Goal: Task Accomplishment & Management: Use online tool/utility

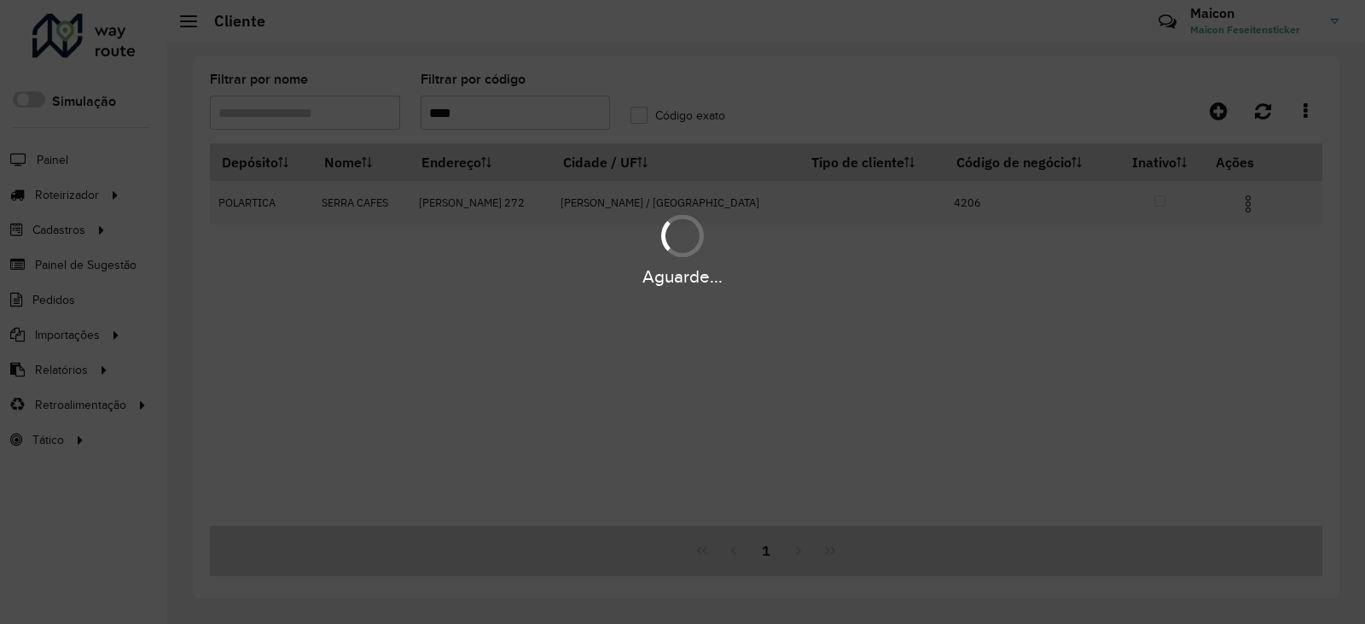
type input "****"
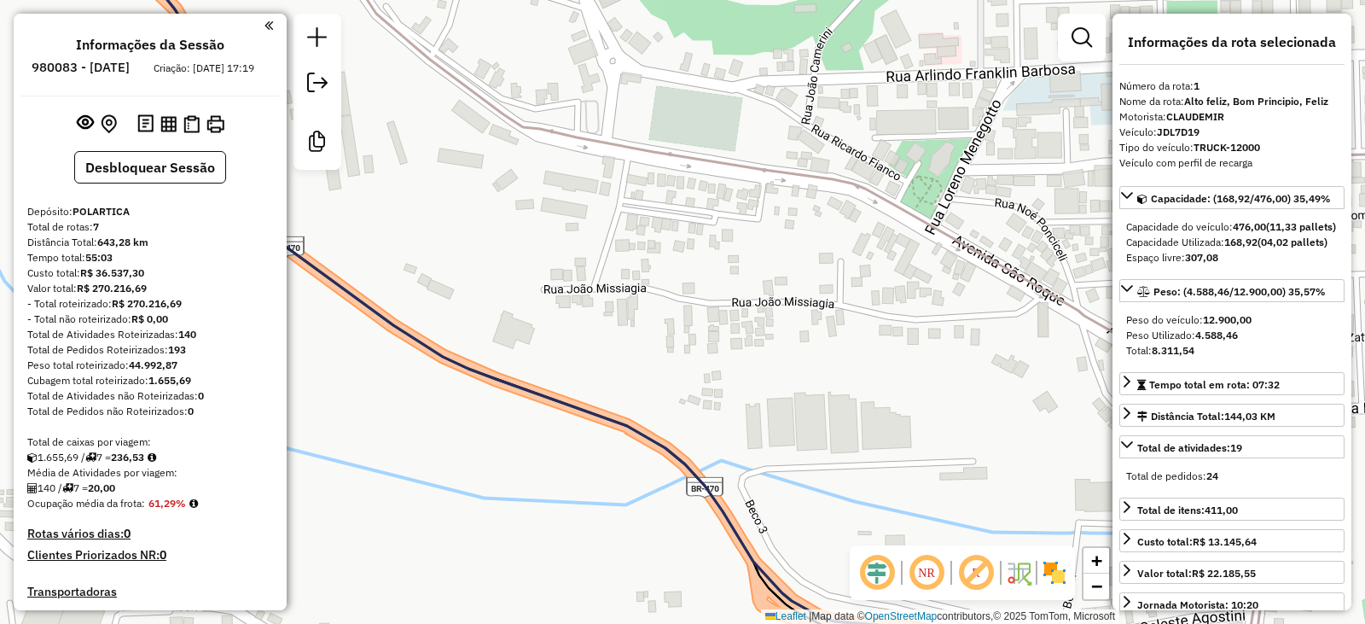
select select "**********"
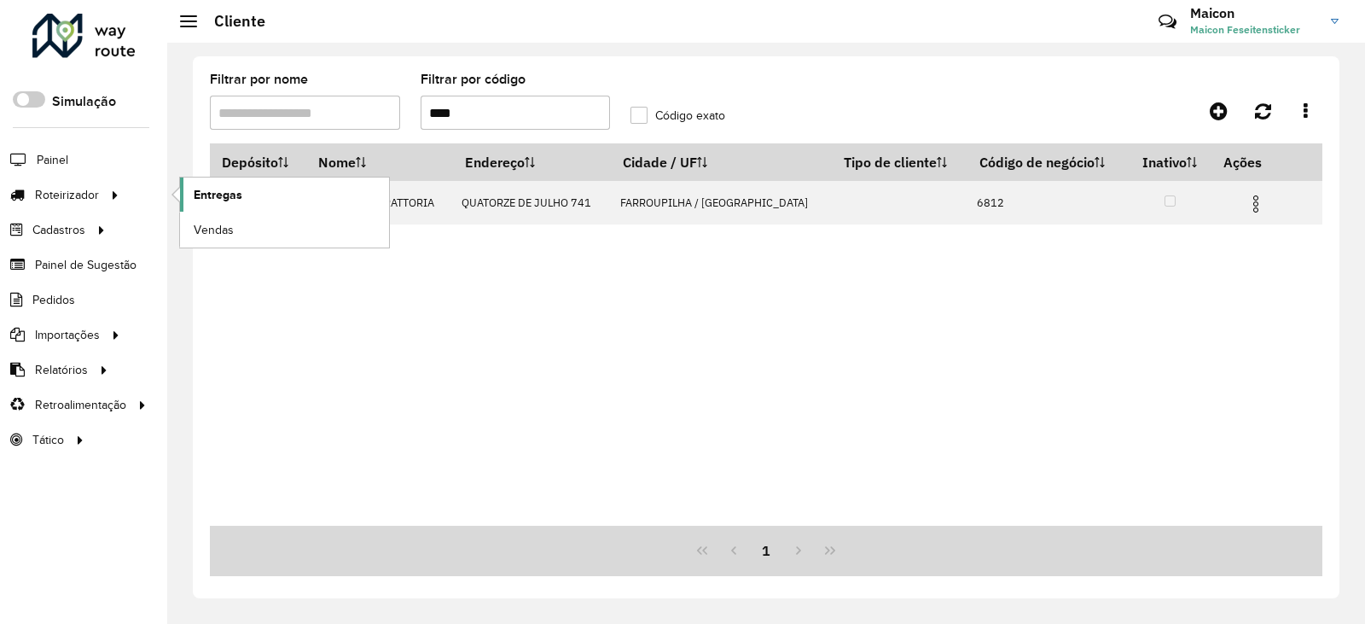
click at [196, 202] on span "Entregas" at bounding box center [218, 195] width 49 height 18
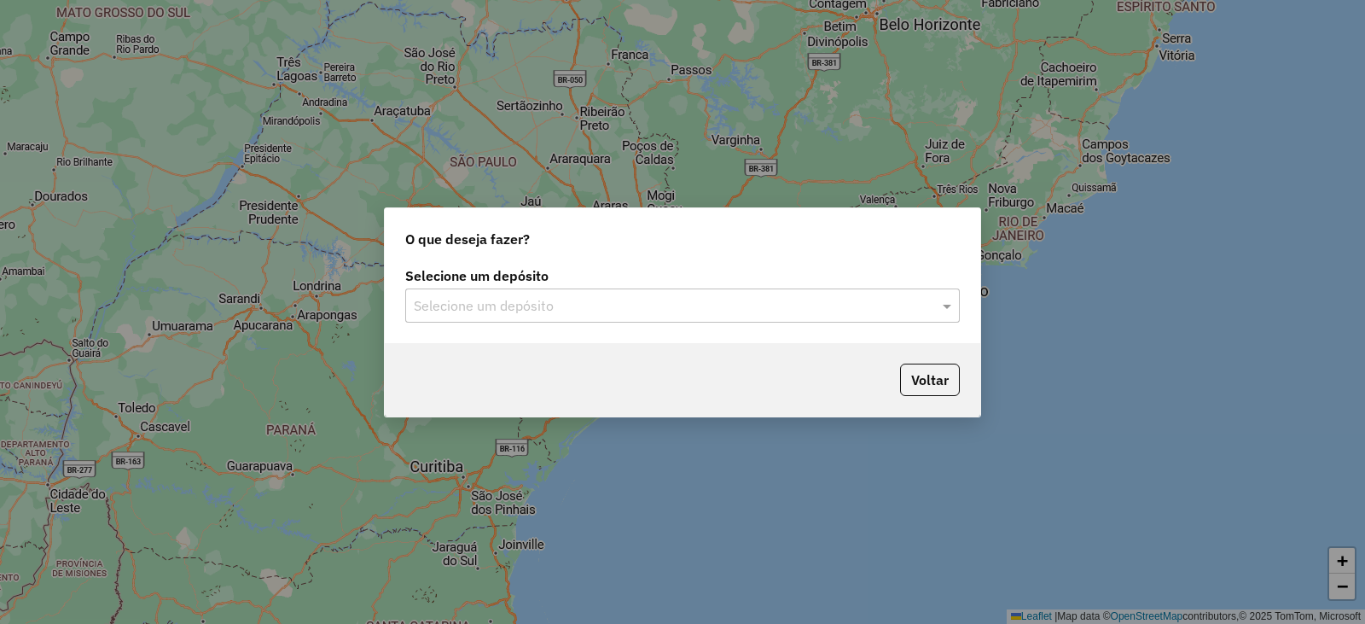
click at [552, 303] on input "text" at bounding box center [666, 306] width 504 height 20
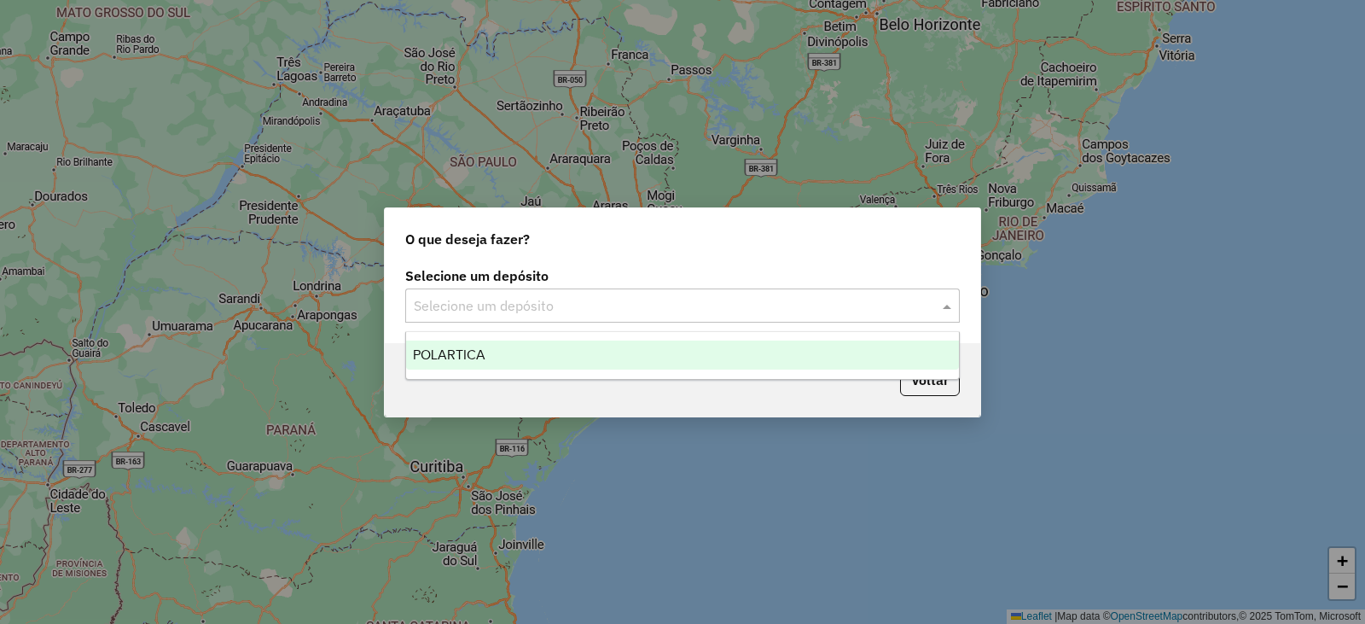
click at [486, 358] on div "POLARTICA" at bounding box center [682, 355] width 553 height 29
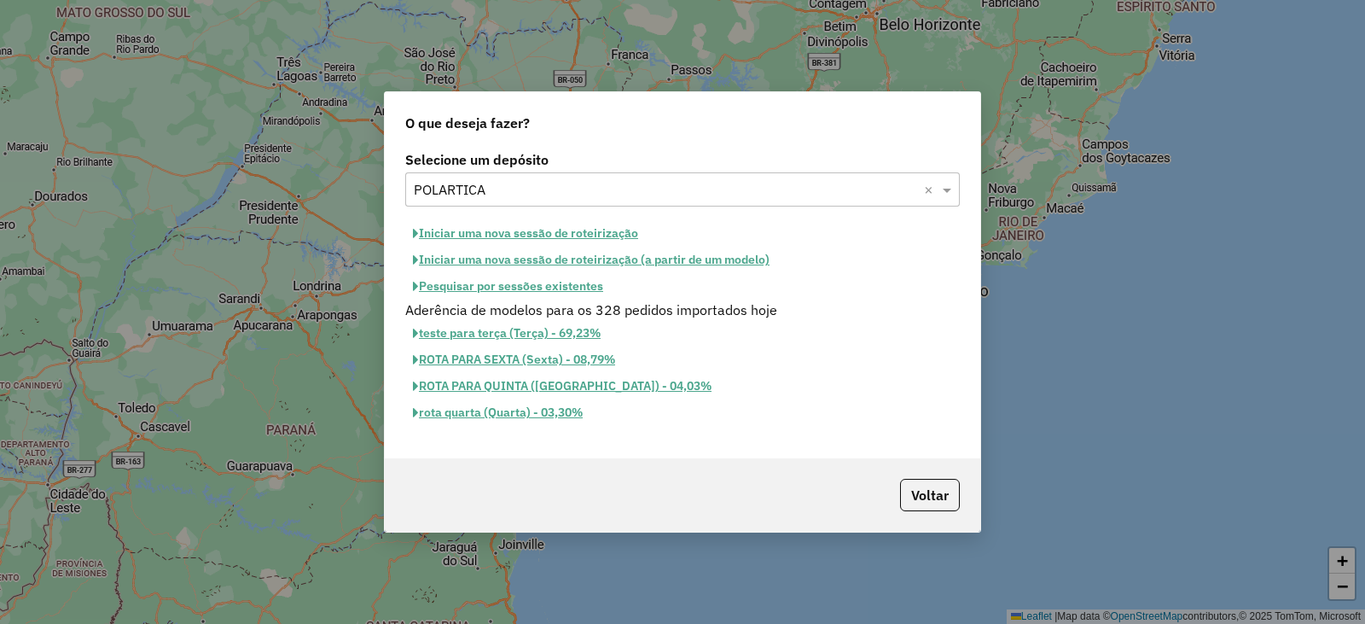
click at [561, 236] on button "Iniciar uma nova sessão de roteirização" at bounding box center [525, 233] width 241 height 26
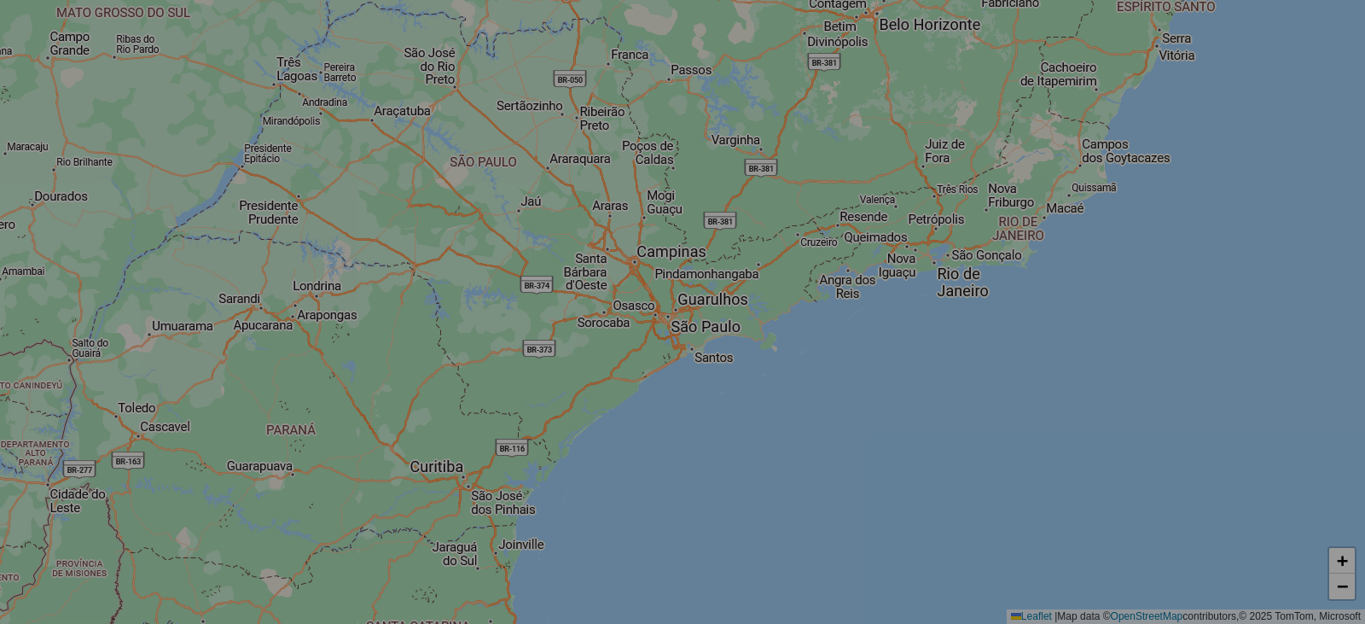
select select "*"
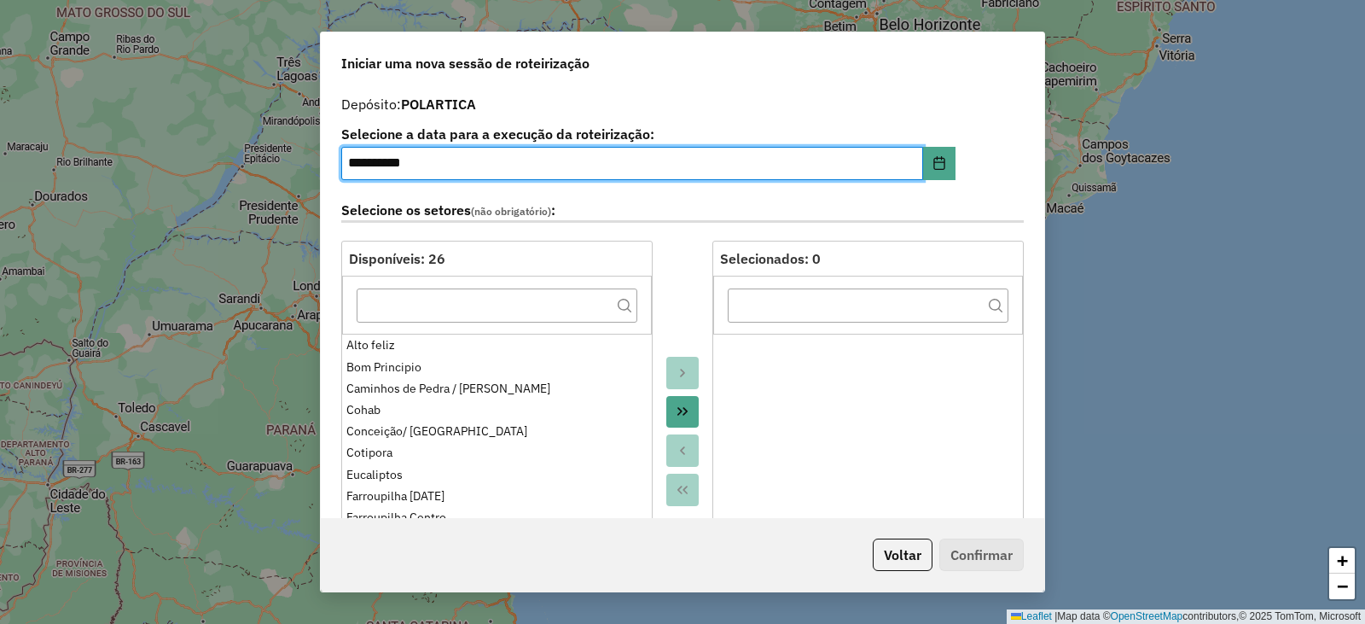
click at [678, 410] on icon "Move All to Target" at bounding box center [683, 412] width 10 height 9
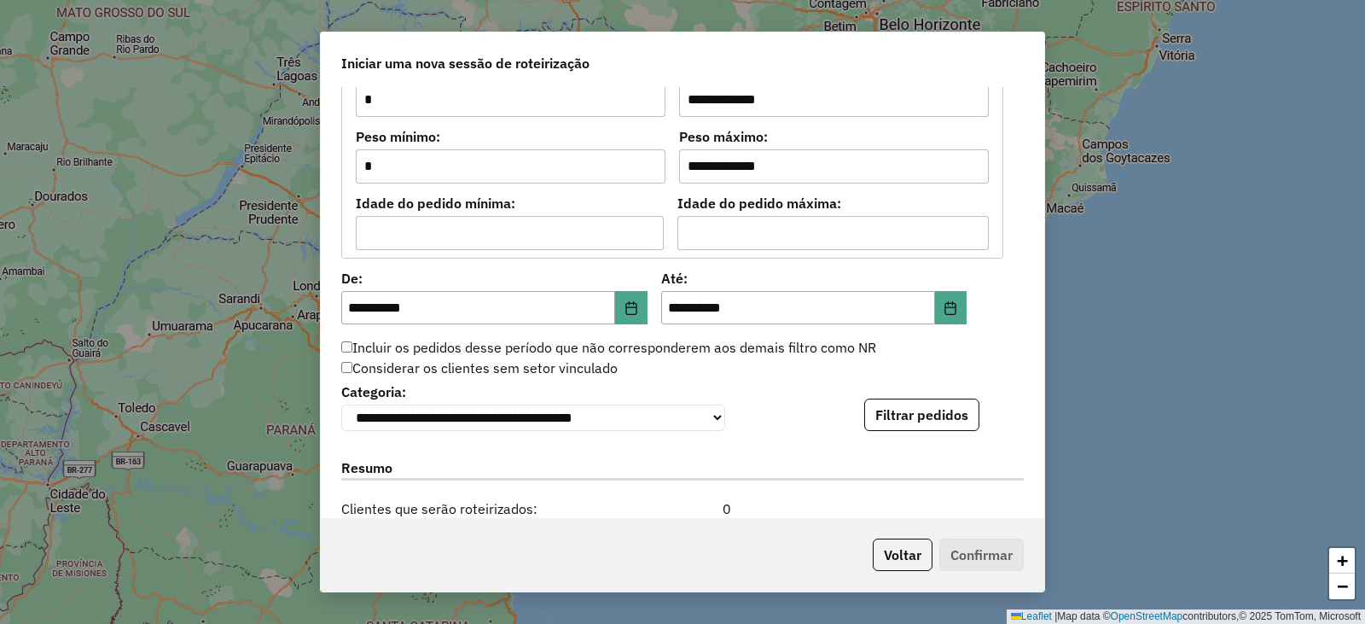
scroll to position [1536, 0]
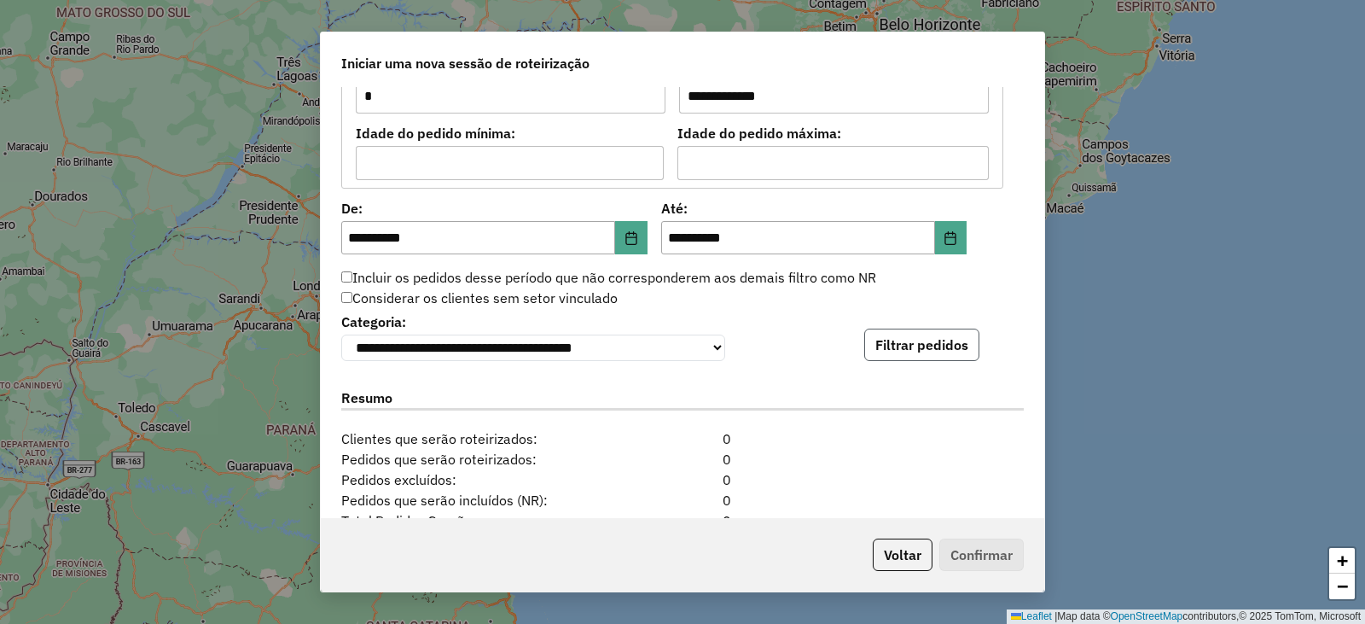
click at [942, 346] on button "Filtrar pedidos" at bounding box center [922, 345] width 115 height 32
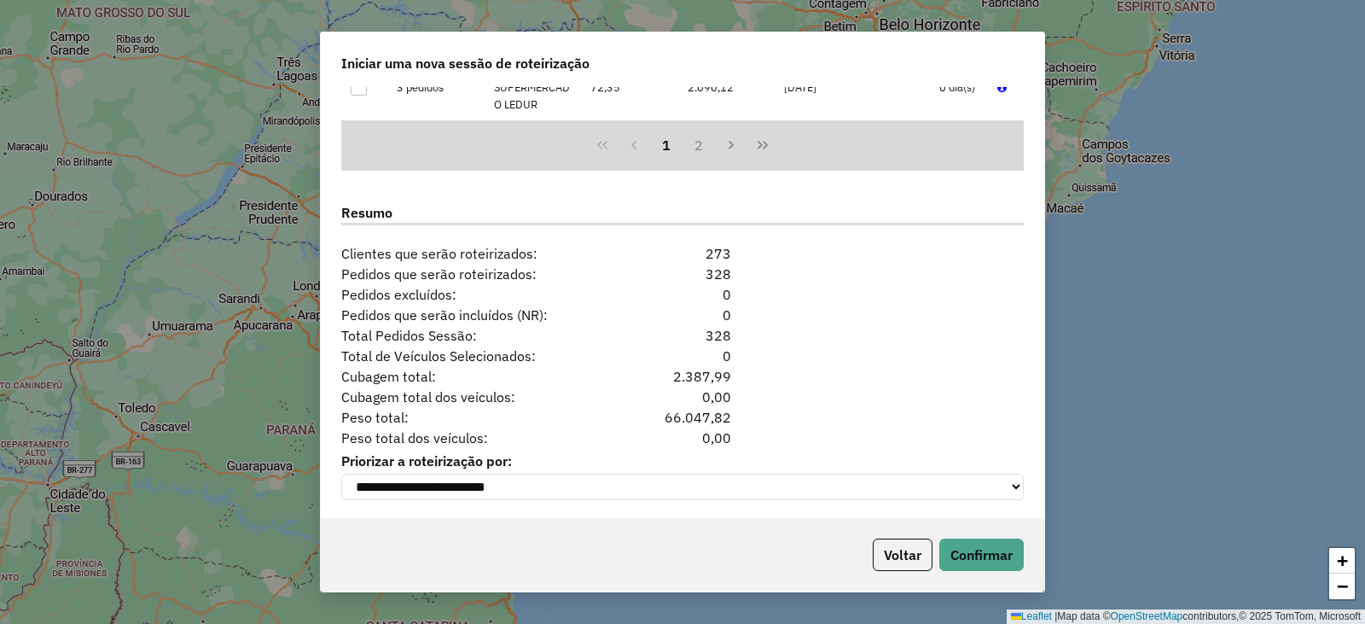
scroll to position [2085, 0]
click at [996, 553] on button "Confirmar" at bounding box center [982, 555] width 84 height 32
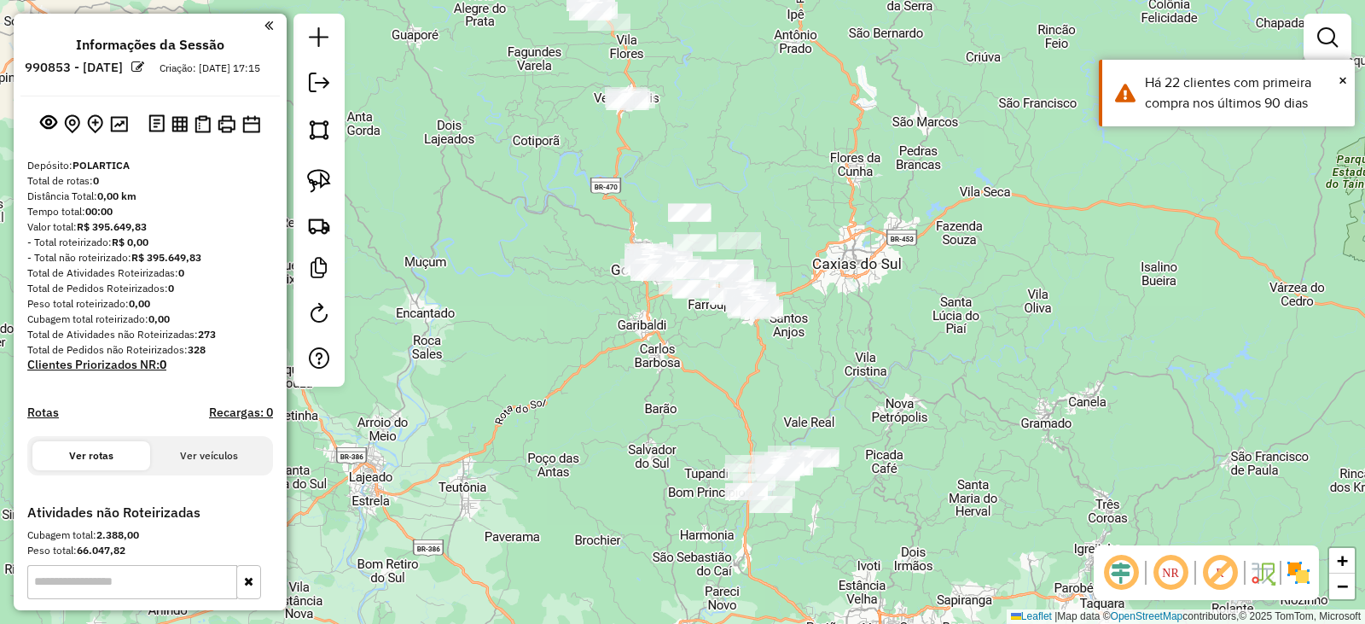
drag, startPoint x: 899, startPoint y: 382, endPoint x: 809, endPoint y: 169, distance: 231.4
click at [824, 163] on div "Janela de atendimento Grade de atendimento Capacidade Transportadoras Veículos …" at bounding box center [682, 312] width 1365 height 624
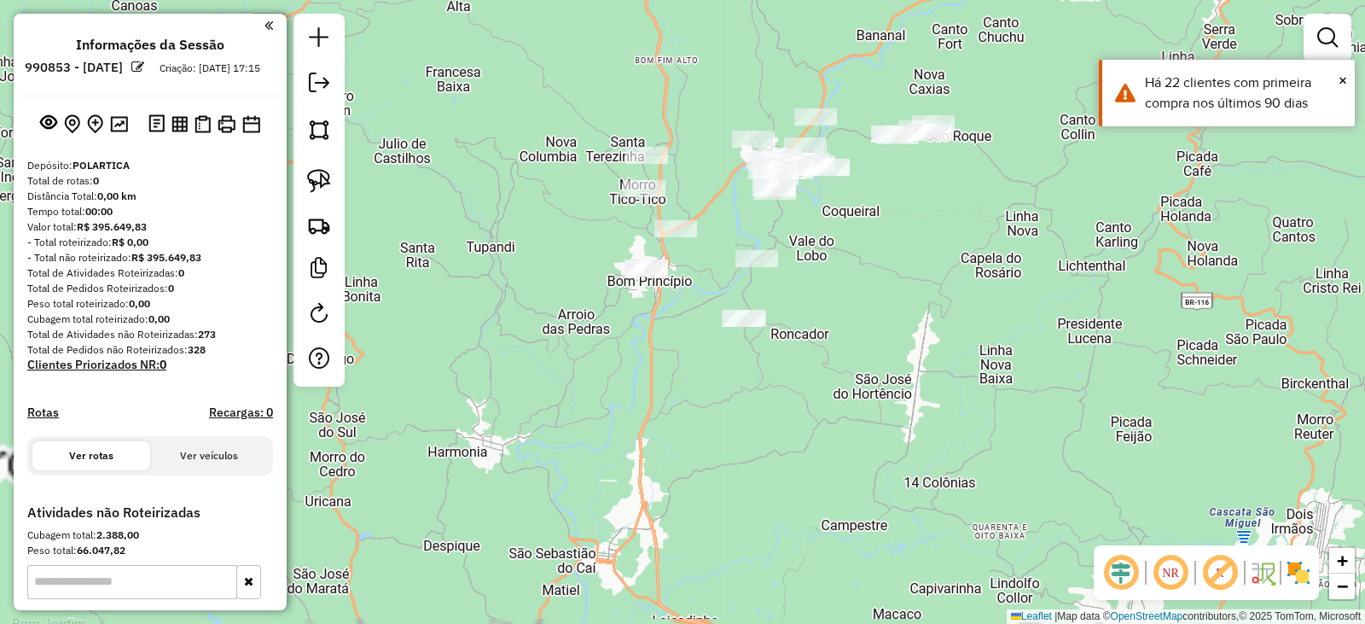
drag, startPoint x: 853, startPoint y: 306, endPoint x: 817, endPoint y: 340, distance: 49.5
click at [818, 340] on div "Janela de atendimento Grade de atendimento Capacidade Transportadoras Veículos …" at bounding box center [682, 312] width 1365 height 624
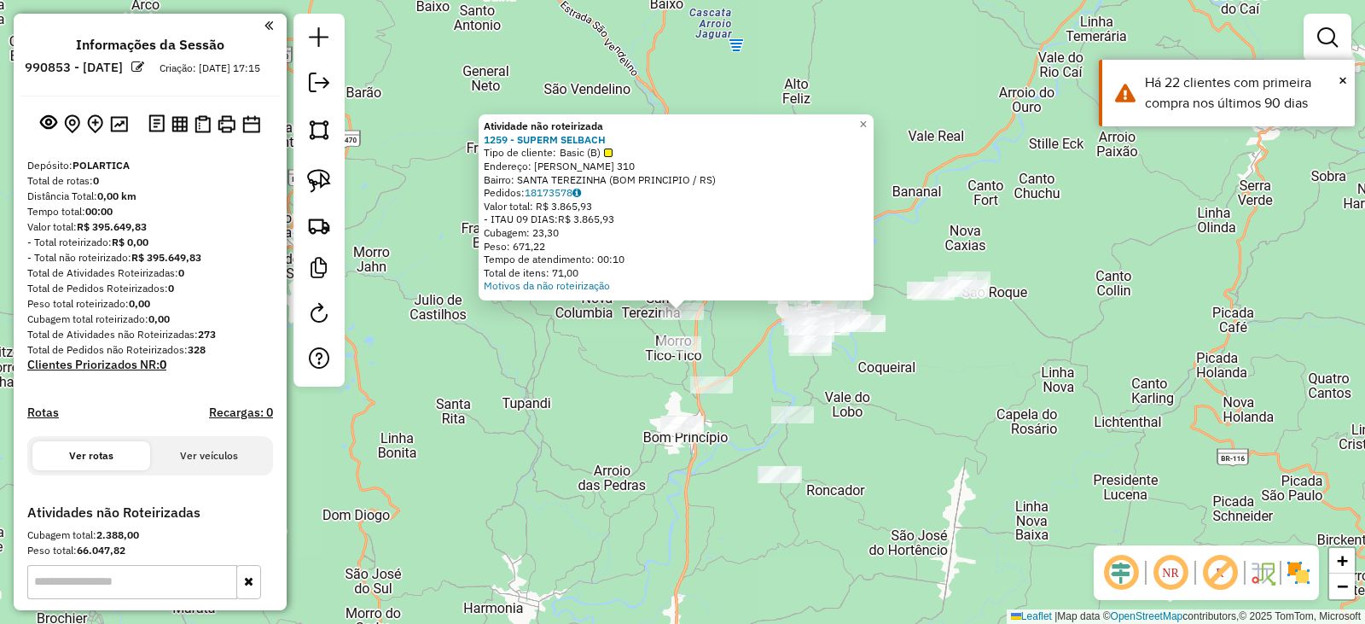
drag, startPoint x: 954, startPoint y: 448, endPoint x: 948, endPoint y: 436, distance: 13.4
click at [954, 448] on div "Atividade não roteirizada 1259 - SUPERM SELBACH Tipo de cliente: Basic (B) Ende…" at bounding box center [682, 312] width 1365 height 624
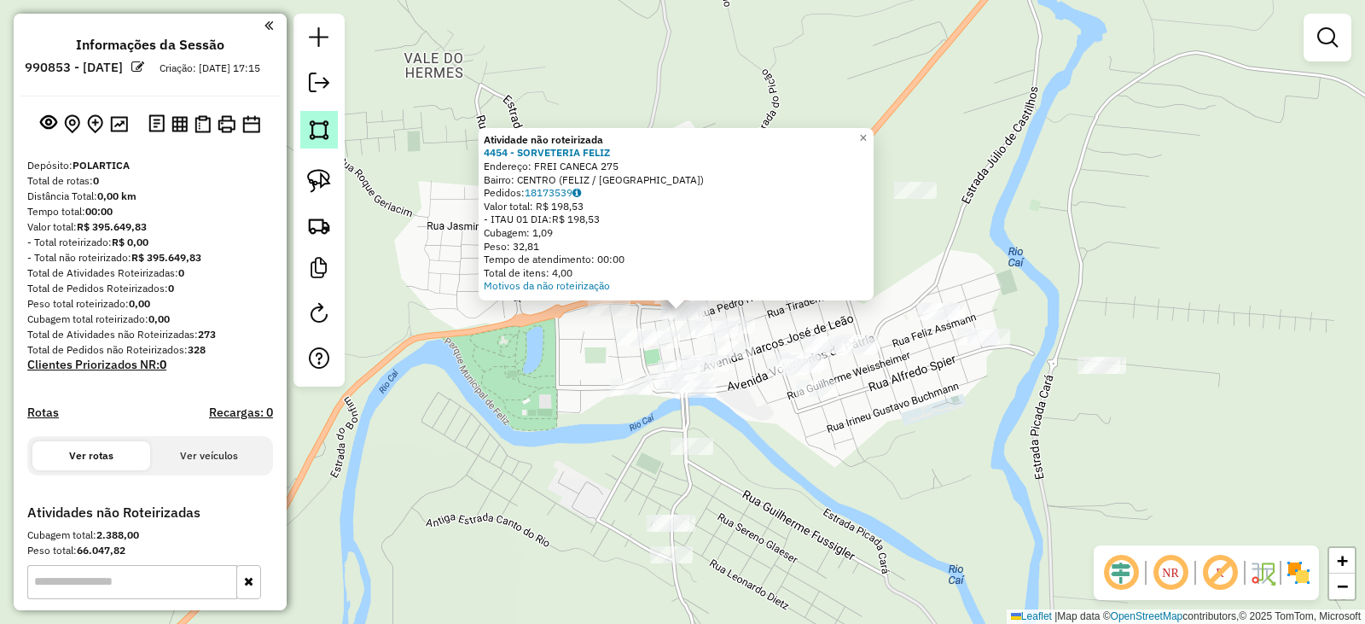
click at [321, 134] on img at bounding box center [319, 130] width 24 height 24
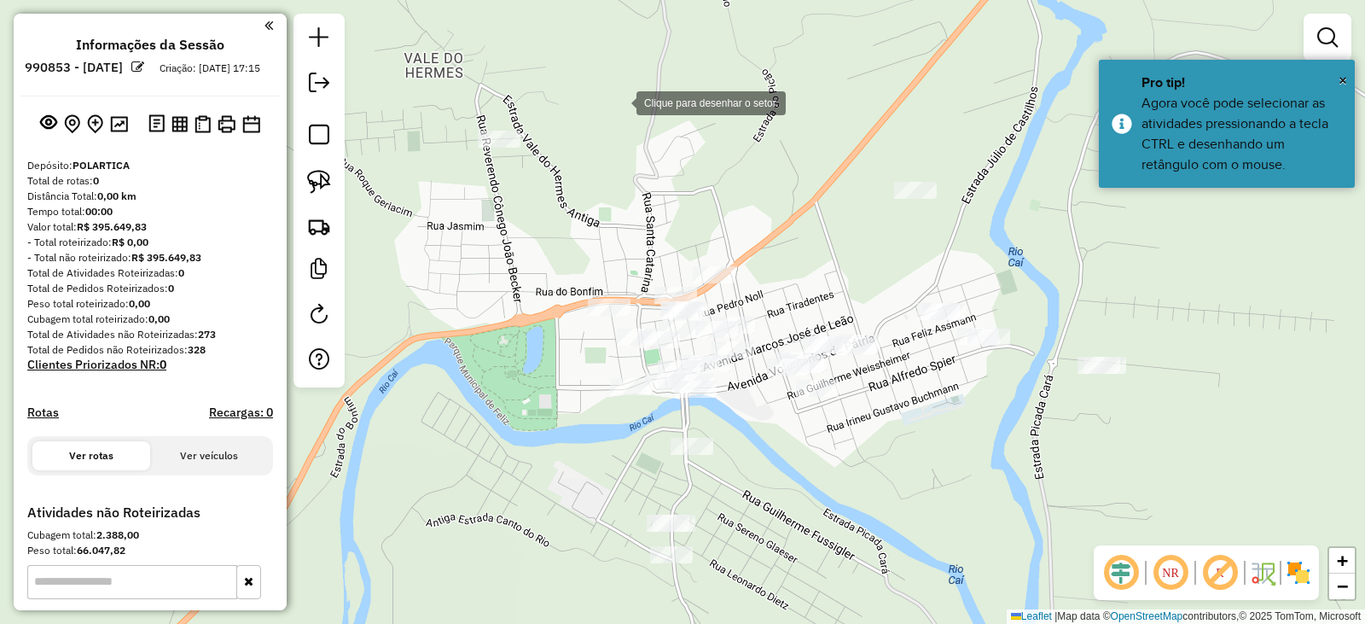
click at [603, 84] on div at bounding box center [620, 101] width 34 height 34
click at [543, 79] on div at bounding box center [560, 81] width 34 height 34
click at [434, 96] on div at bounding box center [417, 79] width 34 height 34
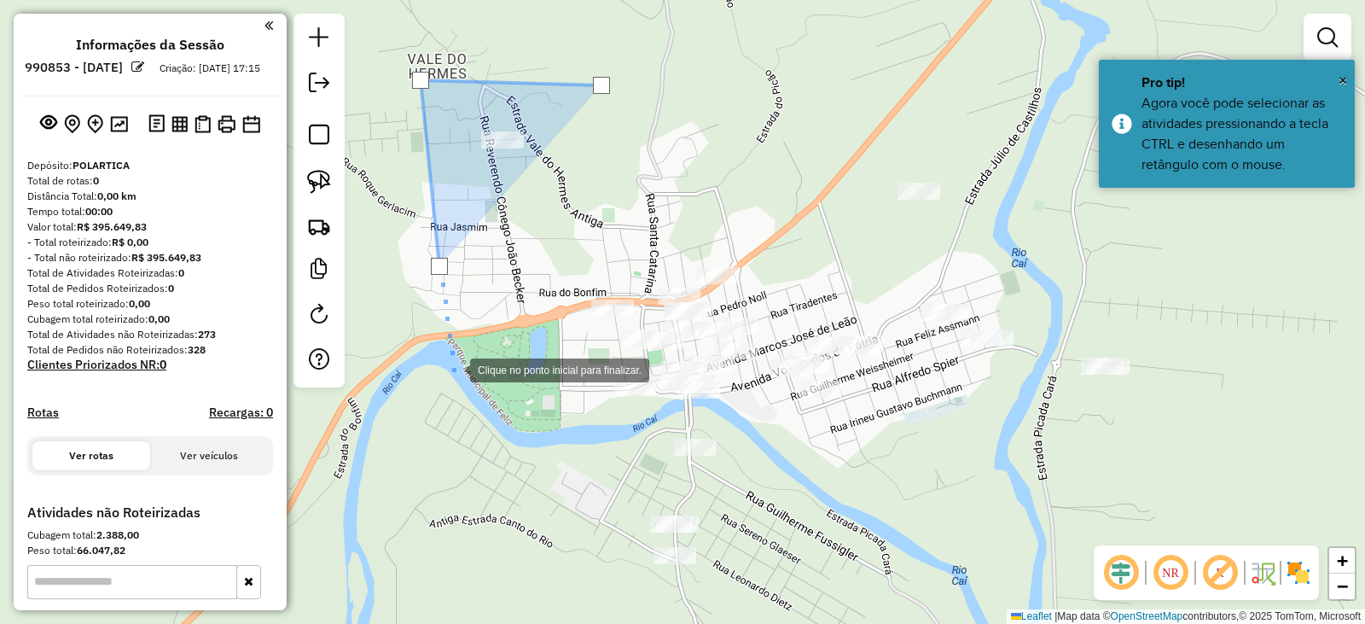
click at [453, 369] on div at bounding box center [453, 369] width 34 height 34
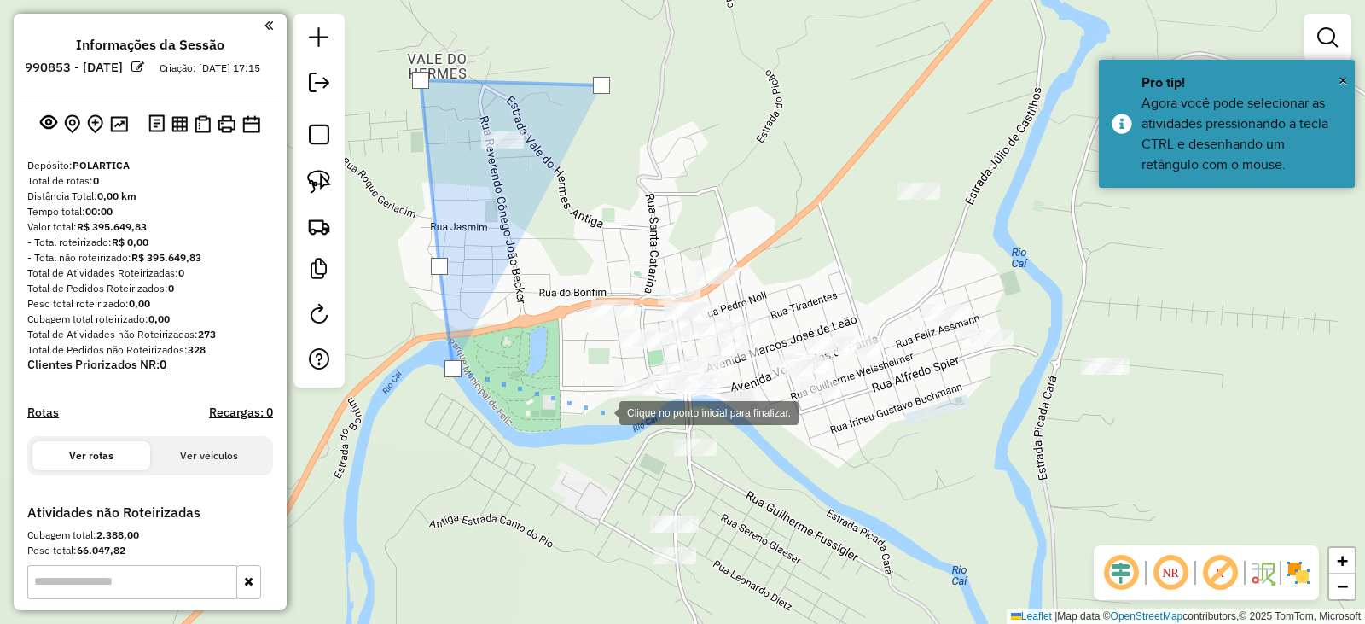
click at [603, 411] on div at bounding box center [602, 411] width 34 height 34
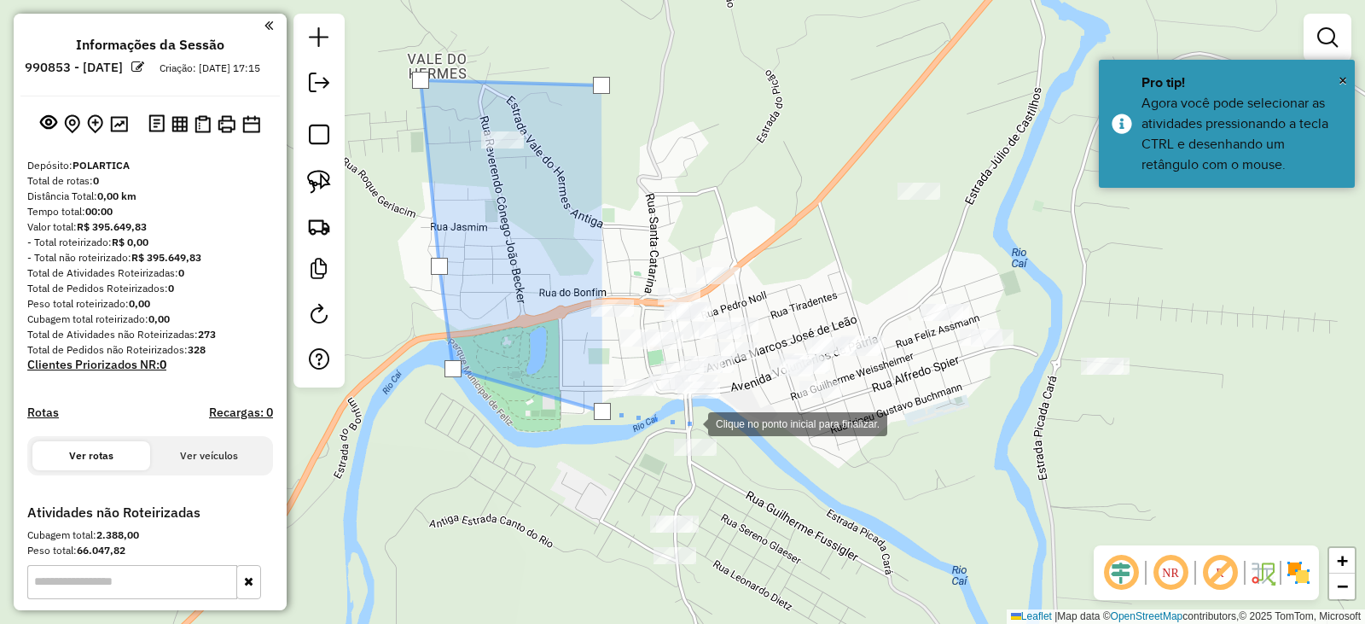
click at [708, 423] on div at bounding box center [691, 422] width 34 height 34
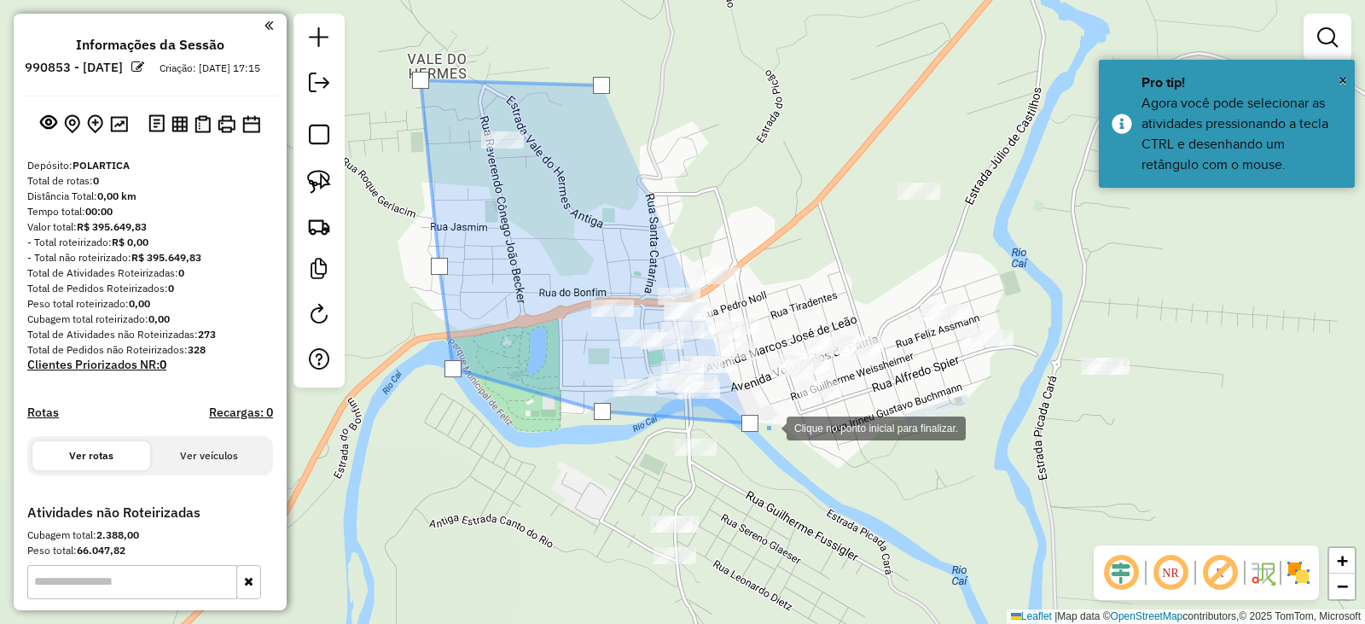
click at [787, 432] on div at bounding box center [770, 427] width 34 height 34
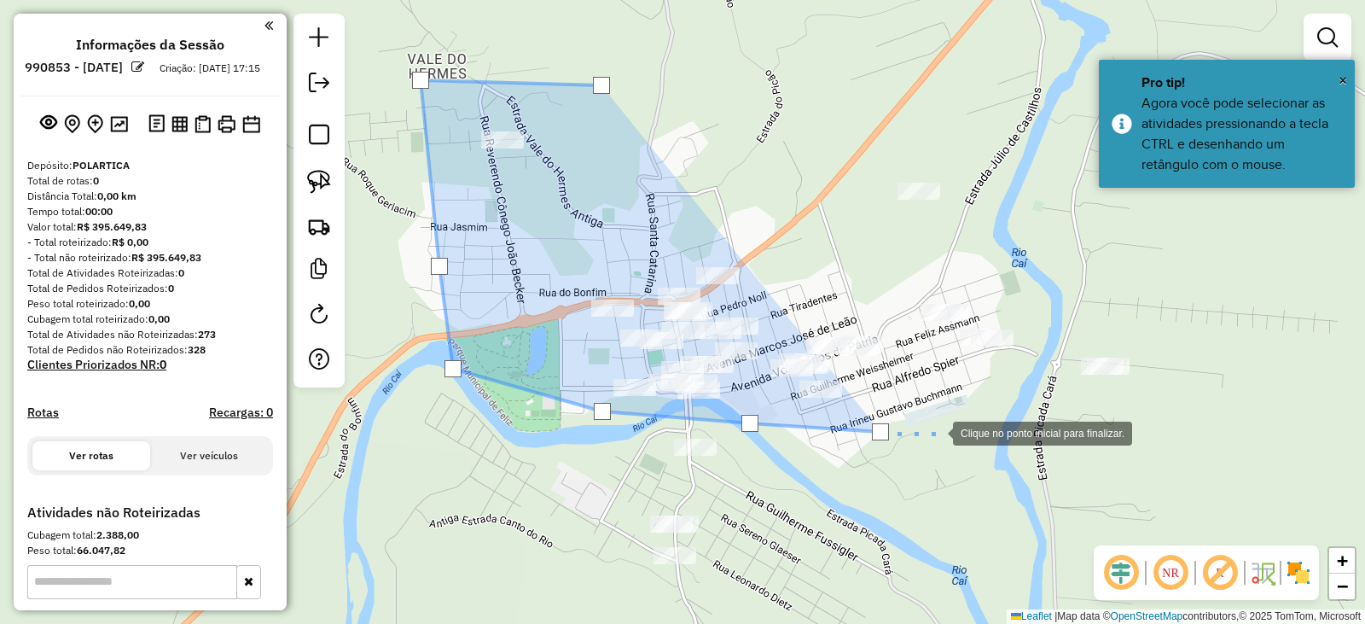
drag, startPoint x: 1031, startPoint y: 416, endPoint x: 1023, endPoint y: 399, distance: 17.9
click at [953, 416] on div at bounding box center [936, 432] width 34 height 34
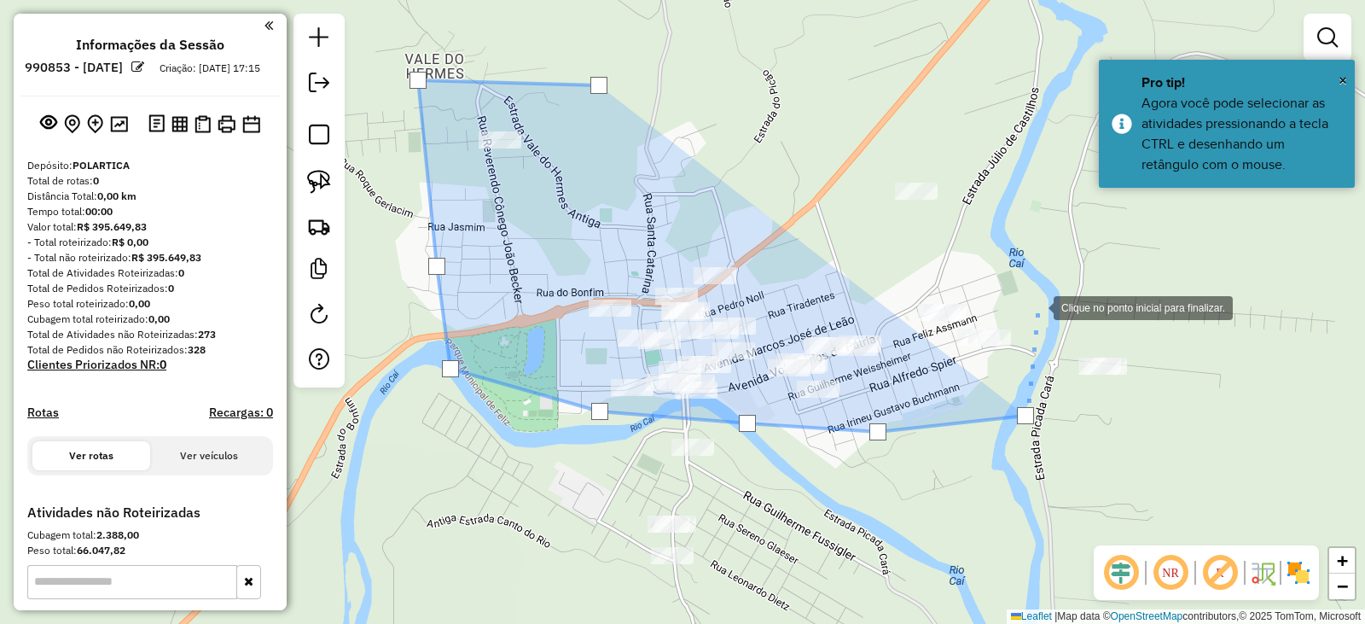
click at [1037, 306] on div at bounding box center [1037, 306] width 34 height 34
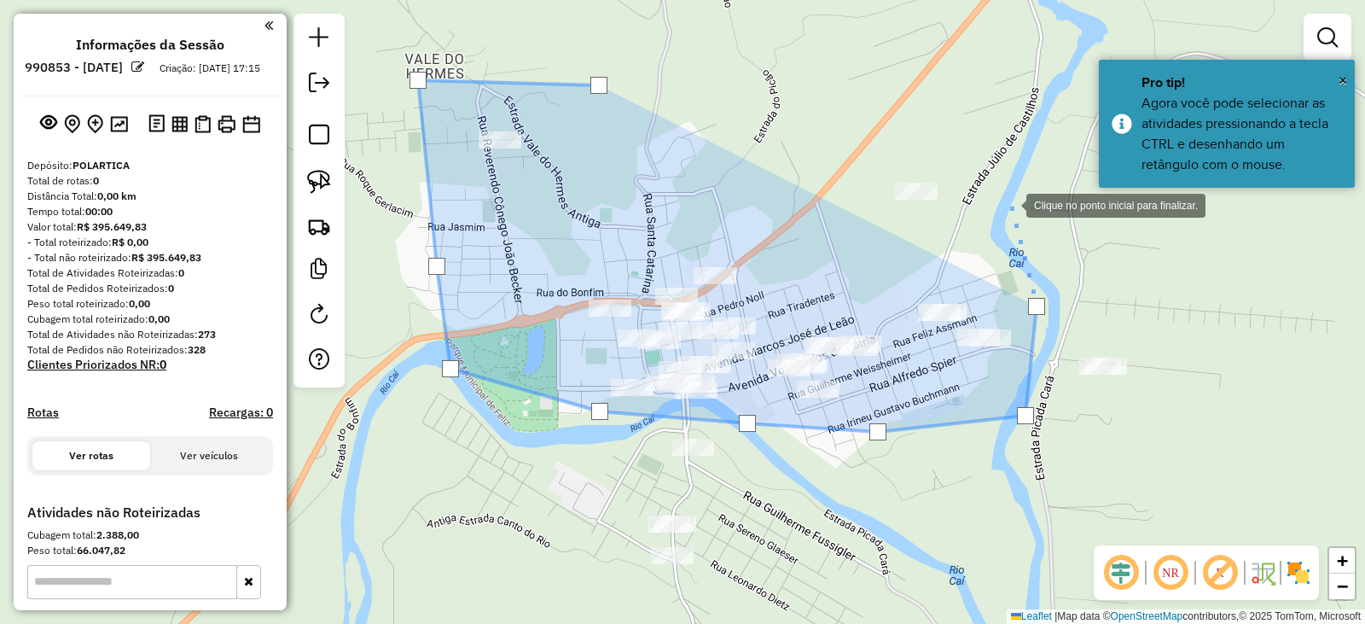
click at [1010, 204] on div at bounding box center [1010, 204] width 34 height 34
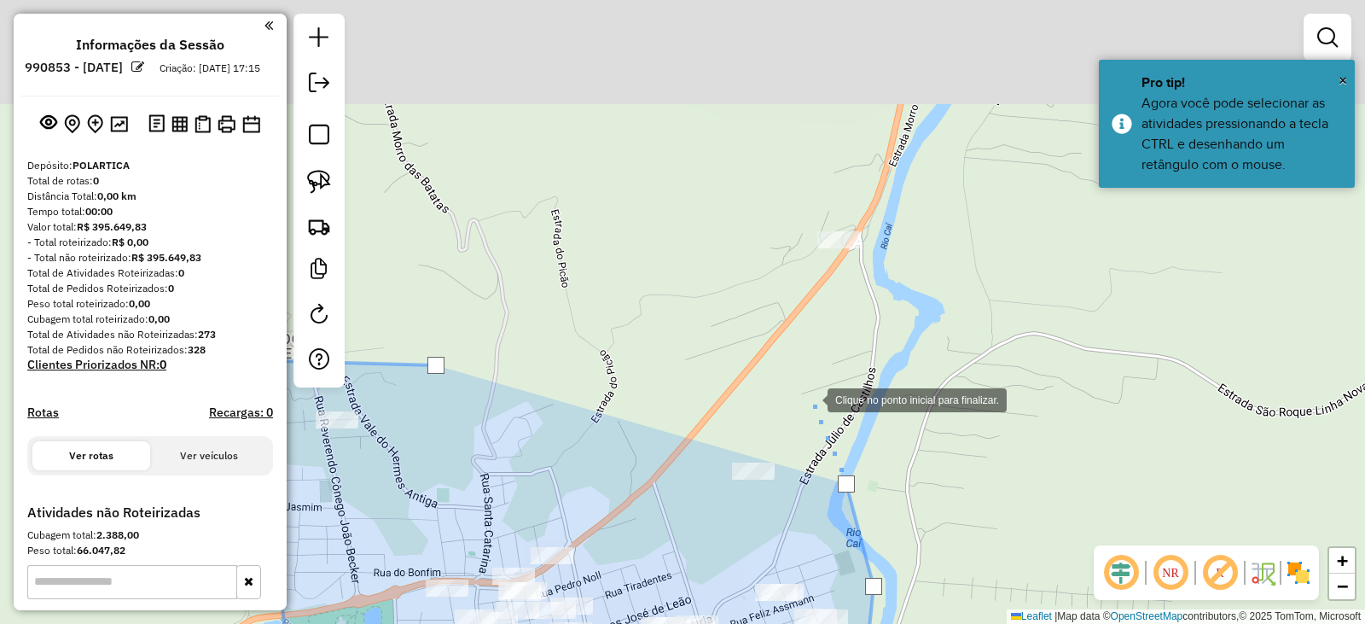
drag, startPoint x: 894, startPoint y: 284, endPoint x: 809, endPoint y: 397, distance: 140.8
click at [809, 397] on div at bounding box center [811, 398] width 34 height 34
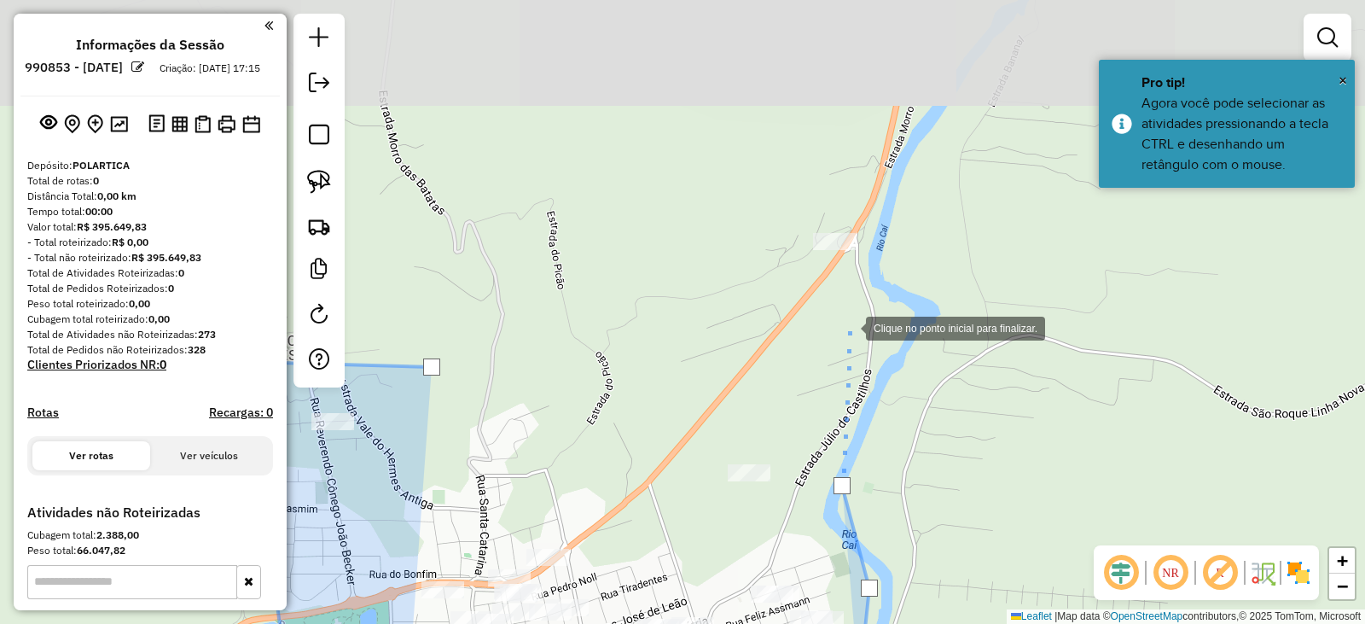
drag, startPoint x: 852, startPoint y: 311, endPoint x: 844, endPoint y: 225, distance: 86.5
click at [852, 310] on div at bounding box center [849, 327] width 34 height 34
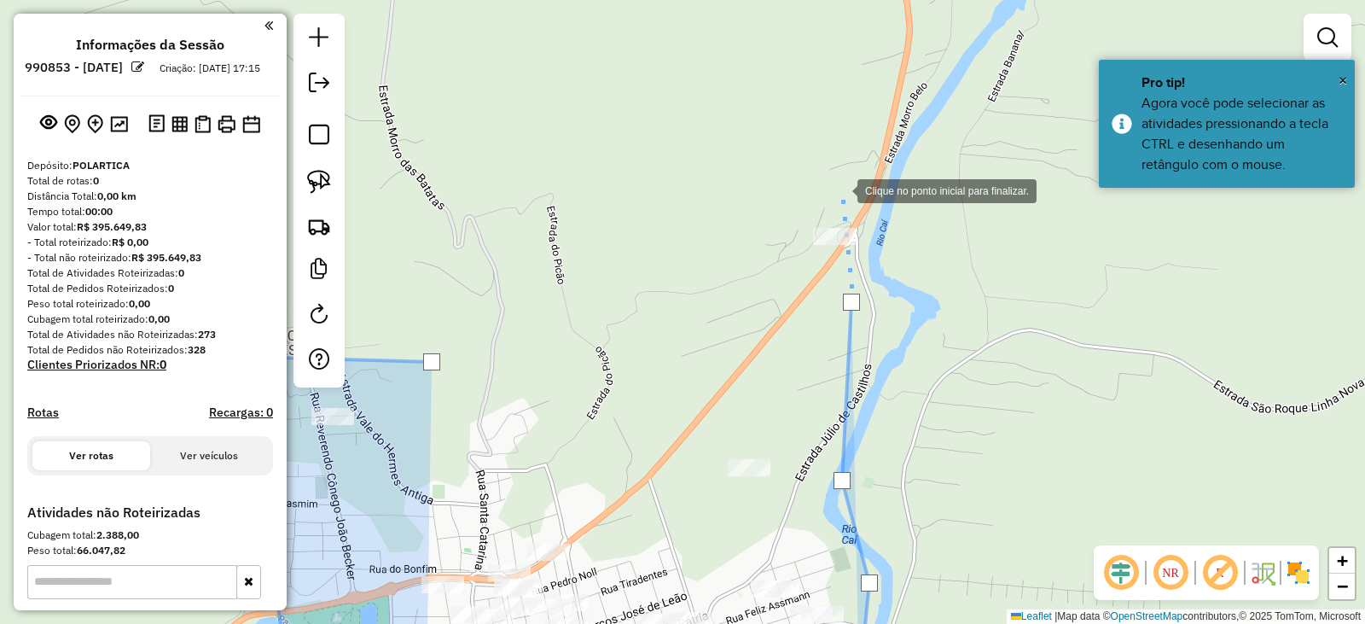
click at [841, 189] on div at bounding box center [841, 189] width 34 height 34
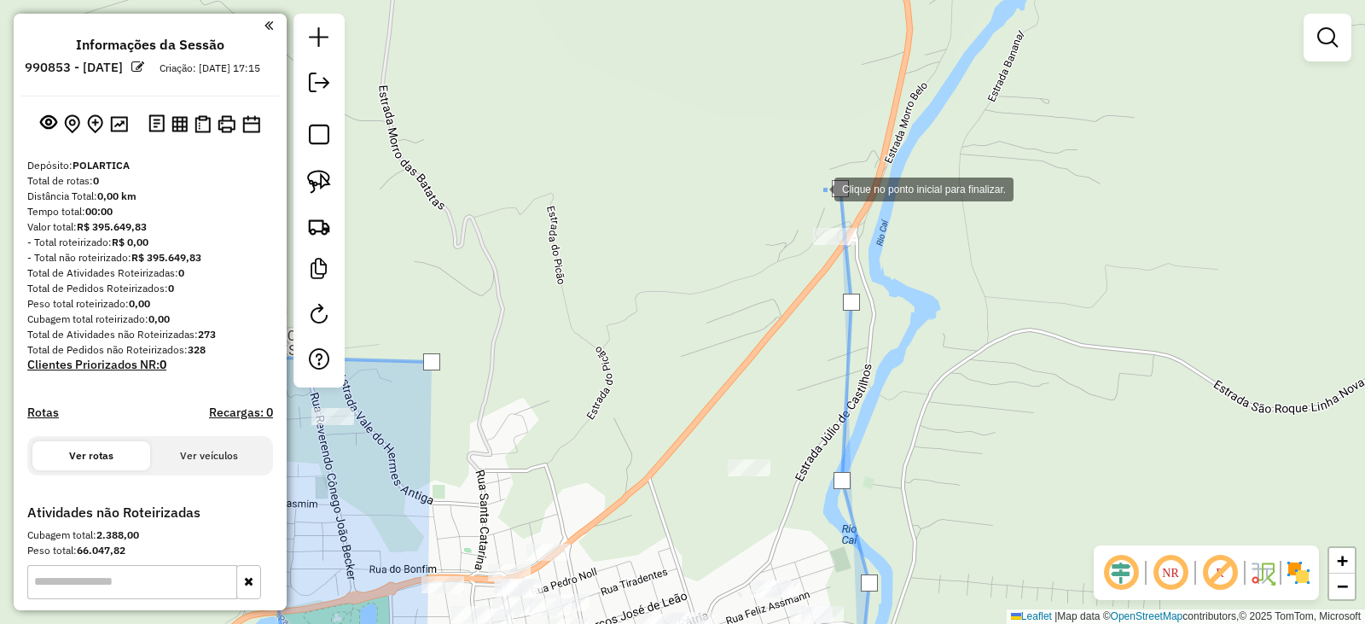
click at [801, 205] on div at bounding box center [818, 188] width 34 height 34
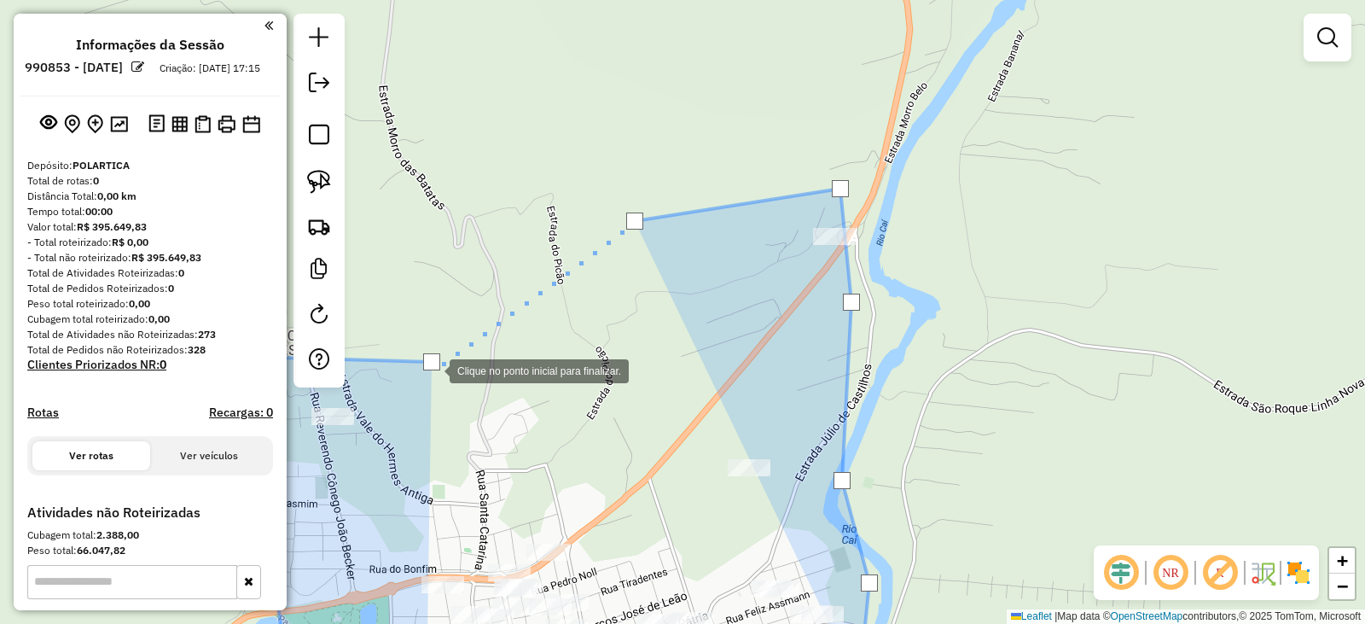
click at [433, 370] on div at bounding box center [431, 361] width 17 height 17
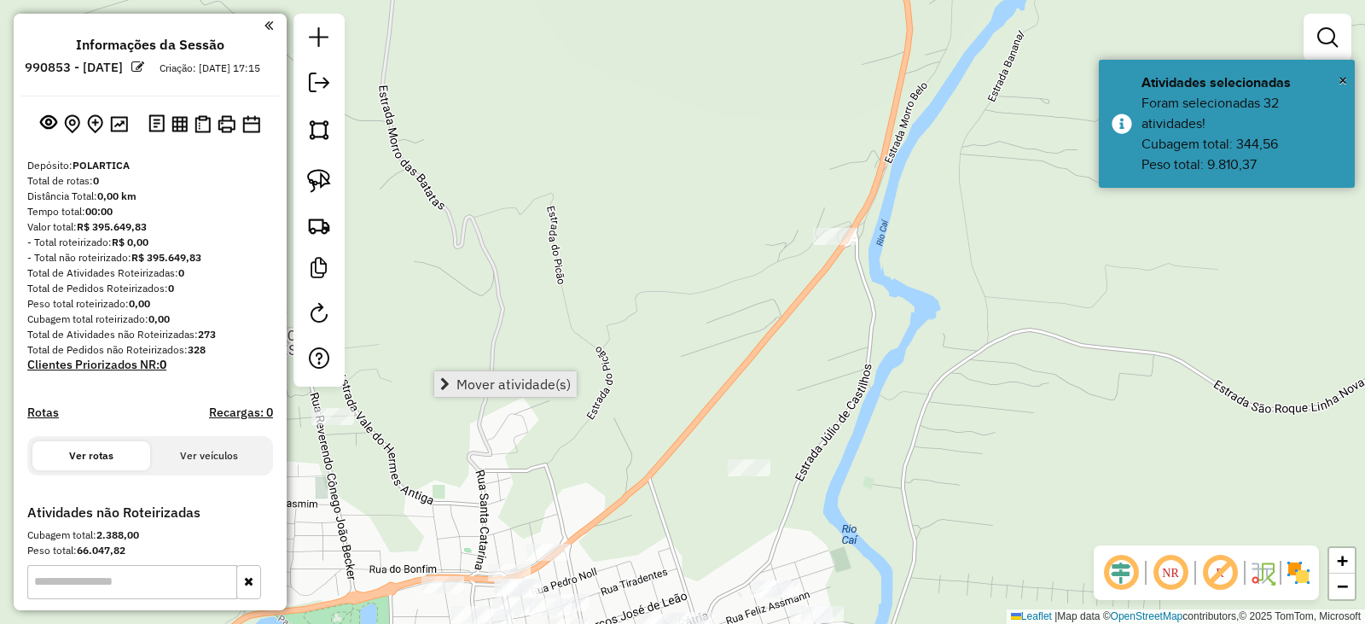
click at [469, 381] on span "Mover atividade(s)" at bounding box center [514, 384] width 114 height 14
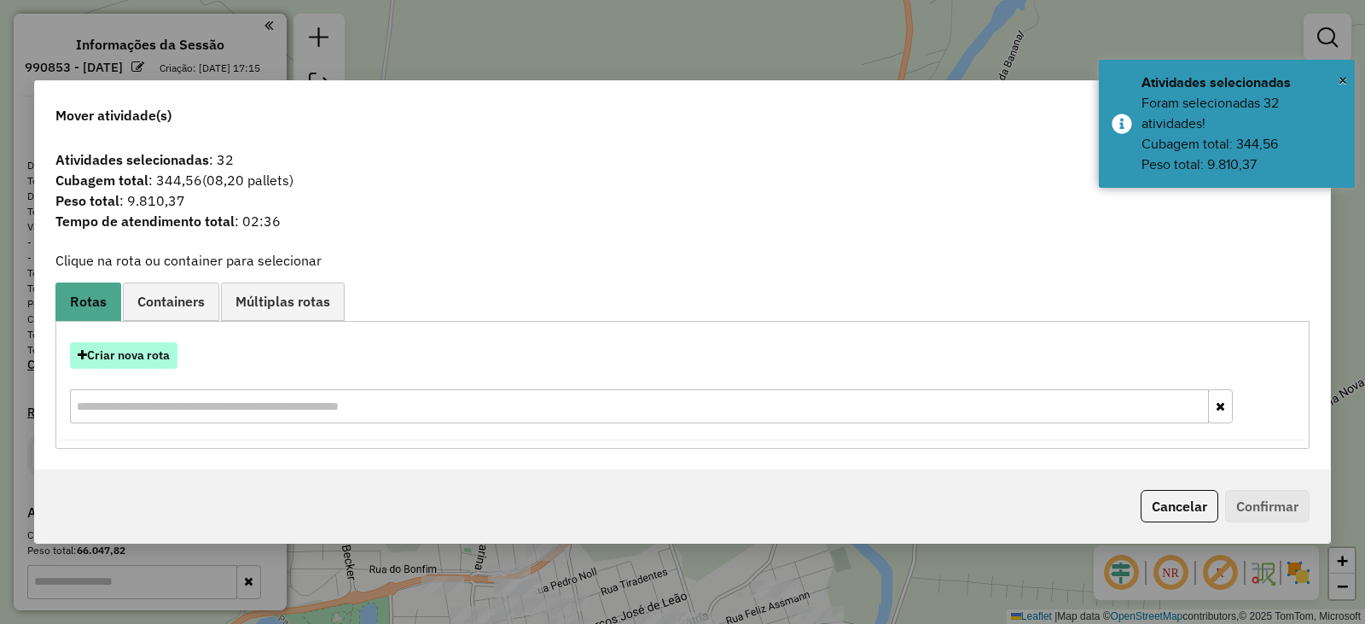
click at [143, 357] on button "Criar nova rota" at bounding box center [124, 355] width 108 height 26
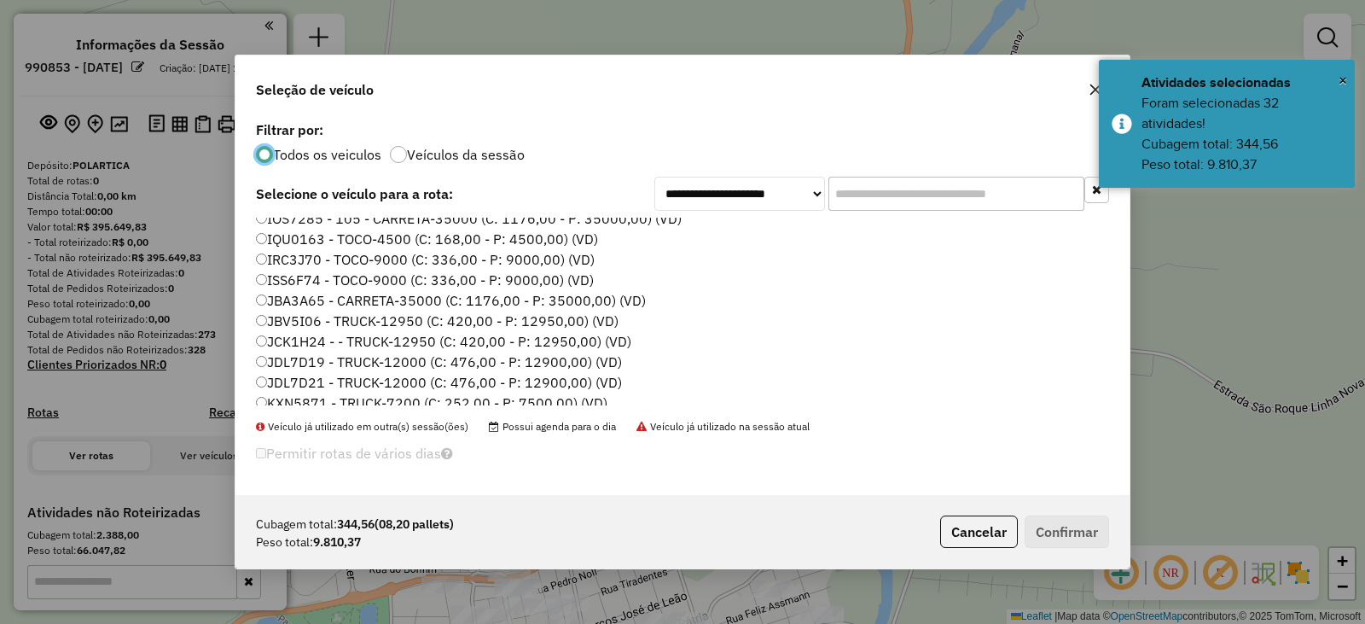
scroll to position [171, 0]
click at [316, 318] on label "JDL7D19 - TRUCK-12000 (C: 476,00 - P: 12900,00) (VD)" at bounding box center [439, 322] width 366 height 20
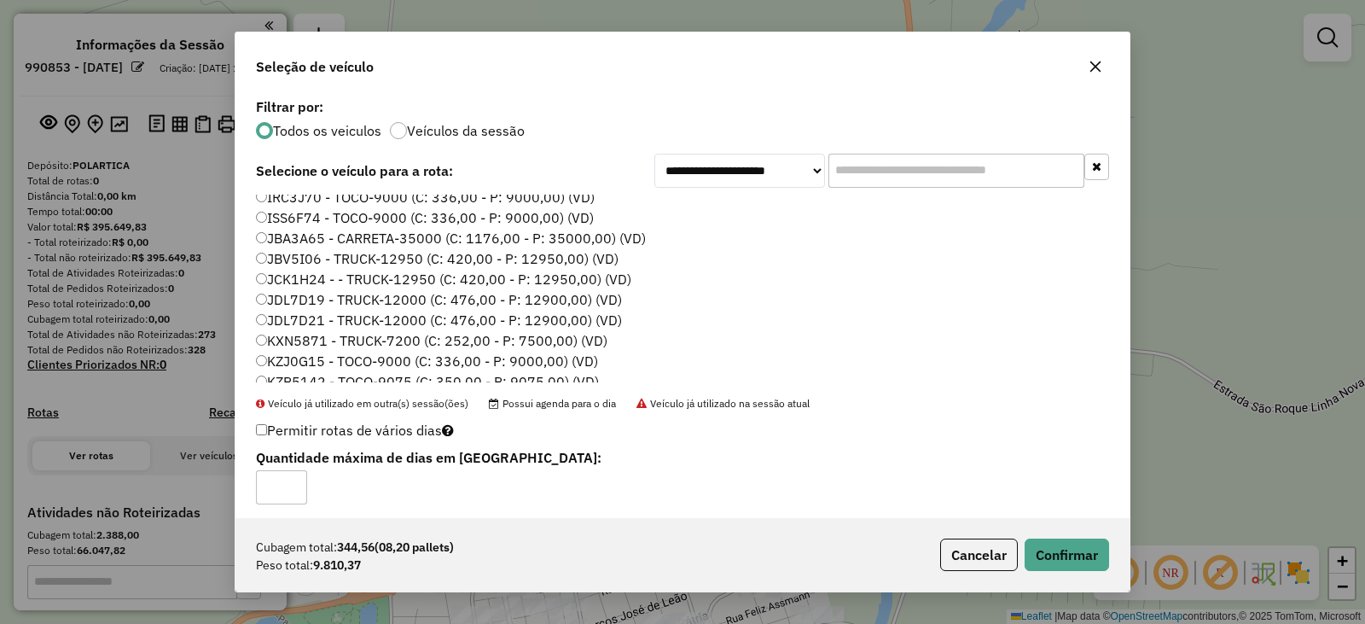
click at [1064, 572] on div "Cubagem total: 344,56 (08,20 pallets) Peso total: 9.810,37 Cancelar Confirmar" at bounding box center [683, 554] width 894 height 73
click at [1061, 561] on button "Confirmar" at bounding box center [1067, 555] width 84 height 32
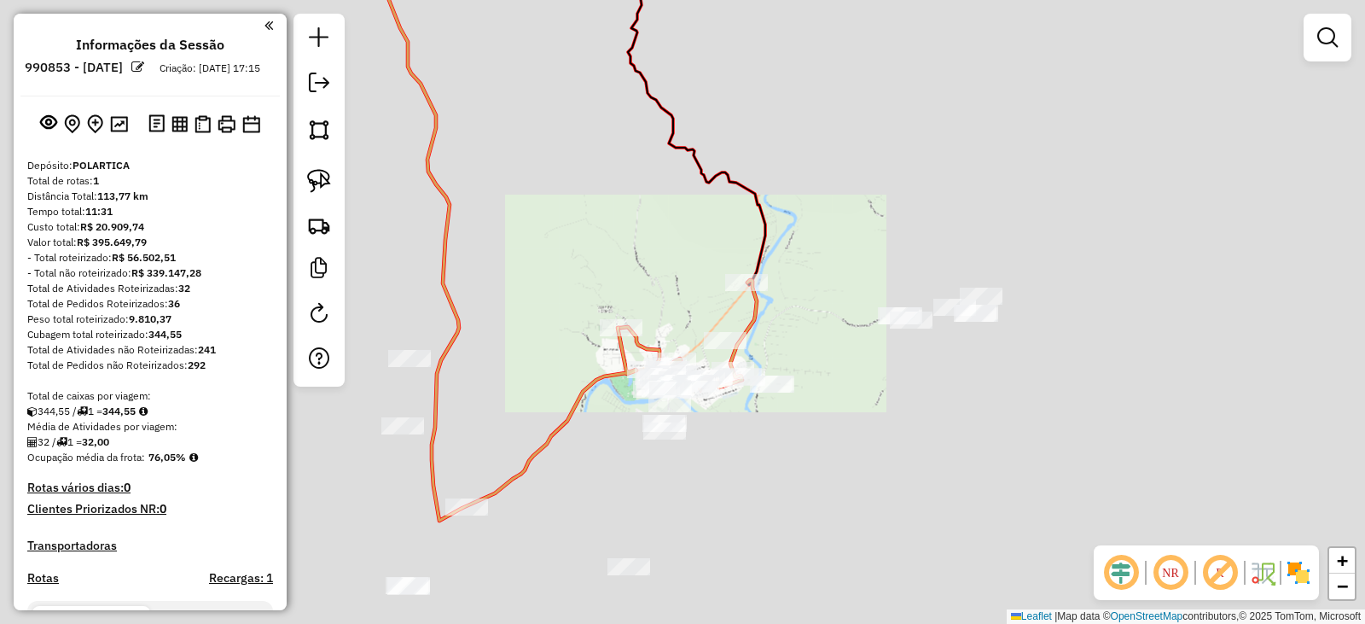
drag, startPoint x: 836, startPoint y: 316, endPoint x: 806, endPoint y: 254, distance: 68.3
click at [818, 254] on div "Janela de atendimento Grade de atendimento Capacidade Transportadoras Veículos …" at bounding box center [682, 312] width 1365 height 624
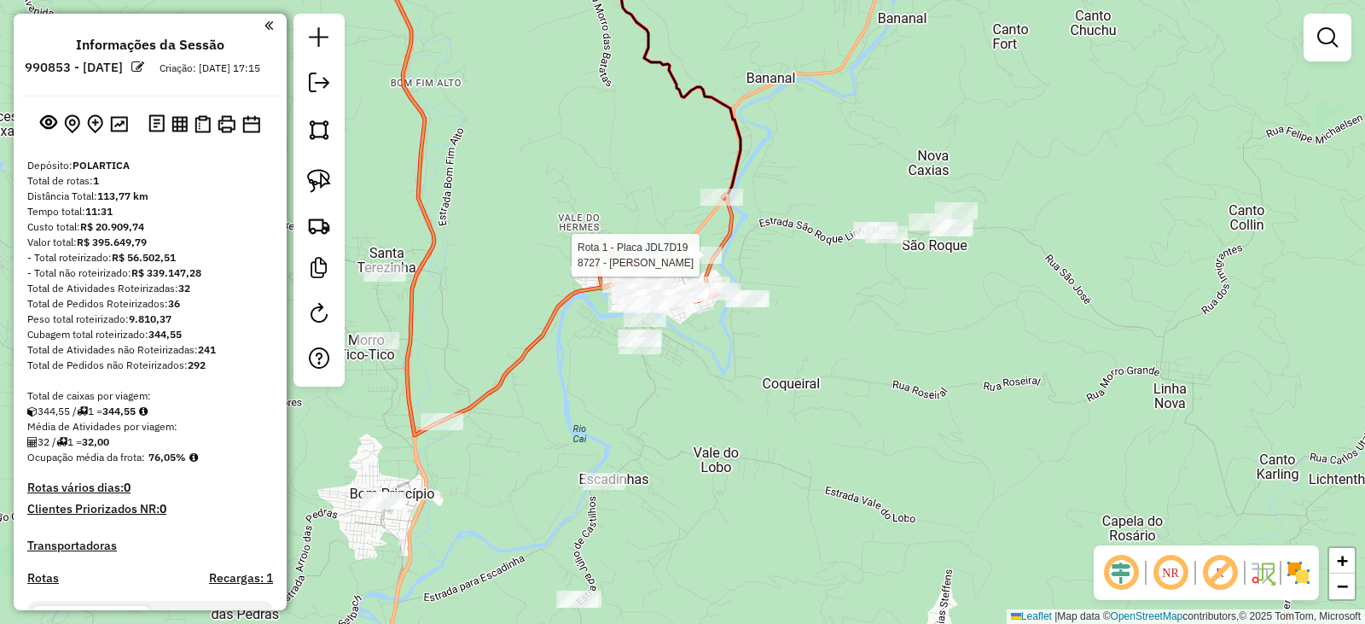
select select "**********"
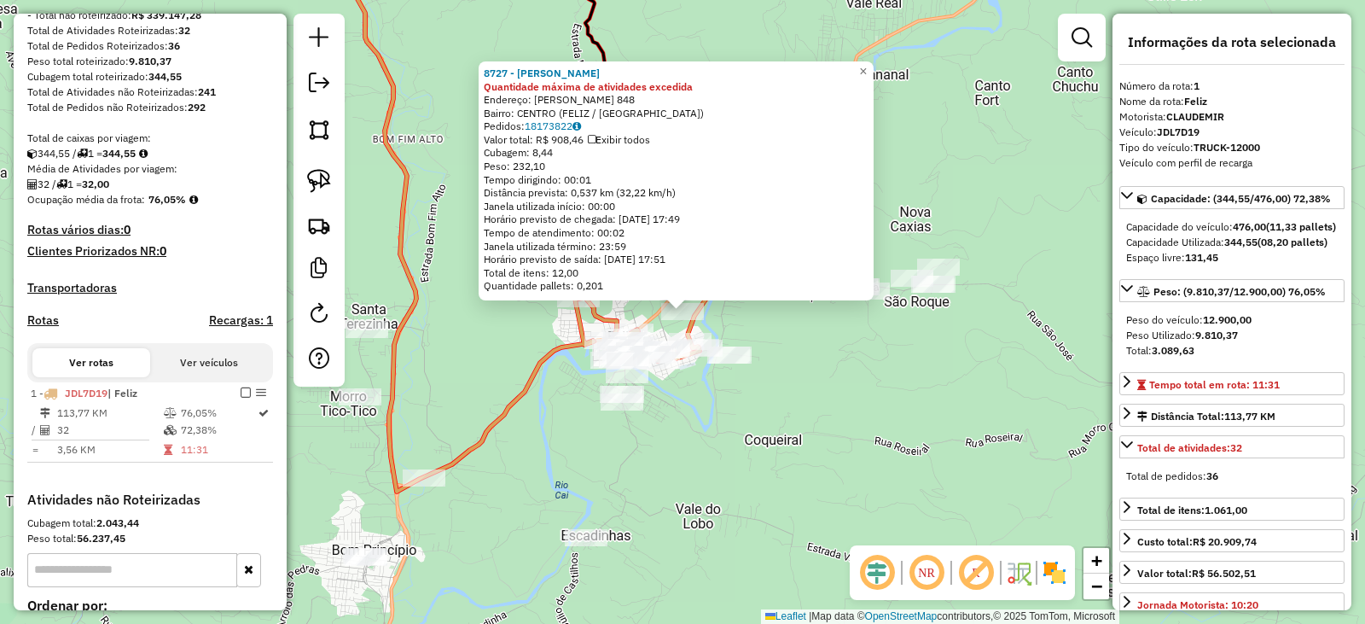
scroll to position [462, 0]
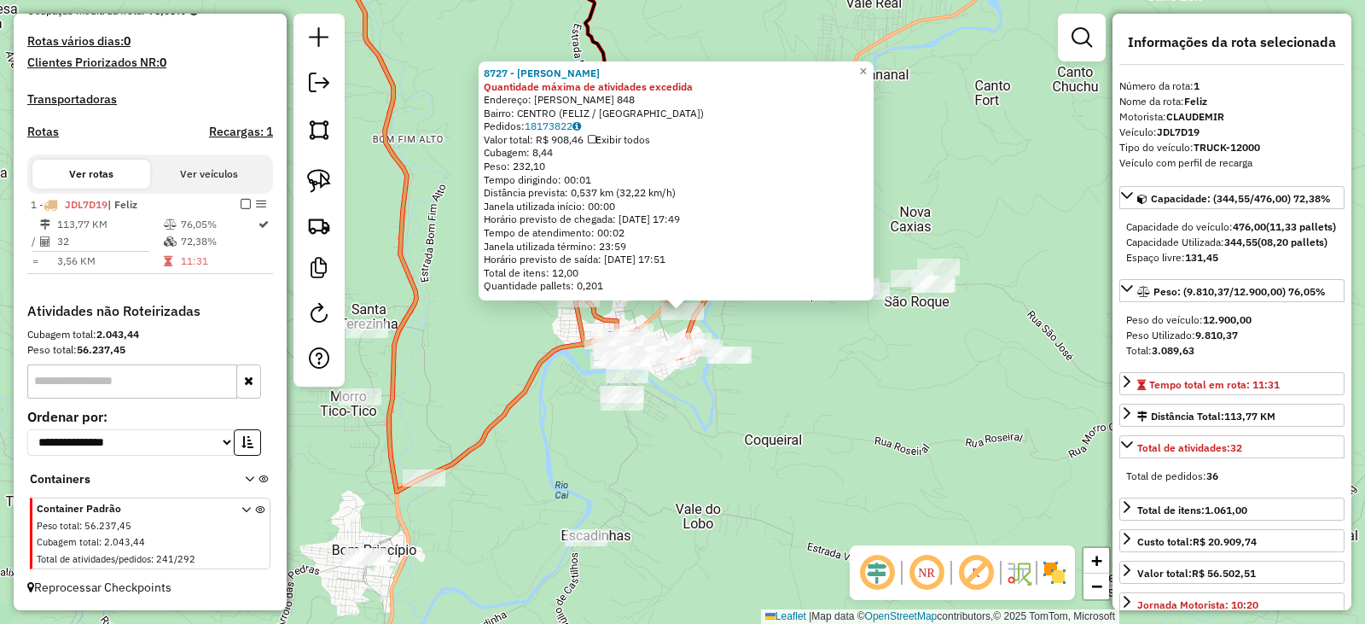
click at [862, 421] on div "8727 - JUSARA RAMBO Quantidade máxima de atividades excedida Endereço: JOSE AFO…" at bounding box center [682, 312] width 1365 height 624
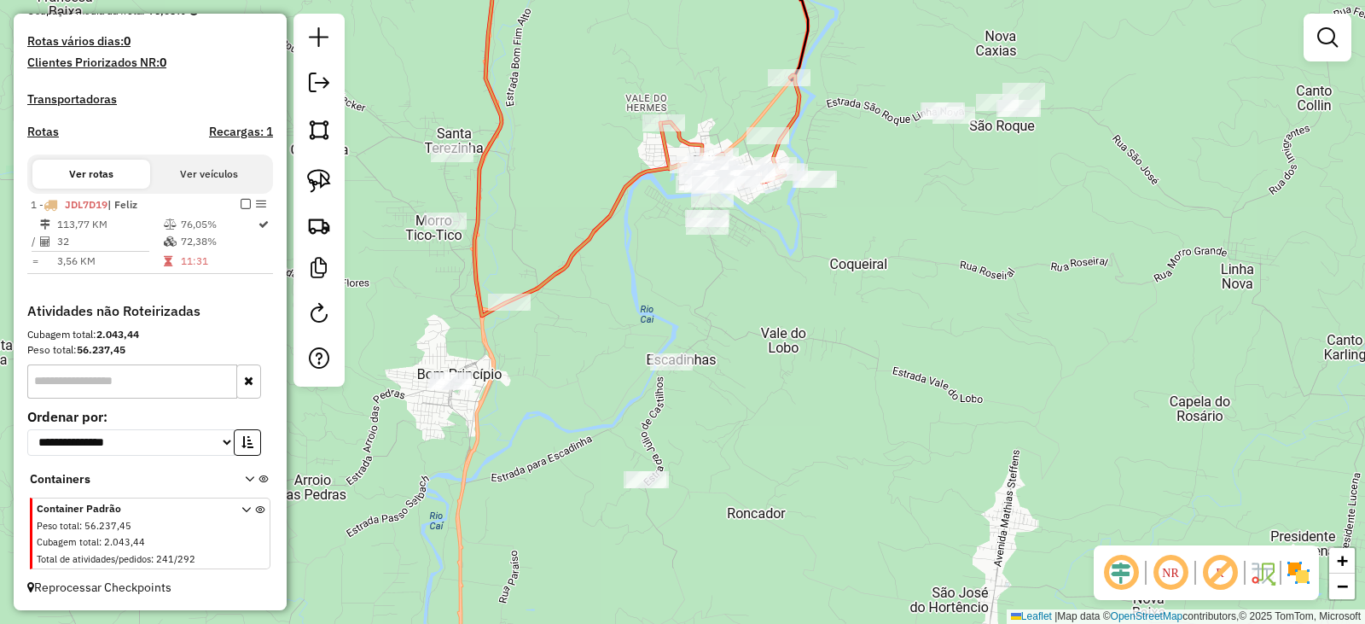
drag, startPoint x: 813, startPoint y: 461, endPoint x: 899, endPoint y: 285, distance: 195.4
click at [899, 285] on div "Janela de atendimento Grade de atendimento Capacidade Transportadoras Veículos …" at bounding box center [682, 312] width 1365 height 624
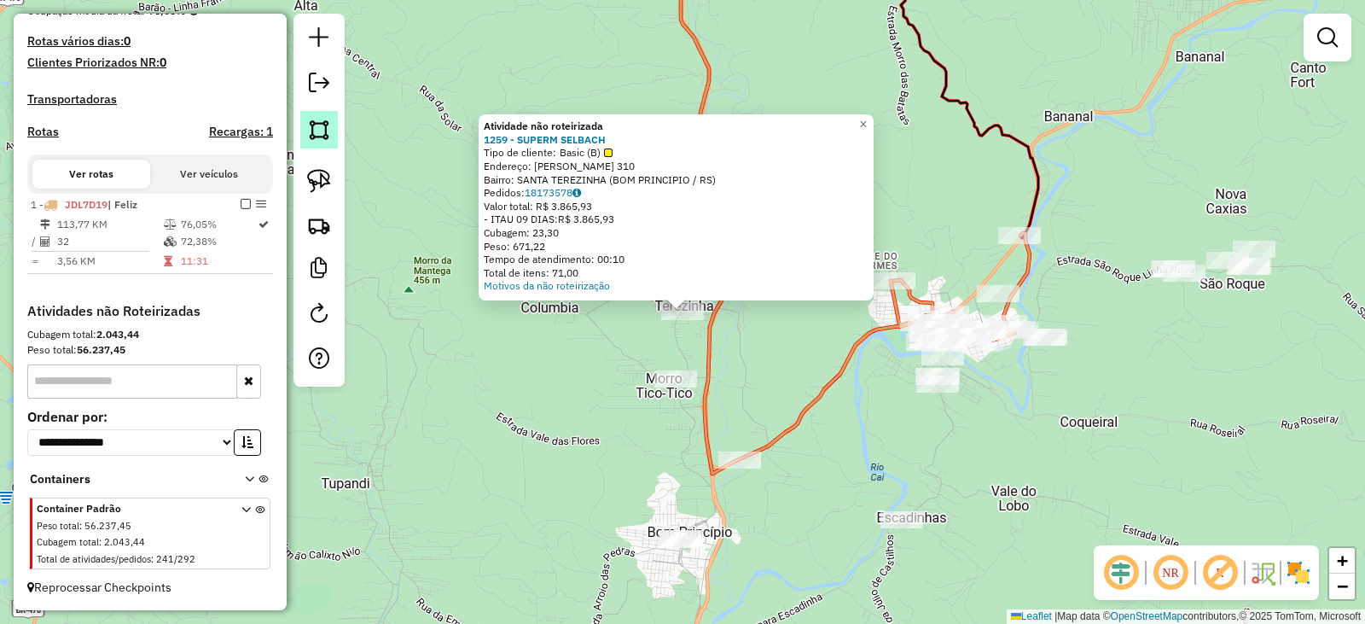
click at [325, 135] on img at bounding box center [319, 130] width 24 height 24
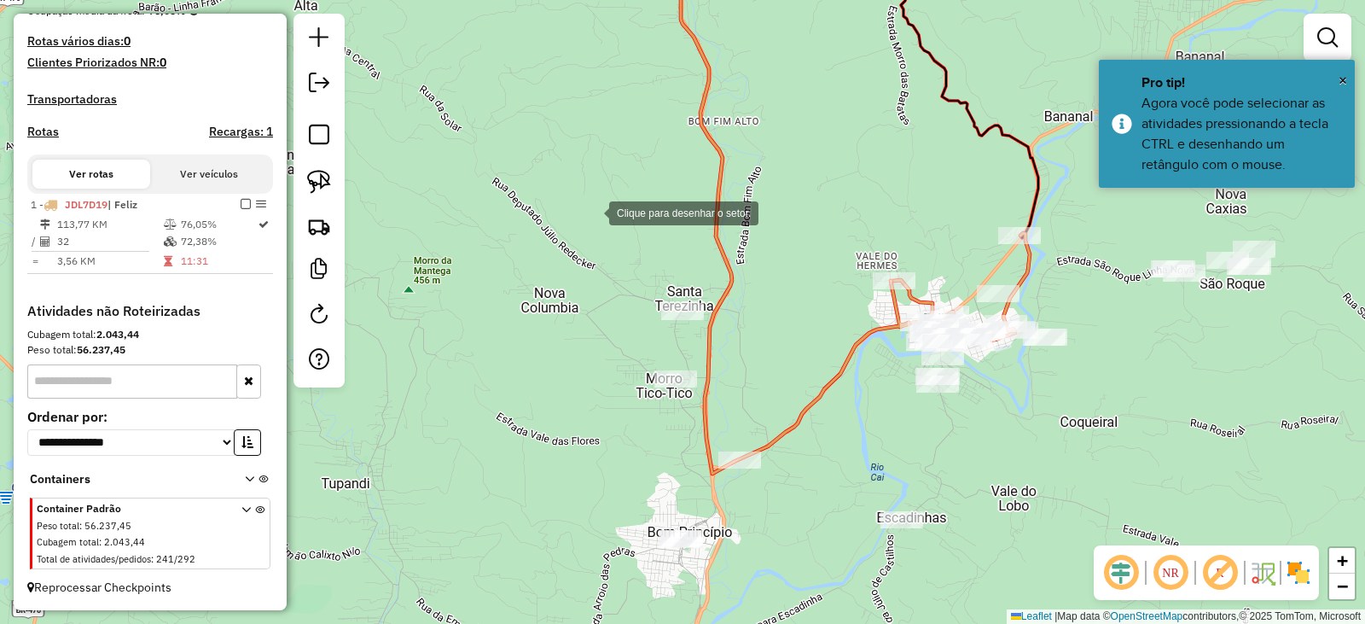
click at [609, 217] on div at bounding box center [592, 212] width 34 height 34
click at [659, 232] on div at bounding box center [642, 215] width 34 height 34
click at [727, 252] on div at bounding box center [710, 235] width 34 height 34
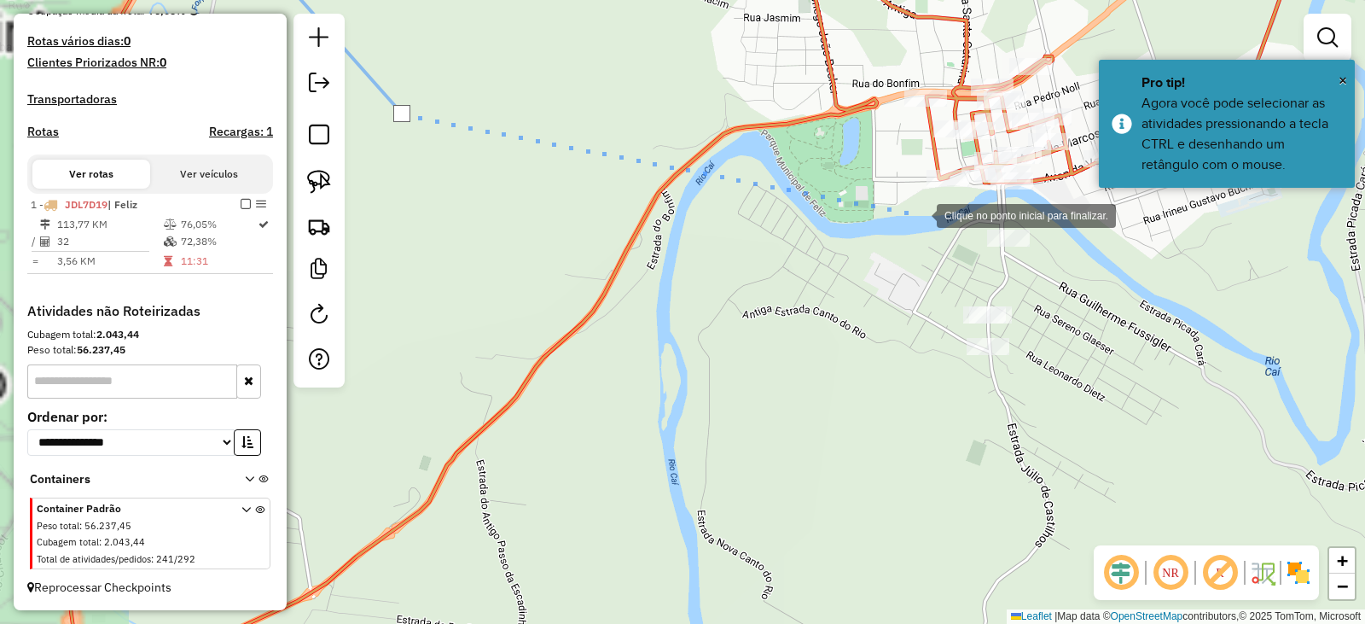
click at [918, 207] on div at bounding box center [920, 214] width 34 height 34
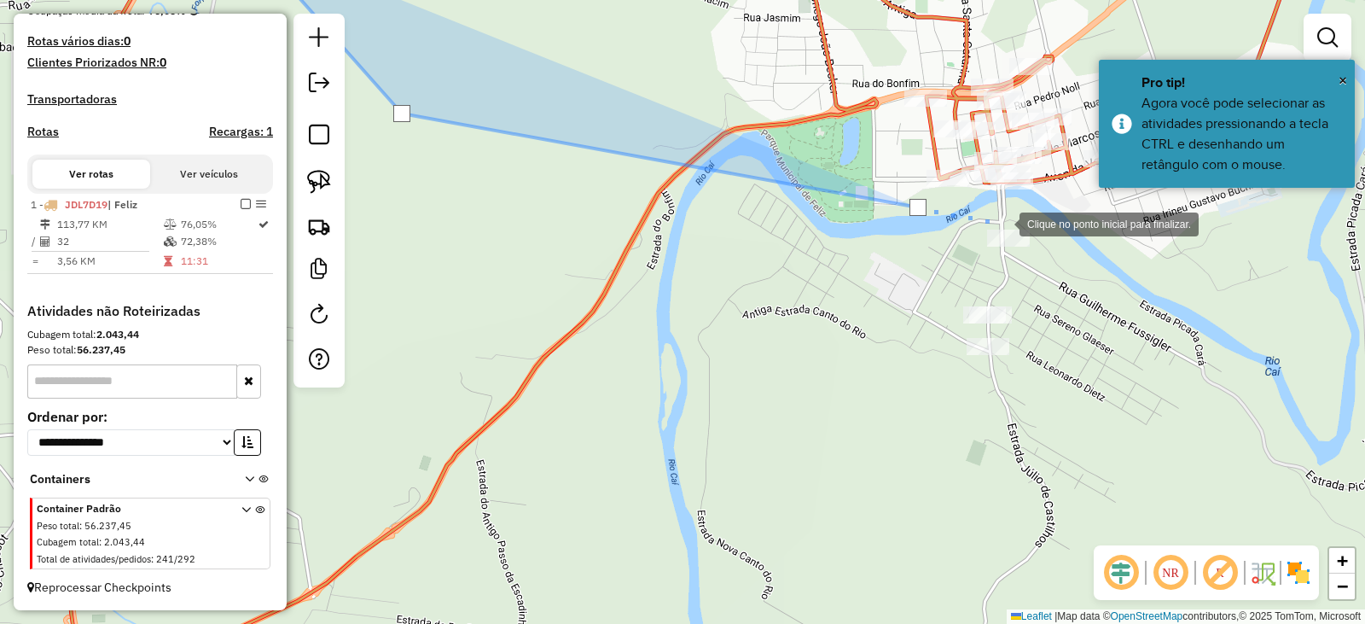
click at [1020, 223] on div at bounding box center [1003, 223] width 34 height 34
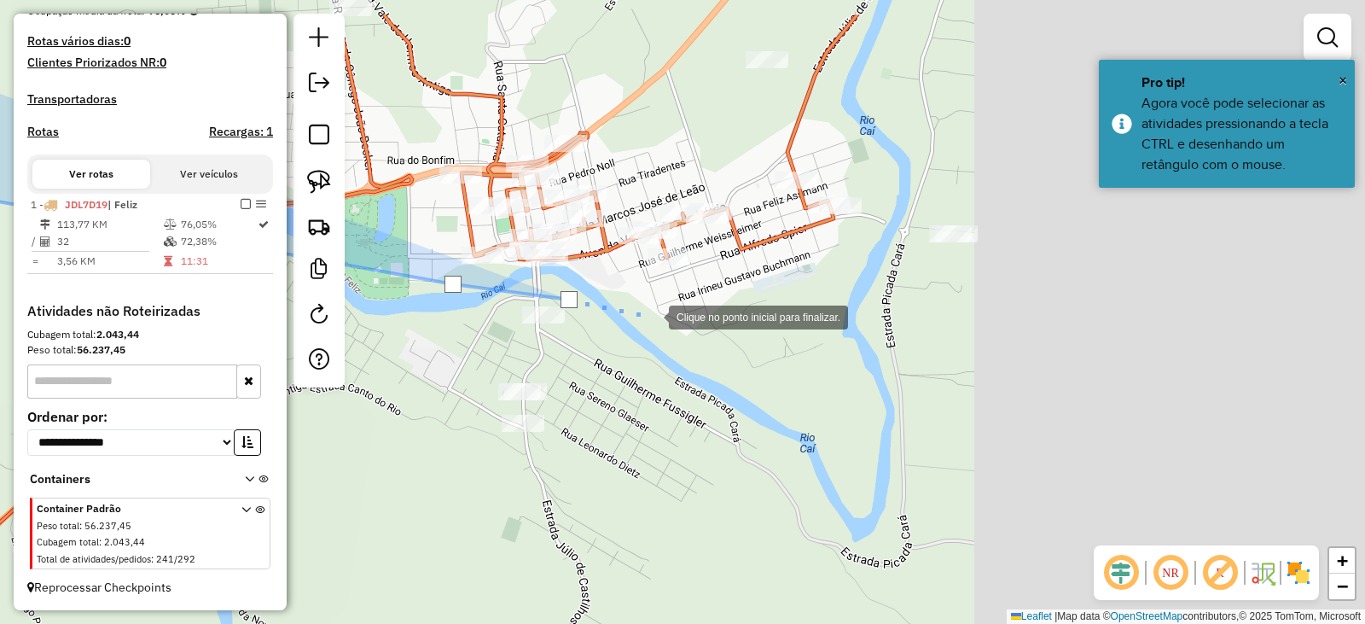
drag, startPoint x: 1161, startPoint y: 224, endPoint x: 613, endPoint y: 330, distance: 558.0
click at [635, 329] on div at bounding box center [652, 316] width 34 height 34
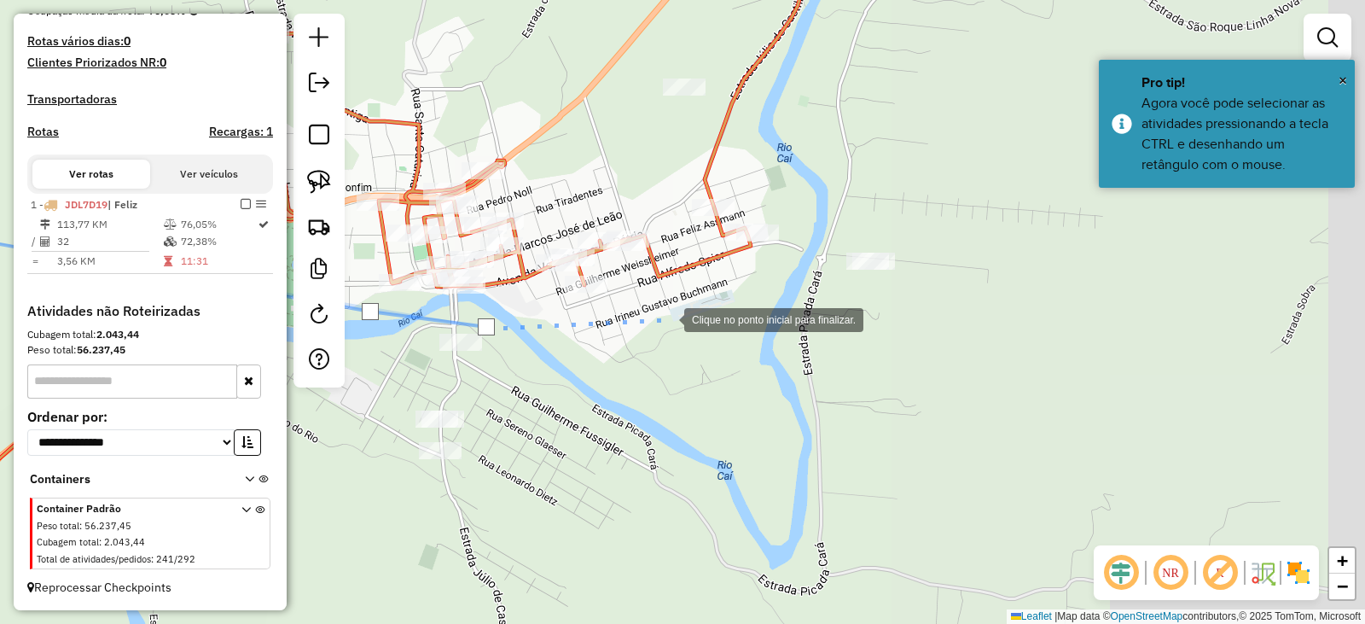
click at [667, 318] on div at bounding box center [667, 318] width 34 height 34
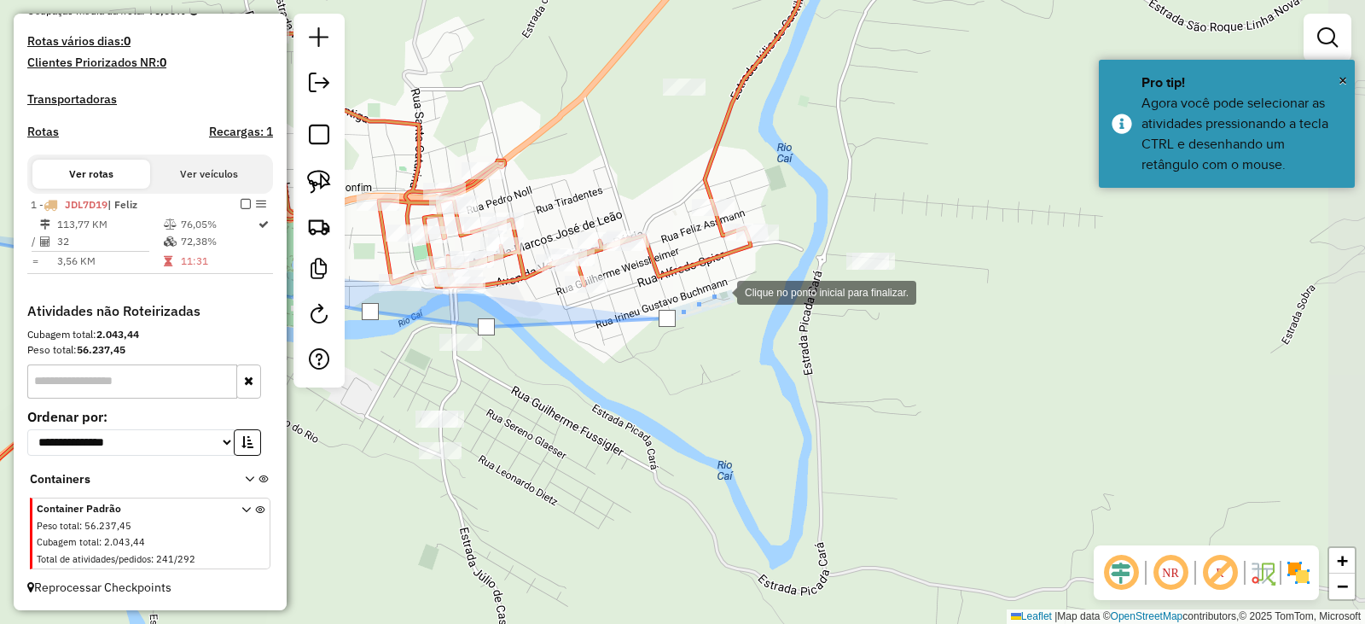
click at [737, 274] on div at bounding box center [720, 291] width 34 height 34
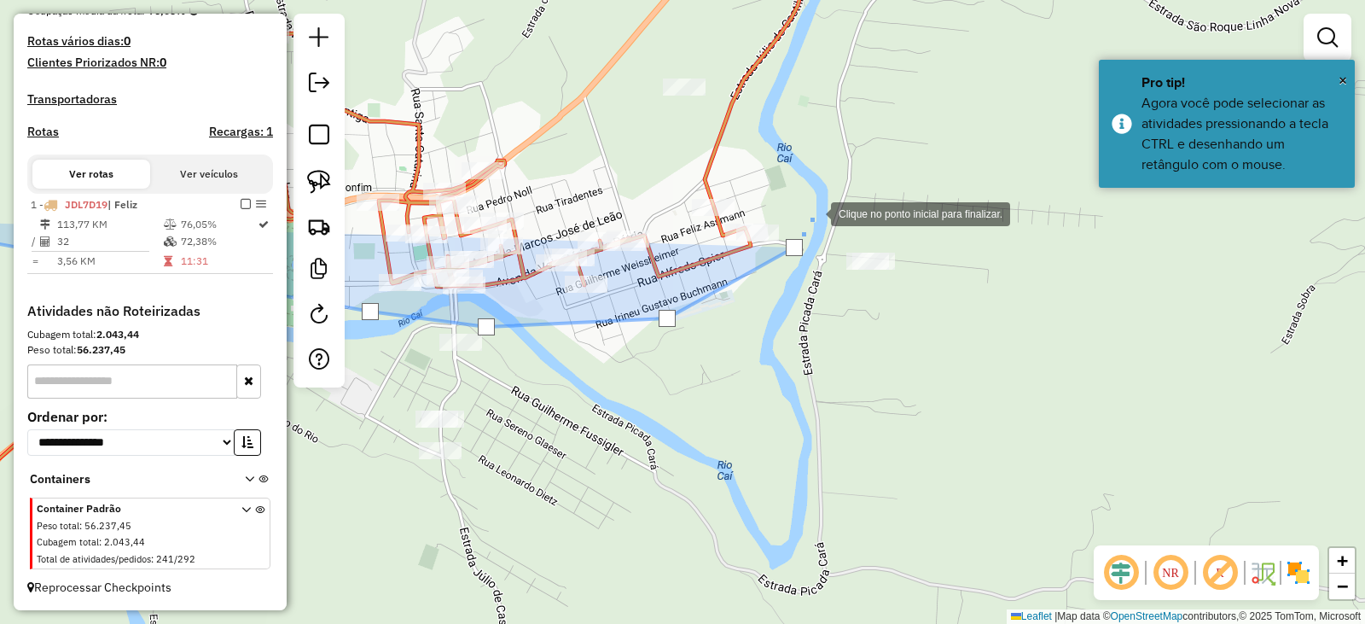
click at [831, 195] on div at bounding box center [814, 212] width 34 height 34
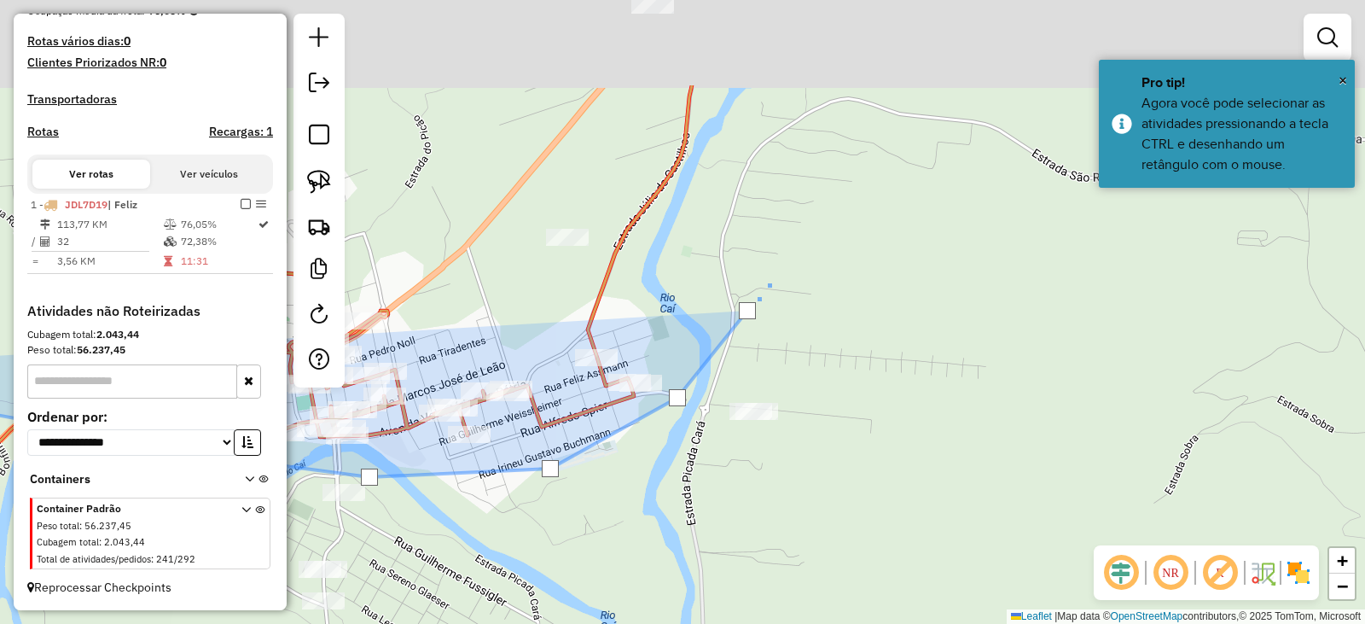
drag, startPoint x: 895, startPoint y: 108, endPoint x: 749, endPoint y: 337, distance: 272.0
click at [754, 298] on div at bounding box center [771, 281] width 34 height 34
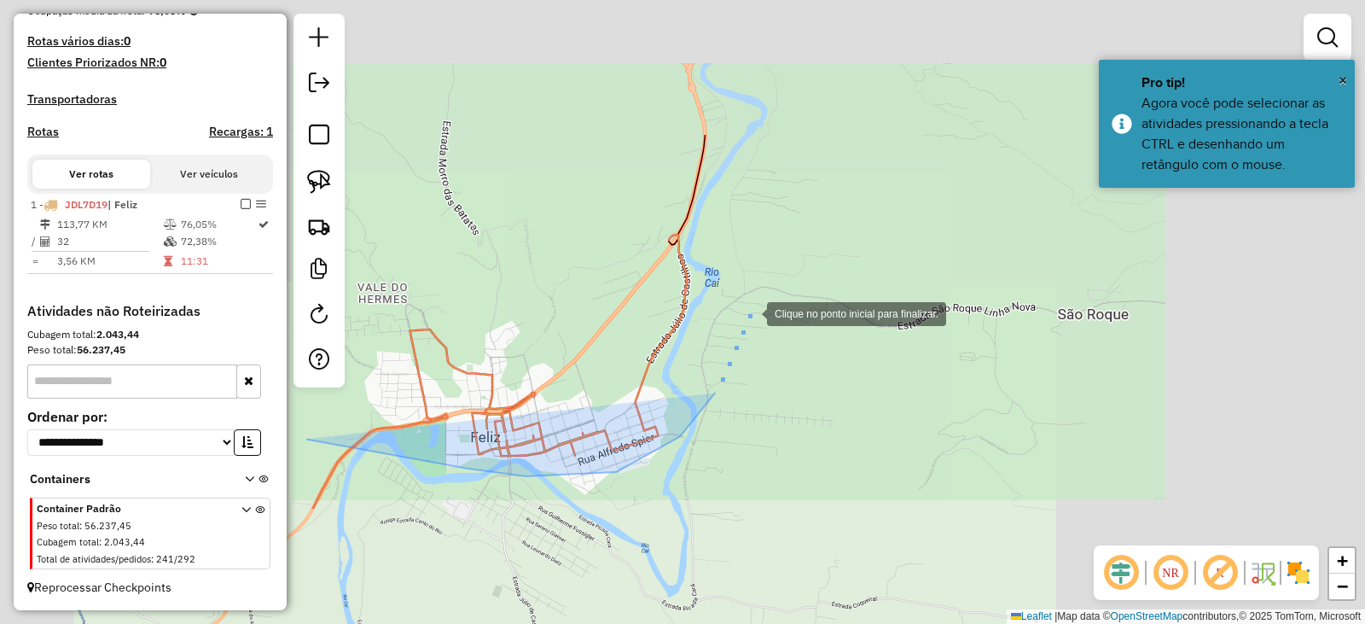
click at [767, 295] on div at bounding box center [750, 312] width 34 height 34
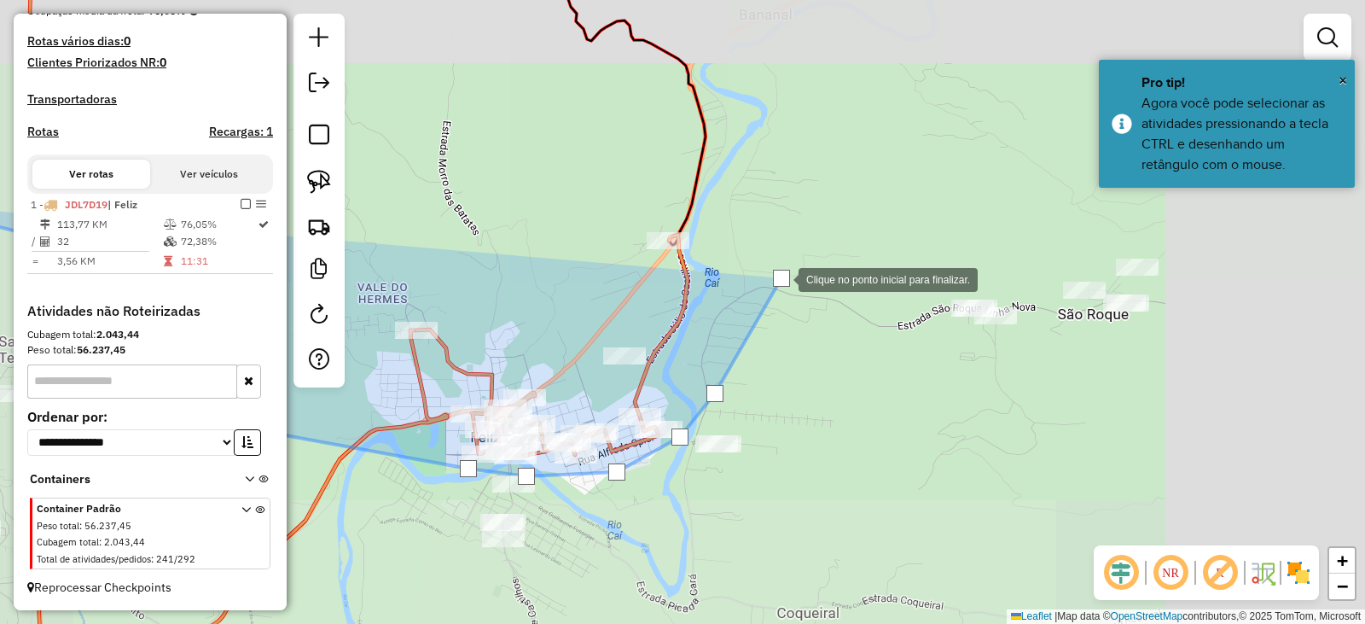
click at [799, 261] on div at bounding box center [782, 278] width 34 height 34
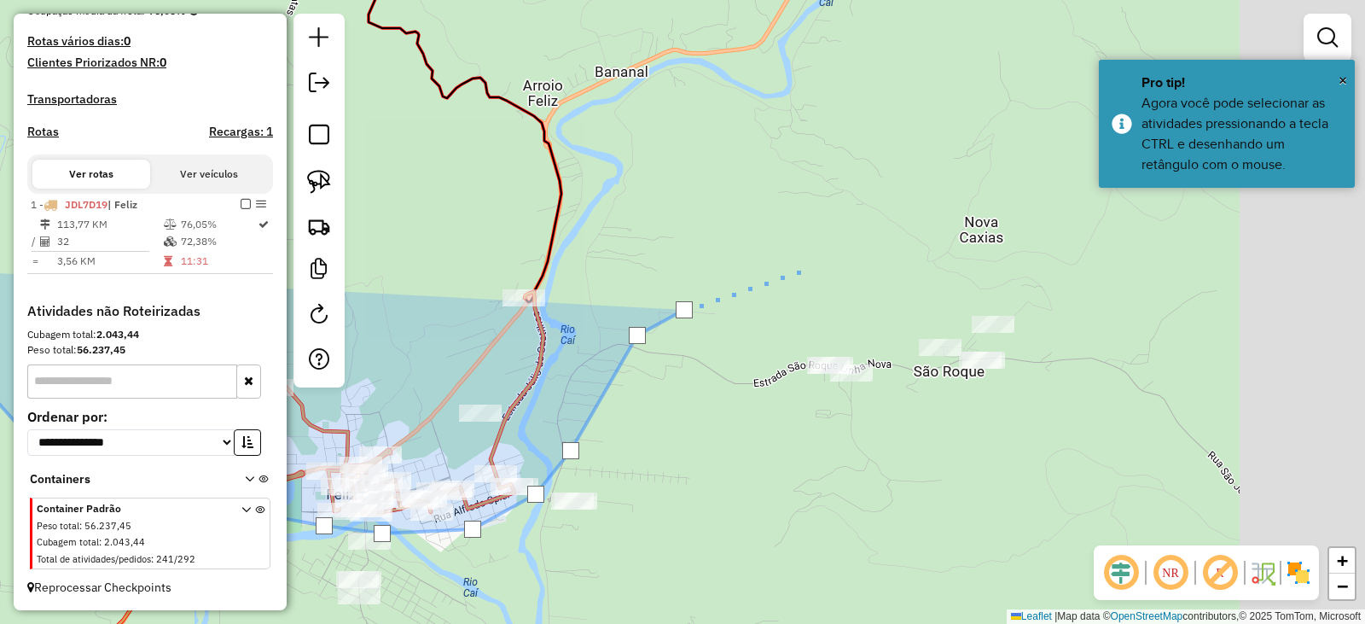
drag, startPoint x: 999, startPoint y: 196, endPoint x: 727, endPoint y: 300, distance: 291.2
click at [789, 285] on div at bounding box center [806, 268] width 34 height 34
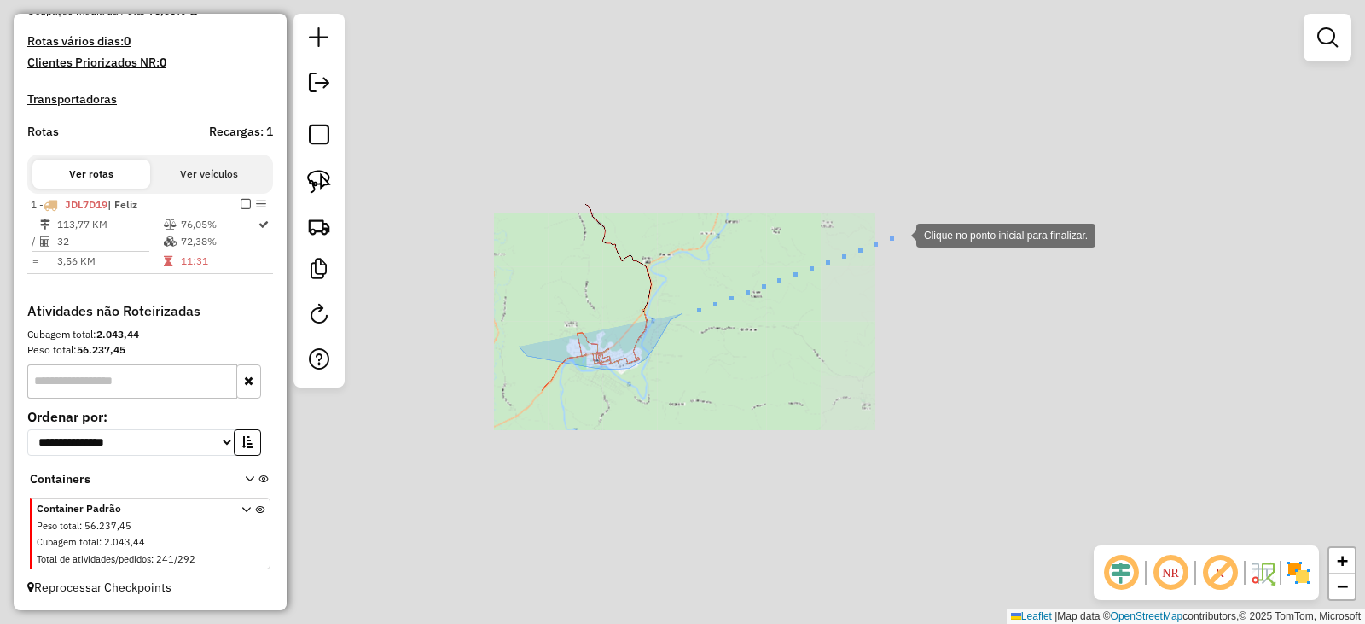
click at [900, 234] on div at bounding box center [899, 234] width 34 height 34
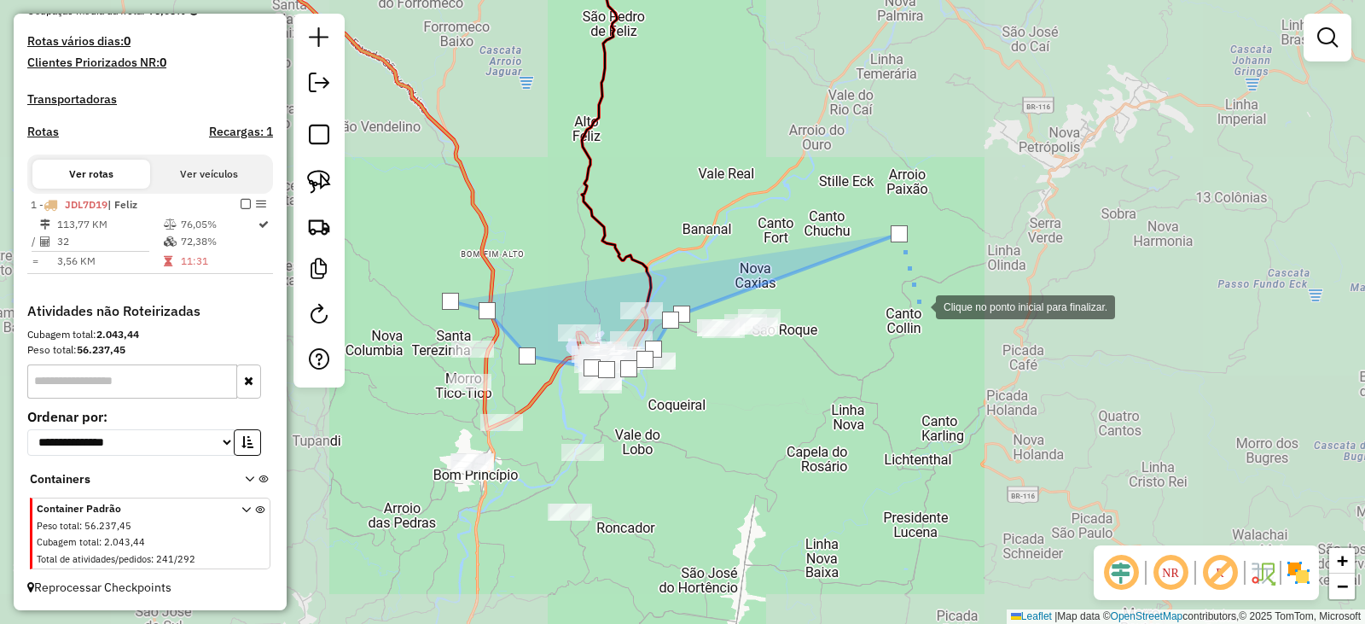
click at [921, 310] on div at bounding box center [919, 305] width 34 height 34
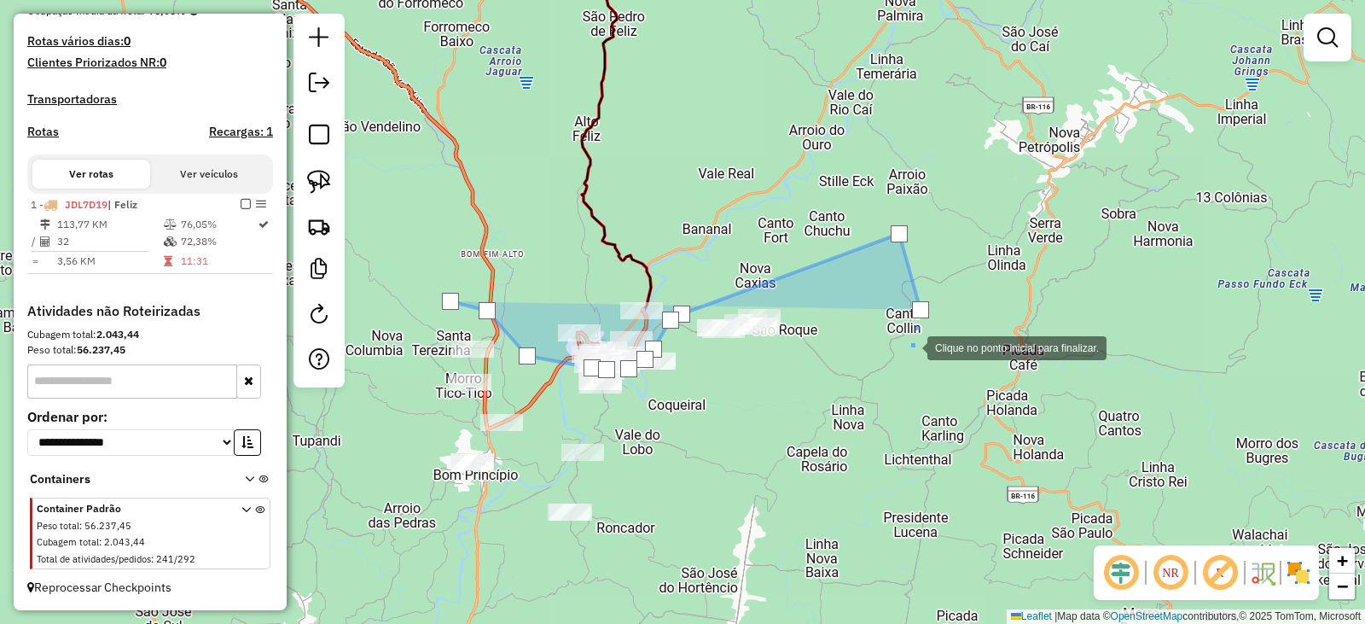
click at [894, 364] on div at bounding box center [911, 346] width 34 height 34
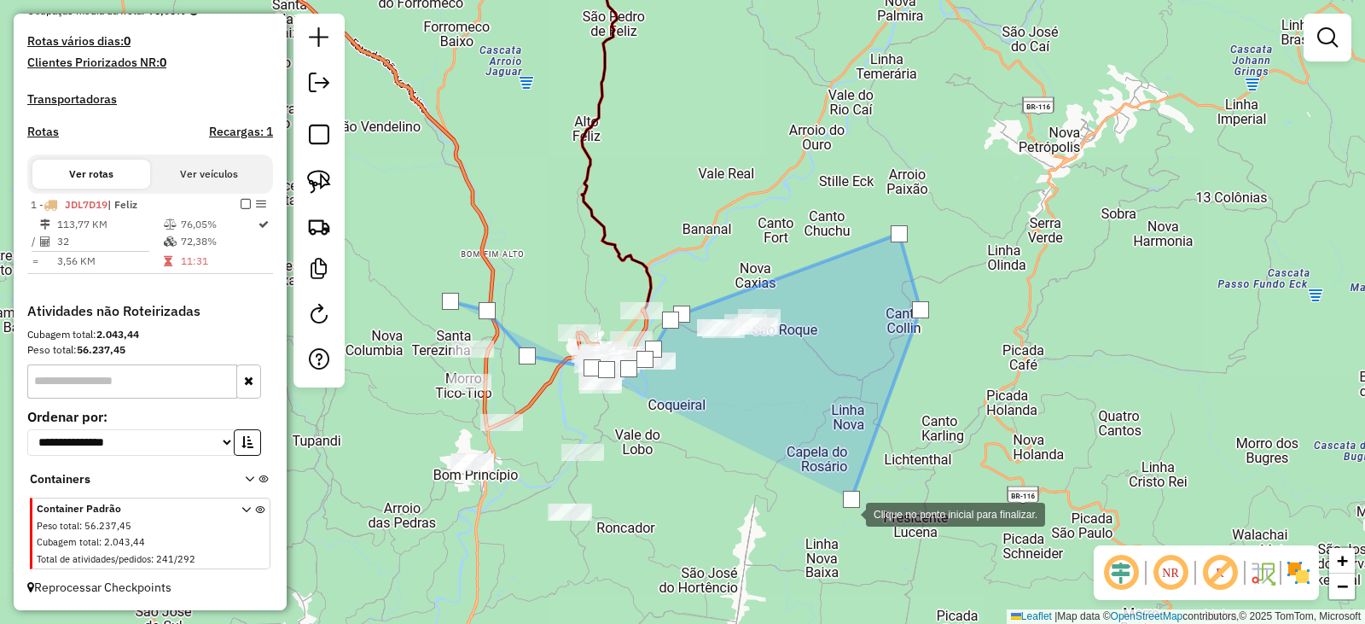
click at [832, 530] on div at bounding box center [849, 513] width 34 height 34
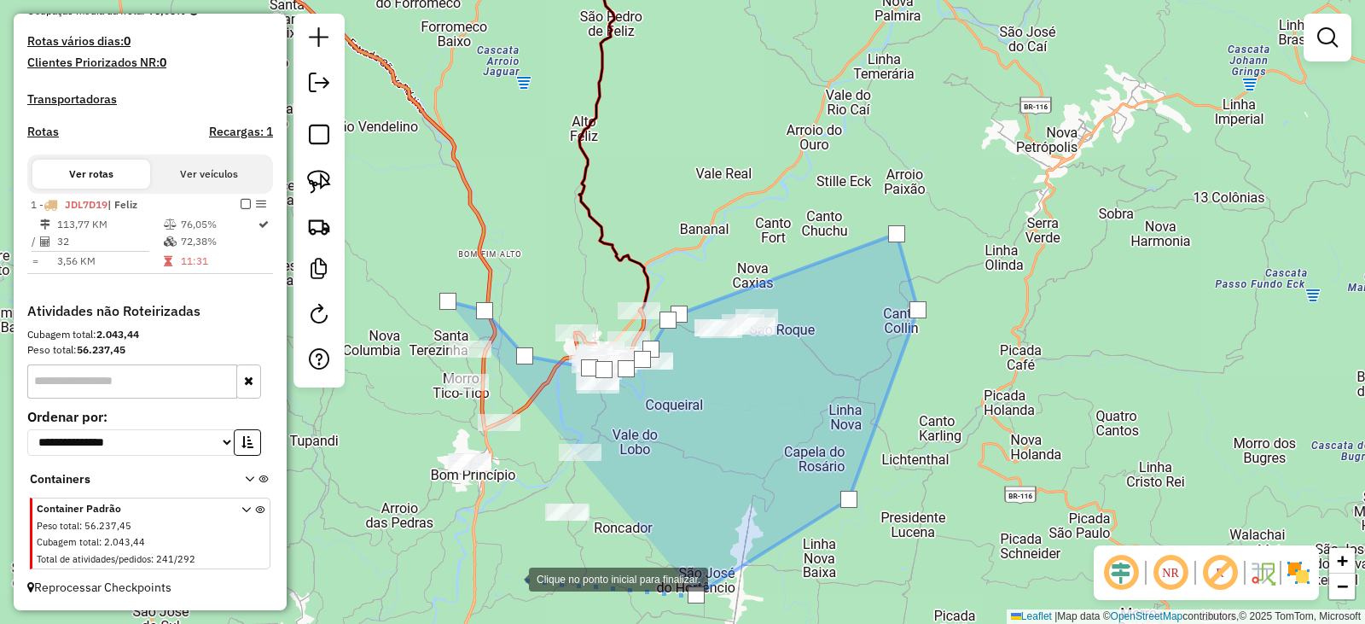
click at [515, 578] on div at bounding box center [512, 578] width 34 height 34
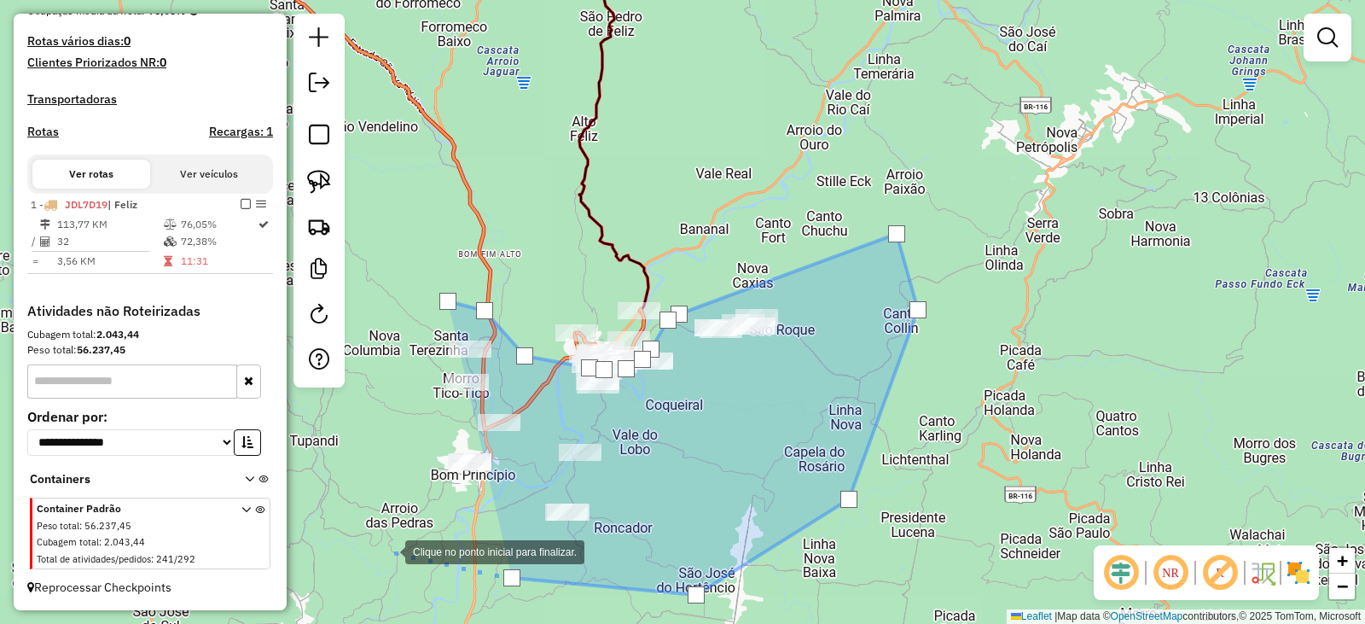
drag, startPoint x: 388, startPoint y: 550, endPoint x: 405, endPoint y: 416, distance: 135.8
click at [387, 548] on div at bounding box center [388, 550] width 34 height 34
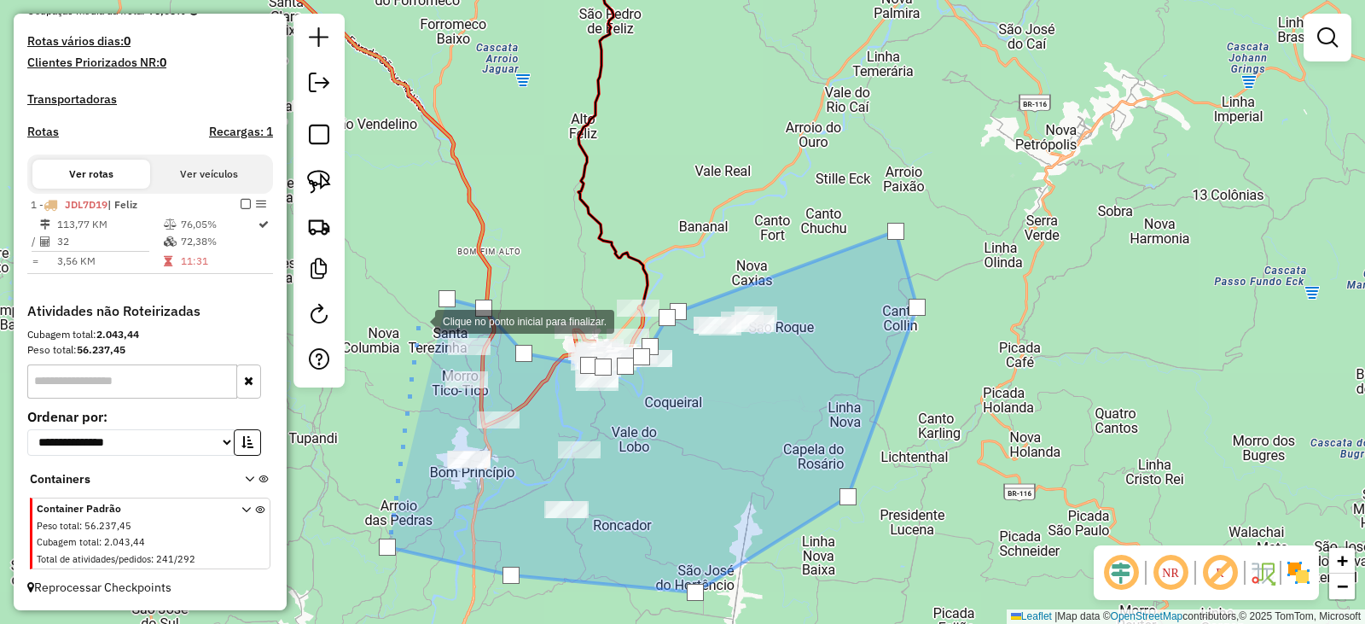
click at [418, 310] on div at bounding box center [418, 320] width 34 height 34
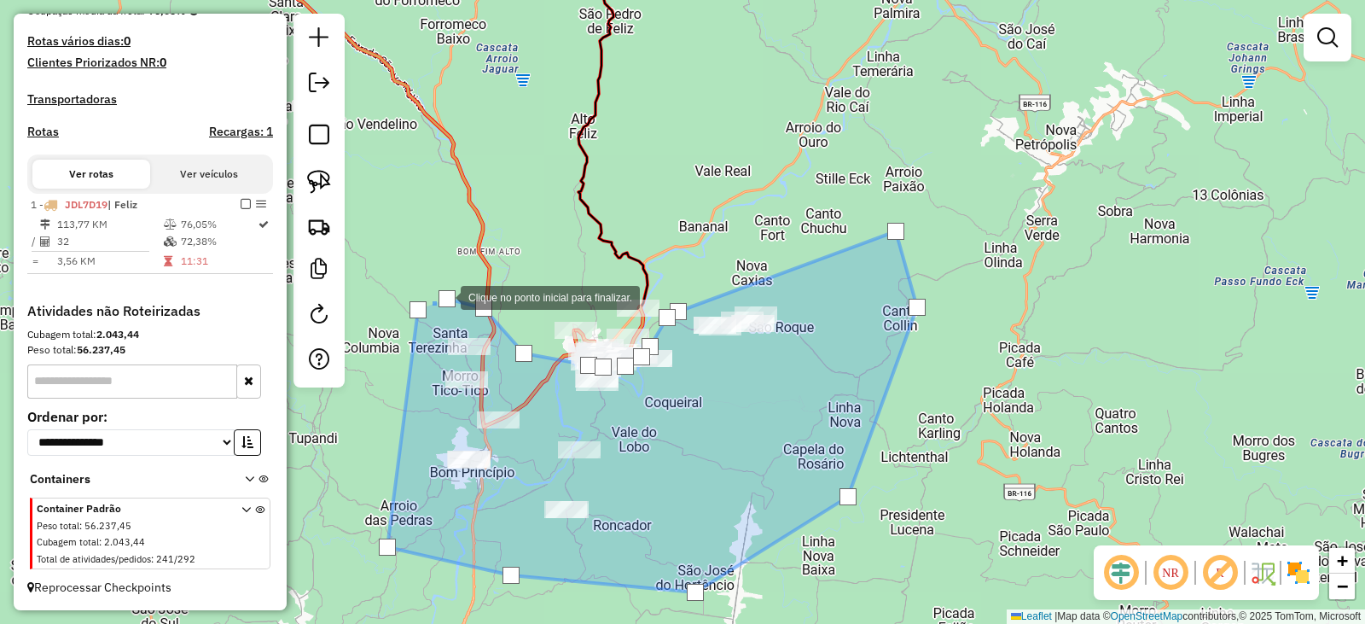
click at [445, 299] on div at bounding box center [447, 298] width 17 height 17
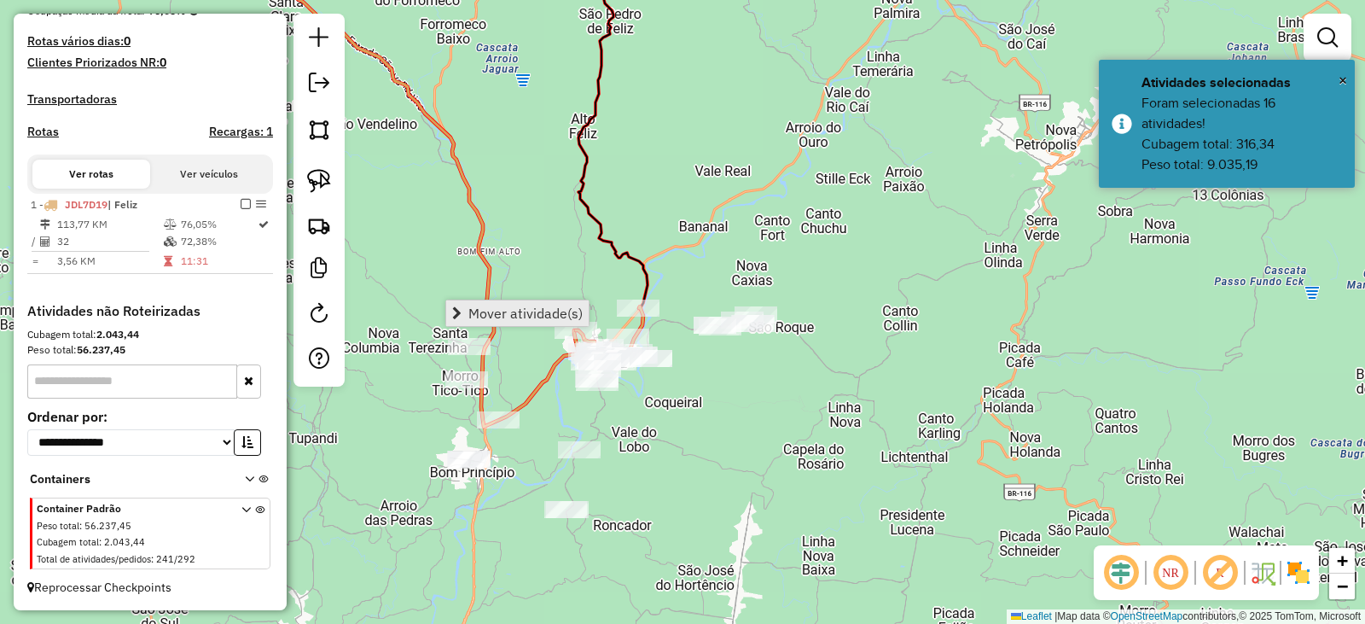
click at [473, 311] on span "Mover atividade(s)" at bounding box center [526, 313] width 114 height 14
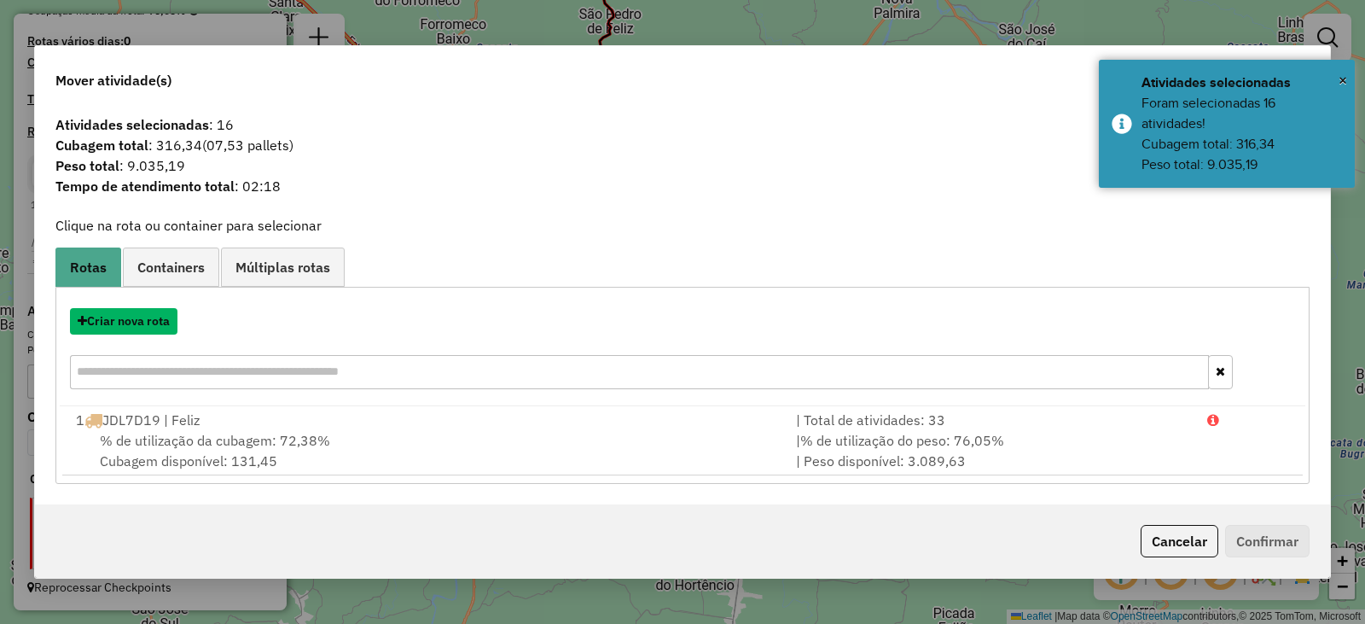
click at [135, 322] on button "Criar nova rota" at bounding box center [124, 321] width 108 height 26
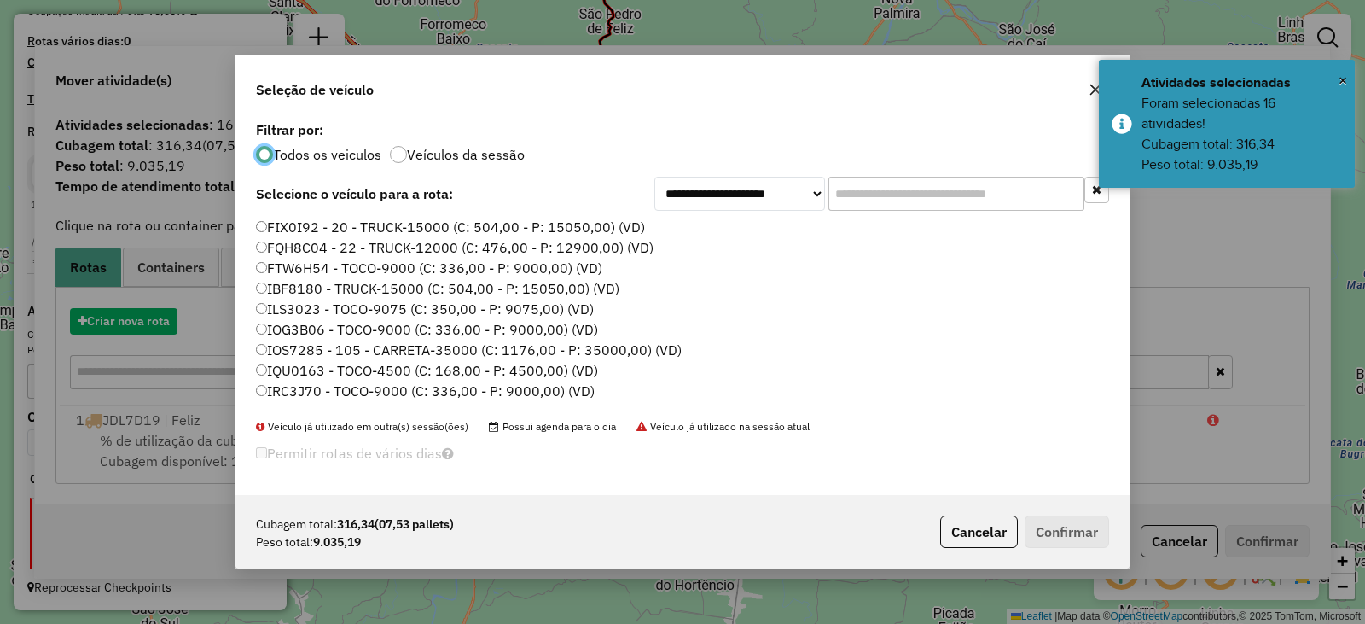
scroll to position [9, 5]
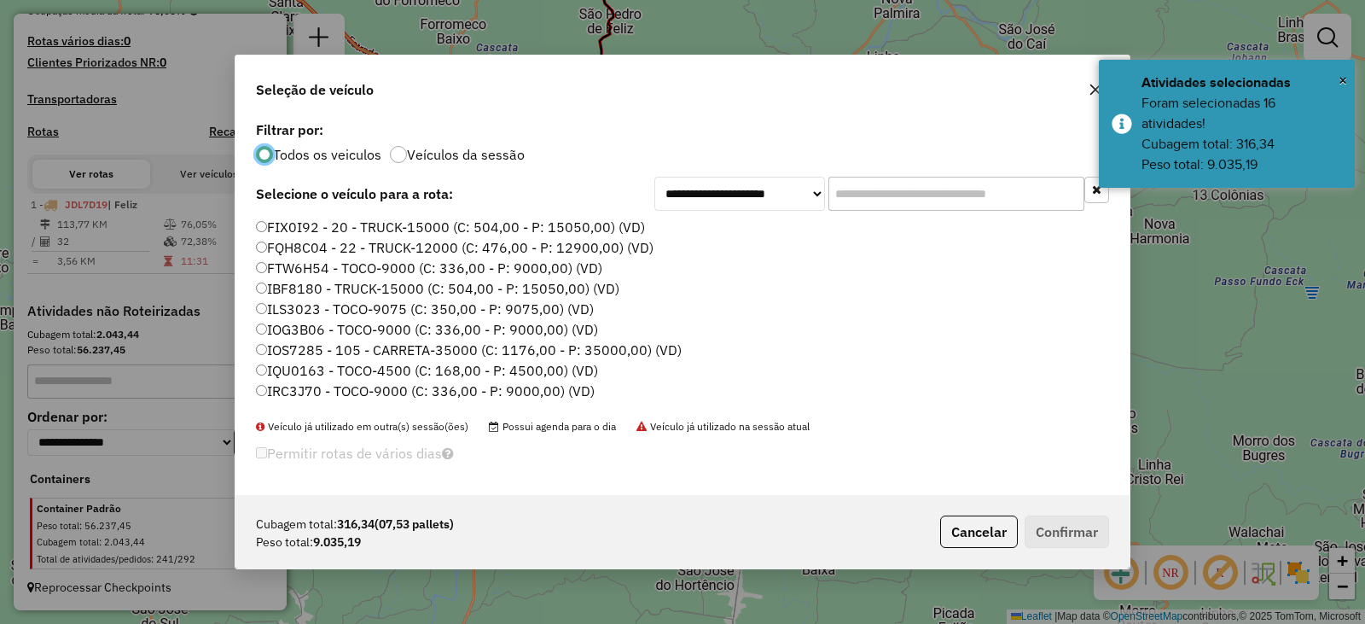
click at [303, 247] on label "FQH8C04 - 22 - TRUCK-12000 (C: 476,00 - P: 12900,00) (VD)" at bounding box center [455, 247] width 398 height 20
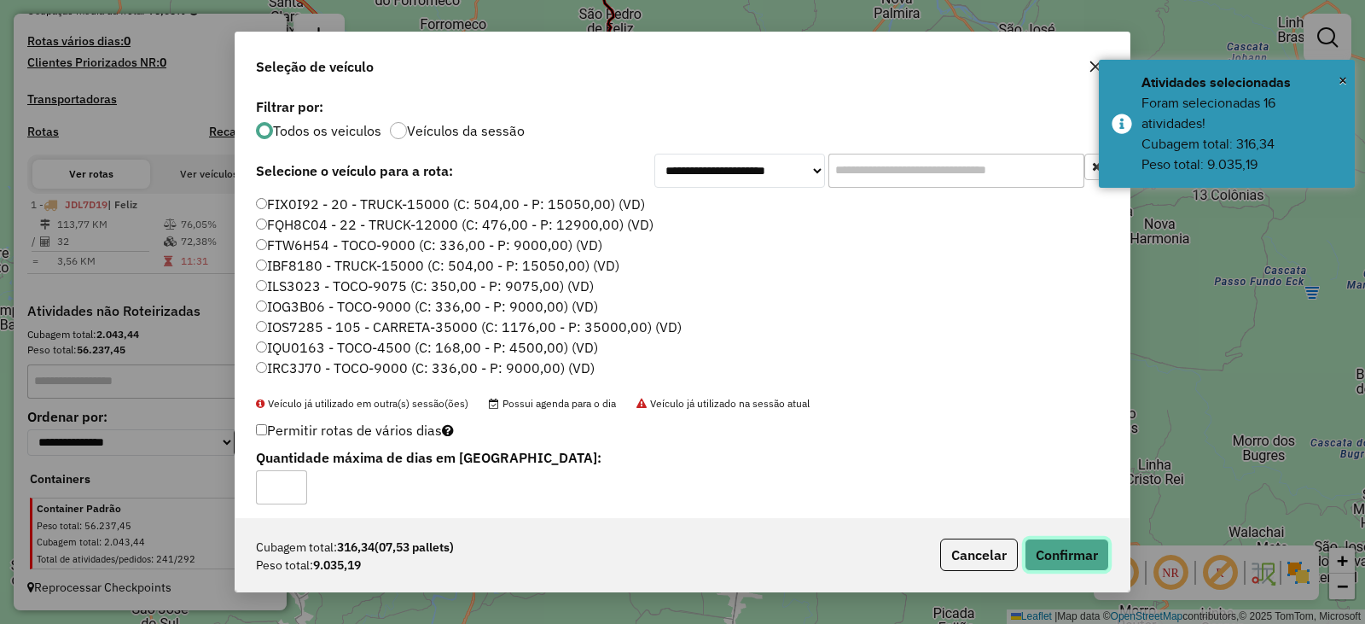
click at [1074, 539] on button "Confirmar" at bounding box center [1067, 555] width 84 height 32
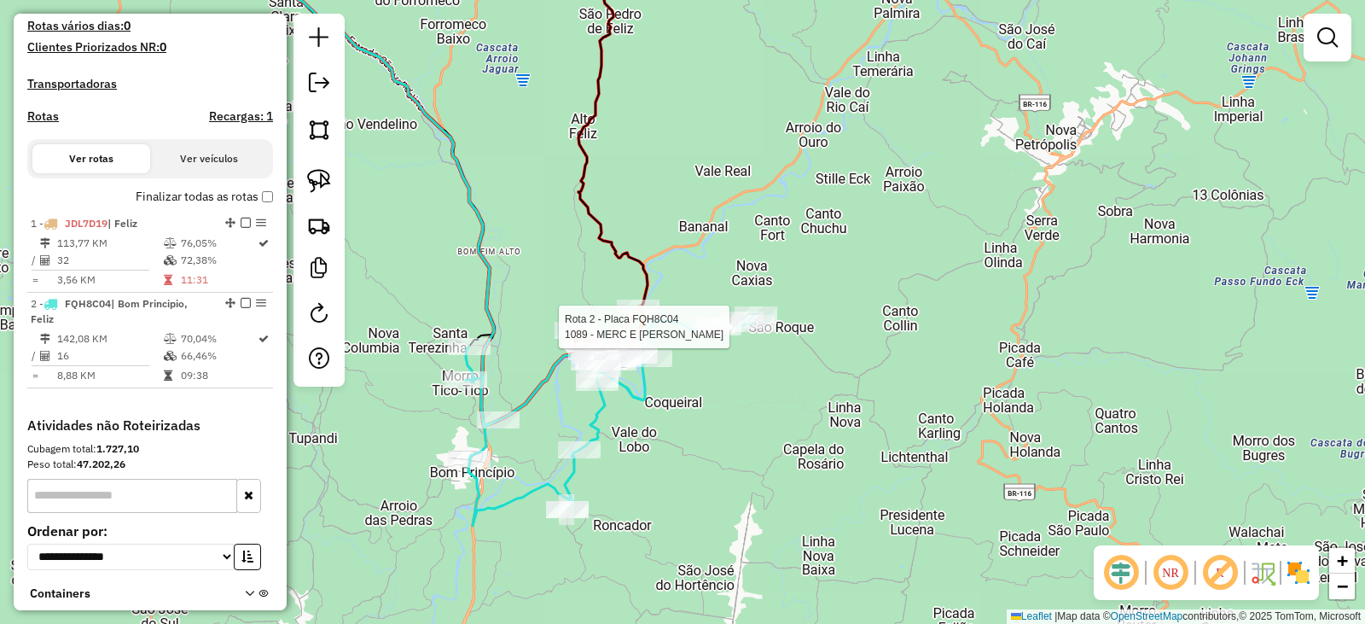
select select "**********"
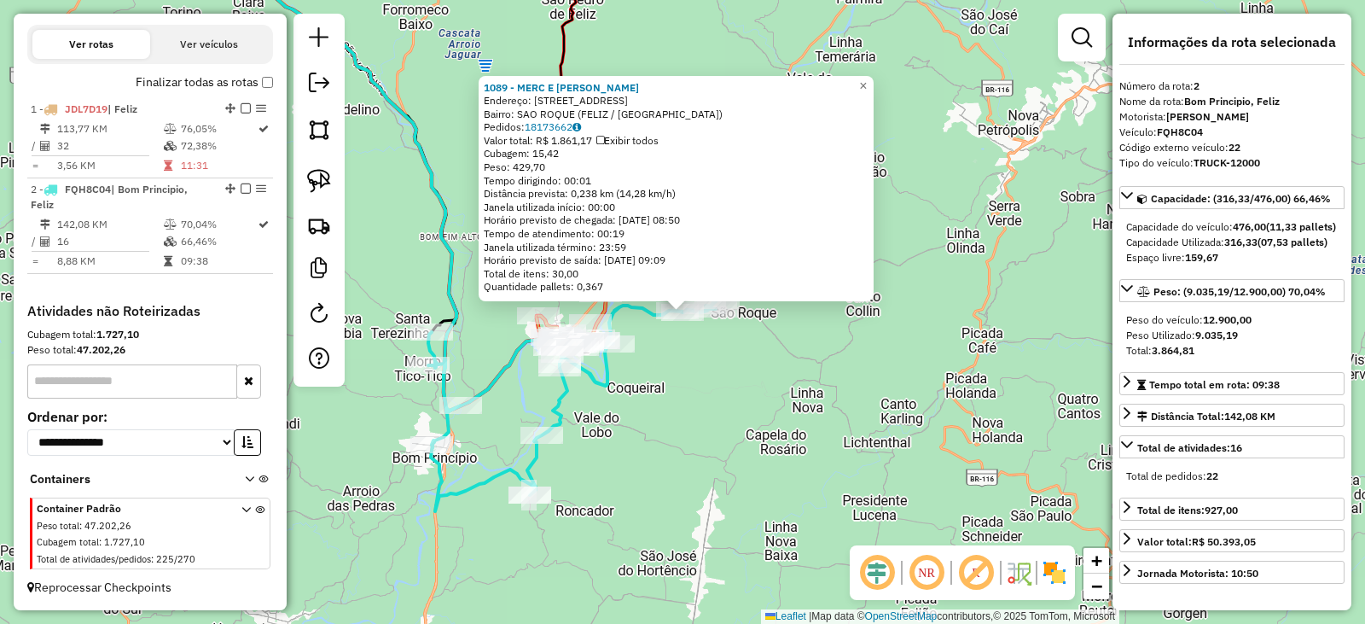
scroll to position [591, 0]
click at [824, 432] on div "1089 - MERC E ACOU WEBER Endereço: R SAO ROQUE 466 Bairro: SAO ROQUE (FELIZ / R…" at bounding box center [682, 312] width 1365 height 624
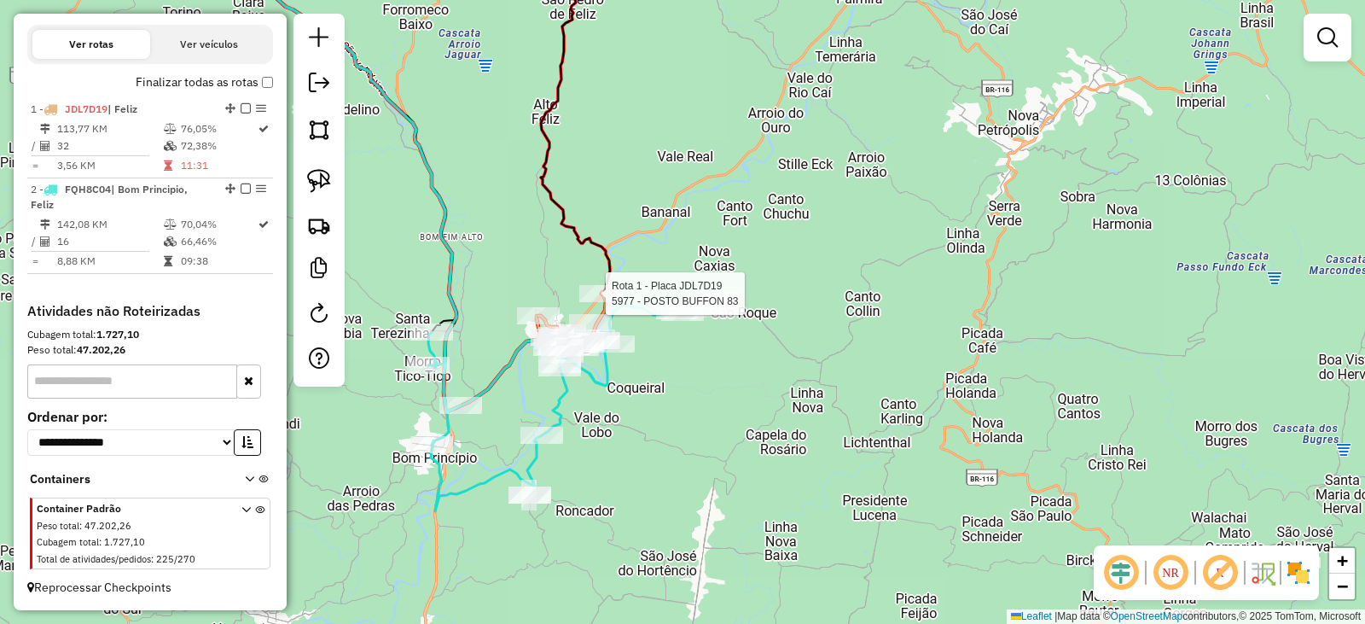
select select "**********"
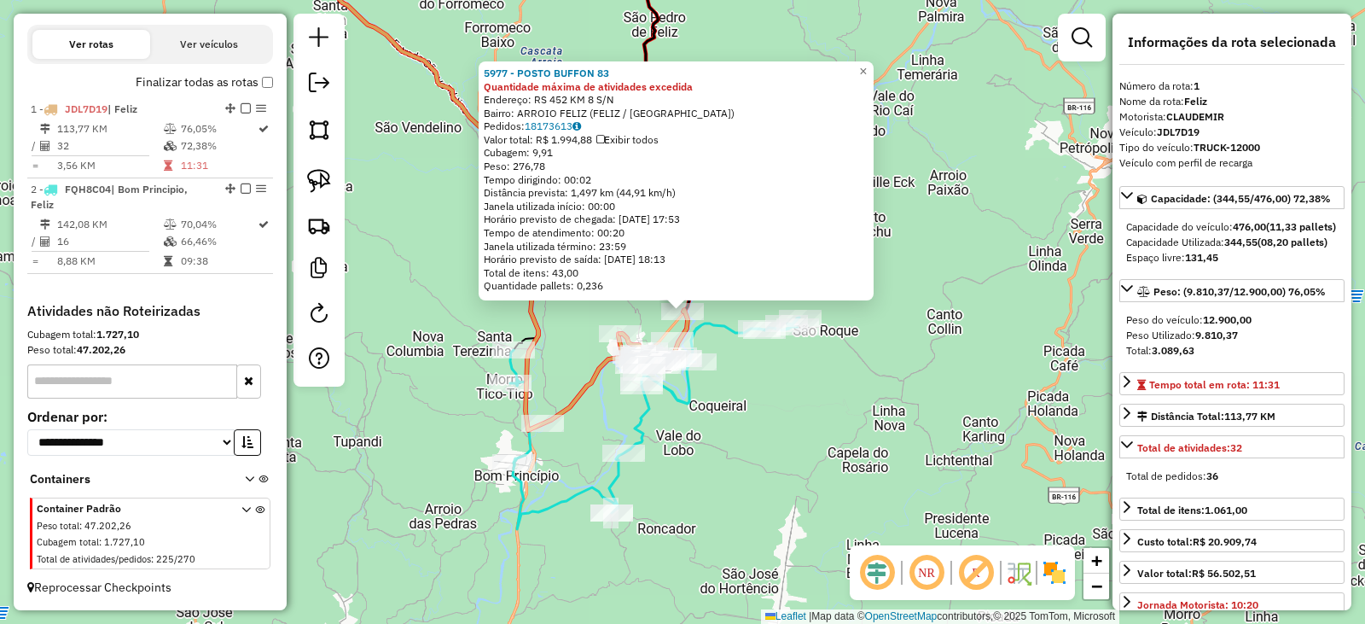
click at [836, 431] on div "5977 - POSTO BUFFON 83 Quantidade máxima de atividades excedida Endereço: RS 45…" at bounding box center [682, 312] width 1365 height 624
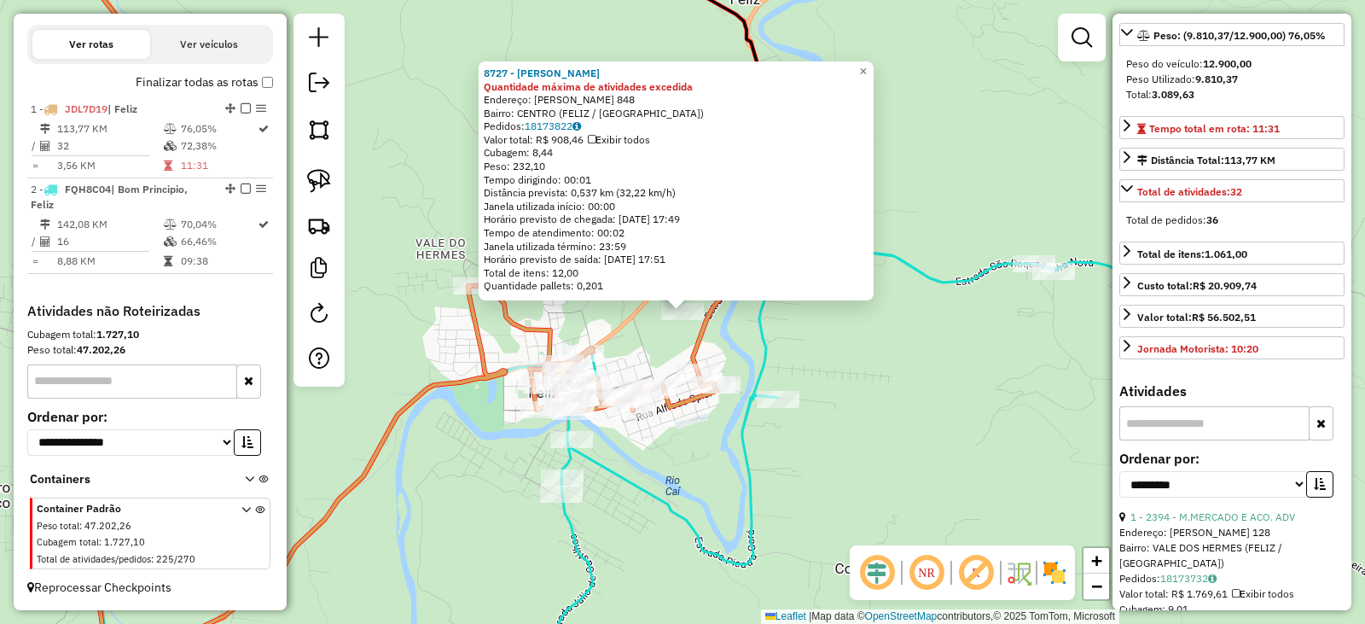
scroll to position [341, 0]
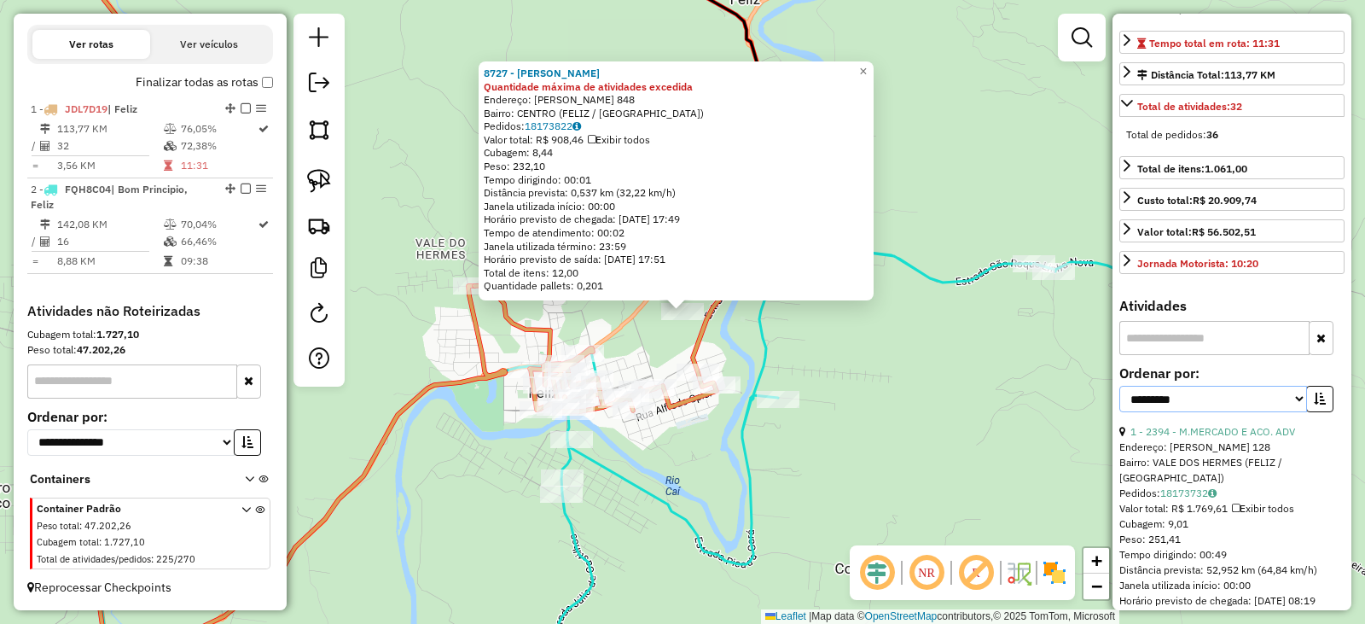
click at [1202, 412] on select "**********" at bounding box center [1214, 399] width 188 height 26
select select "*********"
click at [1120, 412] on select "**********" at bounding box center [1214, 399] width 188 height 26
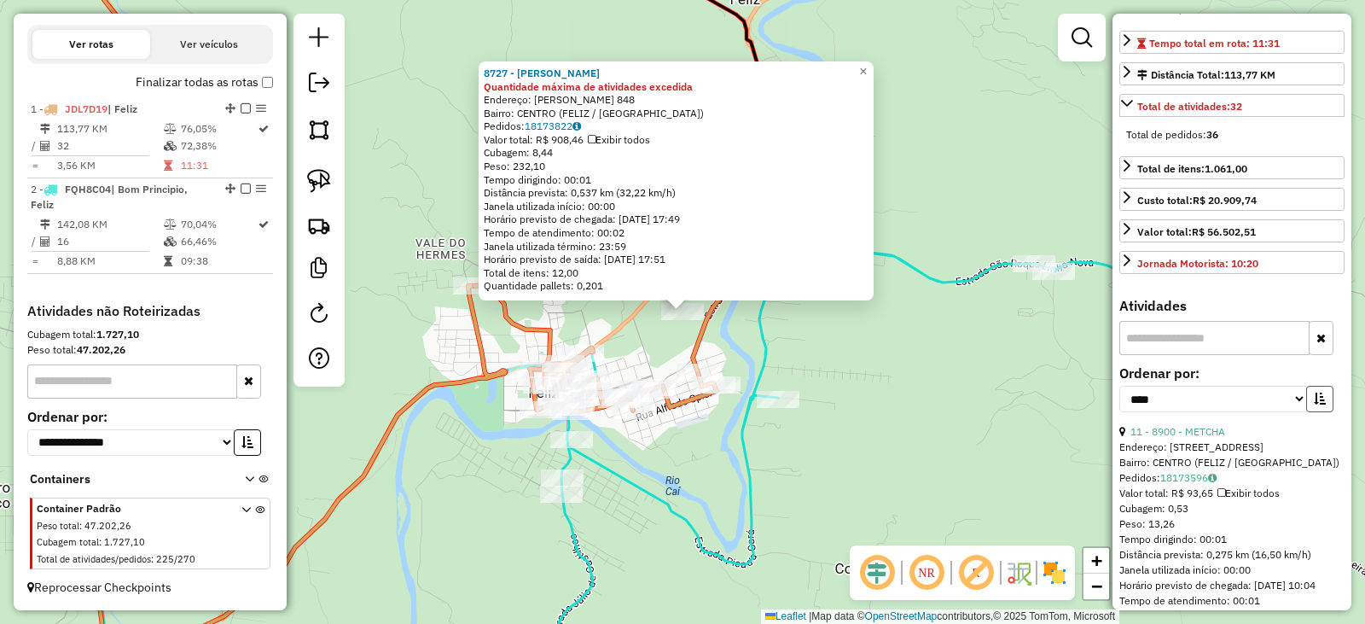
click at [1326, 412] on button "button" at bounding box center [1320, 399] width 27 height 26
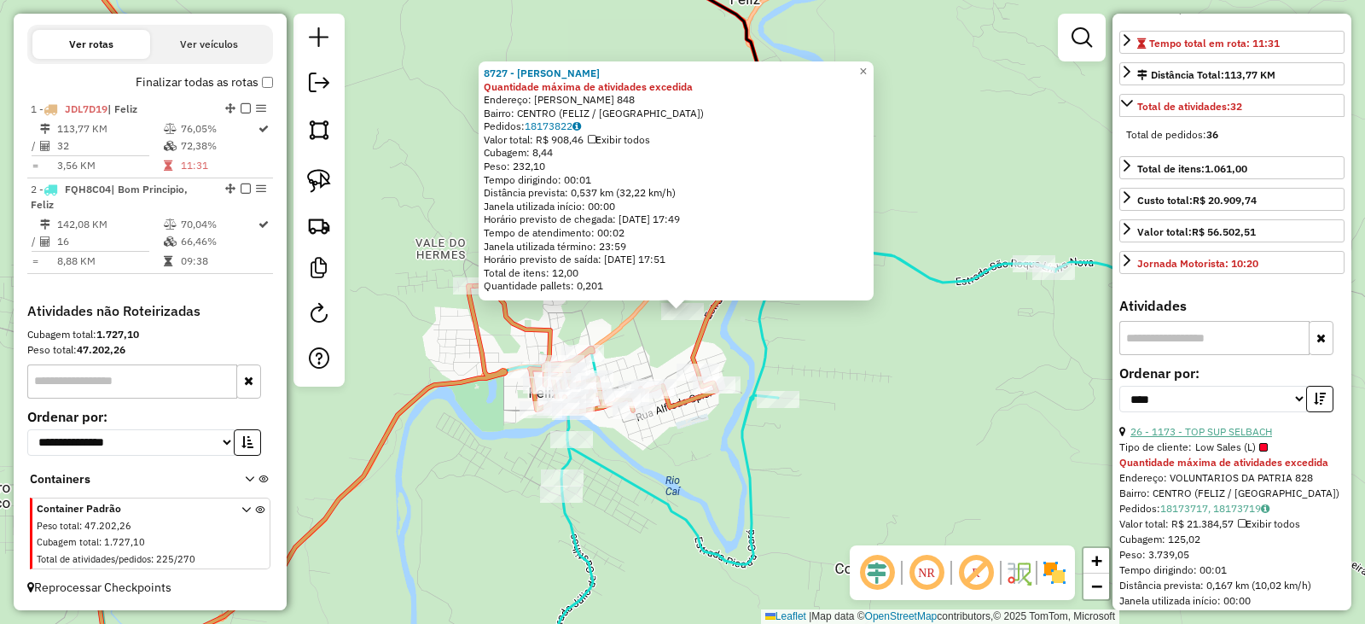
click at [1229, 438] on link "26 - 1173 - TOP SUP SELBACH" at bounding box center [1202, 431] width 142 height 13
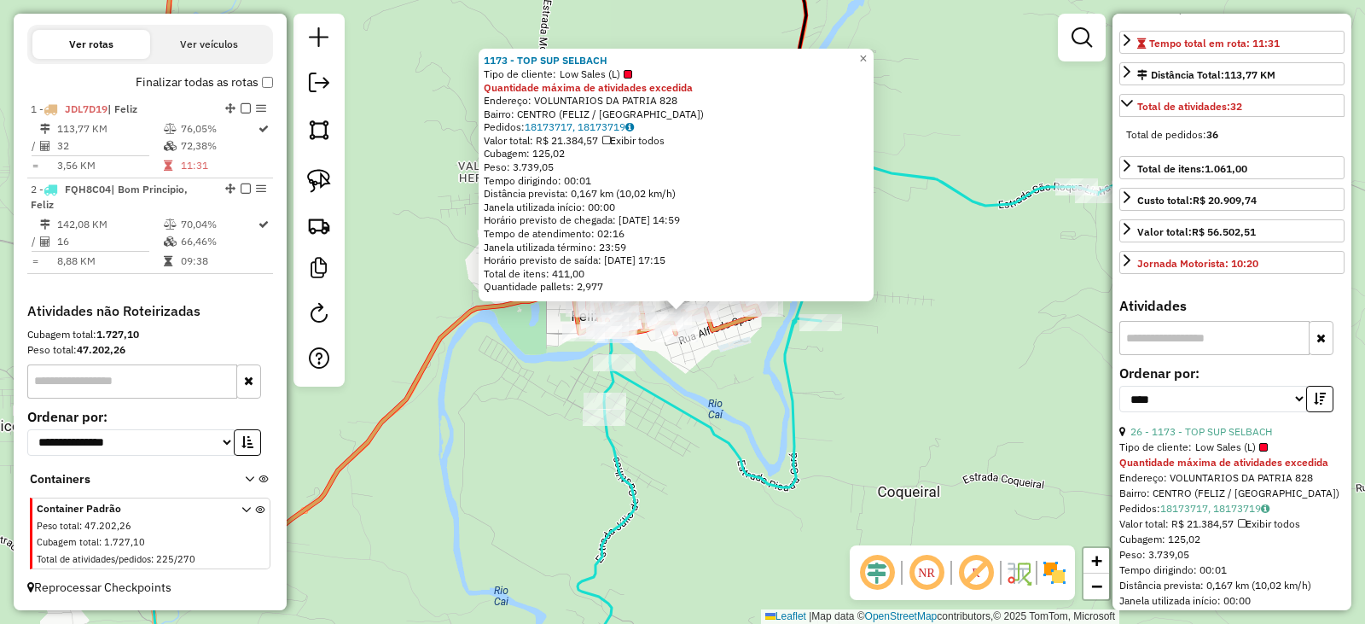
drag, startPoint x: 790, startPoint y: 396, endPoint x: 822, endPoint y: 417, distance: 38.1
click at [824, 417] on icon at bounding box center [658, 414] width 1158 height 543
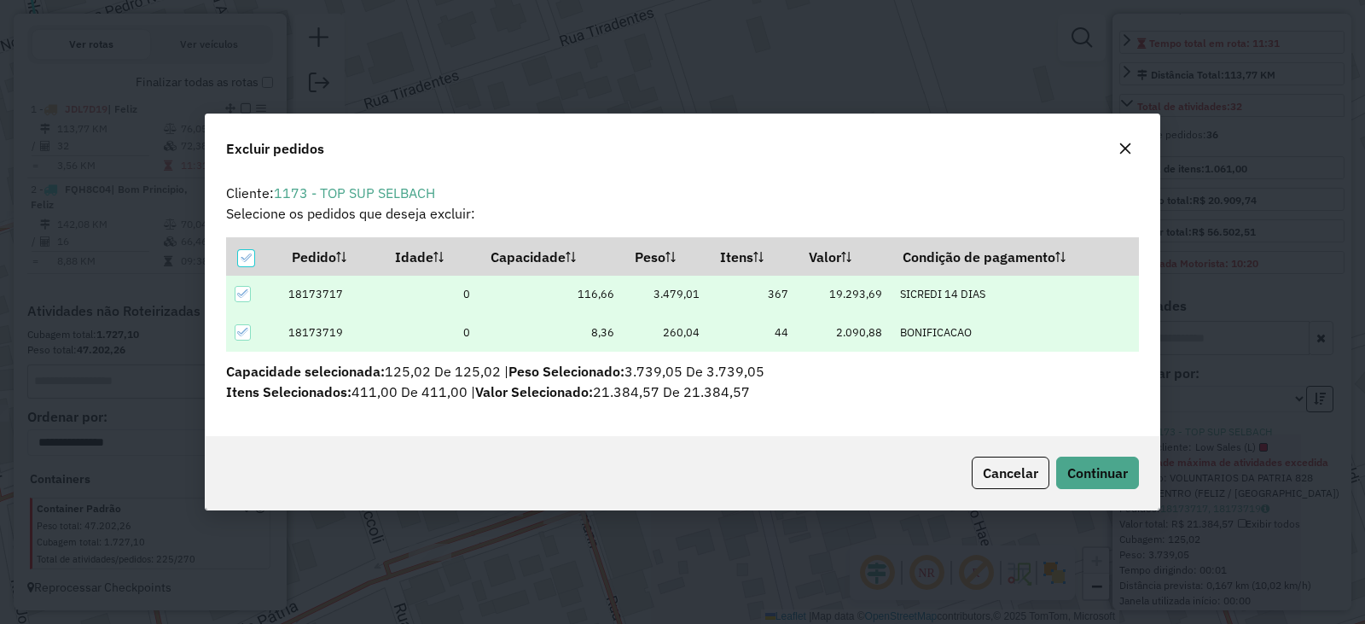
scroll to position [0, 0]
click at [1102, 469] on span "Continuar" at bounding box center [1098, 472] width 61 height 17
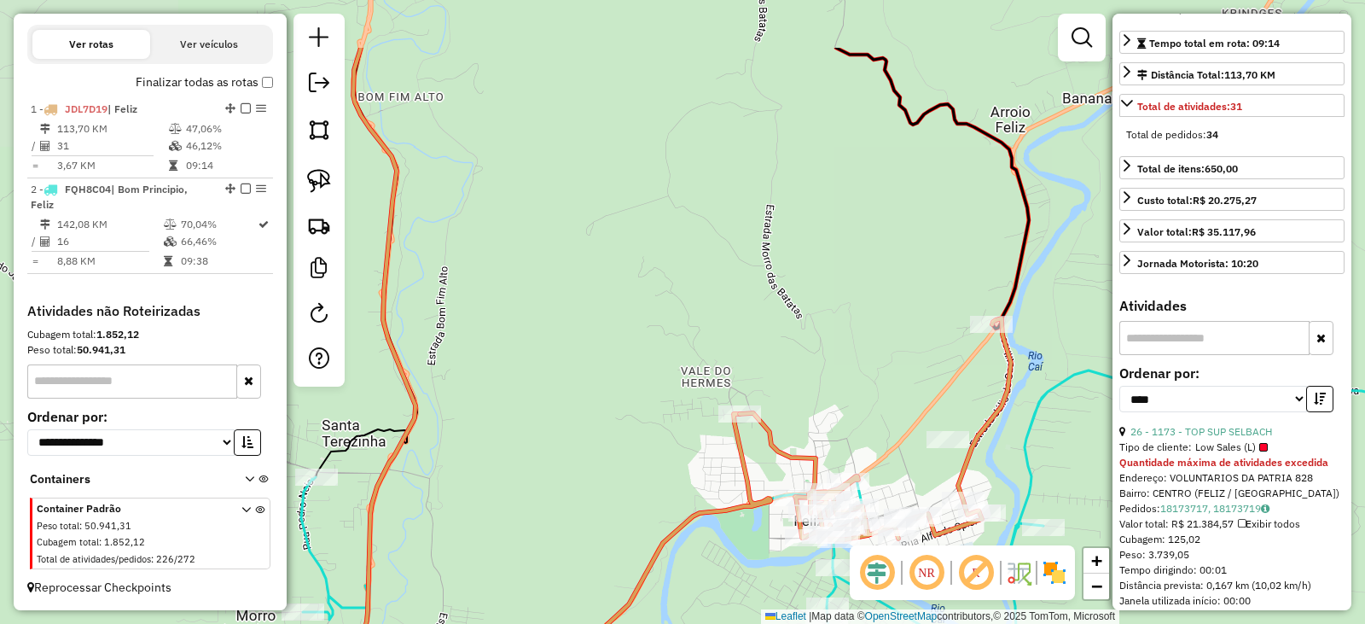
drag, startPoint x: 801, startPoint y: 332, endPoint x: 829, endPoint y: 337, distance: 28.6
click at [829, 340] on div "Janela de atendimento Grade de atendimento Capacidade Transportadoras Veículos …" at bounding box center [682, 312] width 1365 height 624
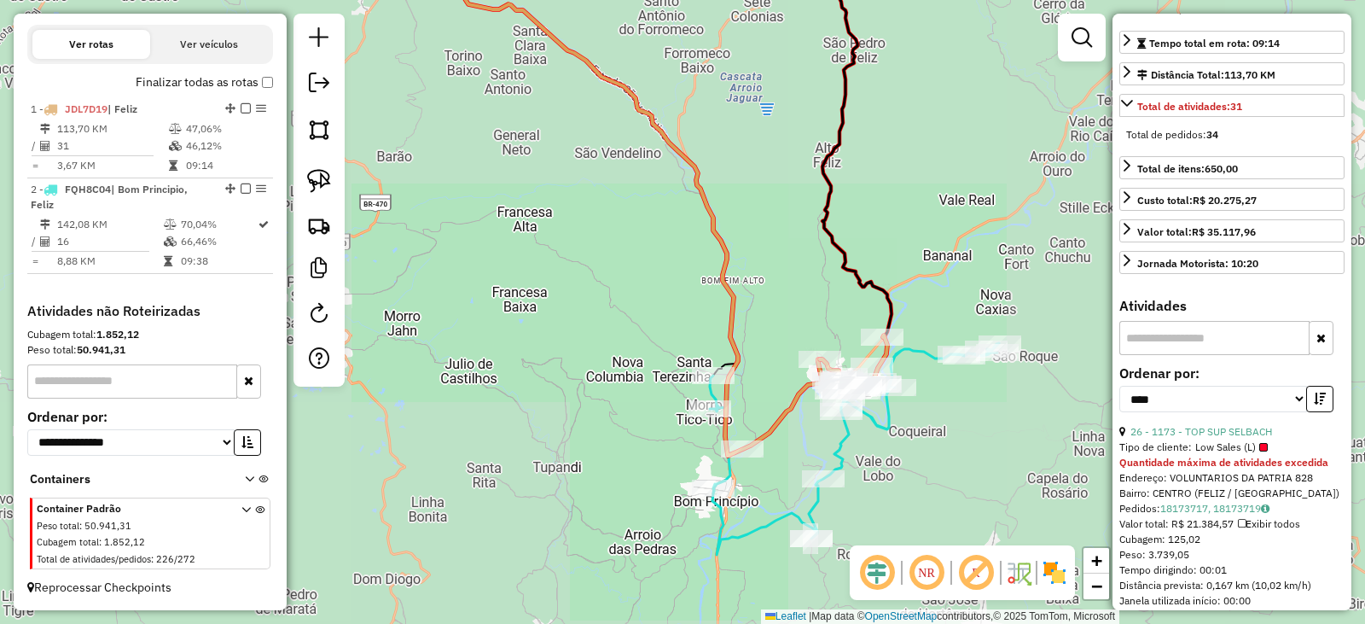
drag, startPoint x: 802, startPoint y: 263, endPoint x: 806, endPoint y: 282, distance: 20.1
click at [806, 282] on div "Janela de atendimento Grade de atendimento Capacidade Transportadoras Veículos …" at bounding box center [682, 312] width 1365 height 624
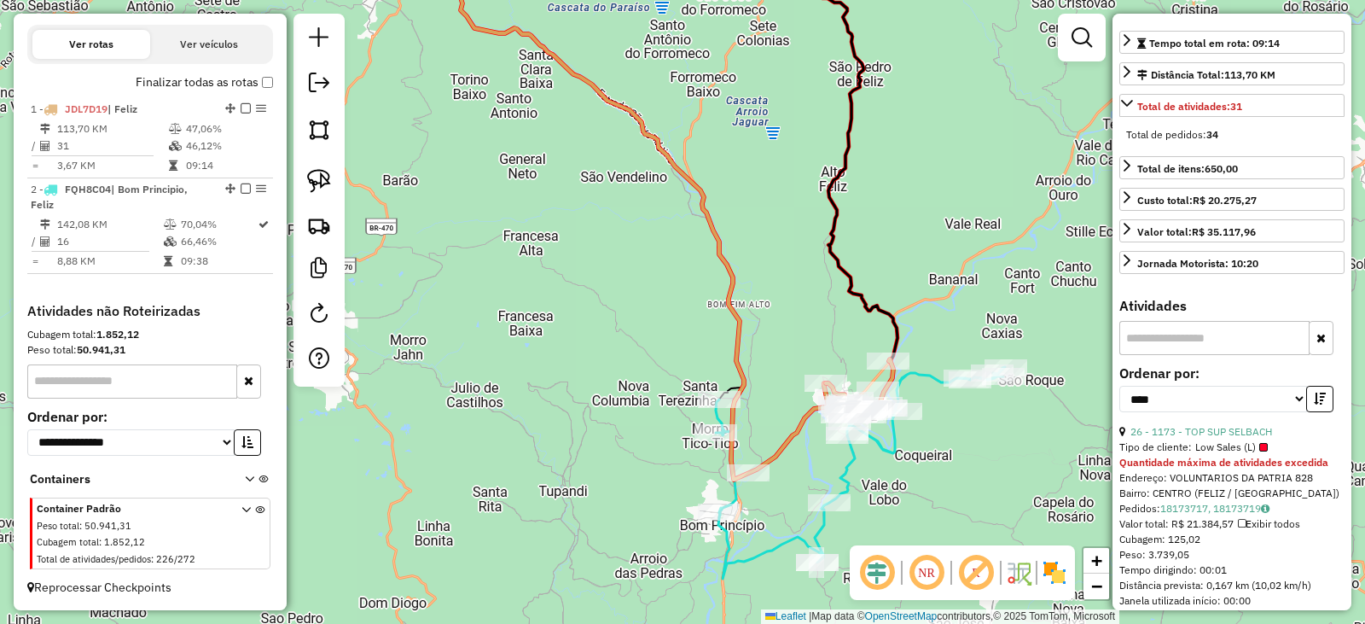
drag, startPoint x: 731, startPoint y: 254, endPoint x: 746, endPoint y: 320, distance: 67.5
click at [746, 311] on icon at bounding box center [616, 211] width 435 height 538
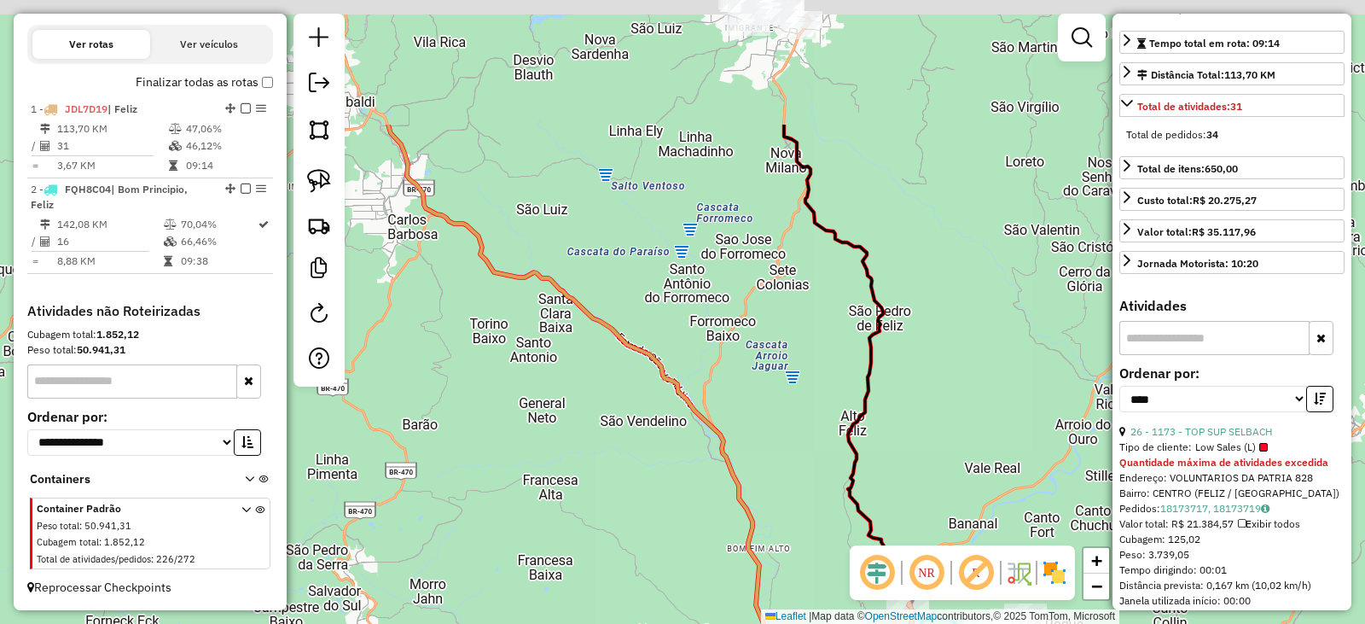
drag, startPoint x: 815, startPoint y: 241, endPoint x: 824, endPoint y: 440, distance: 199.9
click at [824, 443] on div "Janela de atendimento Grade de atendimento Capacidade Transportadoras Veículos …" at bounding box center [682, 312] width 1365 height 624
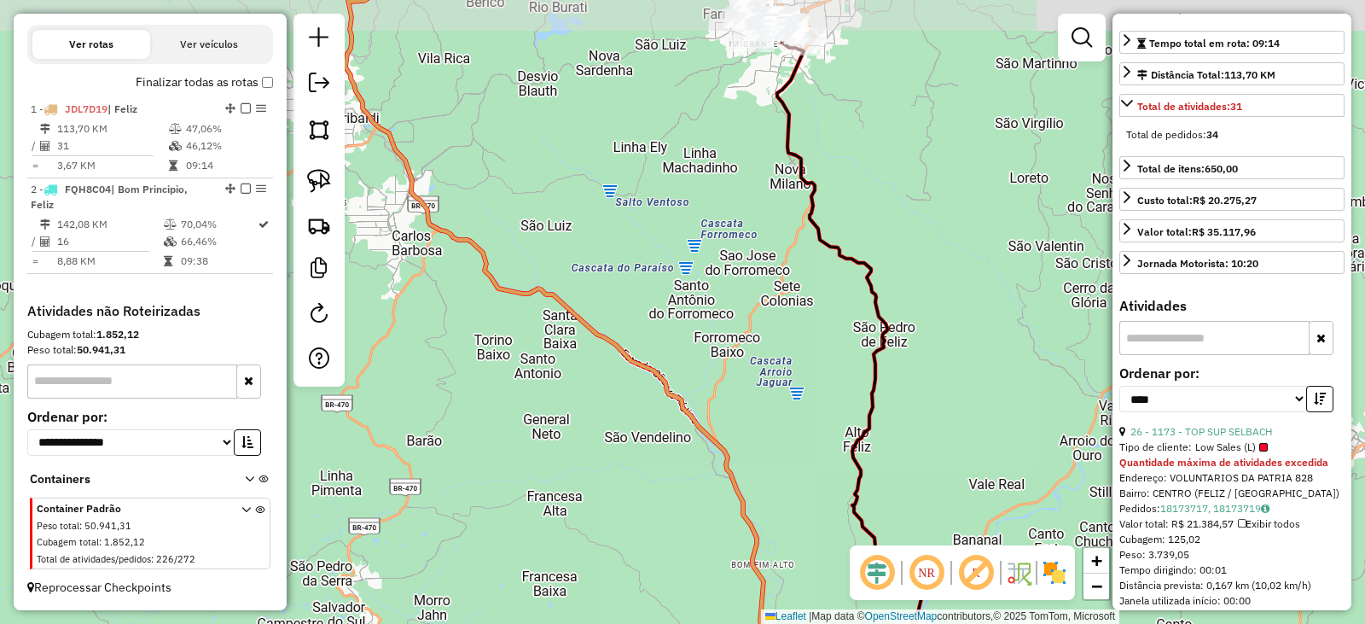
drag, startPoint x: 847, startPoint y: 277, endPoint x: 836, endPoint y: 425, distance: 148.1
click at [836, 425] on div "Janela de atendimento Grade de atendimento Capacidade Transportadoras Veículos …" at bounding box center [682, 312] width 1365 height 624
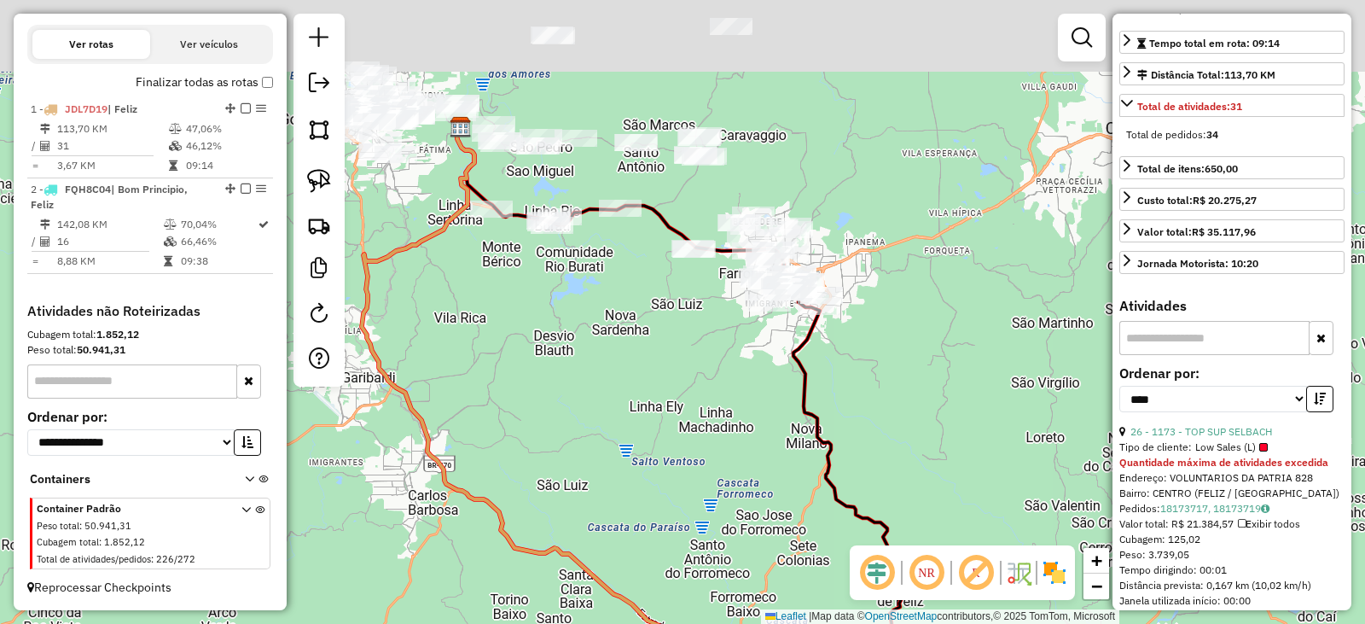
drag, startPoint x: 880, startPoint y: 416, endPoint x: 887, endPoint y: 399, distance: 17.6
click at [892, 424] on div "Janela de atendimento Grade de atendimento Capacidade Transportadoras Veículos …" at bounding box center [682, 312] width 1365 height 624
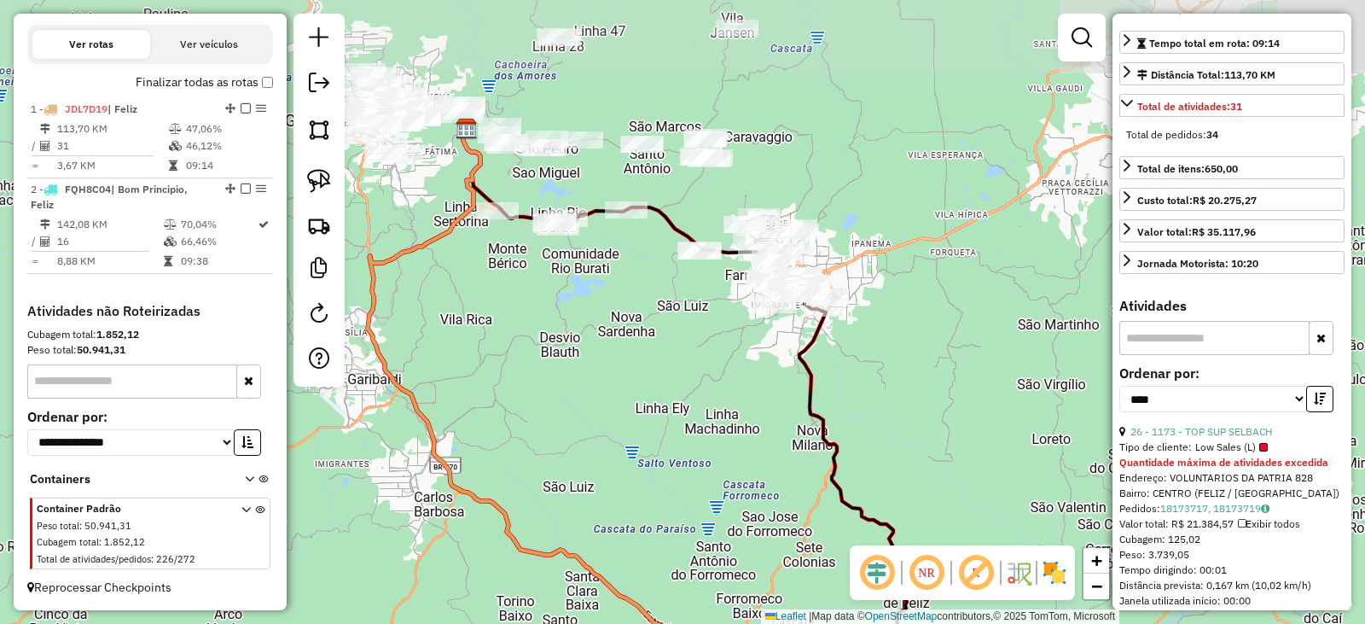
drag, startPoint x: 812, startPoint y: 415, endPoint x: 908, endPoint y: 503, distance: 130.5
click at [908, 503] on icon at bounding box center [686, 407] width 447 height 558
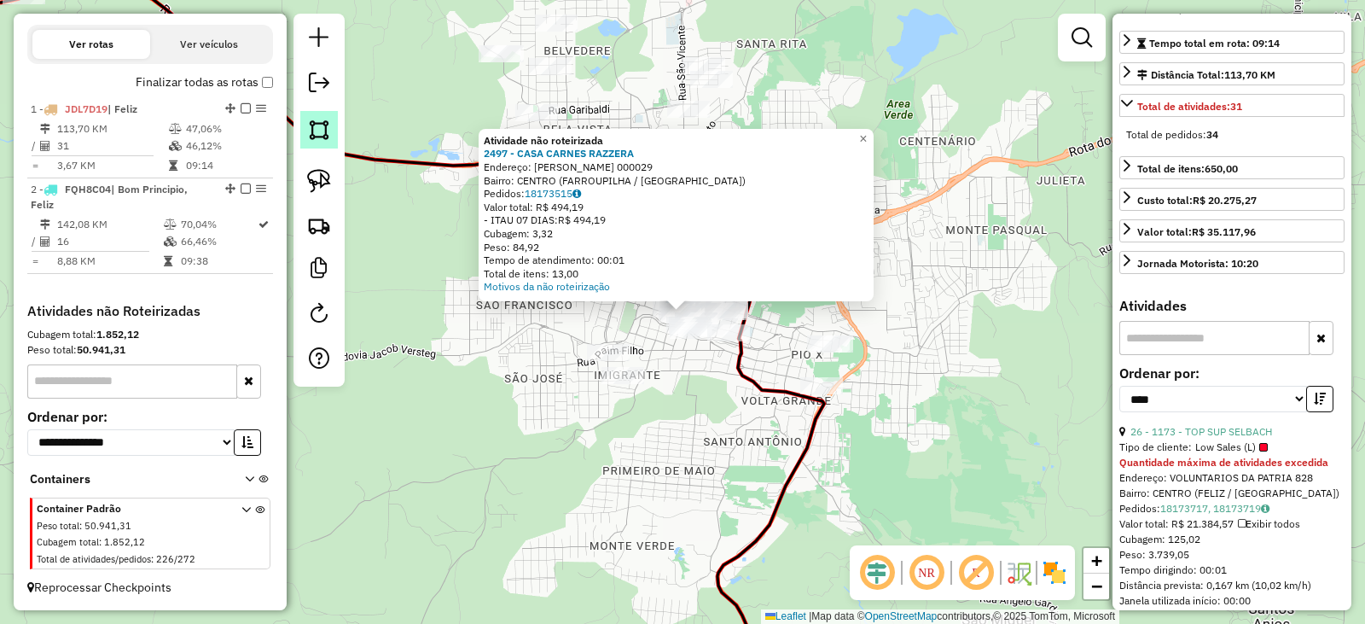
click at [322, 128] on img at bounding box center [319, 130] width 24 height 24
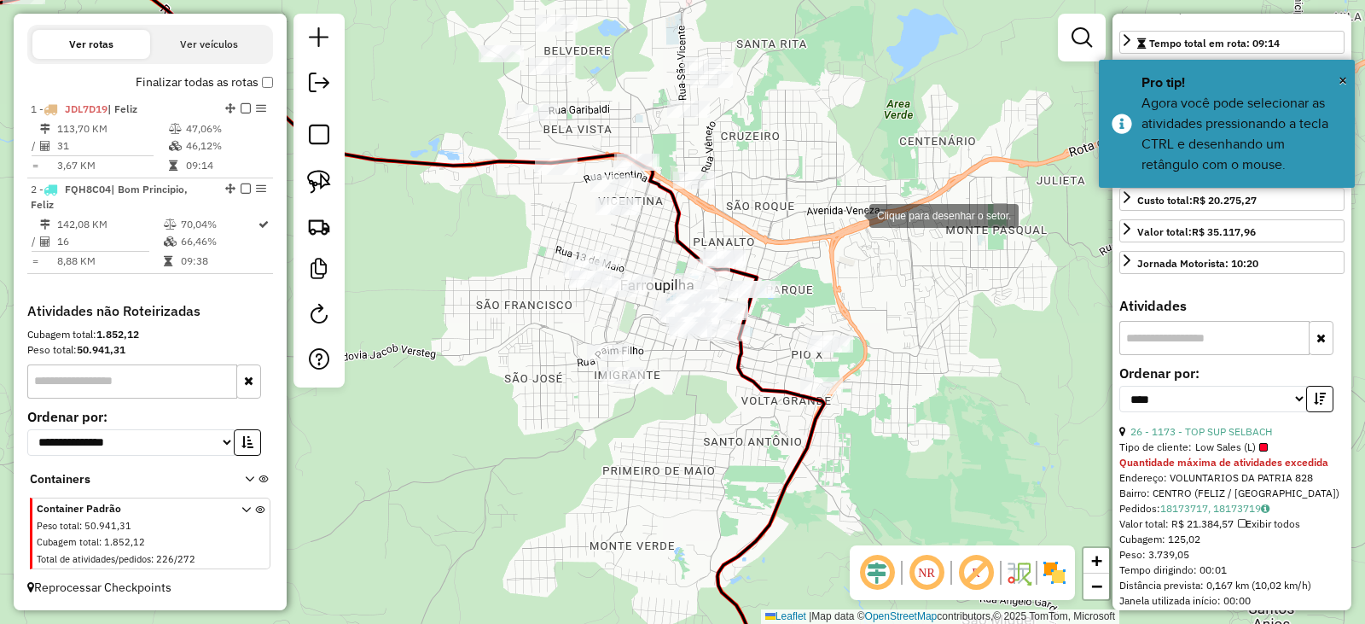
click at [853, 214] on div at bounding box center [852, 214] width 34 height 34
click at [742, 210] on div at bounding box center [746, 211] width 34 height 34
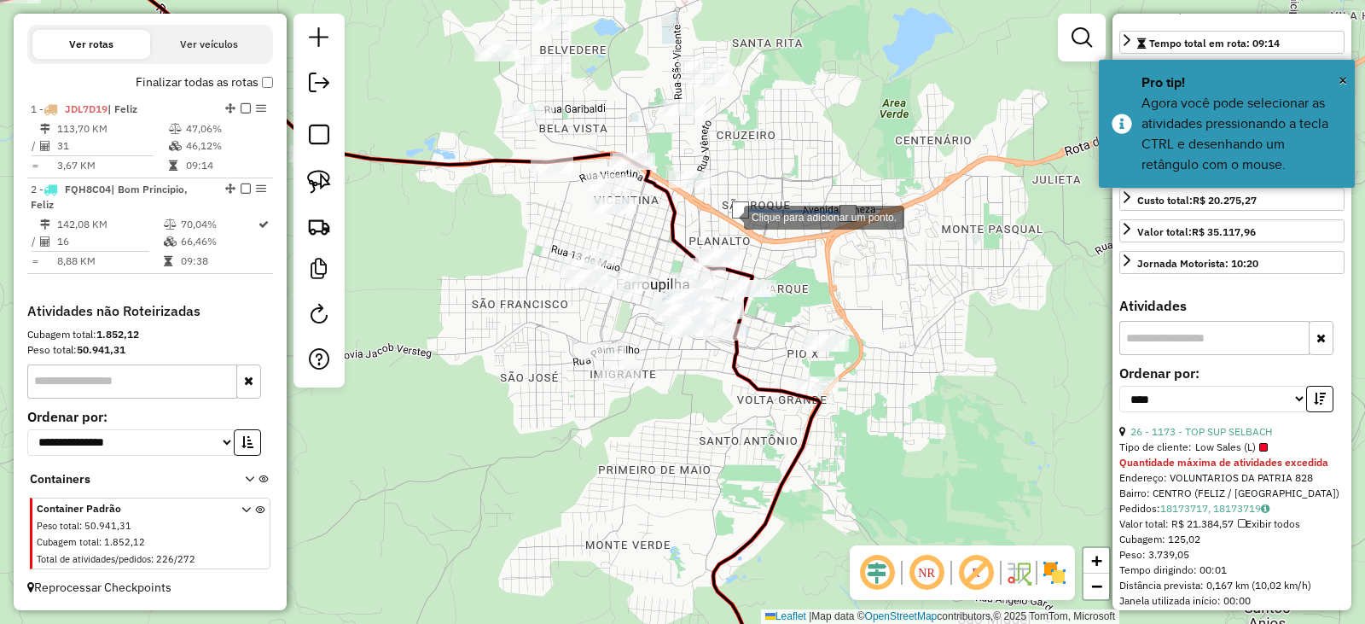
click at [727, 216] on div at bounding box center [727, 216] width 34 height 34
click at [706, 216] on div at bounding box center [707, 217] width 34 height 34
click at [678, 227] on div at bounding box center [678, 227] width 34 height 34
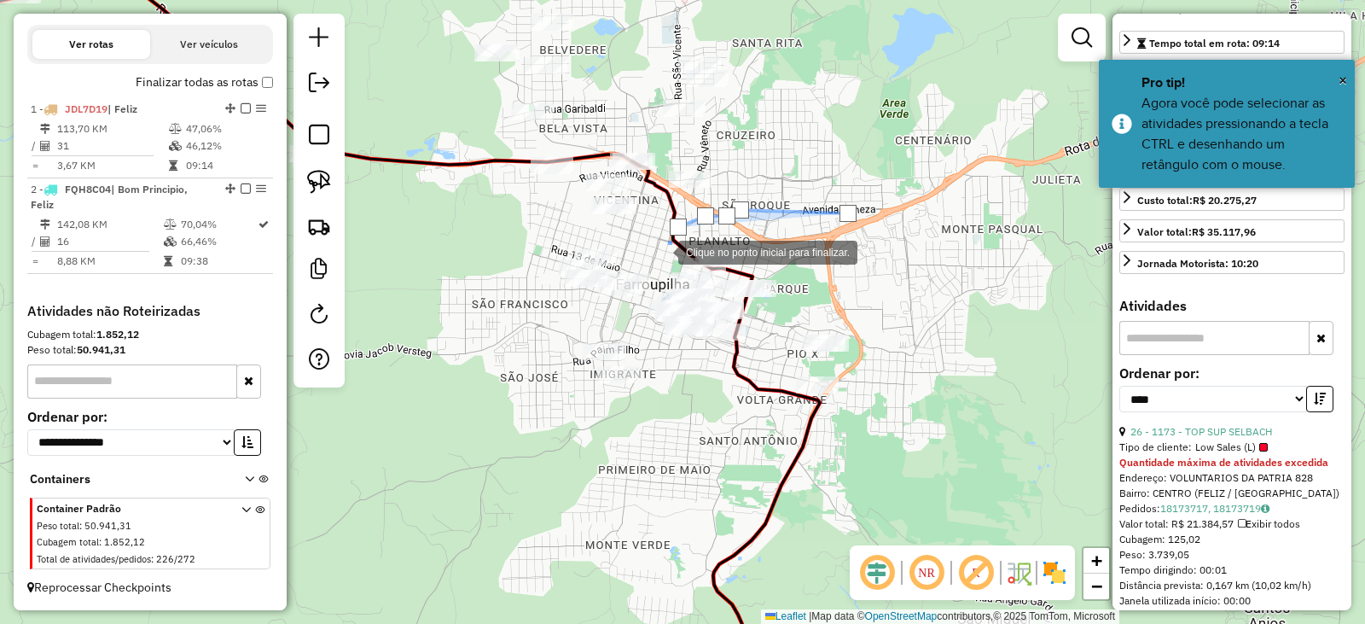
click at [661, 251] on div at bounding box center [661, 251] width 34 height 34
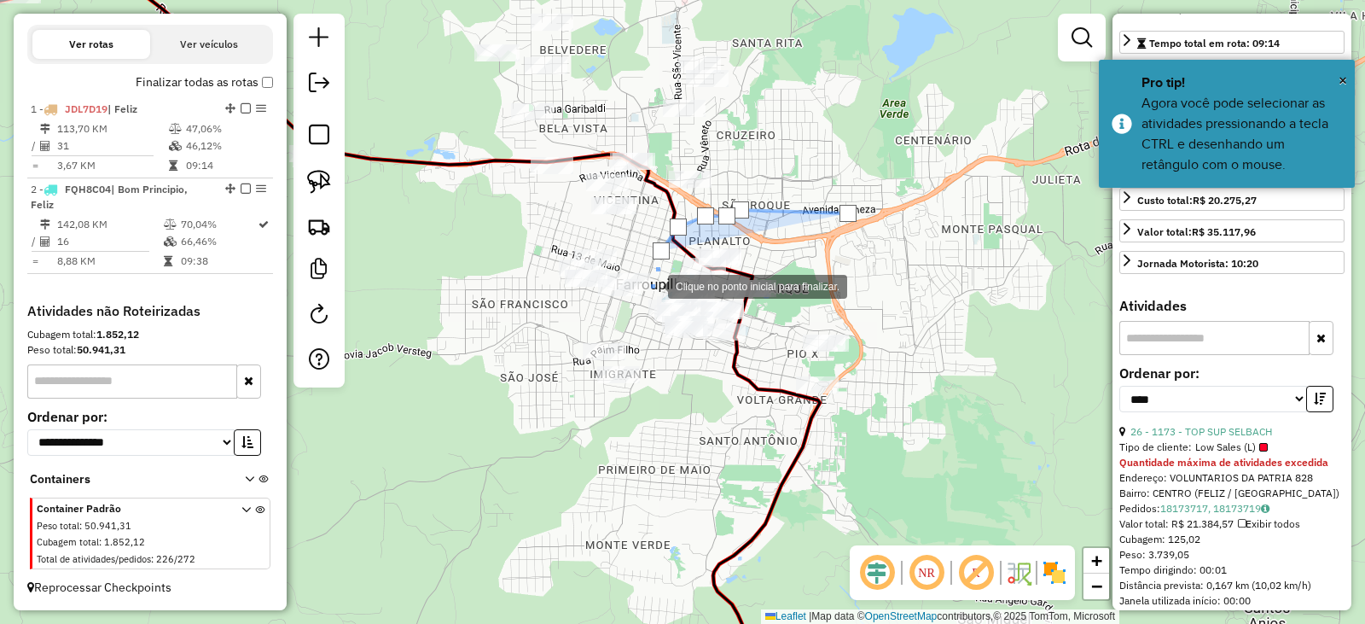
click at [645, 295] on div at bounding box center [651, 285] width 34 height 34
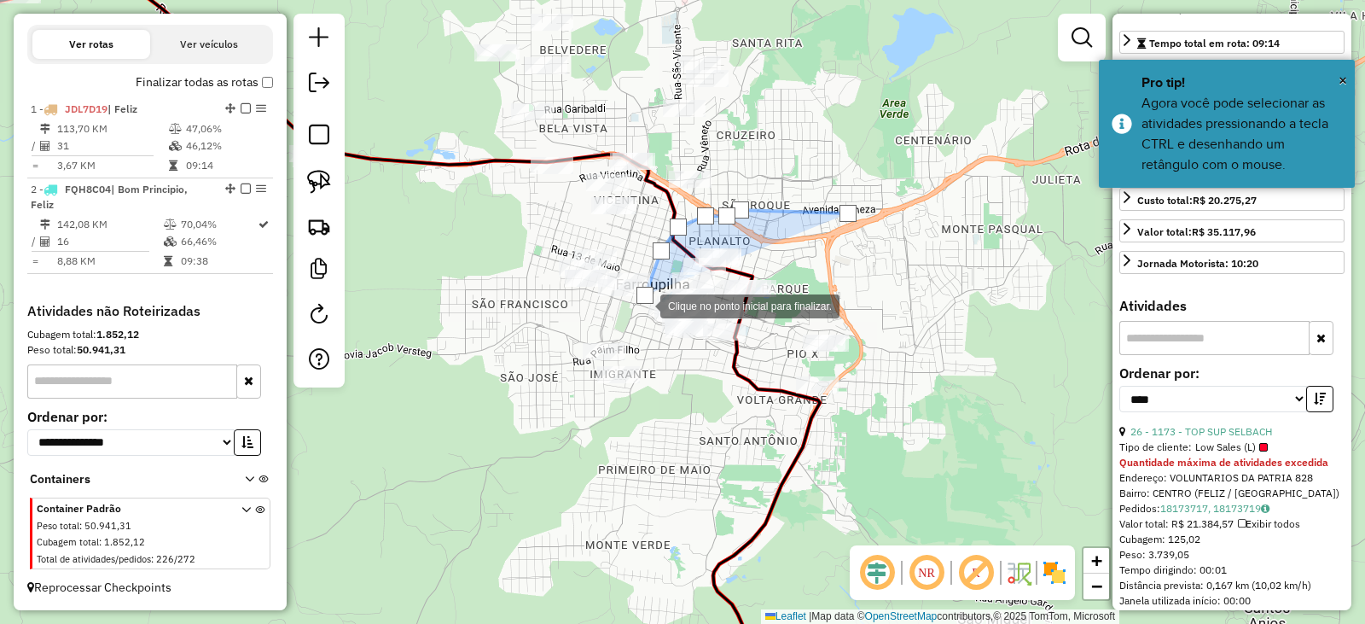
click at [636, 316] on div at bounding box center [643, 305] width 34 height 34
click at [615, 335] on div at bounding box center [632, 318] width 34 height 34
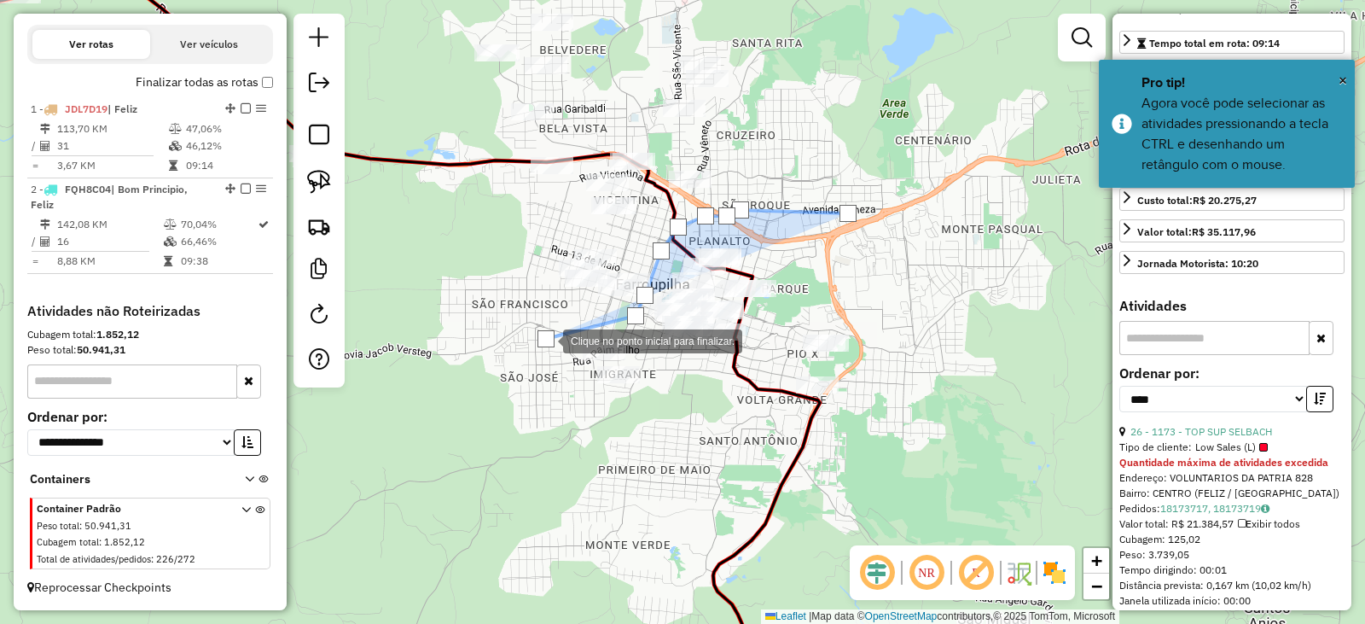
click at [563, 357] on div at bounding box center [546, 340] width 34 height 34
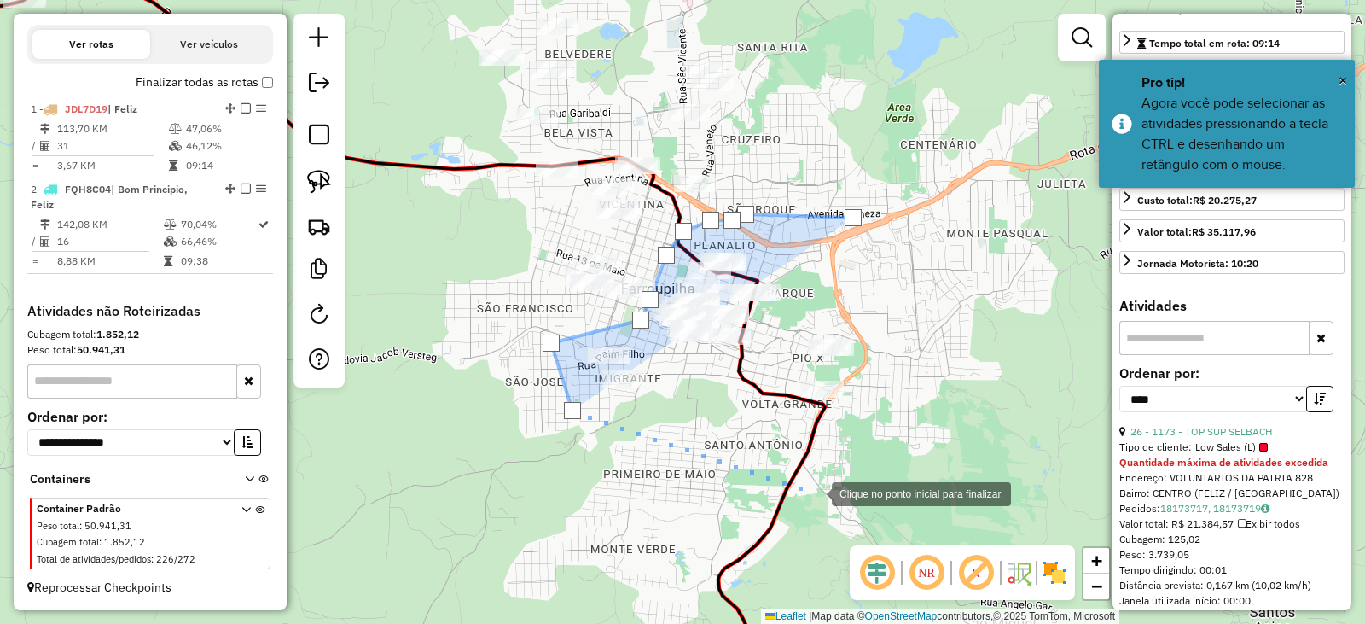
click at [813, 492] on div at bounding box center [815, 492] width 34 height 34
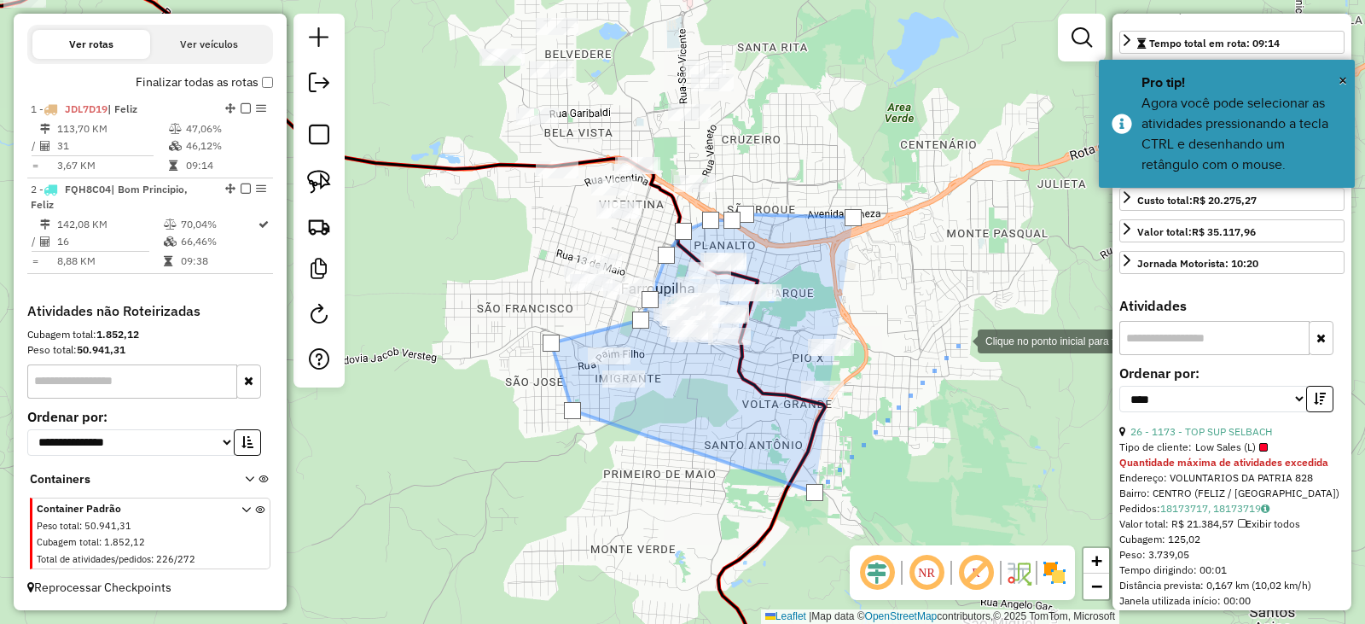
click at [961, 340] on div at bounding box center [961, 340] width 34 height 34
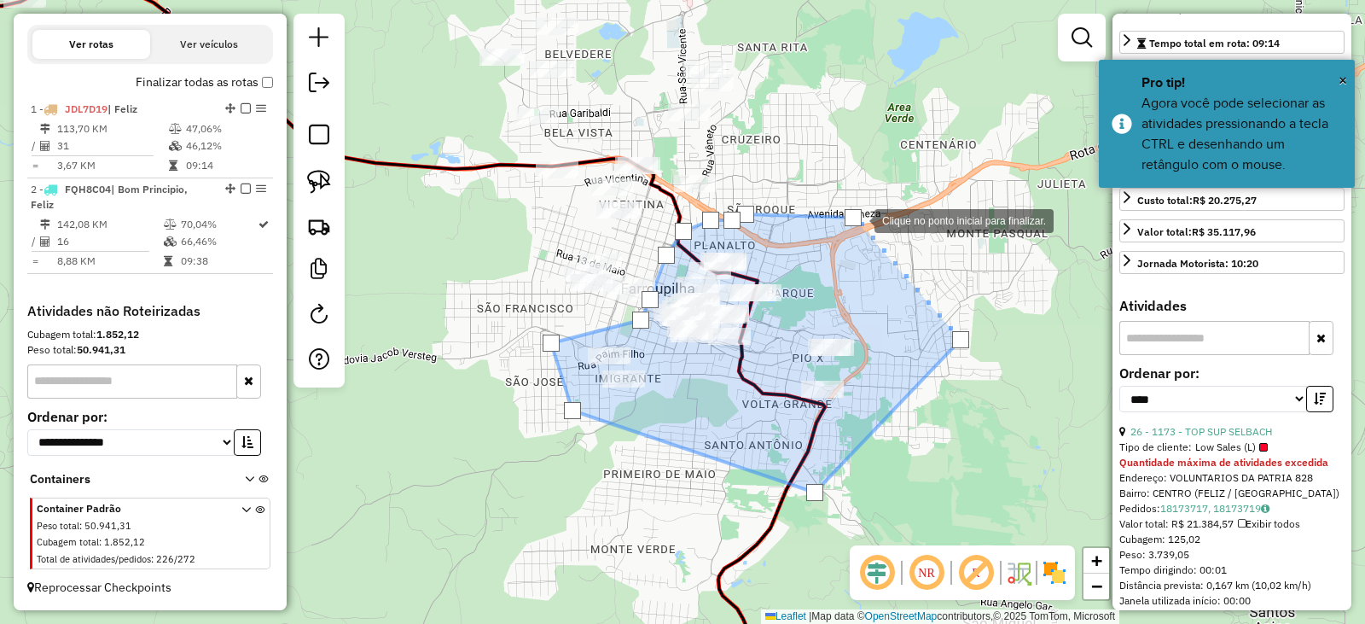
click at [858, 219] on div at bounding box center [853, 217] width 17 height 17
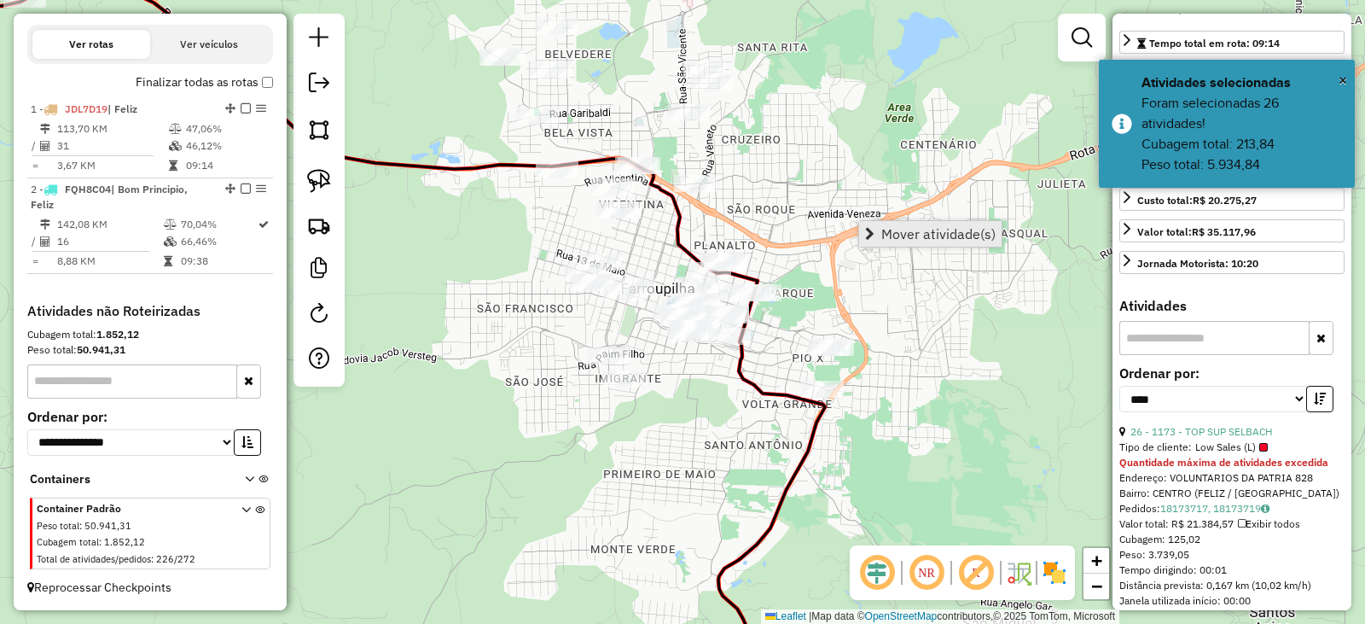
click at [887, 230] on span "Mover atividade(s)" at bounding box center [939, 234] width 114 height 14
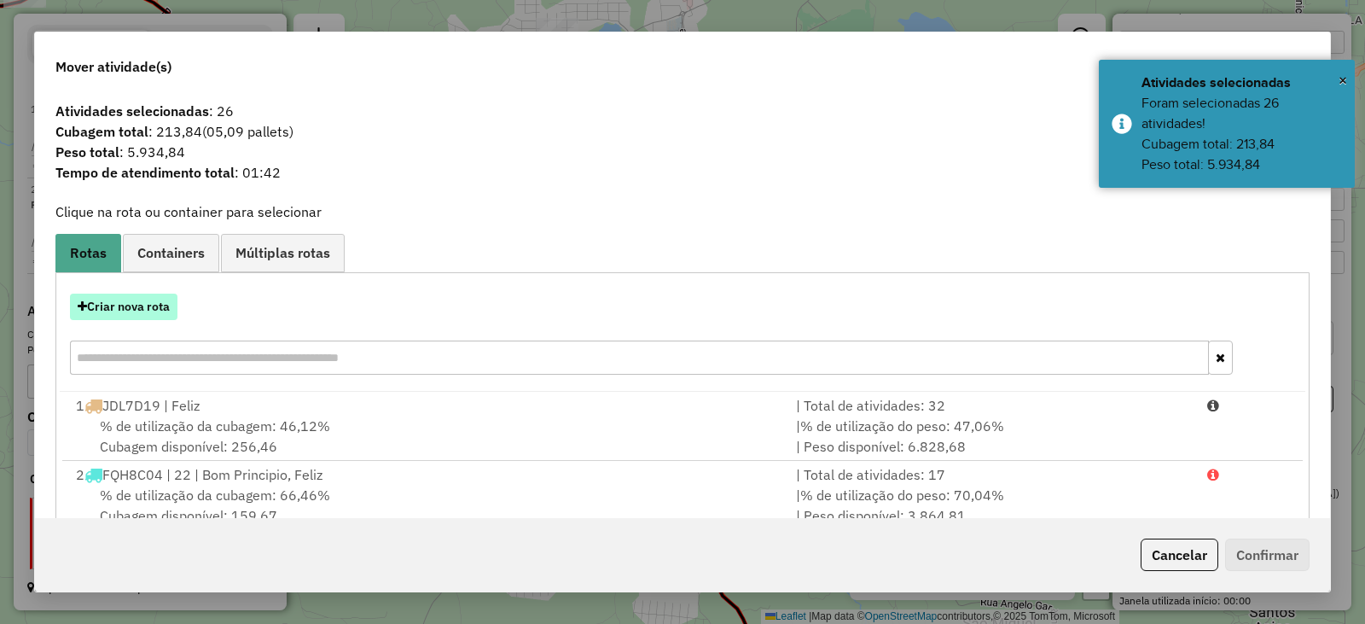
click at [104, 310] on button "Criar nova rota" at bounding box center [124, 307] width 108 height 26
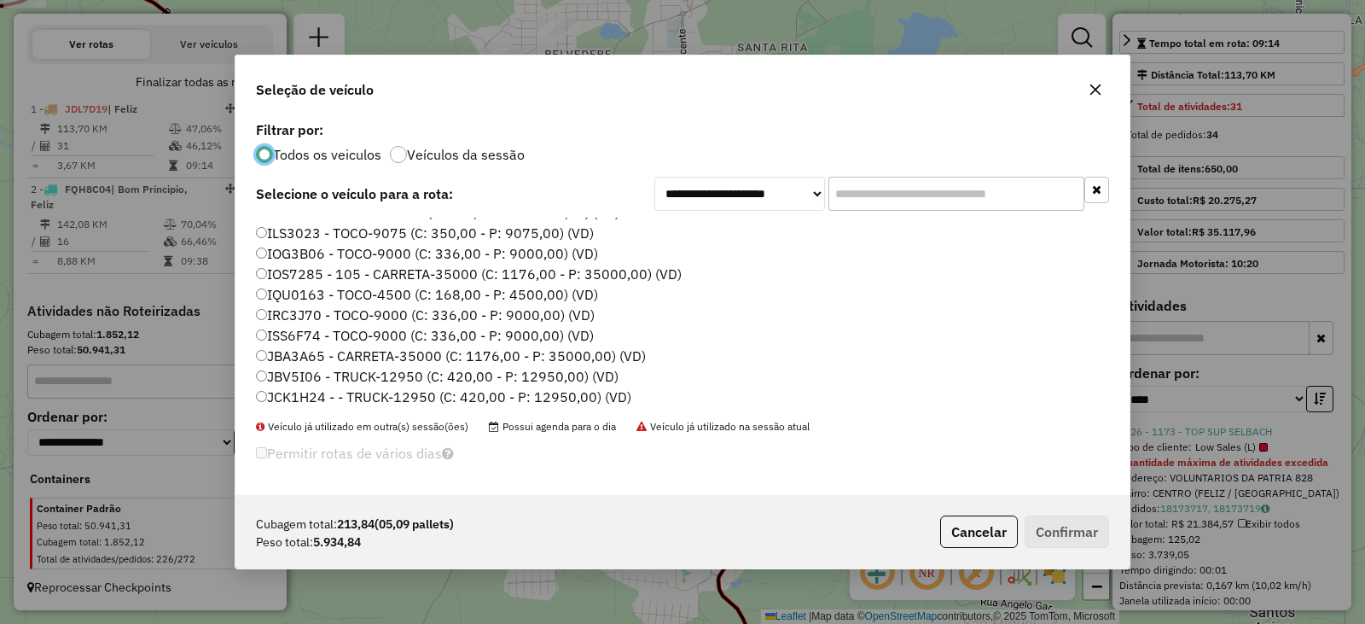
scroll to position [51, 0]
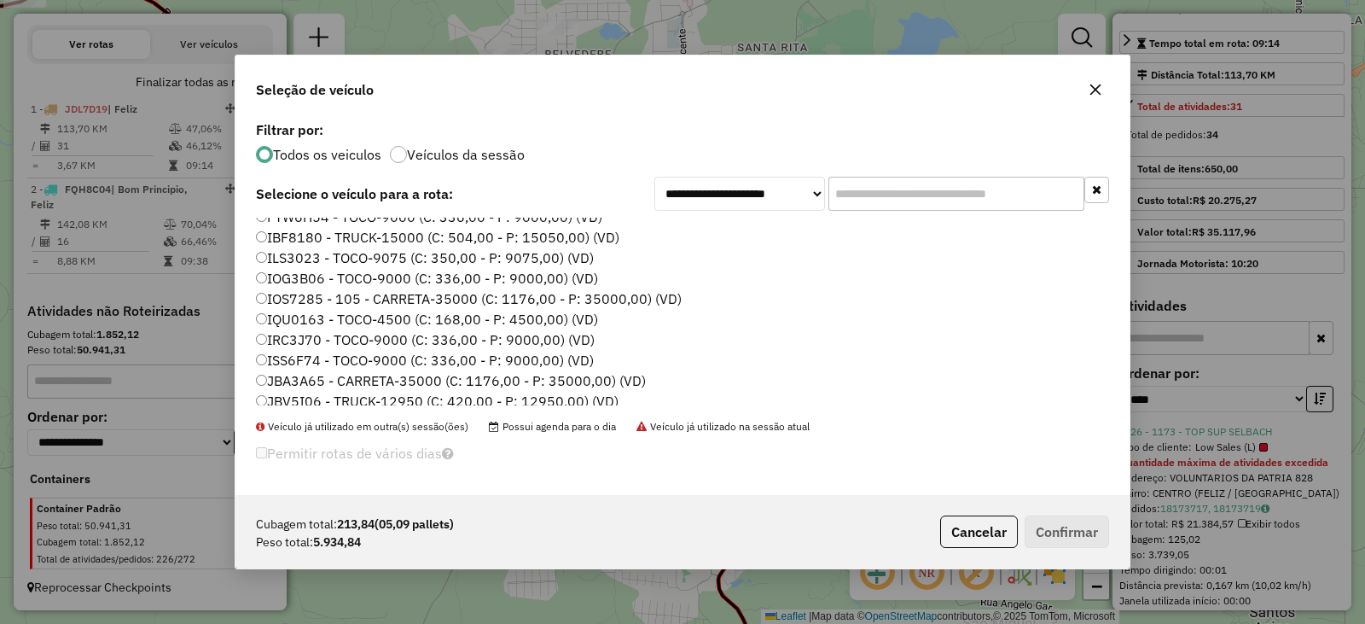
click at [300, 275] on label "IOG3B06 - TOCO-9000 (C: 336,00 - P: 9000,00) (VD)" at bounding box center [427, 278] width 342 height 20
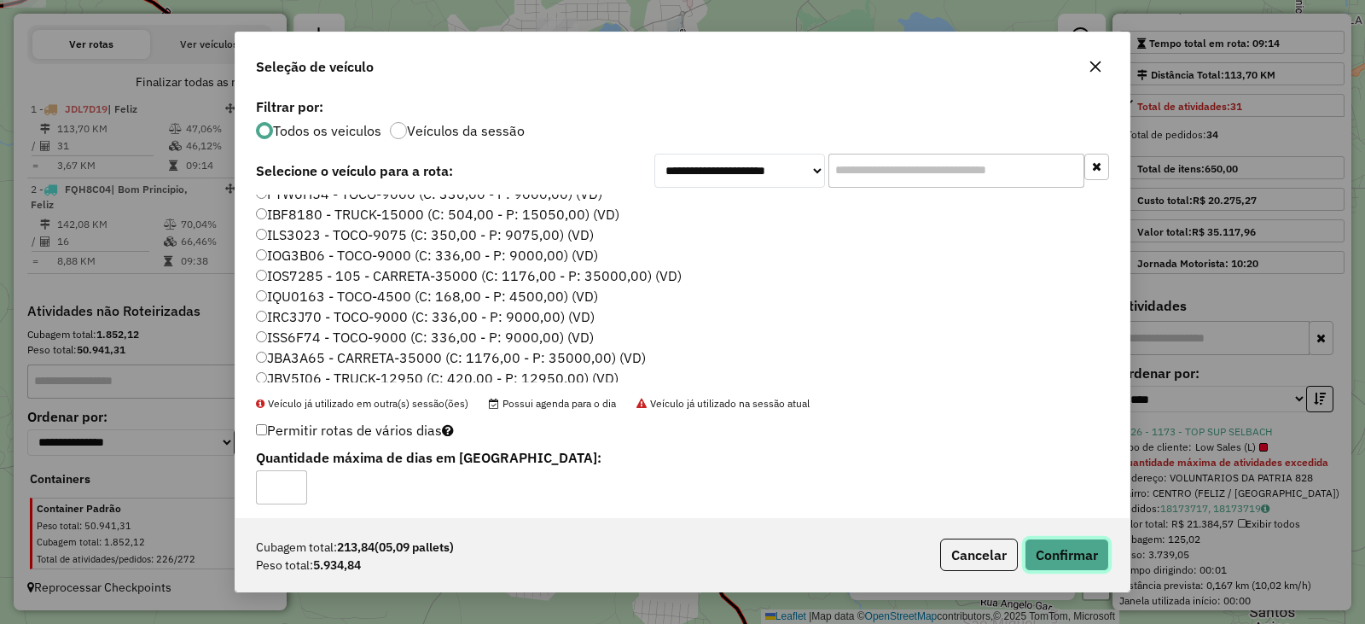
click at [1083, 554] on button "Confirmar" at bounding box center [1067, 555] width 84 height 32
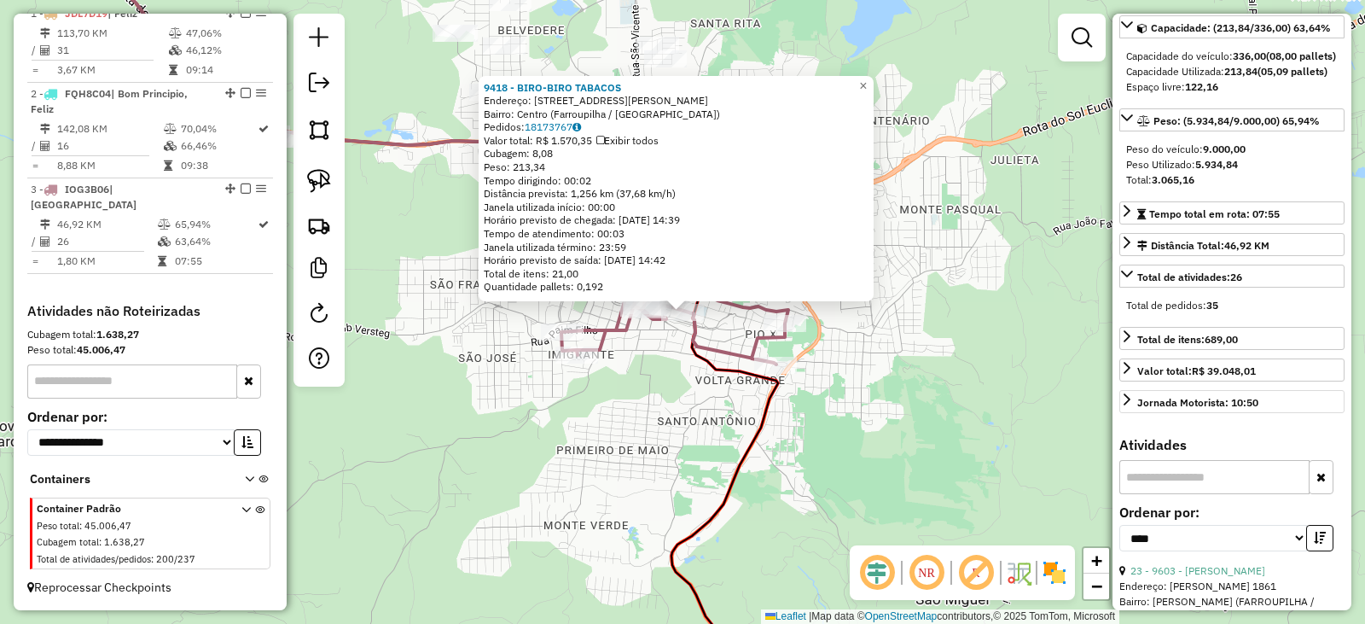
scroll to position [70, 0]
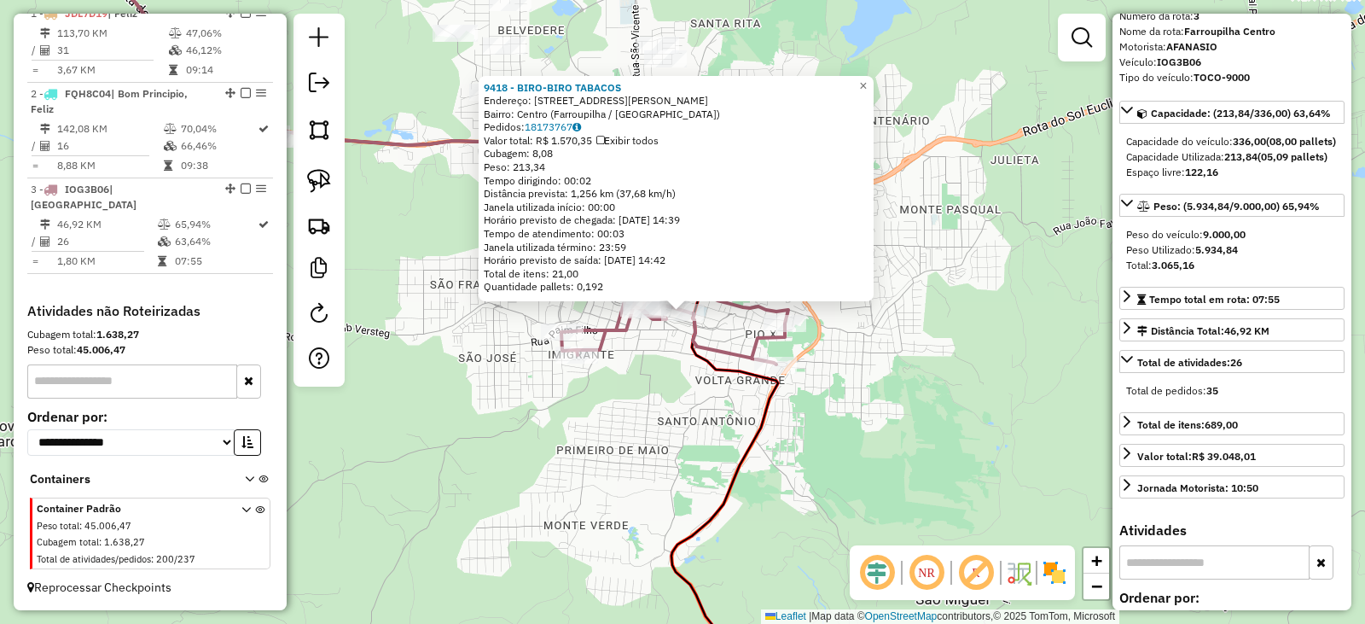
click at [852, 468] on div "9418 - BIRO-BIRO TABACOS Endereço: Rua Coronel Pena de Moraes, 850 Bairro: Cent…" at bounding box center [682, 312] width 1365 height 624
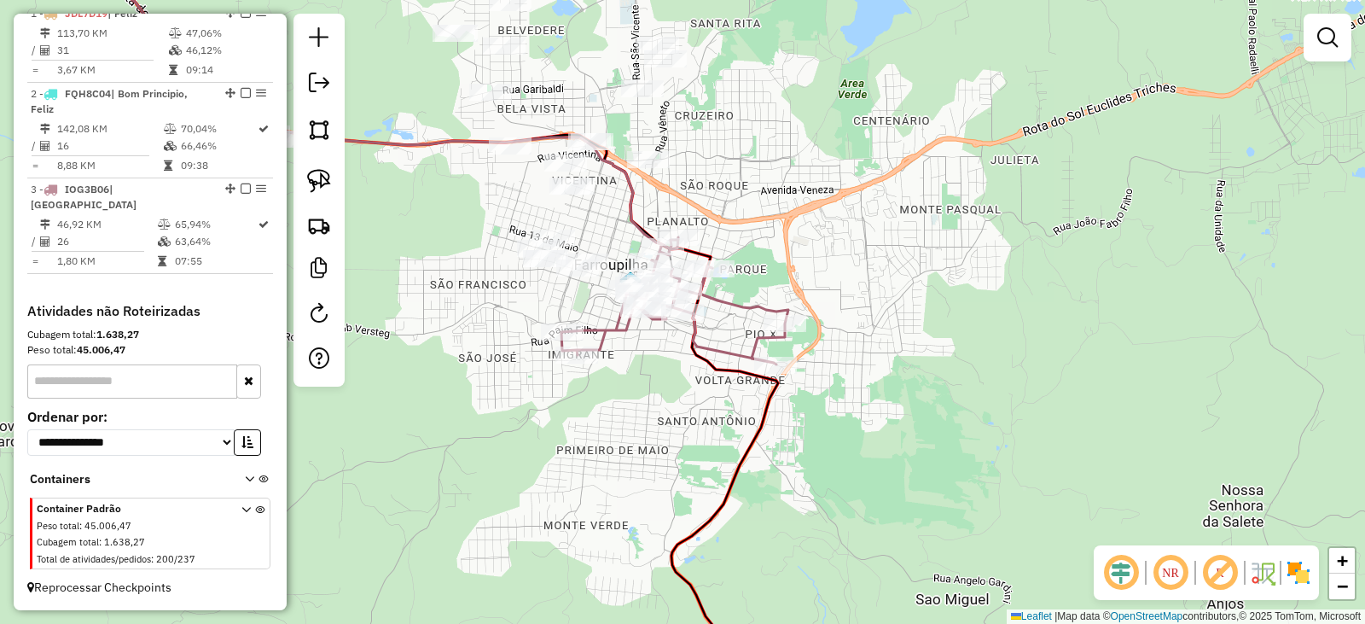
drag, startPoint x: 1002, startPoint y: 387, endPoint x: 1030, endPoint y: 418, distance: 42.3
click at [1031, 418] on div "Janela de atendimento Grade de atendimento Capacidade Transportadoras Veículos …" at bounding box center [682, 312] width 1365 height 624
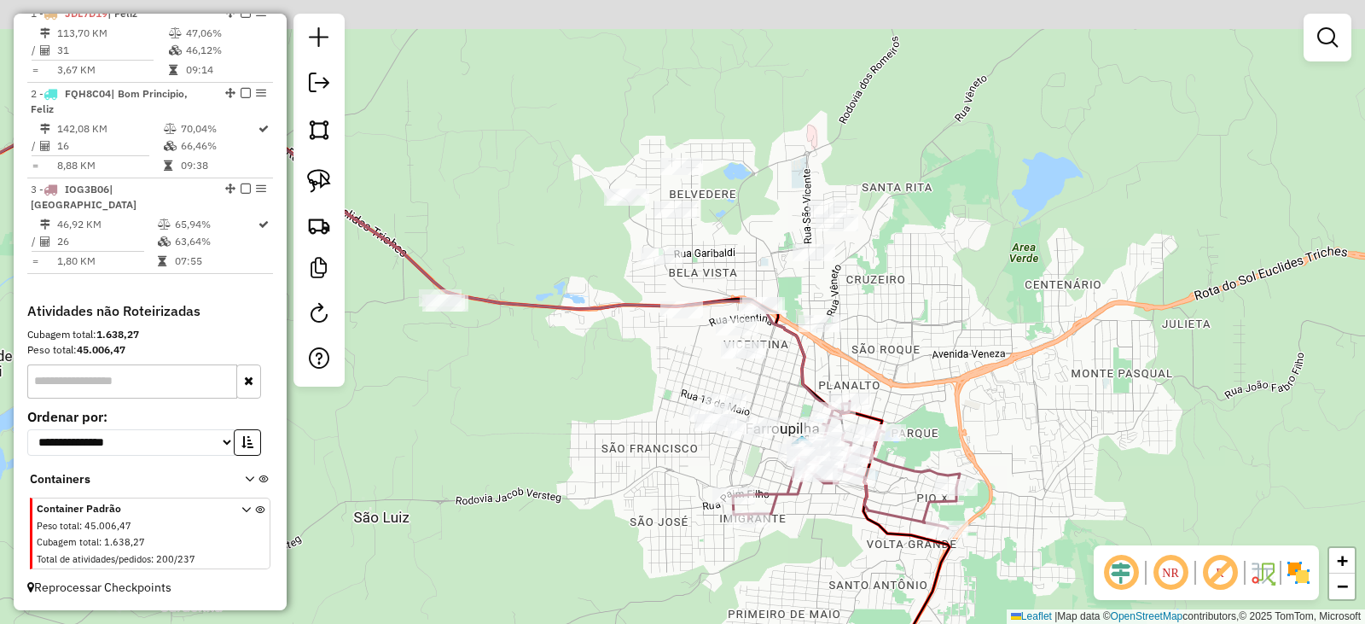
drag, startPoint x: 980, startPoint y: 357, endPoint x: 969, endPoint y: 386, distance: 31.1
click at [1004, 393] on div "Janela de atendimento Grade de atendimento Capacidade Transportadoras Veículos …" at bounding box center [682, 312] width 1365 height 624
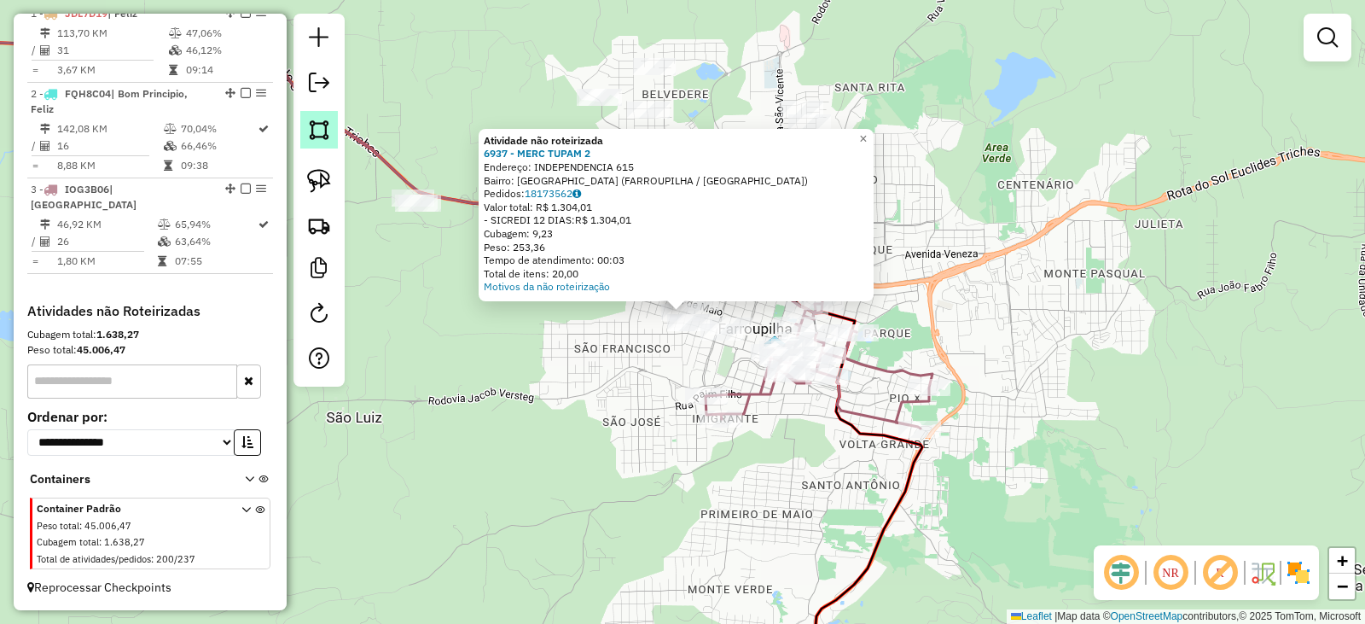
click at [323, 136] on img at bounding box center [319, 130] width 24 height 24
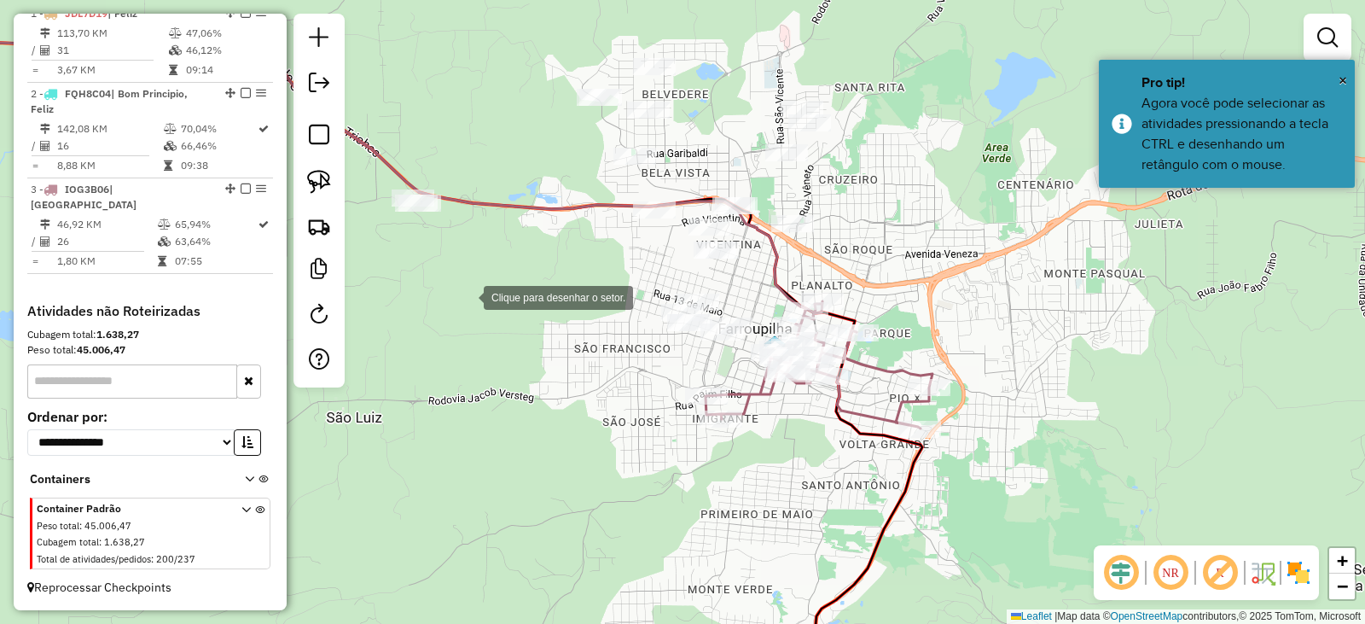
click at [463, 298] on div at bounding box center [467, 296] width 34 height 34
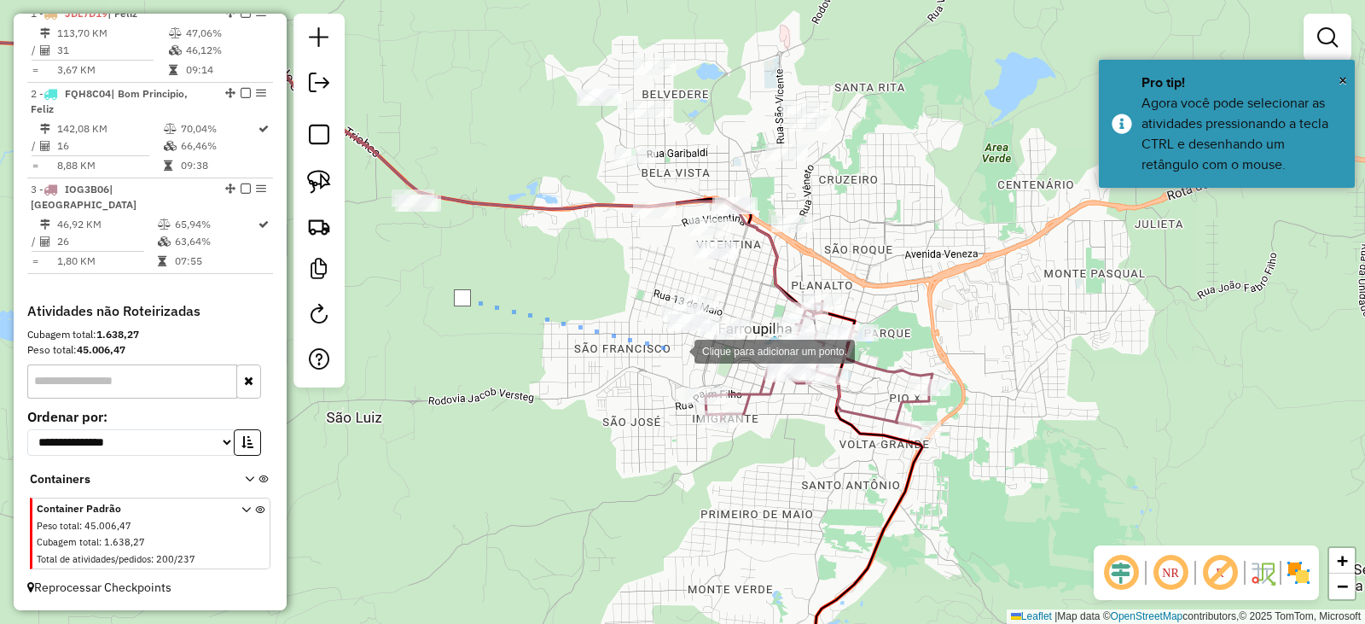
click at [678, 350] on div at bounding box center [678, 350] width 34 height 34
click at [717, 363] on div at bounding box center [717, 363] width 34 height 34
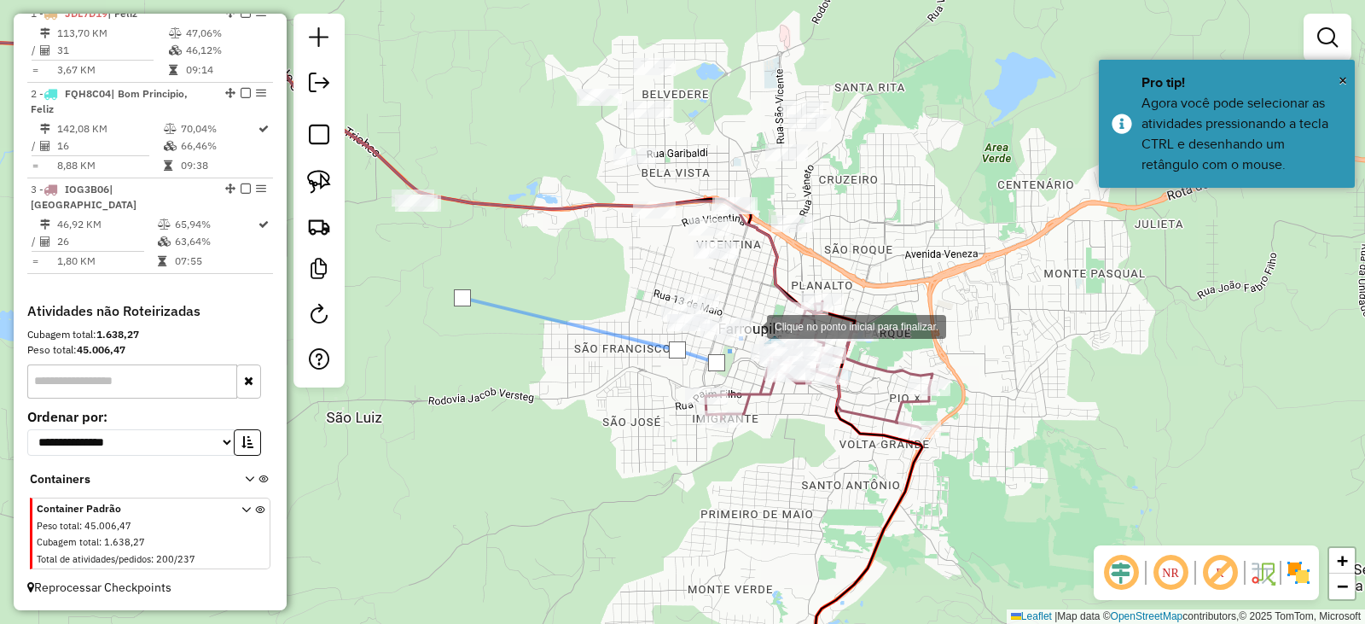
click at [750, 325] on div at bounding box center [750, 325] width 34 height 34
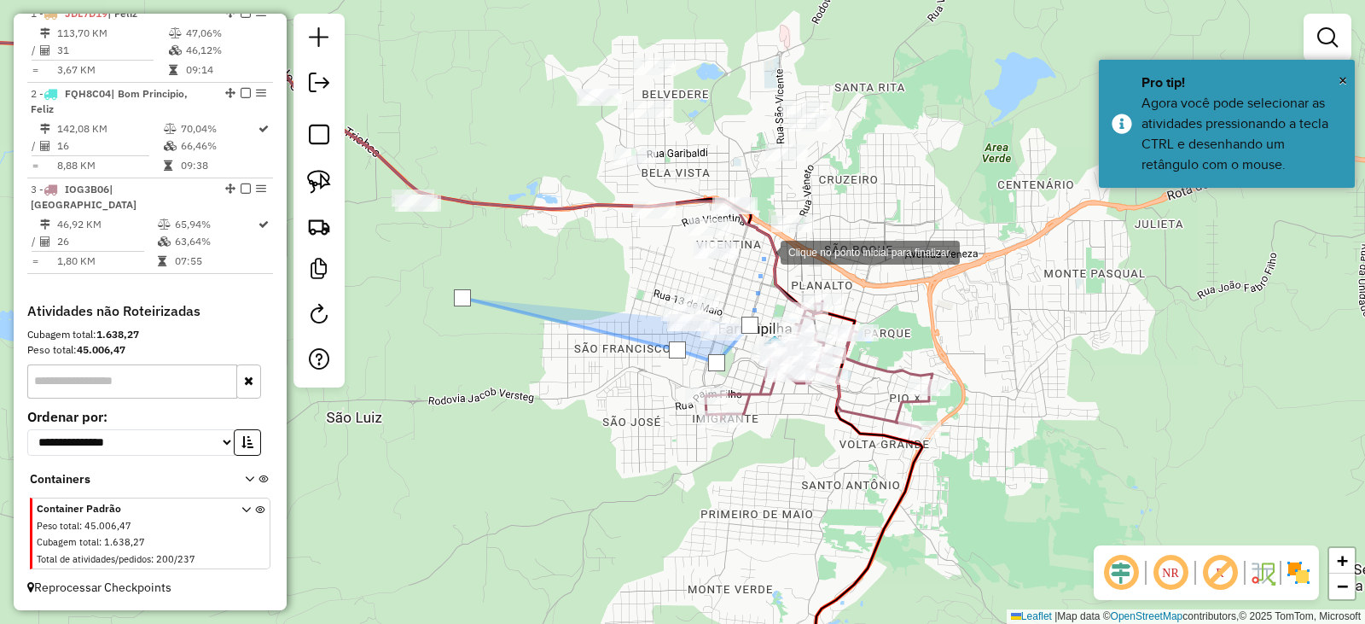
click at [764, 251] on div at bounding box center [764, 251] width 34 height 34
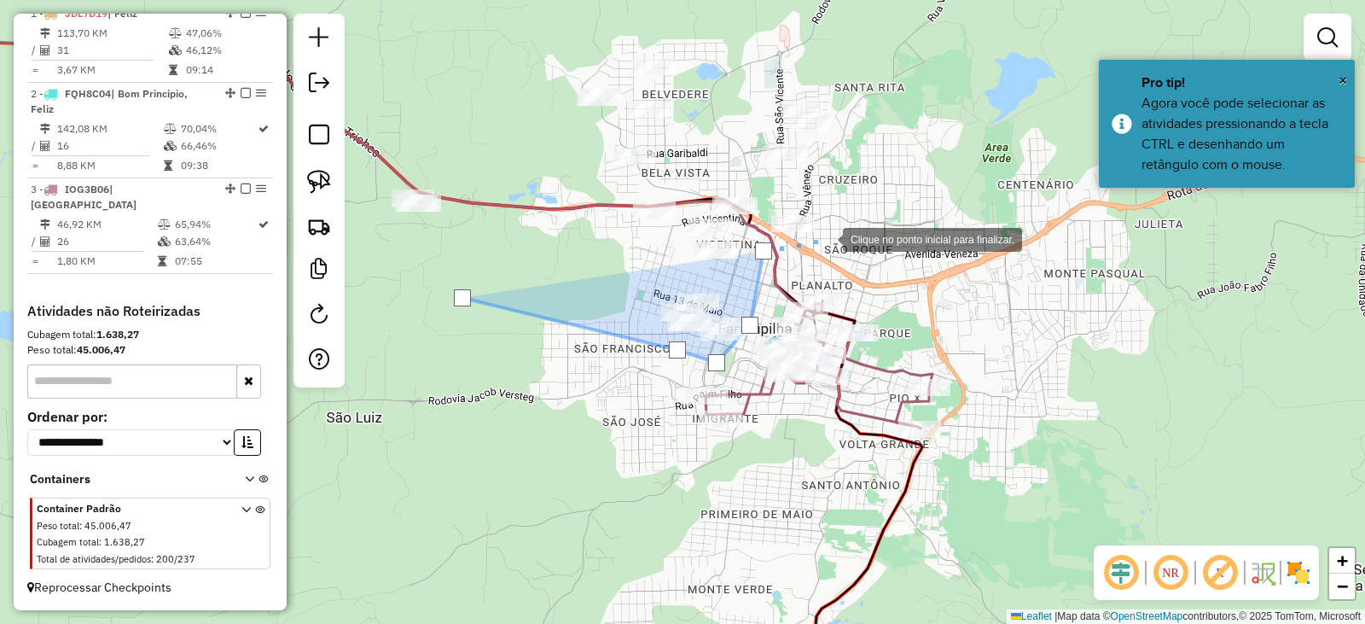
drag, startPoint x: 826, startPoint y: 238, endPoint x: 854, endPoint y: 156, distance: 86.6
click at [827, 238] on div at bounding box center [826, 238] width 34 height 34
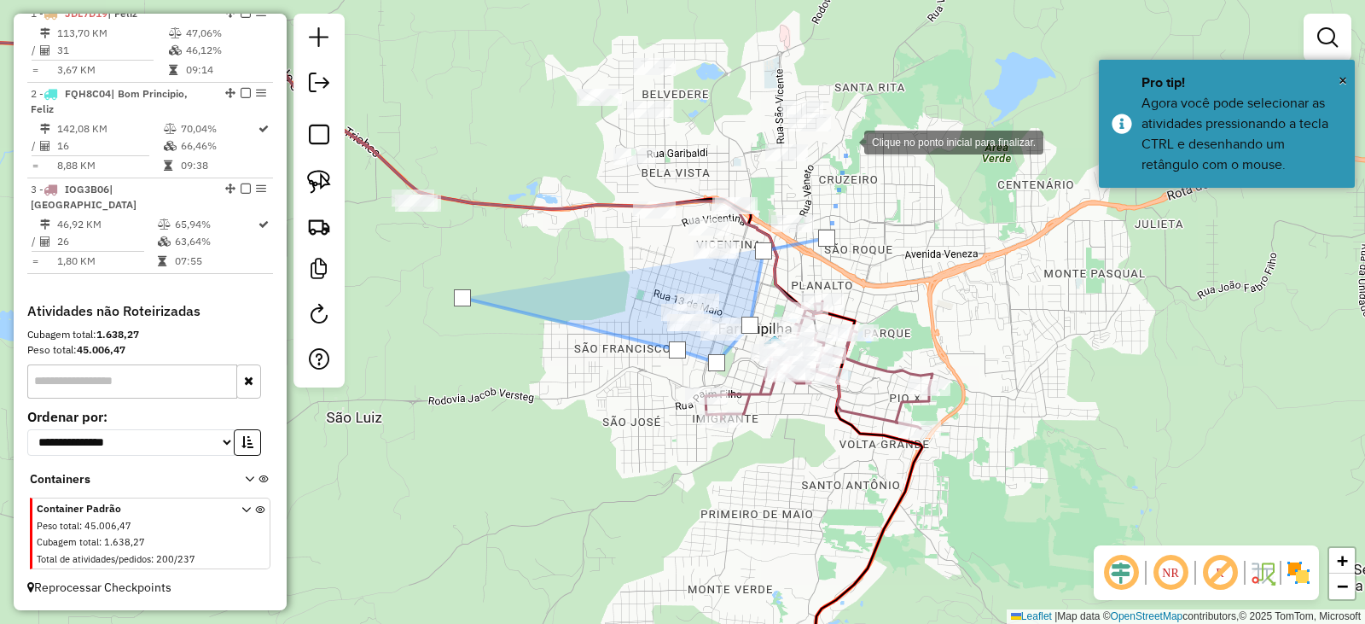
click at [847, 141] on div at bounding box center [847, 141] width 34 height 34
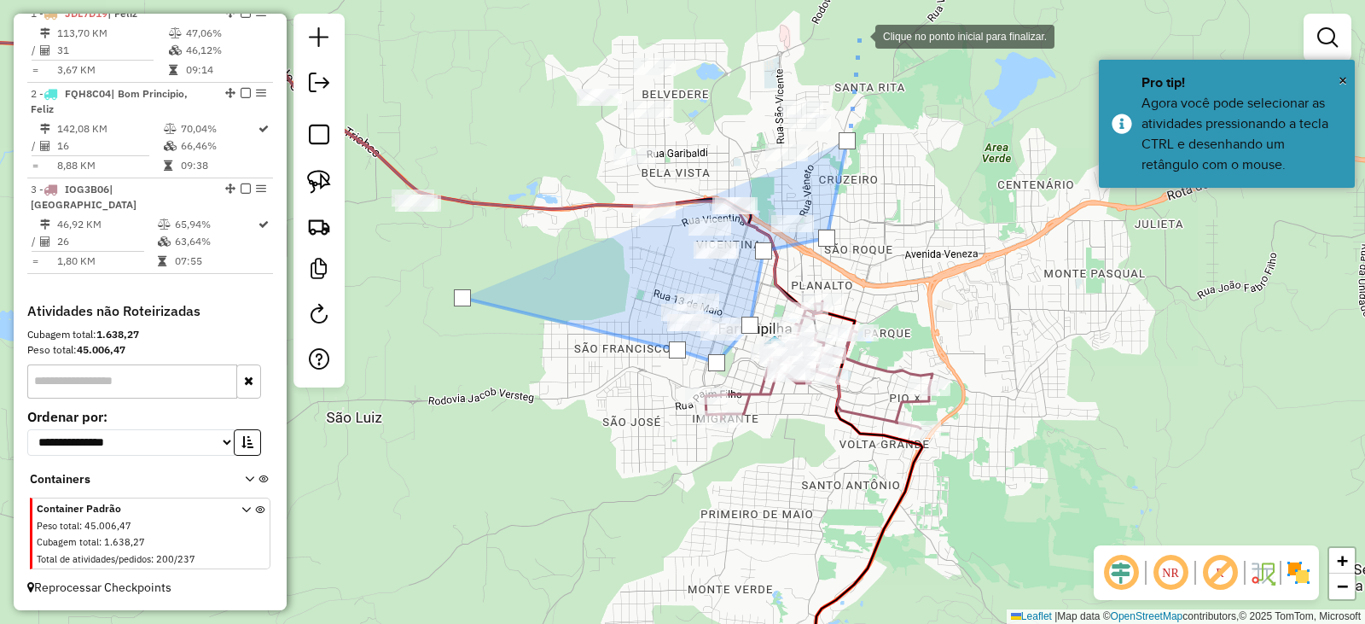
click at [859, 35] on div at bounding box center [858, 35] width 34 height 34
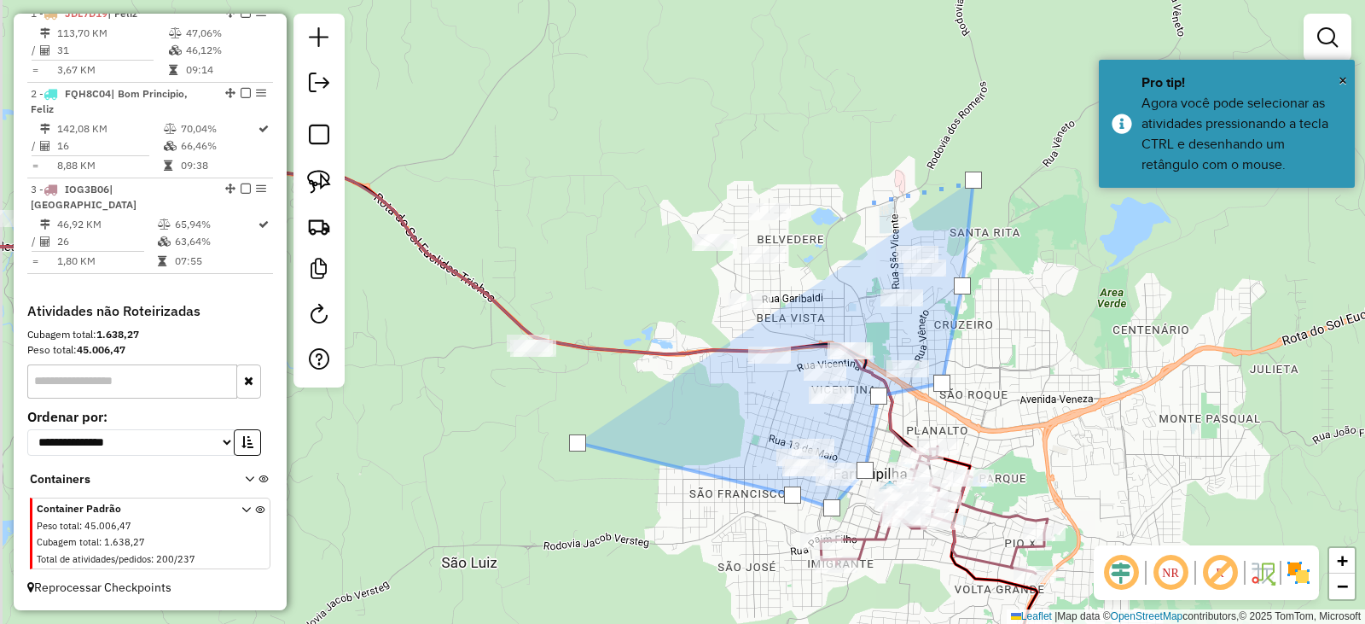
drag, startPoint x: 758, startPoint y: 63, endPoint x: 870, endPoint y: 210, distance: 184.5
click at [870, 207] on div at bounding box center [872, 201] width 34 height 34
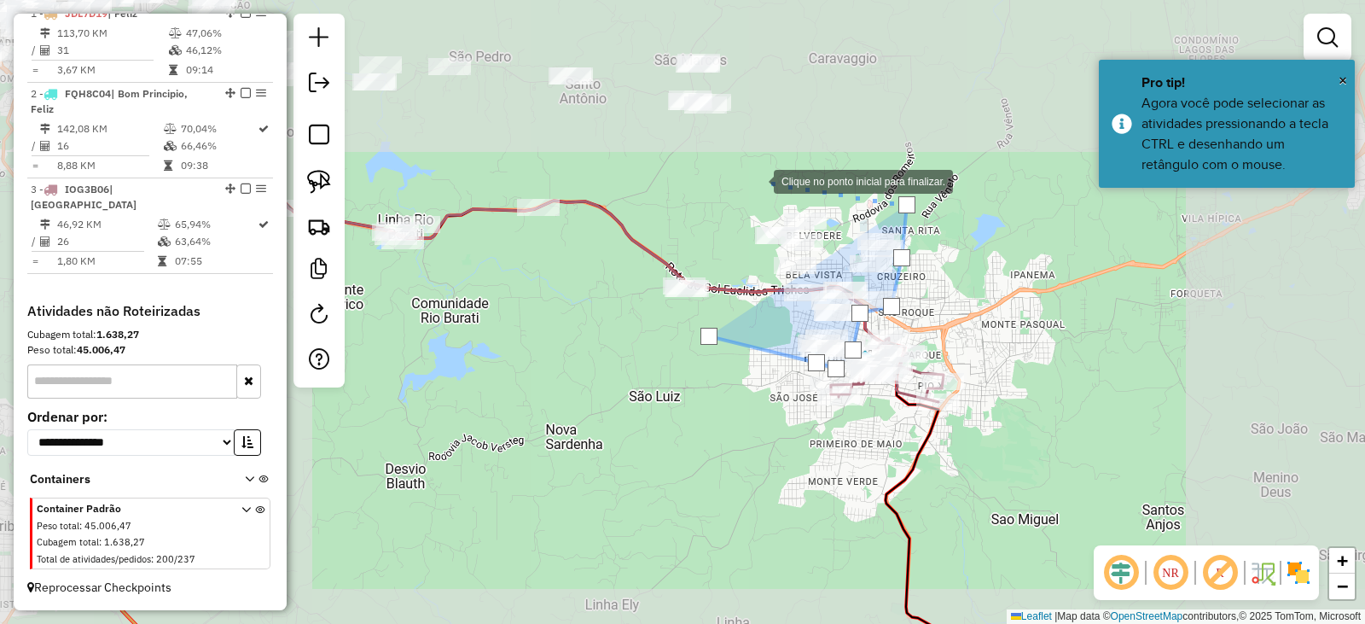
click at [757, 180] on div at bounding box center [757, 180] width 34 height 34
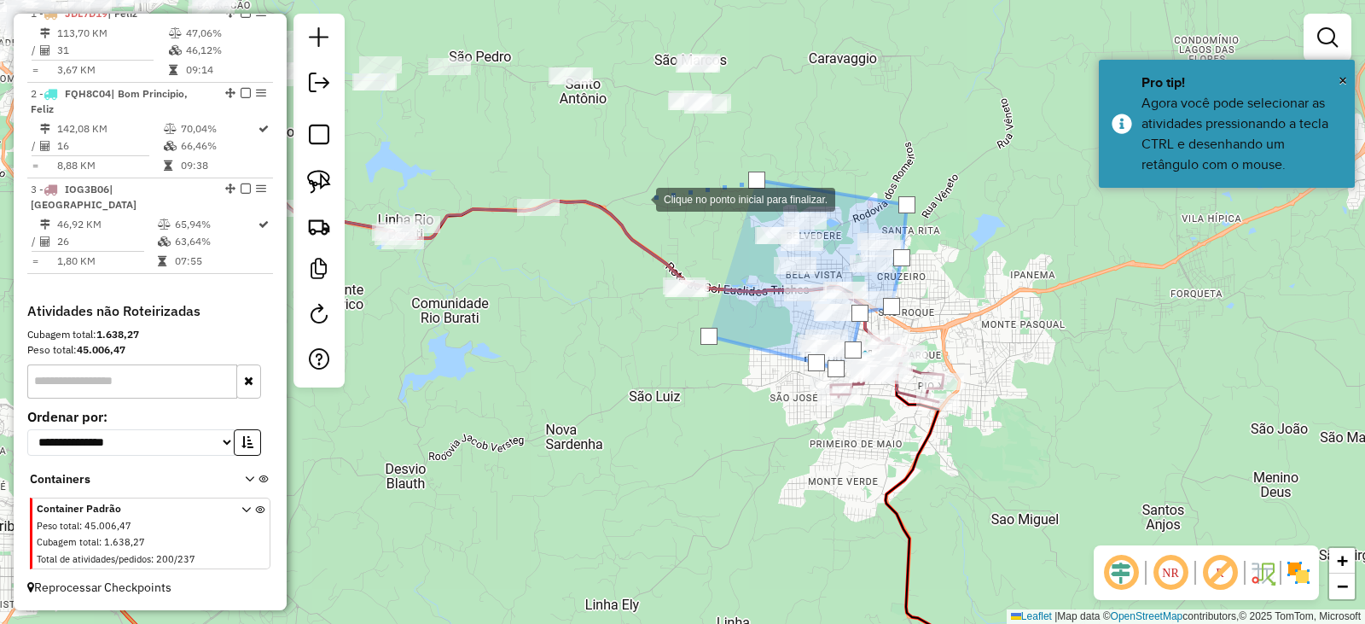
click at [639, 198] on div at bounding box center [639, 198] width 34 height 34
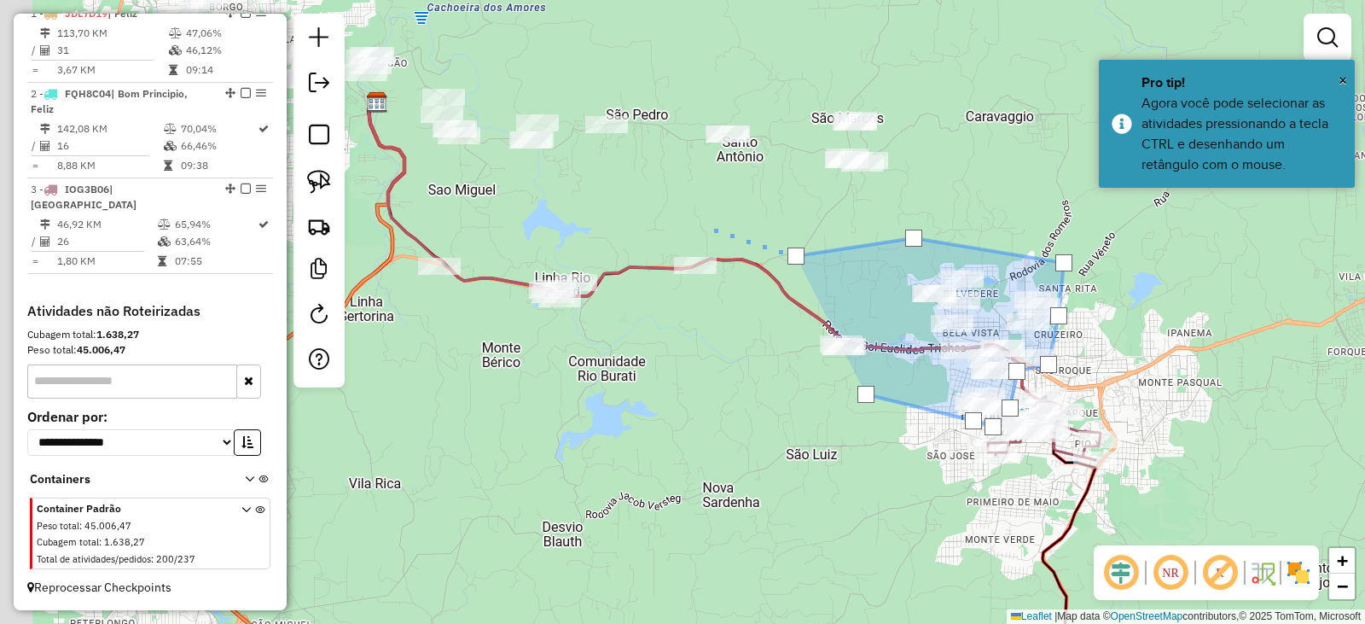
drag, startPoint x: 518, startPoint y: 162, endPoint x: 707, endPoint y: 222, distance: 197.8
click at [707, 222] on div at bounding box center [702, 225] width 34 height 34
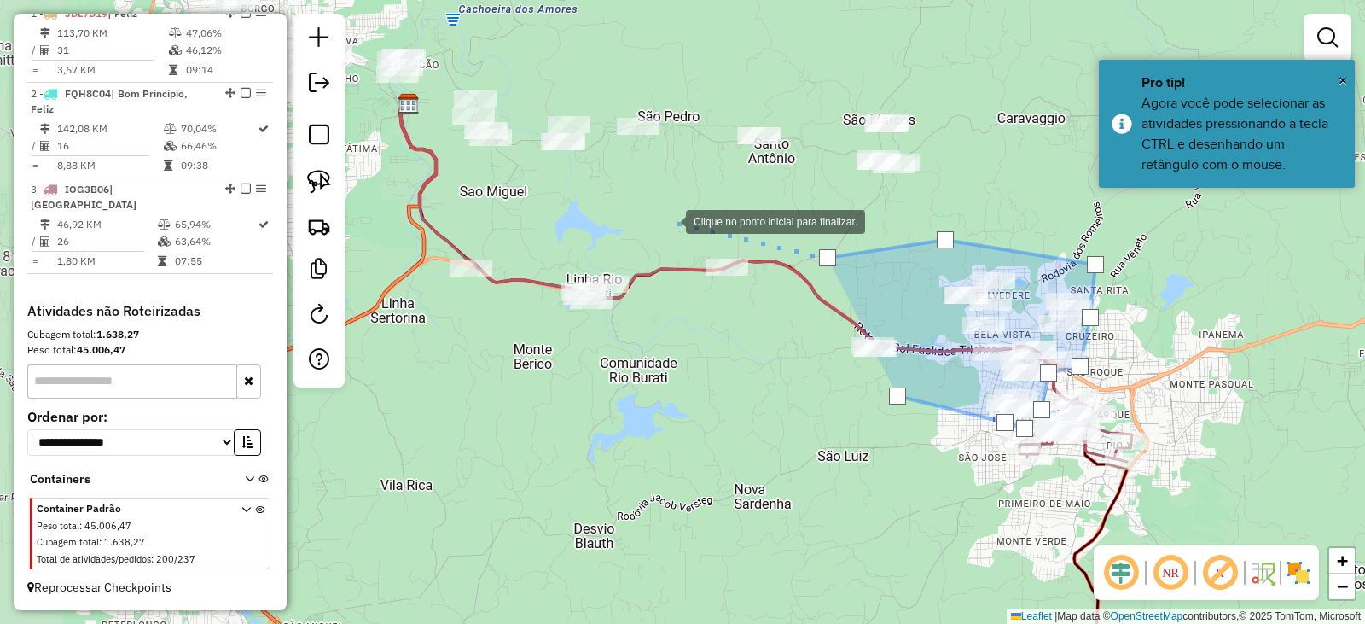
click at [652, 220] on div at bounding box center [669, 220] width 34 height 34
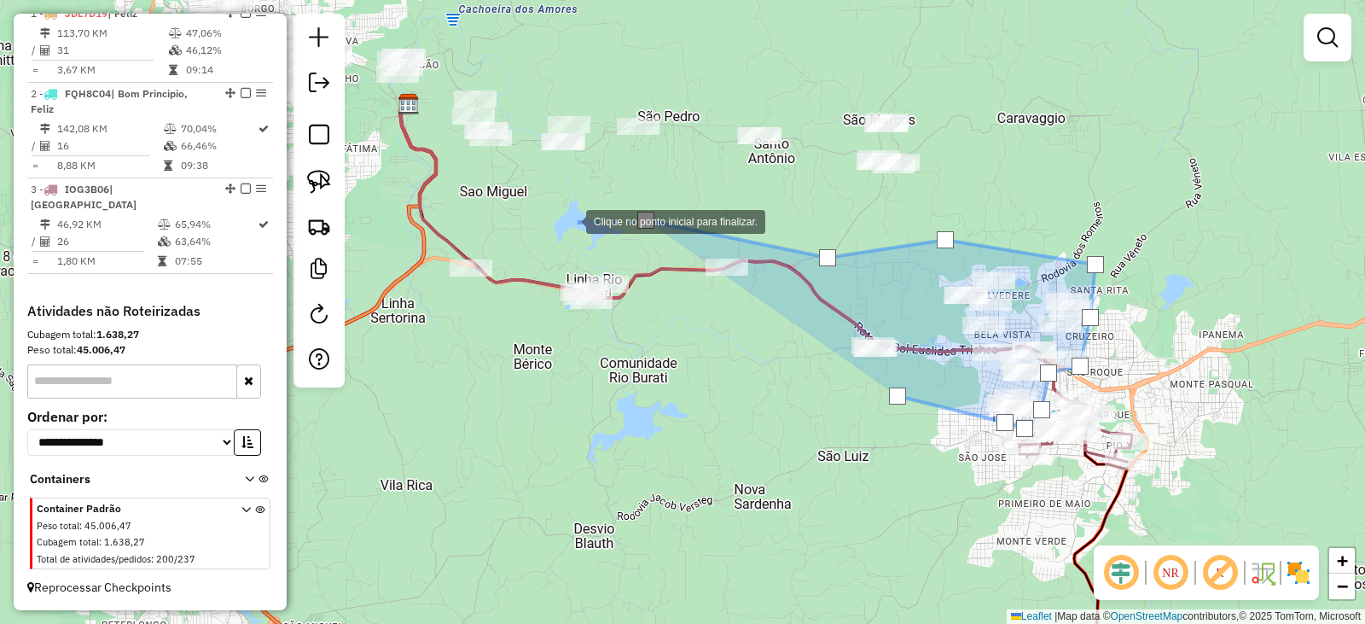
click at [552, 218] on div at bounding box center [569, 220] width 34 height 34
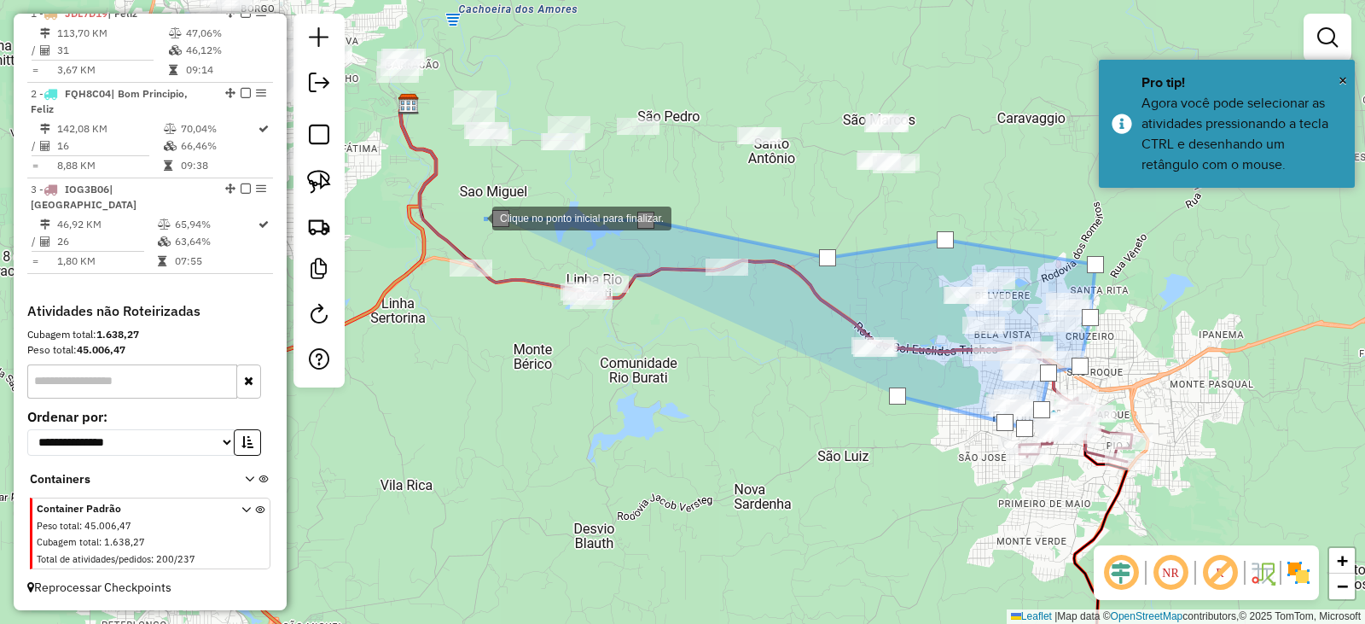
click at [458, 234] on div at bounding box center [475, 217] width 34 height 34
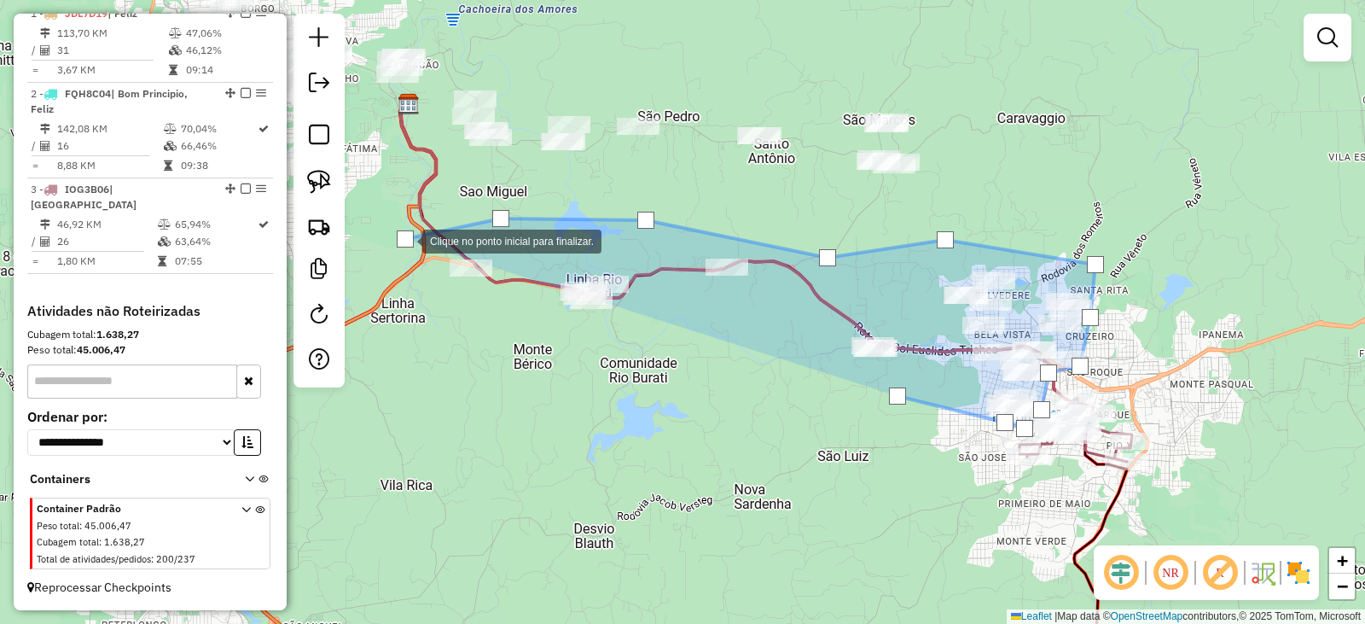
click at [411, 257] on div at bounding box center [405, 240] width 34 height 34
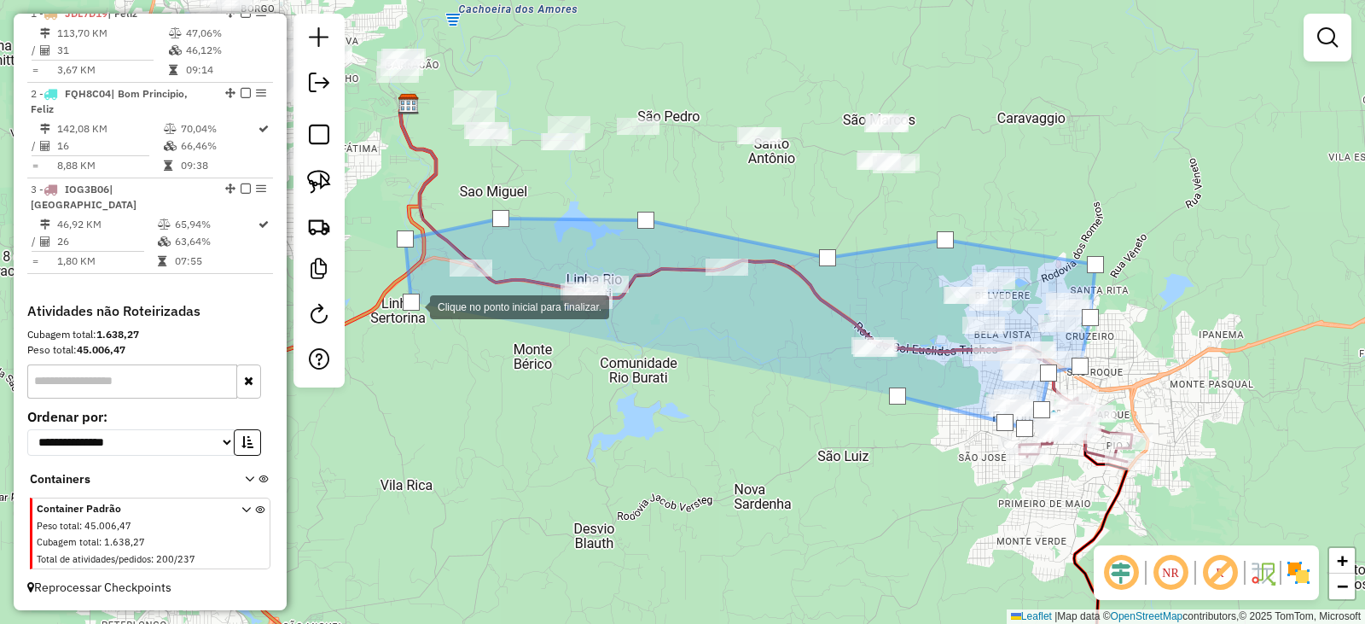
click at [430, 323] on div at bounding box center [413, 305] width 34 height 34
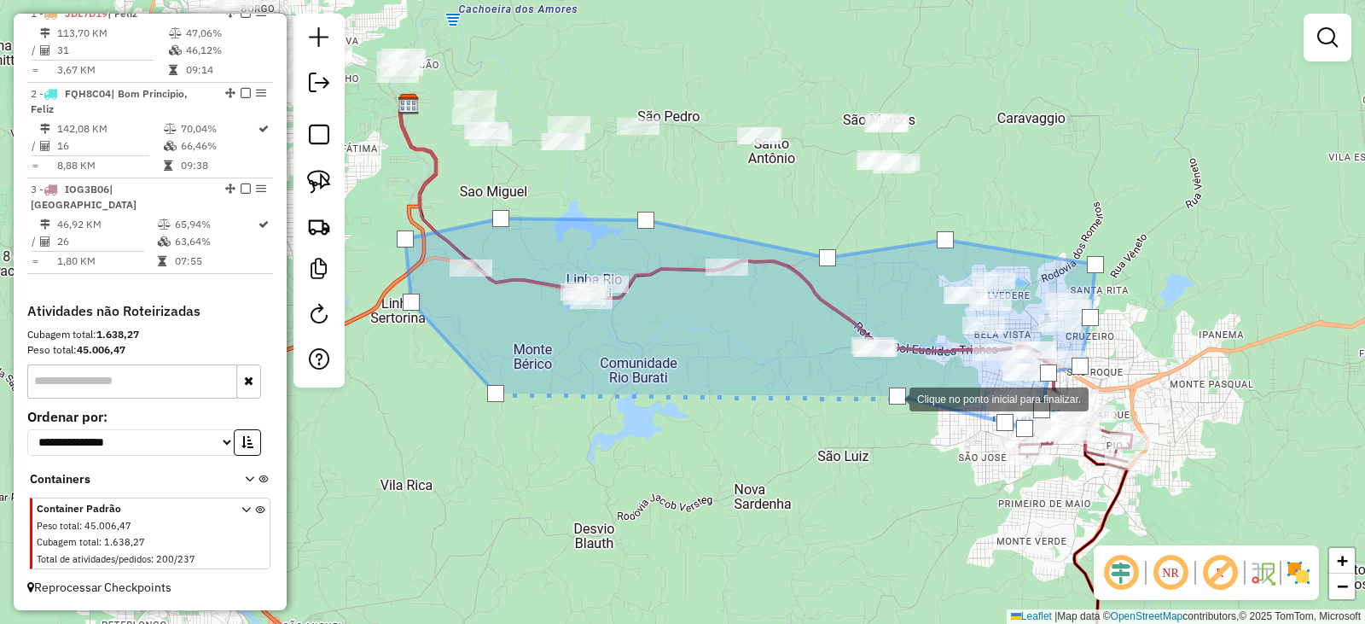
click at [893, 398] on div at bounding box center [897, 395] width 17 height 17
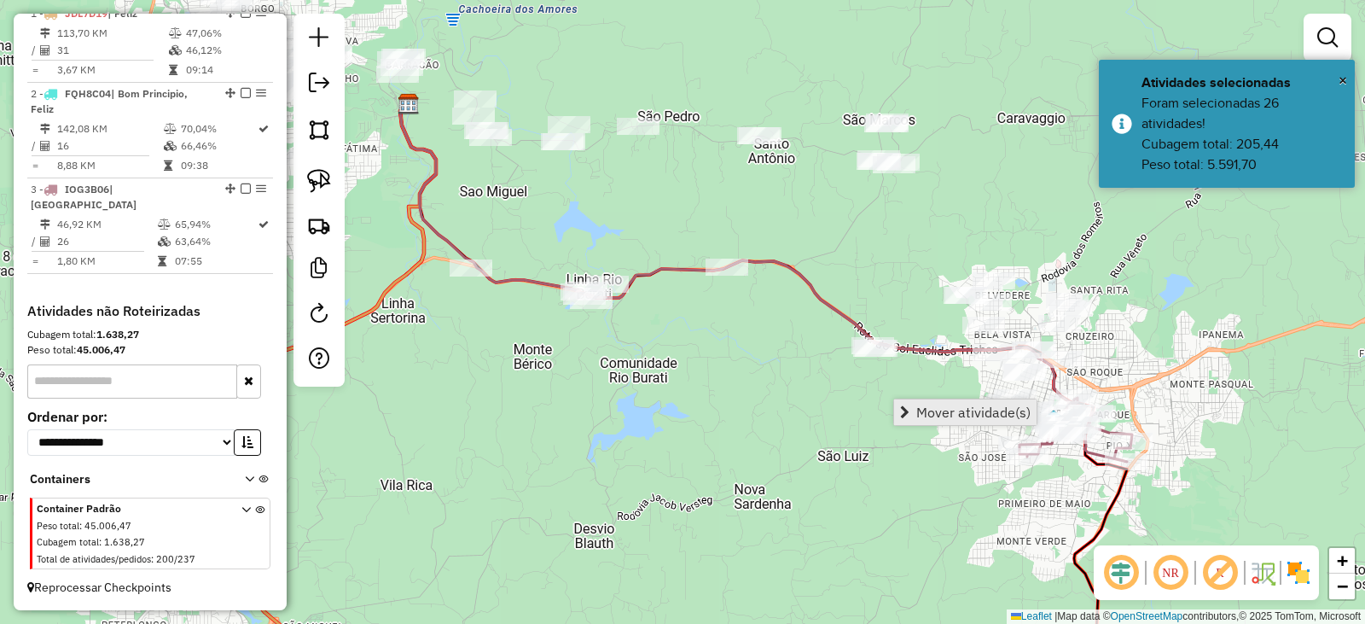
click at [916, 405] on link "Mover atividade(s)" at bounding box center [965, 412] width 143 height 26
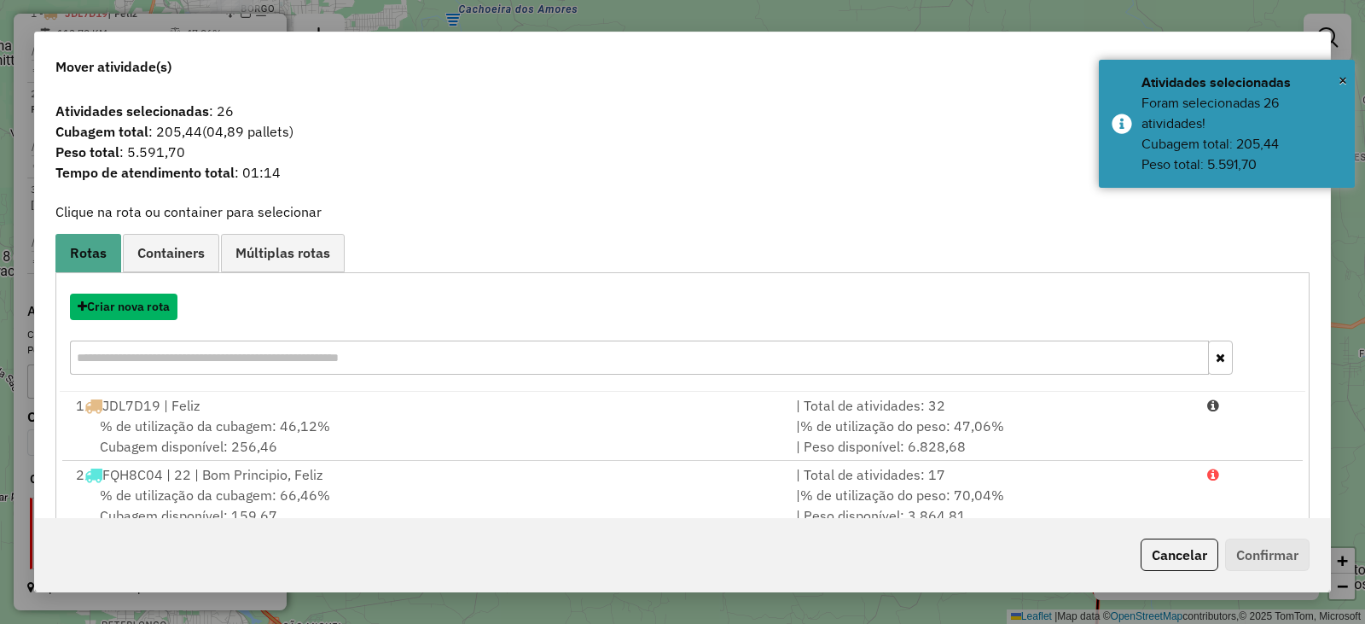
click at [158, 310] on button "Criar nova rota" at bounding box center [124, 307] width 108 height 26
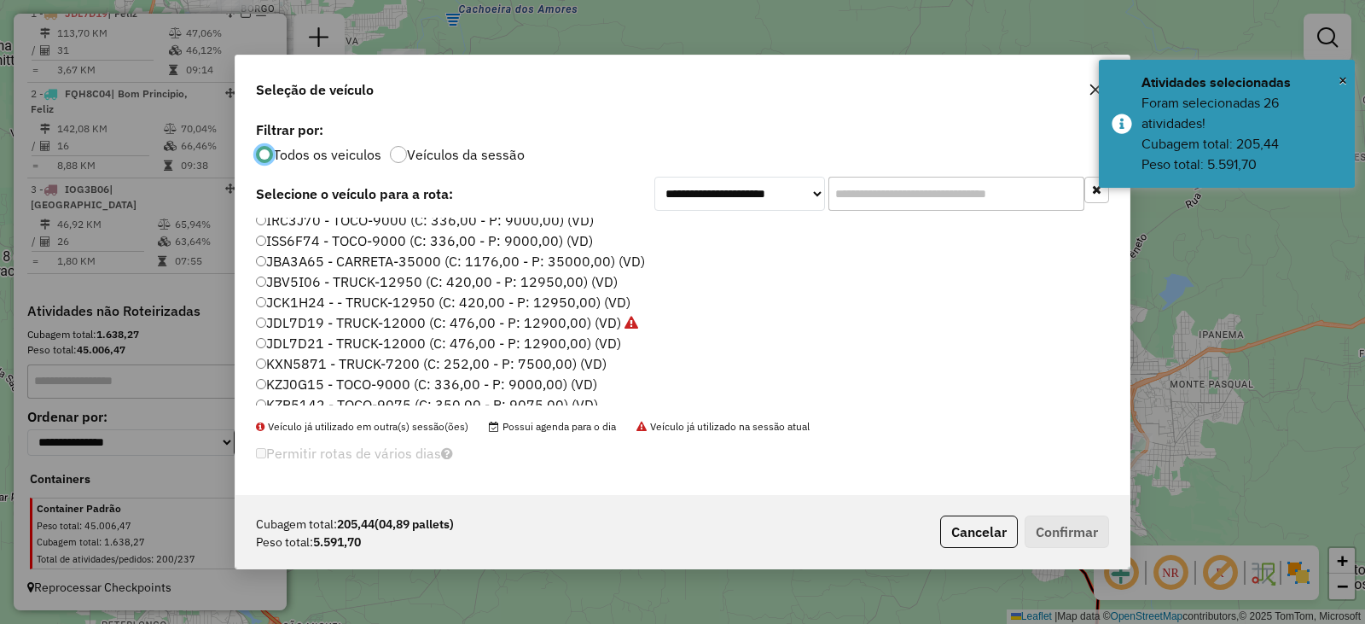
scroll to position [222, 0]
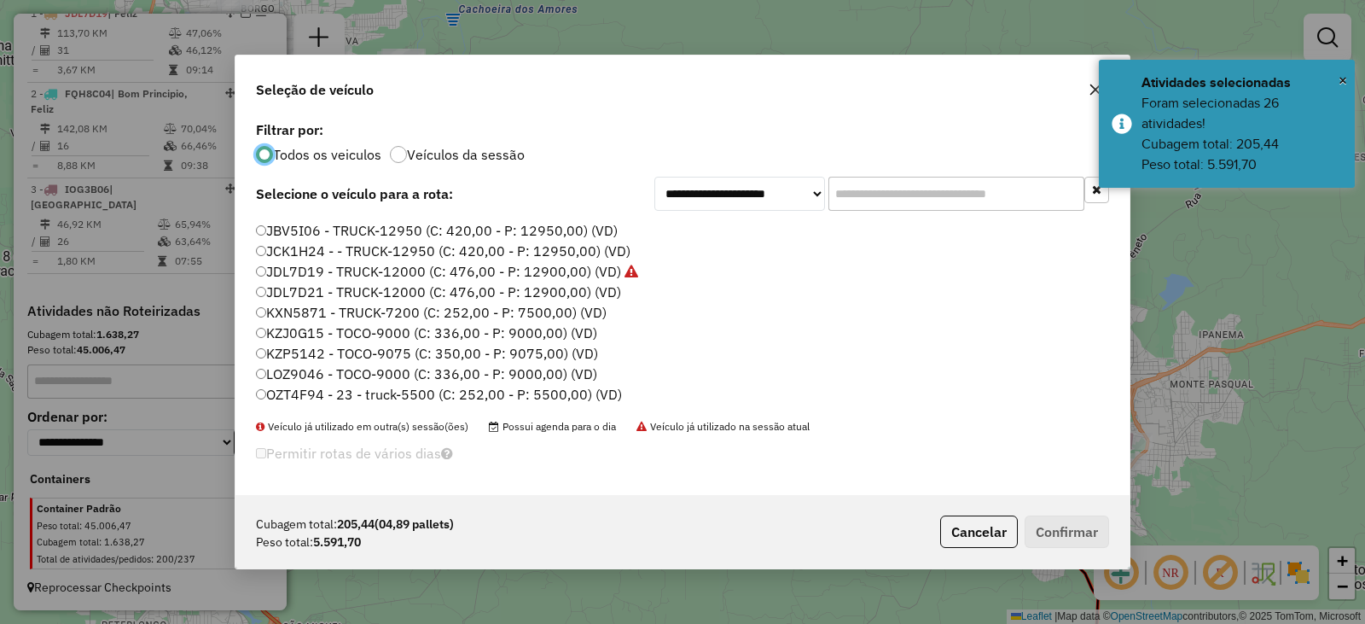
click at [296, 320] on label "KXN5871 - TRUCK-7200 (C: 252,00 - P: 7500,00) (VD)" at bounding box center [431, 312] width 351 height 20
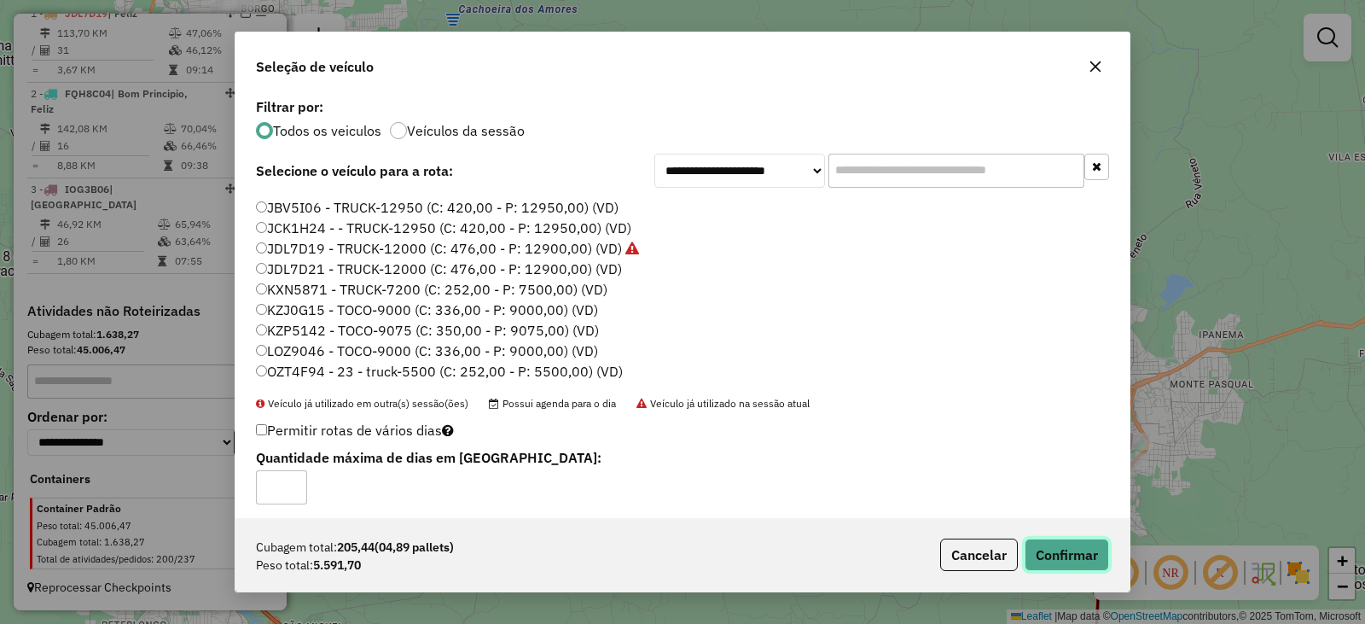
click at [1071, 548] on button "Confirmar" at bounding box center [1067, 555] width 84 height 32
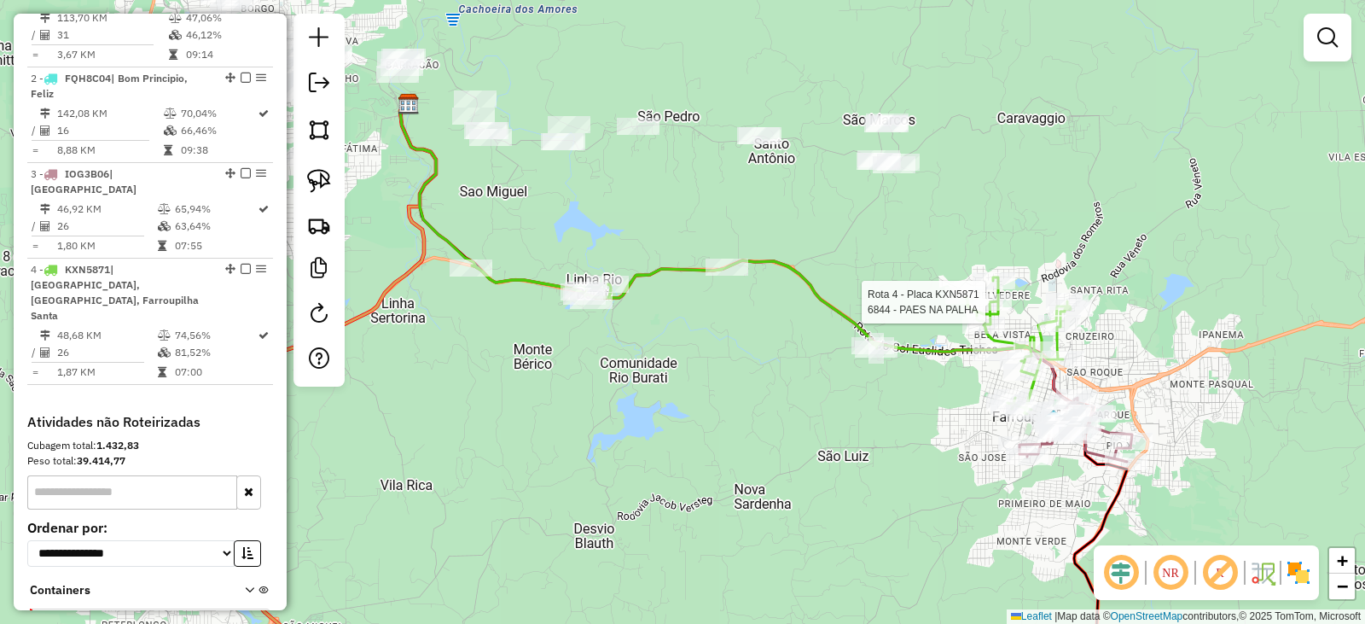
select select "*********"
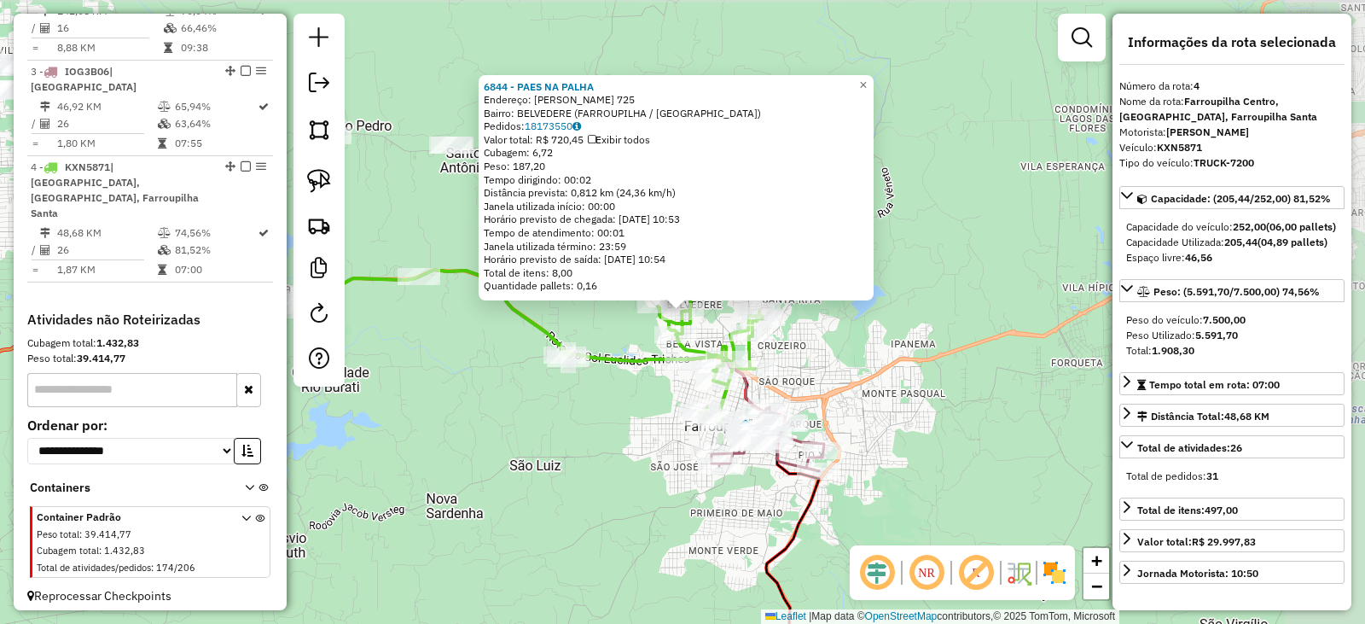
scroll to position [798, 0]
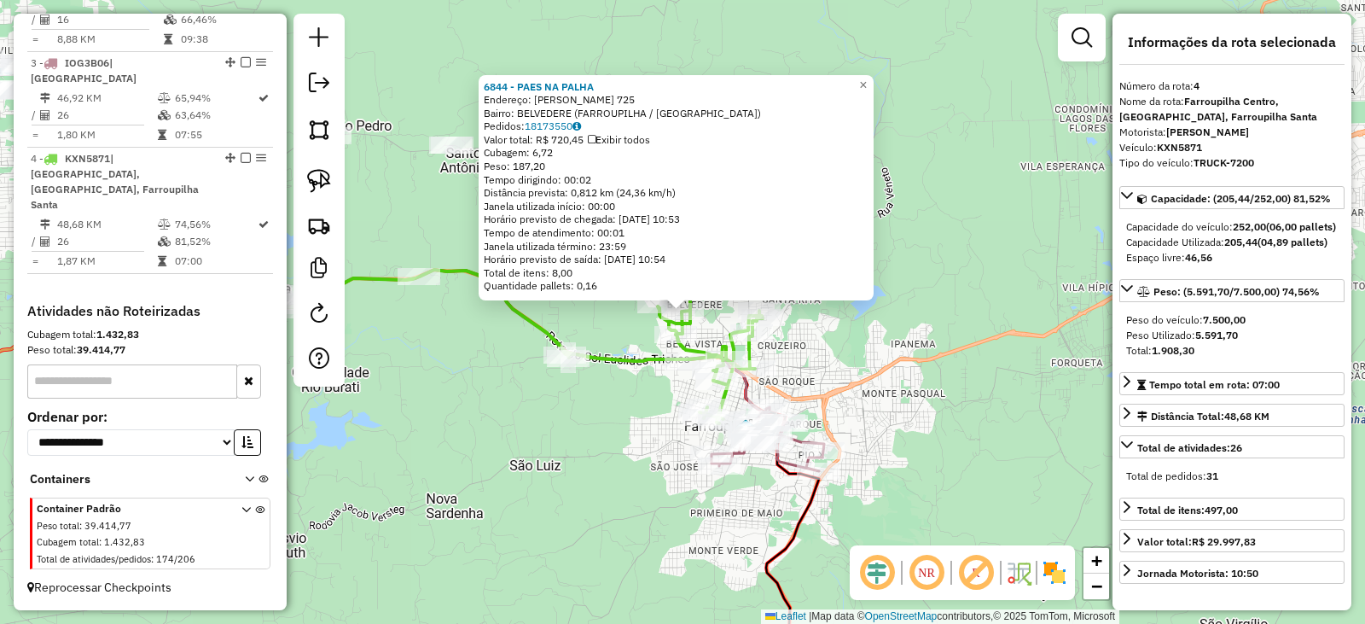
click at [939, 393] on div "6844 - PAES NA PALHA Endereço: PEDRO MARCHETTO 725 Bairro: BELVEDERE (FARROUPIL…" at bounding box center [682, 312] width 1365 height 624
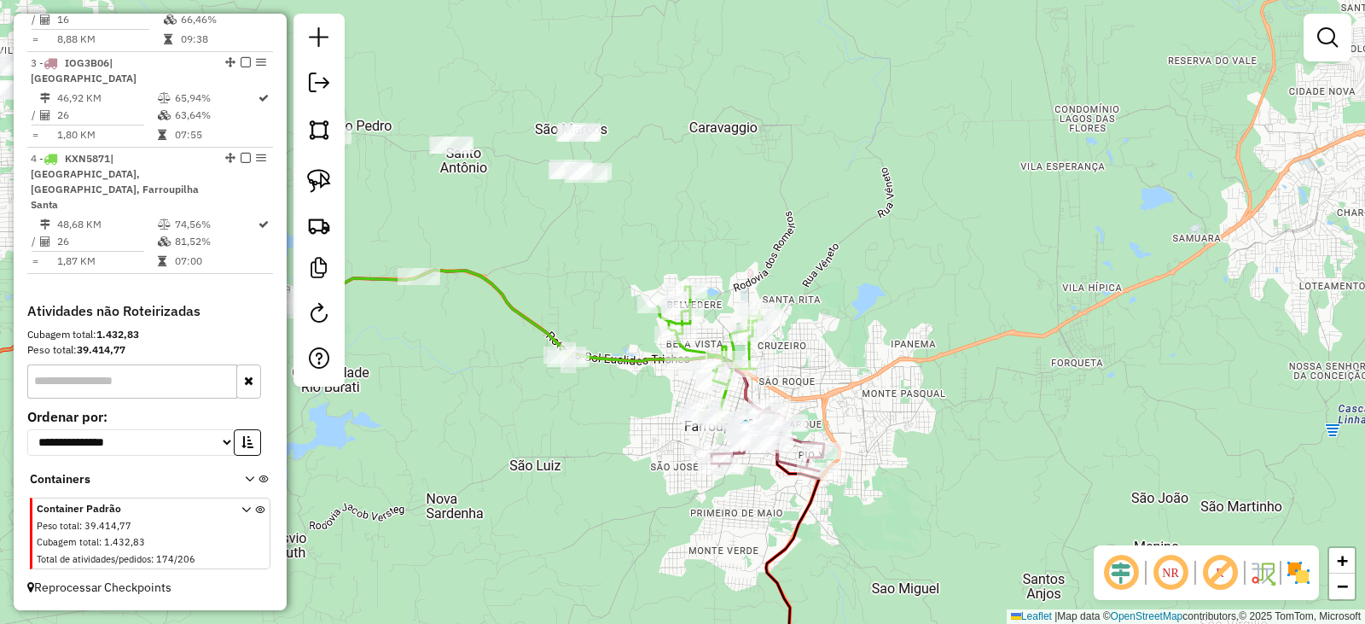
drag, startPoint x: 907, startPoint y: 414, endPoint x: 938, endPoint y: 306, distance: 112.7
click at [938, 306] on div "6844 - PAES NA PALHA Endereço: PEDRO MARCHETTO 725 Bairro: BELVEDERE (FARROUPIL…" at bounding box center [682, 312] width 1365 height 624
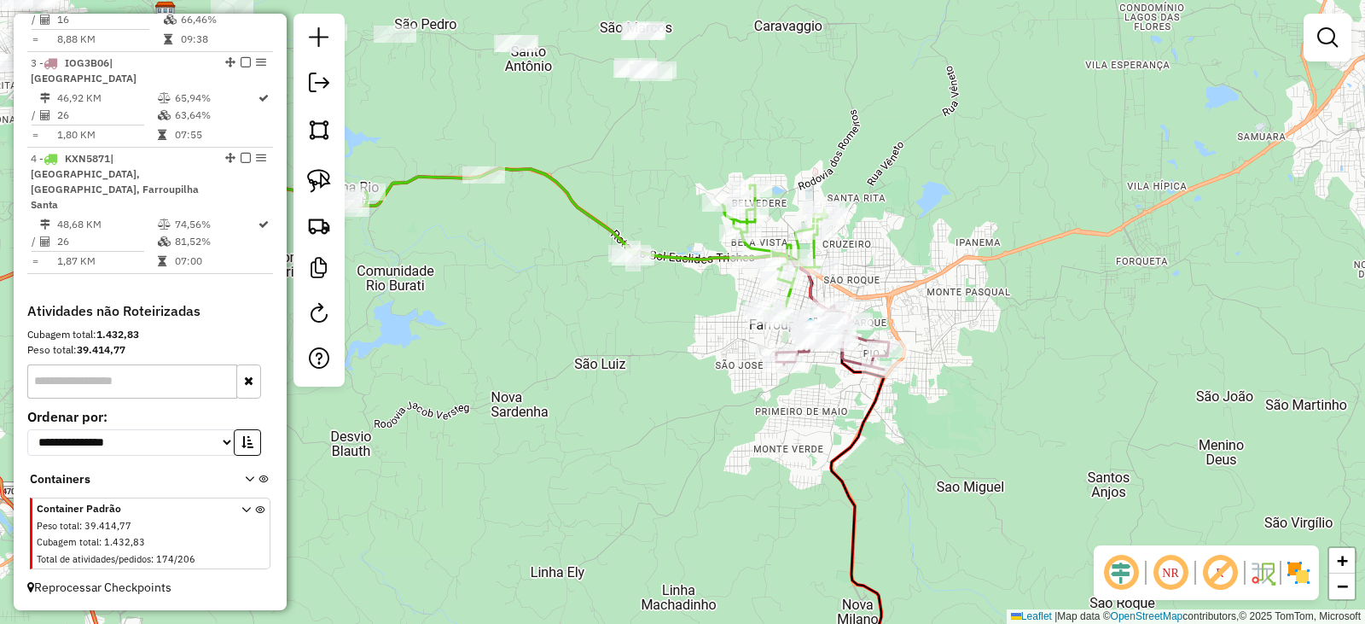
drag, startPoint x: 953, startPoint y: 386, endPoint x: 1054, endPoint y: 475, distance: 134.2
click at [1054, 475] on div "Janela de atendimento Grade de atendimento Capacidade Transportadoras Veículos …" at bounding box center [682, 312] width 1365 height 624
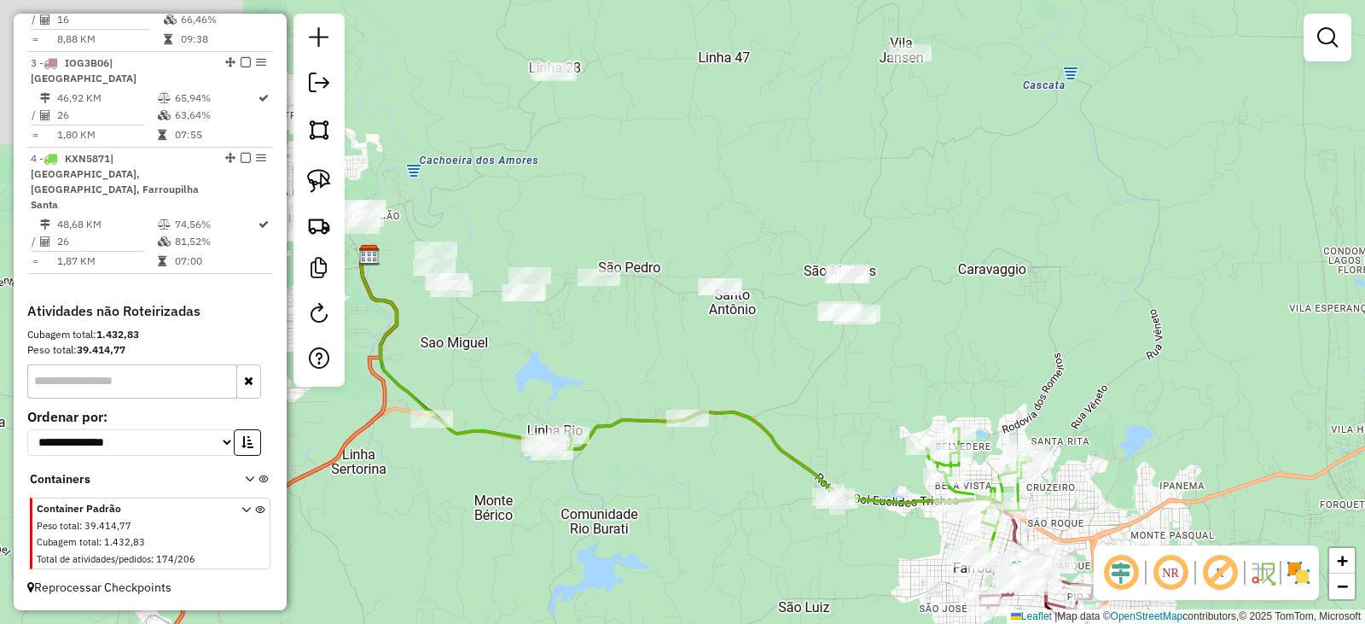
drag, startPoint x: 1117, startPoint y: 375, endPoint x: 1017, endPoint y: 300, distance: 124.4
click at [1120, 378] on div "Janela de atendimento Grade de atendimento Capacidade Transportadoras Veículos …" at bounding box center [682, 312] width 1365 height 624
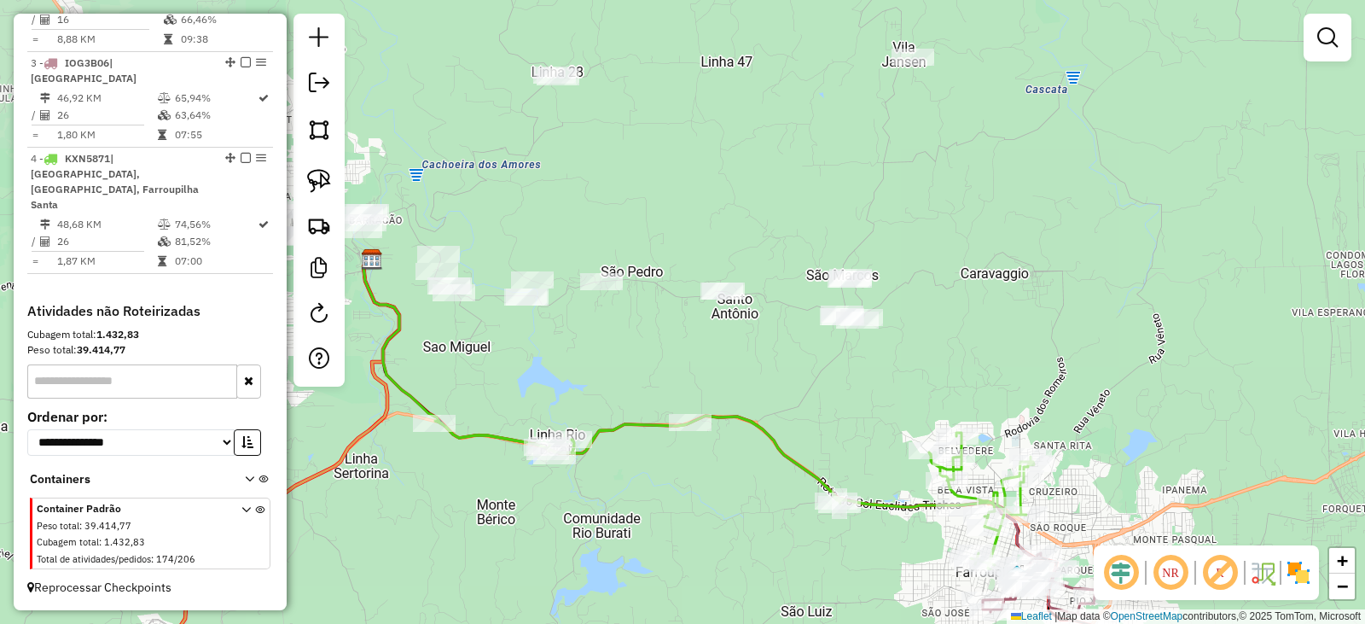
drag, startPoint x: 1004, startPoint y: 283, endPoint x: 1166, endPoint y: 357, distance: 177.2
click at [1163, 357] on div "Janela de atendimento Grade de atendimento Capacidade Transportadoras Veículos …" at bounding box center [682, 312] width 1365 height 624
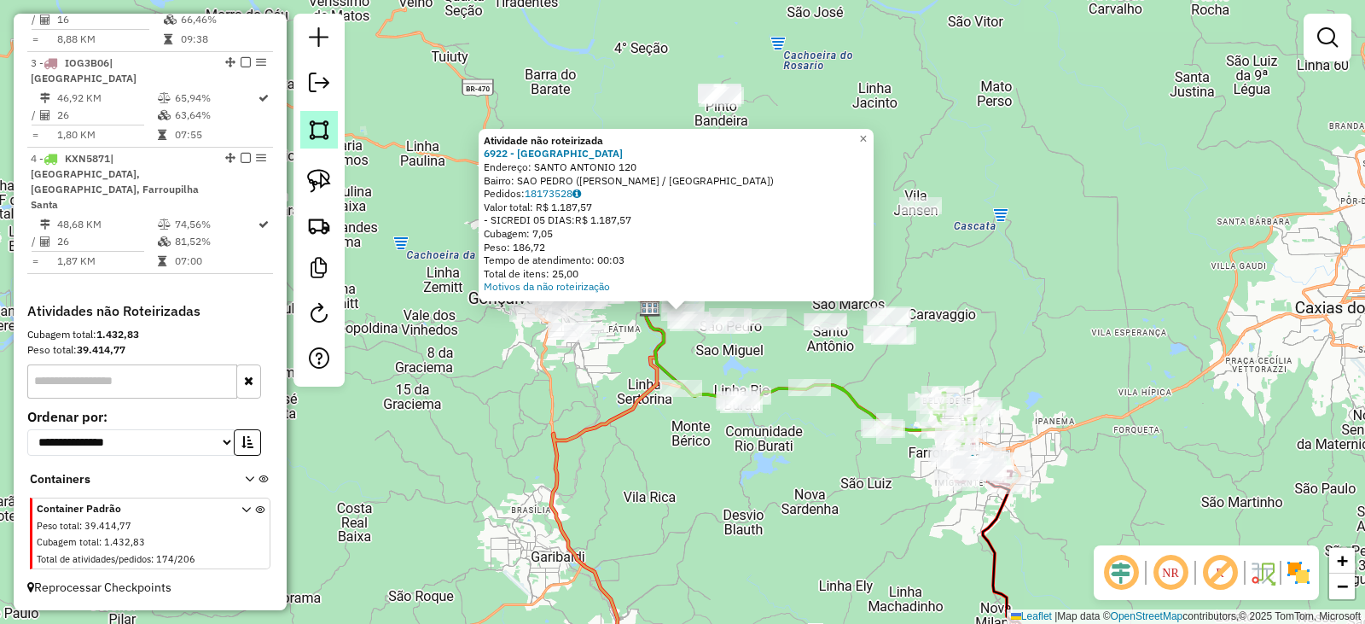
click at [332, 132] on link at bounding box center [319, 130] width 38 height 38
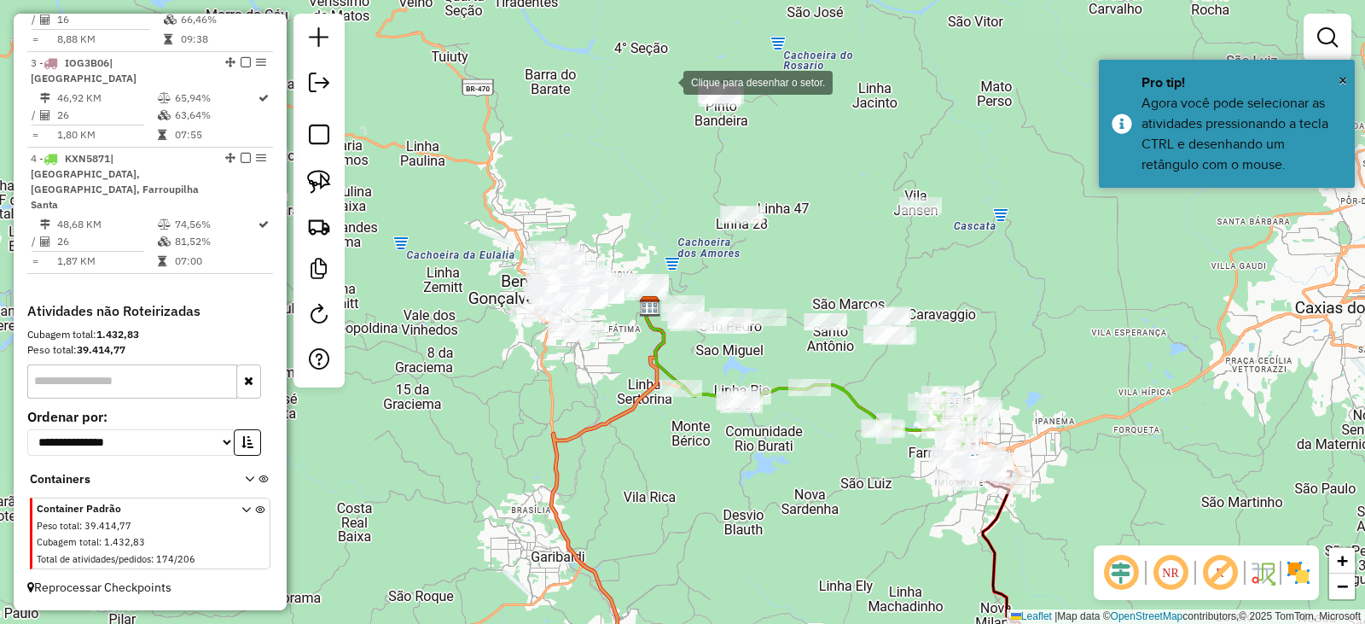
click at [680, 71] on div at bounding box center [666, 81] width 34 height 34
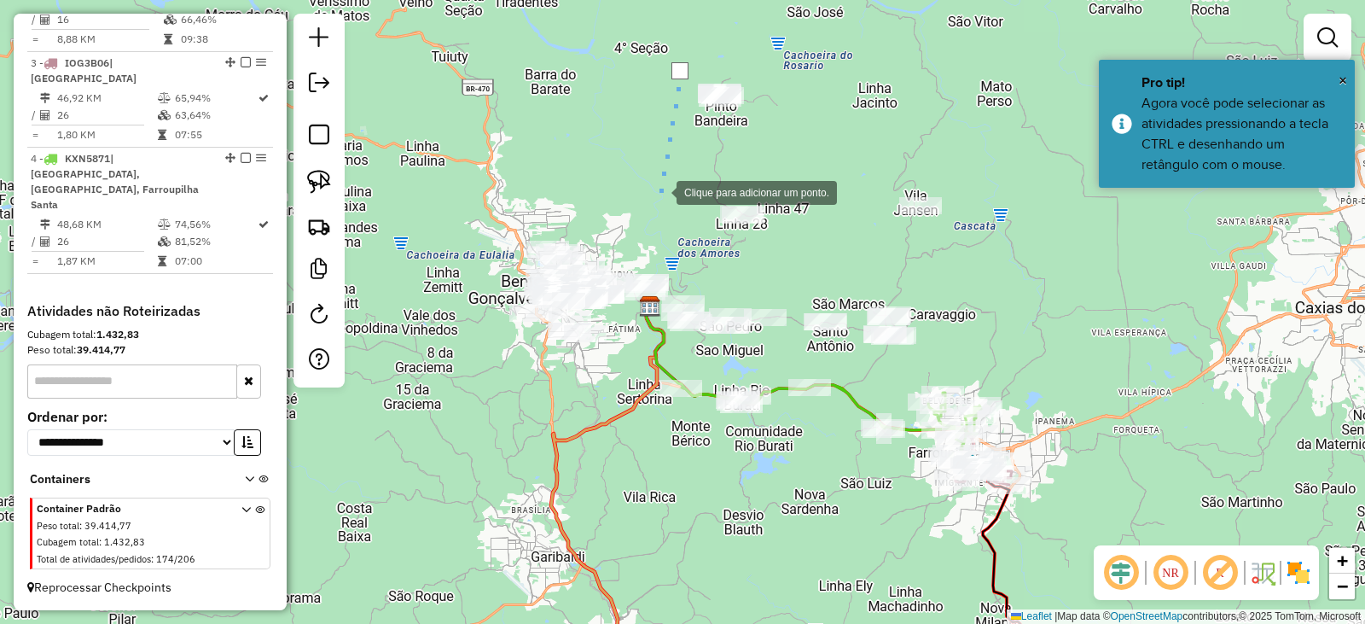
click at [660, 191] on div at bounding box center [660, 191] width 34 height 34
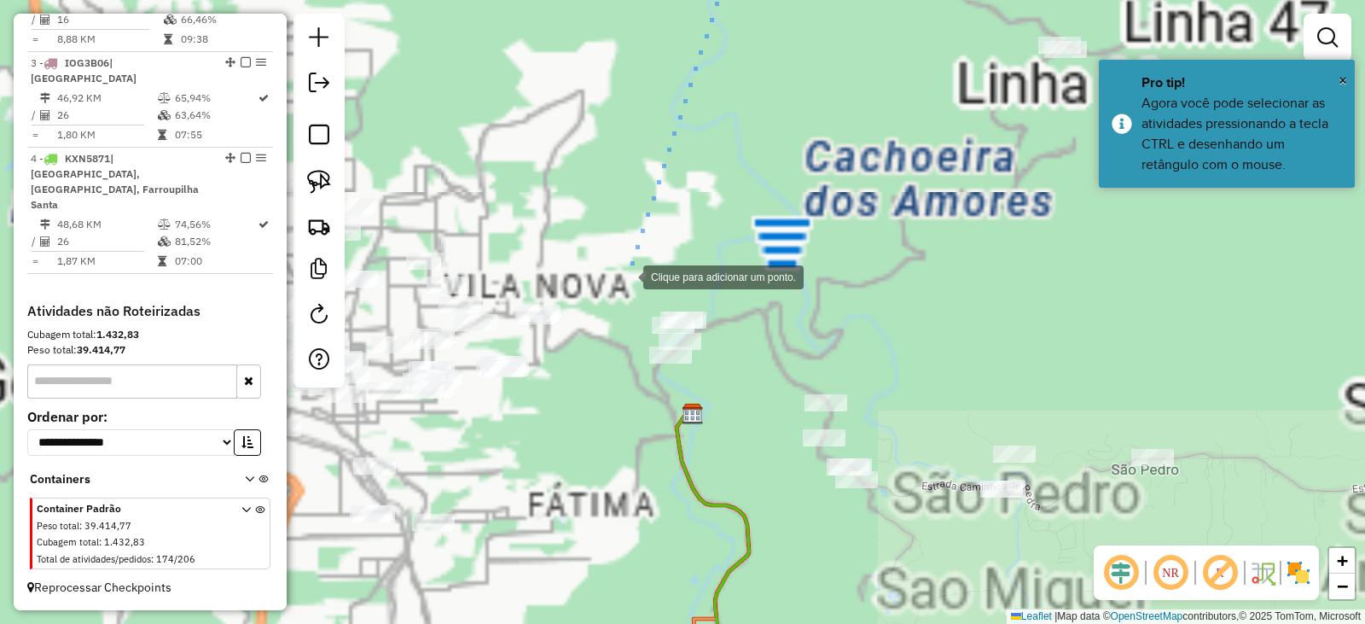
click at [625, 278] on div at bounding box center [626, 276] width 34 height 34
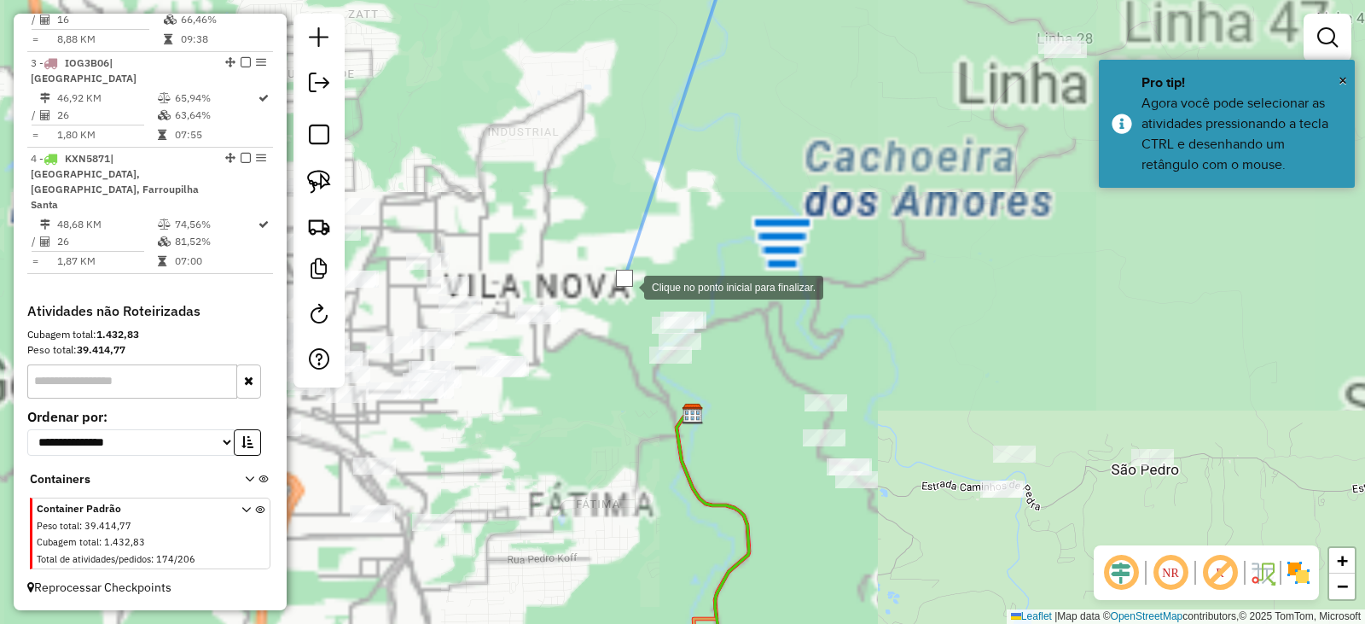
click at [637, 303] on div at bounding box center [627, 286] width 34 height 34
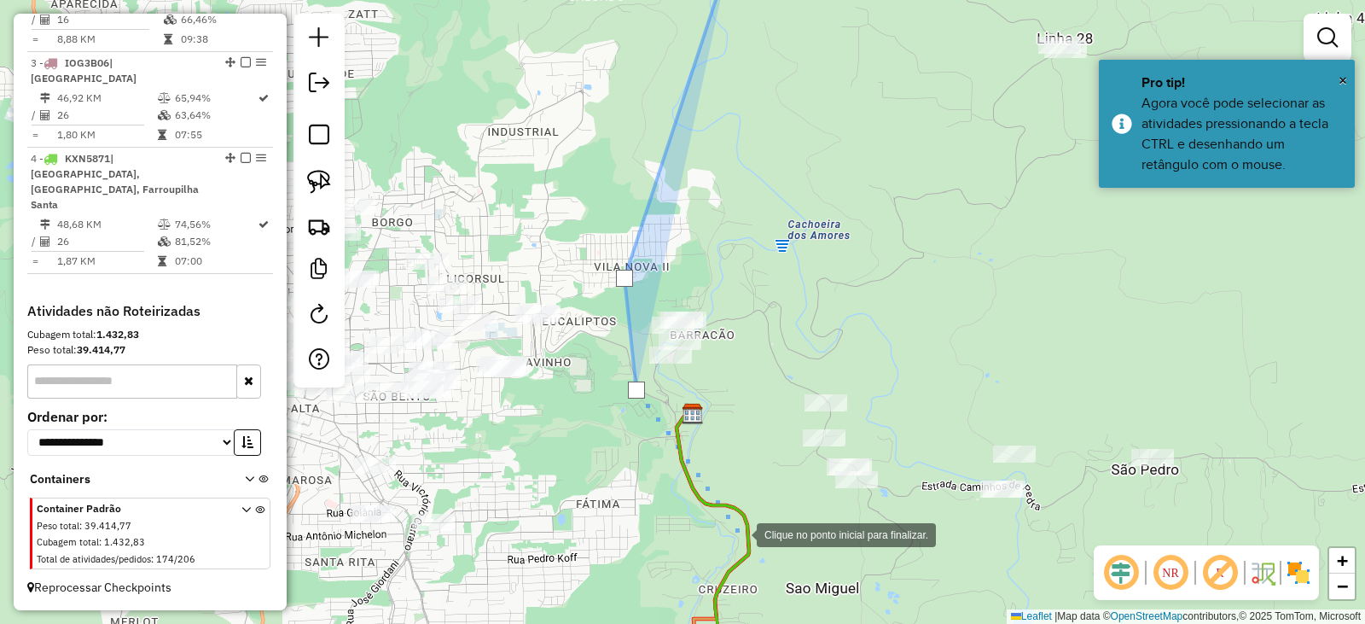
click at [740, 533] on div at bounding box center [740, 533] width 34 height 34
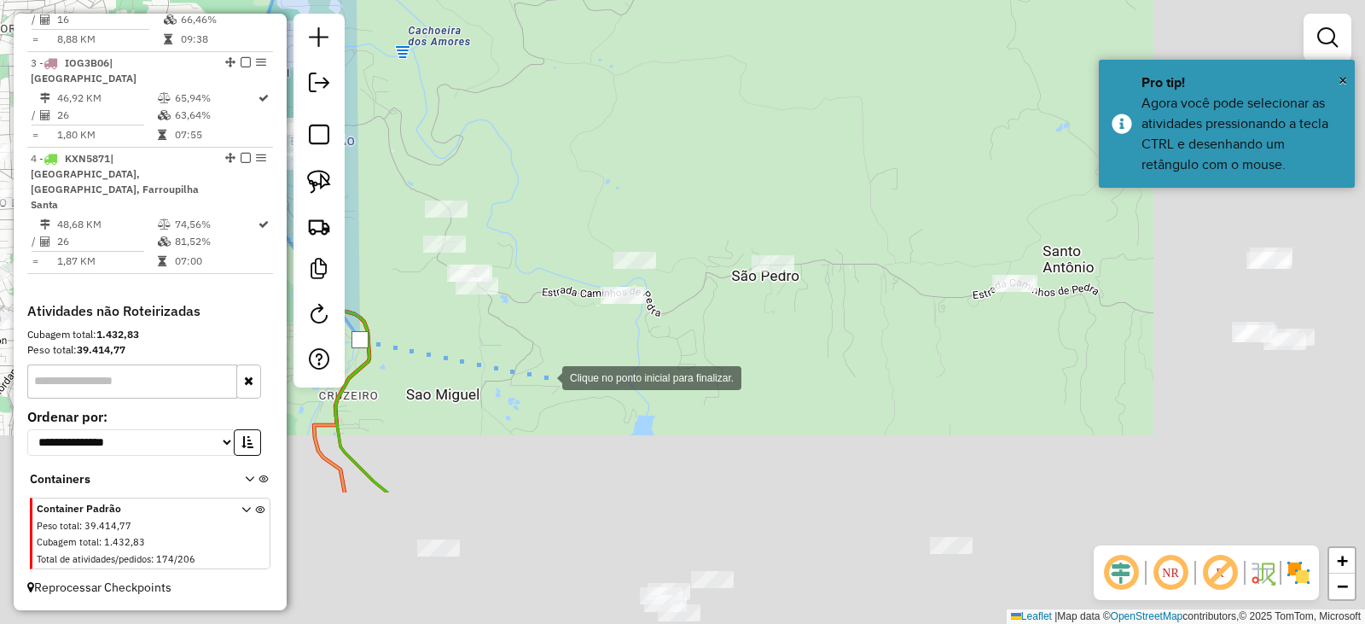
drag, startPoint x: 997, startPoint y: 590, endPoint x: 598, endPoint y: 390, distance: 445.8
click at [562, 390] on div at bounding box center [545, 376] width 34 height 34
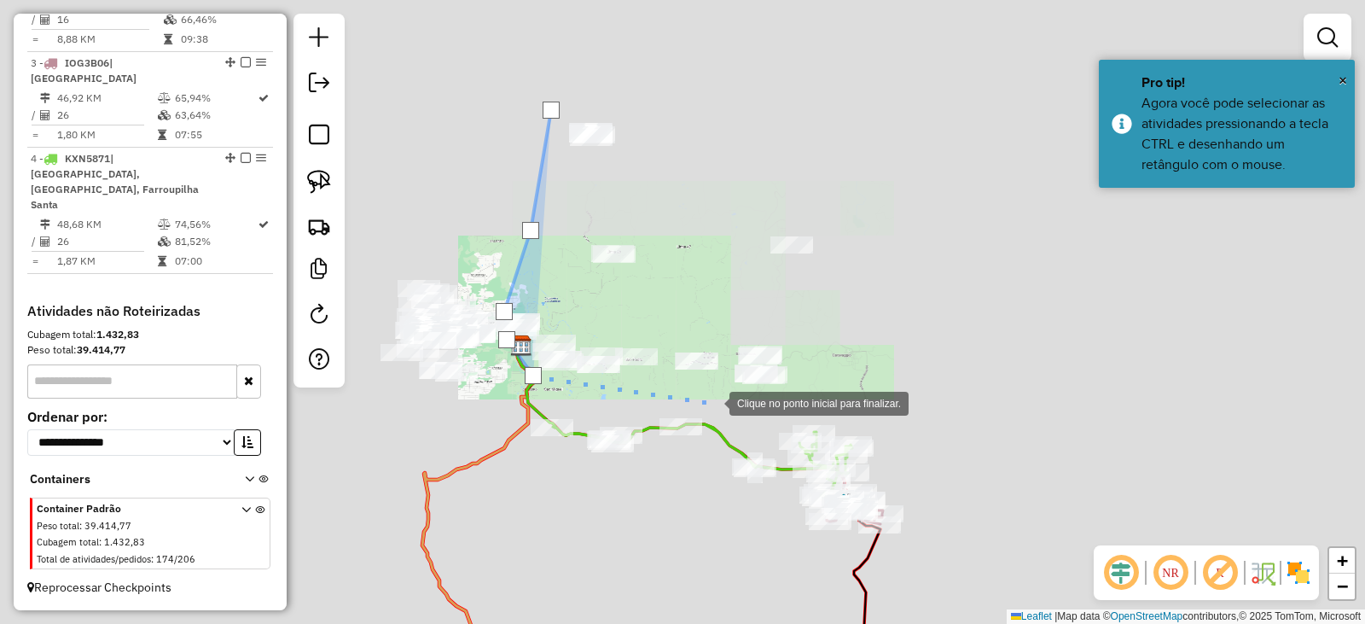
click at [713, 402] on div at bounding box center [713, 402] width 34 height 34
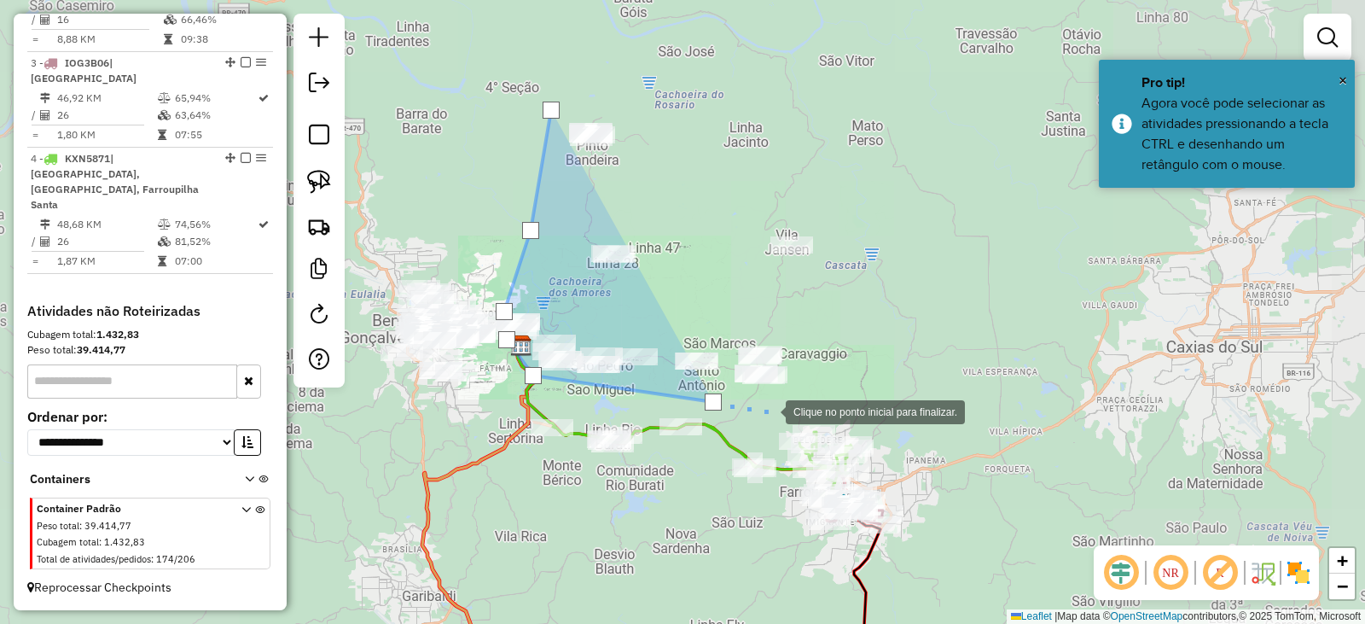
click at [786, 410] on div at bounding box center [769, 410] width 34 height 34
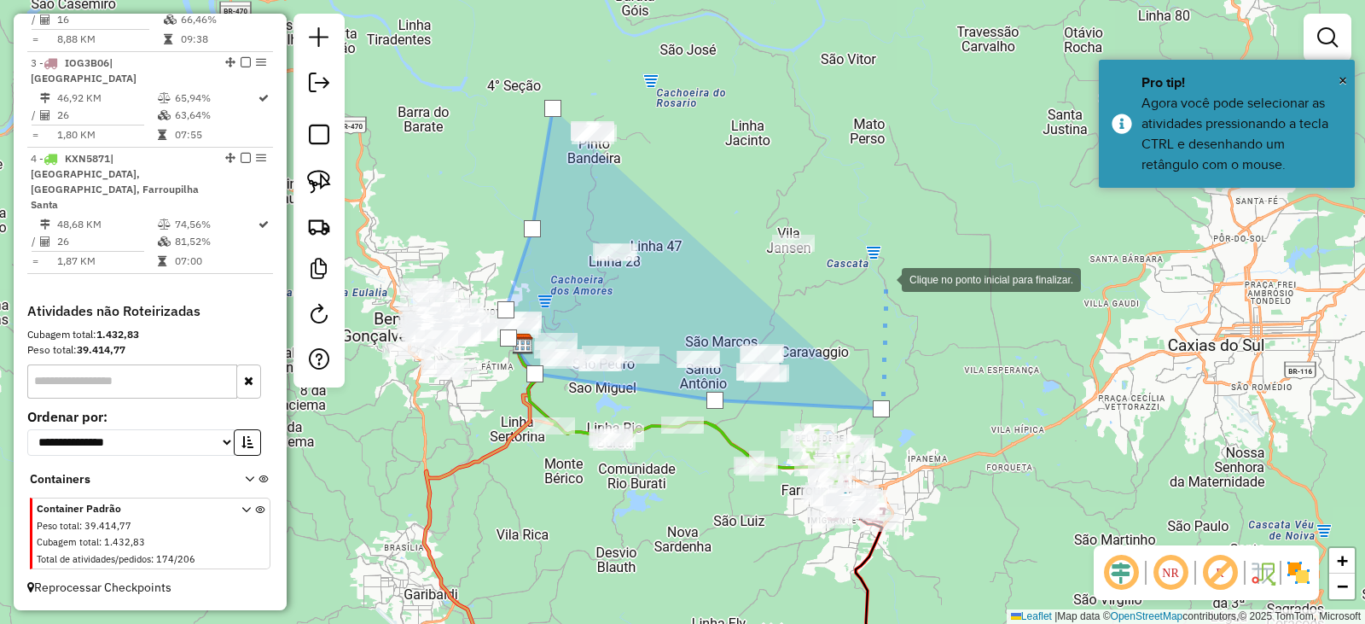
click at [883, 280] on div at bounding box center [885, 278] width 34 height 34
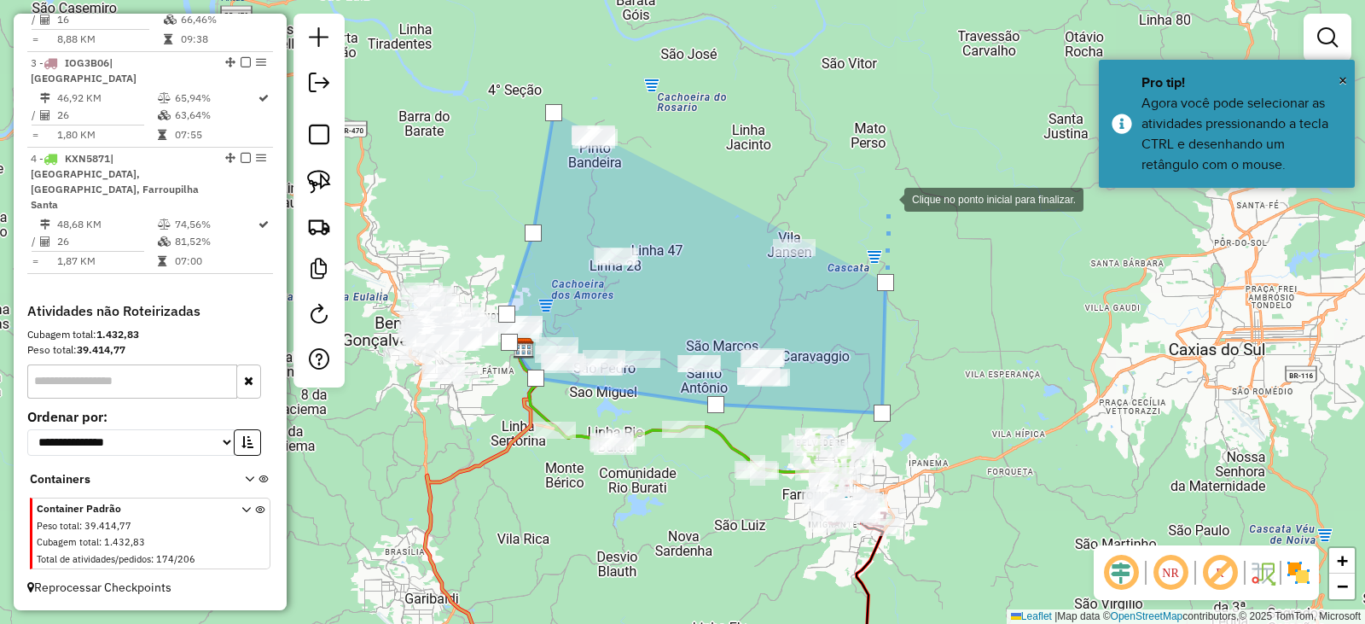
click at [887, 194] on div at bounding box center [887, 198] width 34 height 34
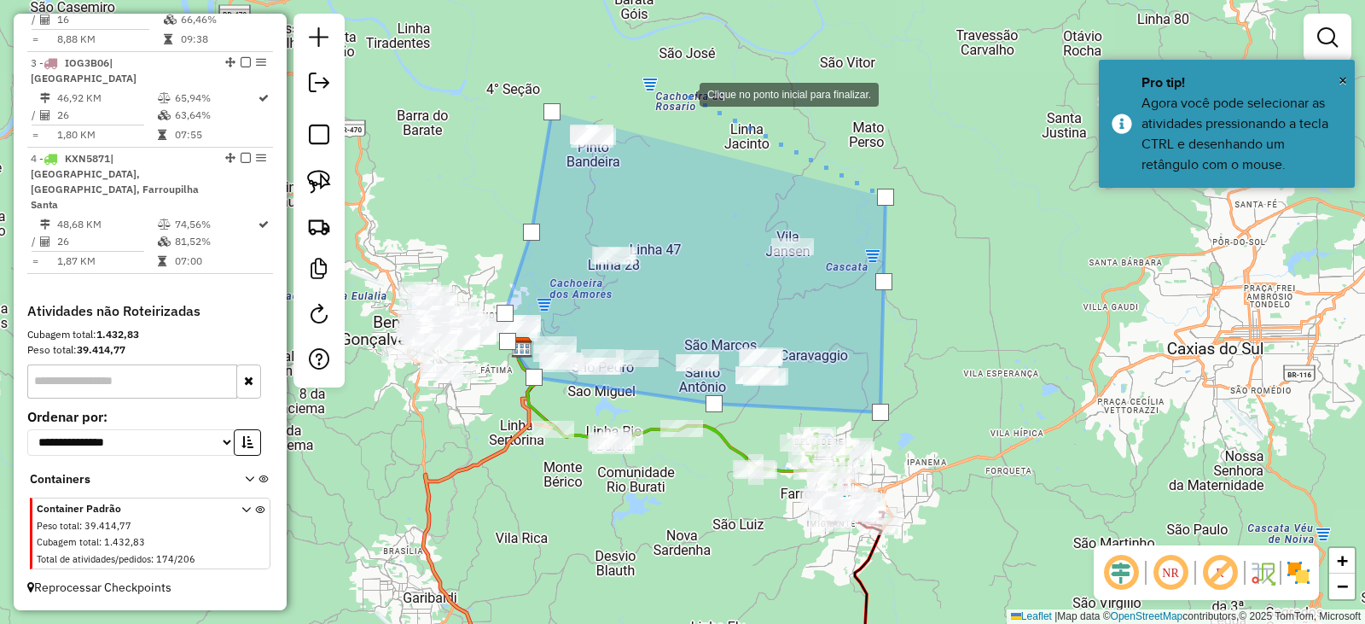
click at [684, 94] on div at bounding box center [683, 93] width 34 height 34
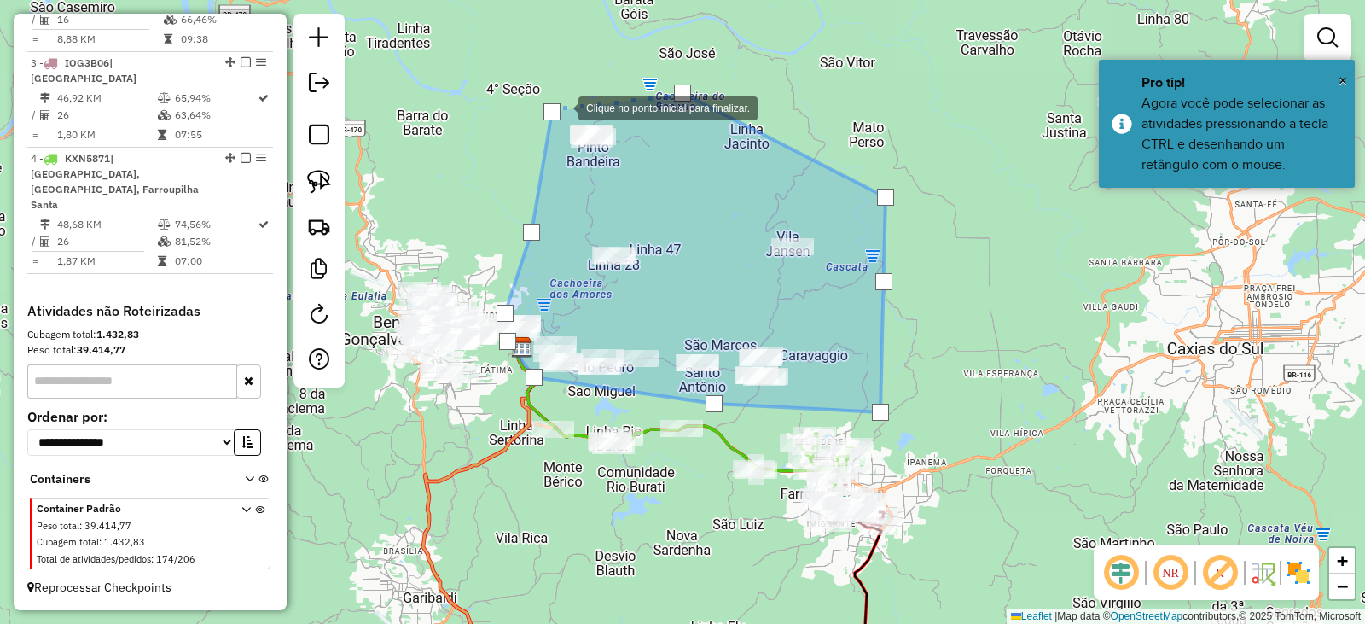
click at [555, 110] on div at bounding box center [552, 111] width 17 height 17
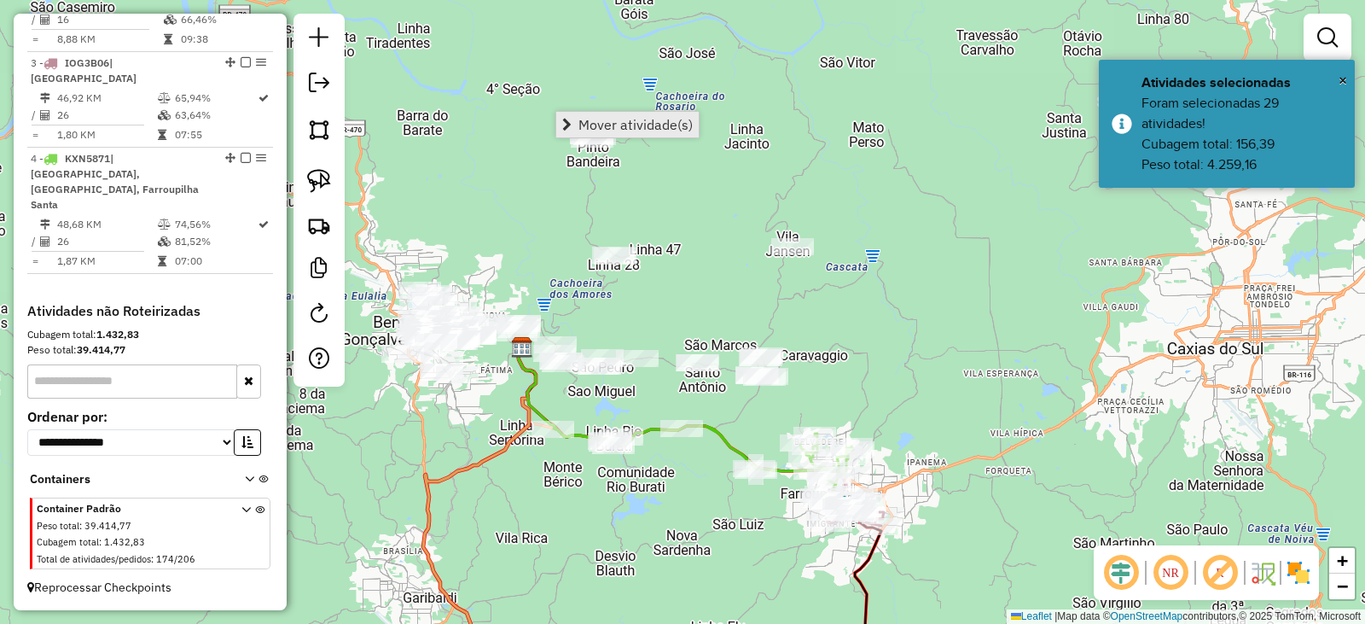
click at [582, 118] on span "Mover atividade(s)" at bounding box center [636, 125] width 114 height 14
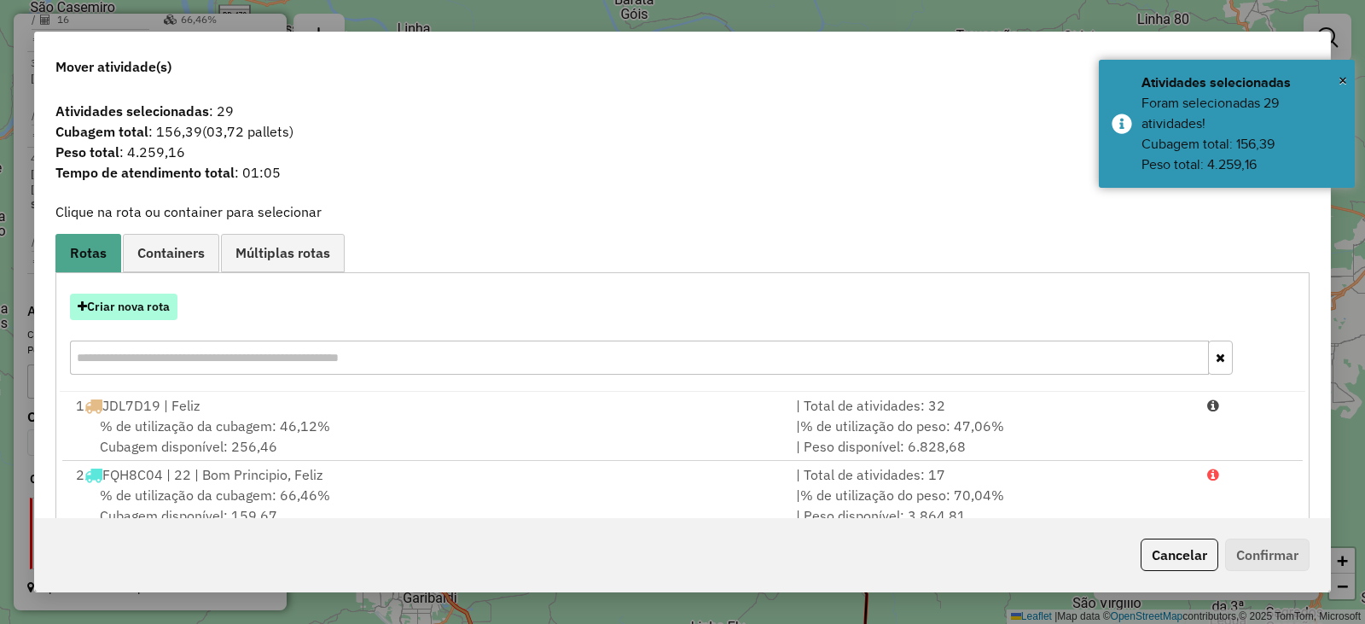
click at [158, 311] on button "Criar nova rota" at bounding box center [124, 307] width 108 height 26
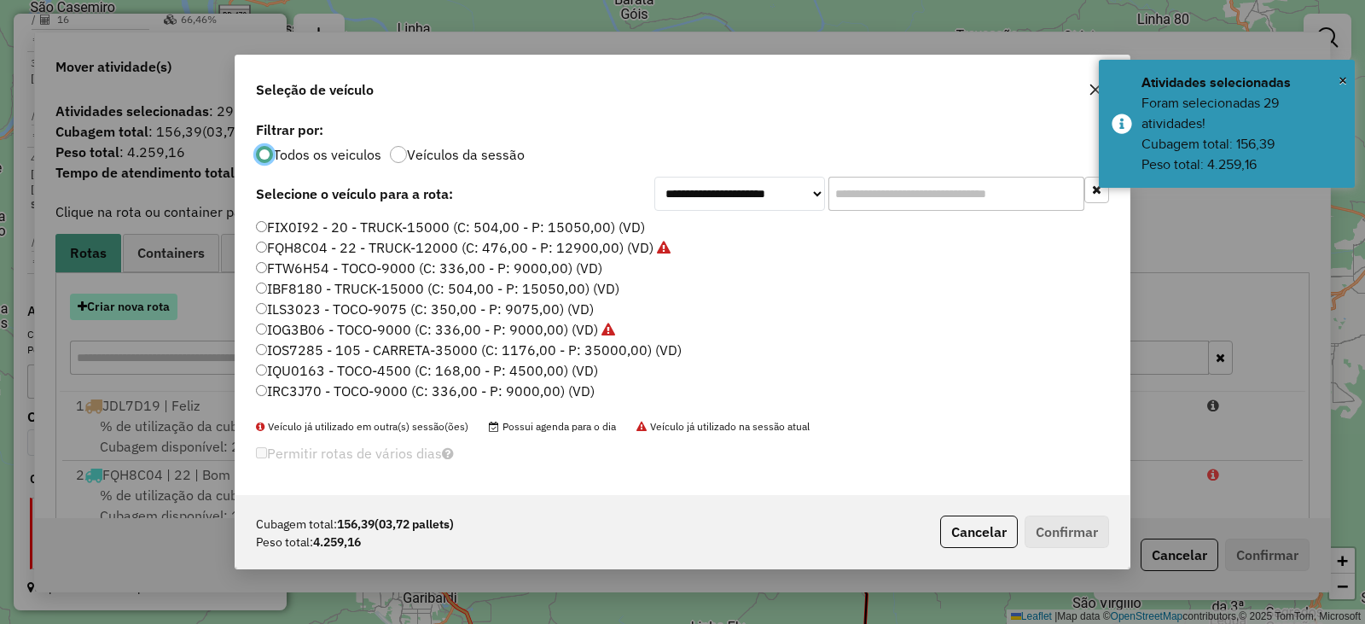
scroll to position [9, 5]
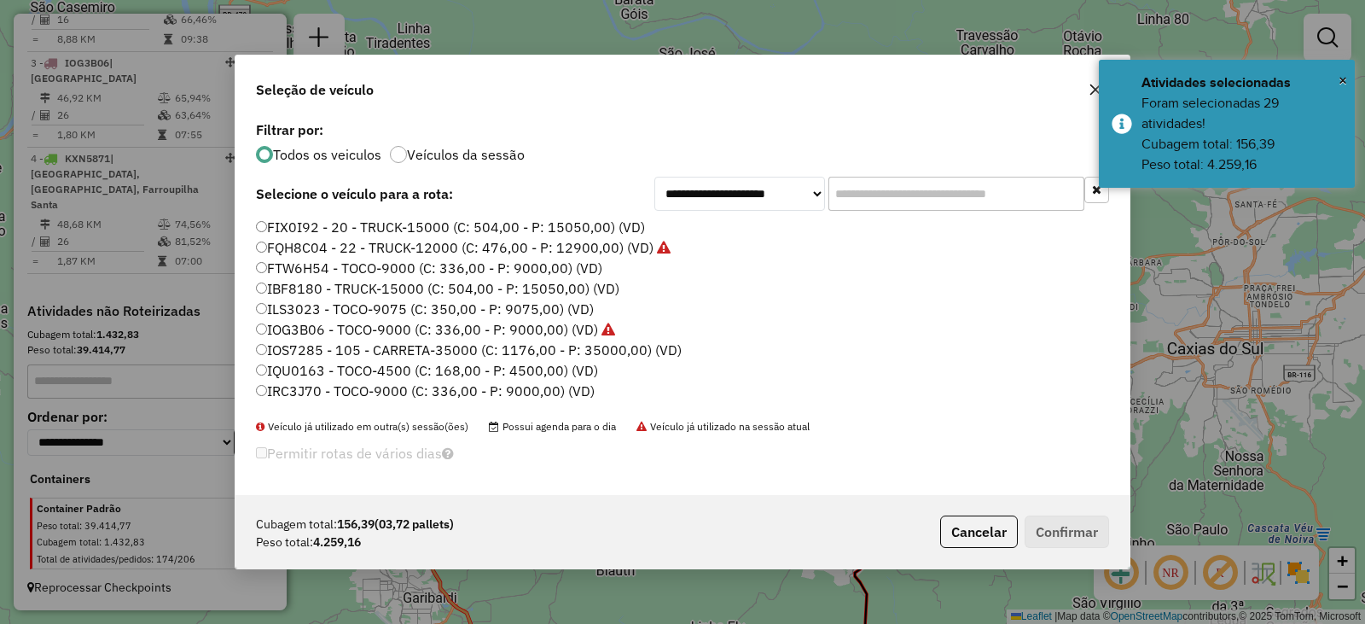
click at [308, 271] on label "FTW6H54 - TOCO-9000 (C: 336,00 - P: 9000,00) (VD)" at bounding box center [429, 268] width 346 height 20
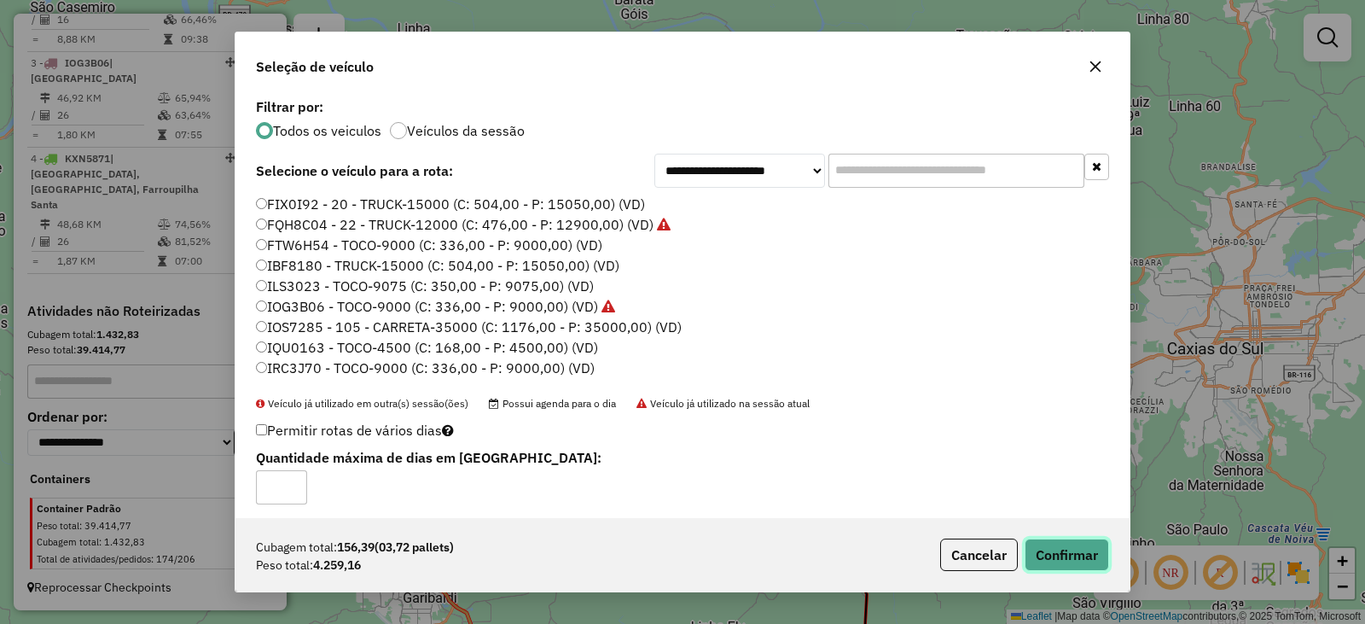
click at [1068, 558] on button "Confirmar" at bounding box center [1067, 555] width 84 height 32
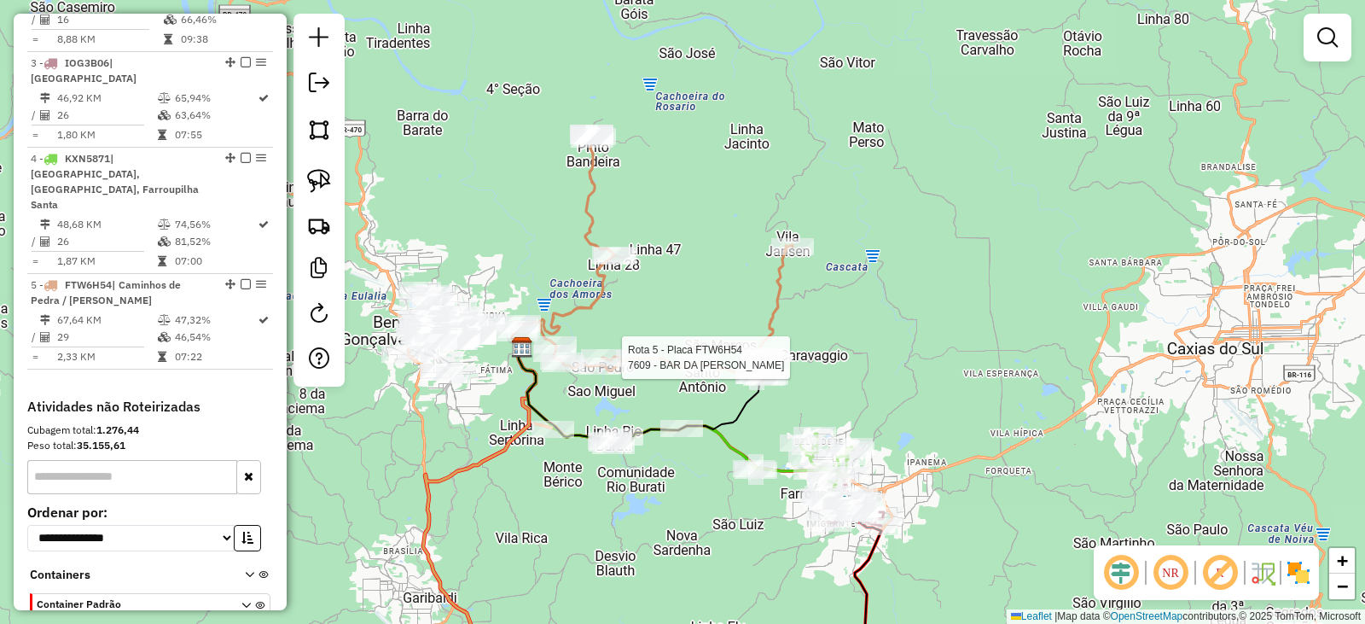
select select "*********"
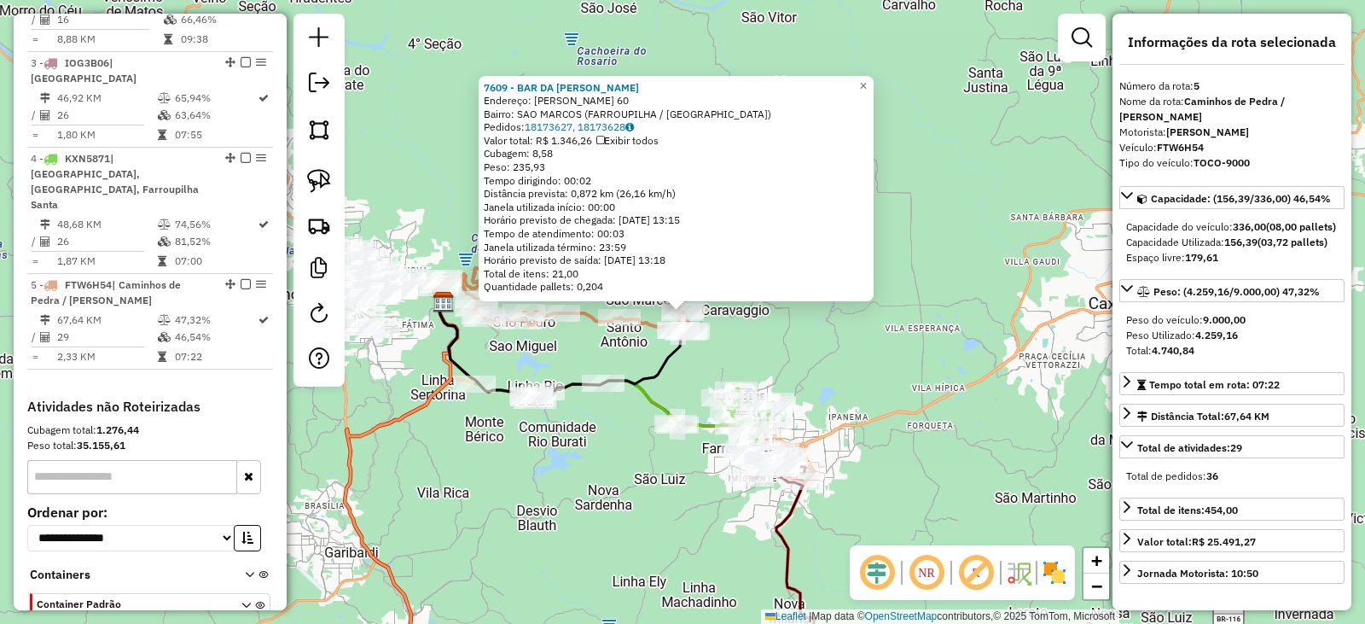
scroll to position [894, 0]
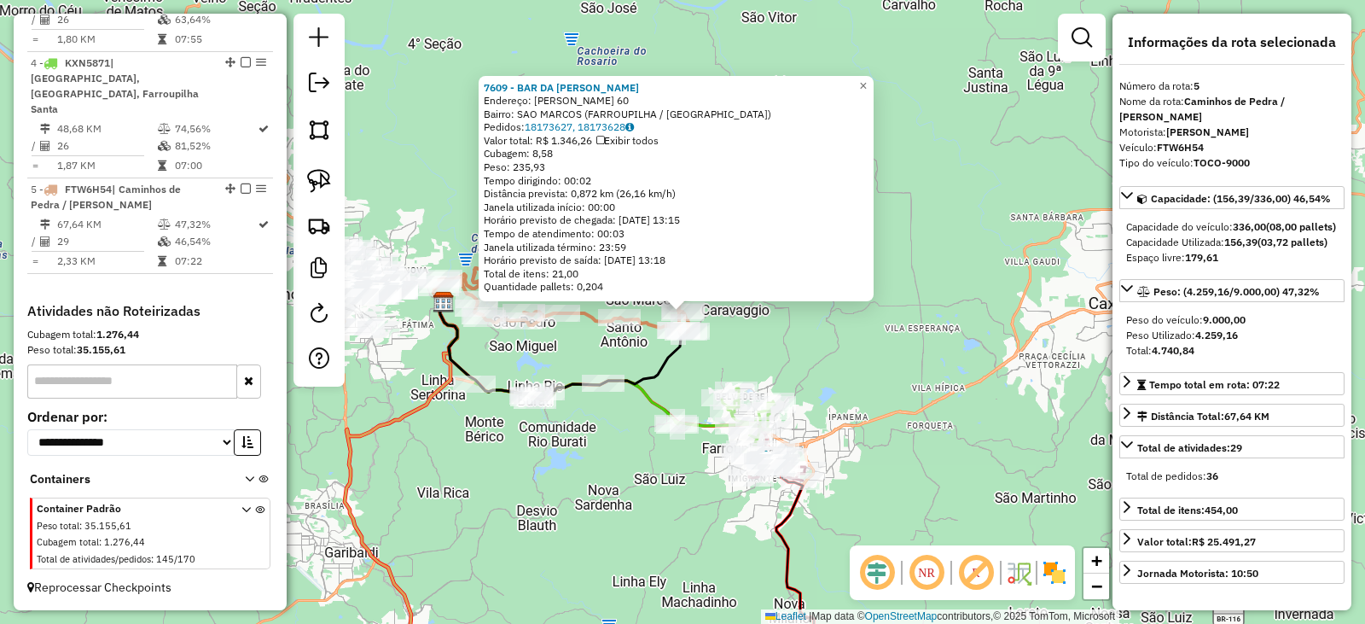
click at [874, 358] on div "7609 - BAR DA MARLENE Endereço: JULIO DE CASTILHOS 60 Bairro: SAO MARCOS (FARRO…" at bounding box center [682, 312] width 1365 height 624
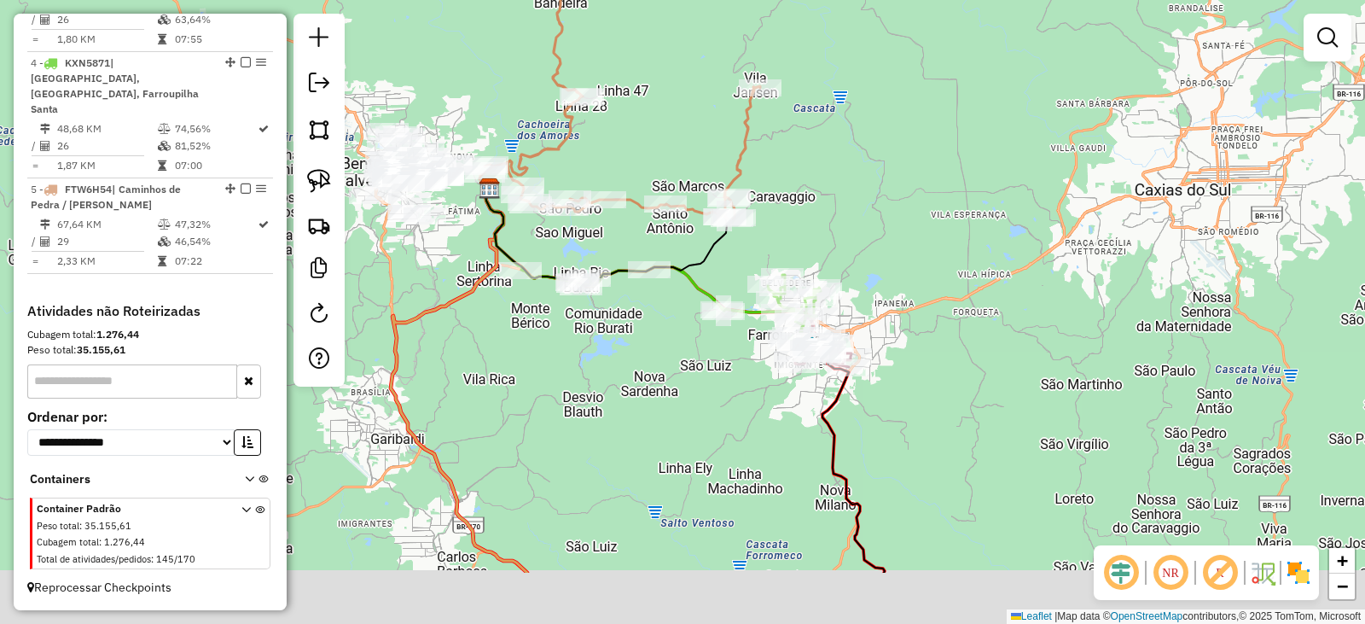
drag, startPoint x: 849, startPoint y: 363, endPoint x: 895, endPoint y: 249, distance: 122.5
click at [895, 249] on div "Janela de atendimento Grade de atendimento Capacidade Transportadoras Veículos …" at bounding box center [682, 312] width 1365 height 624
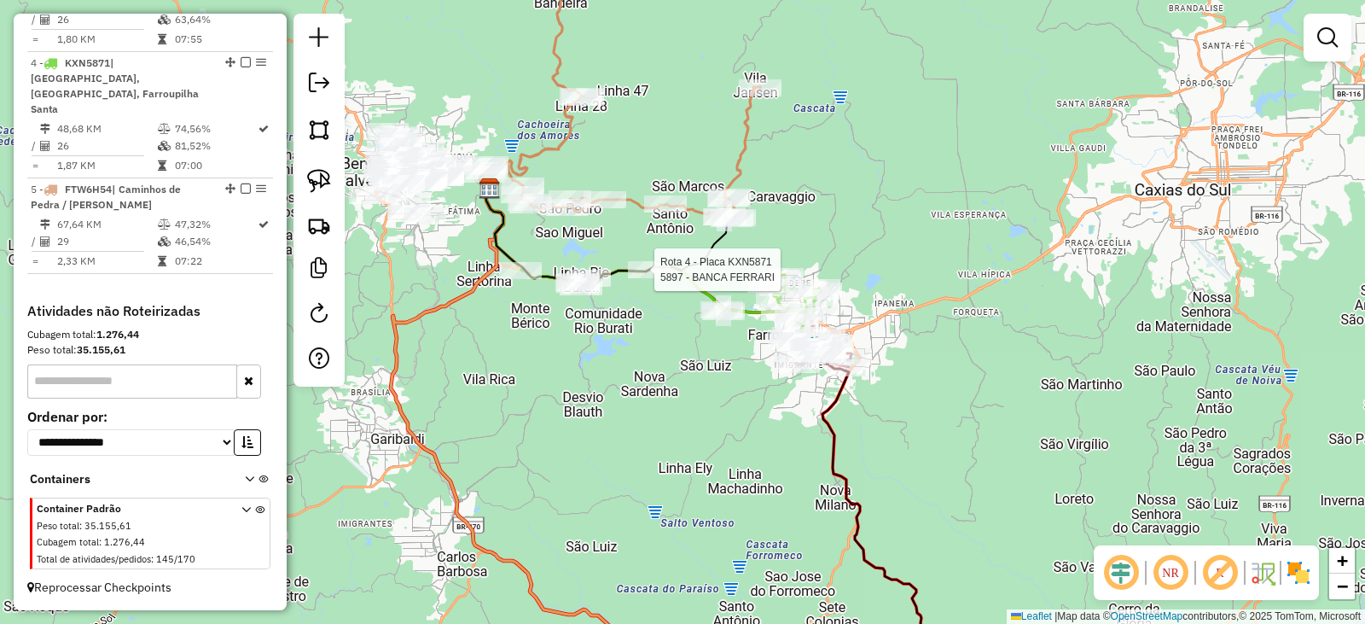
select select "*********"
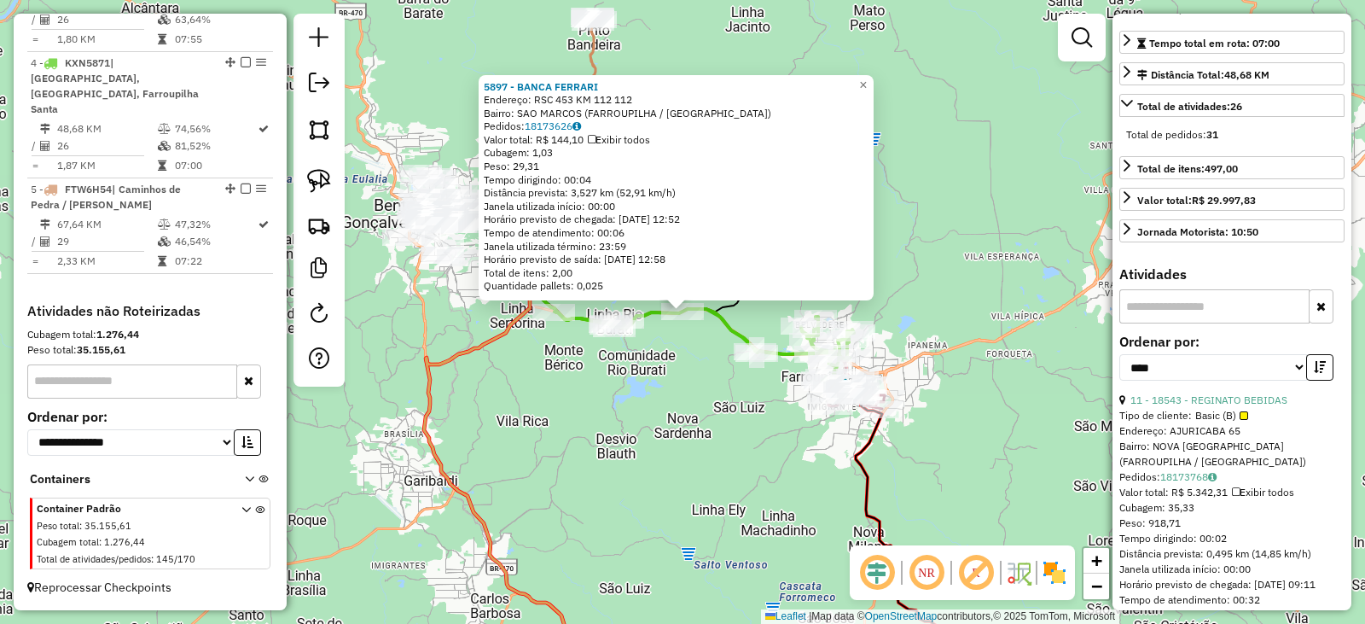
scroll to position [427, 0]
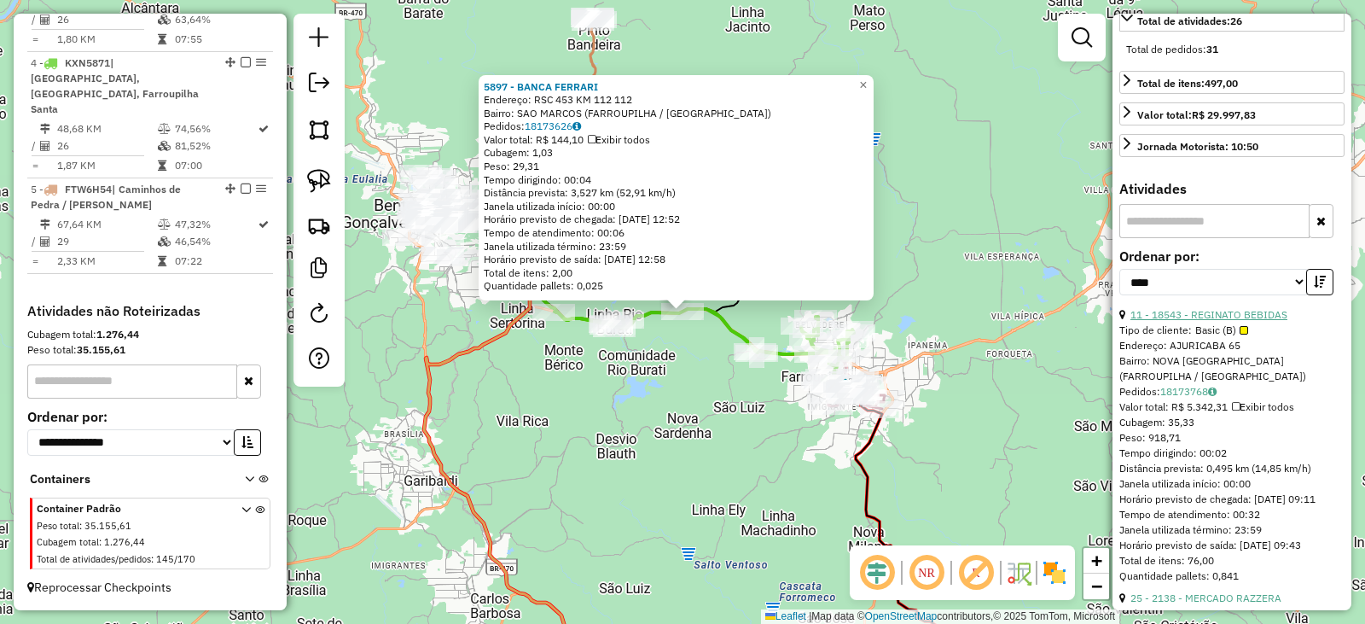
click at [1249, 321] on link "11 - 18543 - REGINATO BEBIDAS" at bounding box center [1209, 314] width 157 height 13
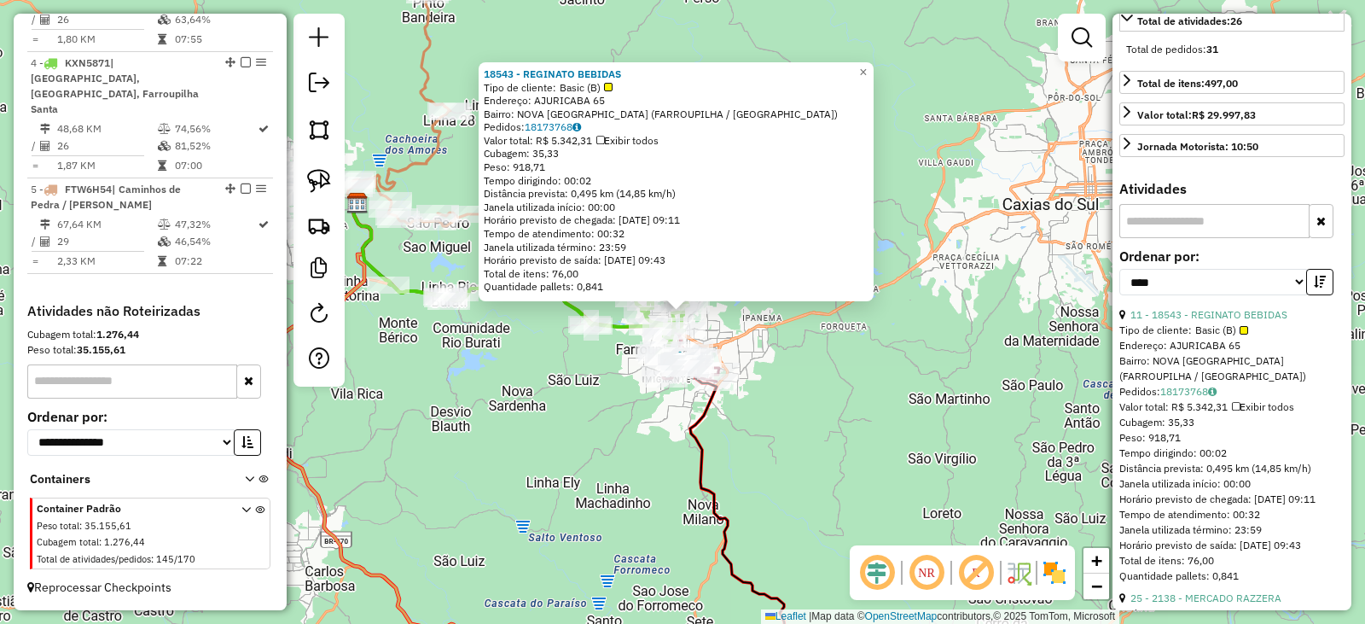
drag, startPoint x: 846, startPoint y: 340, endPoint x: 731, endPoint y: 329, distance: 114.8
click at [848, 340] on div "18543 - REGINATO BEBIDAS Tipo de cliente: Basic (B) Endereço: AJURICABA 65 Bair…" at bounding box center [682, 312] width 1365 height 624
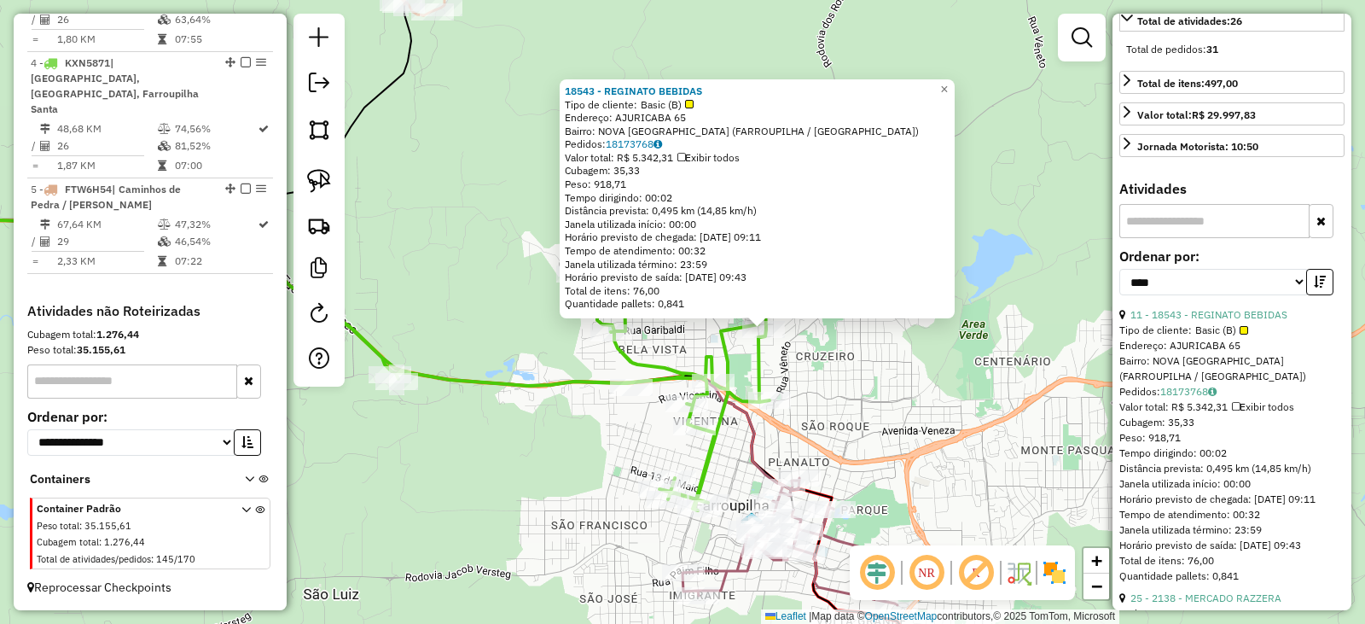
click at [682, 340] on div "18543 - REGINATO BEBIDAS Tipo de cliente: Basic (B) Endereço: AJURICABA 65 Bair…" at bounding box center [682, 312] width 1365 height 624
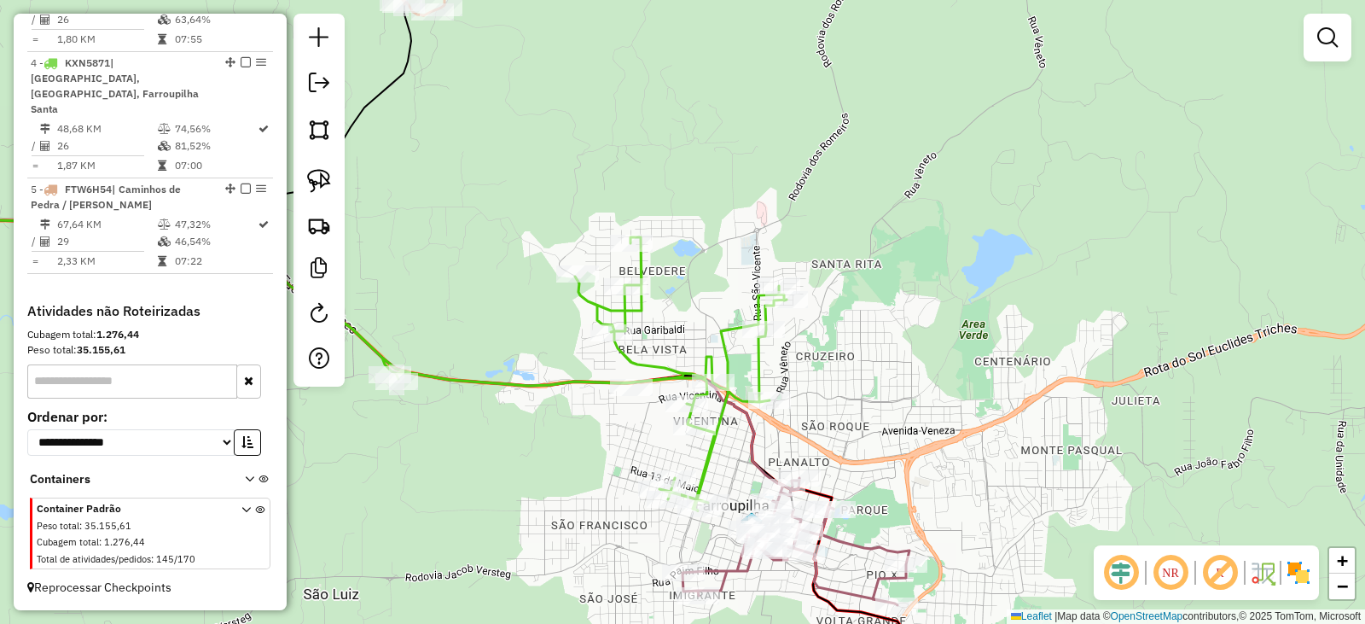
click at [688, 329] on div "Janela de atendimento Grade de atendimento Capacidade Transportadoras Veículos …" at bounding box center [682, 312] width 1365 height 624
select select "*********"
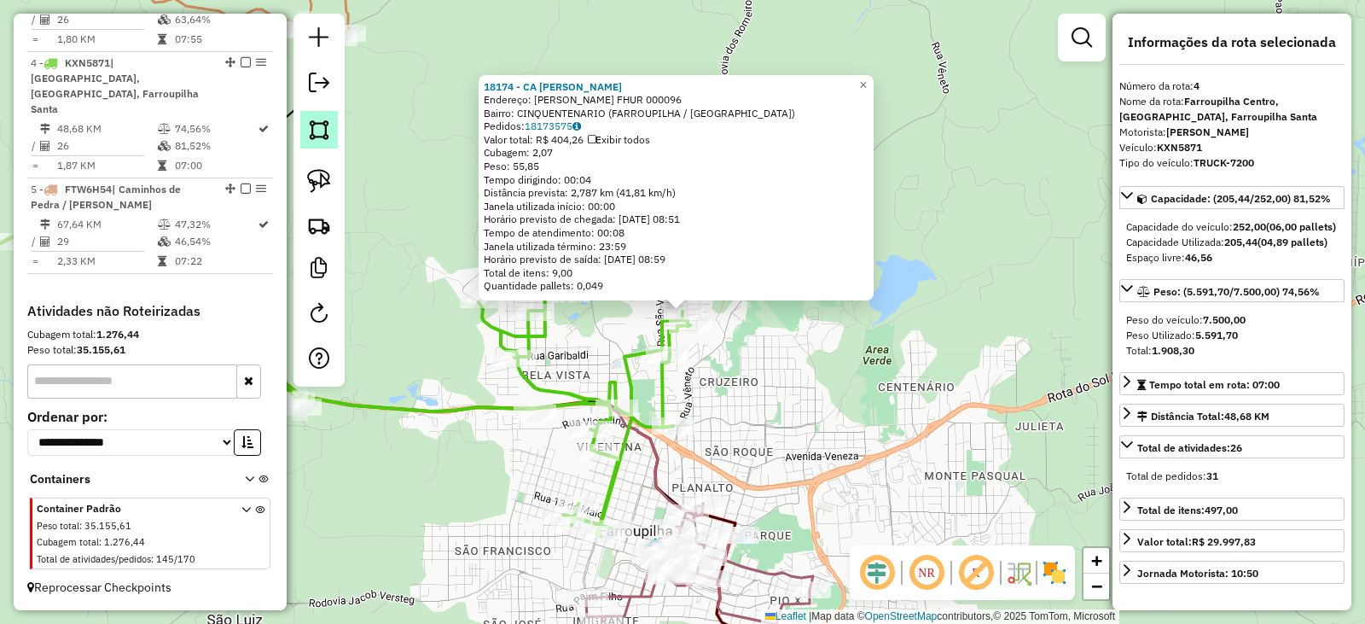
click at [317, 125] on img at bounding box center [319, 130] width 24 height 24
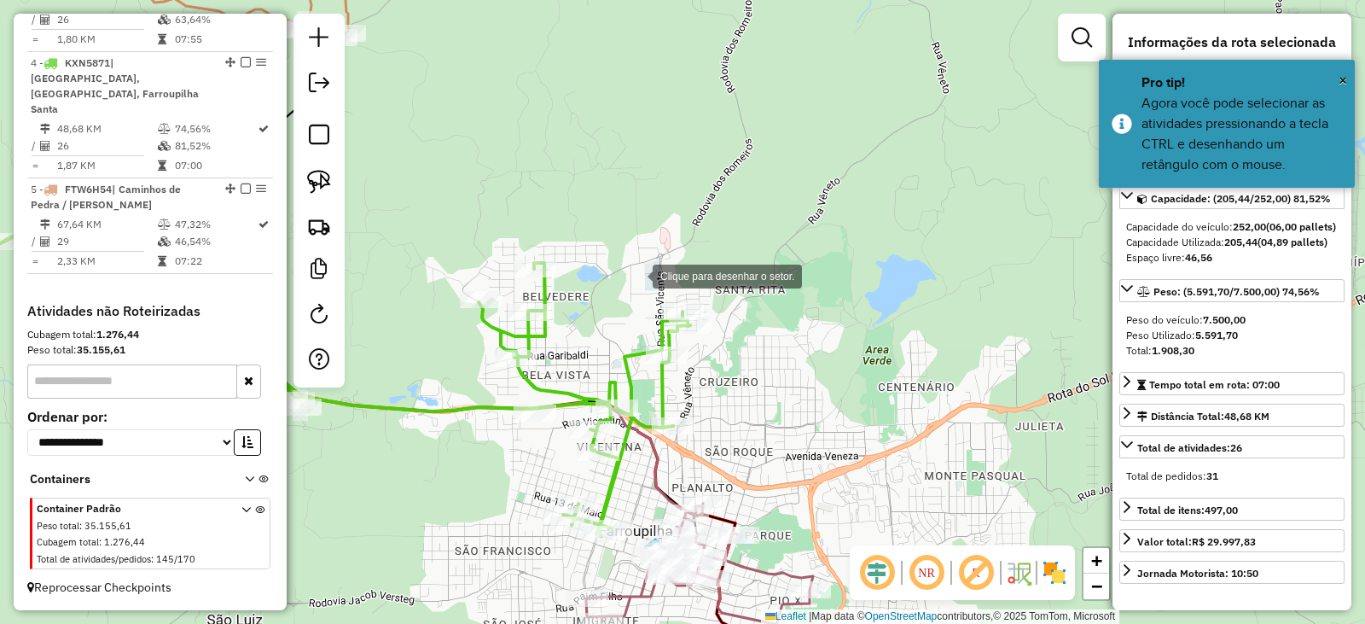
click at [636, 275] on div at bounding box center [636, 275] width 34 height 34
click at [568, 242] on div at bounding box center [585, 259] width 34 height 34
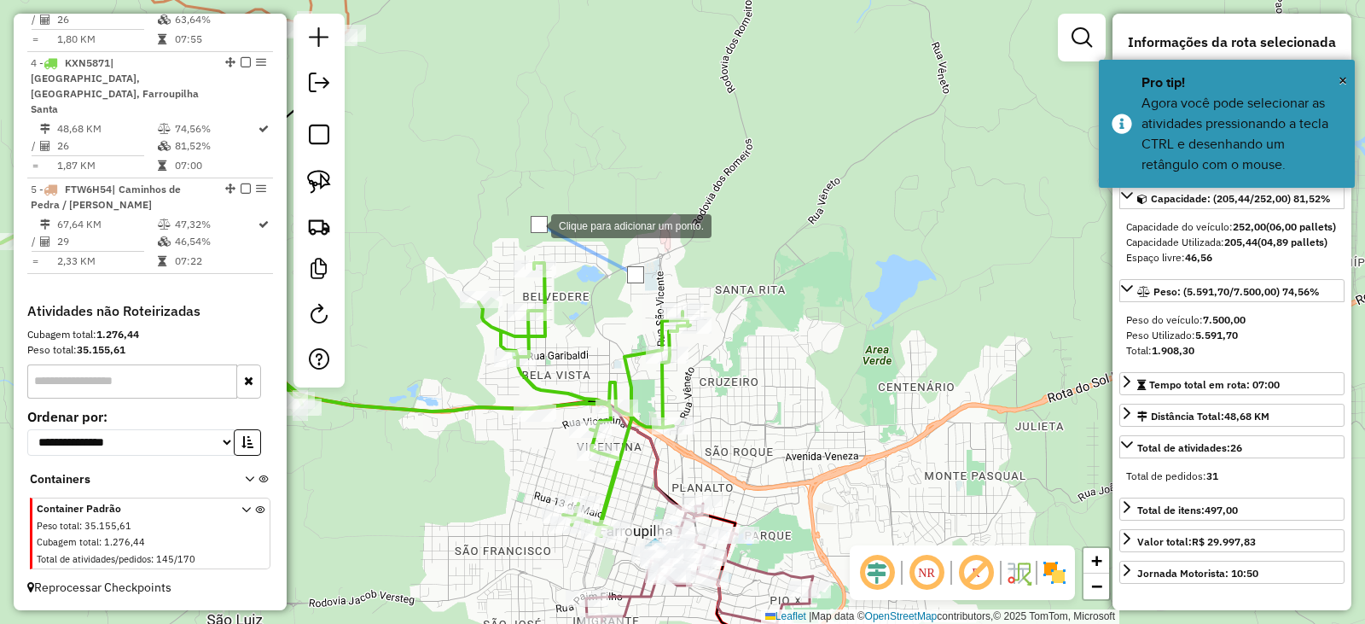
click at [517, 231] on div at bounding box center [534, 224] width 34 height 34
click at [440, 248] on div at bounding box center [455, 231] width 34 height 34
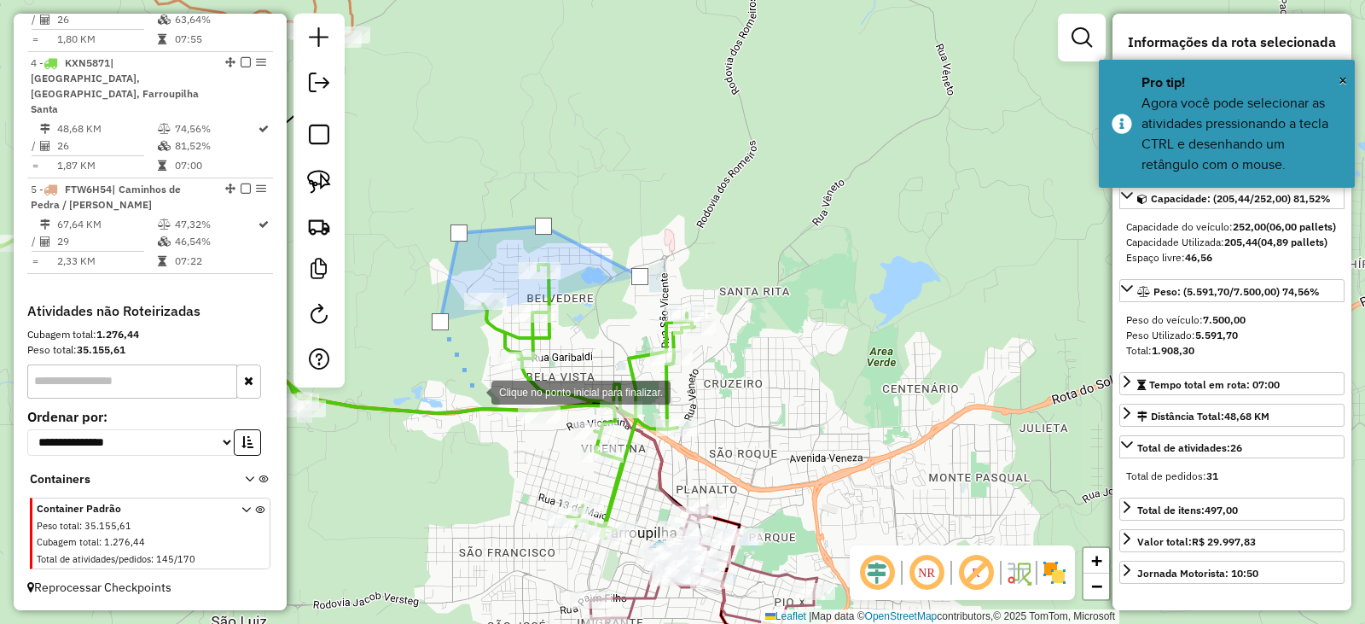
click at [475, 391] on div at bounding box center [474, 391] width 34 height 34
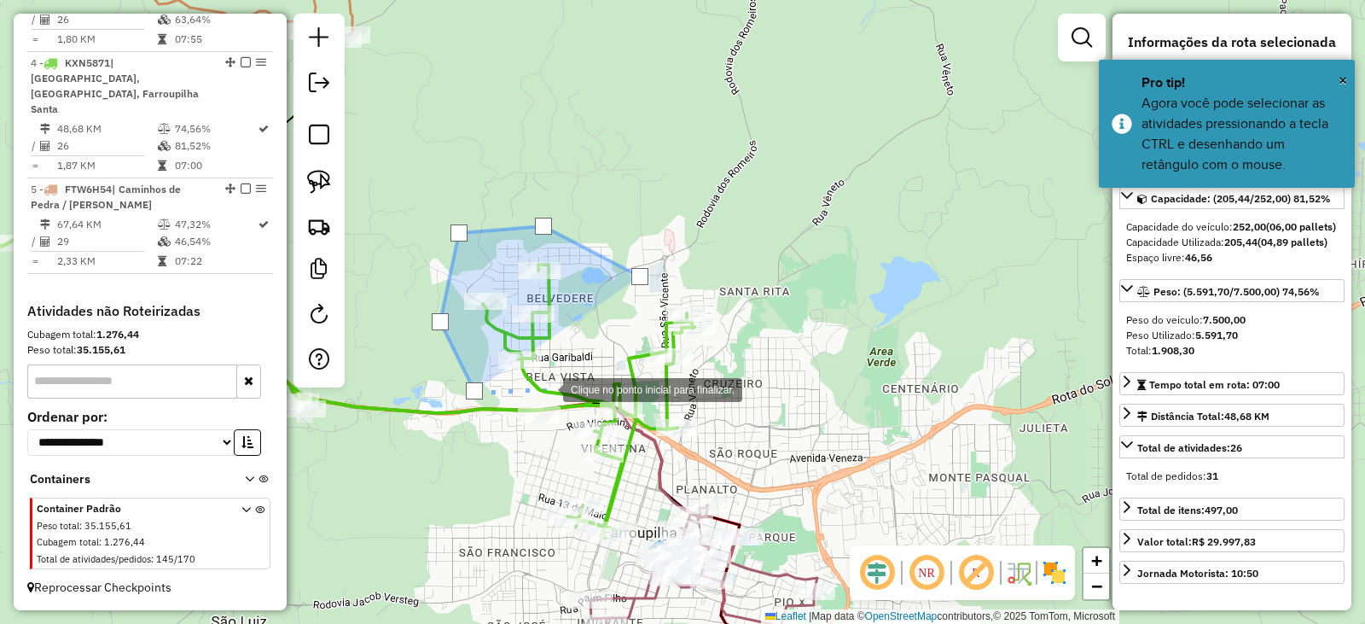
click at [555, 388] on div at bounding box center [546, 388] width 34 height 34
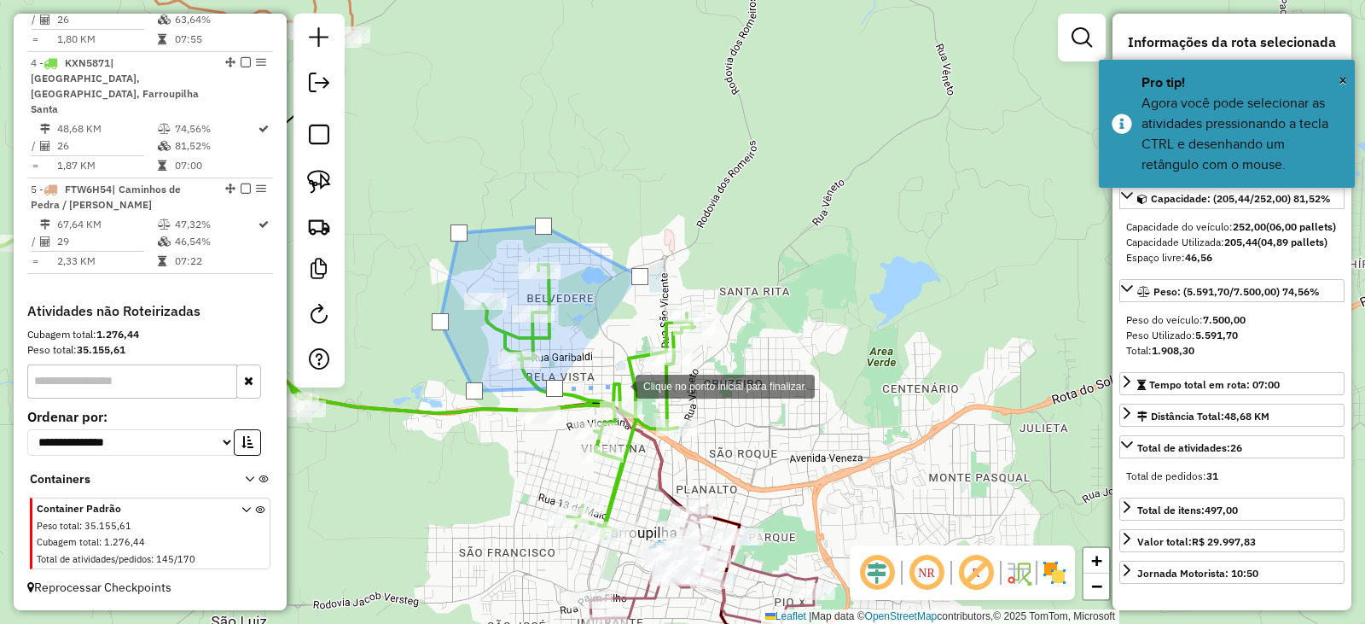
click at [626, 385] on div at bounding box center [619, 385] width 34 height 34
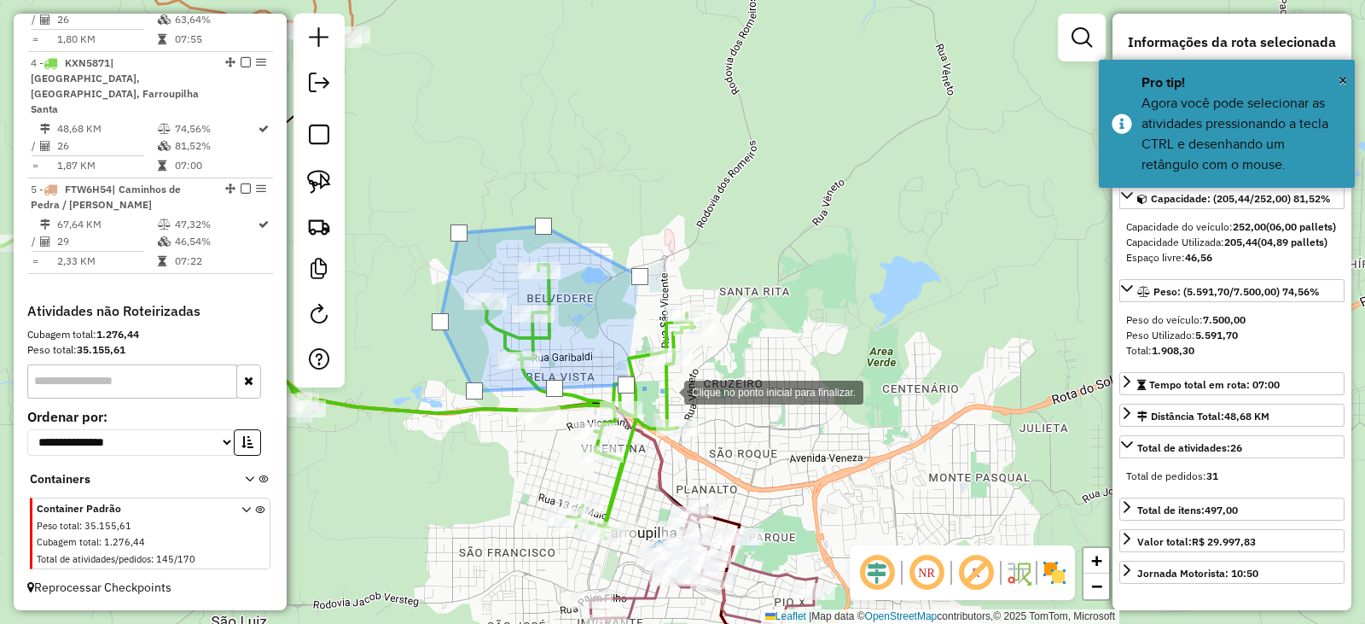
click at [684, 391] on div at bounding box center [667, 391] width 34 height 34
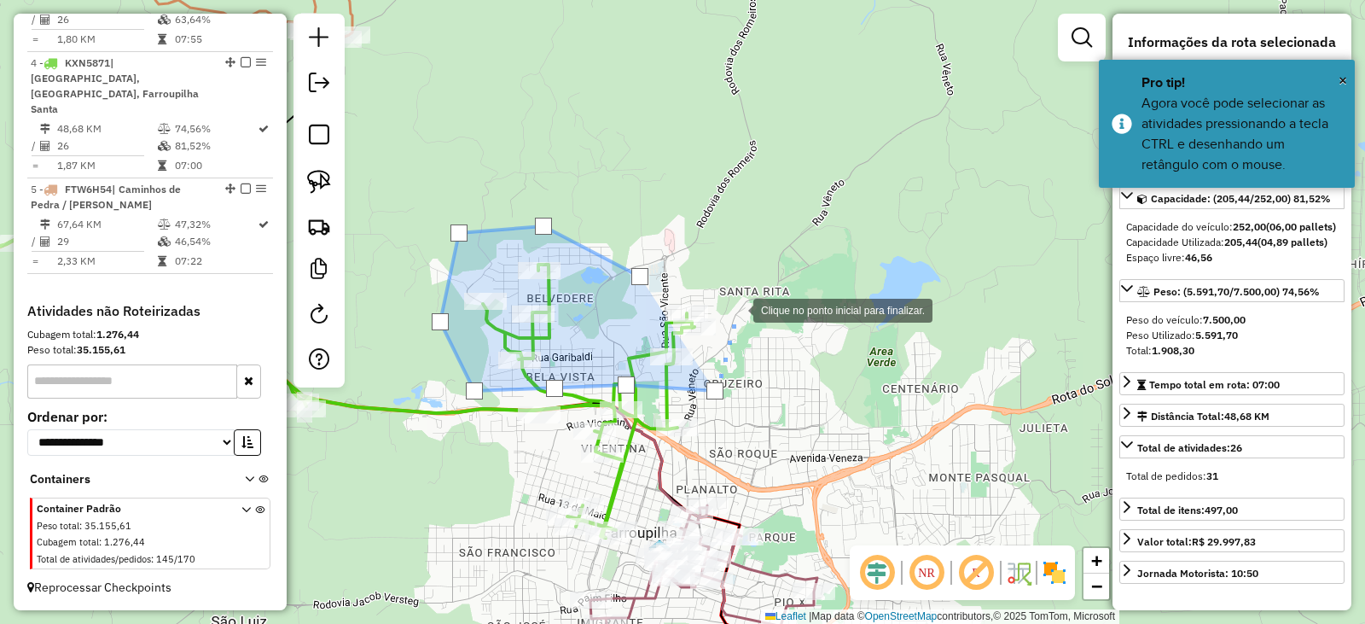
click at [737, 309] on div at bounding box center [736, 309] width 34 height 34
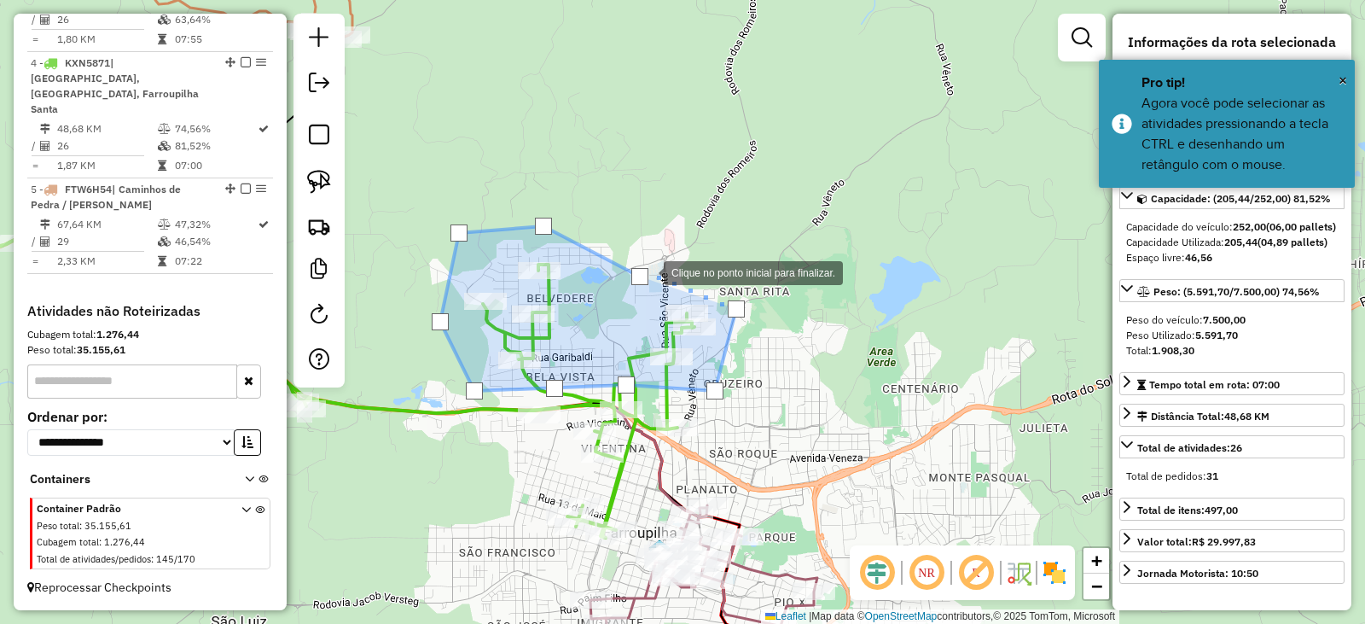
click at [647, 271] on div at bounding box center [640, 276] width 17 height 17
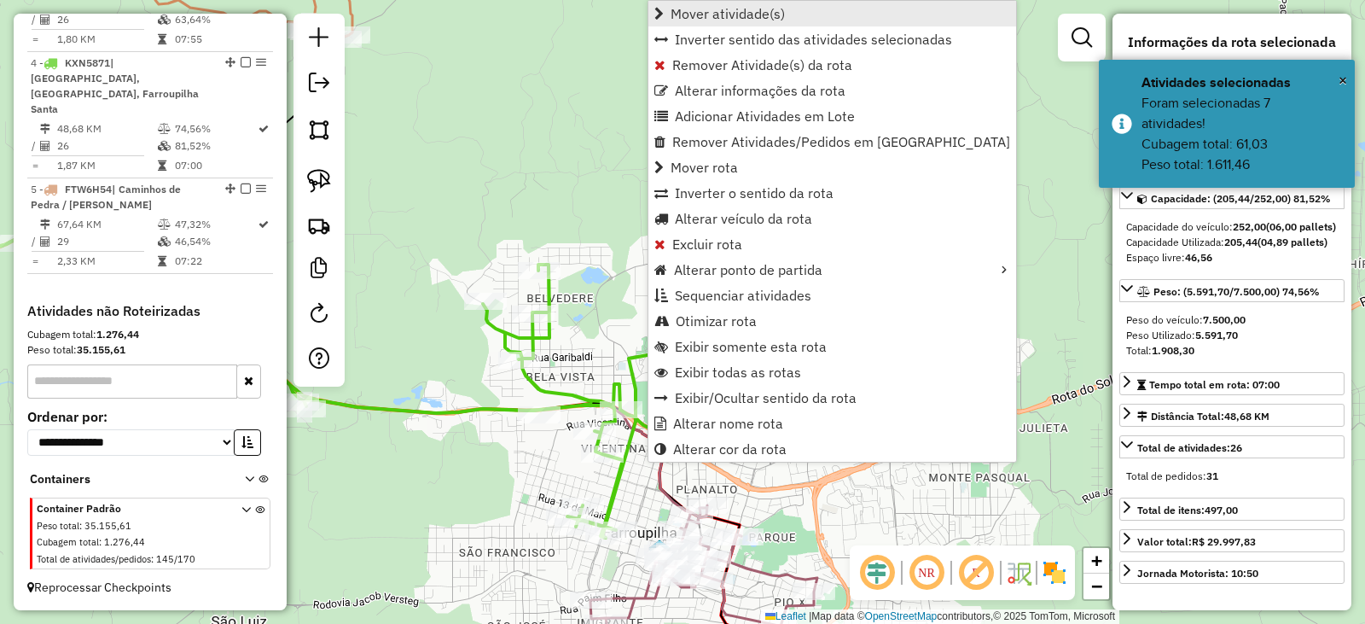
click at [716, 12] on span "Mover atividade(s)" at bounding box center [728, 14] width 114 height 14
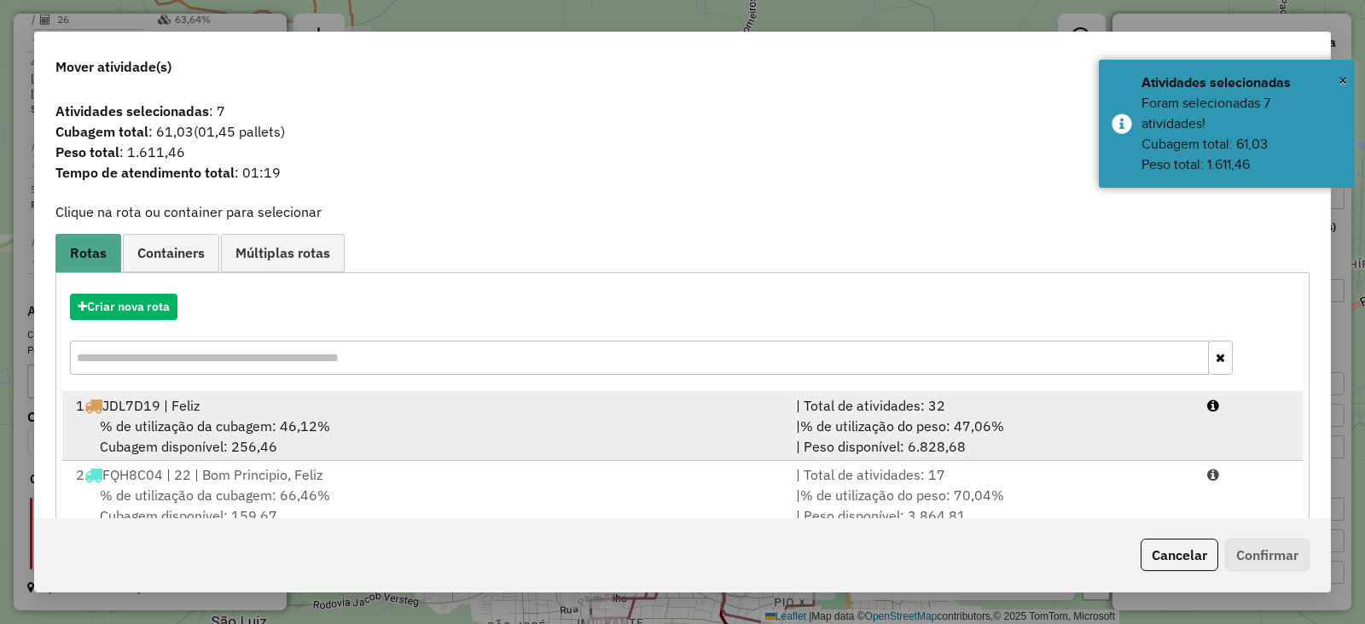
scroll to position [179, 0]
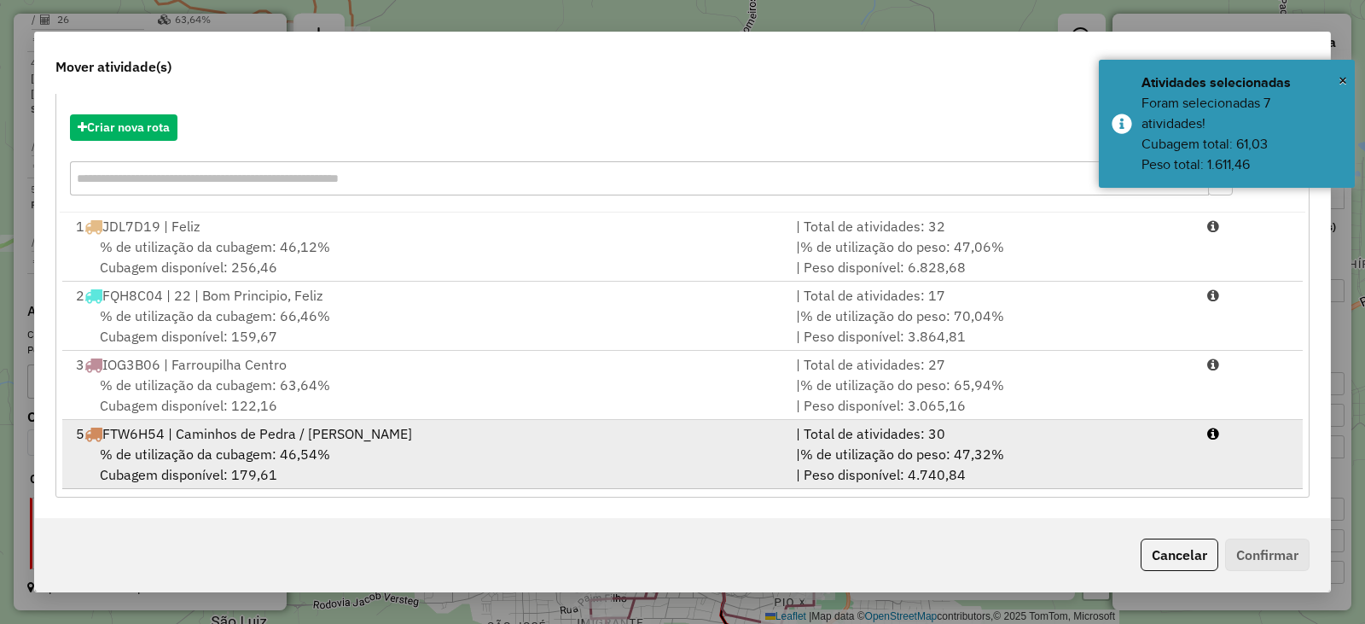
click at [217, 445] on span "% de utilização da cubagem: 46,54%" at bounding box center [215, 453] width 230 height 17
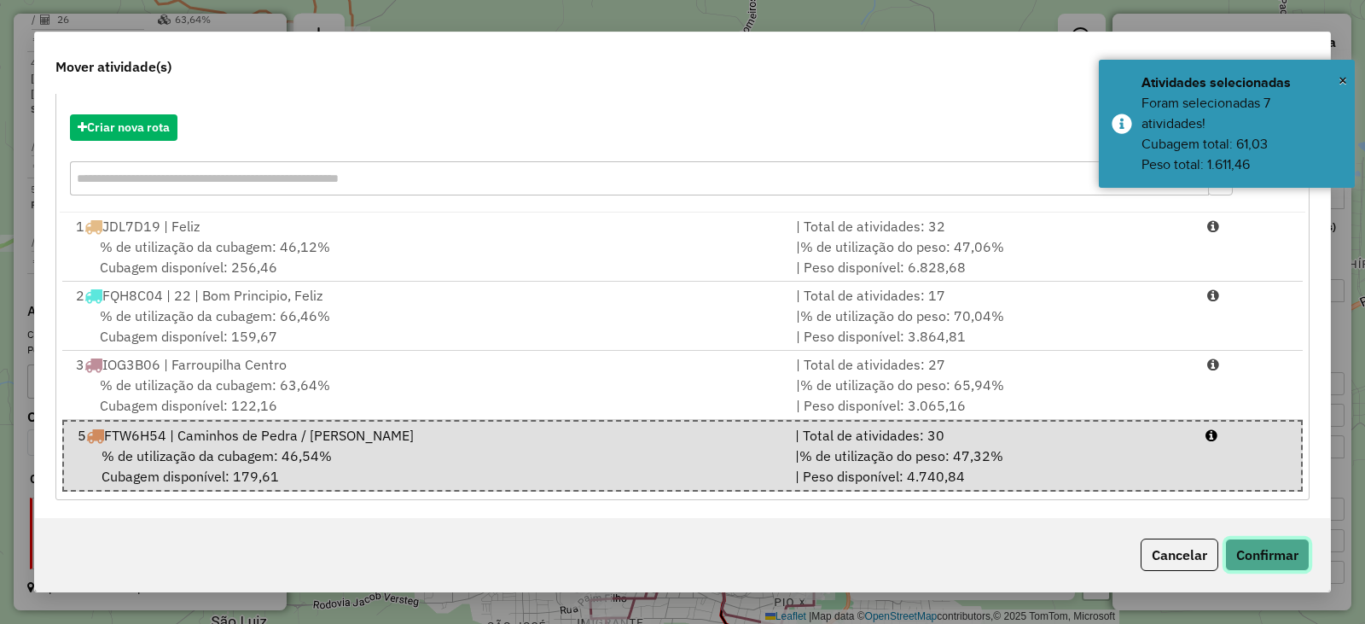
click at [1252, 552] on button "Confirmar" at bounding box center [1268, 555] width 84 height 32
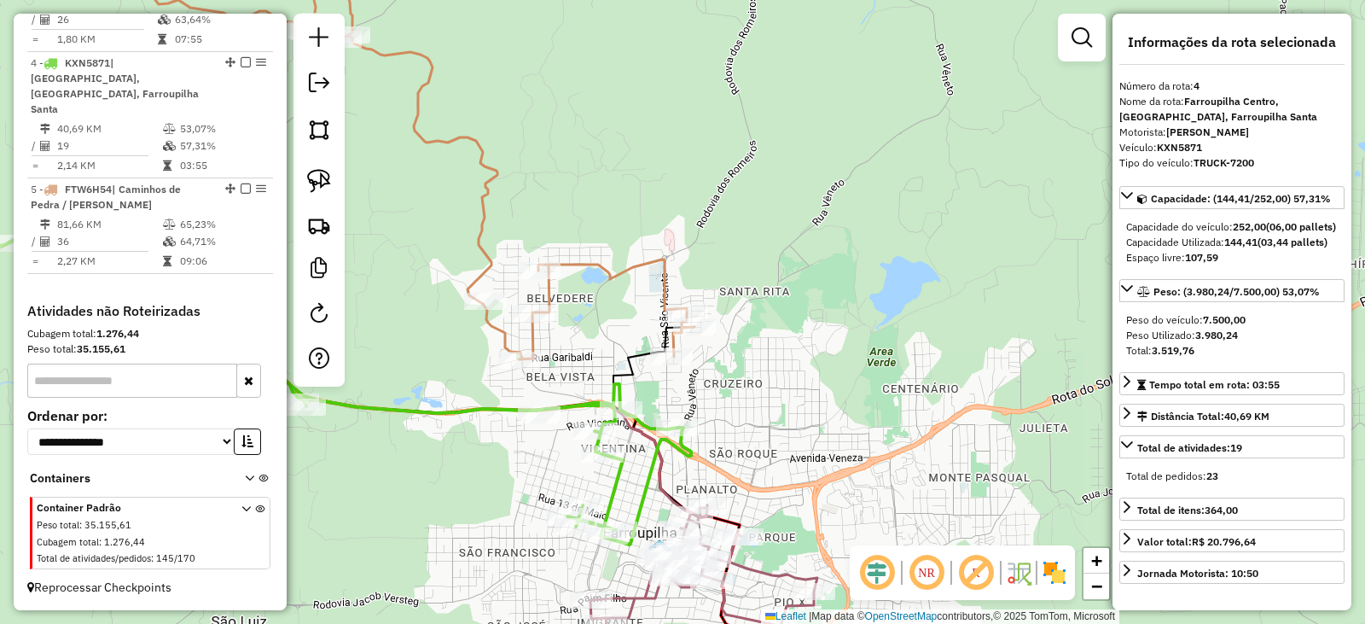
scroll to position [0, 0]
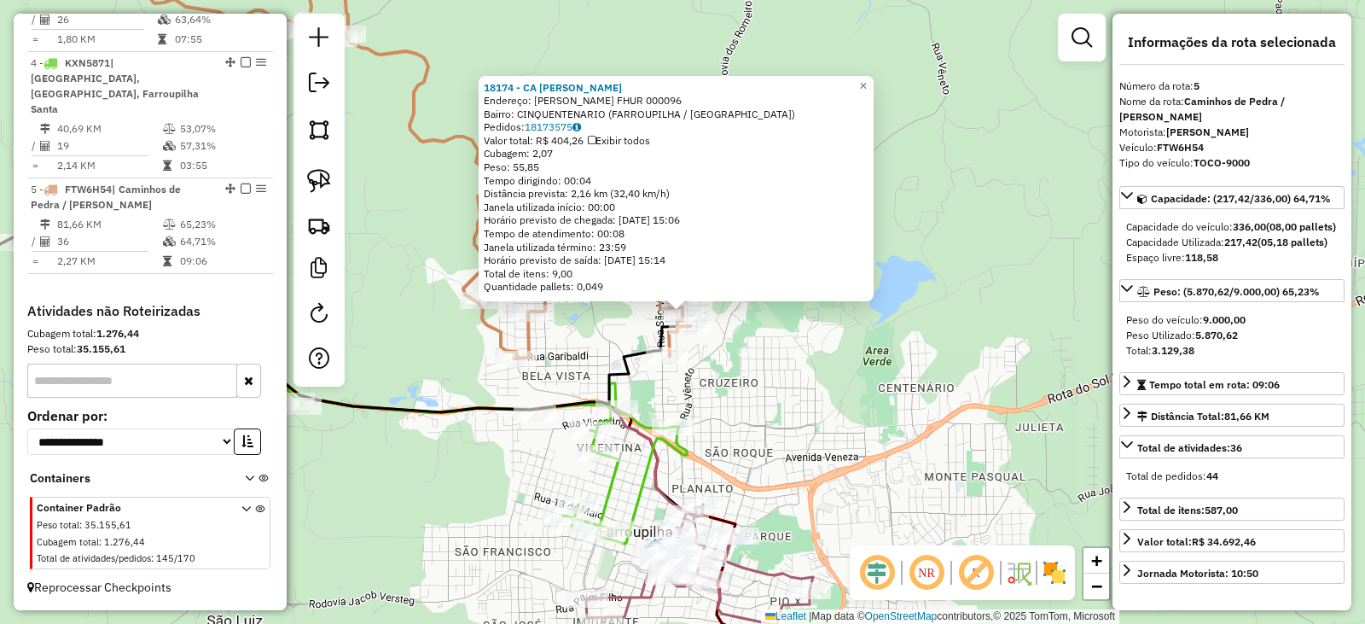
click at [795, 381] on div "18174 - CA ALEXANDRE MERCADO Endereço: R EDMUNDO FHUR 000096 Bairro: CINQUENTEN…" at bounding box center [682, 312] width 1365 height 624
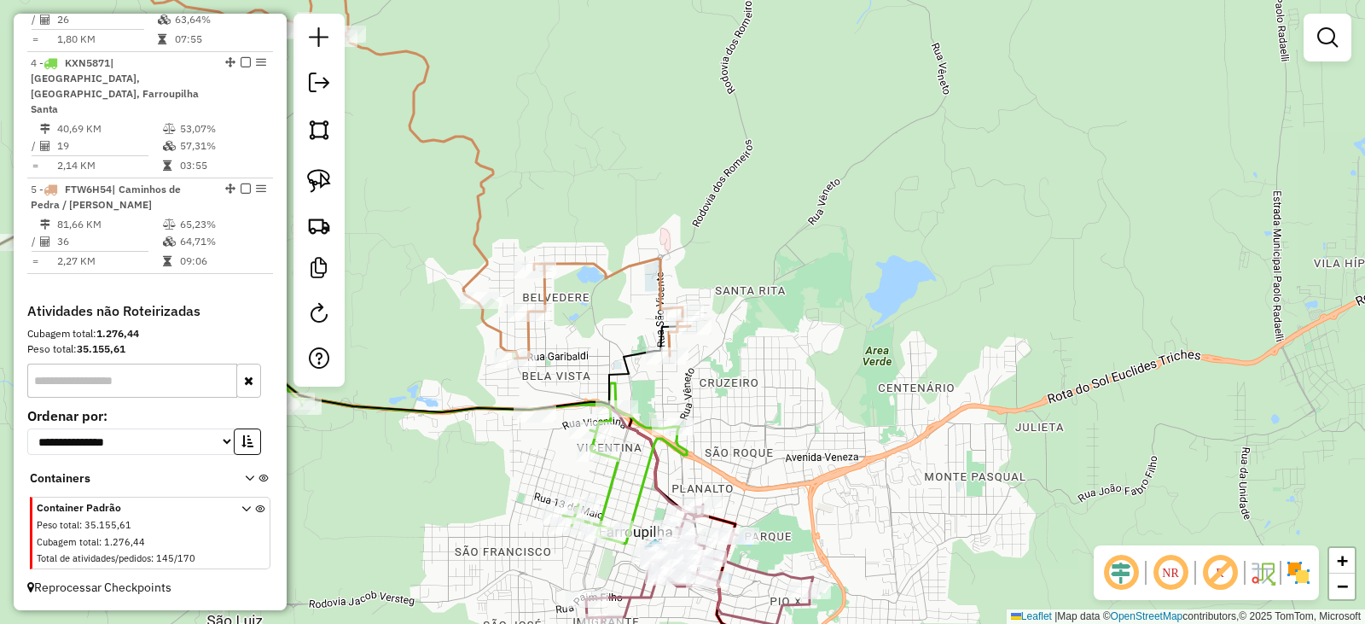
drag, startPoint x: 777, startPoint y: 427, endPoint x: 879, endPoint y: 296, distance: 165.4
click at [876, 296] on div "18174 - CA ALEXANDRE MERCADO Endereço: R EDMUNDO FHUR 000096 Bairro: CINQUENTEN…" at bounding box center [682, 312] width 1365 height 624
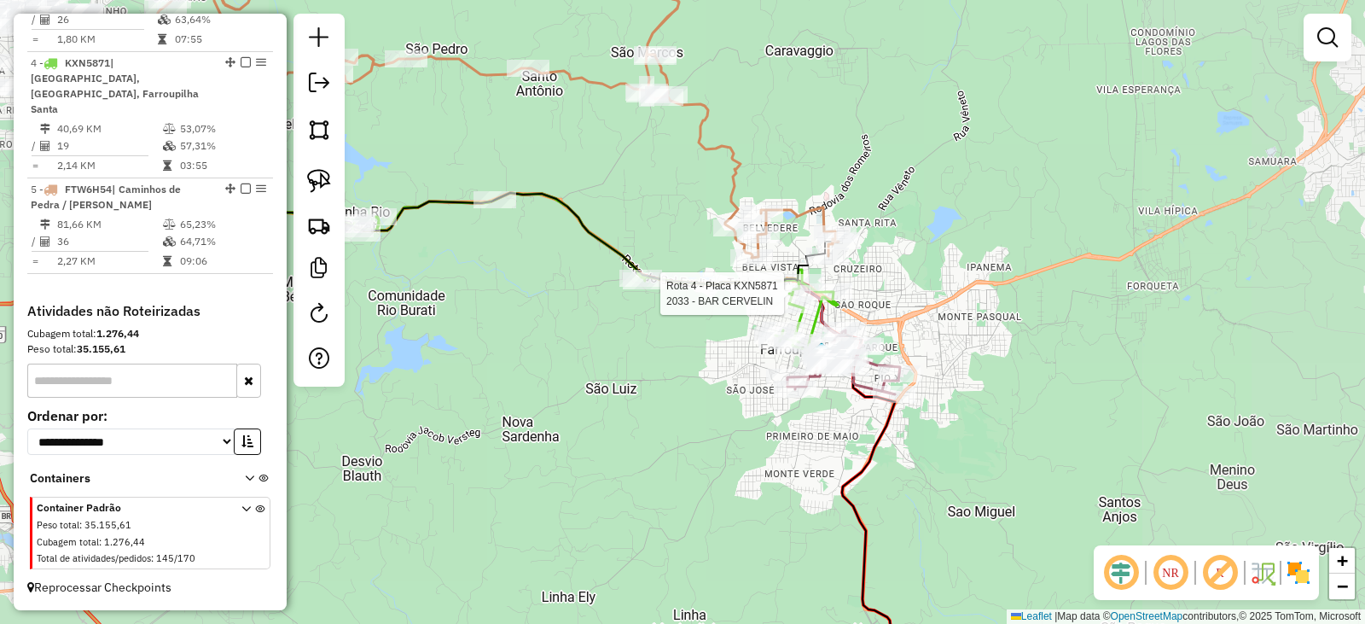
select select "*********"
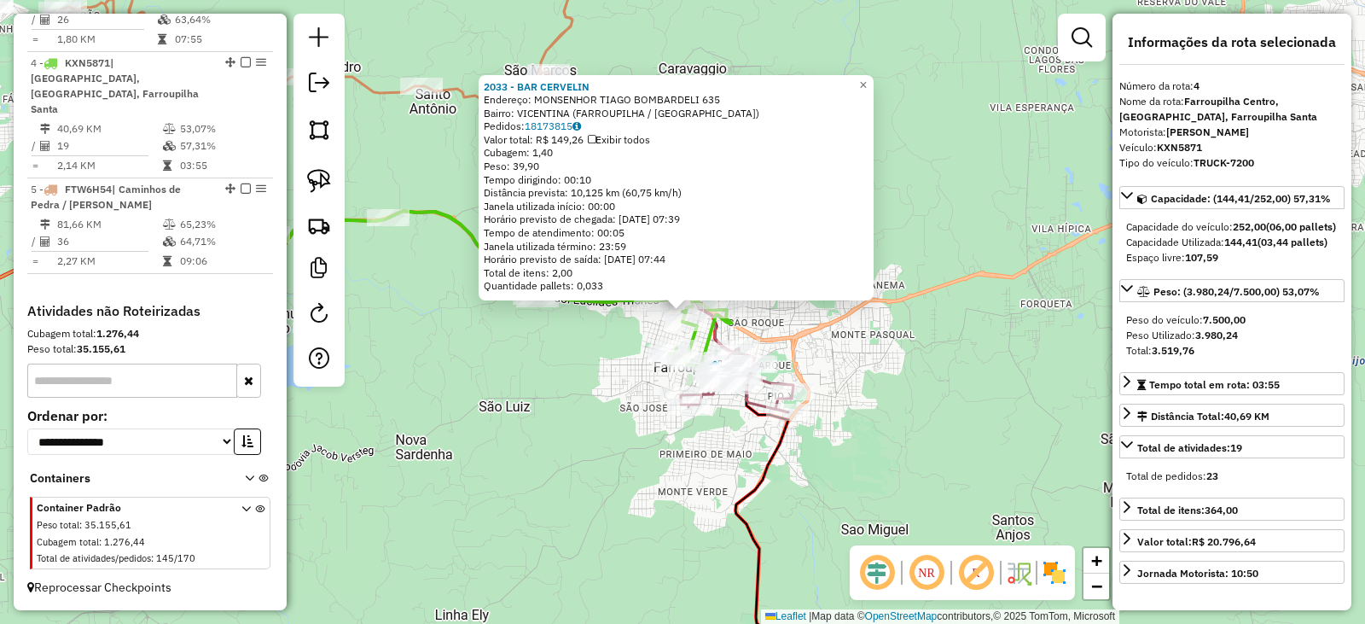
click at [913, 344] on div "2033 - BAR CERVELIN Endereço: MONSENHOR TIAGO BOMBARDELI 635 Bairro: VICENTINA …" at bounding box center [682, 312] width 1365 height 624
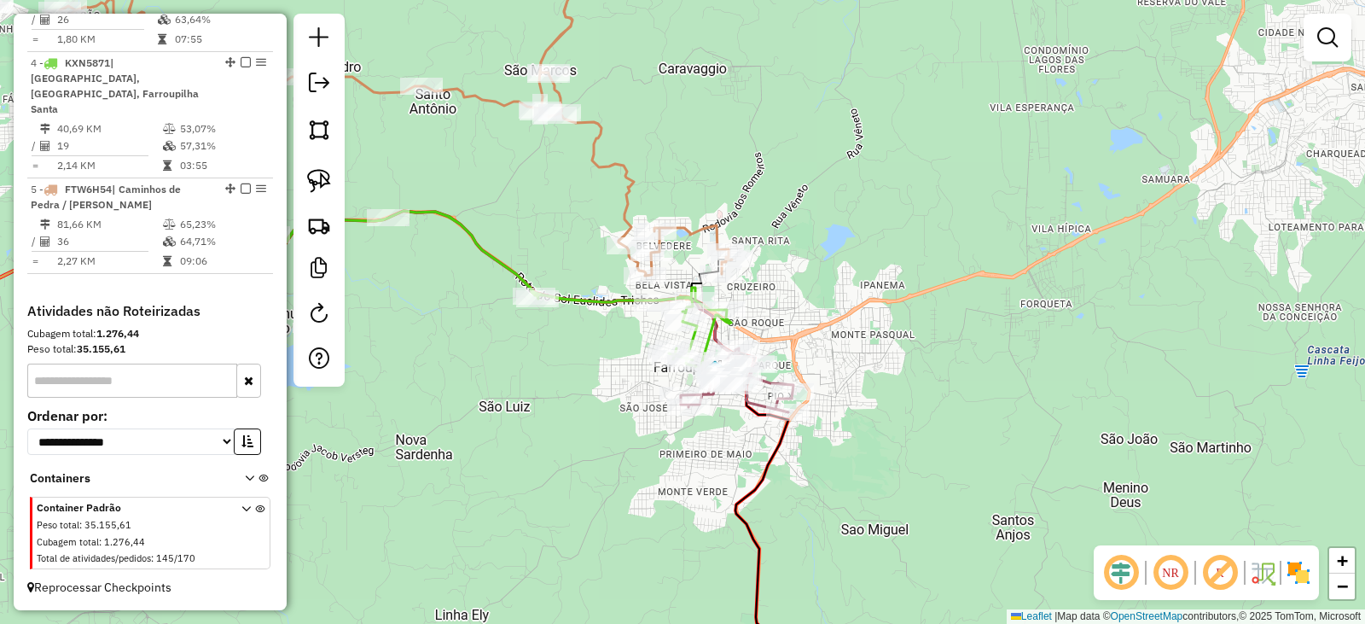
drag, startPoint x: 902, startPoint y: 436, endPoint x: 810, endPoint y: 306, distance: 159.1
click at [840, 313] on div "2033 - BAR CERVELIN Endereço: MONSENHOR TIAGO BOMBARDELI 635 Bairro: VICENTINA …" at bounding box center [682, 312] width 1365 height 624
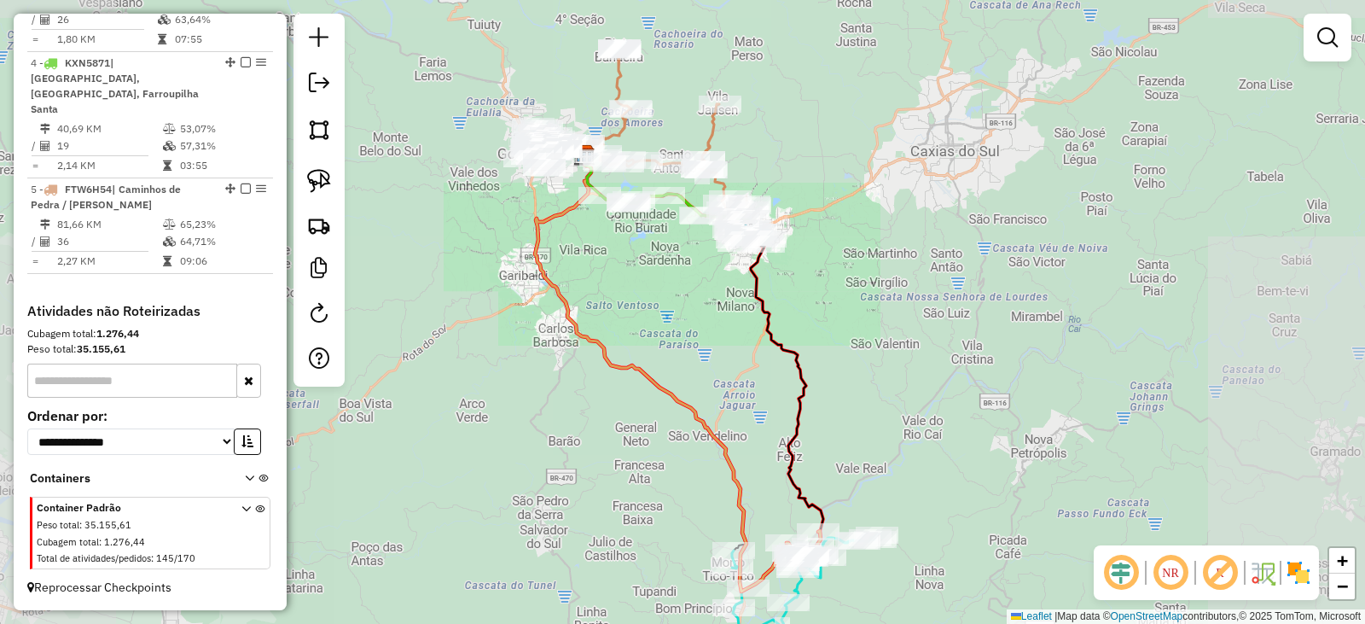
drag, startPoint x: 934, startPoint y: 341, endPoint x: 861, endPoint y: 197, distance: 161.4
click at [861, 198] on div "Janela de atendimento Grade de atendimento Capacidade Transportadoras Veículos …" at bounding box center [682, 312] width 1365 height 624
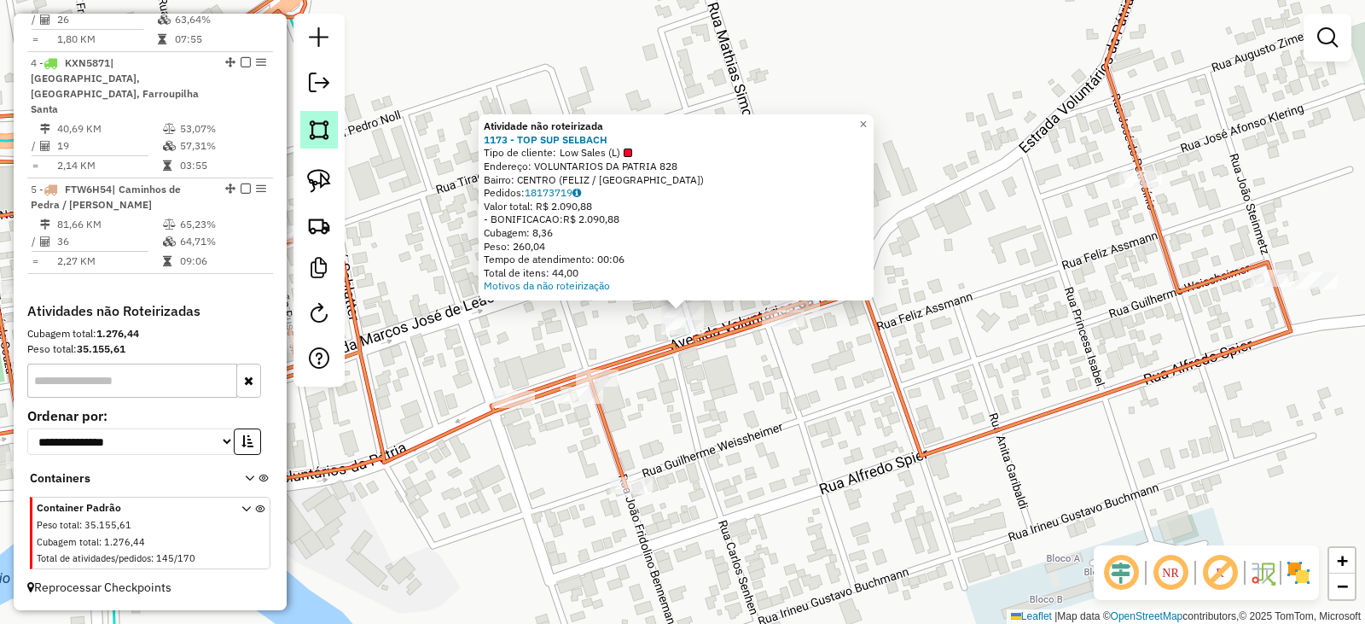
click at [335, 132] on link at bounding box center [319, 130] width 38 height 38
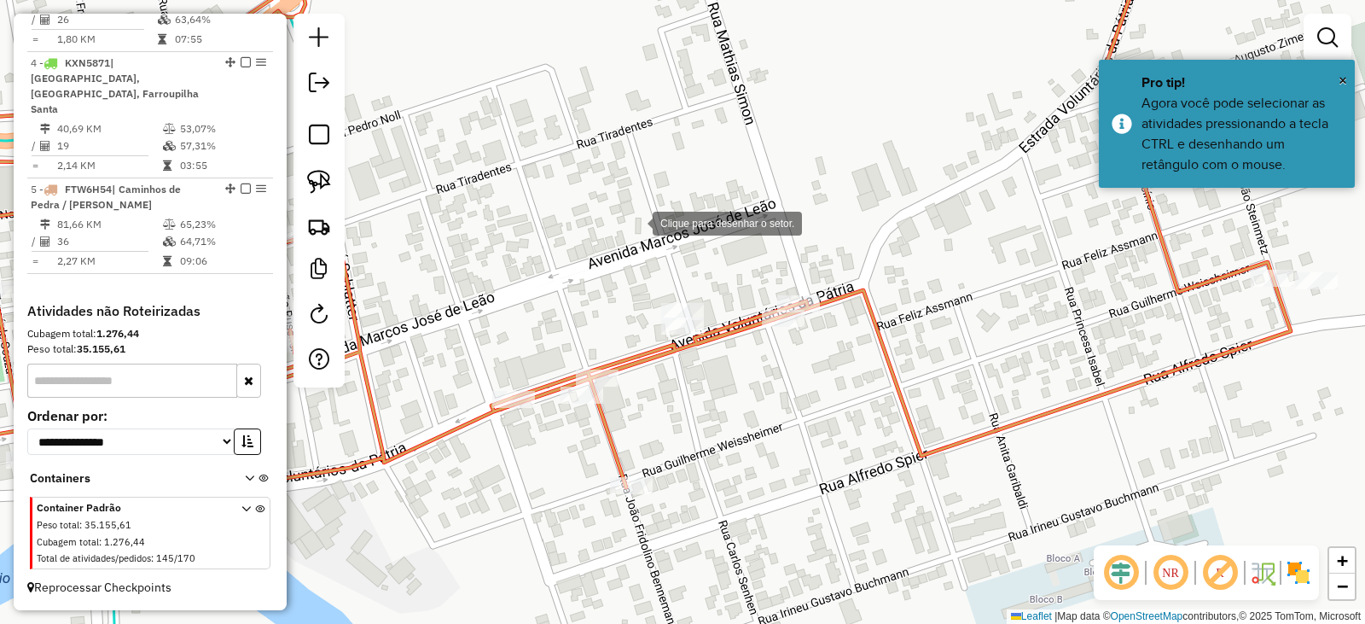
click at [636, 222] on div at bounding box center [636, 222] width 34 height 34
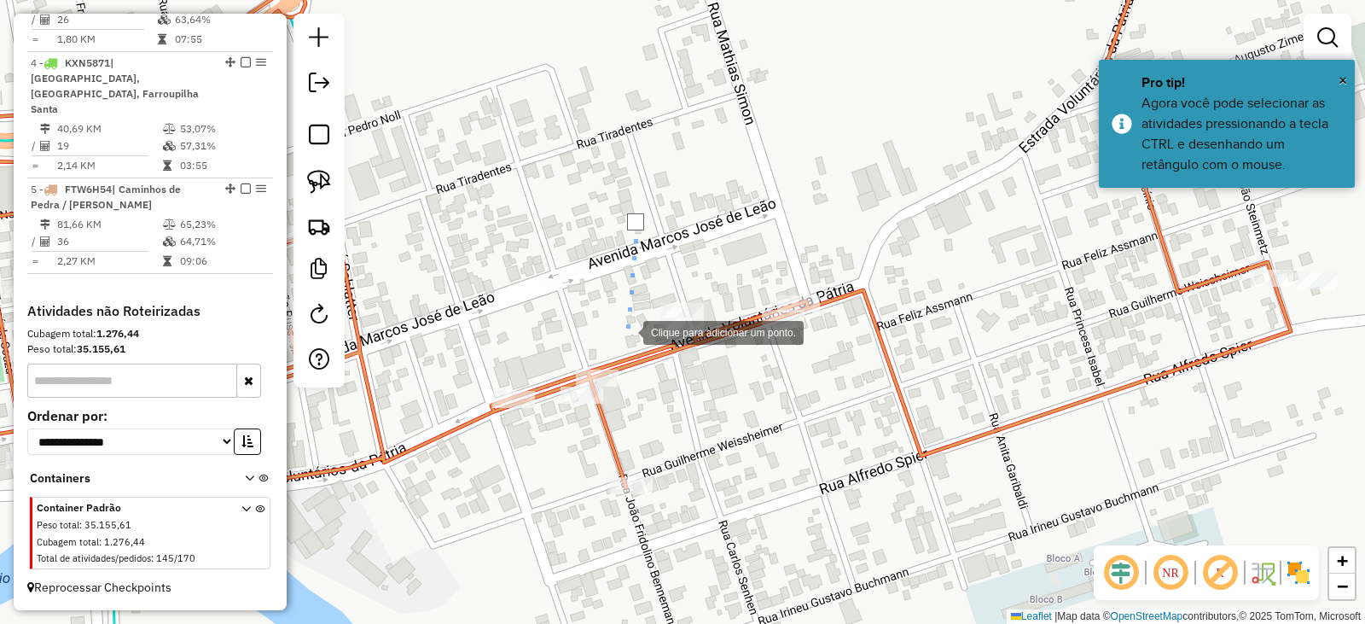
drag, startPoint x: 626, startPoint y: 335, endPoint x: 681, endPoint y: 372, distance: 66.3
click at [626, 335] on div at bounding box center [626, 331] width 34 height 34
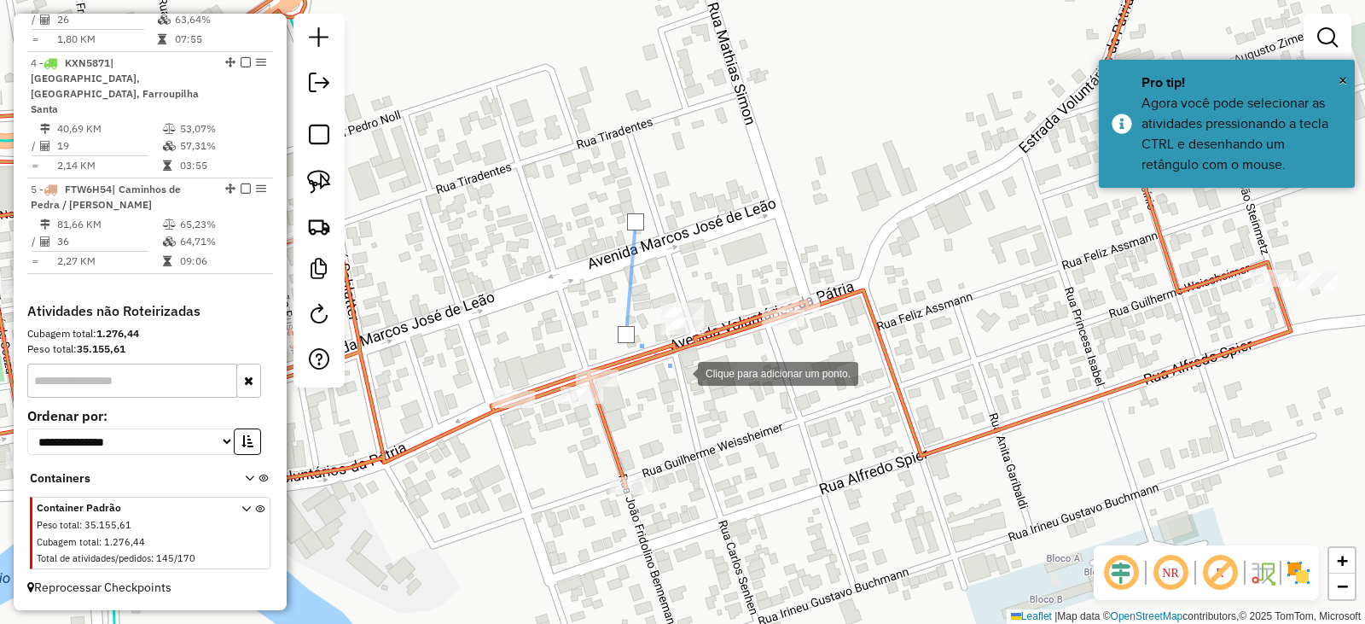
click at [698, 379] on div at bounding box center [681, 372] width 34 height 34
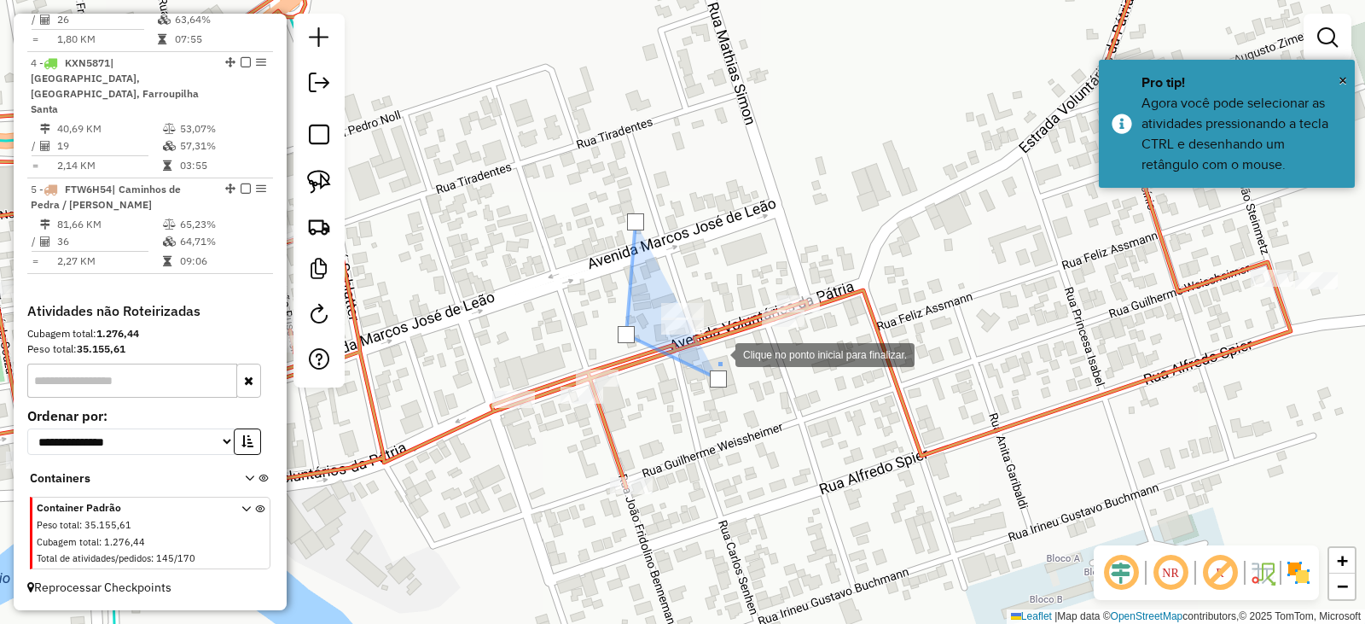
click at [718, 336] on div at bounding box center [719, 353] width 34 height 34
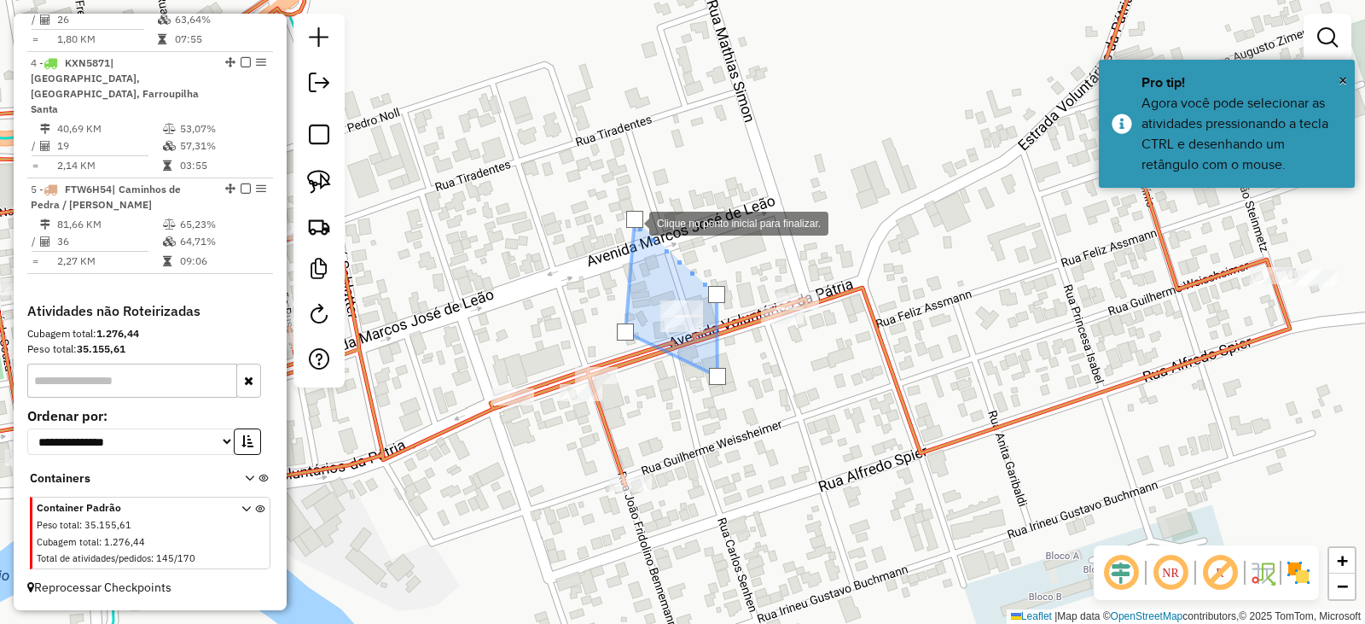
click at [632, 222] on div at bounding box center [634, 219] width 17 height 17
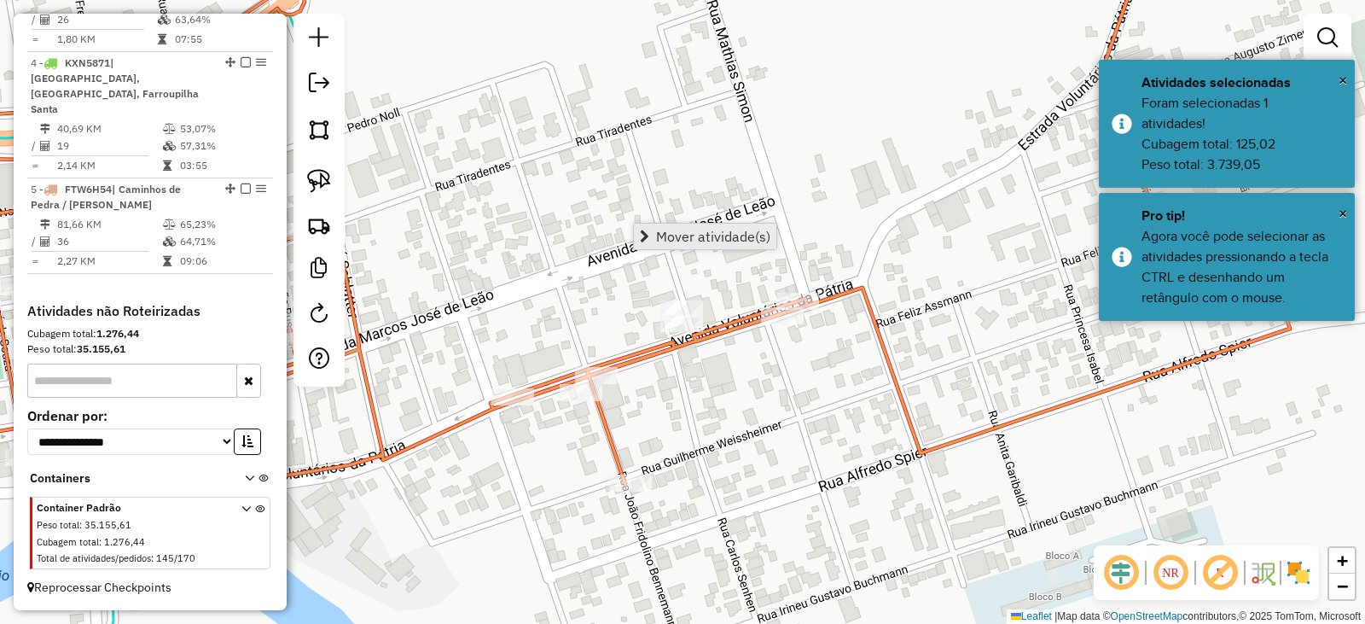
click at [673, 234] on span "Mover atividade(s)" at bounding box center [713, 237] width 114 height 14
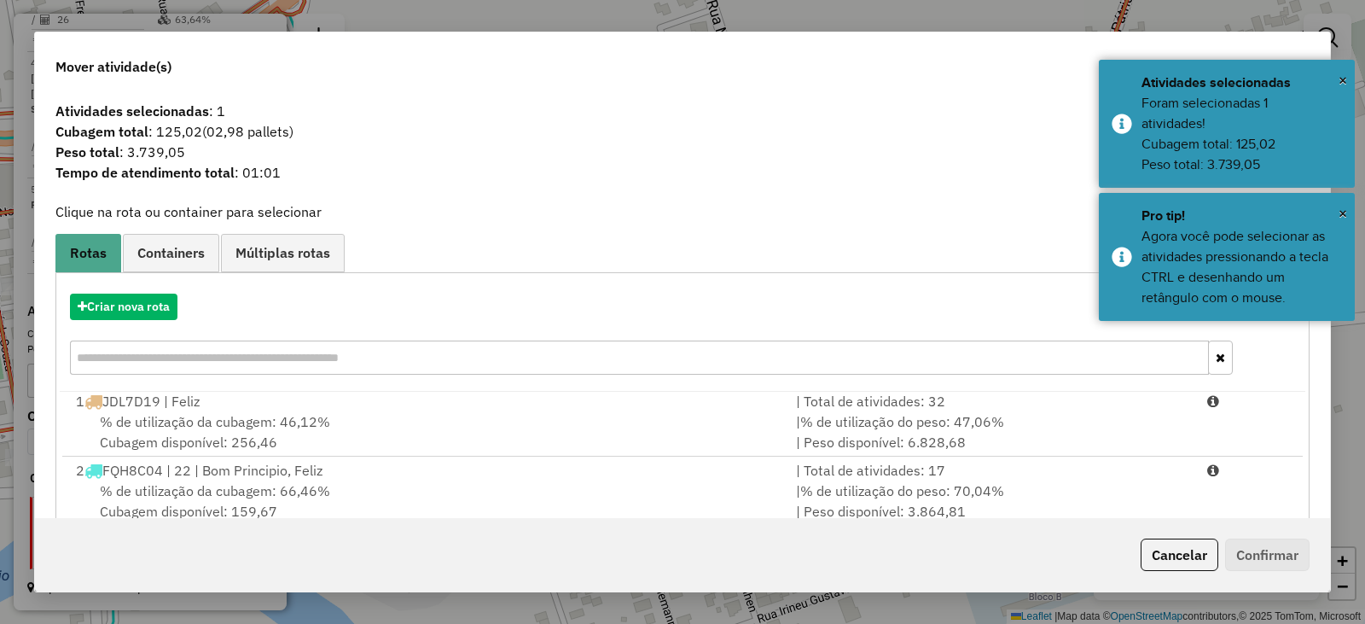
scroll to position [244, 0]
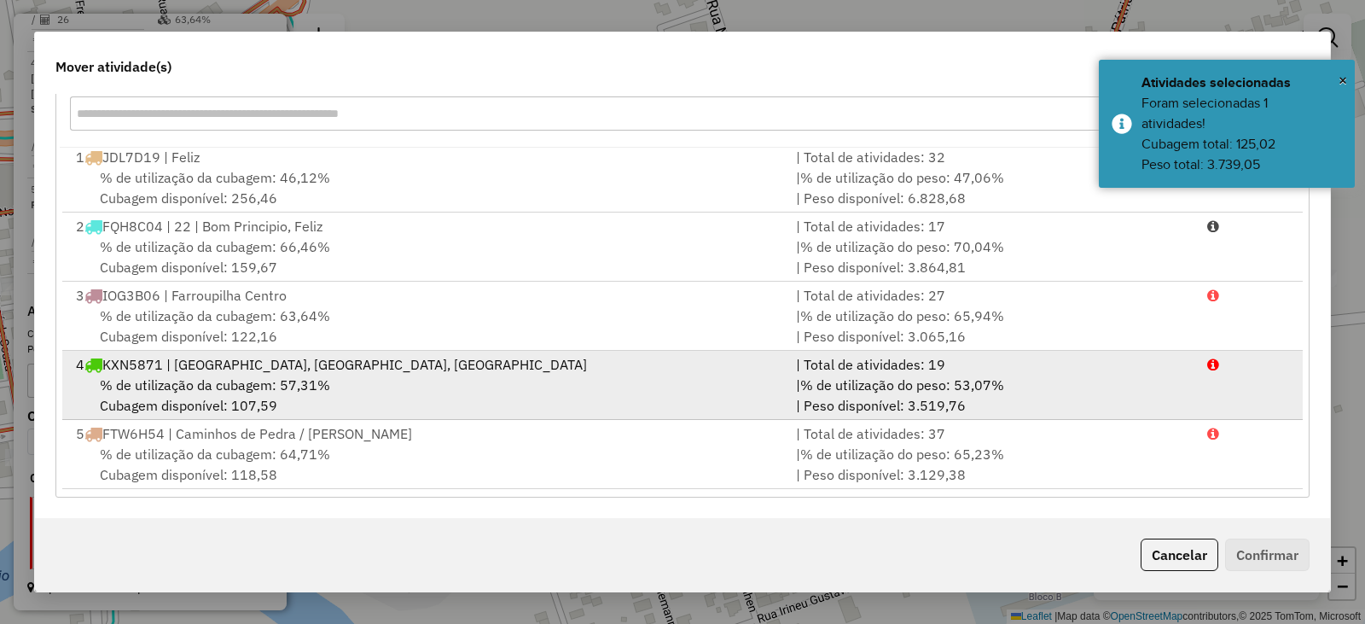
click at [217, 373] on div "4 KXN5871 | Farroupilha Centro, Farroupilha Interior, Farroupilha Santa" at bounding box center [426, 364] width 720 height 20
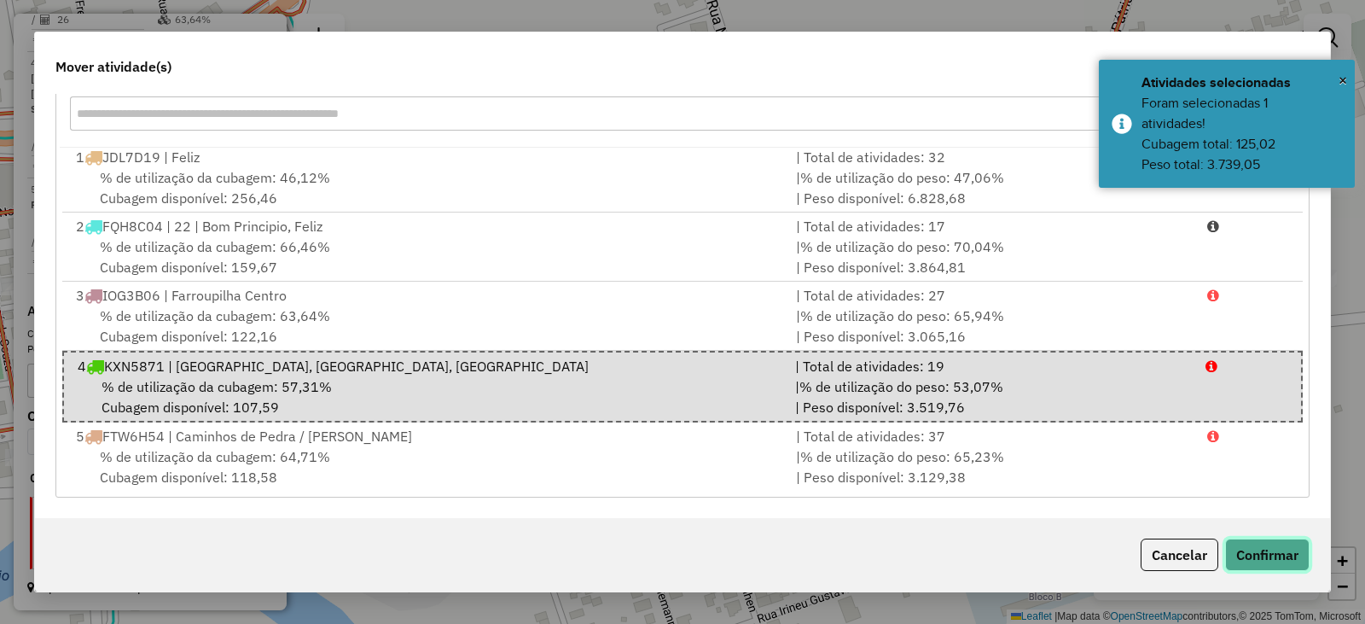
click at [1281, 566] on button "Confirmar" at bounding box center [1268, 555] width 84 height 32
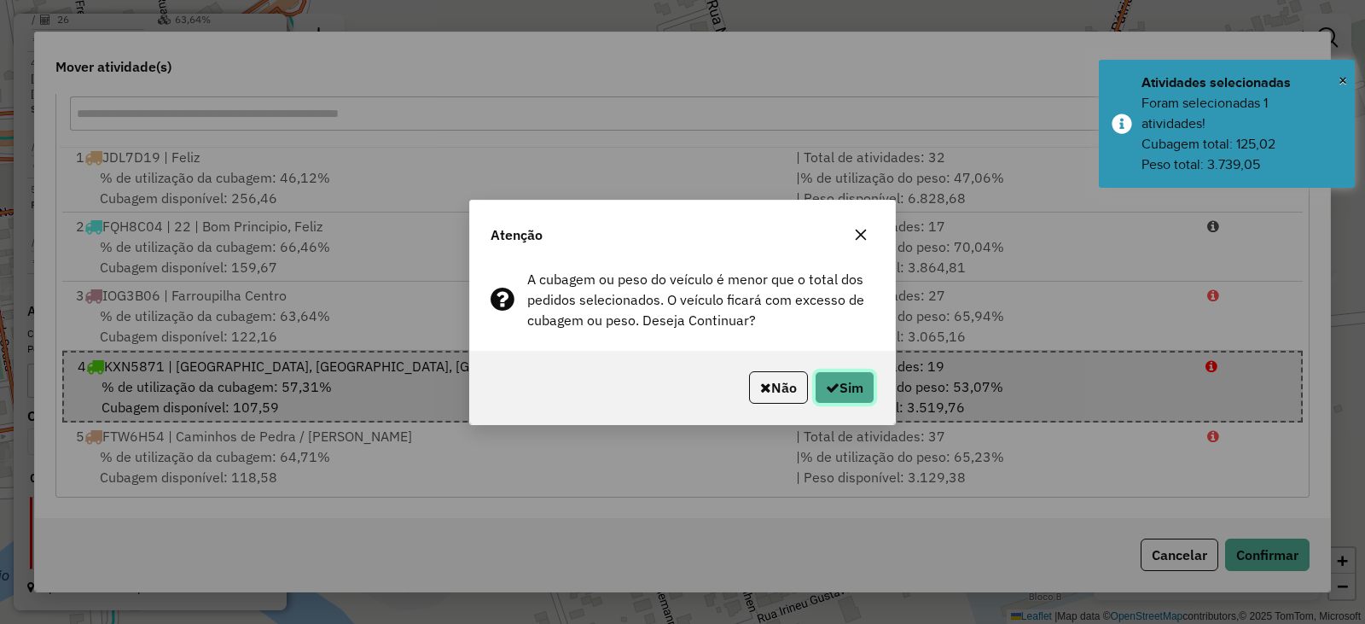
click at [840, 386] on button "Sim" at bounding box center [845, 387] width 60 height 32
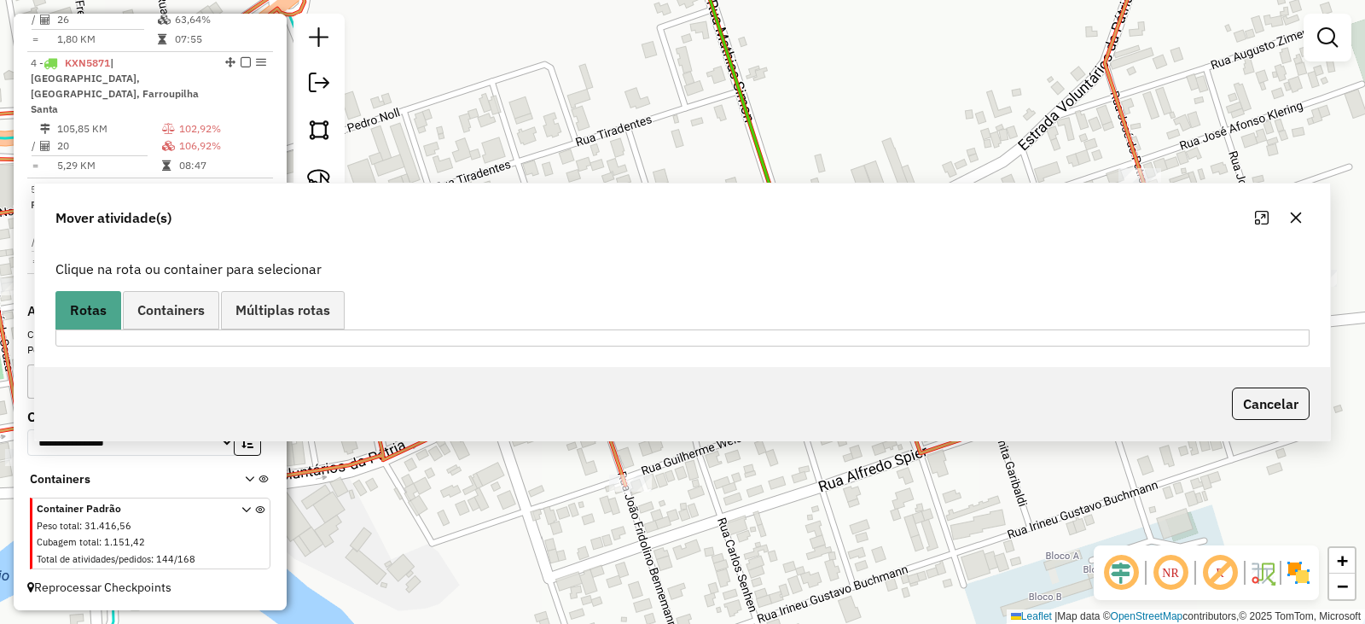
scroll to position [0, 0]
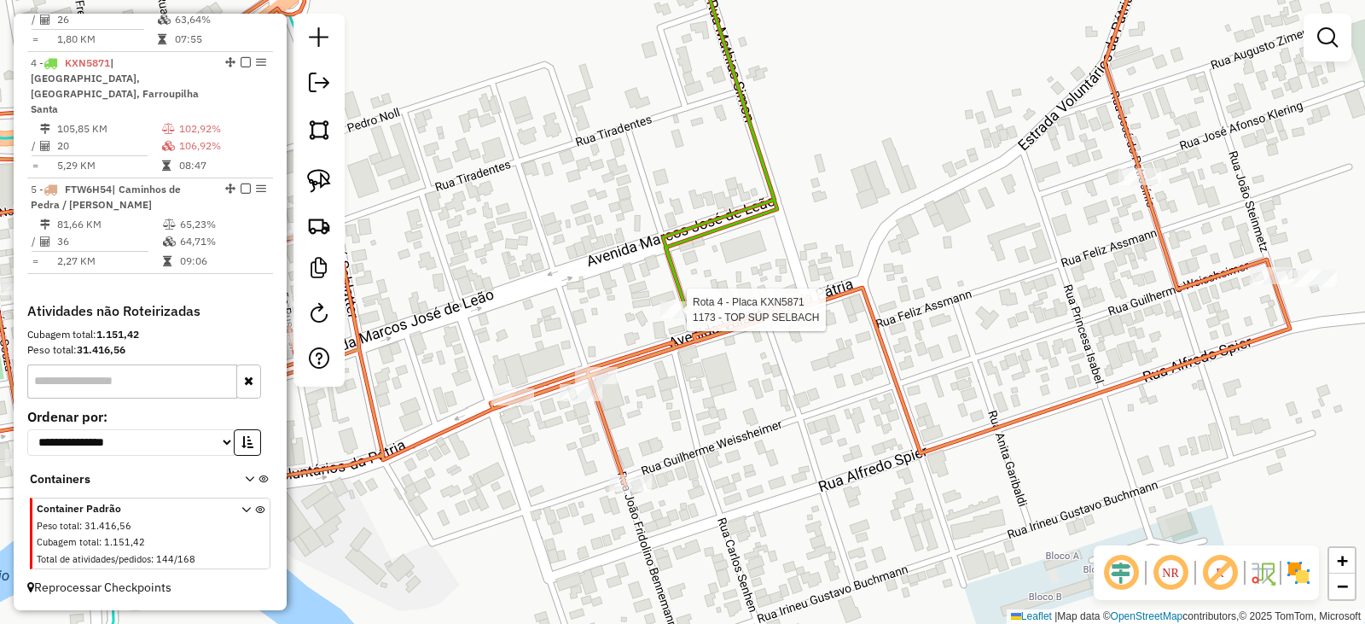
select select "*********"
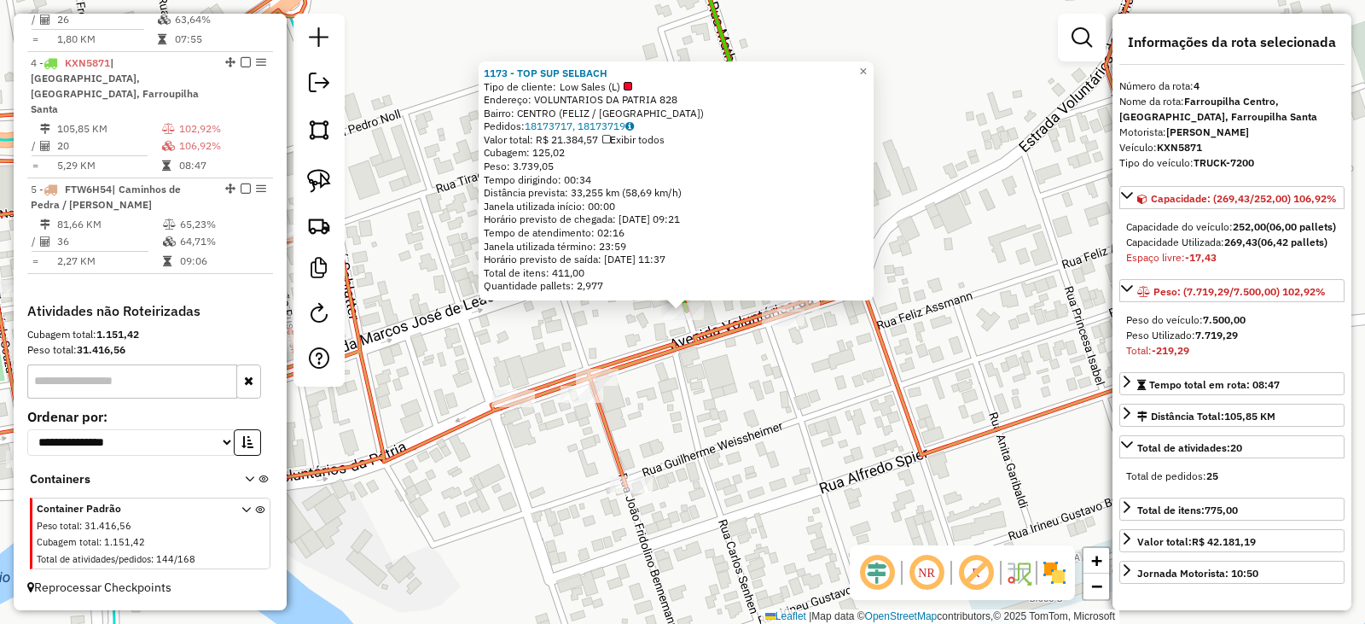
click at [923, 457] on icon at bounding box center [577, 216] width 1428 height 556
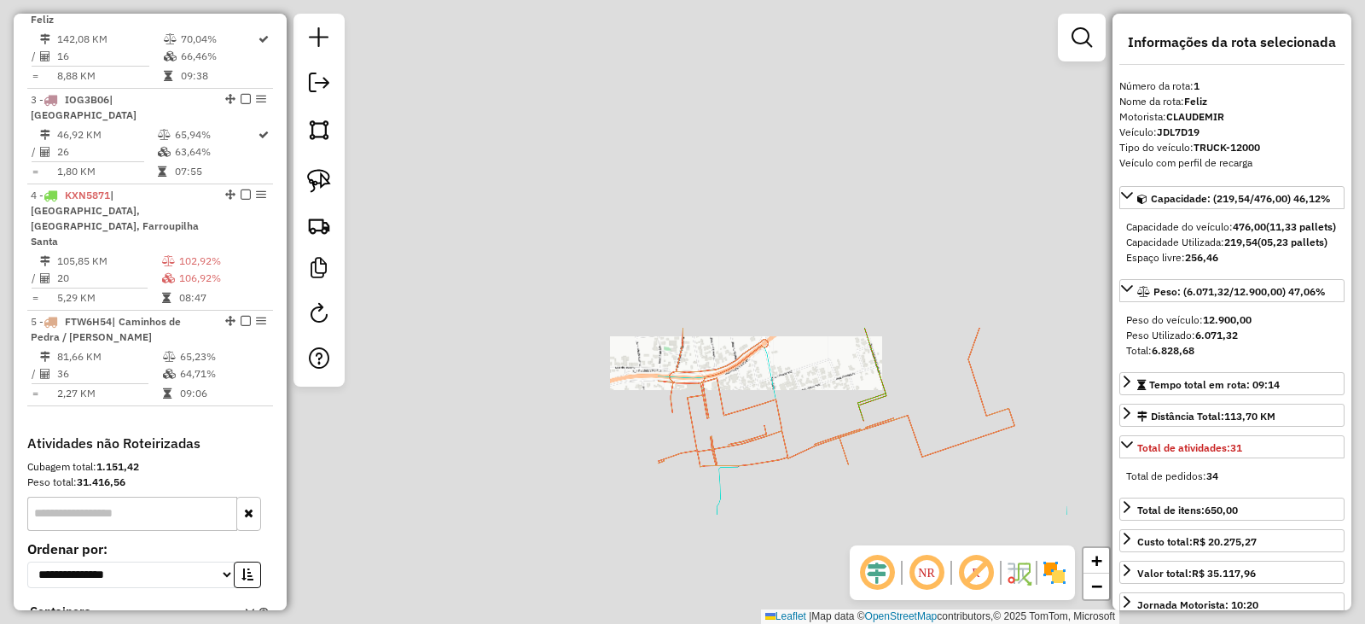
scroll to position [676, 0]
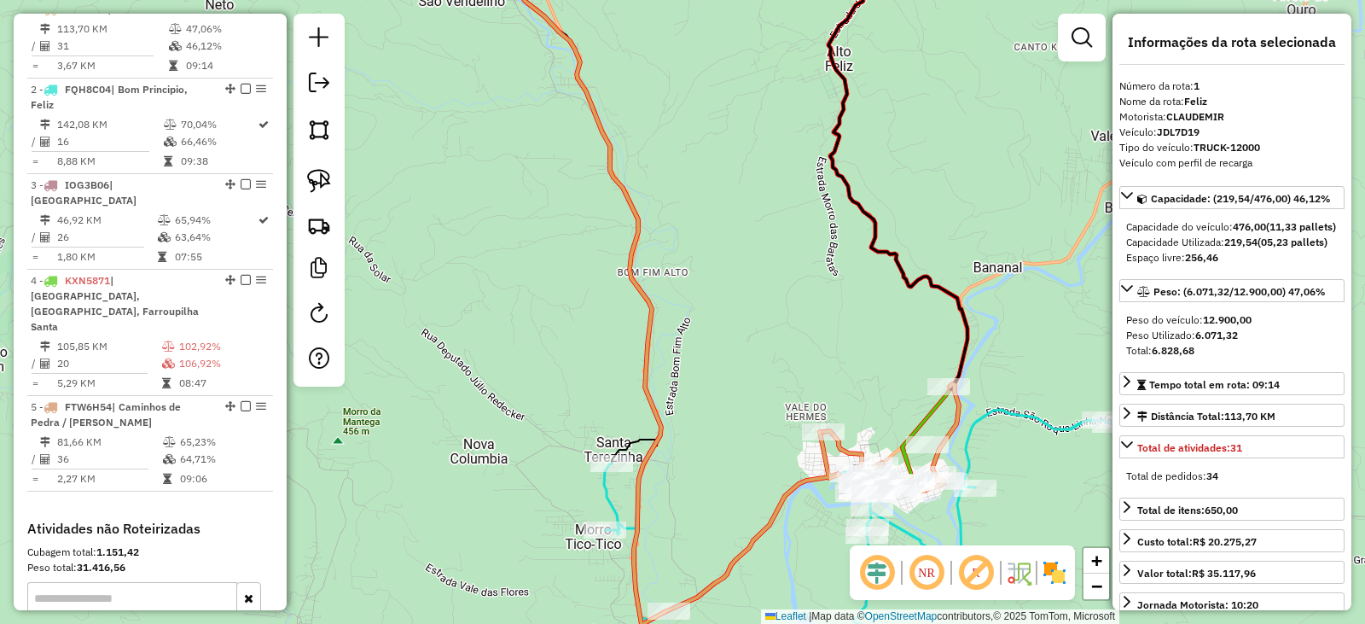
drag, startPoint x: 870, startPoint y: 276, endPoint x: 864, endPoint y: 290, distance: 15.7
click at [870, 287] on div "Janela de atendimento Grade de atendimento Capacidade Transportadoras Veículos …" at bounding box center [682, 312] width 1365 height 624
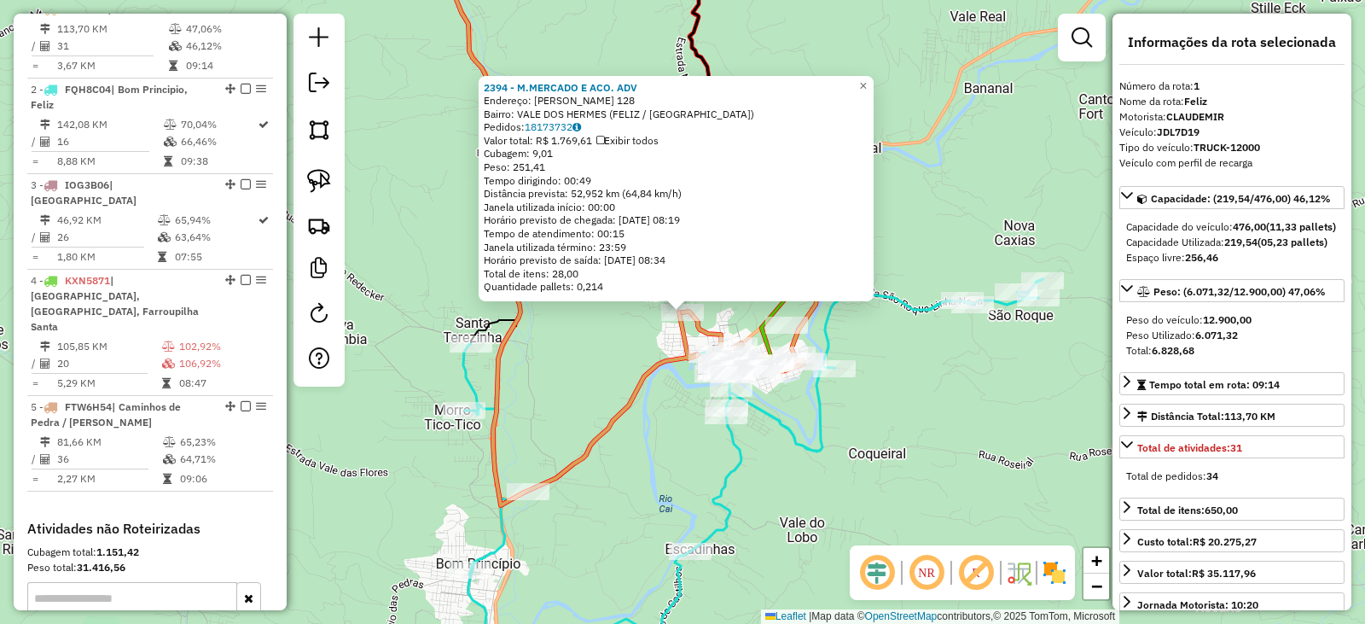
click at [605, 412] on div "2394 - M.MERCADO E ACO. ADV Endereço: ERMINDO MAYRER 128 Bairro: VALE DOS HERME…" at bounding box center [682, 312] width 1365 height 624
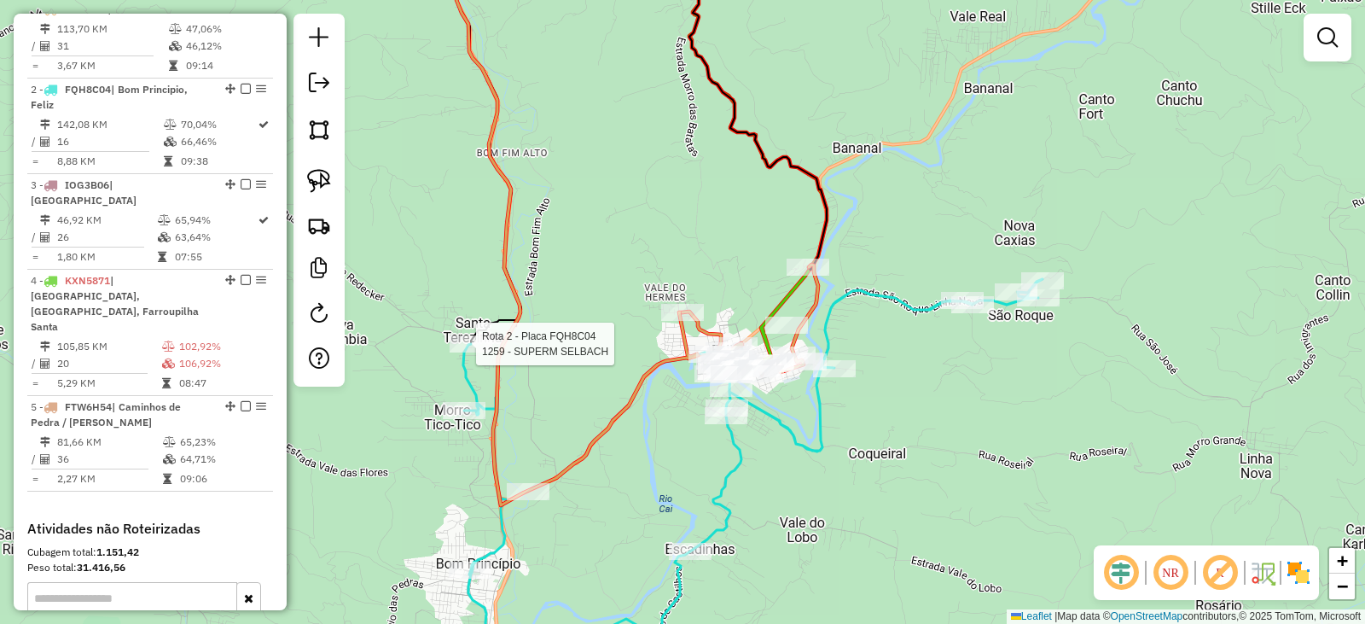
select select "*********"
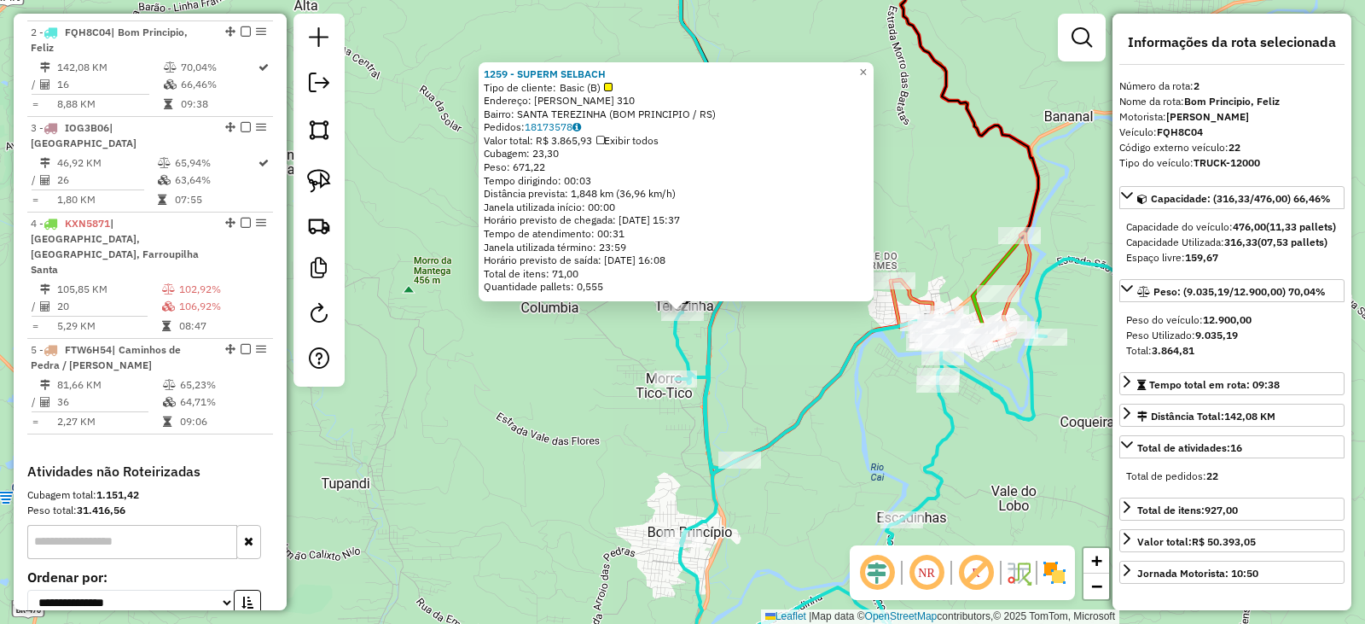
scroll to position [756, 0]
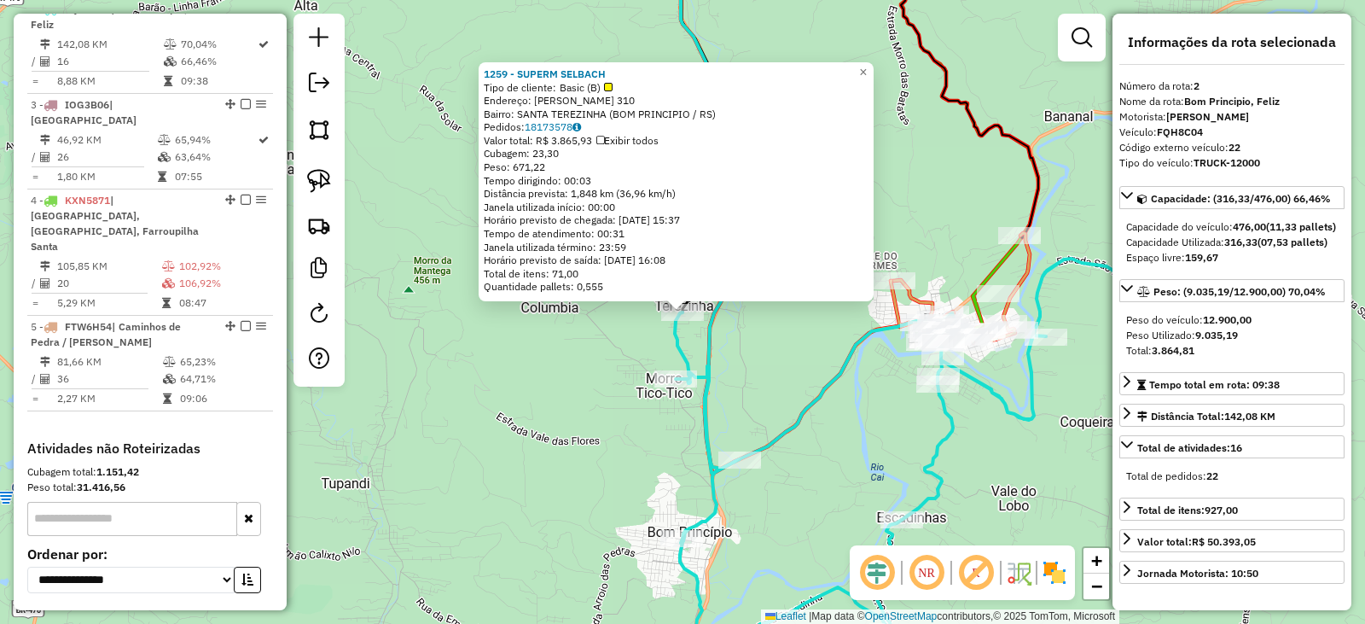
click at [691, 434] on div "1259 - SUPERM SELBACH Tipo de cliente: Basic (B) Endereço: PEDRO NEIS 310 Bairr…" at bounding box center [682, 312] width 1365 height 624
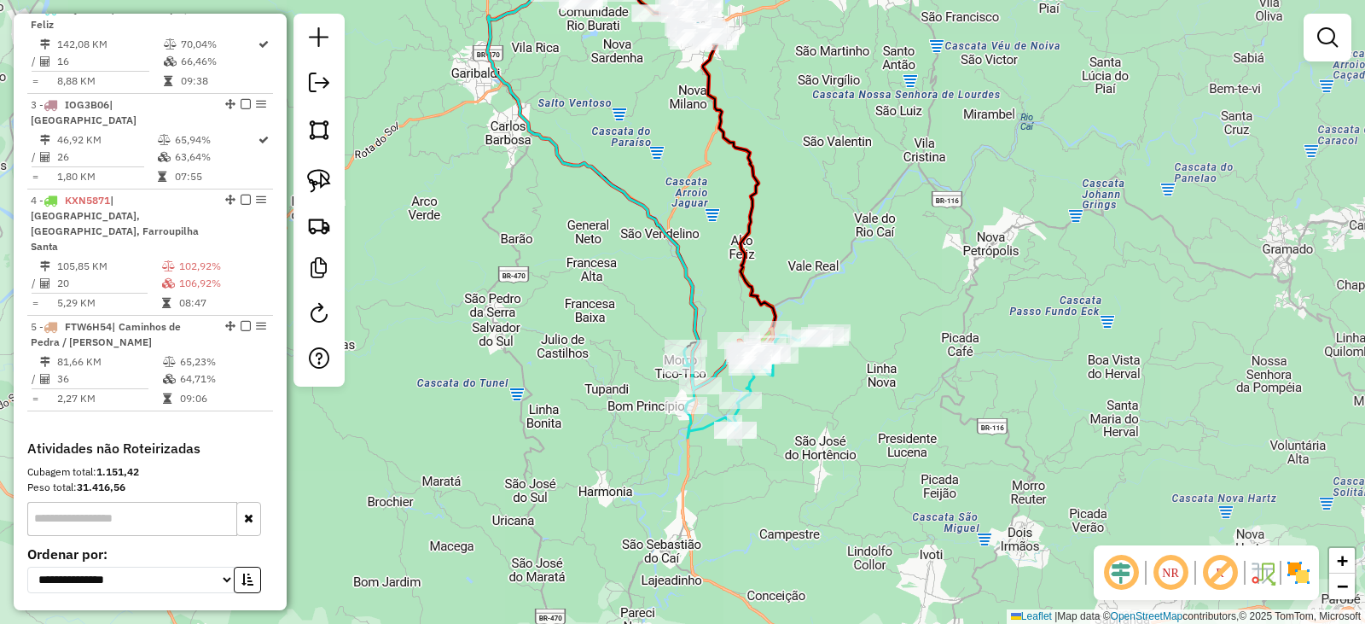
drag, startPoint x: 770, startPoint y: 186, endPoint x: 892, endPoint y: 485, distance: 322.7
click at [892, 485] on div "Janela de atendimento Grade de atendimento Capacidade Transportadoras Veículos …" at bounding box center [682, 312] width 1365 height 624
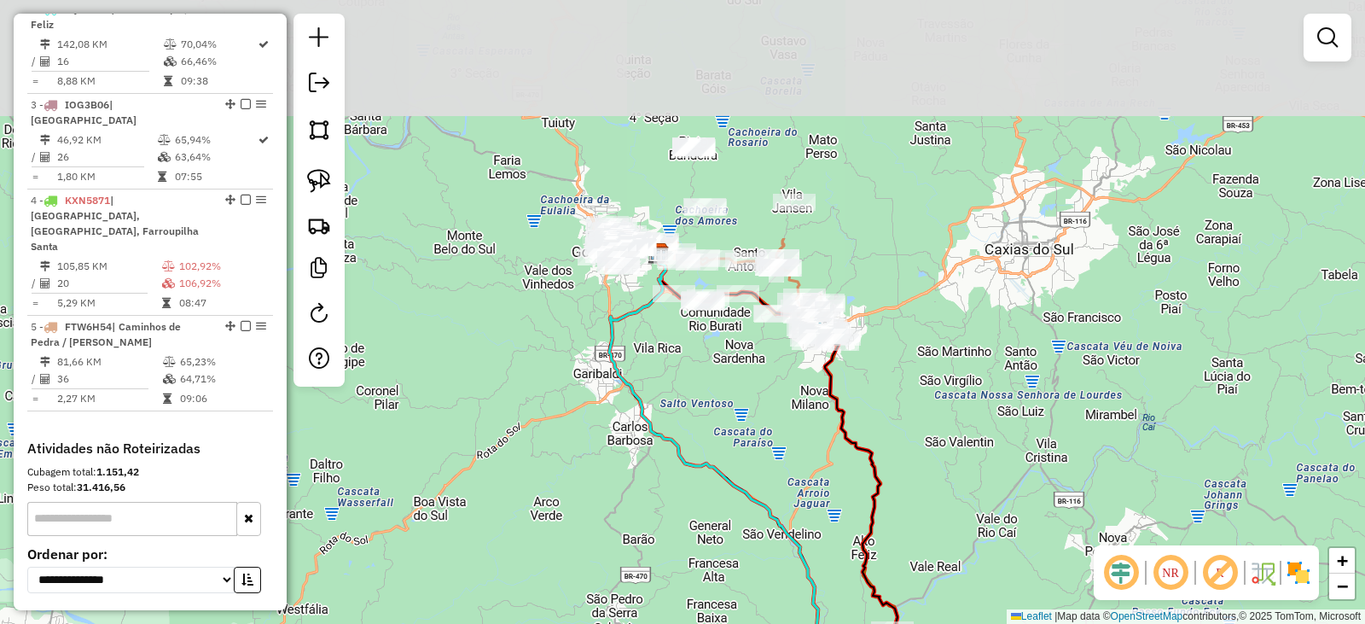
click at [880, 446] on div "Janela de atendimento Grade de atendimento Capacidade Transportadoras Veículos …" at bounding box center [682, 312] width 1365 height 624
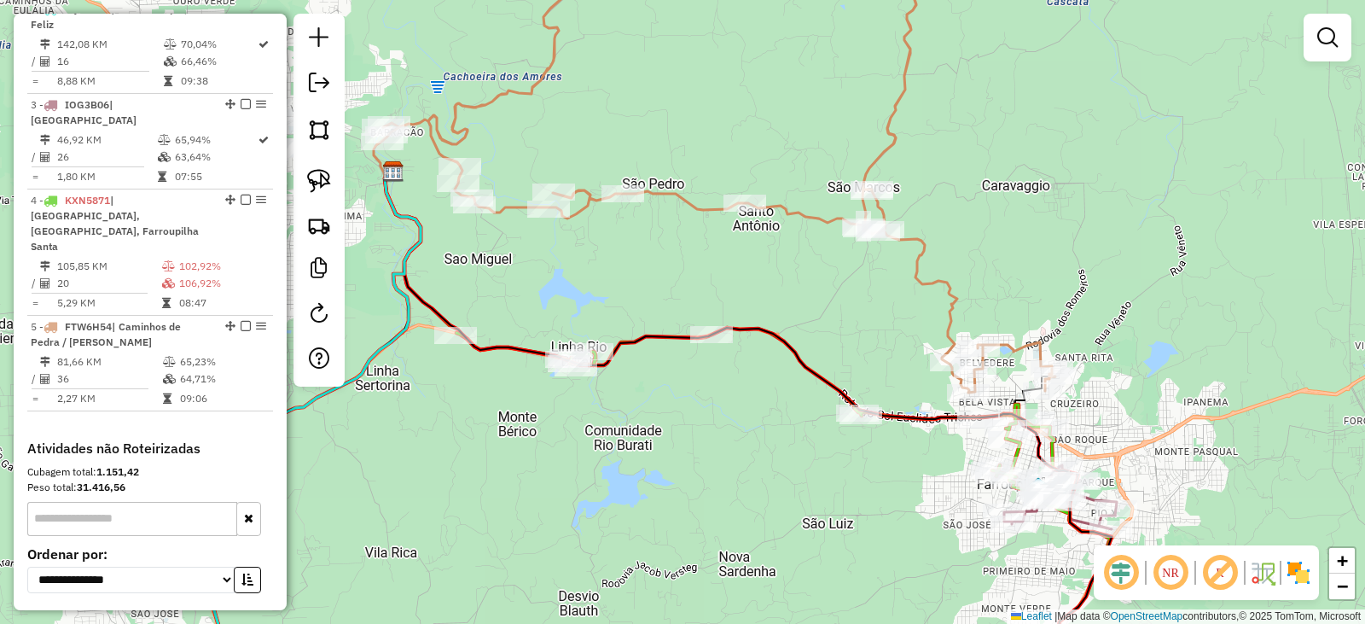
click at [717, 312] on div "Janela de atendimento Grade de atendimento Capacidade Transportadoras Veículos …" at bounding box center [682, 312] width 1365 height 624
select select "*********"
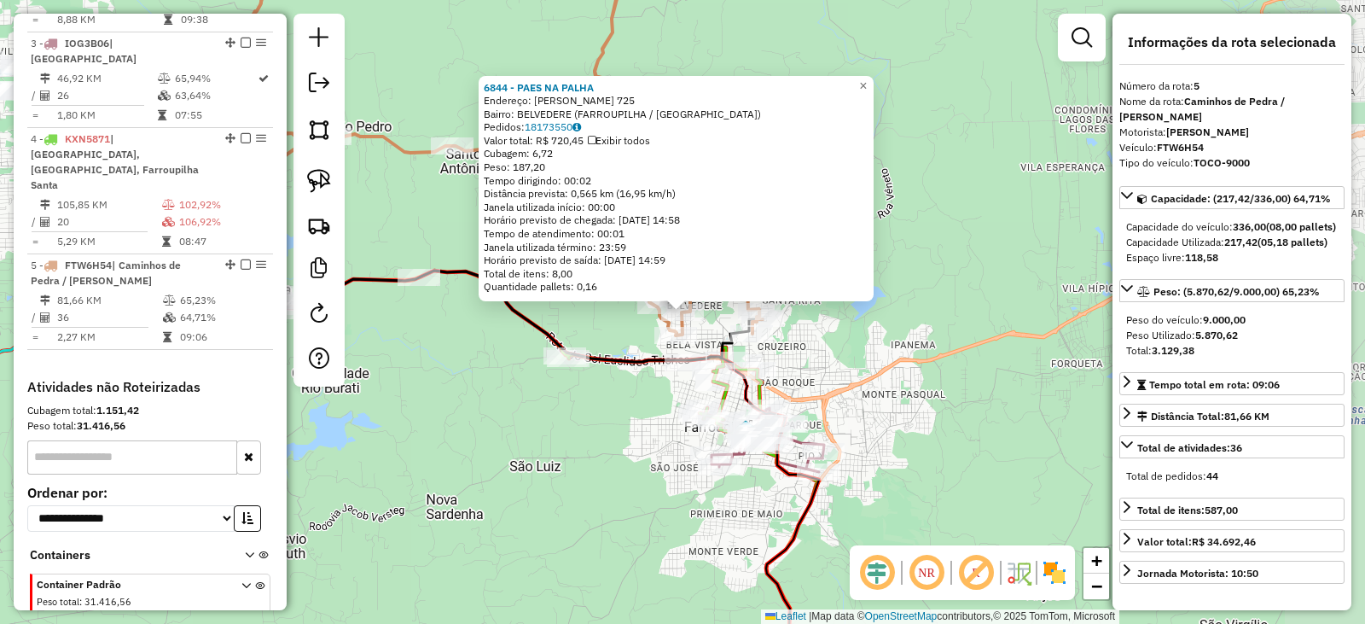
scroll to position [894, 0]
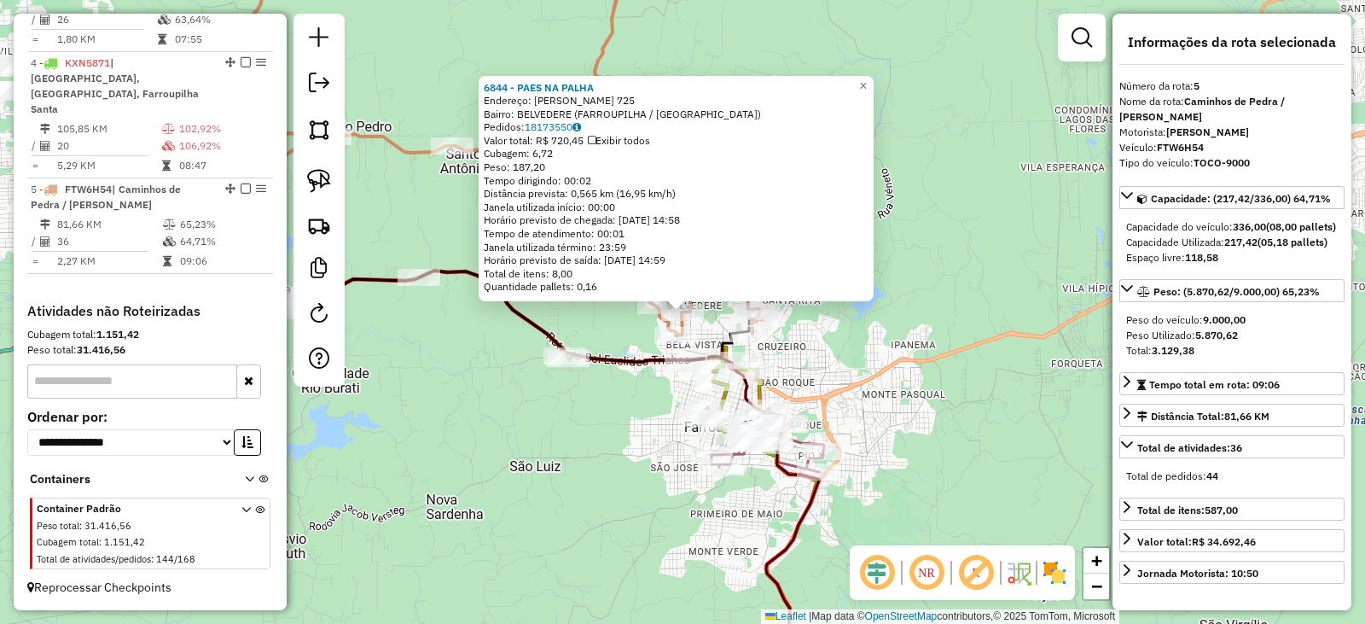
click at [965, 413] on div "6844 - PAES NA PALHA Endereço: PEDRO MARCHETTO 725 Bairro: BELVEDERE (FARROUPIL…" at bounding box center [682, 312] width 1365 height 624
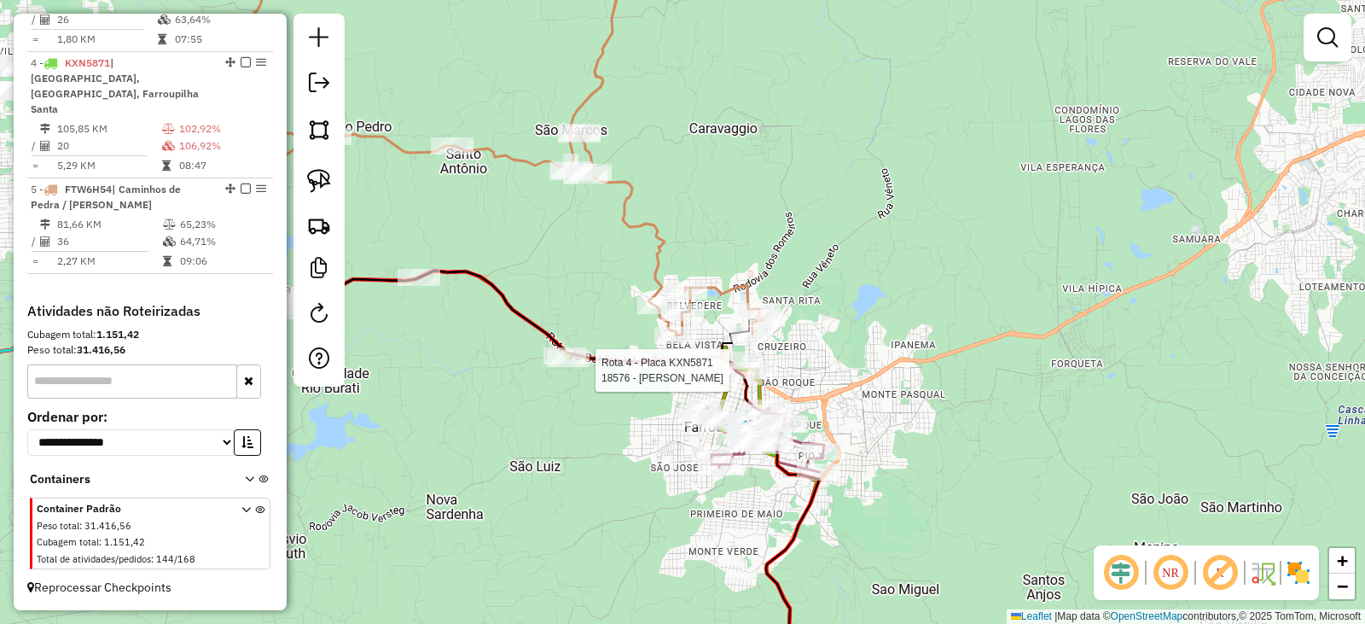
select select "*********"
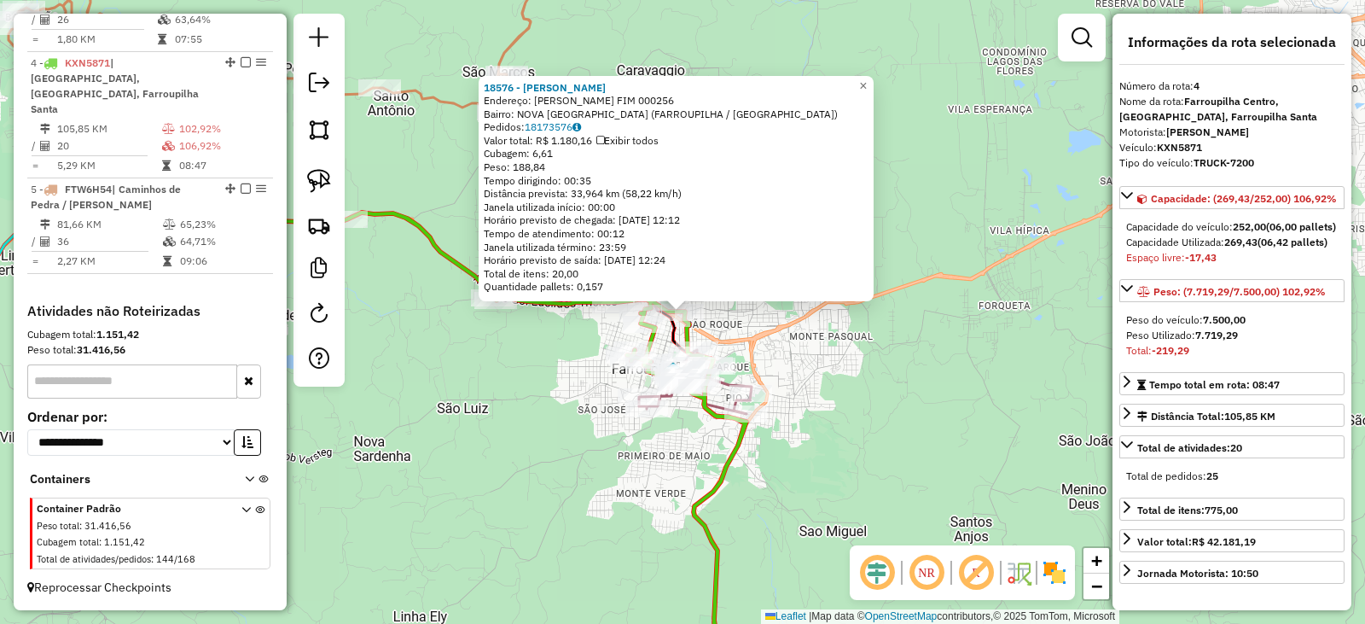
click at [835, 360] on div "18576 - ARMAZEM CARRARO Endereço: DOMENICO FIM 000256 Bairro: NOVA VICENZA (FAR…" at bounding box center [682, 312] width 1365 height 624
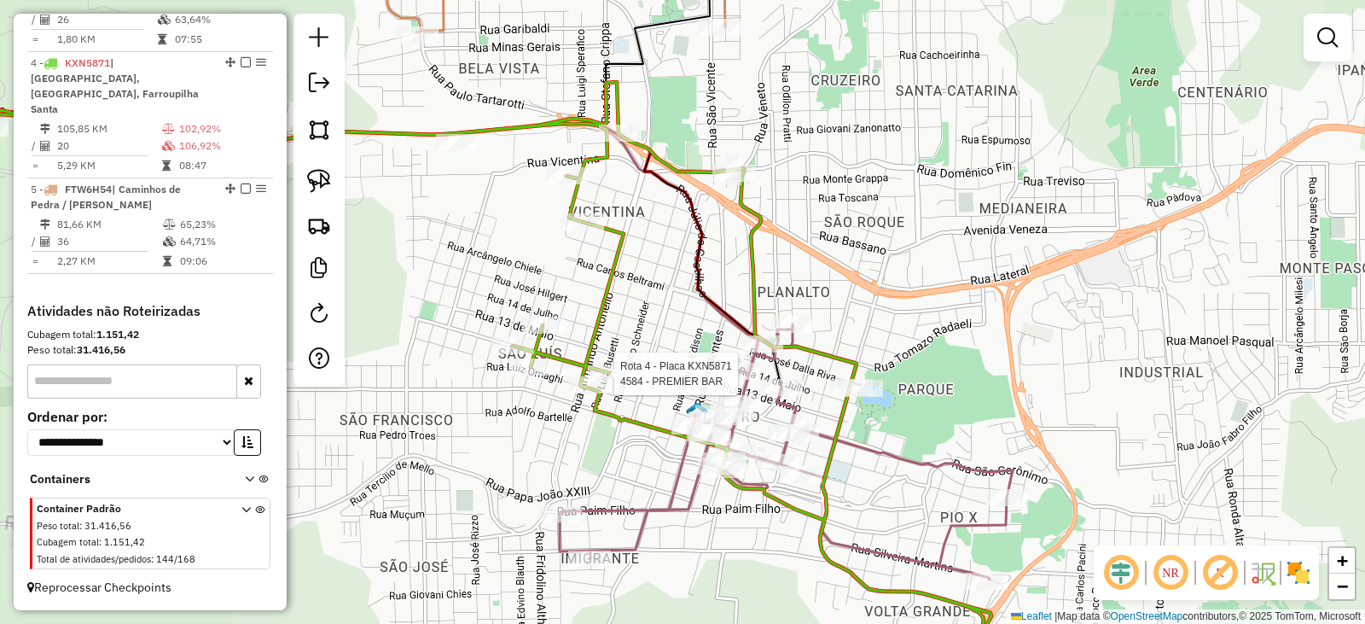
select select "*********"
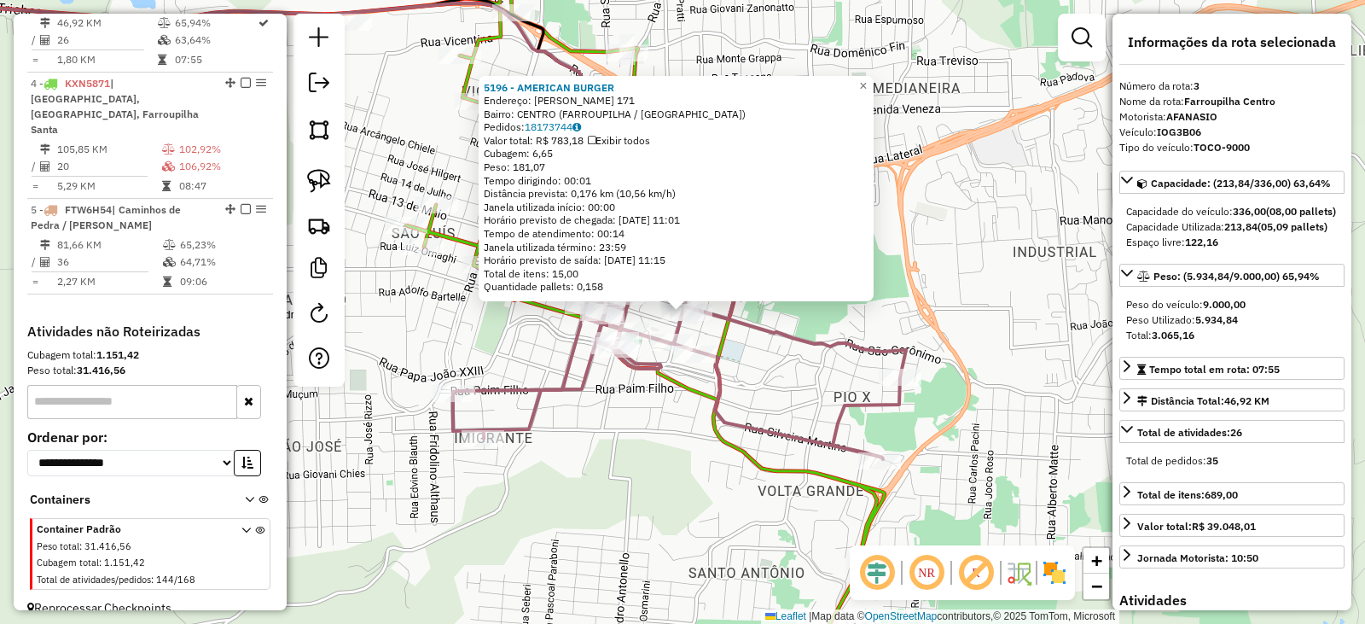
scroll to position [852, 0]
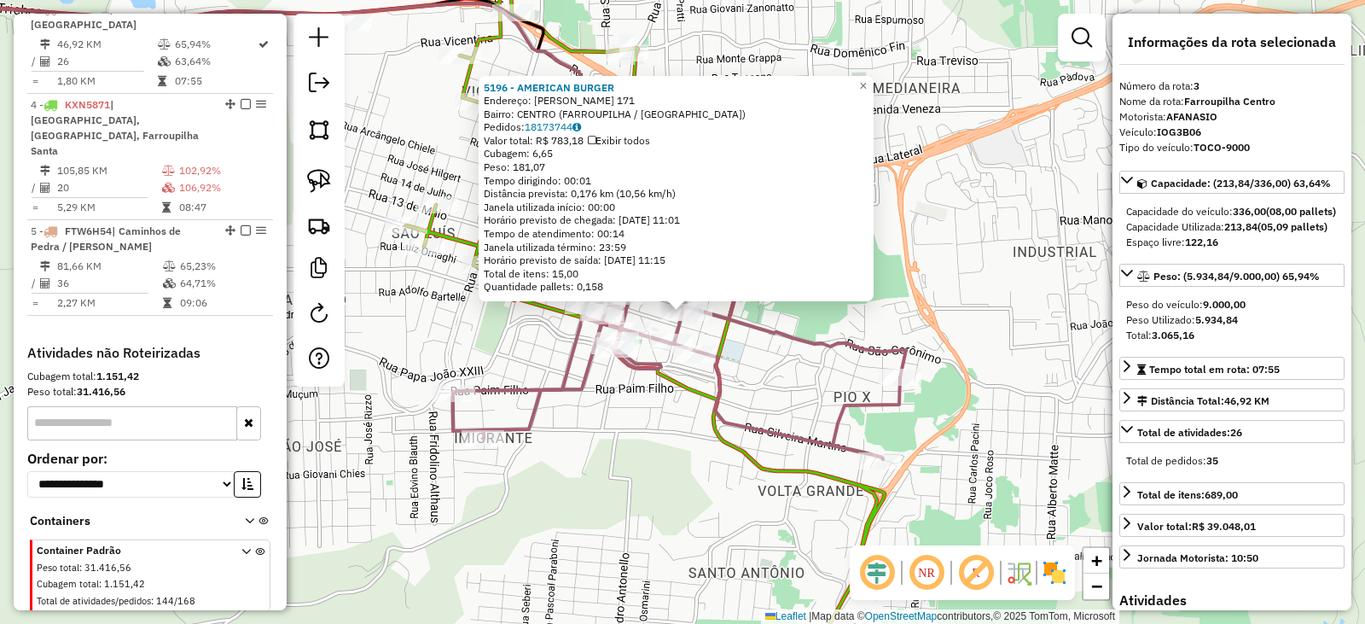
click at [911, 434] on div "5196 - AMERICAN BURGER Endereço: FLORIANO PEIXOTO 171 Bairro: CENTRO (FARROUPIL…" at bounding box center [682, 312] width 1365 height 624
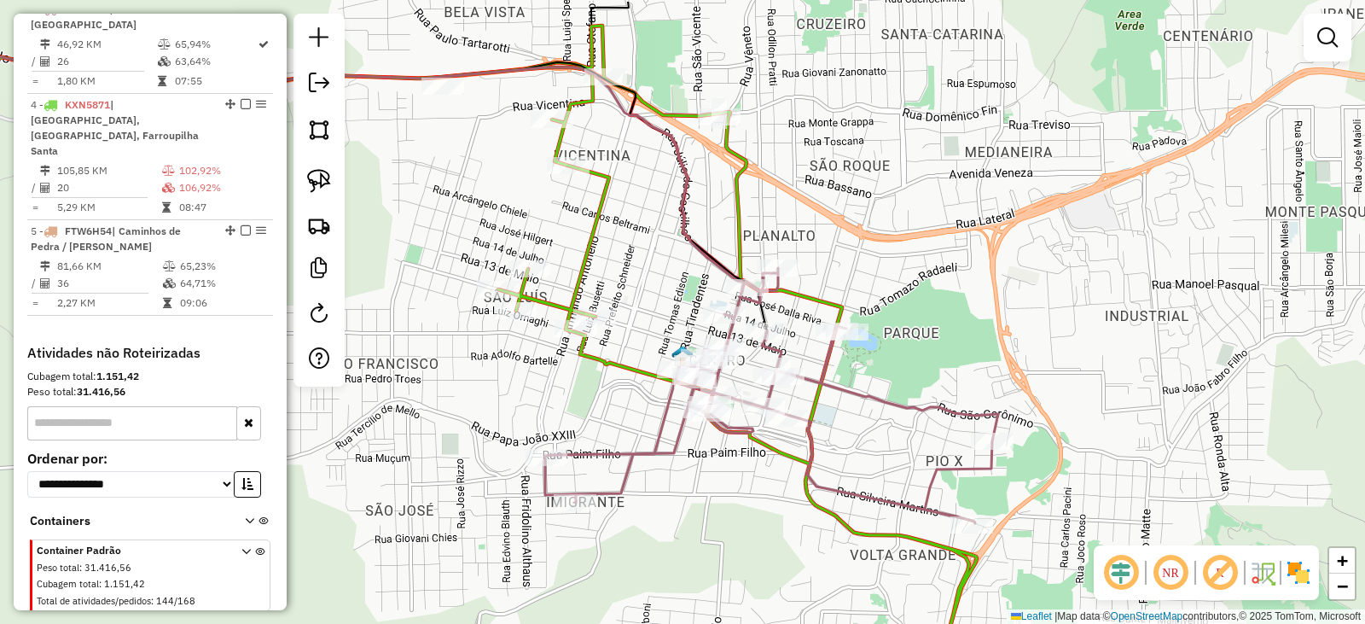
drag, startPoint x: 581, startPoint y: 224, endPoint x: 905, endPoint y: 397, distance: 367.3
click at [888, 399] on div "Janela de atendimento Grade de atendimento Capacidade Transportadoras Veículos …" at bounding box center [682, 312] width 1365 height 624
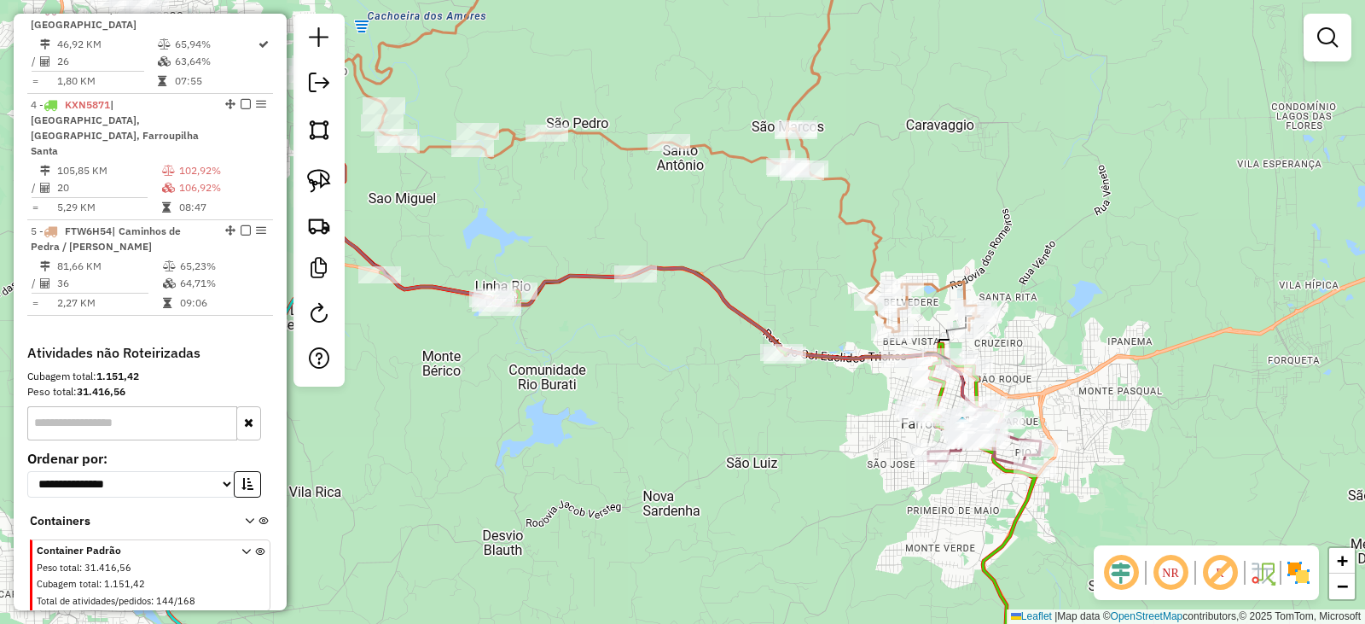
drag, startPoint x: 722, startPoint y: 262, endPoint x: 853, endPoint y: 304, distance: 137.1
click at [852, 311] on div "Janela de atendimento Grade de atendimento Capacidade Transportadoras Veículos …" at bounding box center [682, 312] width 1365 height 624
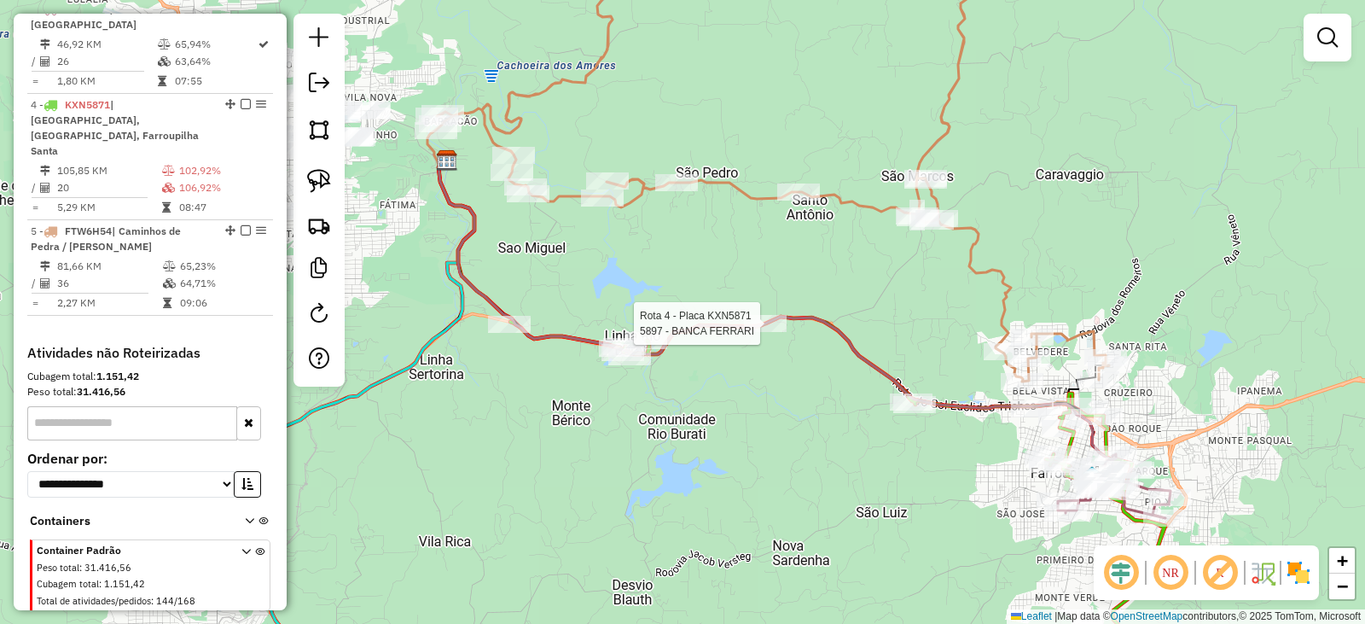
select select "*********"
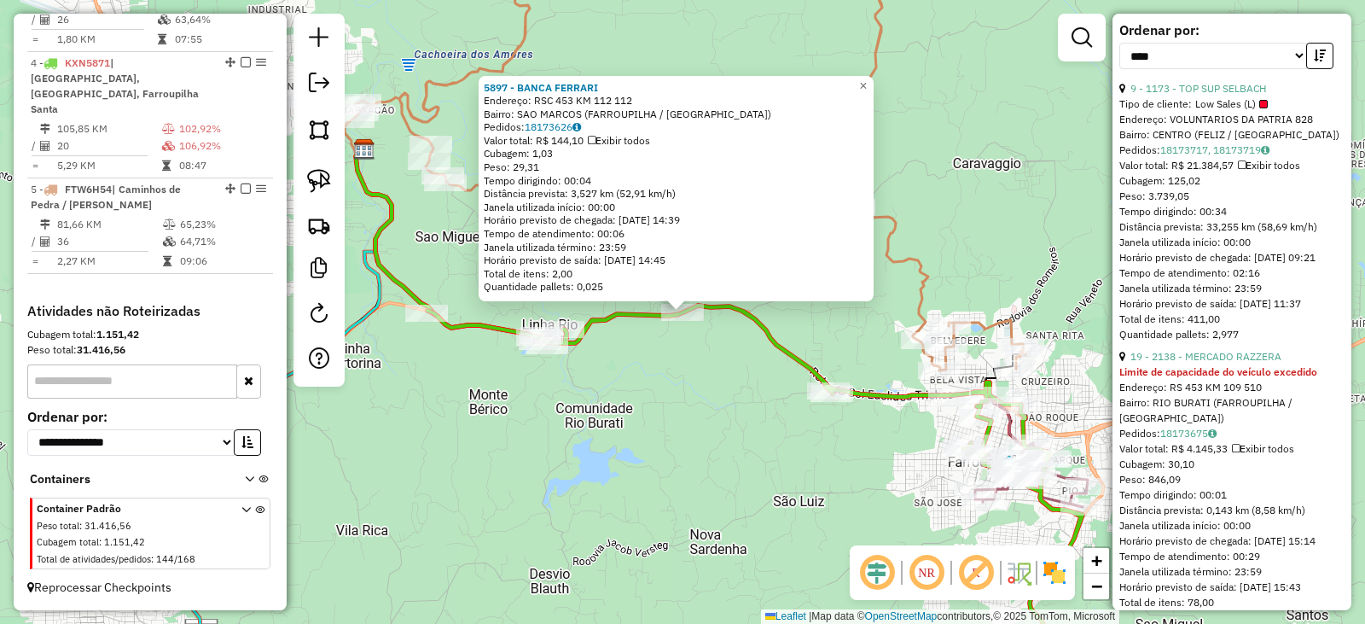
scroll to position [683, 0]
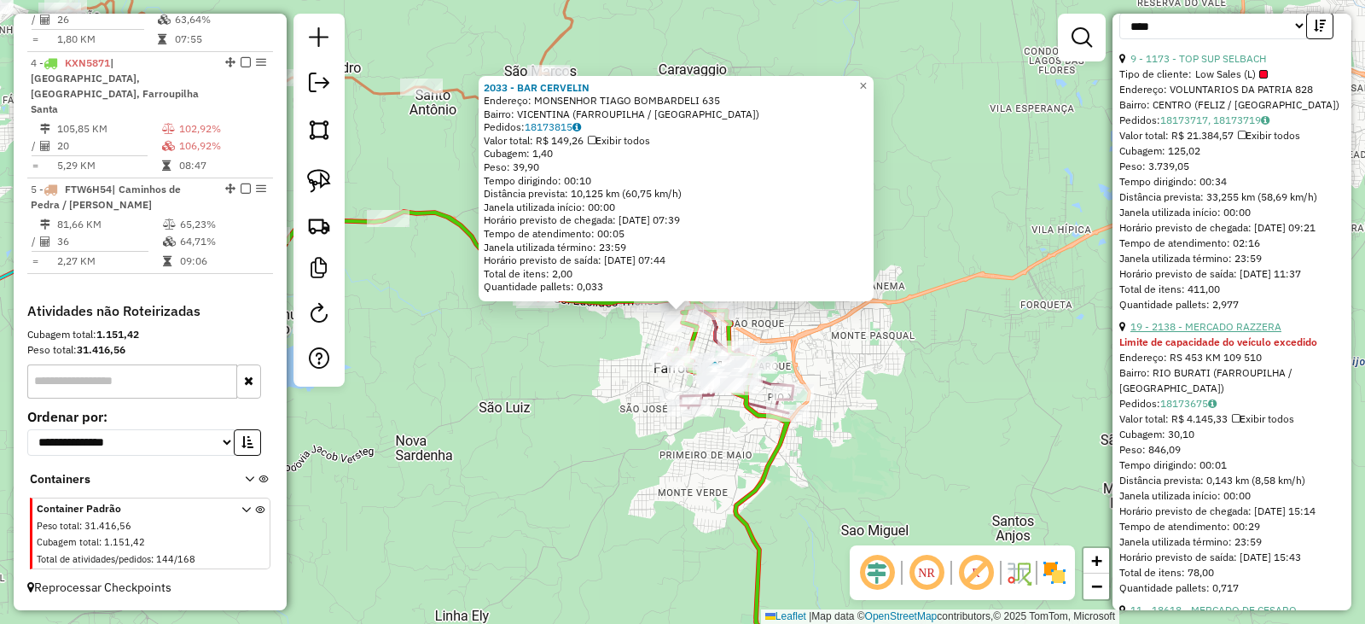
click at [1194, 333] on link "19 - 2138 - MERCADO RAZZERA" at bounding box center [1206, 326] width 151 height 13
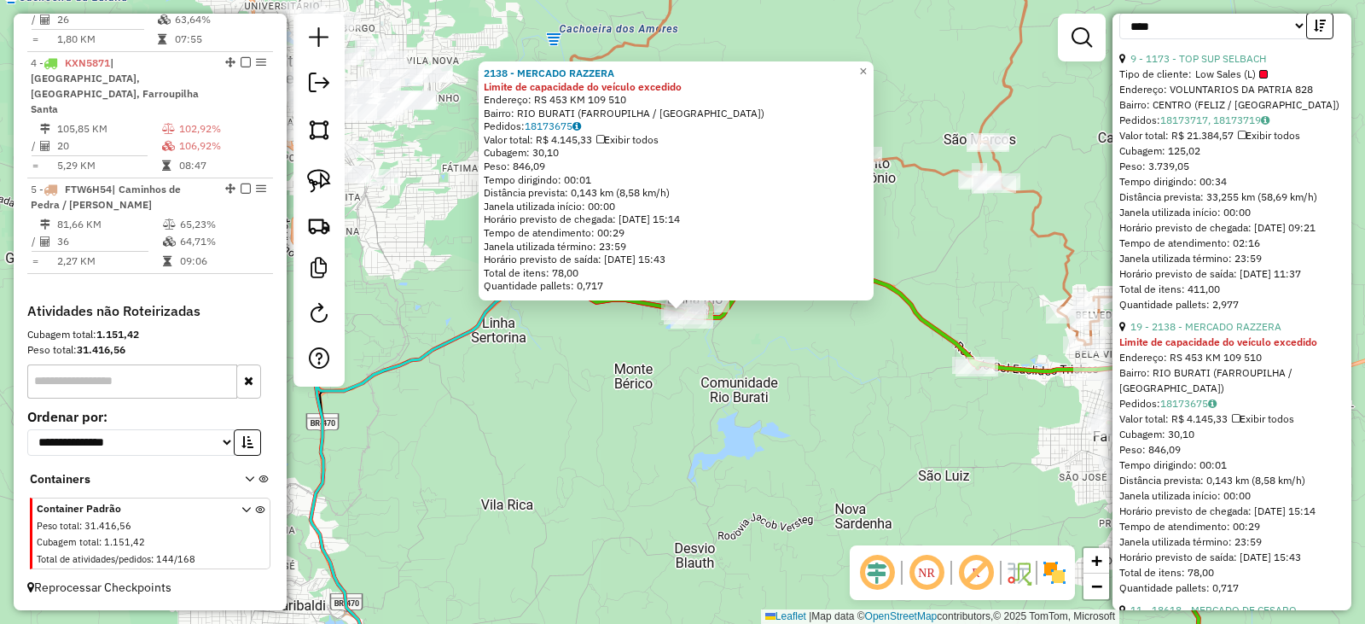
click at [795, 390] on div "2138 - MERCADO RAZZERA Limite de capacidade do veículo excedido Endereço: RS 45…" at bounding box center [682, 312] width 1365 height 624
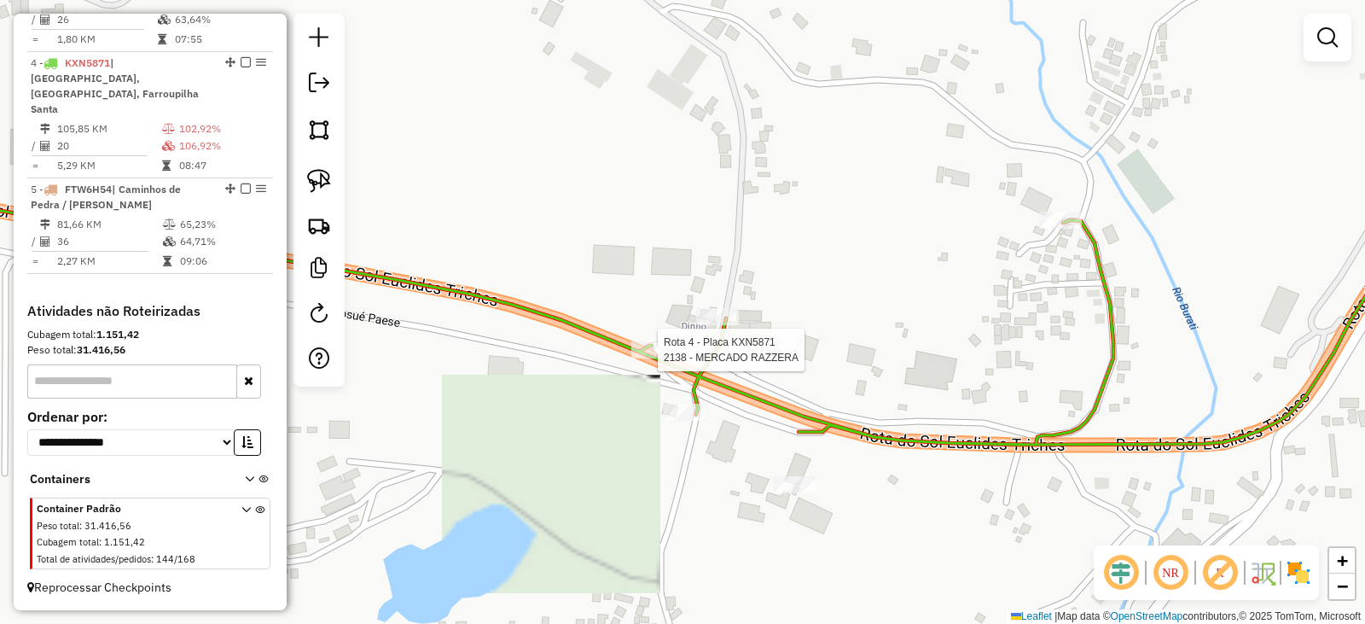
select select "*********"
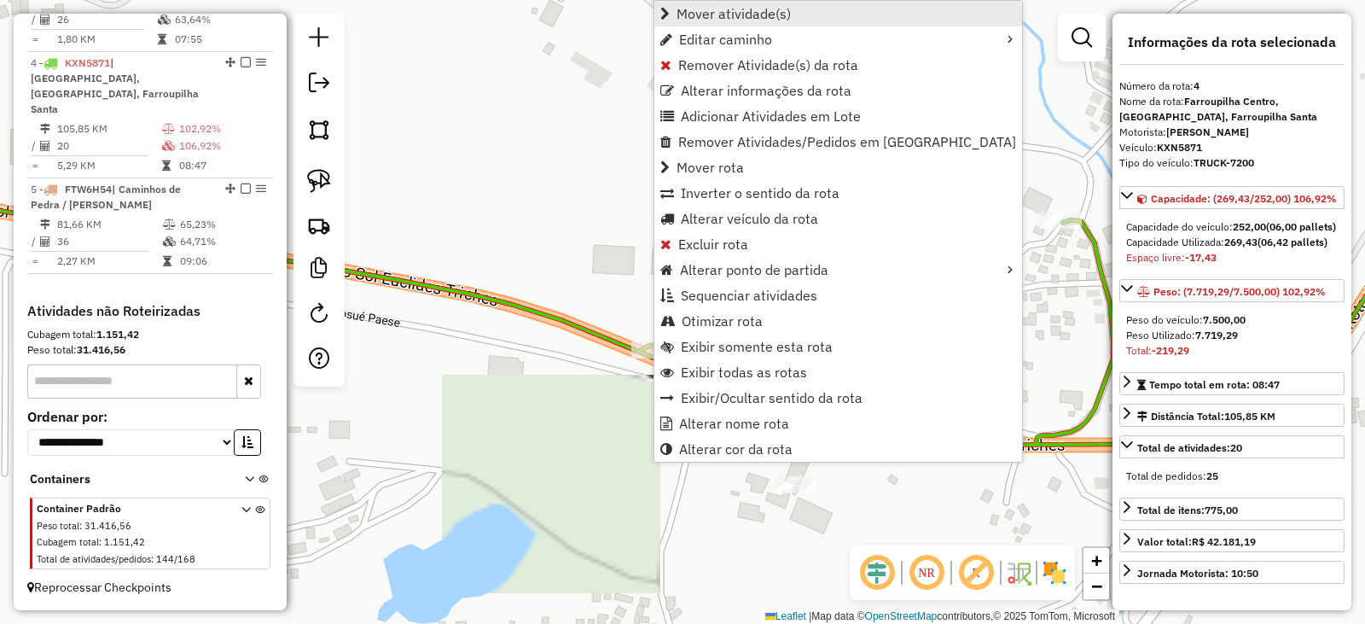
click at [725, 11] on span "Mover atividade(s)" at bounding box center [734, 14] width 114 height 14
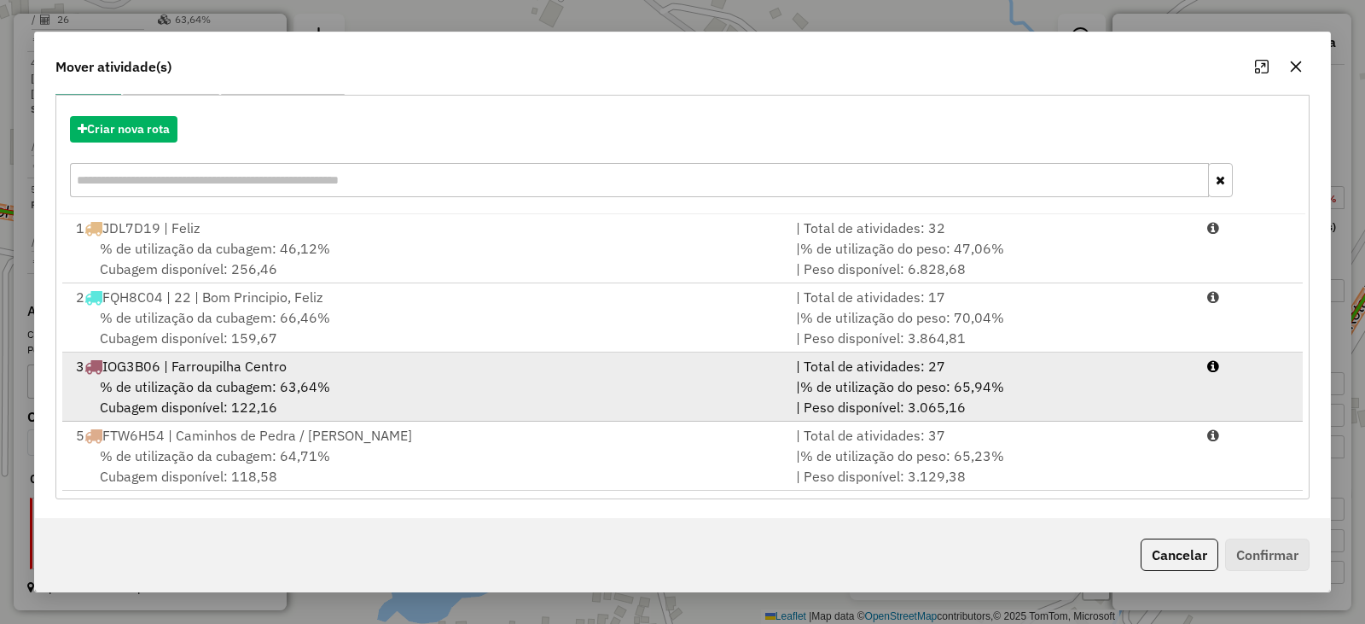
scroll to position [179, 0]
click at [209, 383] on span "% de utilização da cubagem: 63,64%" at bounding box center [215, 384] width 230 height 17
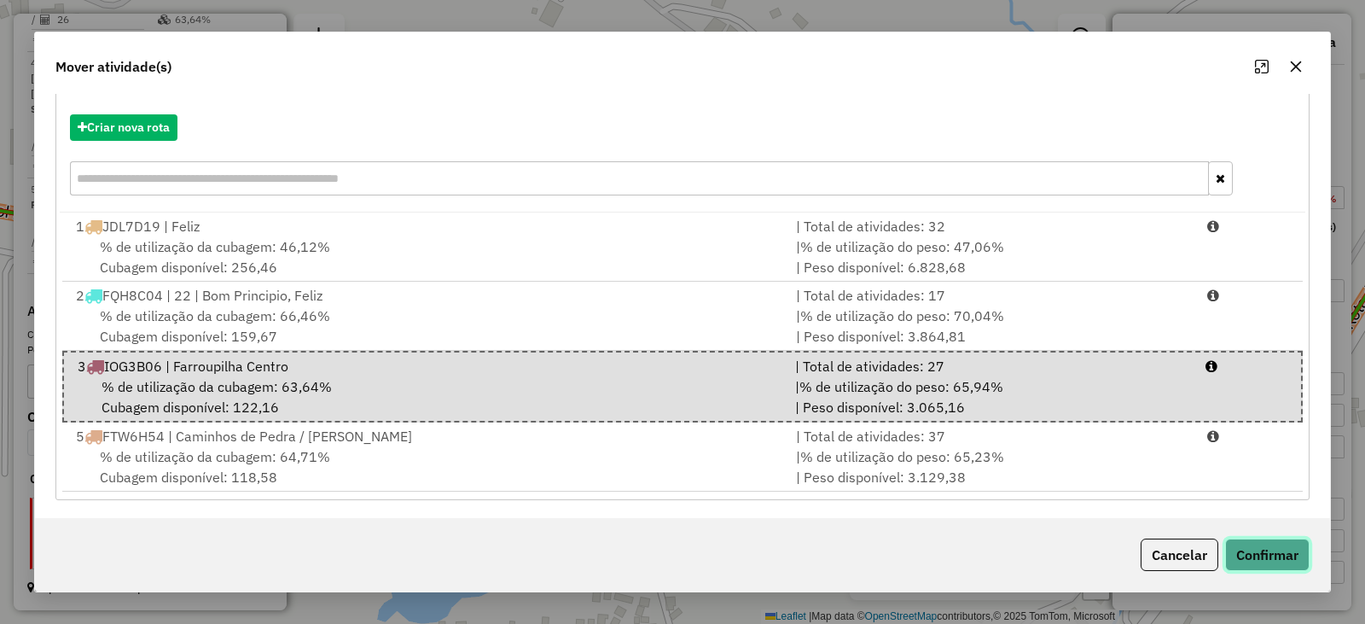
click at [1285, 551] on button "Confirmar" at bounding box center [1268, 555] width 84 height 32
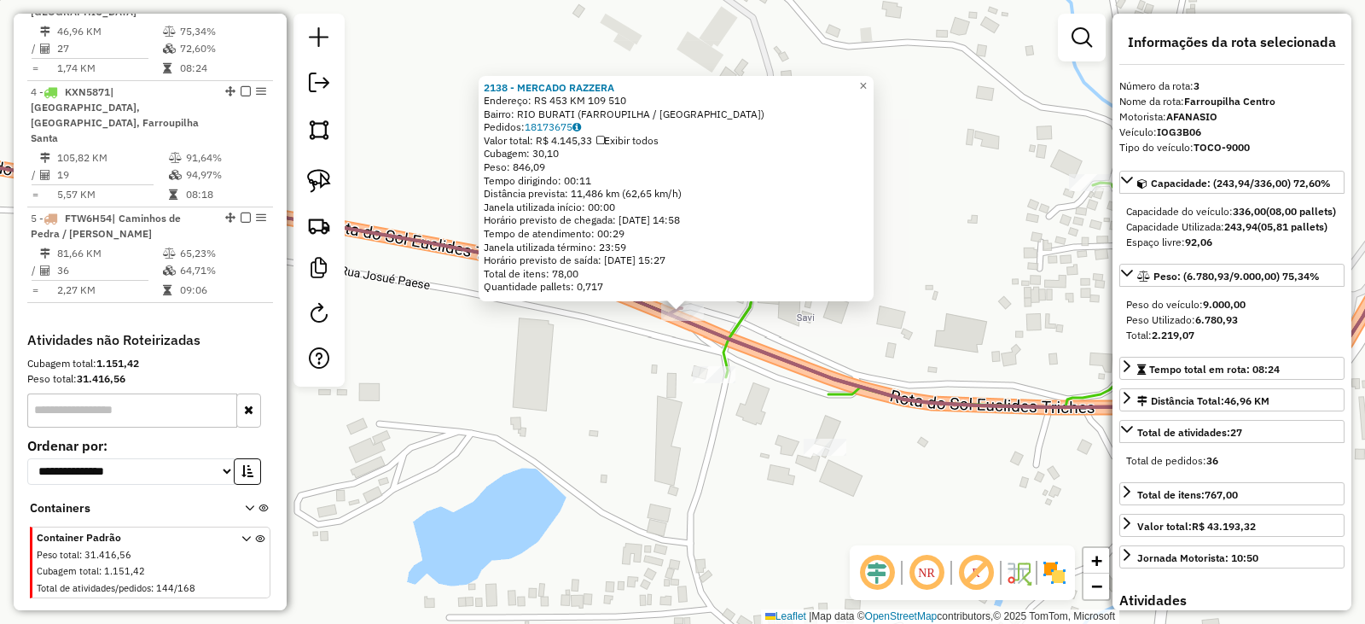
scroll to position [852, 0]
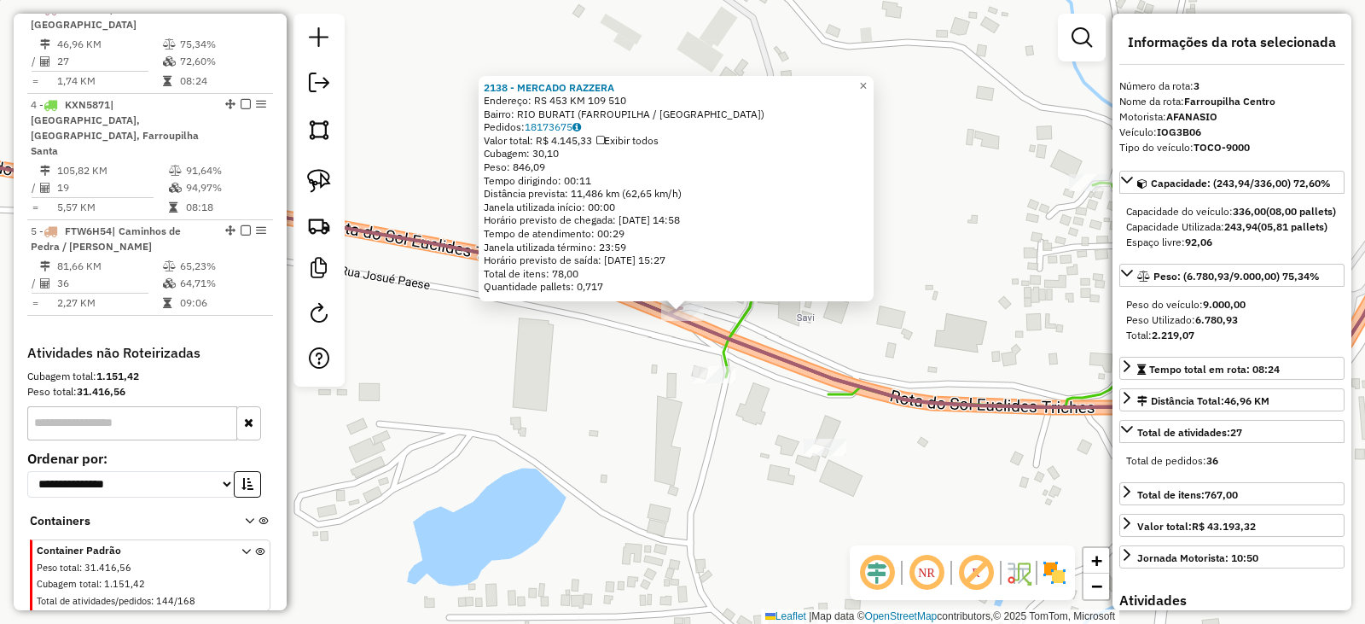
click at [939, 377] on div "2138 - MERCADO RAZZERA Endereço: RS 453 KM 109 510 Bairro: RIO BURATI (FARROUPI…" at bounding box center [682, 312] width 1365 height 624
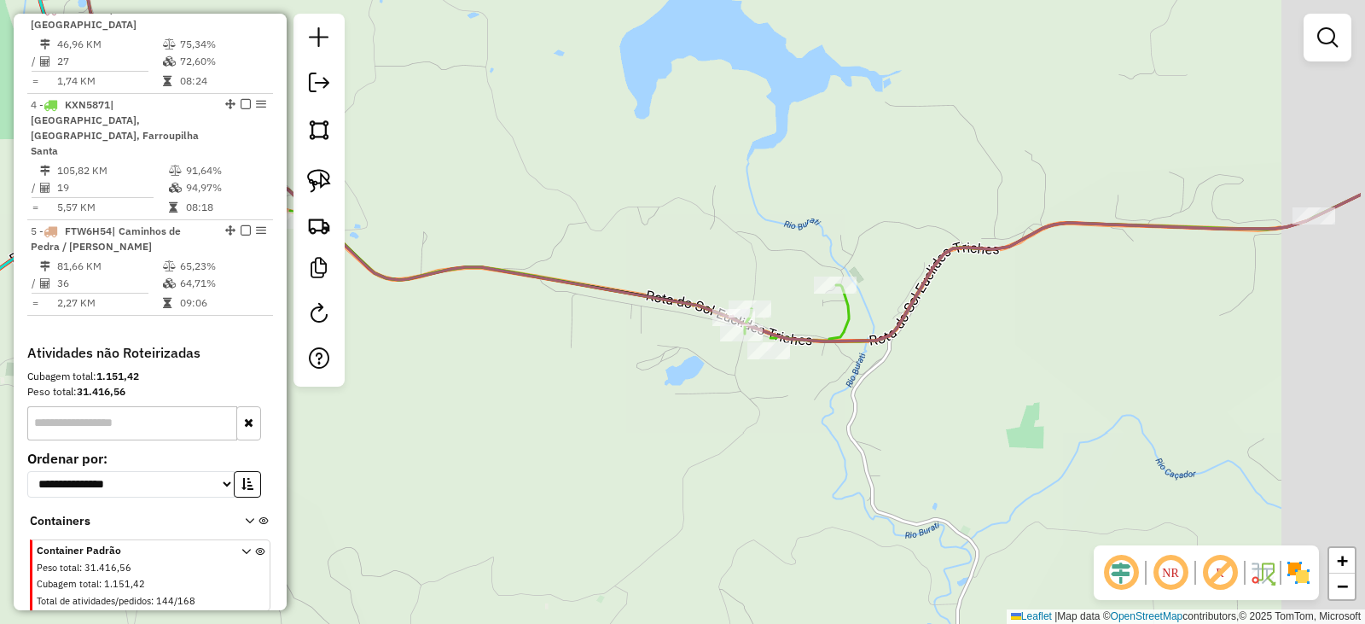
drag, startPoint x: 1003, startPoint y: 378, endPoint x: 853, endPoint y: 341, distance: 154.8
click at [853, 341] on icon at bounding box center [1046, 268] width 631 height 147
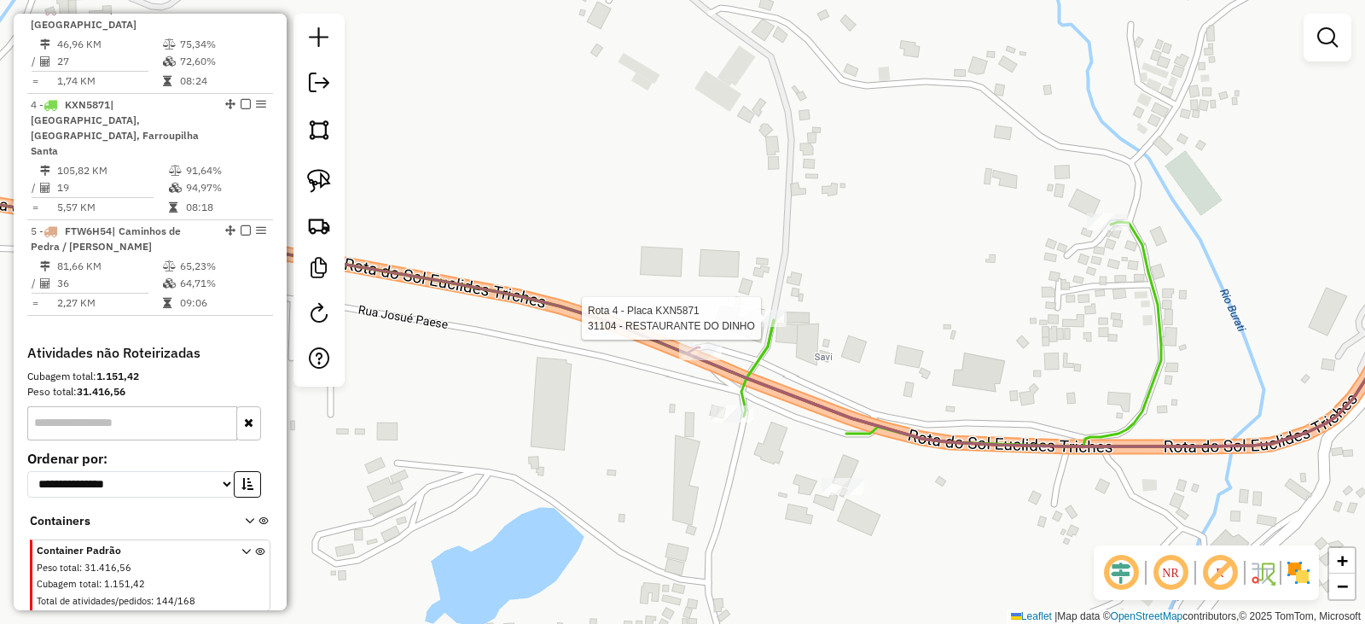
scroll to position [894, 0]
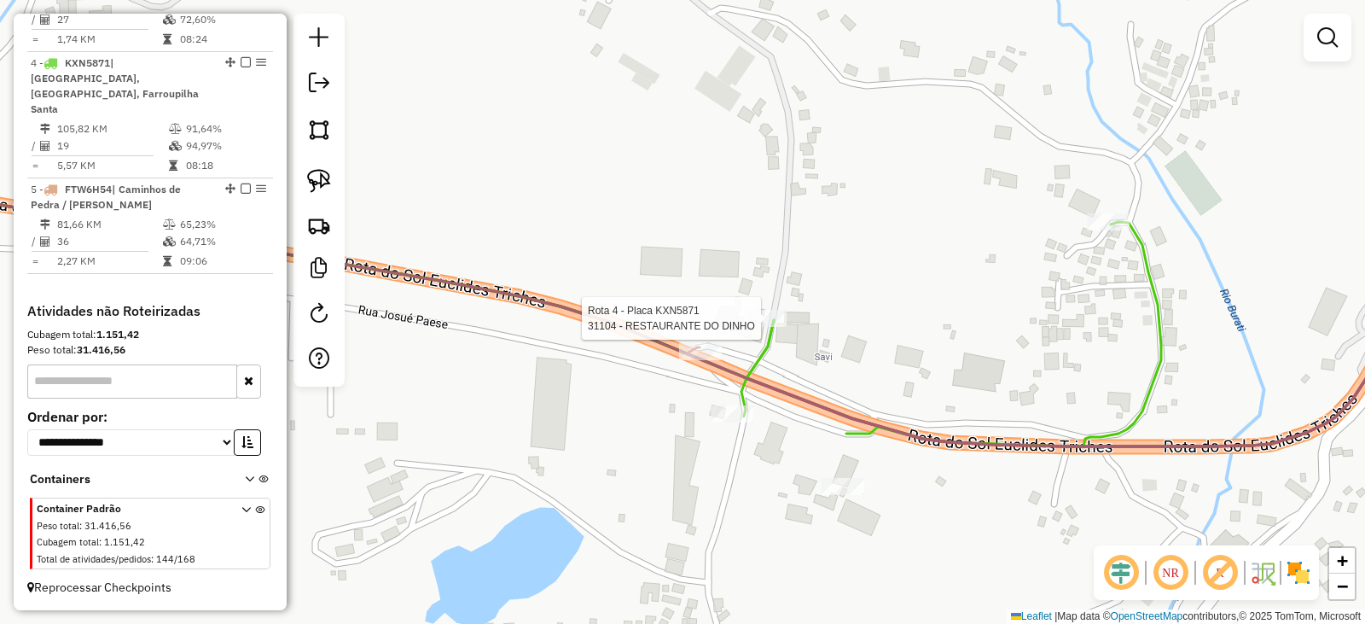
select select "*********"
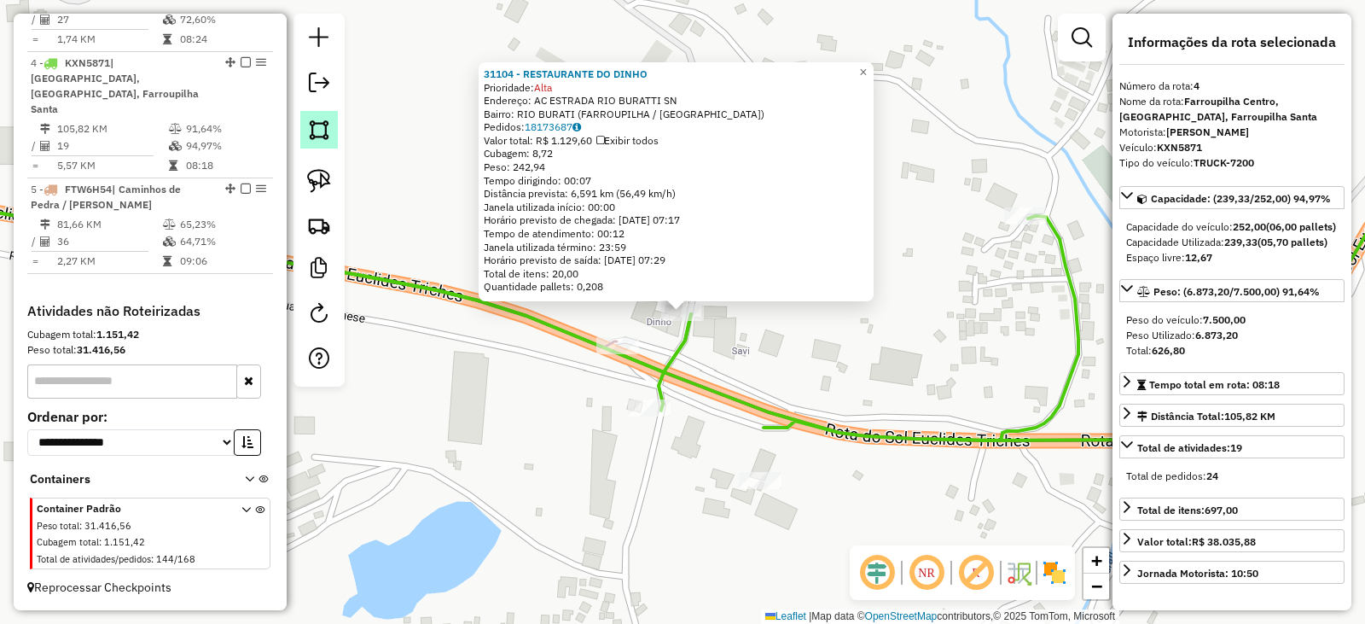
click at [319, 137] on img at bounding box center [319, 130] width 24 height 24
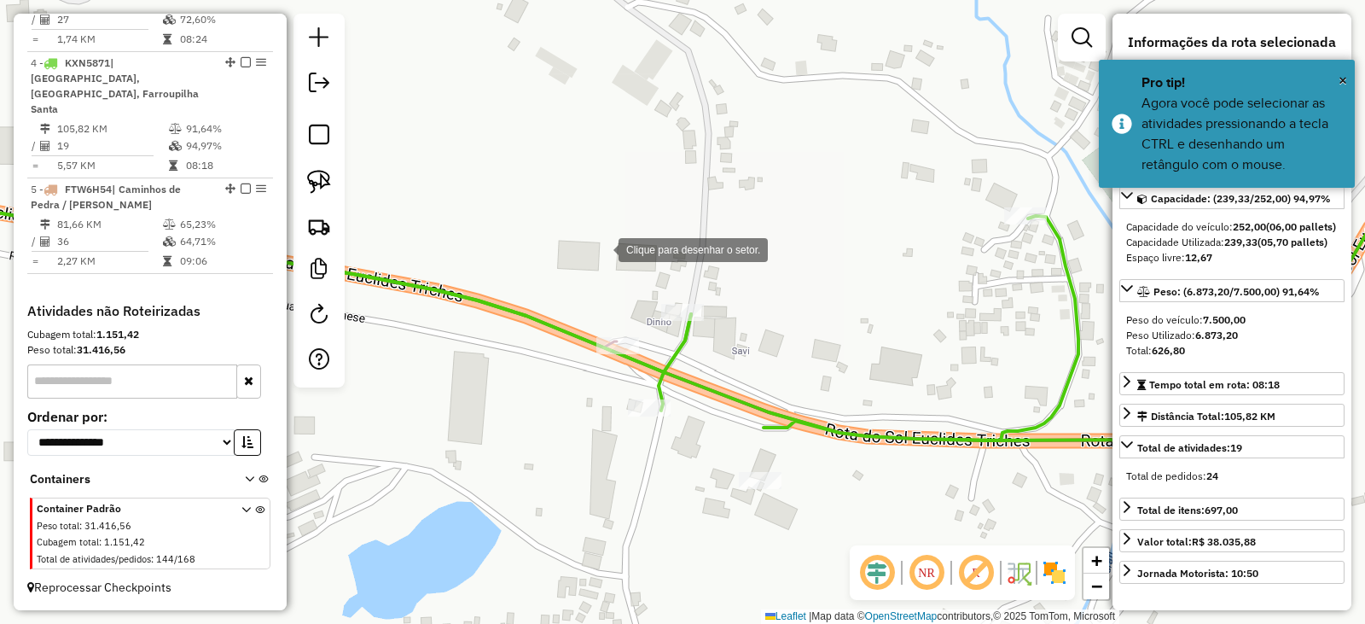
click at [601, 249] on div at bounding box center [602, 248] width 34 height 34
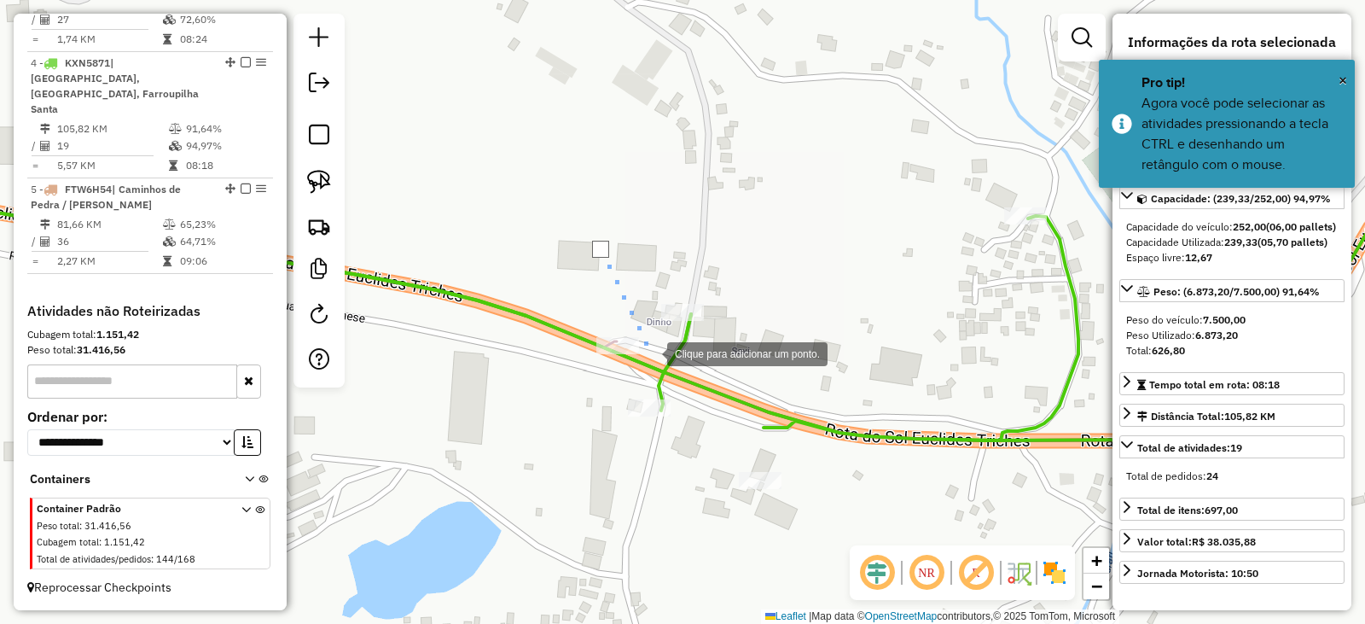
click at [655, 355] on div at bounding box center [650, 352] width 34 height 34
click at [713, 355] on div at bounding box center [695, 354] width 34 height 34
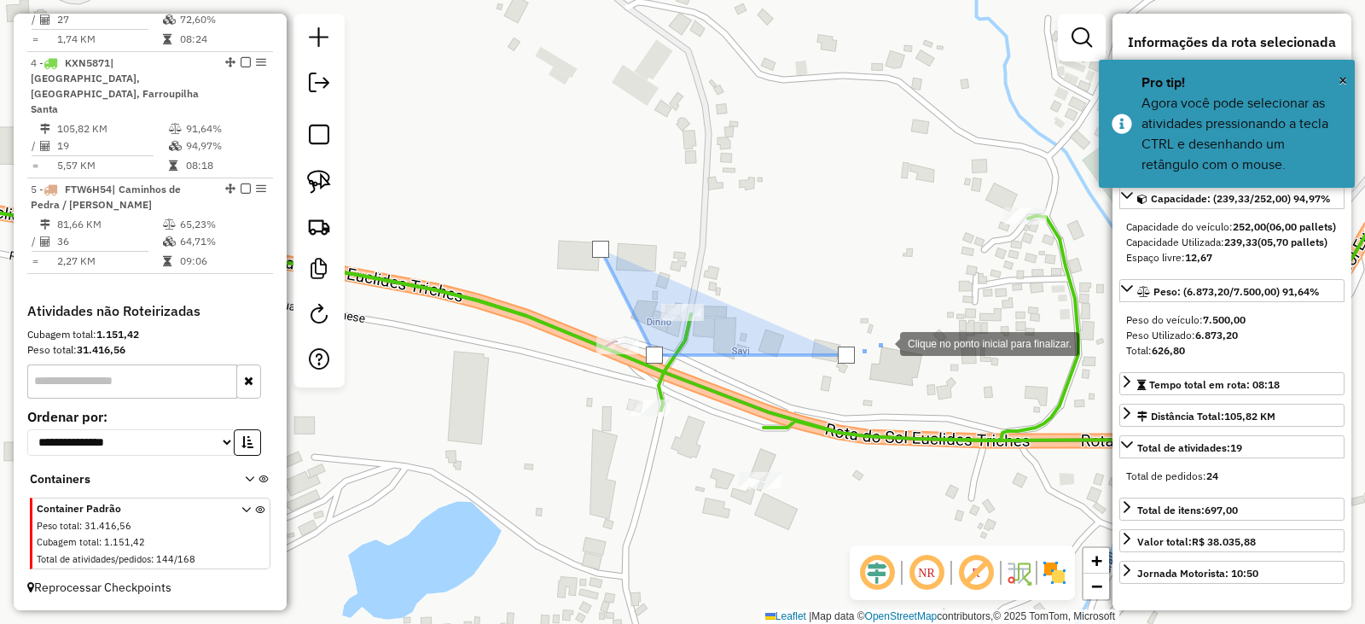
click at [900, 325] on div at bounding box center [883, 342] width 34 height 34
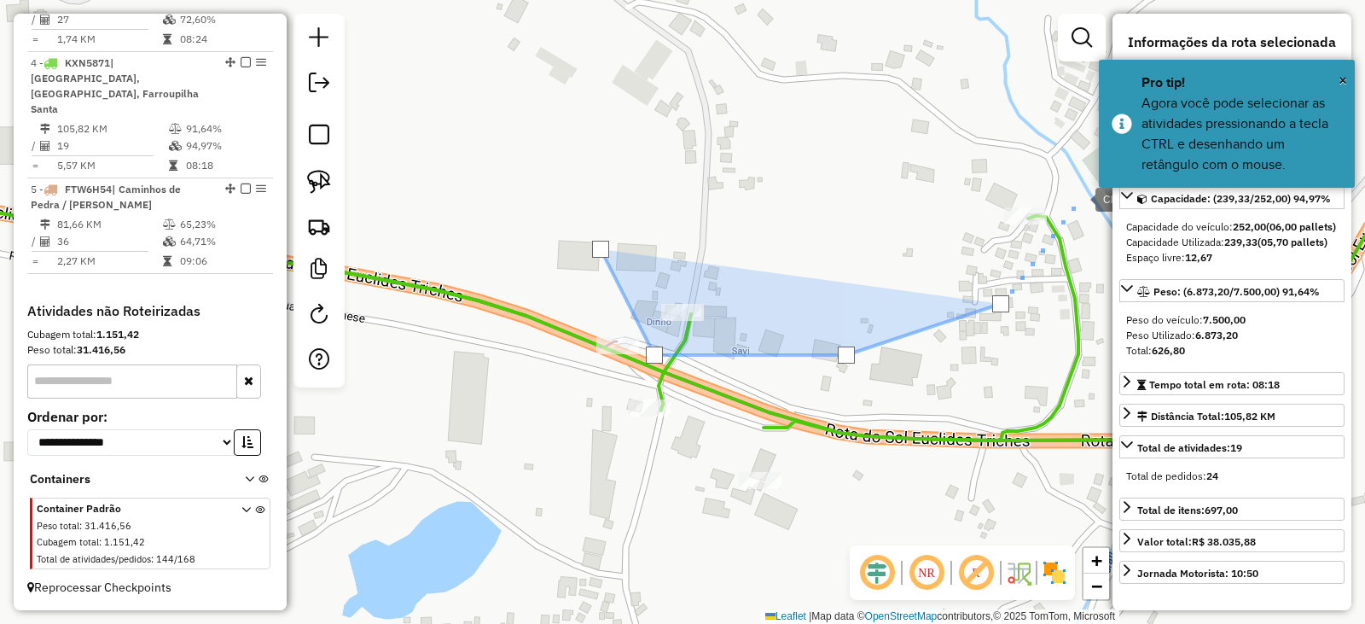
drag, startPoint x: 1079, startPoint y: 198, endPoint x: 1007, endPoint y: 158, distance: 82.1
click at [1074, 195] on div at bounding box center [1079, 198] width 34 height 34
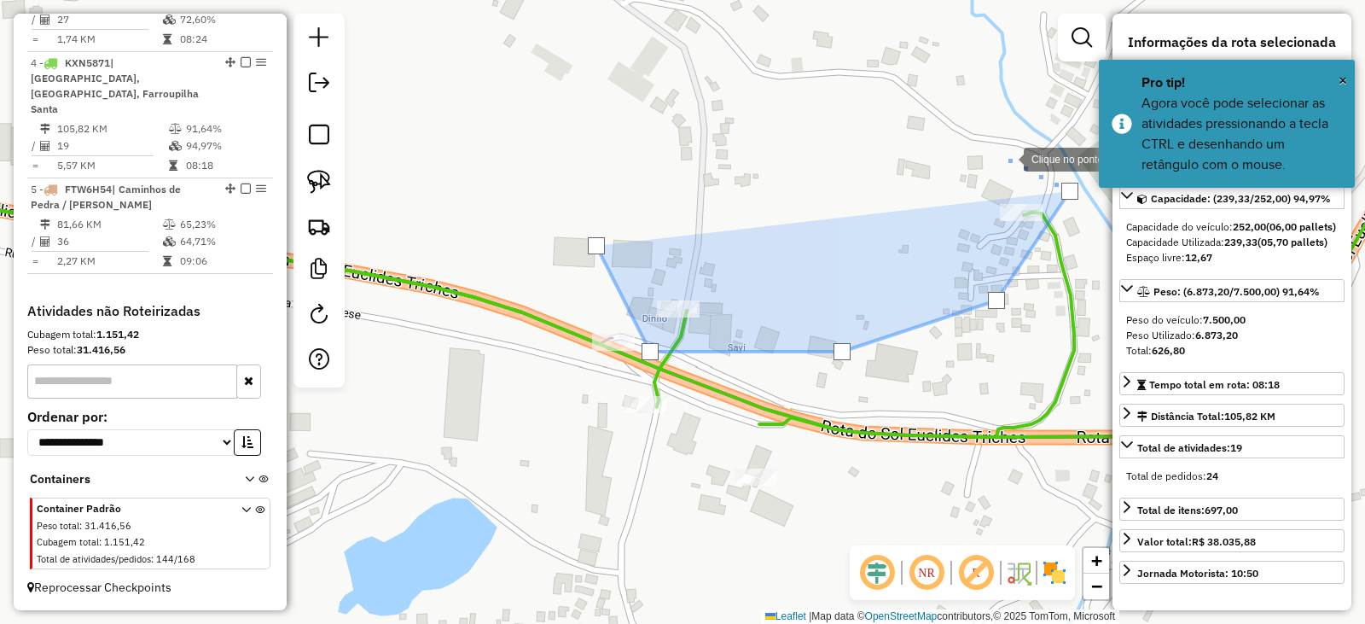
click at [993, 154] on div at bounding box center [1007, 158] width 34 height 34
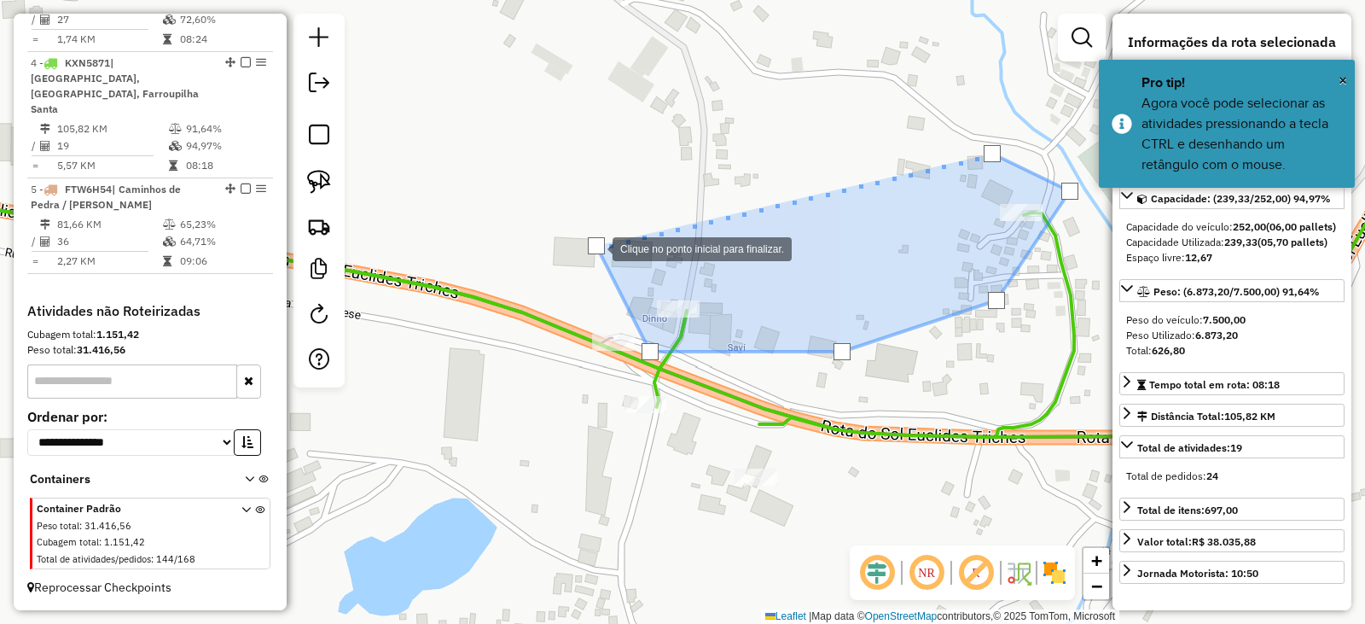
click at [596, 247] on div at bounding box center [596, 245] width 17 height 17
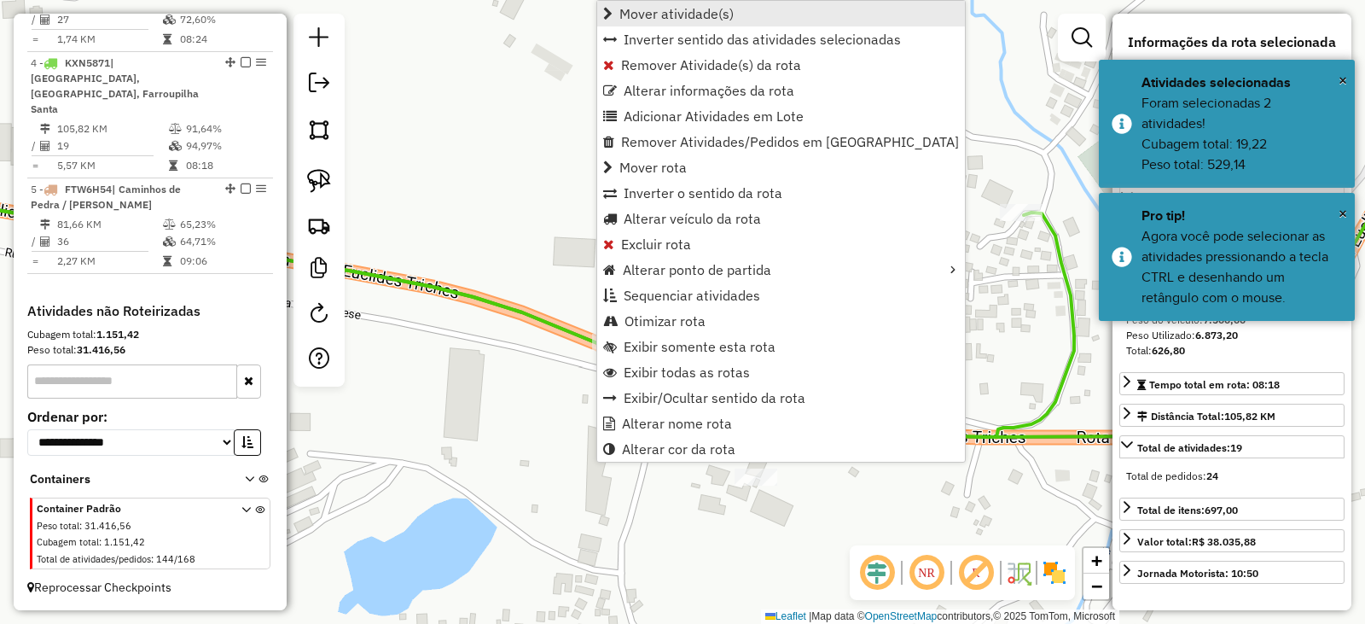
click at [647, 11] on span "Mover atividade(s)" at bounding box center [677, 14] width 114 height 14
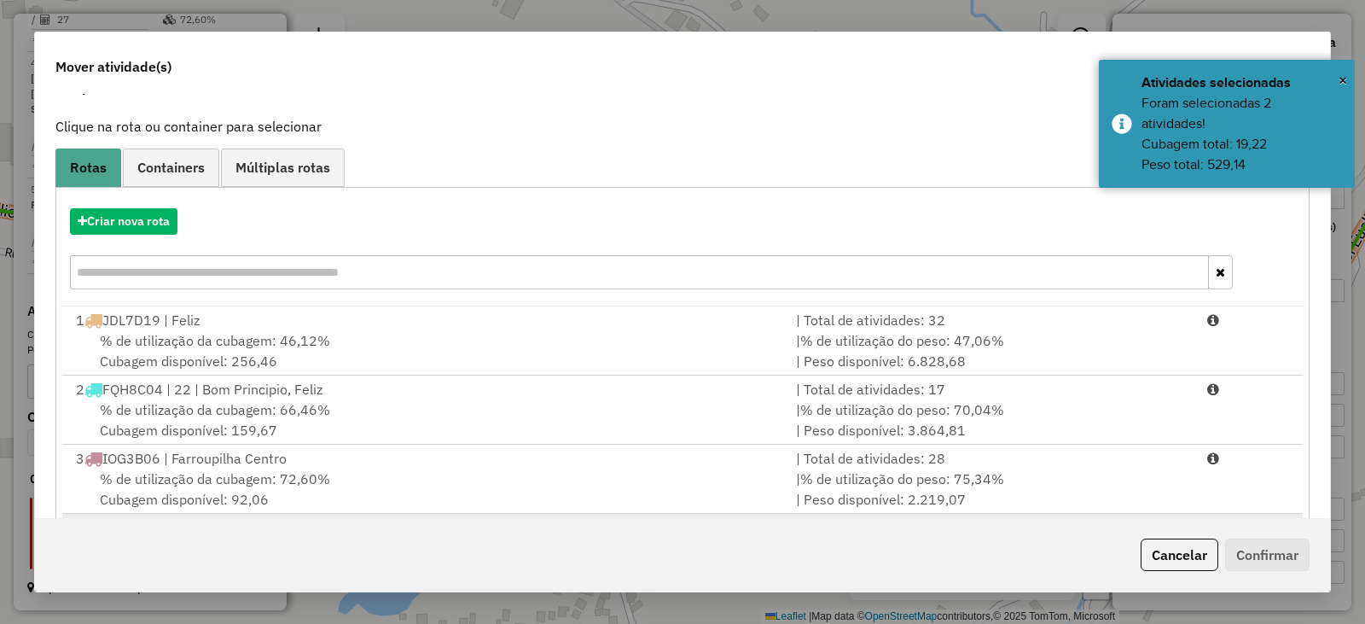
scroll to position [179, 0]
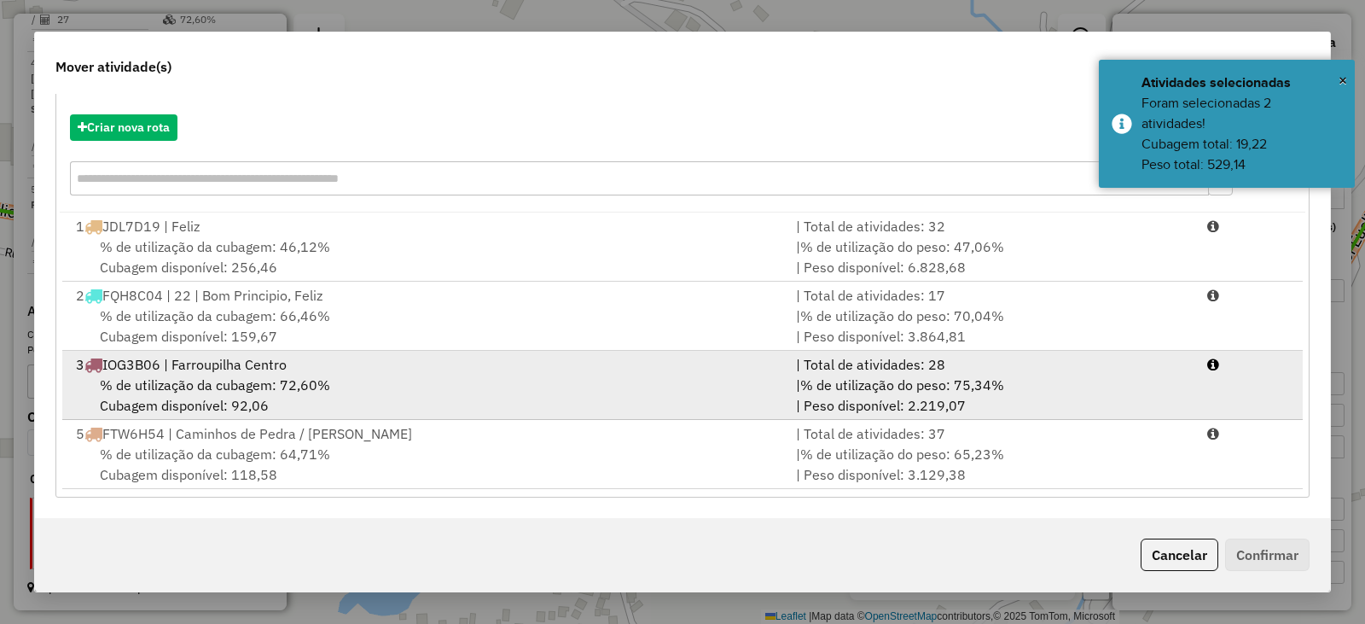
click at [201, 370] on div "3 IOG3B06 | Farroupilha Centro" at bounding box center [426, 364] width 720 height 20
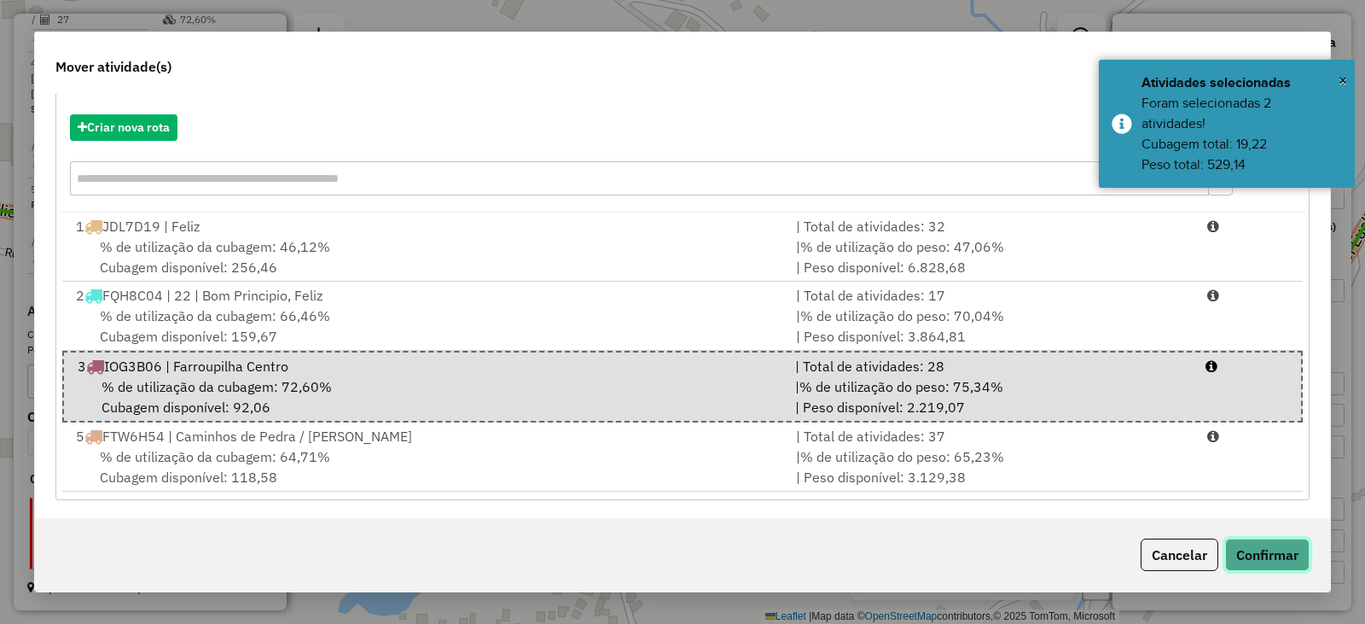
click at [1287, 555] on button "Confirmar" at bounding box center [1268, 555] width 84 height 32
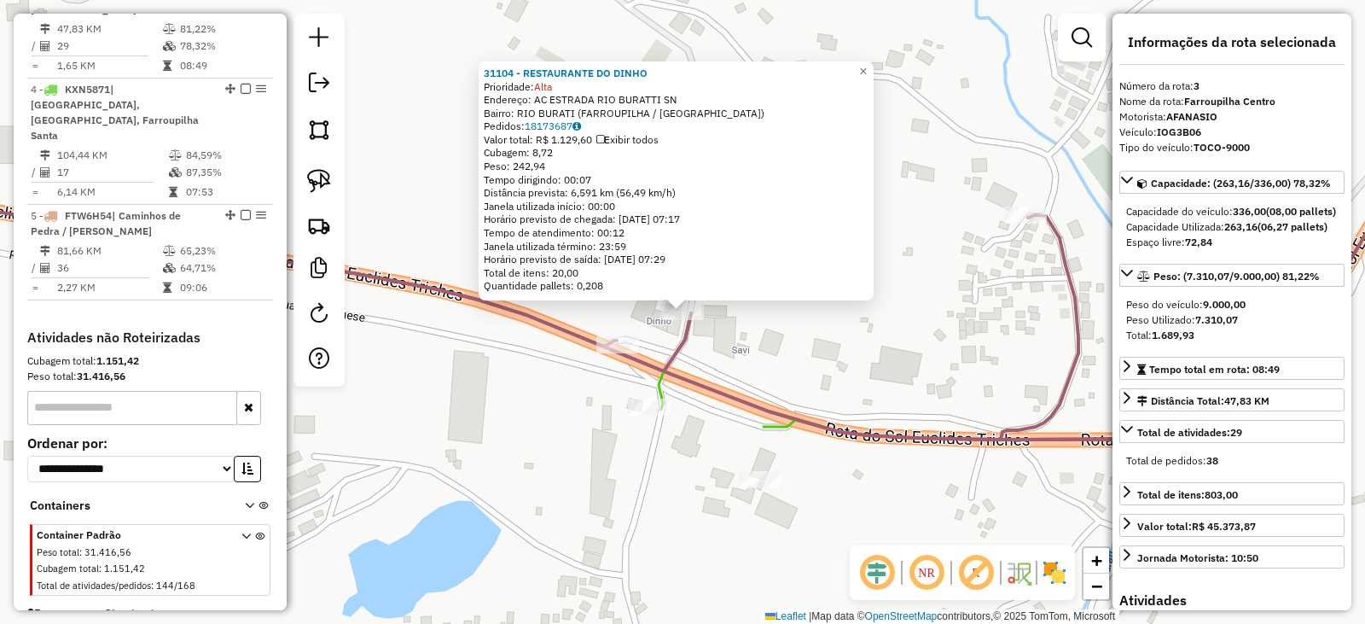
scroll to position [852, 0]
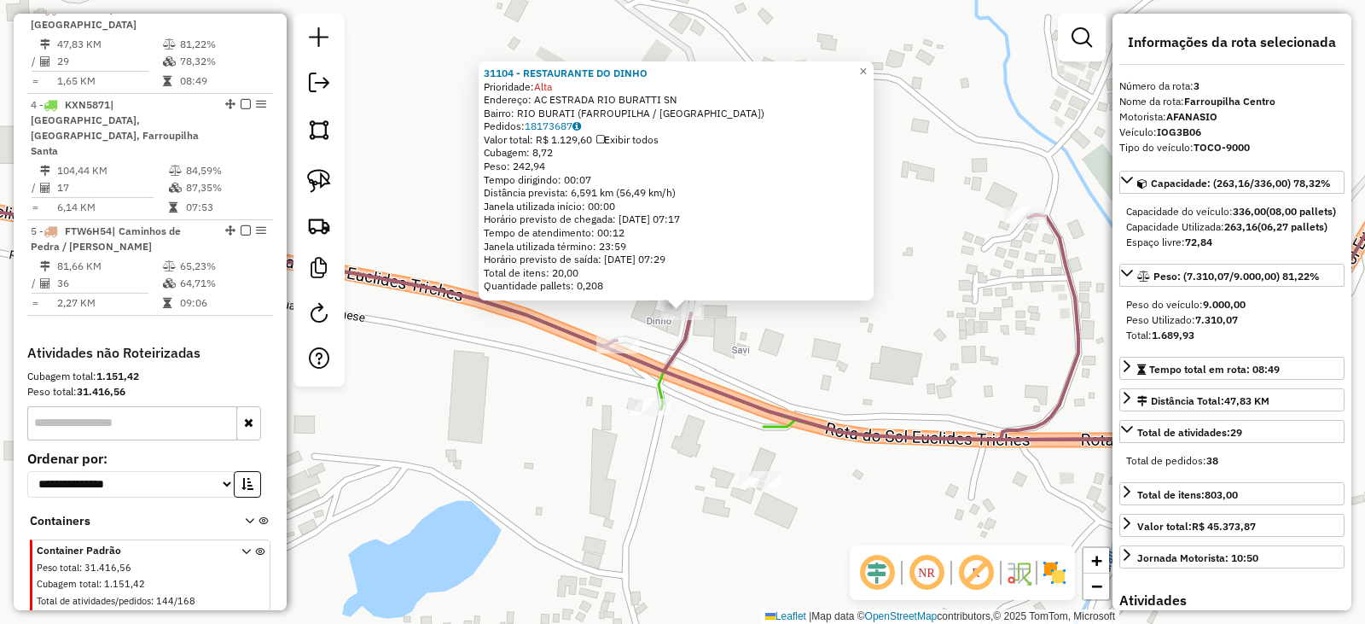
click at [754, 359] on div "31104 - RESTAURANTE DO DINHO Prioridade: Alta Endereço: AC ESTRADA RIO BURATTI …" at bounding box center [682, 312] width 1365 height 624
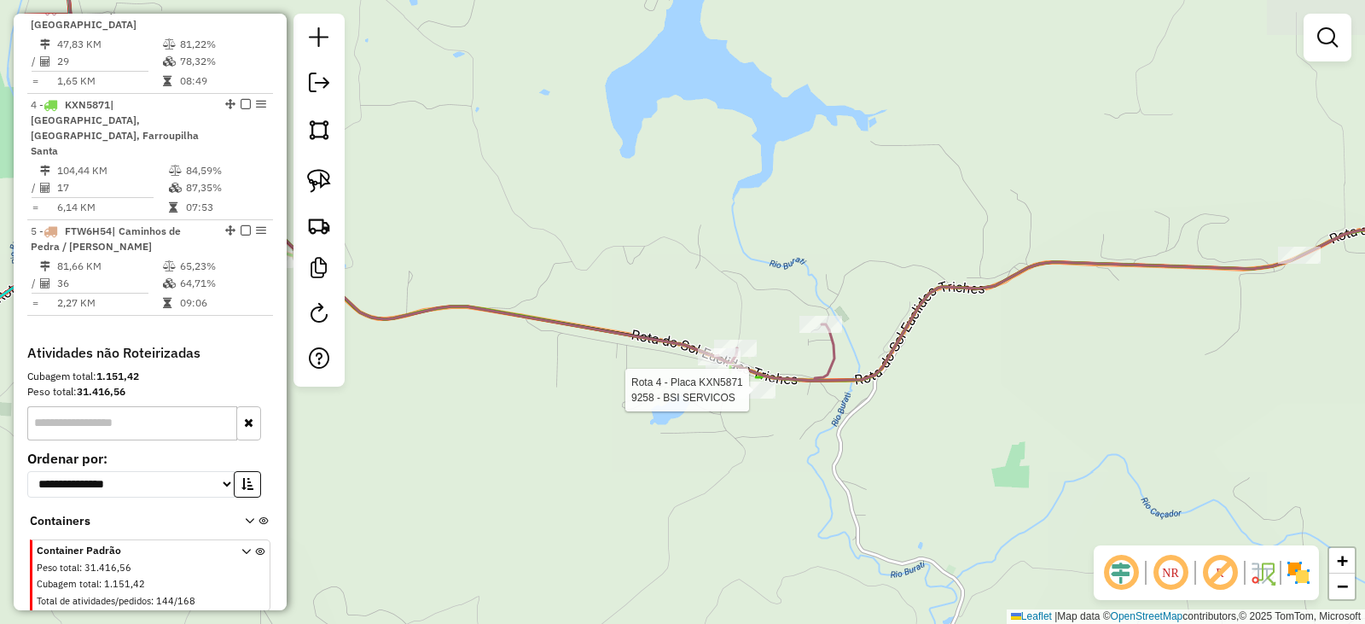
select select "*********"
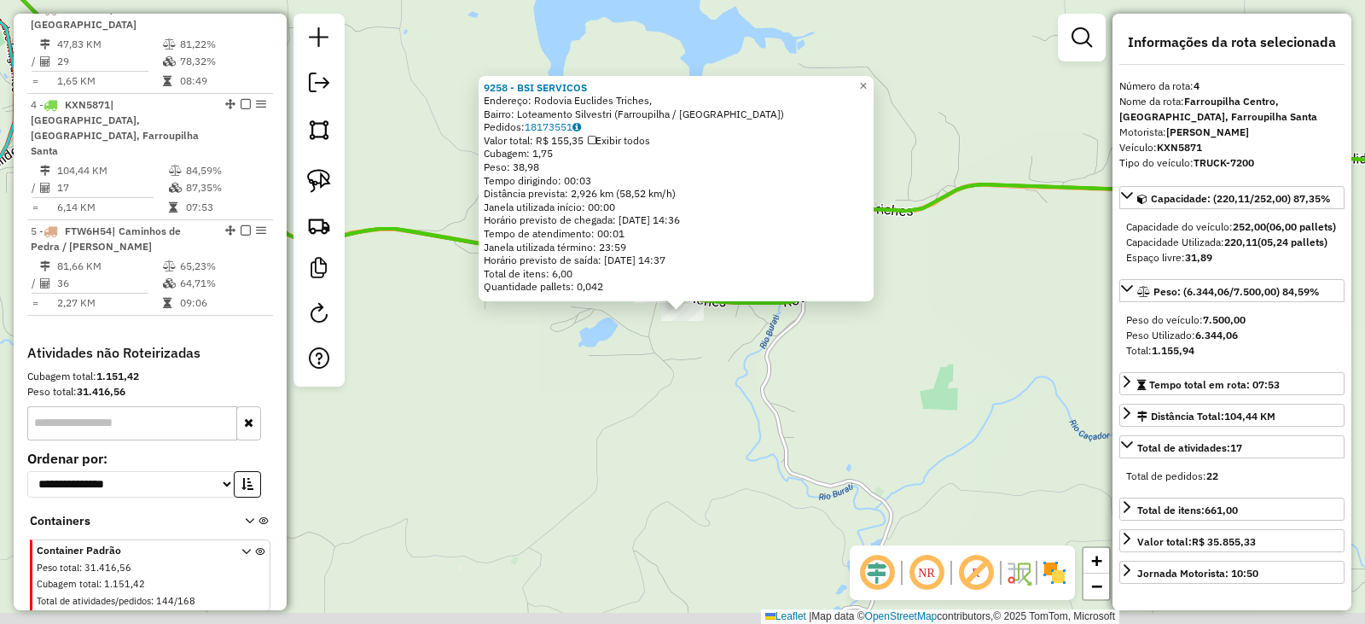
scroll to position [894, 0]
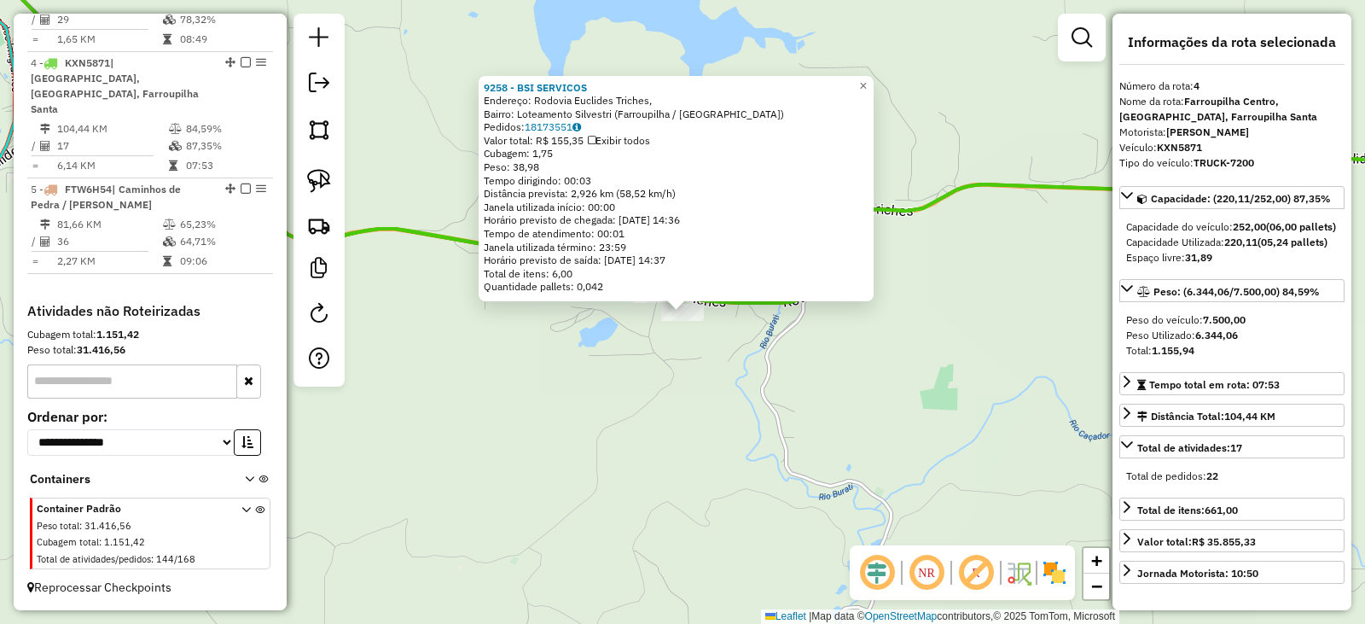
click at [739, 395] on div "9258 - BSI SERVICOS Endereço: Rodovia Euclides Triches, Bairro: Loteamento Silv…" at bounding box center [682, 312] width 1365 height 624
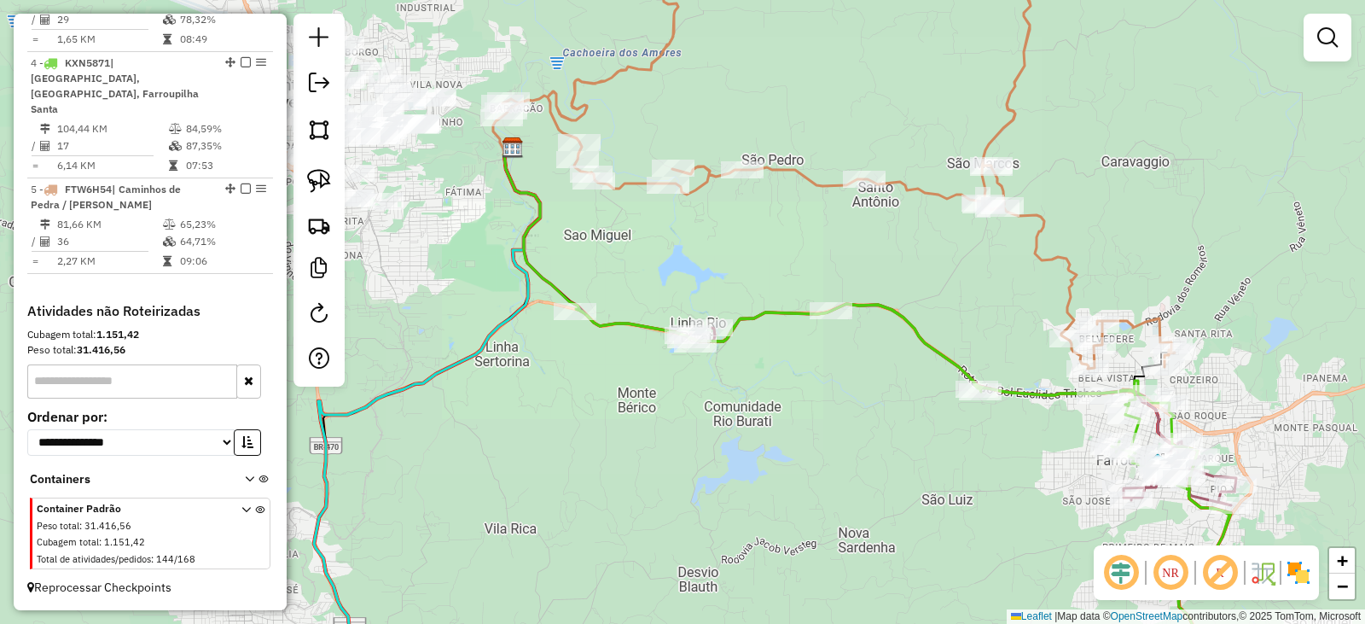
drag, startPoint x: 834, startPoint y: 408, endPoint x: 748, endPoint y: 345, distance: 106.9
click at [779, 348] on div "Janela de atendimento Grade de atendimento Capacidade Transportadoras Veículos …" at bounding box center [682, 312] width 1365 height 624
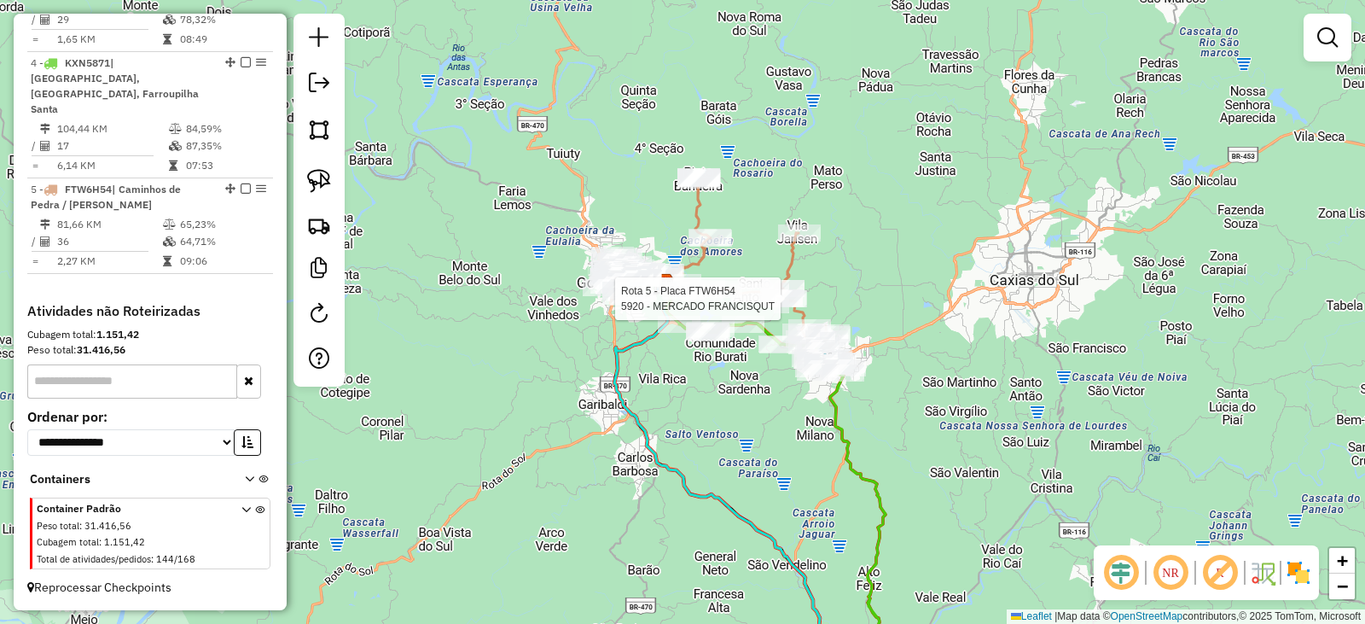
select select "*********"
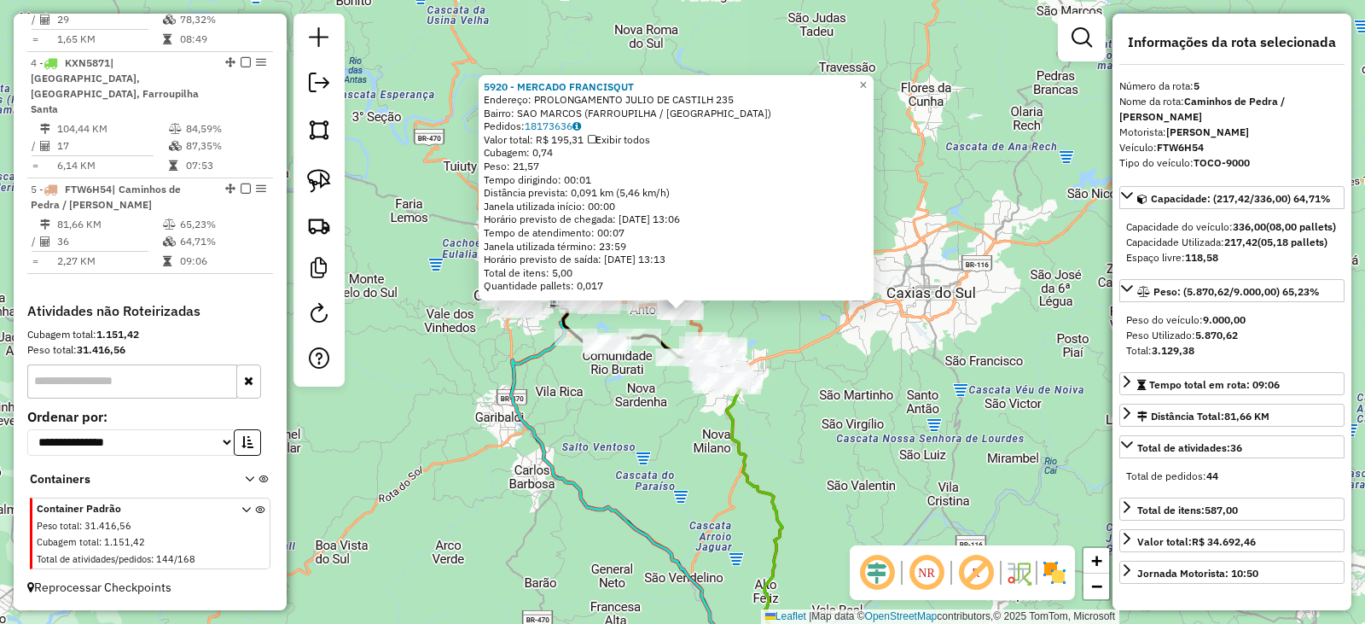
drag, startPoint x: 862, startPoint y: 349, endPoint x: 812, endPoint y: 340, distance: 51.2
click at [863, 349] on div "5920 - MERCADO FRANCISQUT Endereço: PROLONGAMENTO JULIO DE CASTILH 235 Bairro: …" at bounding box center [682, 312] width 1365 height 624
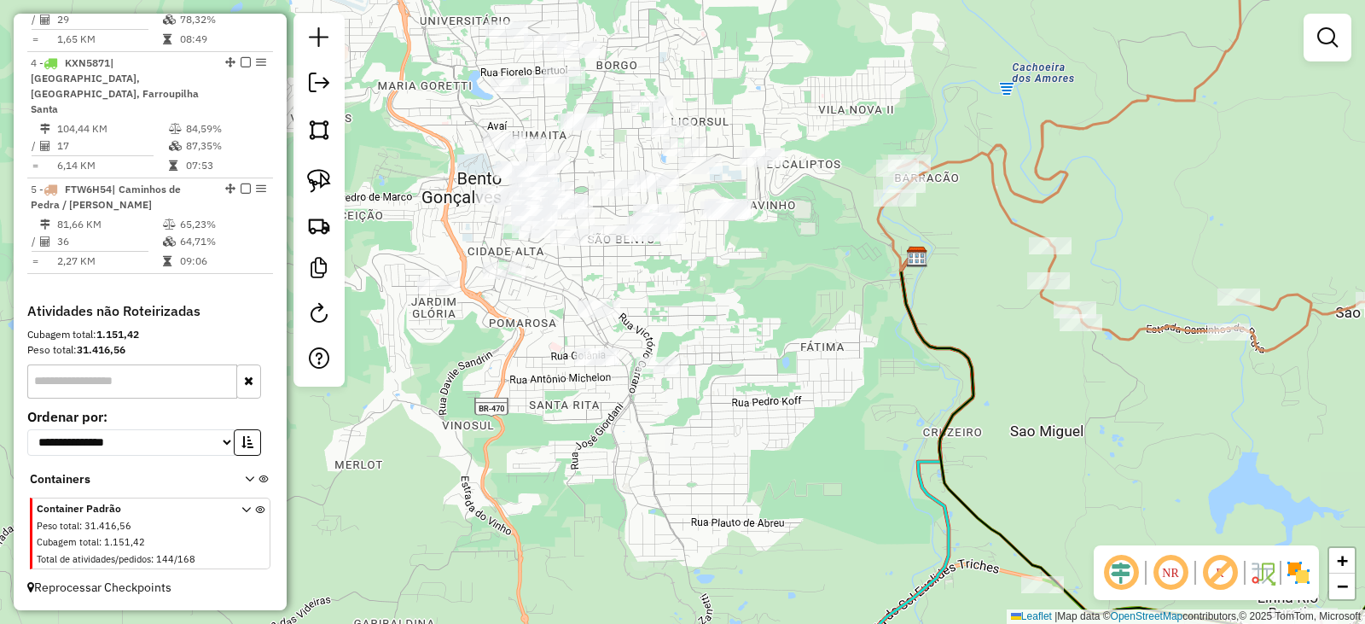
drag, startPoint x: 784, startPoint y: 312, endPoint x: 801, endPoint y: 372, distance: 61.9
click at [806, 378] on div "Janela de atendimento Grade de atendimento Capacidade Transportadoras Veículos …" at bounding box center [682, 312] width 1365 height 624
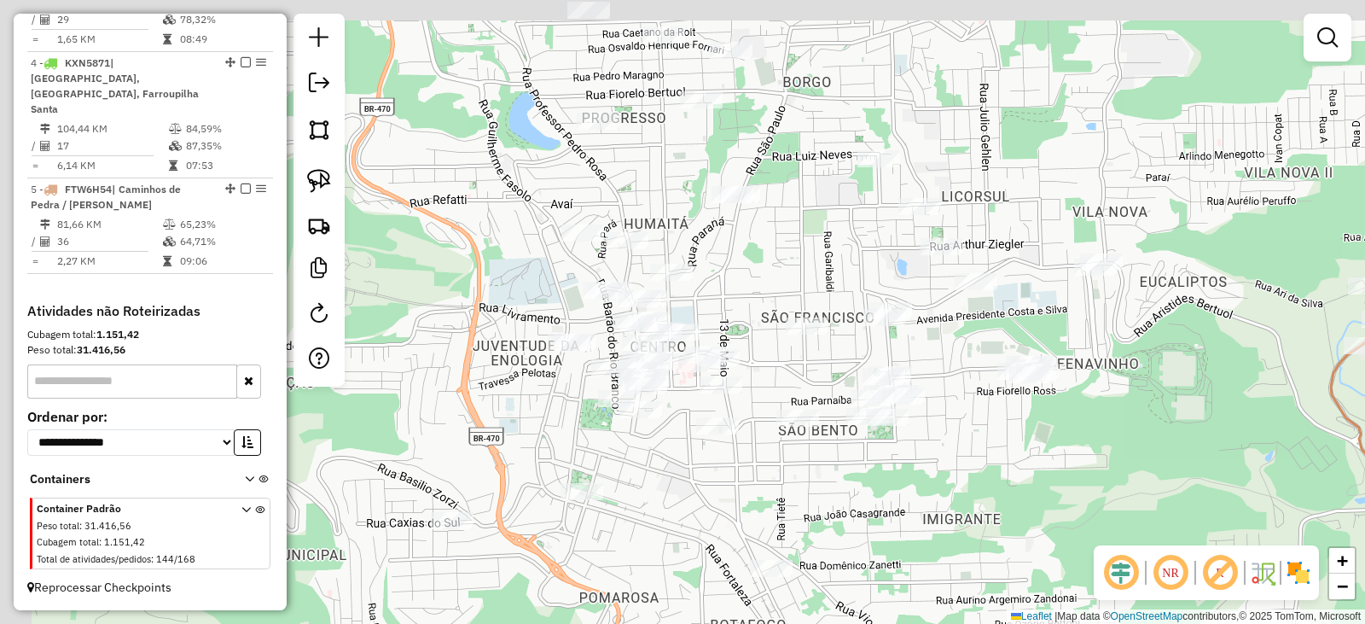
drag, startPoint x: 675, startPoint y: 215, endPoint x: 758, endPoint y: 282, distance: 106.8
click at [758, 282] on div "Janela de atendimento Grade de atendimento Capacidade Transportadoras Veículos …" at bounding box center [682, 312] width 1365 height 624
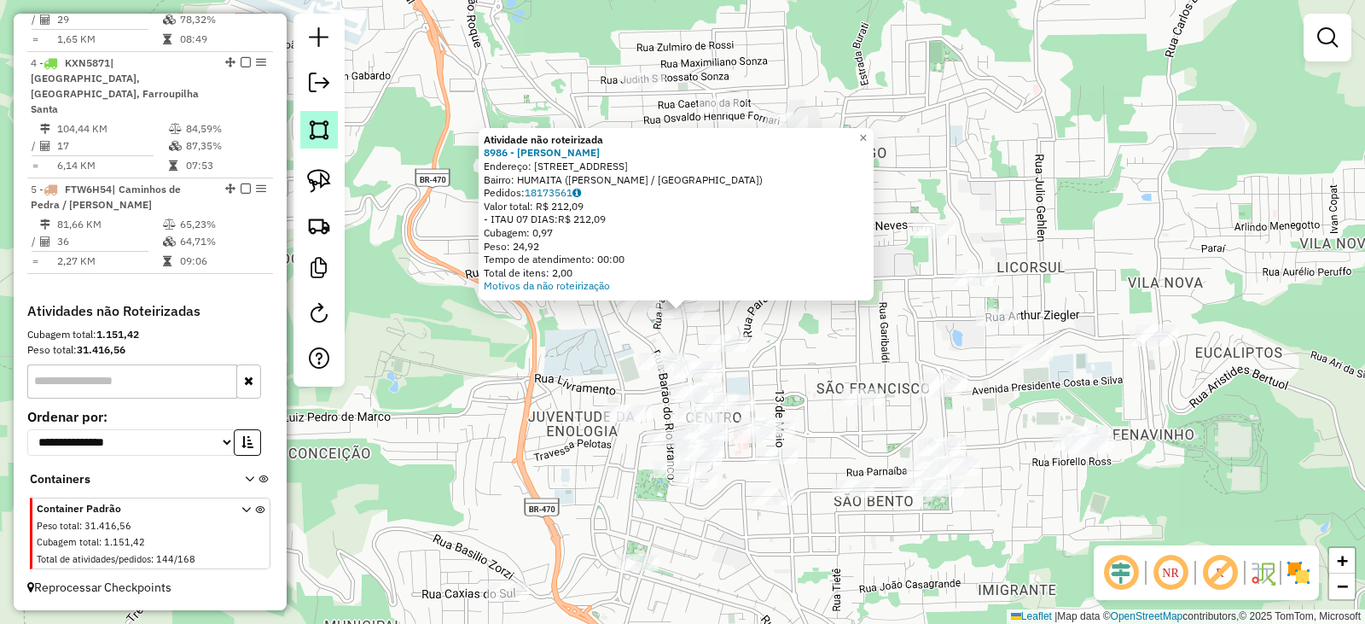
click at [316, 143] on link at bounding box center [319, 130] width 38 height 38
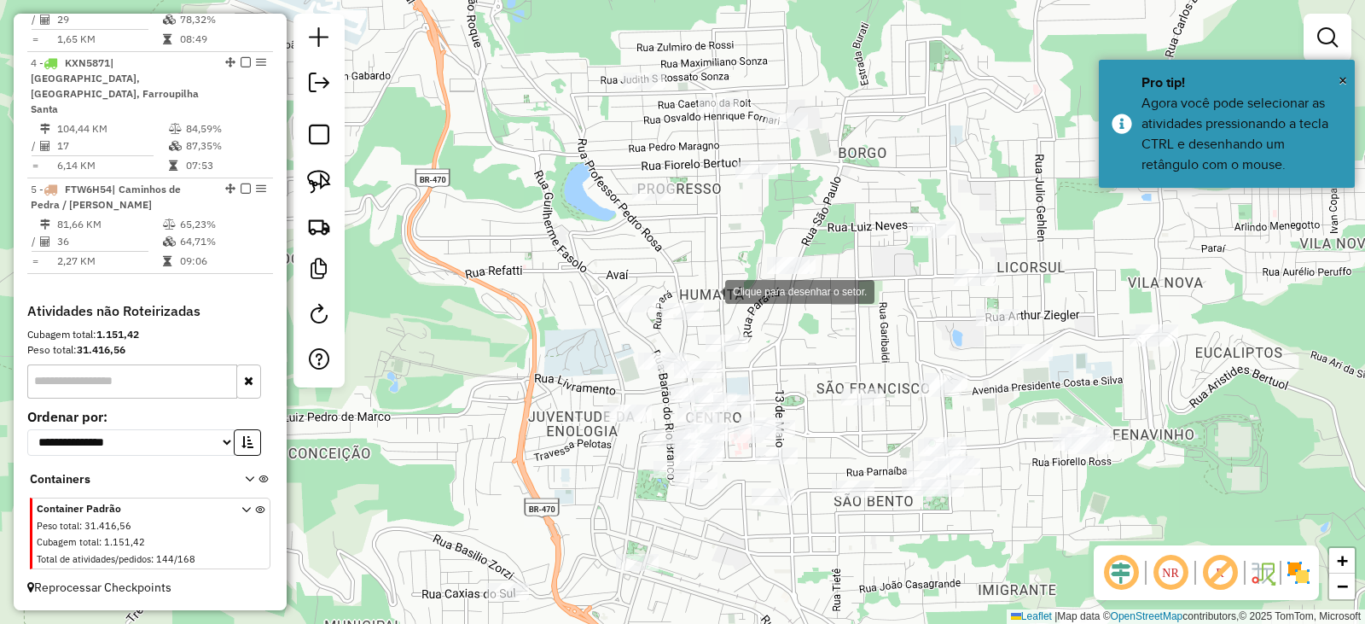
drag, startPoint x: 708, startPoint y: 290, endPoint x: 696, endPoint y: 287, distance: 13.2
click at [708, 290] on div at bounding box center [708, 290] width 34 height 34
click at [637, 274] on div at bounding box center [654, 279] width 34 height 34
click at [617, 281] on div at bounding box center [624, 273] width 17 height 17
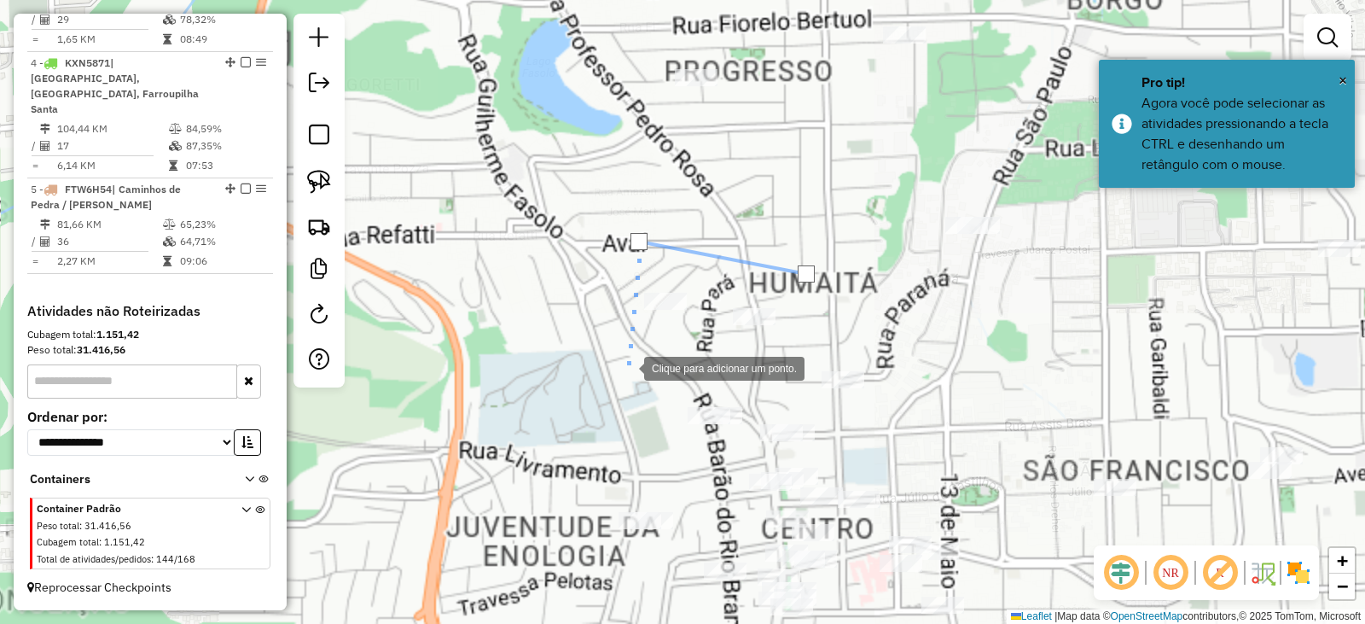
click at [627, 367] on div at bounding box center [627, 367] width 34 height 34
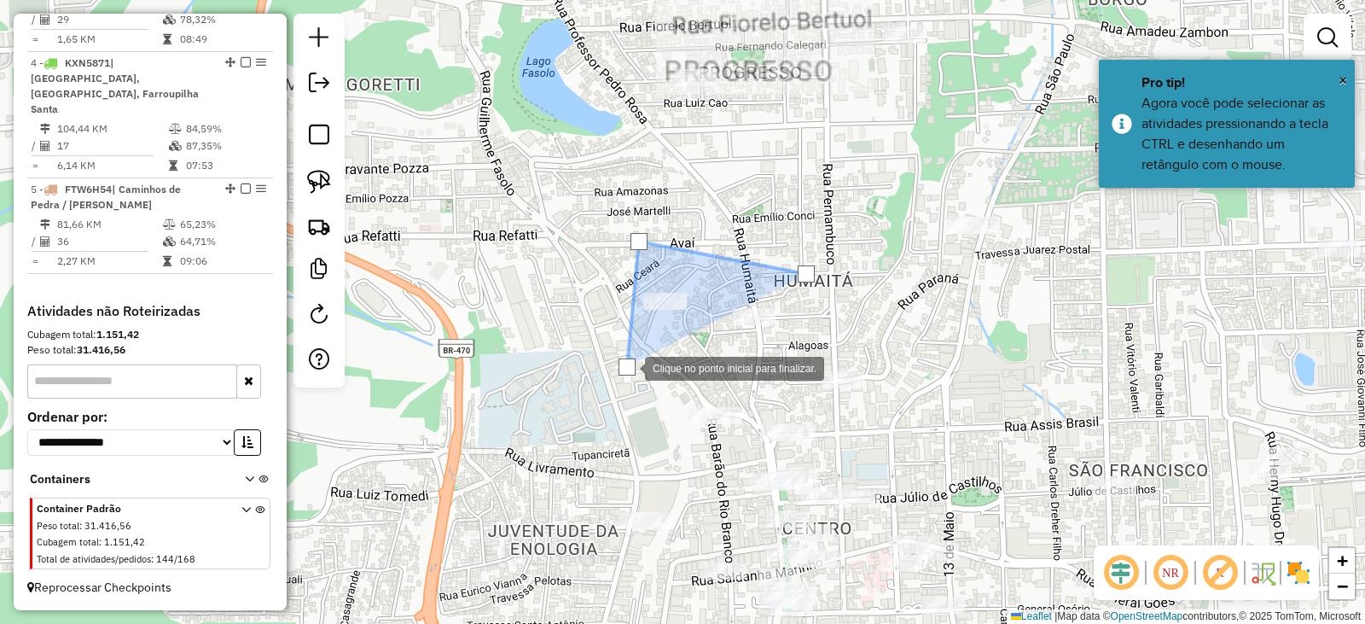
click at [645, 384] on div at bounding box center [628, 367] width 34 height 34
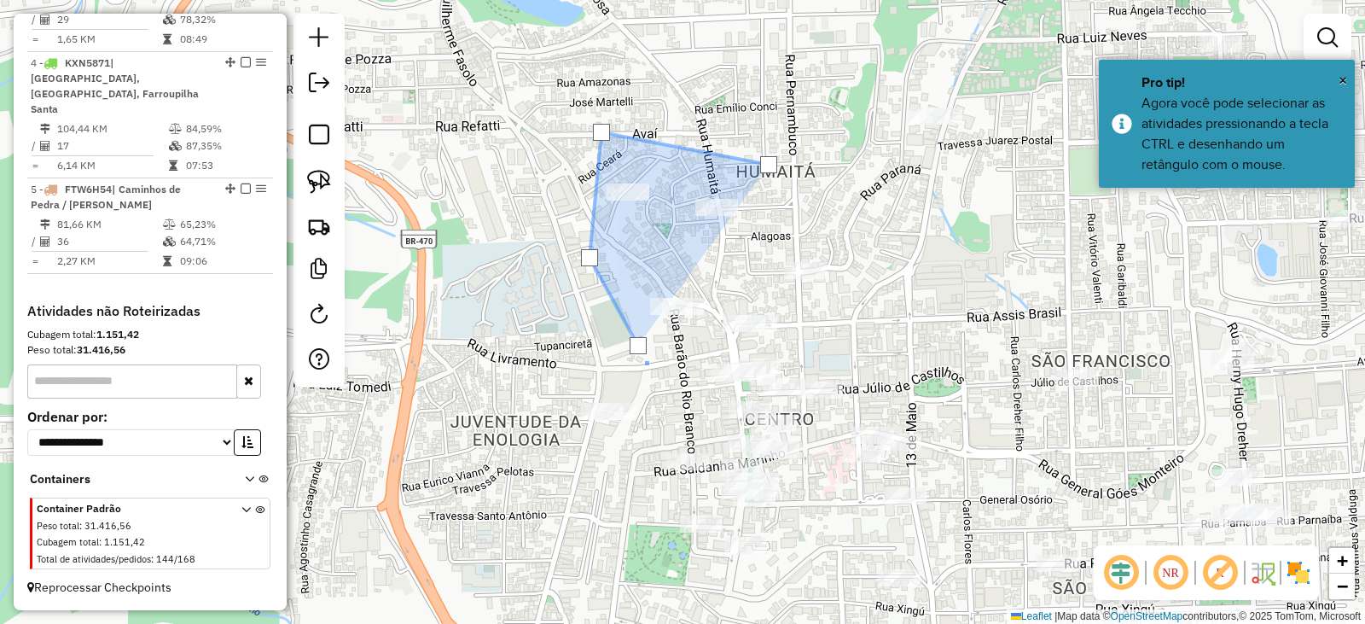
drag, startPoint x: 695, startPoint y: 511, endPoint x: 603, endPoint y: 248, distance: 278.5
click at [631, 348] on div at bounding box center [648, 365] width 34 height 34
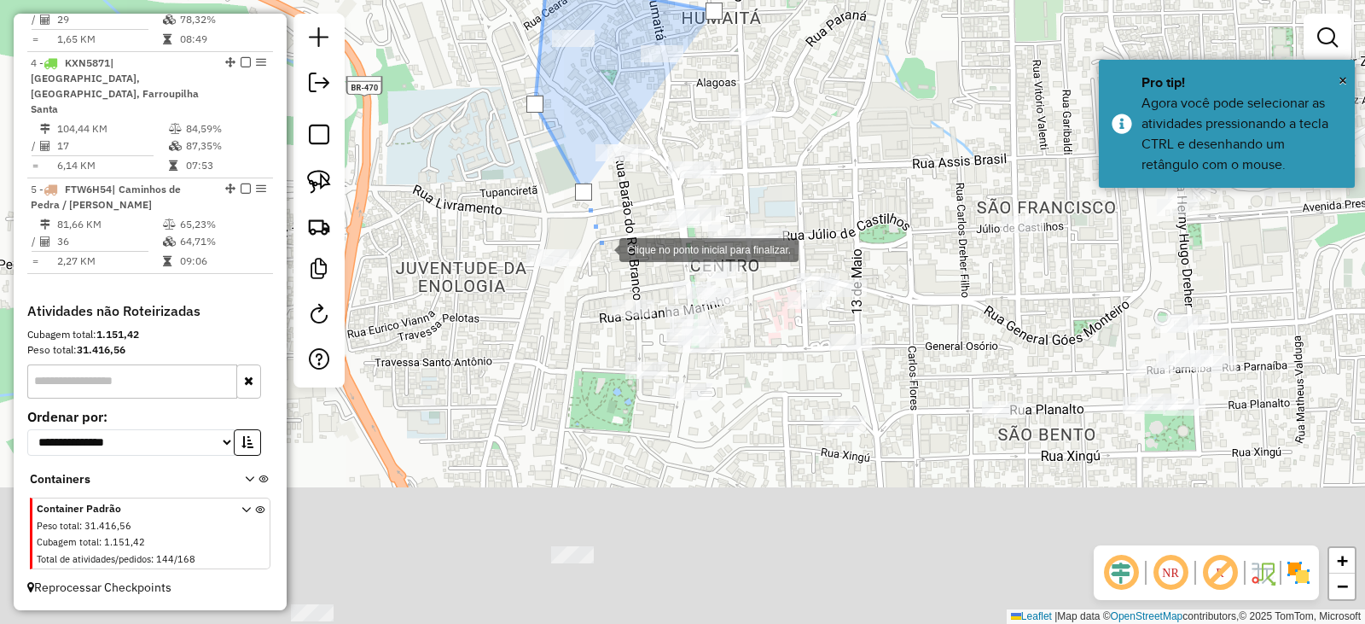
click at [597, 252] on div at bounding box center [602, 248] width 34 height 34
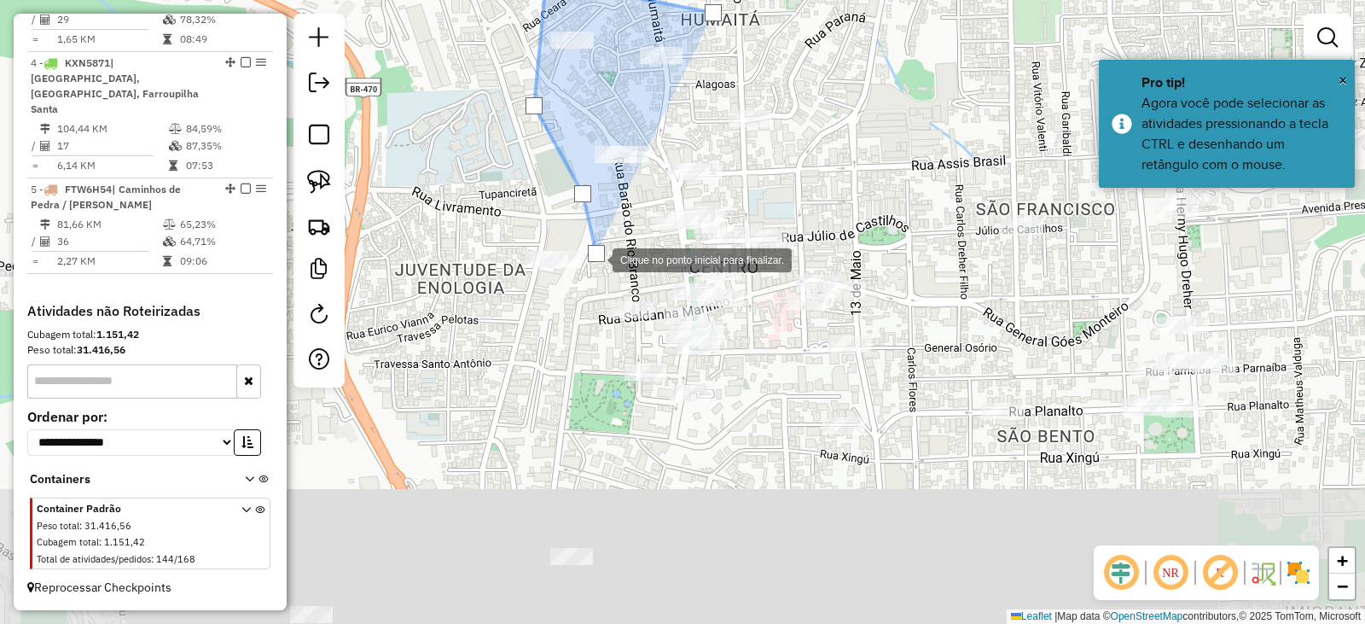
click at [588, 276] on div at bounding box center [596, 259] width 34 height 34
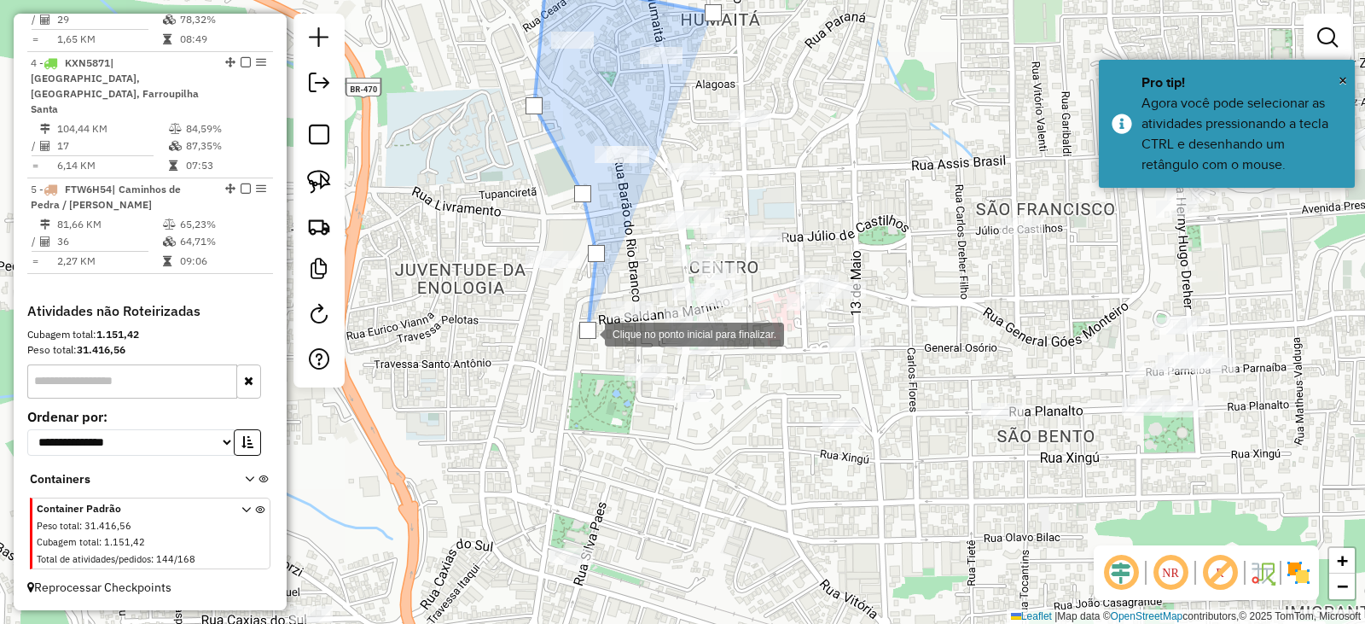
click at [605, 350] on div at bounding box center [588, 333] width 34 height 34
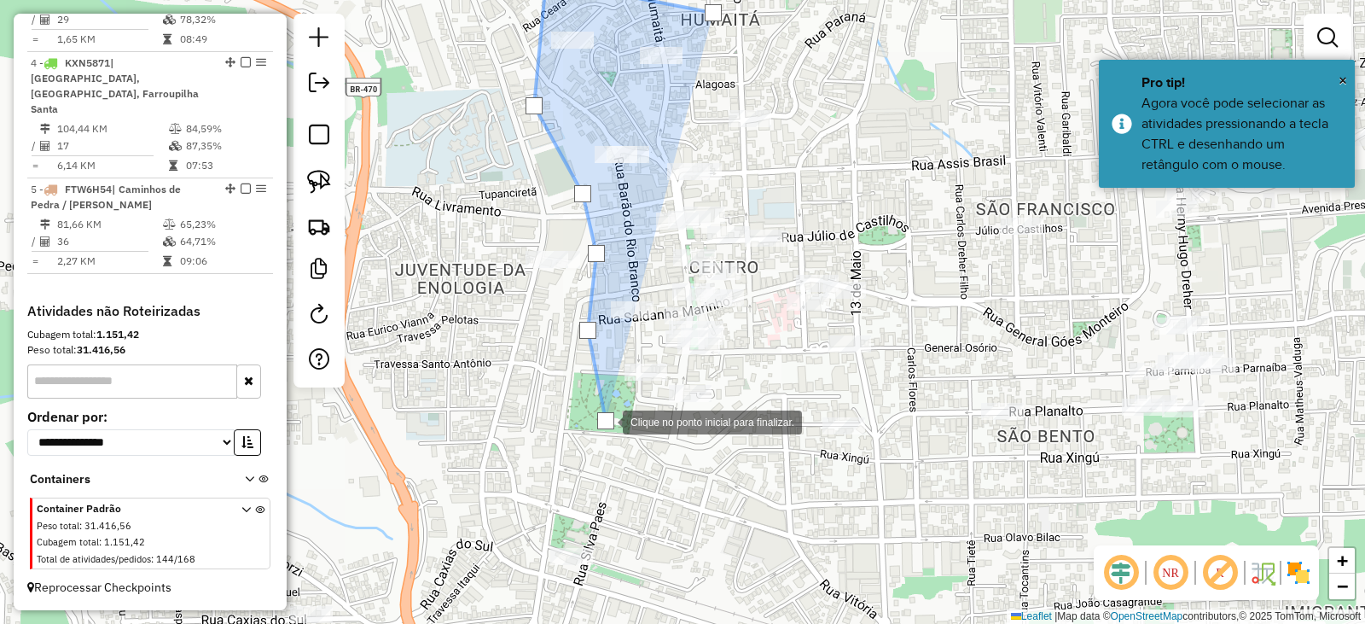
click at [623, 438] on div at bounding box center [606, 421] width 34 height 34
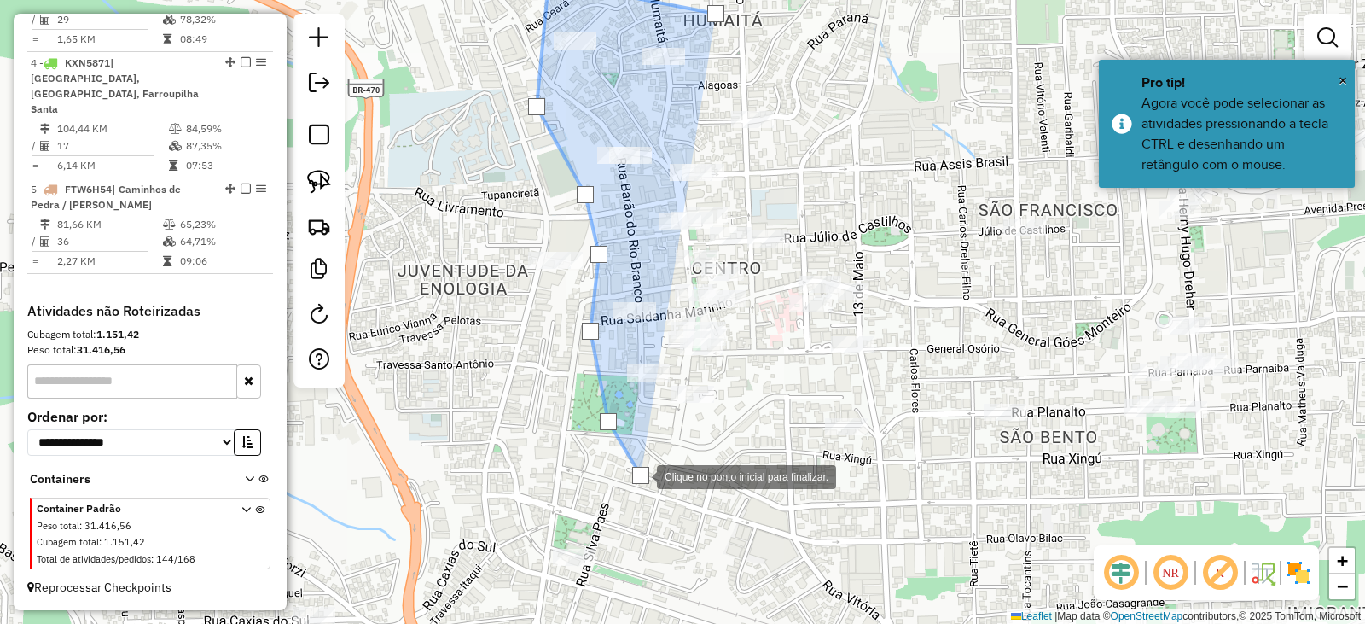
click at [657, 476] on div at bounding box center [640, 475] width 34 height 34
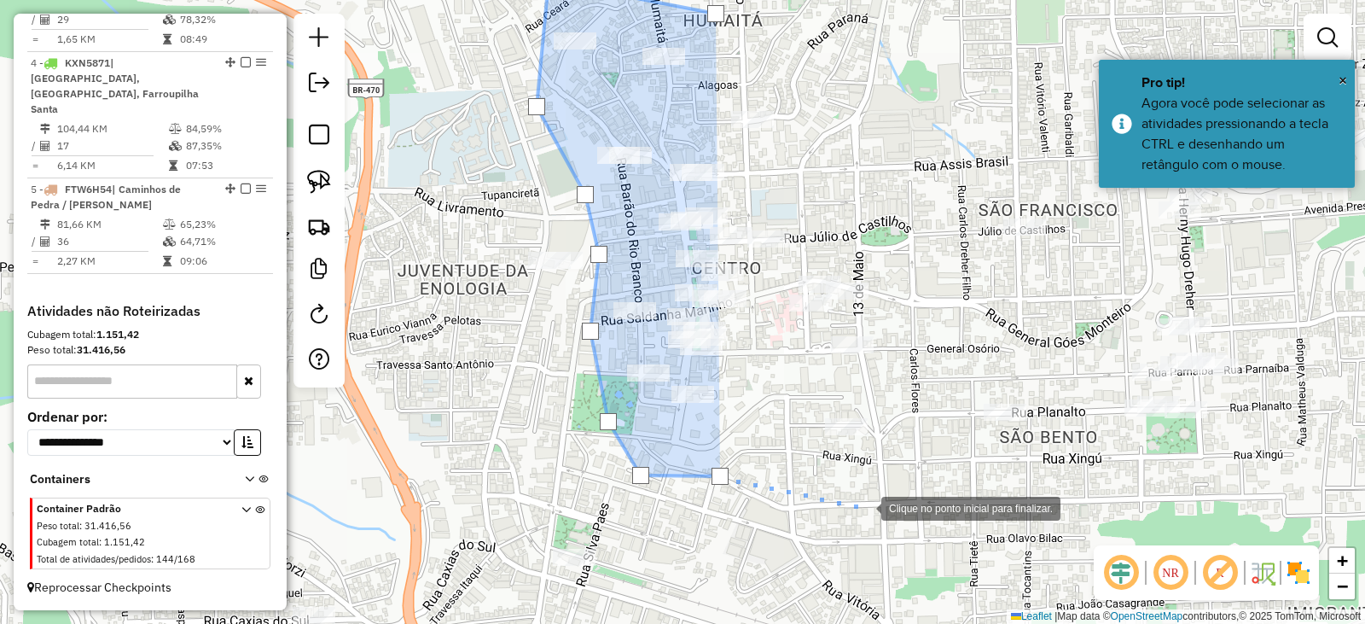
click at [865, 507] on div at bounding box center [864, 507] width 34 height 34
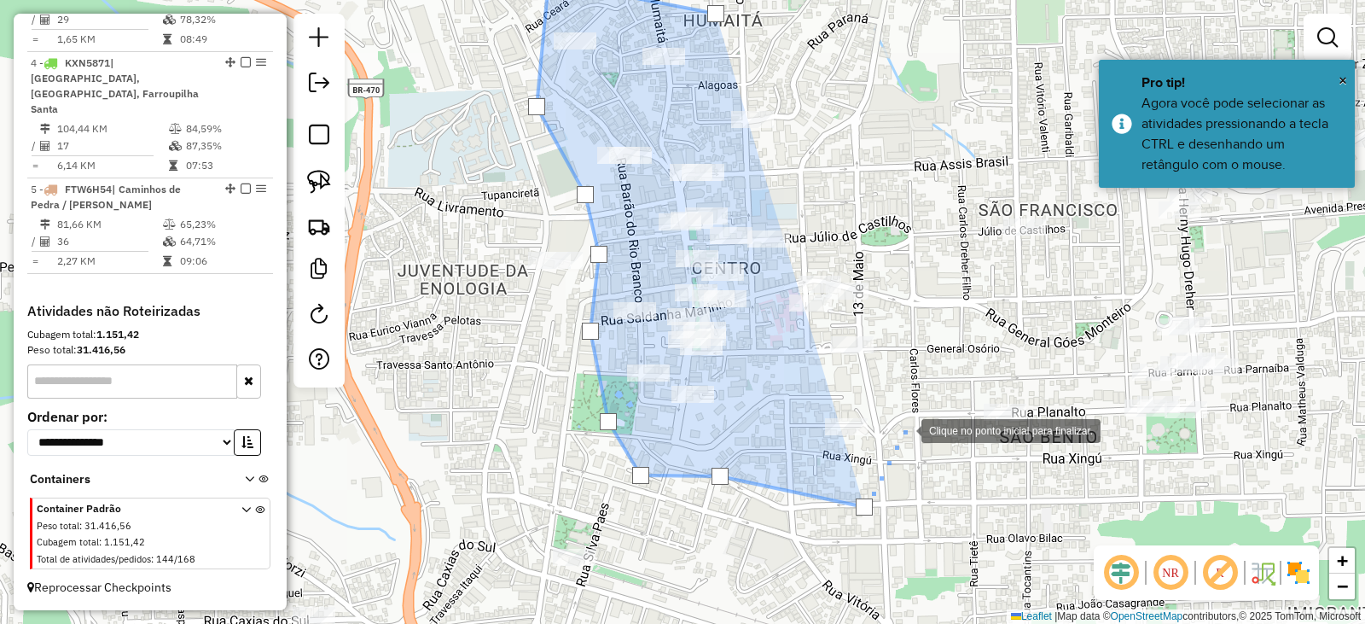
click at [905, 429] on div at bounding box center [905, 429] width 34 height 34
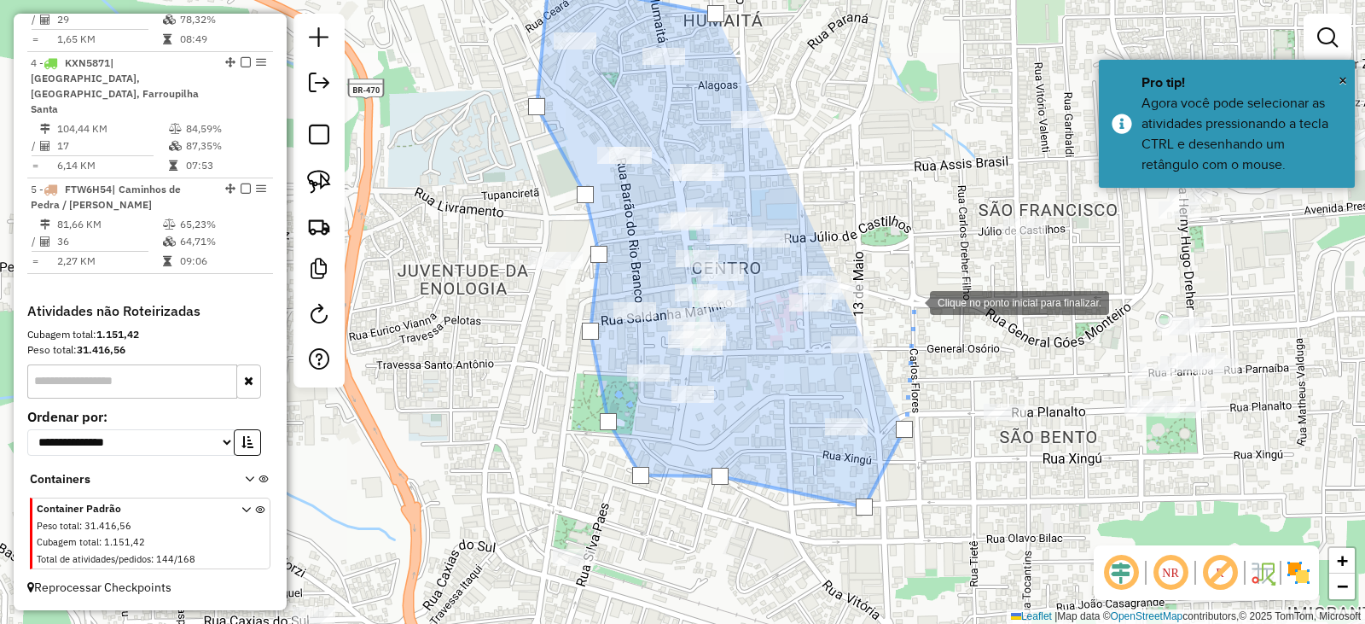
click at [913, 301] on div at bounding box center [913, 301] width 34 height 34
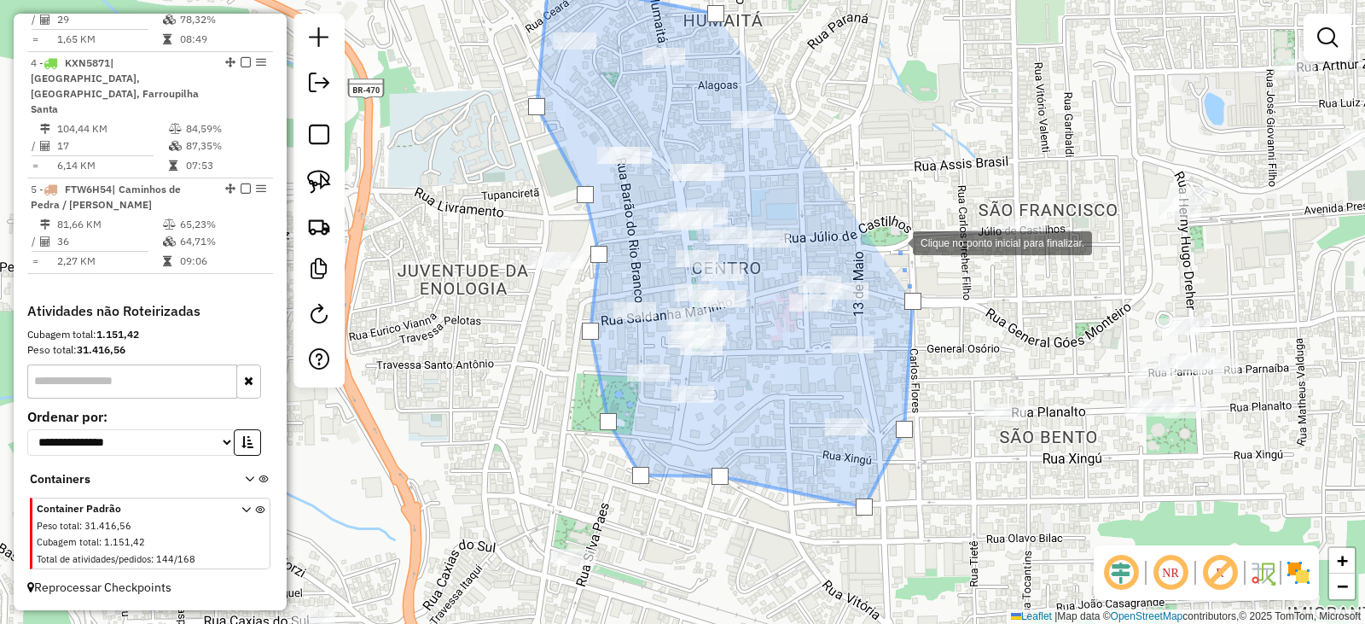
click at [896, 242] on div at bounding box center [896, 241] width 34 height 34
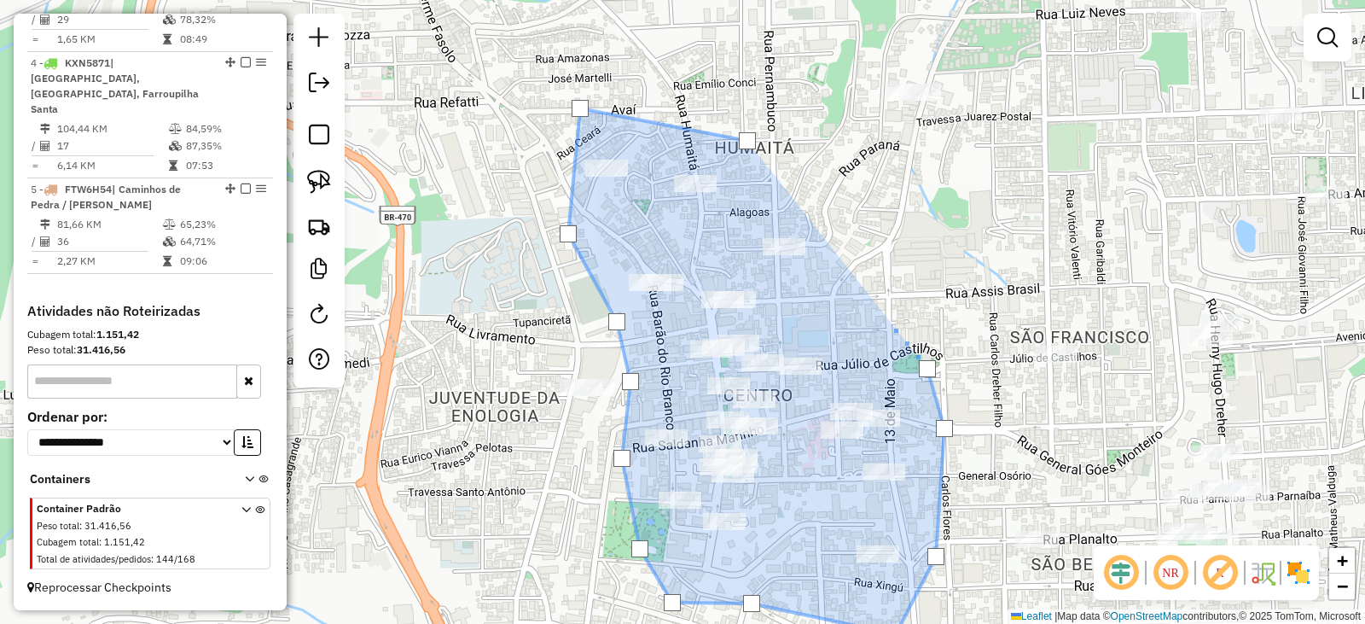
drag, startPoint x: 851, startPoint y: 163, endPoint x: 876, endPoint y: 271, distance: 111.2
click at [888, 328] on div at bounding box center [886, 317] width 34 height 34
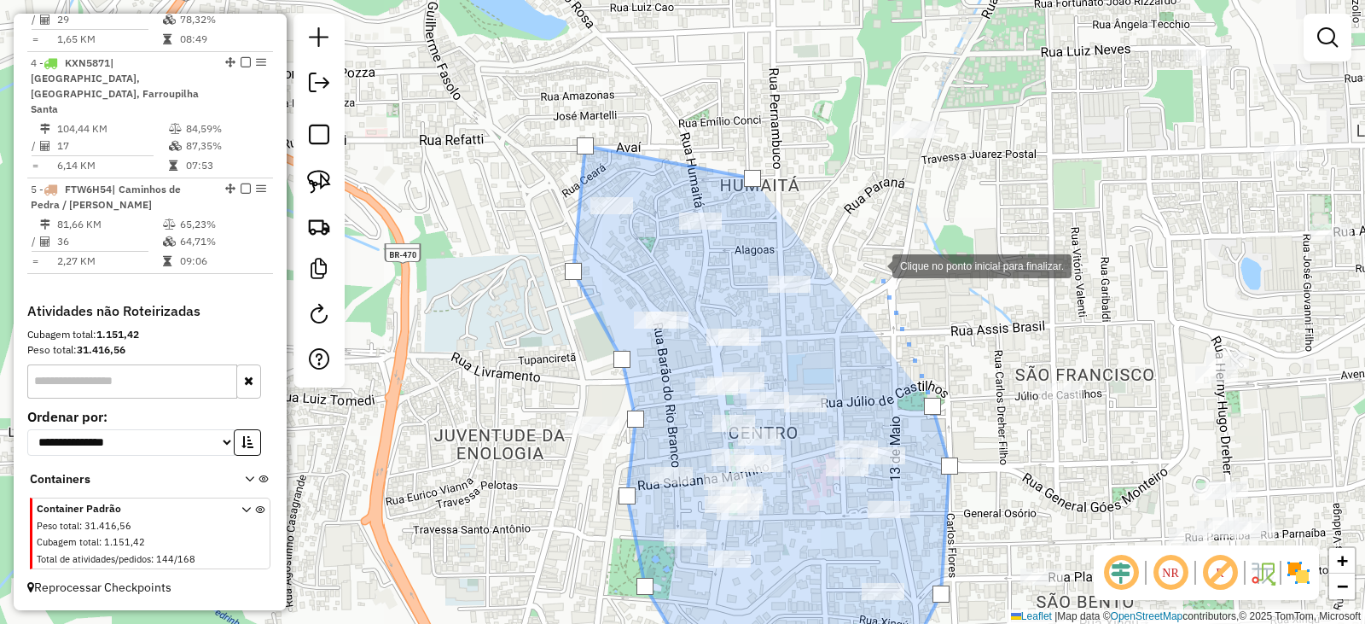
click at [876, 265] on div at bounding box center [876, 264] width 34 height 34
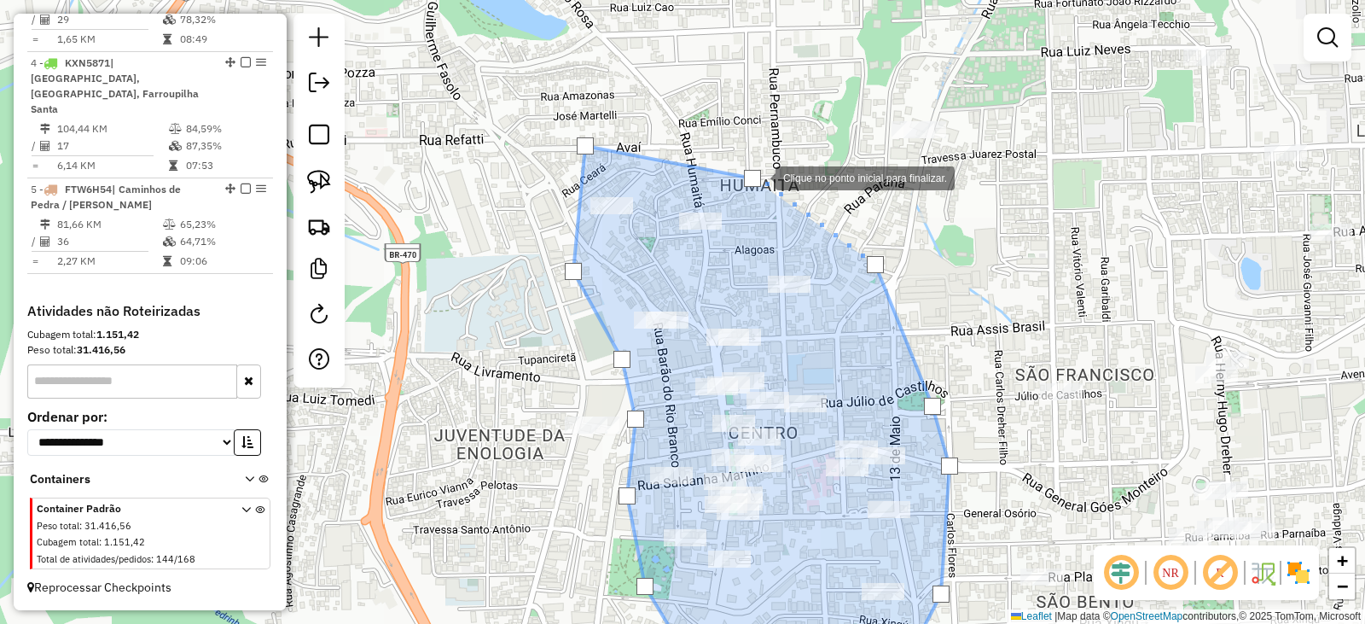
click at [759, 177] on div at bounding box center [752, 178] width 17 height 17
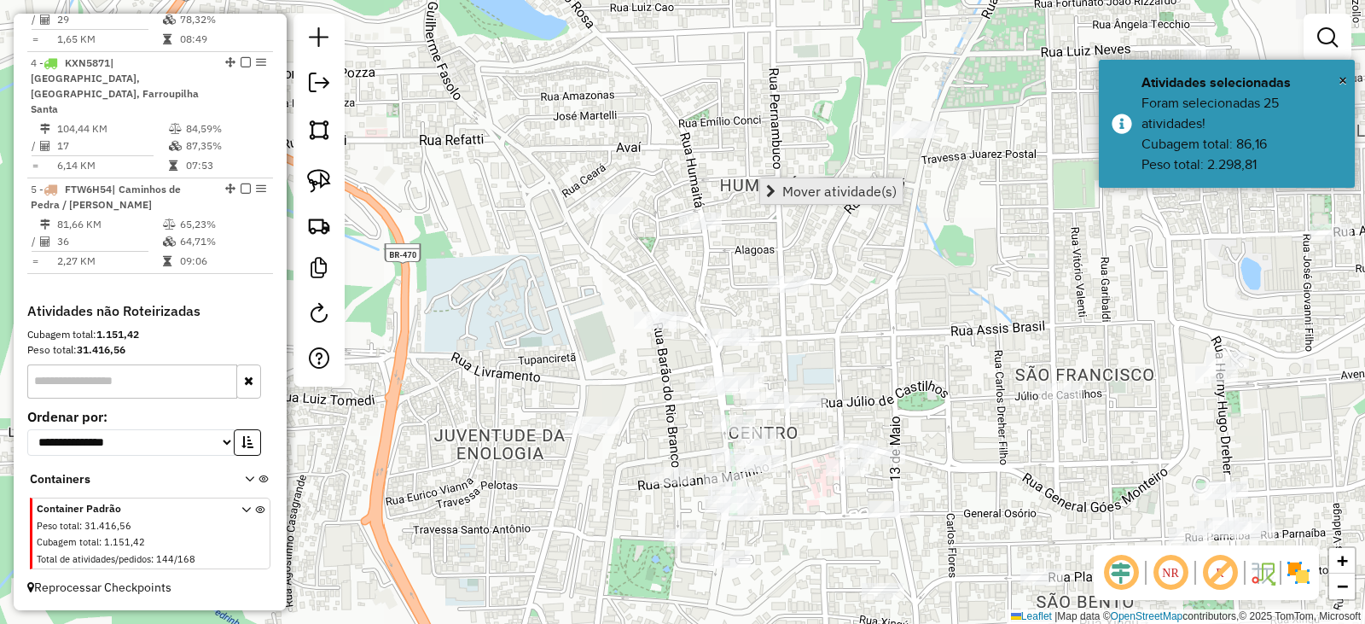
click at [790, 187] on span "Mover atividade(s)" at bounding box center [840, 191] width 114 height 14
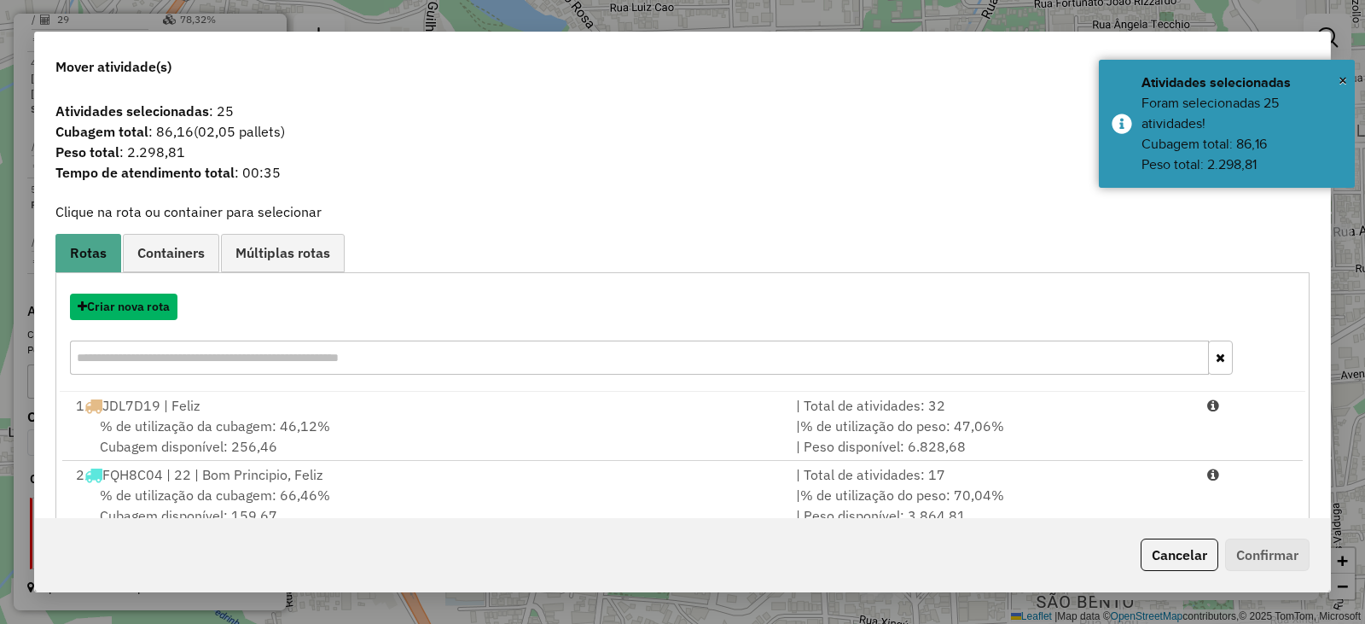
click at [138, 310] on button "Criar nova rota" at bounding box center [124, 307] width 108 height 26
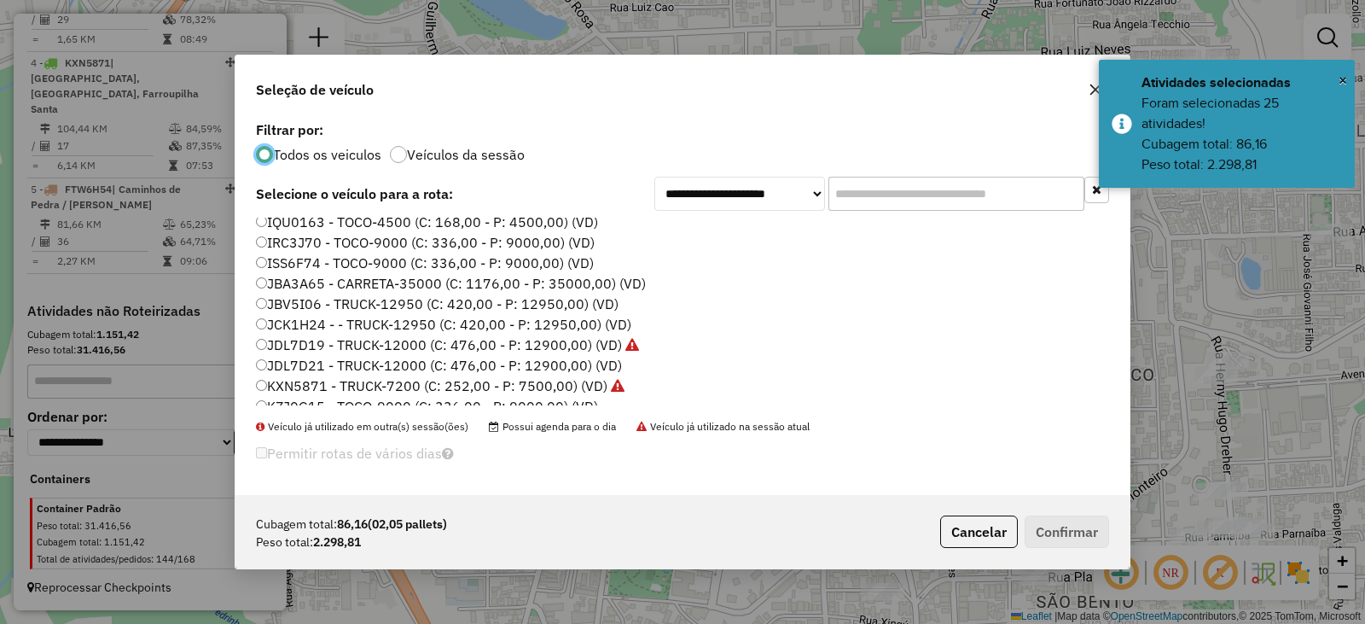
scroll to position [222, 0]
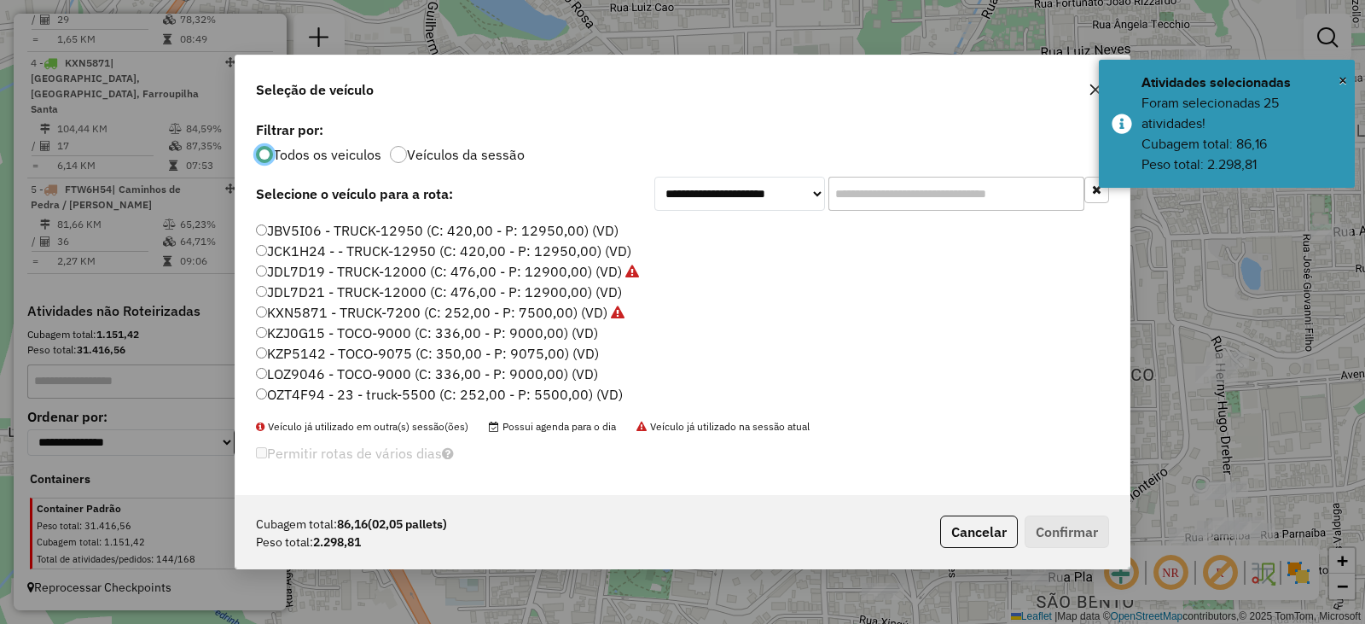
click at [302, 393] on label "OZT4F94 - 23 - truck-5500 (C: 252,00 - P: 5500,00) (VD)" at bounding box center [439, 394] width 367 height 20
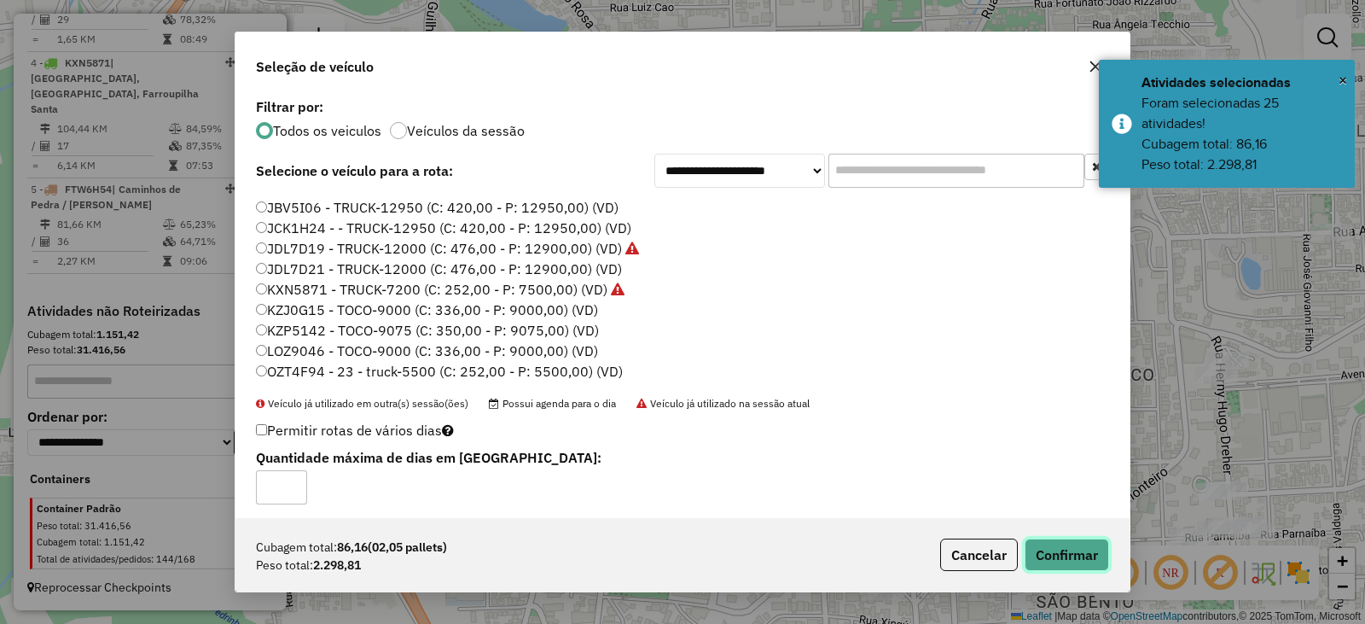
click at [1080, 561] on button "Confirmar" at bounding box center [1067, 555] width 84 height 32
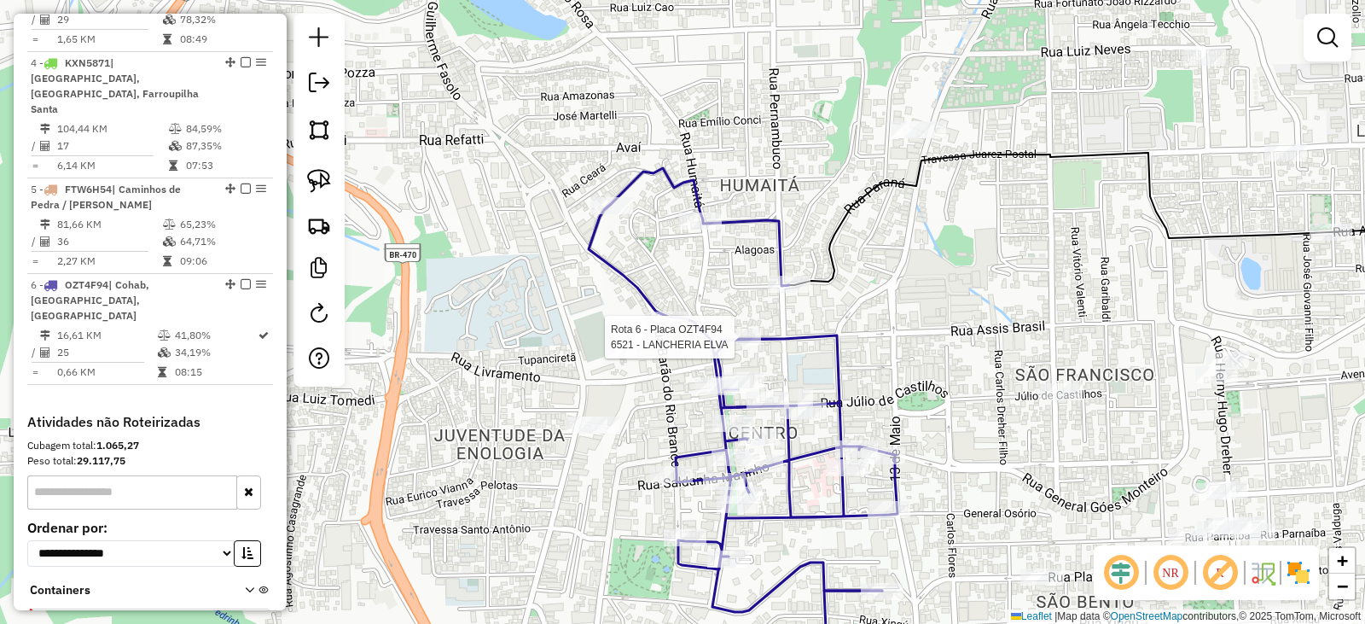
select select "*********"
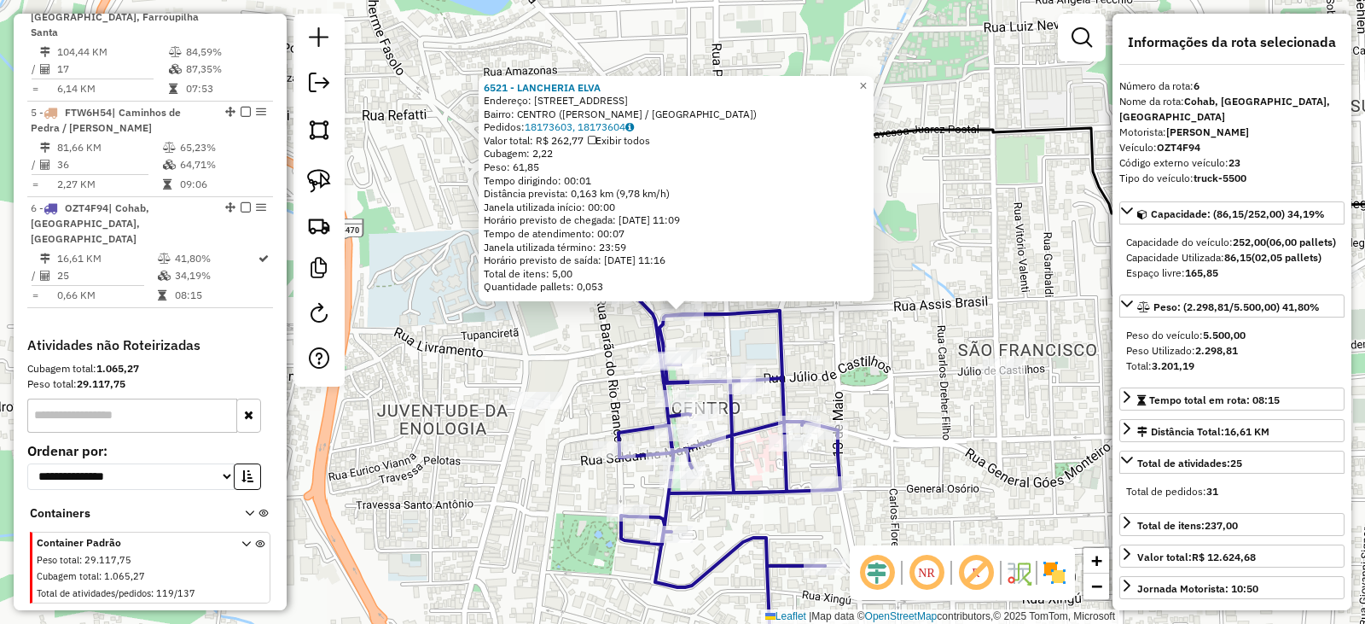
scroll to position [989, 0]
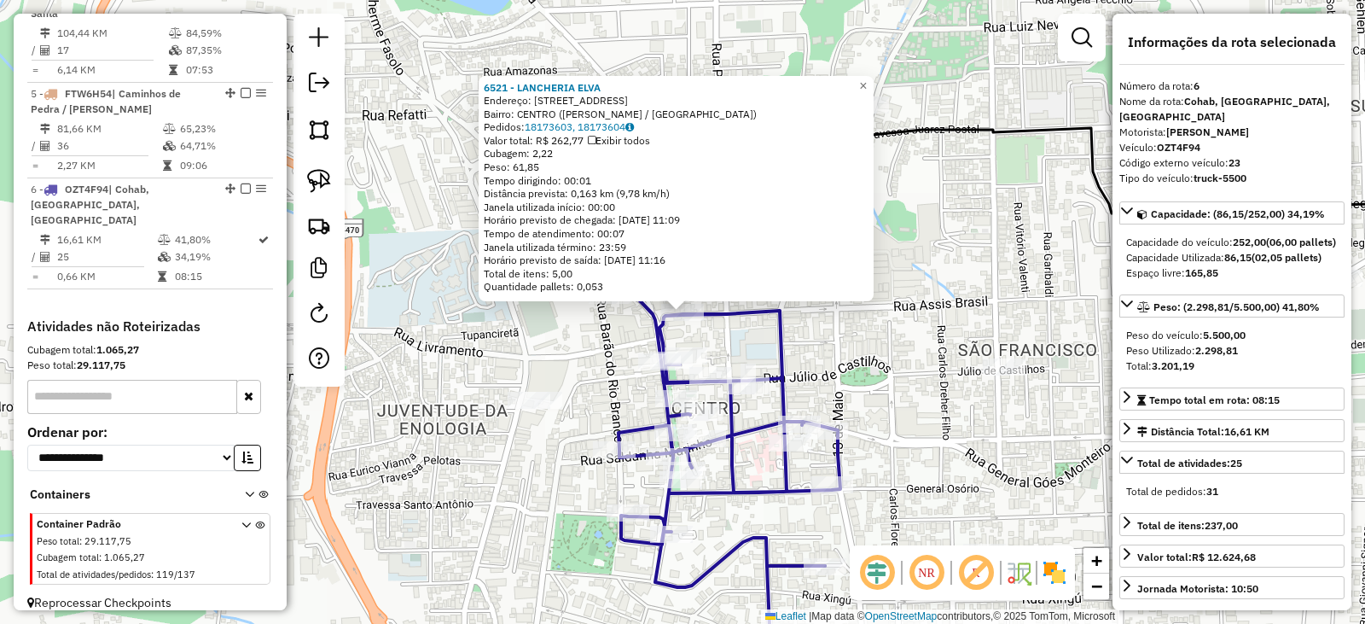
click at [827, 403] on div "Rota 6 - Placa OZT4F94 1942 - PADARIA PINA 6521 - LANCHERIA ELVA Endereço: RUA …" at bounding box center [682, 312] width 1365 height 624
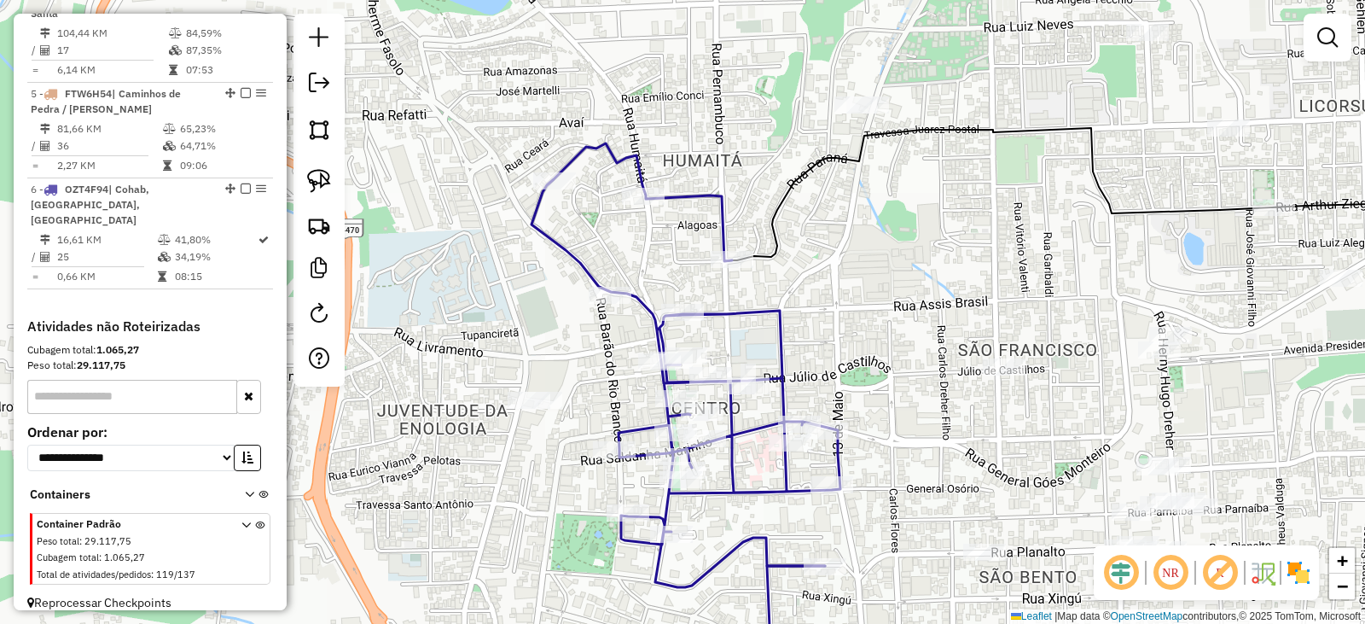
click at [783, 341] on div "Janela de atendimento Grade de atendimento Capacidade Transportadoras Veículos …" at bounding box center [682, 312] width 1365 height 624
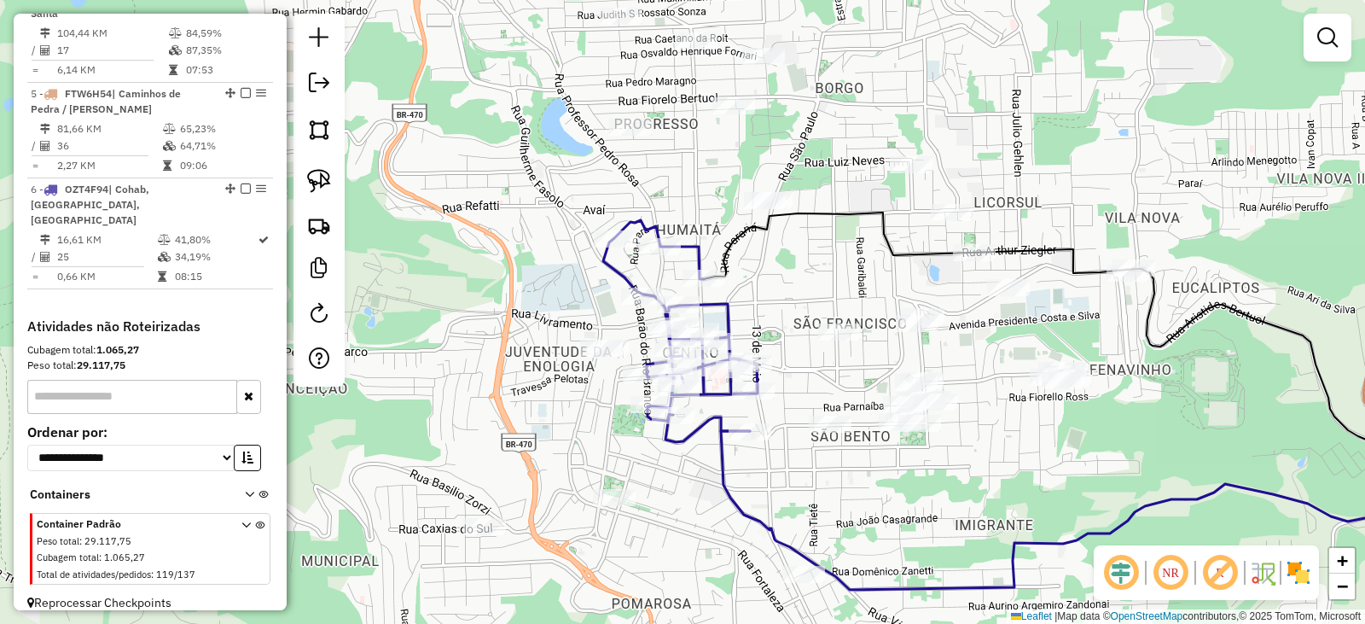
drag, startPoint x: 821, startPoint y: 283, endPoint x: 854, endPoint y: 359, distance: 82.9
click at [854, 359] on div "Janela de atendimento Grade de atendimento Capacidade Transportadoras Veículos …" at bounding box center [682, 312] width 1365 height 624
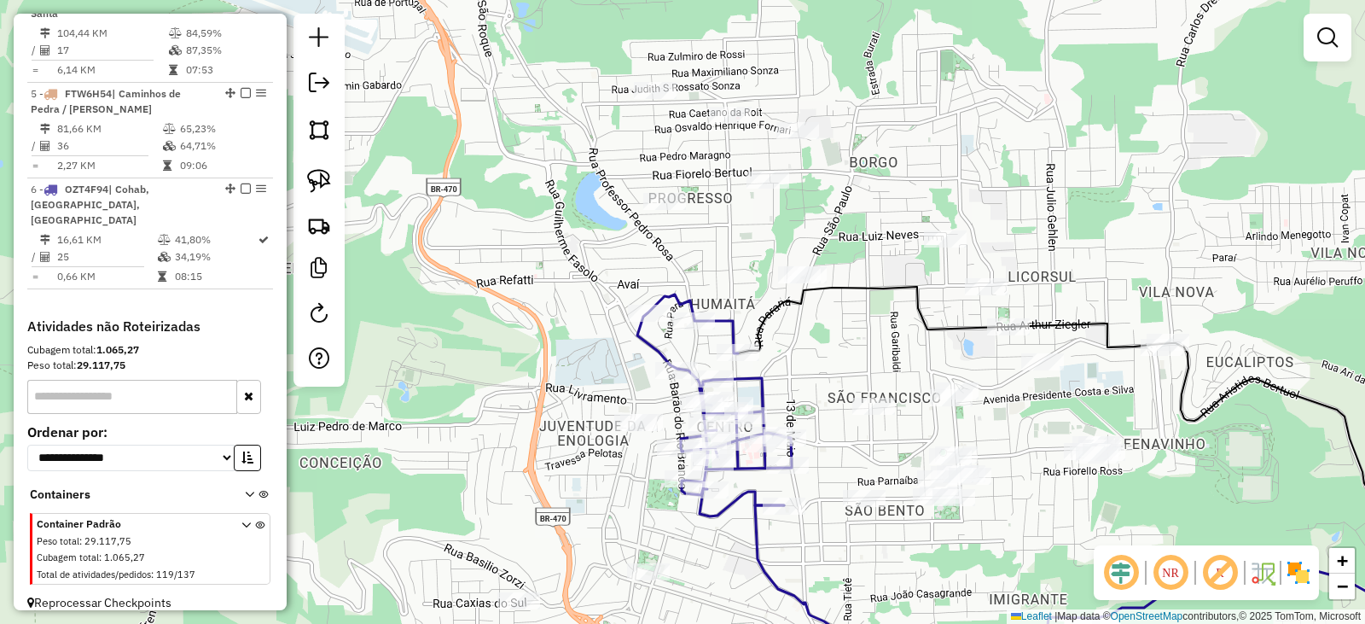
drag, startPoint x: 872, startPoint y: 469, endPoint x: 837, endPoint y: 379, distance: 96.2
click at [837, 379] on div "Janela de atendimento Grade de atendimento Capacidade Transportadoras Veículos …" at bounding box center [682, 312] width 1365 height 624
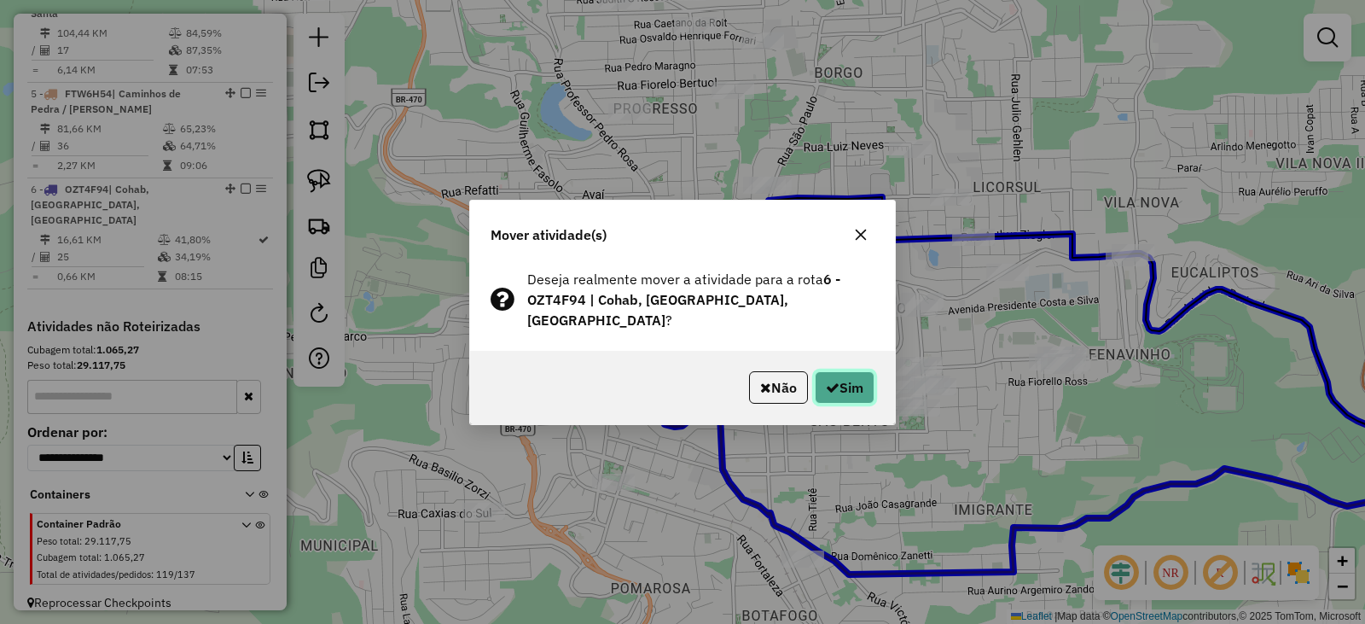
click at [864, 371] on button "Sim" at bounding box center [845, 387] width 60 height 32
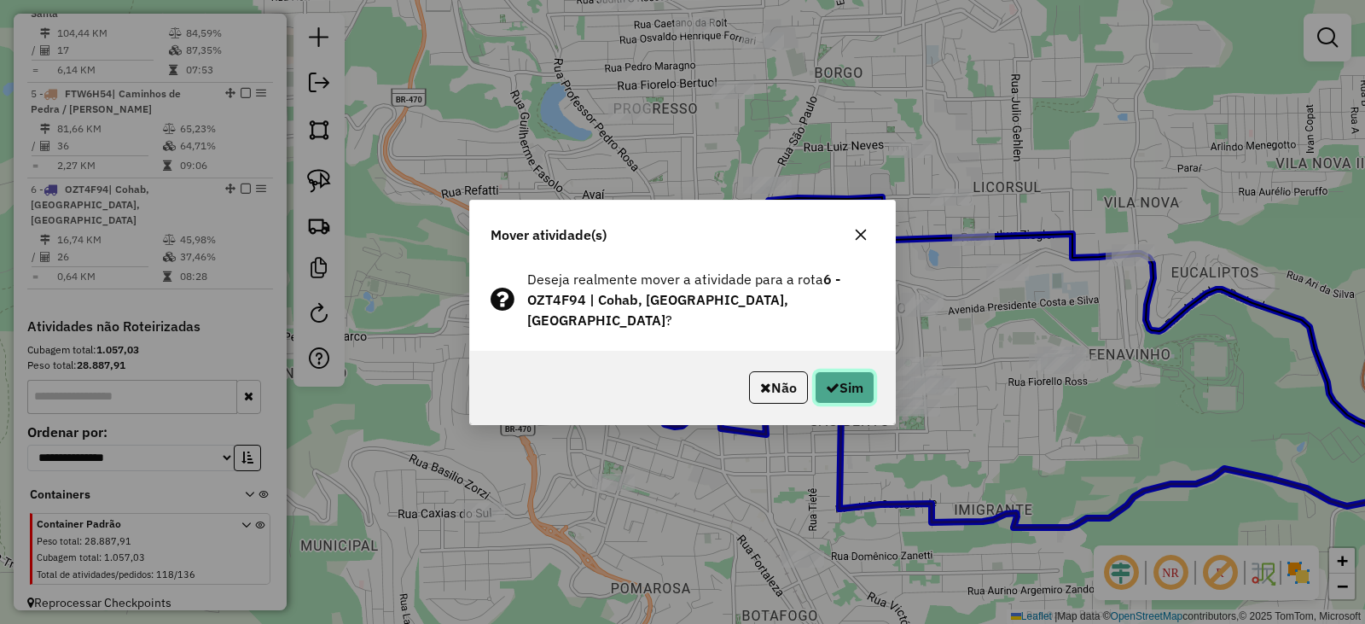
click at [845, 387] on button "Sim" at bounding box center [845, 387] width 60 height 32
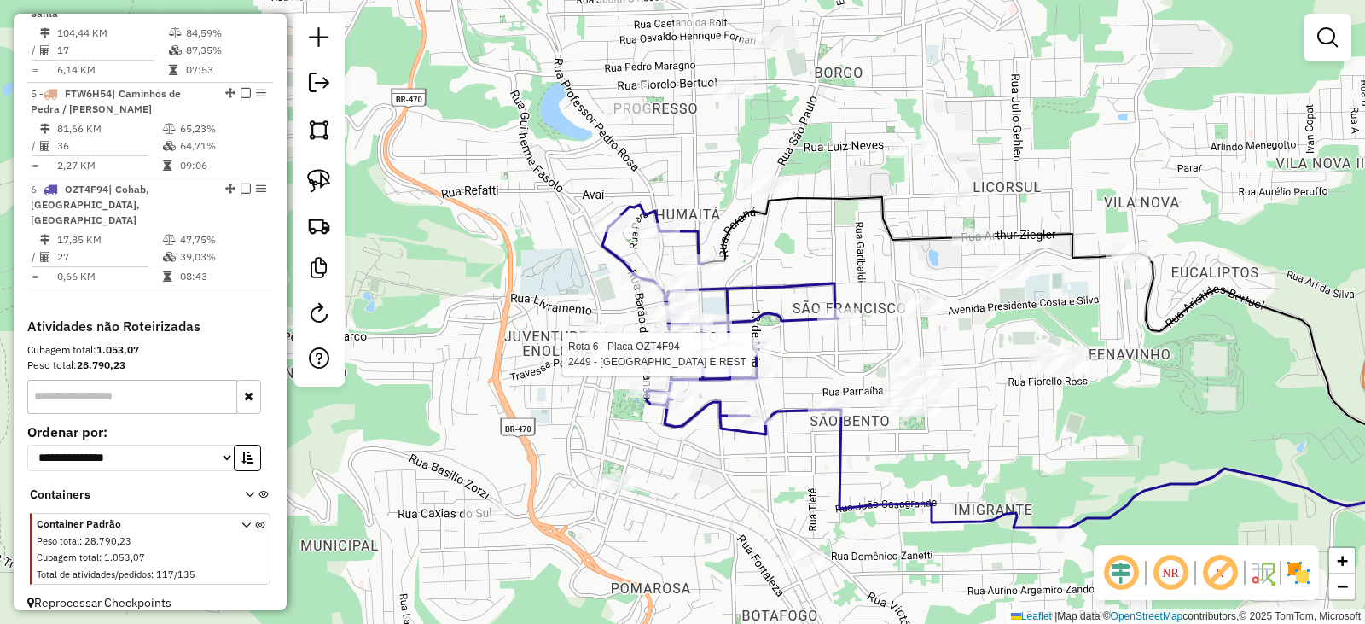
select select "*********"
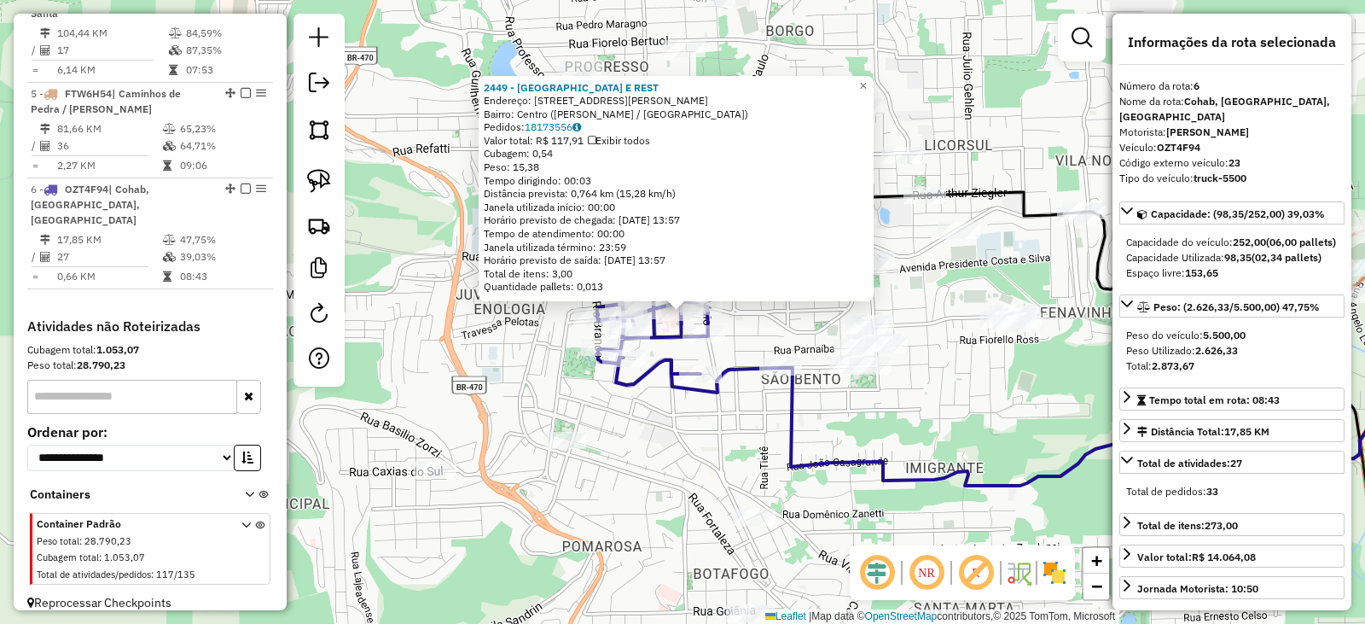
click at [952, 425] on div "2449 - TERRACO CAFE E REST Endereço: Rua Doutor José Mário Mônaco, 321 Bairro: …" at bounding box center [682, 312] width 1365 height 624
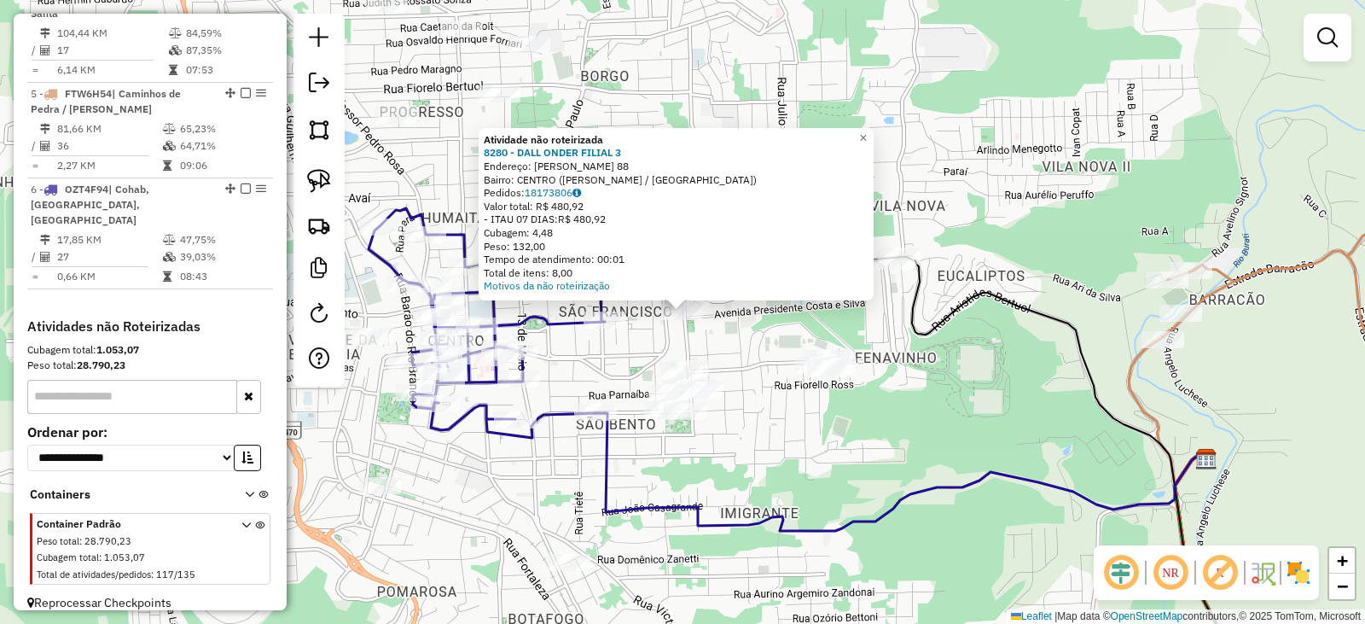
click at [876, 340] on div "Atividade não roteirizada 8280 - DALL ONDER FILIAL 3 Endereço: HERNY HUGO DREHE…" at bounding box center [682, 312] width 1365 height 624
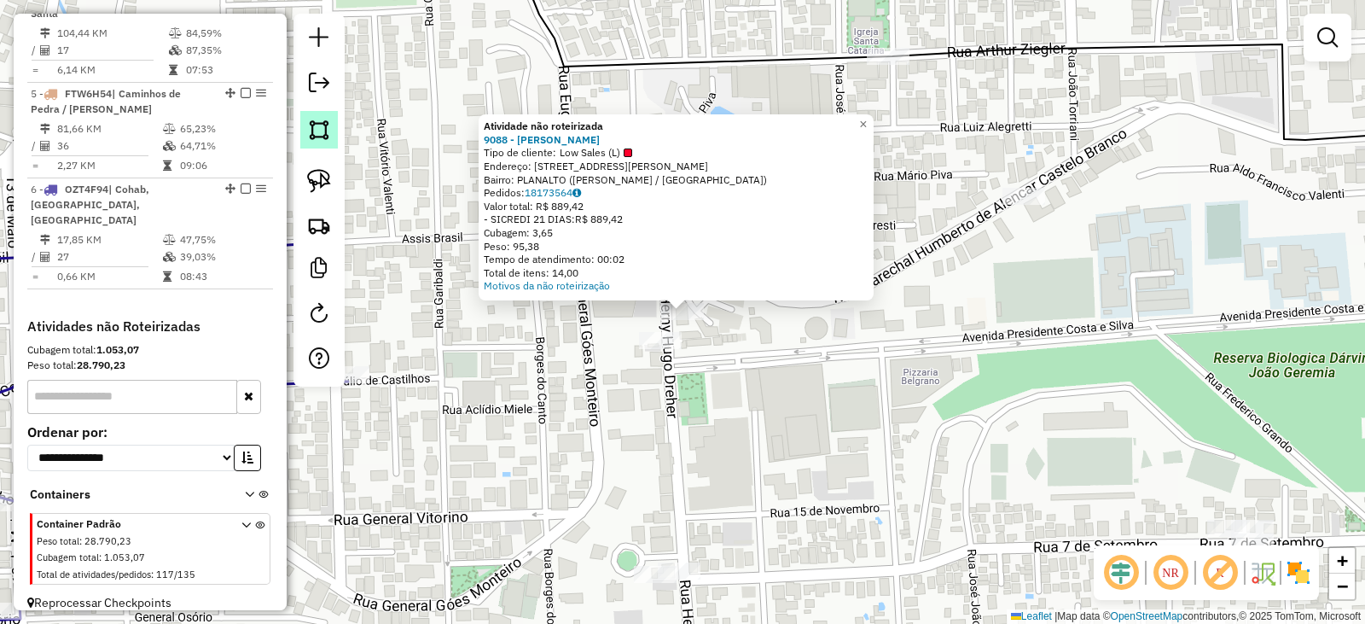
click at [325, 130] on img at bounding box center [319, 130] width 24 height 24
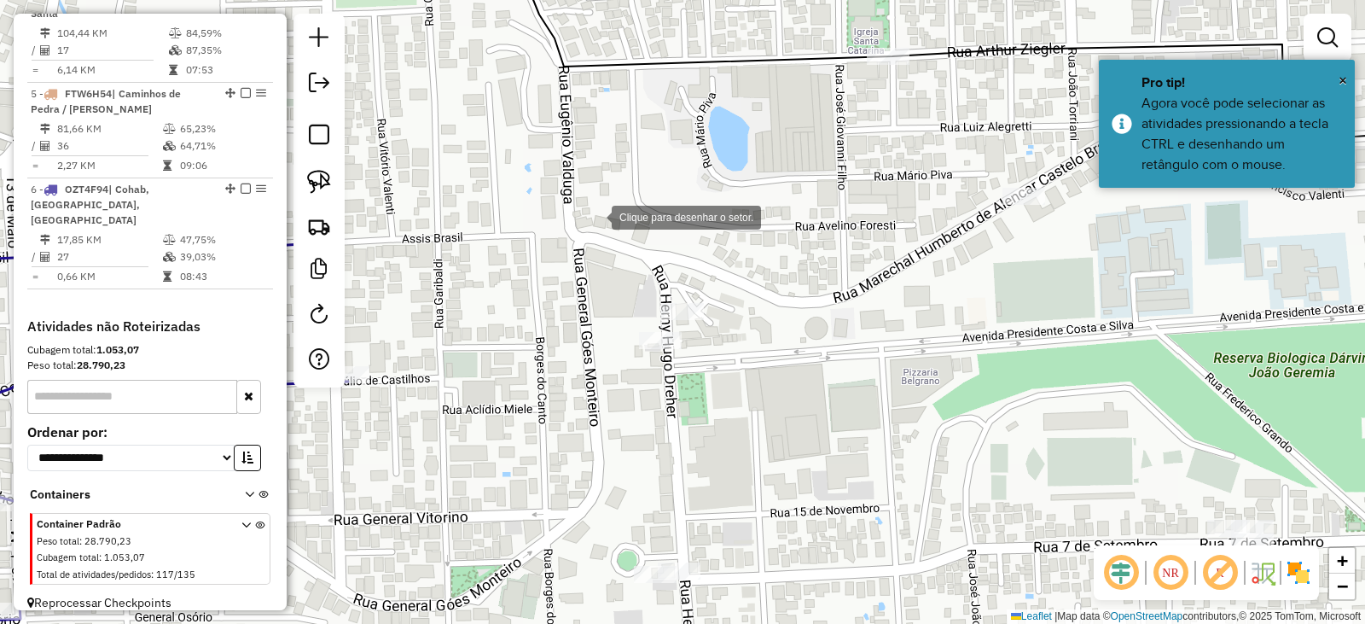
click at [595, 216] on div at bounding box center [595, 216] width 34 height 34
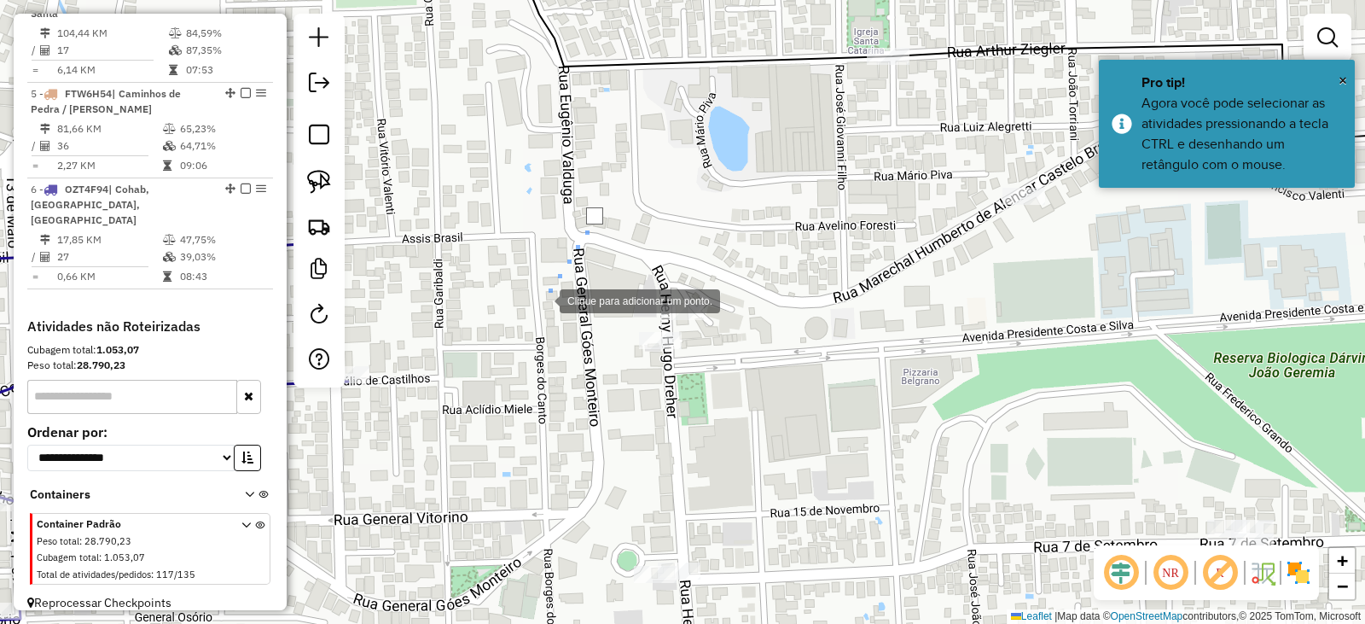
click at [543, 300] on div at bounding box center [543, 299] width 34 height 34
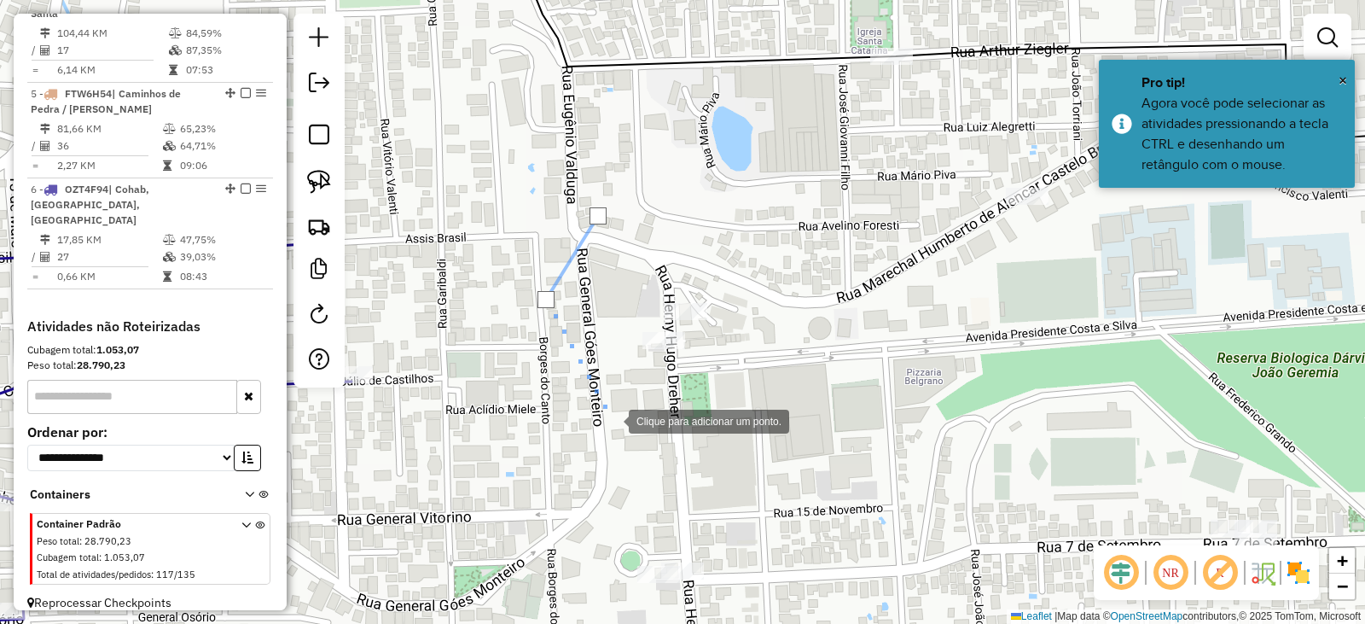
drag, startPoint x: 608, startPoint y: 420, endPoint x: 1001, endPoint y: 366, distance: 396.2
click at [612, 419] on div at bounding box center [612, 420] width 34 height 34
click at [629, 403] on div at bounding box center [612, 420] width 34 height 34
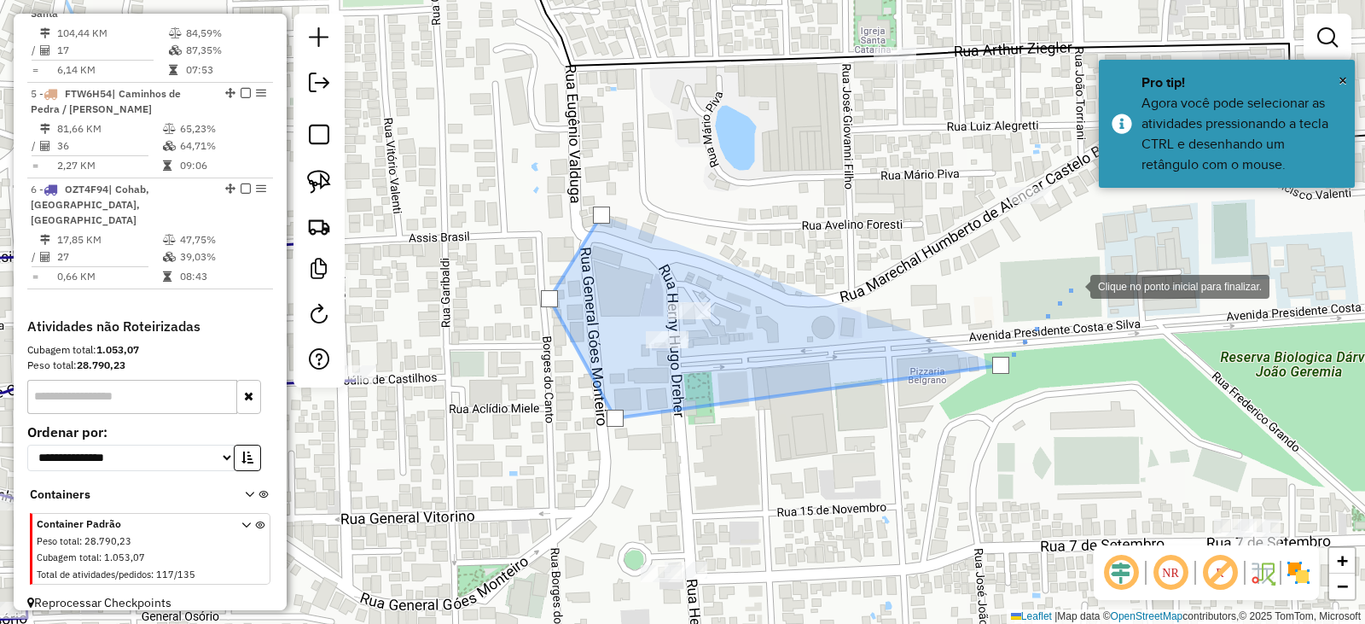
drag, startPoint x: 1074, startPoint y: 285, endPoint x: 1044, endPoint y: 203, distance: 87.2
click at [1074, 282] on div at bounding box center [1074, 285] width 34 height 34
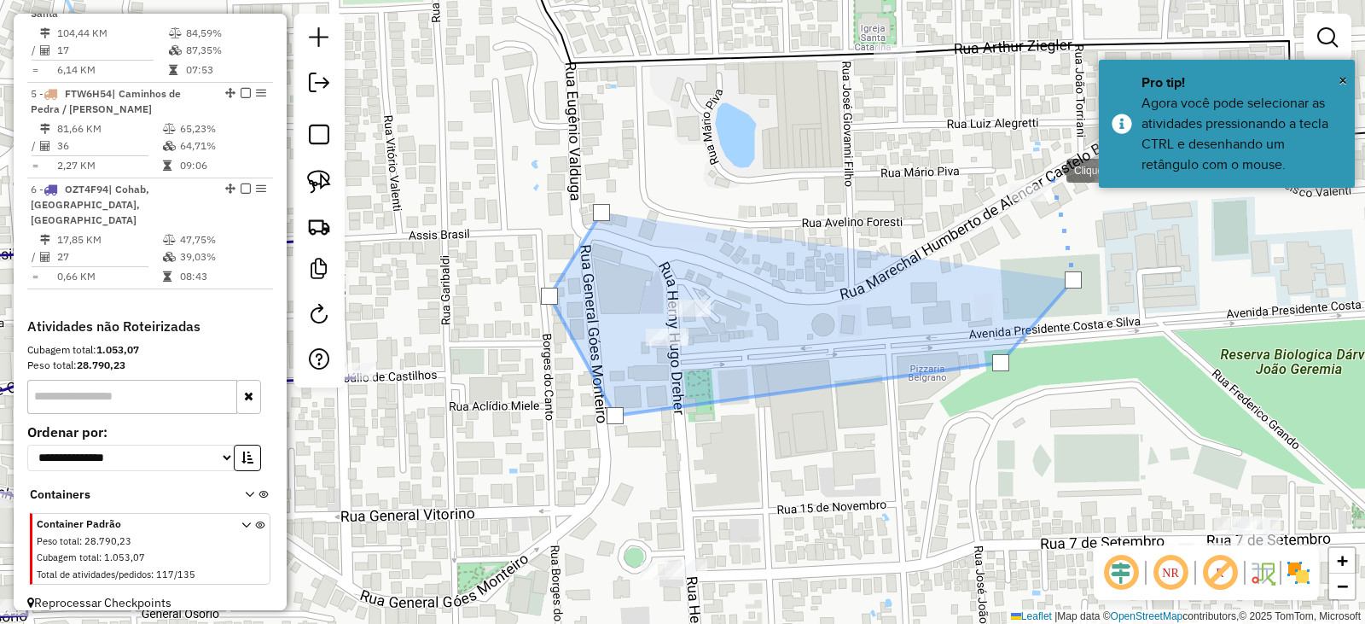
drag, startPoint x: 1048, startPoint y: 164, endPoint x: 950, endPoint y: 168, distance: 98.2
click at [1047, 163] on div at bounding box center [1050, 169] width 34 height 34
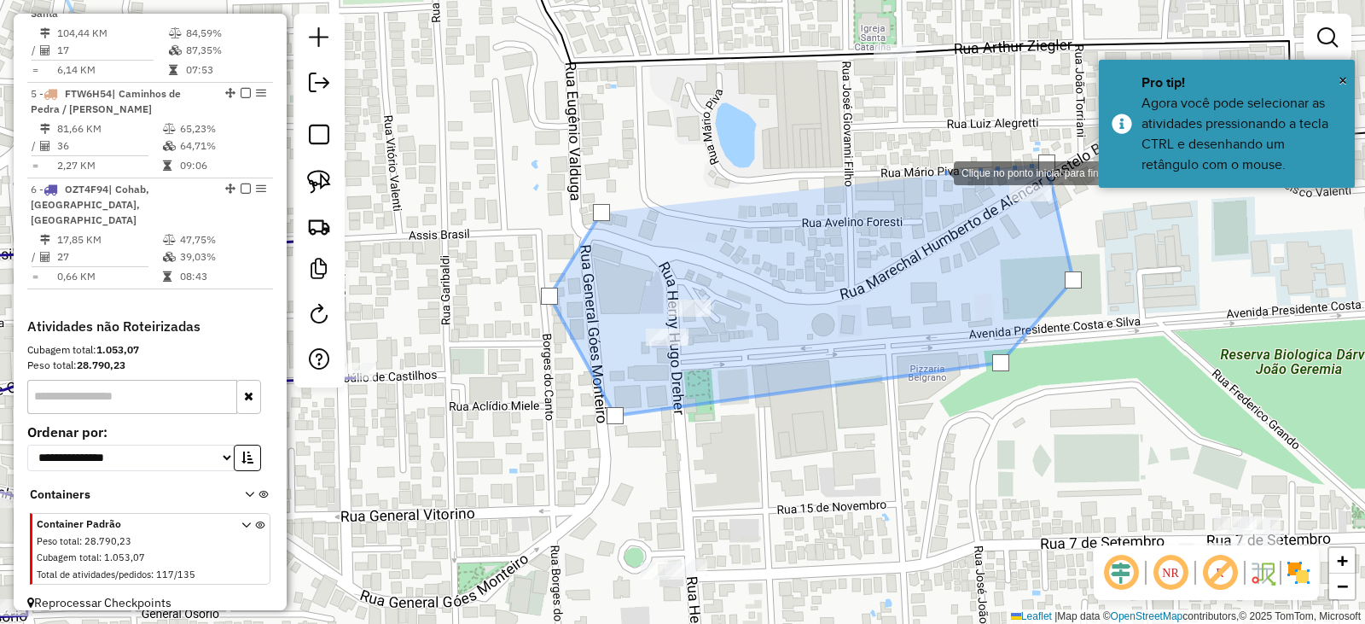
drag, startPoint x: 937, startPoint y: 172, endPoint x: 912, endPoint y: 174, distance: 24.9
click at [934, 172] on div at bounding box center [937, 171] width 34 height 34
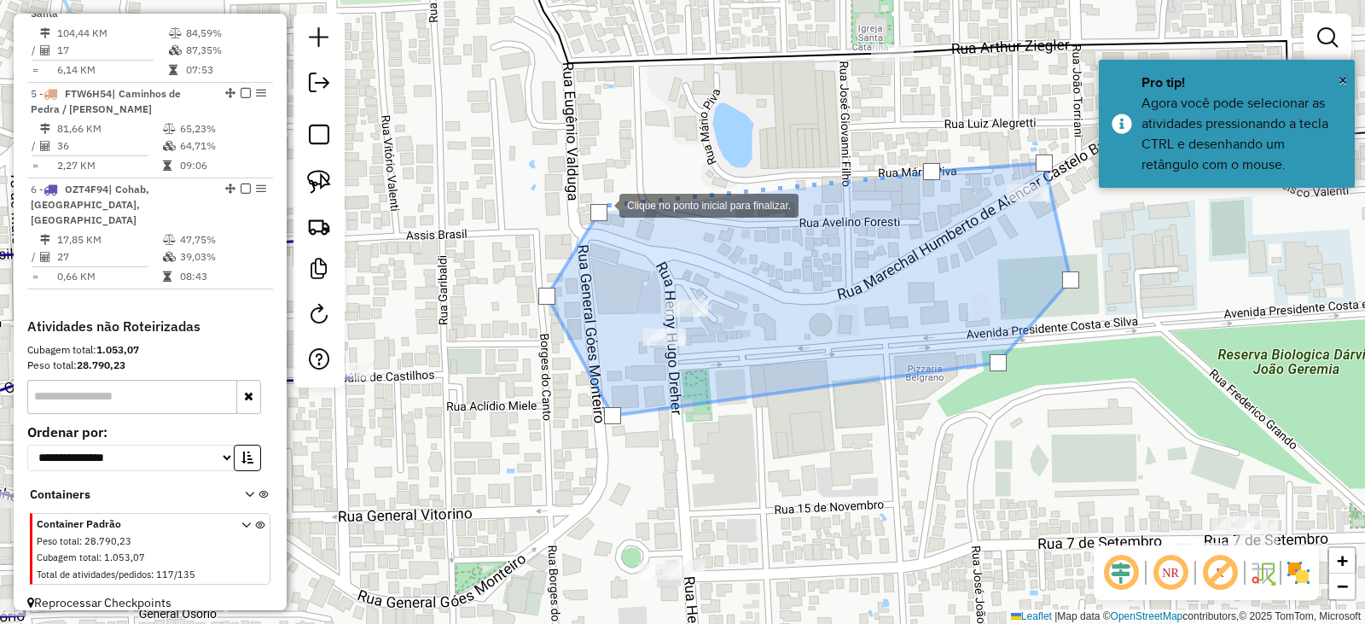
click at [599, 212] on div at bounding box center [599, 212] width 17 height 17
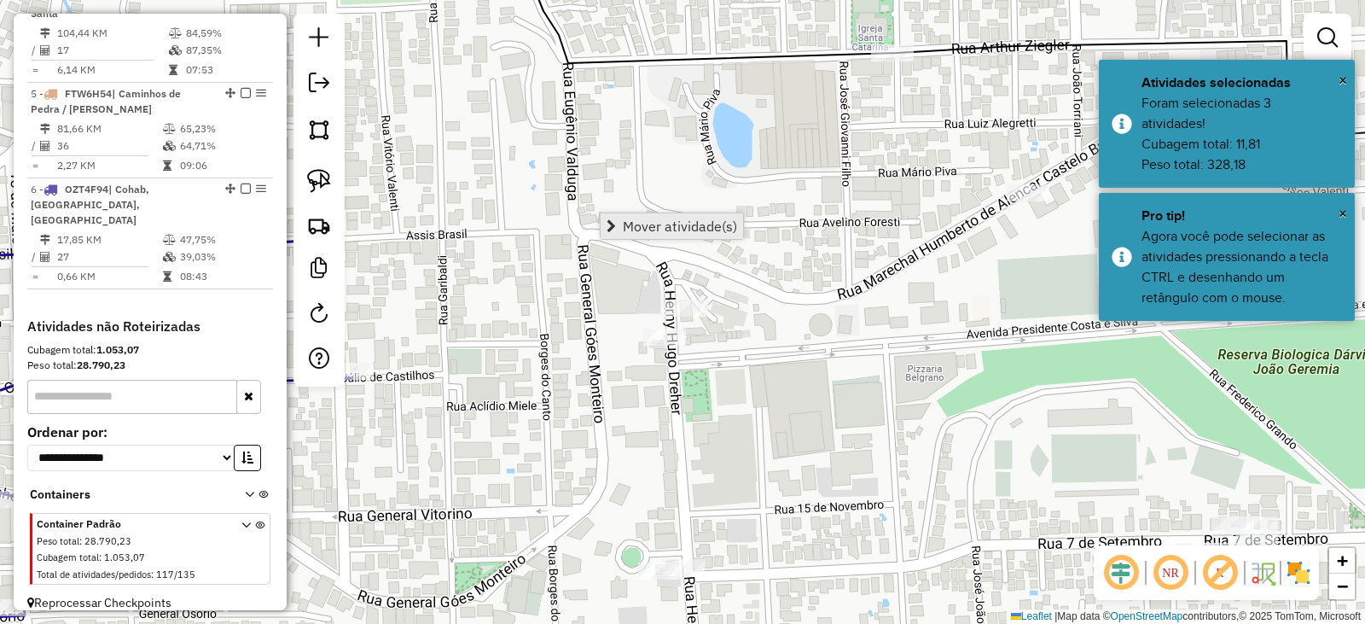
click at [648, 229] on span "Mover atividade(s)" at bounding box center [680, 226] width 114 height 14
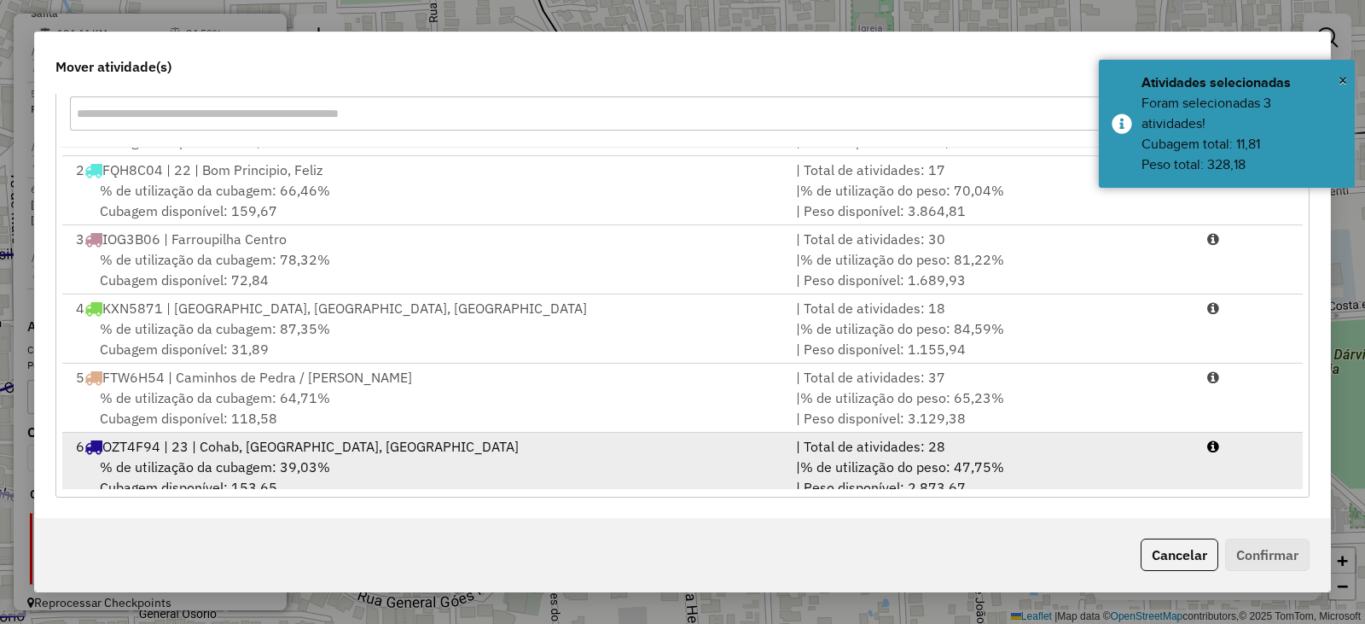
scroll to position [73, 0]
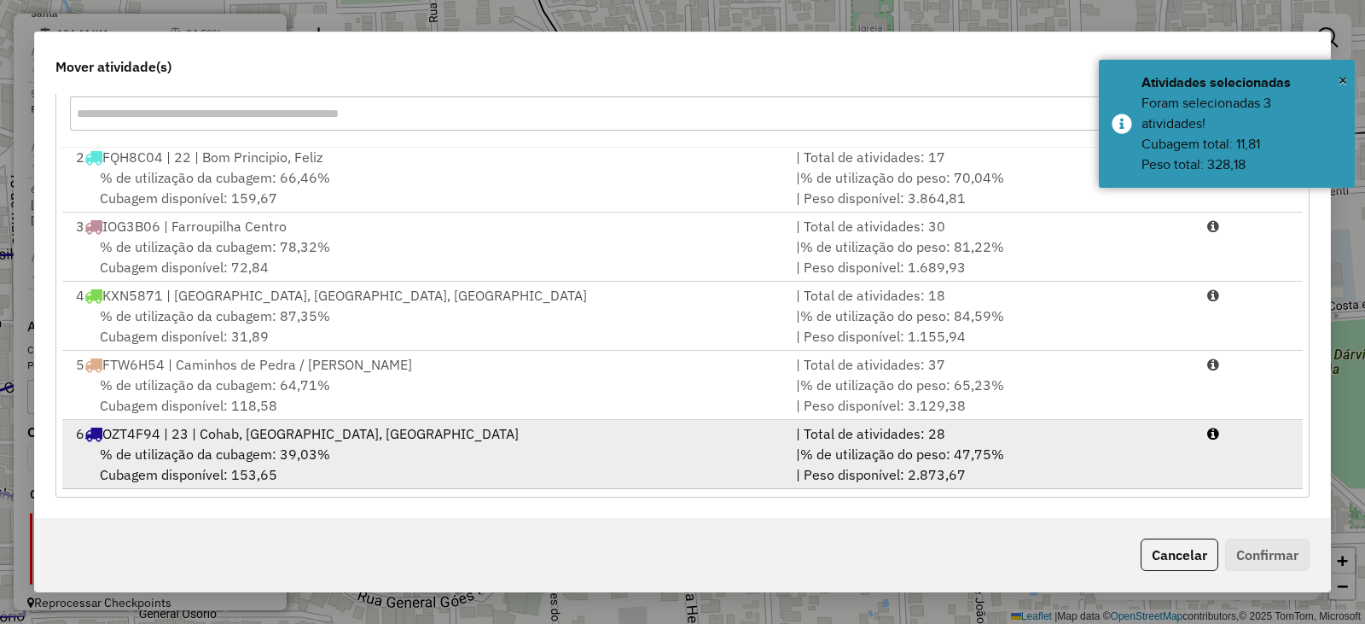
click at [245, 455] on span "% de utilização da cubagem: 39,03%" at bounding box center [215, 453] width 230 height 17
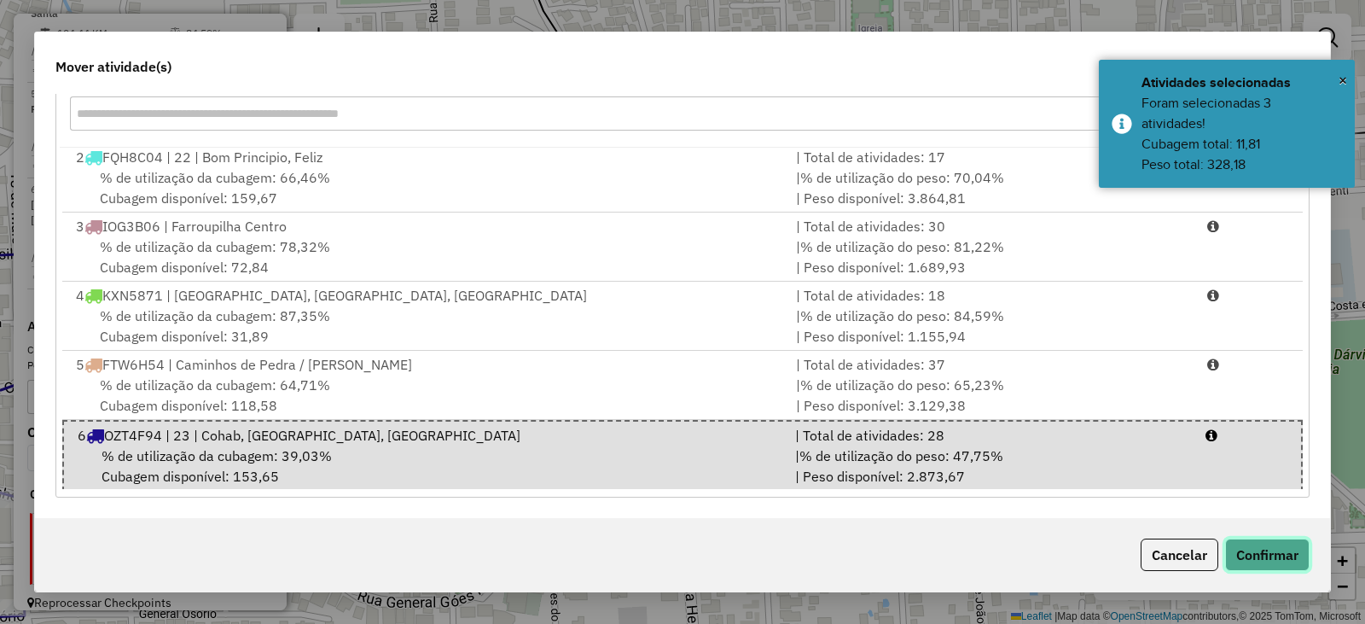
click at [1272, 542] on button "Confirmar" at bounding box center [1268, 555] width 84 height 32
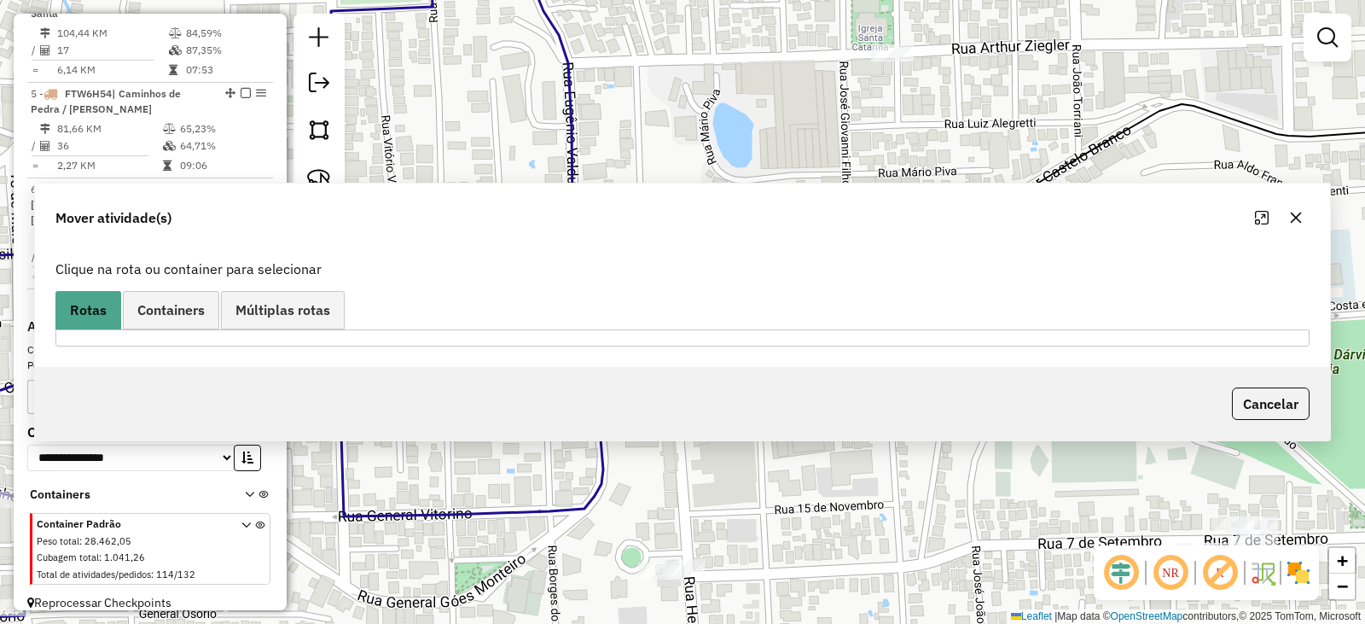
scroll to position [0, 0]
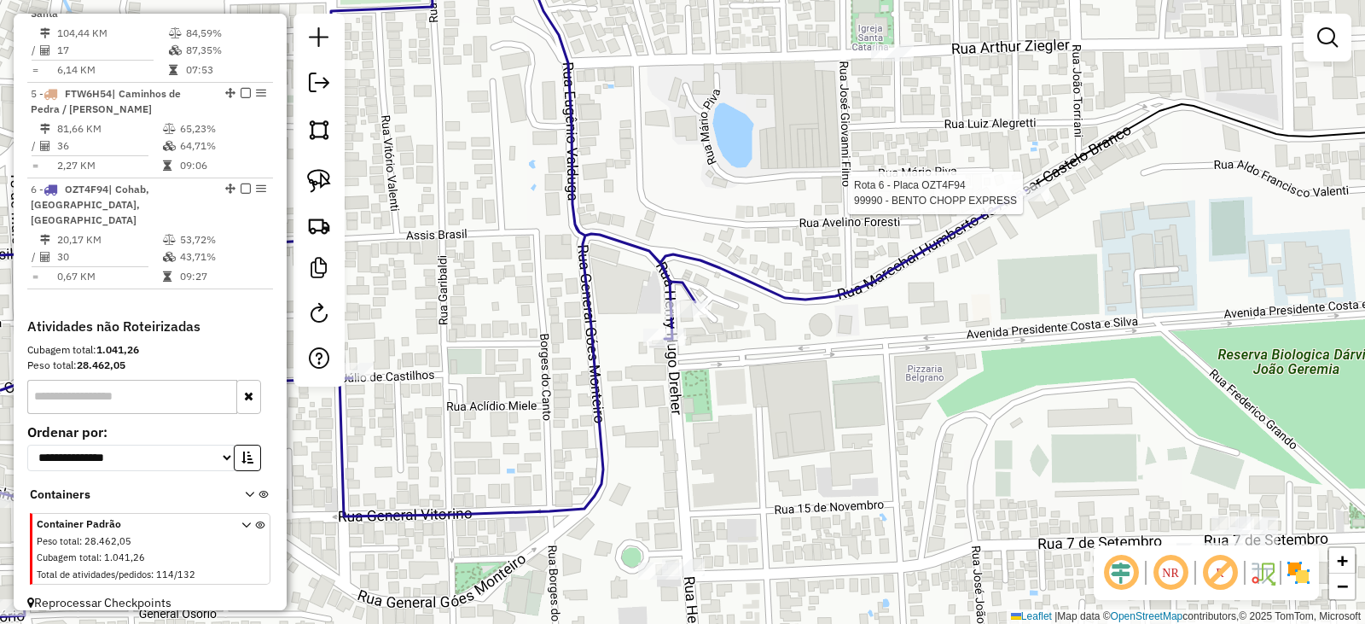
select select "*********"
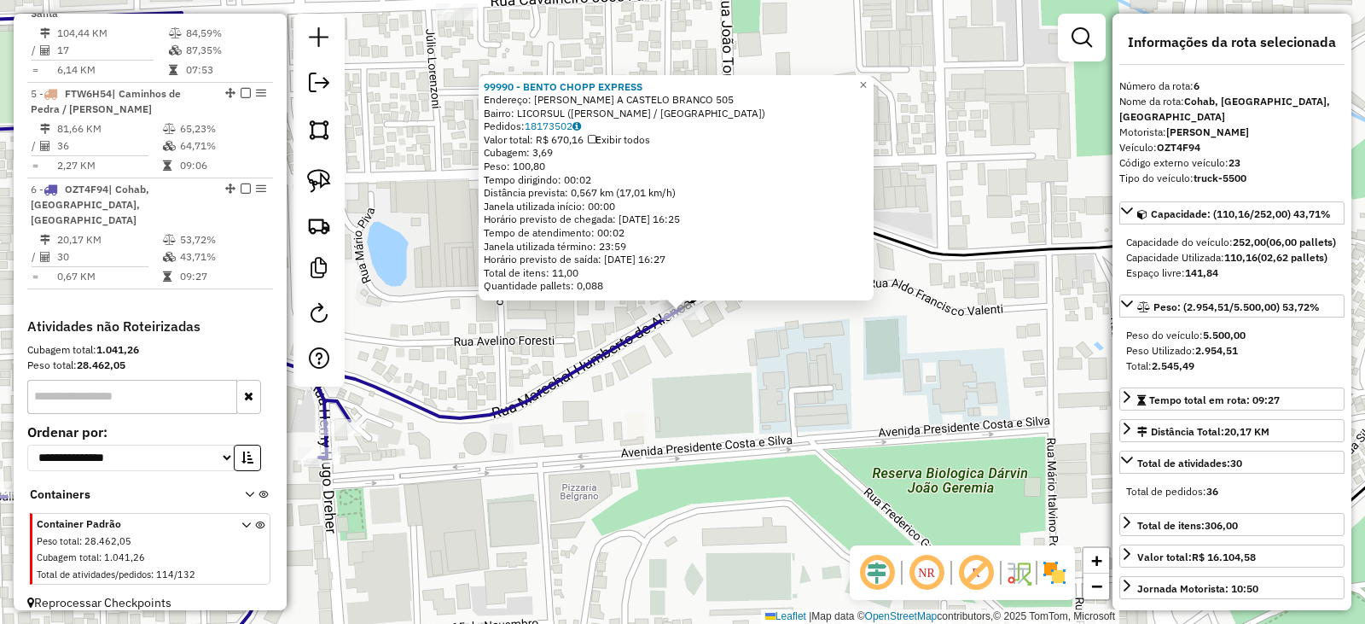
click at [812, 395] on div "99990 - BENTO CHOPP EXPRESS Endereço: HUMBERTO DE A CASTELO BRANCO 505 Bairro: …" at bounding box center [682, 312] width 1365 height 624
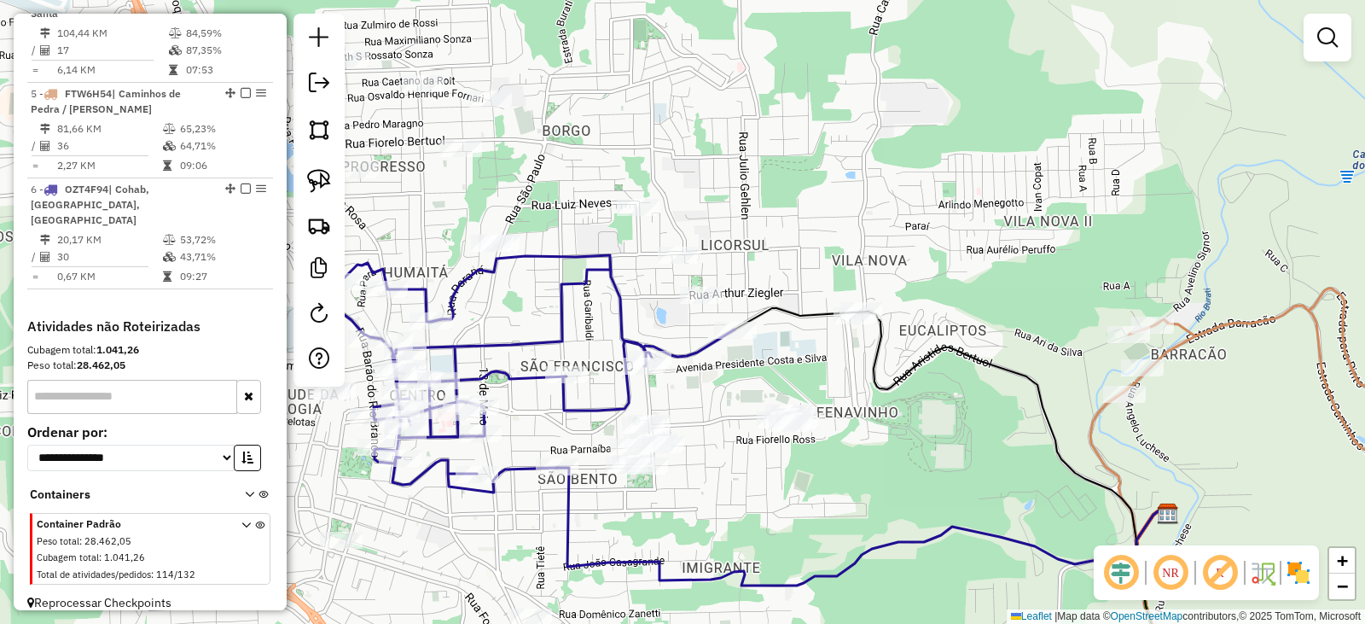
click at [795, 297] on div "Janela de atendimento Grade de atendimento Capacidade Transportadoras Veículos …" at bounding box center [682, 312] width 1365 height 624
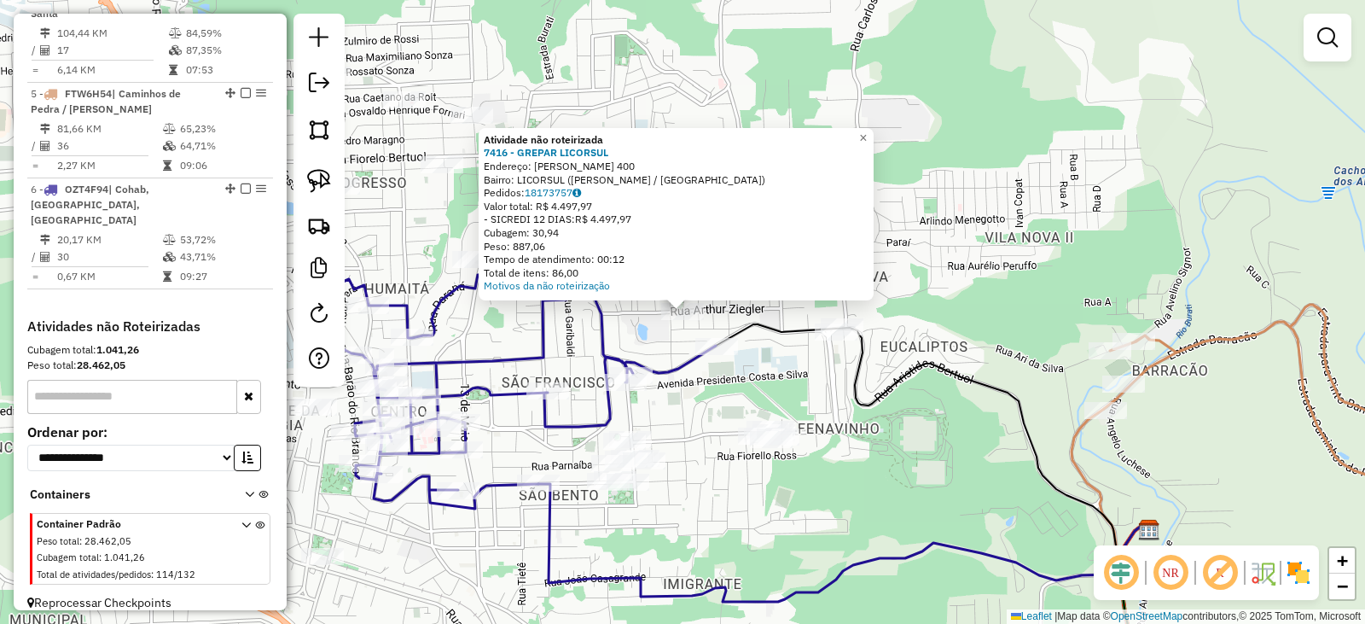
click at [835, 382] on div "Atividade não roteirizada 7416 - GREPAR LICORSUL Endereço: ARTUR ZIEGLER 400 Ba…" at bounding box center [682, 312] width 1365 height 624
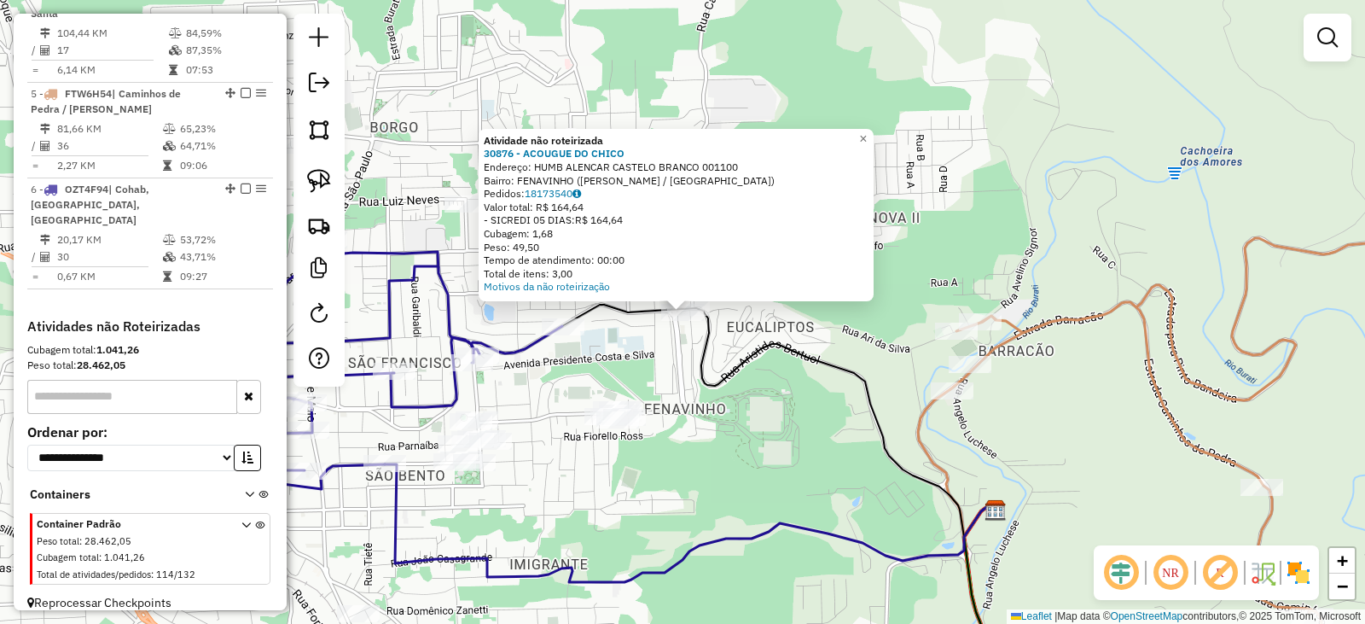
drag, startPoint x: 737, startPoint y: 367, endPoint x: 732, endPoint y: 352, distance: 15.9
click at [737, 365] on icon at bounding box center [775, 421] width 426 height 232
select select "*********"
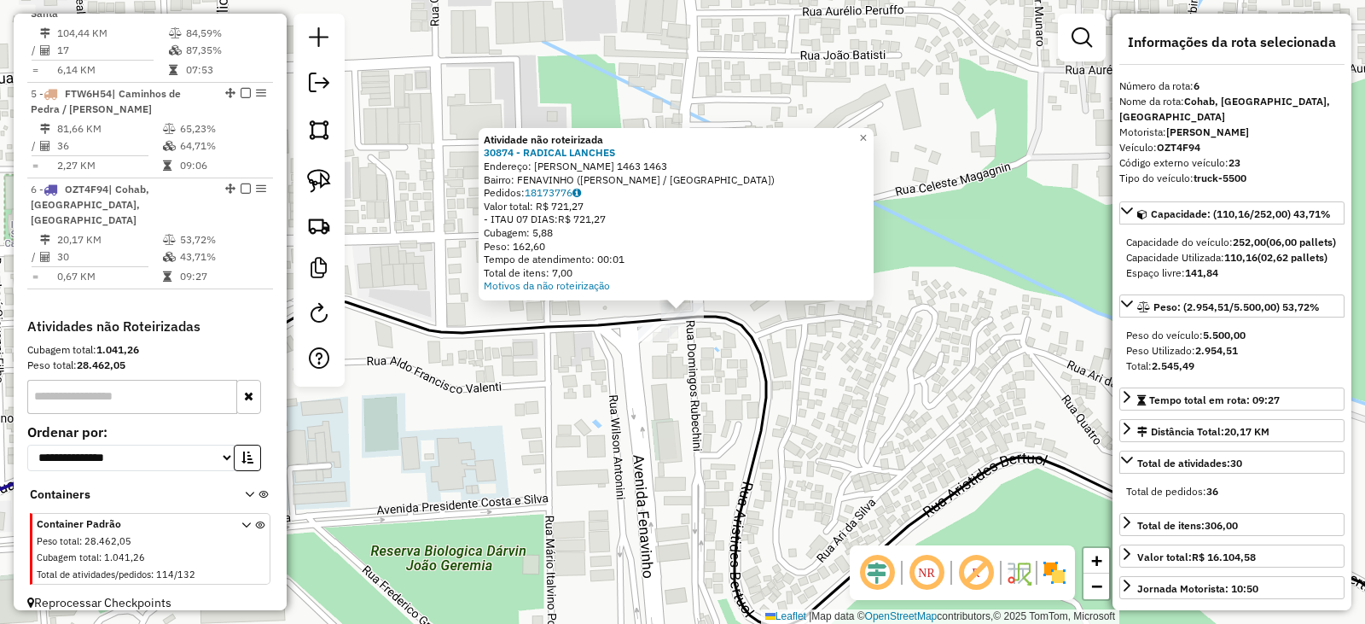
drag, startPoint x: 321, startPoint y: 132, endPoint x: 514, endPoint y: 186, distance: 200.2
click at [321, 132] on img at bounding box center [319, 130] width 24 height 24
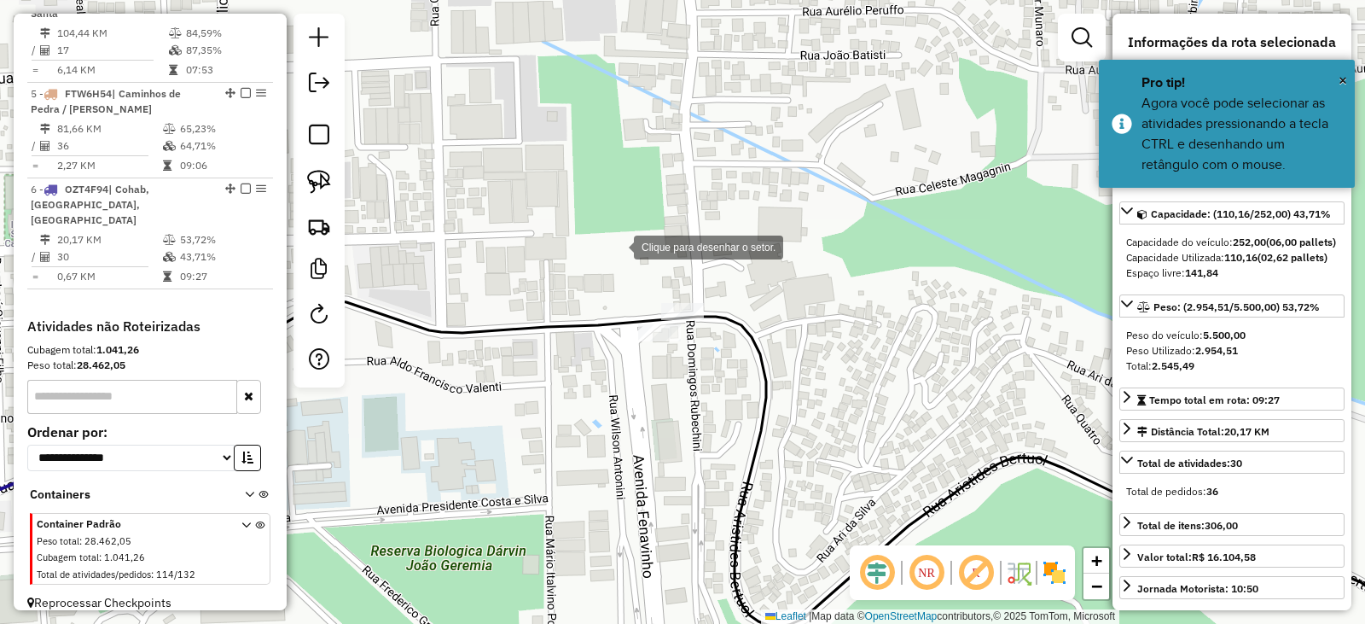
click at [617, 246] on div at bounding box center [617, 246] width 34 height 34
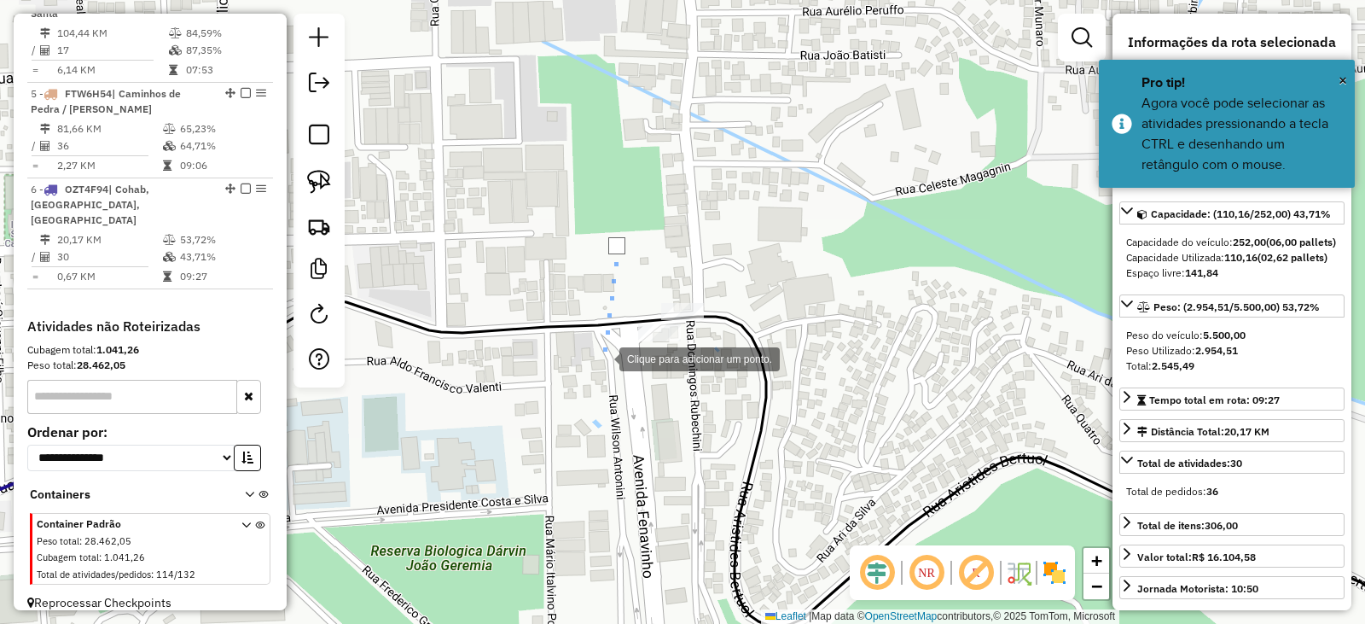
click at [603, 358] on div at bounding box center [602, 358] width 34 height 34
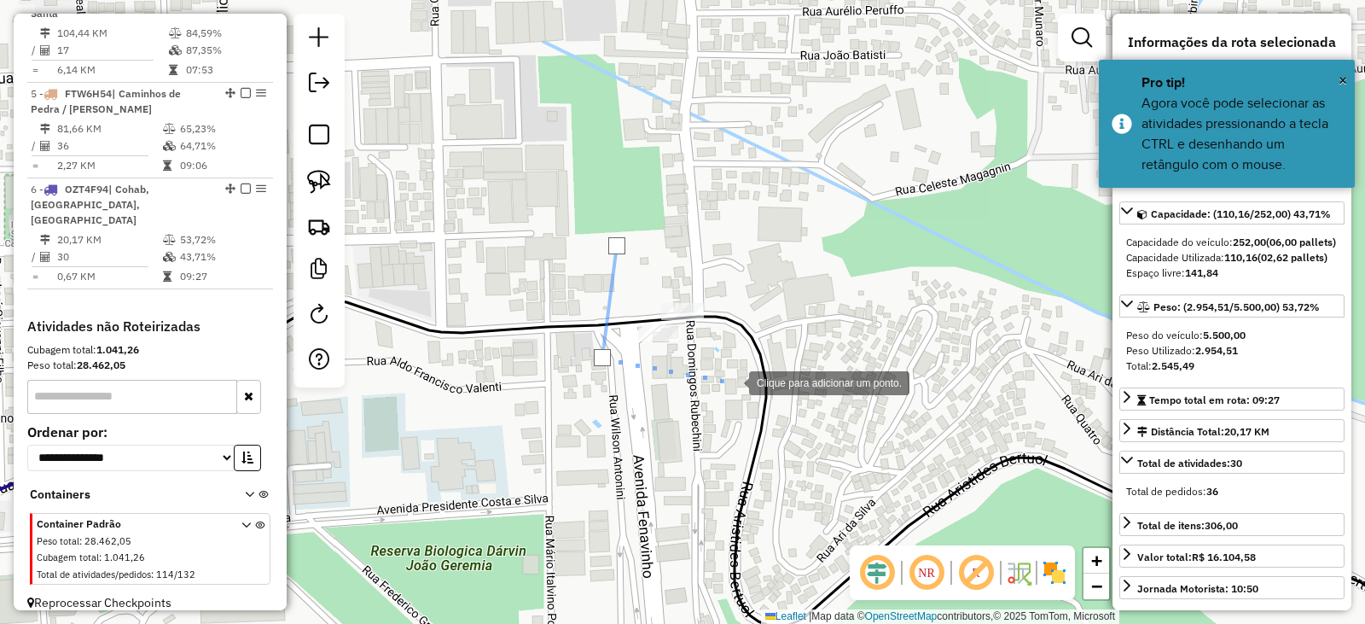
click at [732, 381] on div at bounding box center [732, 381] width 34 height 34
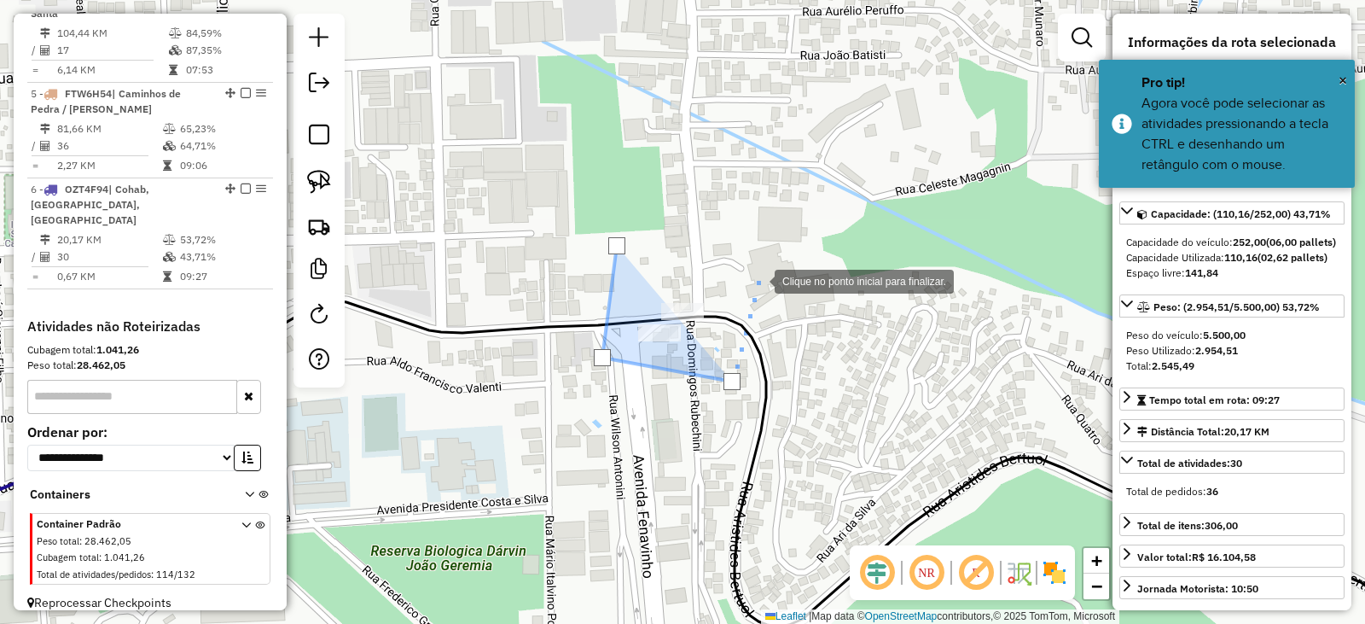
click at [758, 280] on div at bounding box center [758, 280] width 34 height 34
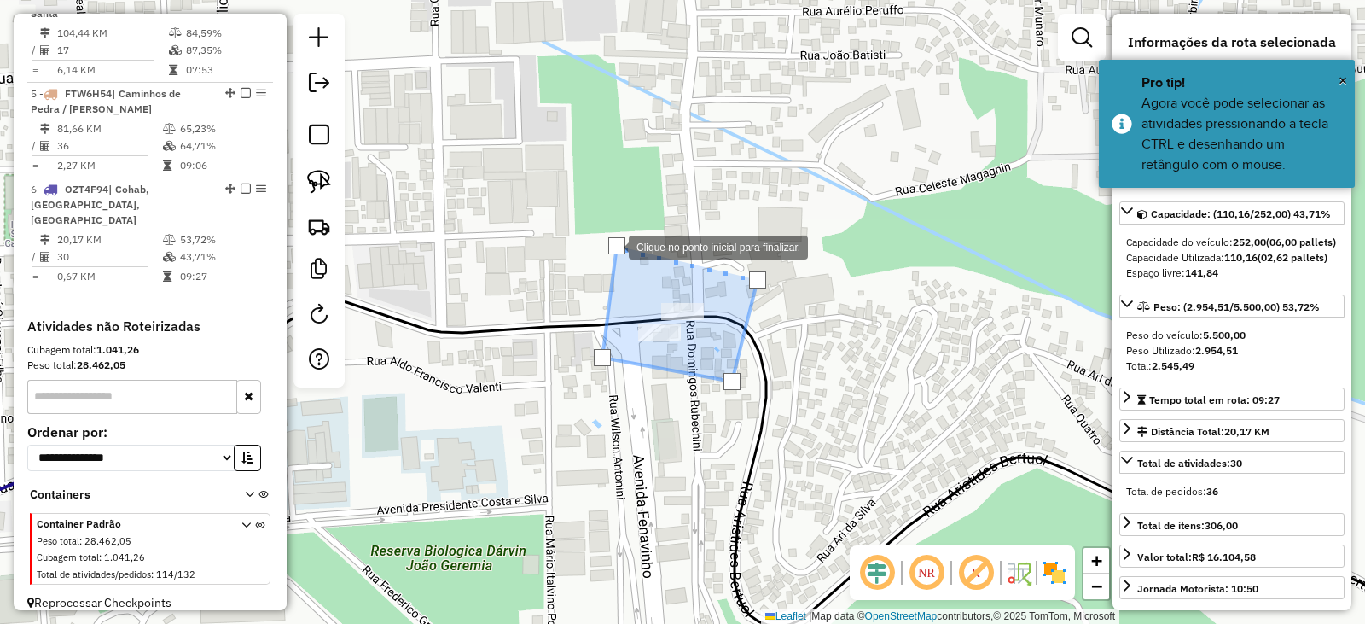
click at [617, 245] on div at bounding box center [616, 245] width 17 height 17
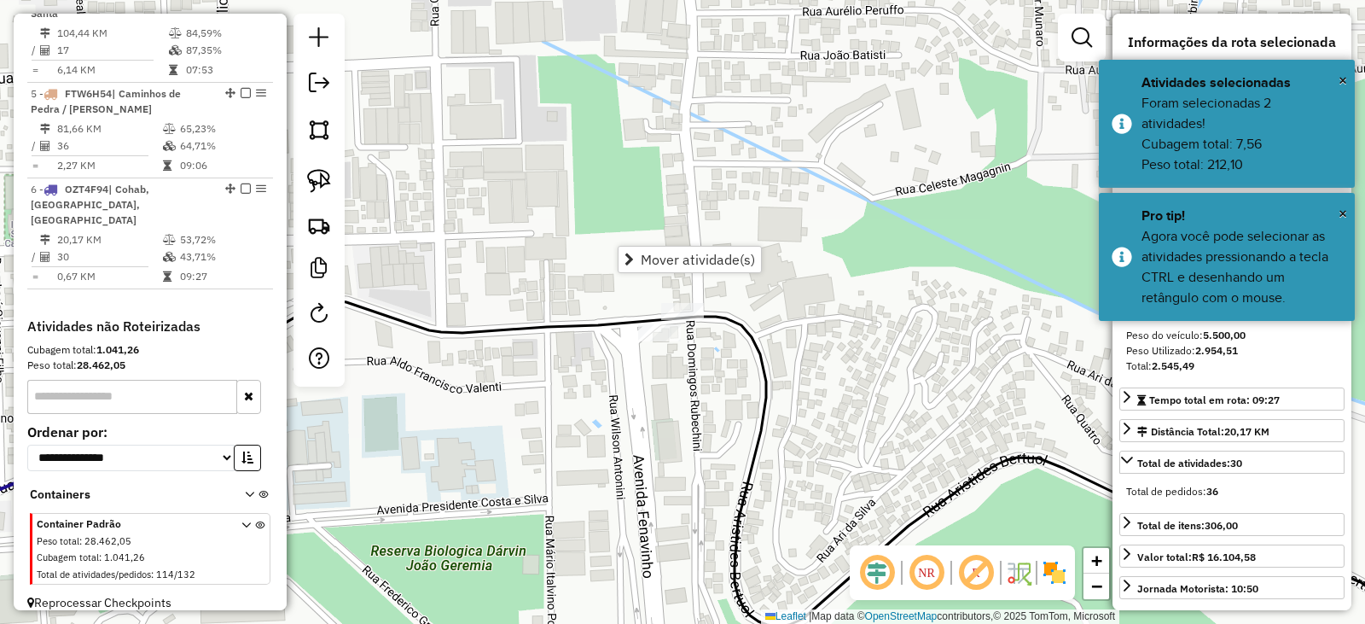
click at [662, 253] on span "Mover atividade(s)" at bounding box center [698, 260] width 114 height 14
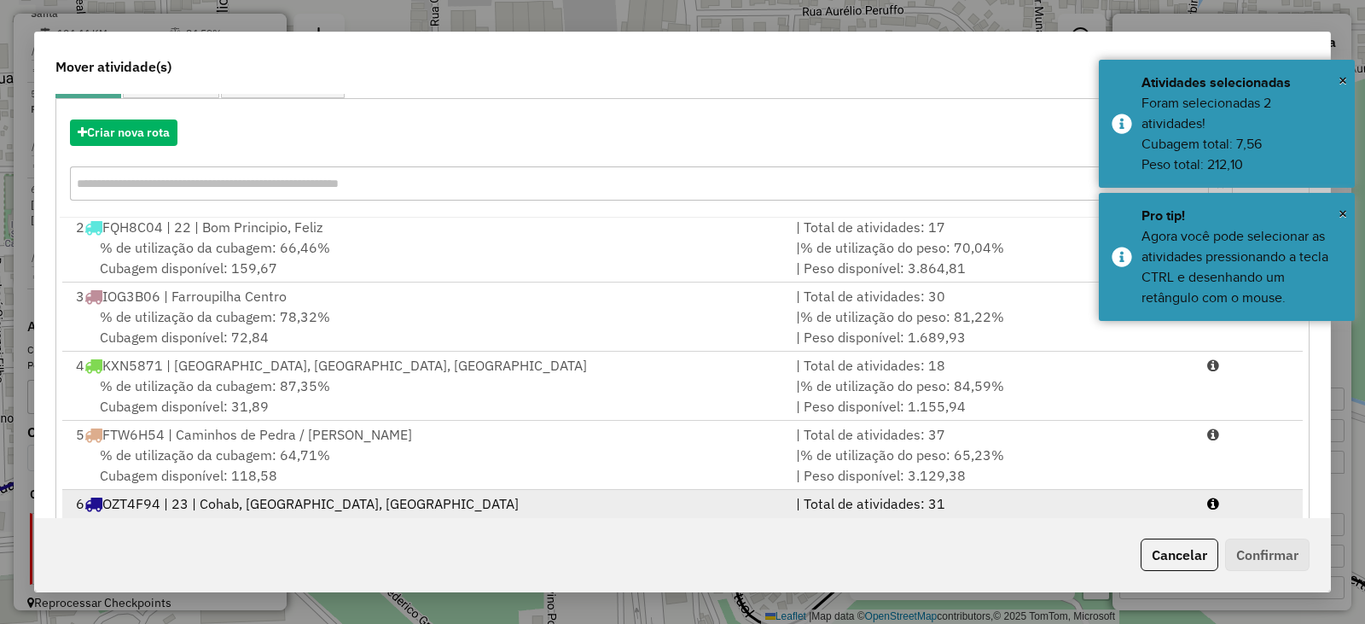
scroll to position [244, 0]
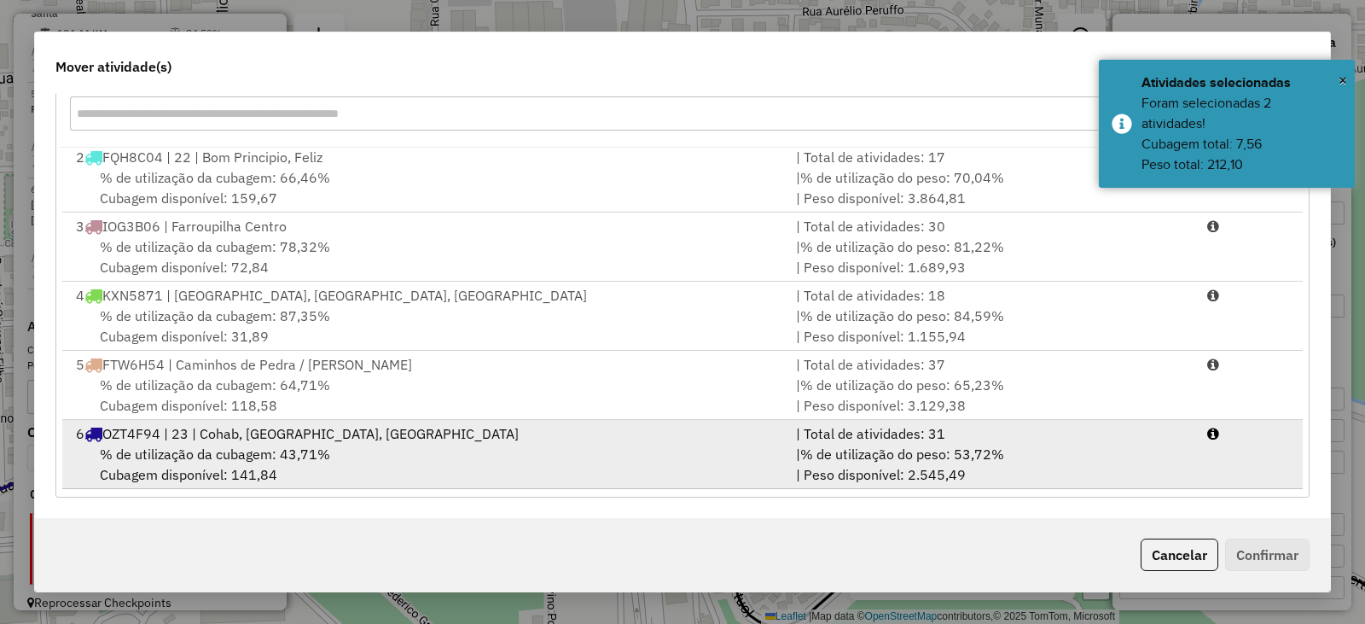
click at [211, 453] on span "% de utilização da cubagem: 43,71%" at bounding box center [215, 453] width 230 height 17
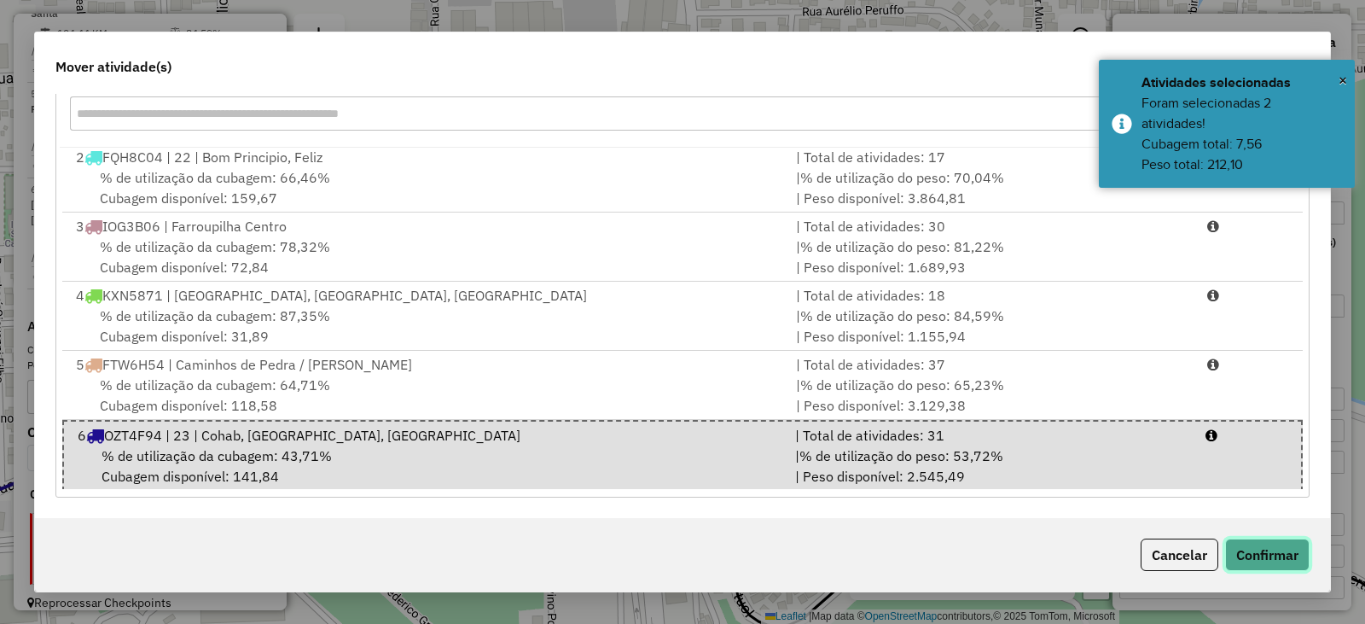
click at [1274, 560] on button "Confirmar" at bounding box center [1268, 555] width 84 height 32
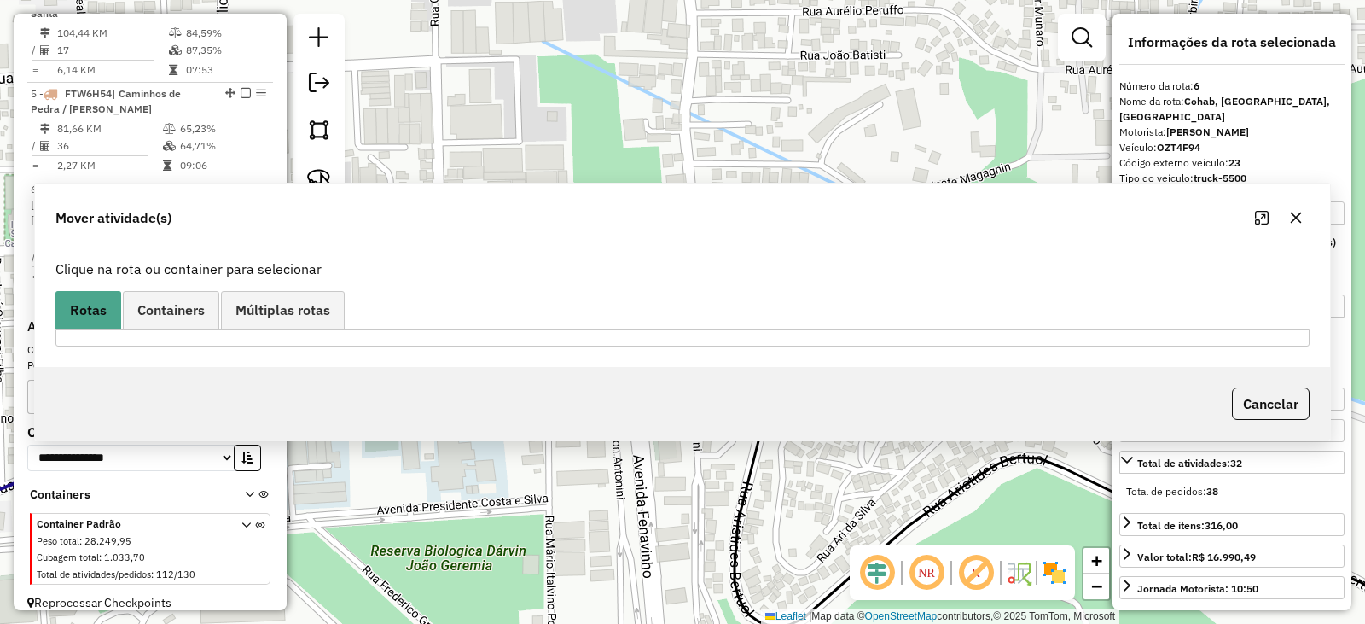
scroll to position [0, 0]
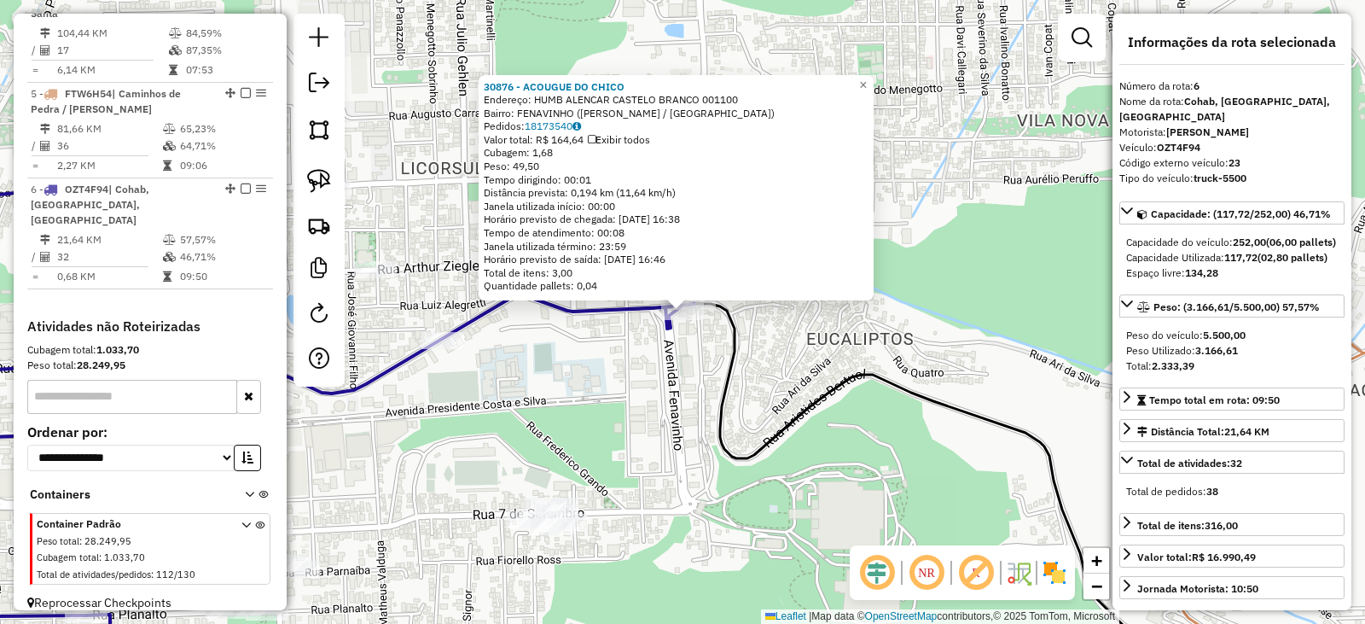
click at [665, 486] on div "30876 - ACOUGUE DO CHICO Endereço: HUMB ALENCAR CASTELO BRANCO 001100 Bairro: F…" at bounding box center [682, 312] width 1365 height 624
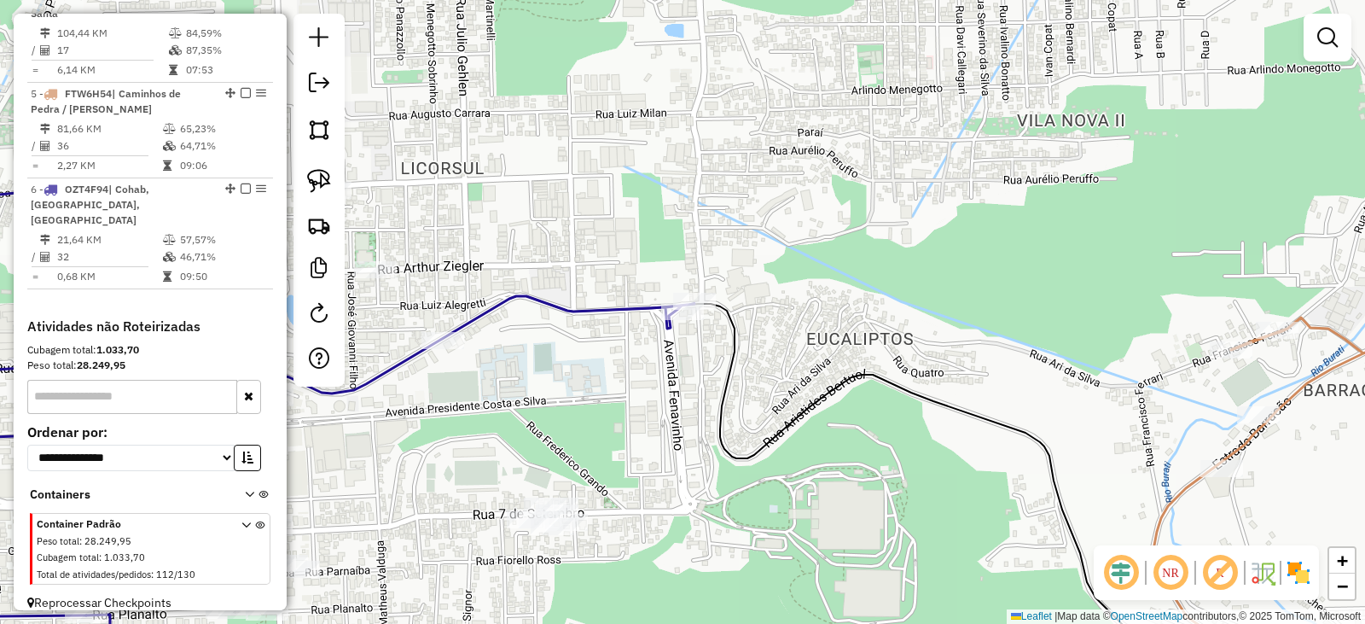
drag, startPoint x: 678, startPoint y: 464, endPoint x: 811, endPoint y: 354, distance: 172.1
click at [804, 358] on div "Janela de atendimento Grade de atendimento Capacidade Transportadoras Veículos …" at bounding box center [682, 312] width 1365 height 624
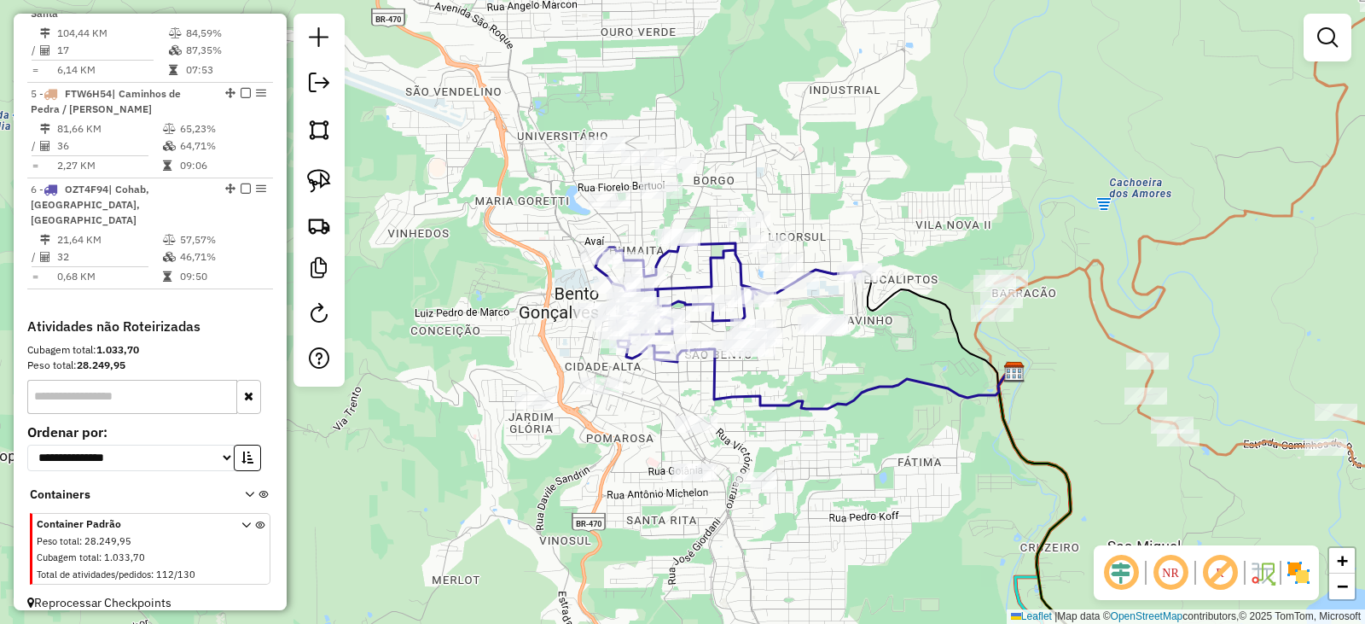
drag, startPoint x: 867, startPoint y: 371, endPoint x: 906, endPoint y: 370, distance: 39.3
click at [906, 370] on div "Janela de atendimento Grade de atendimento Capacidade Transportadoras Veículos …" at bounding box center [682, 312] width 1365 height 624
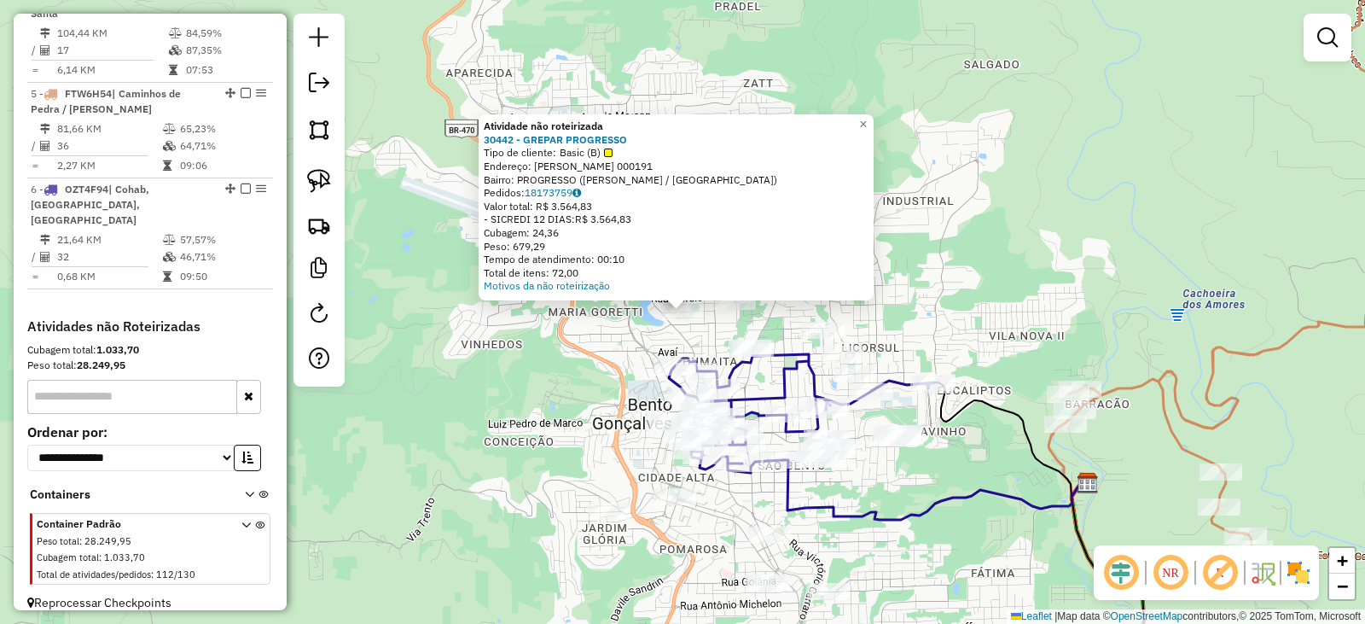
click at [564, 381] on div "Atividade não roteirizada 30442 - GREPAR PROGRESSO Tipo de cliente: Basic (B) E…" at bounding box center [682, 312] width 1365 height 624
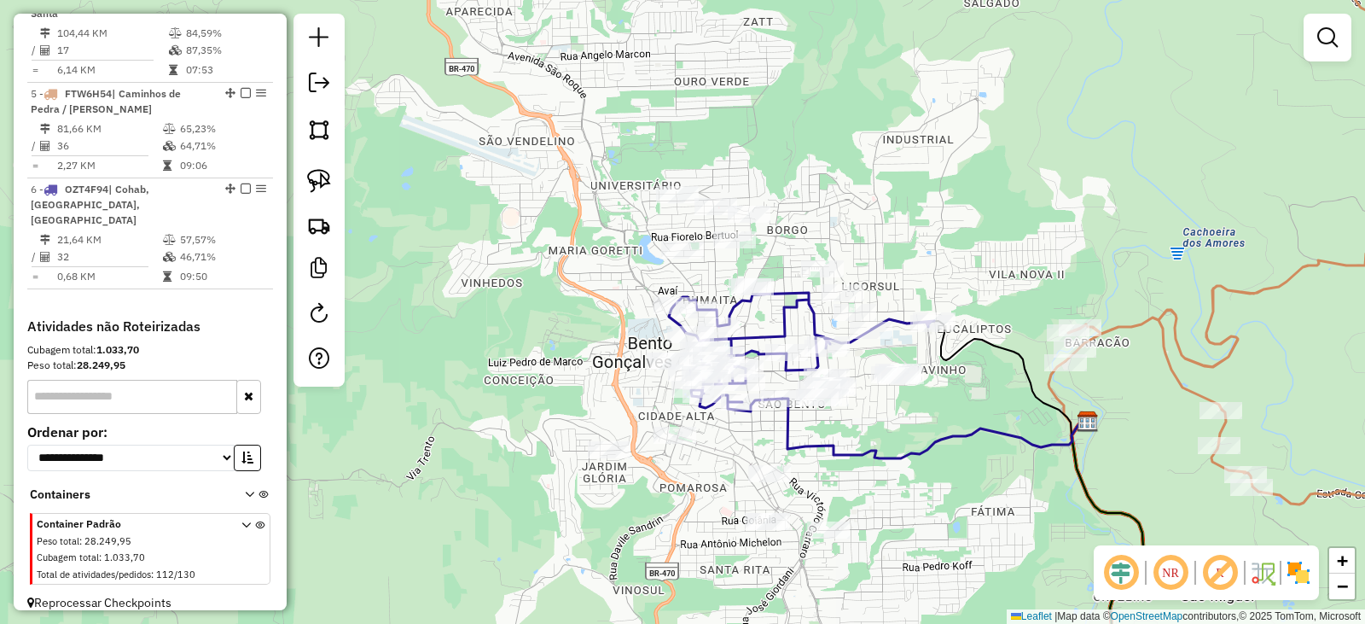
drag, startPoint x: 965, startPoint y: 530, endPoint x: 952, endPoint y: 349, distance: 181.4
click at [952, 349] on div "Janela de atendimento Grade de atendimento Capacidade Transportadoras Veículos …" at bounding box center [682, 312] width 1365 height 624
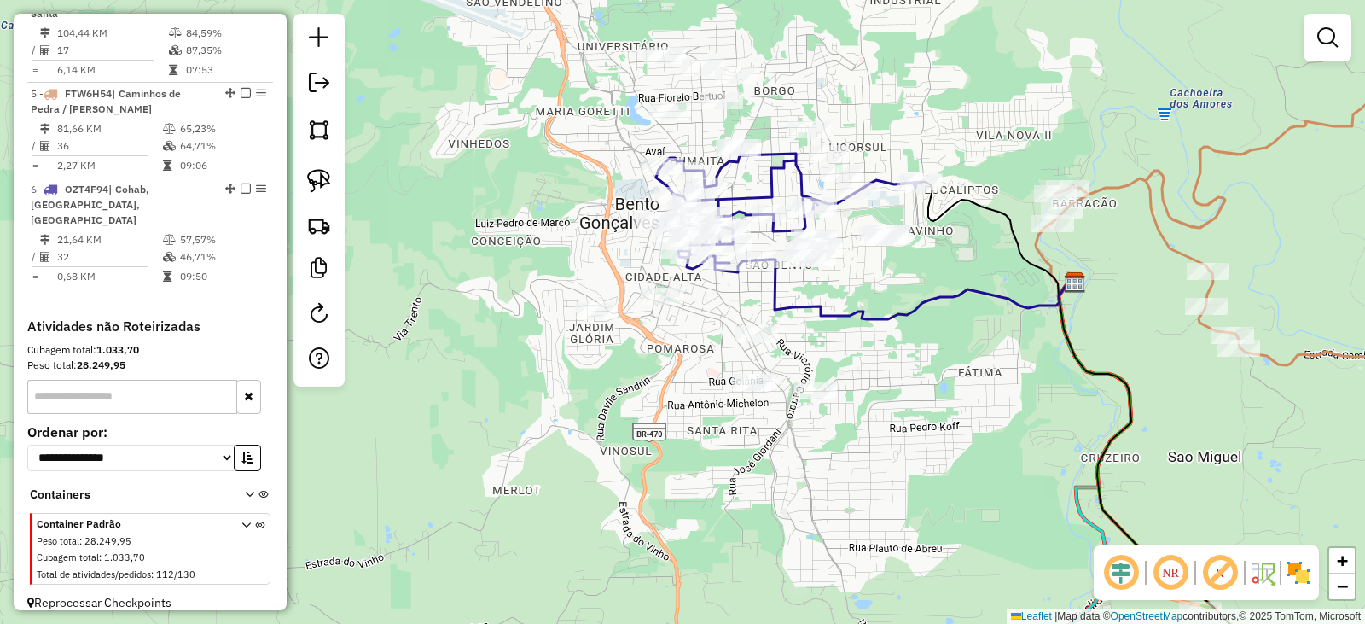
click at [665, 305] on div at bounding box center [662, 296] width 43 height 17
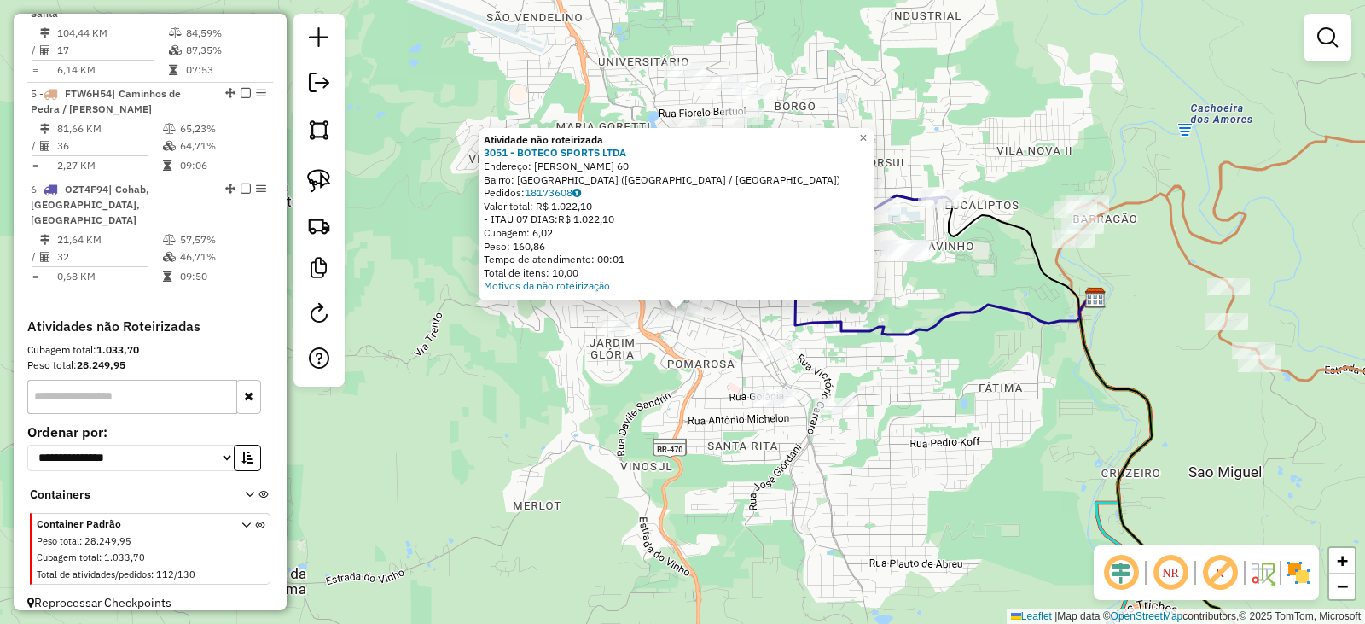
drag, startPoint x: 329, startPoint y: 120, endPoint x: 380, endPoint y: 154, distance: 61.5
click at [329, 121] on img at bounding box center [319, 130] width 24 height 24
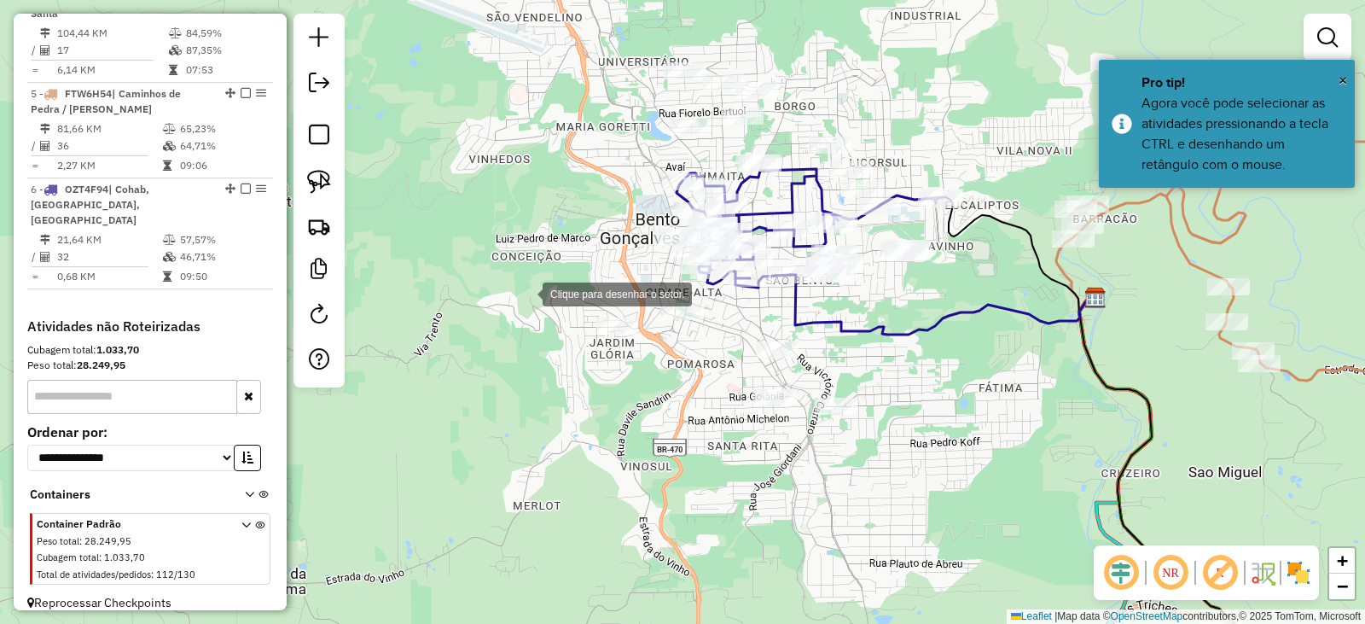
click at [527, 286] on div at bounding box center [526, 293] width 34 height 34
click at [539, 316] on div at bounding box center [522, 299] width 34 height 34
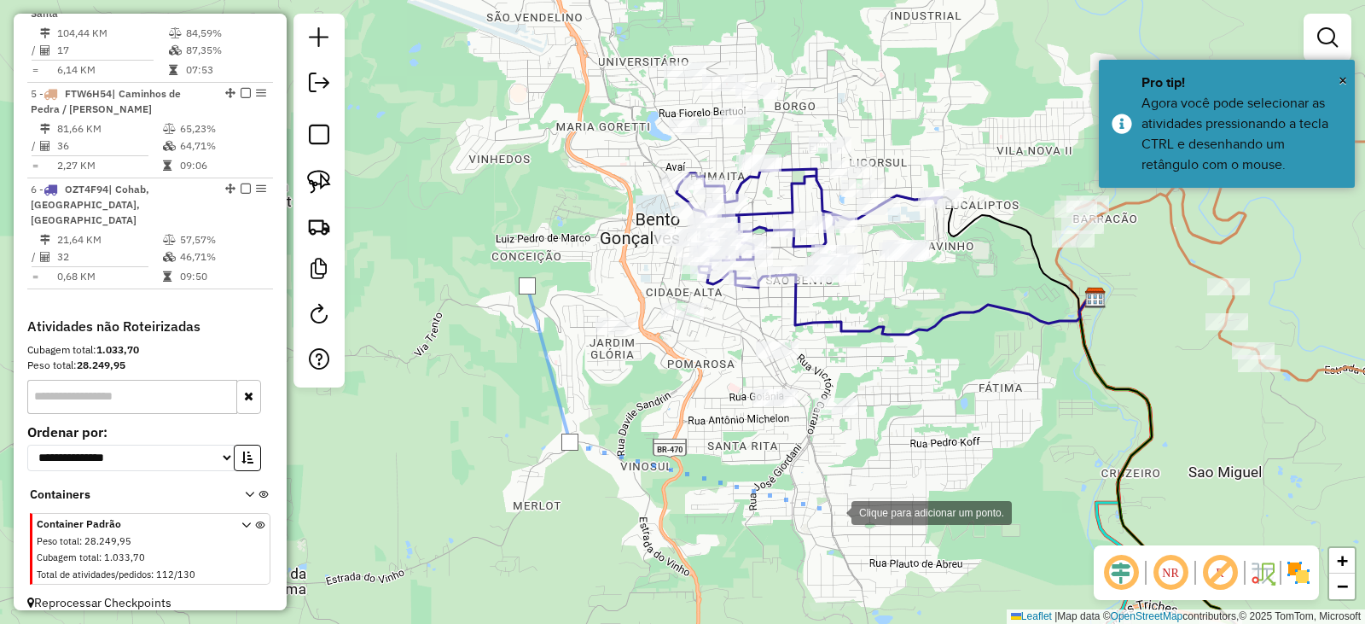
drag, startPoint x: 835, startPoint y: 511, endPoint x: 926, endPoint y: 429, distance: 122.7
click at [835, 511] on div at bounding box center [835, 511] width 34 height 34
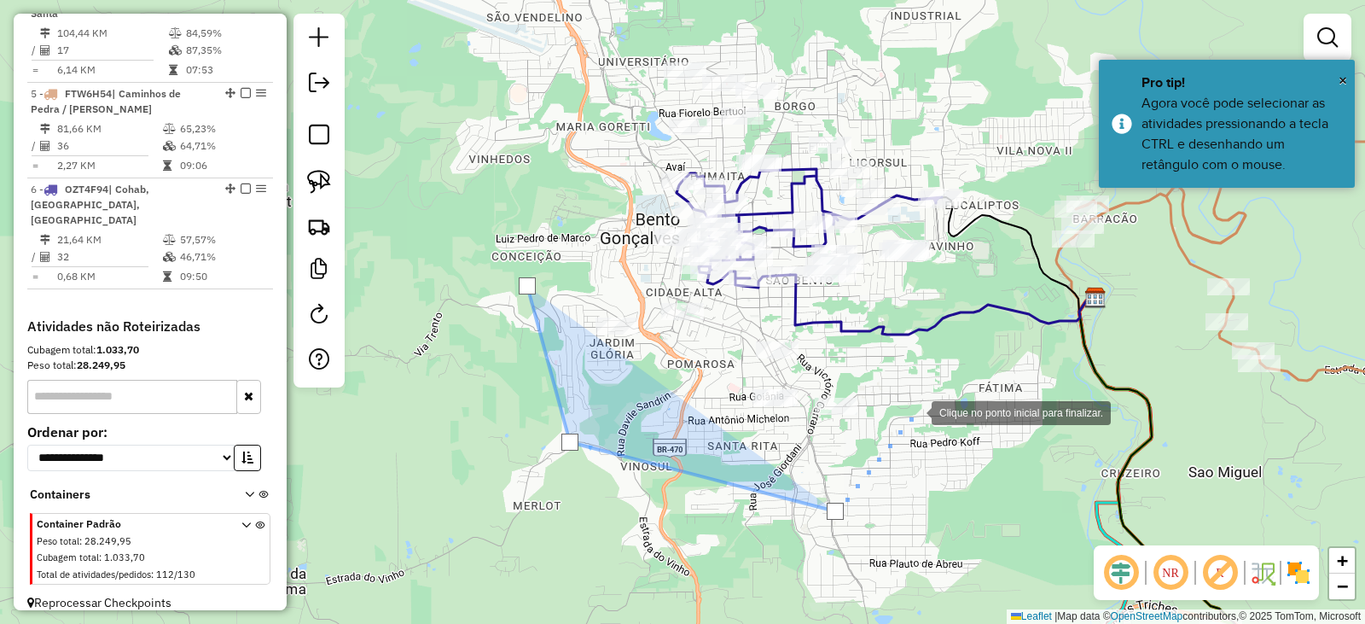
click at [915, 411] on div at bounding box center [915, 411] width 34 height 34
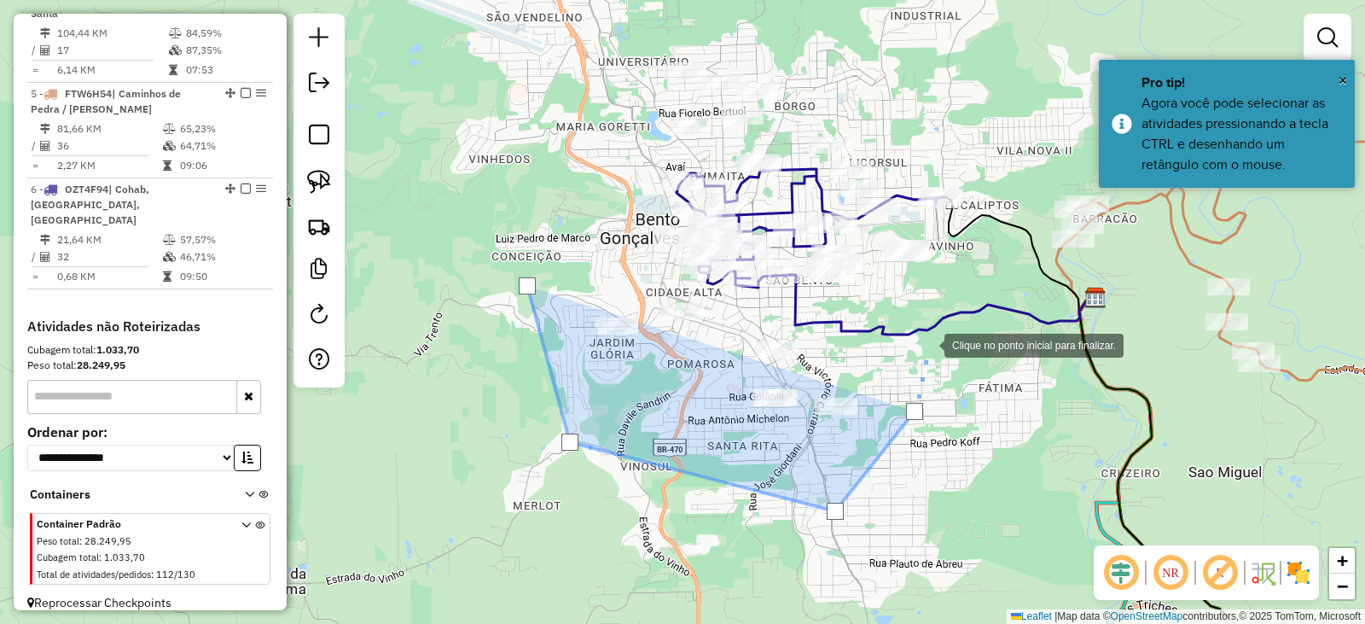
drag, startPoint x: 928, startPoint y: 344, endPoint x: 942, endPoint y: 309, distance: 37.9
click at [929, 343] on div at bounding box center [928, 344] width 34 height 34
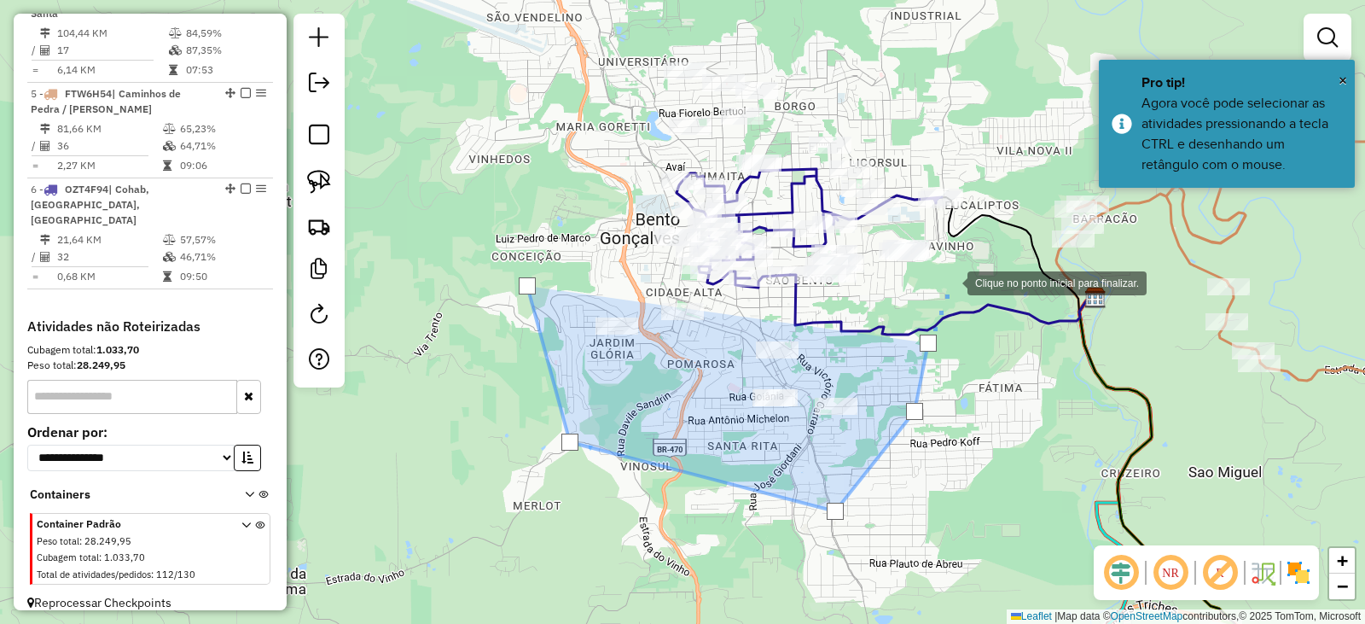
drag, startPoint x: 951, startPoint y: 271, endPoint x: 949, endPoint y: 249, distance: 21.4
click at [952, 270] on div at bounding box center [951, 282] width 34 height 34
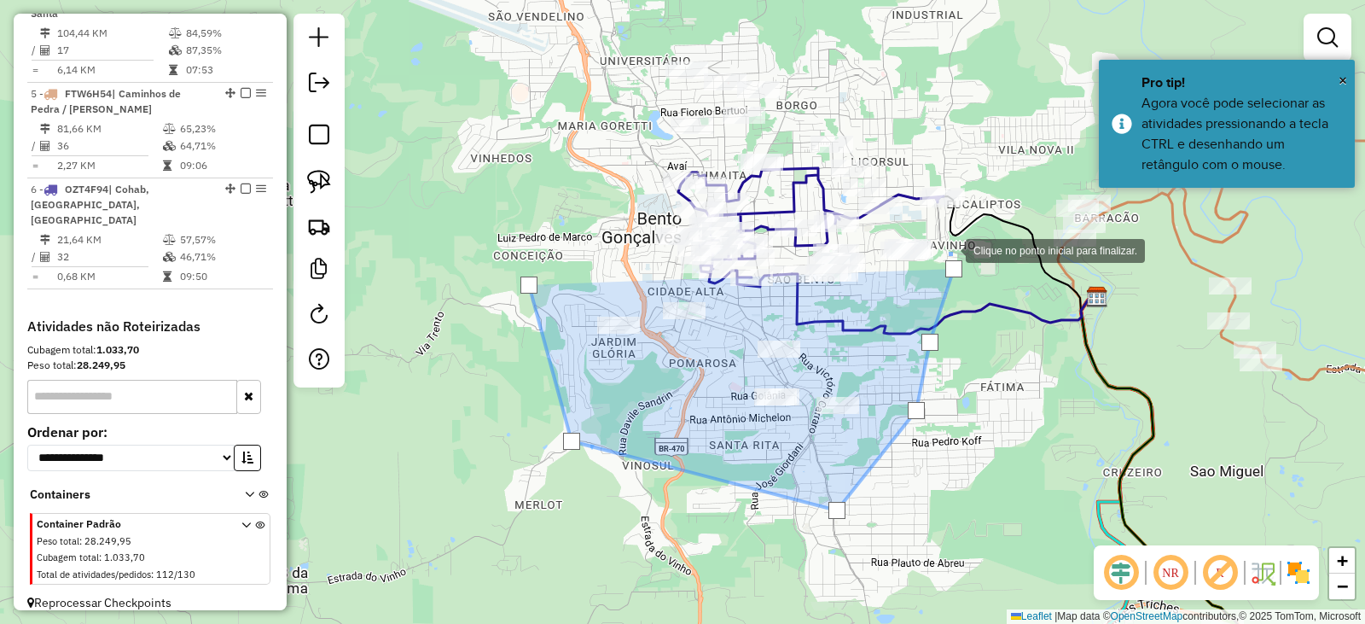
click at [946, 241] on div at bounding box center [949, 249] width 34 height 34
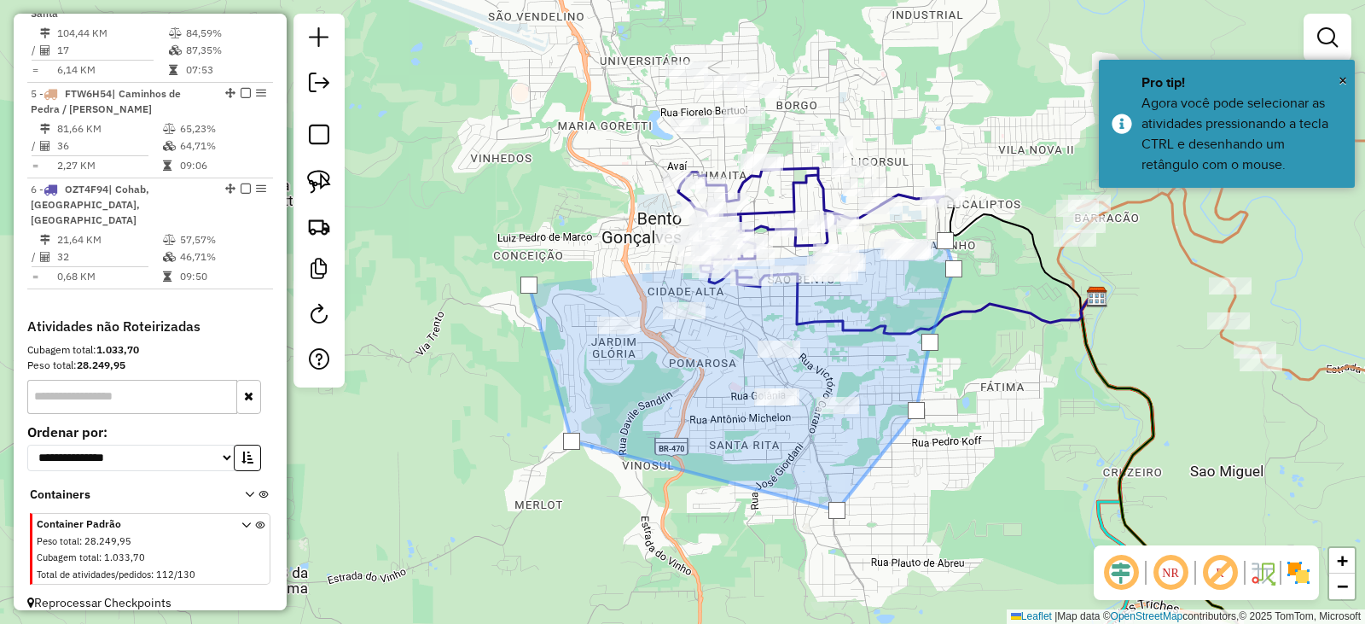
click at [933, 227] on div at bounding box center [946, 241] width 34 height 34
click at [896, 229] on div at bounding box center [896, 229] width 34 height 34
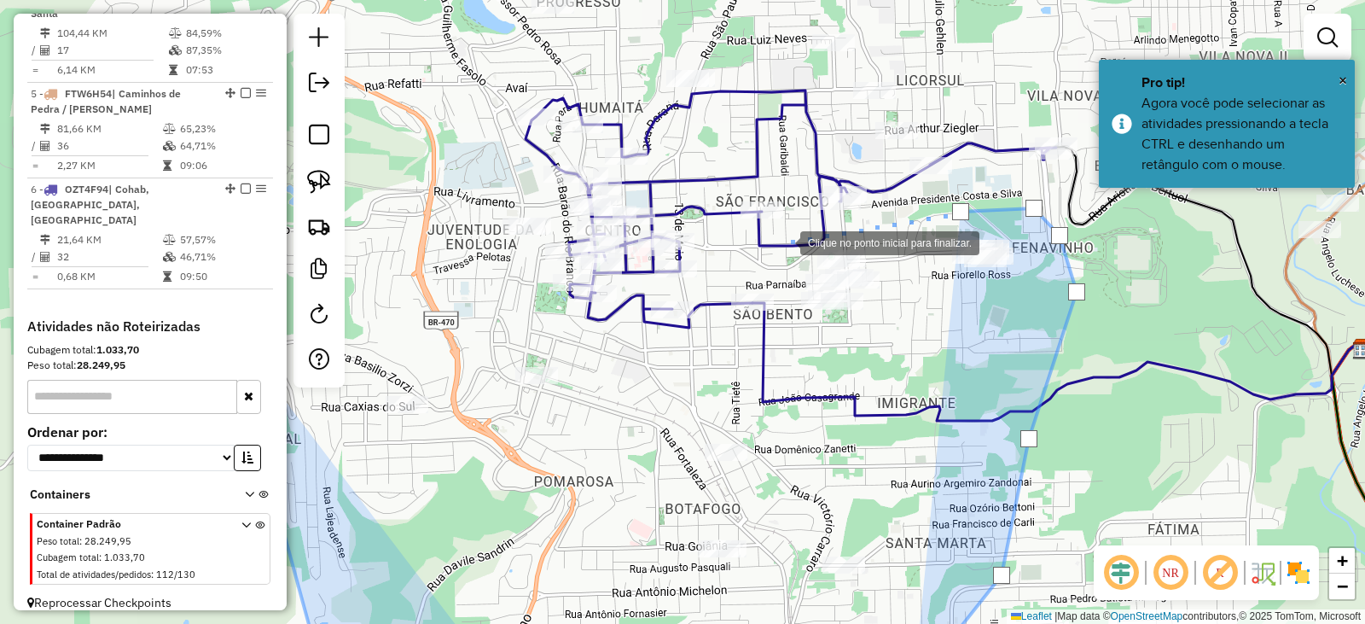
click at [783, 242] on div at bounding box center [783, 241] width 34 height 34
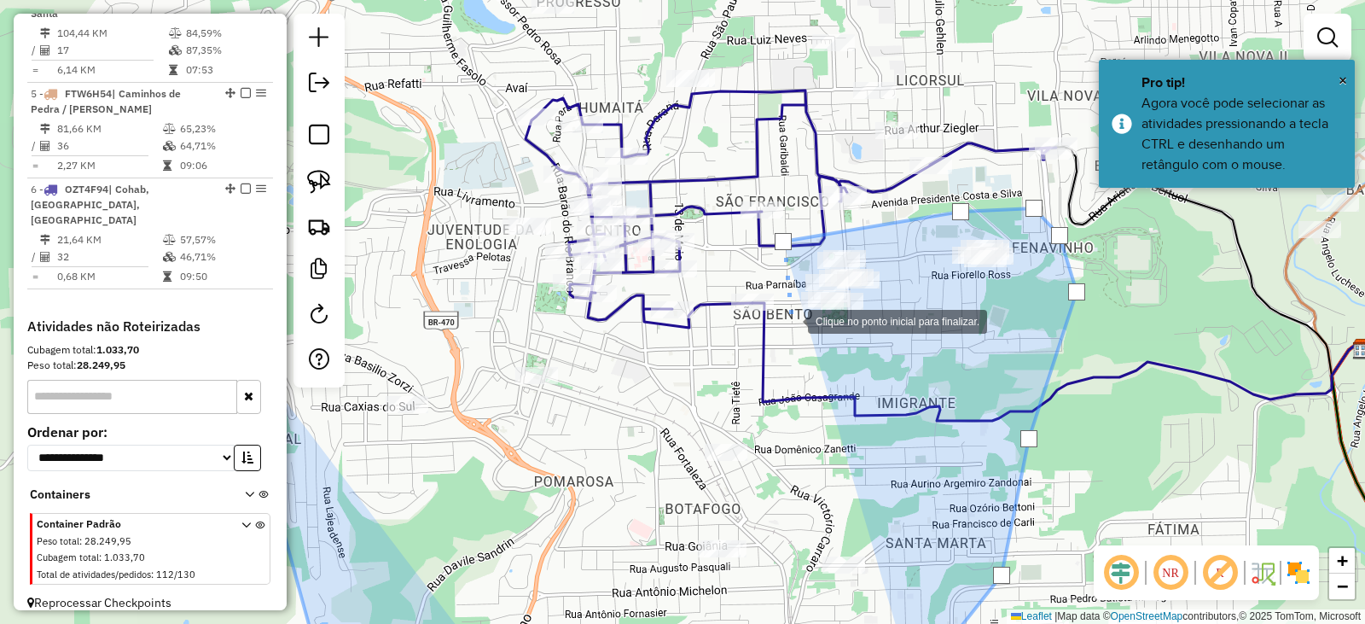
click at [791, 320] on div at bounding box center [791, 320] width 34 height 34
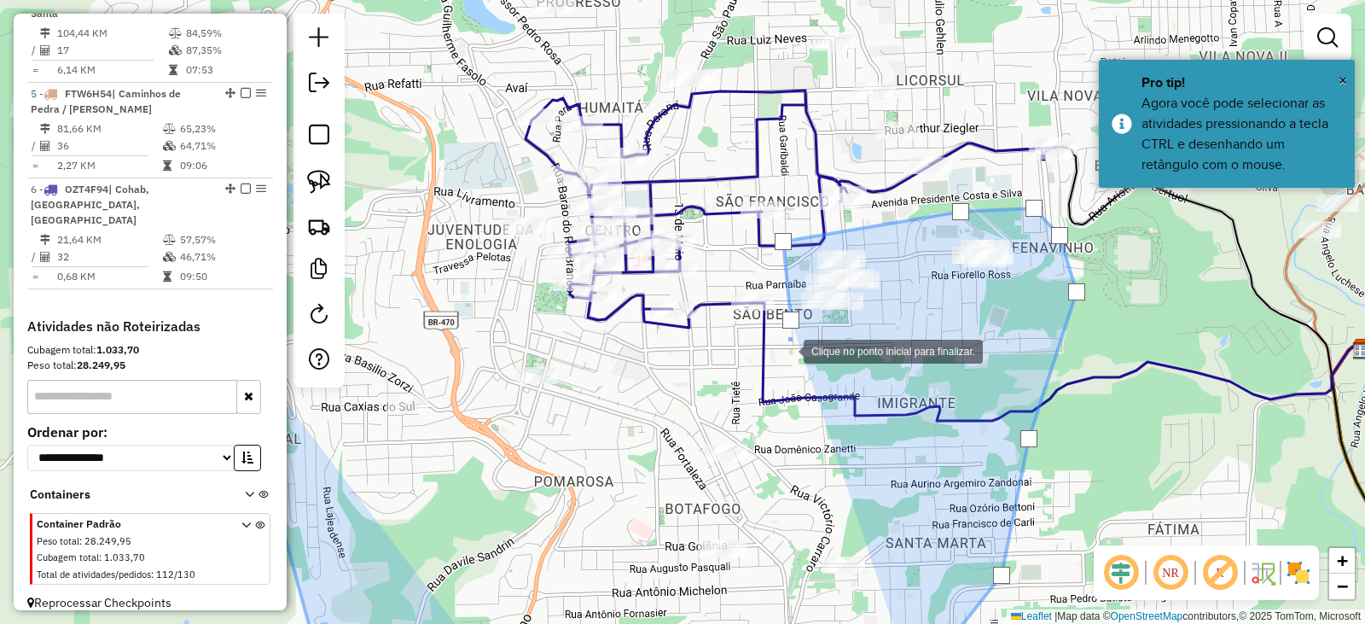
click at [787, 350] on div at bounding box center [787, 350] width 34 height 34
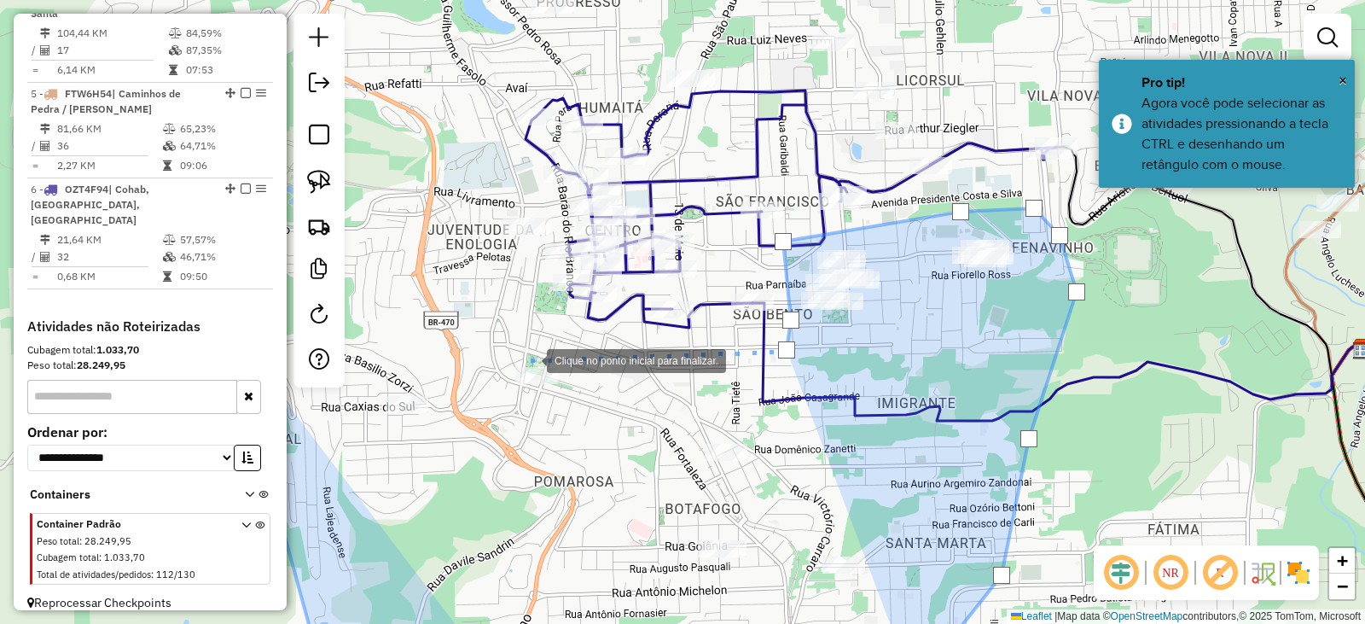
drag, startPoint x: 530, startPoint y: 359, endPoint x: 528, endPoint y: 348, distance: 11.2
click at [530, 358] on div at bounding box center [530, 359] width 34 height 34
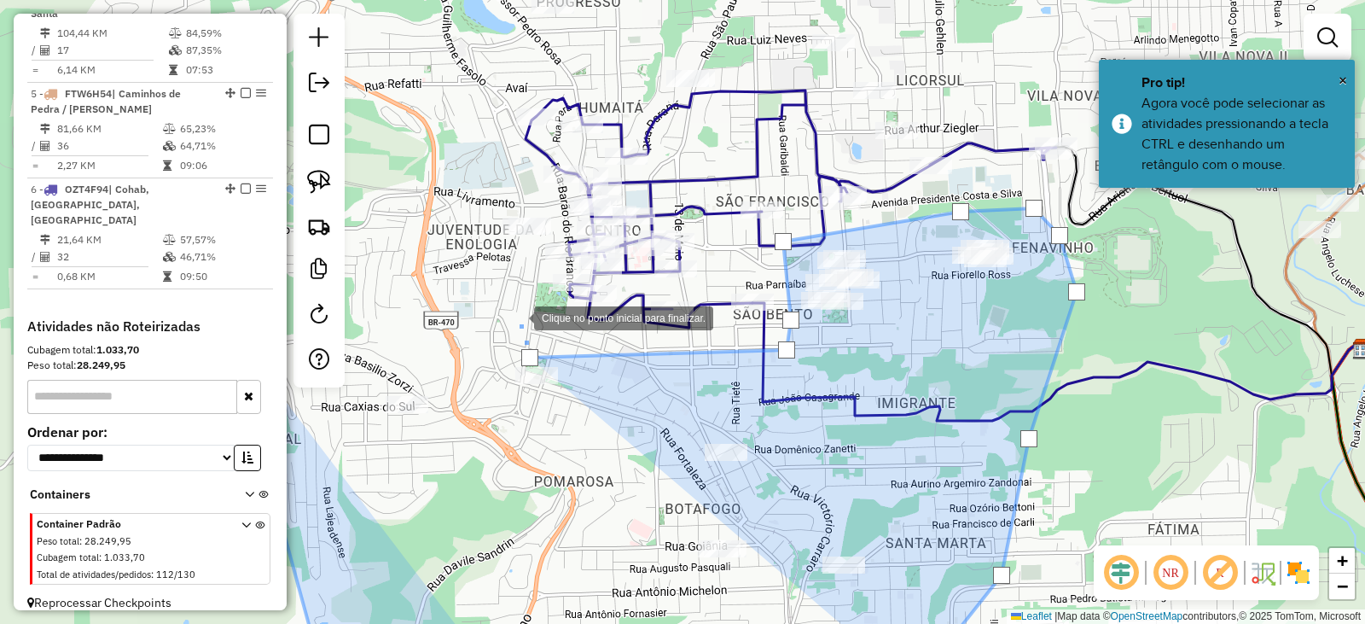
click at [500, 300] on div at bounding box center [517, 317] width 34 height 34
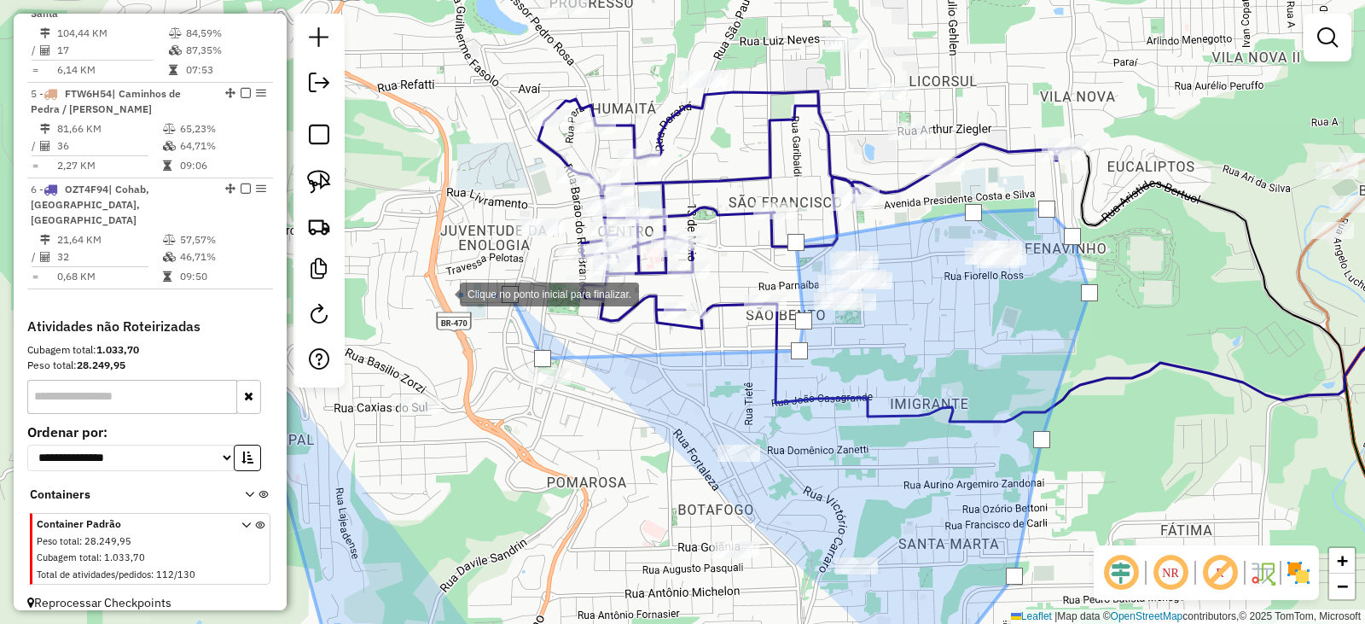
drag, startPoint x: 424, startPoint y: 291, endPoint x: 612, endPoint y: 331, distance: 192.0
click at [460, 310] on div at bounding box center [443, 293] width 34 height 34
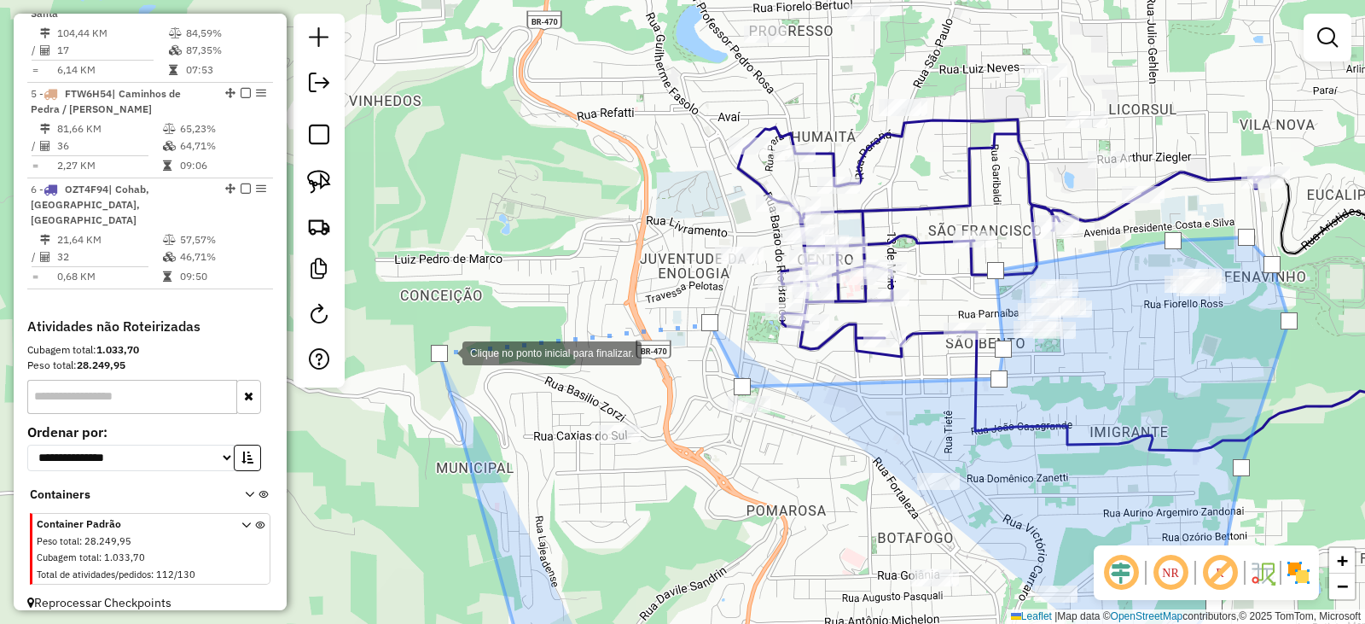
click at [445, 352] on div at bounding box center [439, 353] width 17 height 17
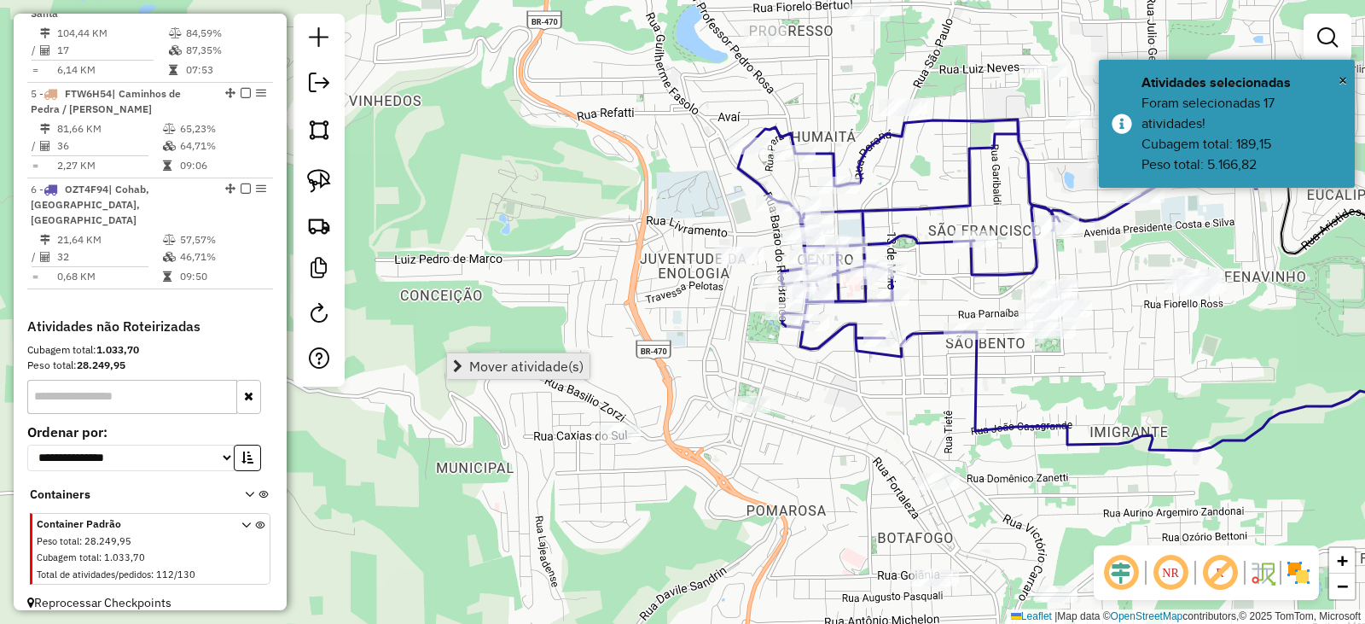
click at [486, 363] on span "Mover atividade(s)" at bounding box center [526, 366] width 114 height 14
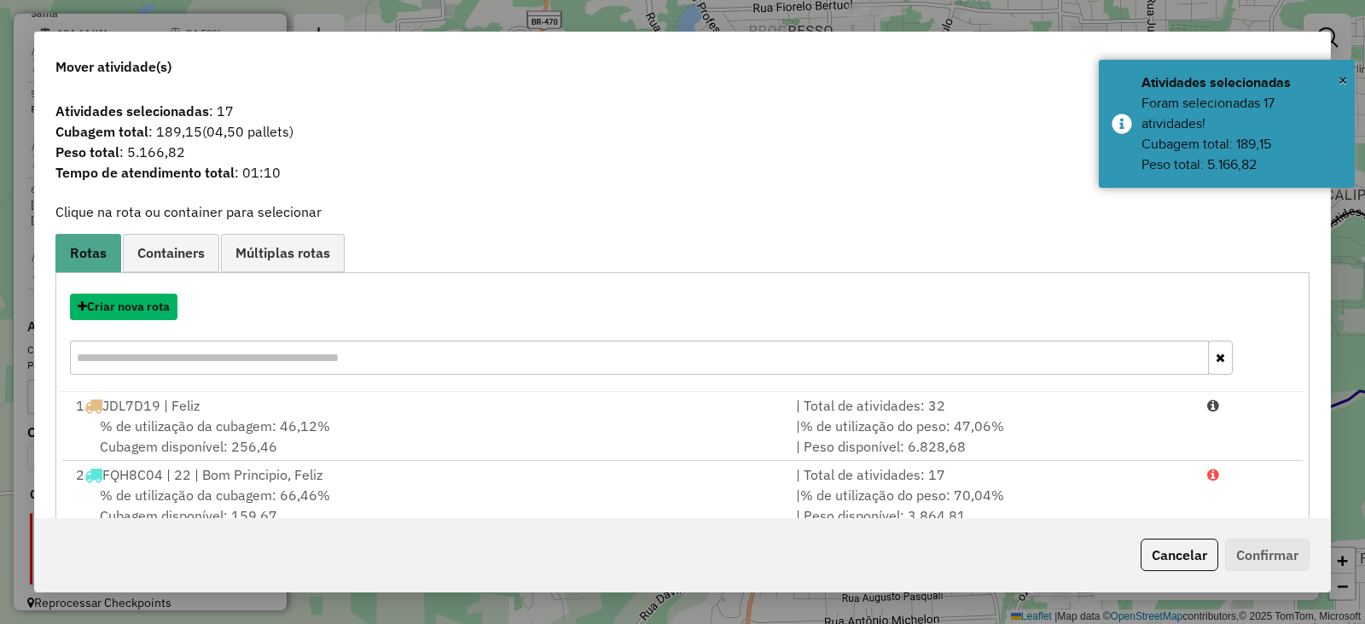
click at [135, 306] on button "Criar nova rota" at bounding box center [124, 307] width 108 height 26
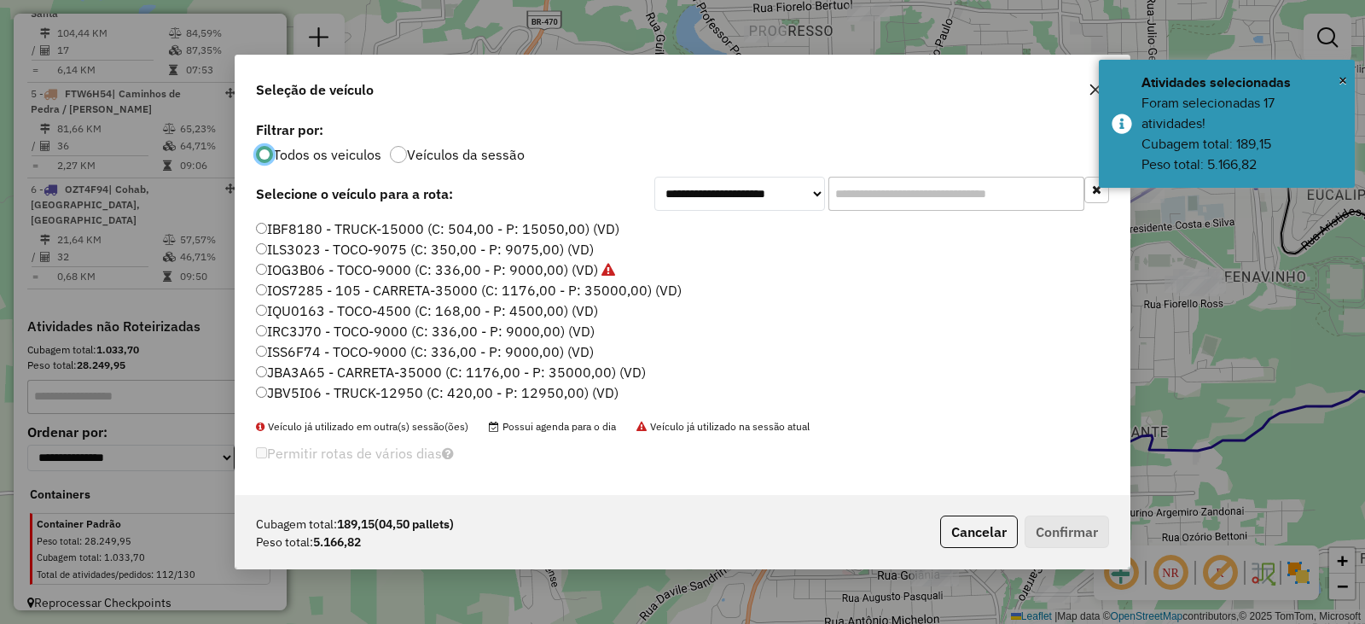
scroll to position [85, 0]
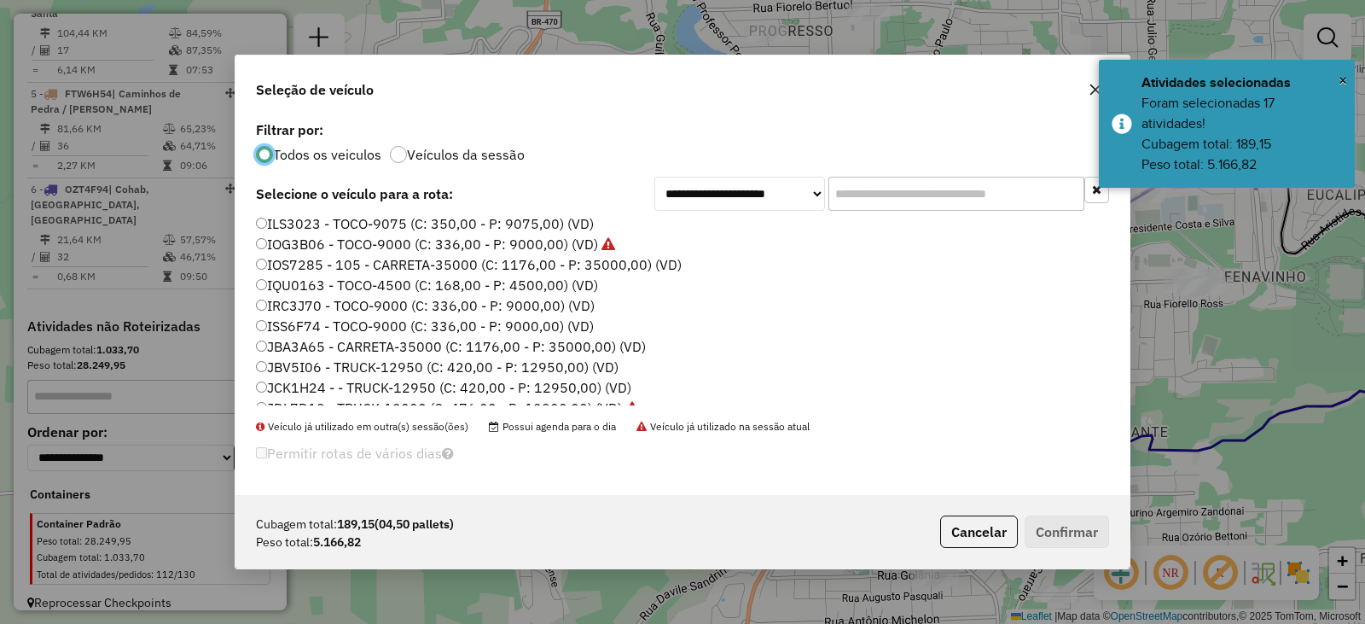
click at [284, 322] on label "ISS6F74 - TOCO-9000 (C: 336,00 - P: 9000,00) (VD)" at bounding box center [425, 326] width 338 height 20
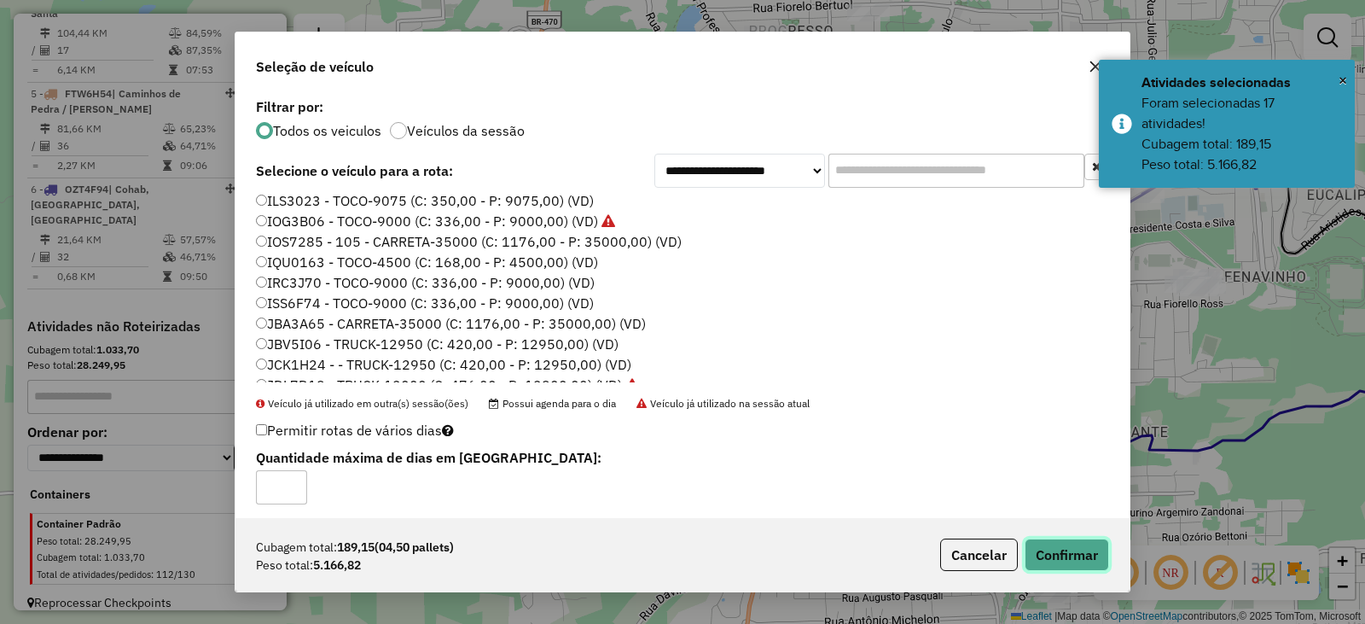
click at [1075, 555] on button "Confirmar" at bounding box center [1067, 555] width 84 height 32
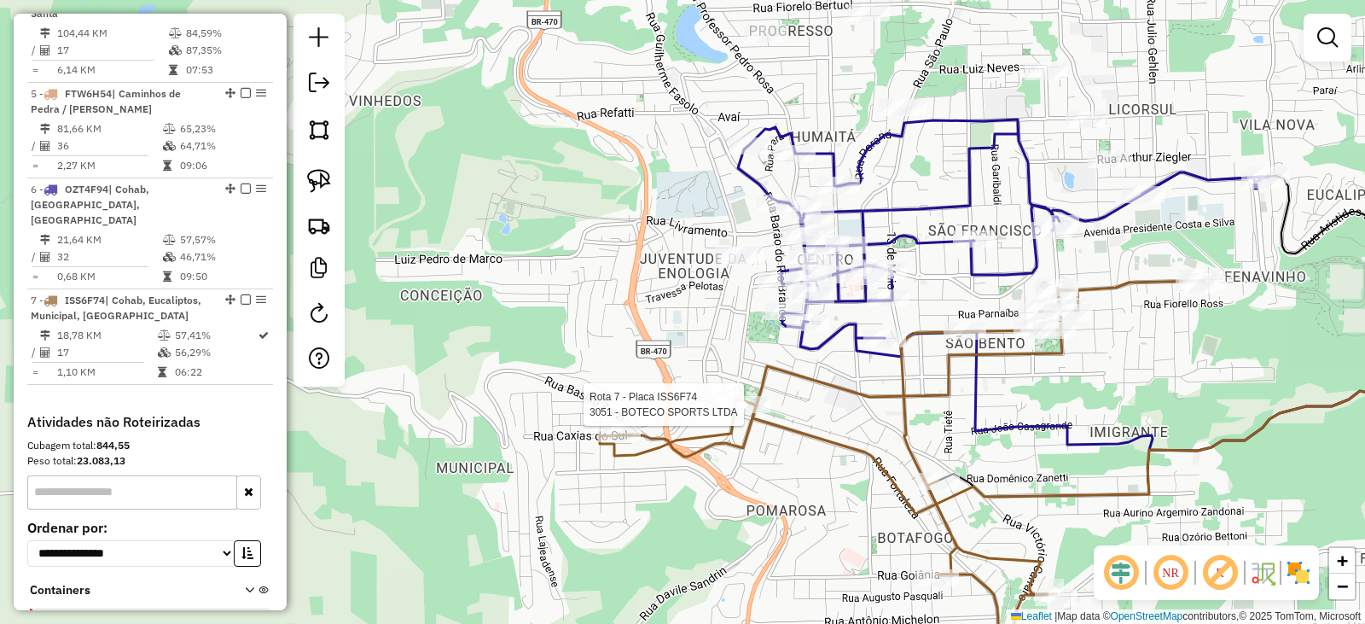
select select "*********"
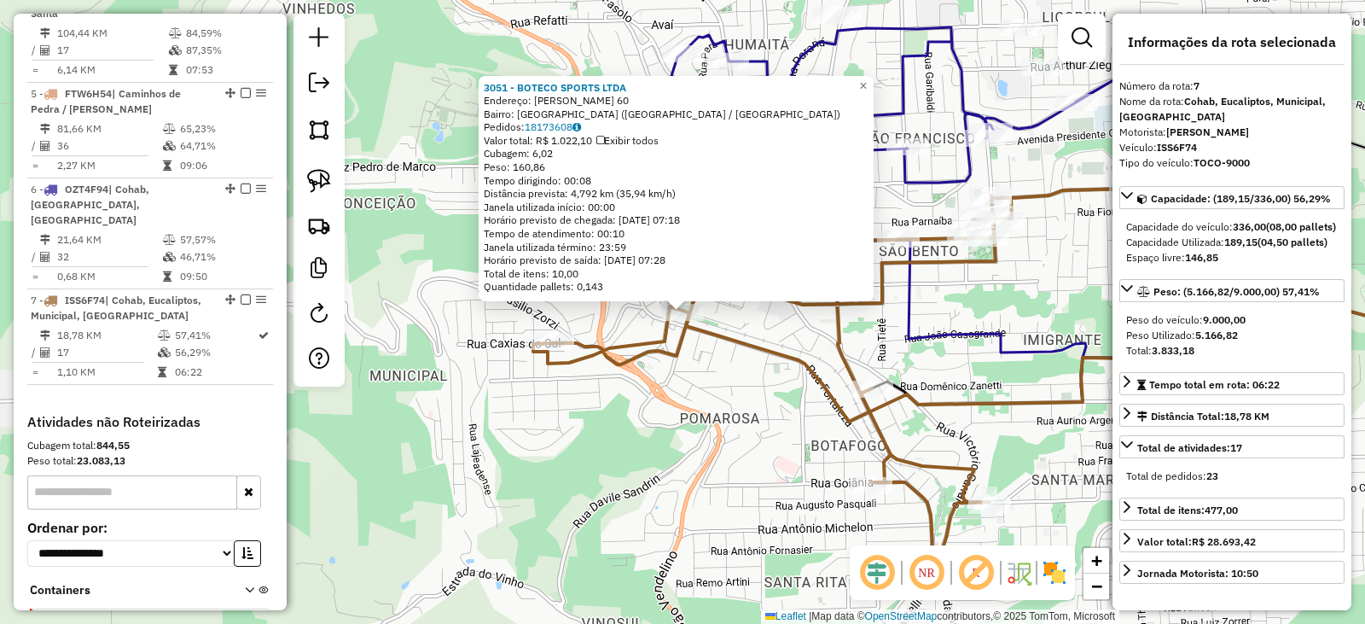
scroll to position [1085, 0]
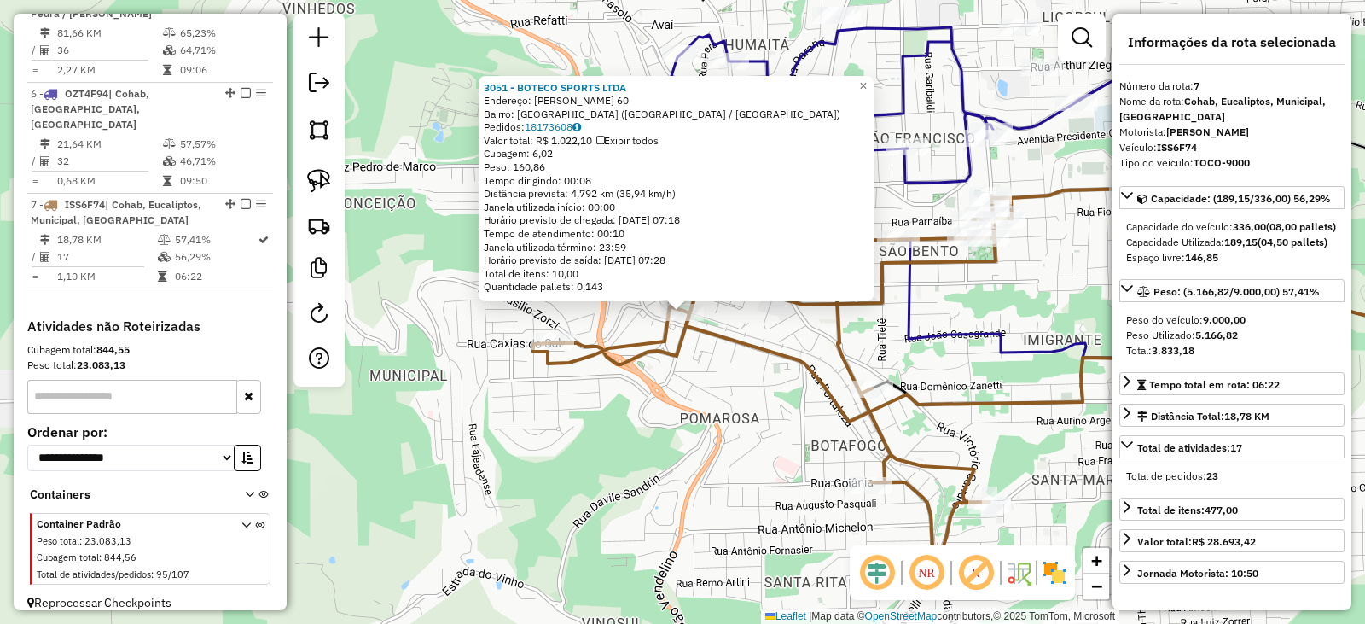
click at [777, 406] on div "3051 - BOTECO SPORTS LTDA Endereço: SILVA PAES 60 Bairro: CIDADE ALTA (BENTO GO…" at bounding box center [682, 312] width 1365 height 624
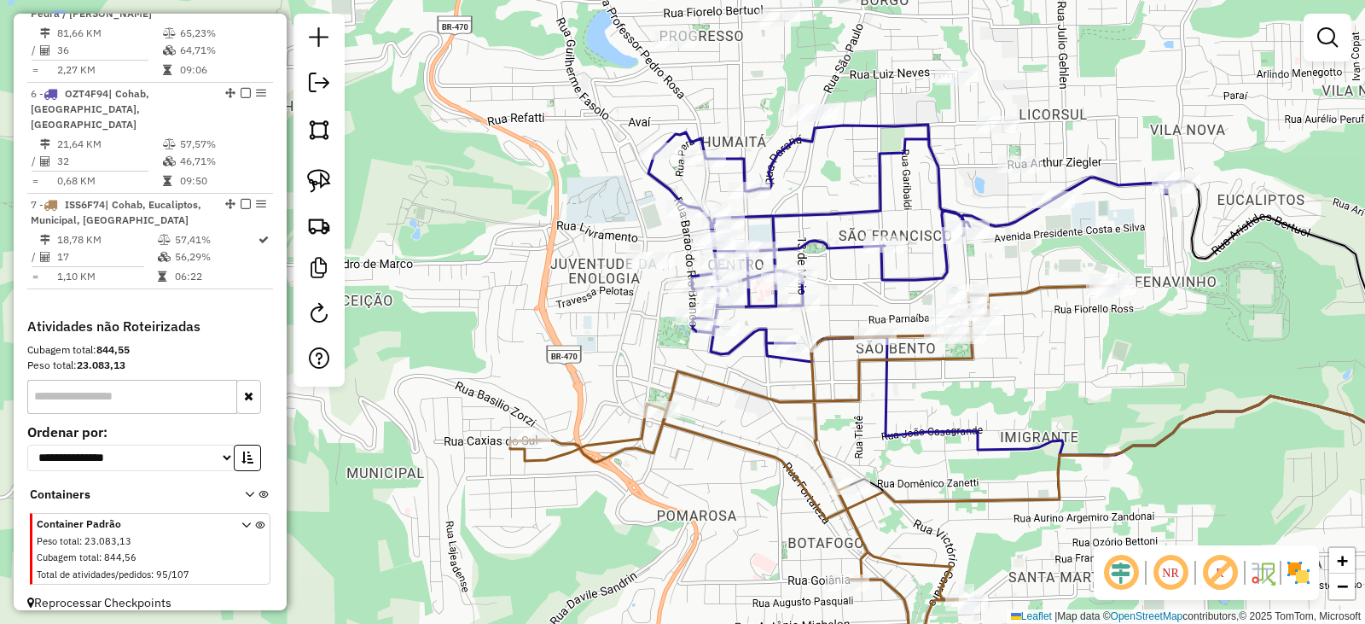
drag, startPoint x: 948, startPoint y: 357, endPoint x: 880, endPoint y: 574, distance: 228.1
click at [880, 574] on div "Janela de atendimento Grade de atendimento Capacidade Transportadoras Veículos …" at bounding box center [682, 312] width 1365 height 624
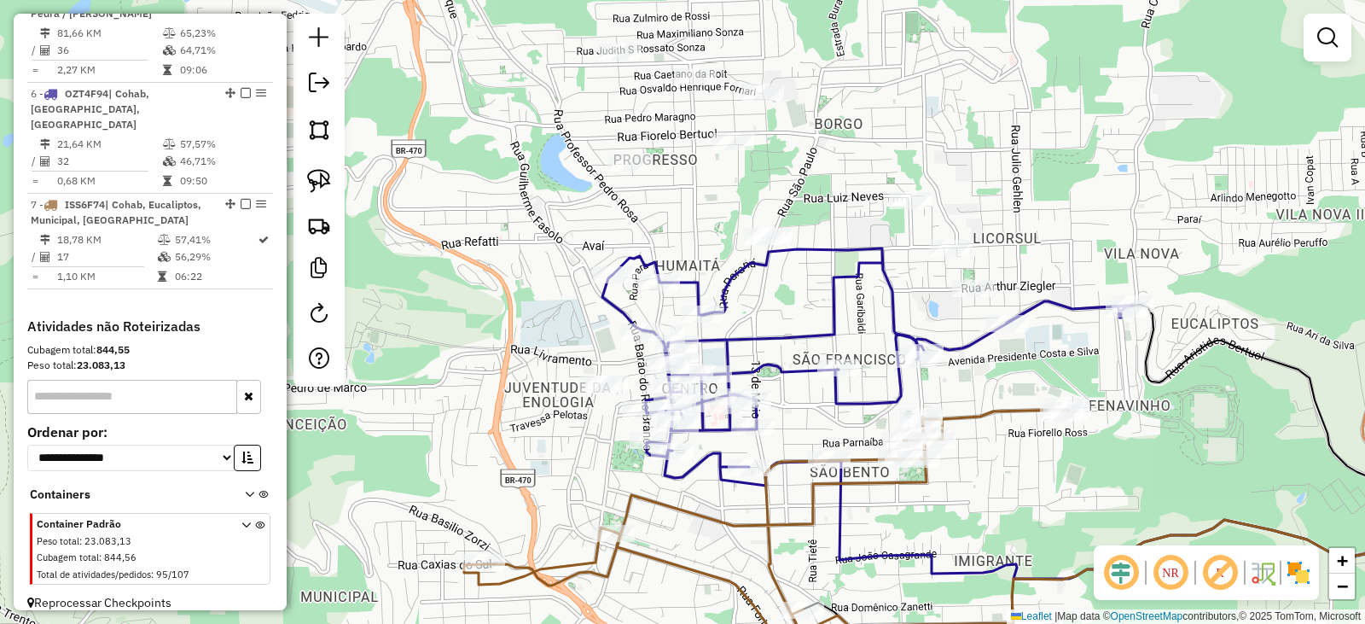
drag, startPoint x: 863, startPoint y: 319, endPoint x: 847, endPoint y: 353, distance: 37.8
click at [866, 361] on icon at bounding box center [868, 366] width 531 height 237
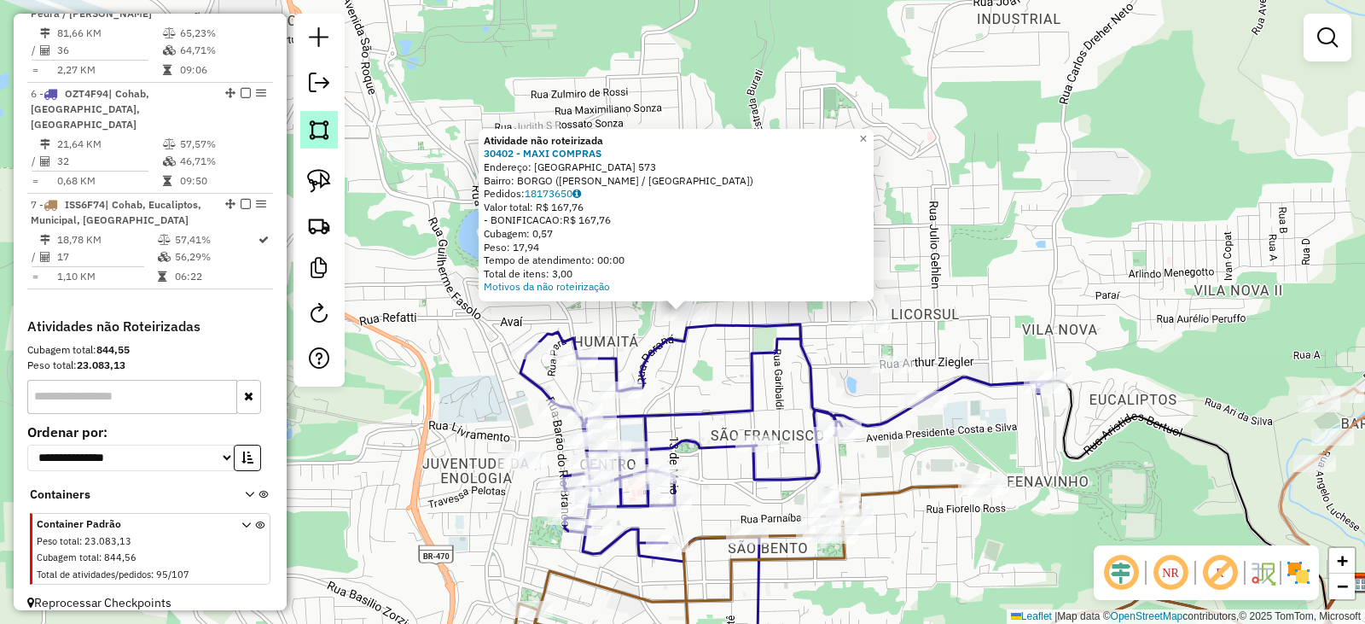
click at [329, 127] on img at bounding box center [319, 130] width 24 height 24
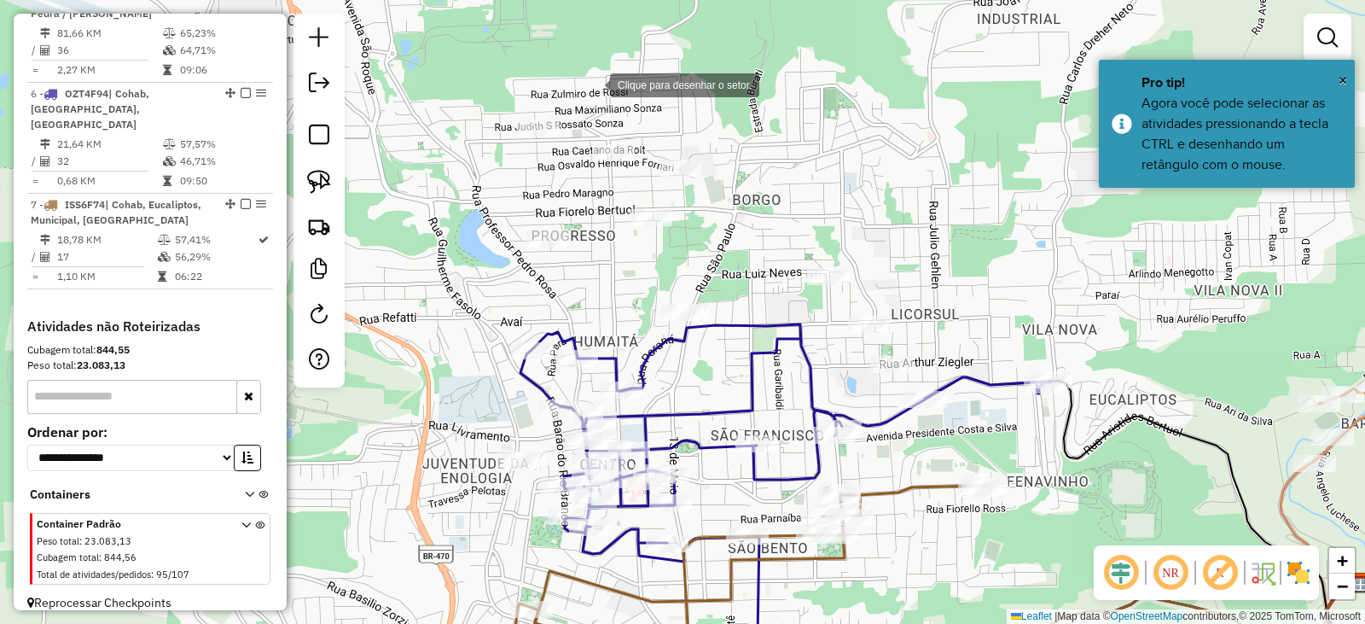
drag, startPoint x: 593, startPoint y: 84, endPoint x: 468, endPoint y: 87, distance: 125.5
click at [592, 84] on div at bounding box center [593, 84] width 34 height 34
click at [468, 87] on div at bounding box center [468, 87] width 34 height 34
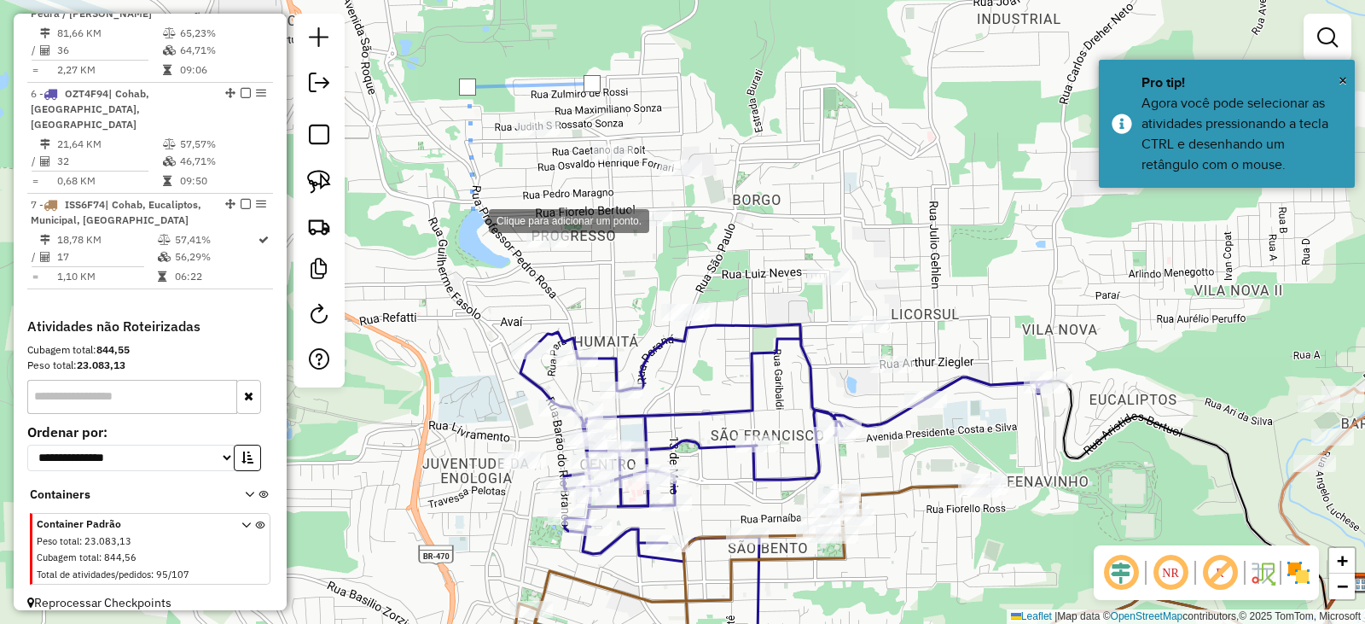
drag, startPoint x: 472, startPoint y: 219, endPoint x: 492, endPoint y: 247, distance: 34.3
click at [473, 219] on div at bounding box center [472, 219] width 34 height 34
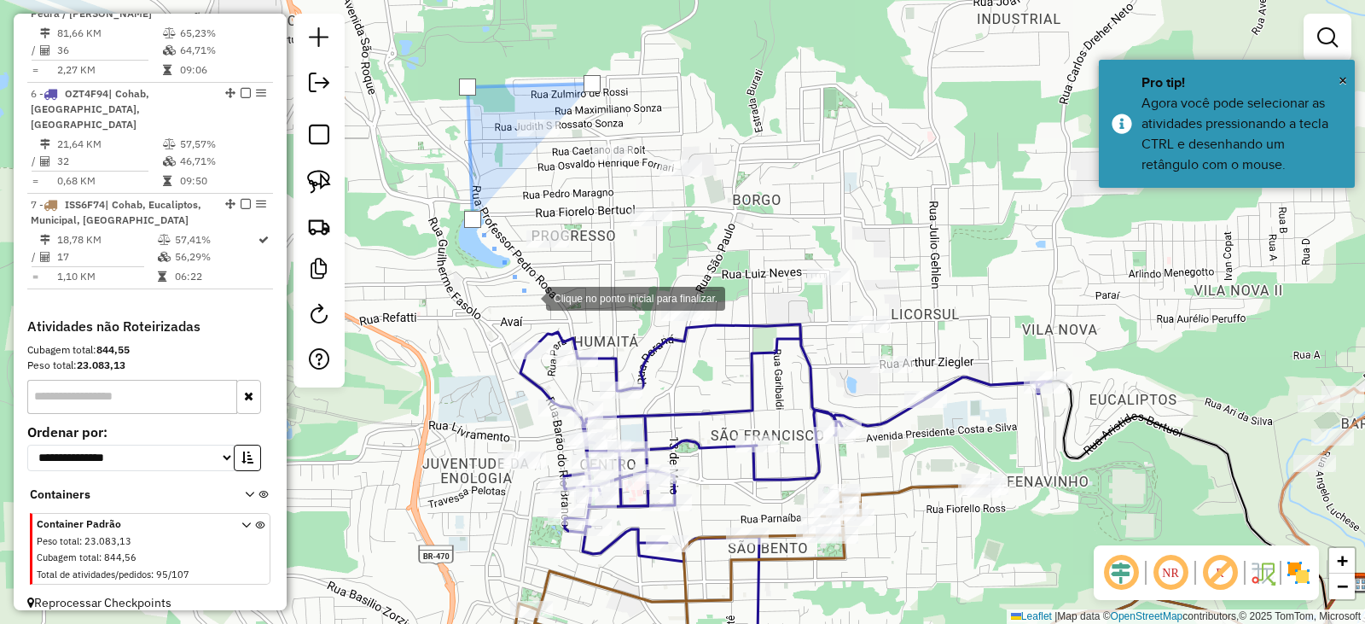
drag, startPoint x: 533, startPoint y: 299, endPoint x: 589, endPoint y: 324, distance: 61.1
click at [535, 299] on div at bounding box center [529, 297] width 34 height 34
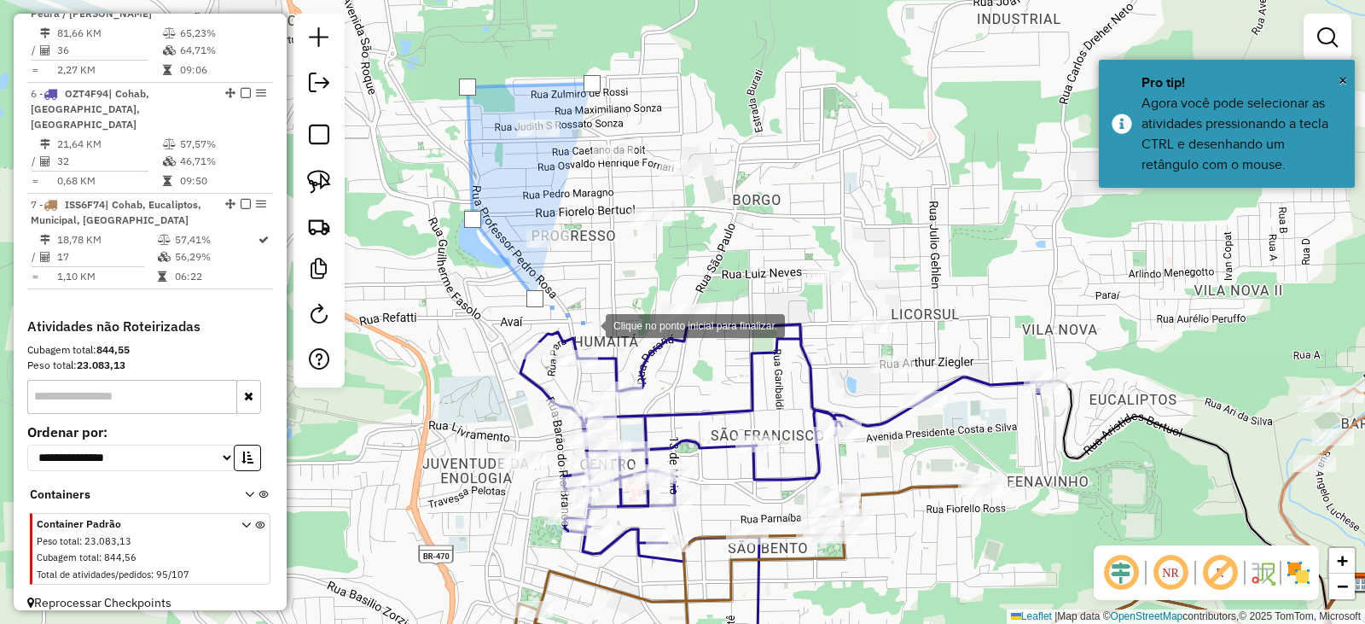
click at [606, 341] on div at bounding box center [589, 324] width 34 height 34
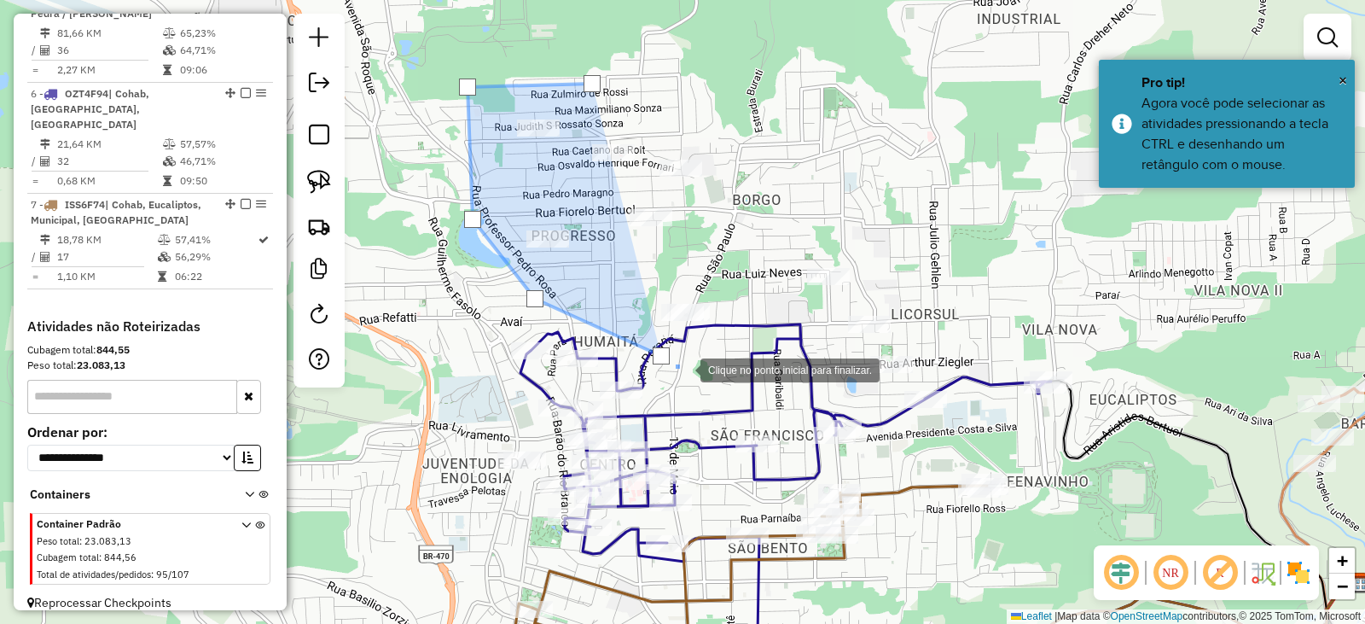
click at [701, 386] on div at bounding box center [684, 369] width 34 height 34
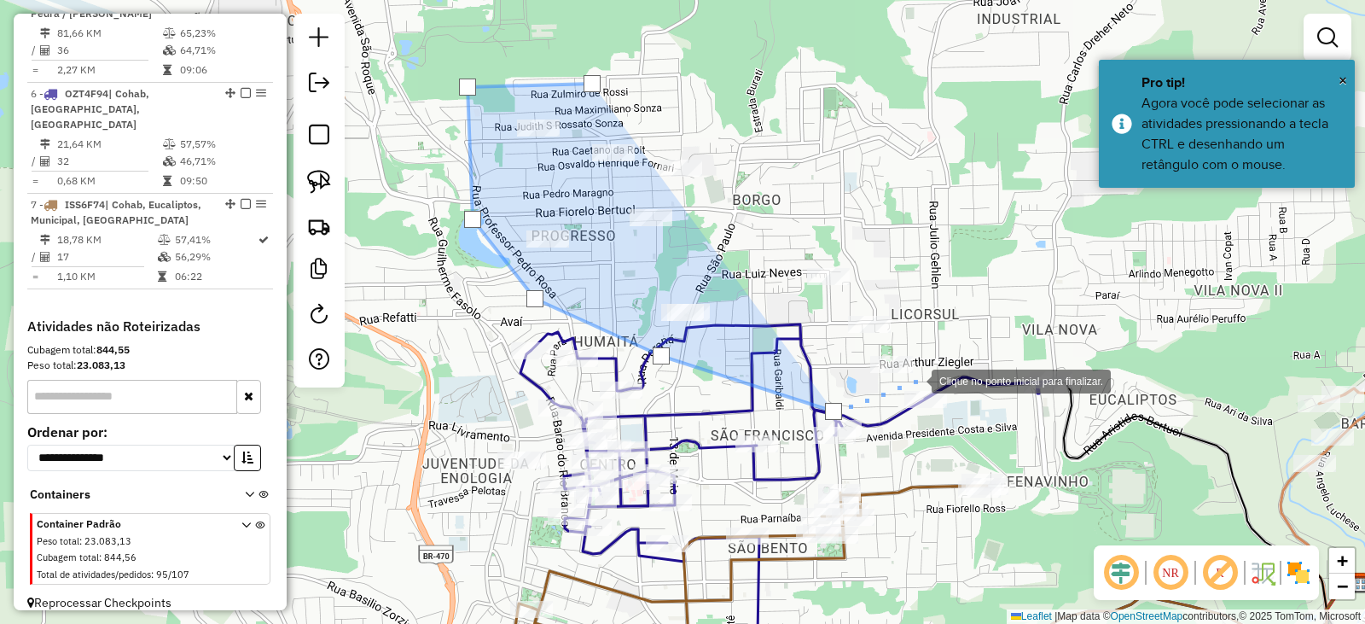
click at [915, 380] on div at bounding box center [915, 380] width 34 height 34
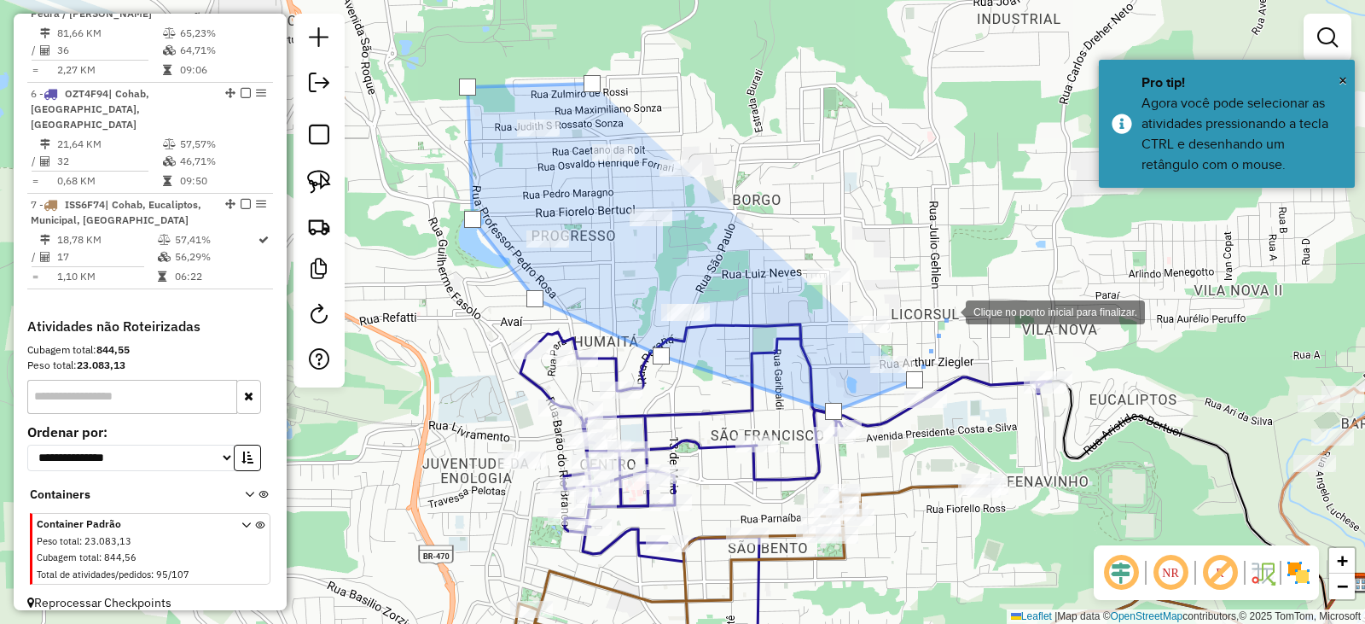
drag, startPoint x: 949, startPoint y: 311, endPoint x: 901, endPoint y: 263, distance: 68.2
click at [946, 309] on div at bounding box center [949, 311] width 34 height 34
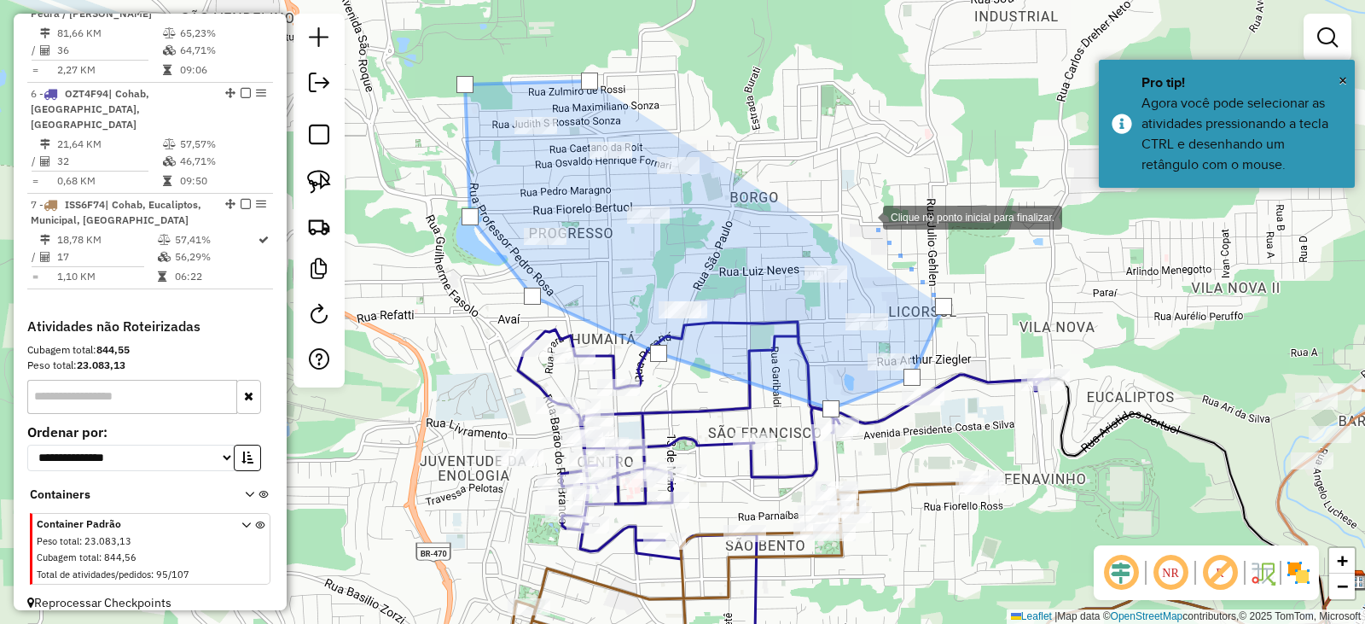
click at [866, 216] on div at bounding box center [866, 216] width 34 height 34
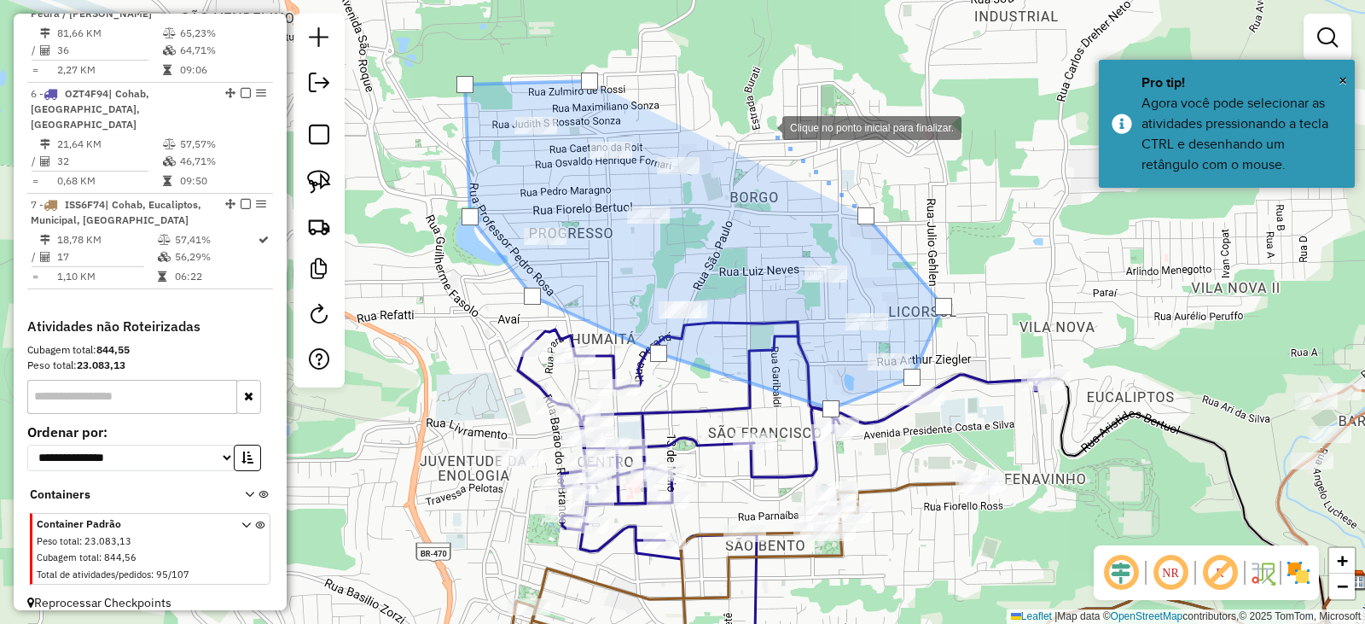
click at [764, 125] on div at bounding box center [765, 126] width 34 height 34
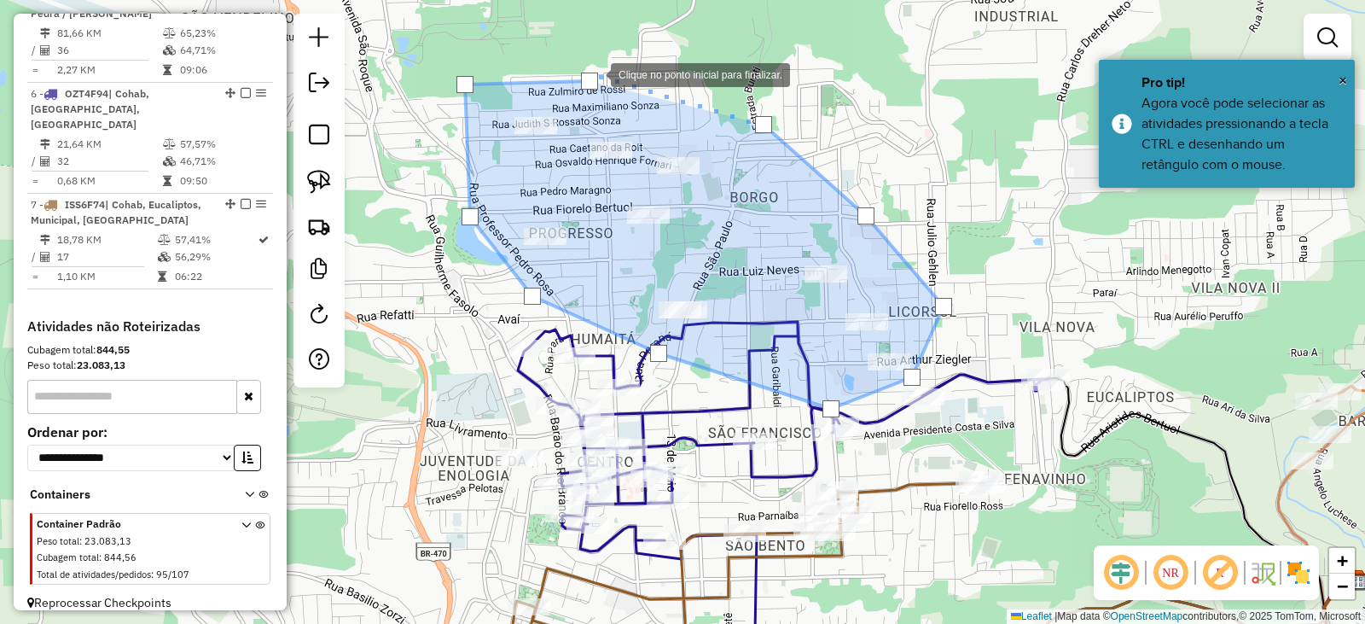
click at [594, 75] on div at bounding box center [589, 81] width 17 height 17
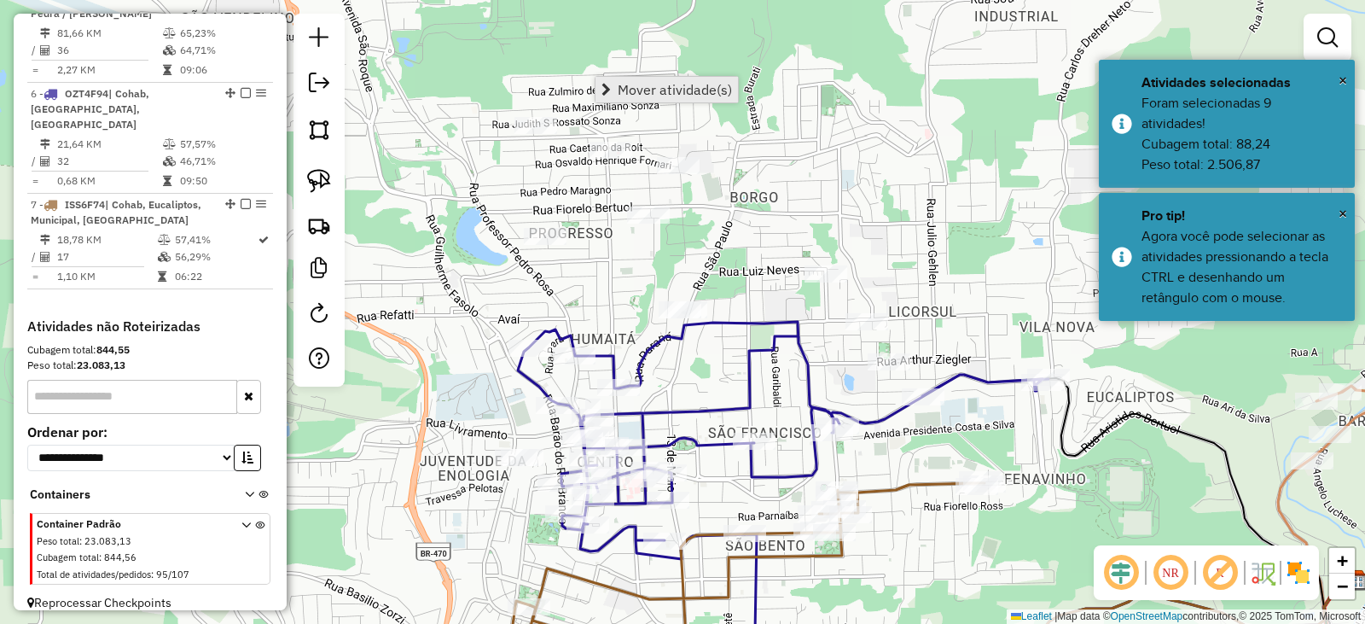
click at [627, 86] on span "Mover atividade(s)" at bounding box center [675, 90] width 114 height 14
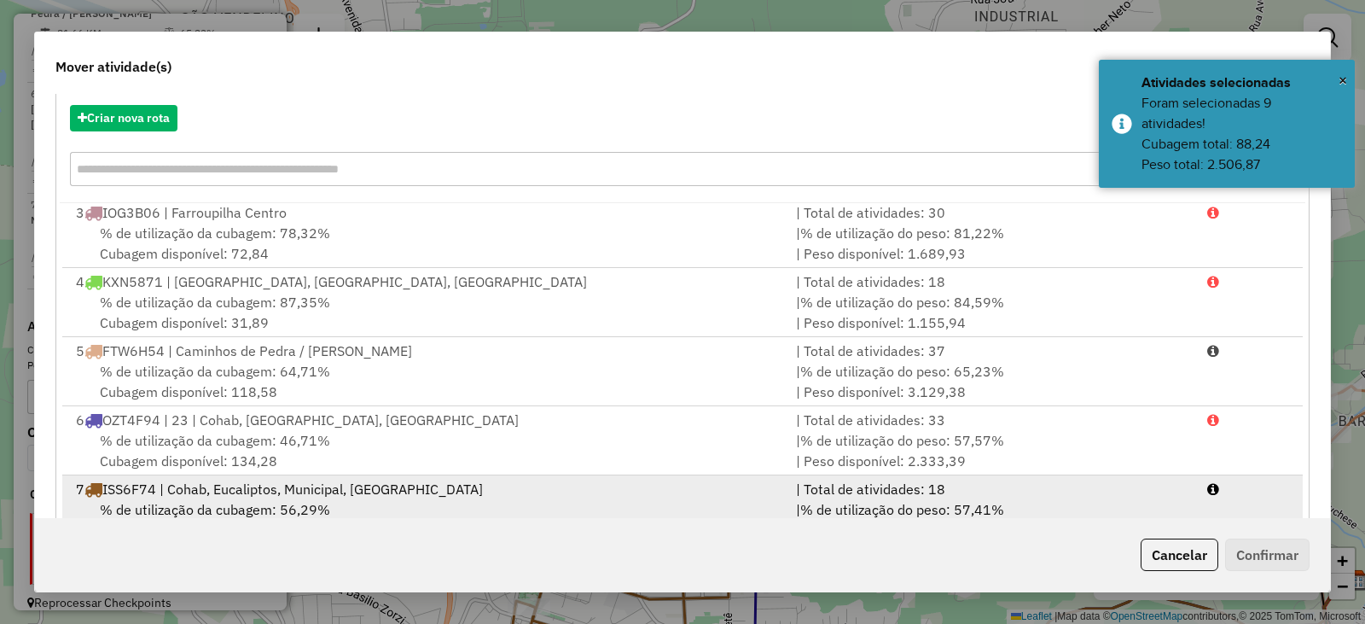
scroll to position [244, 0]
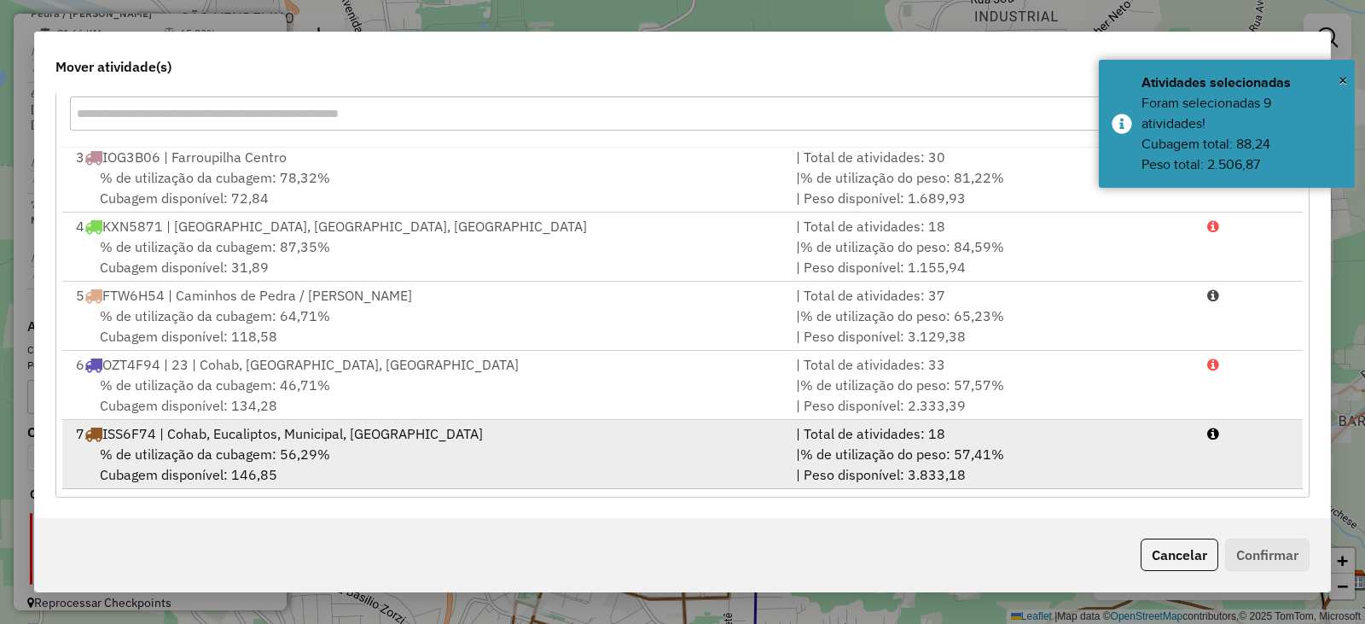
click at [240, 454] on span "% de utilização da cubagem: 56,29%" at bounding box center [215, 453] width 230 height 17
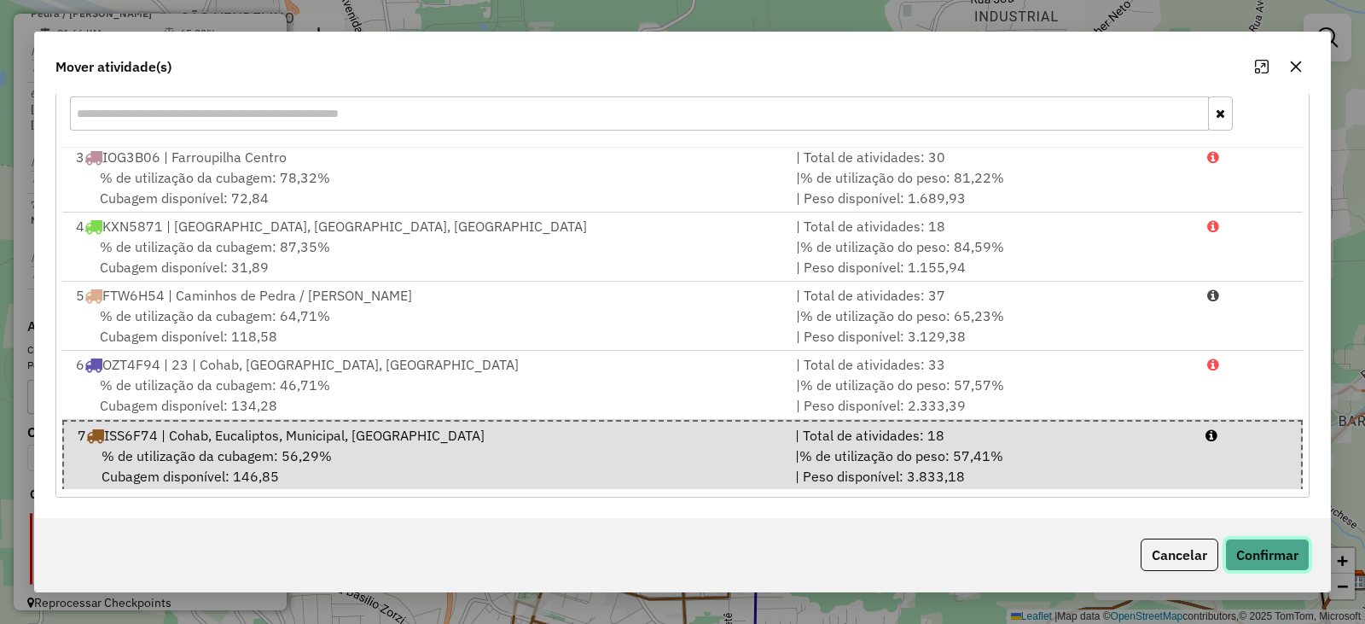
click at [1278, 555] on button "Confirmar" at bounding box center [1268, 555] width 84 height 32
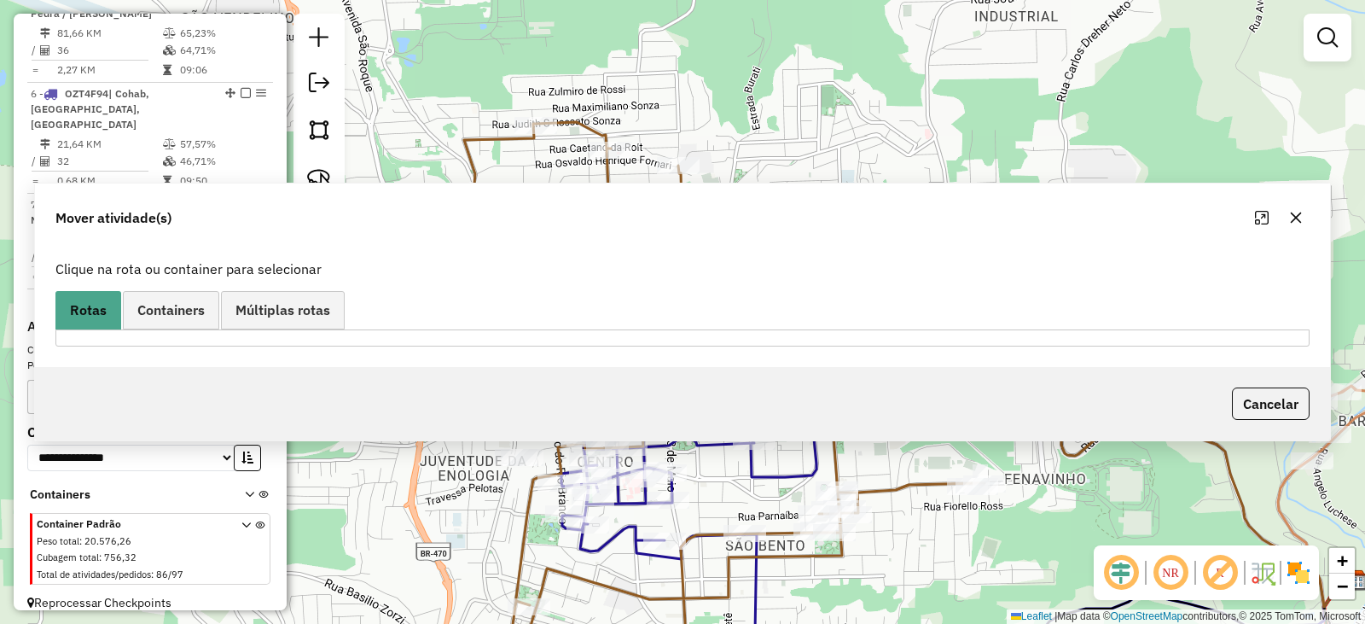
scroll to position [0, 0]
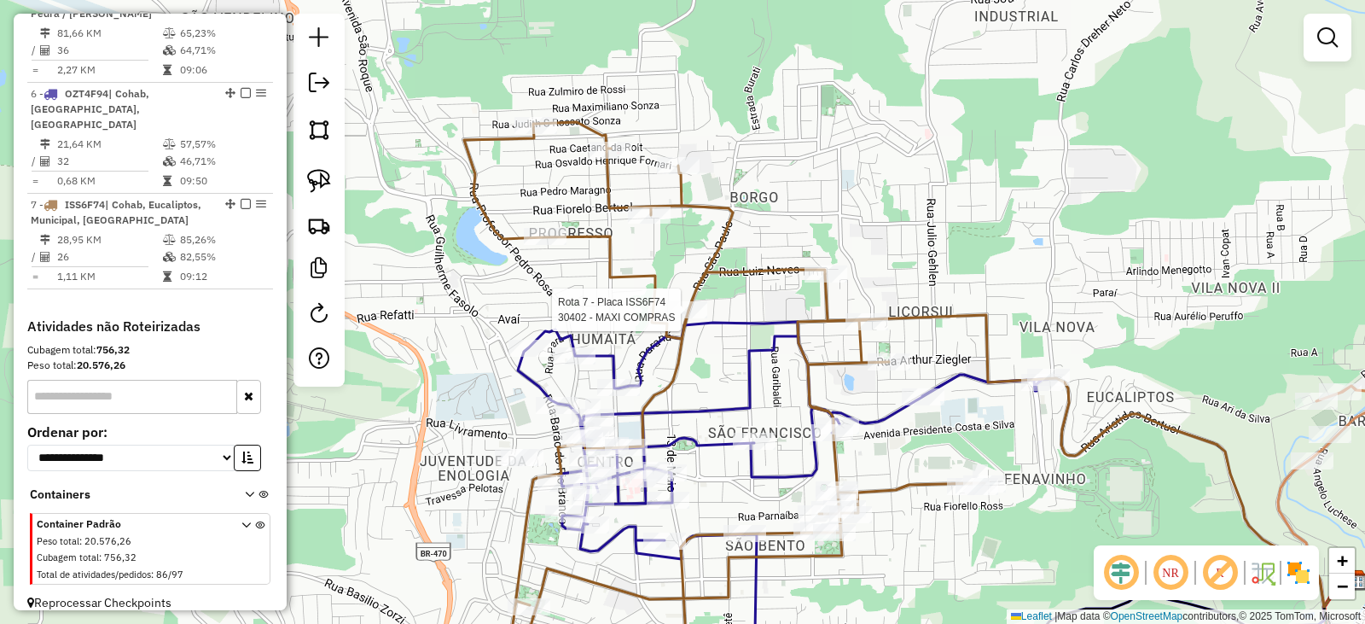
select select "*********"
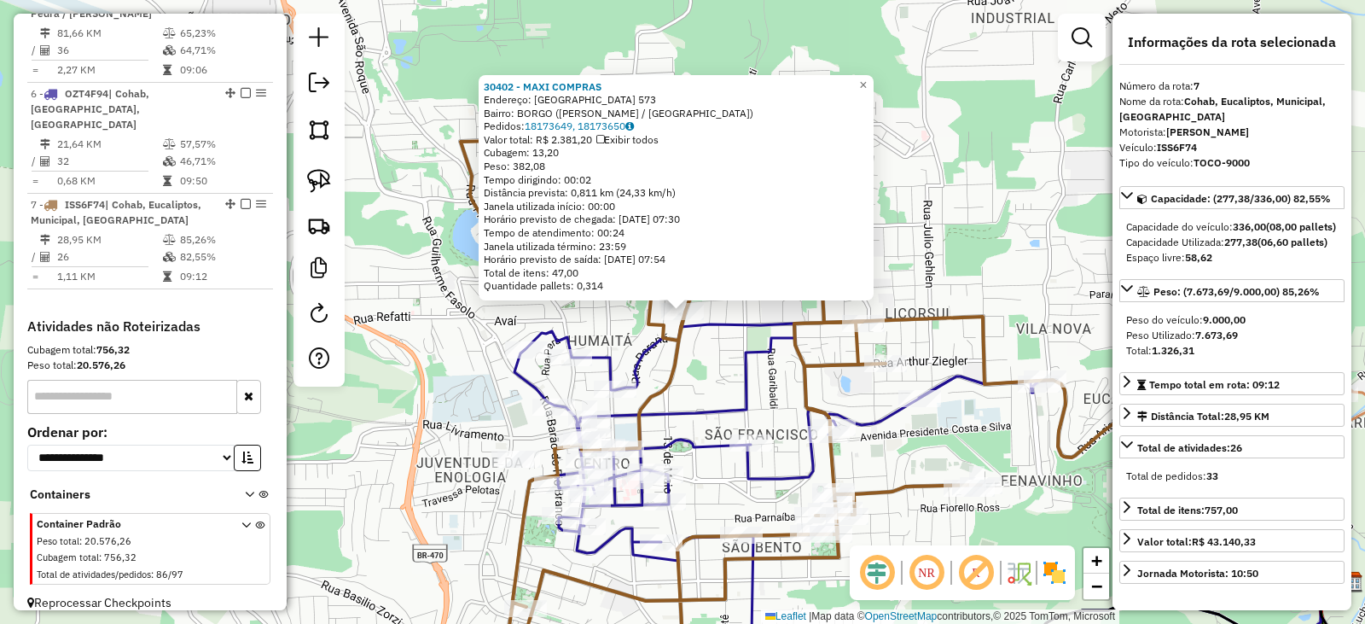
click at [893, 473] on div "30402 - MAXI COMPRAS Endereço: SAO PAULO 573 Bairro: BORGO (BENTO GONCALVES / R…" at bounding box center [682, 312] width 1365 height 624
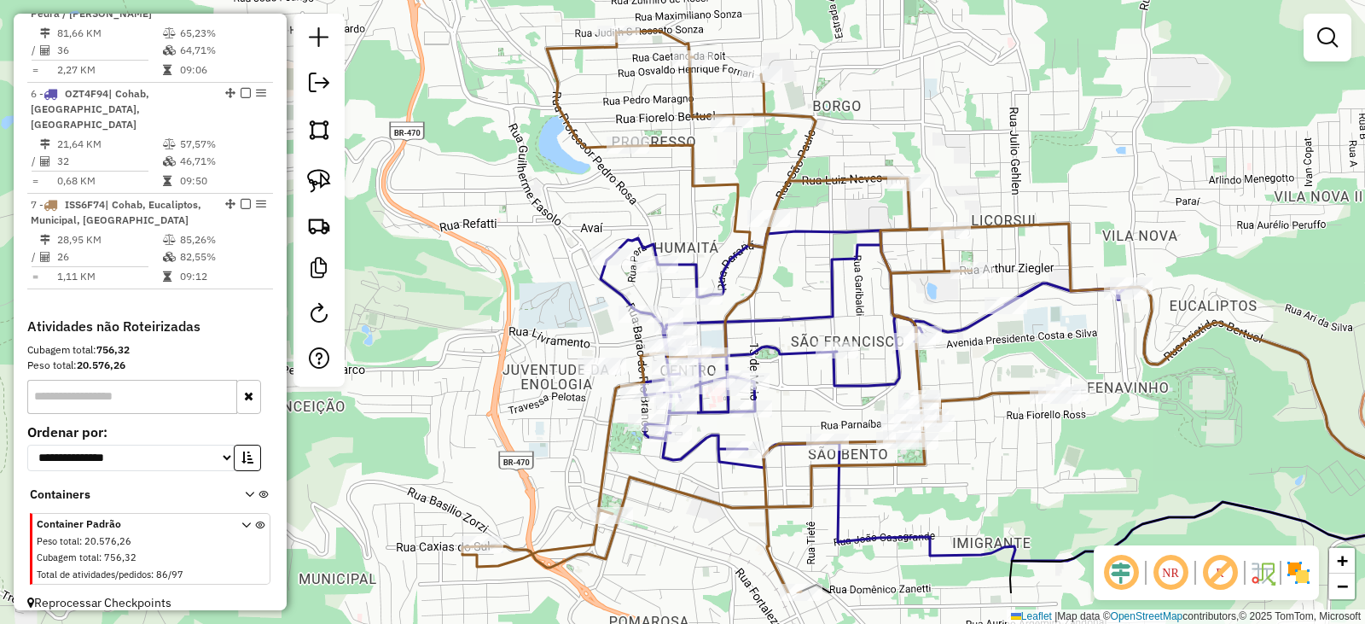
drag, startPoint x: 721, startPoint y: 384, endPoint x: 794, endPoint y: 271, distance: 134.7
click at [806, 272] on div "Janela de atendimento Grade de atendimento Capacidade Transportadoras Veículos …" at bounding box center [682, 312] width 1365 height 624
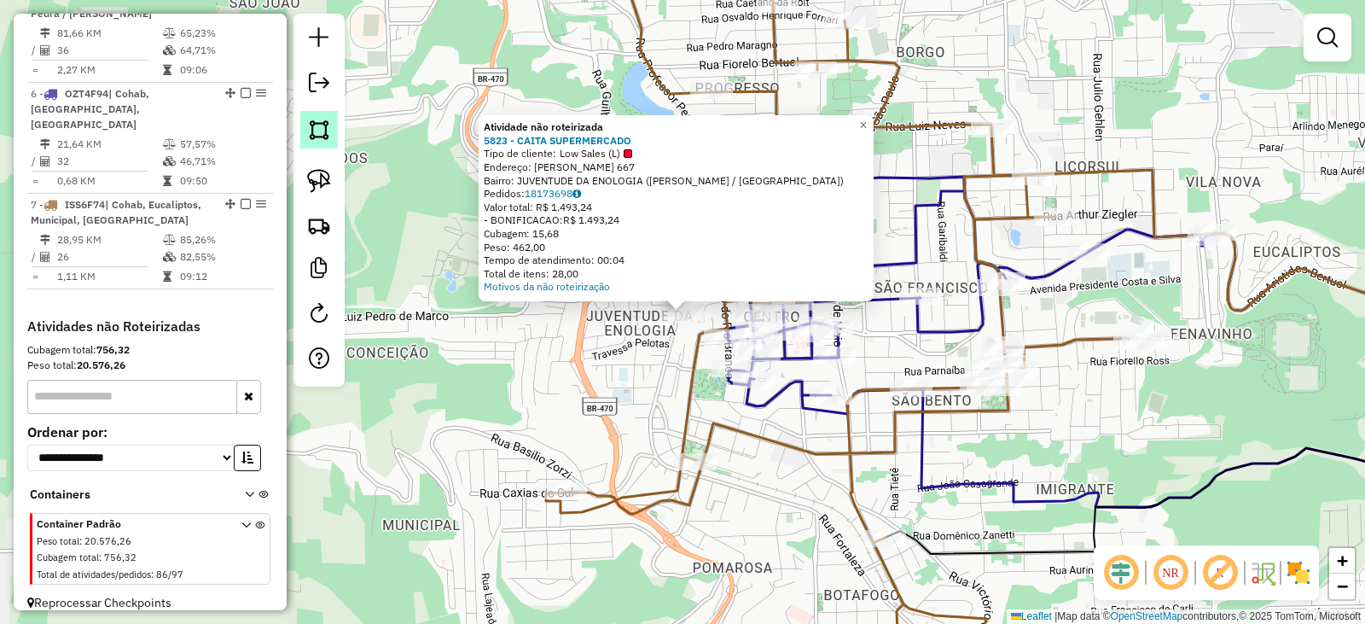
click at [317, 127] on img at bounding box center [319, 130] width 24 height 24
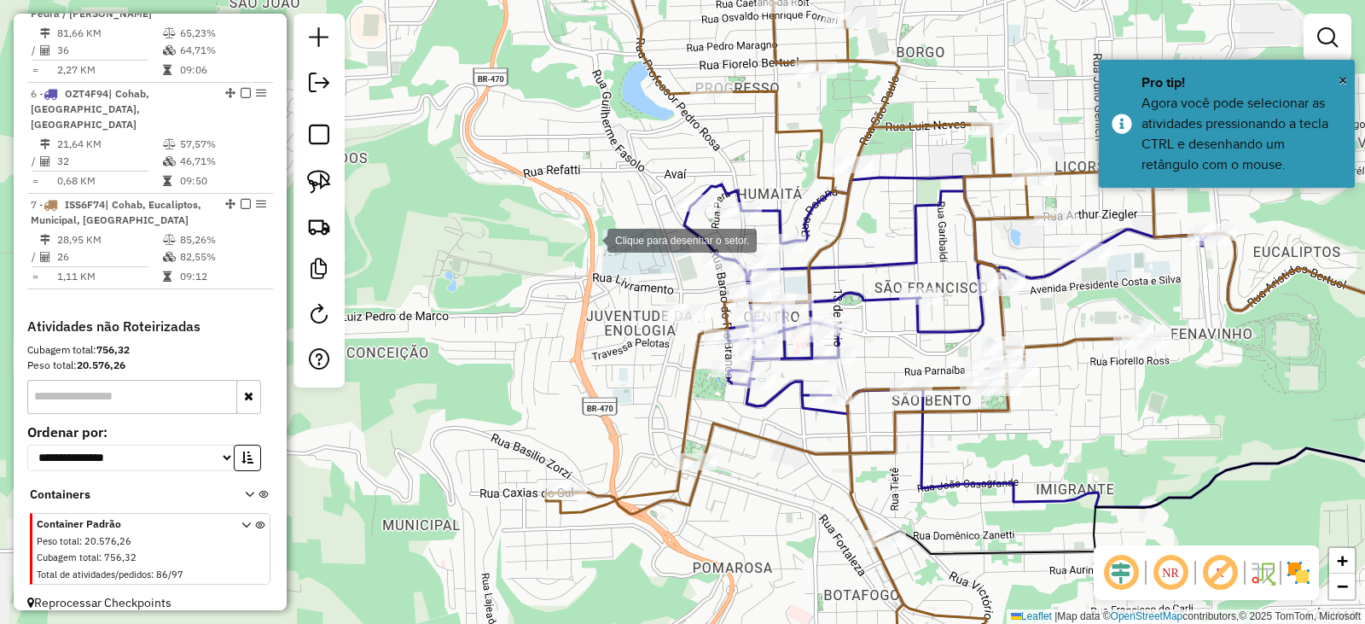
click at [591, 239] on div at bounding box center [590, 239] width 34 height 34
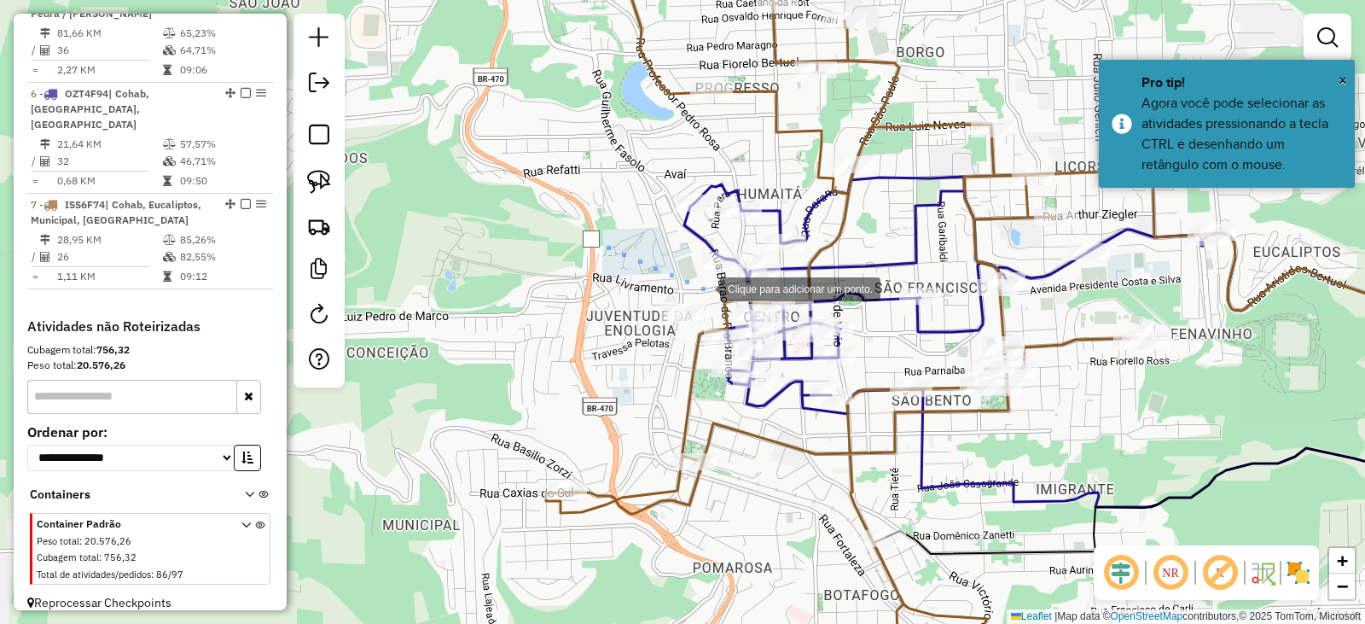
click at [703, 288] on div at bounding box center [703, 288] width 34 height 34
click at [721, 320] on div at bounding box center [721, 320] width 34 height 34
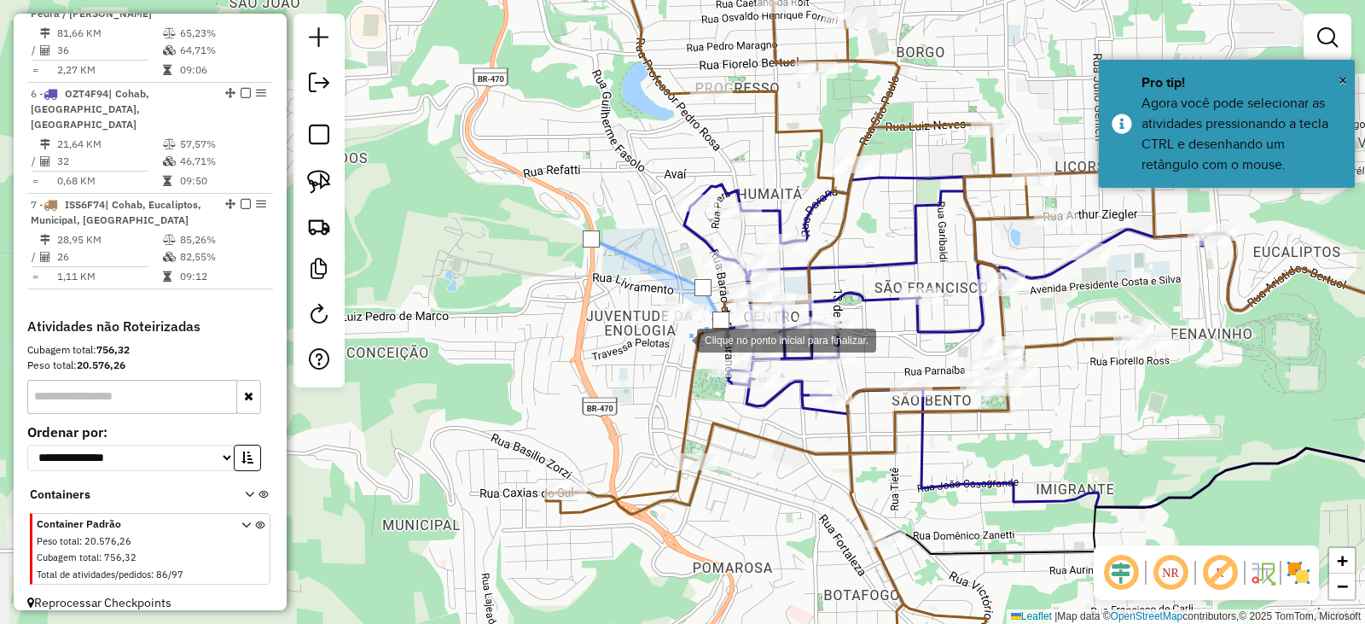
drag, startPoint x: 667, startPoint y: 343, endPoint x: 627, endPoint y: 344, distance: 40.1
click at [666, 344] on div at bounding box center [680, 339] width 34 height 34
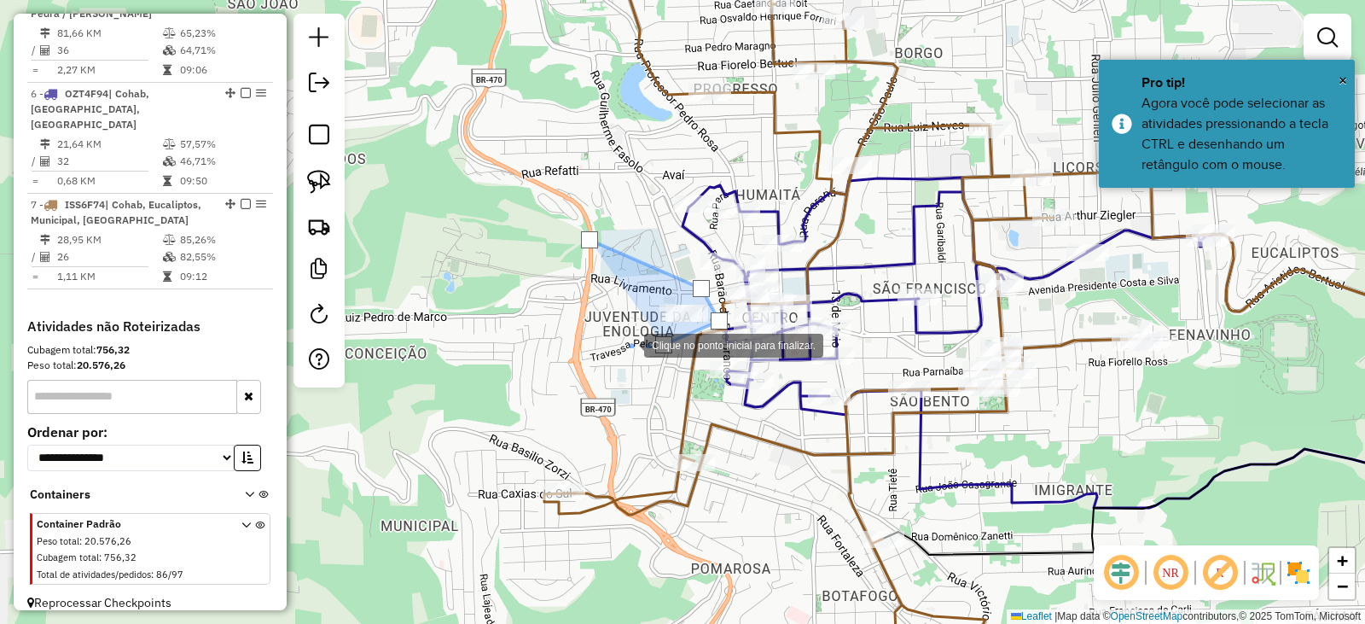
click at [613, 335] on div at bounding box center [627, 344] width 34 height 34
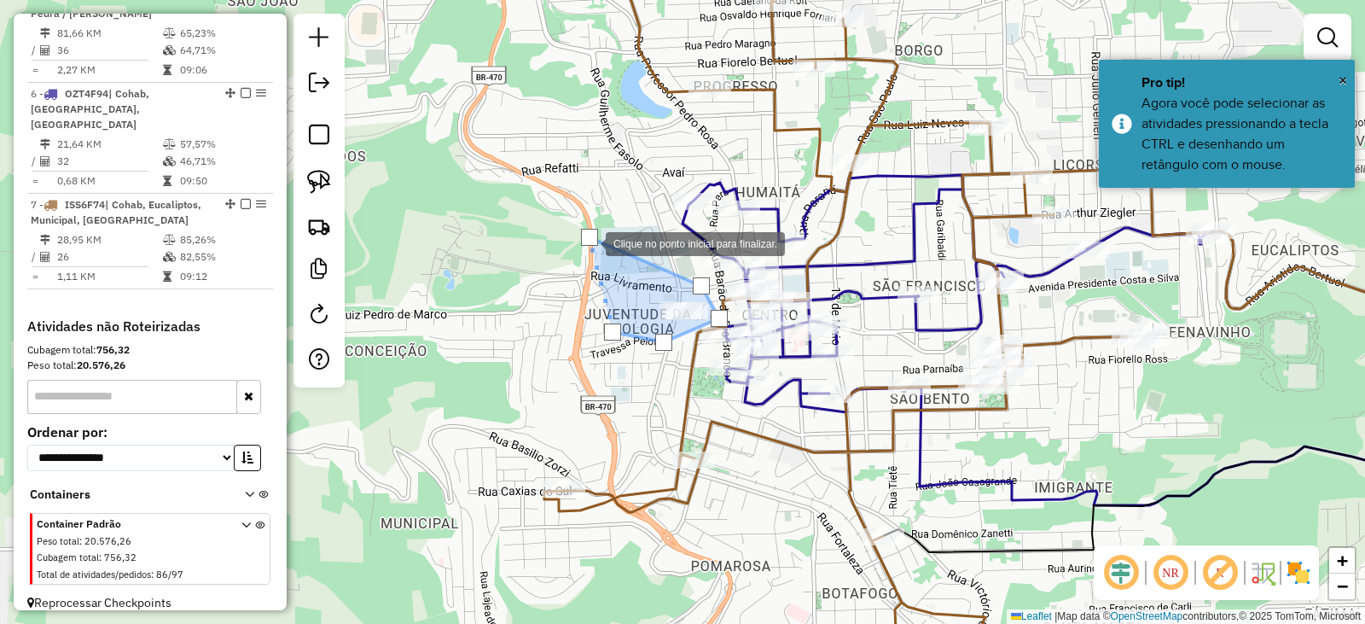
click at [589, 242] on div at bounding box center [589, 237] width 17 height 17
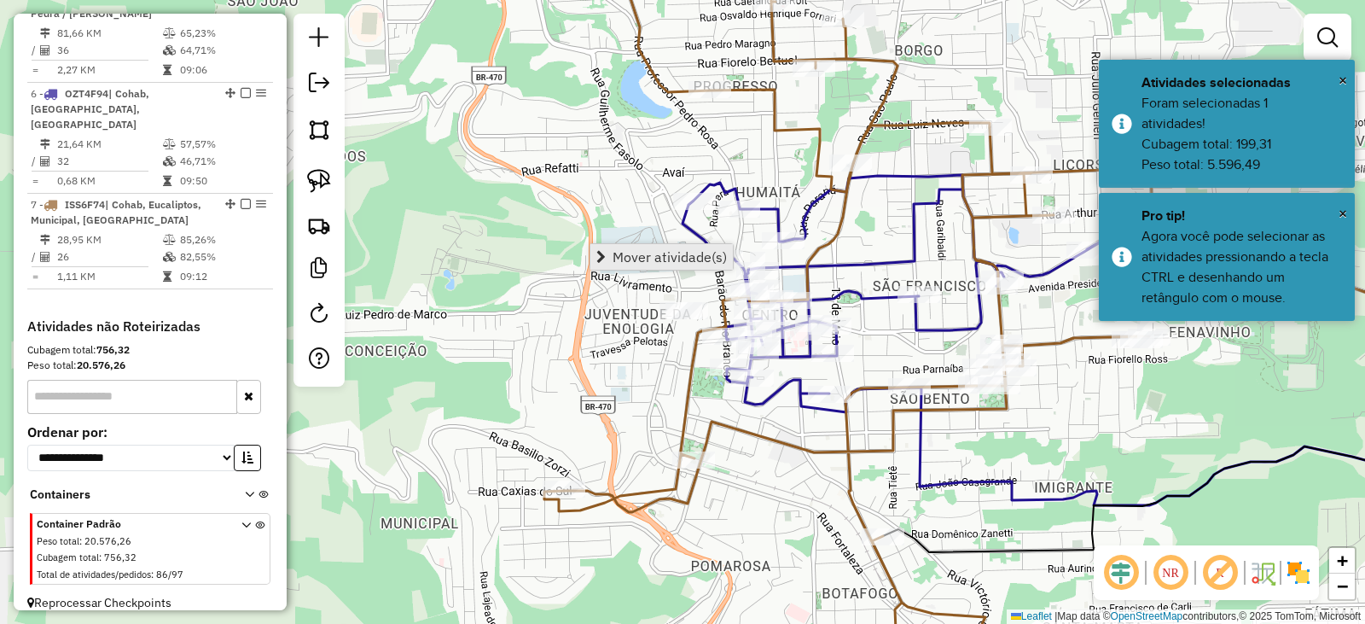
click at [616, 259] on span "Mover atividade(s)" at bounding box center [670, 257] width 114 height 14
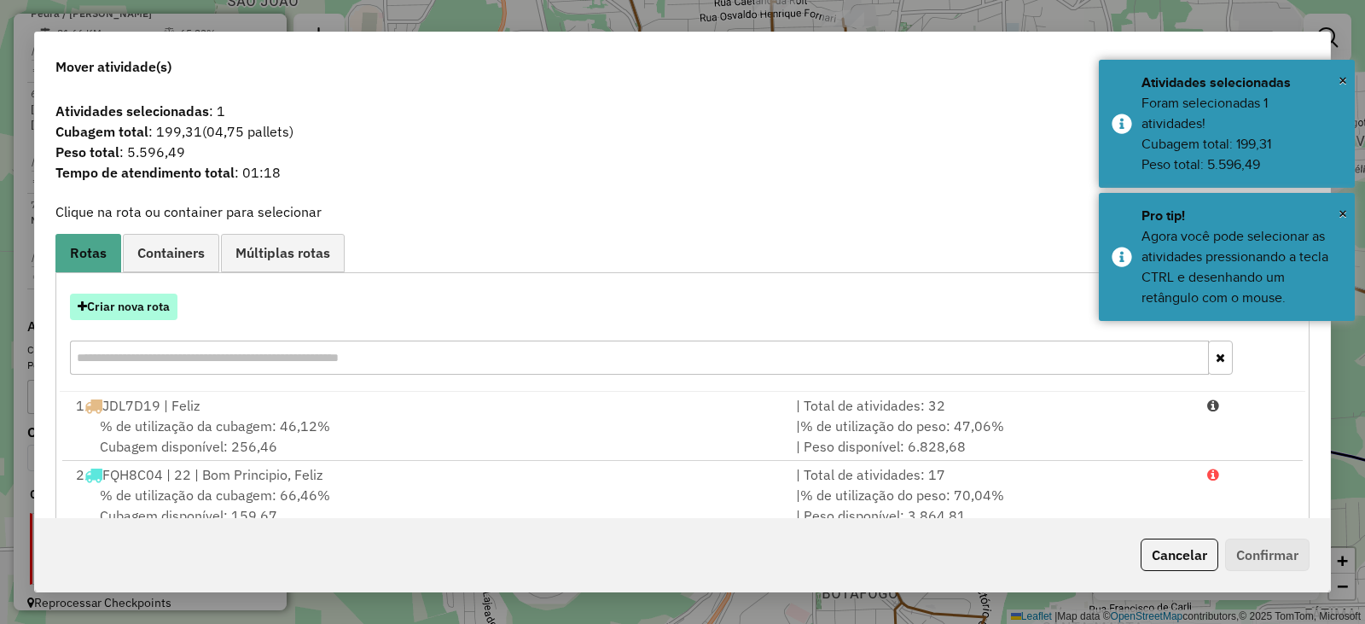
click at [156, 312] on button "Criar nova rota" at bounding box center [124, 307] width 108 height 26
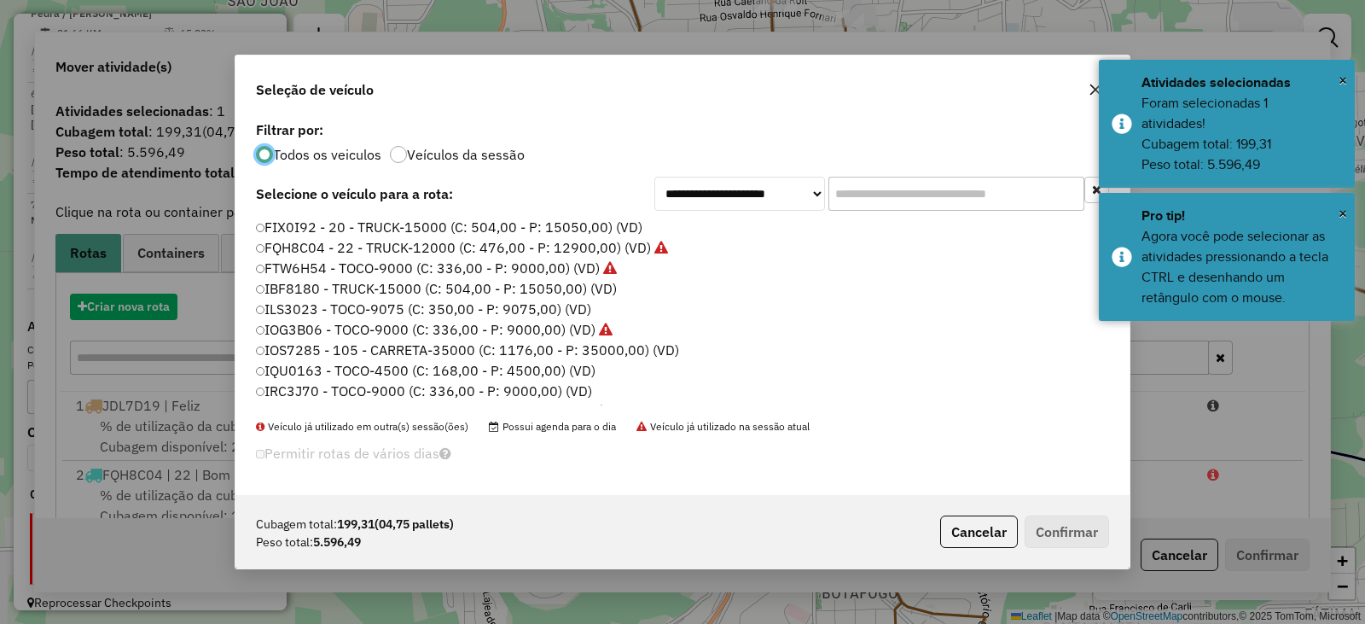
scroll to position [9, 5]
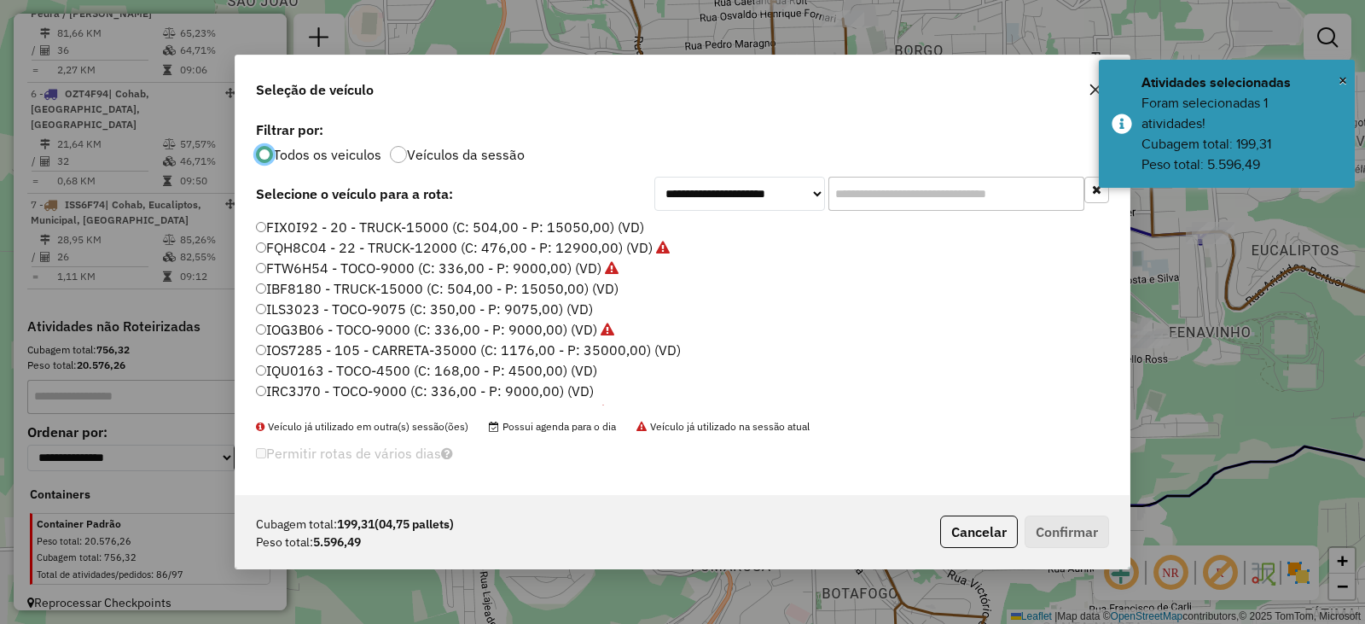
click at [299, 224] on label "FIX0I92 - 20 - TRUCK-15000 (C: 504,00 - P: 15050,00) (VD)" at bounding box center [450, 227] width 388 height 20
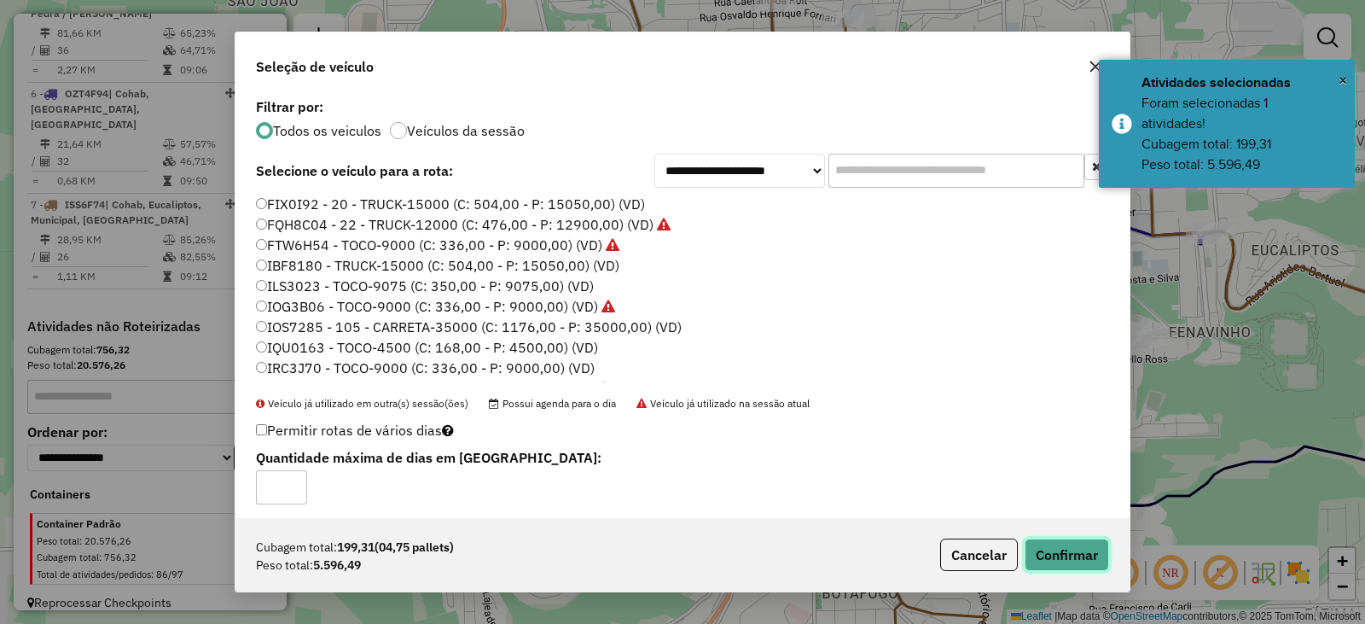
click at [1092, 562] on button "Confirmar" at bounding box center [1067, 555] width 84 height 32
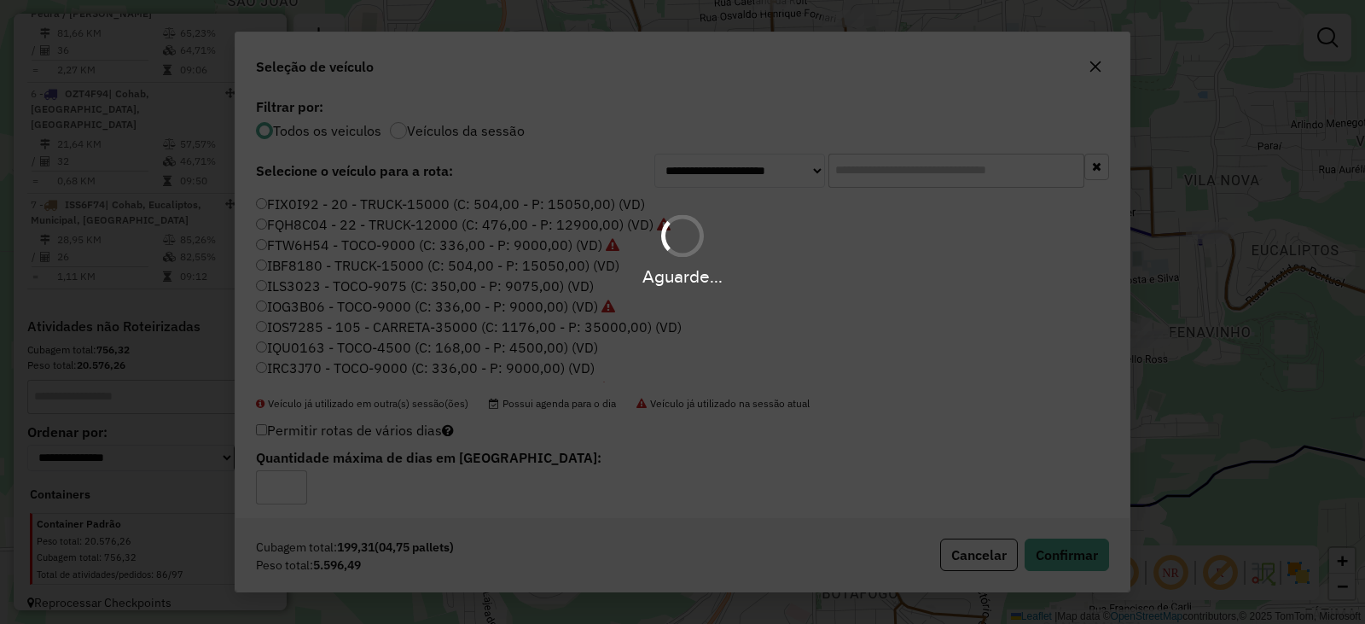
scroll to position [1106, 0]
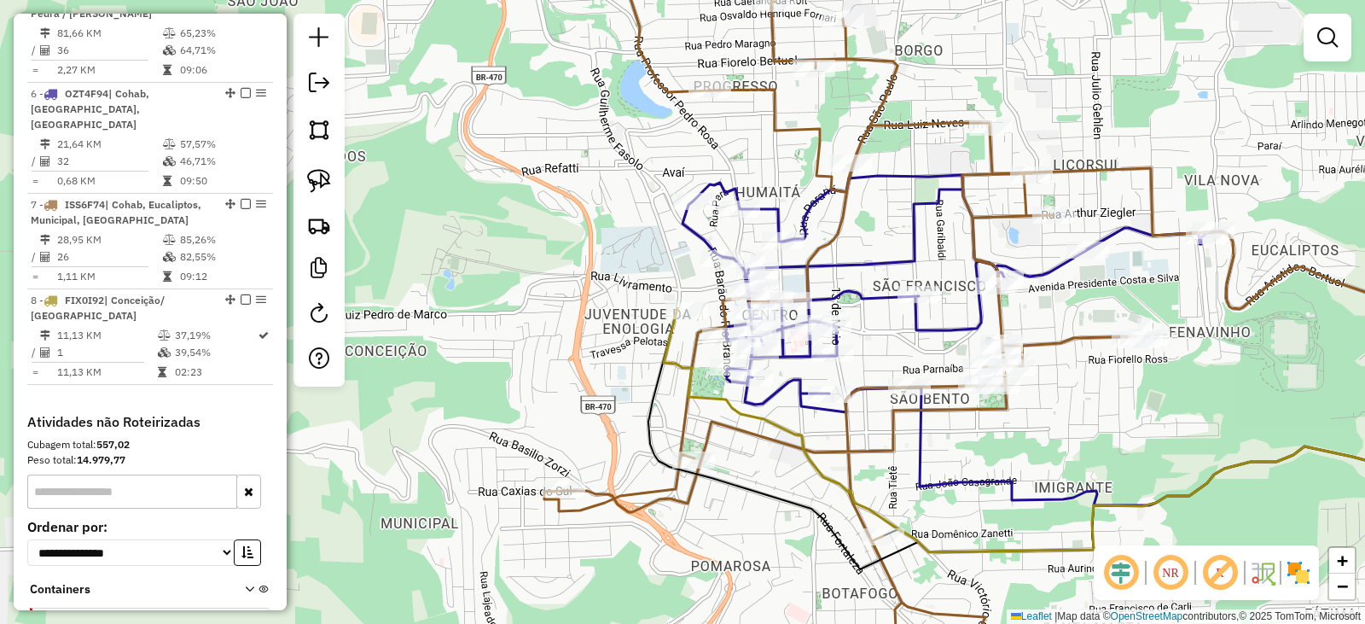
drag, startPoint x: 1253, startPoint y: 465, endPoint x: 766, endPoint y: 320, distance: 507.6
click at [885, 308] on icon at bounding box center [1083, 430] width 838 height 244
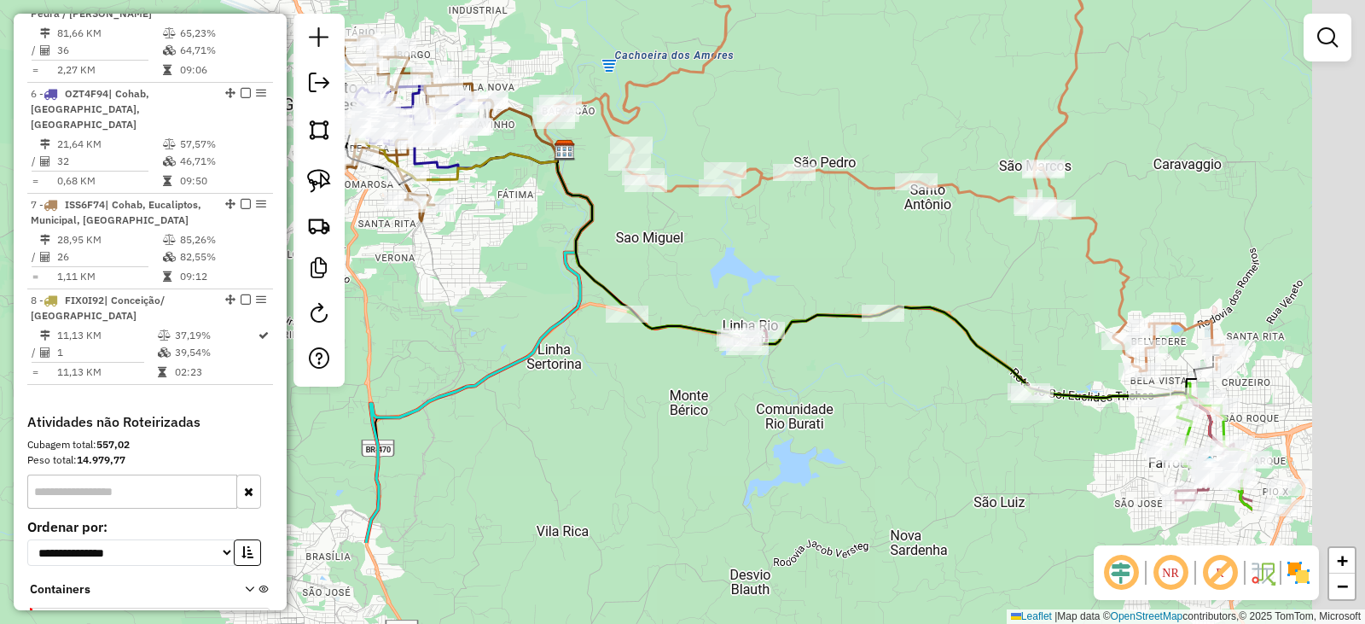
drag, startPoint x: 1006, startPoint y: 353, endPoint x: 726, endPoint y: 196, distance: 321.0
click at [728, 196] on div "Janela de atendimento Grade de atendimento Capacidade Transportadoras Veículos …" at bounding box center [682, 312] width 1365 height 624
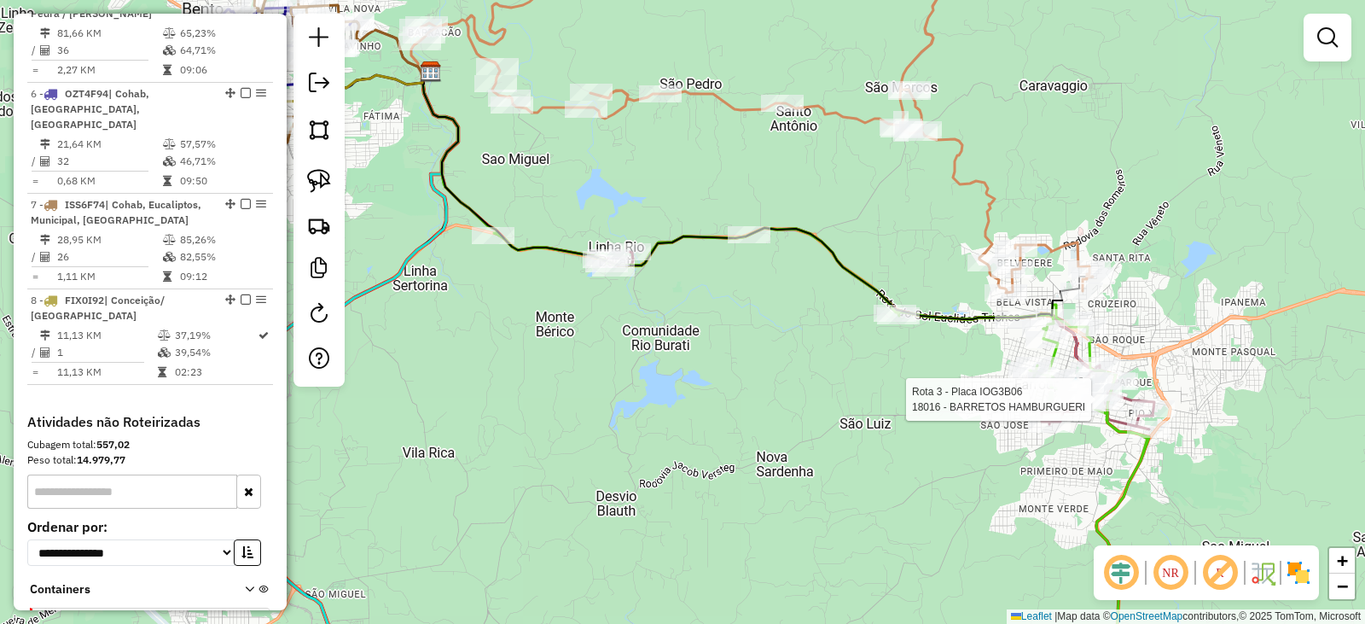
select select "*********"
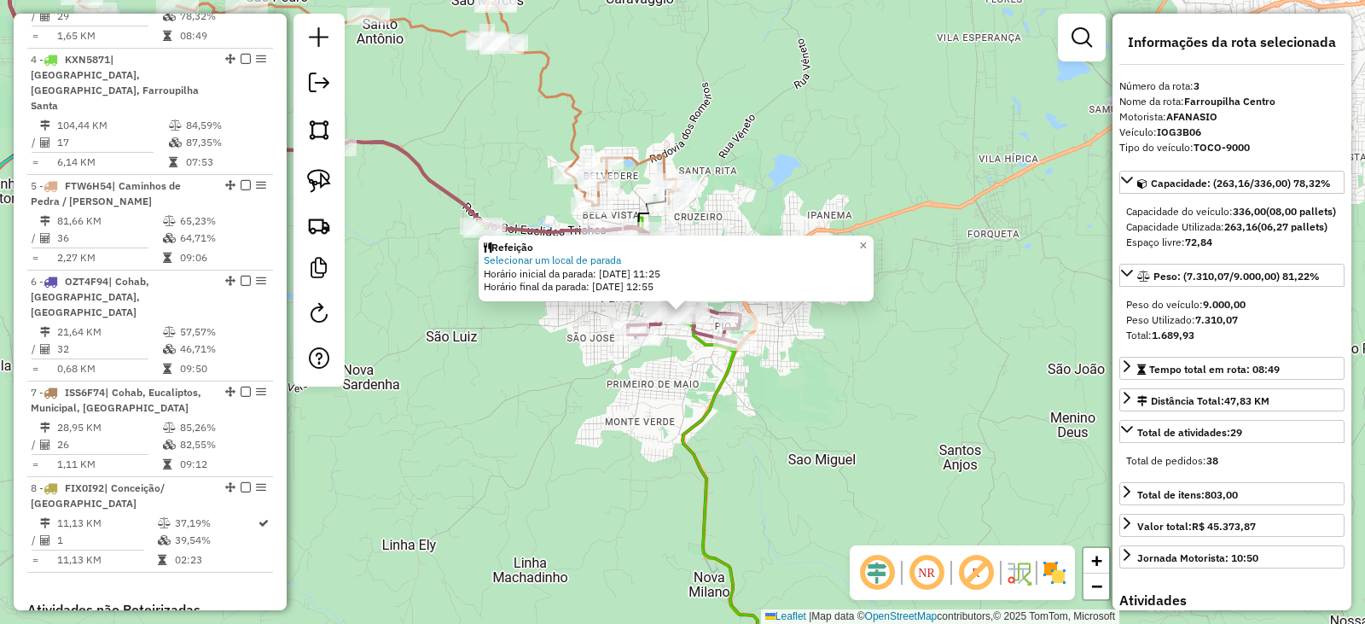
click at [726, 394] on icon at bounding box center [419, 413] width 678 height 545
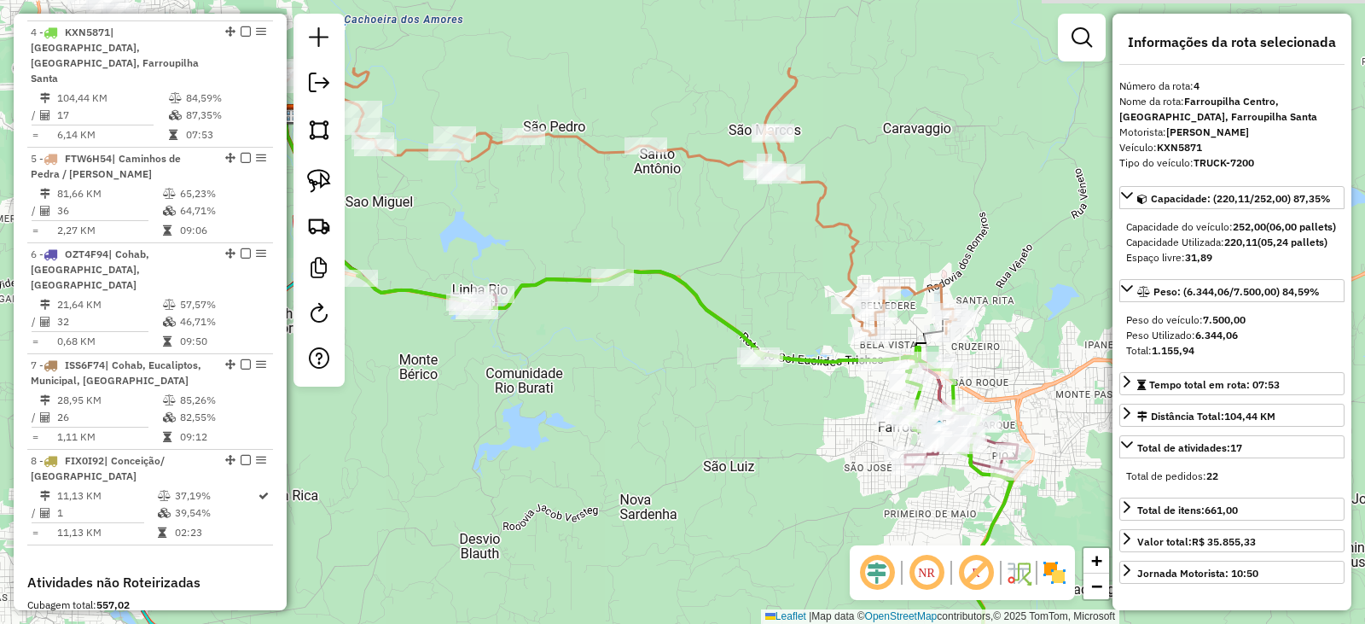
scroll to position [969, 0]
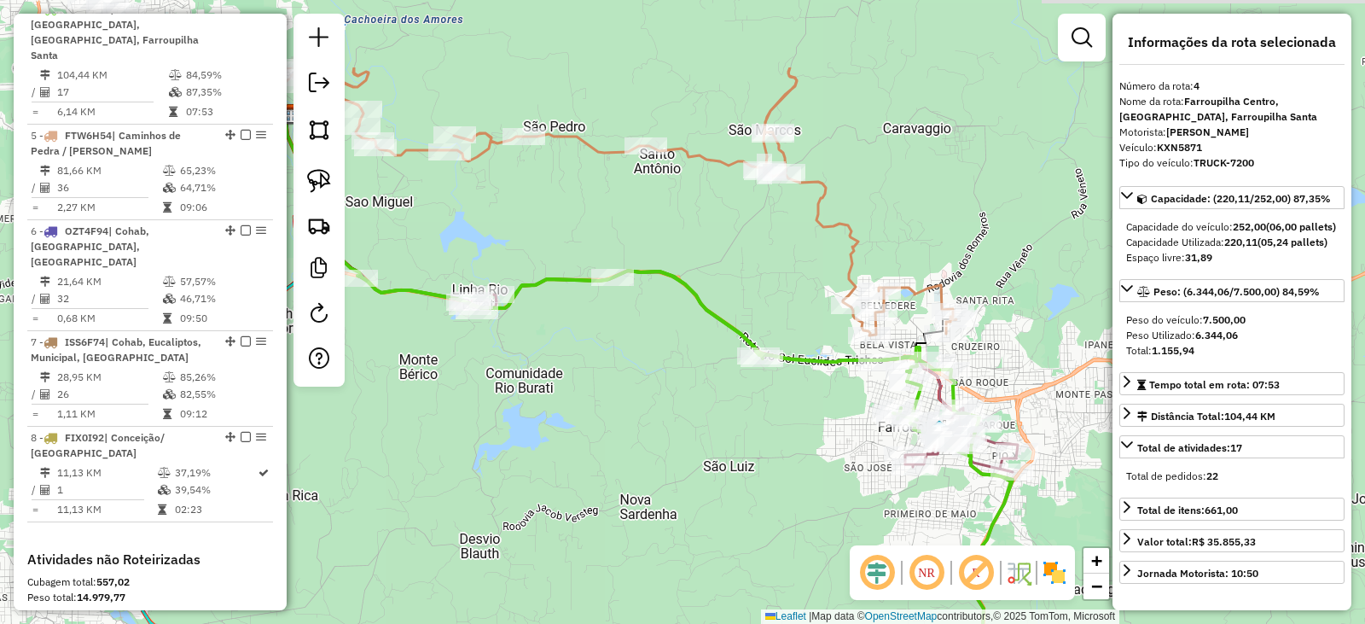
drag, startPoint x: 574, startPoint y: 412, endPoint x: 1068, endPoint y: 499, distance: 501.7
click at [1216, 623] on html "Aguarde... Pop-up bloqueado! Seu navegador bloqueou automáticamente a abertura …" at bounding box center [682, 312] width 1365 height 624
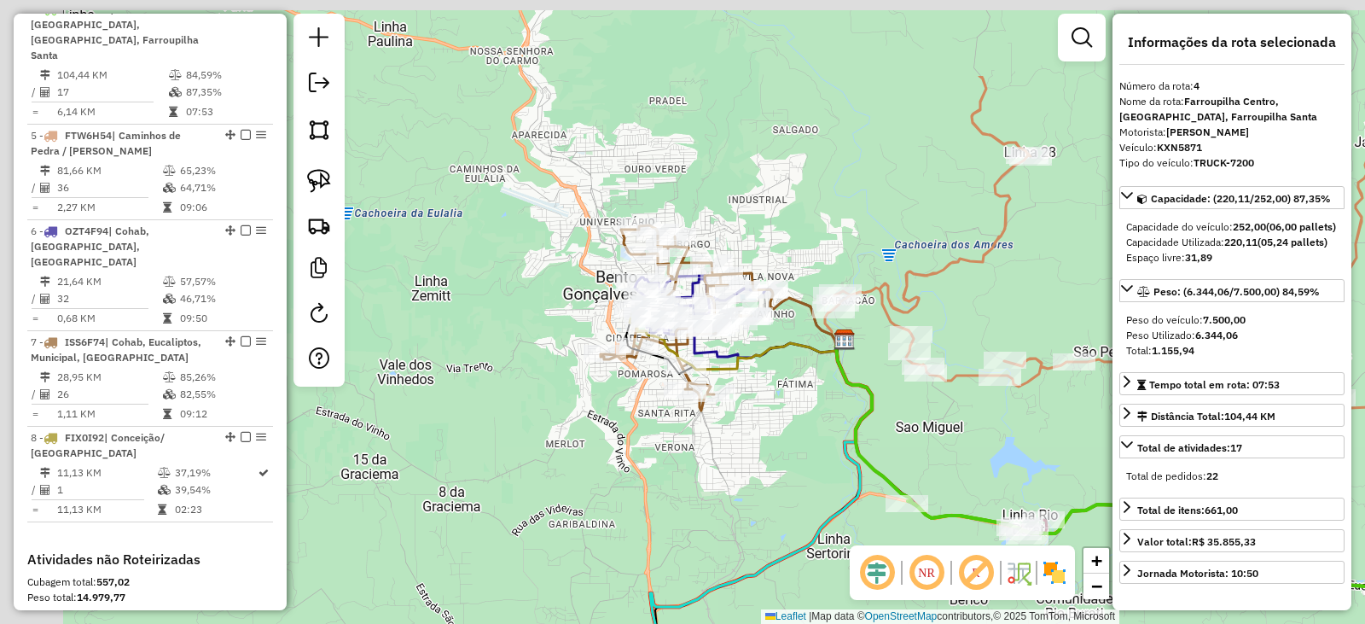
click at [861, 427] on icon at bounding box center [1152, 468] width 632 height 258
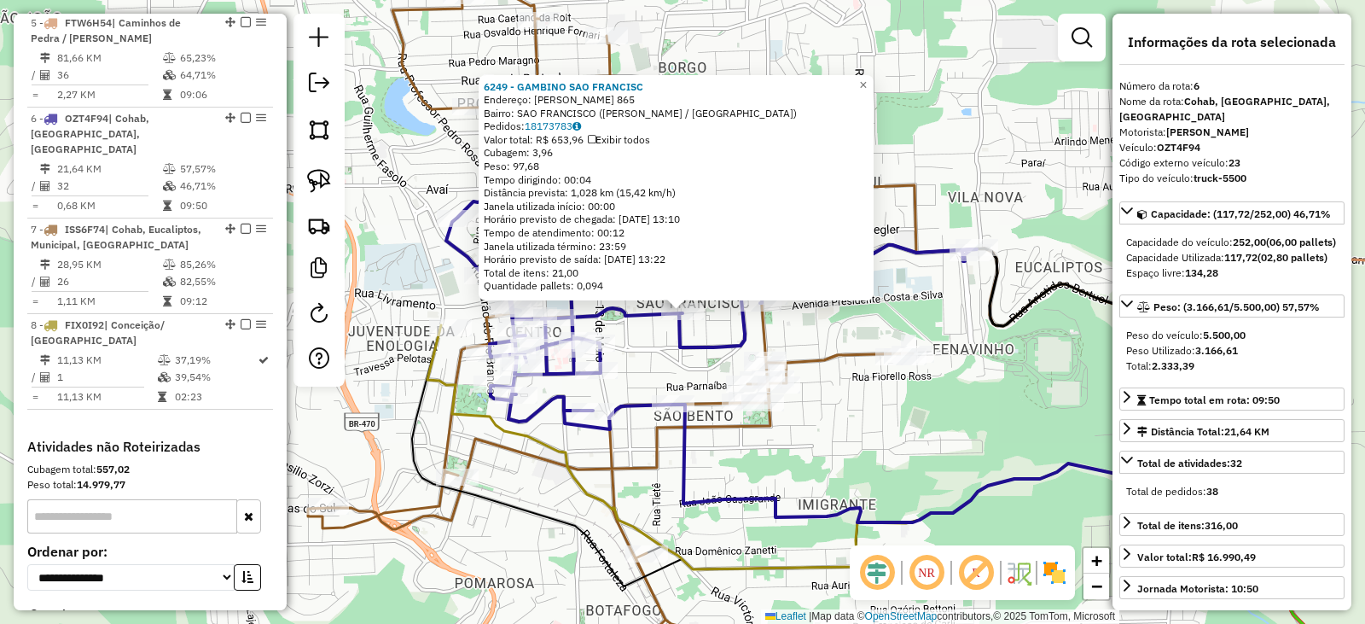
scroll to position [1175, 0]
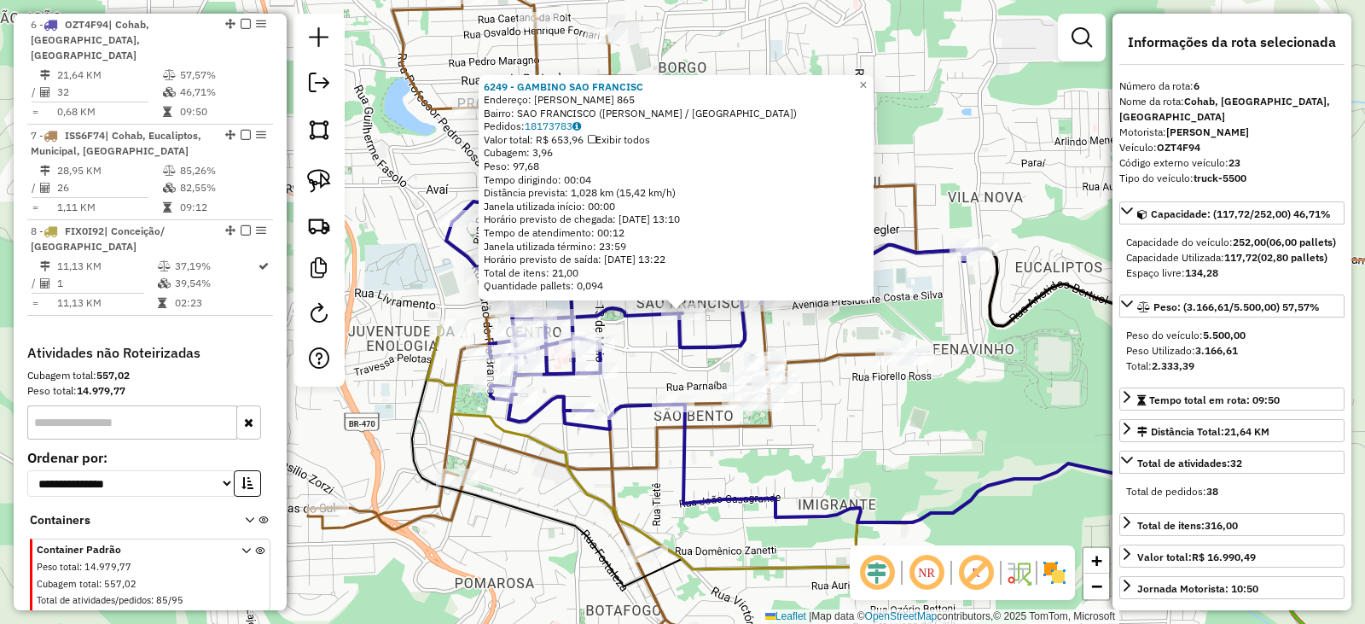
click at [825, 407] on div "Rota 7 - Placa ISS6F74 7435 - CHEF M. CRIPPA 6249 - GAMBINO SAO FRANCISC Endere…" at bounding box center [682, 312] width 1365 height 624
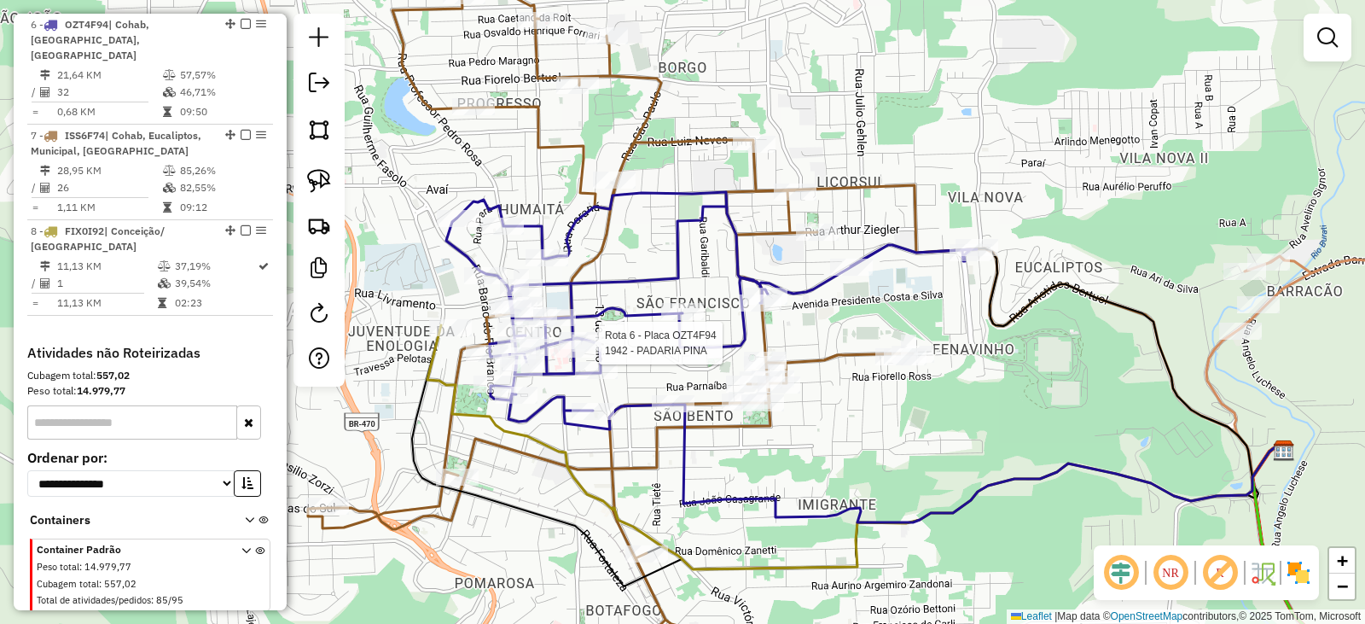
select select "*********"
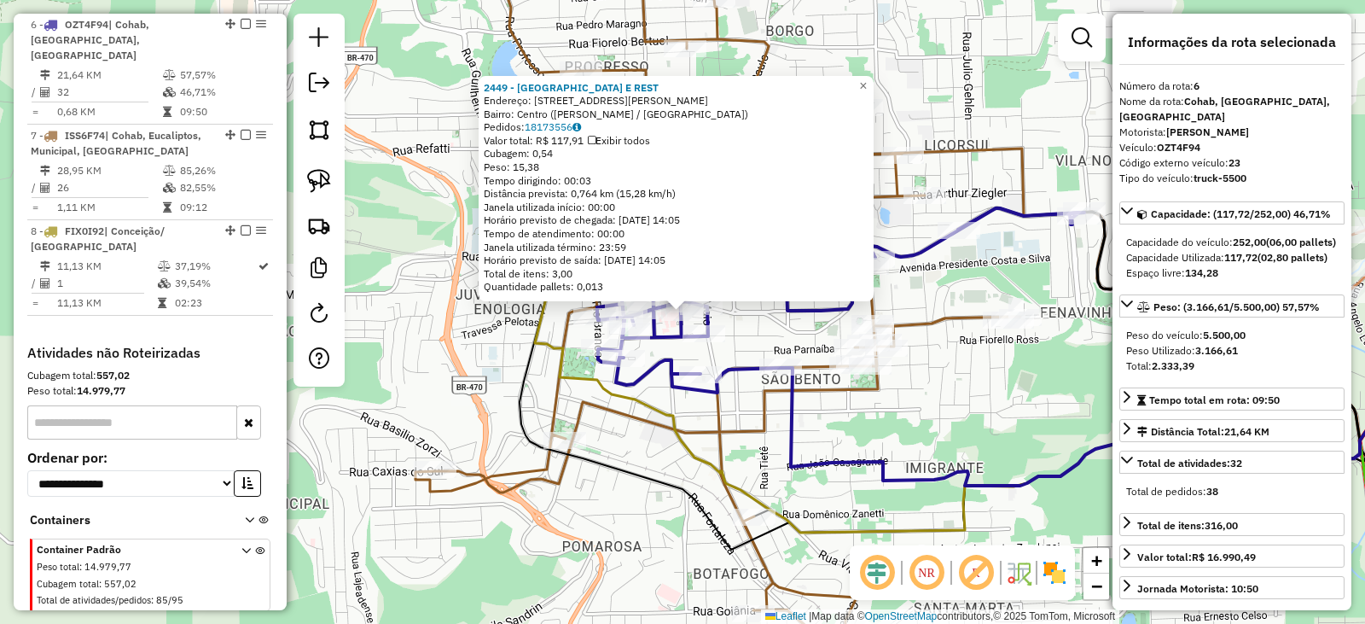
click at [956, 437] on div "2449 - TERRACO CAFE E REST Endereço: Rua Doutor José Mário Mônaco, 321 Bairro: …" at bounding box center [682, 312] width 1365 height 624
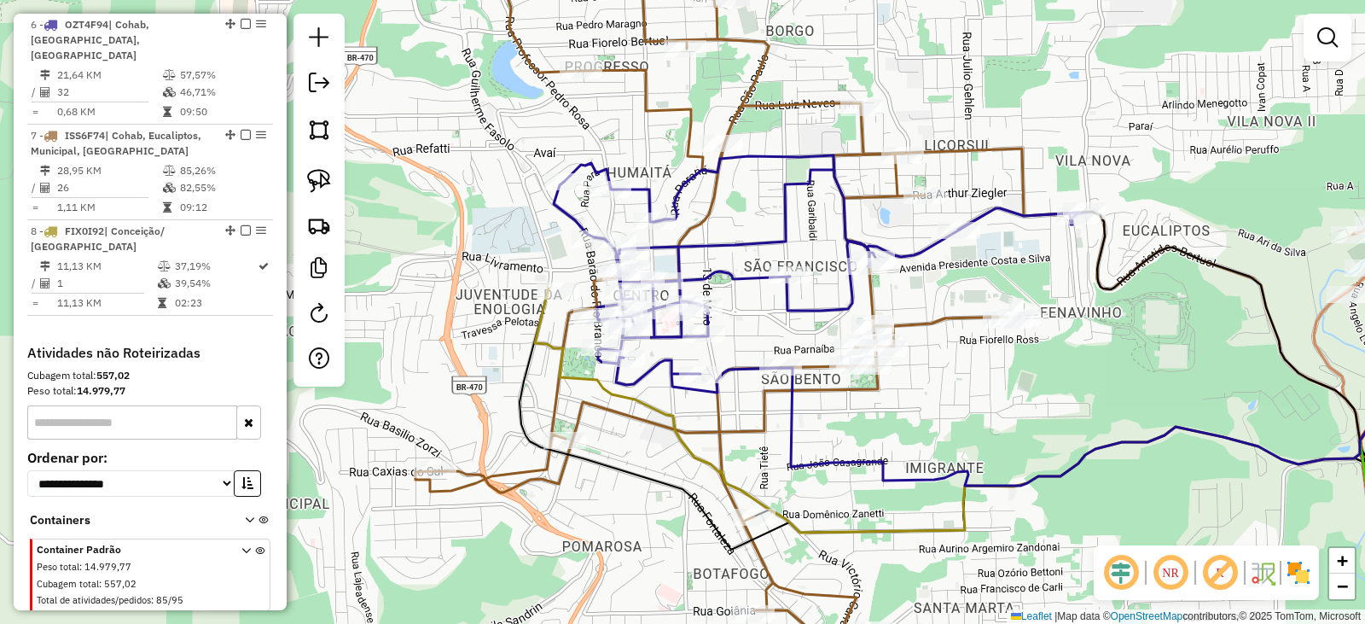
drag, startPoint x: 912, startPoint y: 288, endPoint x: 909, endPoint y: 385, distance: 97.3
click at [909, 385] on div "Rota 7 - Placa ISS6F74 9308 - VAI MAIS BG Rota 7 - Placa ISS6F74 7262 - BODEGA …" at bounding box center [682, 312] width 1365 height 624
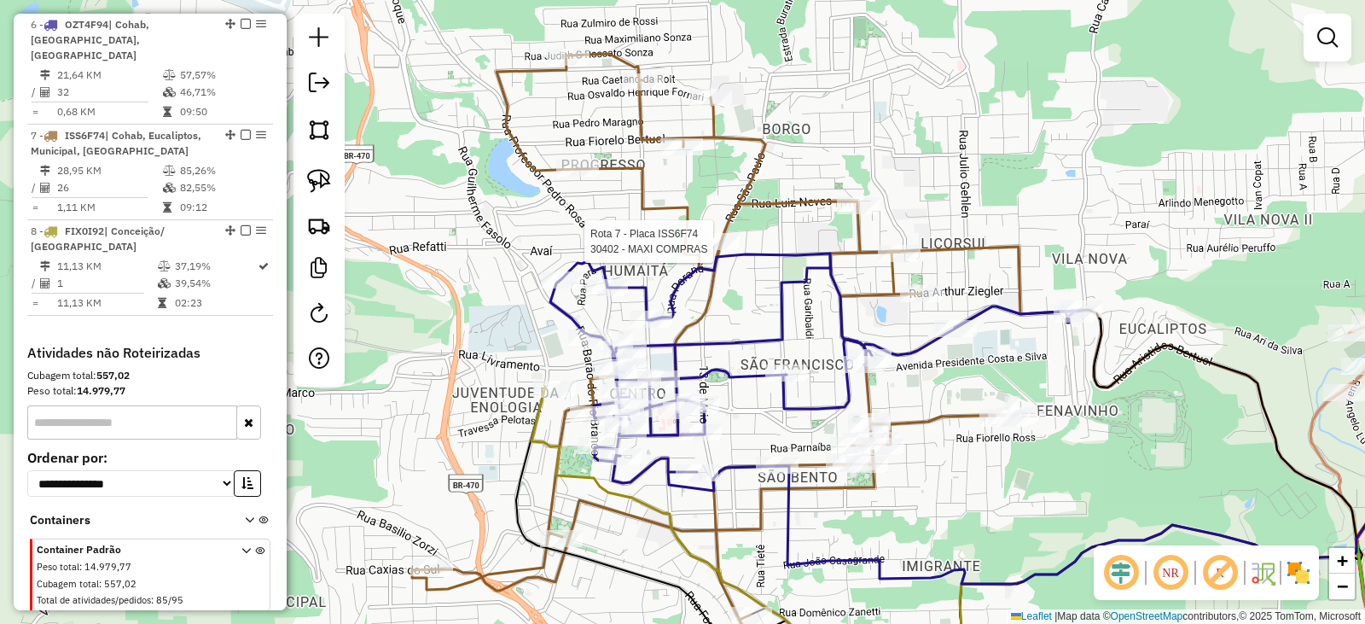
select select "*********"
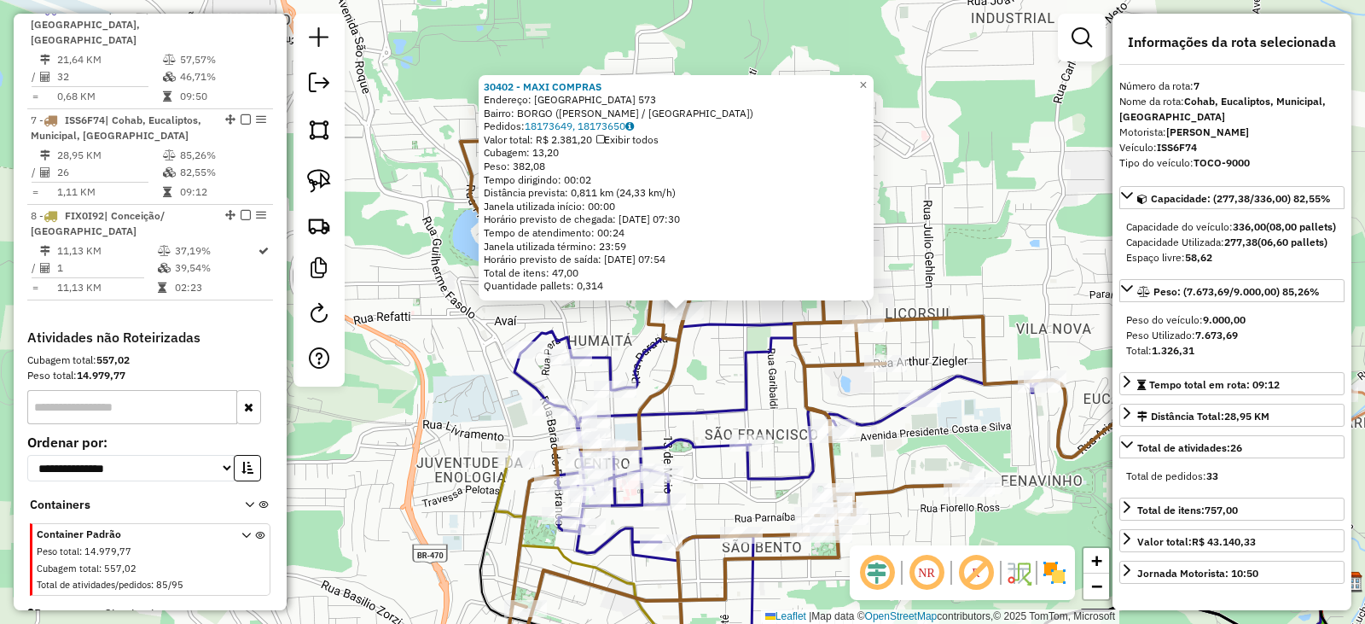
scroll to position [1202, 0]
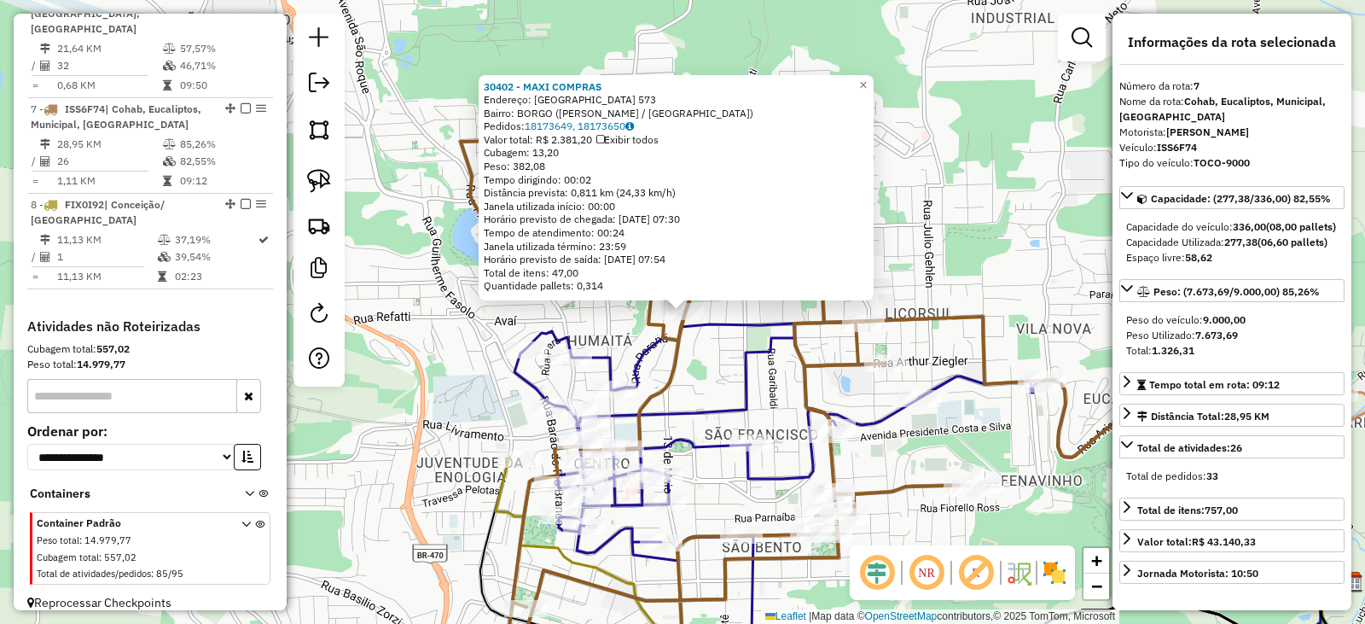
click at [725, 366] on div "30402 - MAXI COMPRAS Endereço: SAO PAULO 573 Bairro: BORGO (BENTO GONCALVES / R…" at bounding box center [682, 312] width 1365 height 624
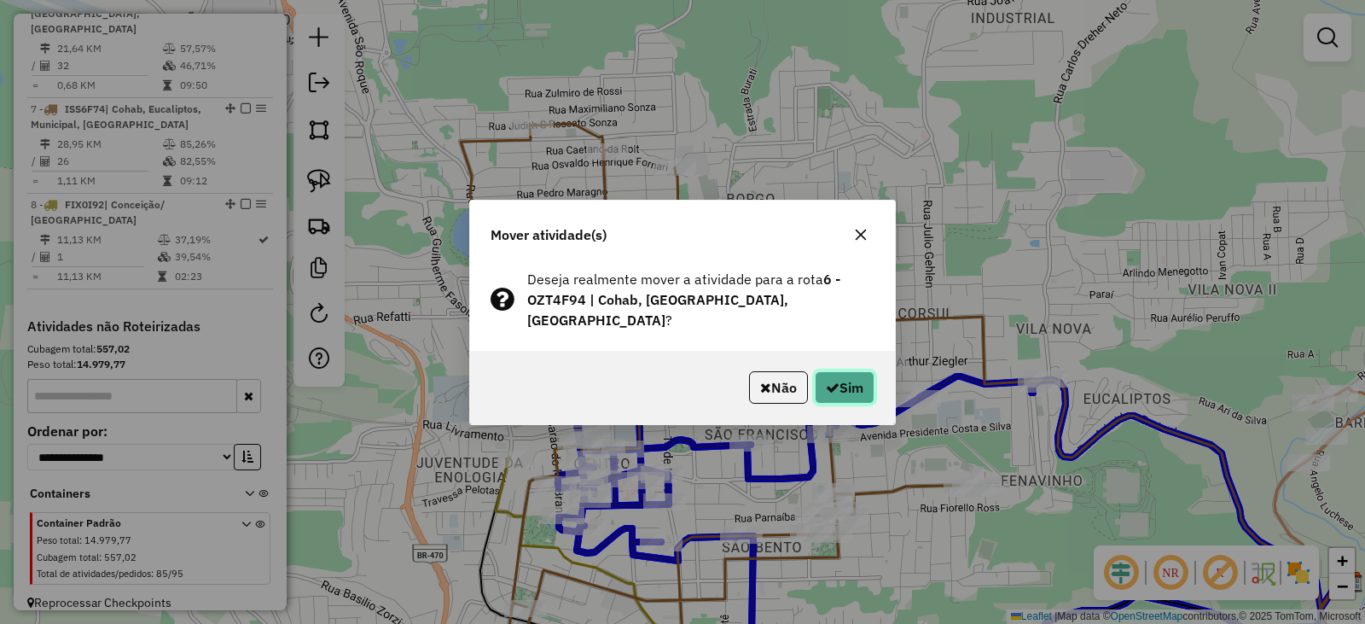
click at [842, 371] on button "Sim" at bounding box center [845, 387] width 60 height 32
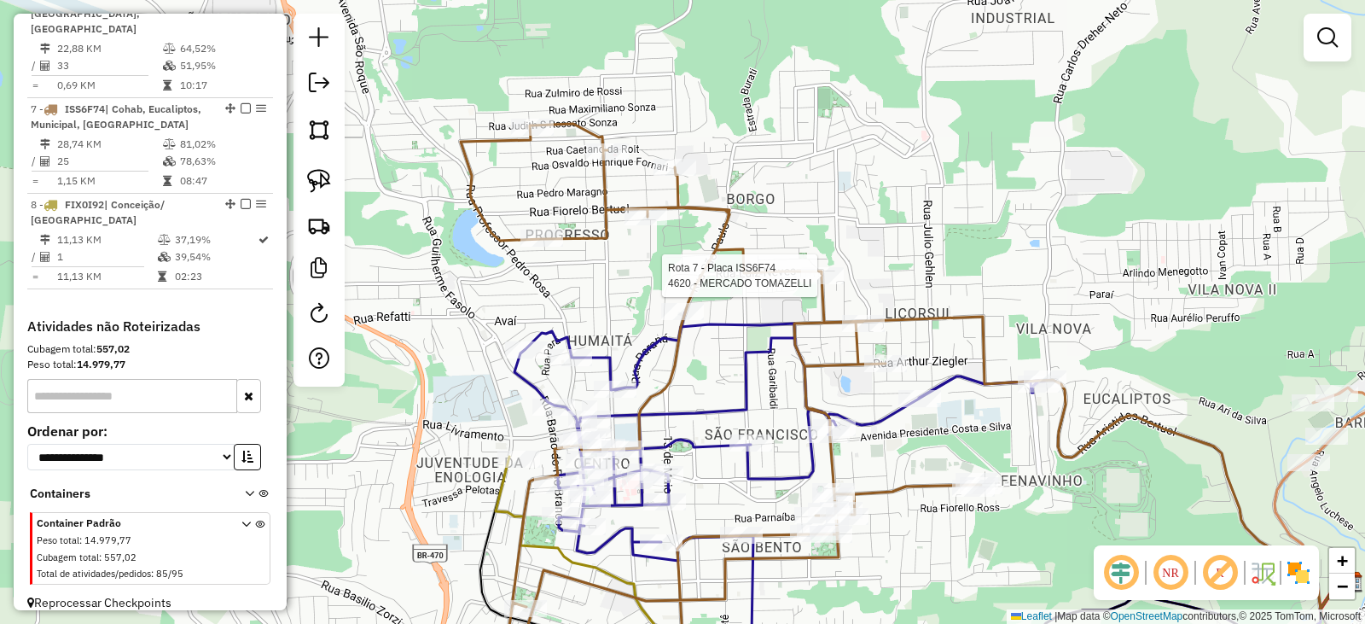
select select "*********"
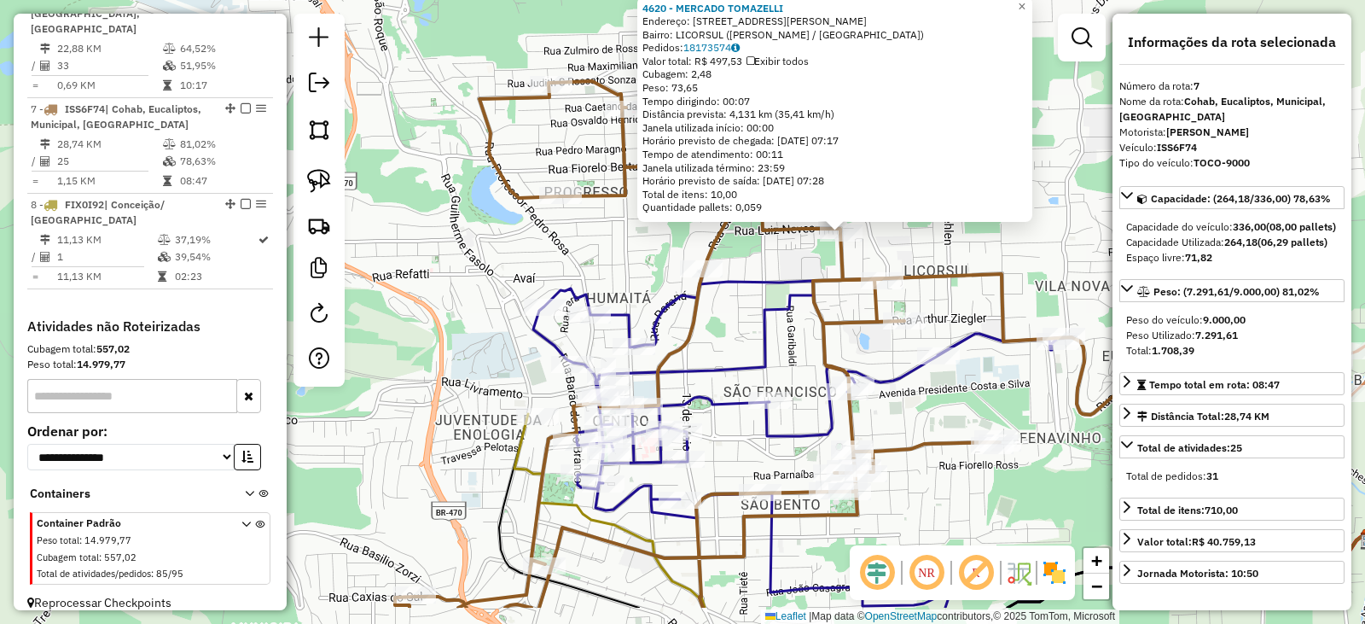
drag, startPoint x: 647, startPoint y: 379, endPoint x: 808, endPoint y: 286, distance: 186.2
click at [807, 294] on icon at bounding box center [697, 344] width 605 height 527
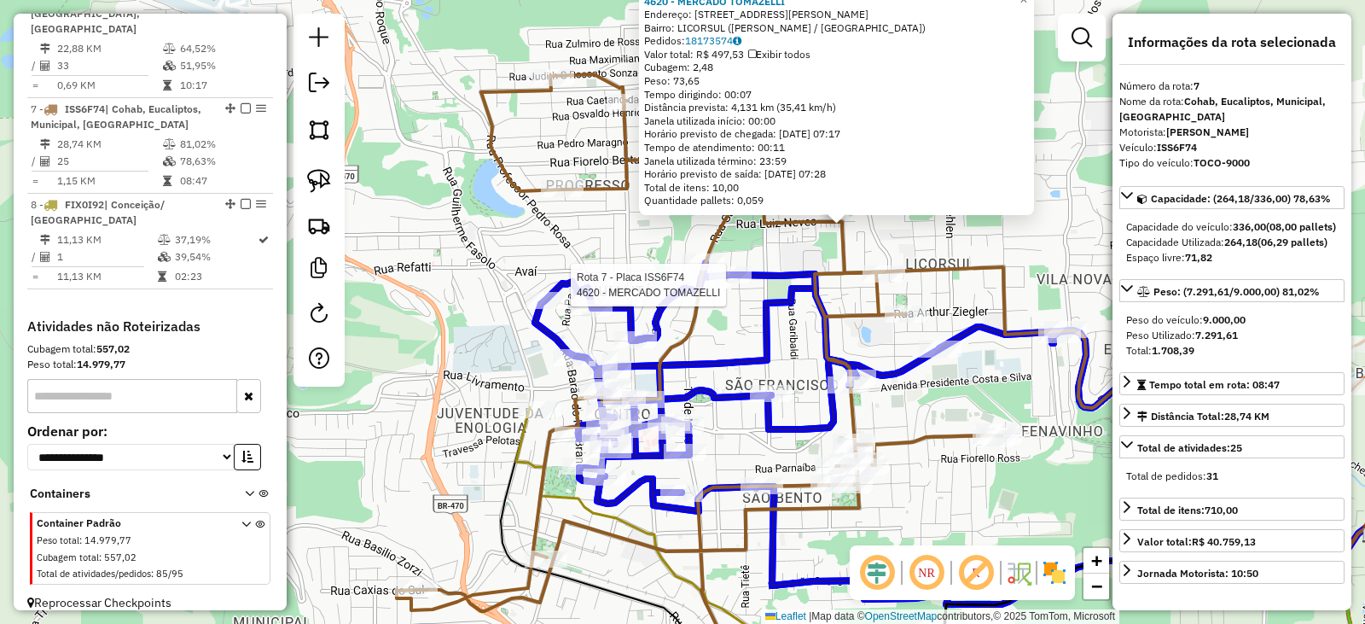
click at [727, 283] on div at bounding box center [730, 274] width 43 height 17
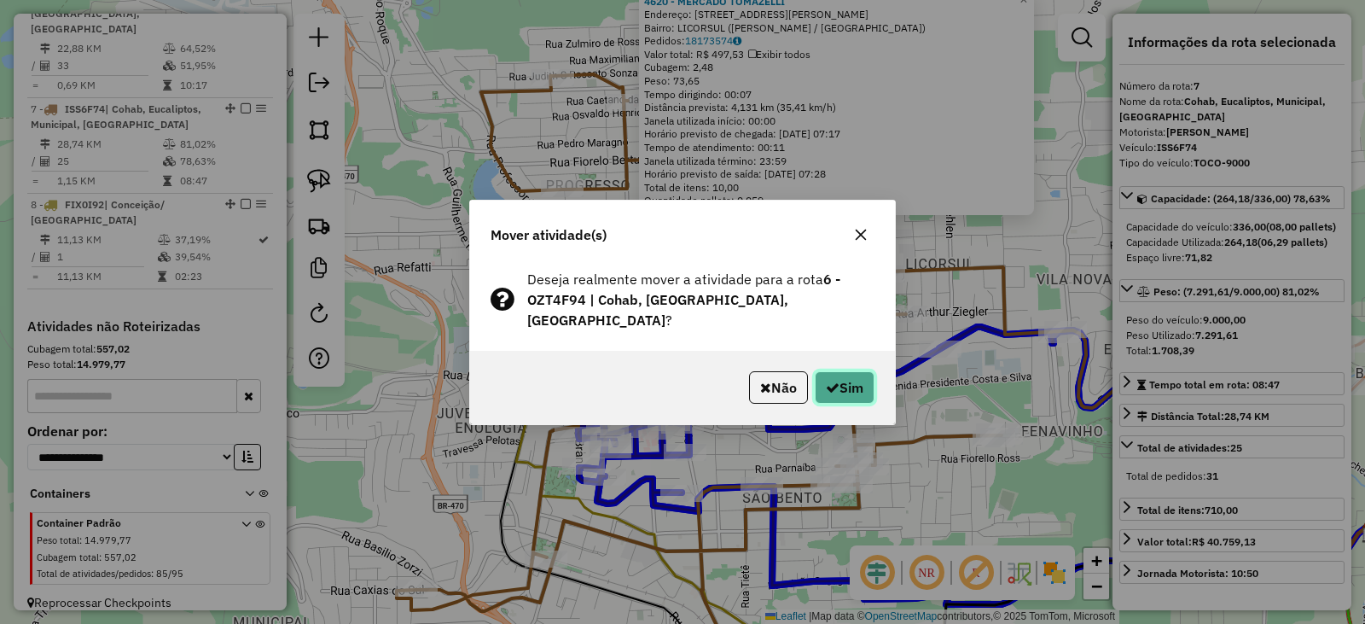
click at [830, 381] on icon "button" at bounding box center [833, 388] width 14 height 14
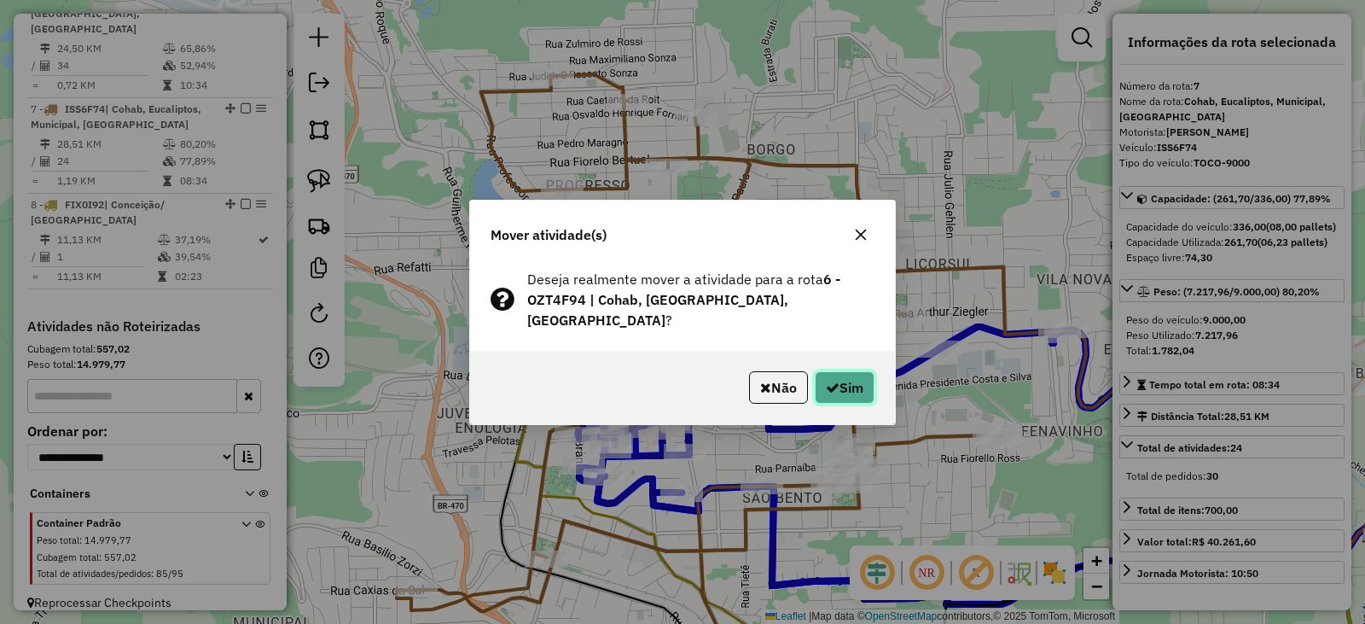
click at [849, 375] on button "Sim" at bounding box center [845, 387] width 60 height 32
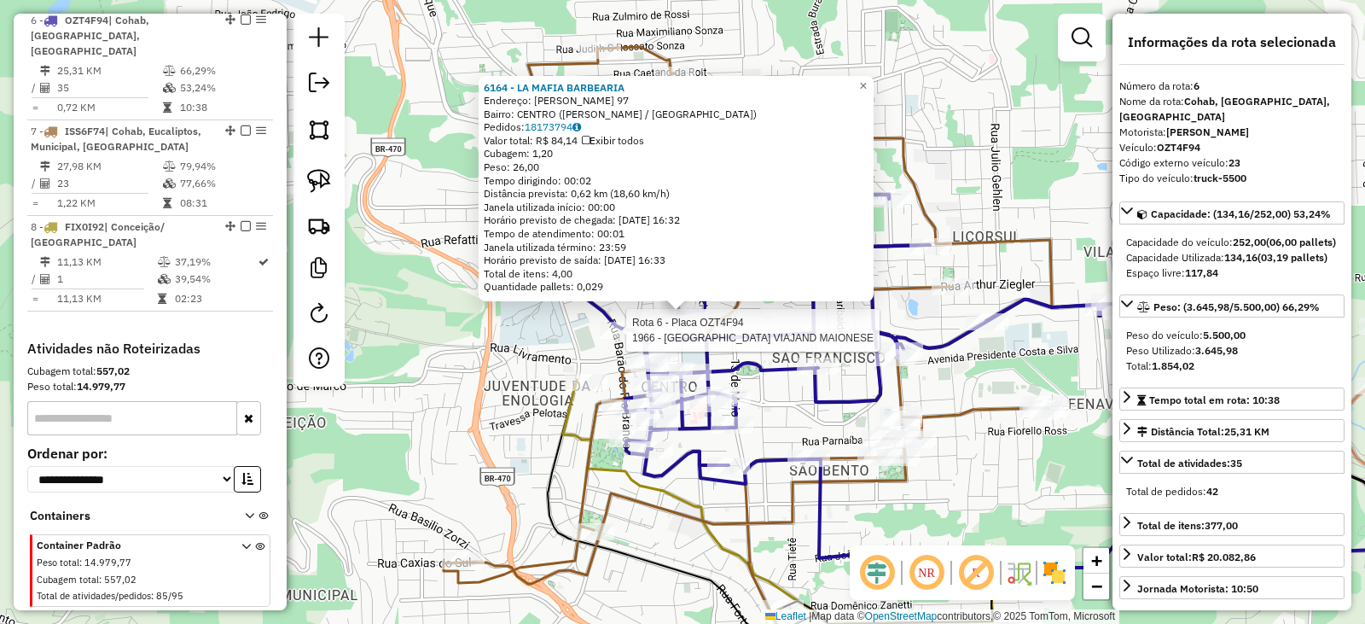
scroll to position [1175, 0]
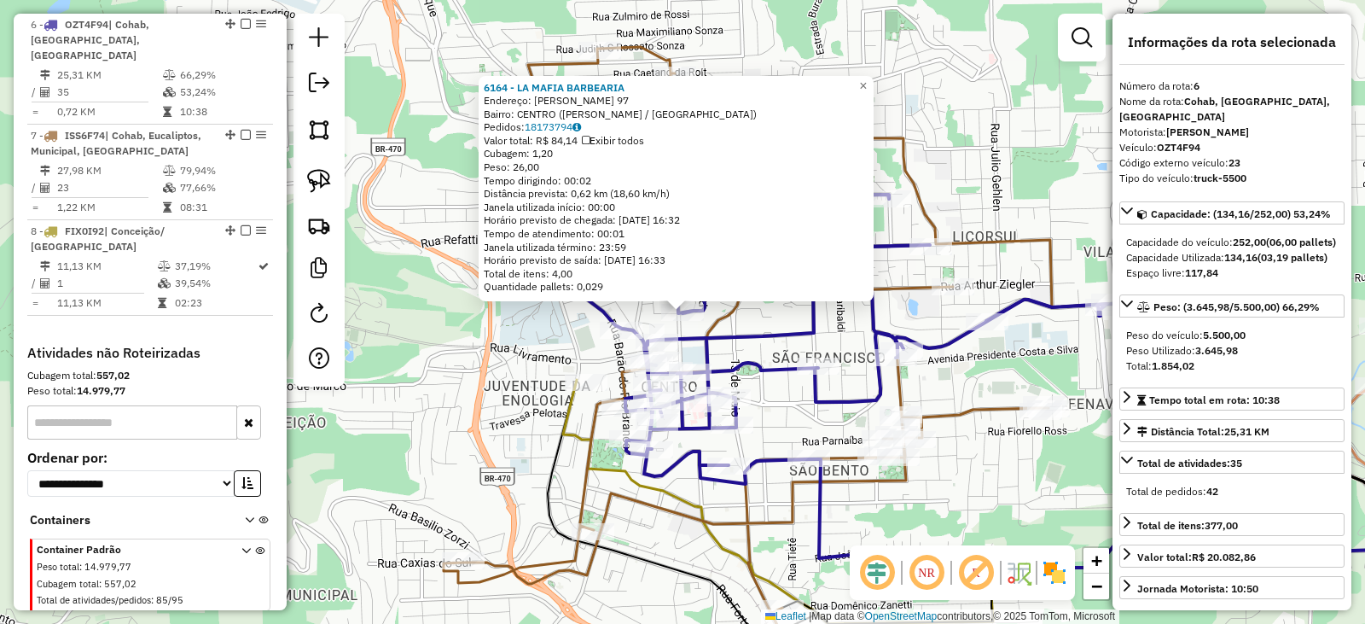
drag, startPoint x: 450, startPoint y: 354, endPoint x: 599, endPoint y: 411, distance: 159.9
click at [452, 353] on div "6164 - LA MAFIA BARBEARIA Endereço: RAMIRO BARCELOS 97 Bairro: CENTRO (BENTO GO…" at bounding box center [682, 312] width 1365 height 624
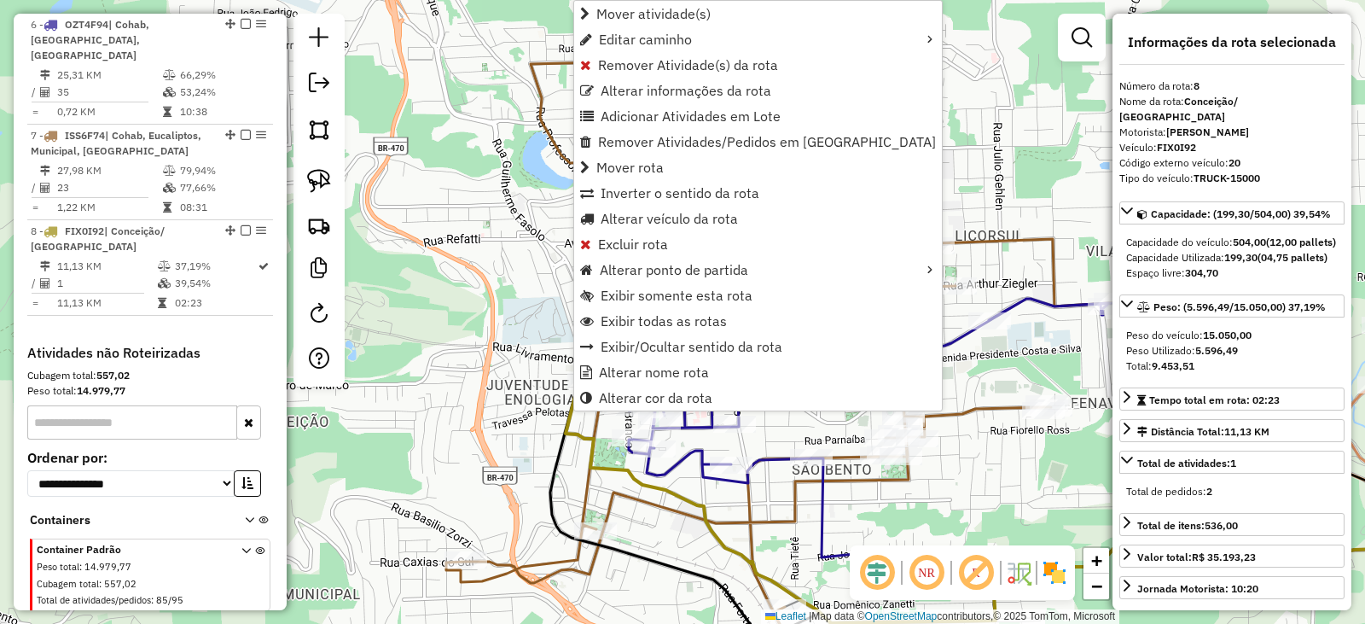
scroll to position [1202, 0]
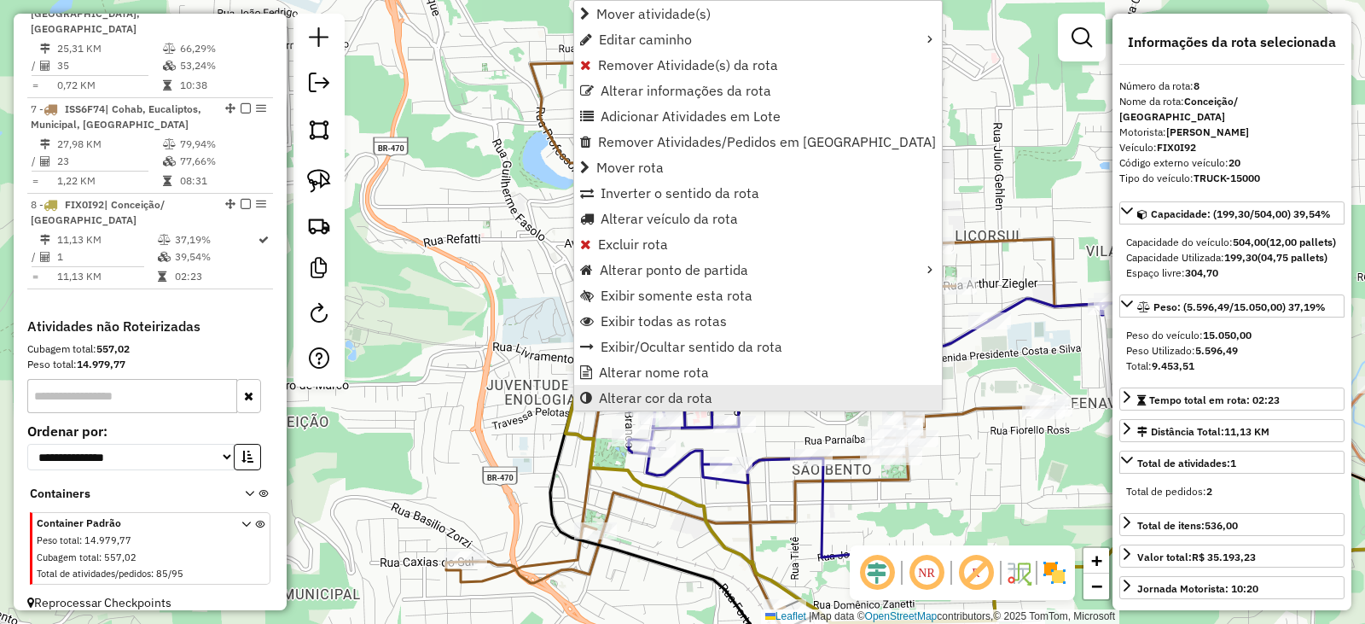
click at [638, 407] on link "Alterar cor da rota" at bounding box center [758, 398] width 368 height 26
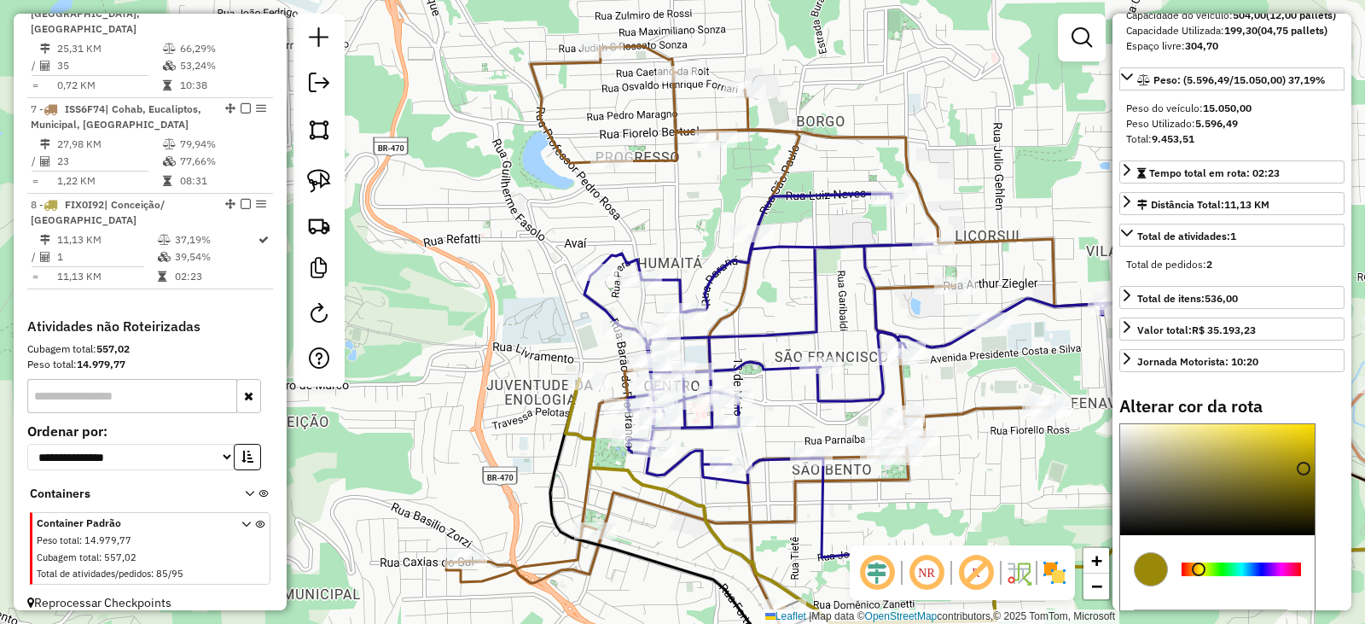
scroll to position [341, 0]
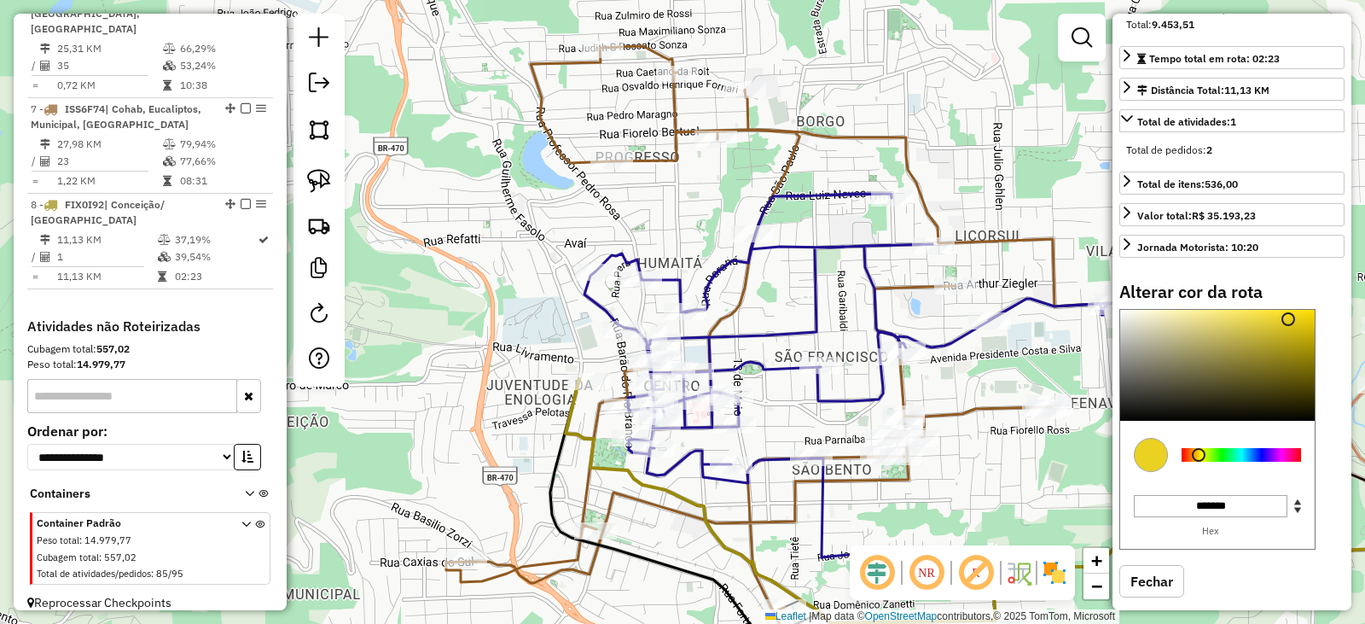
drag, startPoint x: 1301, startPoint y: 375, endPoint x: 1269, endPoint y: 361, distance: 34.4
click at [1285, 326] on div at bounding box center [1289, 319] width 14 height 14
type input "*******"
drag, startPoint x: 1196, startPoint y: 467, endPoint x: 1205, endPoint y: 464, distance: 8.9
click at [1205, 462] on div at bounding box center [1205, 455] width 14 height 14
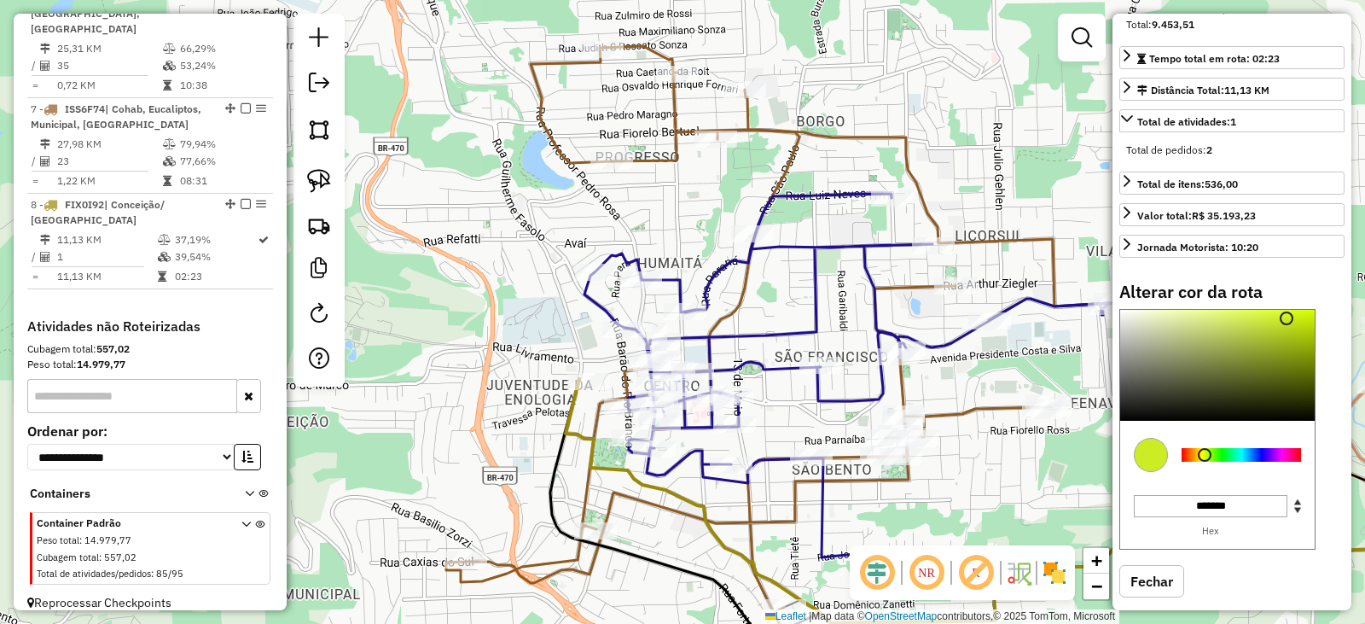
click at [1173, 592] on button "Fechar" at bounding box center [1152, 581] width 65 height 32
select select "*********"
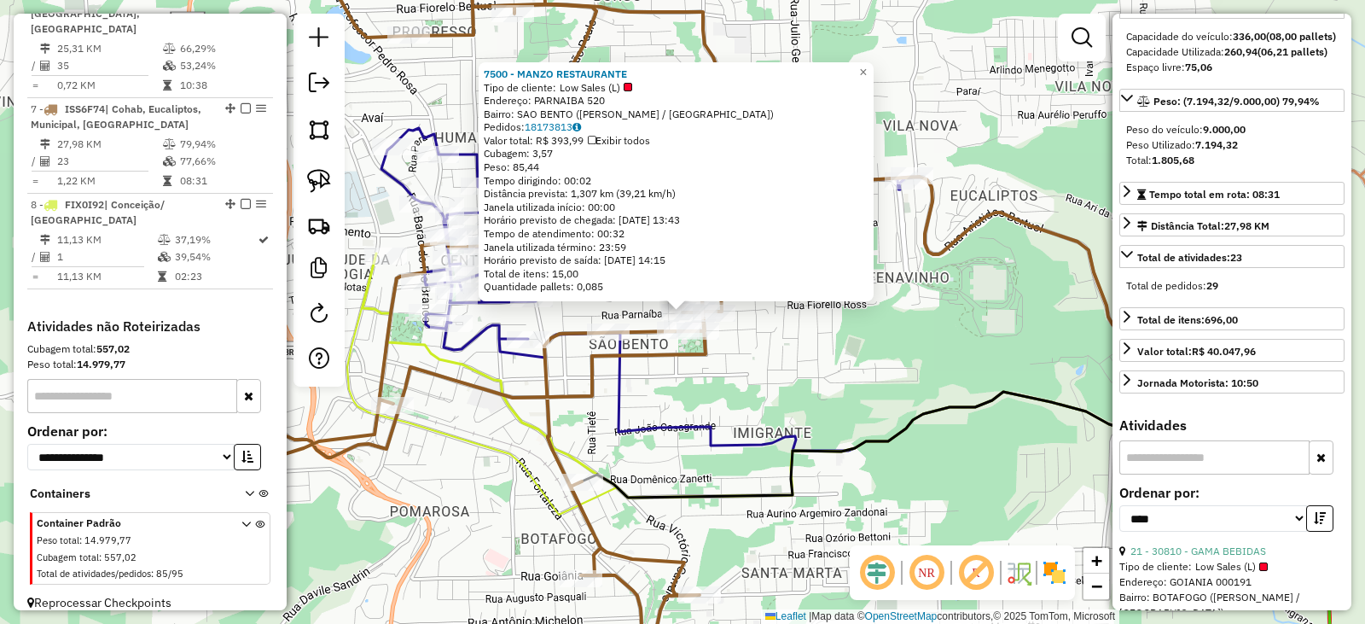
scroll to position [85, 0]
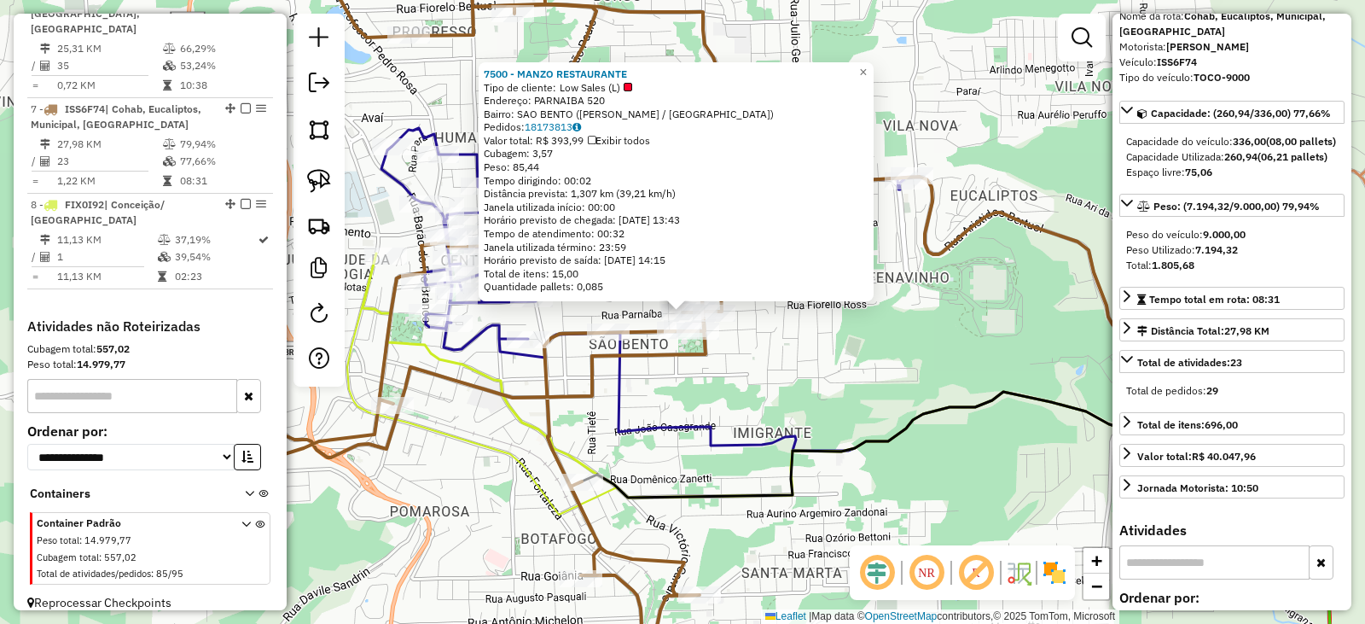
click at [938, 387] on div "7500 - MANZO RESTAURANTE Tipo de cliente: Low Sales (L) Endereço: PARNAIBA 520 …" at bounding box center [682, 312] width 1365 height 624
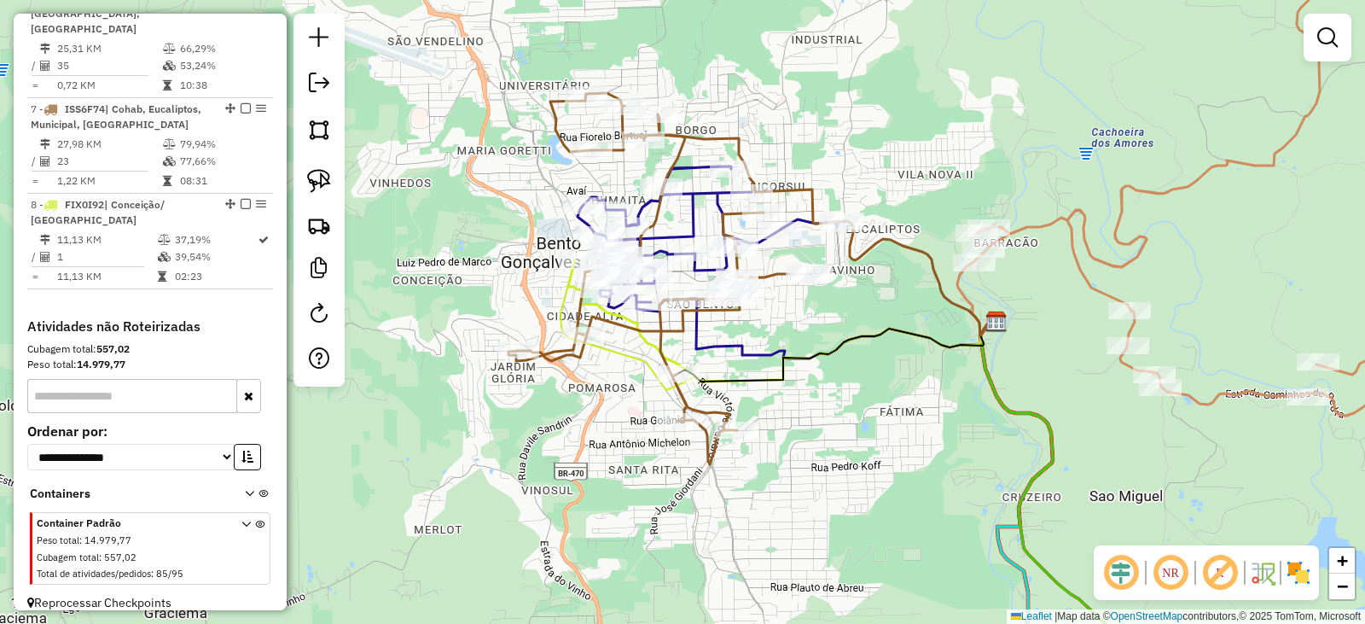
drag, startPoint x: 985, startPoint y: 358, endPoint x: 894, endPoint y: 300, distance: 107.5
click at [898, 302] on div "Janela de atendimento Grade de atendimento Capacidade Transportadoras Veículos …" at bounding box center [682, 312] width 1365 height 624
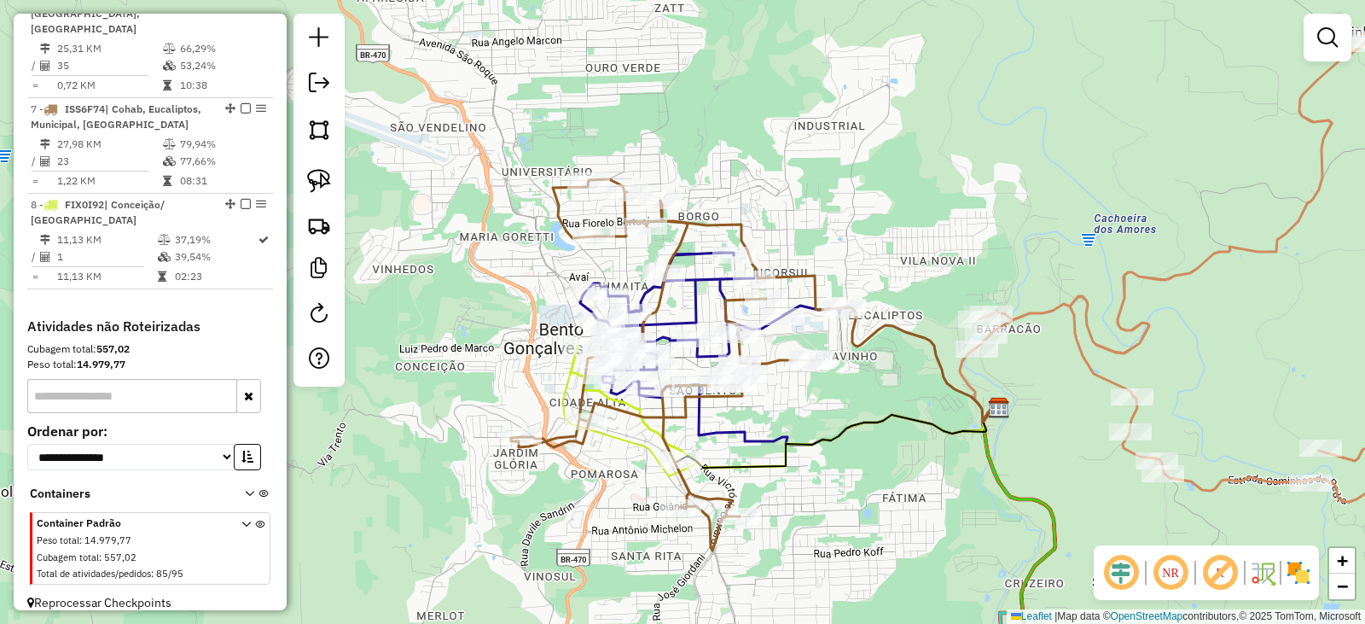
drag, startPoint x: 758, startPoint y: 95, endPoint x: 764, endPoint y: 282, distance: 187.8
click at [788, 271] on div "Janela de atendimento Grade de atendimento Capacidade Transportadoras Veículos …" at bounding box center [682, 312] width 1365 height 624
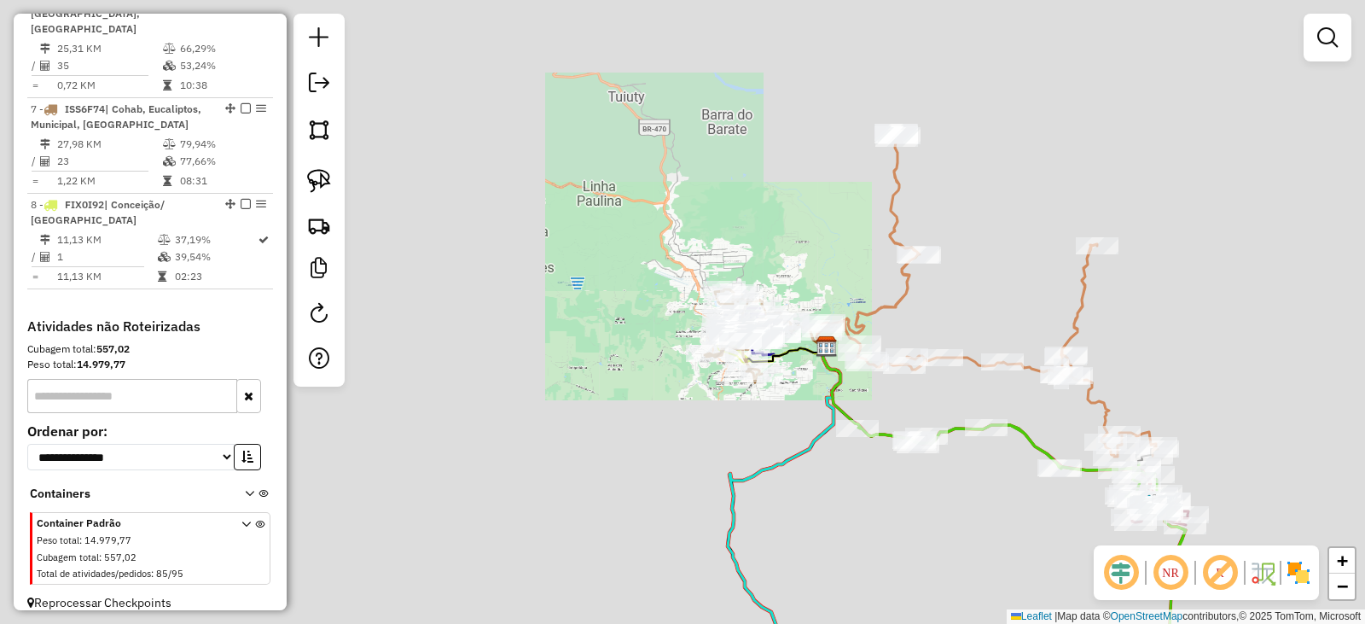
drag, startPoint x: 785, startPoint y: 190, endPoint x: 824, endPoint y: 324, distance: 139.6
click at [825, 326] on div "Janela de atendimento Grade de atendimento Capacidade Transportadoras Veículos …" at bounding box center [682, 312] width 1365 height 624
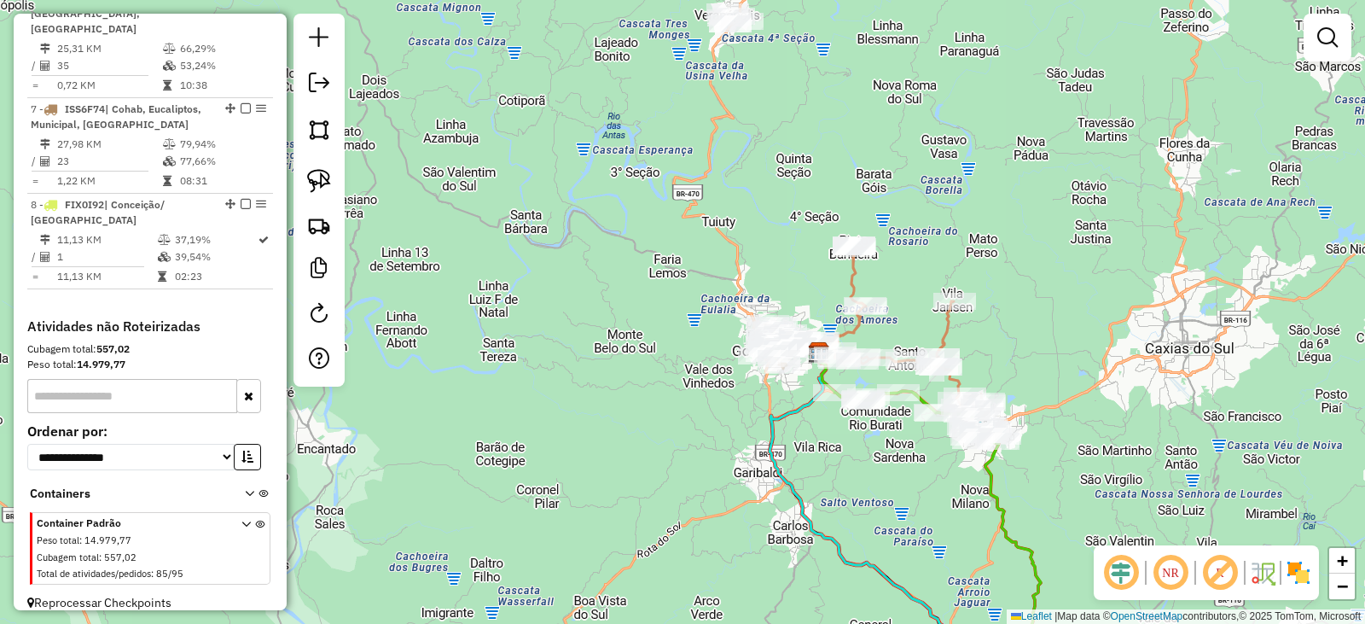
drag, startPoint x: 645, startPoint y: 180, endPoint x: 655, endPoint y: 425, distance: 245.1
click at [655, 425] on div "Janela de atendimento Grade de atendimento Capacidade Transportadoras Veículos …" at bounding box center [682, 312] width 1365 height 624
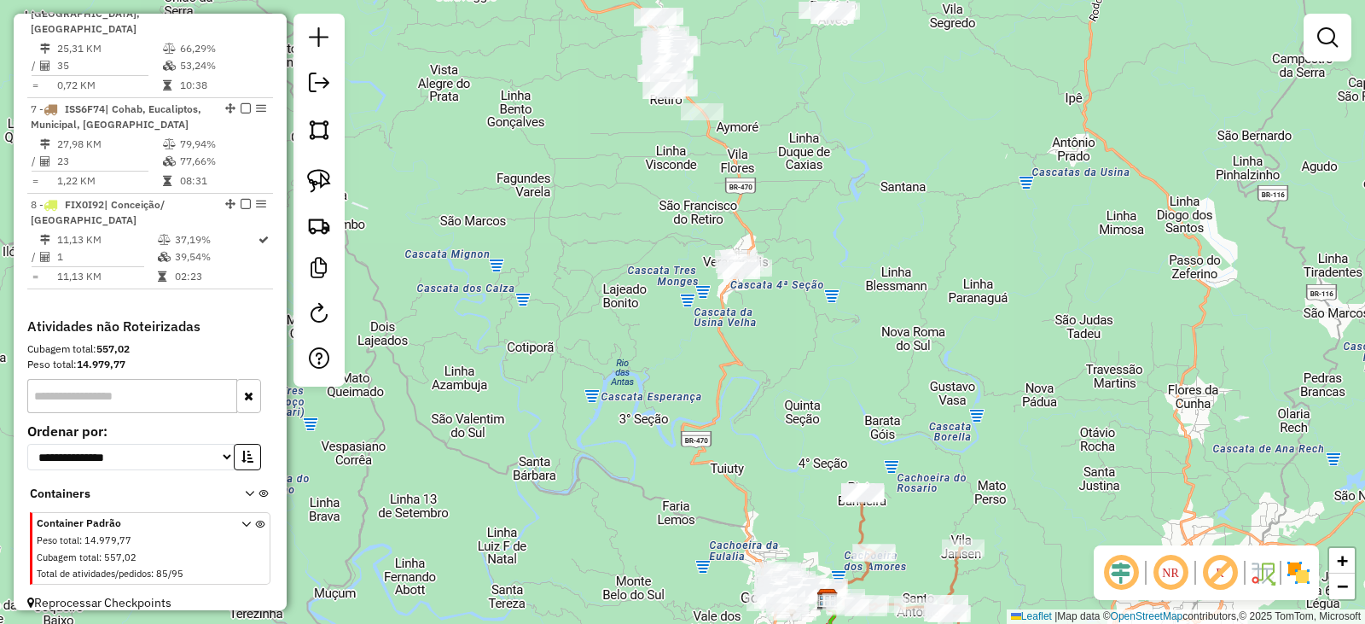
drag, startPoint x: 879, startPoint y: 277, endPoint x: 907, endPoint y: 384, distance: 111.2
click at [923, 392] on div "Janela de atendimento Grade de atendimento Capacidade Transportadoras Veículos …" at bounding box center [682, 312] width 1365 height 624
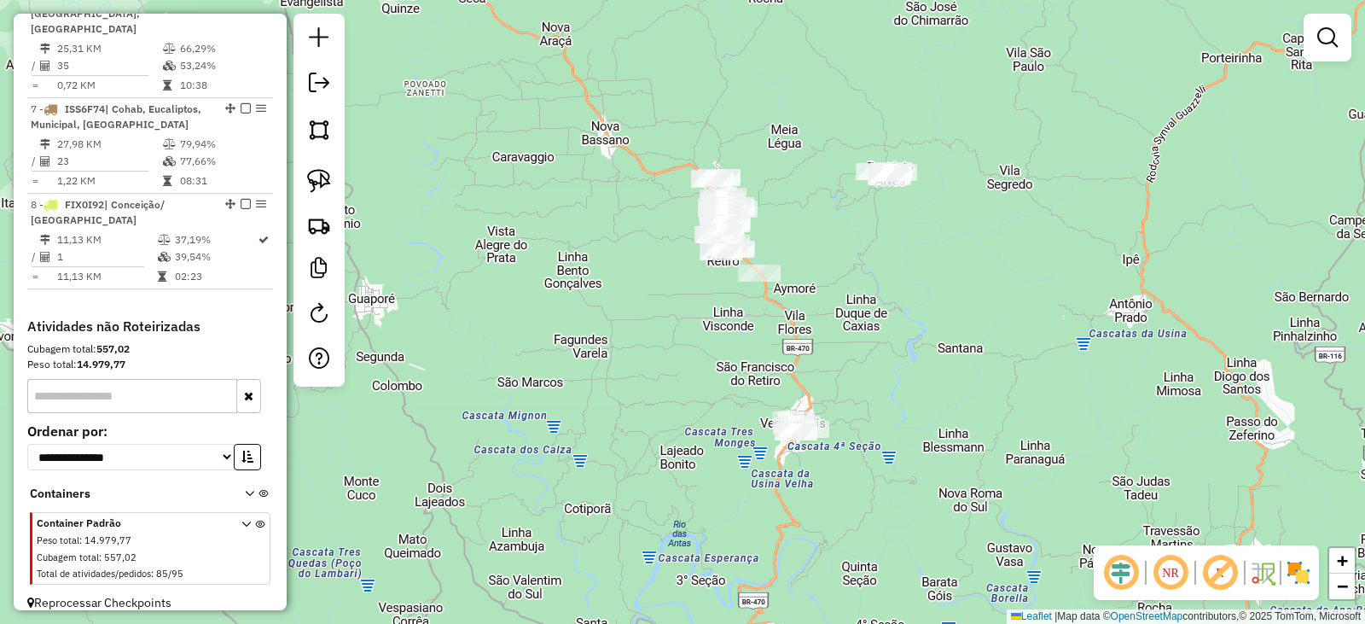
drag, startPoint x: 925, startPoint y: 341, endPoint x: 772, endPoint y: 330, distance: 153.1
click at [934, 384] on div "Janela de atendimento Grade de atendimento Capacidade Transportadoras Veículos …" at bounding box center [682, 312] width 1365 height 624
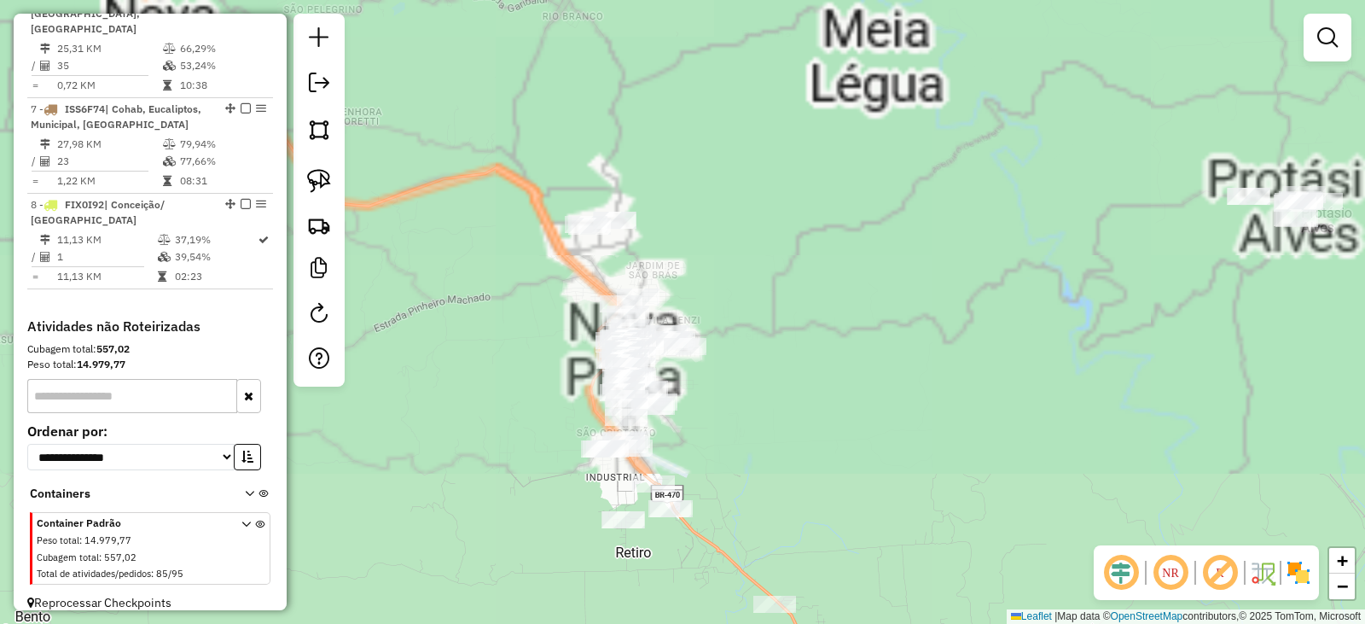
drag, startPoint x: 768, startPoint y: 348, endPoint x: 790, endPoint y: 251, distance: 99.8
click at [798, 252] on div "Janela de atendimento Grade de atendimento Capacidade Transportadoras Veículos …" at bounding box center [682, 312] width 1365 height 624
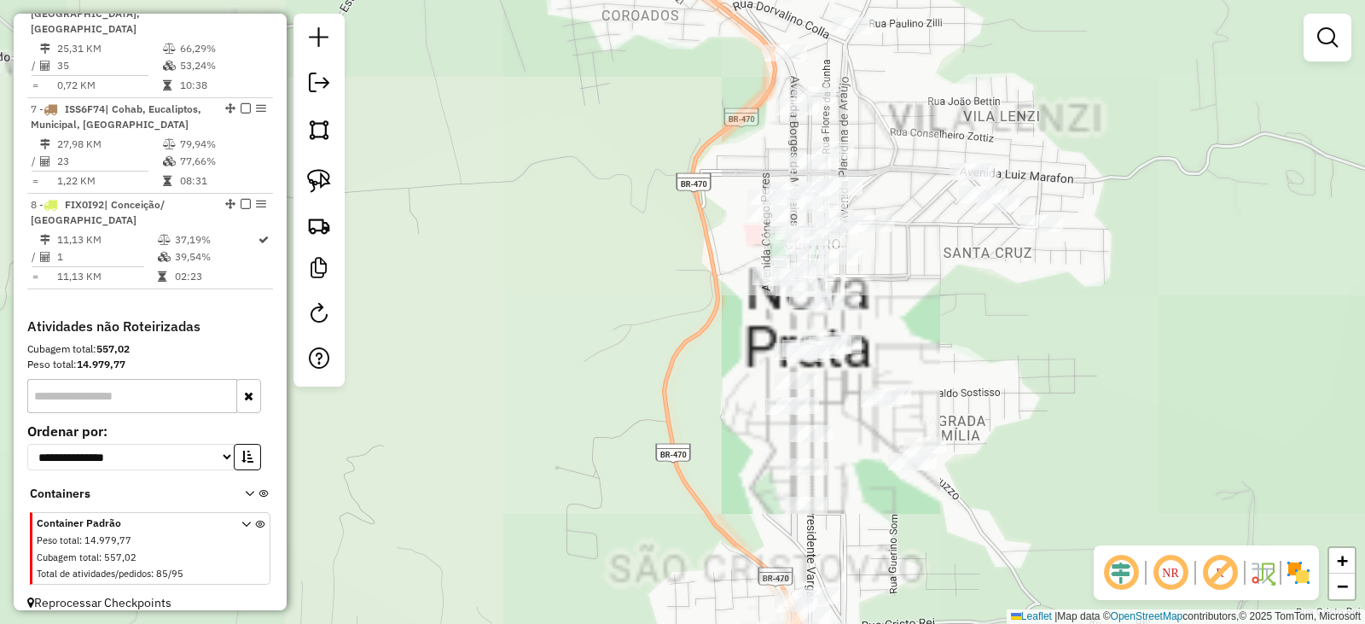
drag, startPoint x: 1099, startPoint y: 351, endPoint x: 1019, endPoint y: 333, distance: 82.2
click at [1021, 334] on div "Janela de atendimento Grade de atendimento Capacidade Transportadoras Veículos …" at bounding box center [682, 312] width 1365 height 624
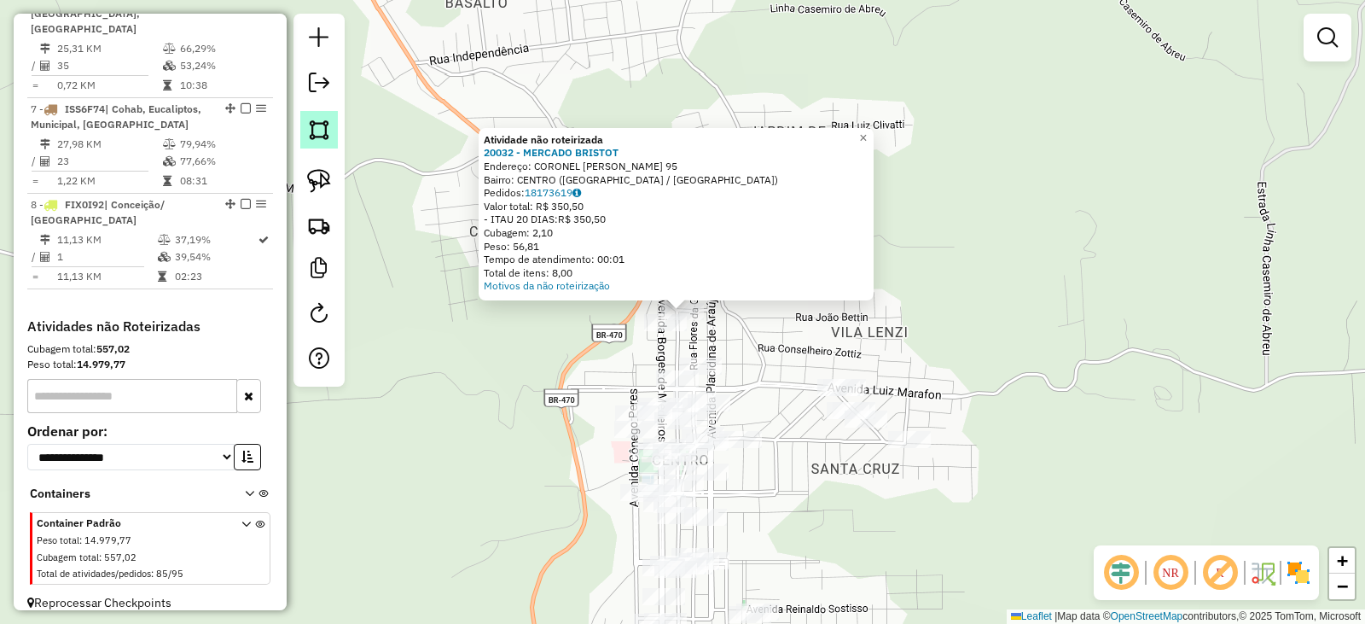
click at [310, 125] on img at bounding box center [319, 130] width 24 height 24
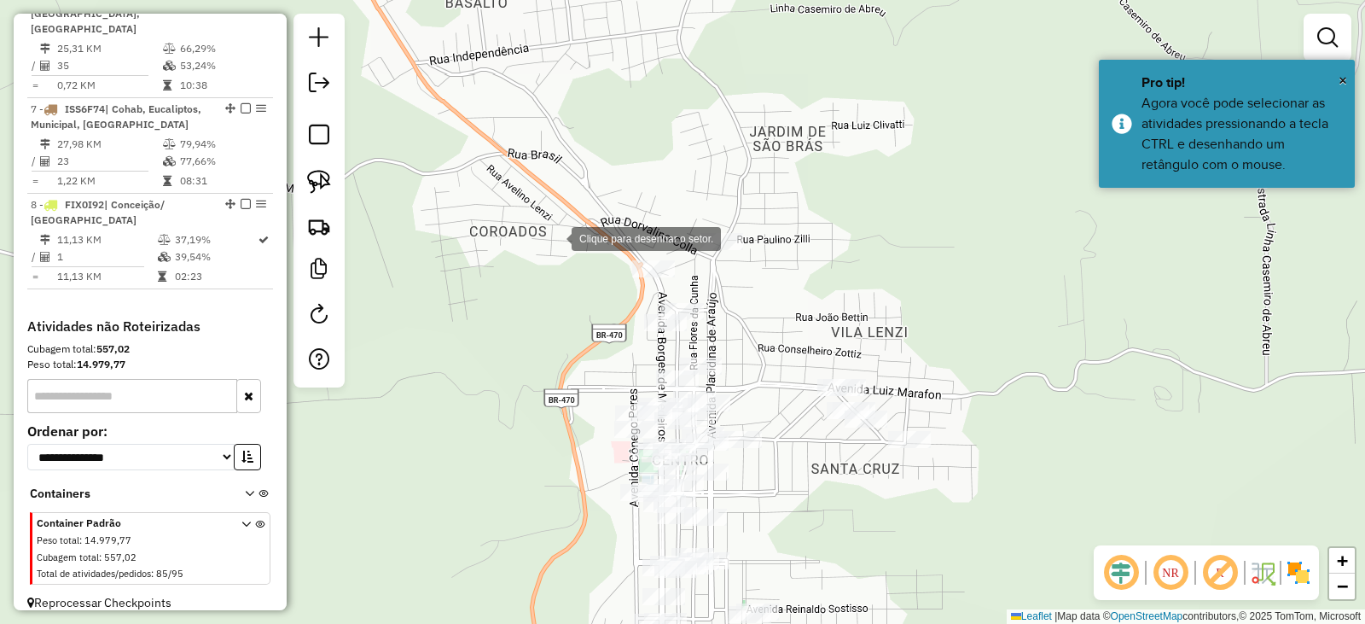
click at [555, 237] on div at bounding box center [555, 237] width 34 height 34
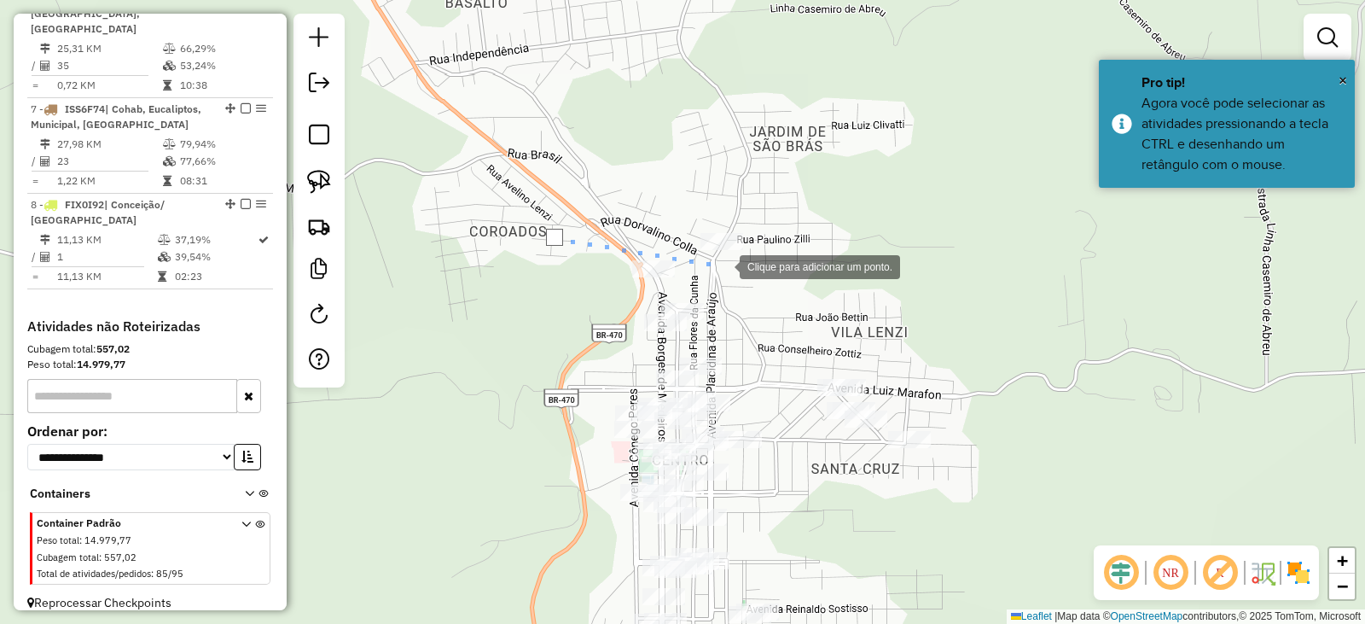
click at [723, 265] on div at bounding box center [723, 265] width 34 height 34
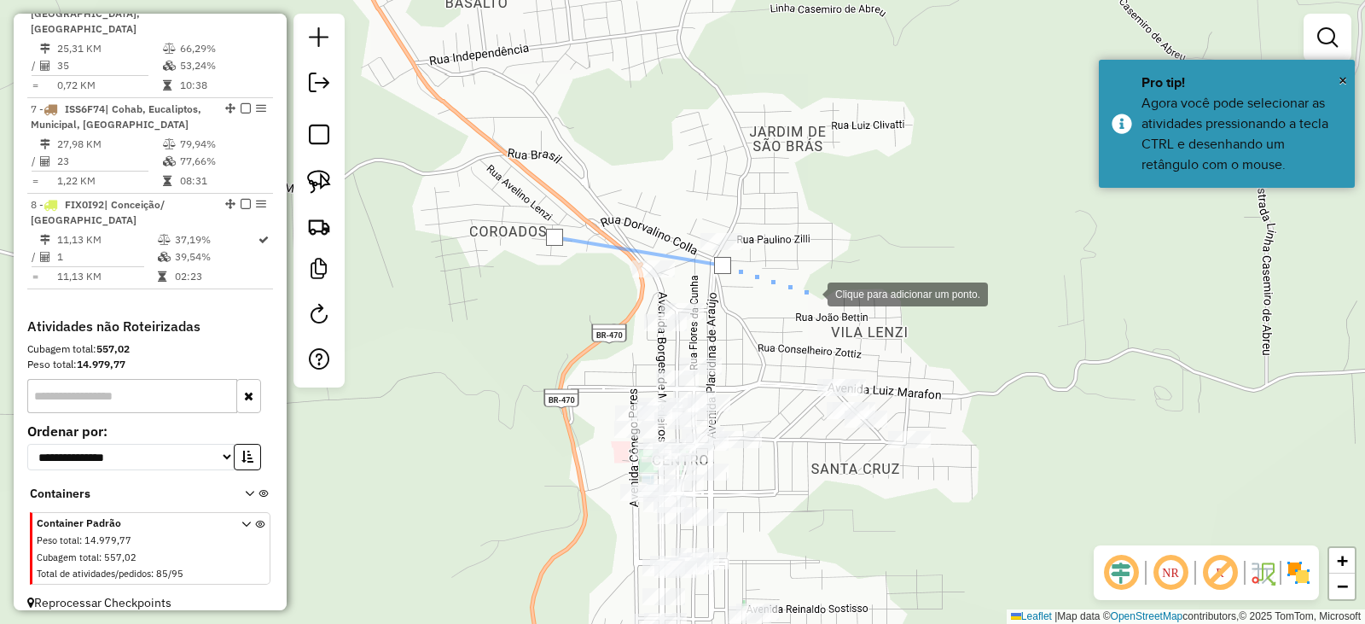
click at [812, 294] on div at bounding box center [811, 293] width 34 height 34
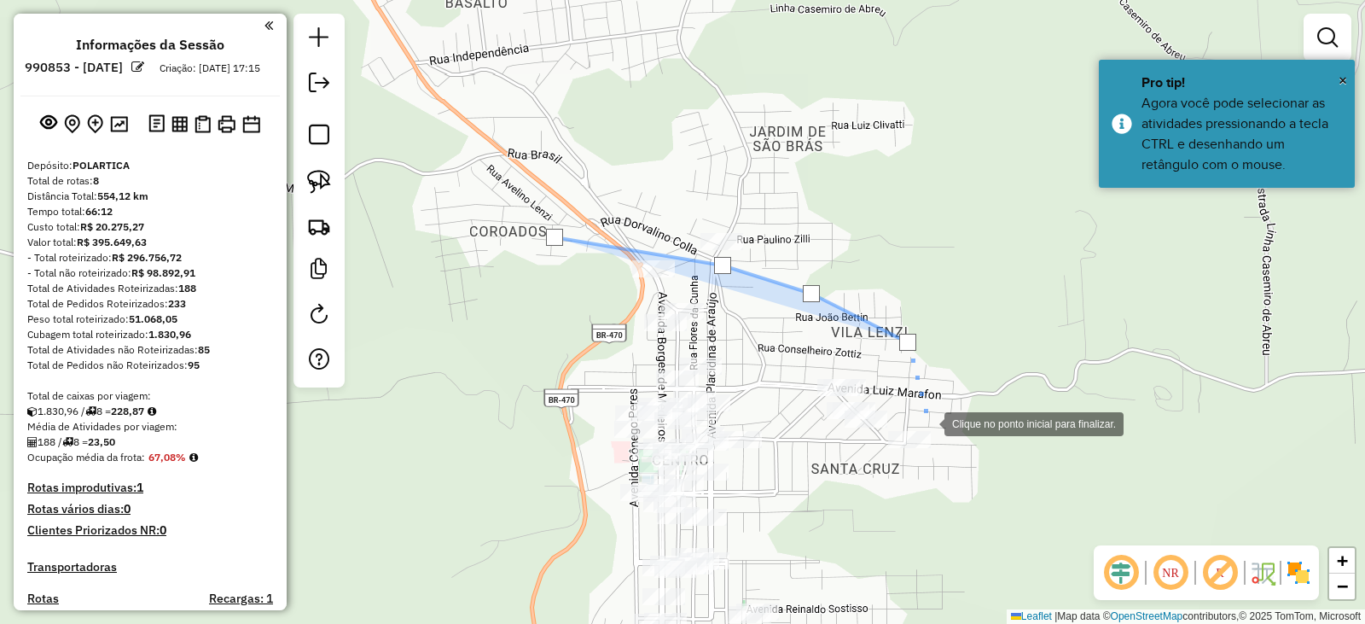
click at [940, 440] on div at bounding box center [928, 422] width 34 height 34
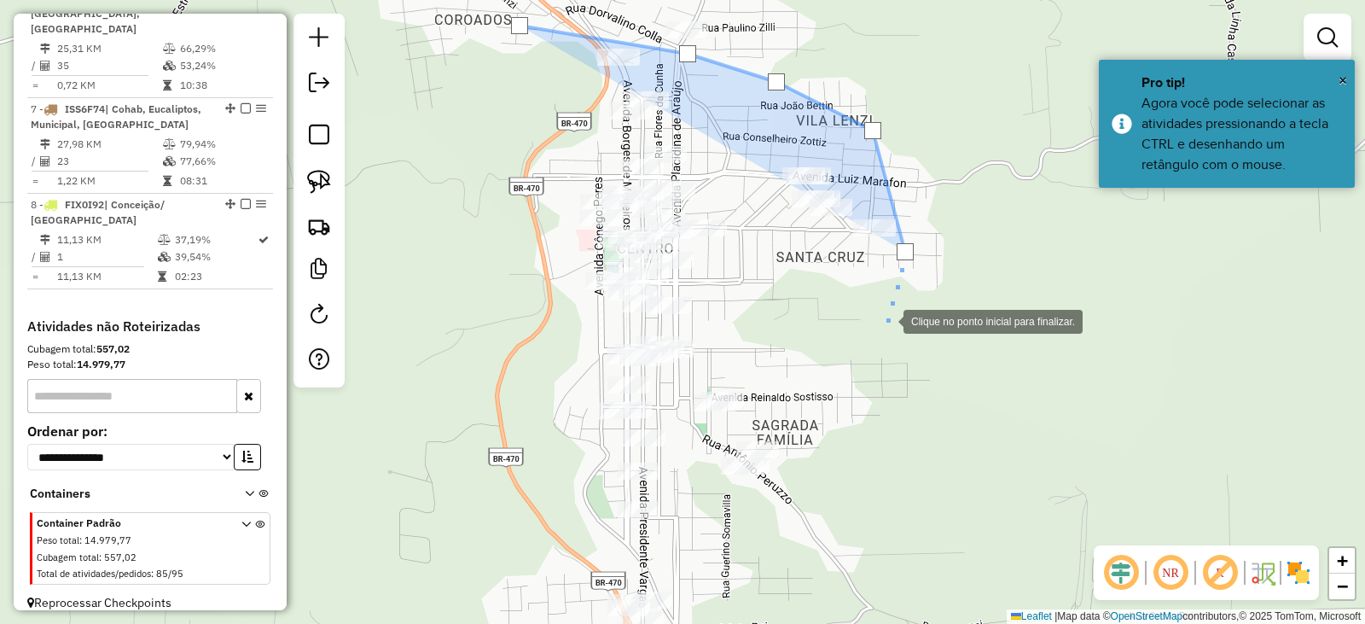
drag, startPoint x: 922, startPoint y: 533, endPoint x: 887, endPoint y: 321, distance: 214.5
click at [887, 321] on div at bounding box center [887, 320] width 34 height 34
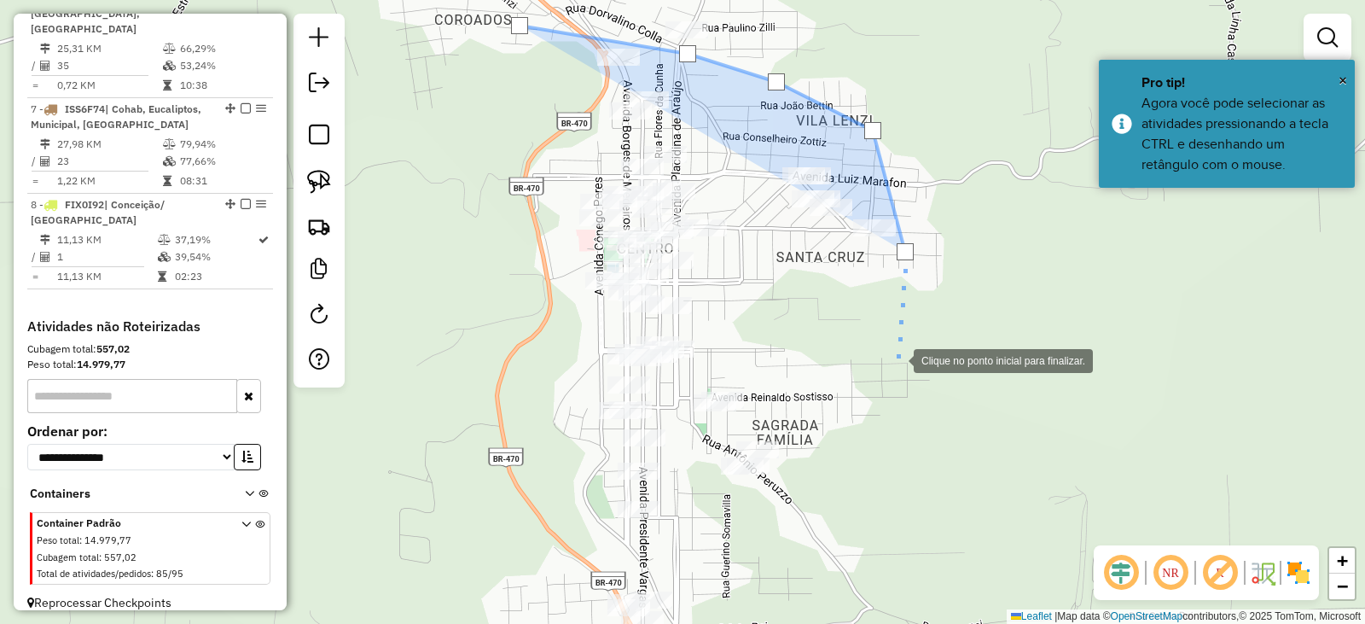
click at [897, 359] on div at bounding box center [897, 359] width 34 height 34
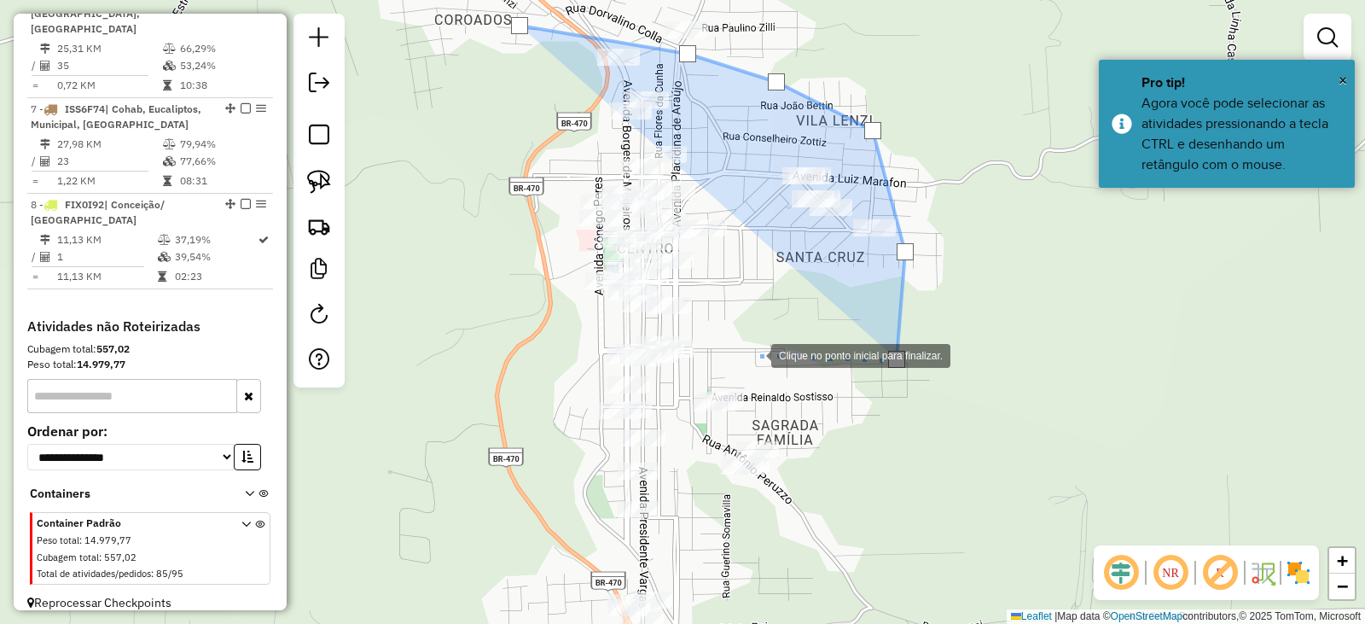
drag, startPoint x: 754, startPoint y: 354, endPoint x: 703, endPoint y: 376, distance: 55.8
click at [754, 353] on div at bounding box center [754, 354] width 34 height 34
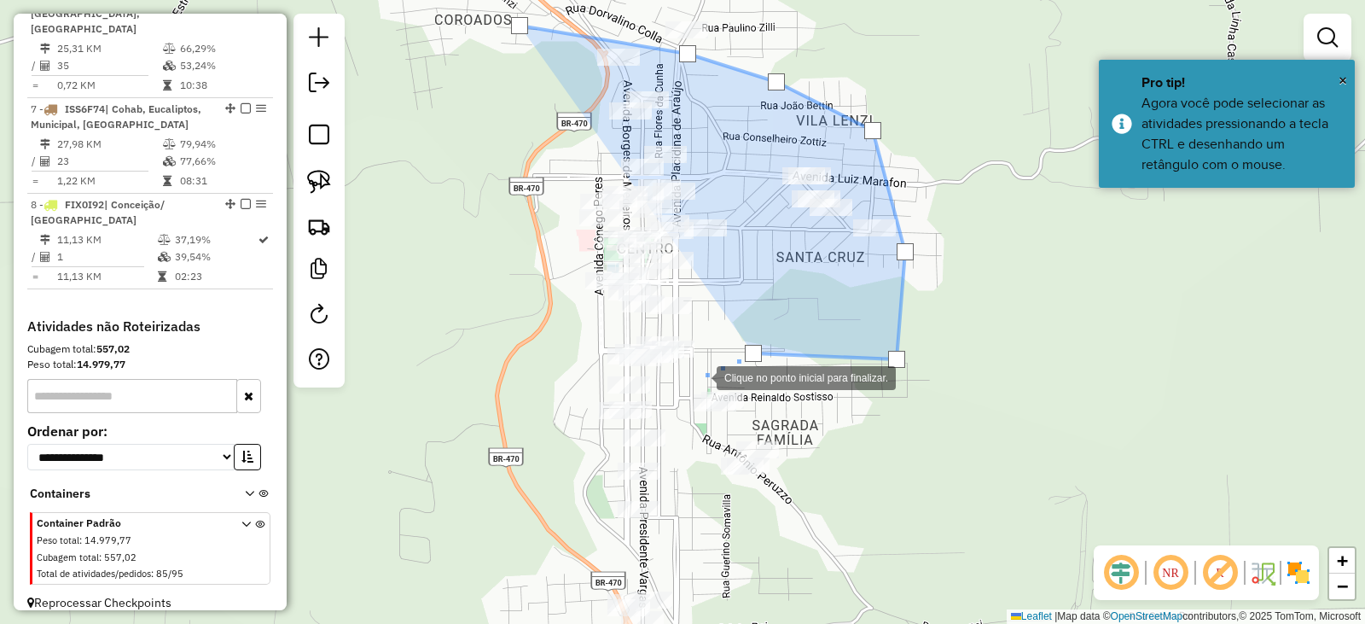
drag, startPoint x: 696, startPoint y: 376, endPoint x: 683, endPoint y: 374, distance: 13.9
click at [696, 376] on div at bounding box center [700, 376] width 34 height 34
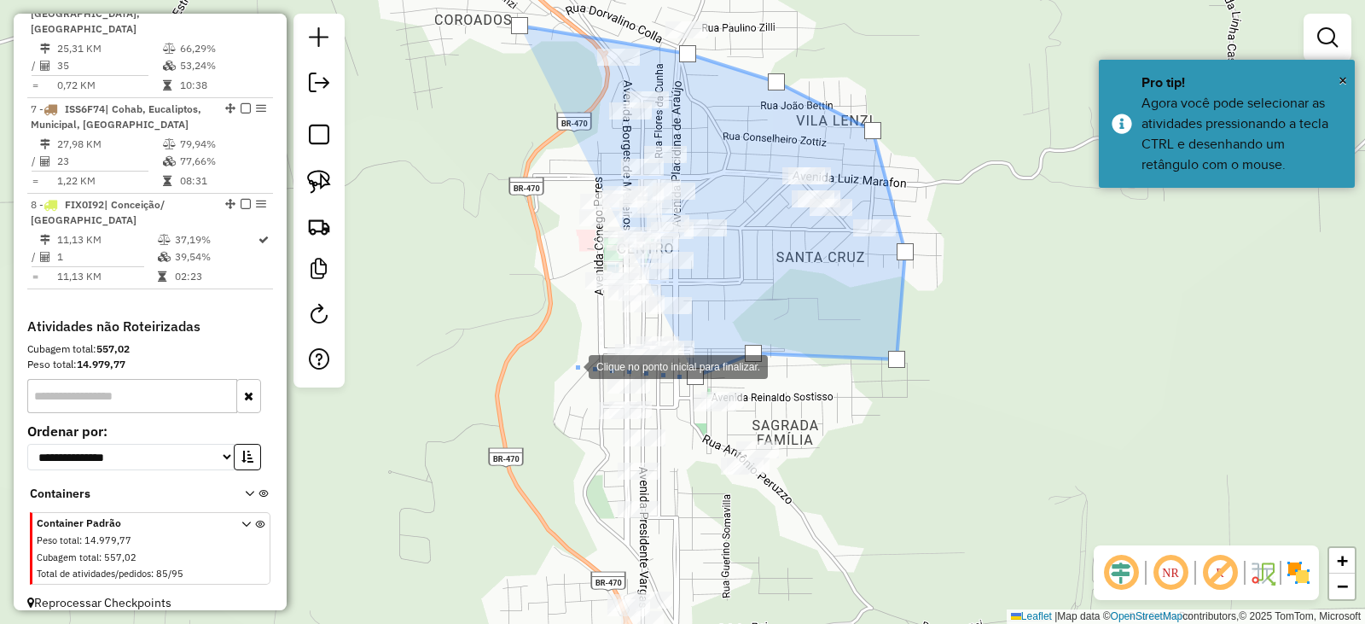
click at [572, 365] on div at bounding box center [572, 365] width 34 height 34
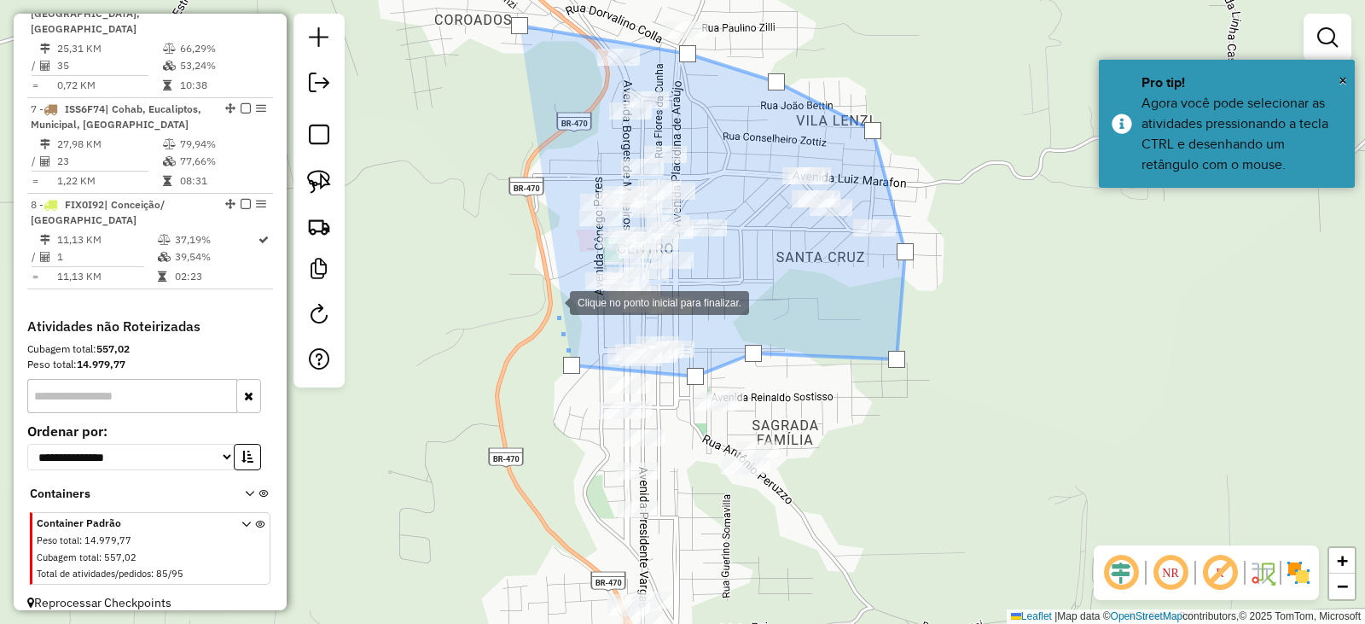
click at [553, 301] on div at bounding box center [553, 301] width 34 height 34
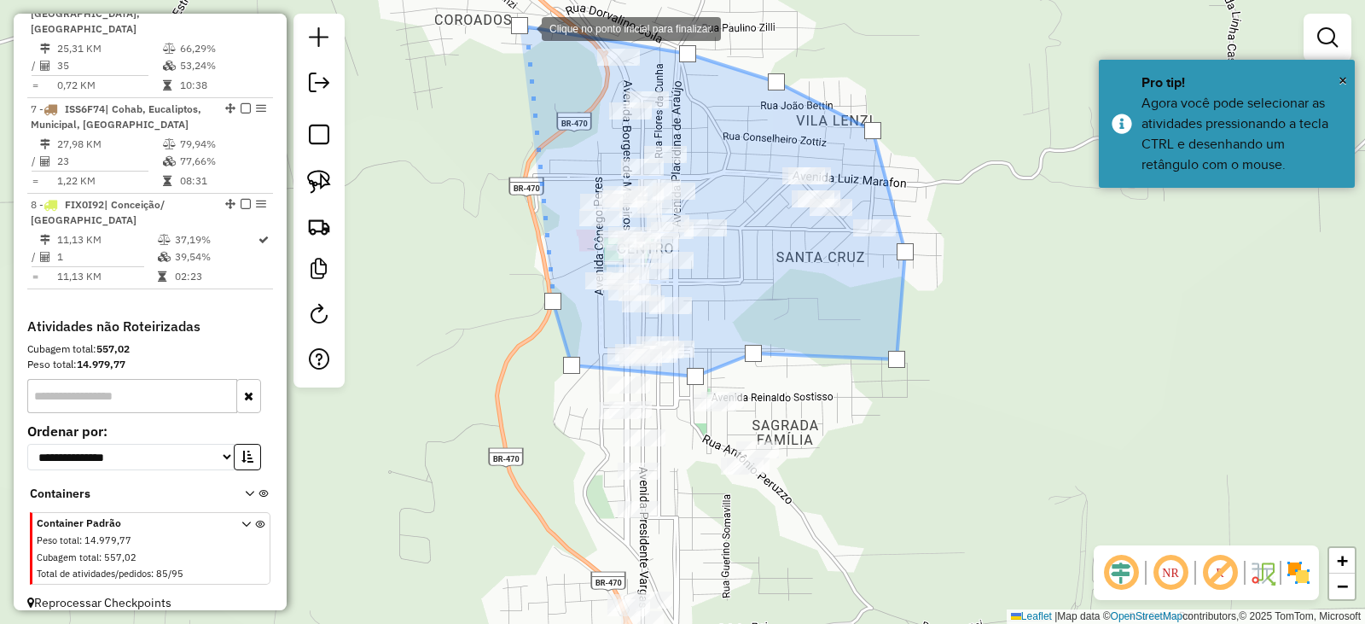
click at [525, 27] on div at bounding box center [519, 25] width 17 height 17
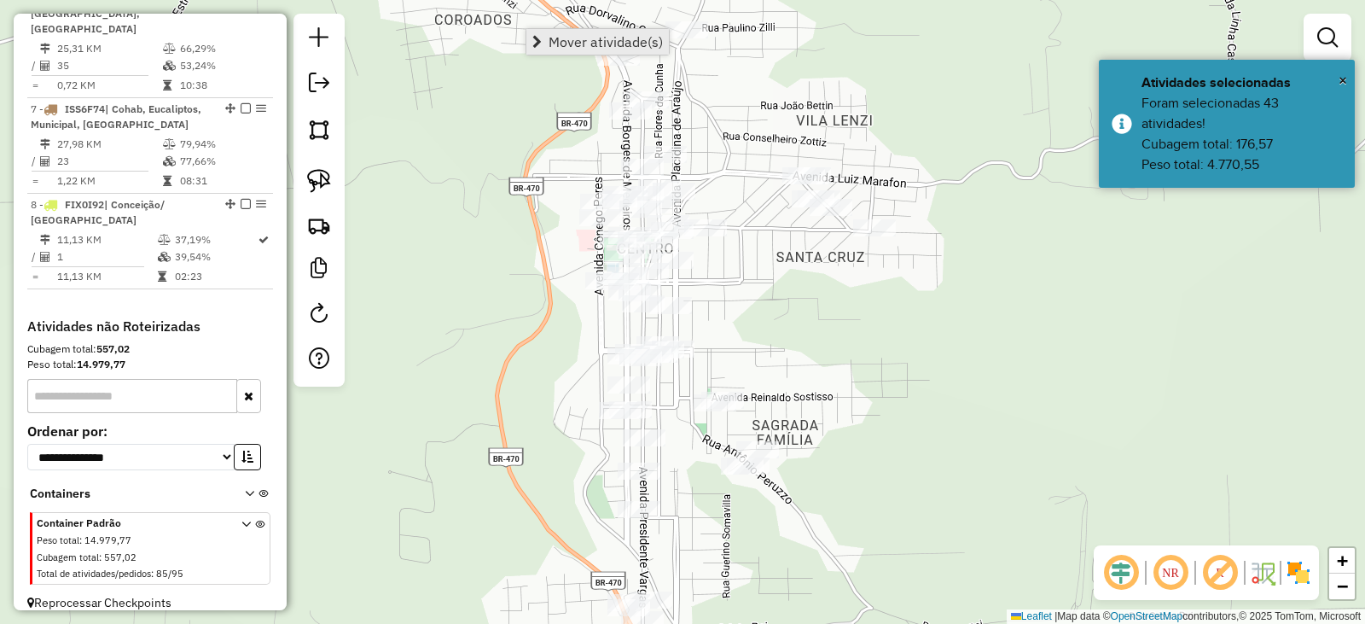
click at [550, 40] on span "Mover atividade(s)" at bounding box center [606, 42] width 114 height 14
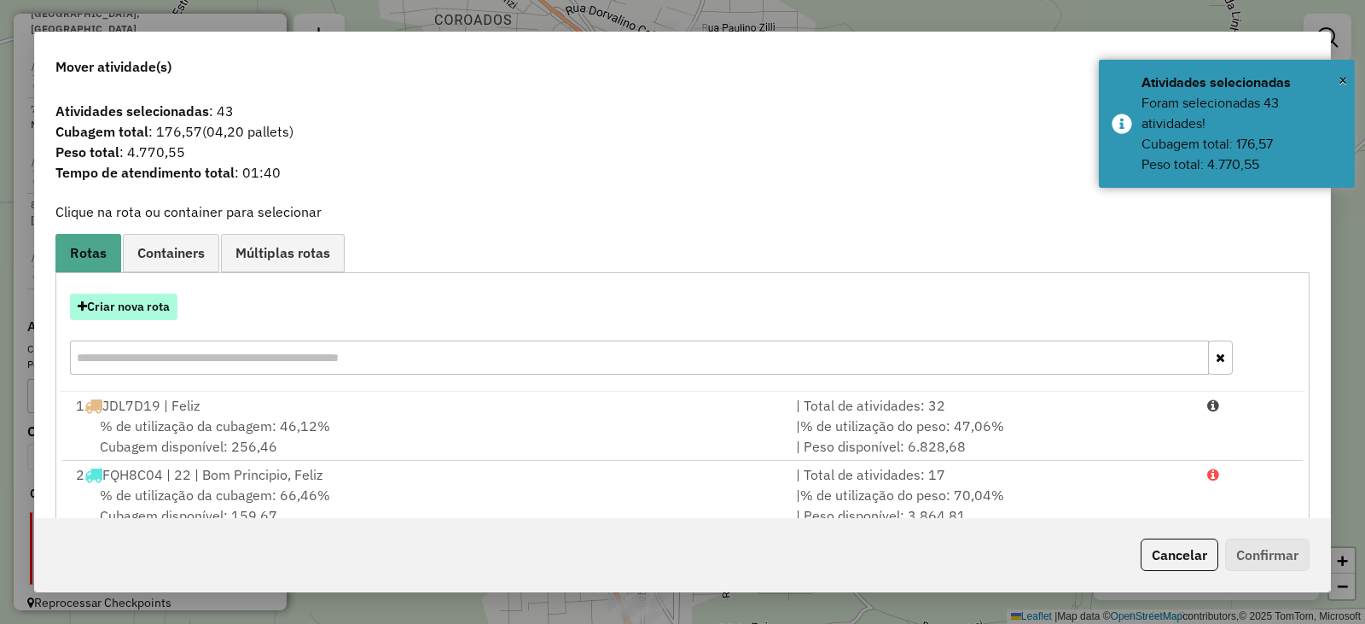
click at [155, 305] on button "Criar nova rota" at bounding box center [124, 307] width 108 height 26
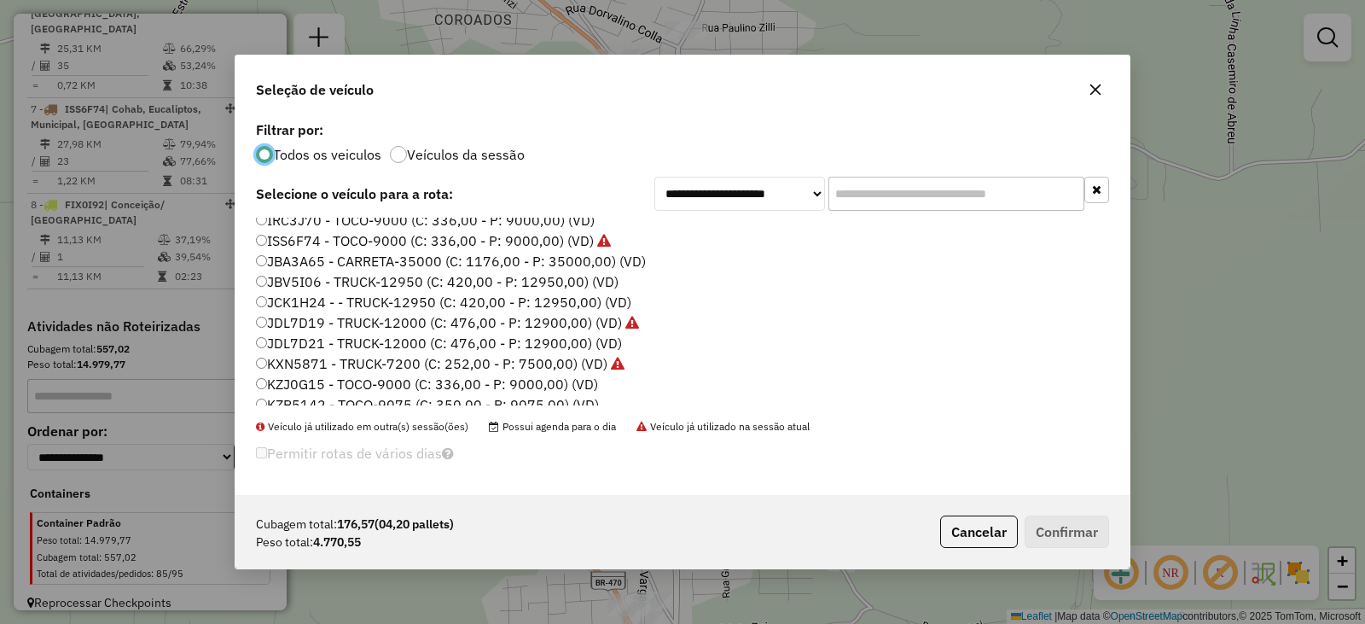
scroll to position [222, 0]
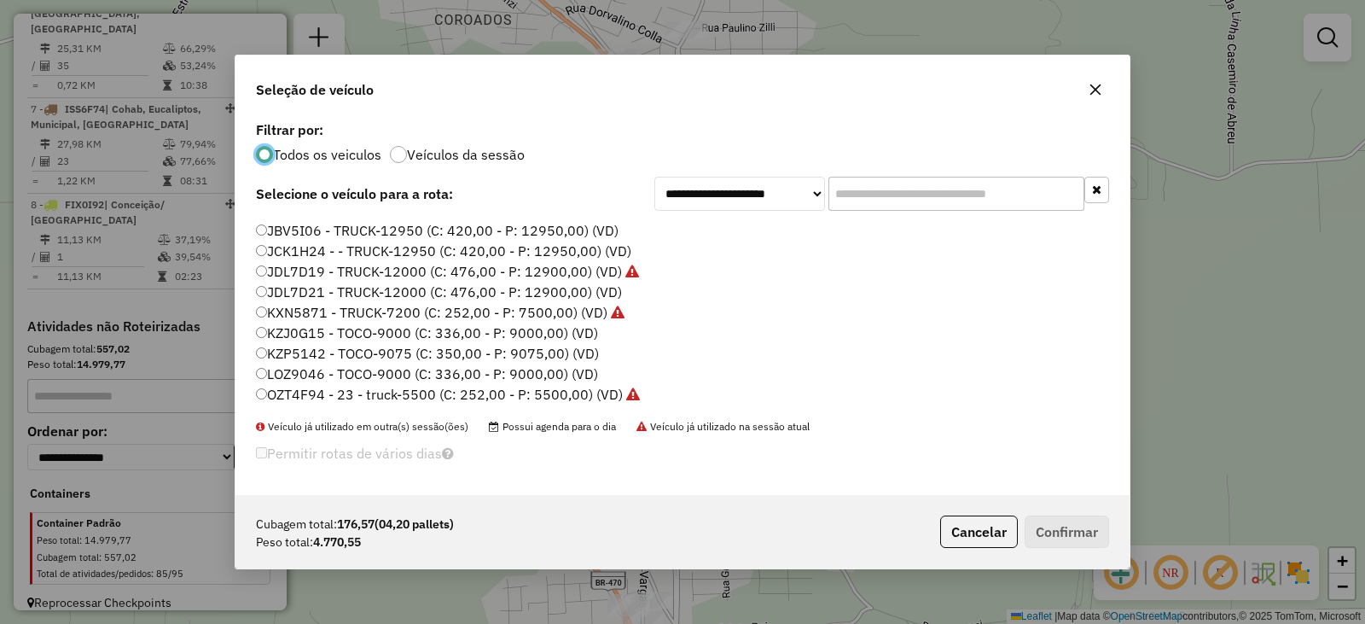
click at [307, 350] on label "KZP5142 - TOCO-9075 (C: 350,00 - P: 9075,00) (VD)" at bounding box center [427, 353] width 343 height 20
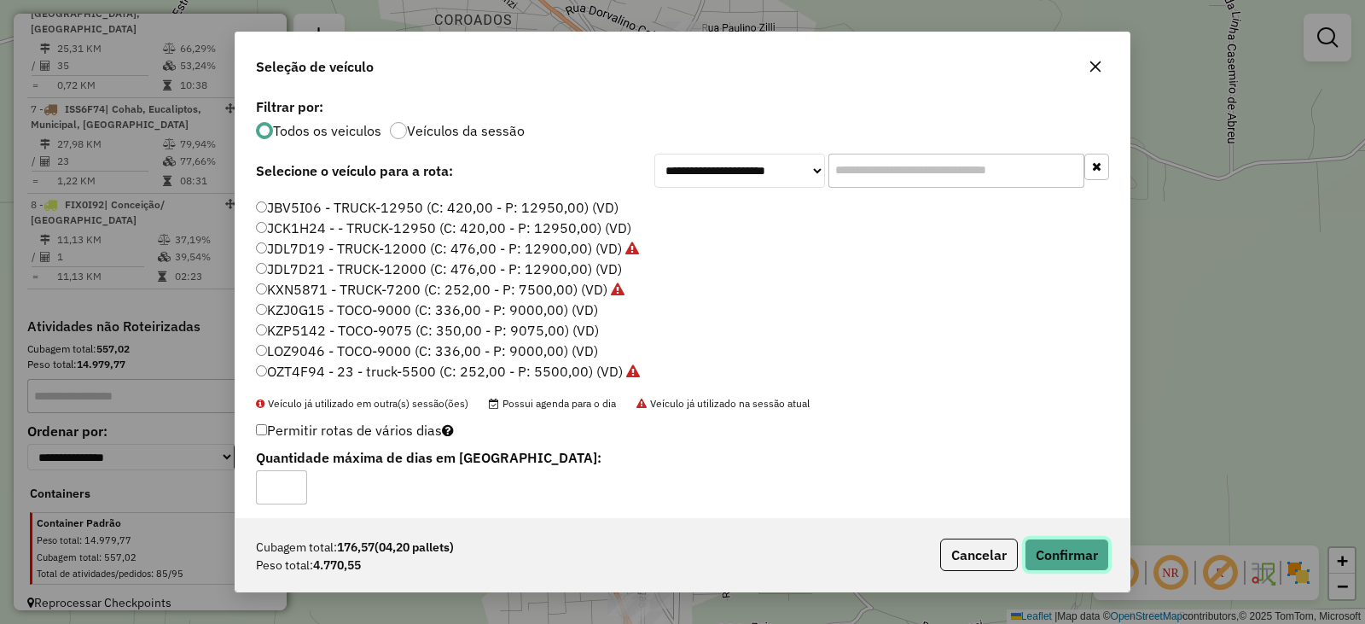
click at [1067, 560] on button "Confirmar" at bounding box center [1067, 555] width 84 height 32
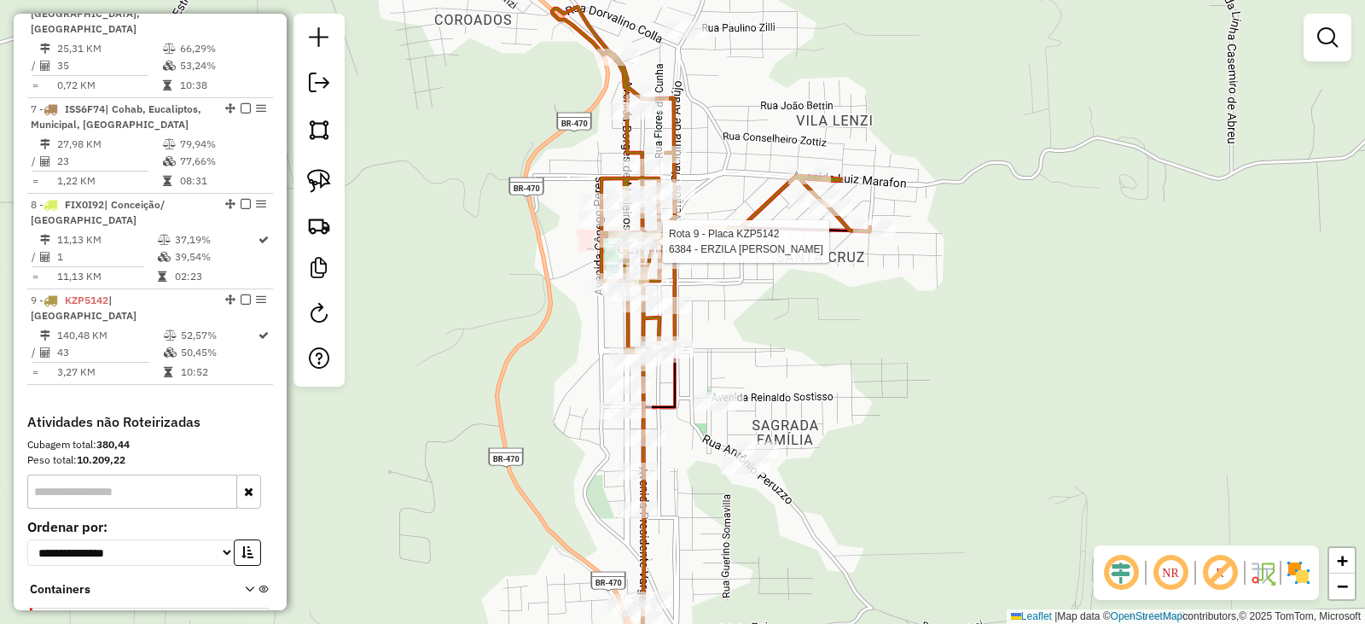
select select "*********"
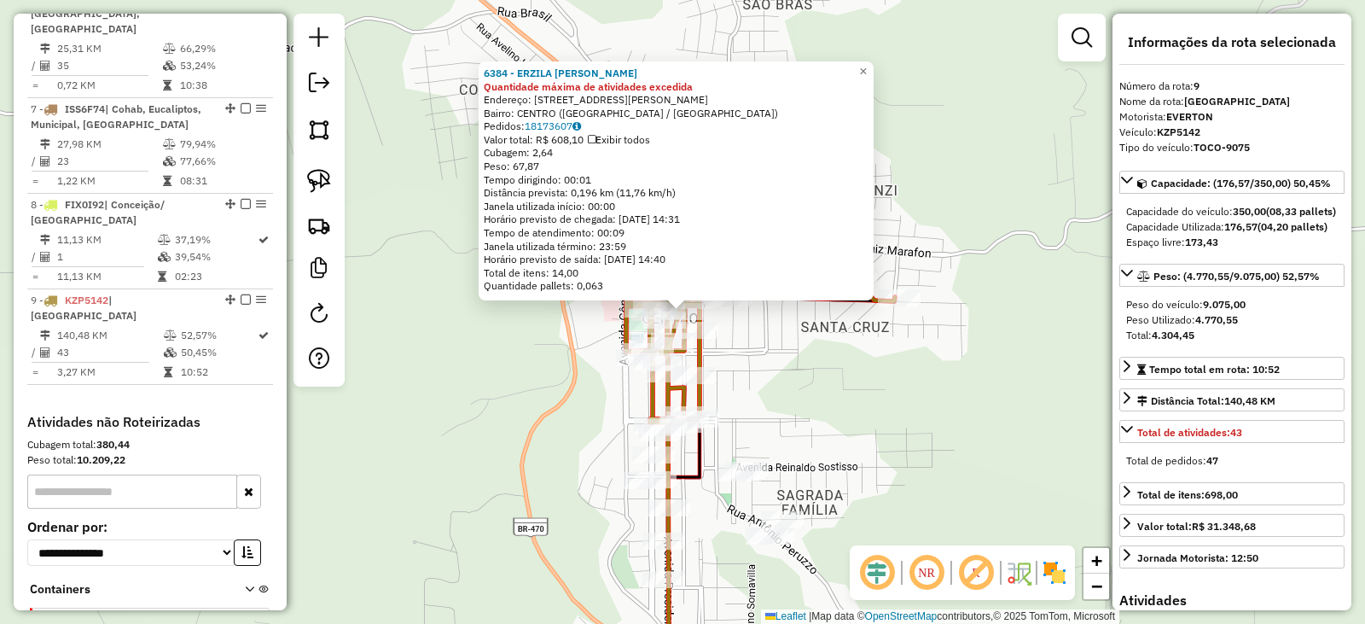
scroll to position [1282, 0]
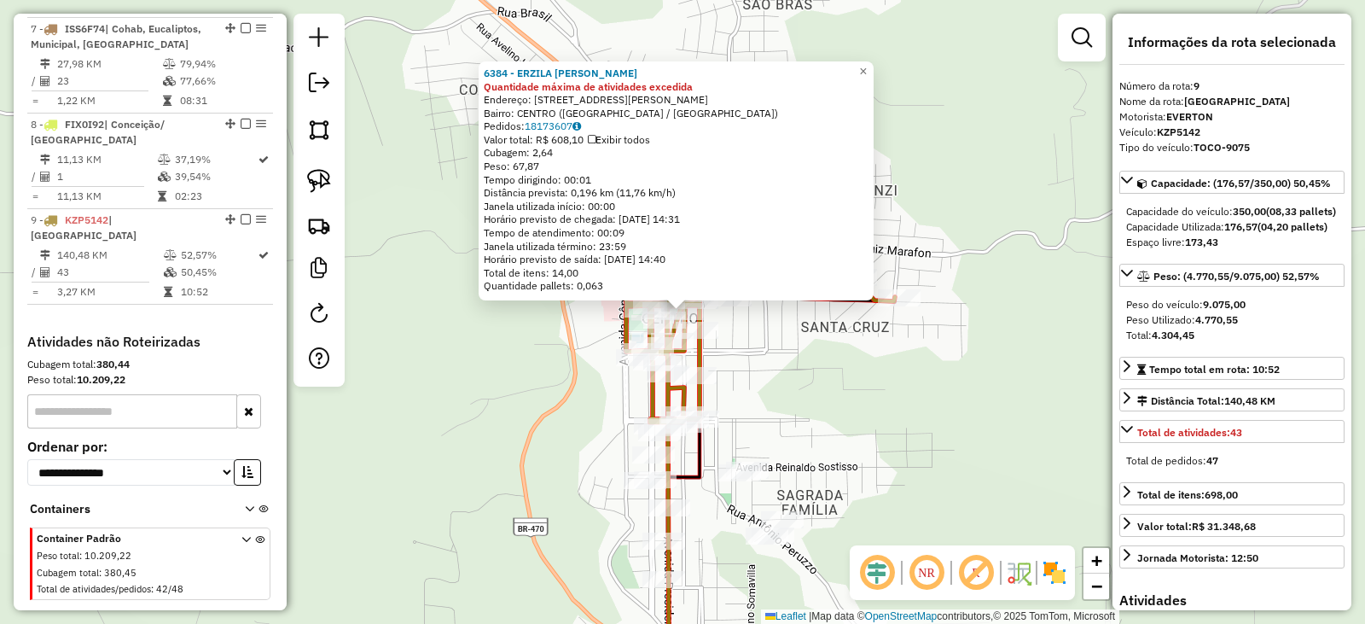
click at [878, 393] on div "6384 - ERZILA [PERSON_NAME] B Quantidade máxima de atividades excedida Endereço…" at bounding box center [682, 312] width 1365 height 624
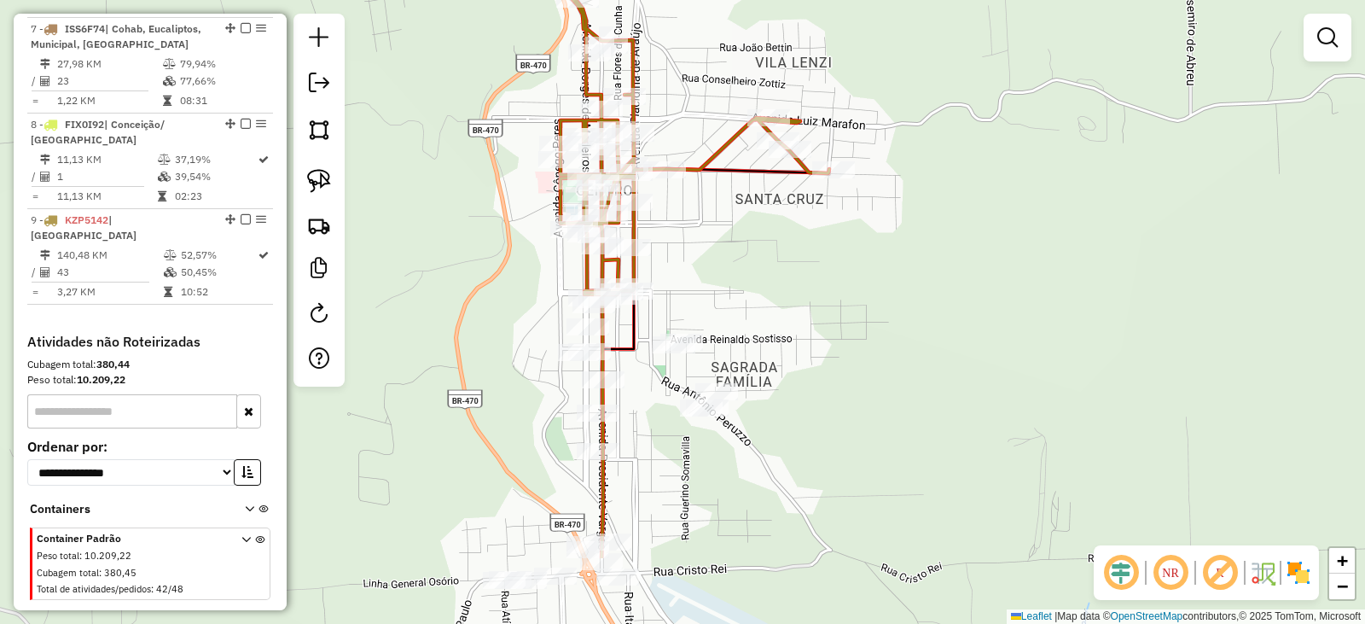
drag, startPoint x: 868, startPoint y: 397, endPoint x: 803, endPoint y: 281, distance: 133.0
click at [803, 281] on div "Janela de atendimento Grade de atendimento Capacidade Transportadoras Veículos …" at bounding box center [682, 312] width 1365 height 624
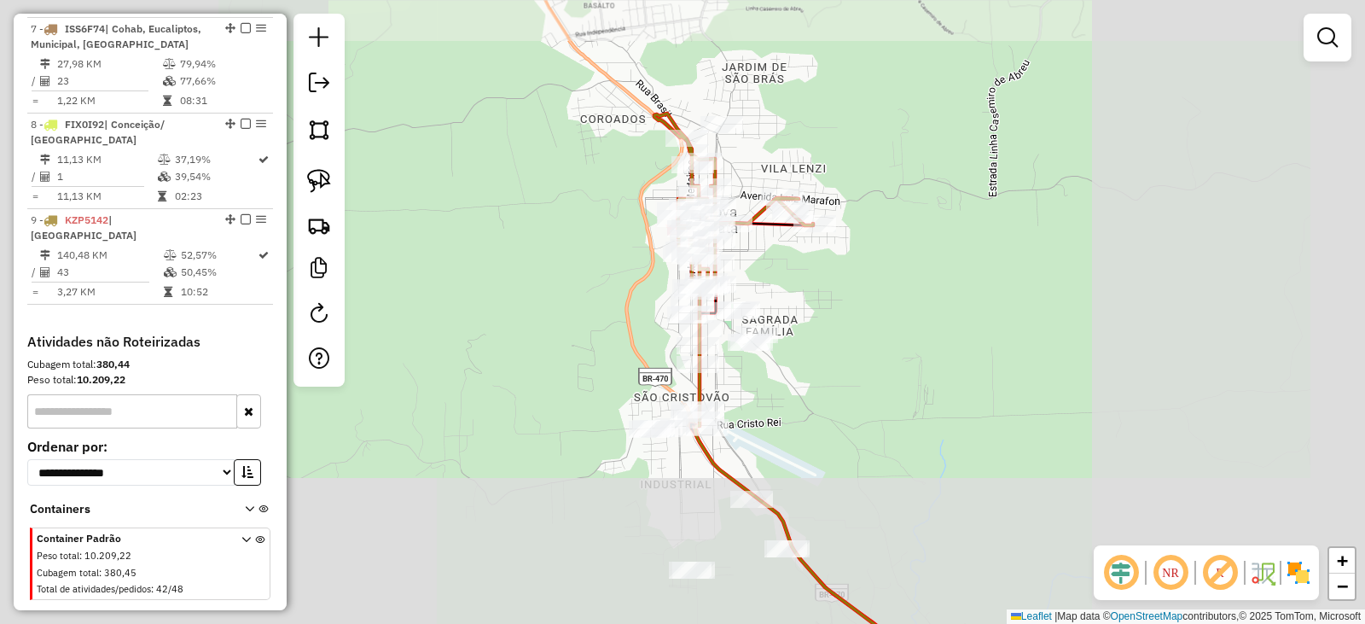
drag, startPoint x: 876, startPoint y: 282, endPoint x: 927, endPoint y: 417, distance: 144.2
click at [924, 423] on div "Janela de atendimento Grade de atendimento Capacidade Transportadoras Veículos …" at bounding box center [682, 312] width 1365 height 624
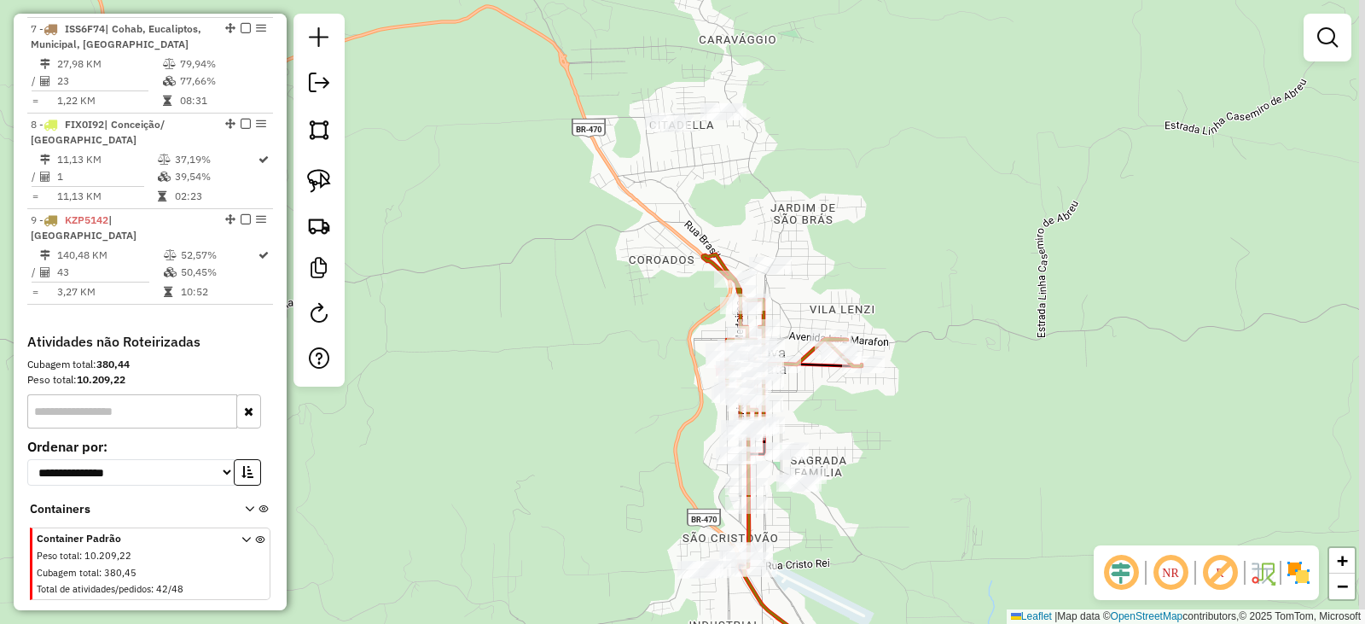
drag, startPoint x: 911, startPoint y: 254, endPoint x: 940, endPoint y: 305, distance: 58.1
click at [943, 305] on div "Janela de atendimento Grade de atendimento Capacidade Transportadoras Veículos …" at bounding box center [682, 312] width 1365 height 624
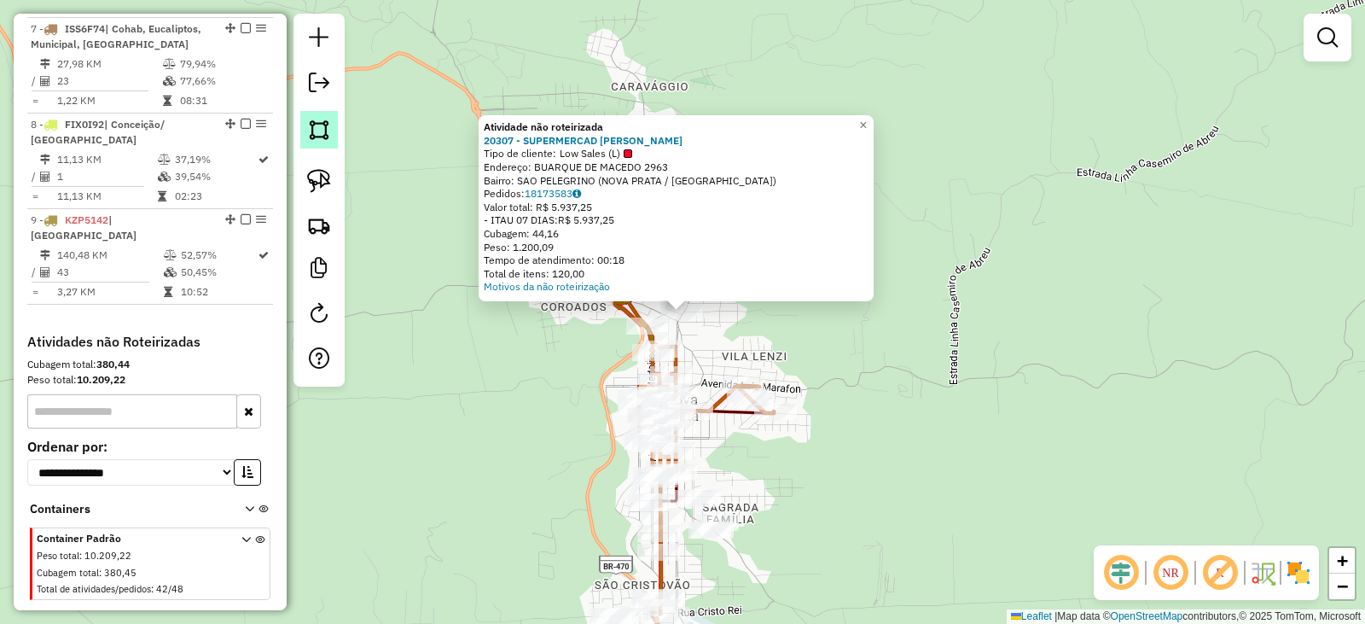
click at [322, 130] on img at bounding box center [319, 130] width 24 height 24
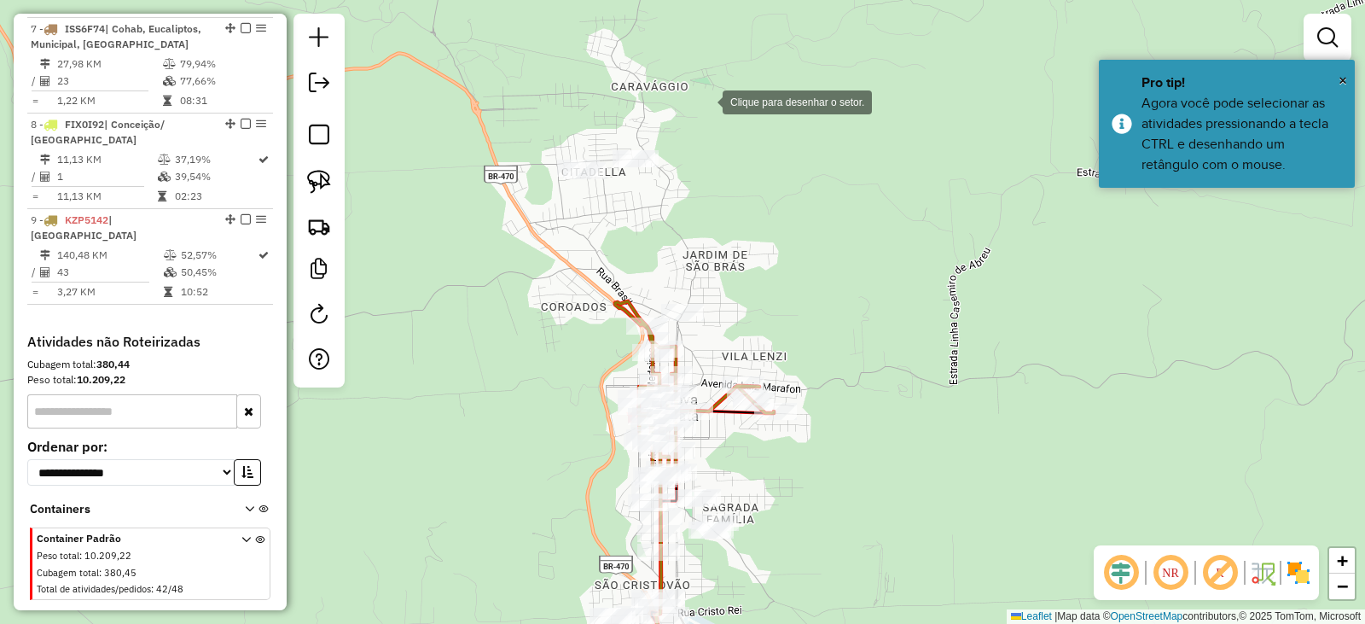
drag, startPoint x: 696, startPoint y: 89, endPoint x: 681, endPoint y: 89, distance: 15.4
click at [696, 89] on div at bounding box center [706, 101] width 34 height 34
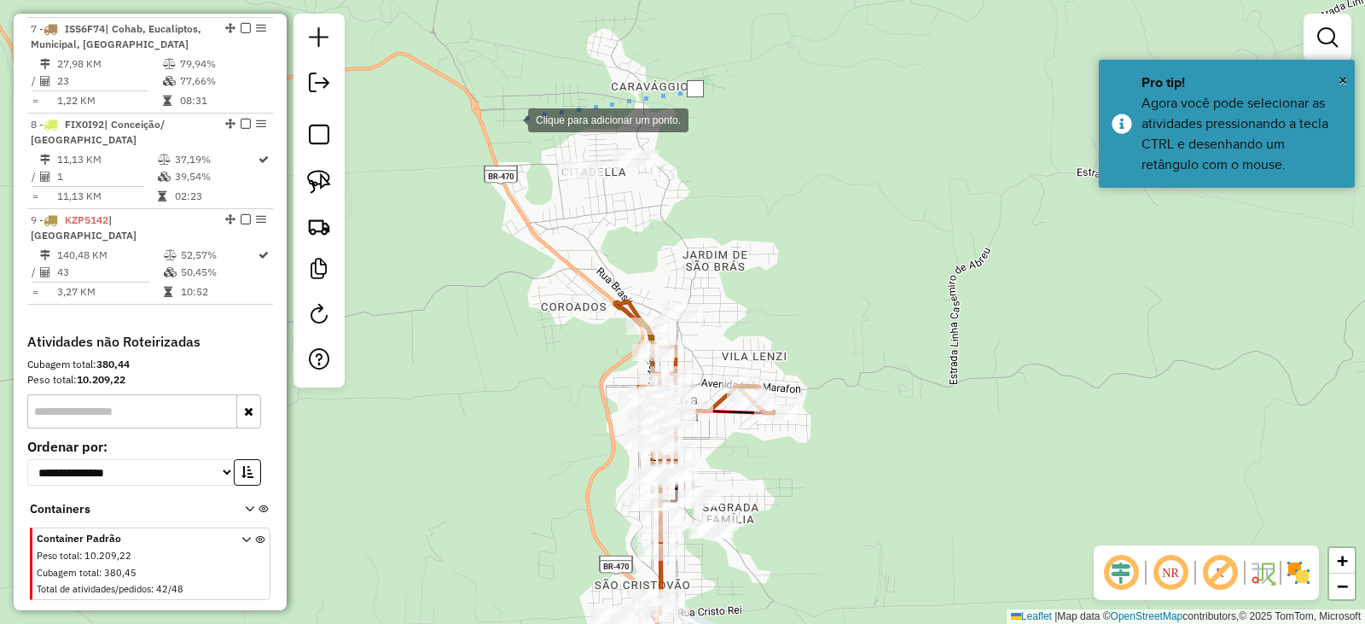
click at [511, 119] on div at bounding box center [511, 119] width 34 height 34
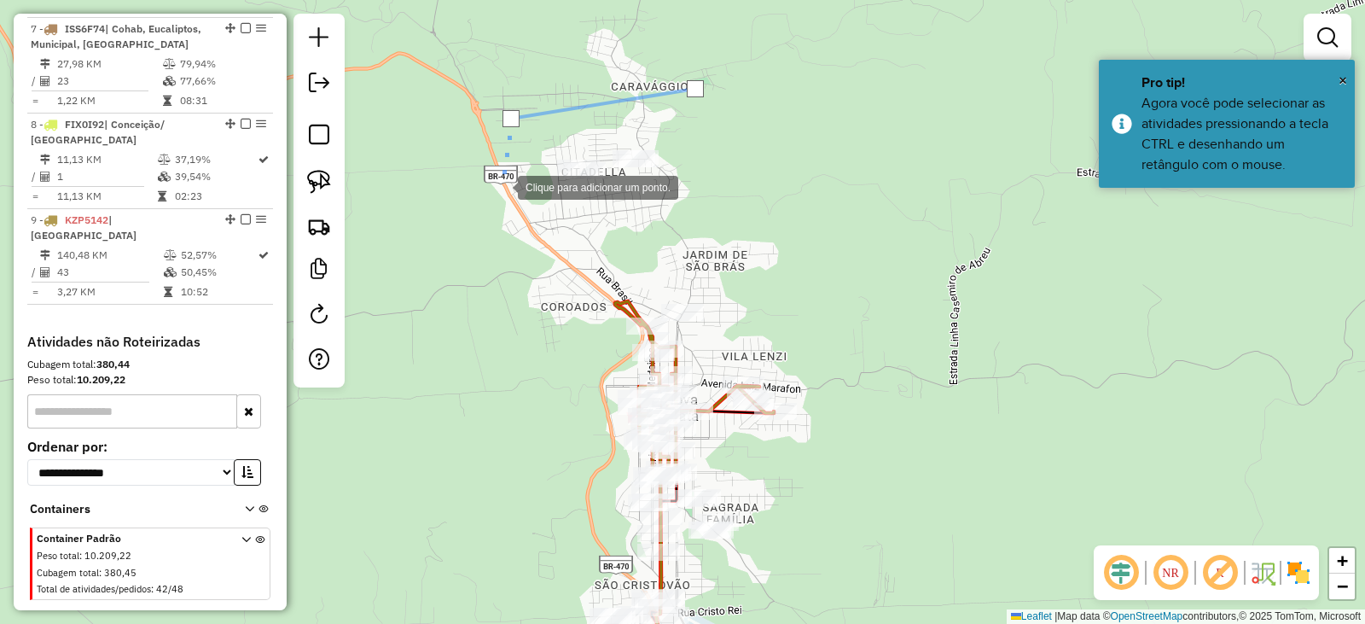
click at [501, 186] on div at bounding box center [501, 186] width 34 height 34
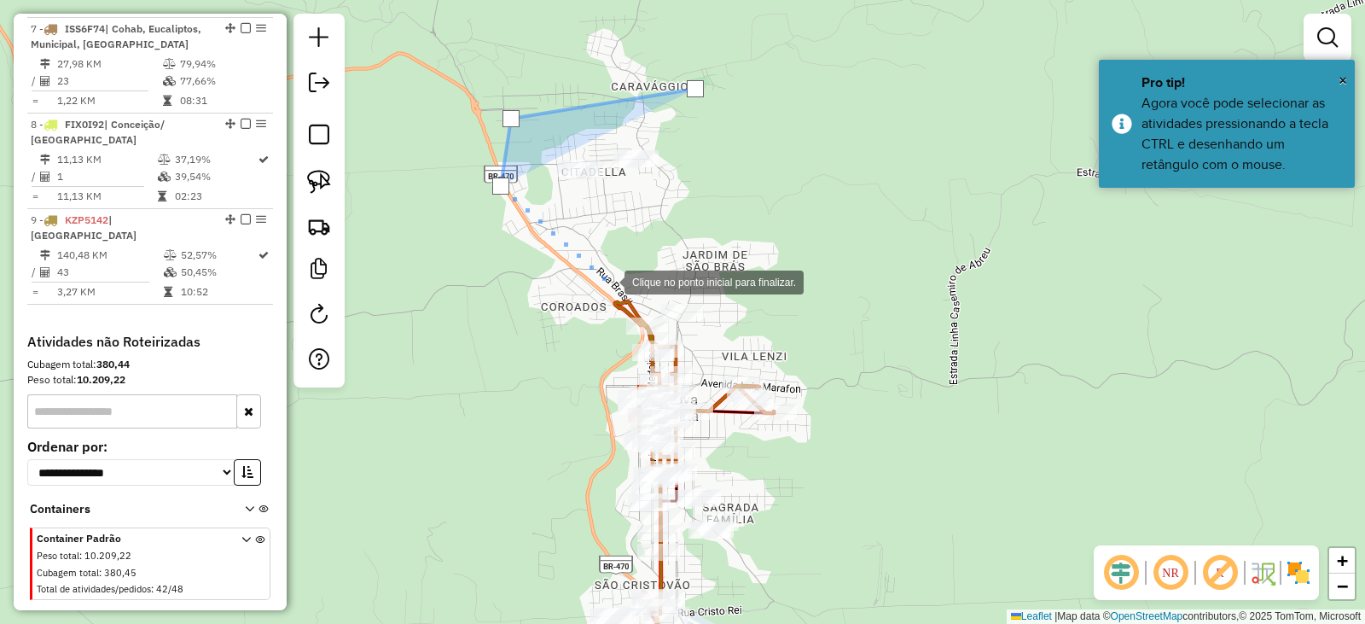
click at [608, 282] on div at bounding box center [608, 281] width 34 height 34
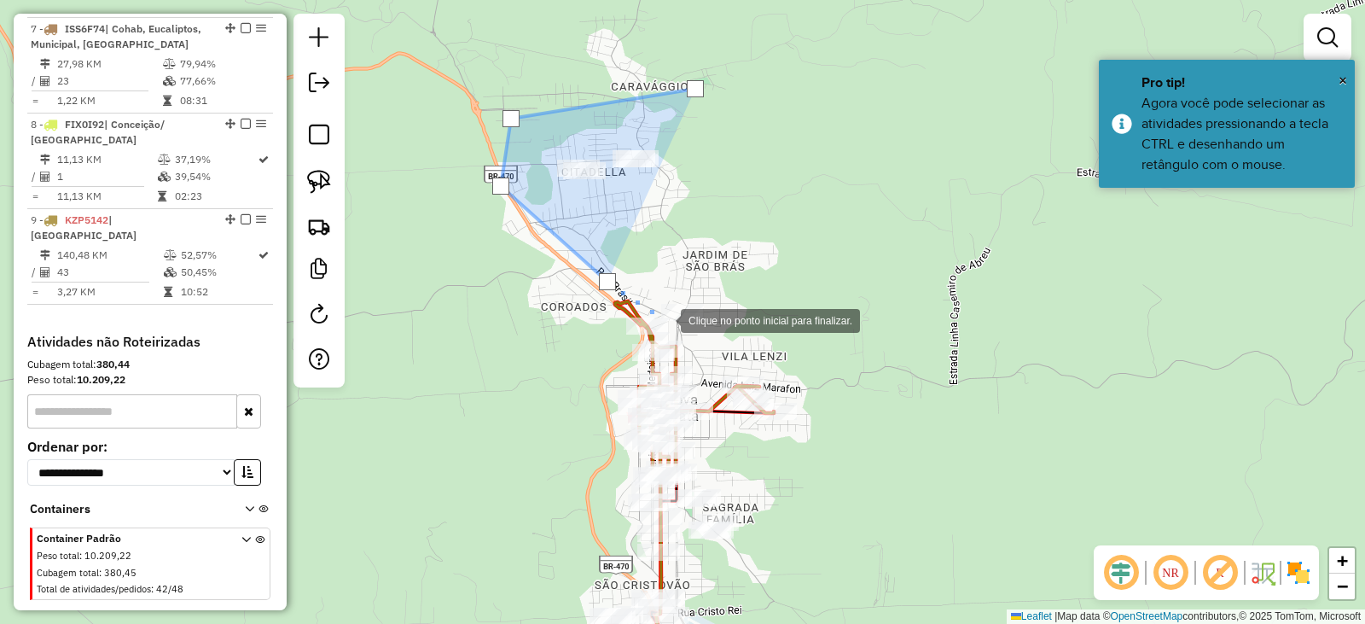
click at [664, 319] on div at bounding box center [664, 319] width 34 height 34
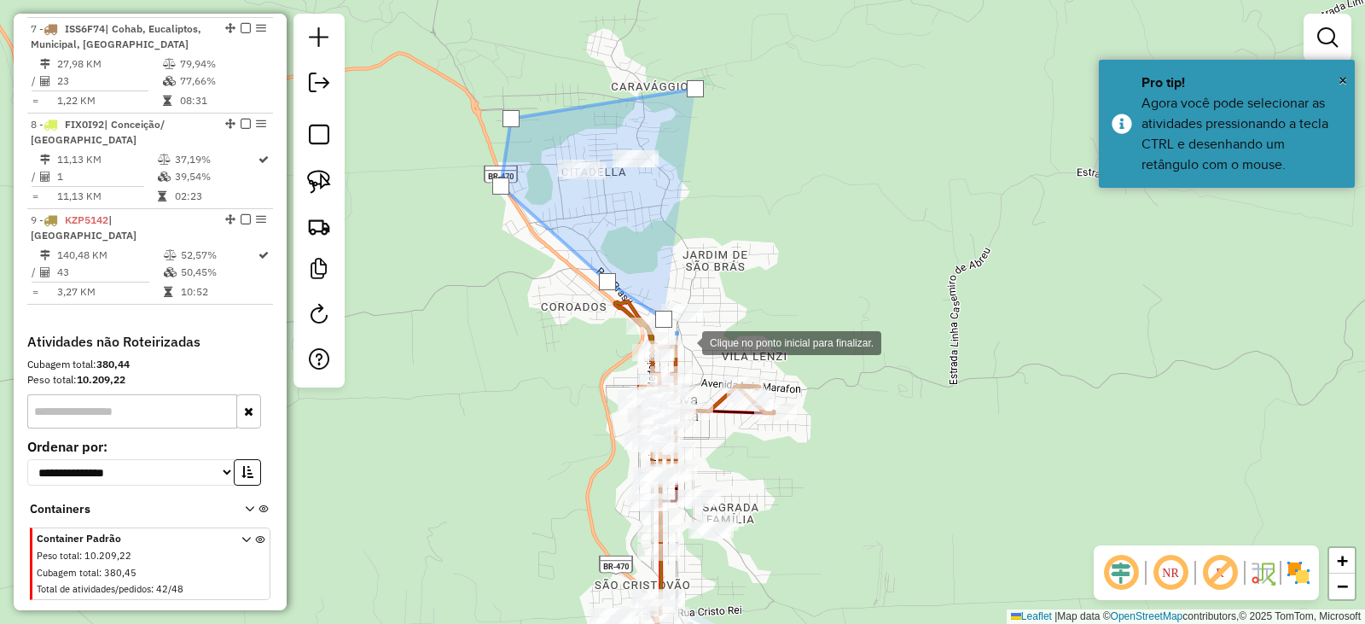
click at [690, 344] on div at bounding box center [685, 341] width 34 height 34
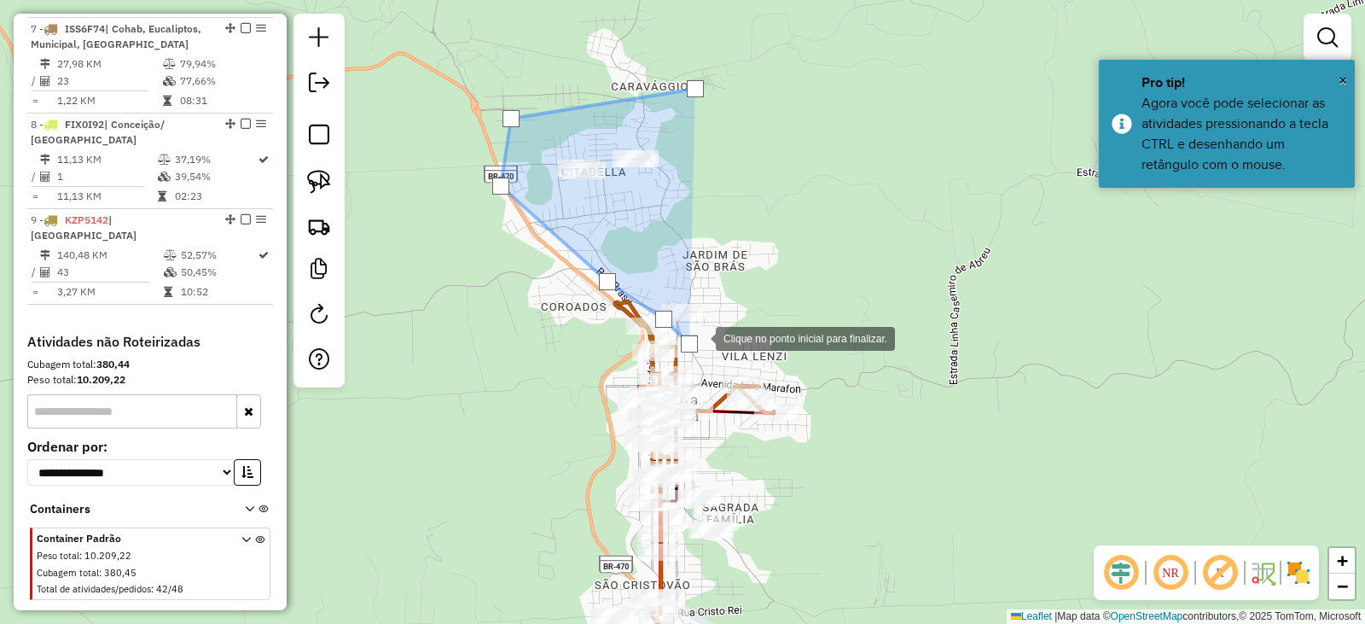
click at [716, 330] on div at bounding box center [699, 337] width 34 height 34
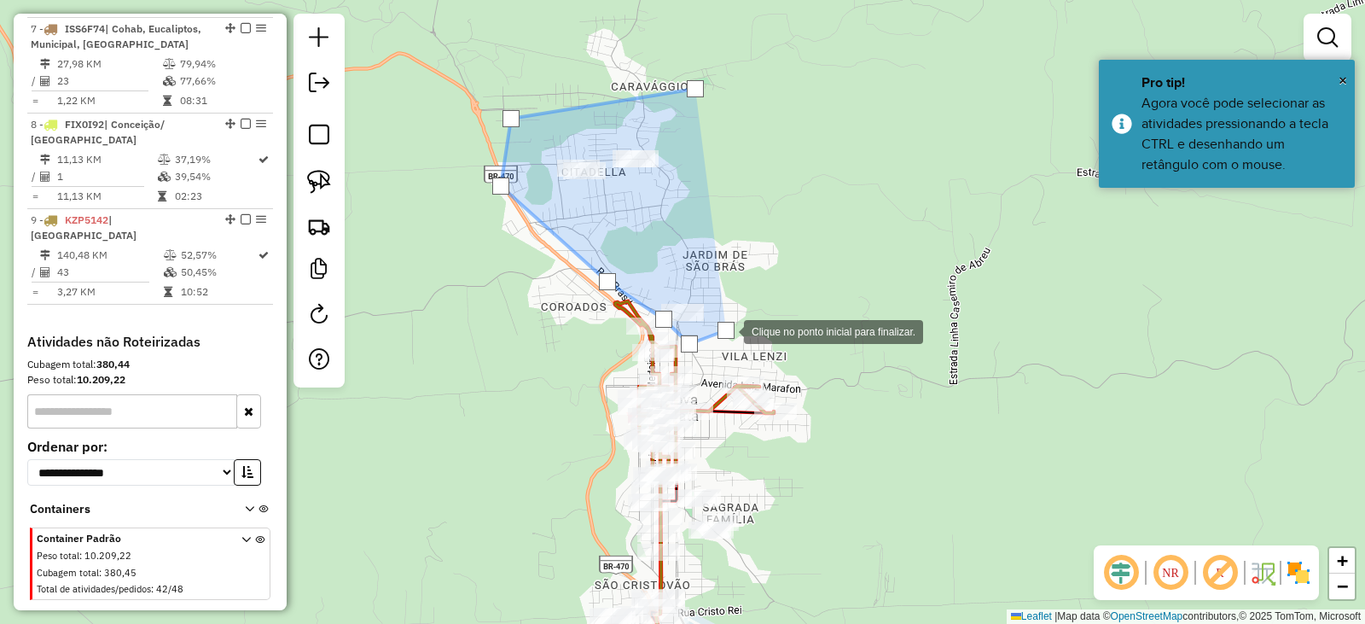
click at [744, 347] on div at bounding box center [727, 330] width 34 height 34
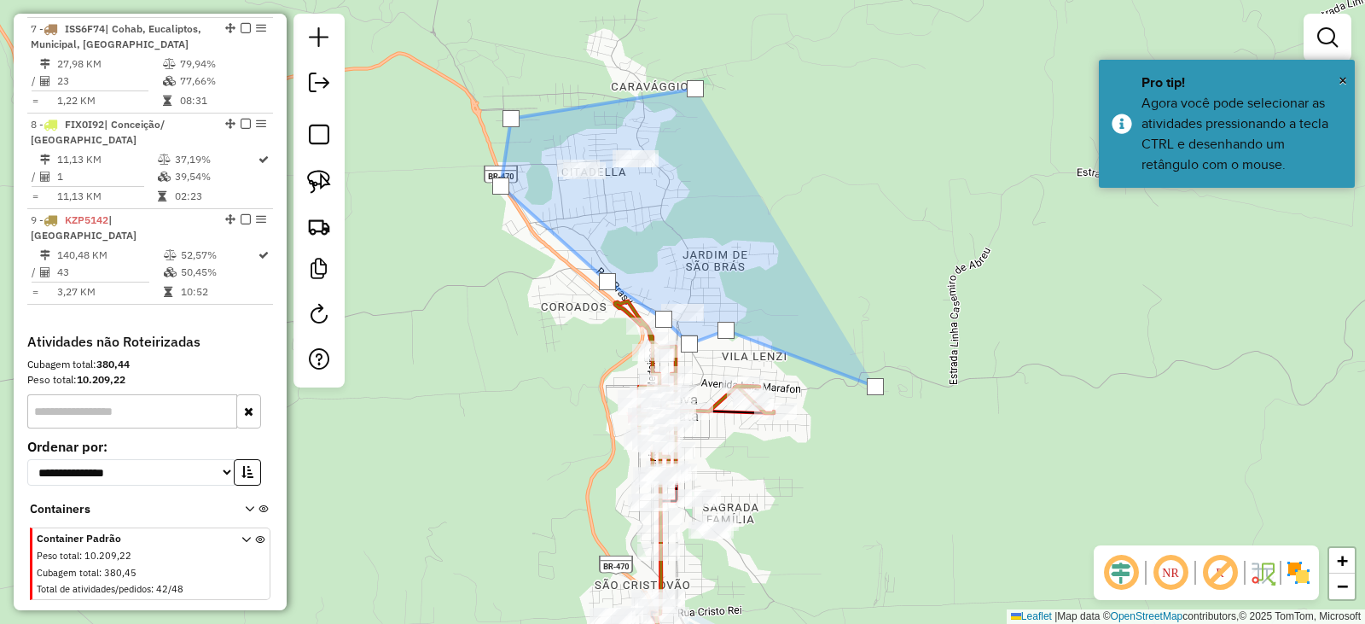
click at [859, 404] on div at bounding box center [876, 387] width 34 height 34
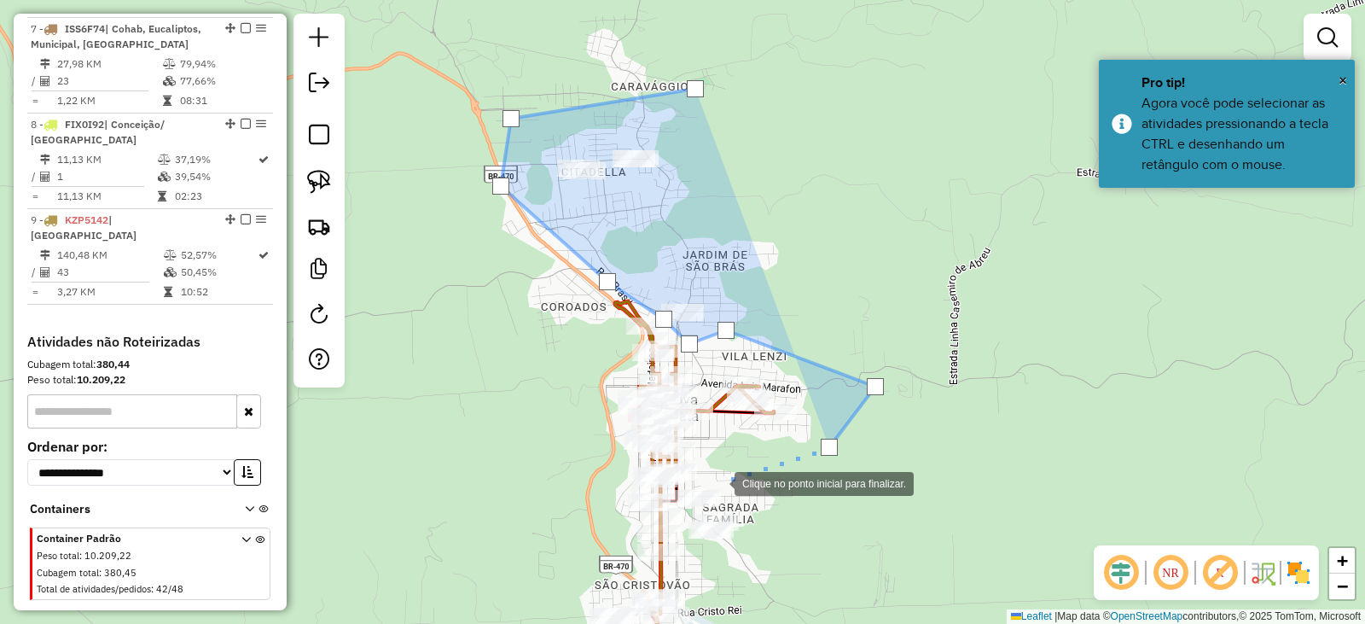
click at [718, 482] on div at bounding box center [718, 482] width 34 height 34
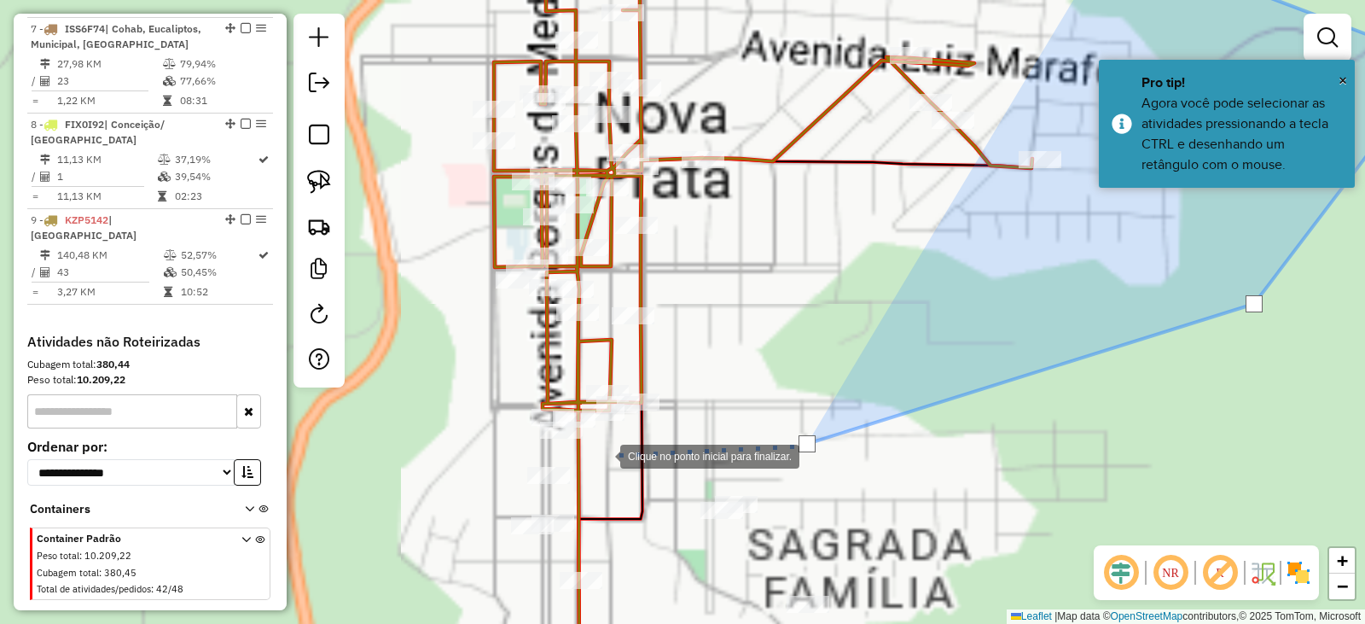
click at [603, 455] on div at bounding box center [603, 455] width 34 height 34
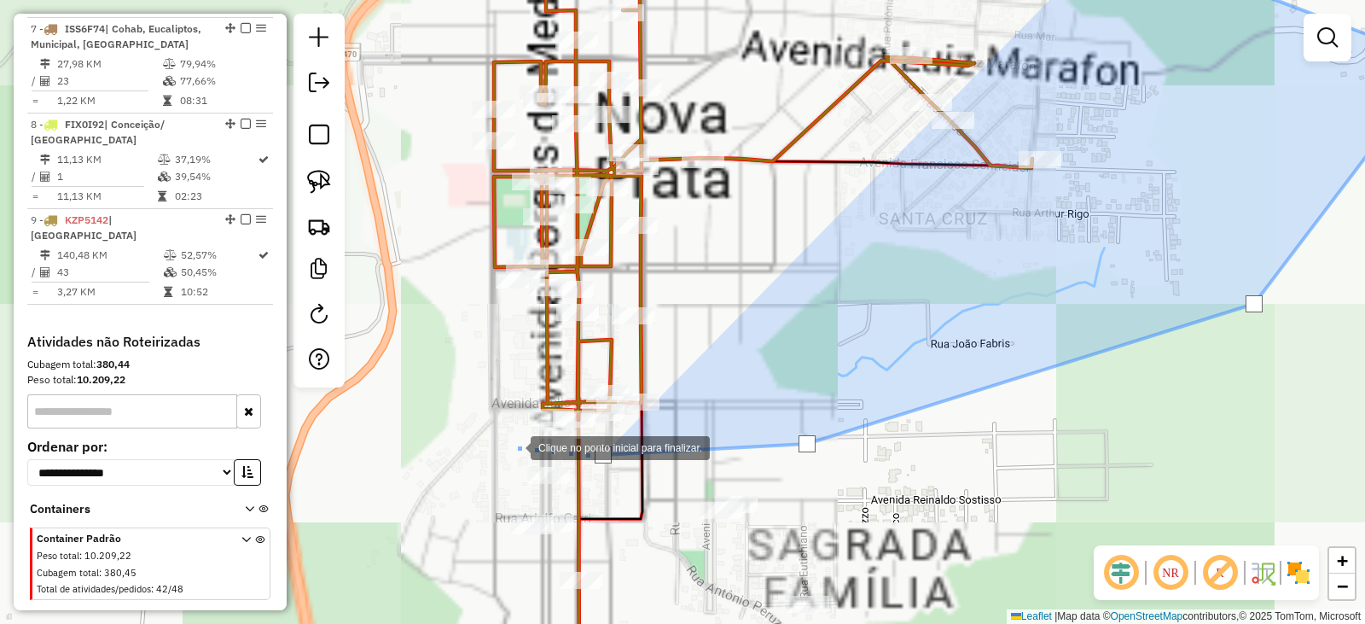
click at [514, 446] on div at bounding box center [514, 446] width 34 height 34
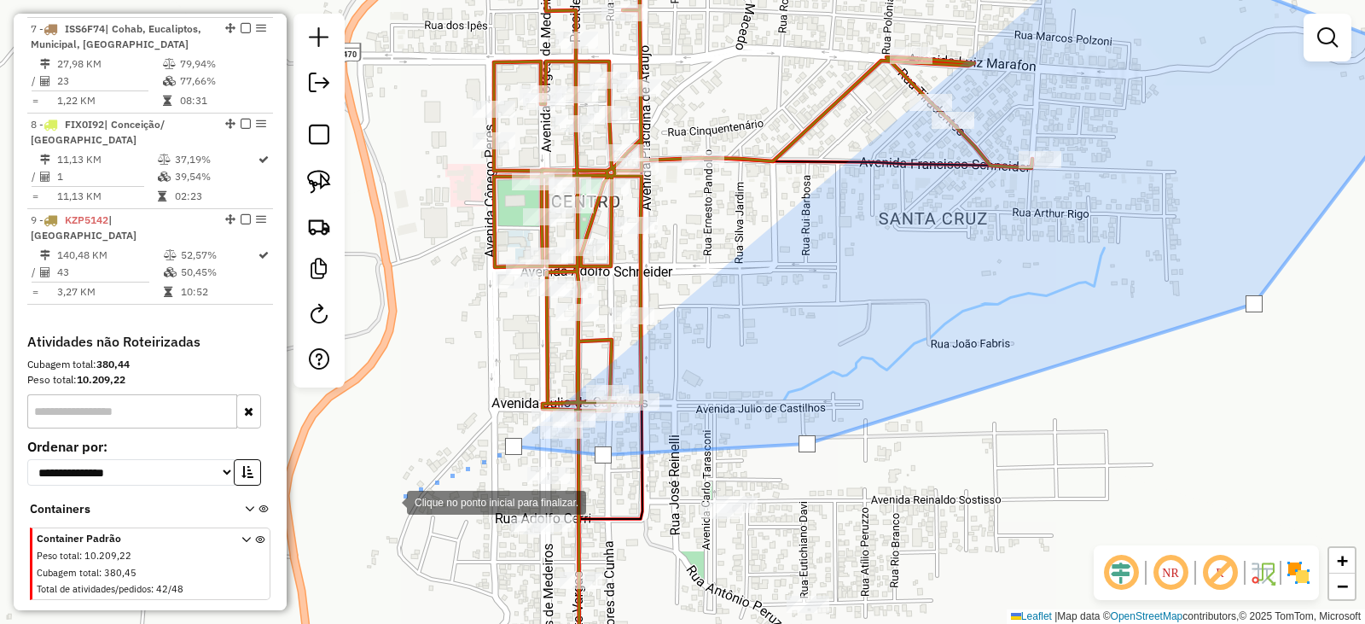
click at [381, 508] on div at bounding box center [390, 501] width 34 height 34
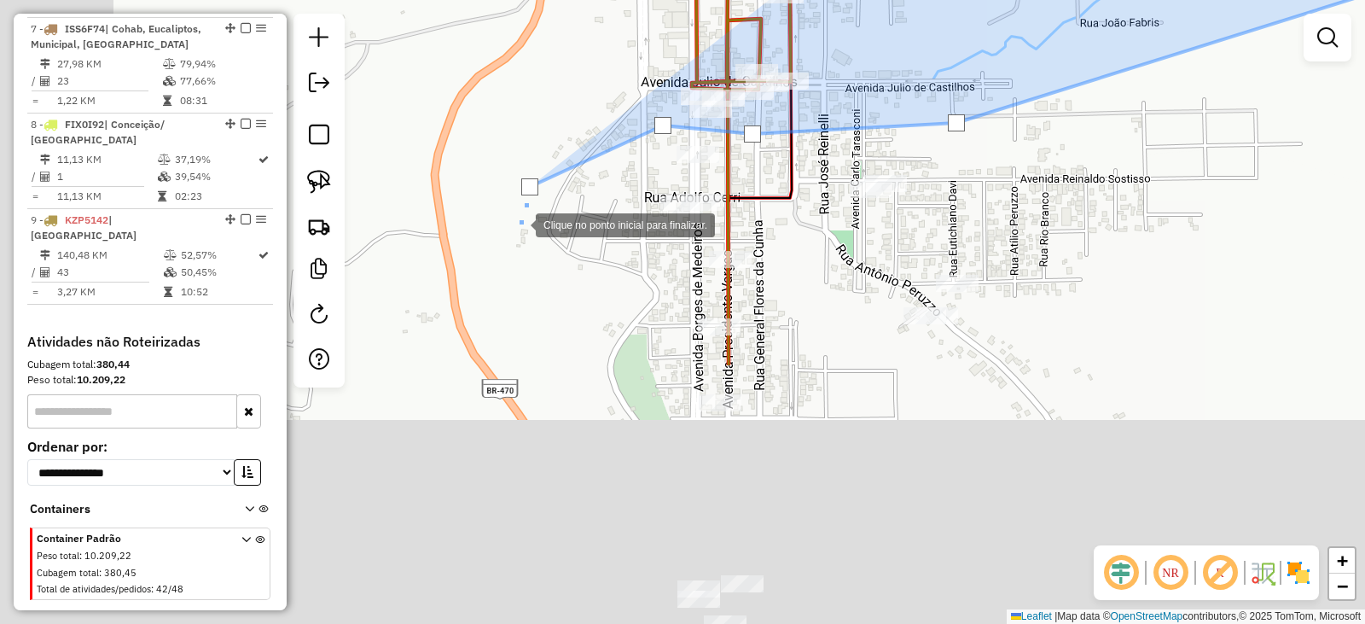
drag, startPoint x: 363, startPoint y: 552, endPoint x: 512, endPoint y: 231, distance: 353.9
click at [512, 231] on div at bounding box center [519, 224] width 34 height 34
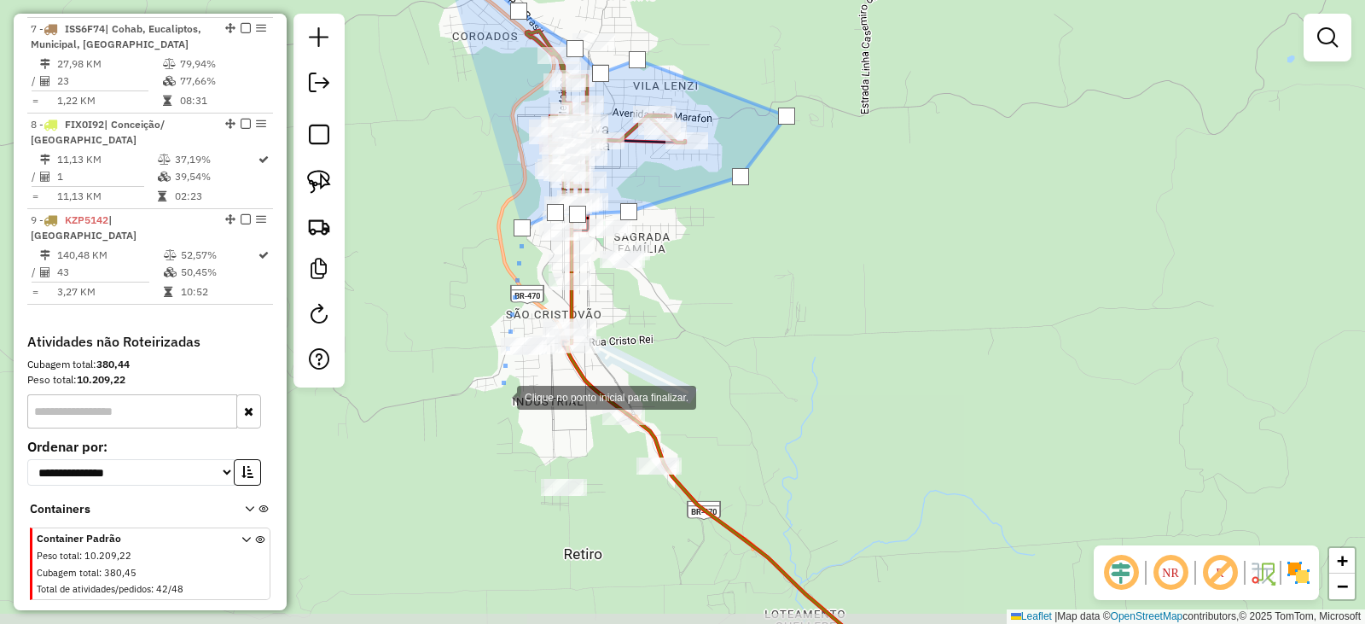
click at [501, 397] on div at bounding box center [500, 396] width 34 height 34
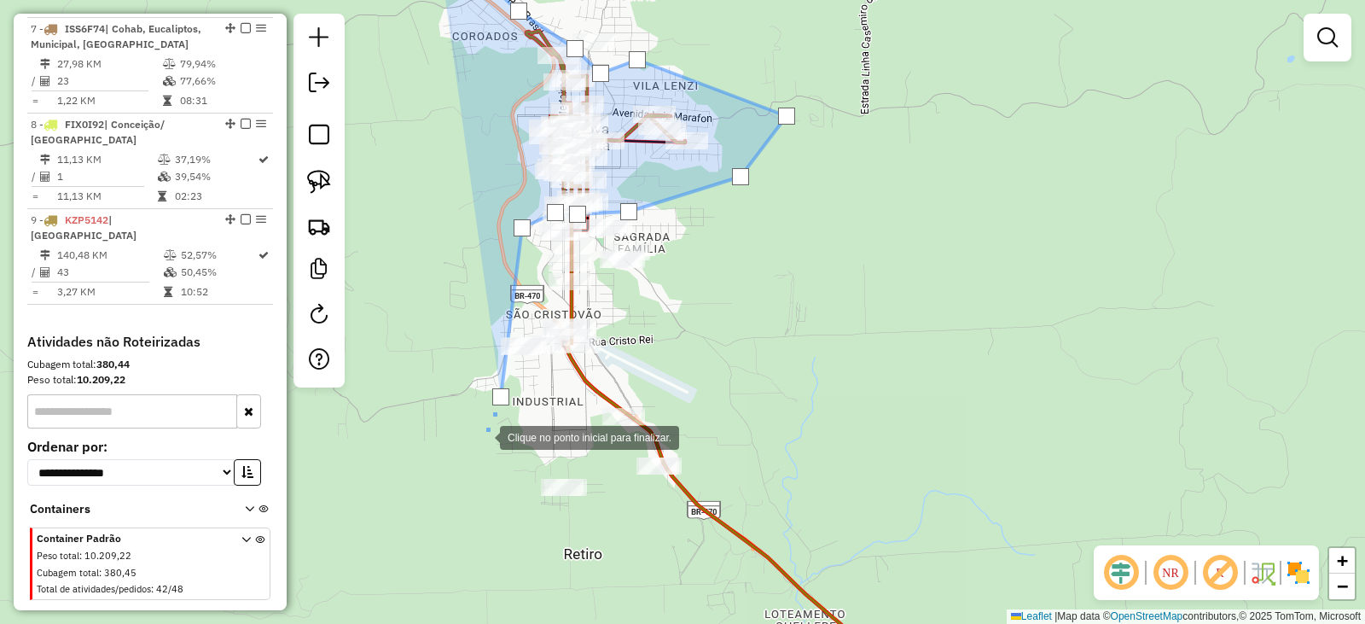
click at [483, 443] on div at bounding box center [483, 436] width 34 height 34
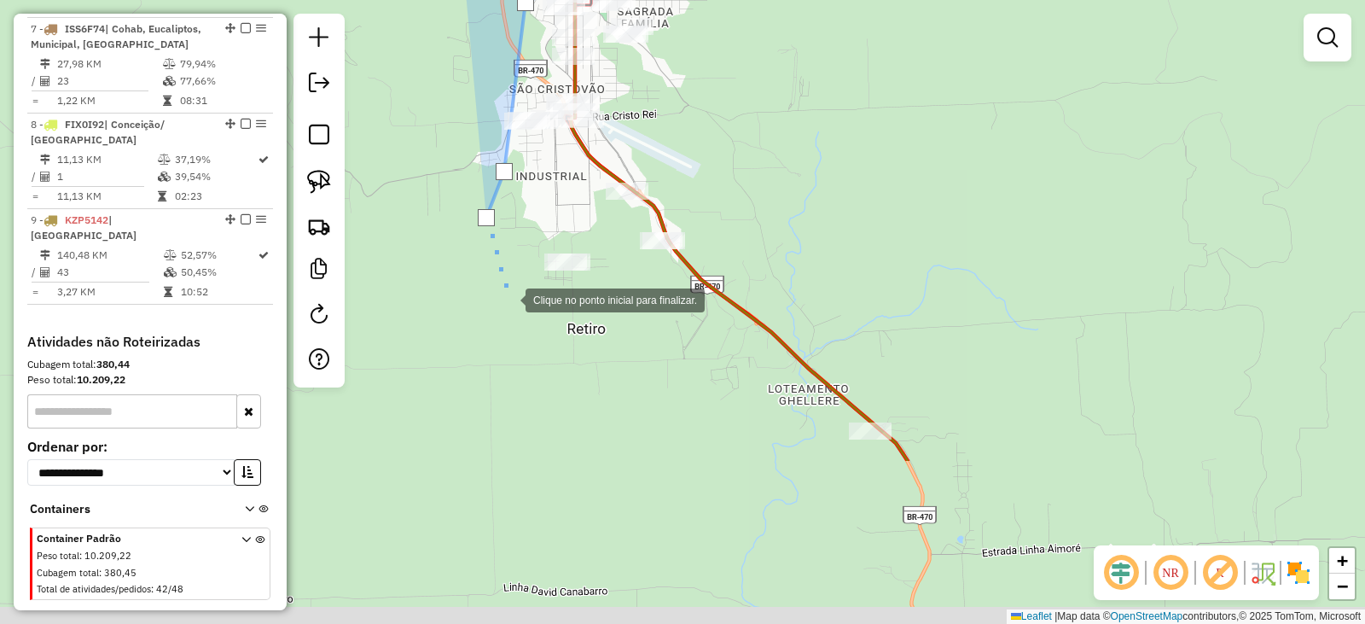
drag, startPoint x: 507, startPoint y: 527, endPoint x: 508, endPoint y: 300, distance: 227.9
click at [509, 300] on div at bounding box center [509, 299] width 34 height 34
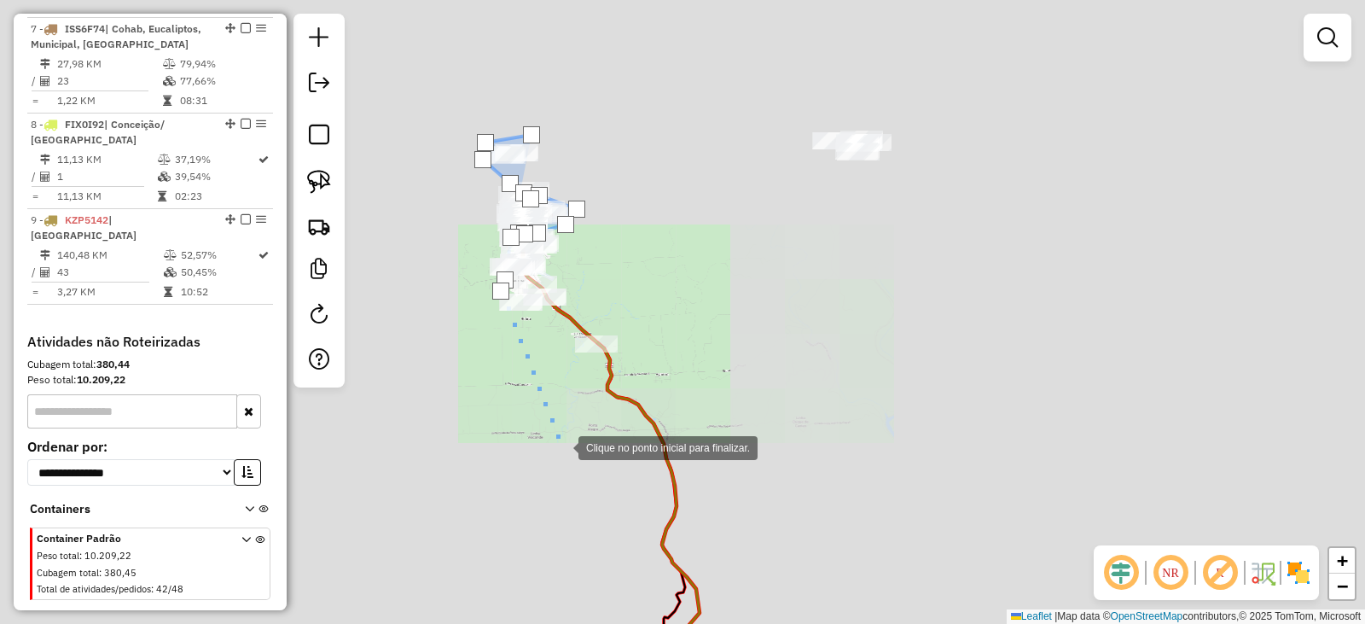
click at [567, 448] on div at bounding box center [561, 446] width 34 height 34
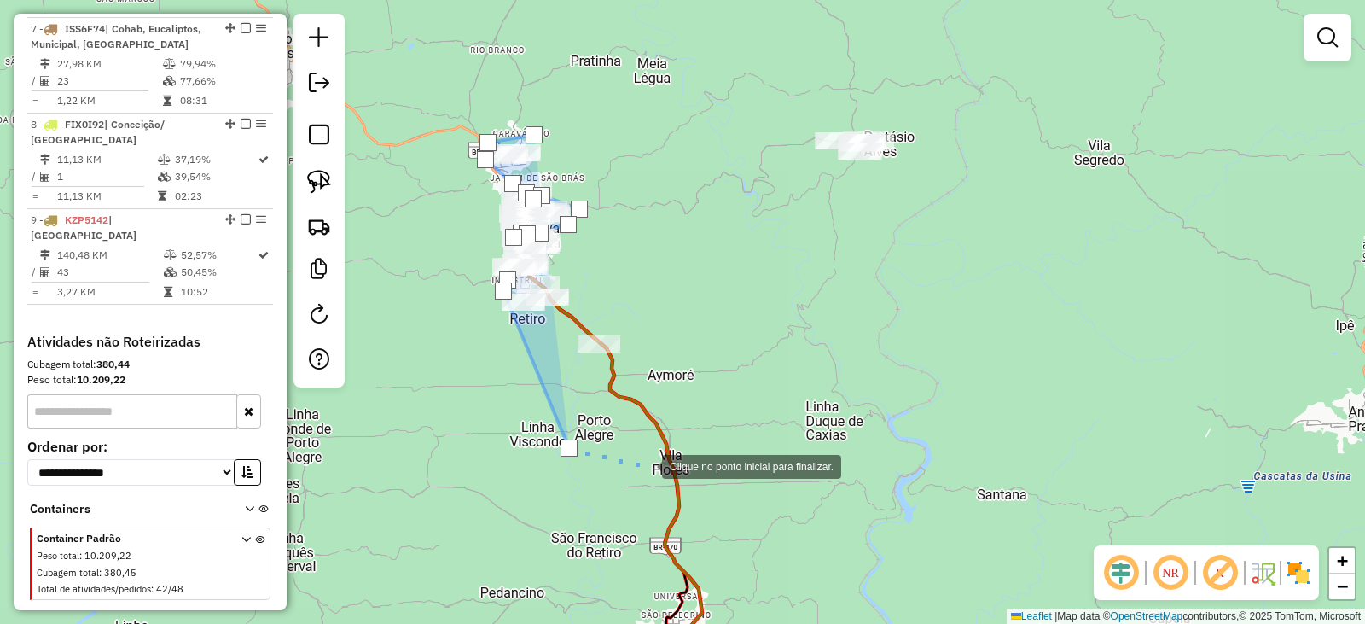
click at [647, 465] on div at bounding box center [645, 465] width 34 height 34
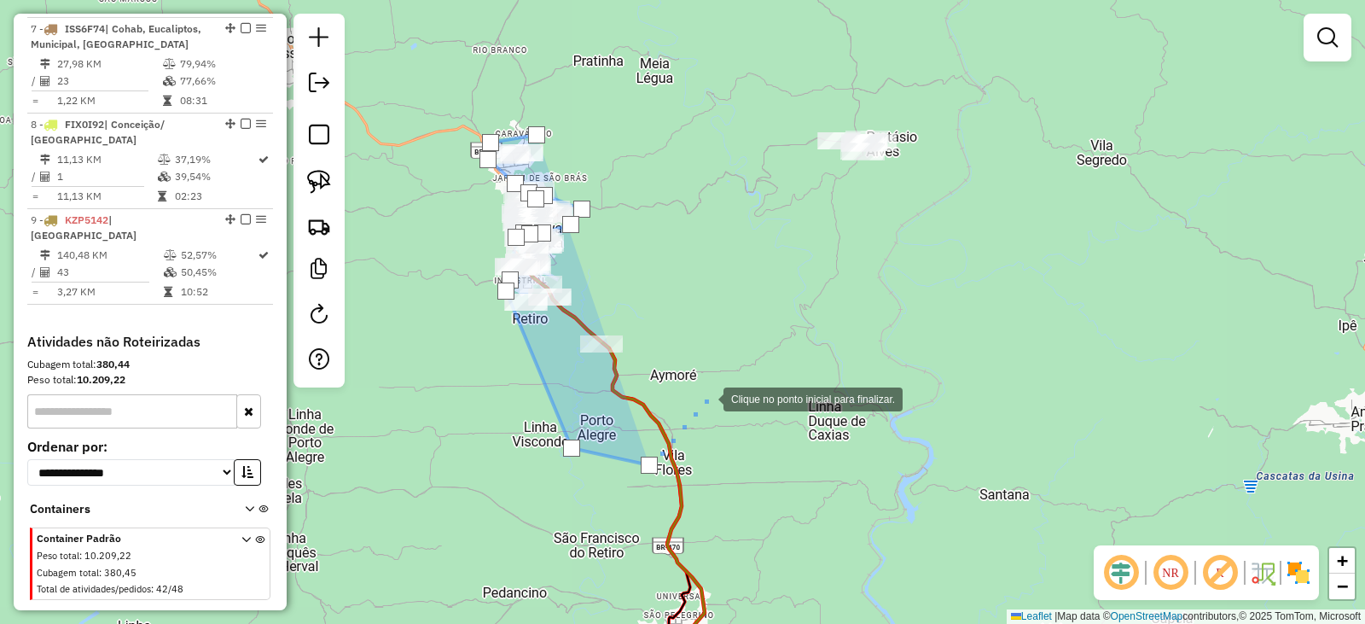
click at [707, 398] on div at bounding box center [707, 398] width 34 height 34
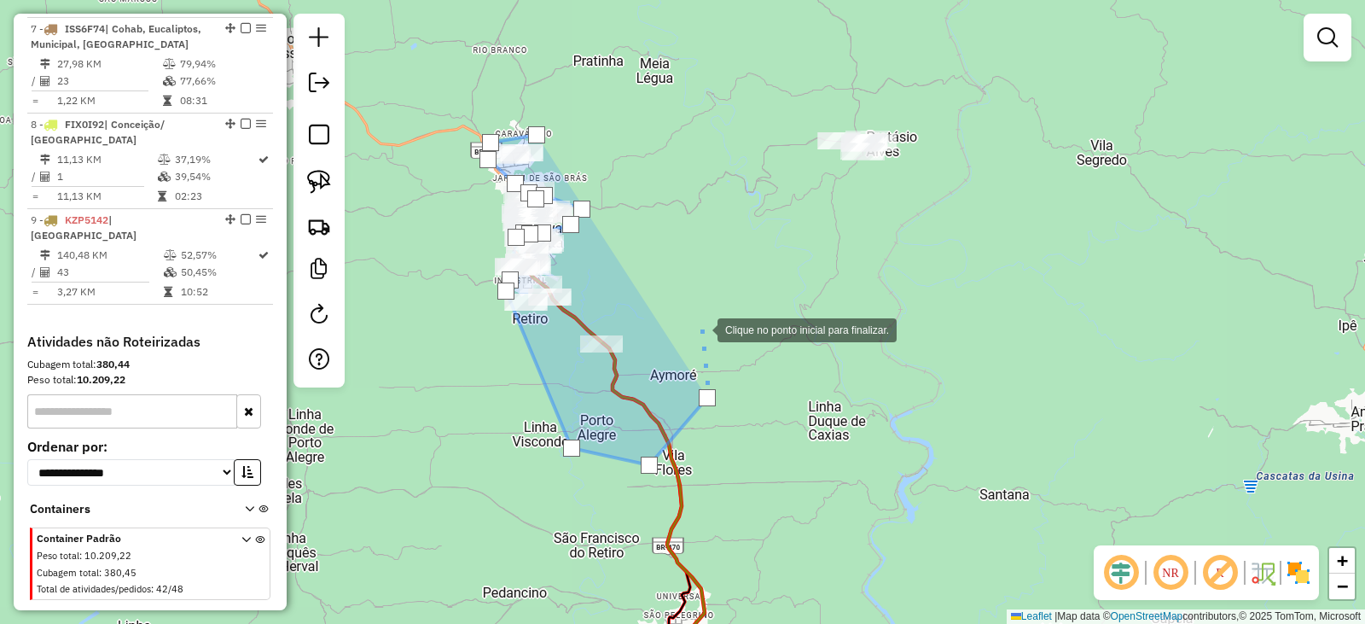
click at [701, 326] on div at bounding box center [701, 328] width 34 height 34
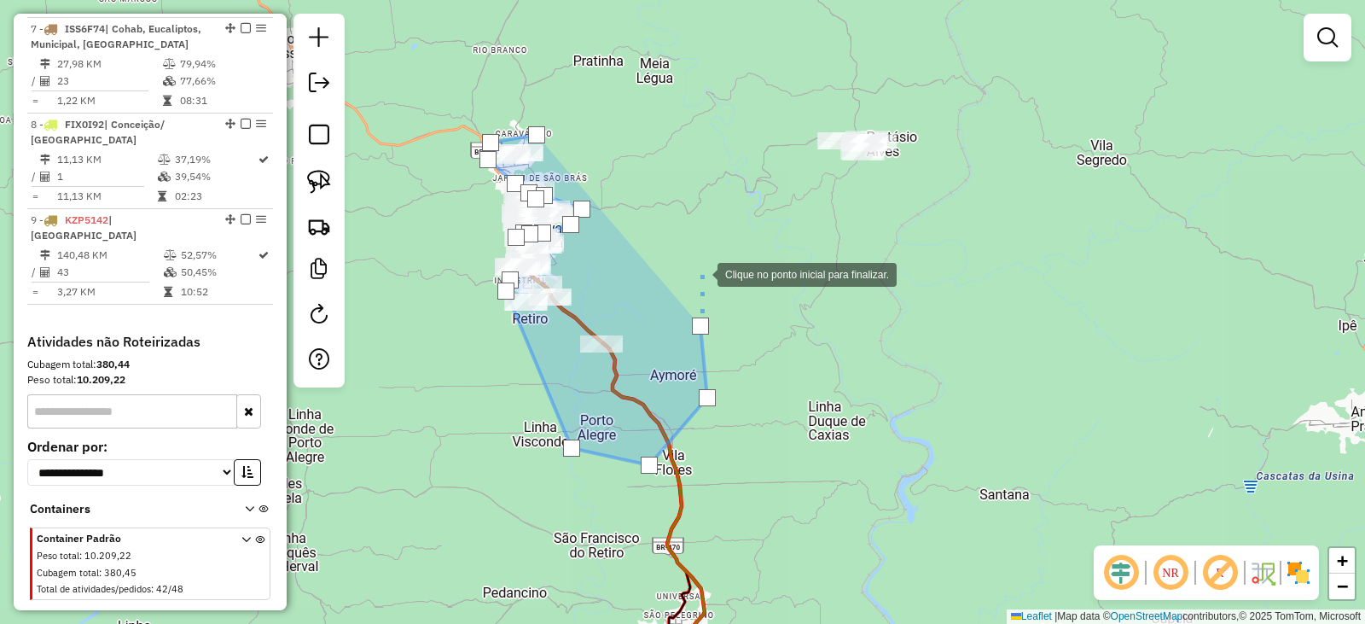
click at [691, 256] on div at bounding box center [701, 273] width 34 height 34
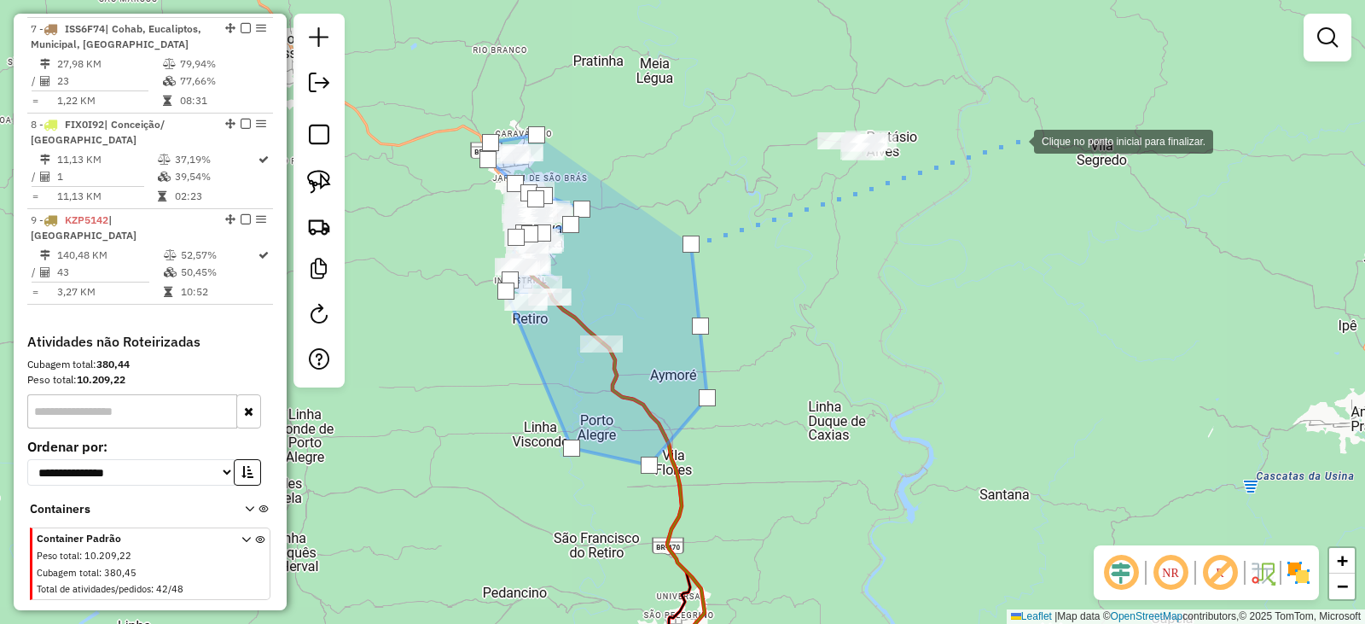
click at [1017, 140] on div at bounding box center [1017, 140] width 34 height 34
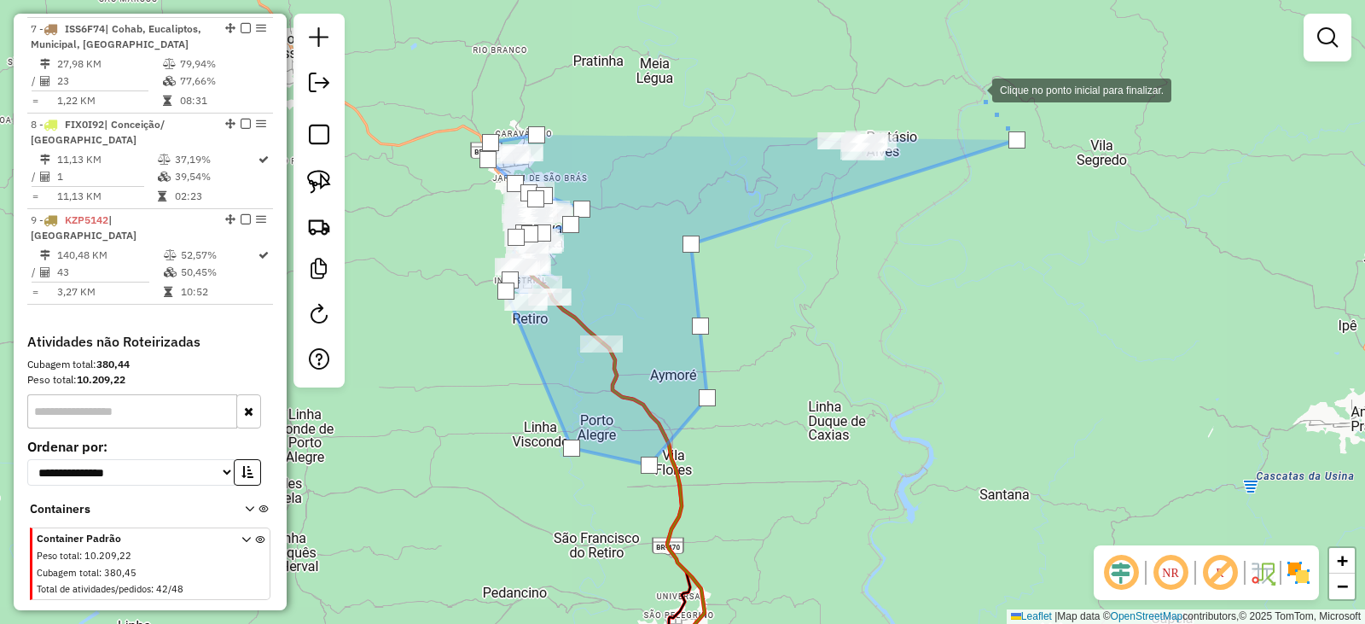
click at [966, 84] on div at bounding box center [975, 89] width 34 height 34
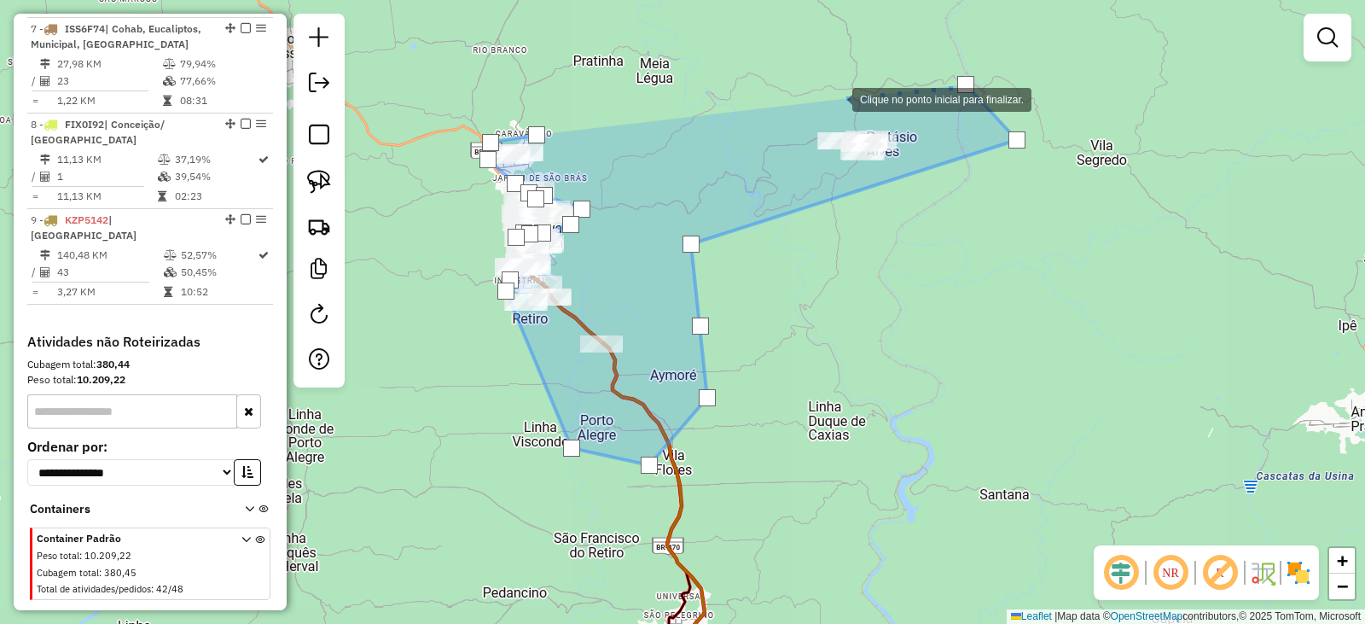
click at [818, 99] on div at bounding box center [835, 98] width 34 height 34
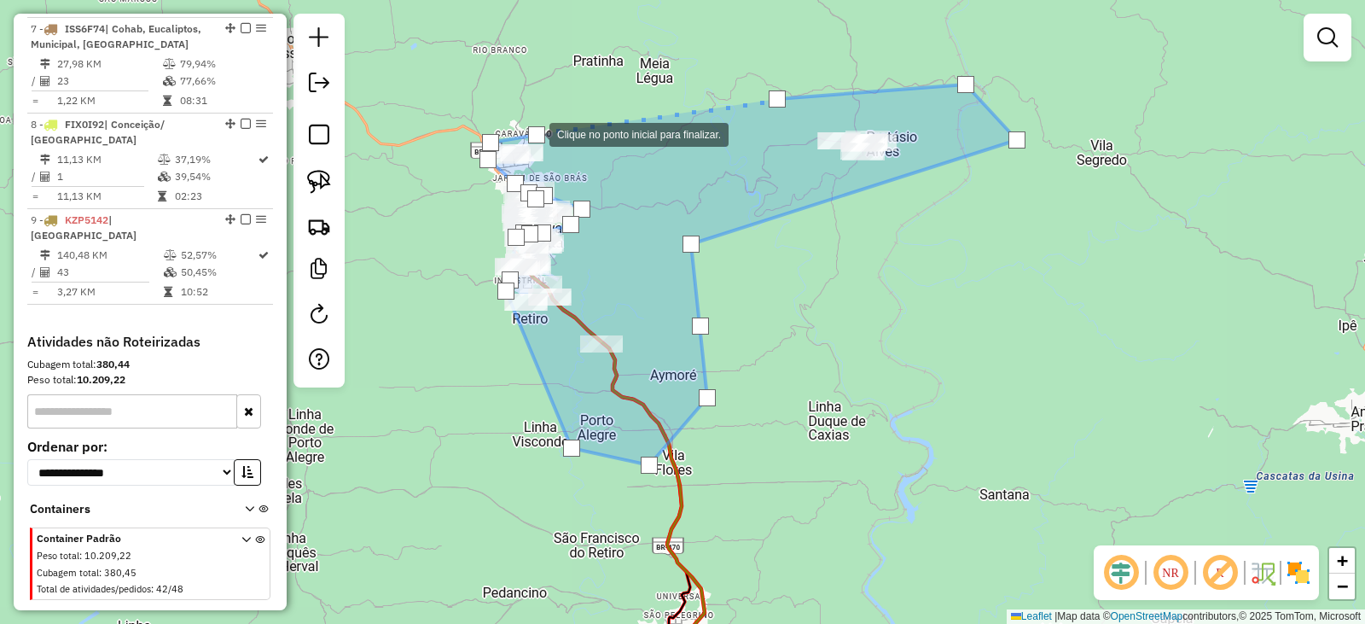
click at [533, 133] on div at bounding box center [536, 134] width 17 height 17
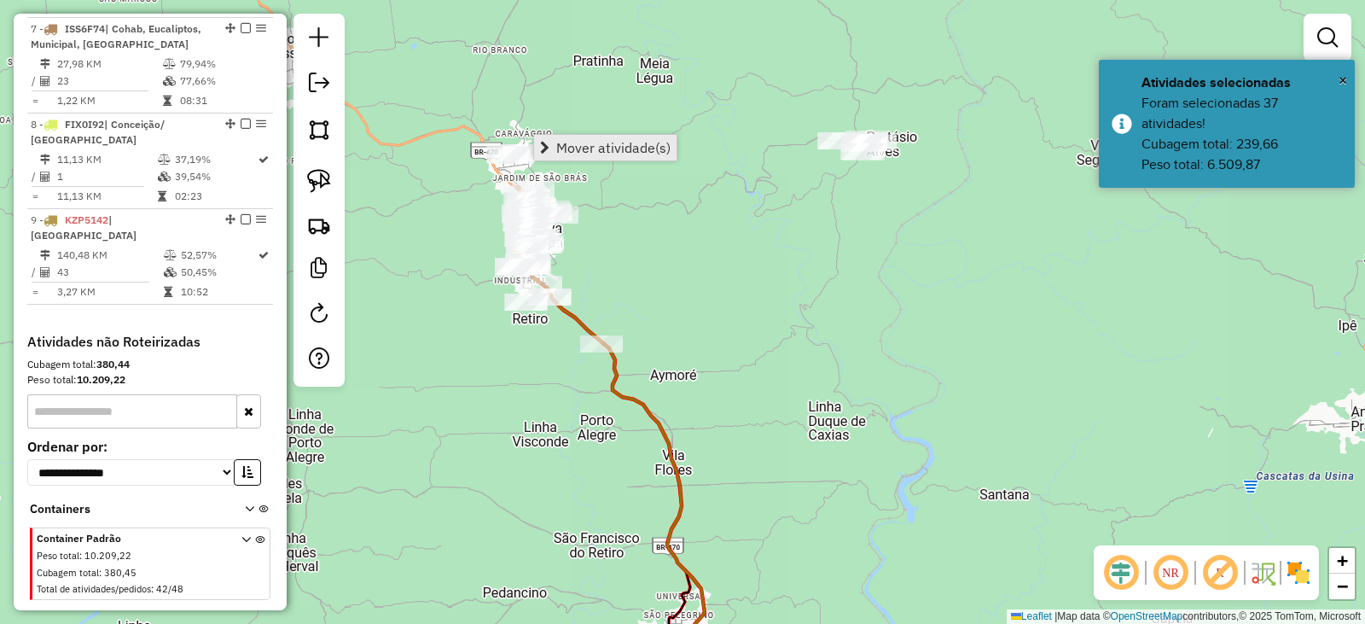
click at [561, 143] on span "Mover atividade(s)" at bounding box center [613, 148] width 114 height 14
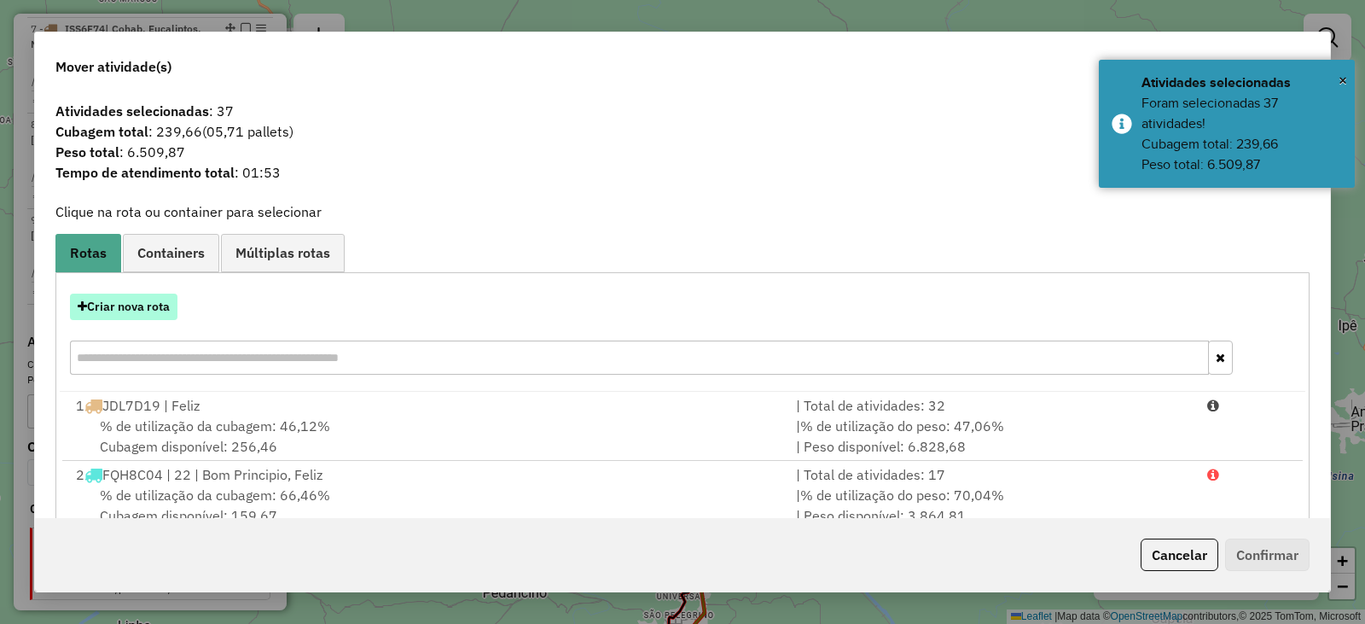
click at [121, 312] on button "Criar nova rota" at bounding box center [124, 307] width 108 height 26
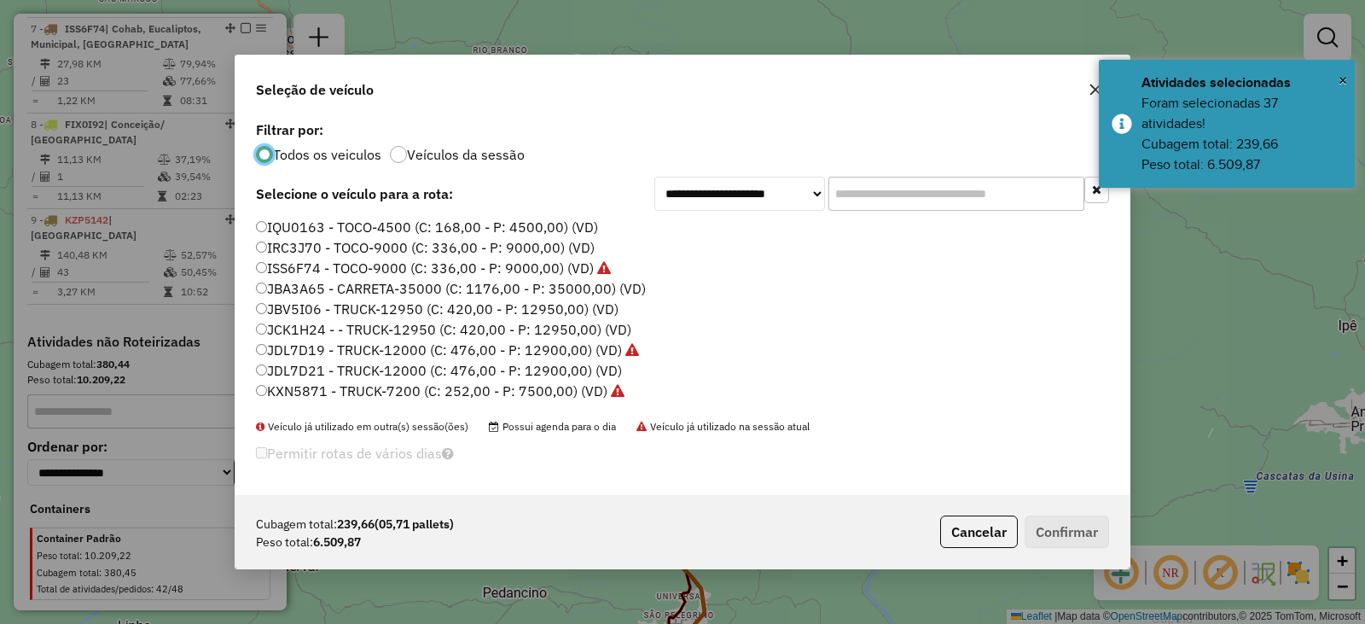
scroll to position [171, 0]
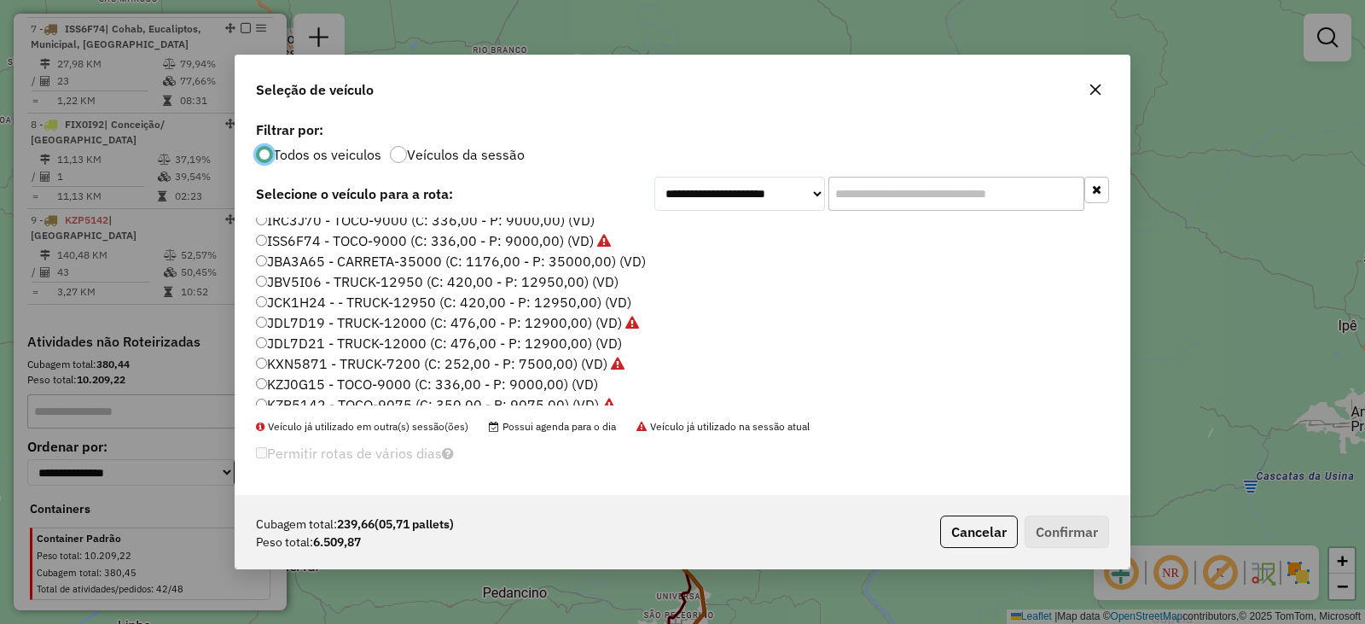
click at [308, 304] on label "JCK1H24 - - TRUCK-12950 (C: 420,00 - P: 12950,00) (VD)" at bounding box center [444, 302] width 376 height 20
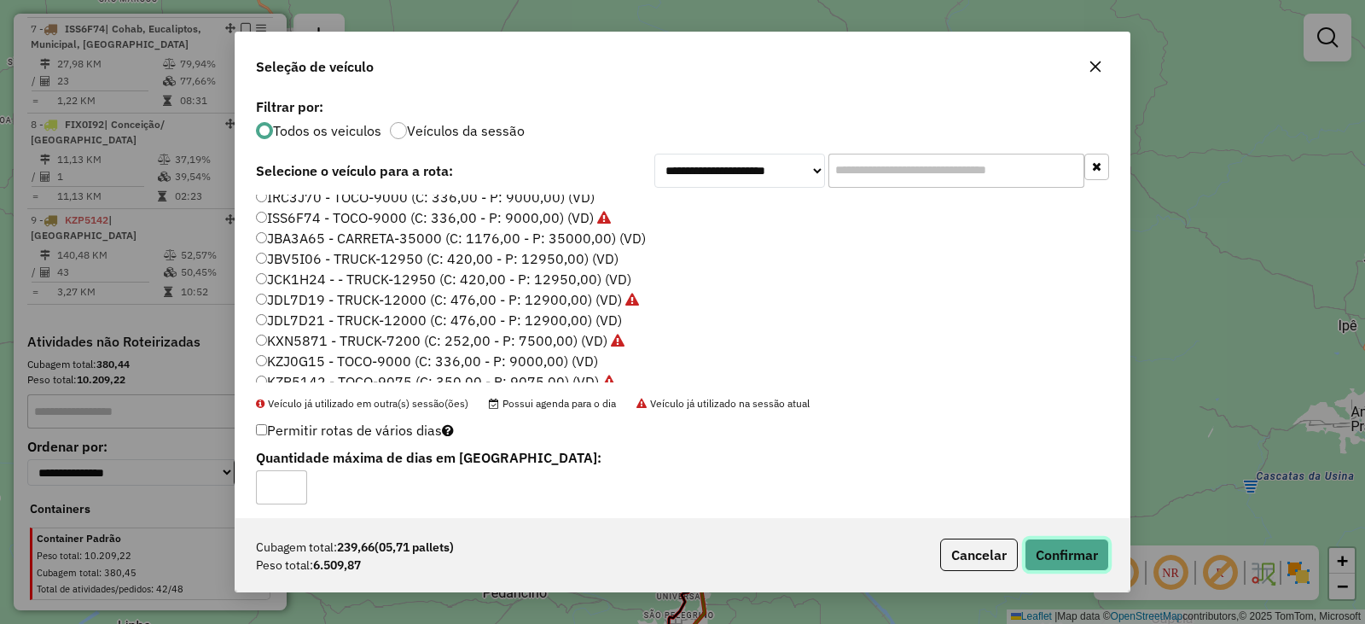
click at [1062, 556] on button "Confirmar" at bounding box center [1067, 555] width 84 height 32
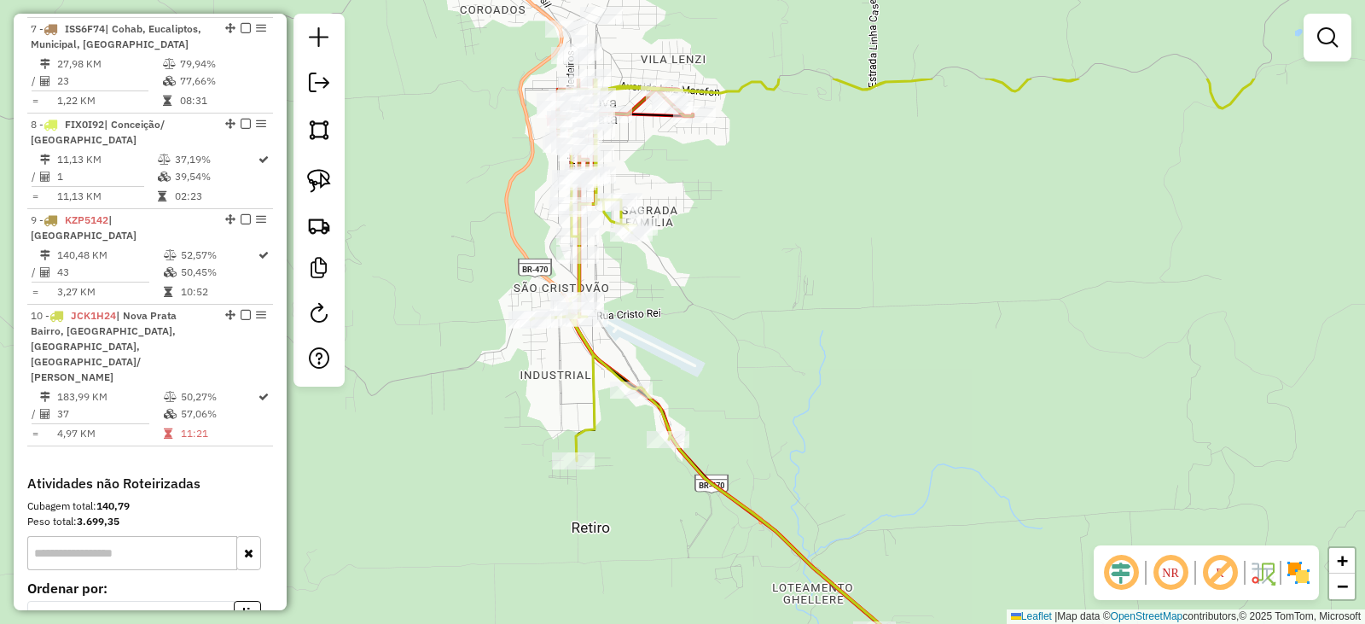
drag, startPoint x: 876, startPoint y: 125, endPoint x: 876, endPoint y: 271, distance: 146.8
click at [876, 271] on div "Janela de atendimento Grade de atendimento Capacidade Transportadoras Veículos …" at bounding box center [682, 312] width 1365 height 624
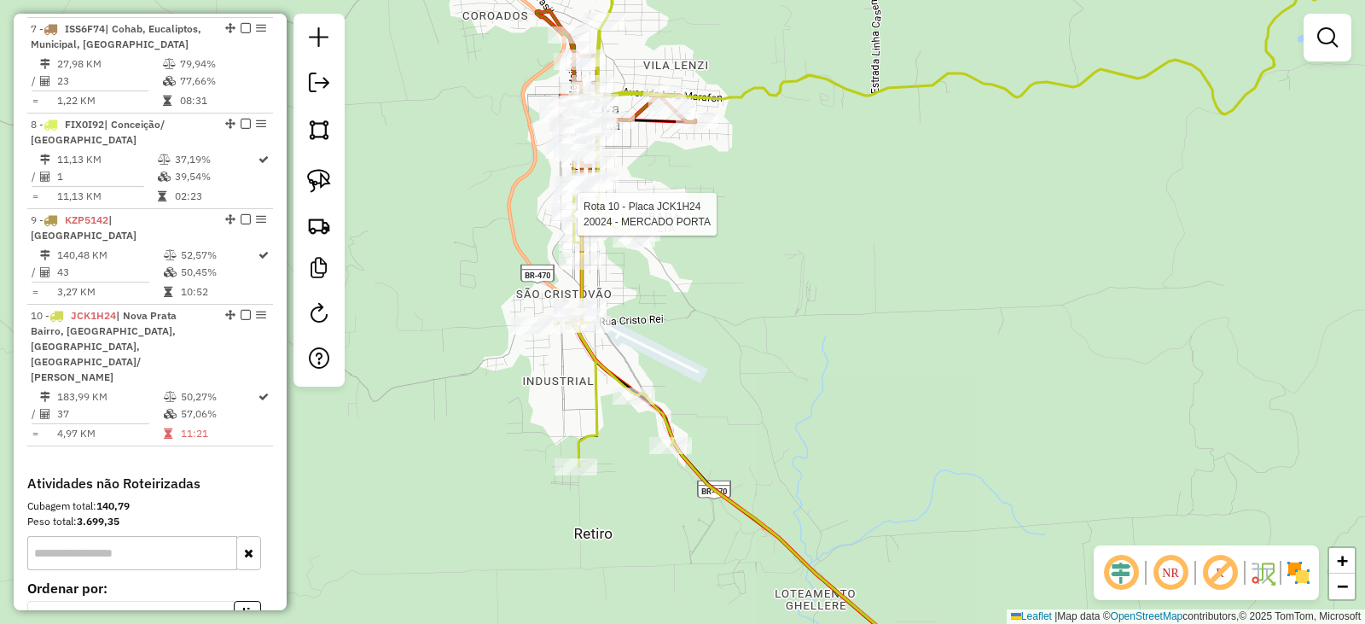
select select "*********"
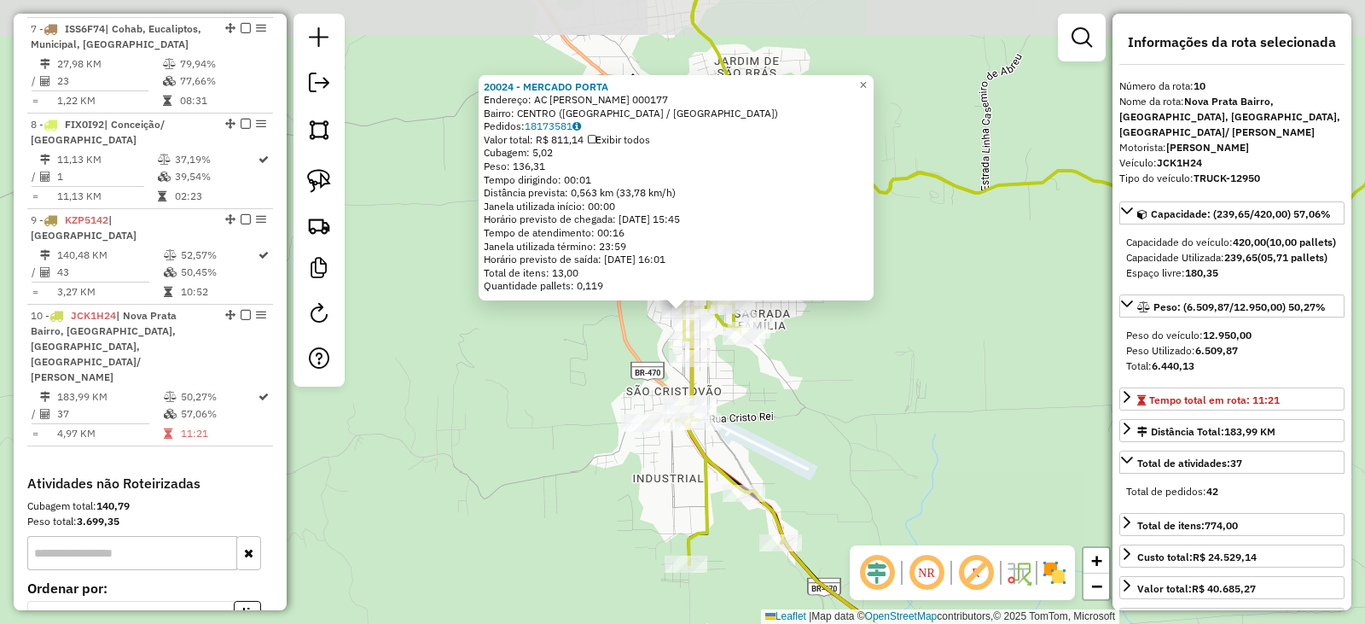
scroll to position [1408, 0]
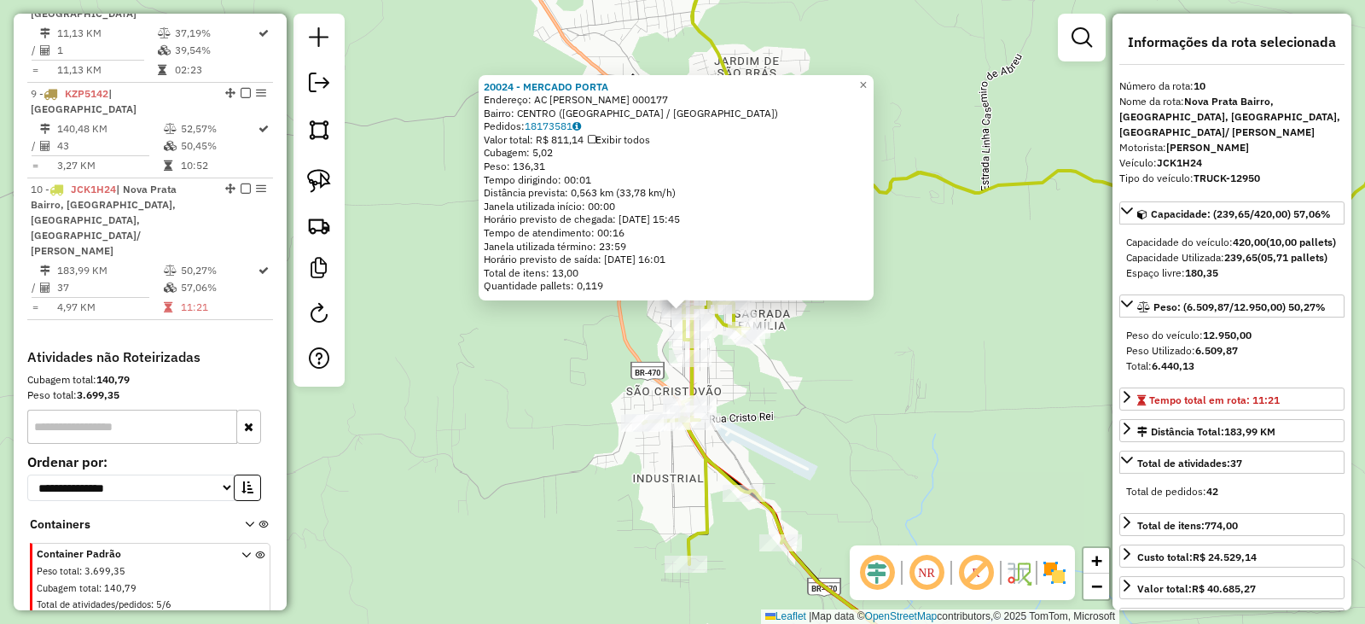
click at [856, 402] on div "20024 - MERCADO PORTA Endereço: AC [PERSON_NAME] 000177 Bairro: CENTRO (NOVA PR…" at bounding box center [682, 312] width 1365 height 624
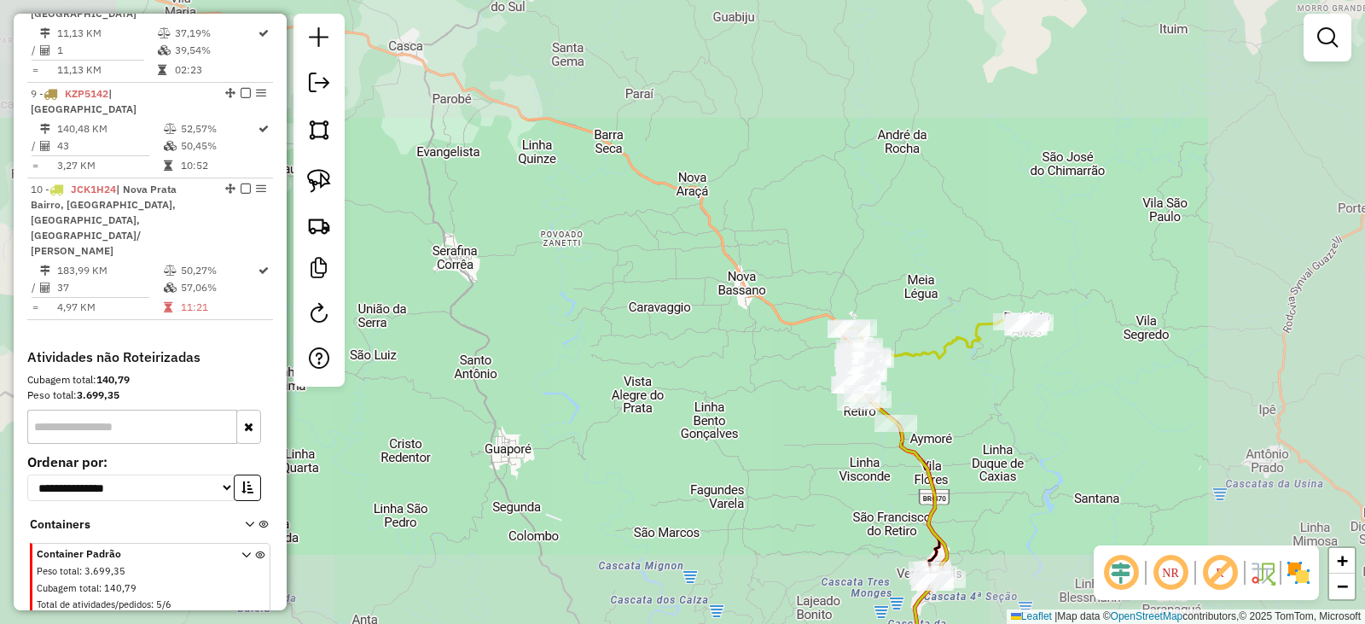
drag, startPoint x: 1033, startPoint y: 439, endPoint x: 897, endPoint y: 158, distance: 311.8
click at [897, 158] on div "Janela de atendimento Grade de atendimento Capacidade Transportadoras Veículos …" at bounding box center [682, 312] width 1365 height 624
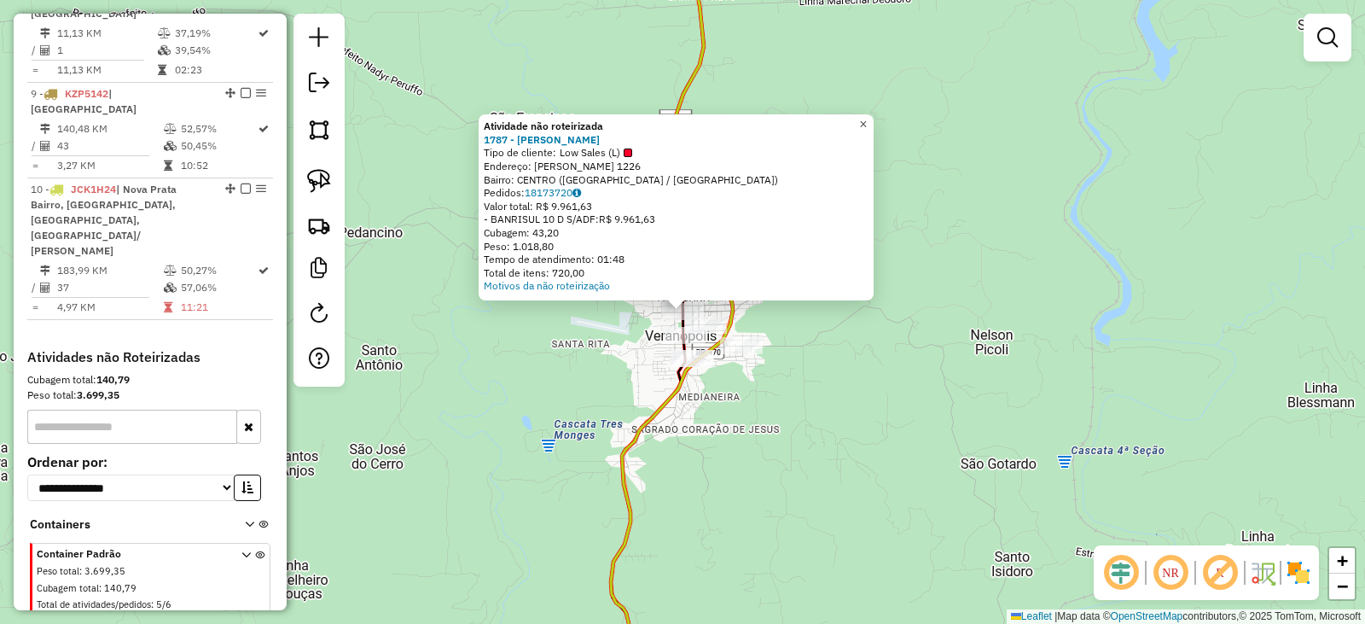
click at [874, 123] on link "×" at bounding box center [863, 124] width 20 height 20
click at [317, 138] on img at bounding box center [319, 130] width 24 height 24
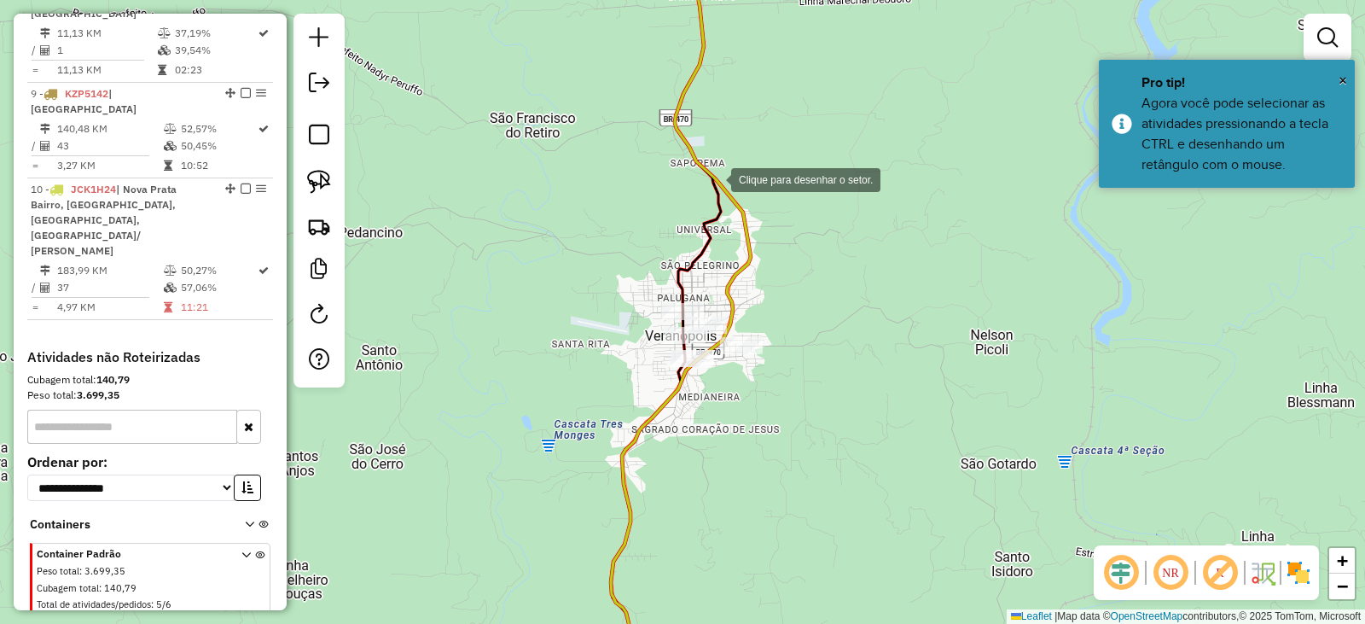
click at [702, 179] on div at bounding box center [714, 178] width 34 height 34
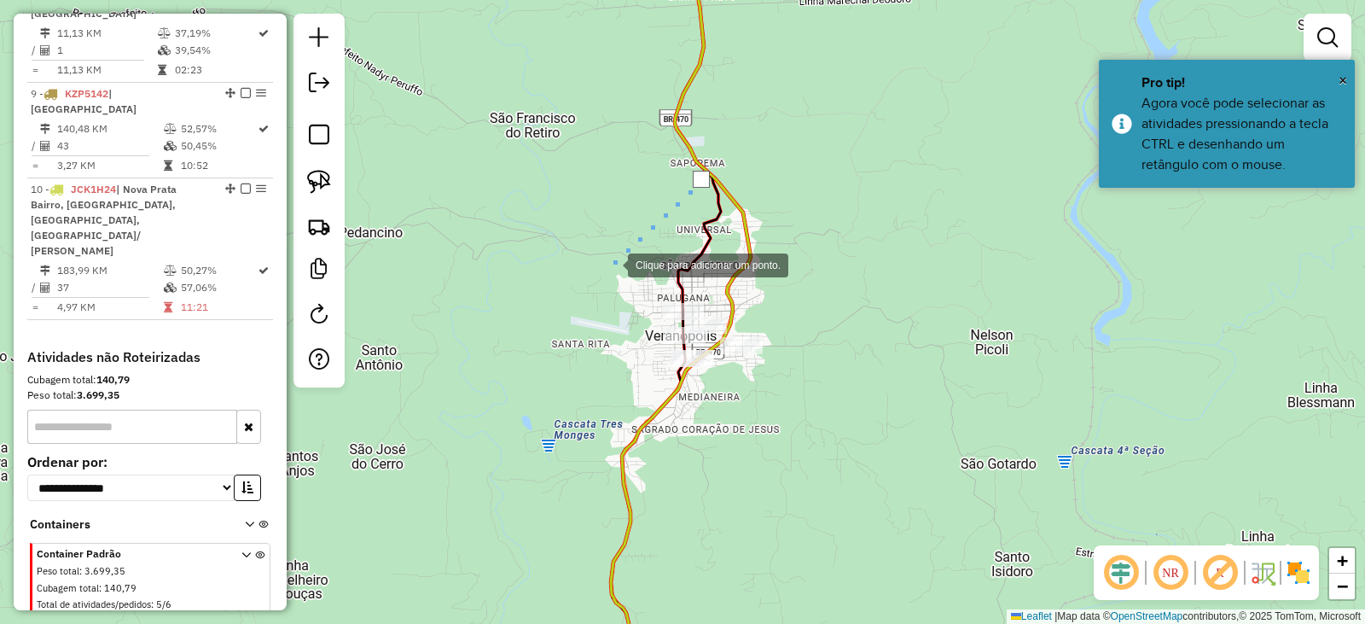
click at [611, 264] on div at bounding box center [611, 264] width 34 height 34
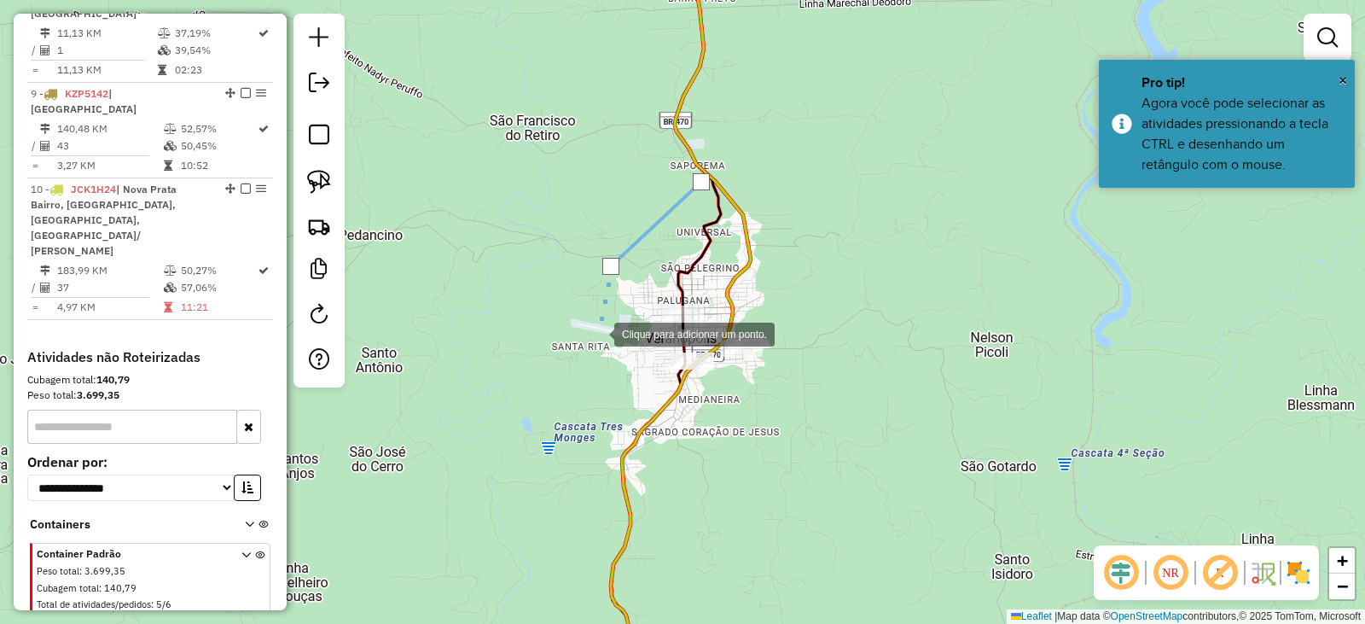
click at [597, 330] on div at bounding box center [597, 333] width 34 height 34
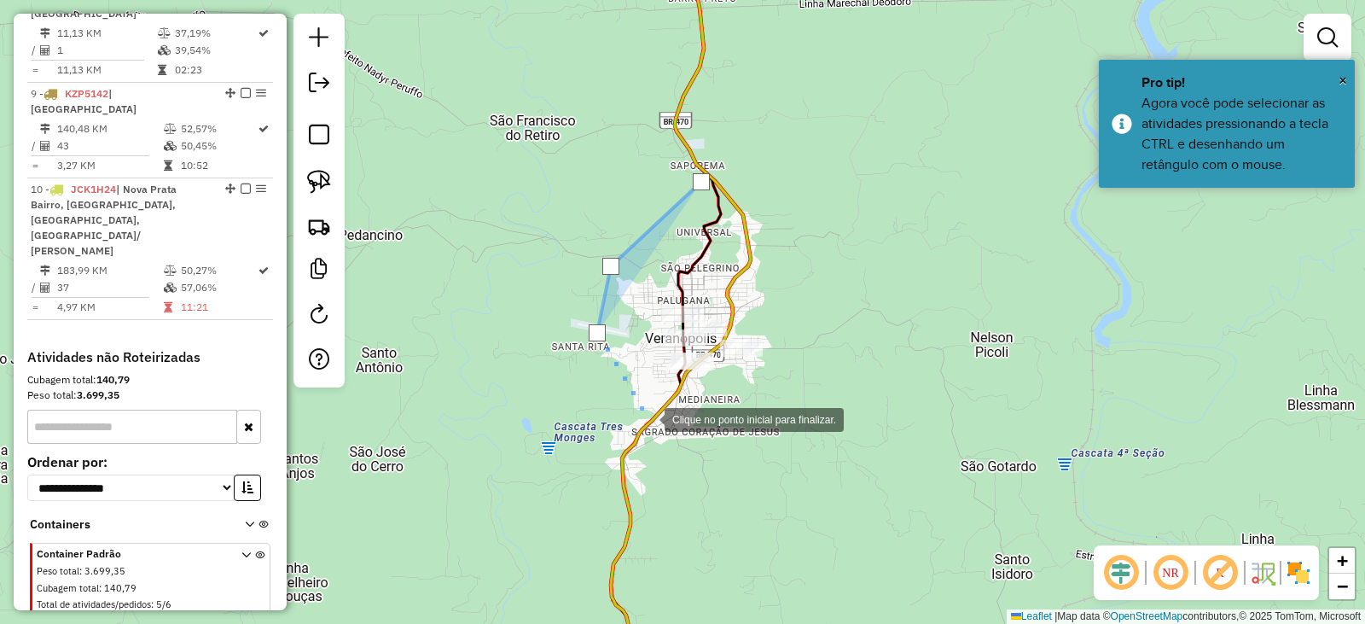
click at [649, 422] on div at bounding box center [648, 418] width 34 height 34
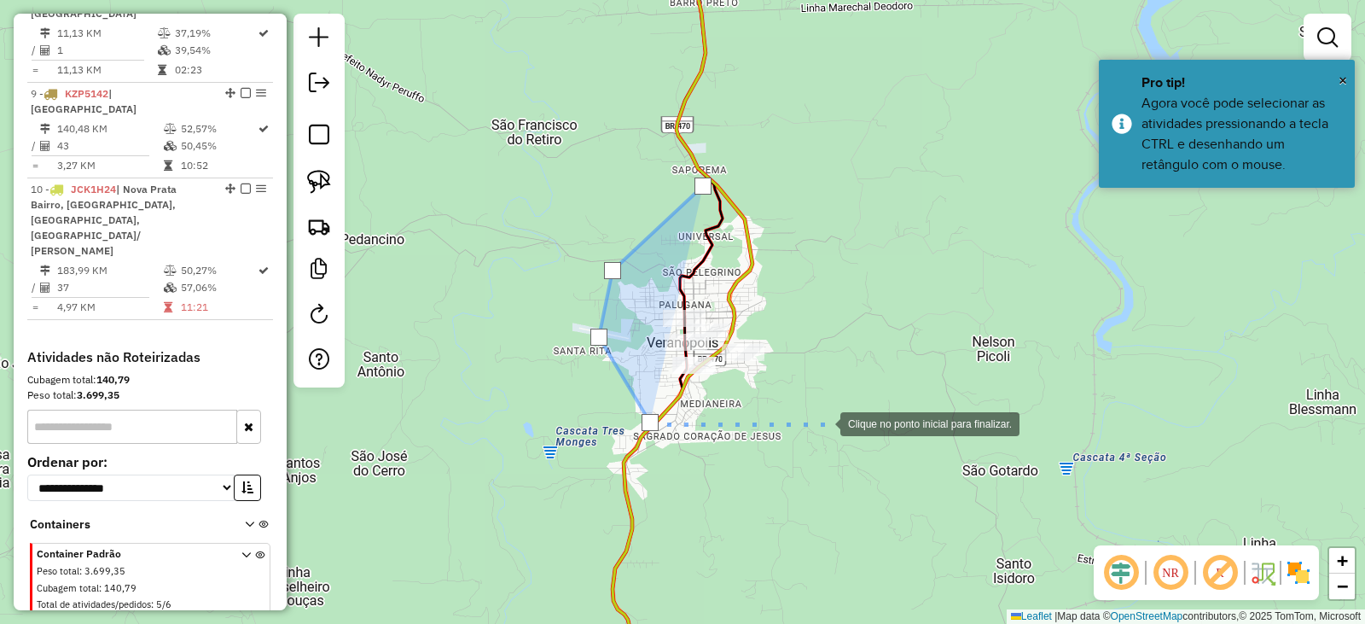
click at [824, 422] on div at bounding box center [823, 422] width 34 height 34
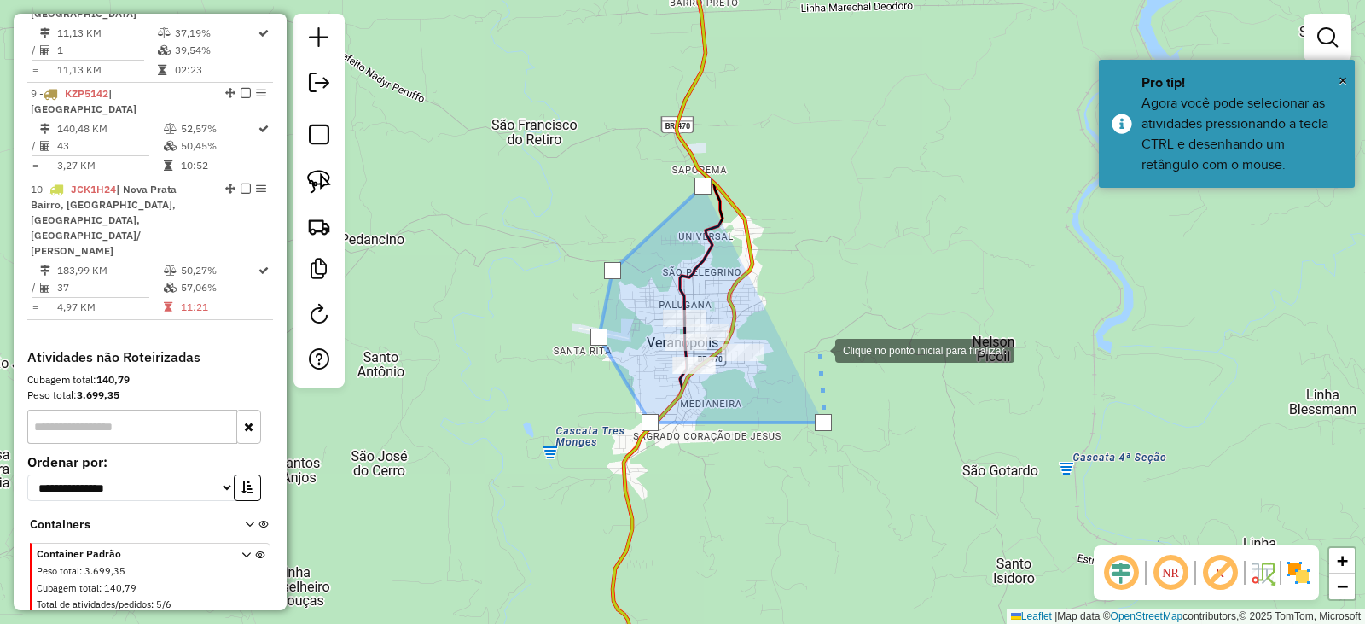
click at [811, 332] on div at bounding box center [818, 349] width 34 height 34
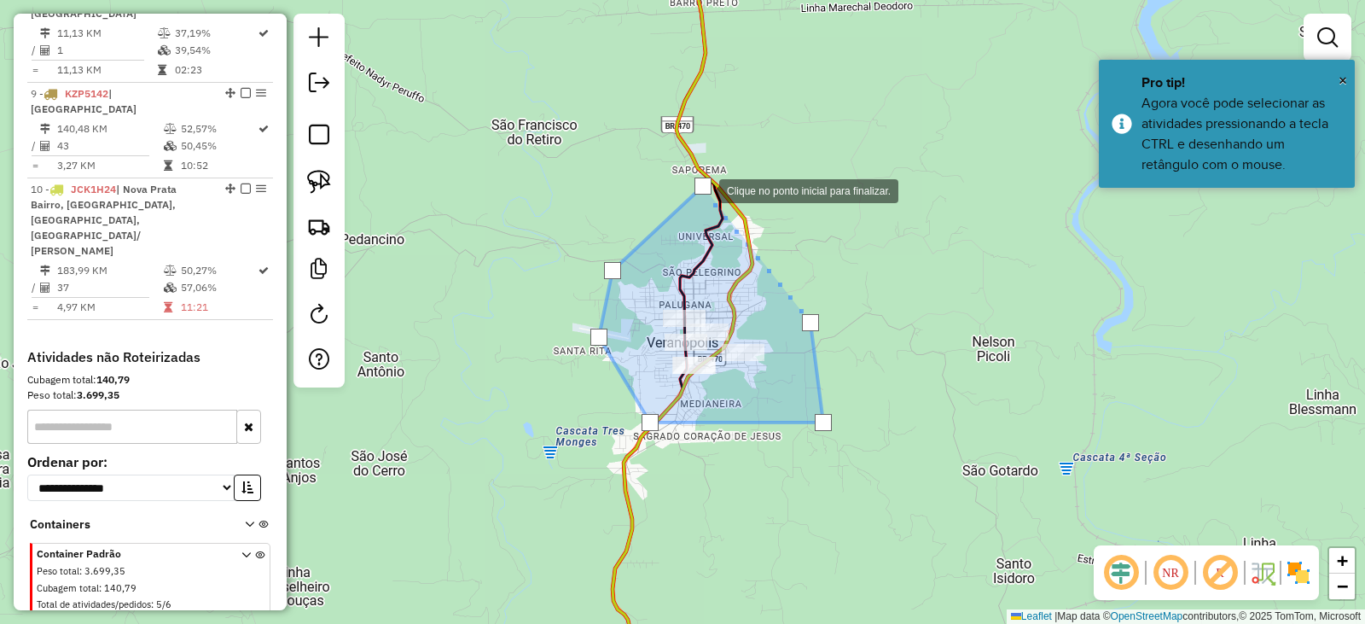
click at [702, 189] on div at bounding box center [703, 186] width 17 height 17
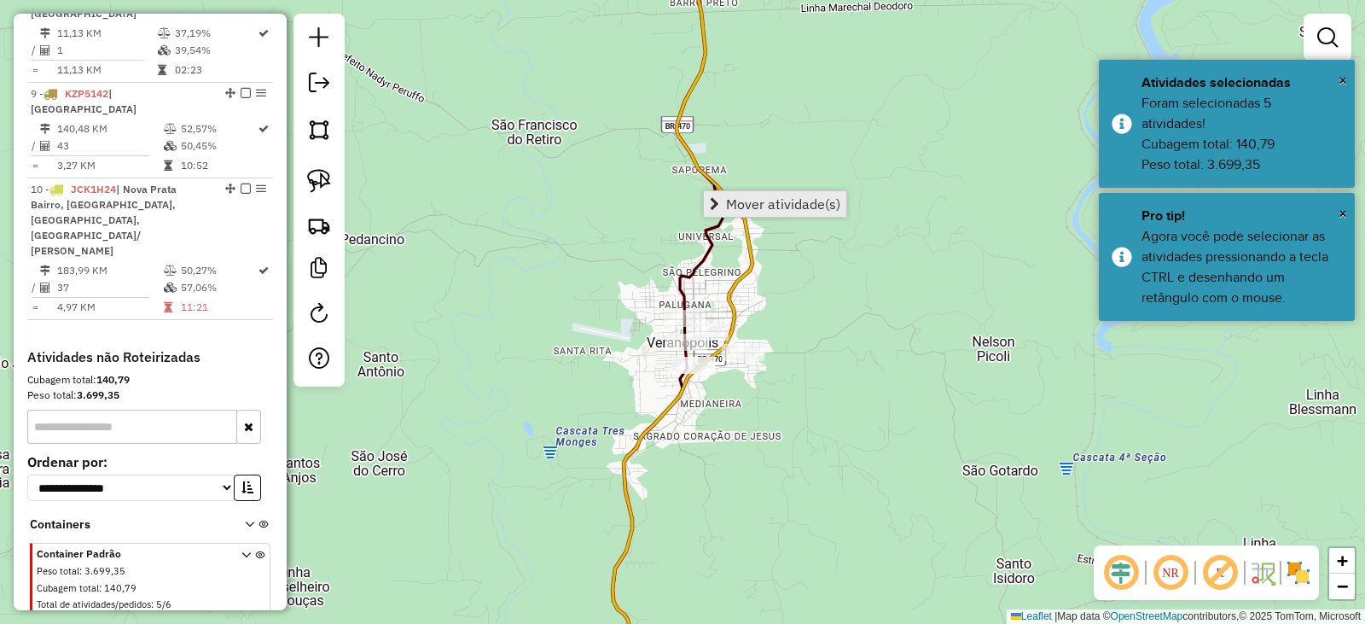
click at [729, 193] on link "Mover atividade(s)" at bounding box center [775, 204] width 143 height 26
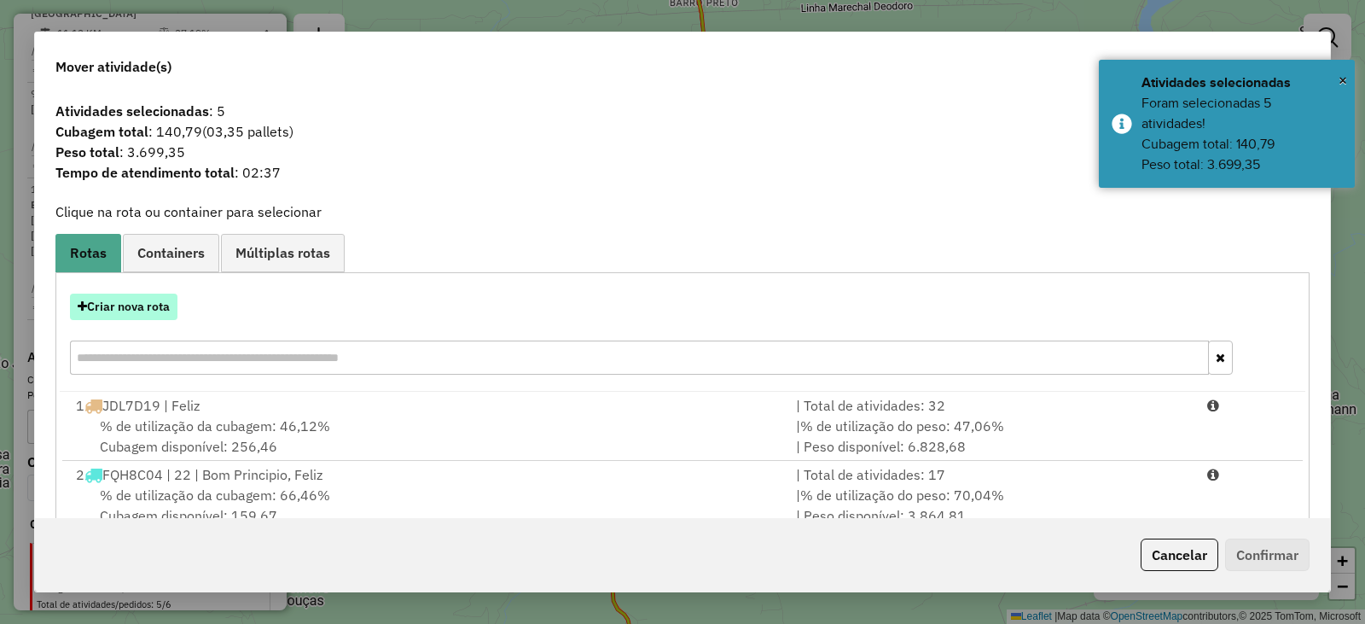
click at [148, 309] on button "Criar nova rota" at bounding box center [124, 307] width 108 height 26
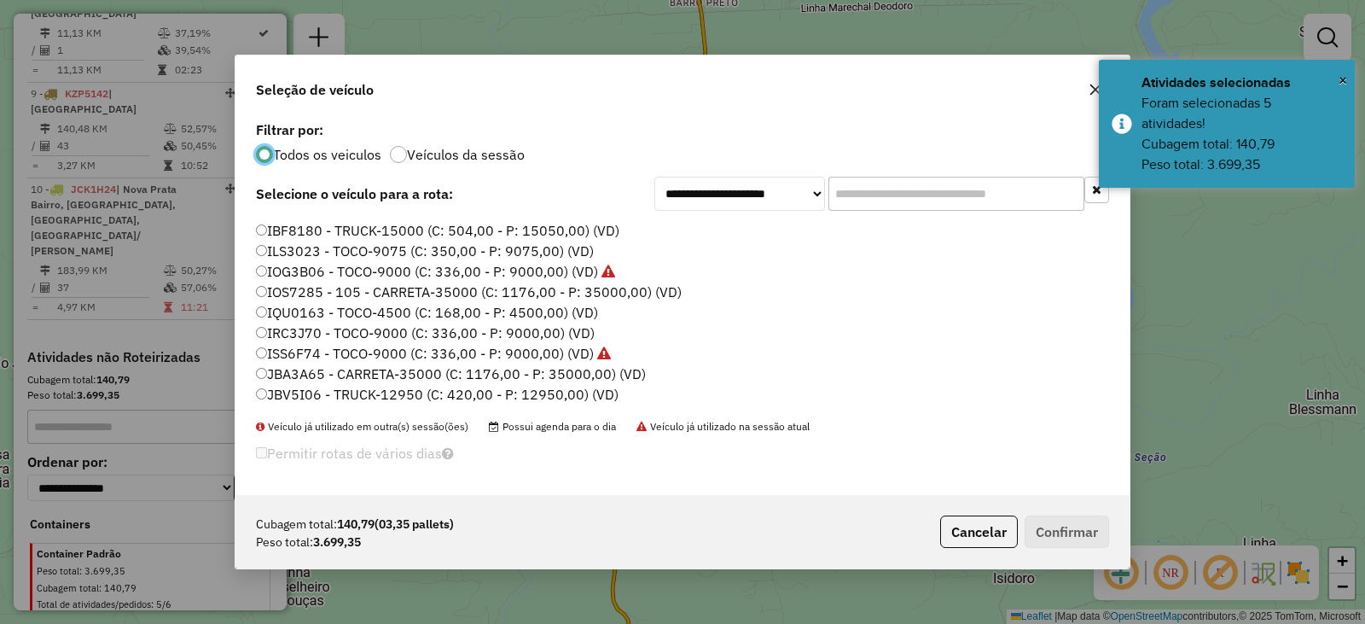
scroll to position [85, 0]
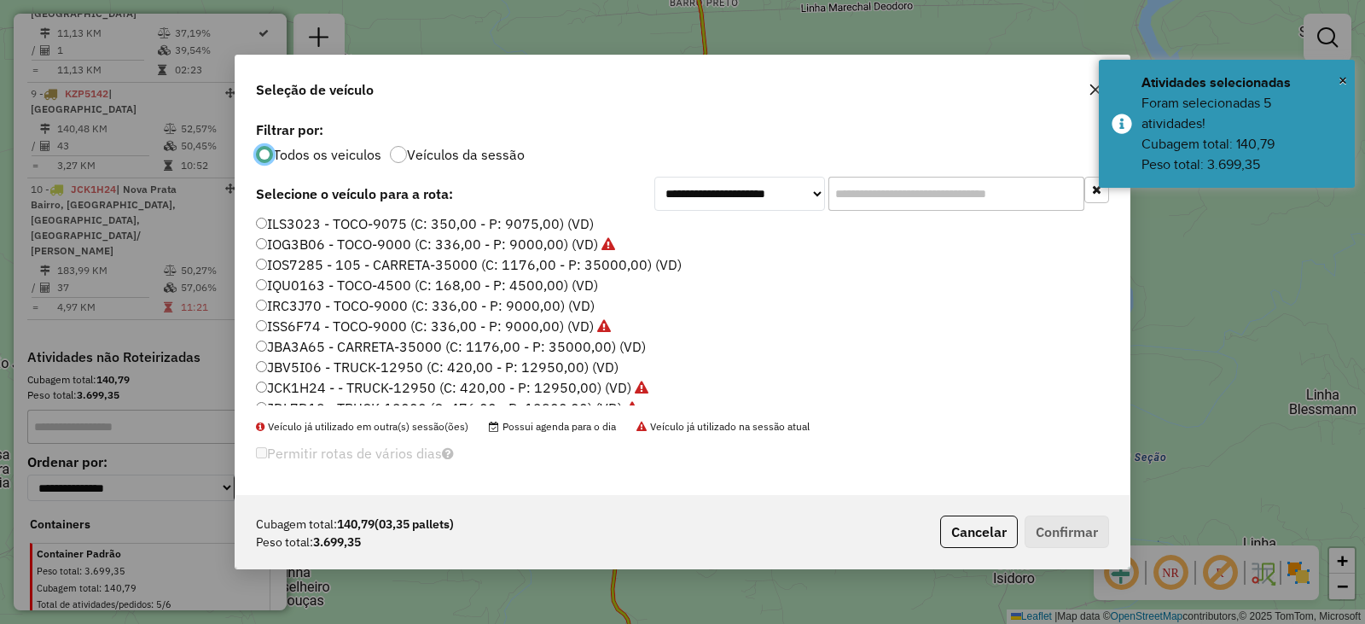
click at [300, 286] on label "IQU0163 - TOCO-4500 (C: 168,00 - P: 4500,00) (VD)" at bounding box center [427, 285] width 342 height 20
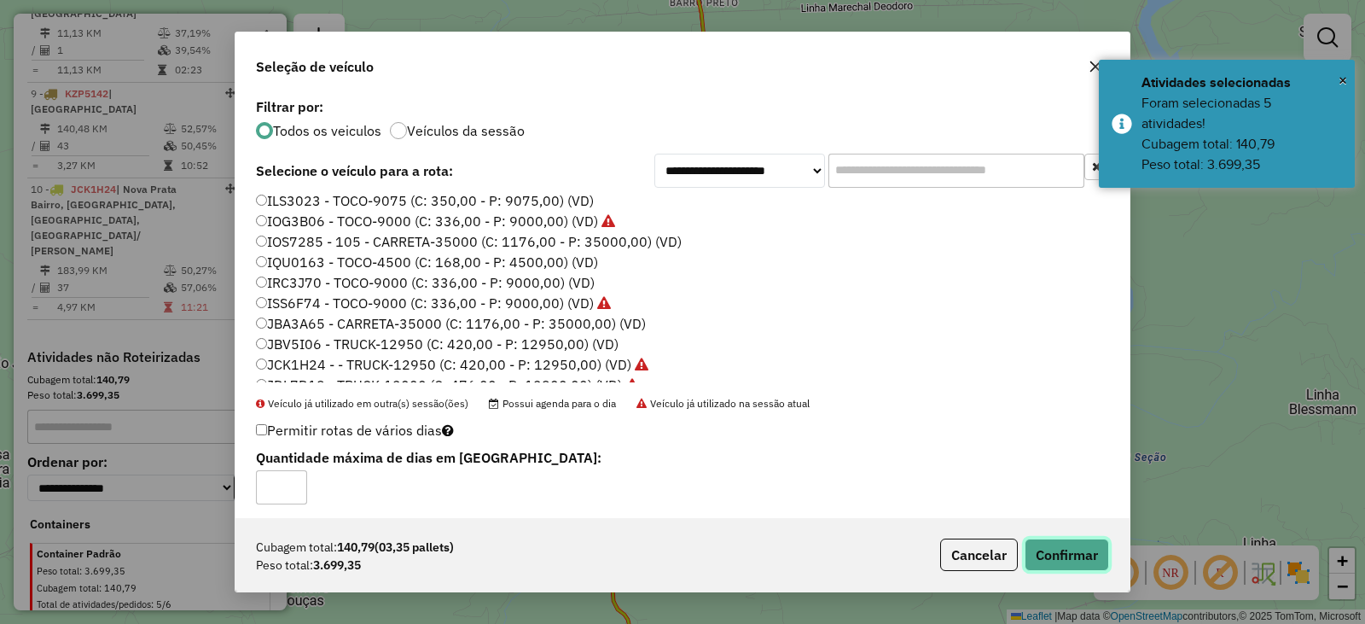
click at [1093, 548] on button "Confirmar" at bounding box center [1067, 555] width 84 height 32
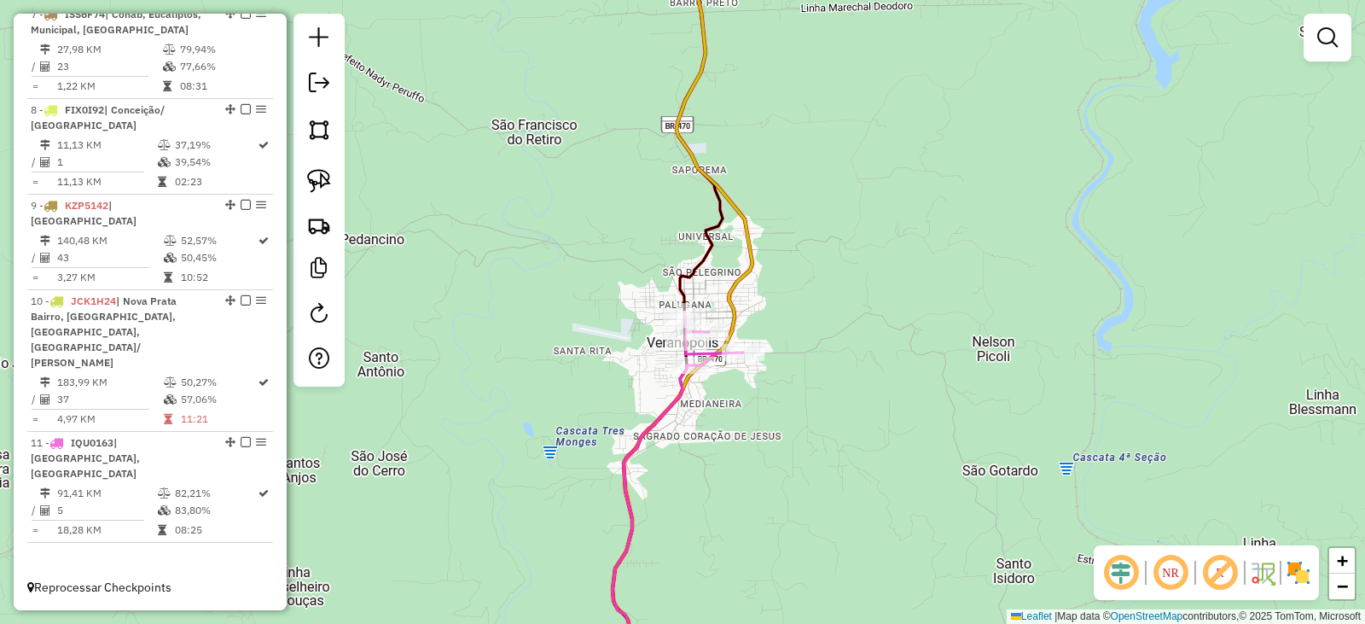
scroll to position [1235, 0]
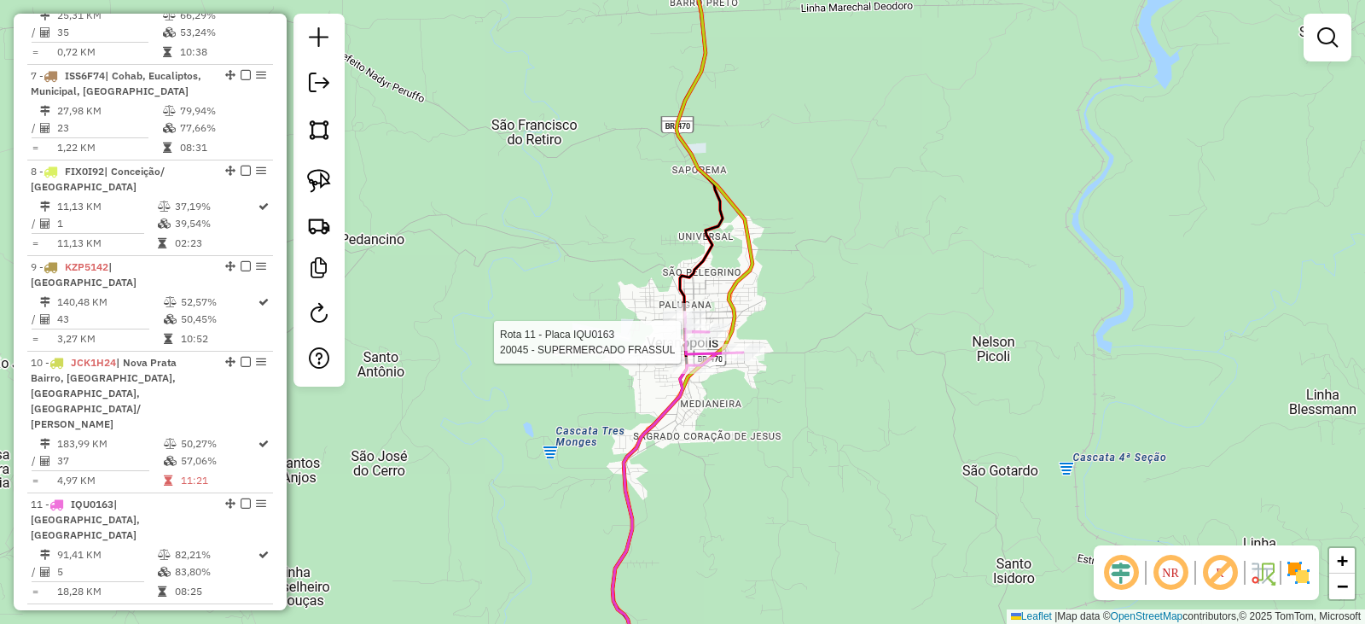
select select "*********"
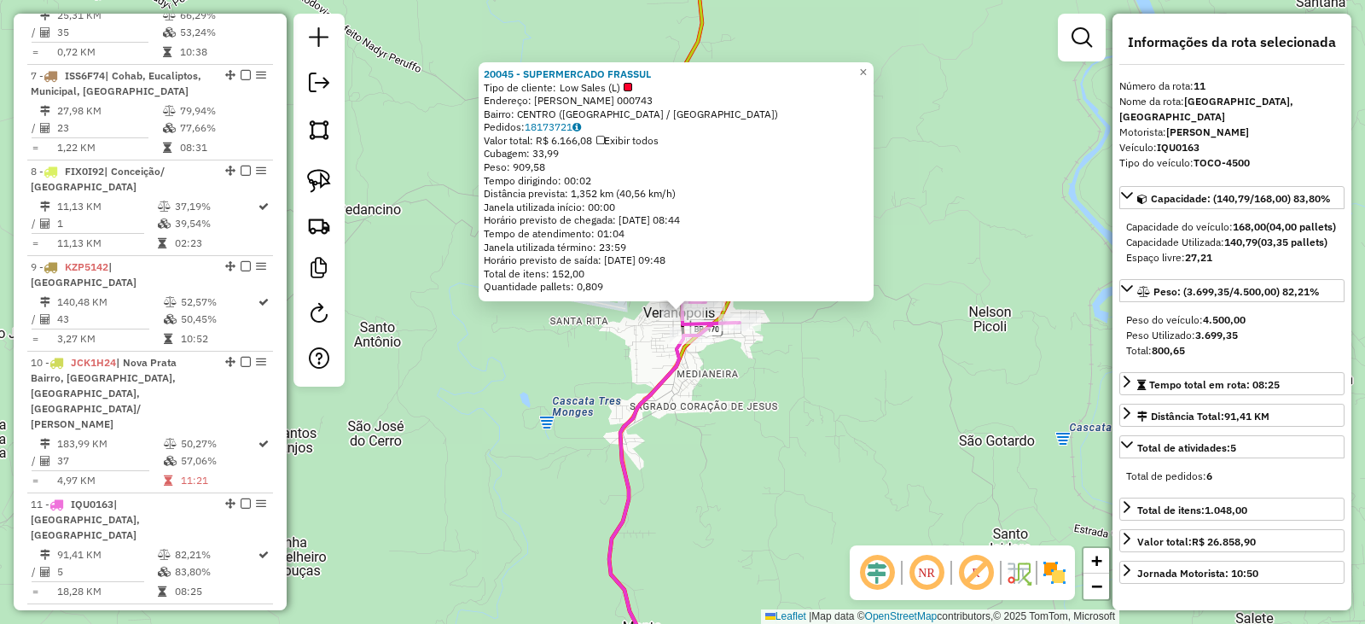
click at [946, 430] on div "20045 - SUPERMERCADO FRASSUL Tipo de cliente: Low Sales (L) Endereço: [PERSON_N…" at bounding box center [682, 312] width 1365 height 624
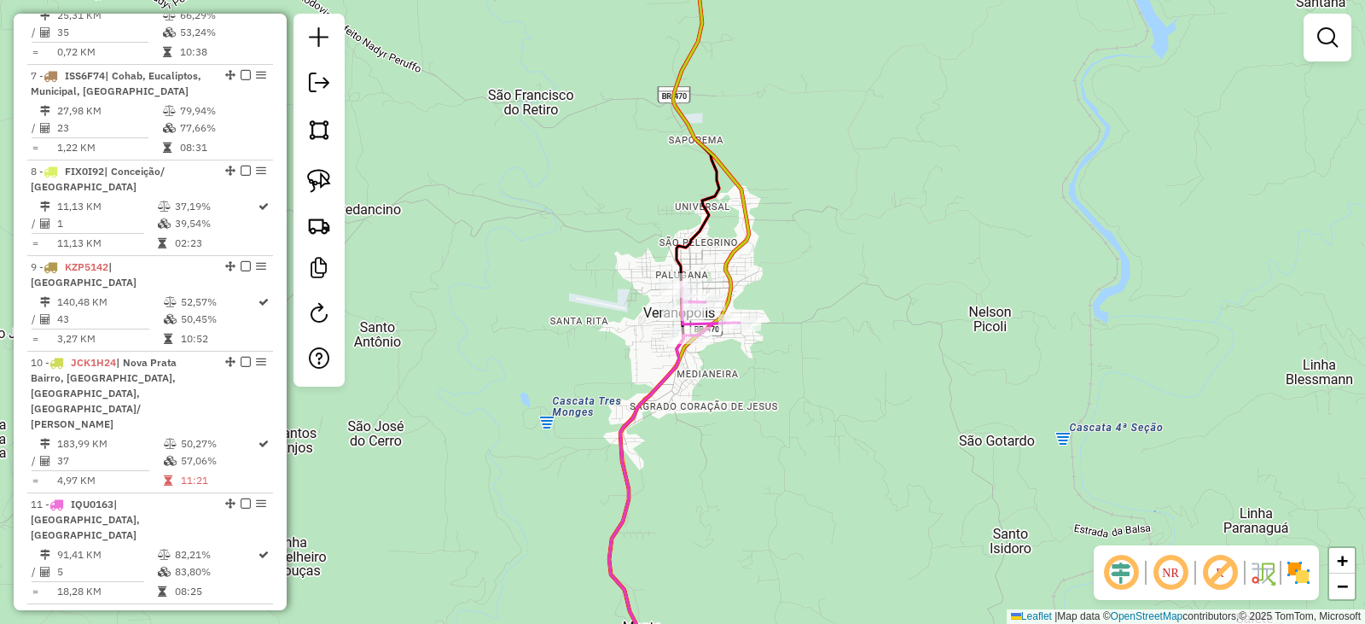
click at [957, 429] on div "Janela de atendimento Grade de atendimento Capacidade Transportadoras Veículos …" at bounding box center [682, 312] width 1365 height 624
click at [945, 435] on div "Janela de atendimento Grade de atendimento Capacidade Transportadoras Veículos …" at bounding box center [682, 312] width 1365 height 624
drag, startPoint x: 911, startPoint y: 329, endPoint x: 913, endPoint y: 414, distance: 85.4
click at [913, 414] on div "Janela de atendimento Grade de atendimento Capacidade Transportadoras Veículos …" at bounding box center [682, 312] width 1365 height 624
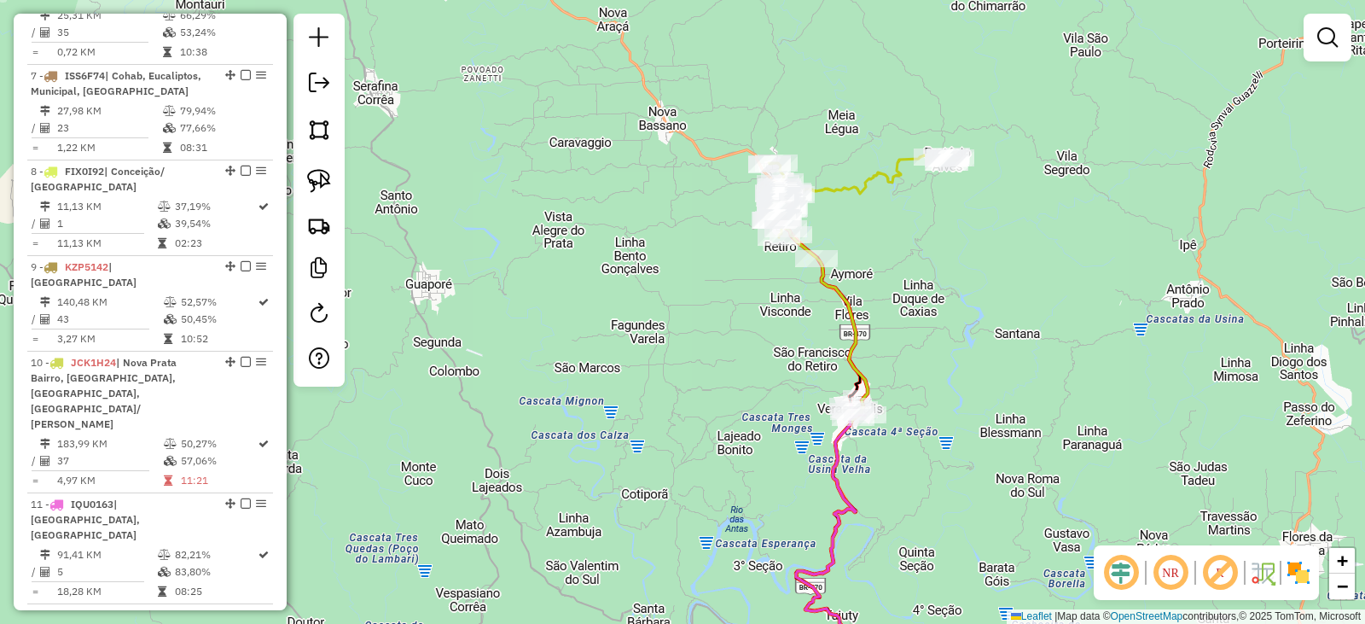
drag, startPoint x: 910, startPoint y: 356, endPoint x: 912, endPoint y: 368, distance: 12.2
click at [912, 368] on div "Janela de atendimento Grade de atendimento Capacidade Transportadoras Veículos …" at bounding box center [682, 312] width 1365 height 624
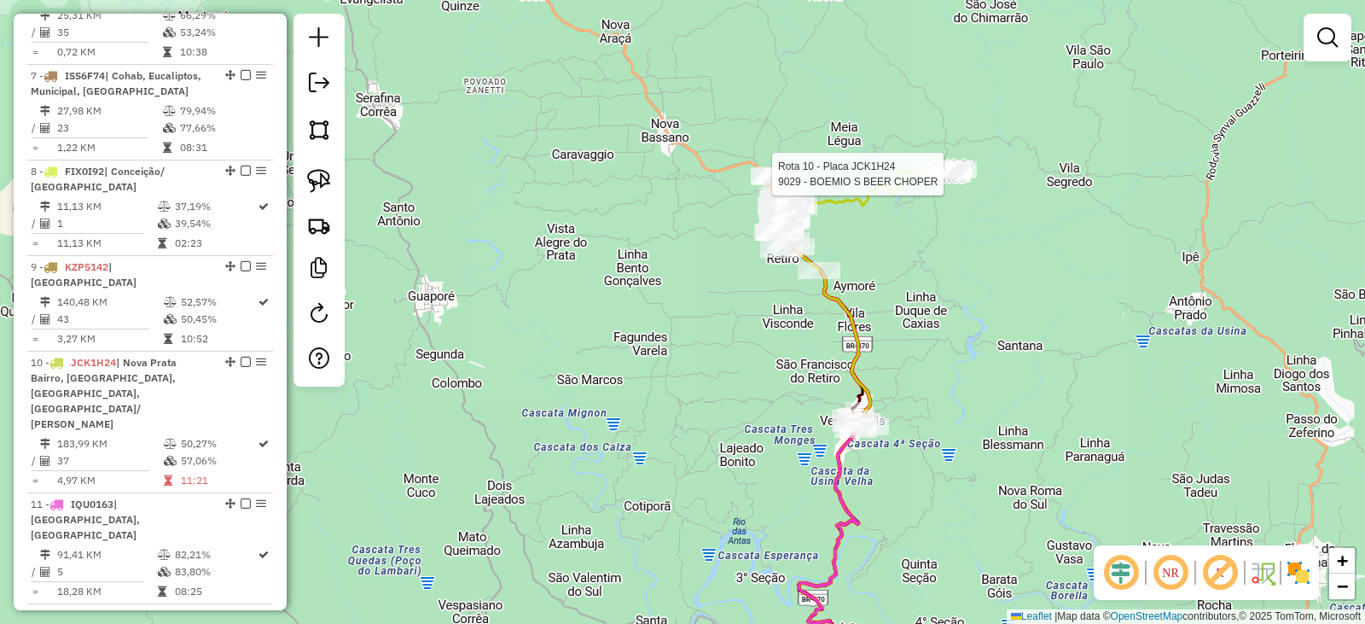
click at [954, 183] on div at bounding box center [949, 174] width 43 height 17
select select "*********"
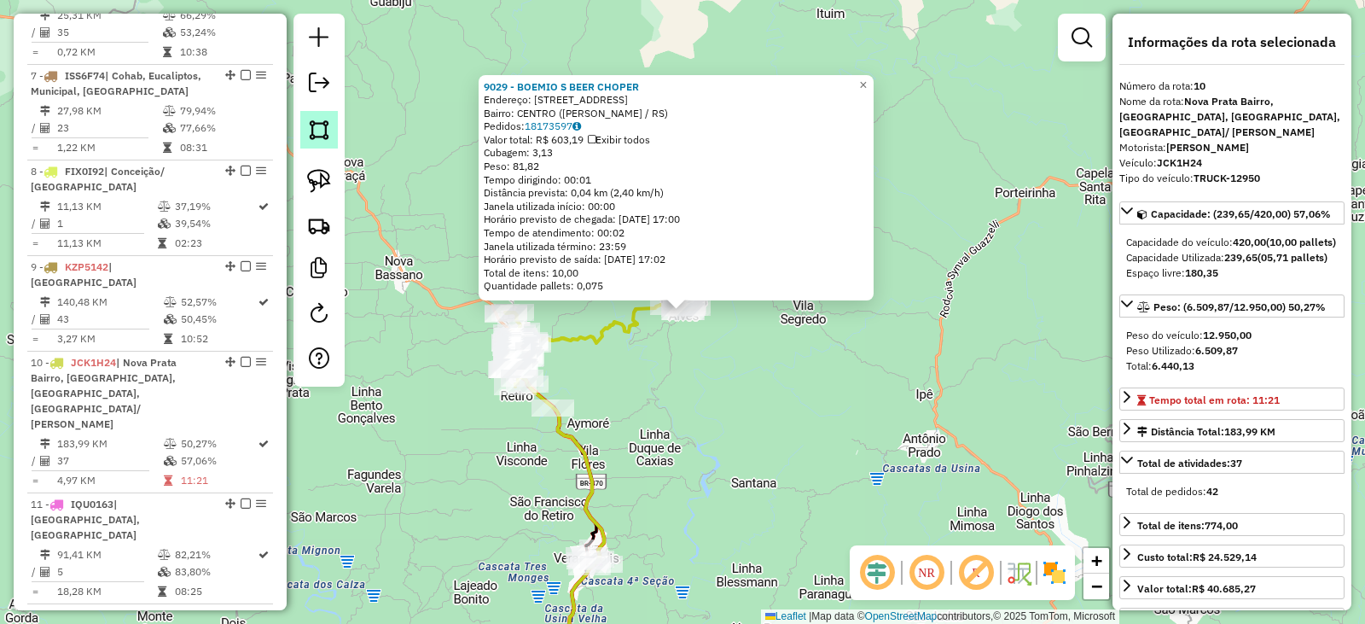
click at [326, 131] on img at bounding box center [319, 130] width 24 height 24
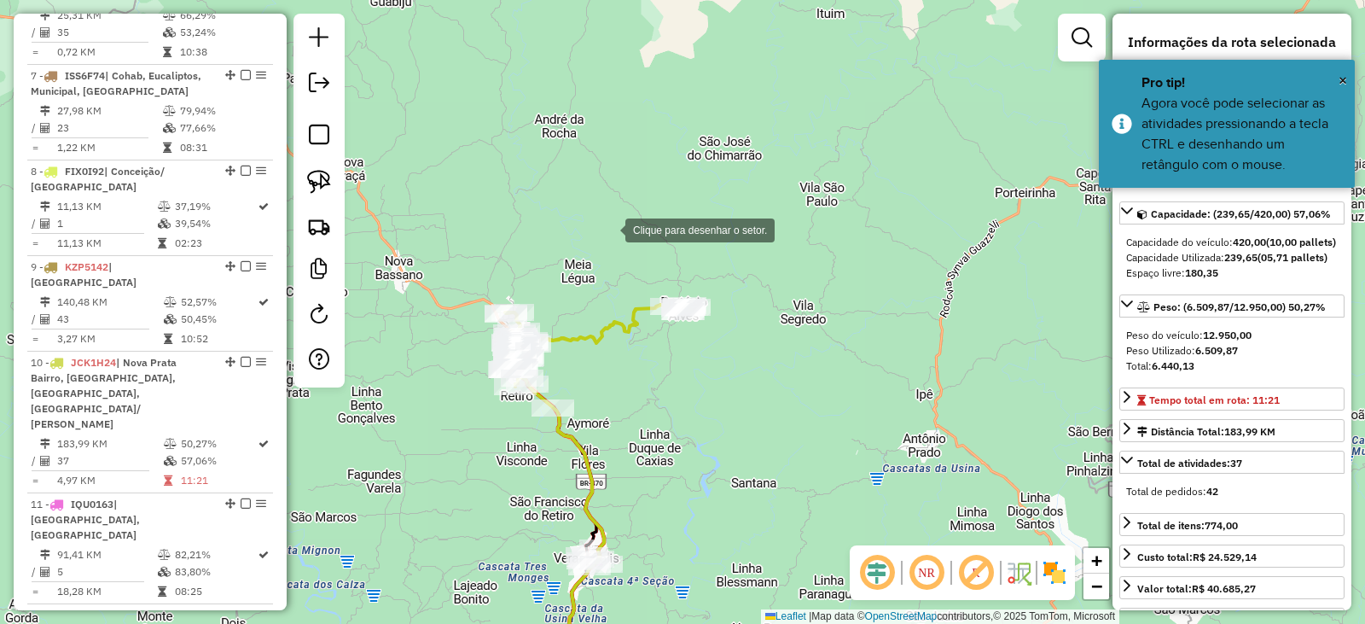
click at [608, 229] on div at bounding box center [608, 229] width 34 height 34
click at [616, 282] on div at bounding box center [608, 264] width 34 height 34
click at [633, 412] on div at bounding box center [616, 429] width 34 height 34
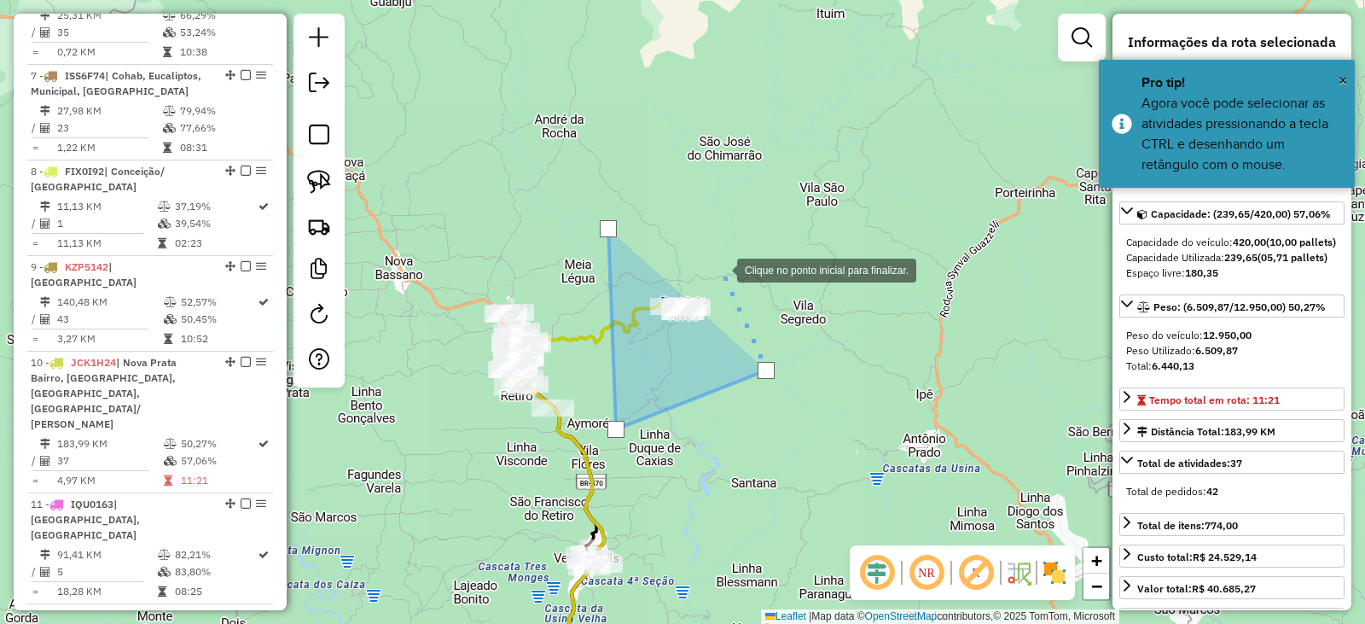
click at [720, 269] on div at bounding box center [720, 269] width 34 height 34
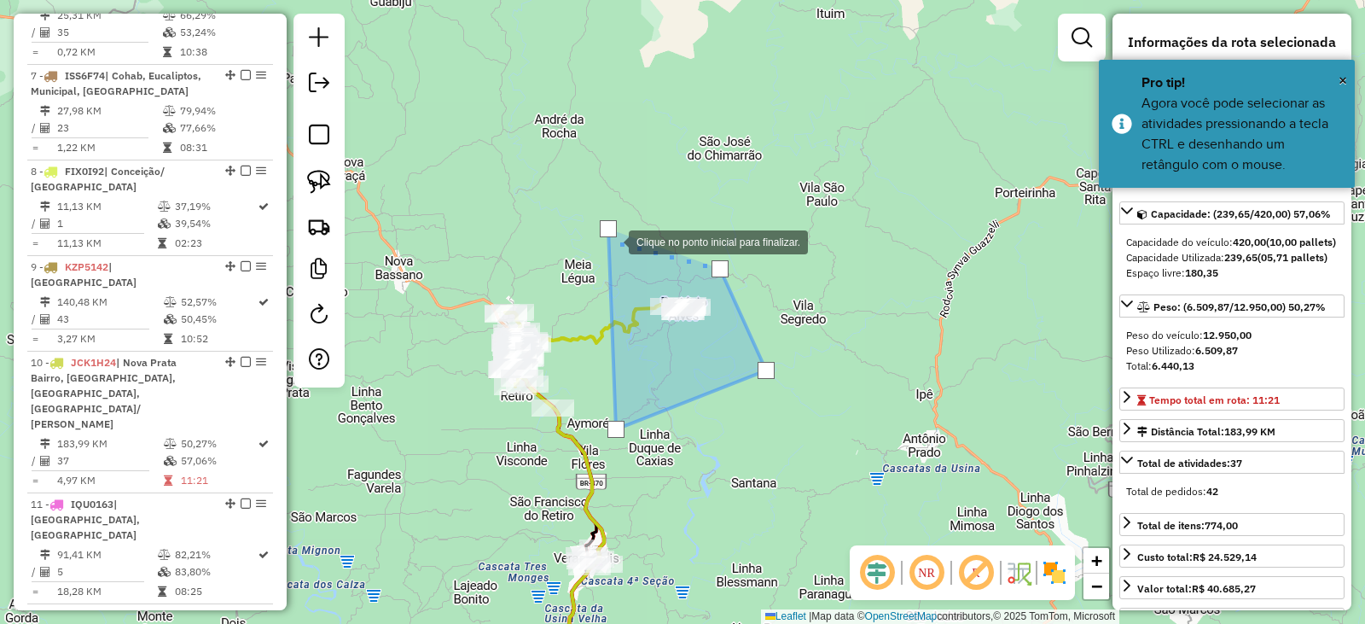
click at [612, 230] on div at bounding box center [608, 228] width 17 height 17
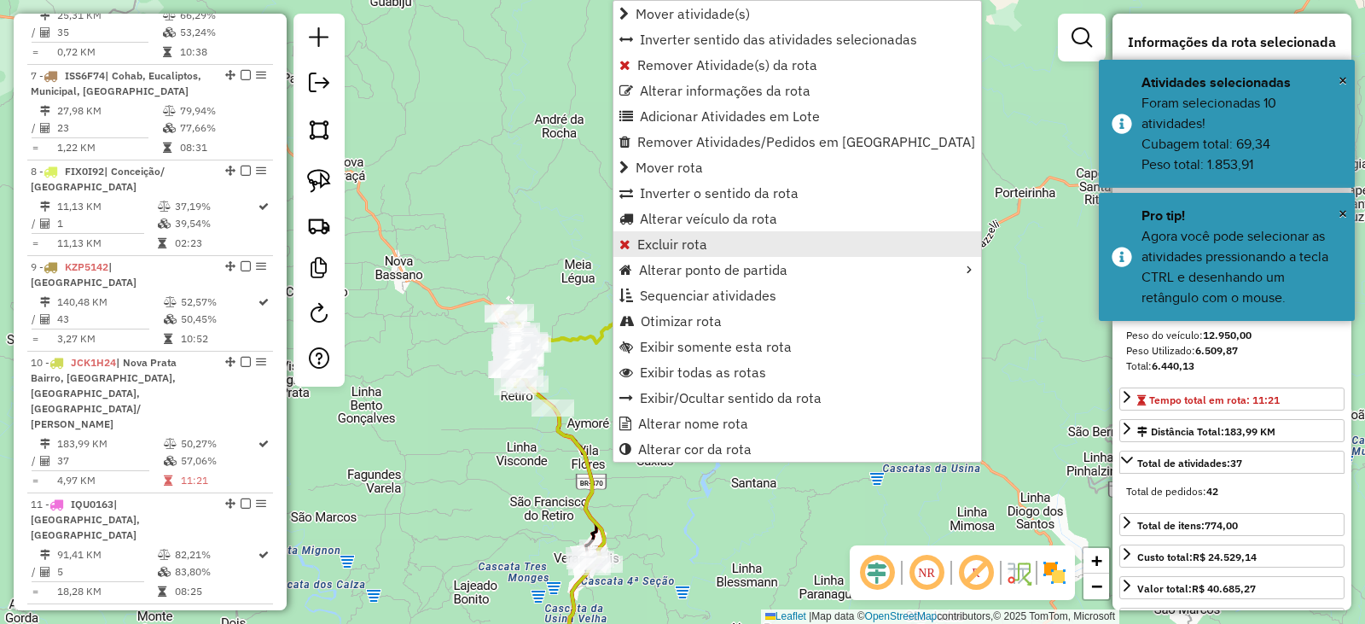
click at [648, 237] on span "Excluir rota" at bounding box center [673, 244] width 70 height 14
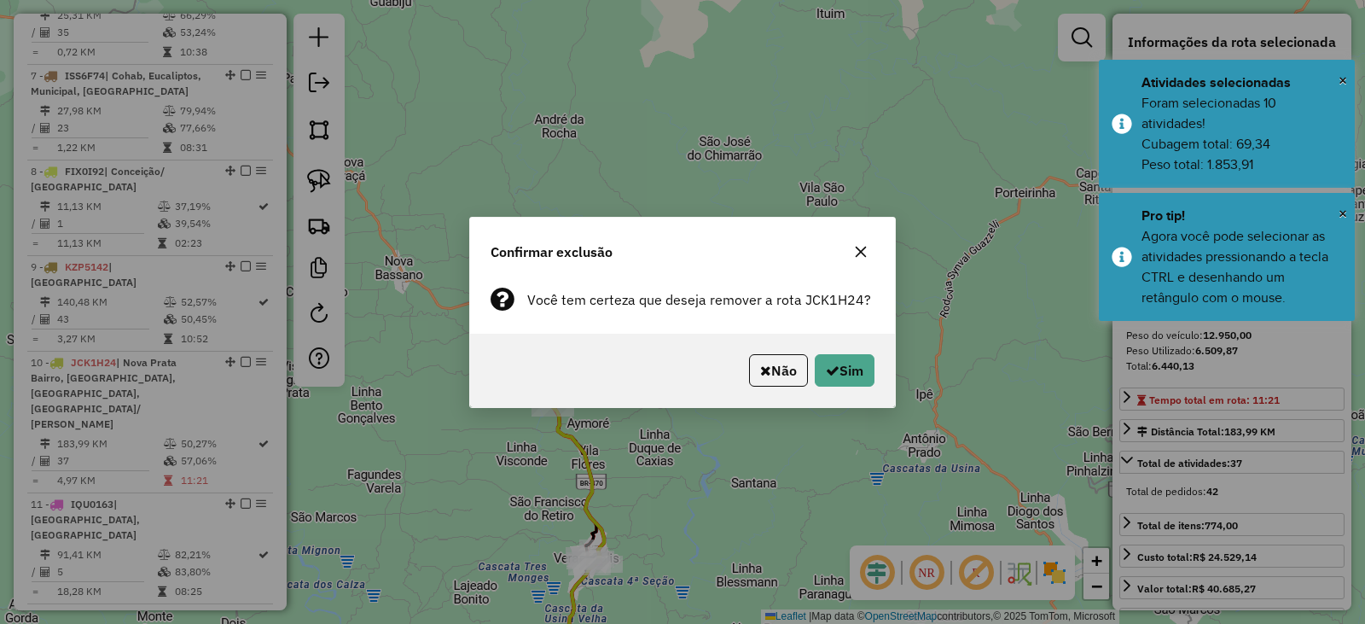
drag, startPoint x: 868, startPoint y: 252, endPoint x: 855, endPoint y: 247, distance: 13.8
click at [860, 248] on div "Confirmar exclusão" at bounding box center [682, 248] width 425 height 61
click at [855, 247] on icon "button" at bounding box center [861, 252] width 14 height 14
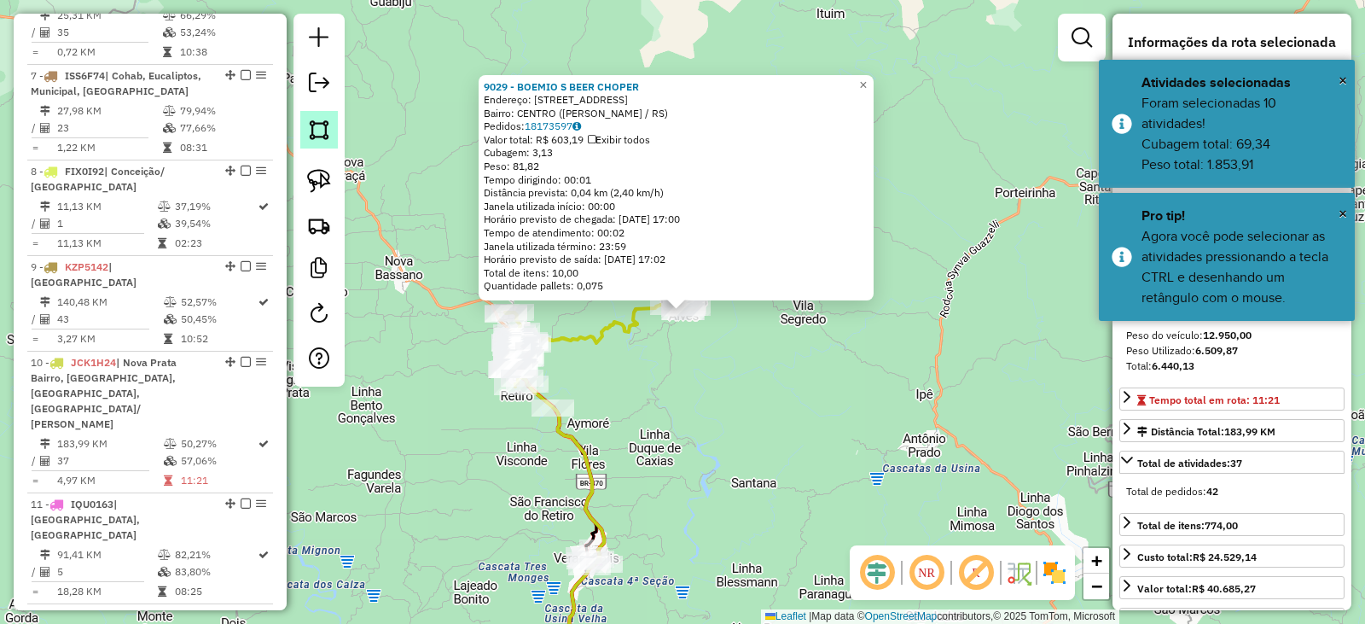
click at [332, 128] on link at bounding box center [319, 130] width 38 height 38
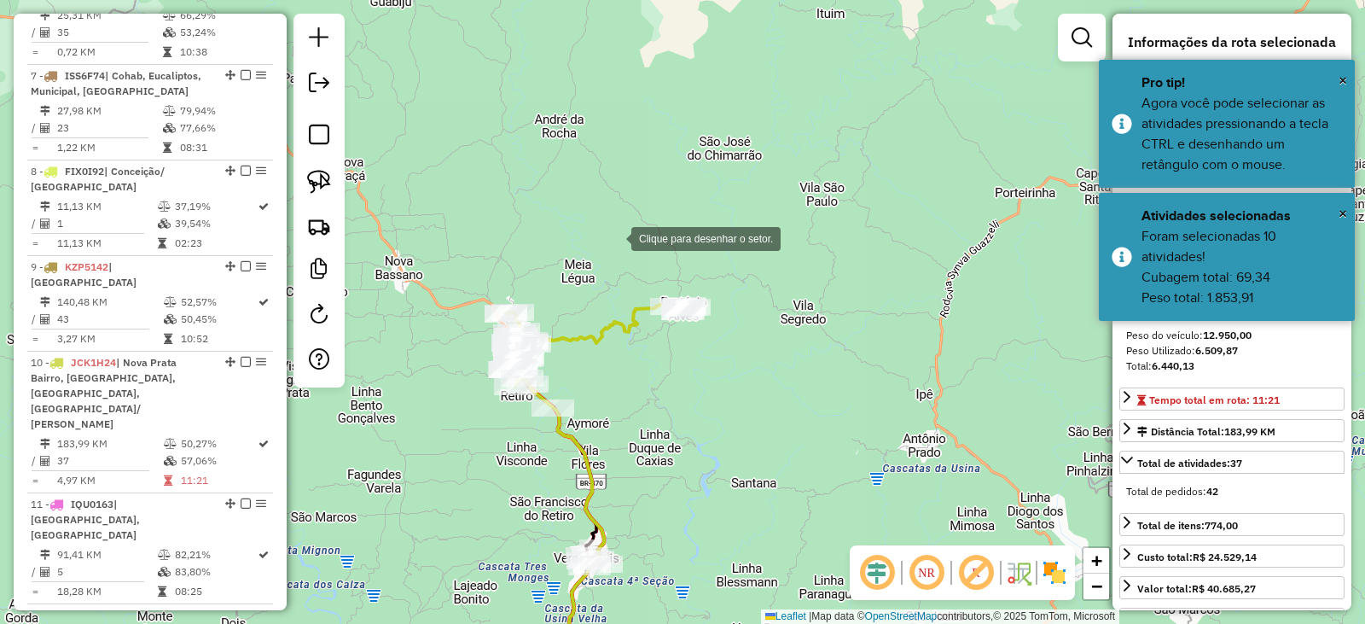
click at [614, 237] on div at bounding box center [614, 237] width 34 height 34
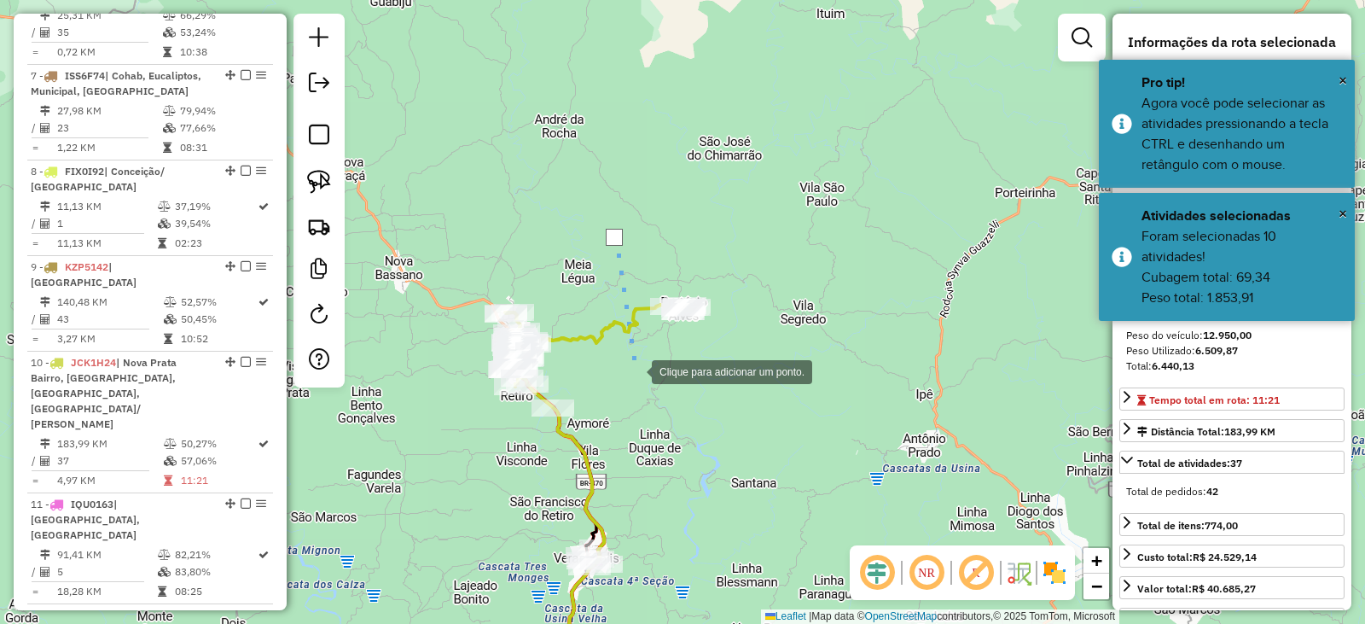
click at [635, 370] on div at bounding box center [635, 370] width 34 height 34
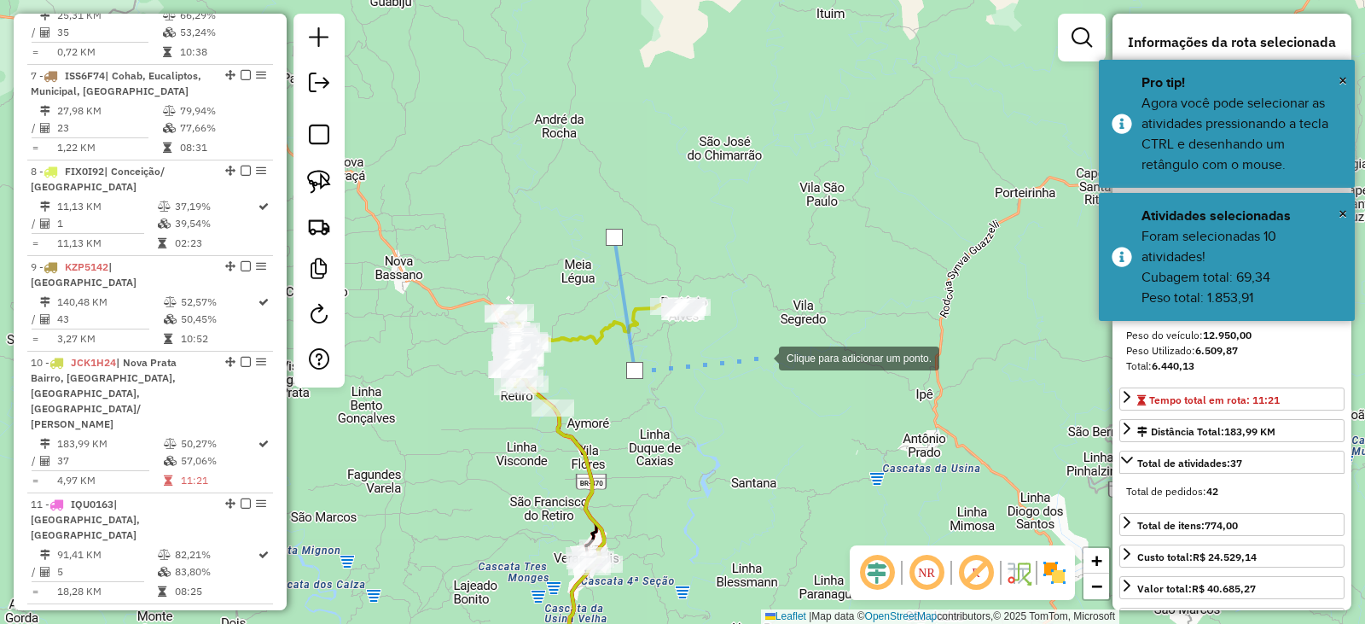
drag, startPoint x: 761, startPoint y: 357, endPoint x: 731, endPoint y: 278, distance: 84.3
click at [760, 354] on div at bounding box center [762, 357] width 34 height 34
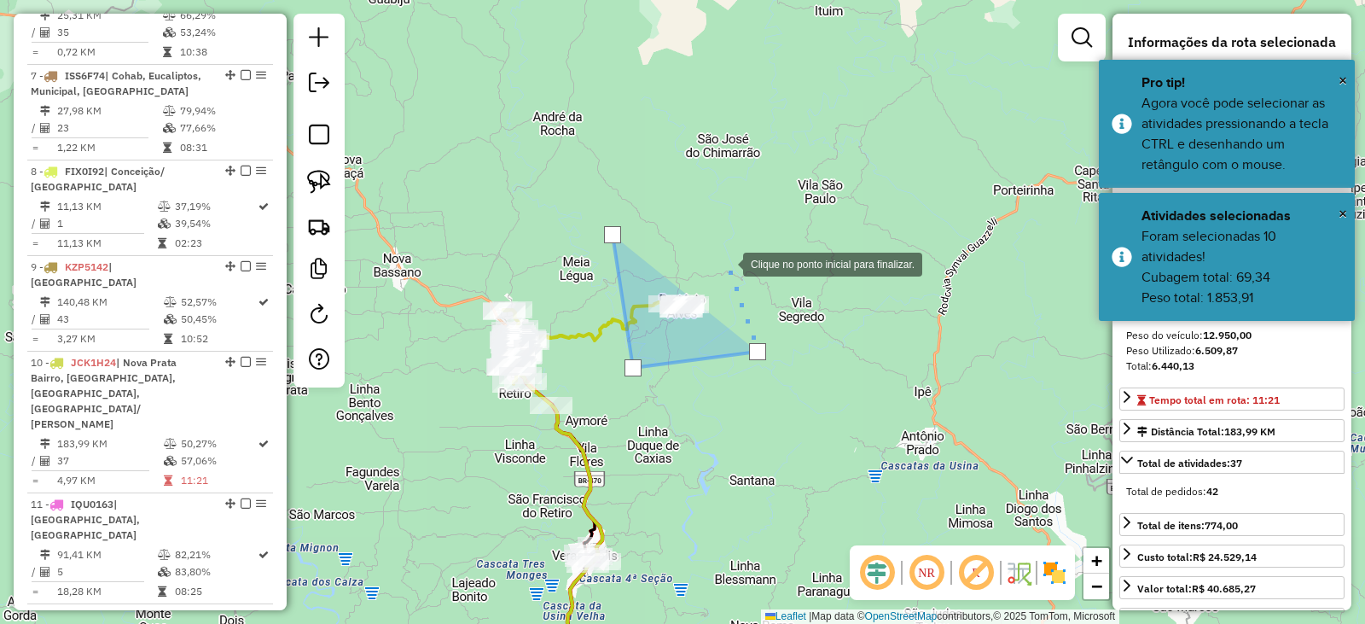
click at [725, 263] on div at bounding box center [726, 263] width 34 height 34
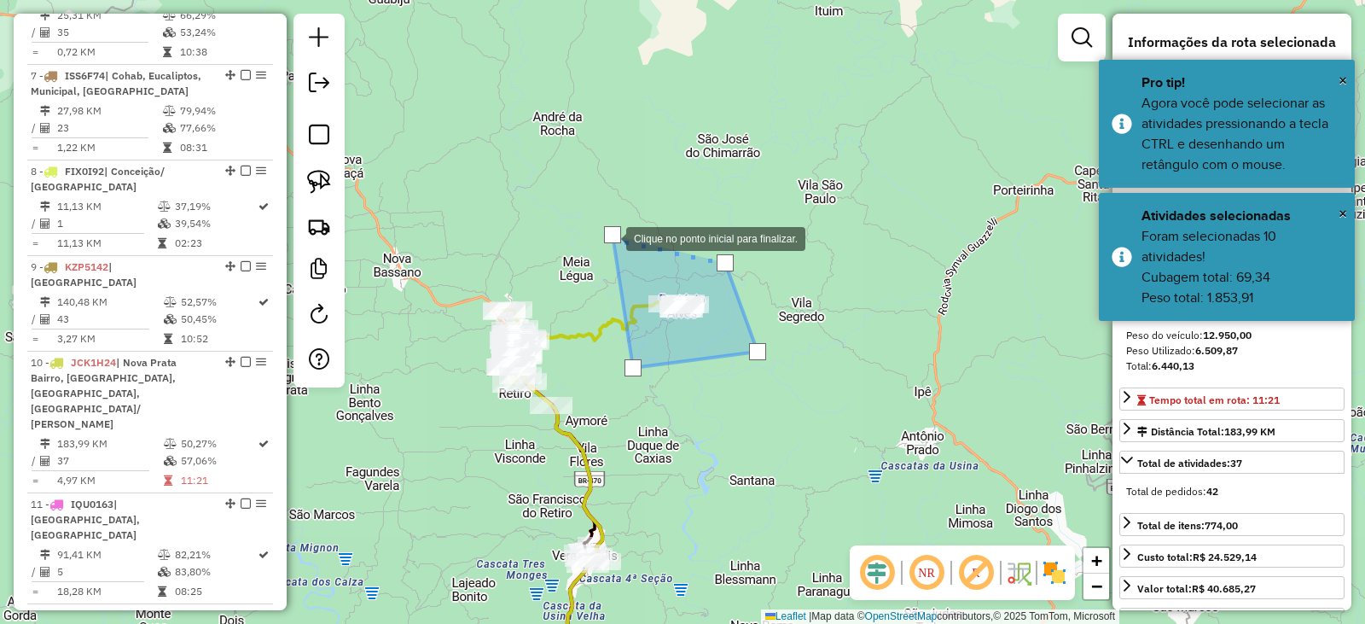
click at [609, 235] on div at bounding box center [612, 234] width 17 height 17
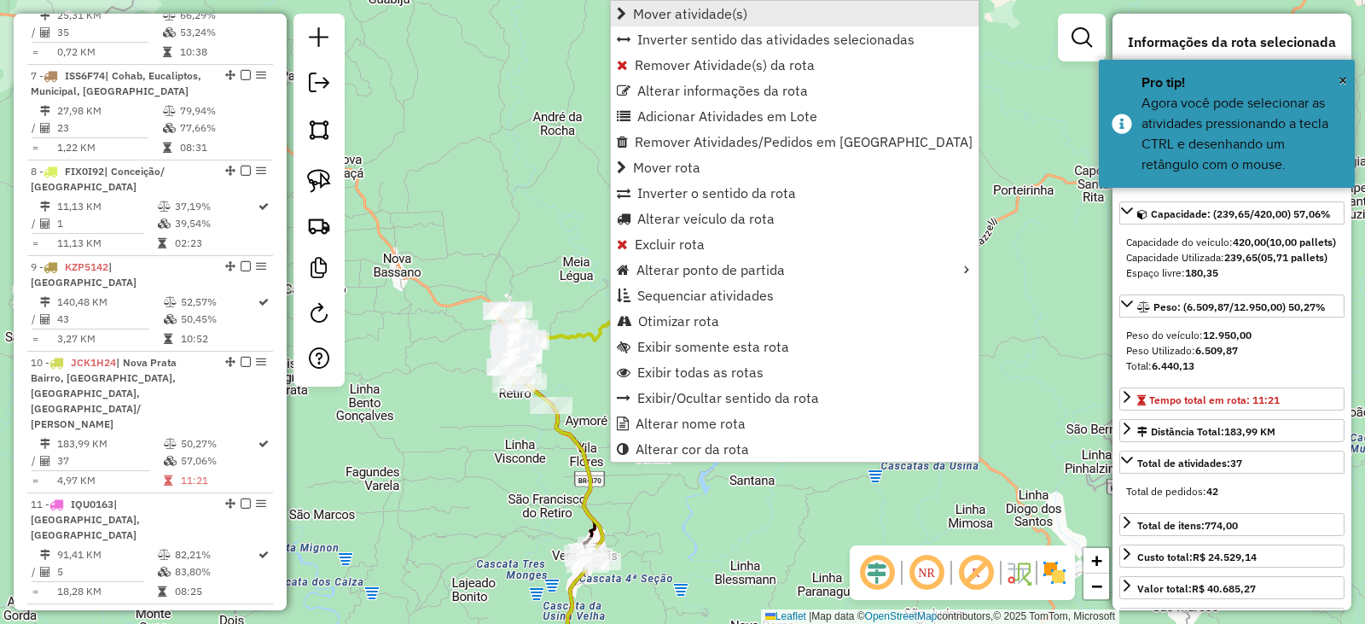
click at [705, 13] on span "Mover atividade(s)" at bounding box center [690, 14] width 114 height 14
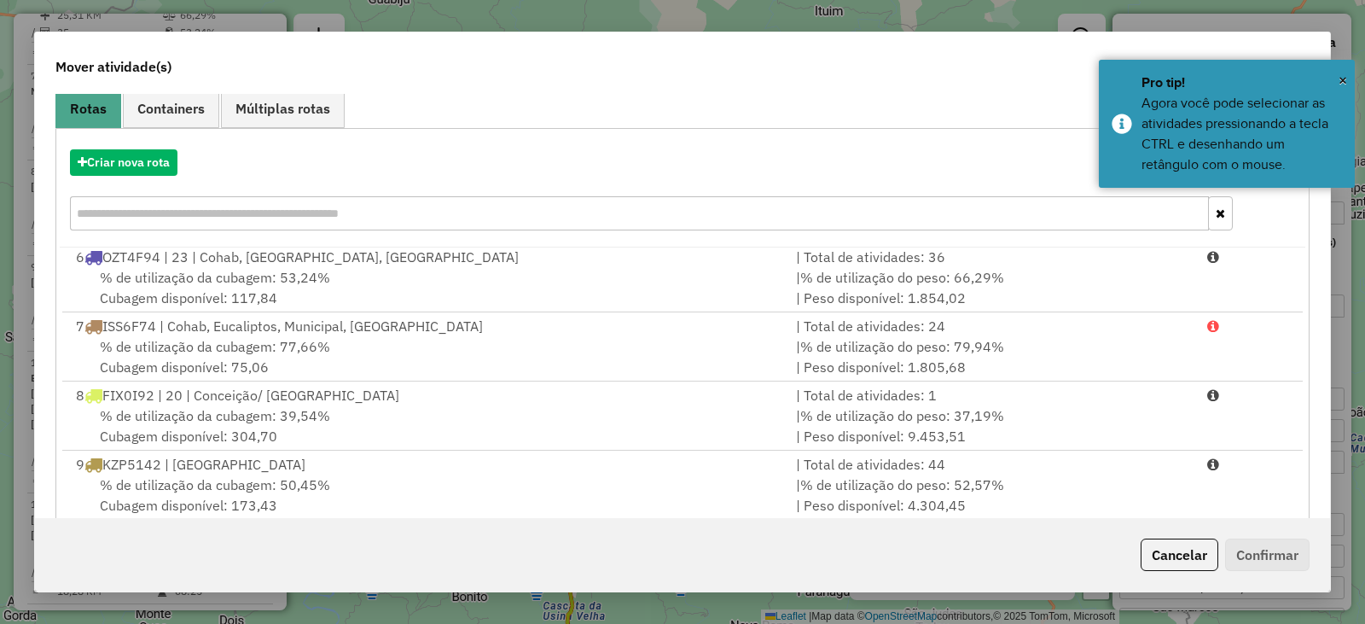
scroll to position [244, 0]
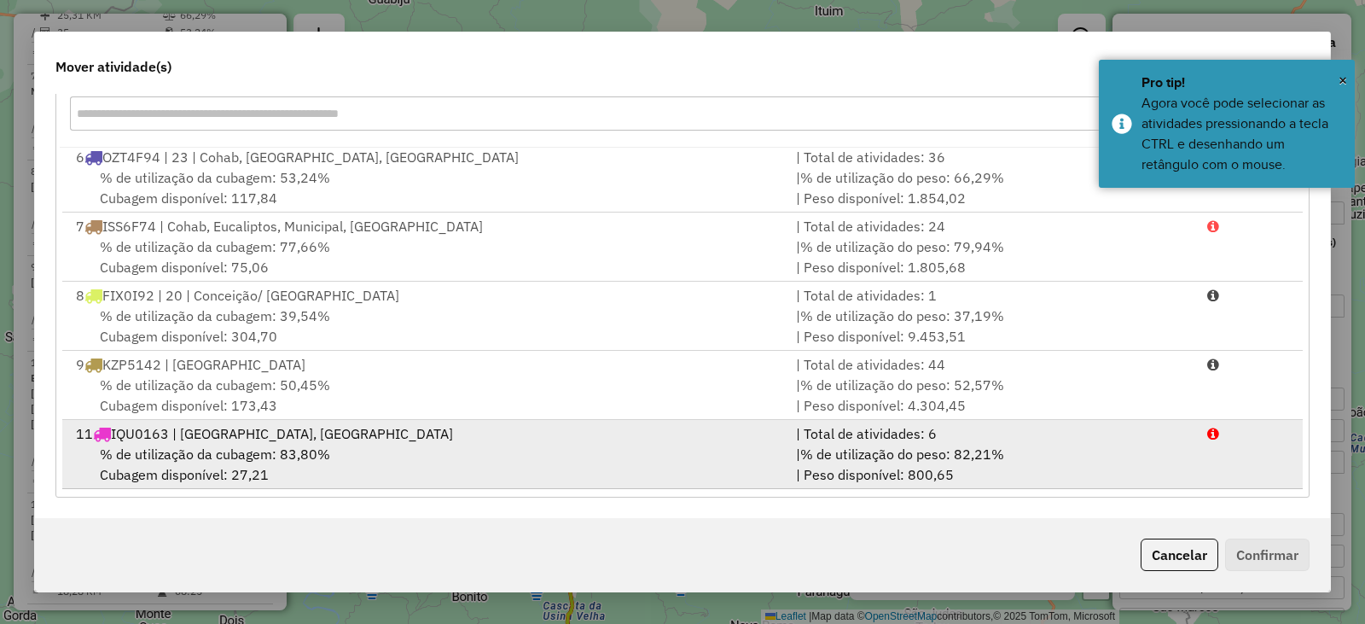
click at [204, 462] on span "% de utilização da cubagem: 83,80%" at bounding box center [215, 453] width 230 height 17
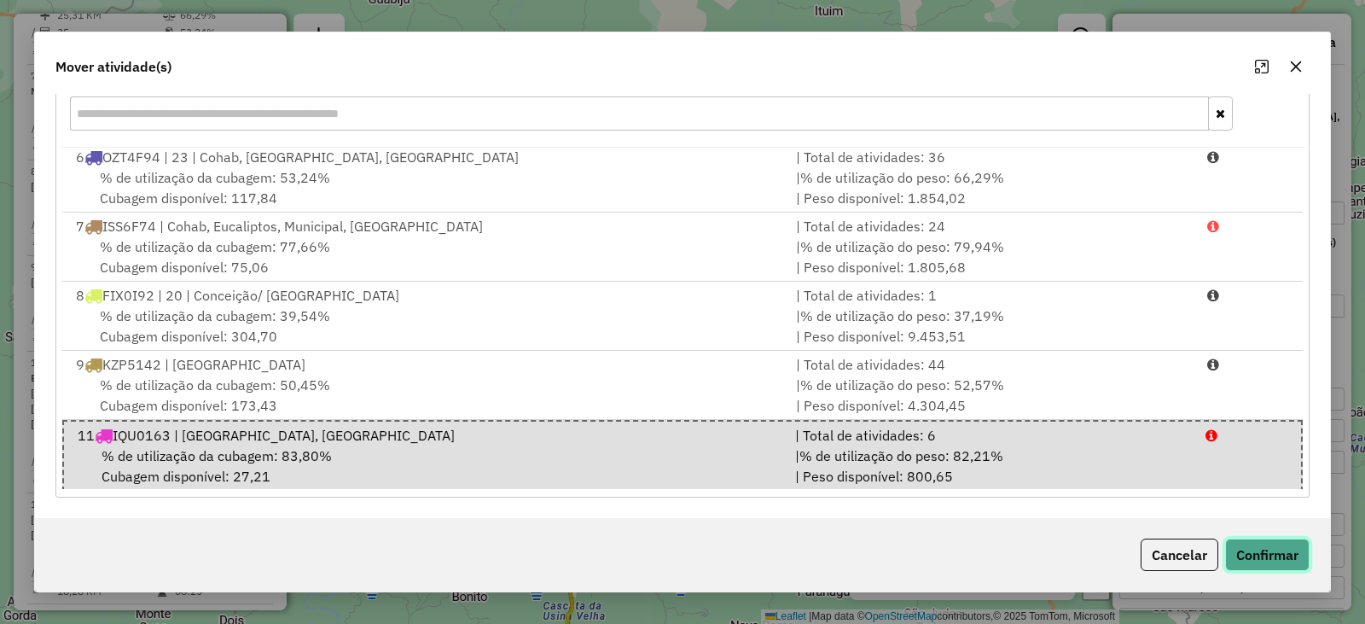
click at [1287, 566] on button "Confirmar" at bounding box center [1268, 555] width 84 height 32
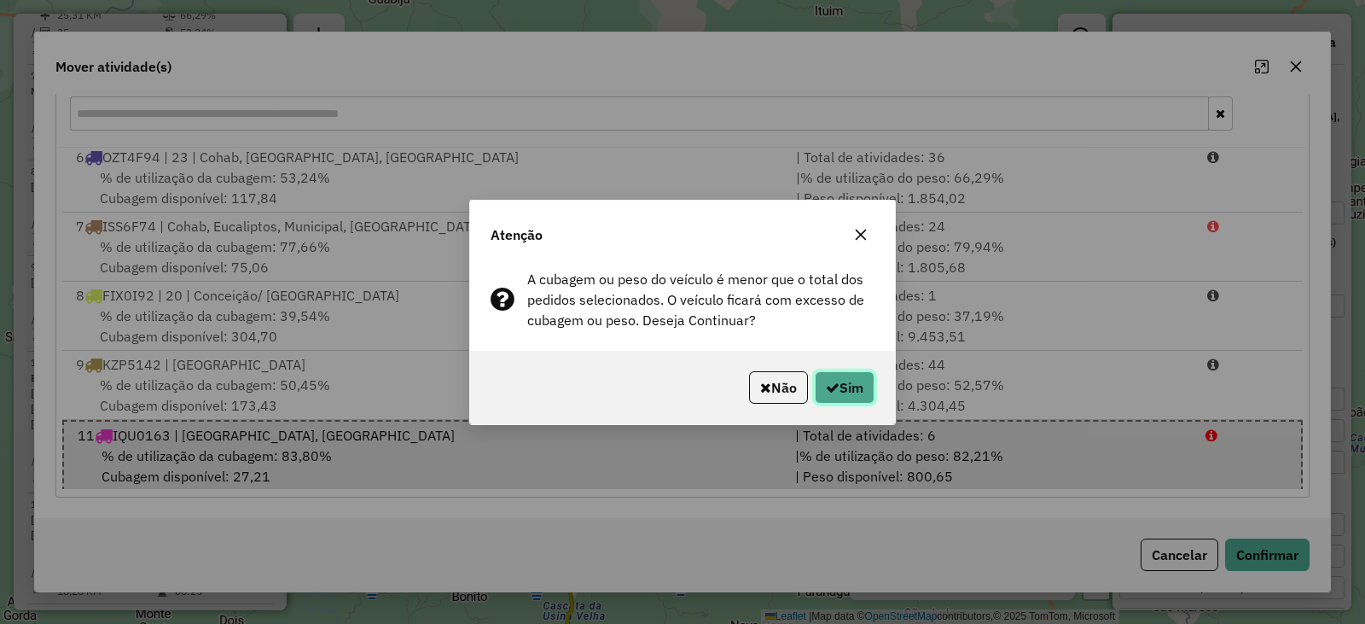
click at [836, 390] on button "Sim" at bounding box center [845, 387] width 60 height 32
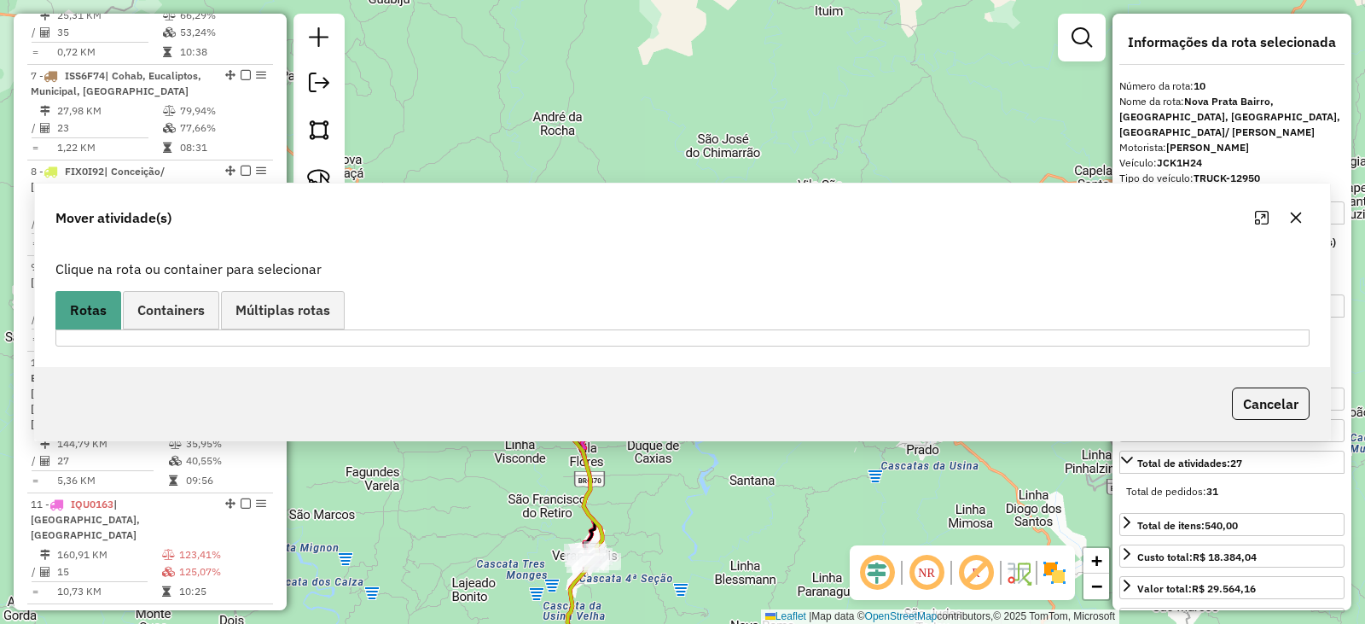
scroll to position [0, 0]
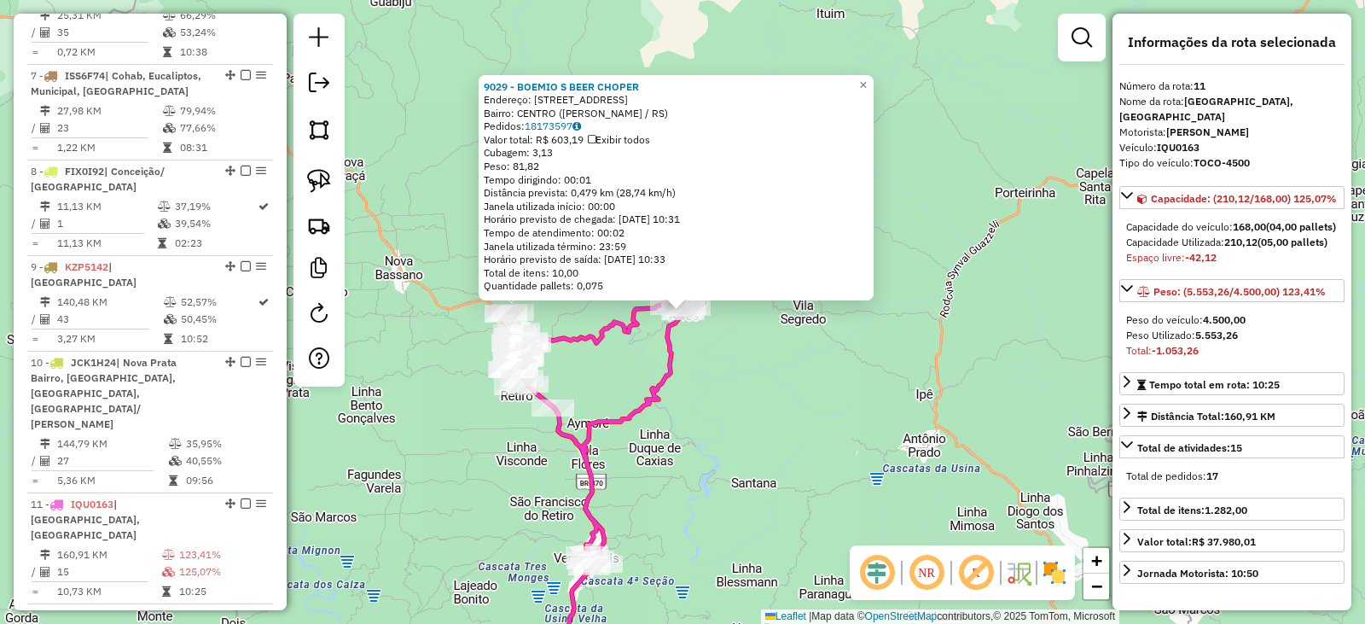
click at [820, 454] on div "9029 - BOEMIO S BEER CHOPER Endereço: [STREET_ADDRESS] Bairro: CENTRO ([PERSON_…" at bounding box center [682, 312] width 1365 height 624
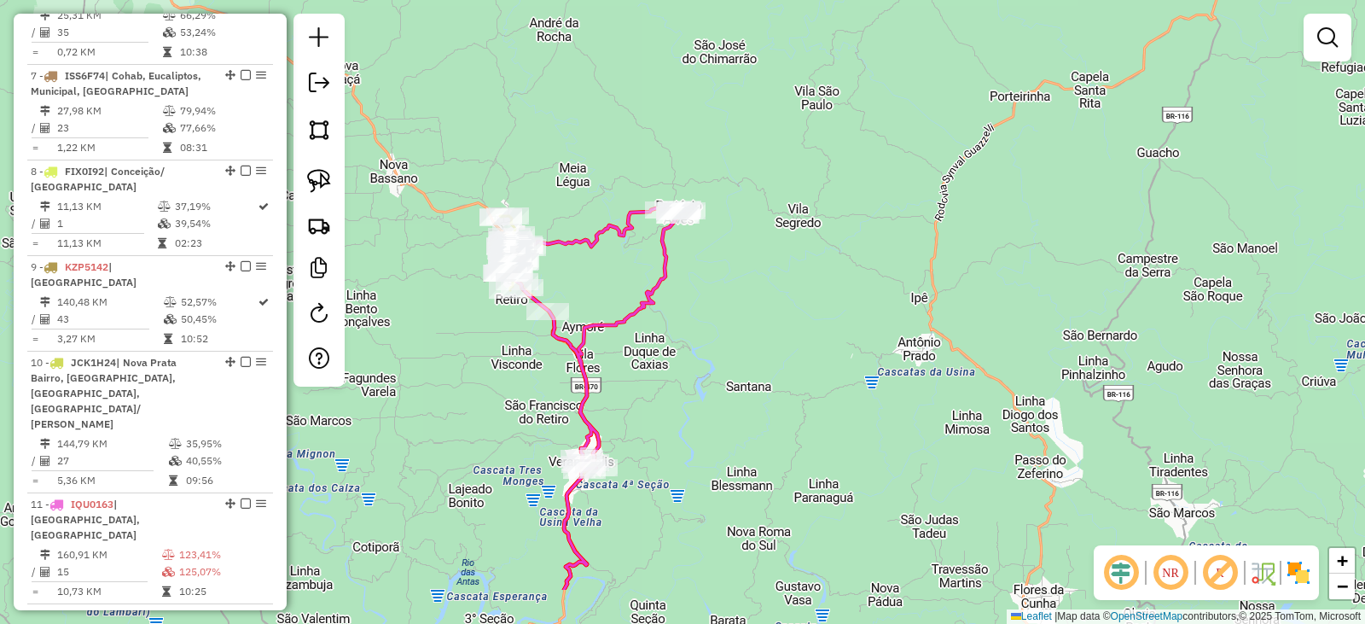
drag, startPoint x: 777, startPoint y: 358, endPoint x: 718, endPoint y: 353, distance: 59.9
click at [777, 314] on div "Janela de atendimento Grade de atendimento Capacidade Transportadoras Veículos …" at bounding box center [682, 312] width 1365 height 624
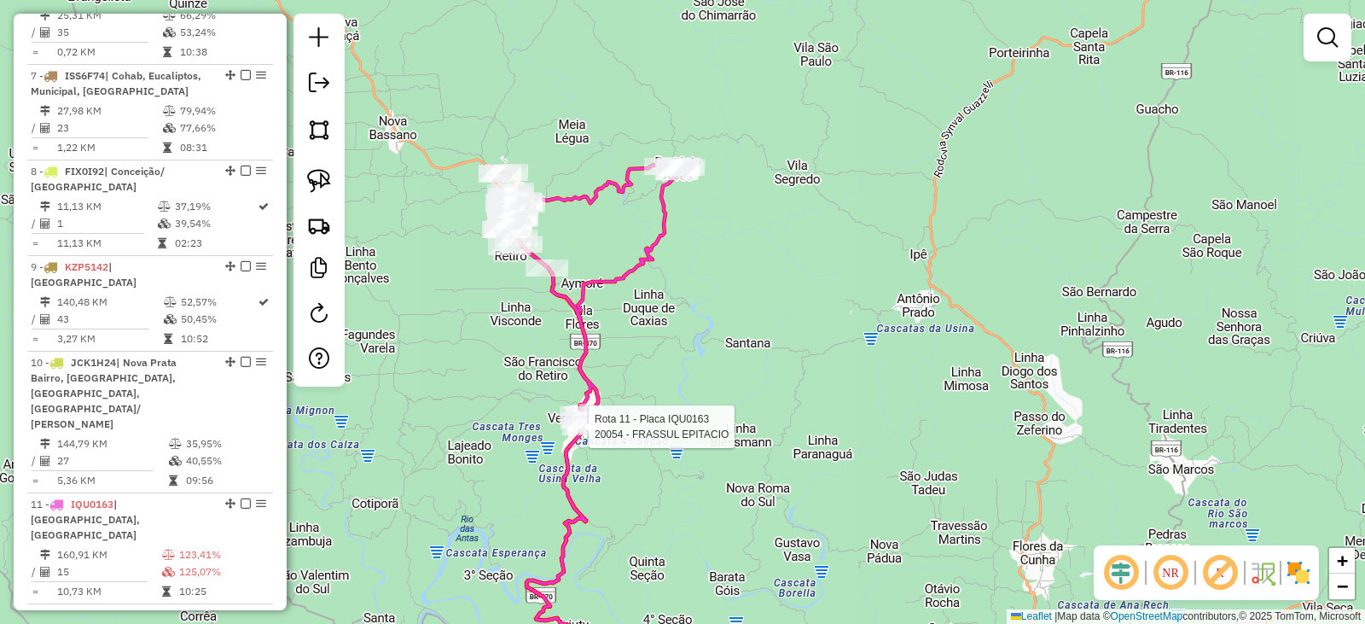
select select "*********"
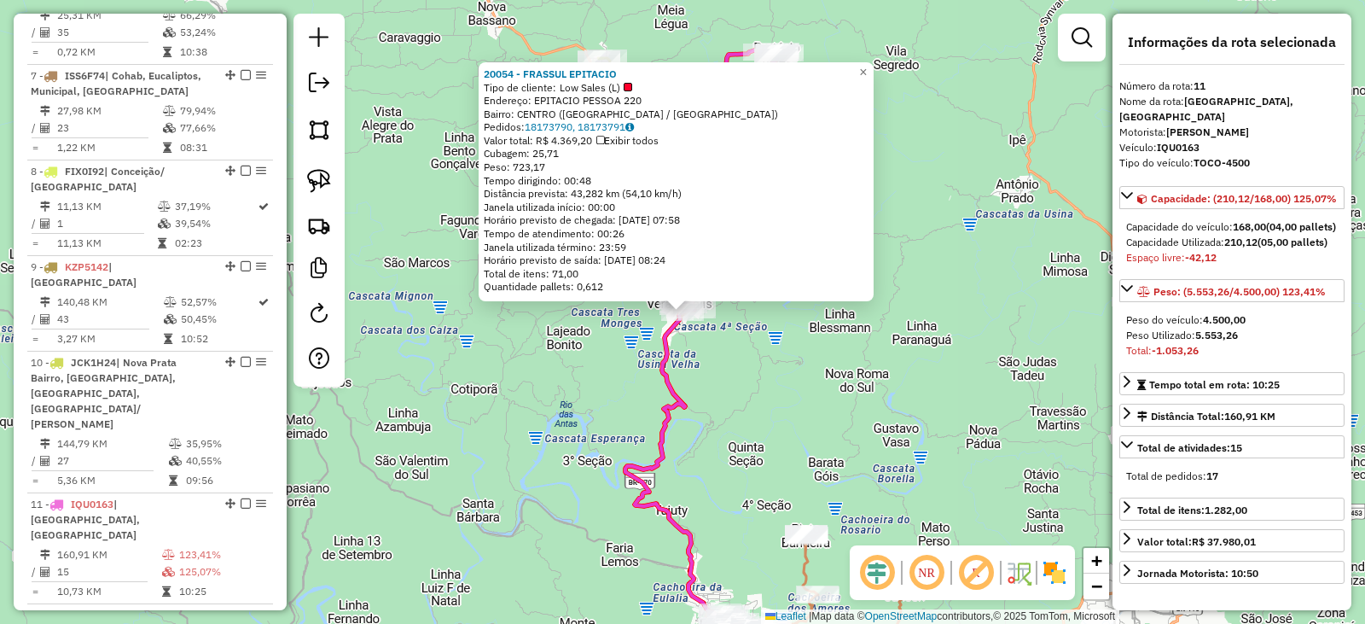
click at [889, 415] on div "20054 - FRASSUL EPITACIO Tipo de cliente: Low Sales (L) Endereço: EPITACIO PESS…" at bounding box center [682, 312] width 1365 height 624
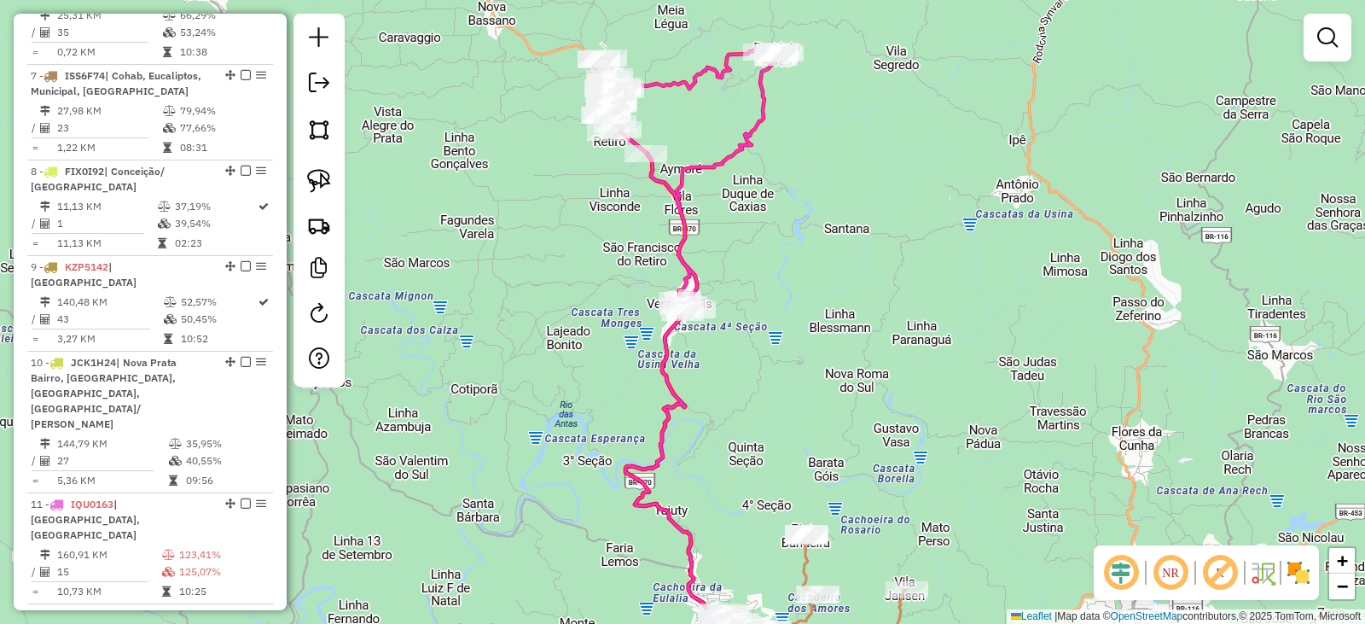
drag, startPoint x: 802, startPoint y: 353, endPoint x: 850, endPoint y: 381, distance: 55.0
click at [850, 381] on div "Janela de atendimento Grade de atendimento Capacidade Transportadoras Veículos …" at bounding box center [682, 312] width 1365 height 624
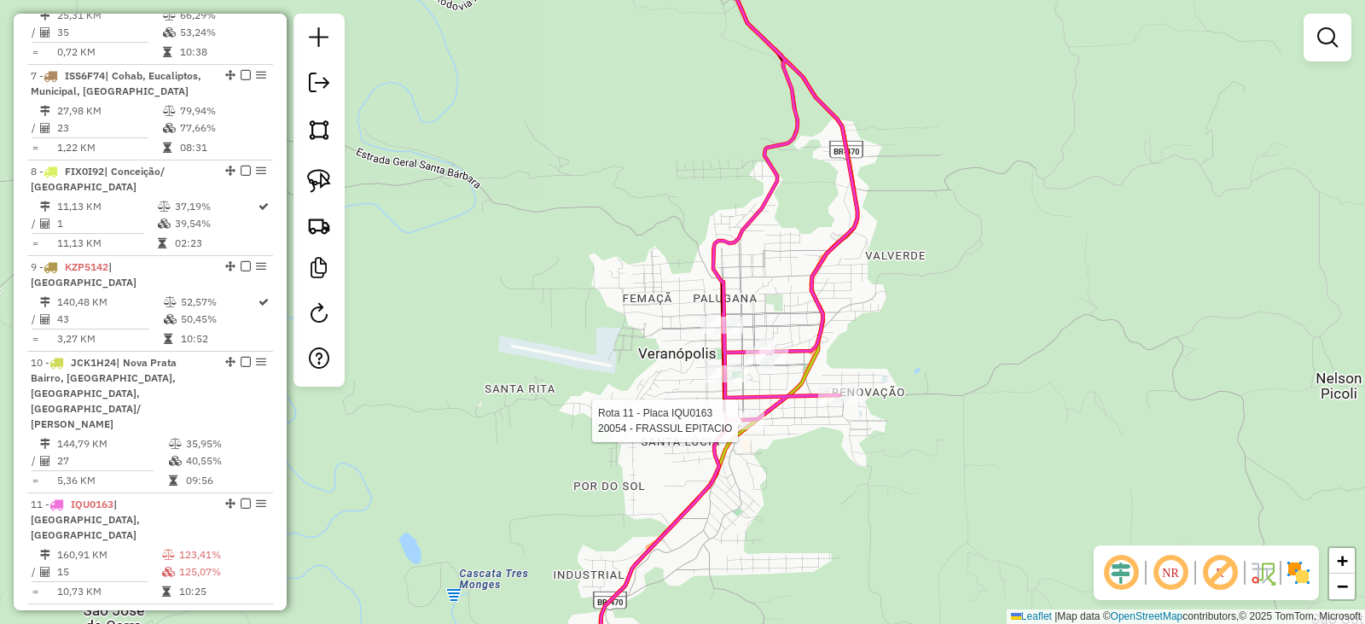
select select "*********"
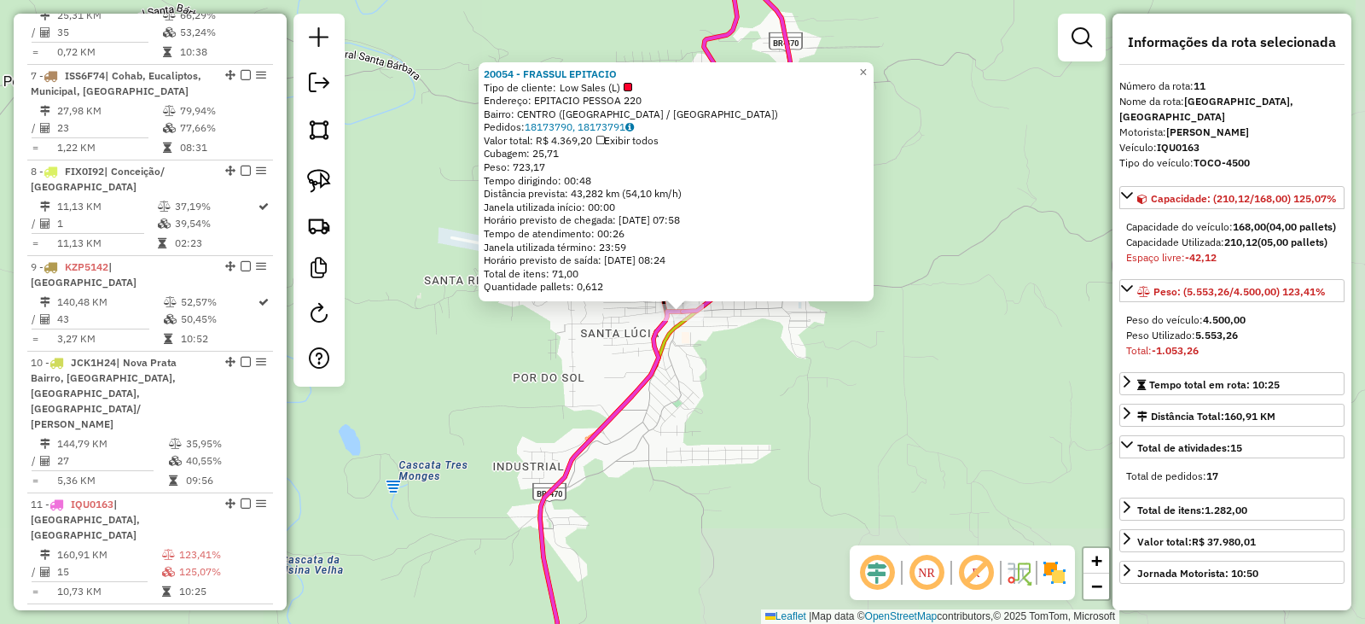
click at [1075, 443] on div "20054 - FRASSUL EPITACIO Tipo de cliente: Low Sales (L) Endereço: EPITACIO PESS…" at bounding box center [682, 312] width 1365 height 624
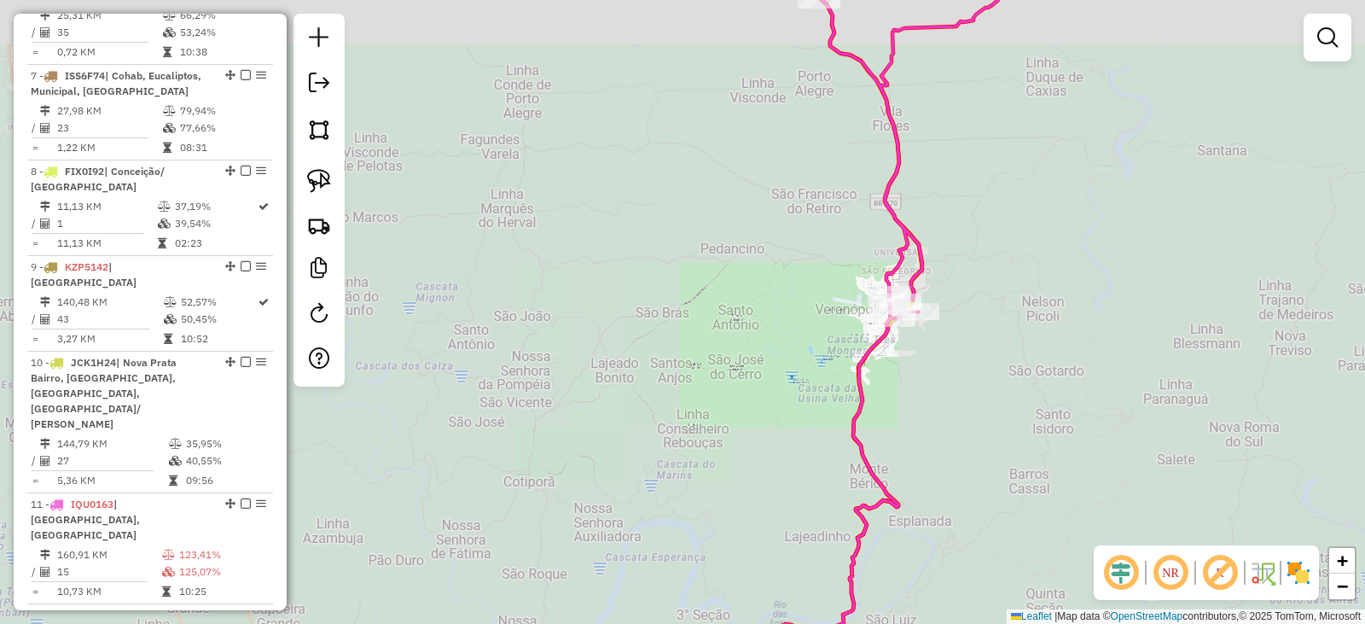
drag, startPoint x: 1012, startPoint y: 230, endPoint x: 935, endPoint y: 315, distance: 114.8
click at [996, 438] on div "Janela de atendimento Grade de atendimento Capacidade Transportadoras Veículos …" at bounding box center [682, 312] width 1365 height 624
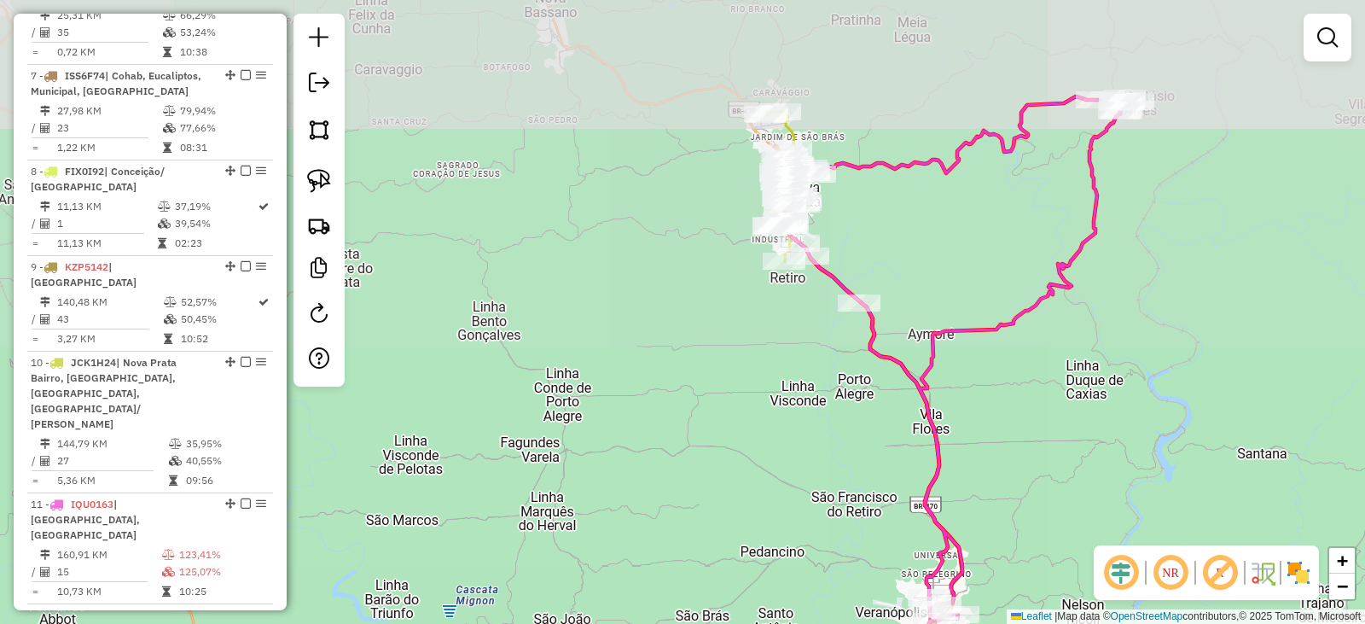
click at [981, 393] on div "Janela de atendimento Grade de atendimento Capacidade Transportadoras Veículos …" at bounding box center [682, 312] width 1365 height 624
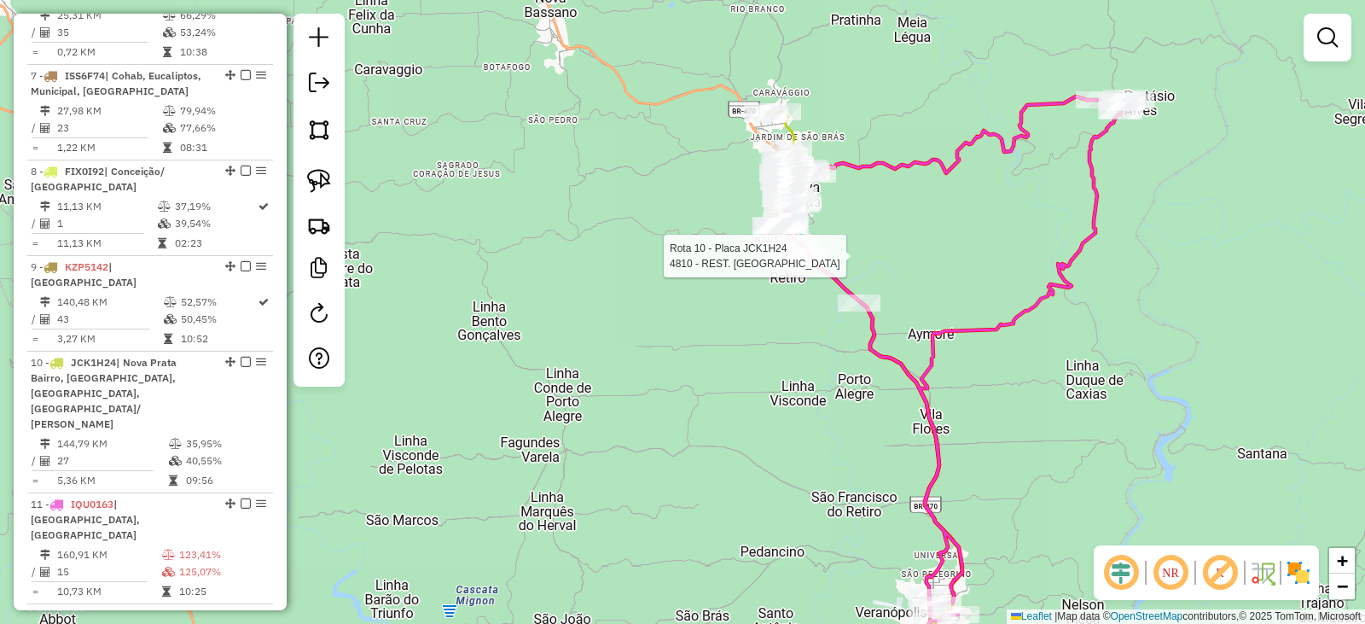
select select "*********"
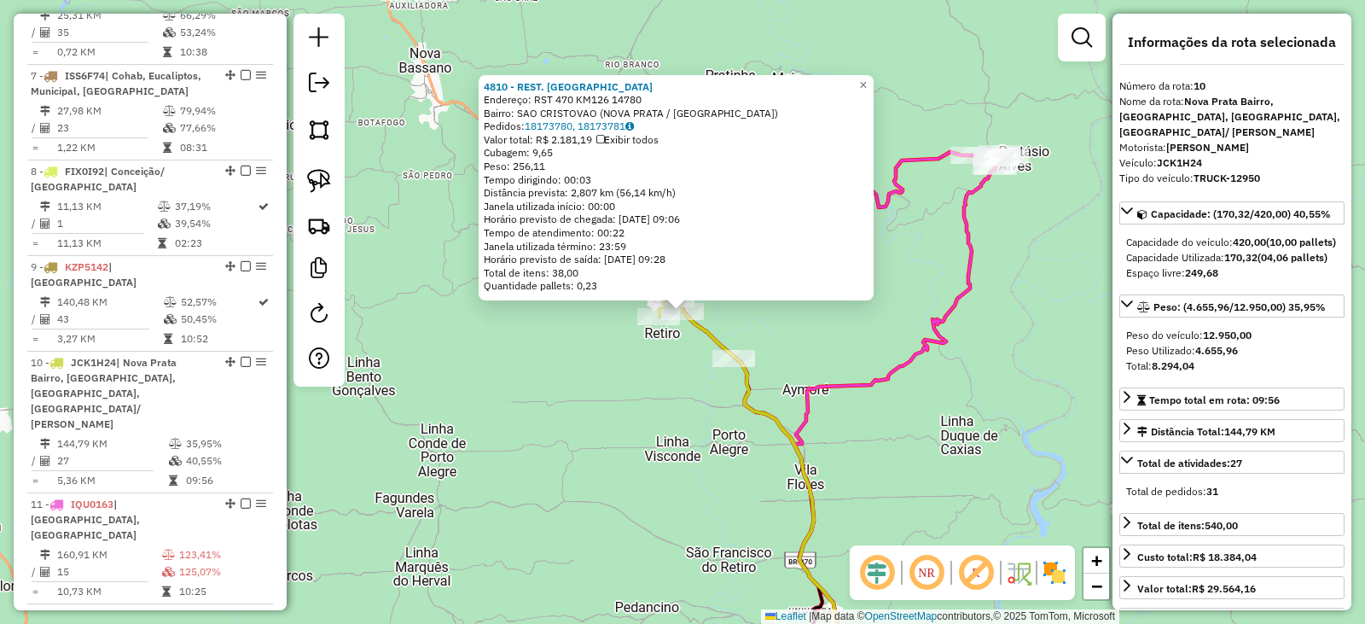
click at [947, 347] on icon at bounding box center [833, 414] width 350 height 524
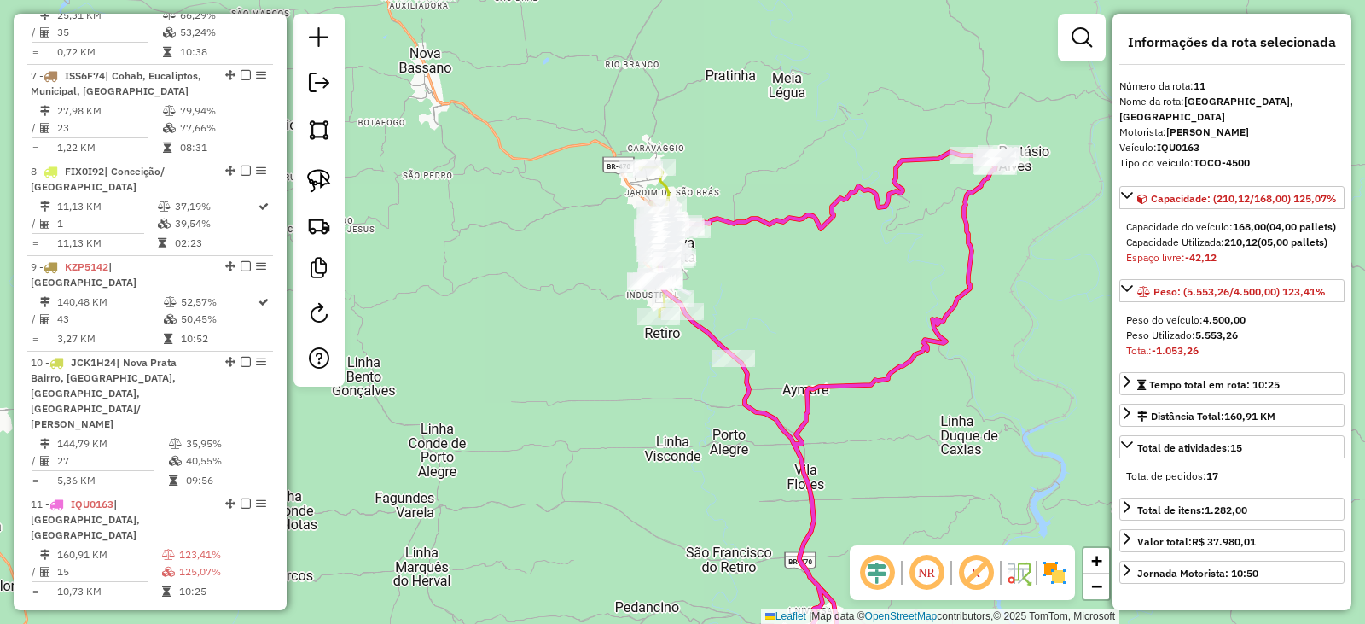
drag, startPoint x: 882, startPoint y: 311, endPoint x: 967, endPoint y: 417, distance: 135.4
click at [967, 417] on div "4810 - REST. [GEOGRAPHIC_DATA] Endereço: RST 470 KM126 14780 Bairro: [GEOGRAPHI…" at bounding box center [682, 312] width 1365 height 624
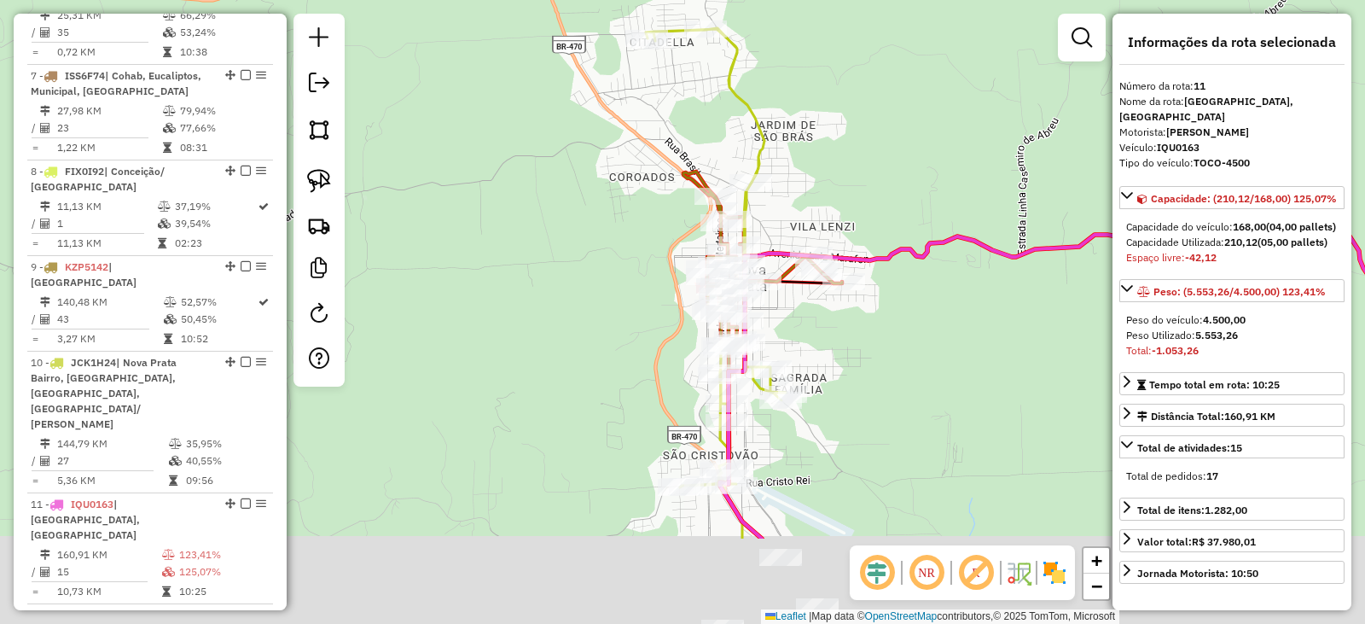
drag, startPoint x: 824, startPoint y: 349, endPoint x: 809, endPoint y: 203, distance: 146.7
click at [809, 203] on div "Janela de atendimento Grade de atendimento Capacidade Transportadoras Veículos …" at bounding box center [682, 312] width 1365 height 624
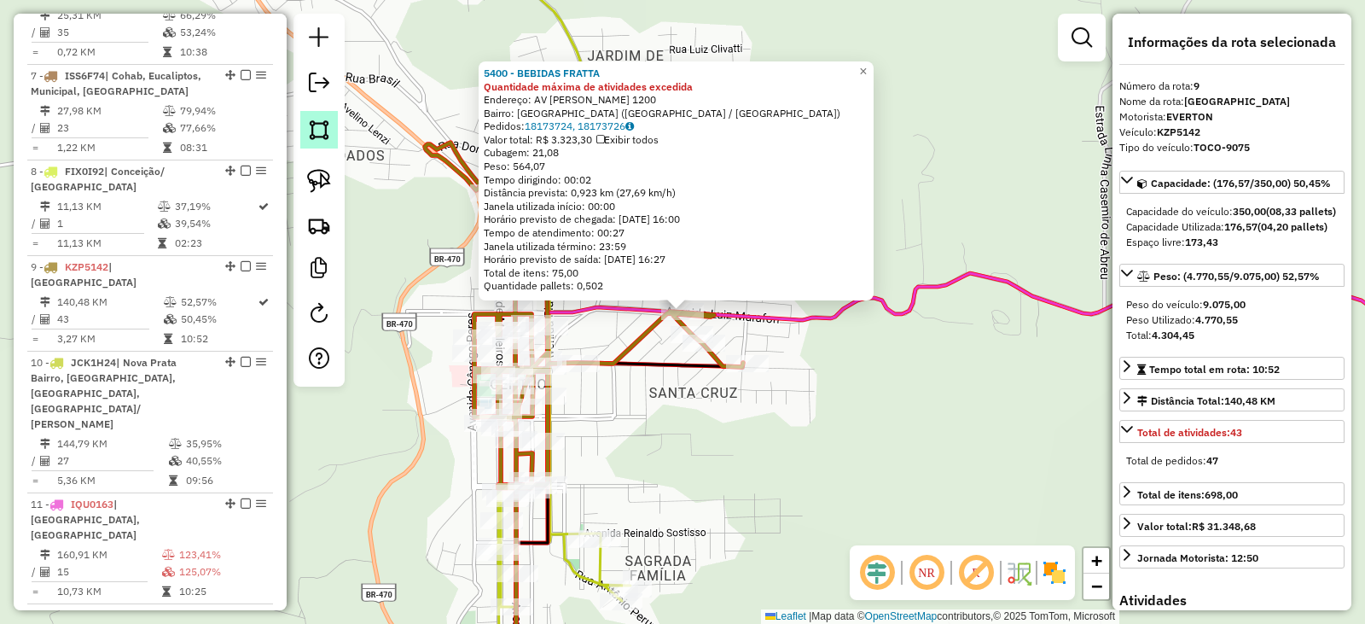
click at [317, 134] on img at bounding box center [319, 130] width 24 height 24
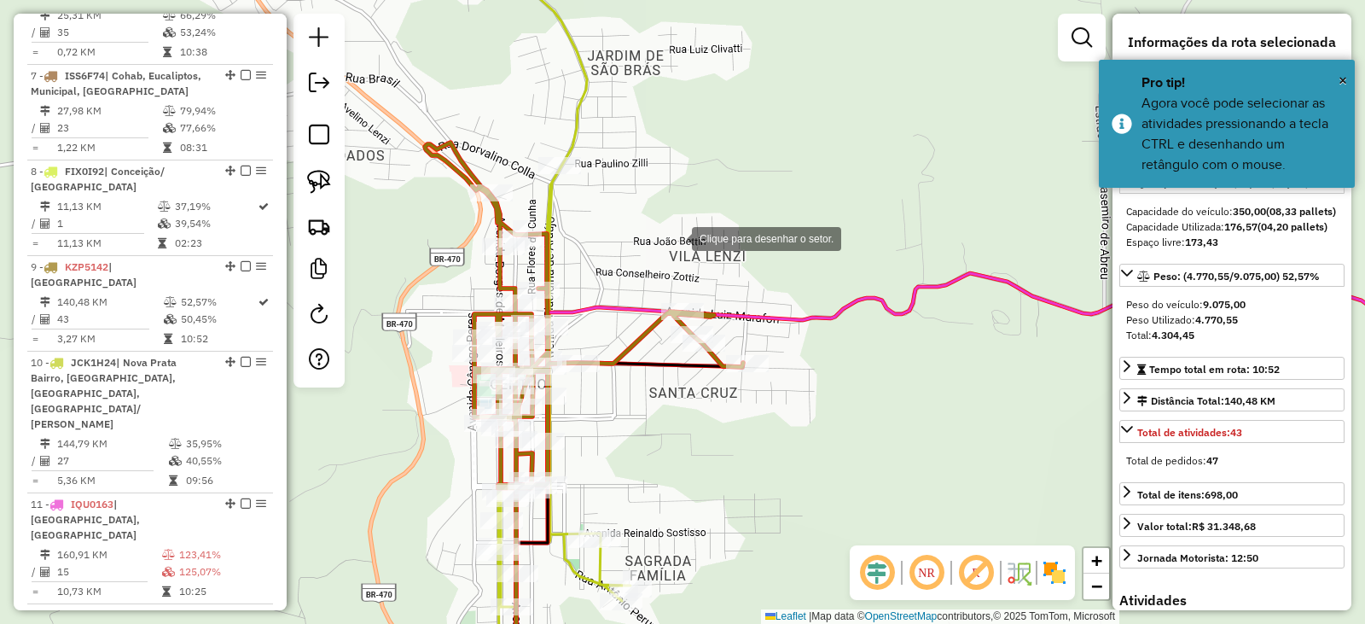
drag, startPoint x: 675, startPoint y: 237, endPoint x: 627, endPoint y: 293, distance: 73.2
click at [673, 237] on div at bounding box center [675, 237] width 34 height 34
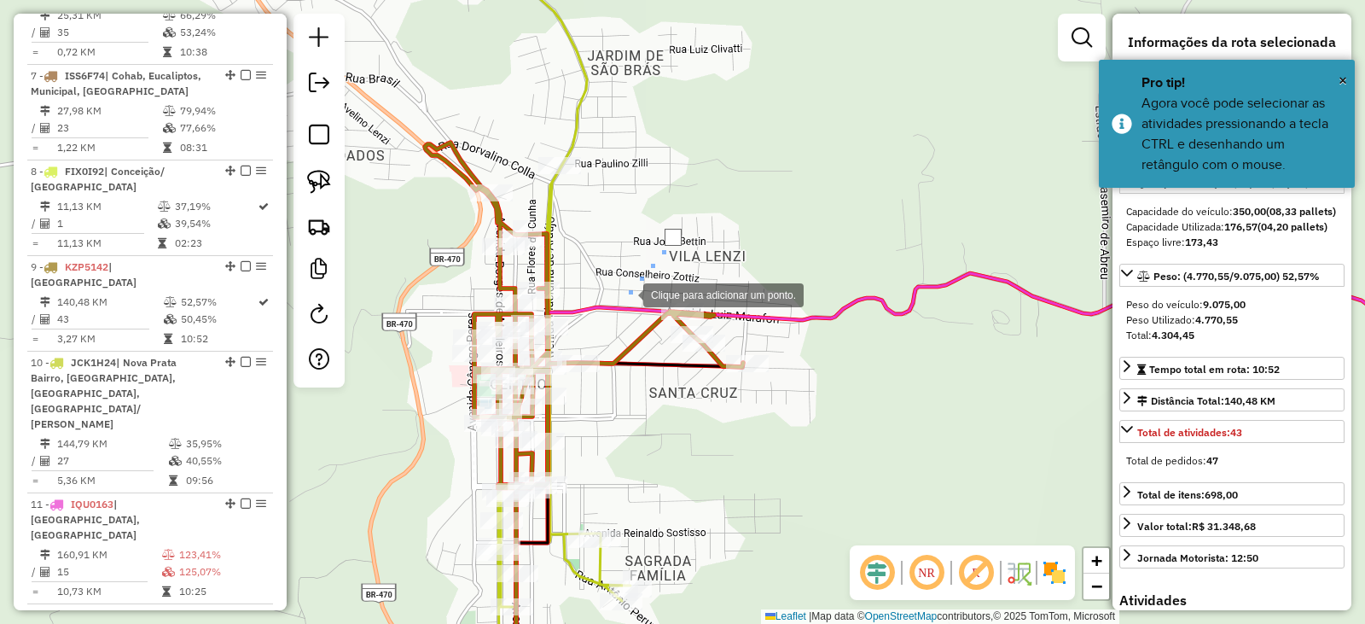
click at [626, 294] on div at bounding box center [626, 294] width 34 height 34
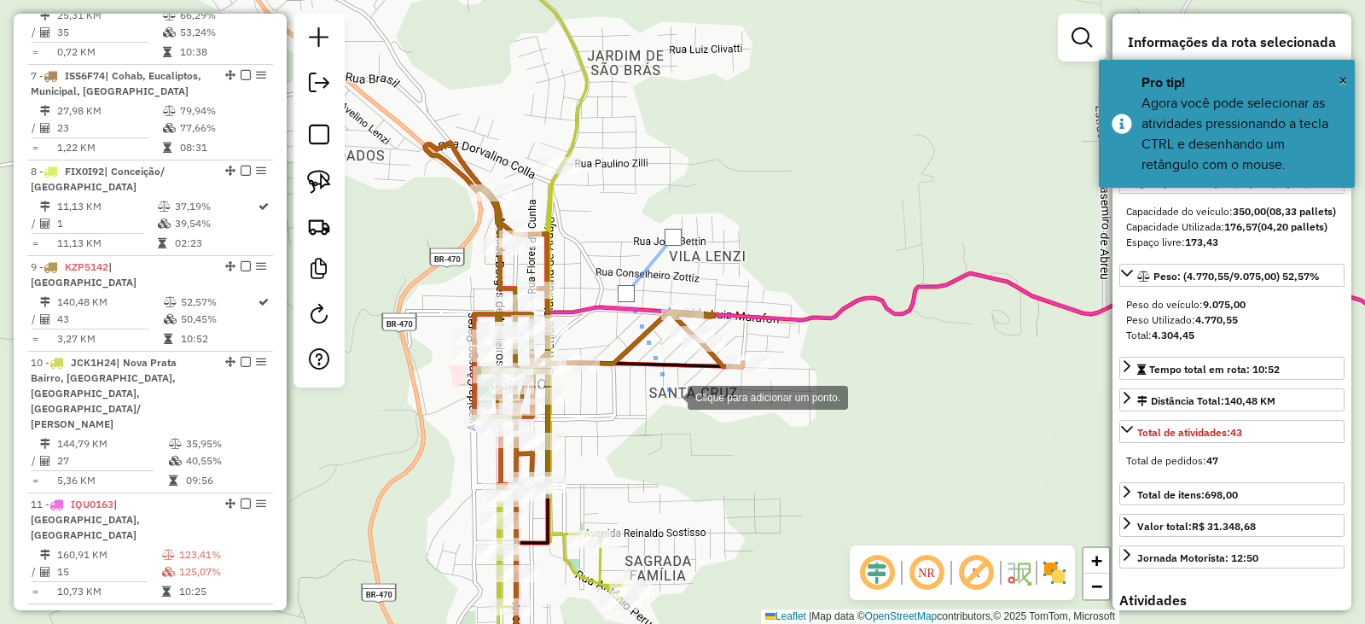
click at [671, 396] on div at bounding box center [671, 396] width 34 height 34
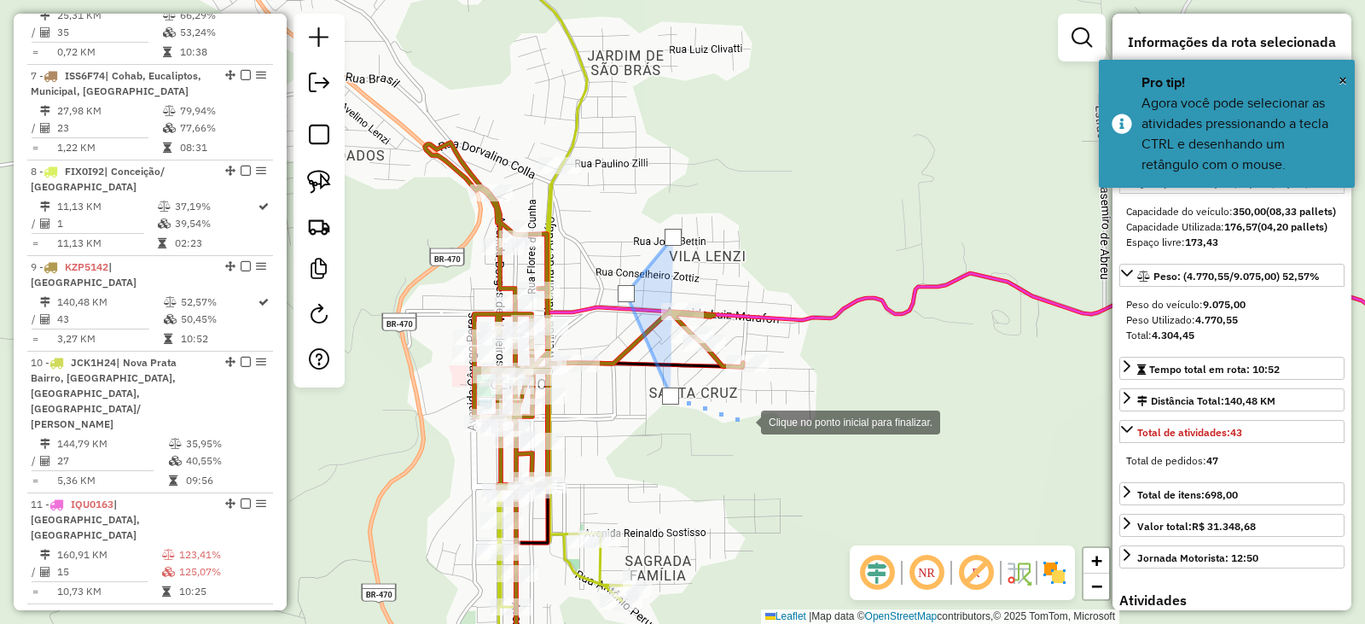
drag, startPoint x: 744, startPoint y: 420, endPoint x: 775, endPoint y: 384, distance: 47.2
click at [746, 421] on div at bounding box center [744, 421] width 34 height 34
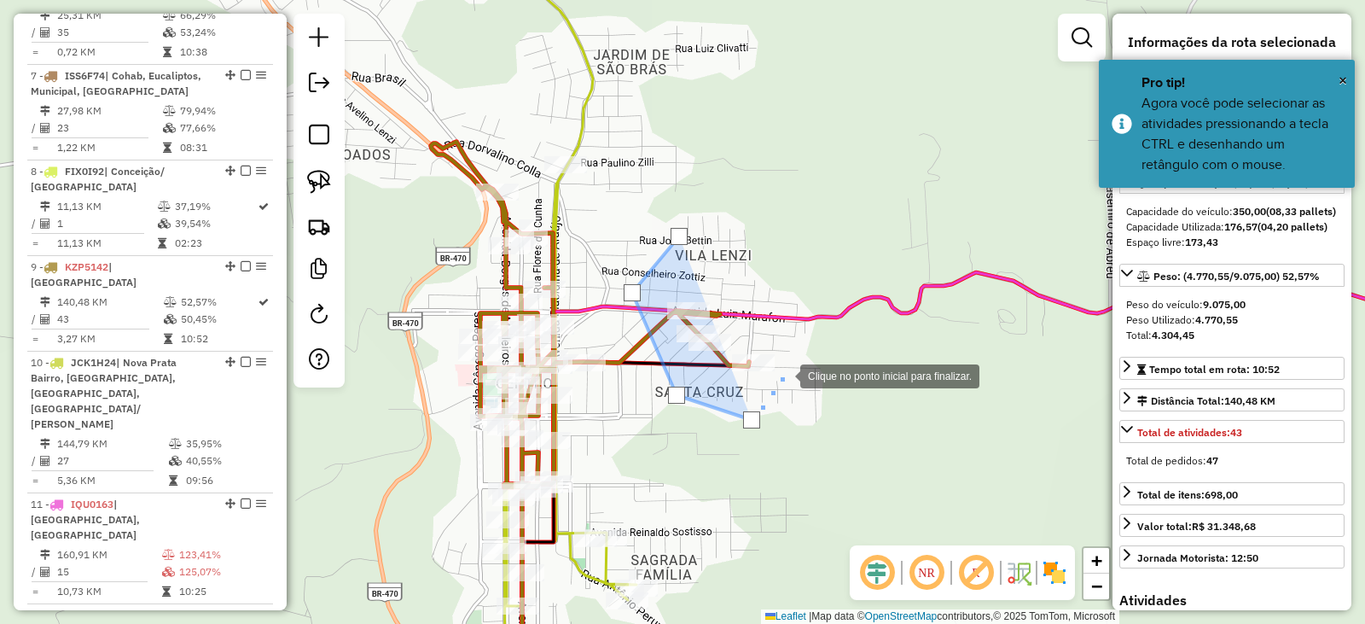
click at [782, 376] on div at bounding box center [783, 375] width 34 height 34
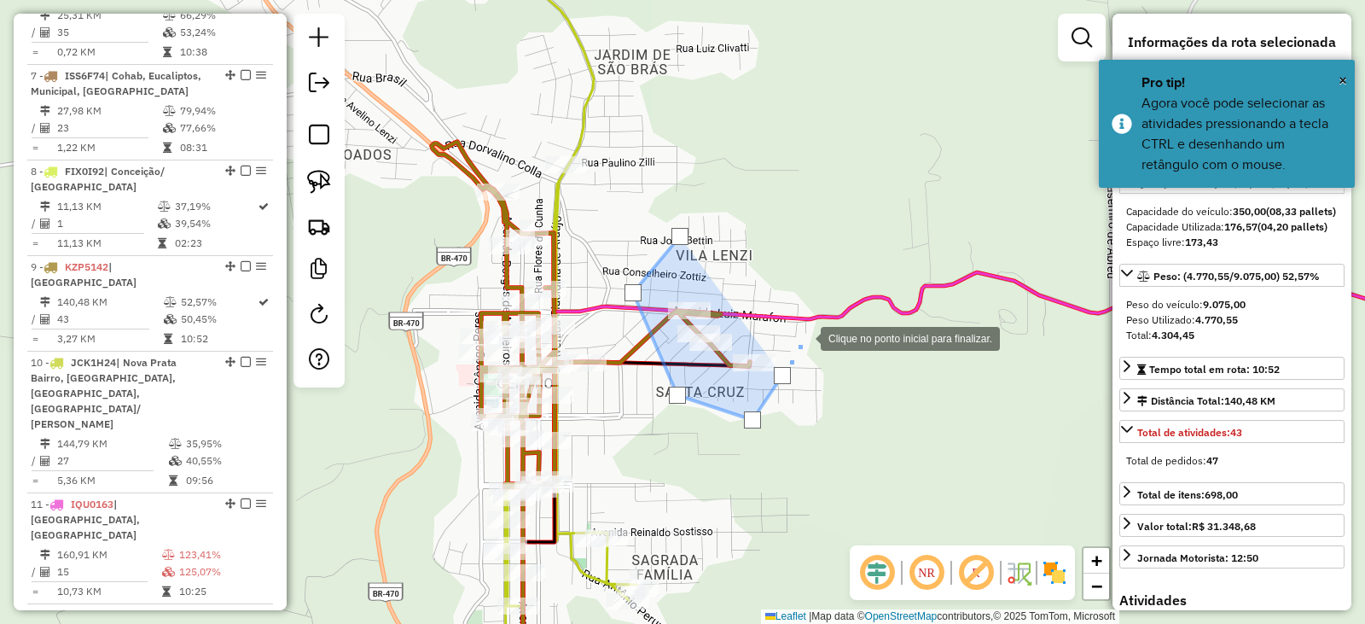
click at [804, 337] on div at bounding box center [804, 337] width 34 height 34
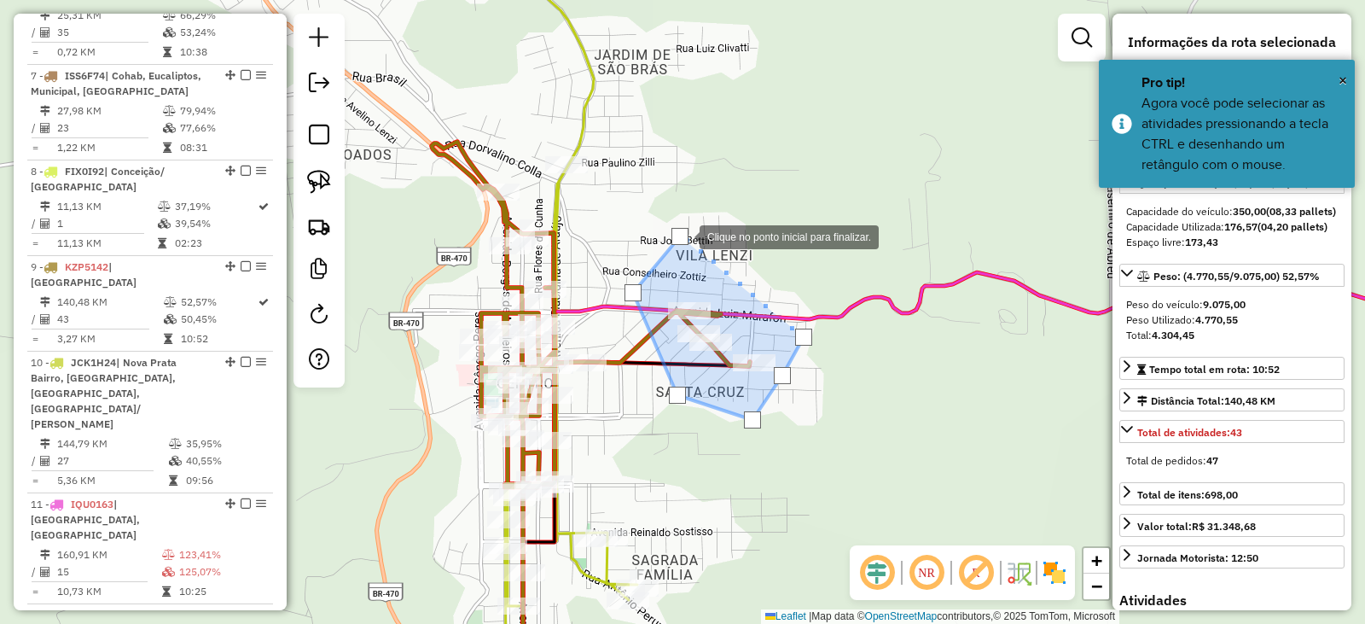
click at [683, 236] on div at bounding box center [680, 236] width 17 height 17
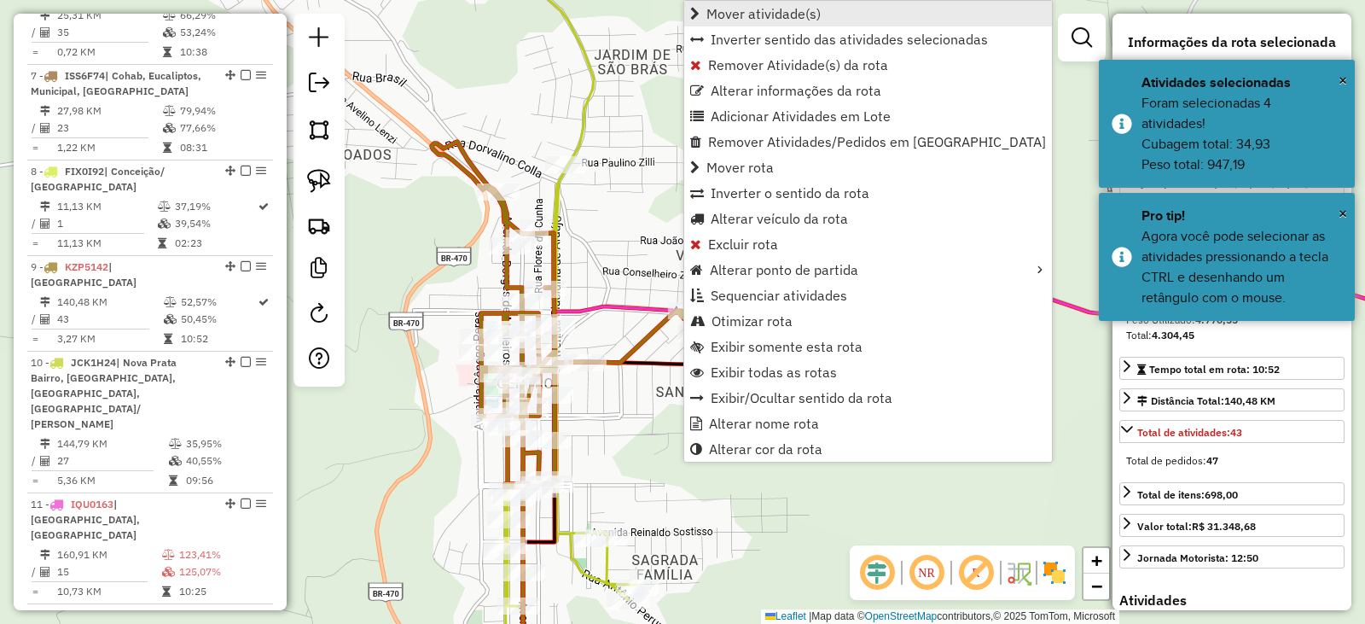
click at [777, 16] on span "Mover atividade(s)" at bounding box center [764, 14] width 114 height 14
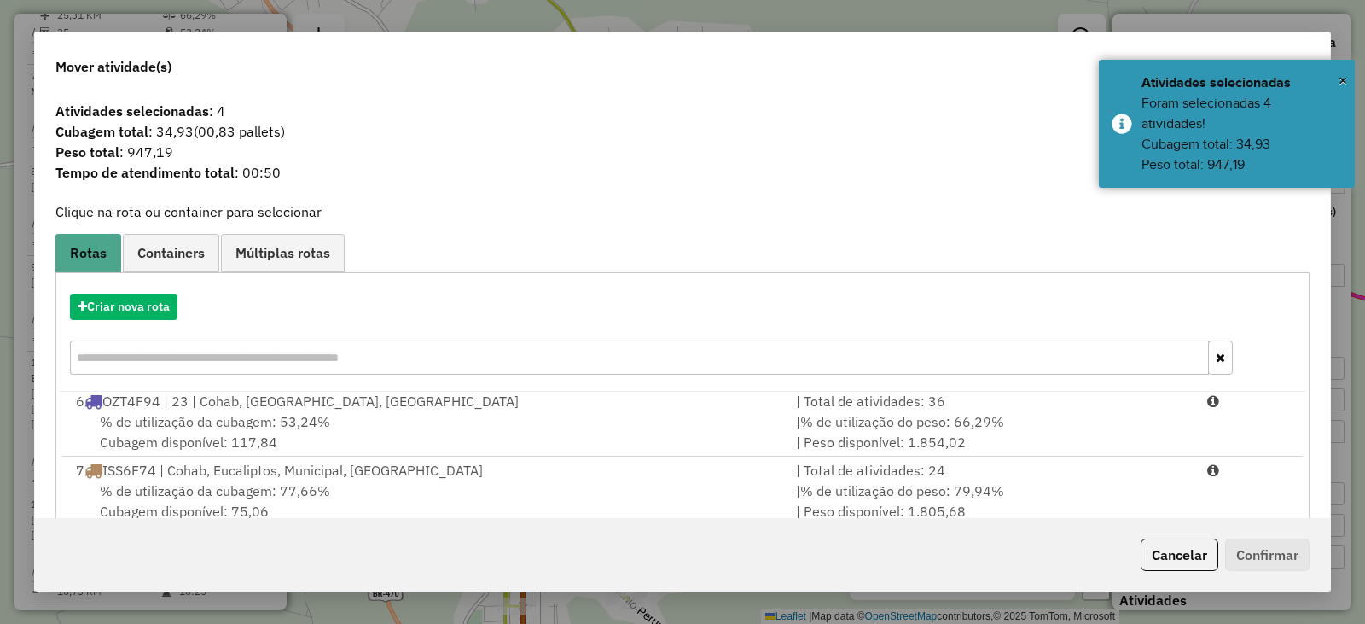
scroll to position [244, 0]
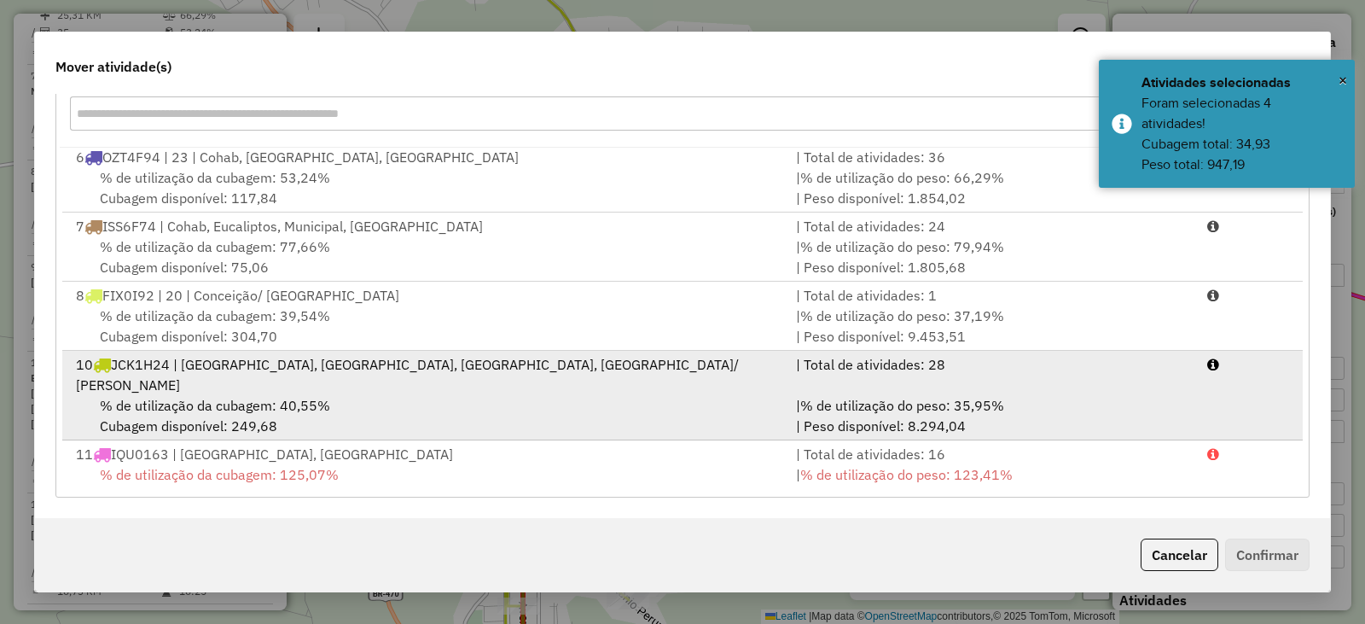
click at [183, 395] on div "% de utilização da cubagem: 40,55% Cubagem disponível: 249,68" at bounding box center [426, 415] width 720 height 41
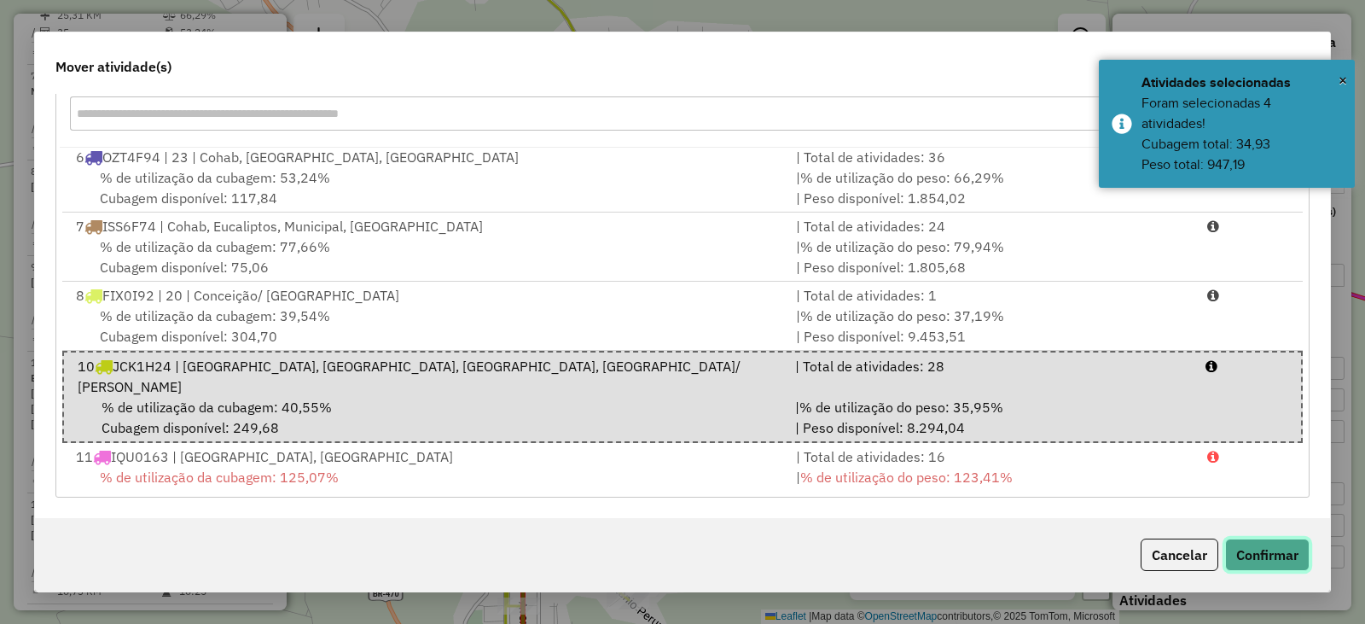
click at [1278, 545] on button "Confirmar" at bounding box center [1268, 555] width 84 height 32
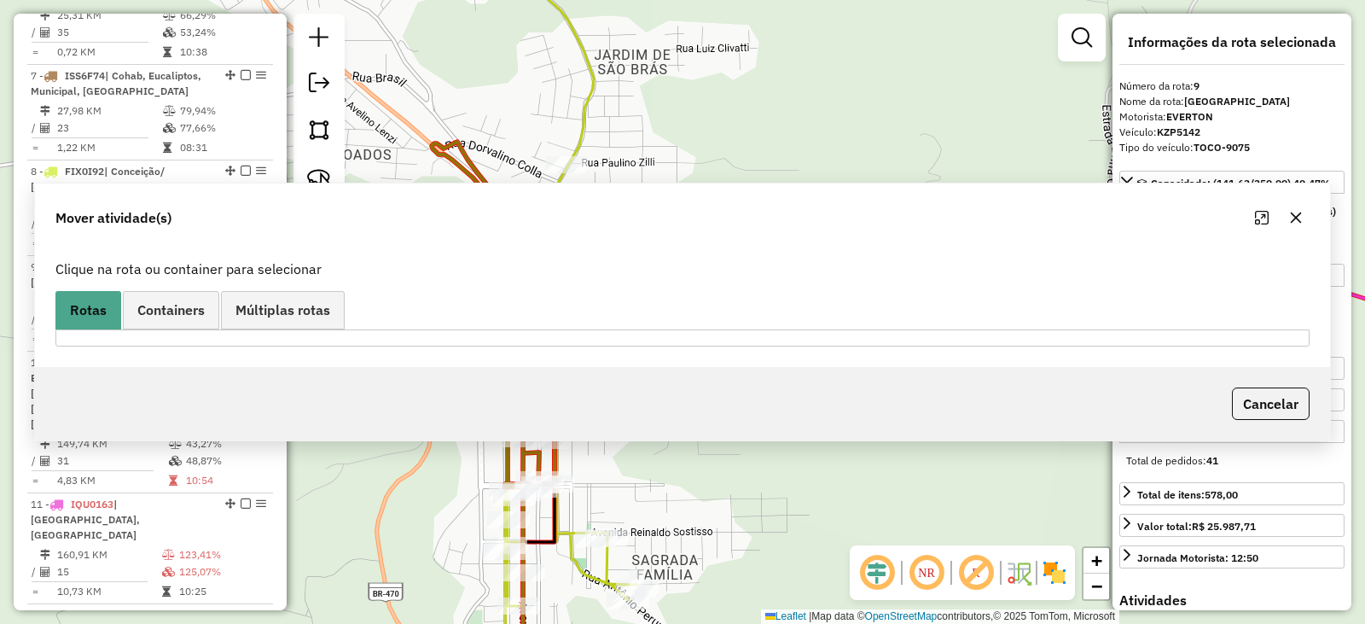
scroll to position [0, 0]
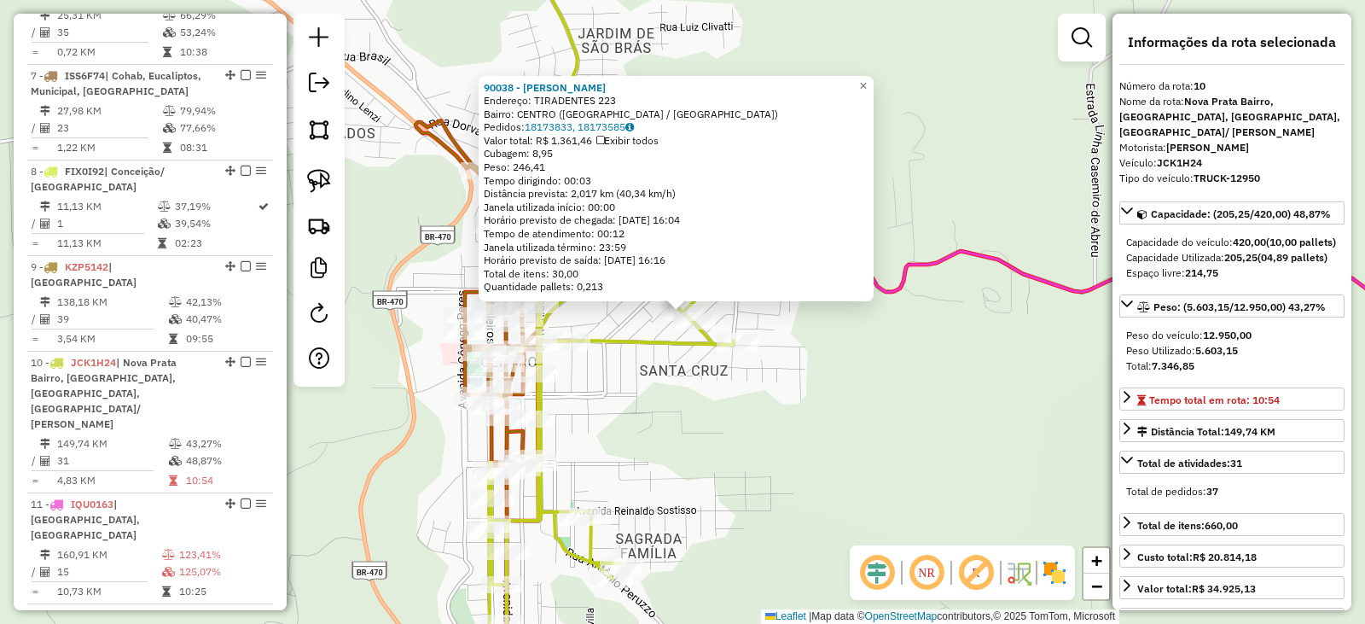
click at [801, 428] on div "90038 - [PERSON_NAME]: TIRADENTES 223 Bairro: CENTRO ([GEOGRAPHIC_DATA] / [GEOG…" at bounding box center [682, 312] width 1365 height 624
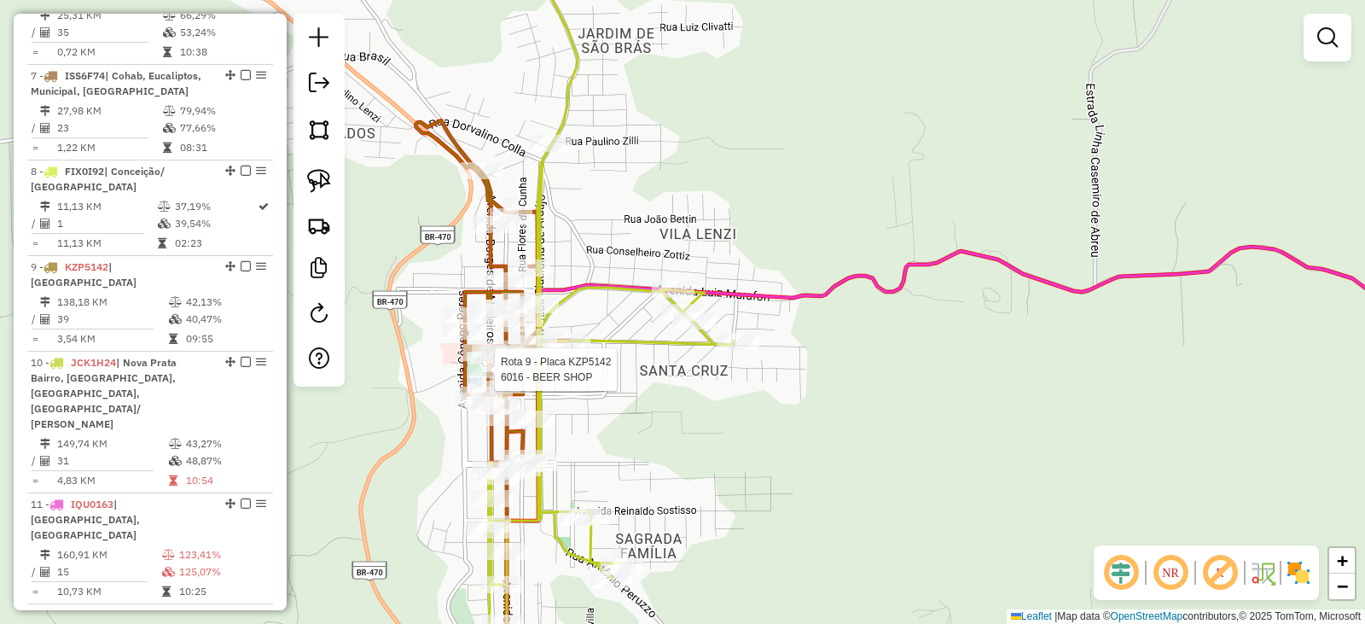
select select "*********"
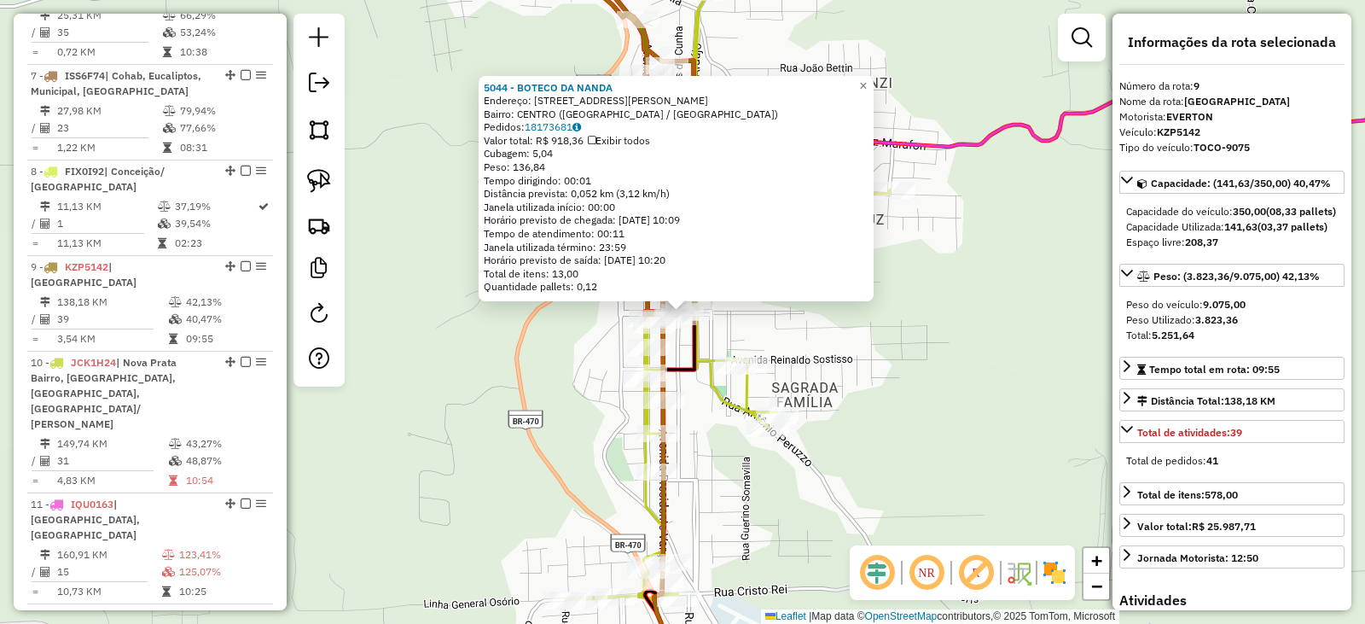
click at [903, 411] on div "5044 - BOTECO DA [PERSON_NAME]: [STREET_ADDRESS] Bairro: [GEOGRAPHIC_DATA] ([GE…" at bounding box center [682, 312] width 1365 height 624
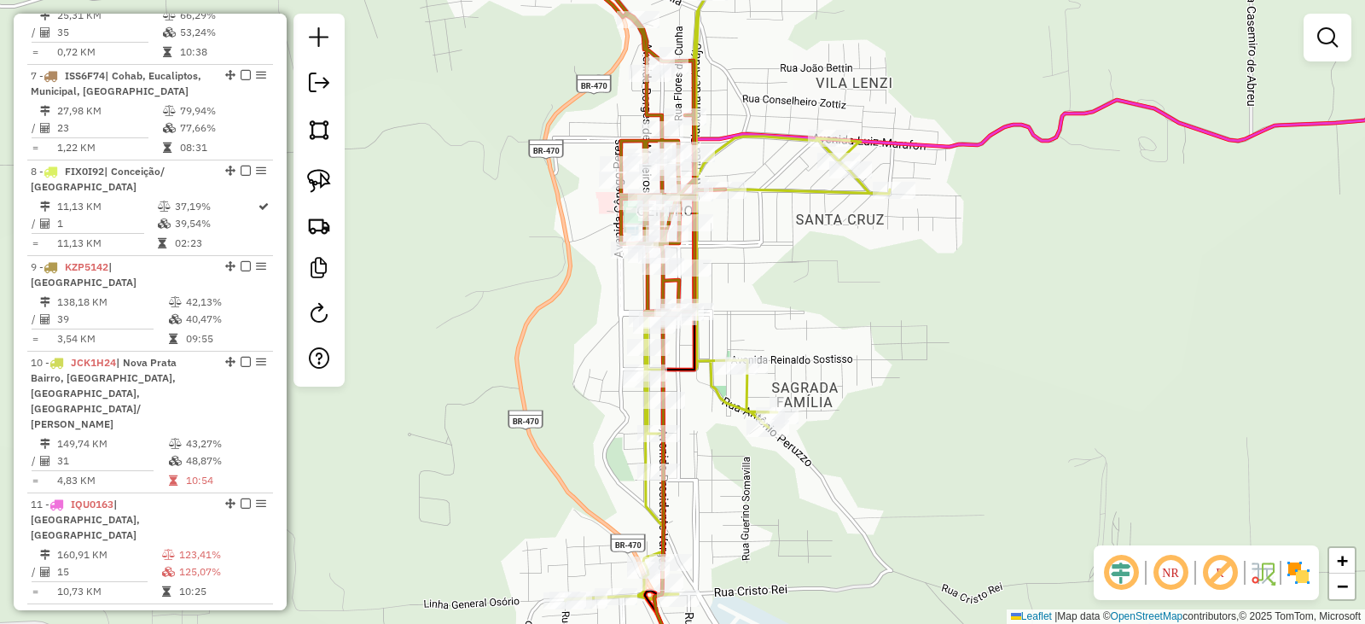
drag, startPoint x: 931, startPoint y: 419, endPoint x: 841, endPoint y: 323, distance: 131.0
click at [876, 343] on div "5044 - BOTECO DA [PERSON_NAME]: [STREET_ADDRESS] Bairro: [GEOGRAPHIC_DATA] ([GE…" at bounding box center [682, 312] width 1365 height 624
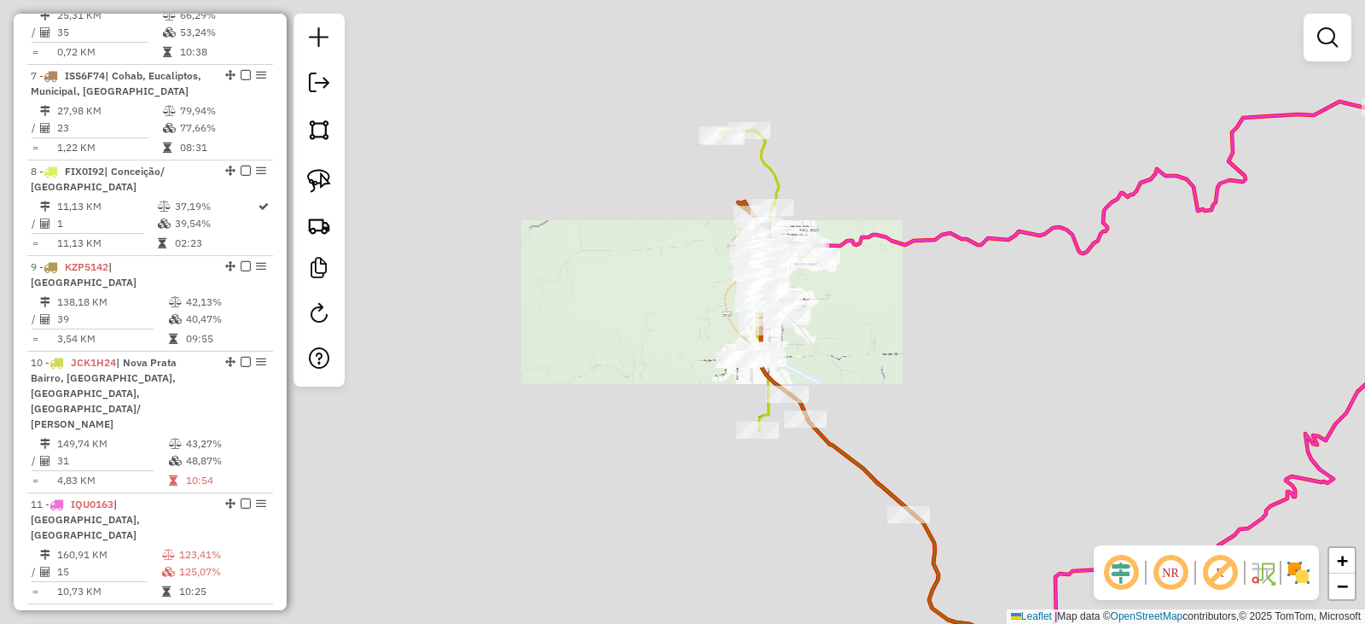
drag, startPoint x: 981, startPoint y: 377, endPoint x: 833, endPoint y: 200, distance: 230.9
click at [833, 200] on div "Janela de atendimento Grade de atendimento Capacidade Transportadoras Veículos …" at bounding box center [682, 312] width 1365 height 624
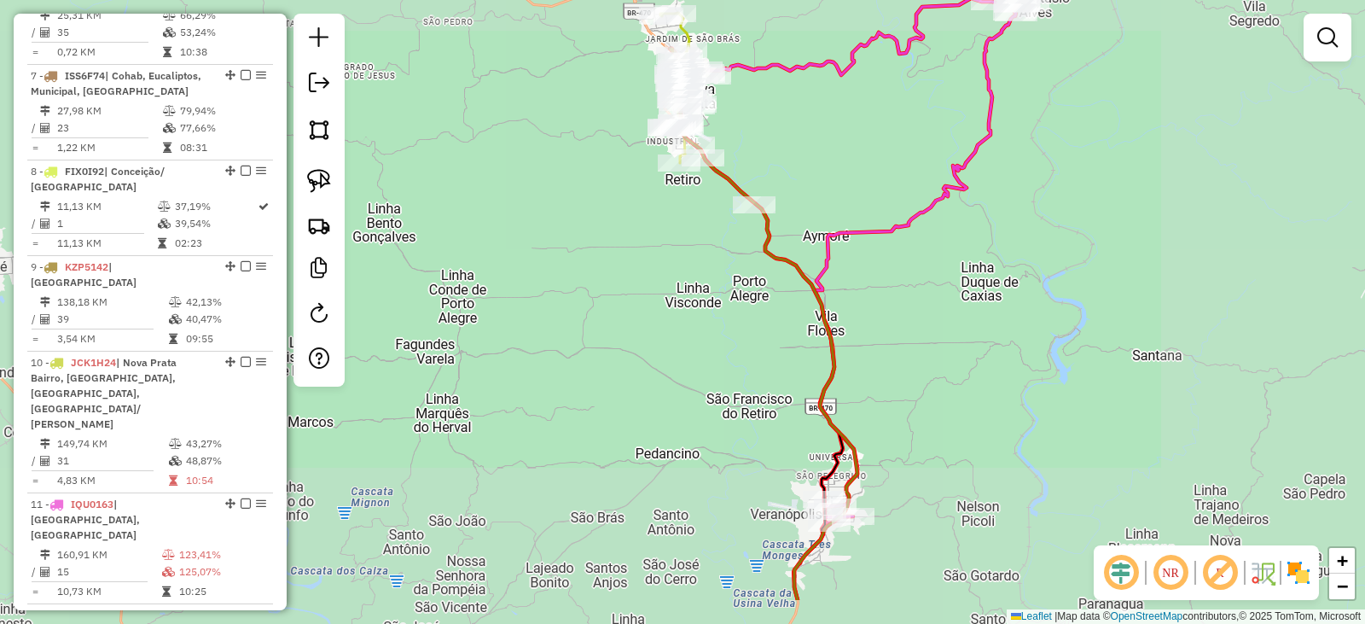
drag, startPoint x: 947, startPoint y: 277, endPoint x: 866, endPoint y: 181, distance: 125.3
click at [869, 155] on div "Janela de atendimento Grade de atendimento Capacidade Transportadoras Veículos …" at bounding box center [682, 312] width 1365 height 624
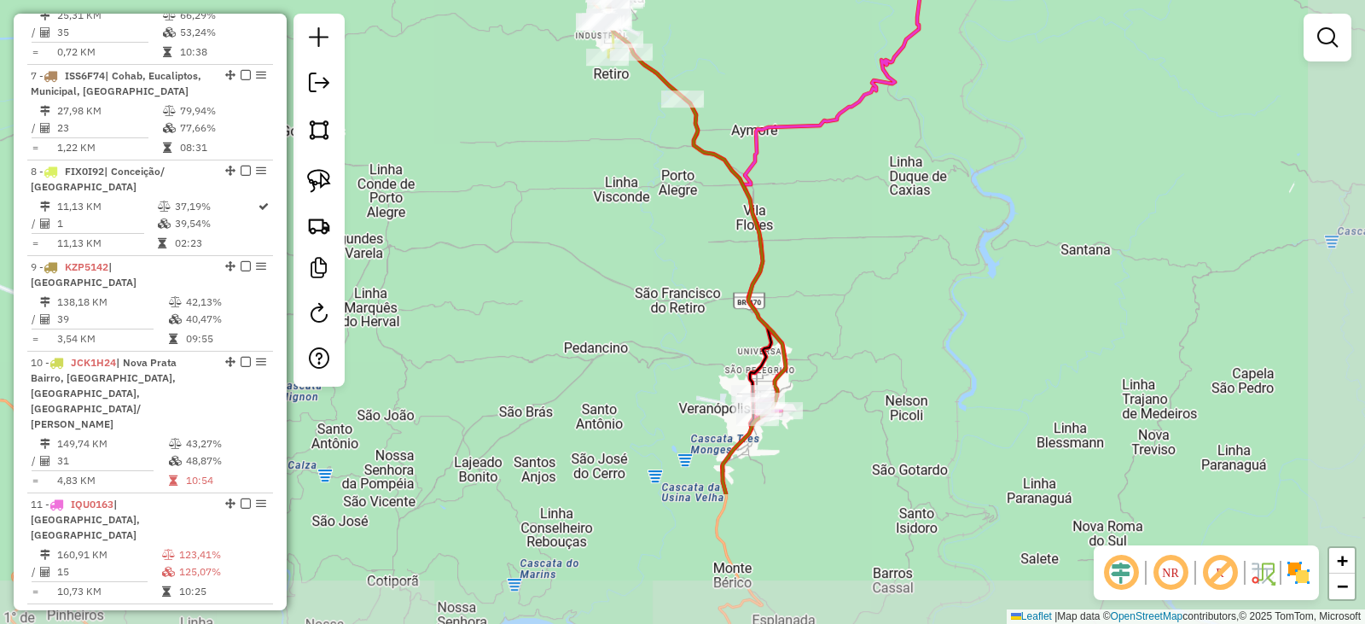
drag, startPoint x: 875, startPoint y: 282, endPoint x: 862, endPoint y: 254, distance: 30.2
click at [865, 250] on div "Janela de atendimento Grade de atendimento Capacidade Transportadoras Veículos …" at bounding box center [682, 312] width 1365 height 624
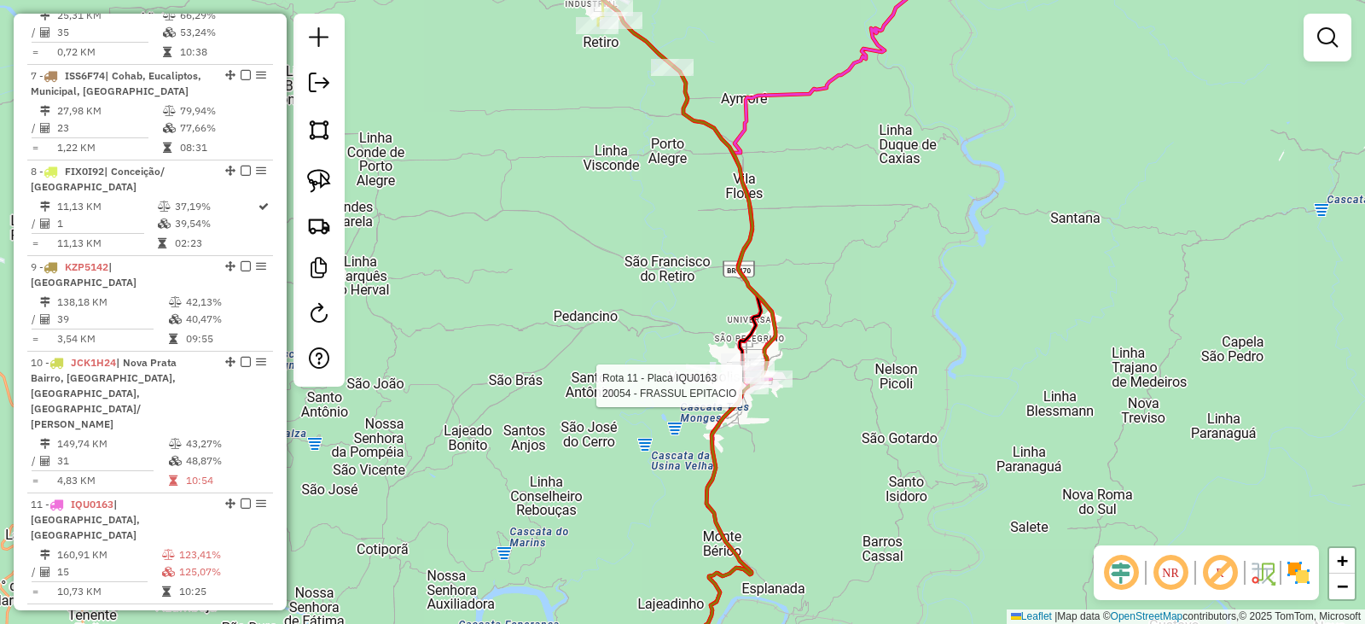
select select "*********"
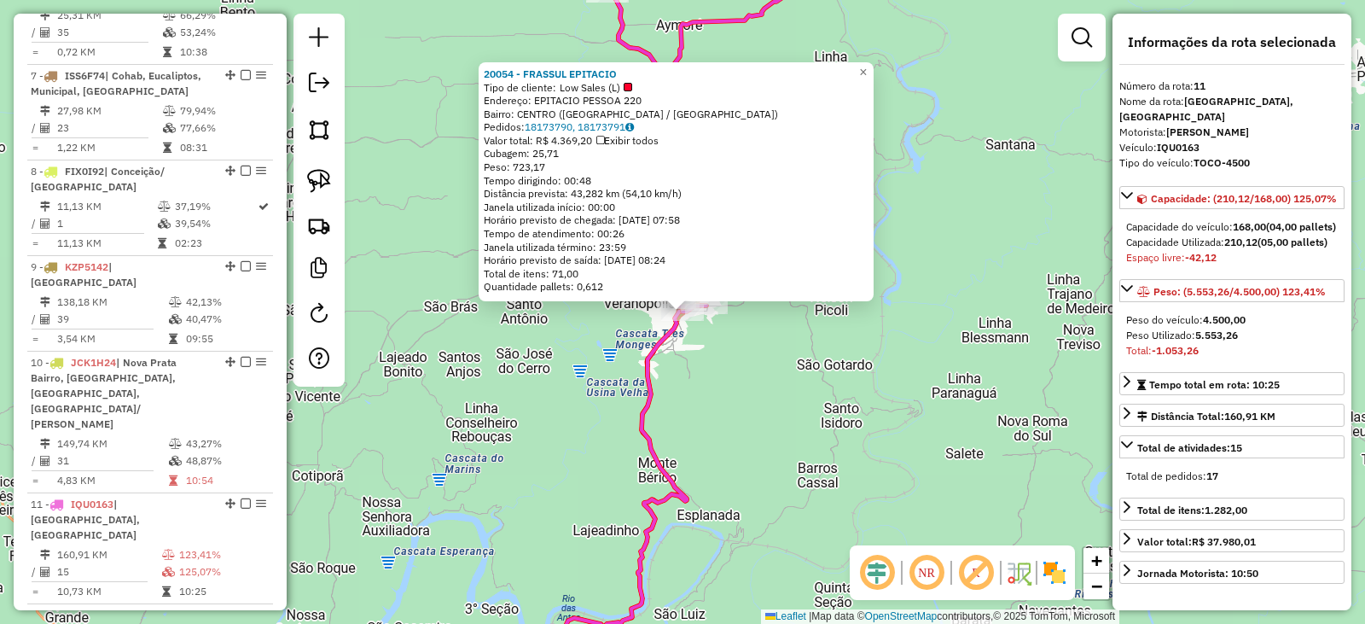
click at [830, 396] on div "20054 - FRASSUL EPITACIO Tipo de cliente: Low Sales (L) Endereço: EPITACIO PESS…" at bounding box center [682, 312] width 1365 height 624
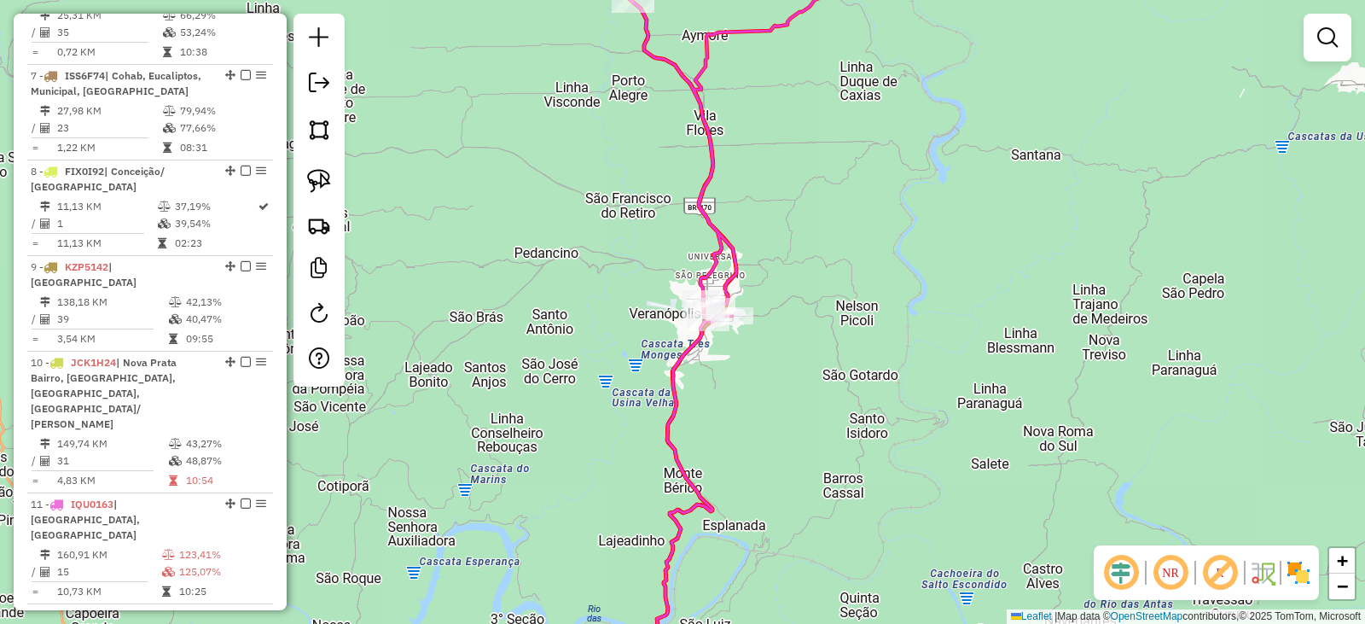
drag, startPoint x: 830, startPoint y: 398, endPoint x: 765, endPoint y: 364, distance: 74.1
click at [848, 405] on div "Janela de atendimento Grade de atendimento Capacidade Transportadoras Veículos …" at bounding box center [682, 312] width 1365 height 624
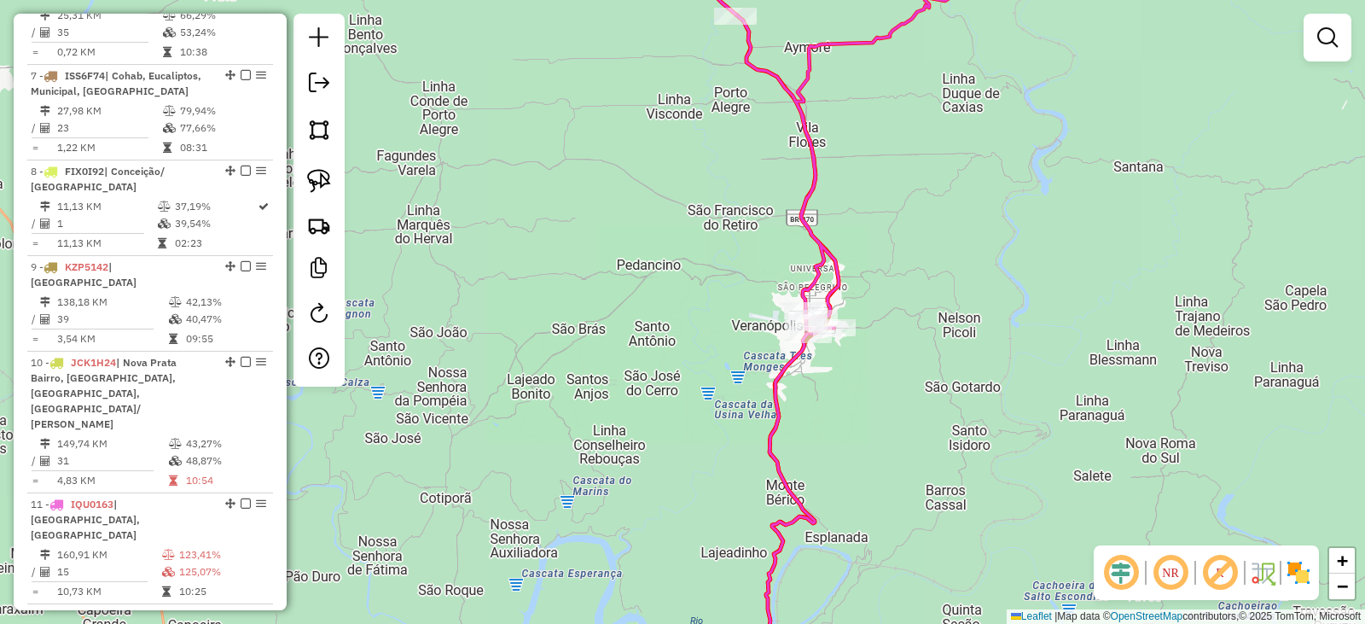
drag, startPoint x: 934, startPoint y: 271, endPoint x: 925, endPoint y: 380, distance: 108.8
click at [925, 378] on div "Janela de atendimento Grade de atendimento Capacidade Transportadoras Veículos …" at bounding box center [682, 312] width 1365 height 624
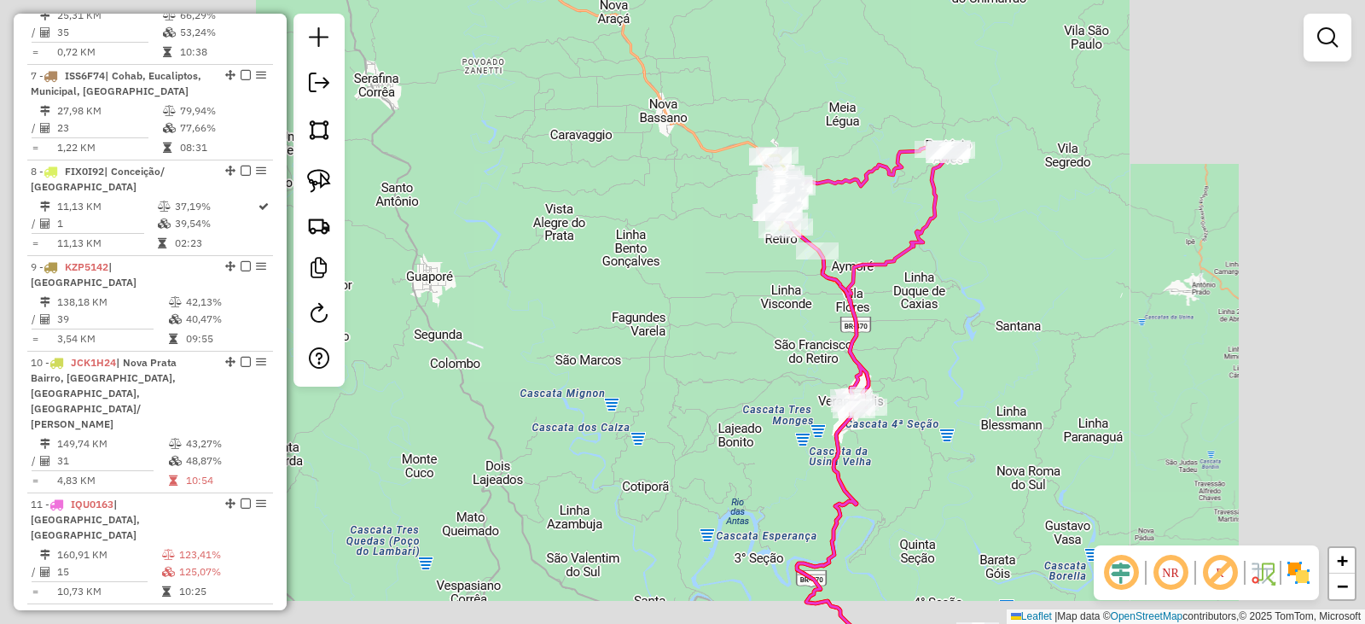
click at [916, 359] on div "Janela de atendimento Grade de atendimento Capacidade Transportadoras Veículos …" at bounding box center [682, 312] width 1365 height 624
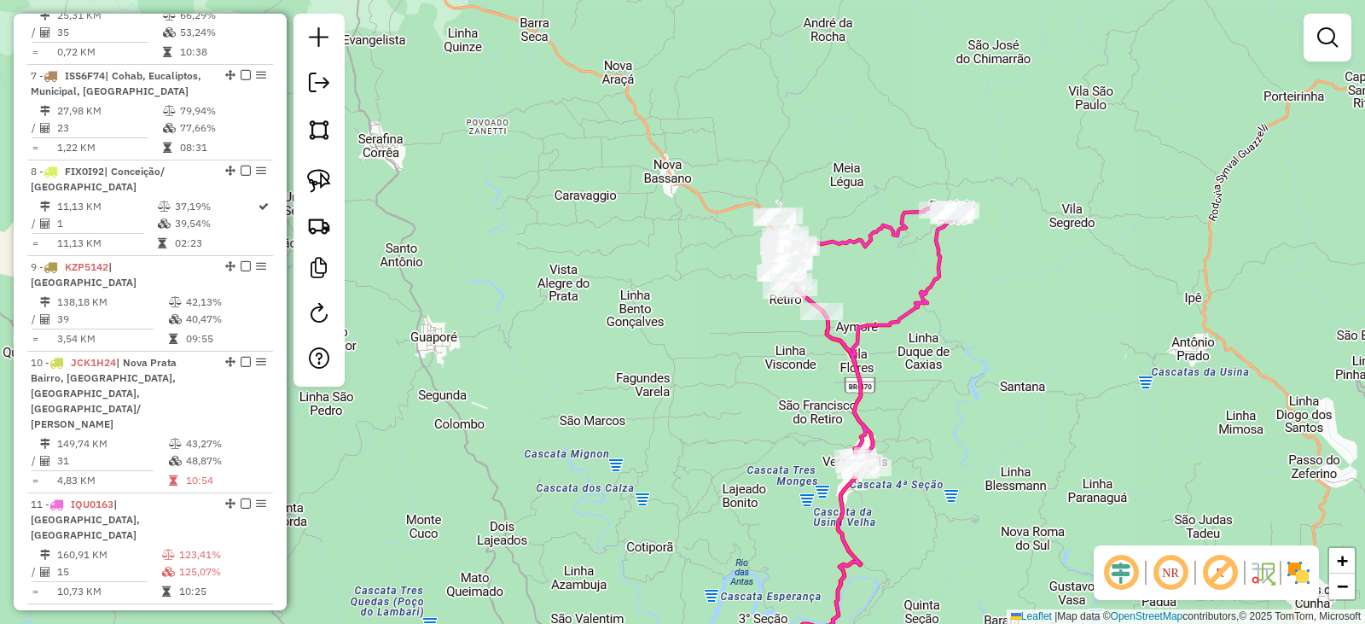
click at [923, 445] on div "Janela de atendimento Grade de atendimento Capacidade Transportadoras Veículos …" at bounding box center [682, 312] width 1365 height 624
drag, startPoint x: 914, startPoint y: 306, endPoint x: 949, endPoint y: 353, distance: 59.2
click at [949, 368] on icon at bounding box center [870, 339] width 175 height 262
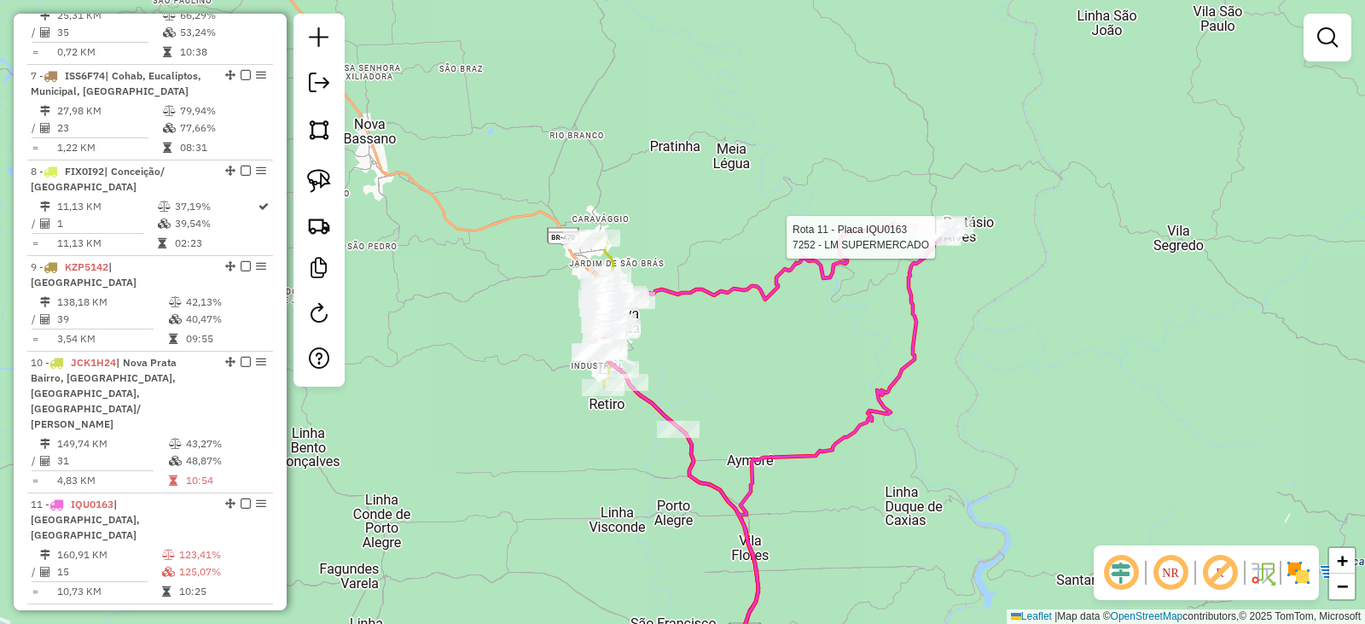
select select "*********"
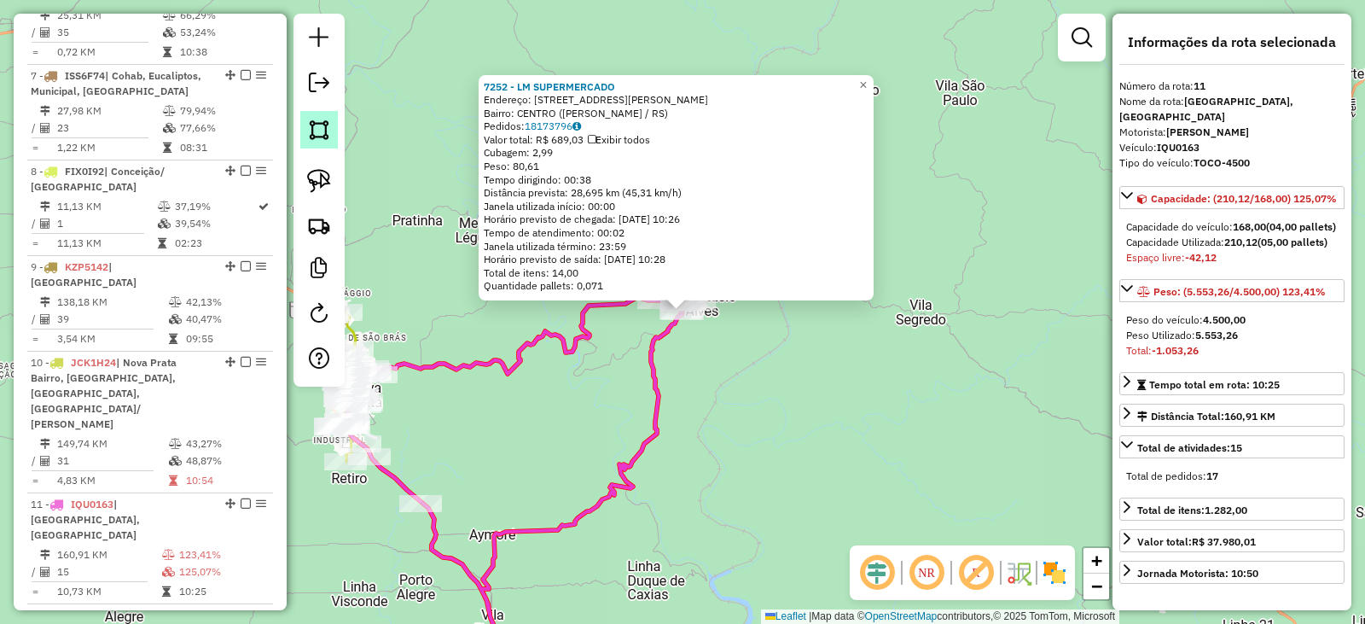
click at [308, 133] on img at bounding box center [319, 130] width 24 height 24
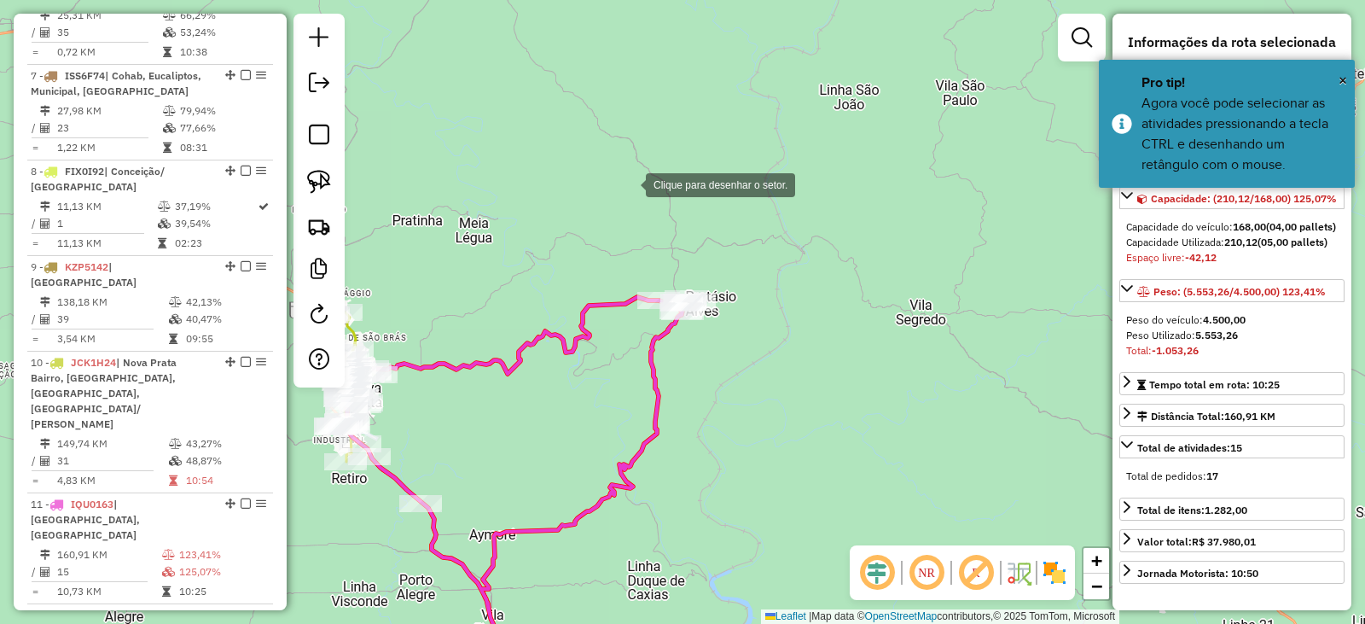
click at [629, 183] on div at bounding box center [629, 183] width 34 height 34
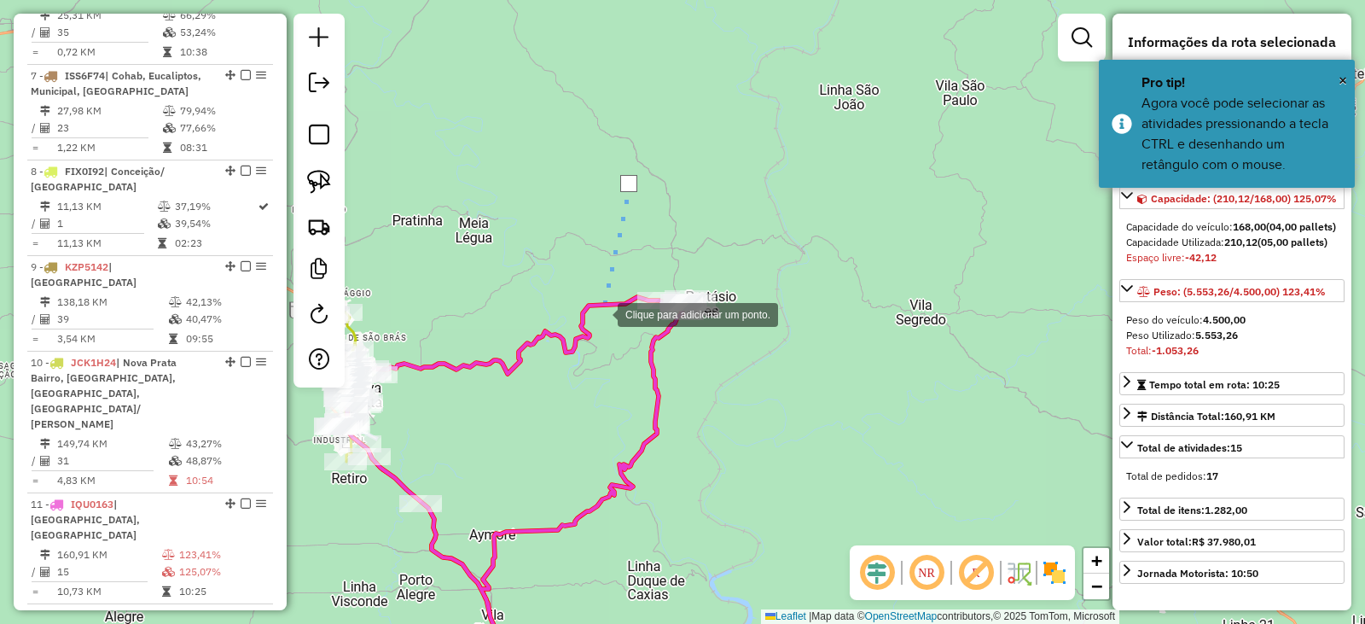
click at [601, 313] on div at bounding box center [601, 313] width 34 height 34
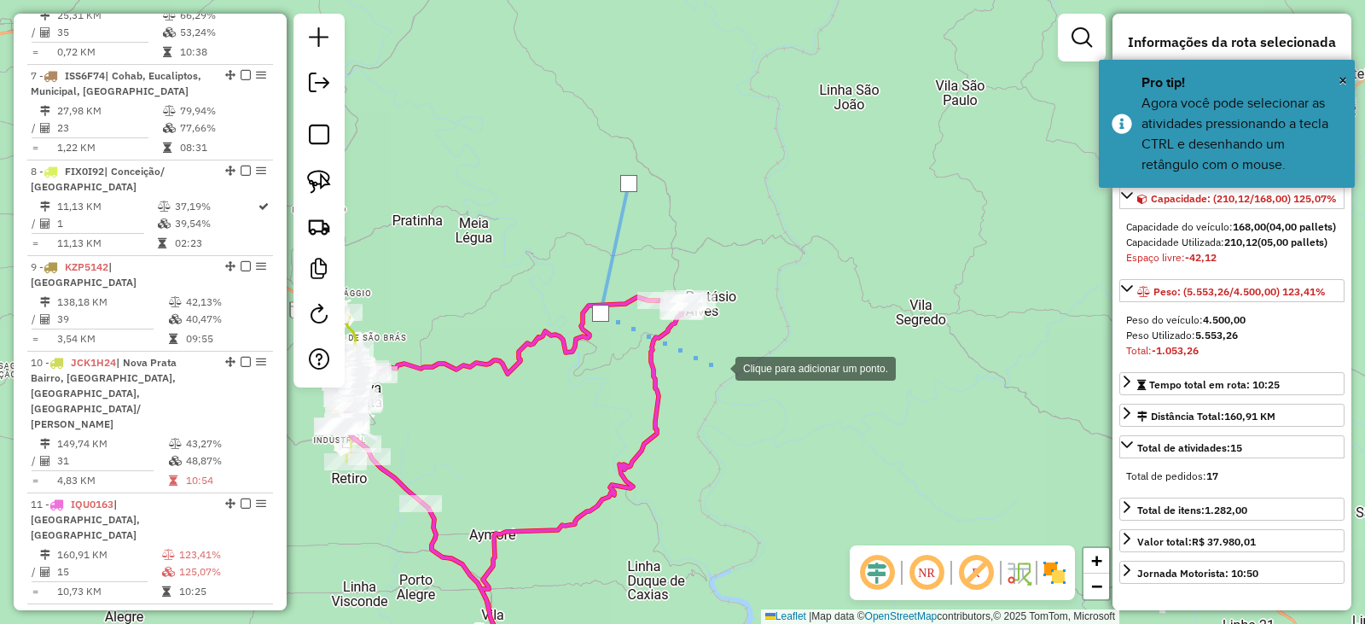
click at [719, 367] on div at bounding box center [719, 367] width 34 height 34
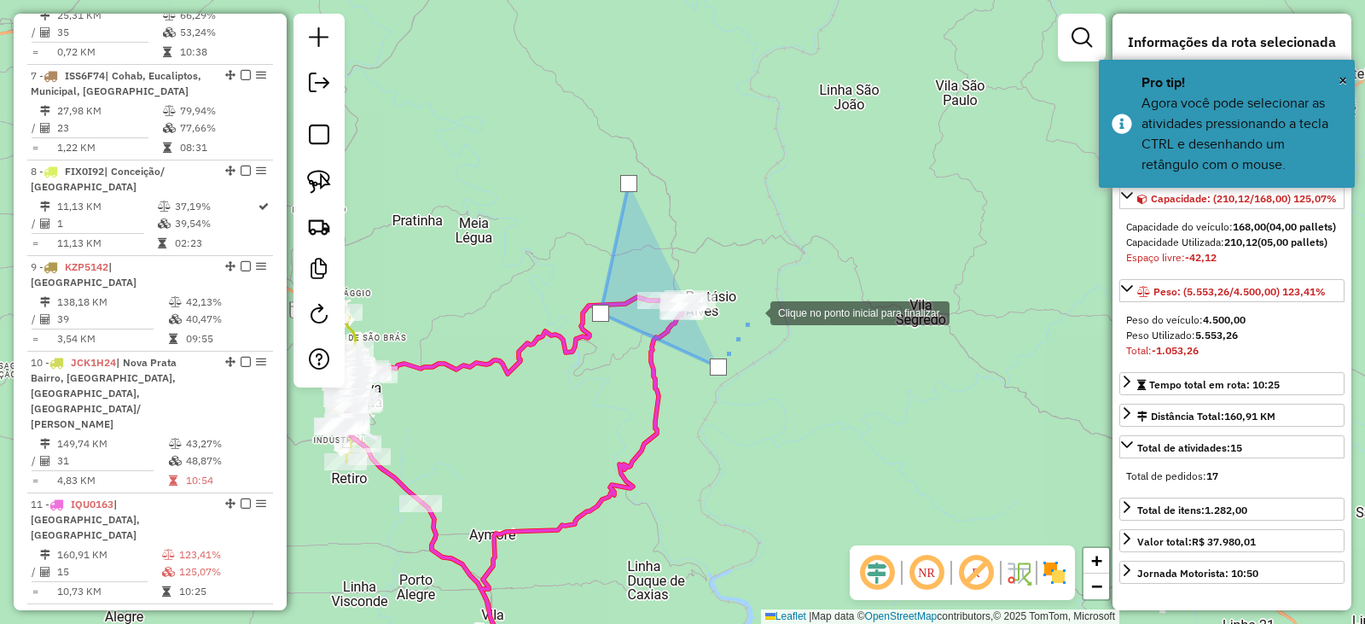
drag, startPoint x: 754, startPoint y: 311, endPoint x: 735, endPoint y: 285, distance: 32.4
click at [754, 310] on div at bounding box center [754, 311] width 34 height 34
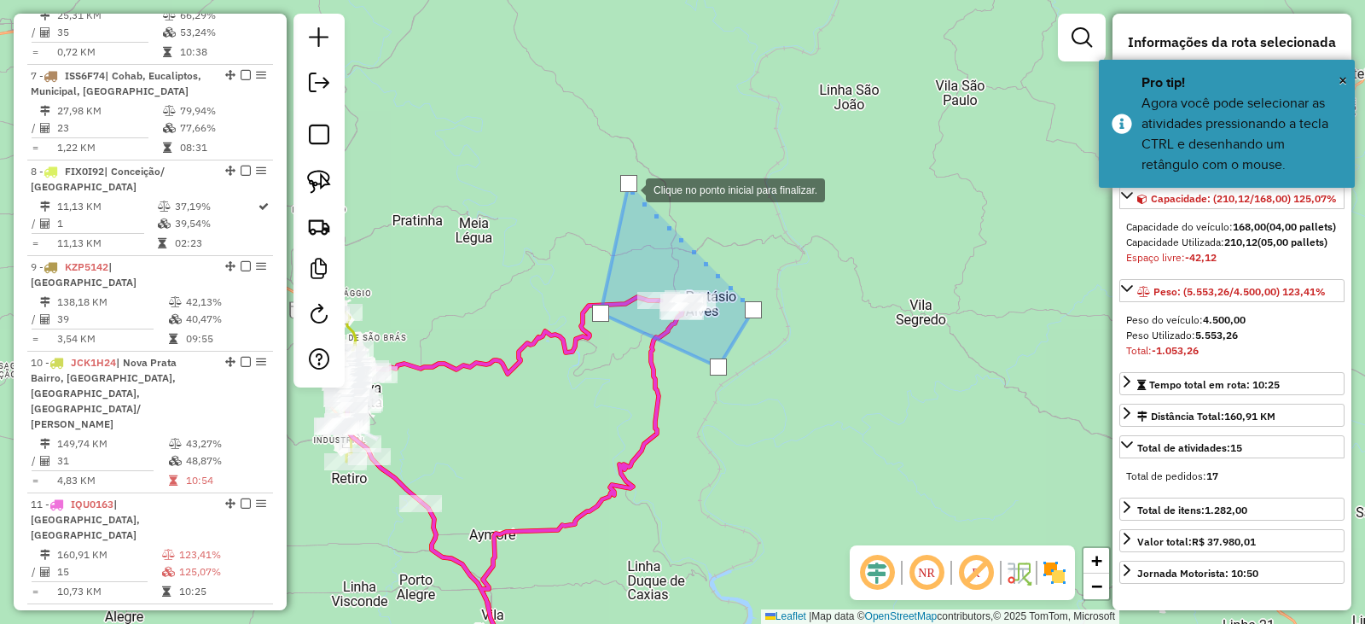
click at [627, 186] on div at bounding box center [628, 183] width 17 height 17
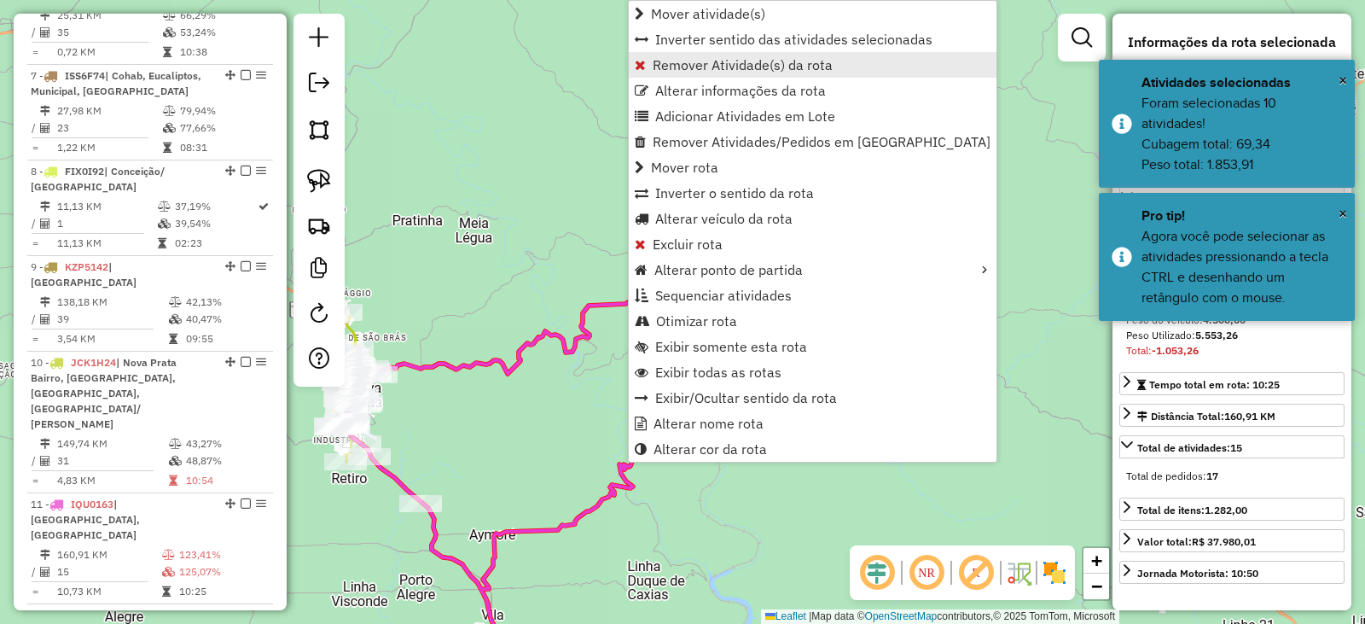
click at [712, 60] on span "Remover Atividade(s) da rota" at bounding box center [743, 65] width 180 height 14
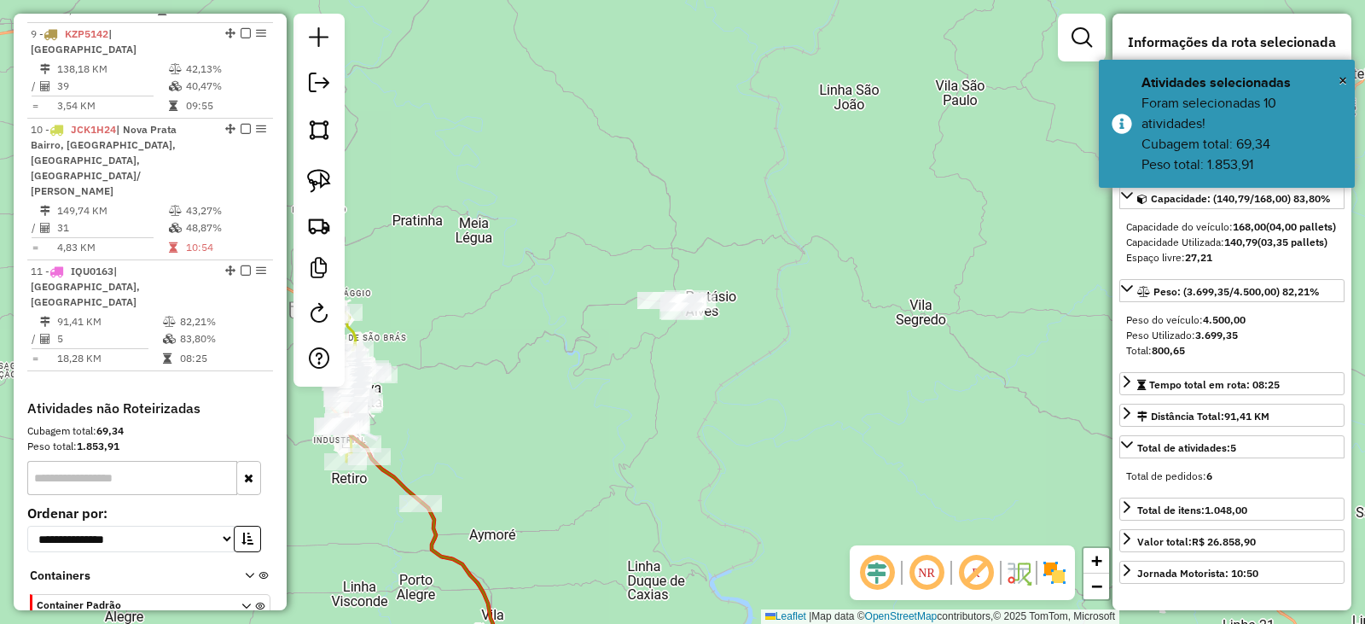
scroll to position [1504, 0]
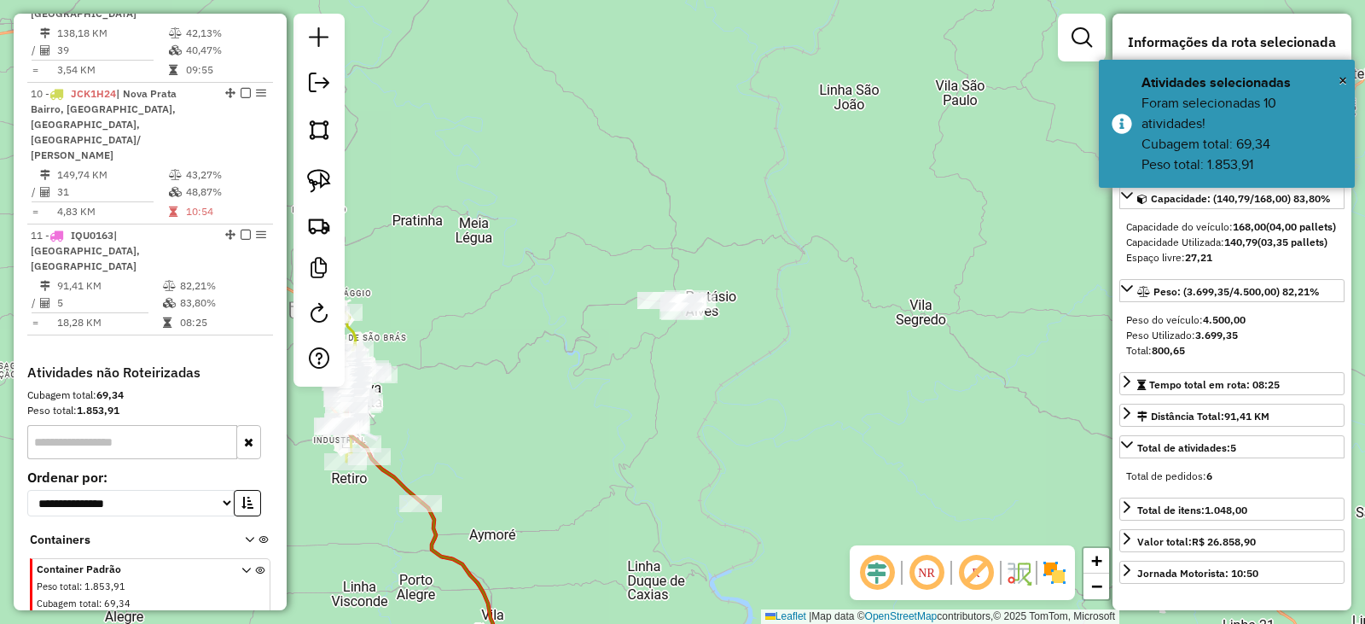
drag, startPoint x: 672, startPoint y: 424, endPoint x: 697, endPoint y: 222, distance: 203.9
click at [696, 223] on div "Janela de atendimento Grade de atendimento Capacidade Transportadoras Veículos …" at bounding box center [682, 312] width 1365 height 624
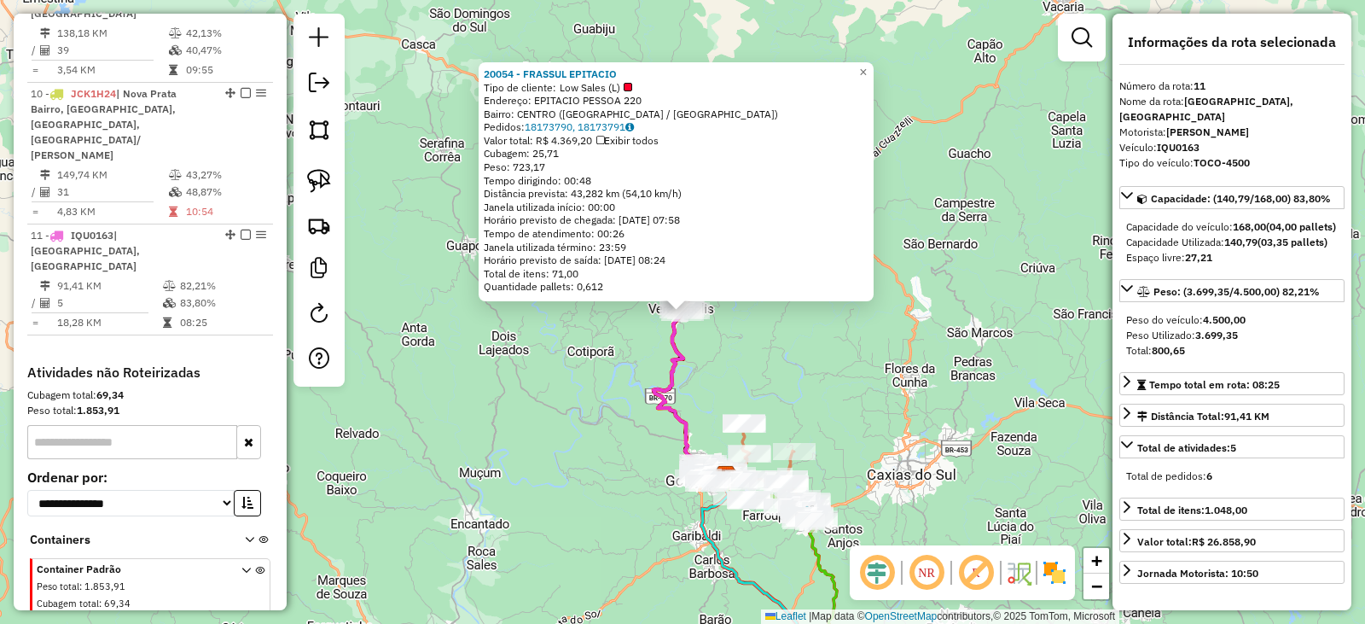
click at [776, 358] on div "20054 - FRASSUL EPITACIO Tipo de cliente: Low Sales (L) Endereço: EPITACIO PESS…" at bounding box center [682, 312] width 1365 height 624
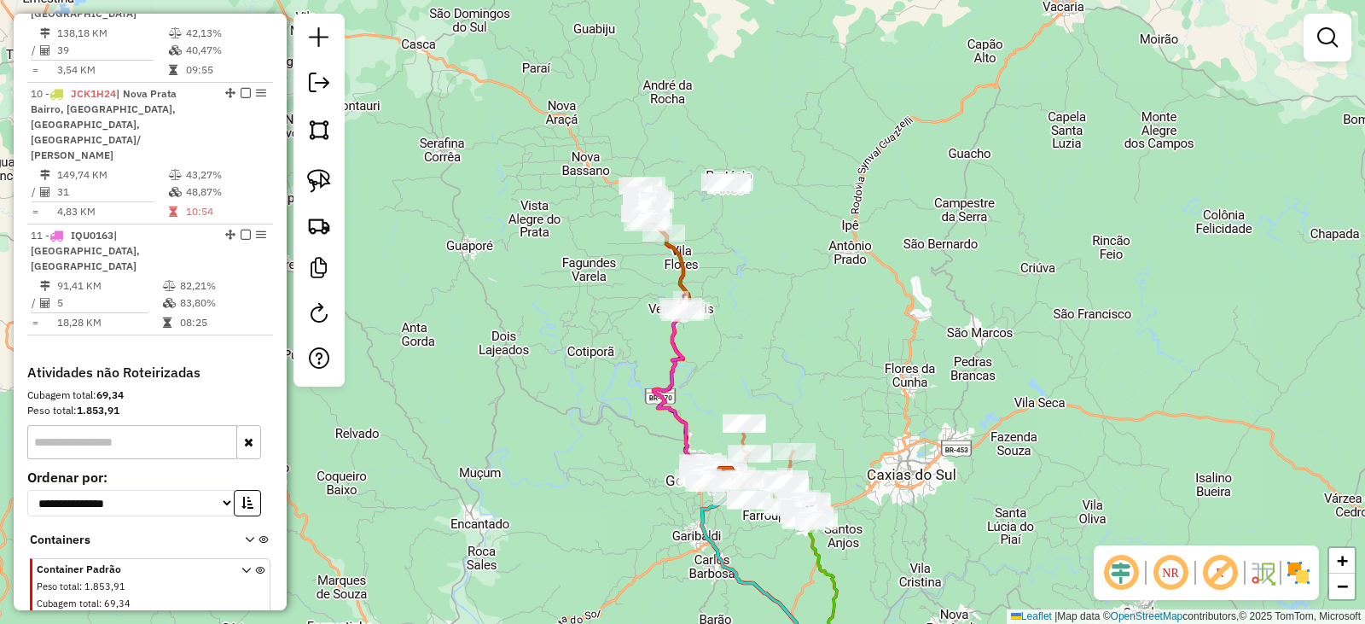
drag, startPoint x: 776, startPoint y: 352, endPoint x: 788, endPoint y: 387, distance: 37.0
click at [794, 387] on div "20054 - FRASSUL EPITACIO Tipo de cliente: Low Sales (L) Endereço: EPITACIO PESS…" at bounding box center [682, 312] width 1365 height 624
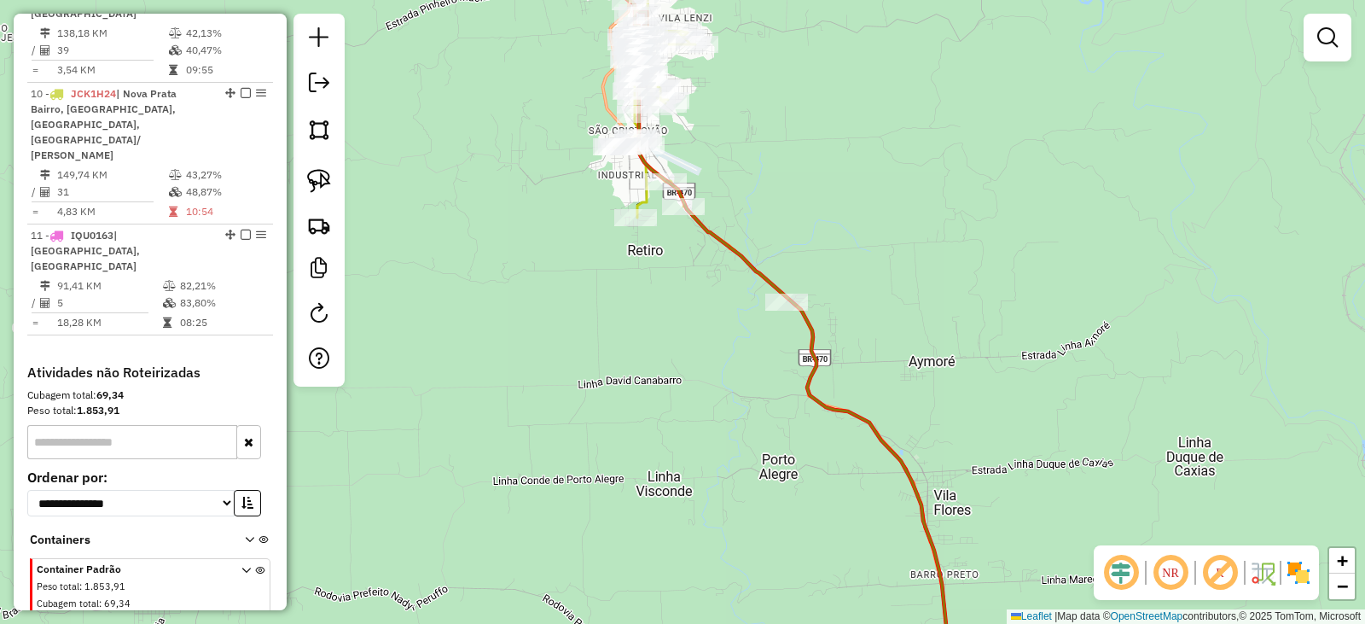
drag, startPoint x: 741, startPoint y: 143, endPoint x: 751, endPoint y: 292, distance: 148.8
click at [751, 291] on div "Janela de atendimento Grade de atendimento Capacidade Transportadoras Veículos …" at bounding box center [682, 312] width 1365 height 624
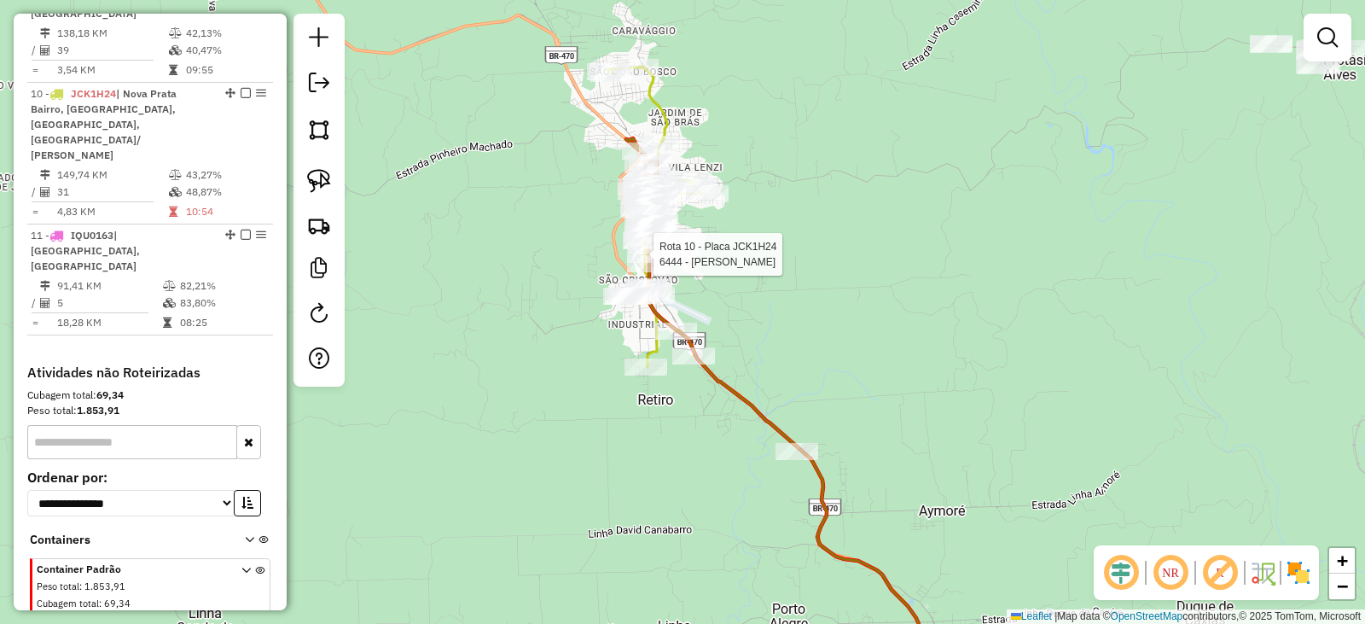
select select "*********"
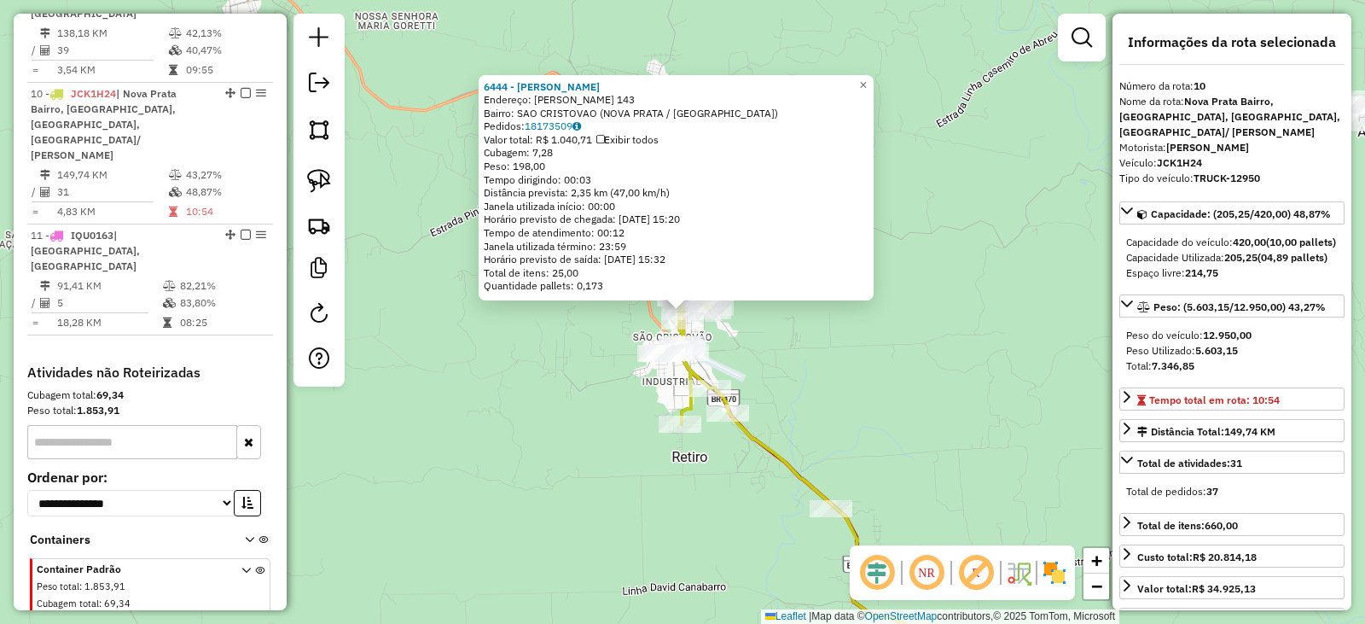
click at [815, 360] on div "Rota 10 - Placa JCK1H24 90077 - FIRE COMERCIO Rota 10 - Placa JCK1H24 20181 - C…" at bounding box center [682, 312] width 1365 height 624
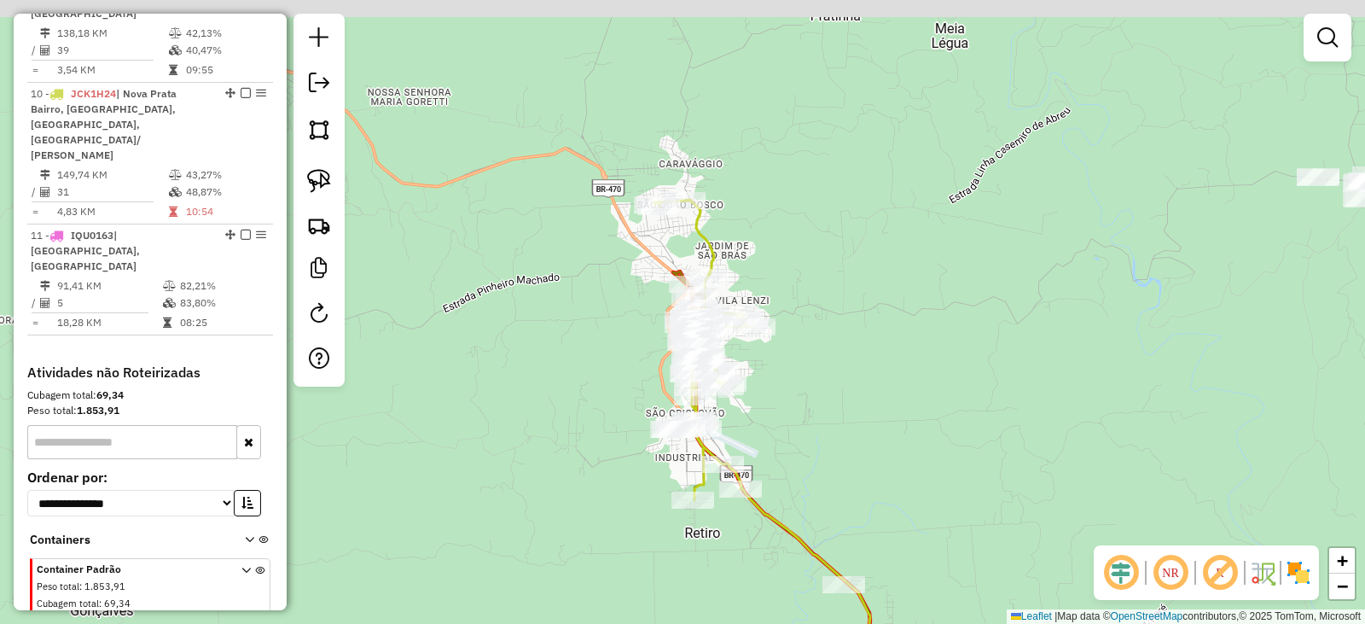
drag, startPoint x: 806, startPoint y: 334, endPoint x: 815, endPoint y: 411, distance: 78.1
click at [819, 417] on div "Janela de atendimento Grade de atendimento Capacidade Transportadoras Veículos …" at bounding box center [682, 312] width 1365 height 624
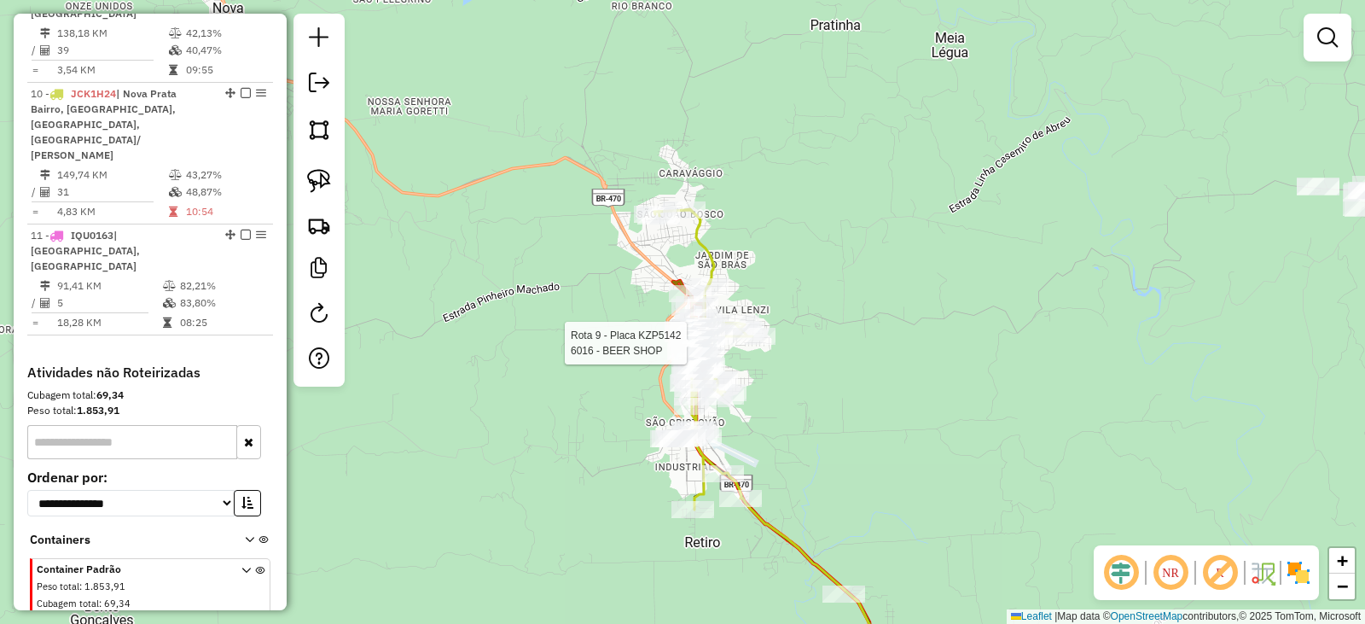
select select "*********"
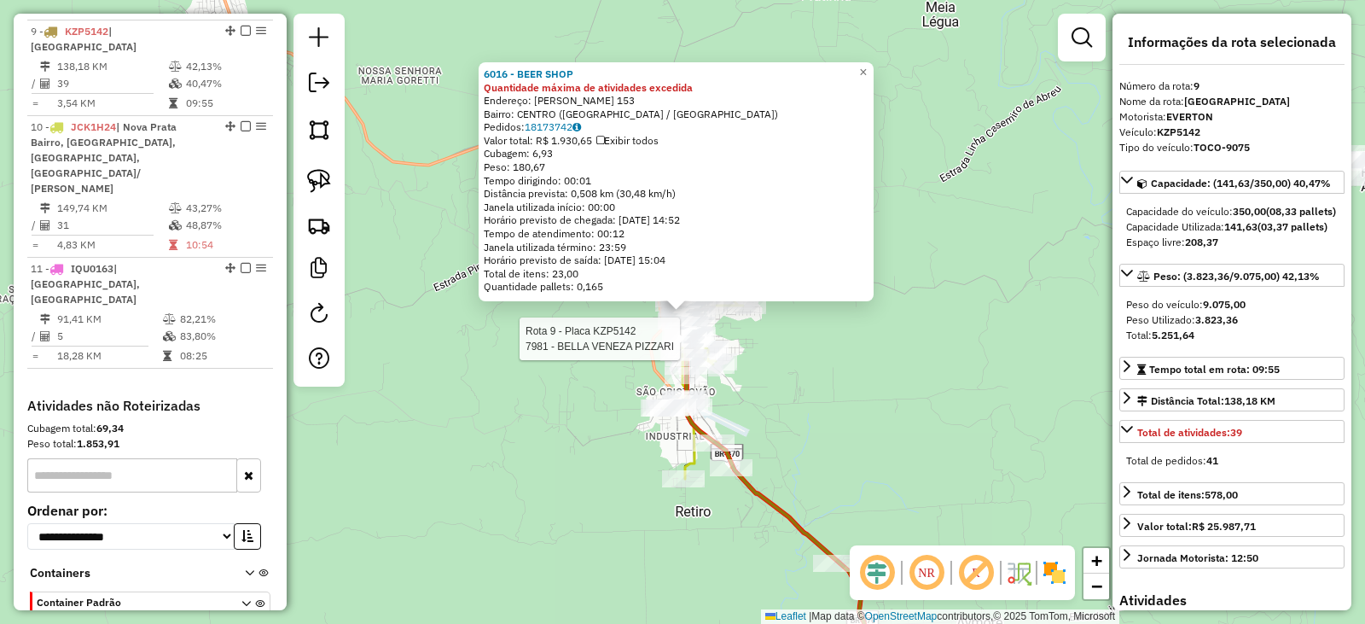
scroll to position [1462, 0]
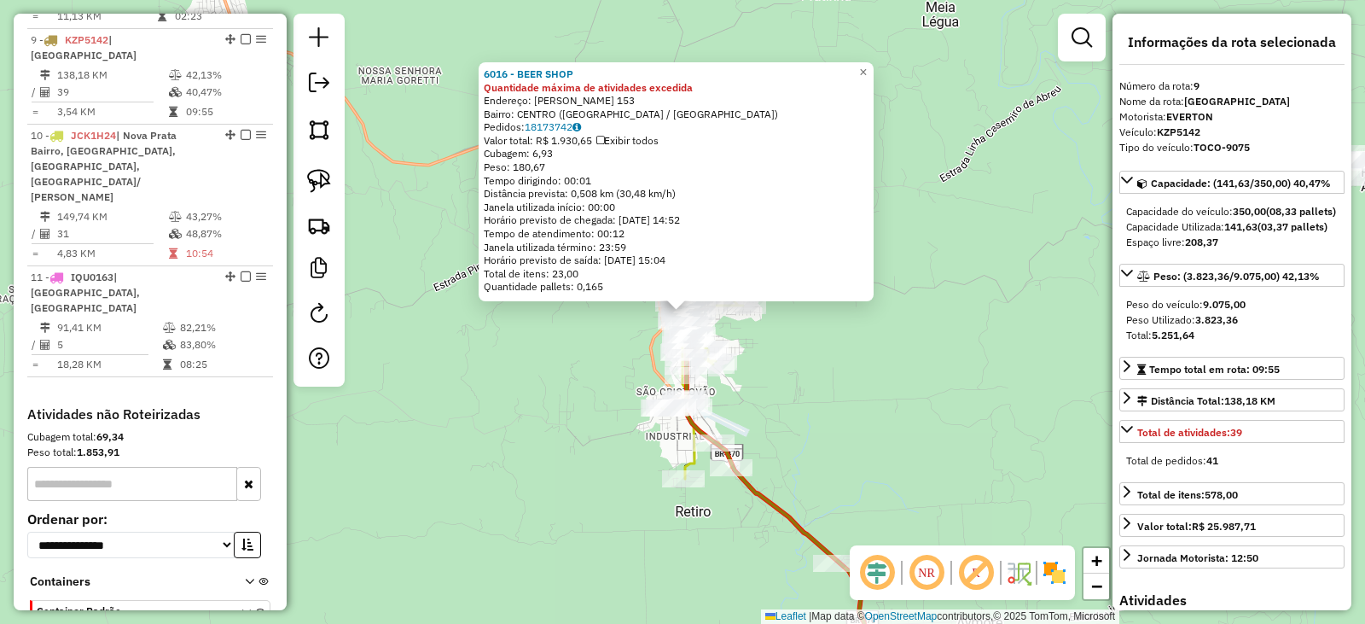
click at [905, 431] on div "6016 - BEER SHOP Quantidade máxima de atividades excedida Endereço: [PERSON_NAM…" at bounding box center [682, 312] width 1365 height 624
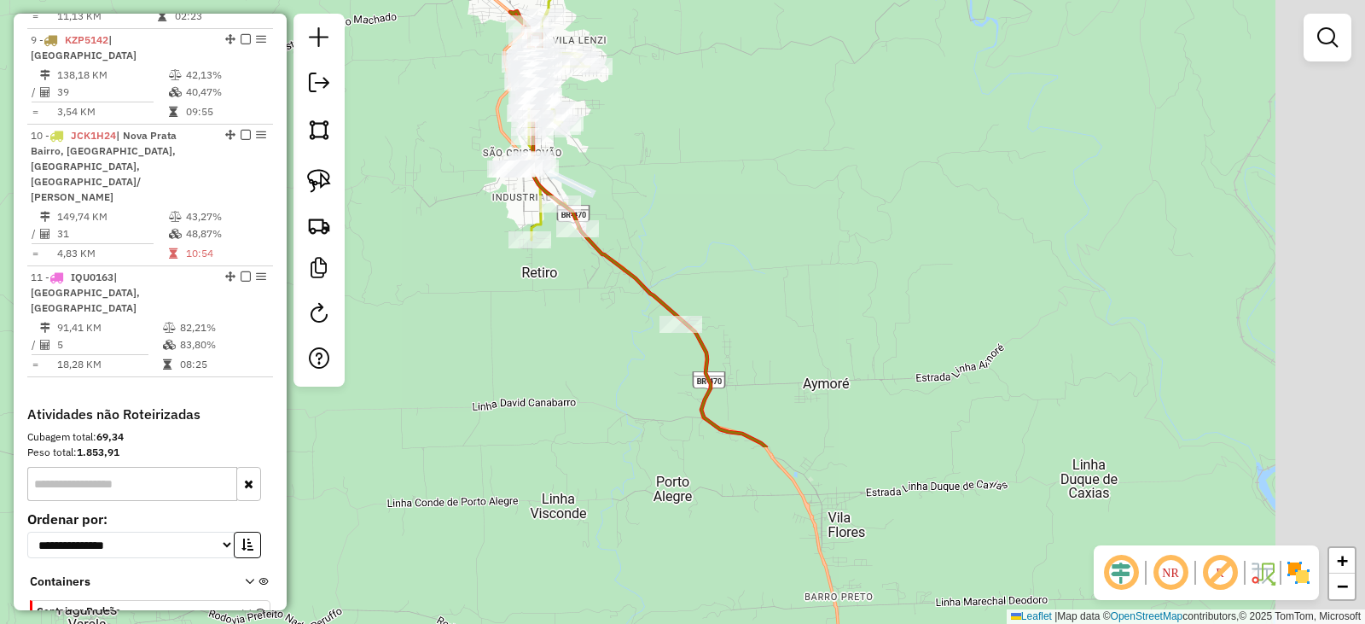
drag, startPoint x: 914, startPoint y: 470, endPoint x: 735, endPoint y: 200, distance: 324.5
click at [742, 212] on div "Janela de atendimento Grade de atendimento Capacidade Transportadoras Veículos …" at bounding box center [682, 312] width 1365 height 624
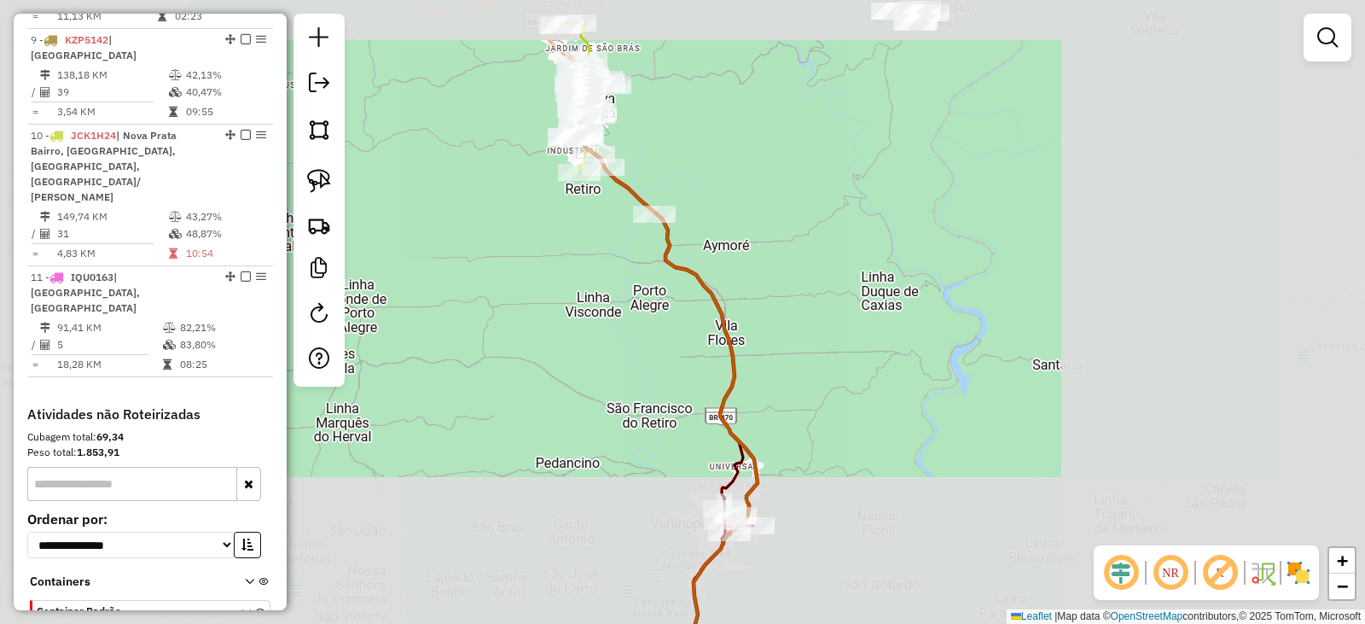
drag, startPoint x: 791, startPoint y: 323, endPoint x: 777, endPoint y: 265, distance: 59.6
click at [777, 265] on div "Janela de atendimento Grade de atendimento Capacidade Transportadoras Veículos …" at bounding box center [682, 312] width 1365 height 624
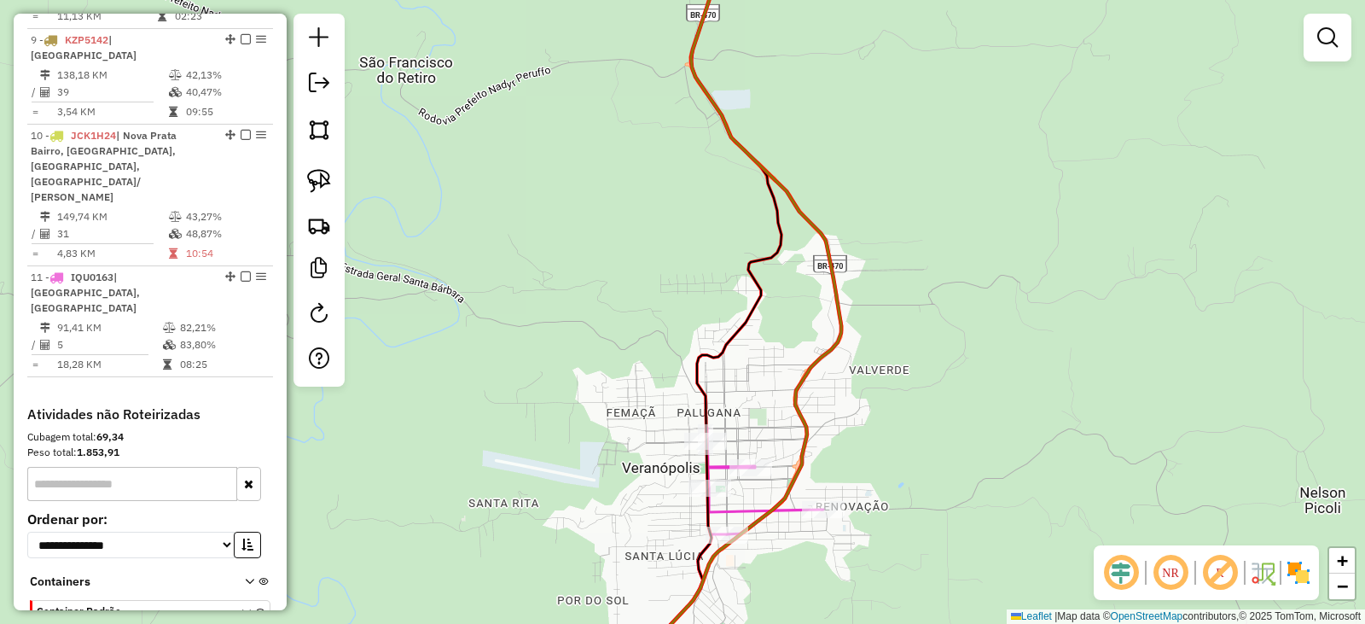
drag, startPoint x: 779, startPoint y: 428, endPoint x: 730, endPoint y: 335, distance: 105.4
click at [737, 334] on div "Rota 11 - Placa IQU0163 4668 - SUPER MERCADO ZECHIN Janela de atendimento Grade…" at bounding box center [682, 312] width 1365 height 624
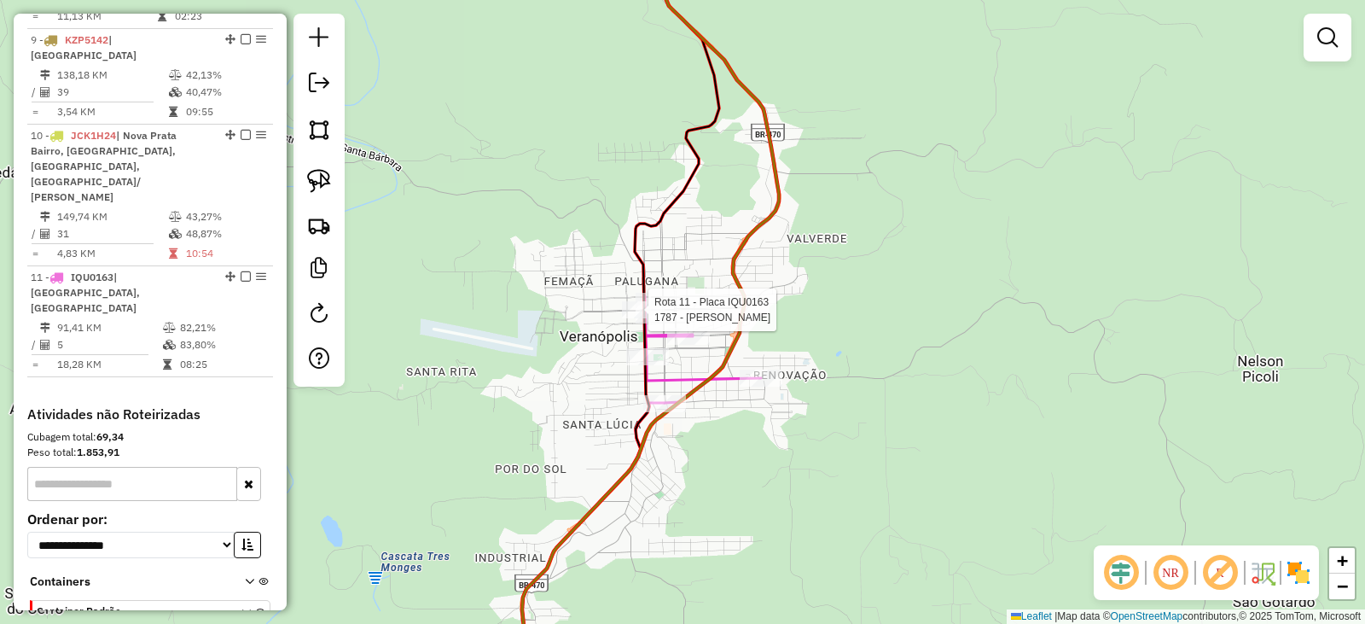
select select "*********"
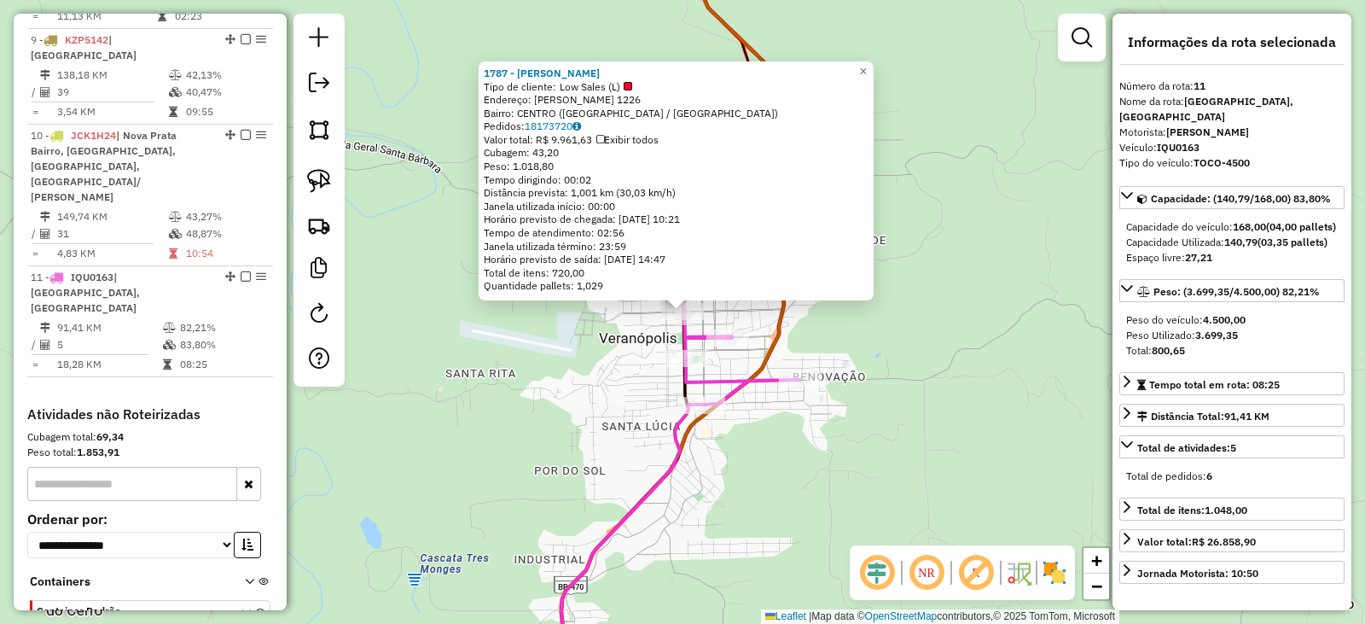
scroll to position [1504, 0]
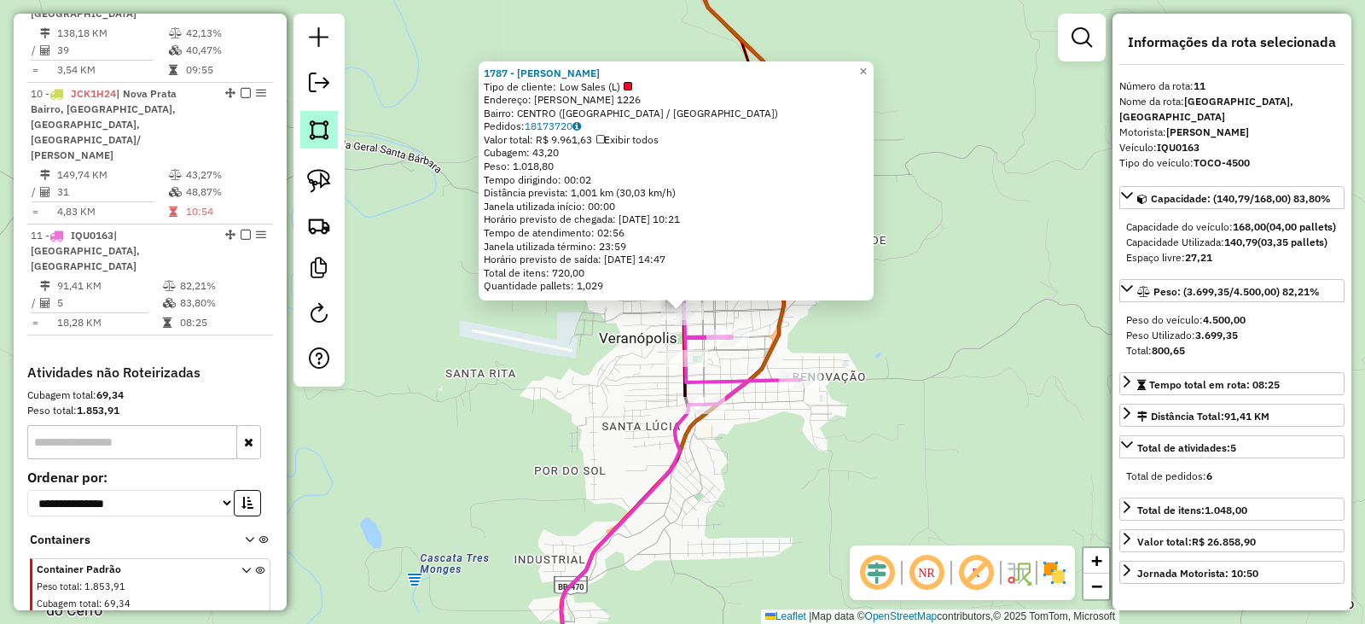
click at [331, 133] on link at bounding box center [319, 130] width 38 height 38
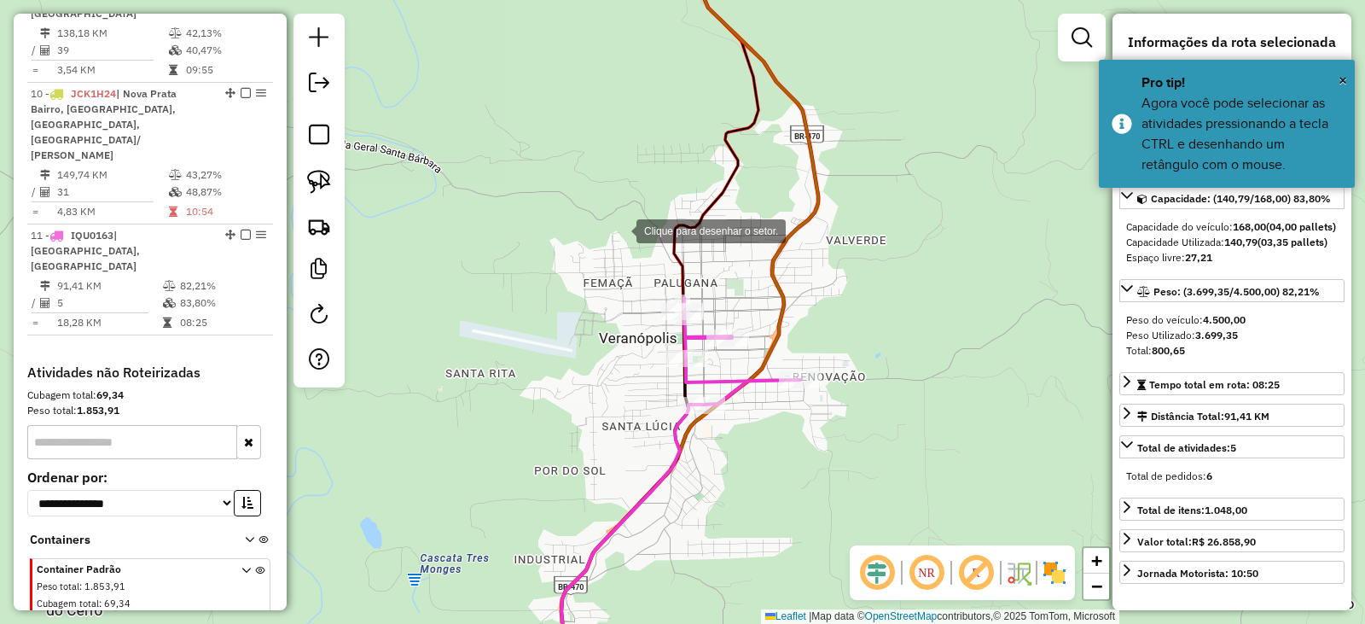
click at [620, 230] on div at bounding box center [620, 230] width 34 height 34
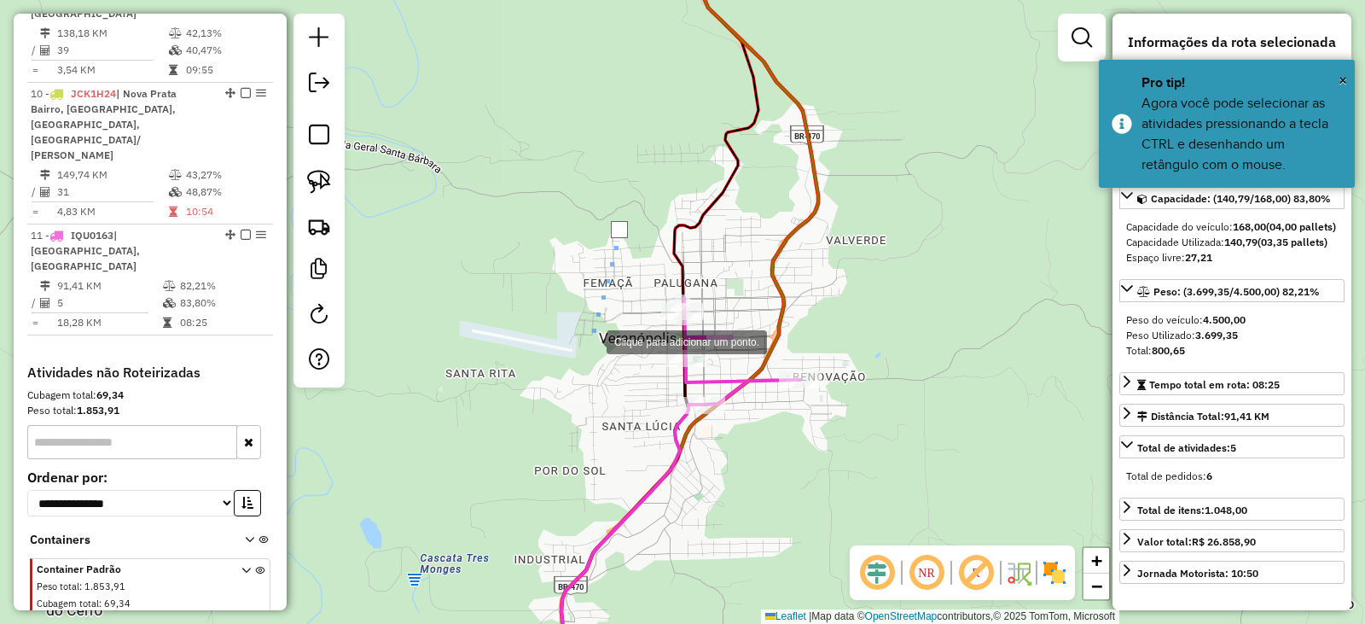
click at [590, 341] on div at bounding box center [590, 340] width 34 height 34
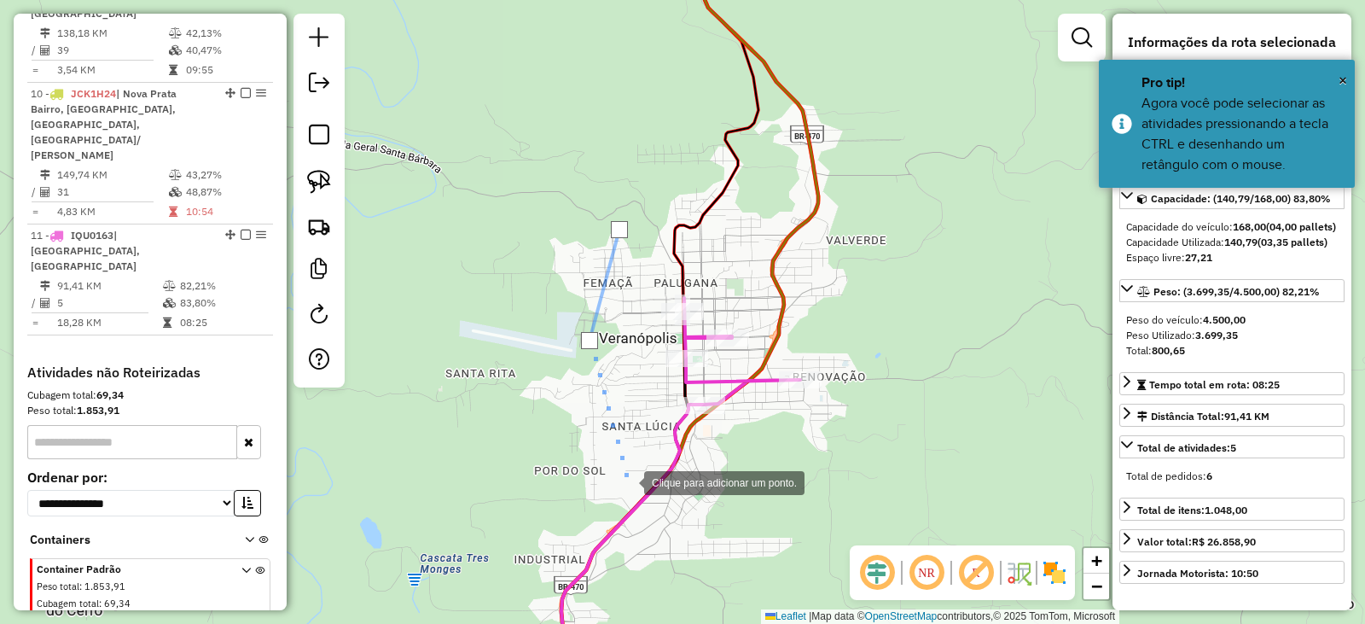
click at [629, 489] on div at bounding box center [627, 481] width 34 height 34
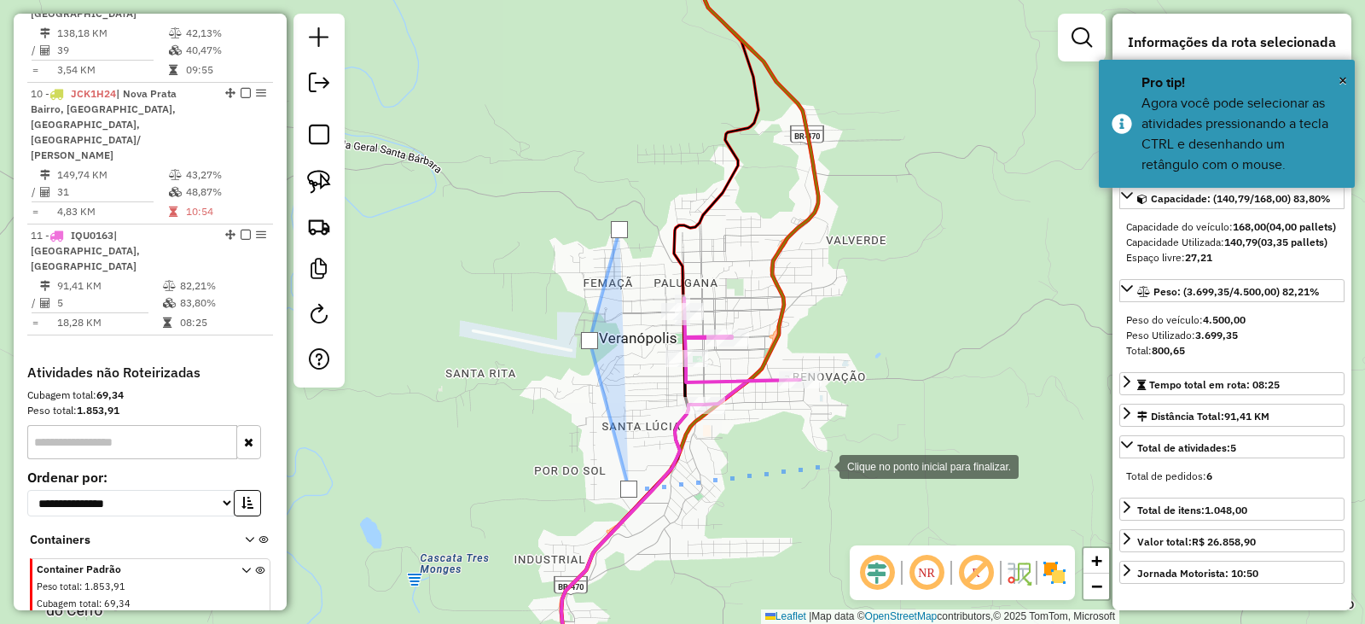
click at [840, 448] on div at bounding box center [823, 465] width 34 height 34
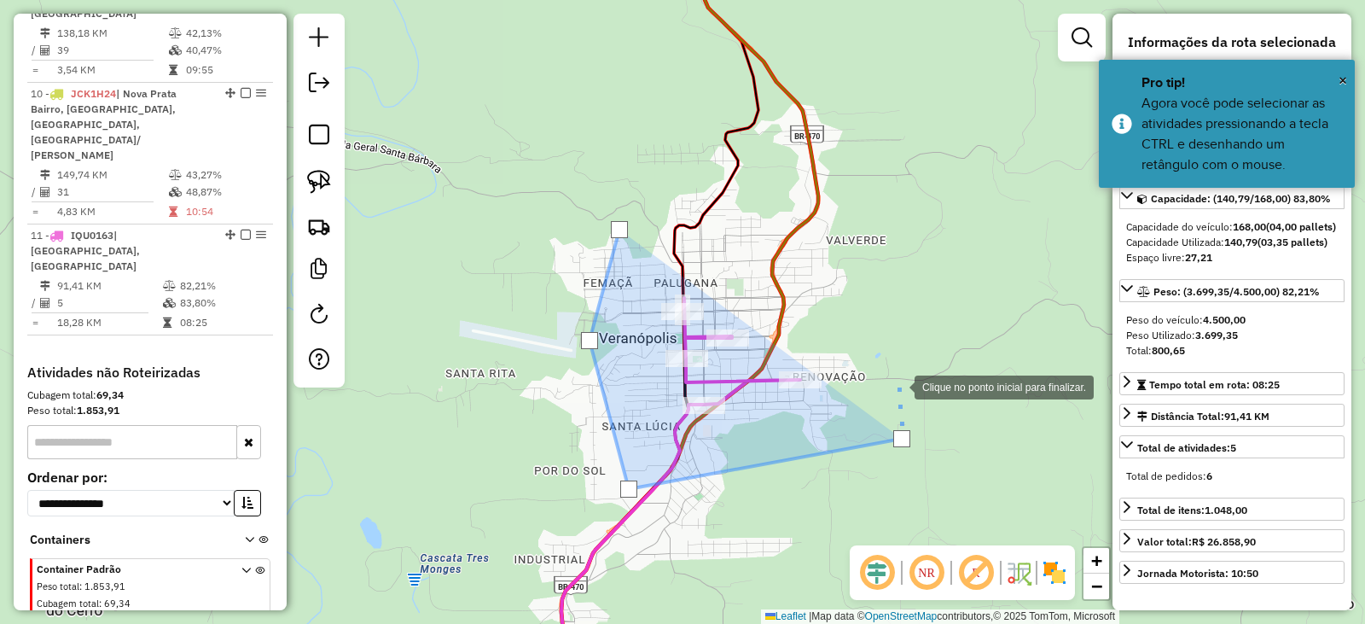
click at [881, 369] on div at bounding box center [898, 386] width 34 height 34
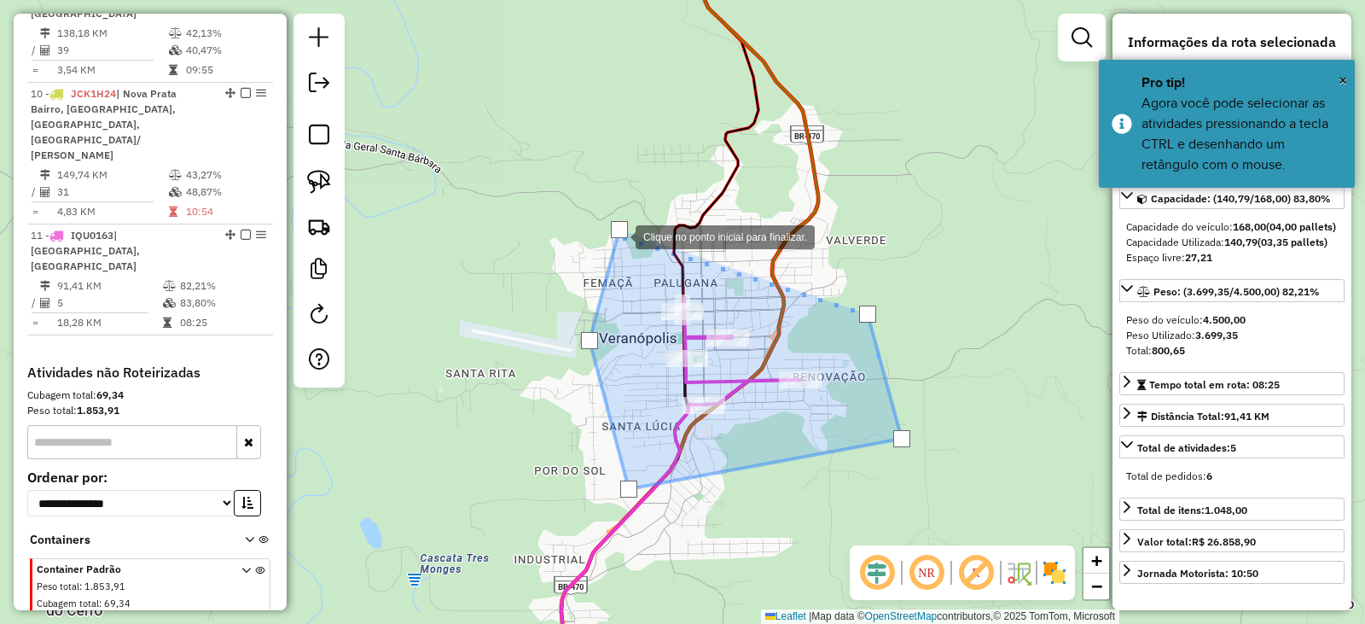
click at [619, 233] on div at bounding box center [619, 229] width 17 height 17
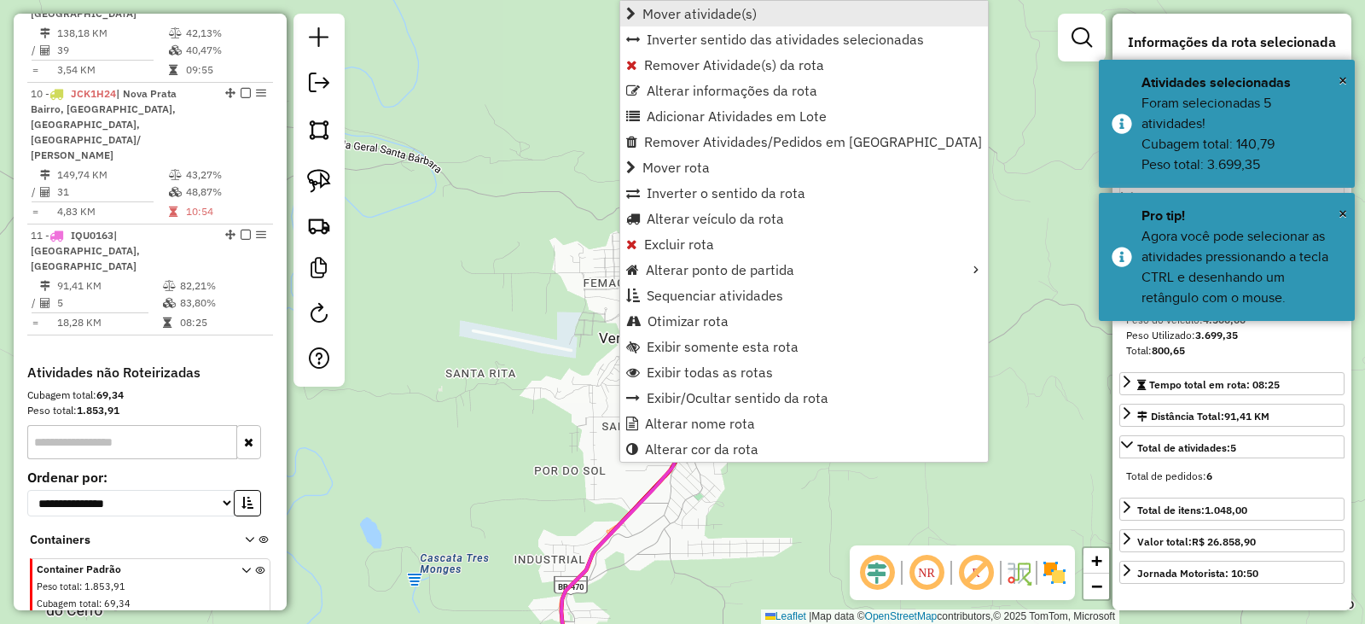
click at [704, 20] on span "Mover atividade(s)" at bounding box center [700, 14] width 114 height 14
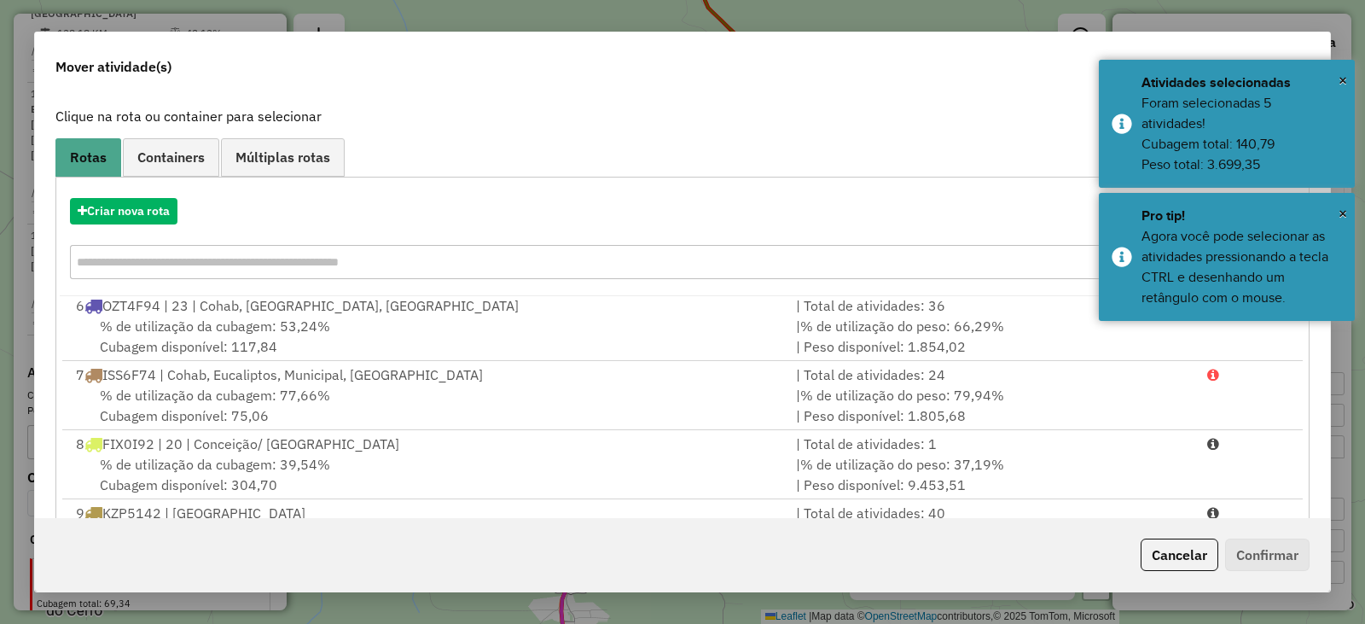
scroll to position [244, 0]
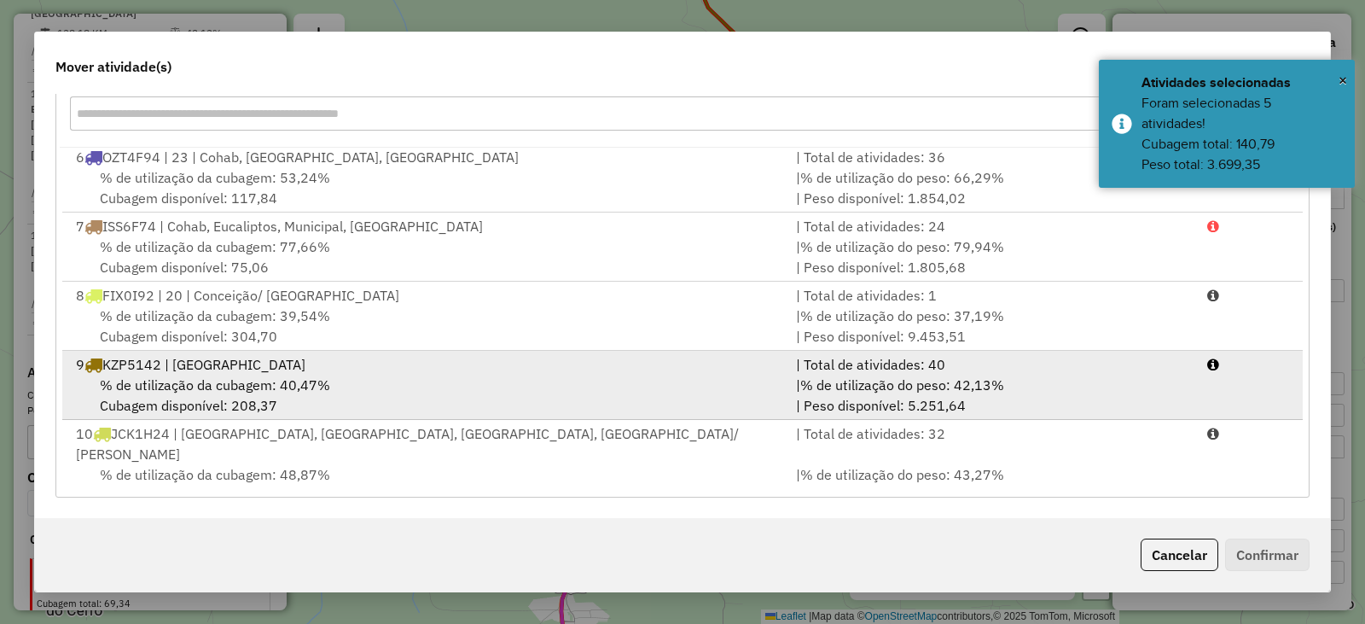
click at [221, 391] on span "% de utilização da cubagem: 40,47%" at bounding box center [215, 384] width 230 height 17
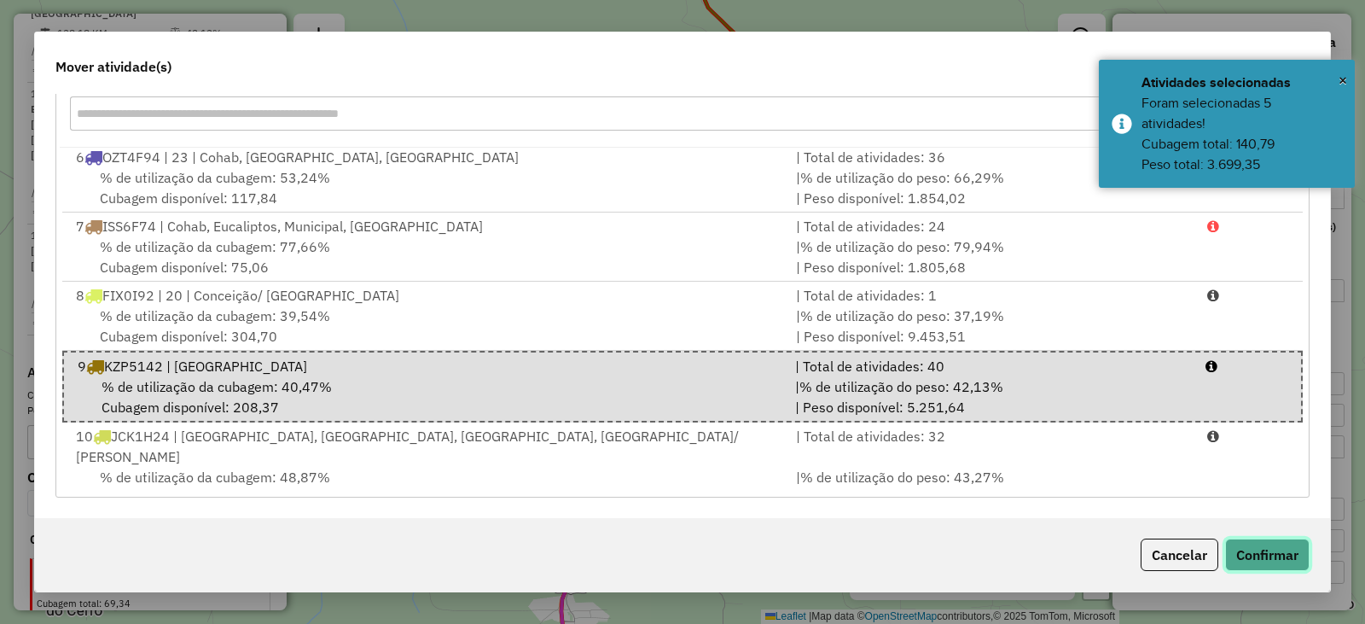
click at [1276, 551] on button "Confirmar" at bounding box center [1268, 555] width 84 height 32
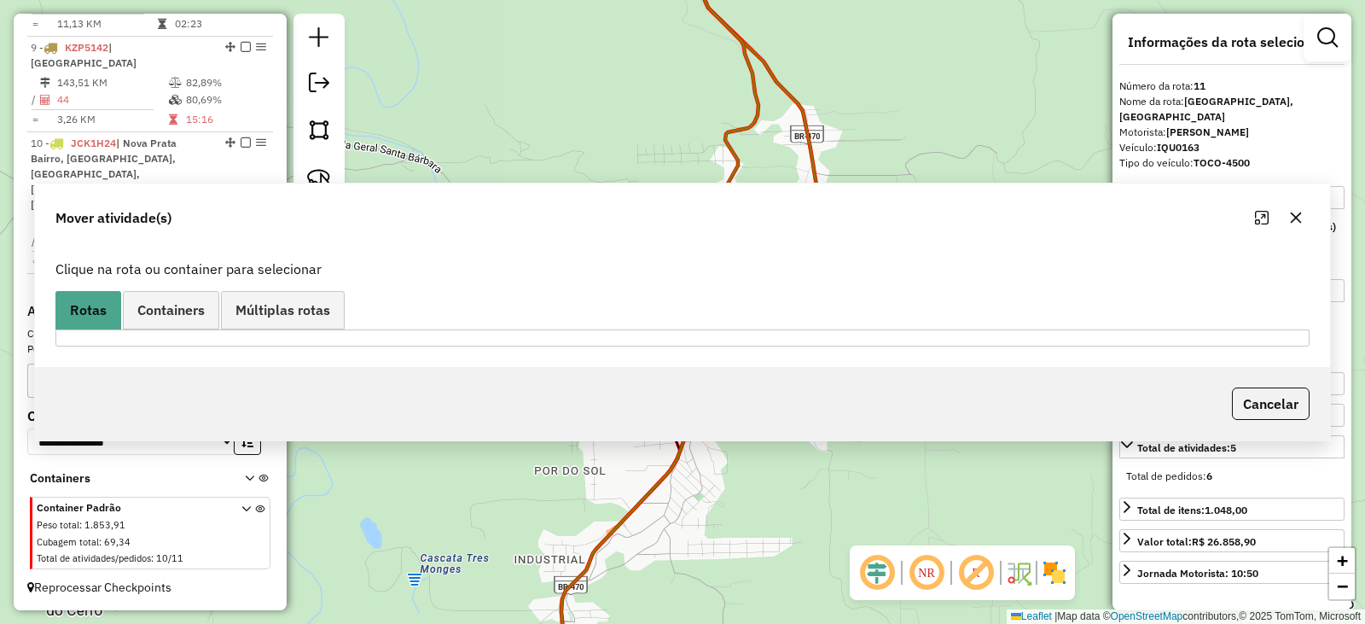
scroll to position [0, 0]
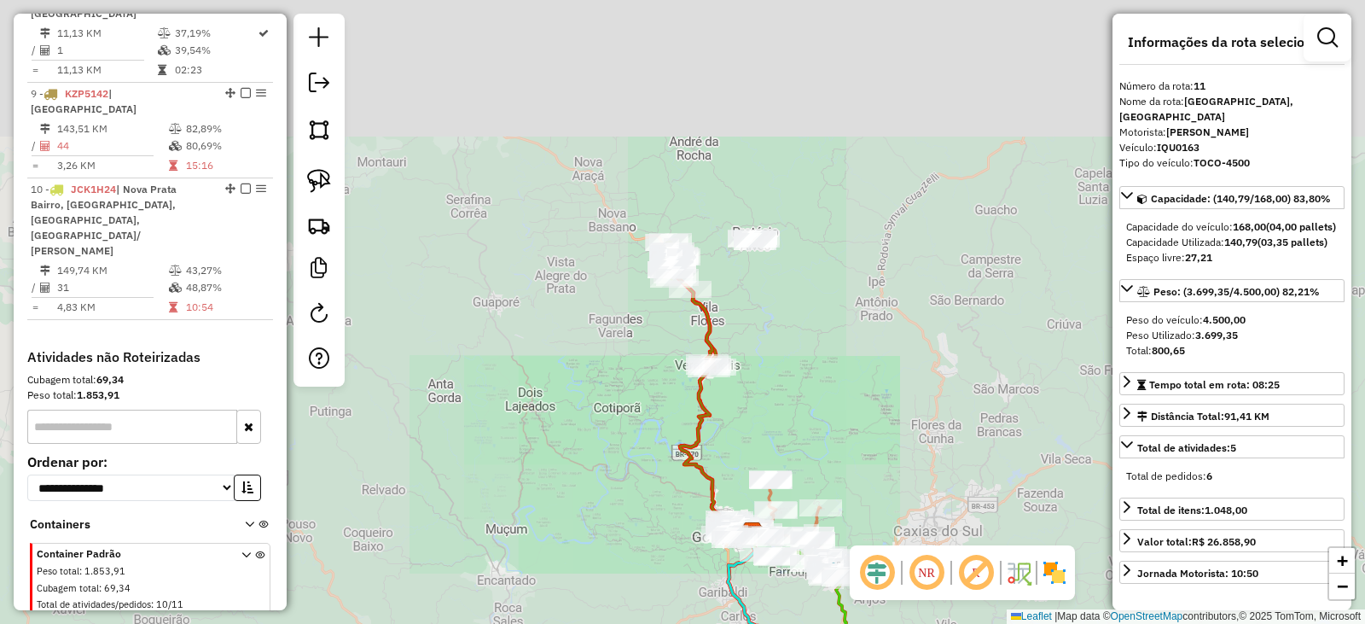
drag, startPoint x: 750, startPoint y: 161, endPoint x: 751, endPoint y: 283, distance: 122.0
click at [755, 300] on div "Janela de atendimento Grade de atendimento Capacidade Transportadoras Veículos …" at bounding box center [682, 312] width 1365 height 624
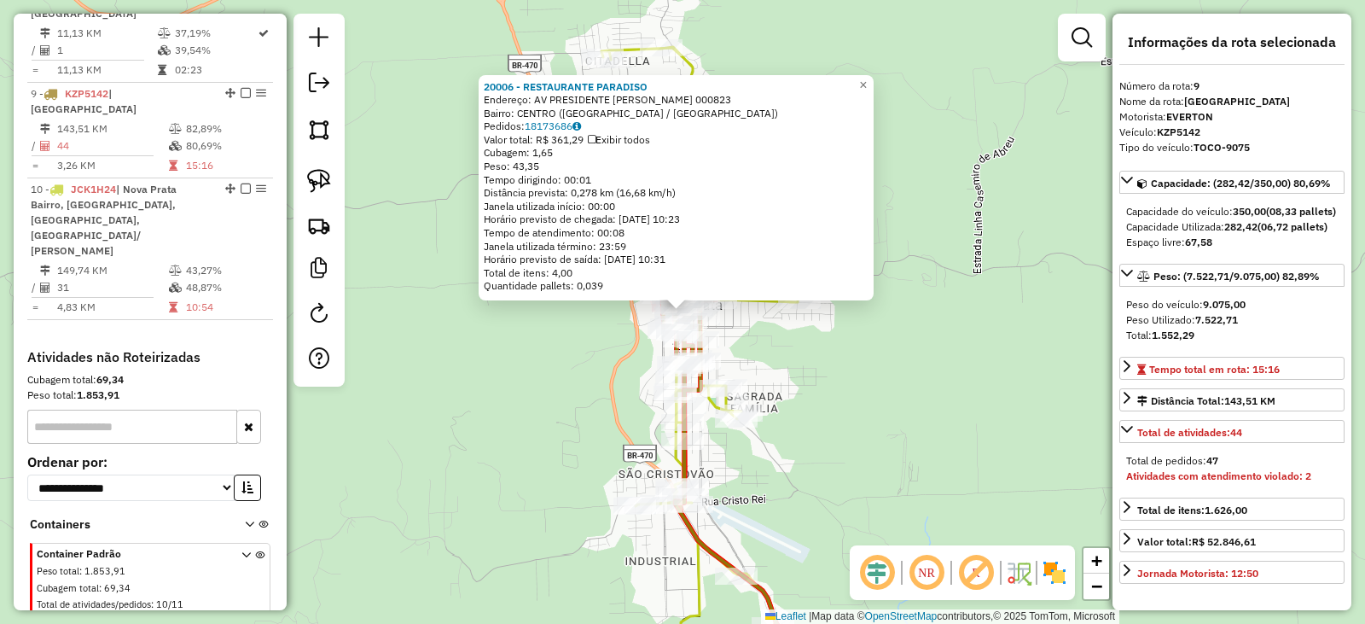
click at [919, 393] on div "20006 - RESTAURANTE PARADISO Endereço: AV PRESIDENTE VARGAS 000823 Bairro: [GEO…" at bounding box center [682, 312] width 1365 height 624
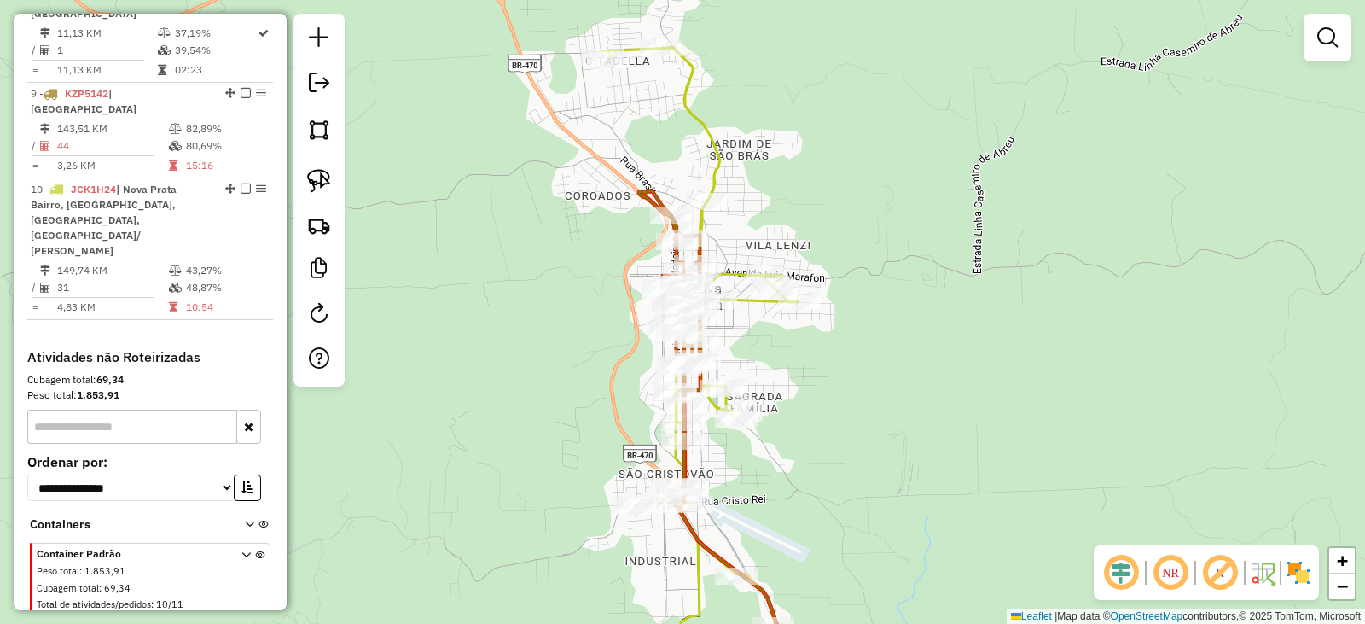
click at [885, 371] on div "Janela de atendimento Grade de atendimento Capacidade Transportadoras Veículos …" at bounding box center [682, 312] width 1365 height 624
select select "*********"
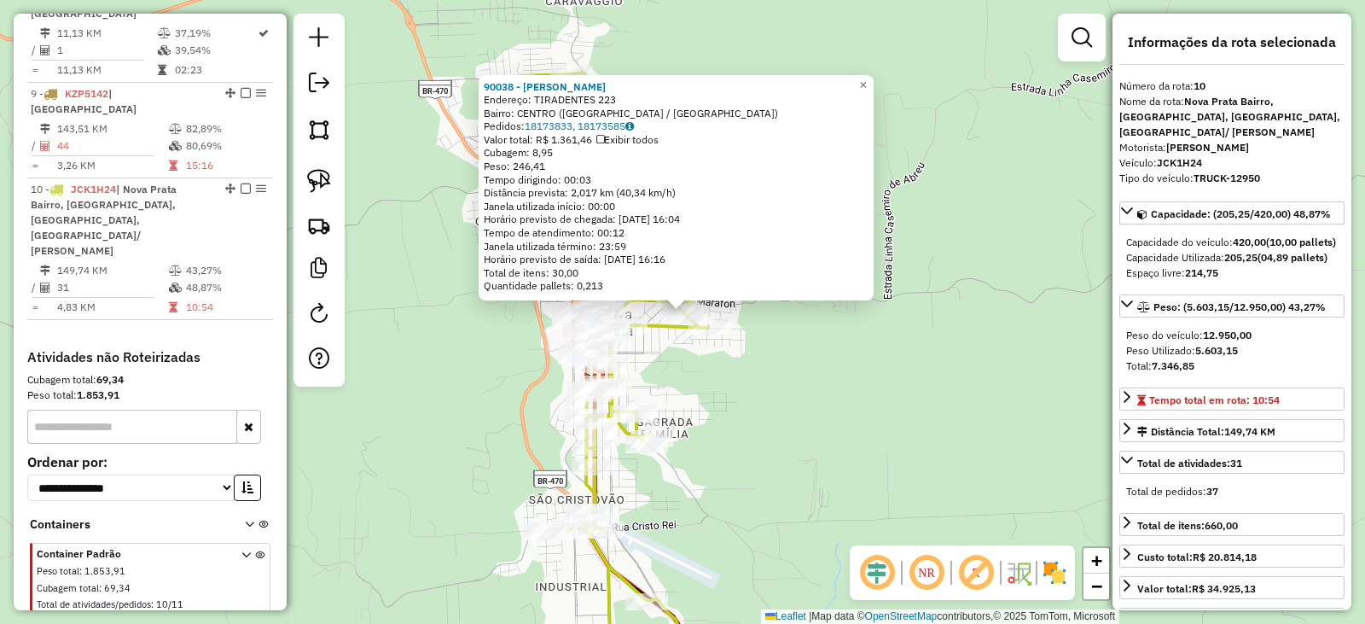
click at [812, 384] on div "90038 - [PERSON_NAME]: TIRADENTES 223 Bairro: CENTRO ([GEOGRAPHIC_DATA] / [GEOG…" at bounding box center [682, 312] width 1365 height 624
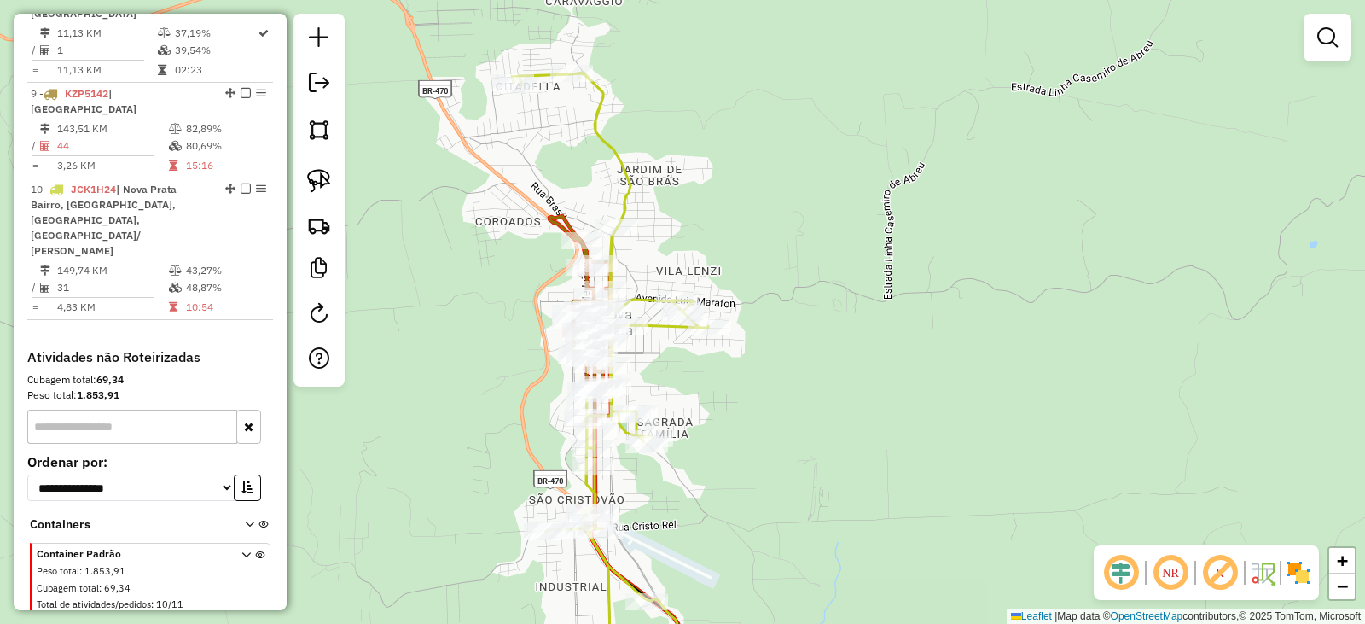
drag, startPoint x: 815, startPoint y: 410, endPoint x: 856, endPoint y: 459, distance: 64.3
click at [855, 458] on div "Janela de atendimento Grade de atendimento Capacidade Transportadoras Veículos …" at bounding box center [682, 312] width 1365 height 624
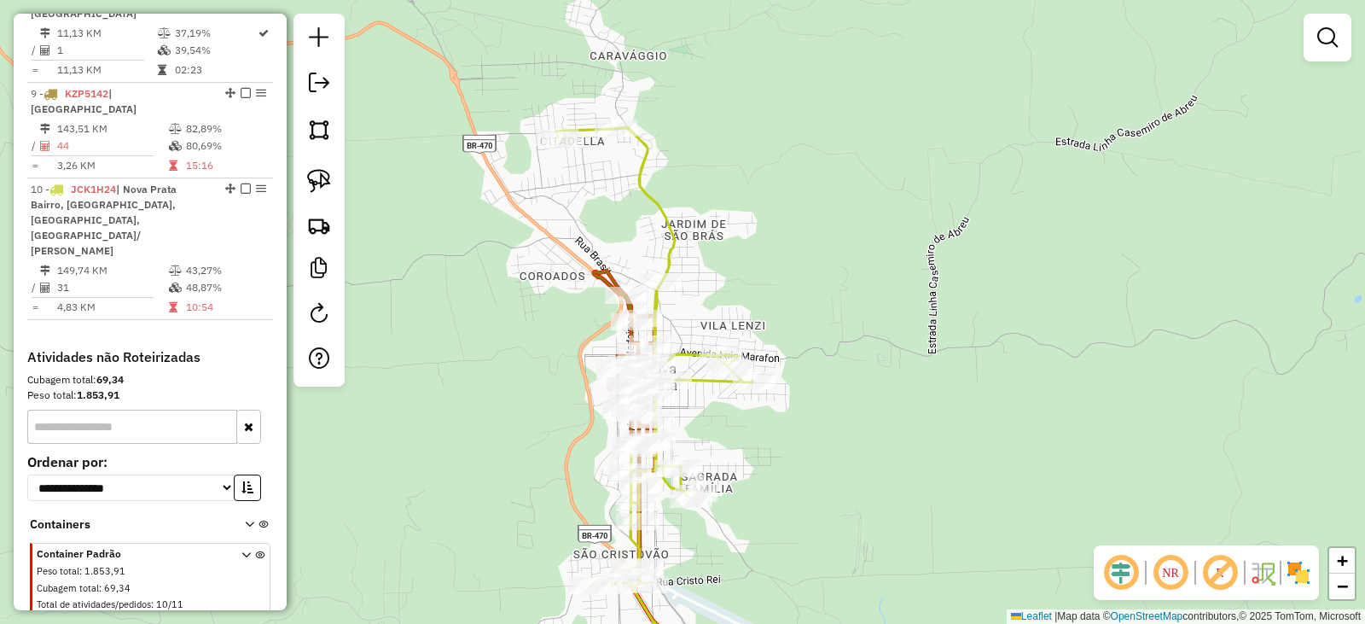
drag, startPoint x: 812, startPoint y: 275, endPoint x: 814, endPoint y: 236, distance: 39.3
click at [814, 236] on div "Rota 10 - Placa JCK1H24 20000 - CA SUPER ZANDAO Rota 10 - Placa JCK1H24 9317 - …" at bounding box center [682, 312] width 1365 height 624
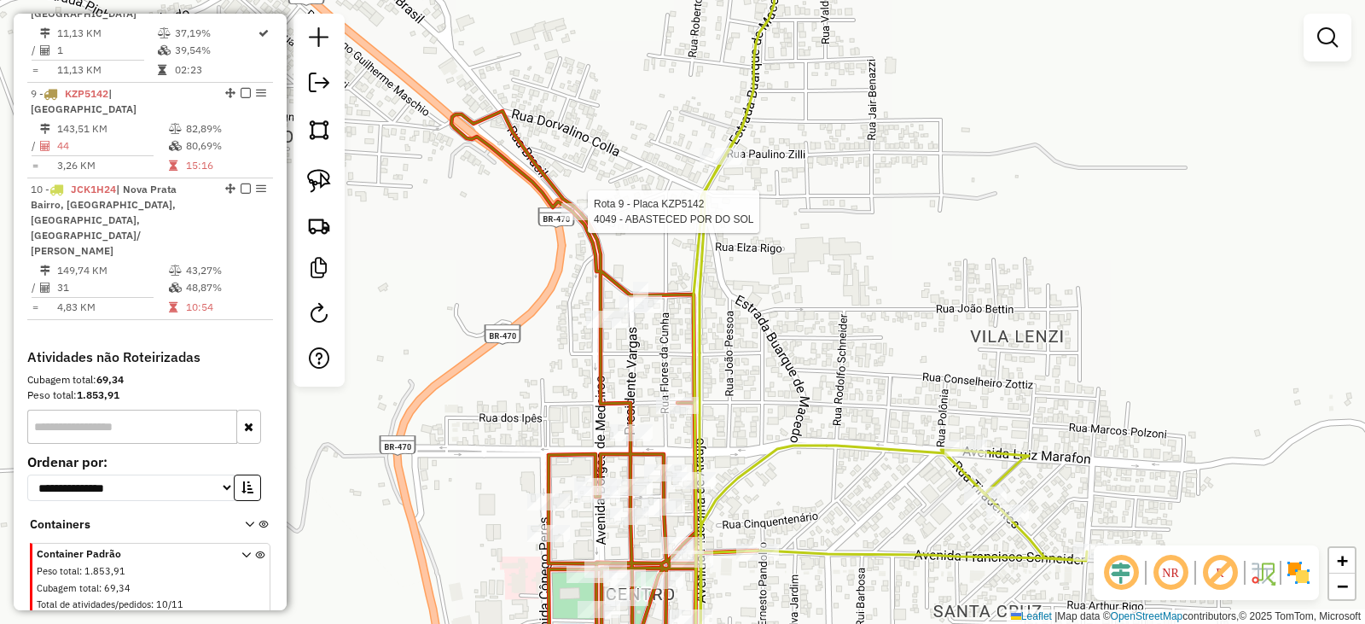
select select "*********"
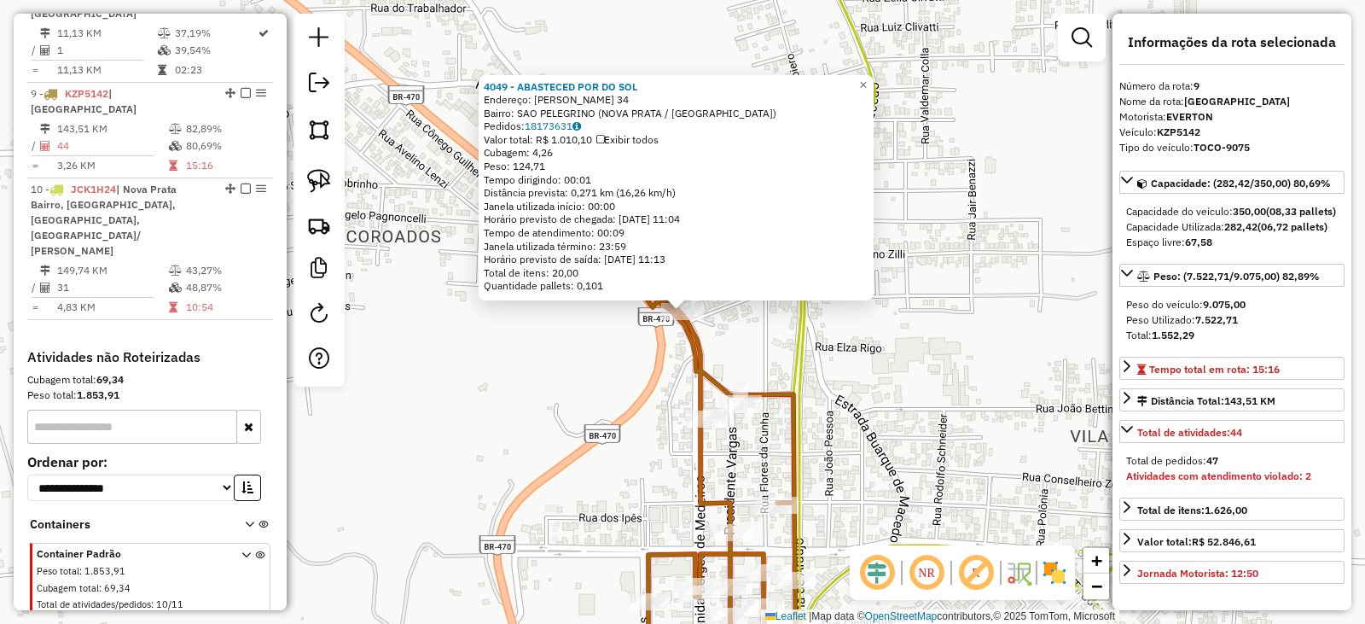
click at [296, 145] on div at bounding box center [319, 200] width 51 height 373
click at [318, 127] on img at bounding box center [319, 130] width 24 height 24
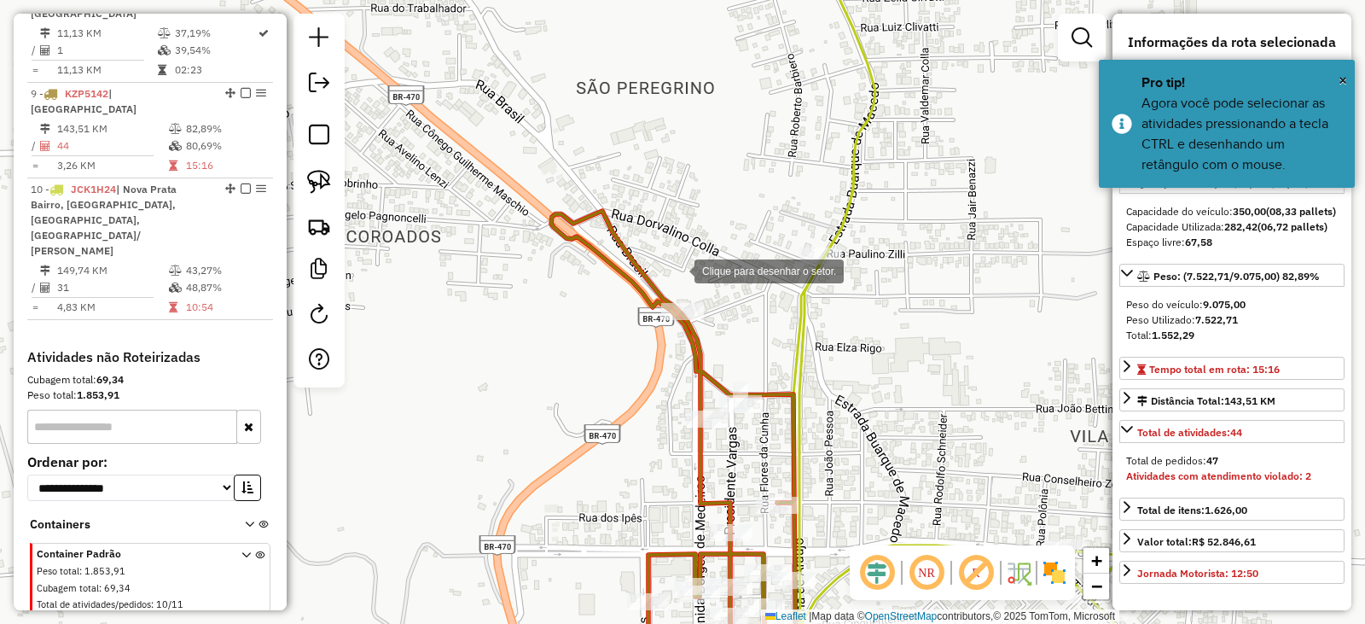
click at [678, 270] on div at bounding box center [678, 270] width 34 height 34
drag, startPoint x: 643, startPoint y: 300, endPoint x: 636, endPoint y: 379, distance: 79.7
click at [641, 300] on div at bounding box center [643, 299] width 34 height 34
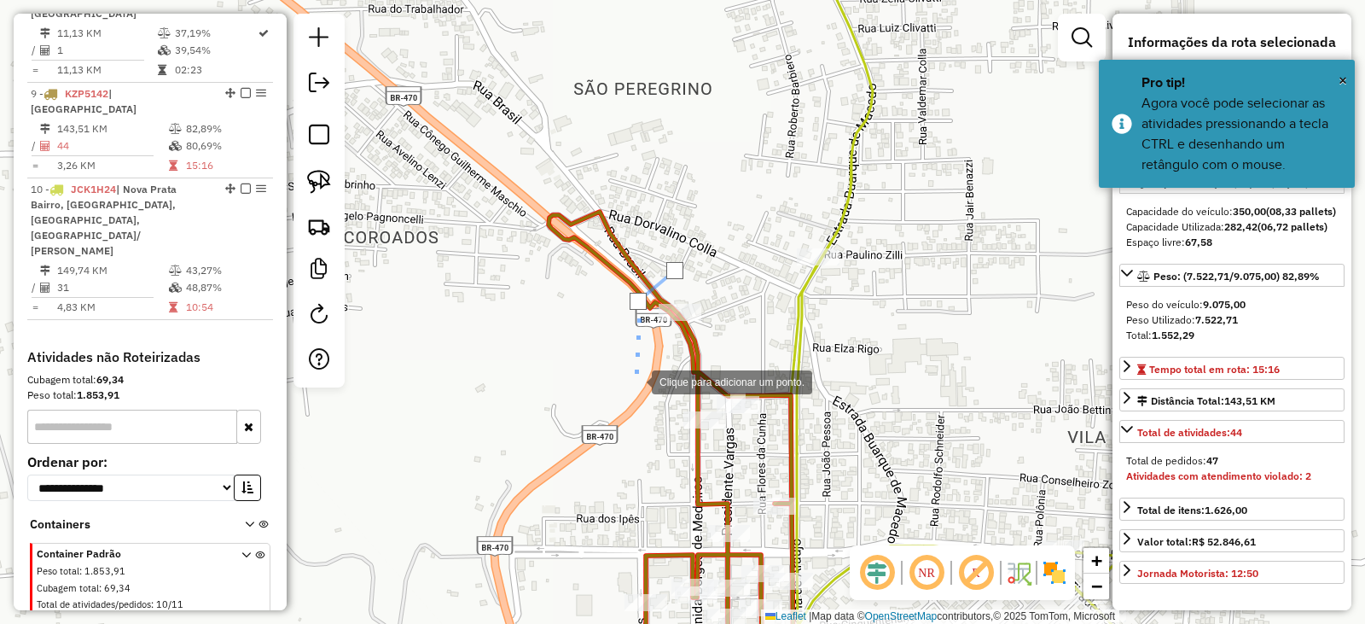
click at [635, 381] on div at bounding box center [635, 381] width 34 height 34
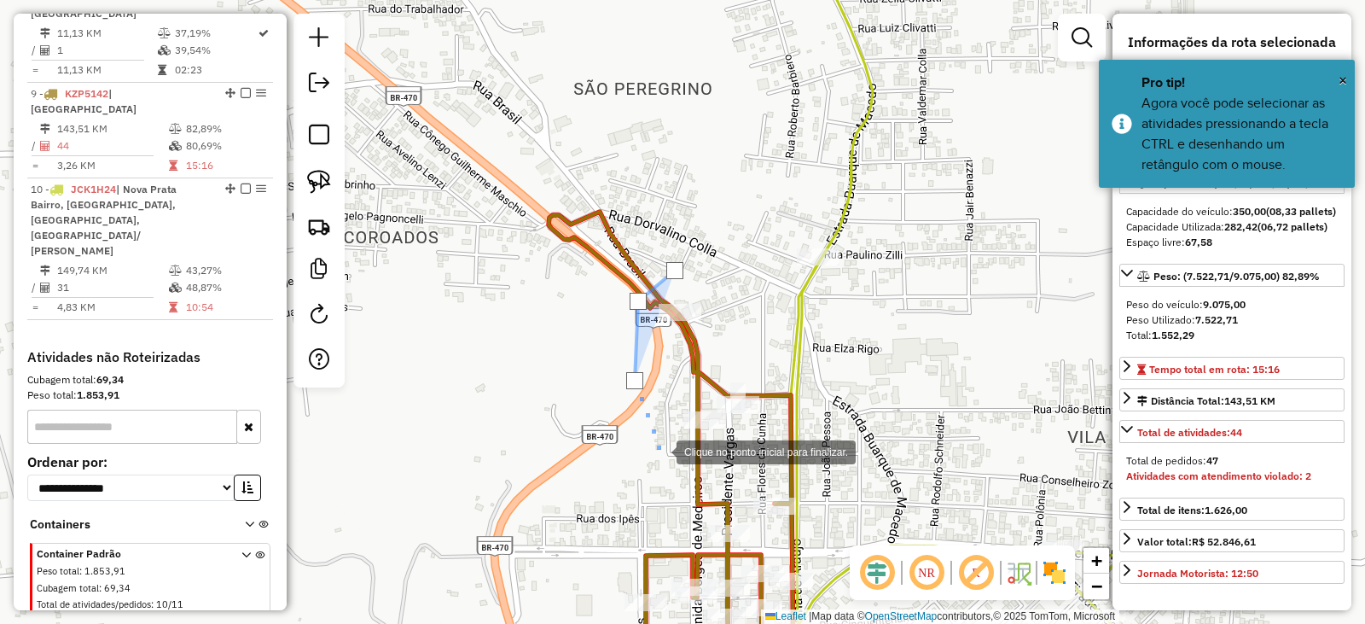
click at [660, 452] on div at bounding box center [660, 451] width 34 height 34
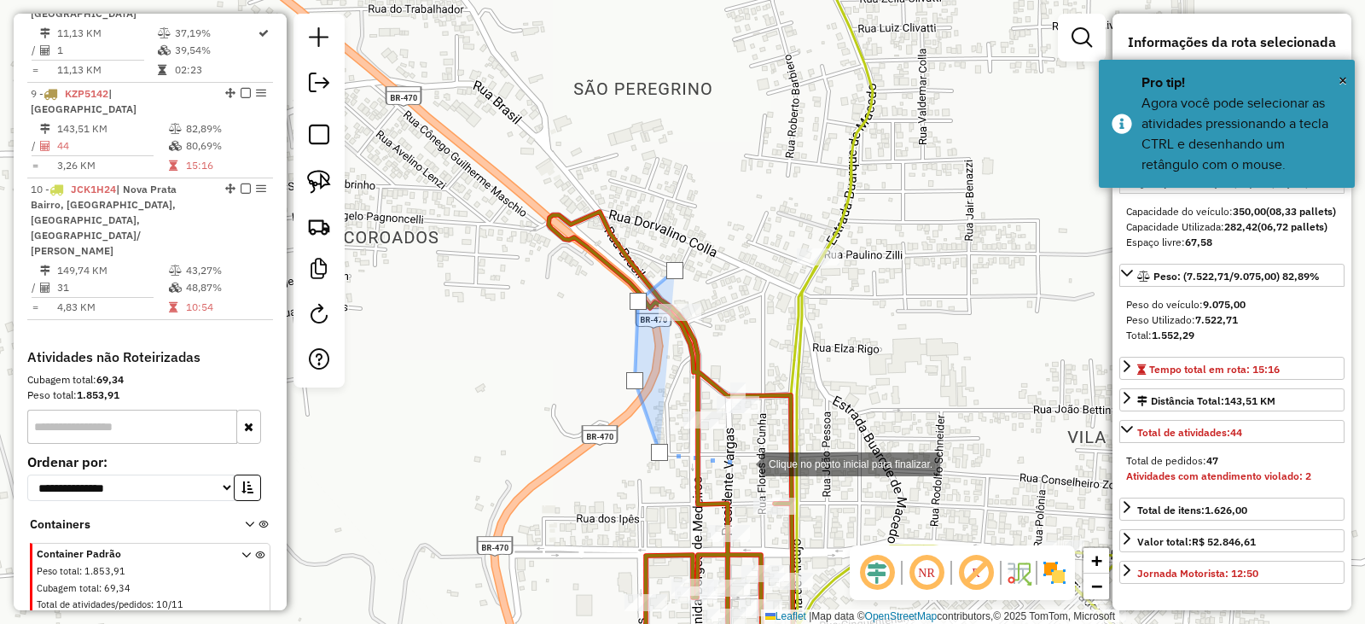
click at [744, 463] on div at bounding box center [744, 462] width 34 height 34
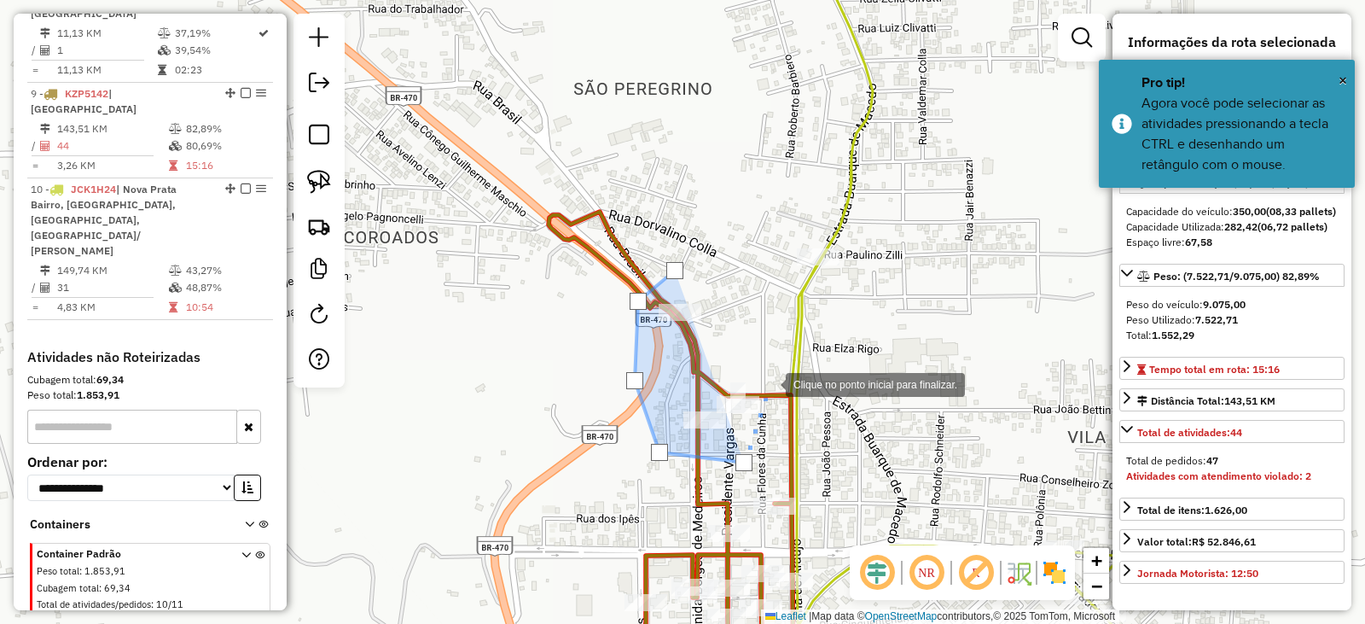
click at [769, 381] on div at bounding box center [769, 383] width 34 height 34
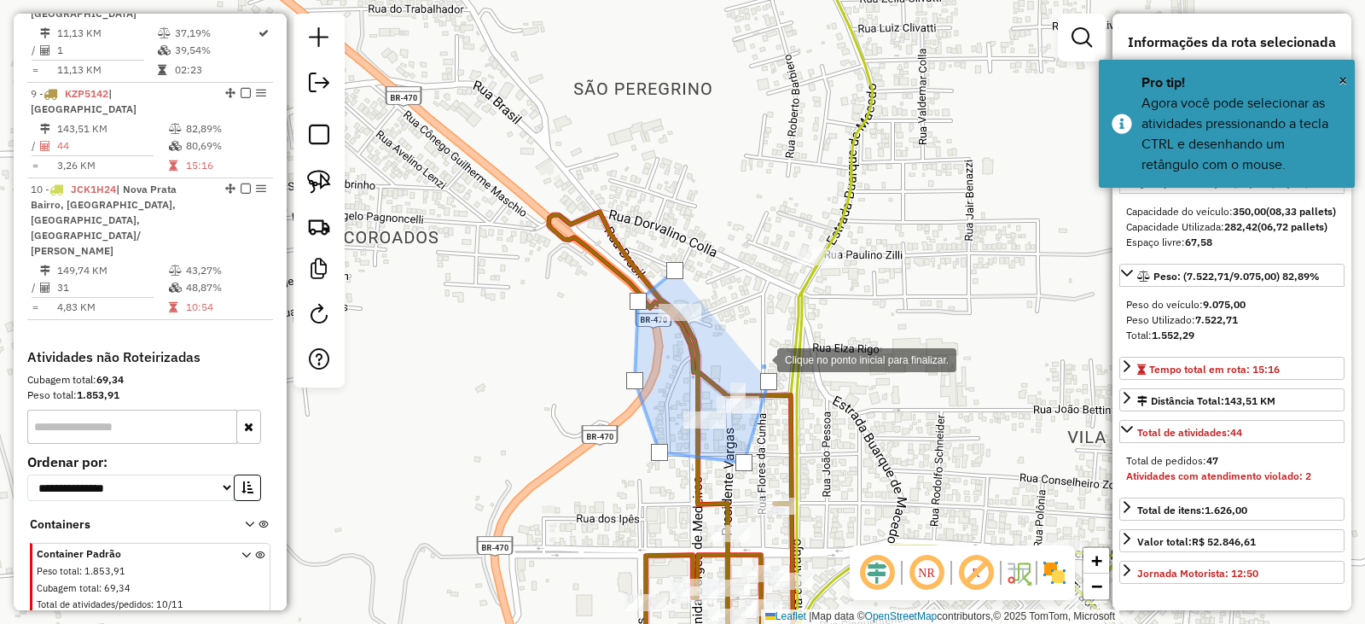
click at [743, 341] on div at bounding box center [760, 358] width 34 height 34
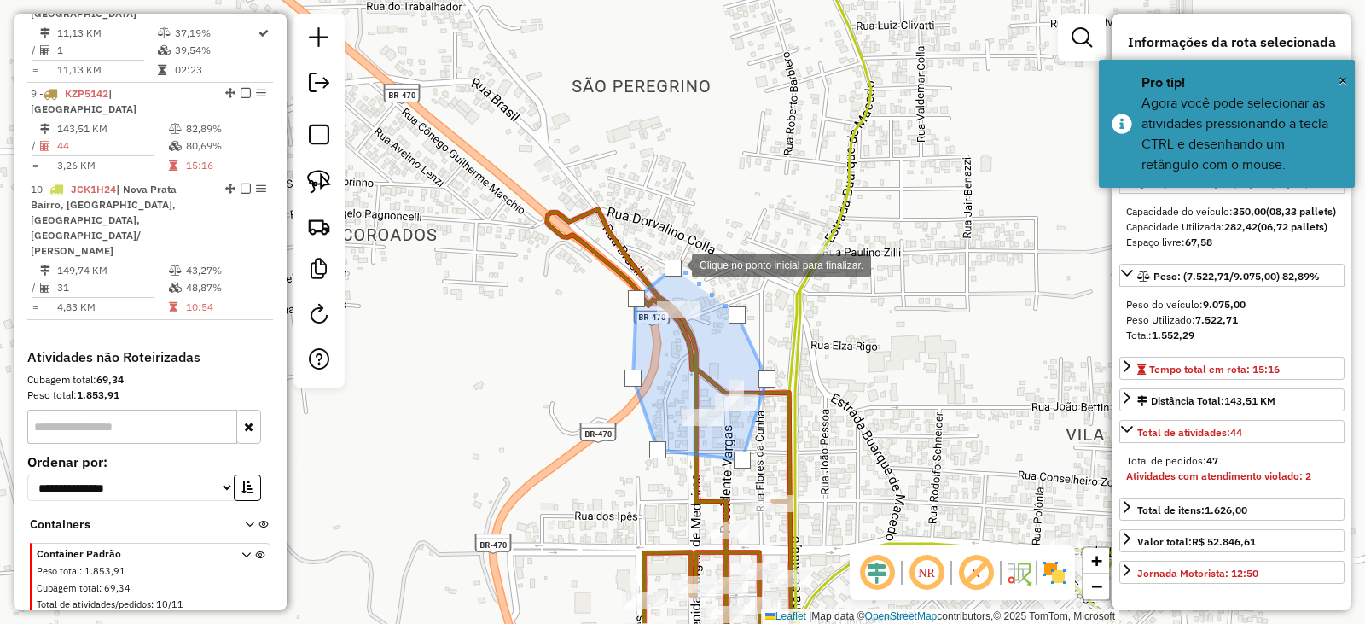
click at [675, 264] on div at bounding box center [673, 267] width 17 height 17
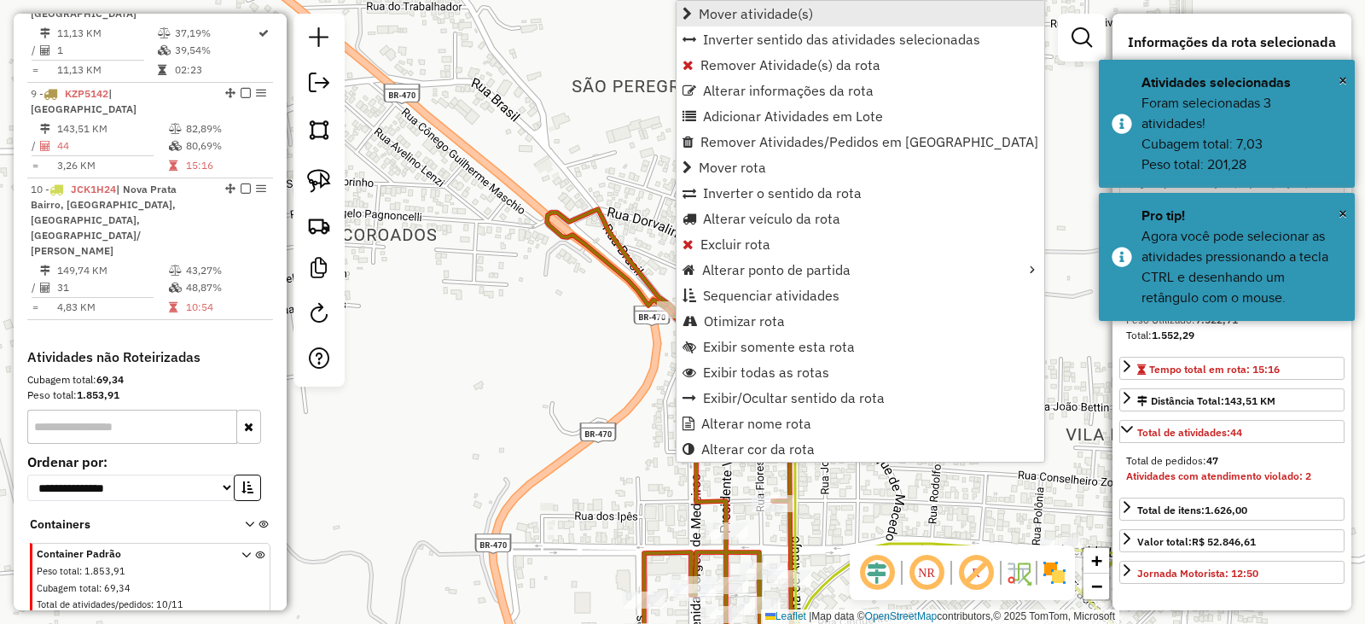
click at [779, 7] on span "Mover atividade(s)" at bounding box center [756, 14] width 114 height 14
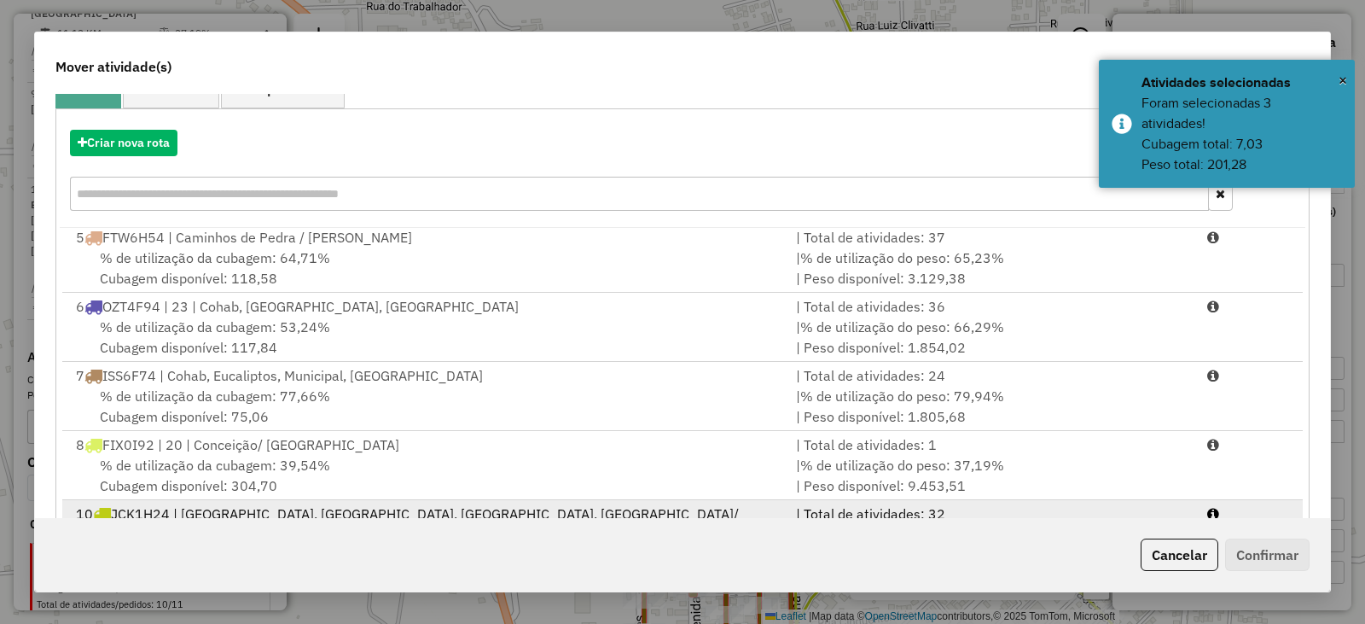
scroll to position [244, 0]
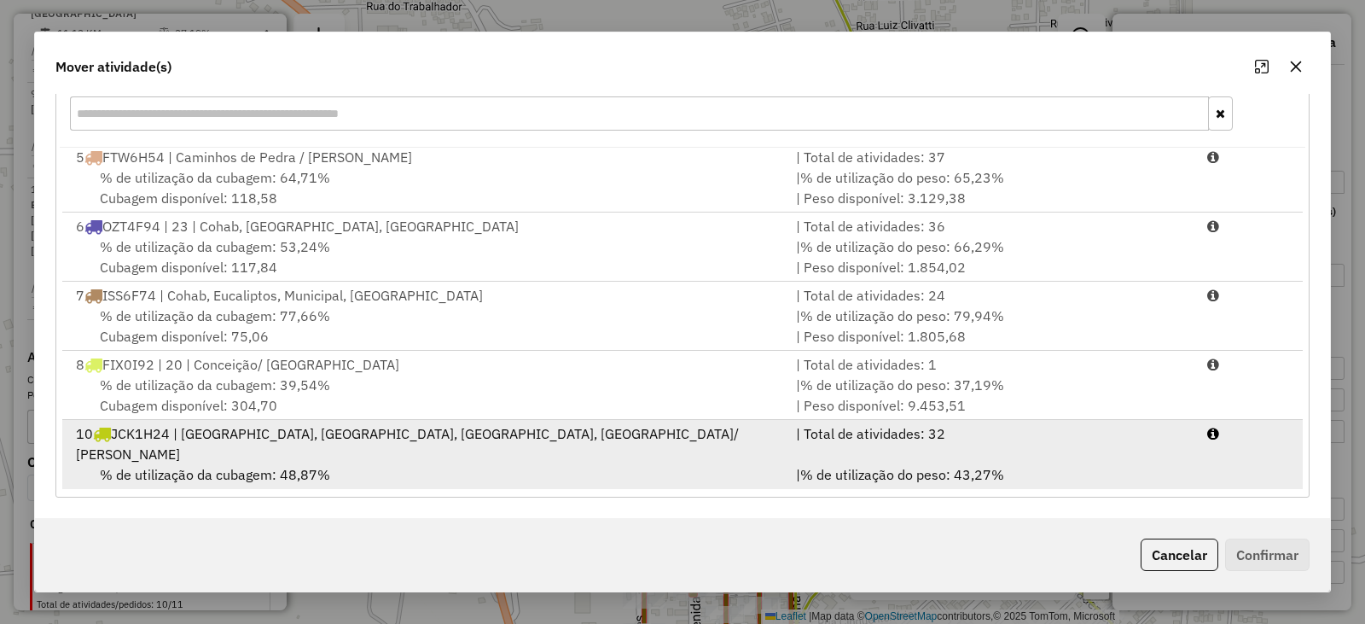
click at [223, 466] on span "% de utilização da cubagem: 48,87%" at bounding box center [215, 474] width 230 height 17
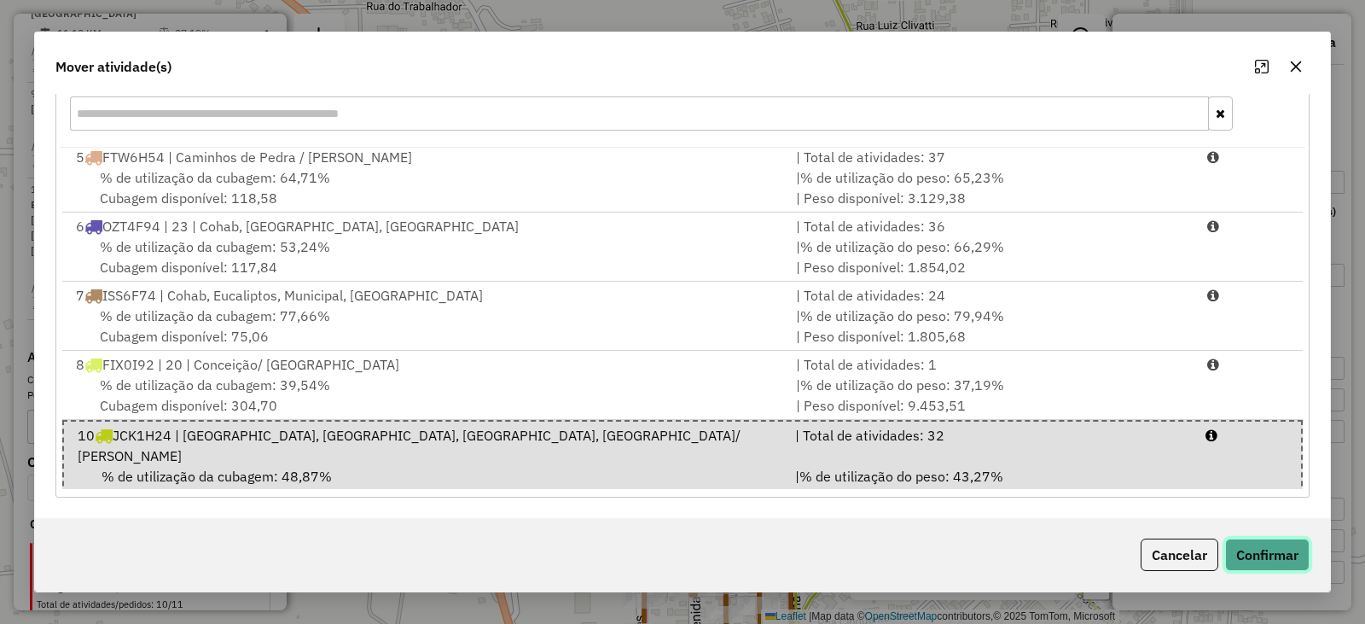
drag, startPoint x: 1275, startPoint y: 549, endPoint x: 1214, endPoint y: 536, distance: 62.8
click at [1273, 549] on button "Confirmar" at bounding box center [1268, 555] width 84 height 32
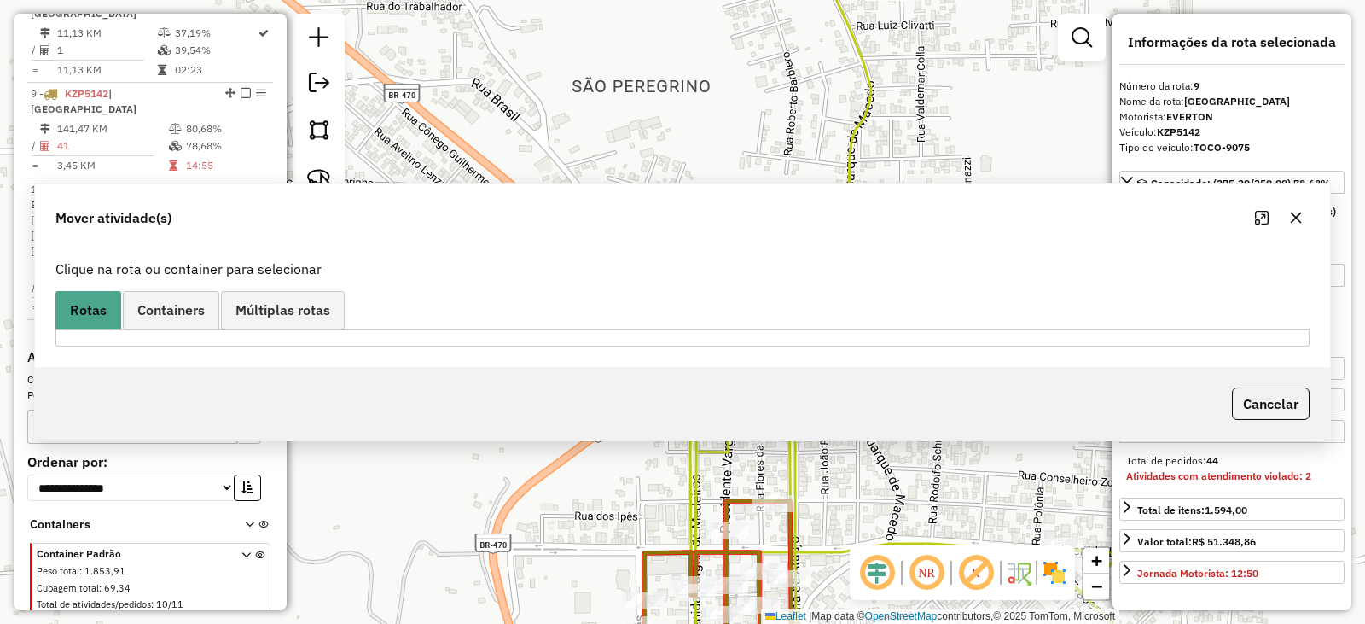
scroll to position [0, 0]
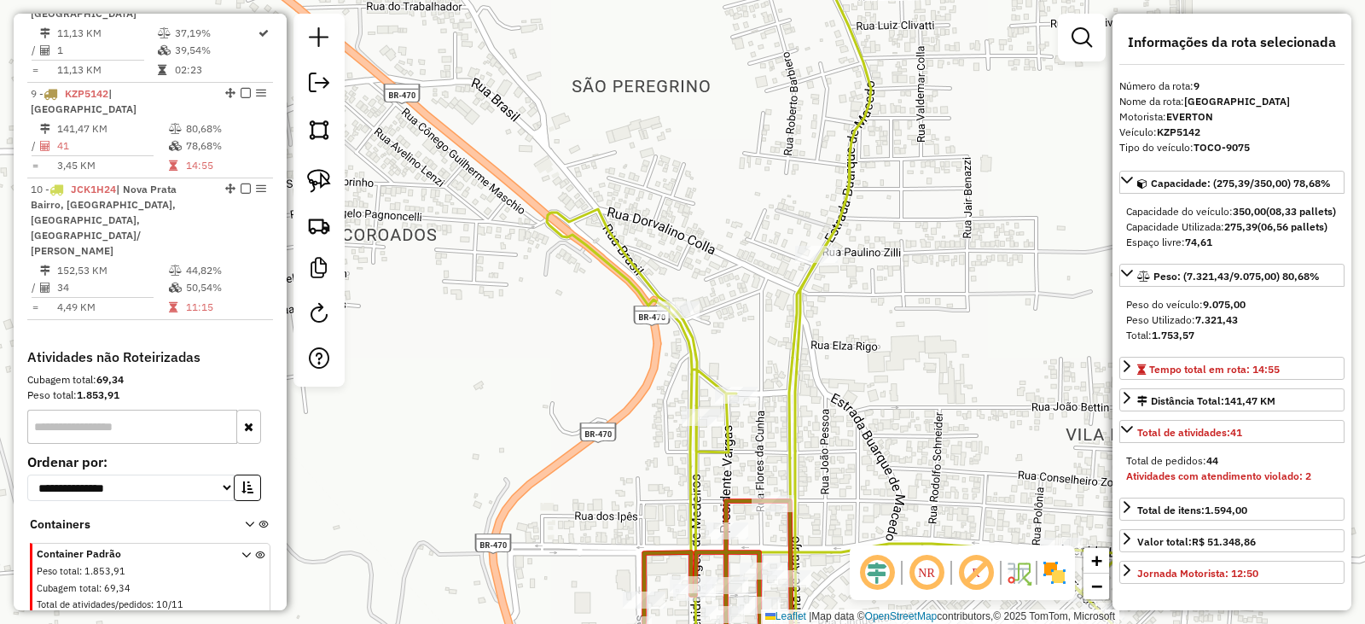
click at [696, 216] on div "Janela de atendimento Grade de atendimento Capacidade Transportadoras Veículos …" at bounding box center [682, 312] width 1365 height 624
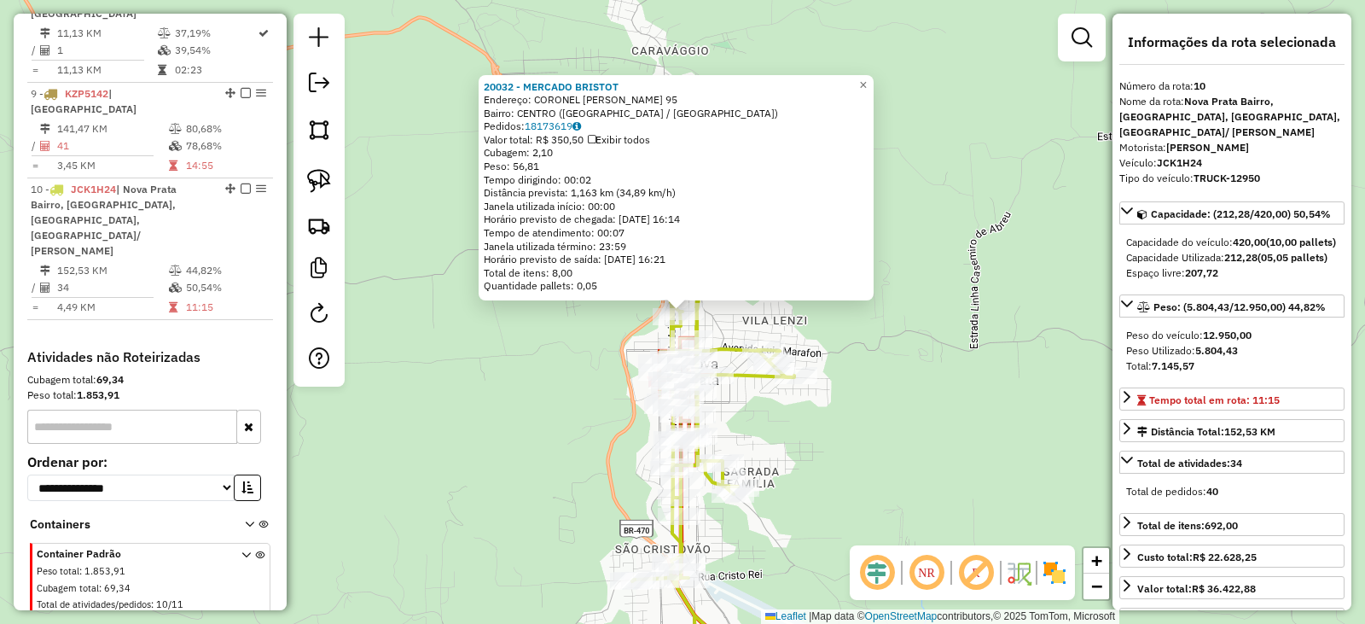
click at [918, 415] on div "20032 - MERCADO BRISTOT Endereço: CORONEL [PERSON_NAME] 95 Bairro: [GEOGRAPHIC_…" at bounding box center [682, 312] width 1365 height 624
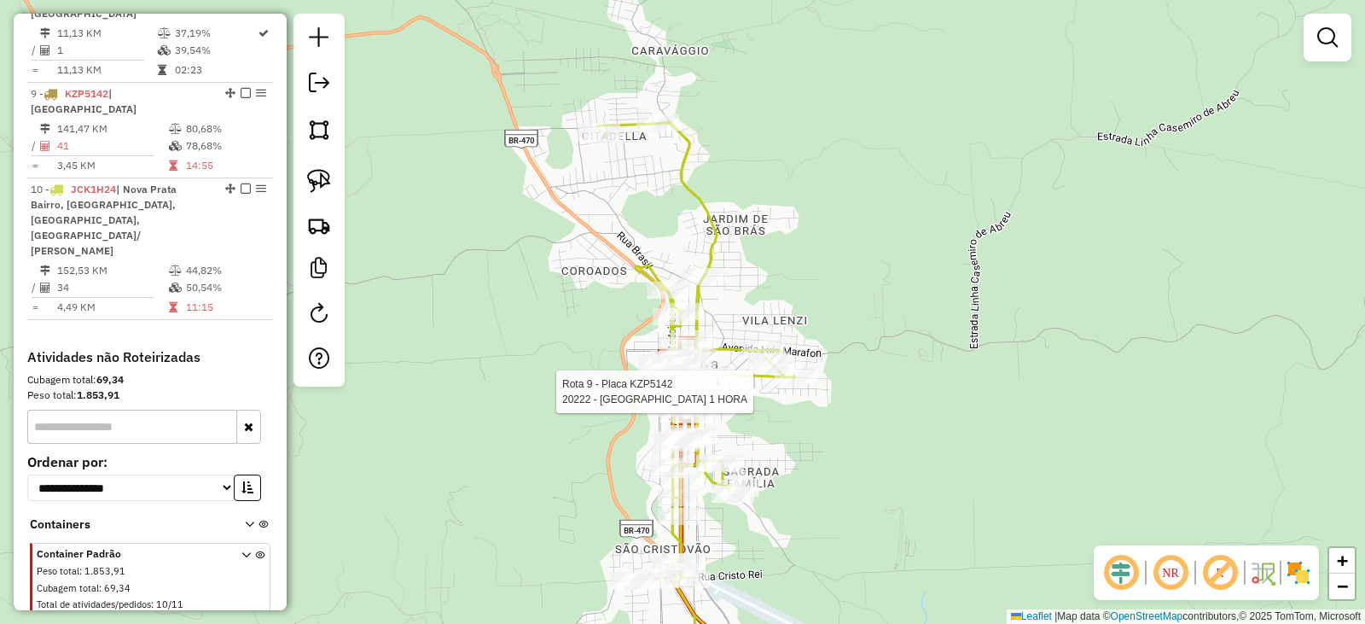
select select "*********"
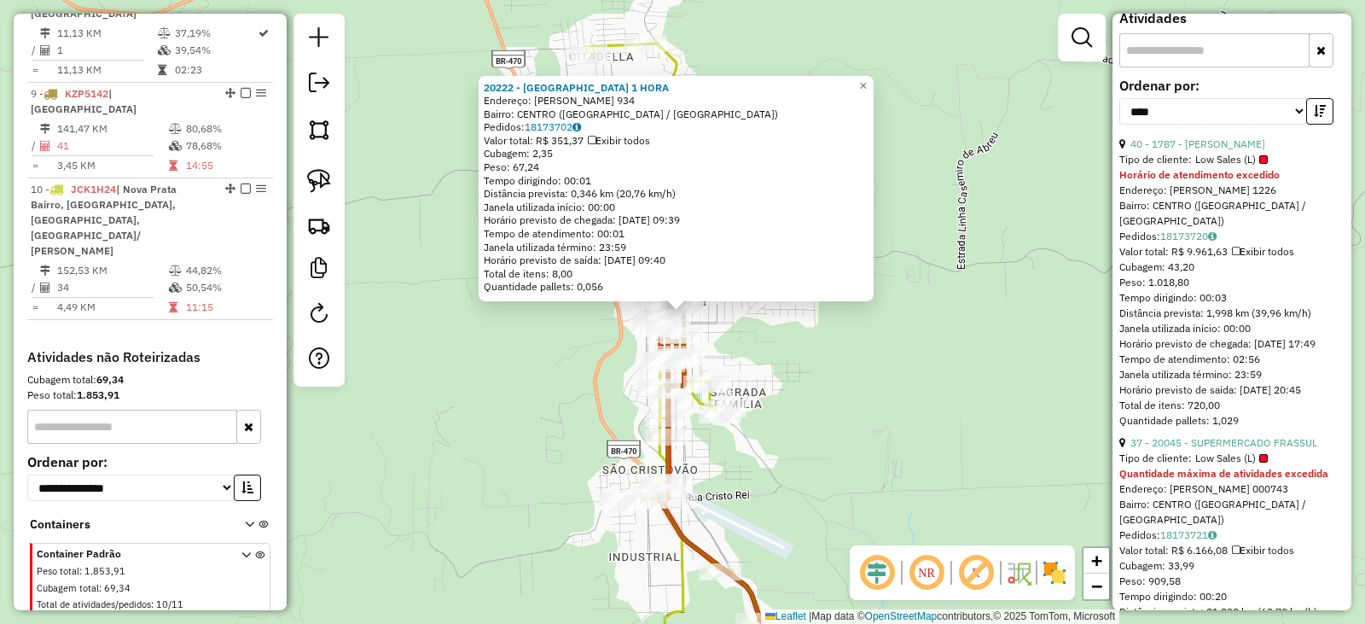
scroll to position [683, 0]
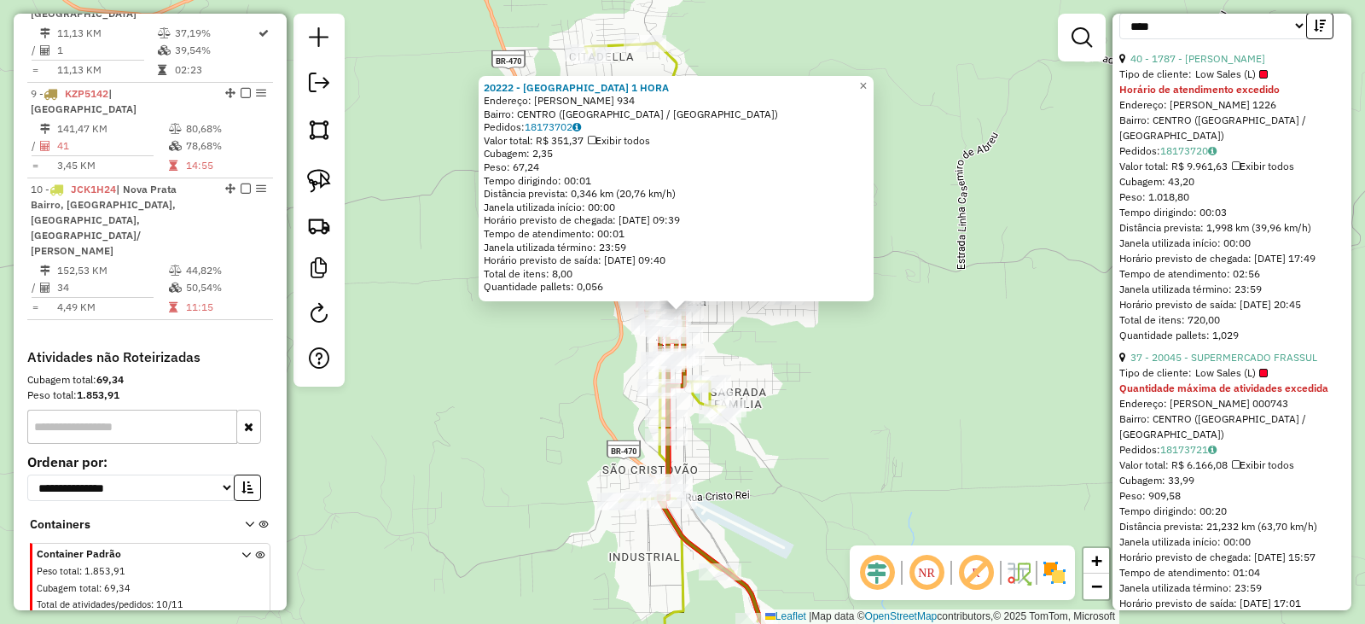
drag, startPoint x: 915, startPoint y: 417, endPoint x: 861, endPoint y: 301, distance: 127.9
click at [863, 303] on div "20222 - [GEOGRAPHIC_DATA] 1 HORA Endereço: PLACIDINA DE ARAUJO 934 Bairro: [GEO…" at bounding box center [682, 312] width 1365 height 624
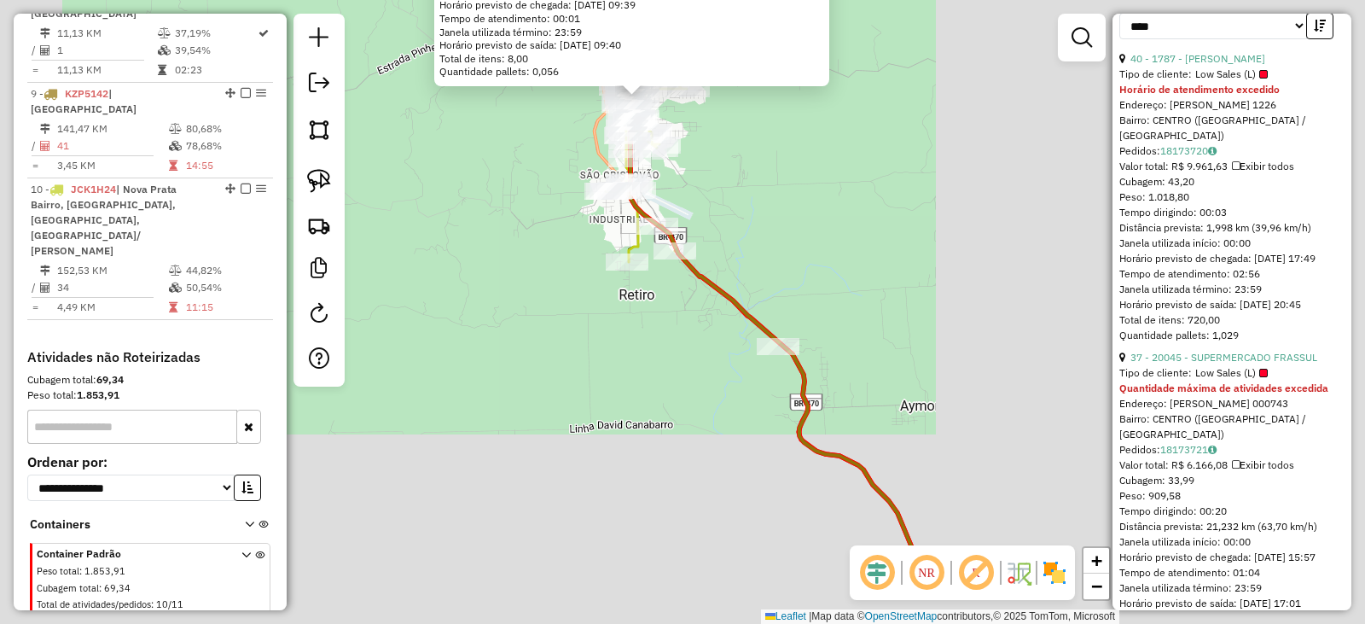
drag, startPoint x: 917, startPoint y: 377, endPoint x: 817, endPoint y: 239, distance: 170.5
click at [818, 241] on div "20222 - [GEOGRAPHIC_DATA] 1 HORA Endereço: PLACIDINA DE ARAUJO 934 Bairro: [GEO…" at bounding box center [682, 312] width 1365 height 624
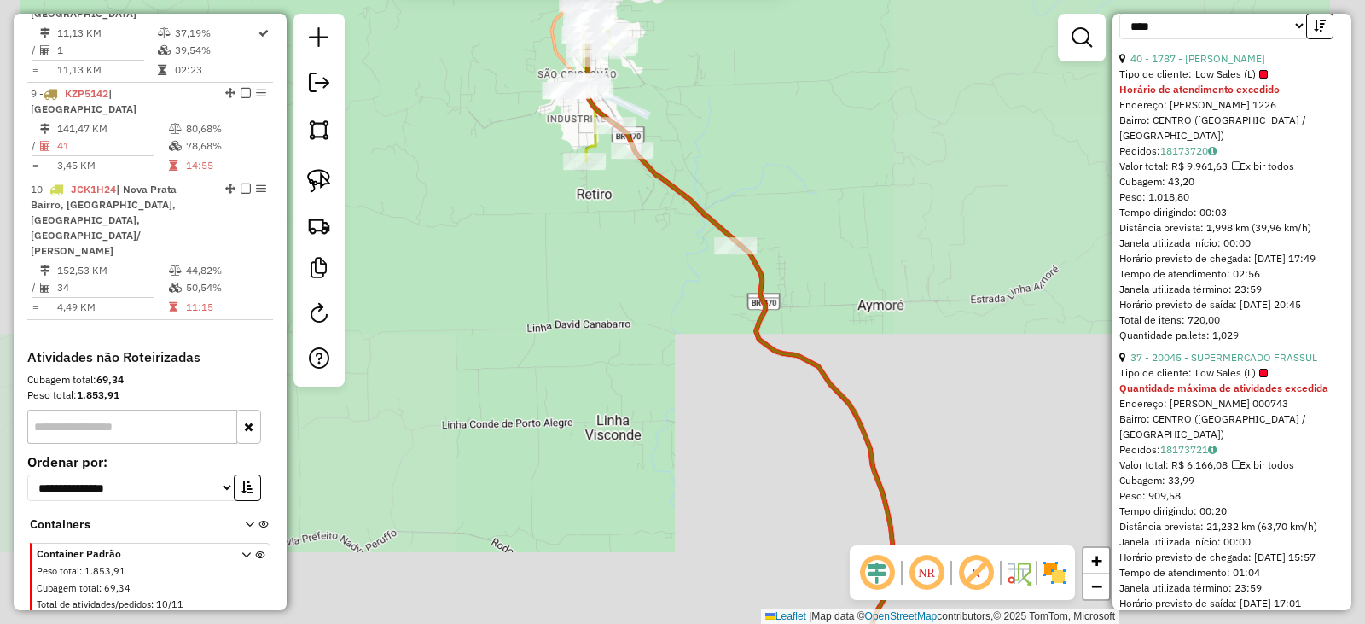
drag, startPoint x: 847, startPoint y: 346, endPoint x: 795, endPoint y: 192, distance: 163.0
click at [795, 192] on div "20222 - [GEOGRAPHIC_DATA] 1 HORA Endereço: PLACIDINA DE ARAUJO 934 Bairro: [GEO…" at bounding box center [682, 312] width 1365 height 624
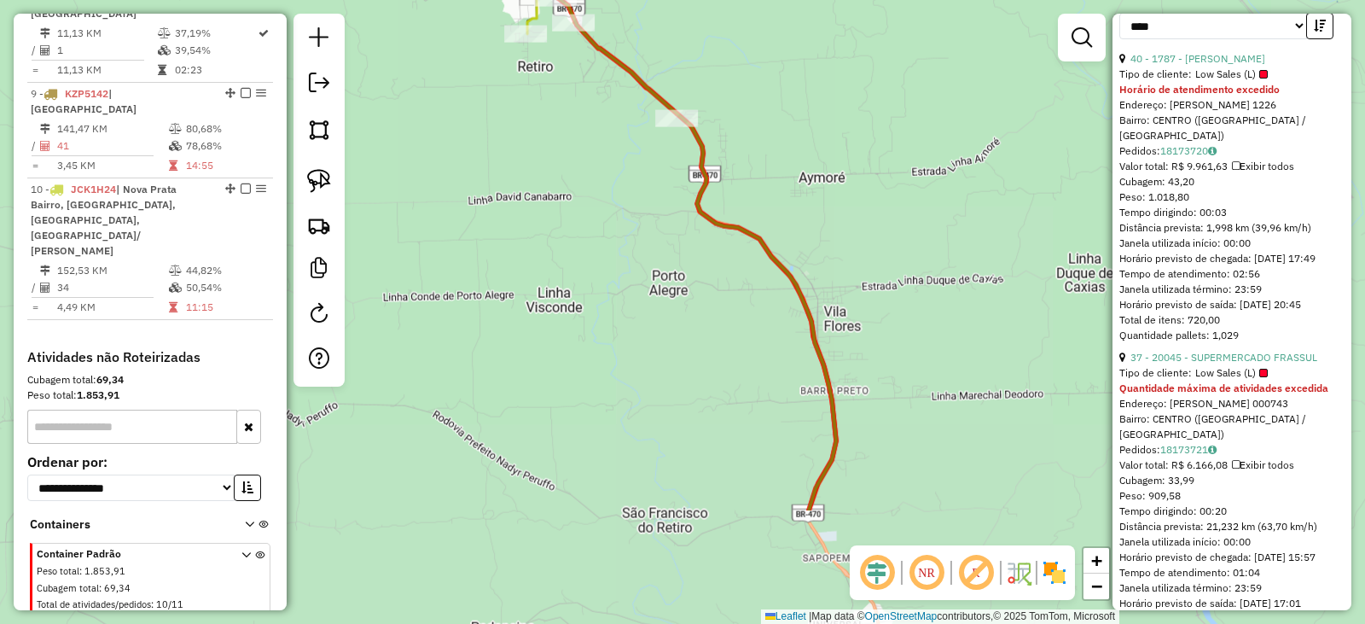
drag, startPoint x: 887, startPoint y: 322, endPoint x: 828, endPoint y: 176, distance: 157.4
click at [829, 179] on div "20222 - [GEOGRAPHIC_DATA] 1 HORA Endereço: PLACIDINA DE ARAUJO 934 Bairro: [GEO…" at bounding box center [682, 312] width 1365 height 624
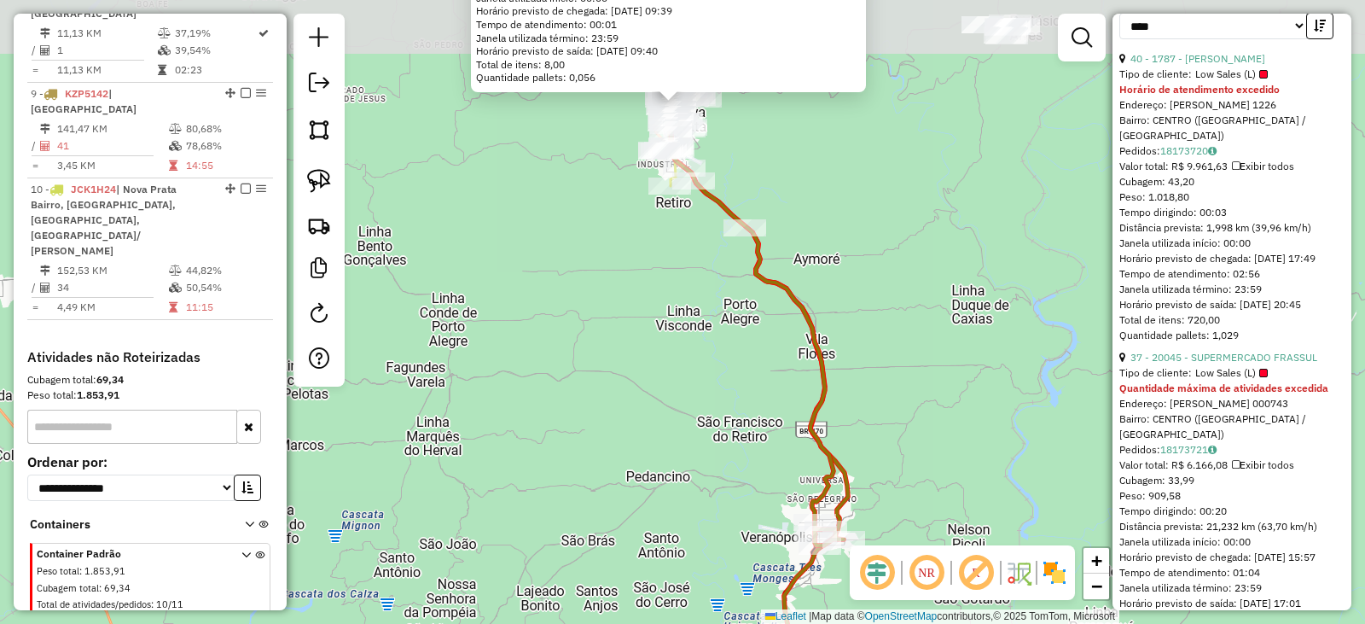
drag, startPoint x: 890, startPoint y: 387, endPoint x: 895, endPoint y: 427, distance: 40.4
click at [895, 427] on div "20222 - [GEOGRAPHIC_DATA] 1 HORA Endereço: PLACIDINA DE ARAUJO 934 Bairro: [GEO…" at bounding box center [682, 312] width 1365 height 624
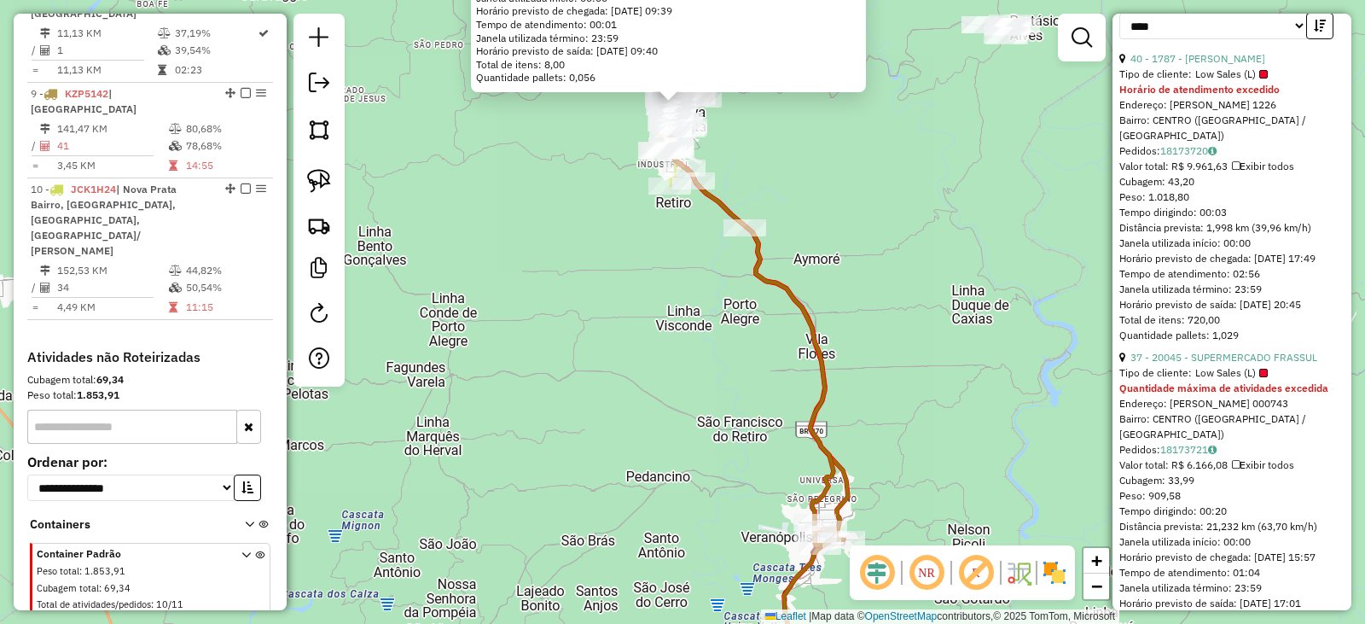
drag, startPoint x: 929, startPoint y: 466, endPoint x: 832, endPoint y: 375, distance: 133.4
click at [896, 323] on div "20222 - [GEOGRAPHIC_DATA] 1 HORA Endereço: PLACIDINA DE ARAUJO 934 Bairro: [GEO…" at bounding box center [682, 312] width 1365 height 624
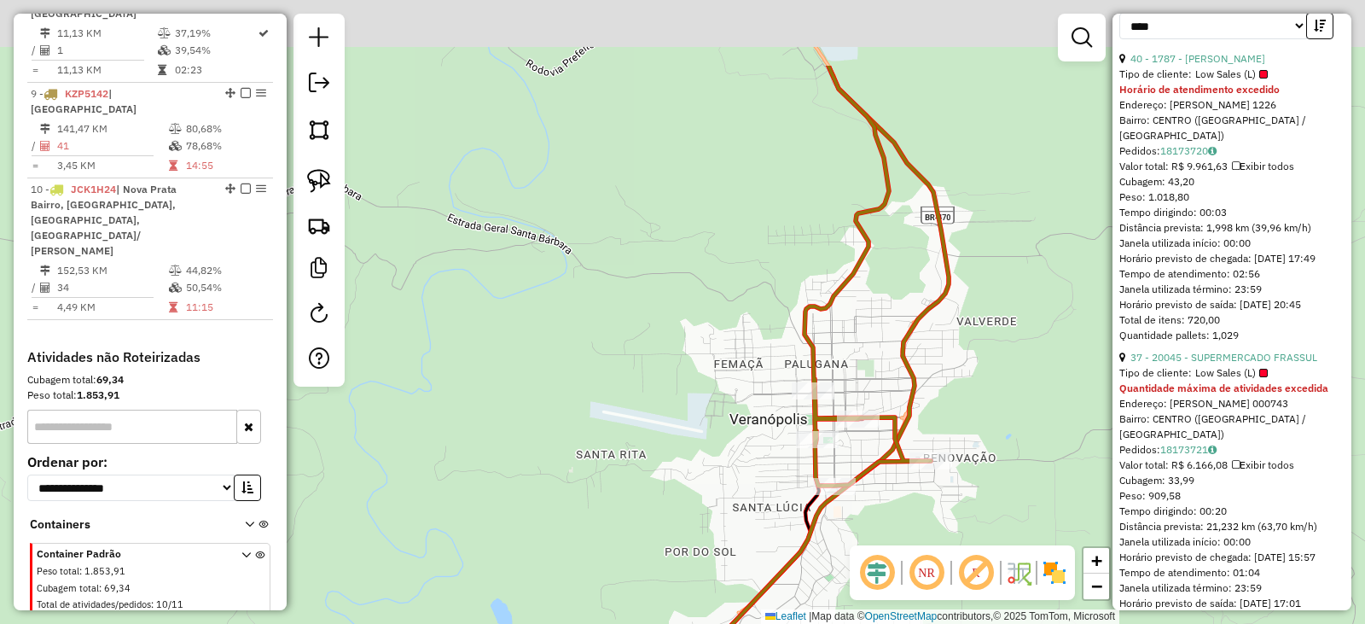
drag, startPoint x: 936, startPoint y: 171, endPoint x: 903, endPoint y: 277, distance: 110.9
click at [903, 277] on div "20222 - [GEOGRAPHIC_DATA] 1 HORA Endereço: PLACIDINA DE ARAUJO 934 Bairro: [GEO…" at bounding box center [682, 312] width 1365 height 624
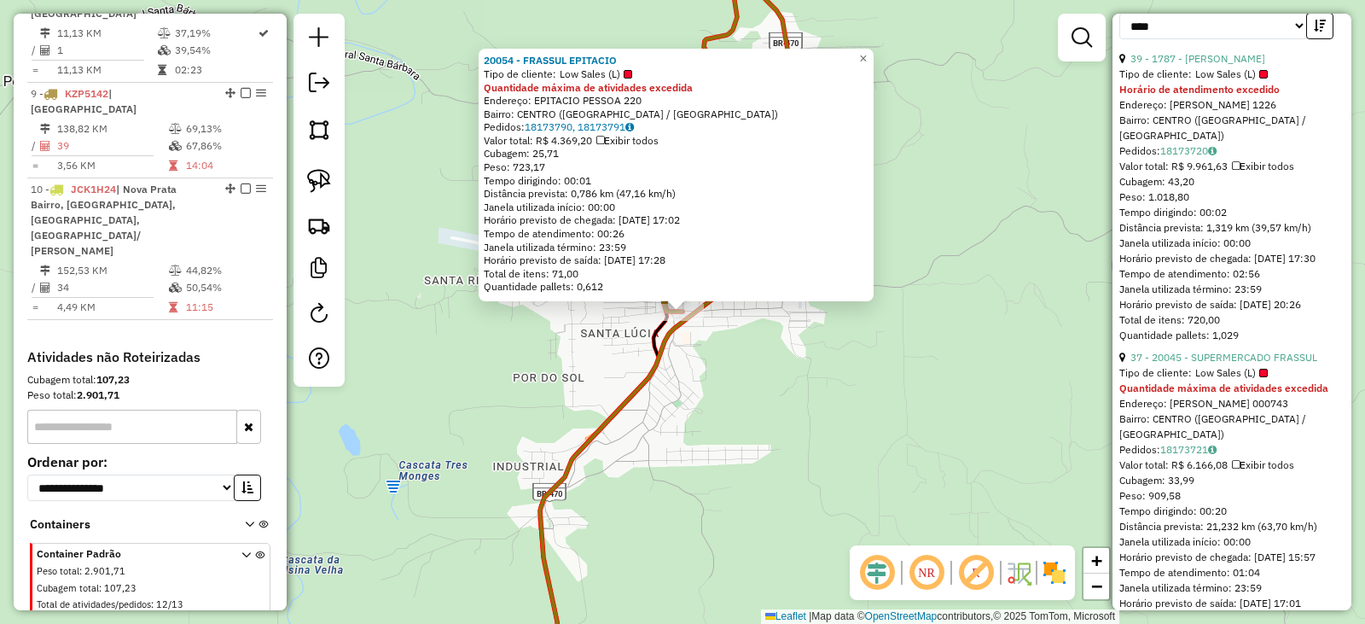
click at [743, 356] on div "20054 - FRASSUL EPITACIO Tipo de cliente: Low Sales (L) Quantidade máxima de at…" at bounding box center [682, 312] width 1365 height 624
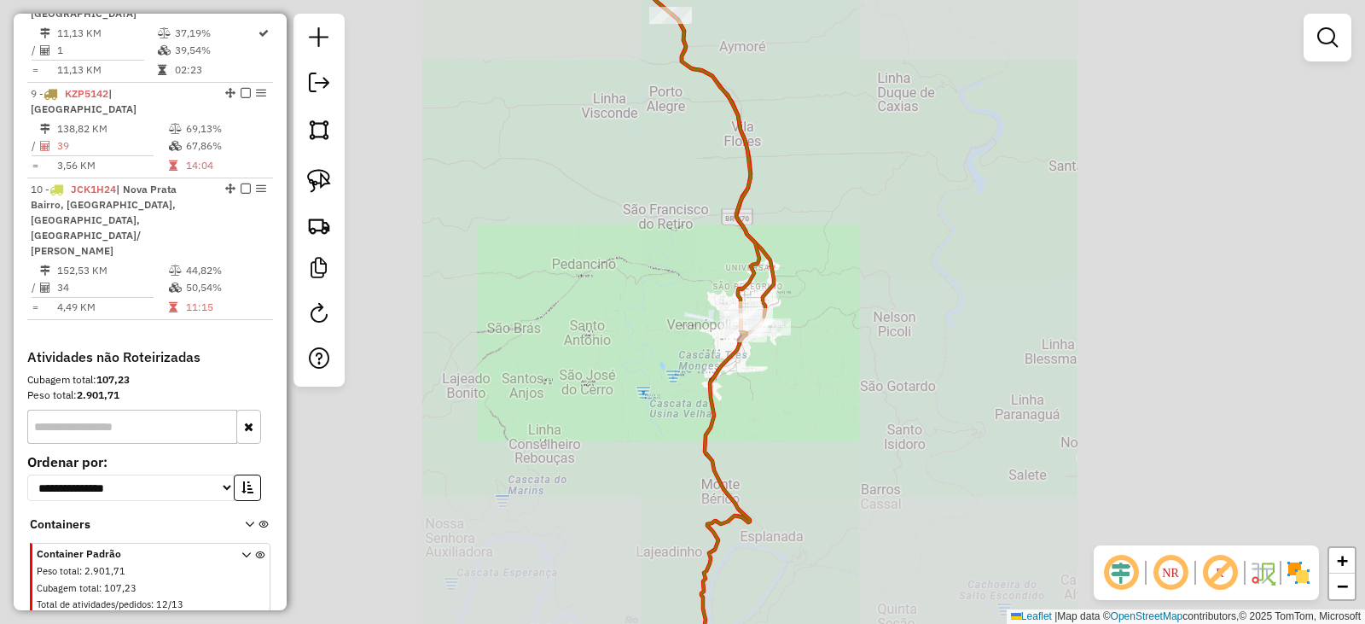
drag, startPoint x: 908, startPoint y: 302, endPoint x: 885, endPoint y: 426, distance: 125.9
click at [898, 434] on div "Janela de atendimento Grade de atendimento Capacidade Transportadoras Veículos …" at bounding box center [682, 312] width 1365 height 624
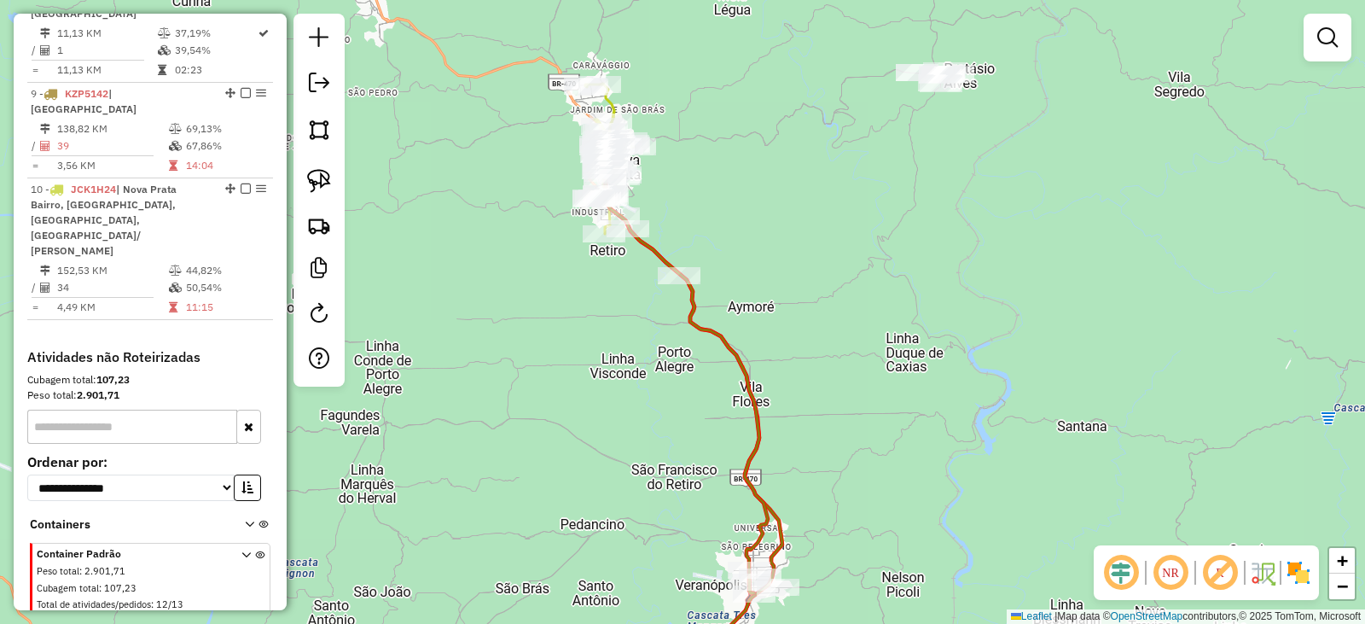
drag, startPoint x: 841, startPoint y: 320, endPoint x: 905, endPoint y: 434, distance: 130.6
click at [905, 434] on div "Janela de atendimento Grade de atendimento Capacidade Transportadoras Veículos …" at bounding box center [682, 312] width 1365 height 624
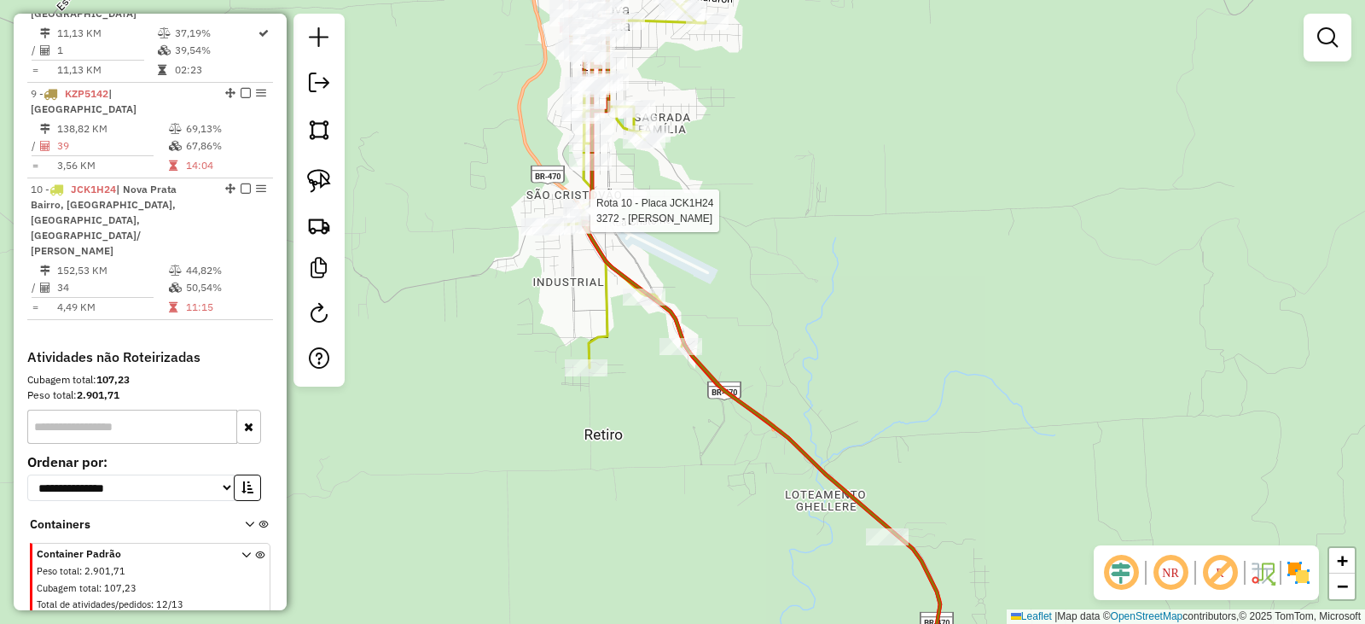
select select "*********"
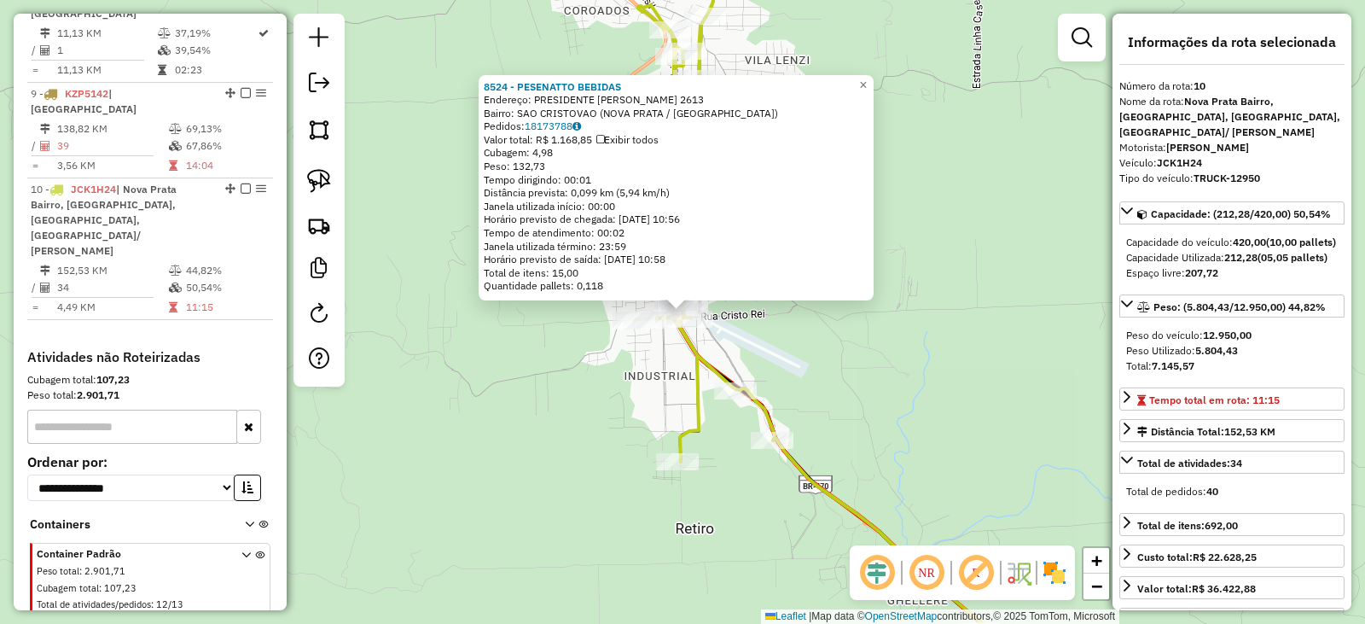
click at [897, 417] on div "8524 - PESENATTO BEBIDAS Endereço: PRESIDENTE [PERSON_NAME] 2613 Bairro: SAO CR…" at bounding box center [682, 312] width 1365 height 624
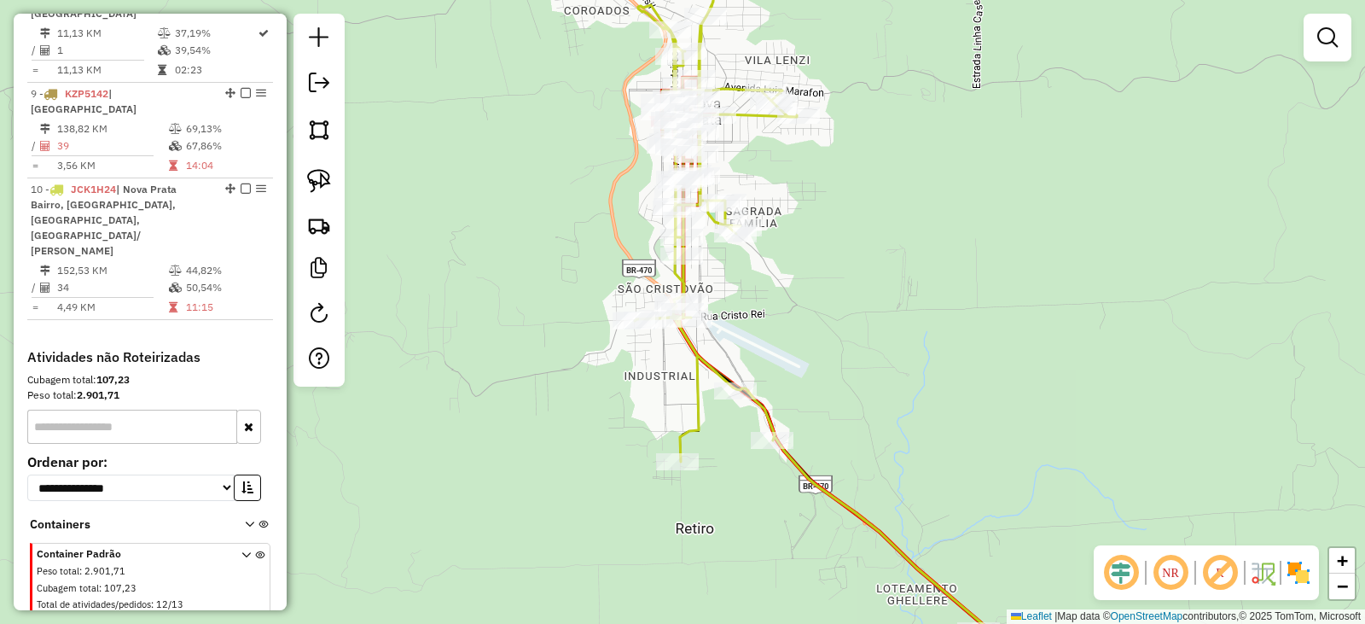
click at [880, 355] on div "8524 - PESENATTO BEBIDAS Endereço: PRESIDENTE [PERSON_NAME] 2613 Bairro: SAO CR…" at bounding box center [682, 312] width 1365 height 624
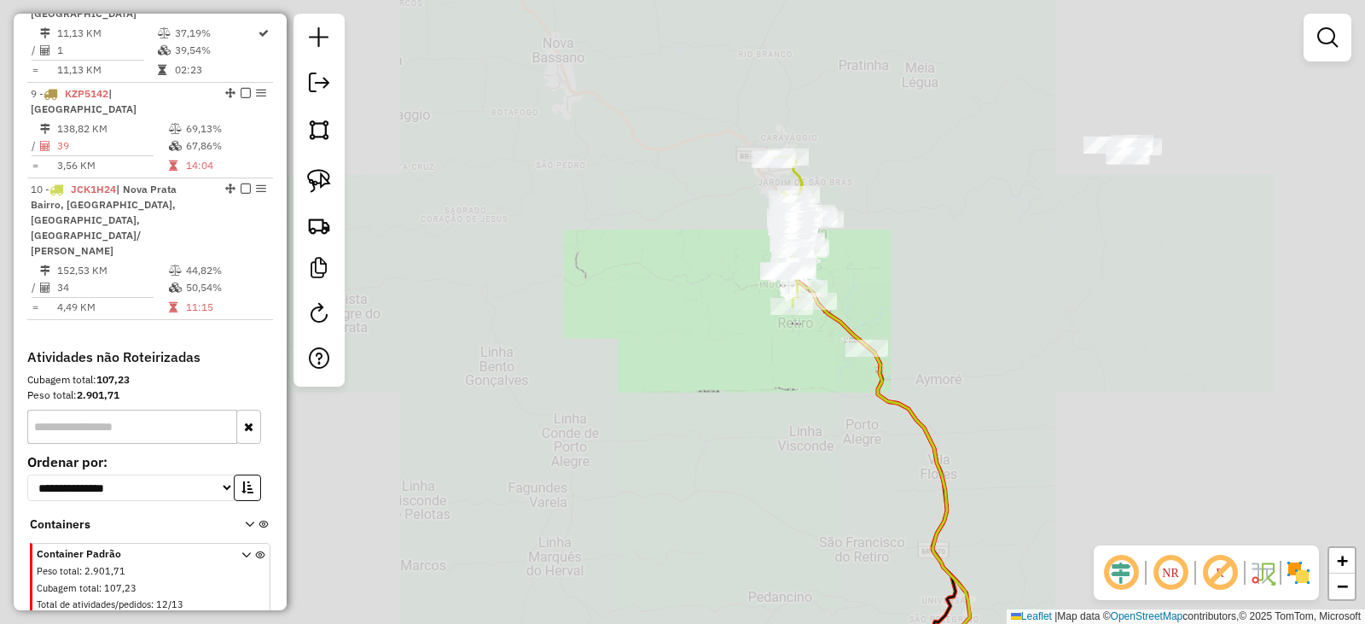
drag, startPoint x: 998, startPoint y: 414, endPoint x: 991, endPoint y: 372, distance: 42.4
click at [993, 372] on div "Janela de atendimento Grade de atendimento Capacidade Transportadoras Veículos …" at bounding box center [682, 312] width 1365 height 624
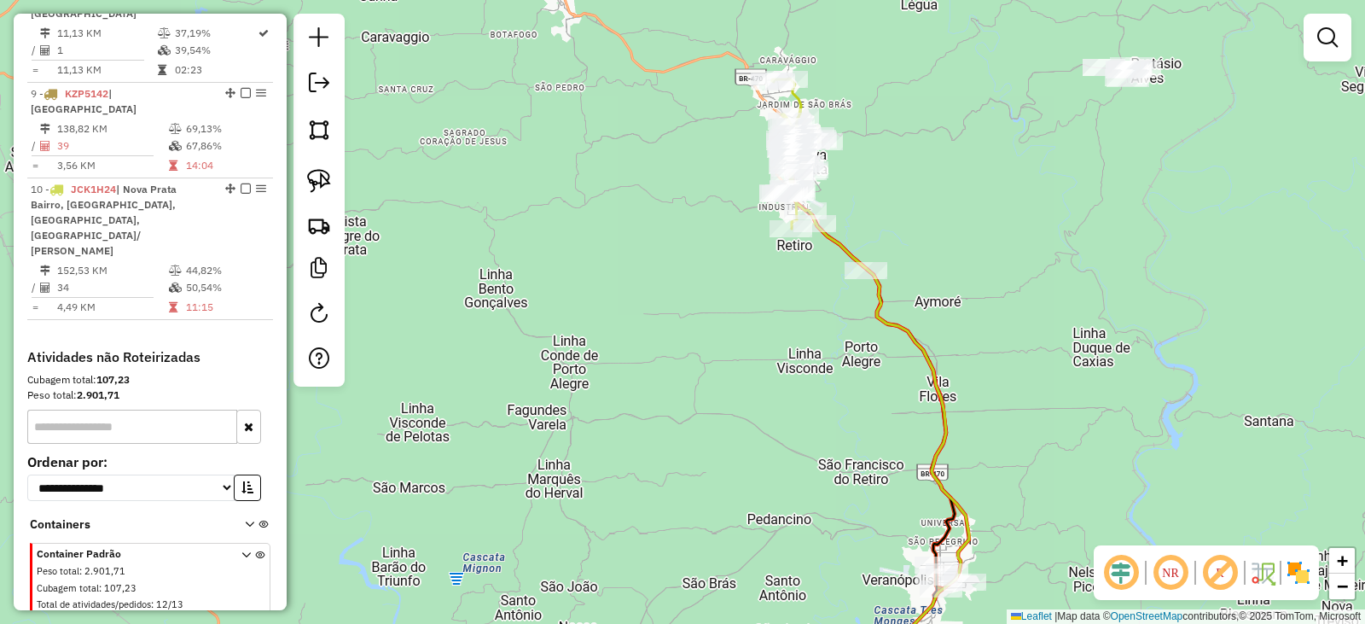
drag, startPoint x: 989, startPoint y: 469, endPoint x: 876, endPoint y: 259, distance: 237.5
click at [876, 259] on div "Janela de atendimento Grade de atendimento Capacidade Transportadoras Veículos …" at bounding box center [682, 312] width 1365 height 624
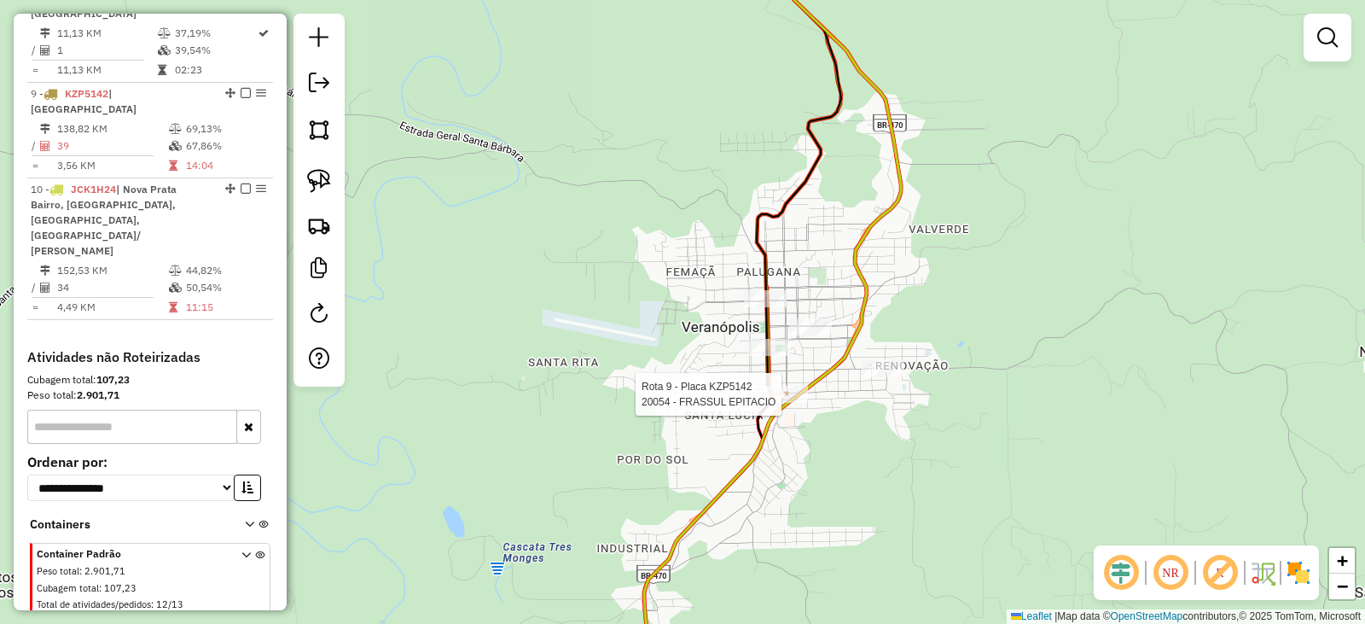
select select "*********"
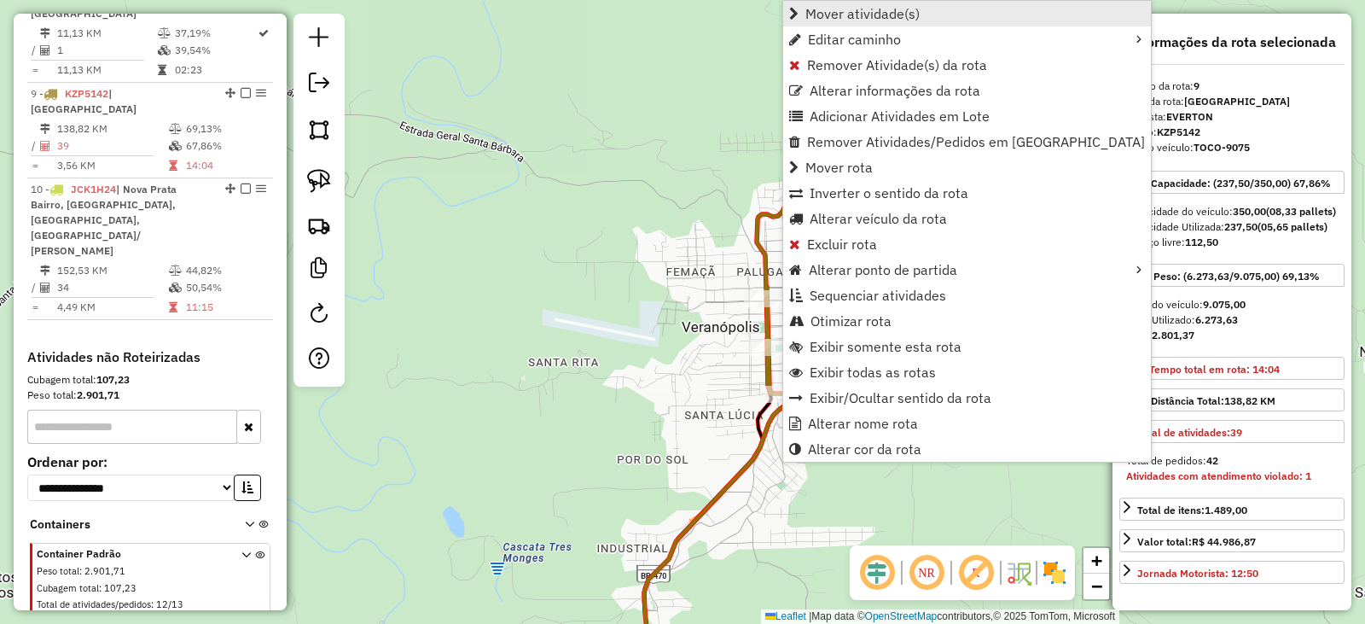
click at [850, 15] on span "Mover atividade(s)" at bounding box center [863, 14] width 114 height 14
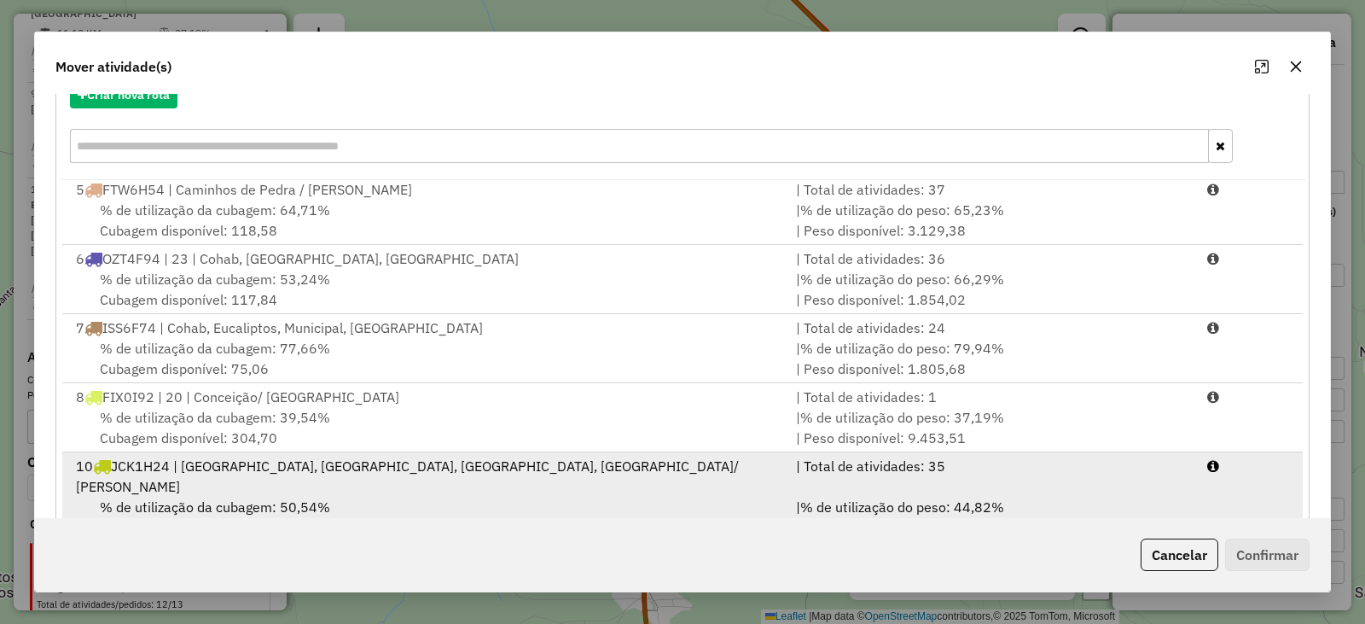
scroll to position [244, 0]
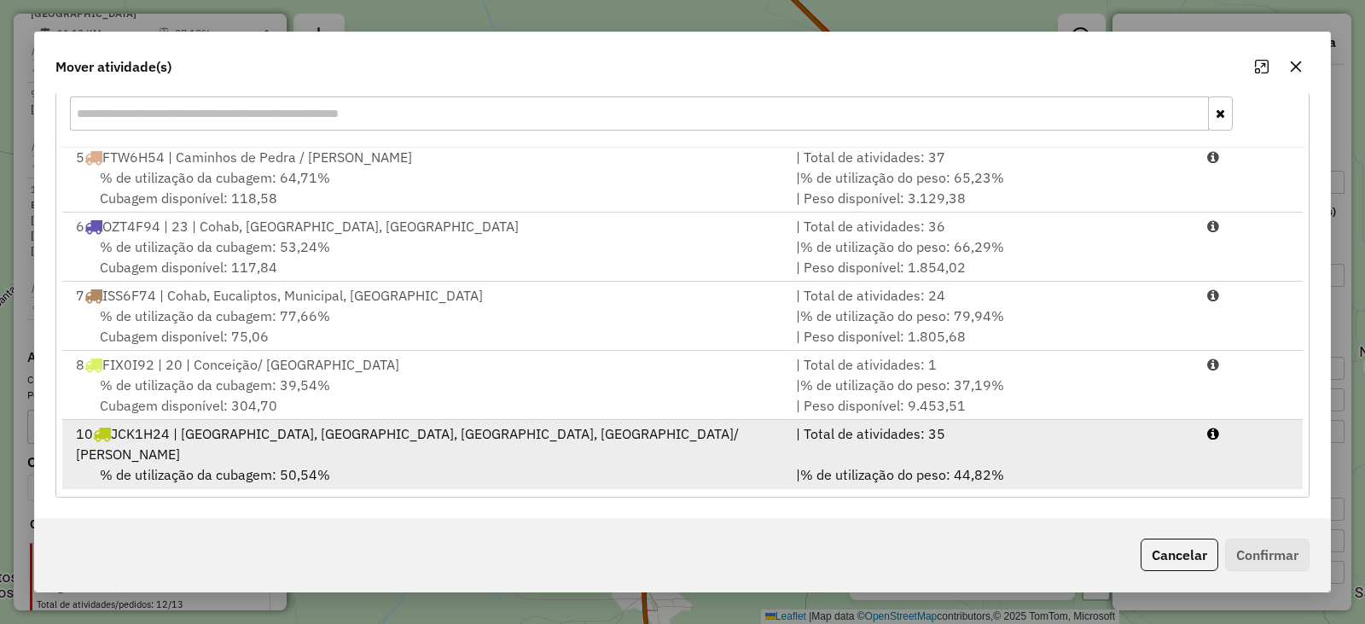
click at [200, 466] on span "% de utilização da cubagem: 50,54%" at bounding box center [215, 474] width 230 height 17
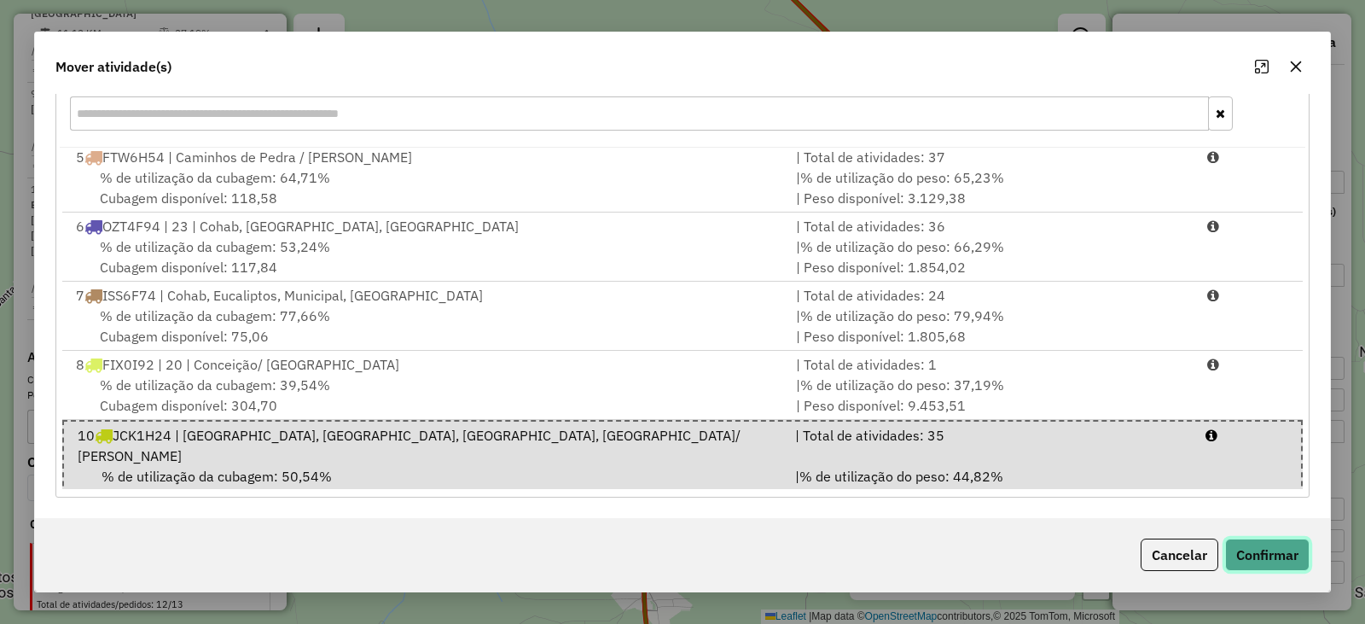
click at [1266, 546] on button "Confirmar" at bounding box center [1268, 555] width 84 height 32
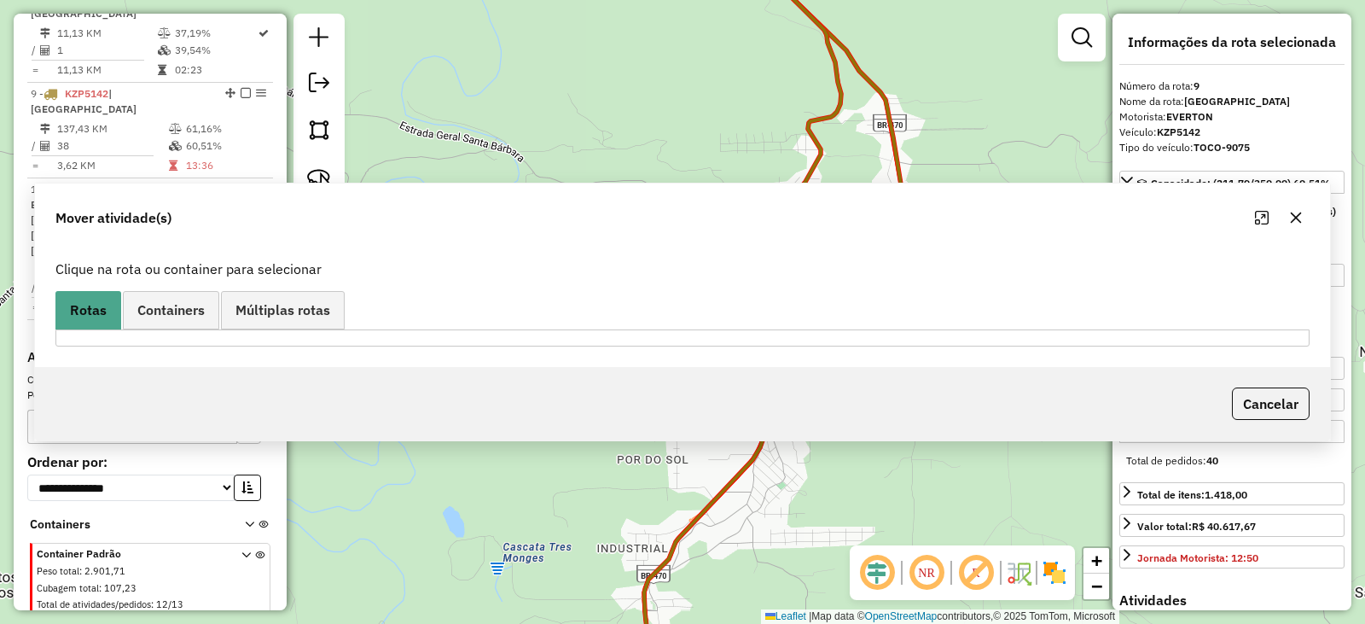
scroll to position [0, 0]
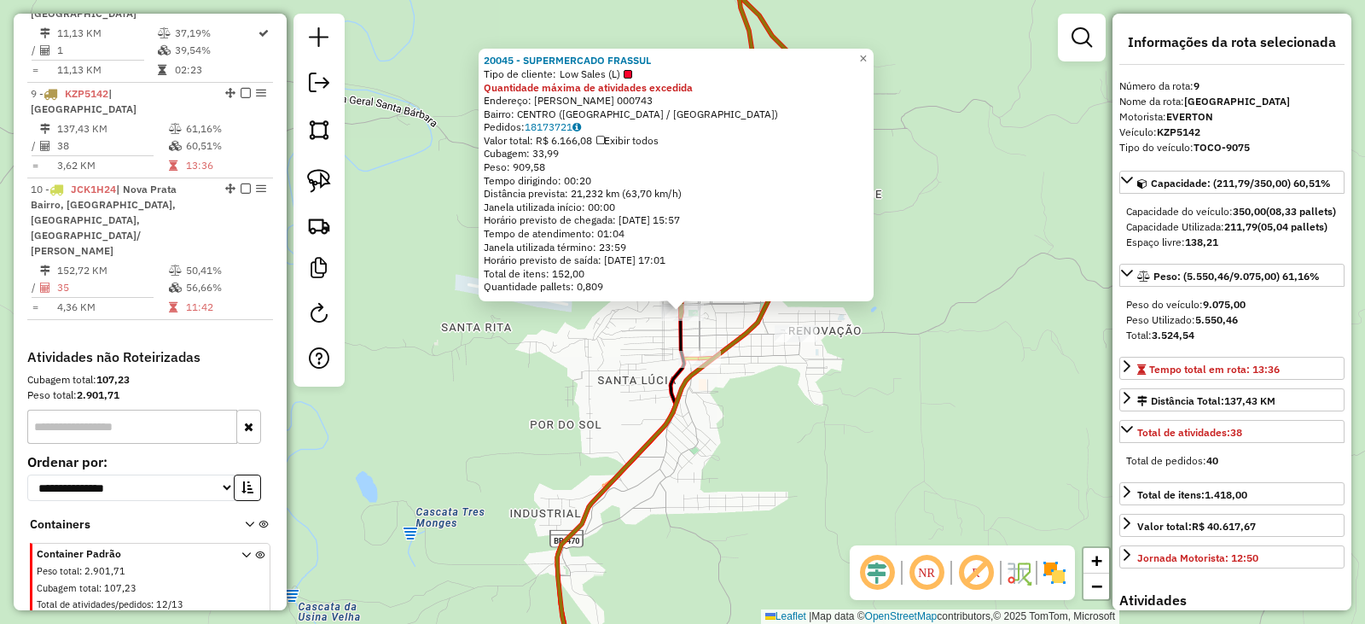
click at [562, 393] on div "20045 - SUPERMERCADO FRASSUL Tipo de cliente: Low Sales (L) Quantidade máxima d…" at bounding box center [682, 312] width 1365 height 624
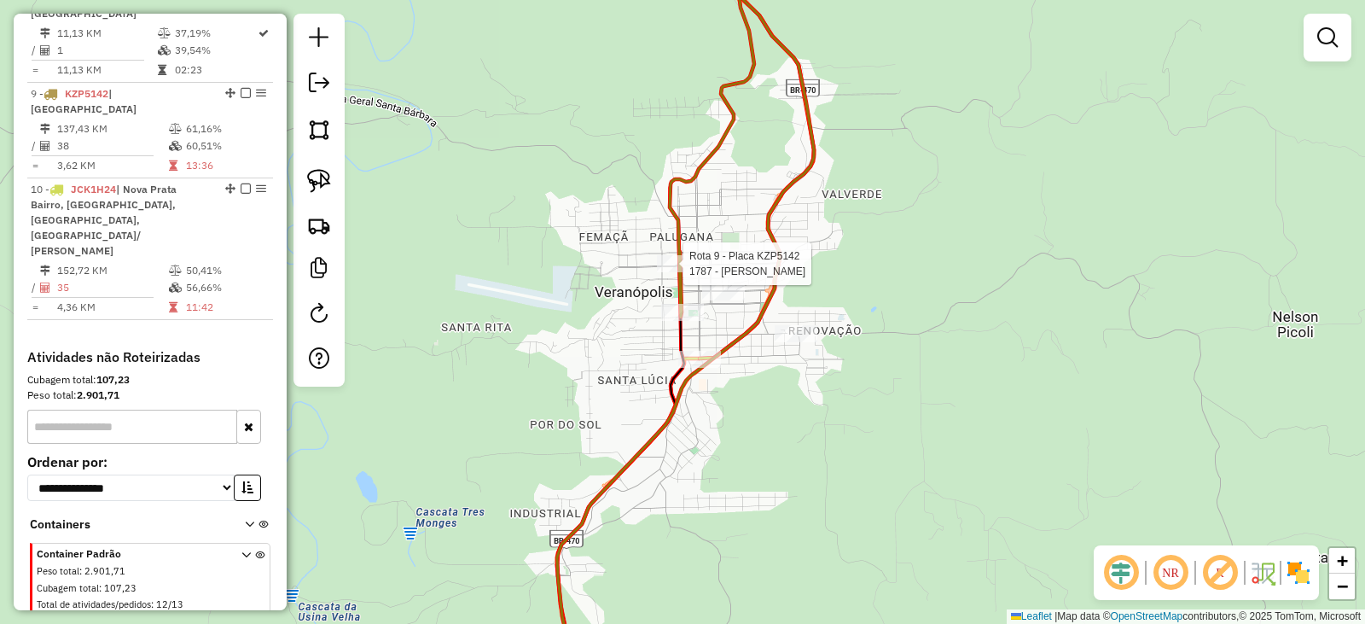
select select "*********"
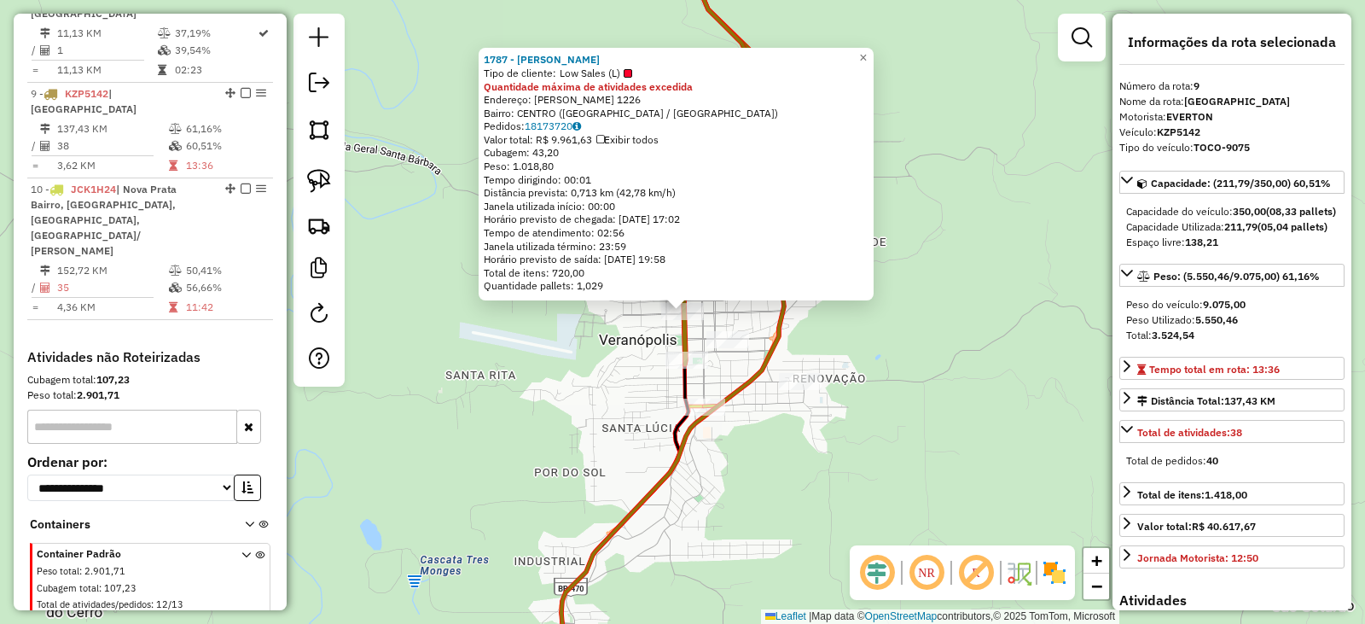
click at [568, 377] on div "1787 - FRASSUL PALUGANA Tipo de cliente: Low Sales (L) Quantidade máxima de ati…" at bounding box center [682, 312] width 1365 height 624
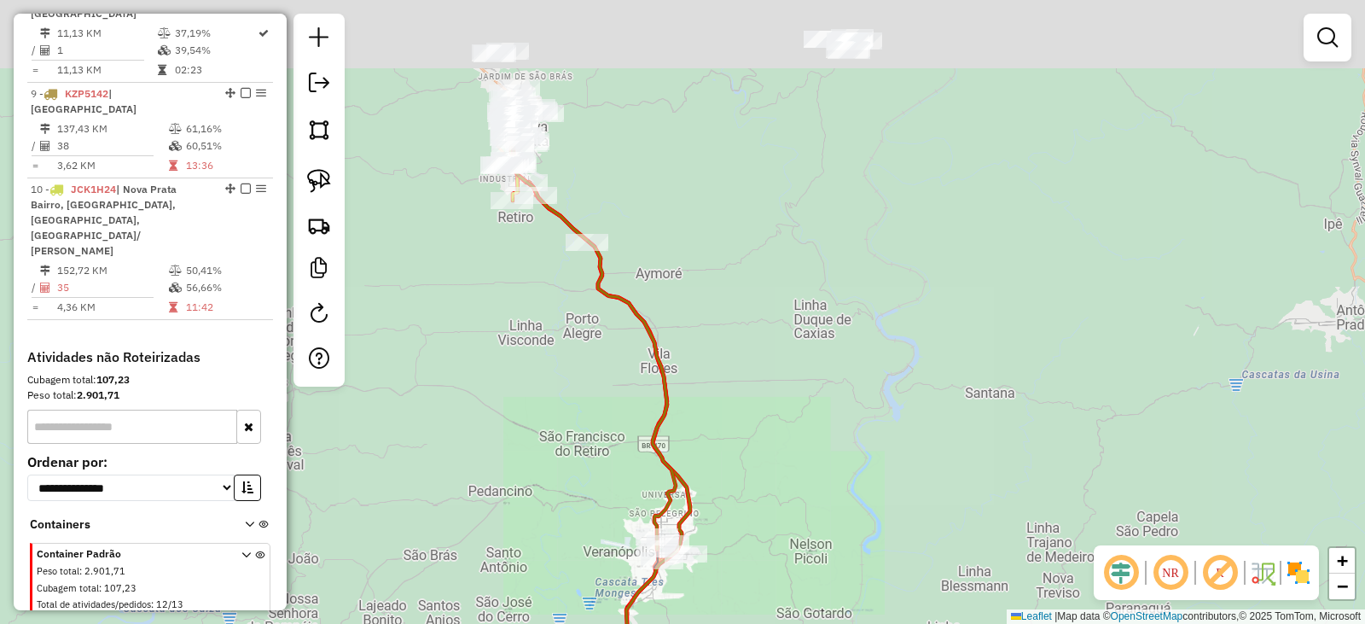
drag, startPoint x: 811, startPoint y: 349, endPoint x: 816, endPoint y: 371, distance: 22.8
click at [829, 407] on div "Janela de atendimento Grade de atendimento Capacidade Transportadoras Veículos …" at bounding box center [682, 312] width 1365 height 624
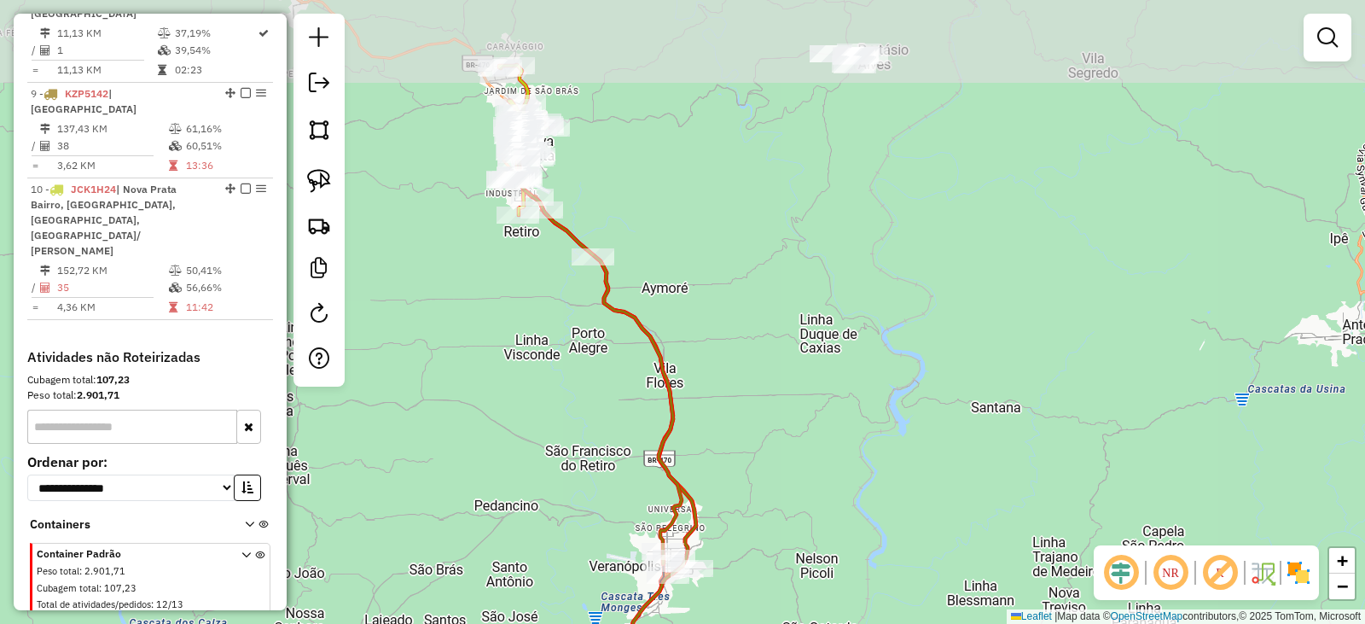
drag, startPoint x: 819, startPoint y: 346, endPoint x: 888, endPoint y: 446, distance: 121.7
click at [900, 461] on div "Janela de atendimento Grade de atendimento Capacidade Transportadoras Veículos …" at bounding box center [682, 312] width 1365 height 624
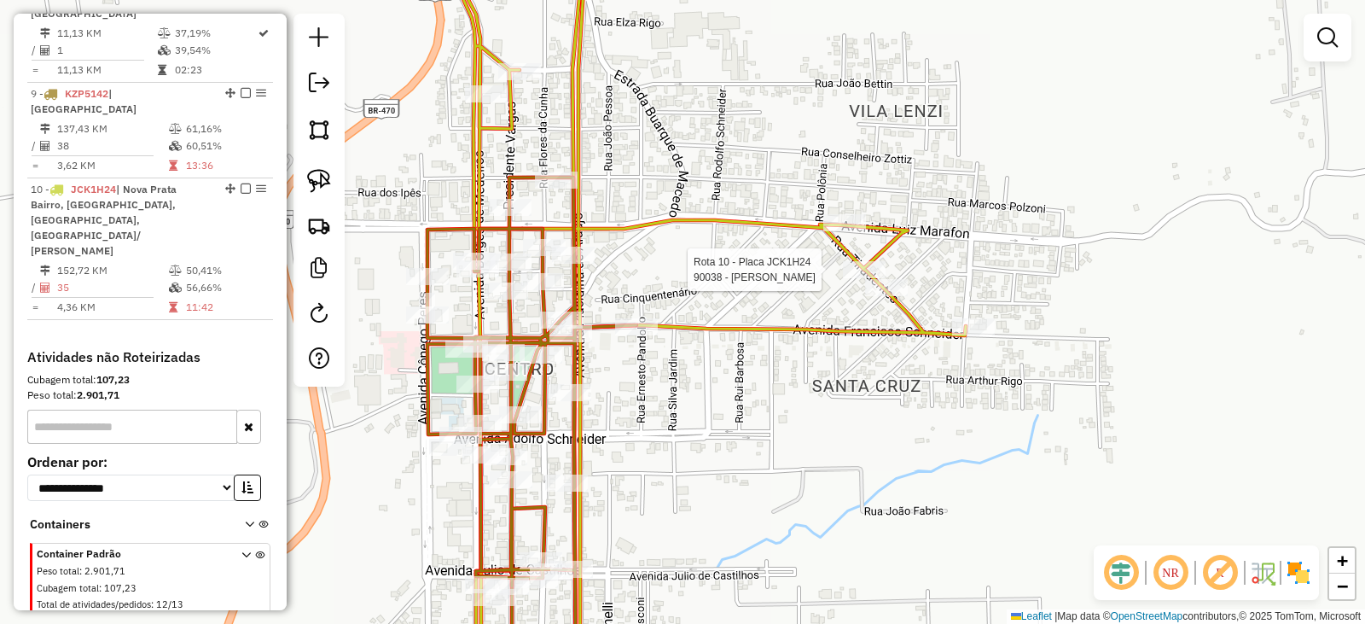
select select "*********"
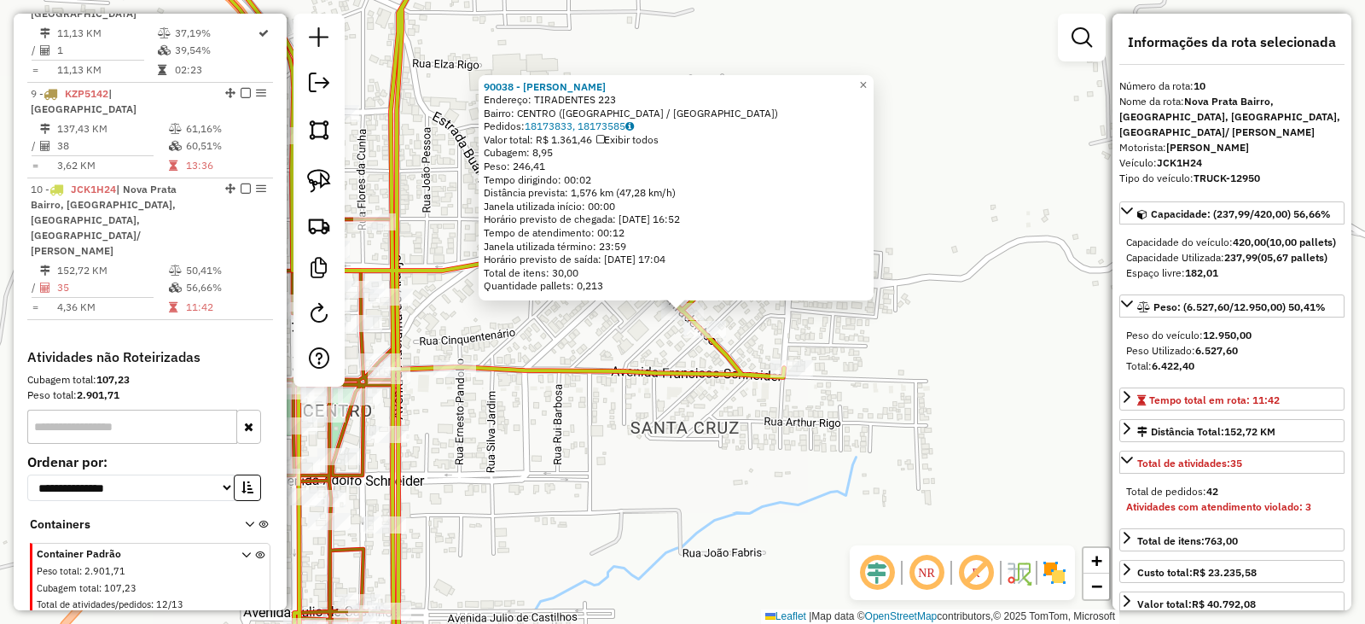
click at [823, 451] on div "90038 - [PERSON_NAME]: TIRADENTES 223 Bairro: CENTRO ([GEOGRAPHIC_DATA] / [GEOG…" at bounding box center [682, 312] width 1365 height 624
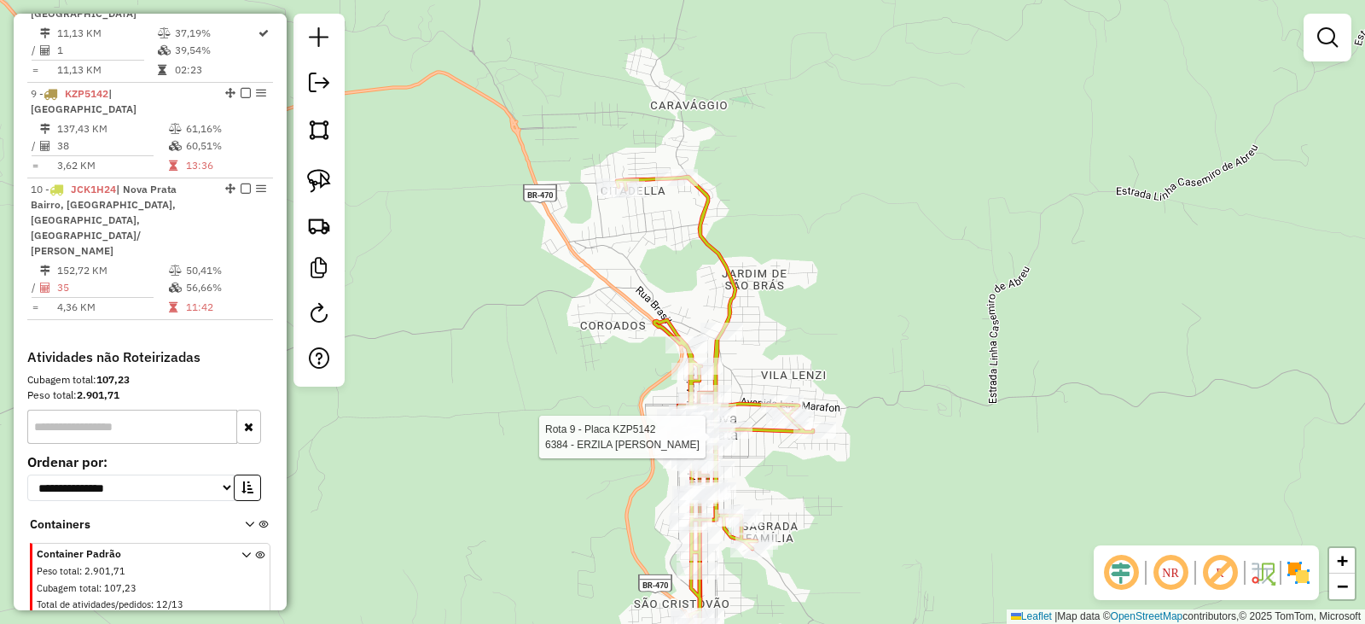
select select "*********"
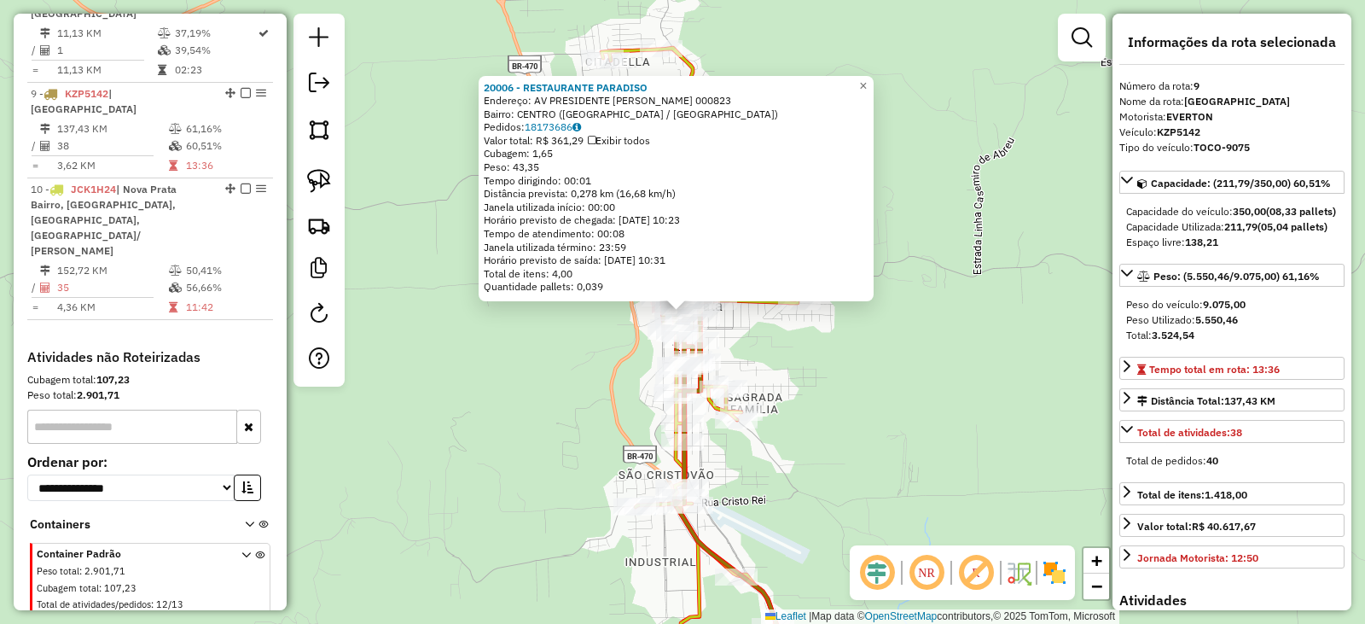
click at [892, 458] on div "20006 - RESTAURANTE PARADISO Endereço: AV PRESIDENTE VARGAS 000823 Bairro: [GEO…" at bounding box center [682, 312] width 1365 height 624
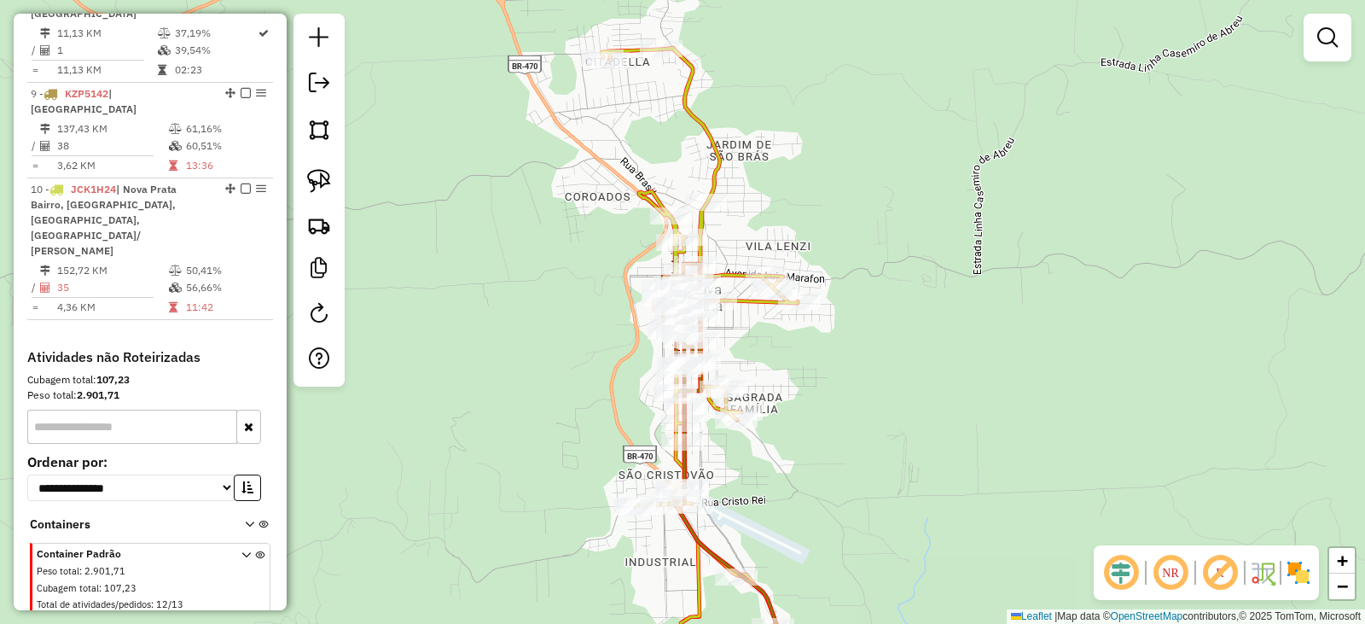
drag, startPoint x: 853, startPoint y: 416, endPoint x: 908, endPoint y: 458, distance: 68.8
click at [907, 457] on div "Janela de atendimento Grade de atendimento Capacidade Transportadoras Veículos …" at bounding box center [682, 312] width 1365 height 624
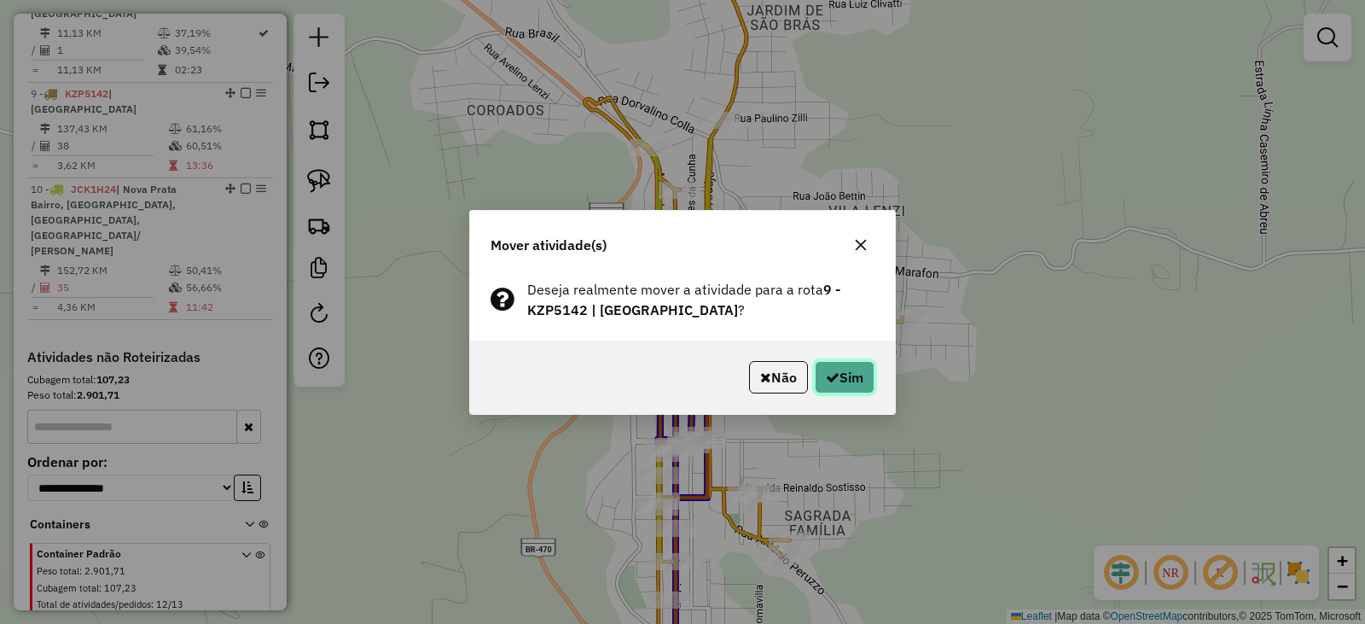
click at [861, 379] on button "Sim" at bounding box center [845, 377] width 60 height 32
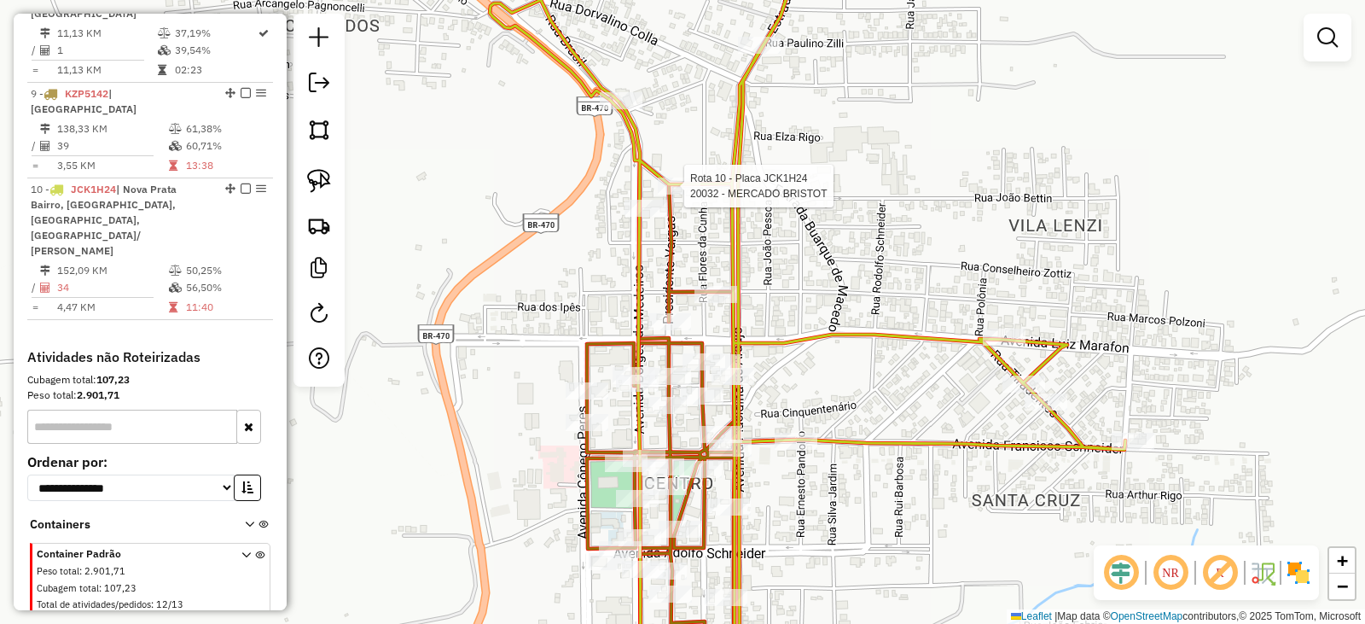
select select "*********"
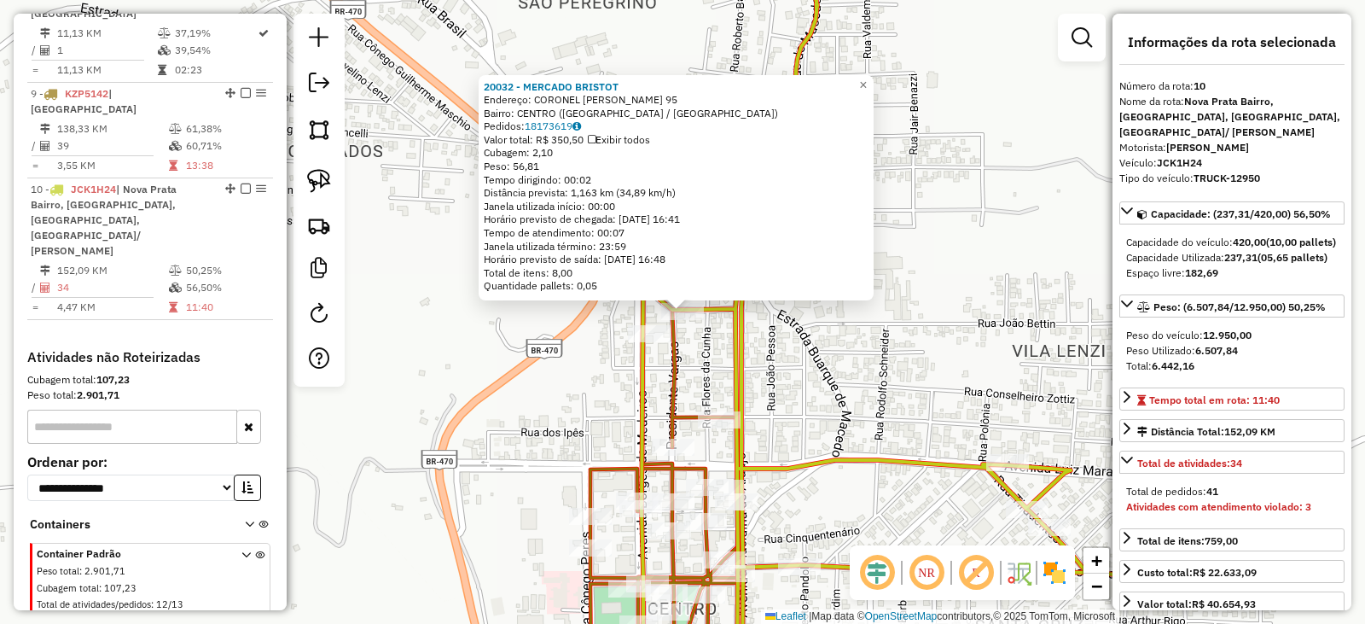
click at [875, 349] on div "20032 - MERCADO BRISTOT Endereço: CORONEL [PERSON_NAME] 95 Bairro: [GEOGRAPHIC_…" at bounding box center [682, 312] width 1365 height 624
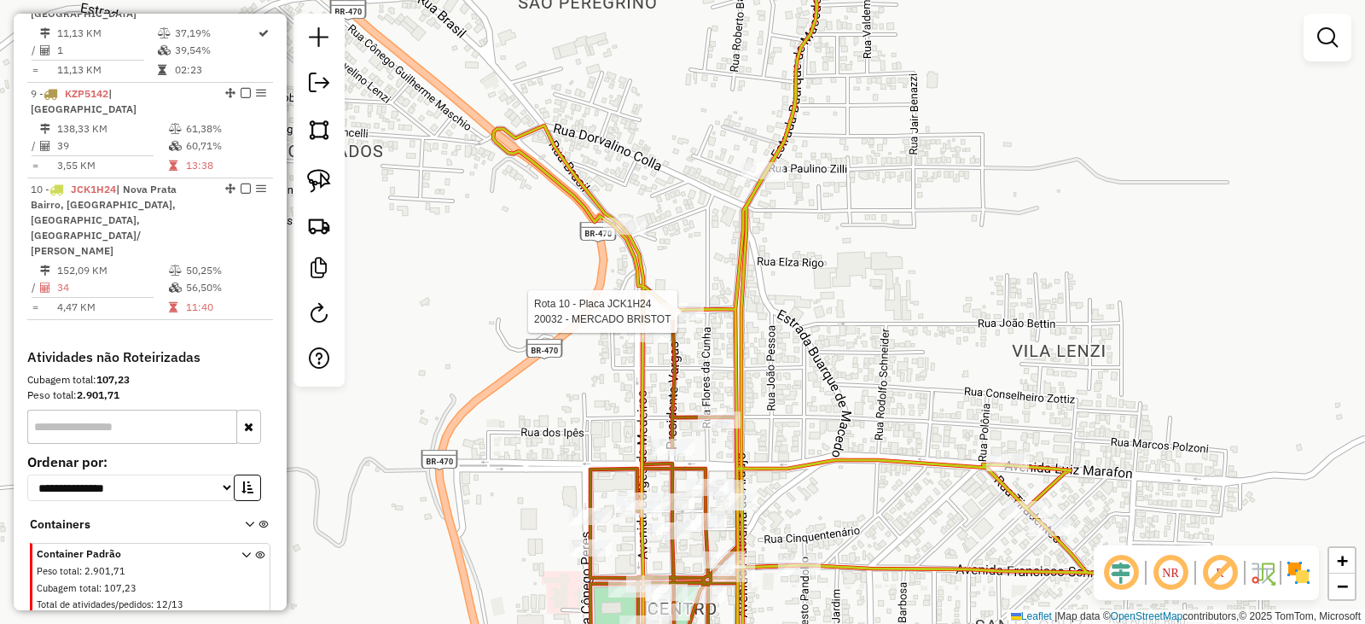
select select "*********"
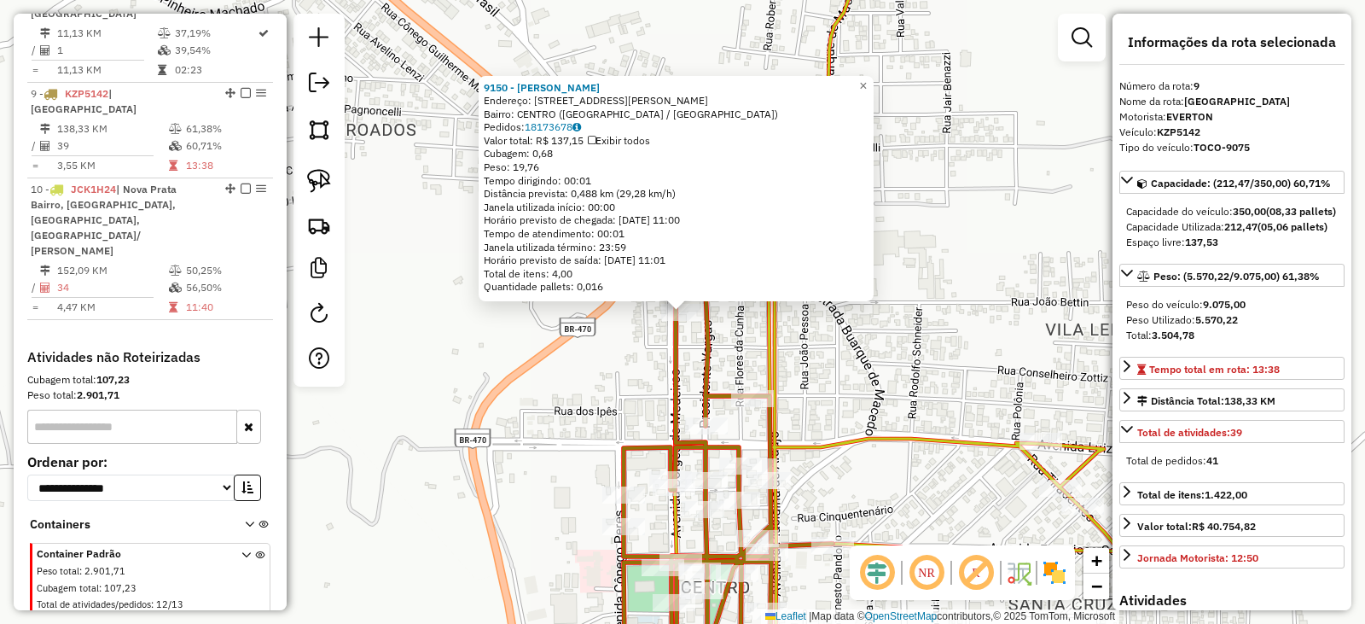
click at [703, 360] on icon at bounding box center [728, 476] width 209 height 422
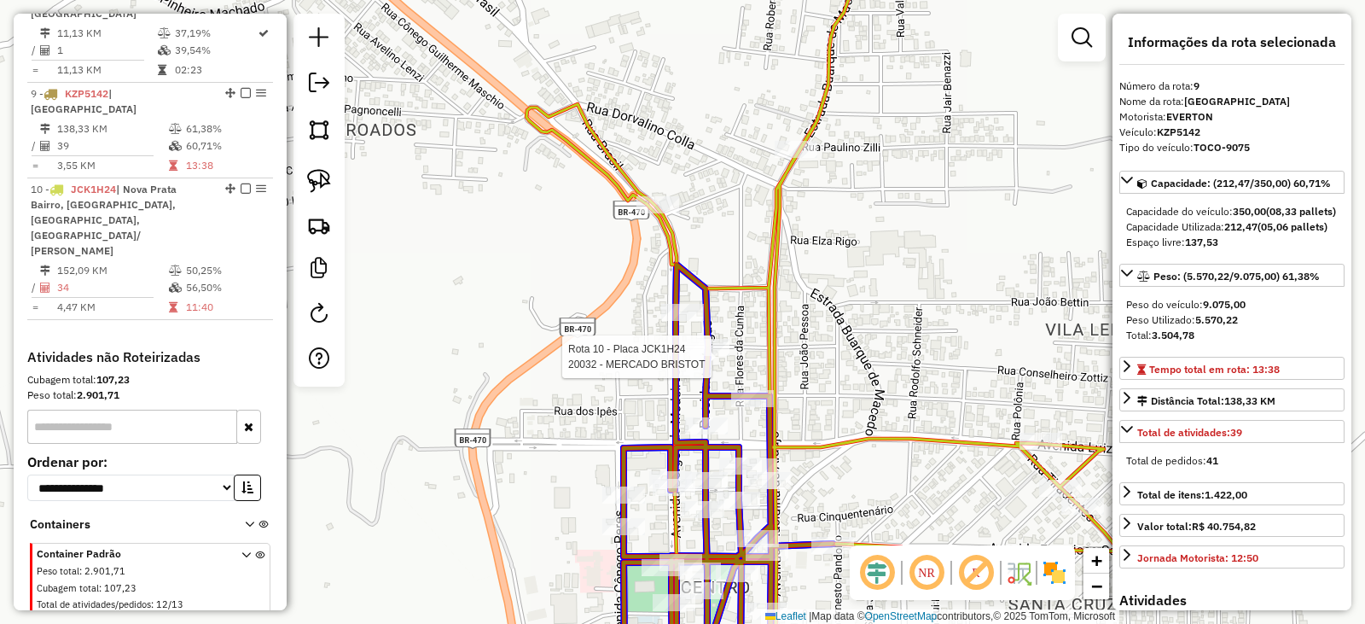
click at [711, 356] on div at bounding box center [708, 347] width 43 height 17
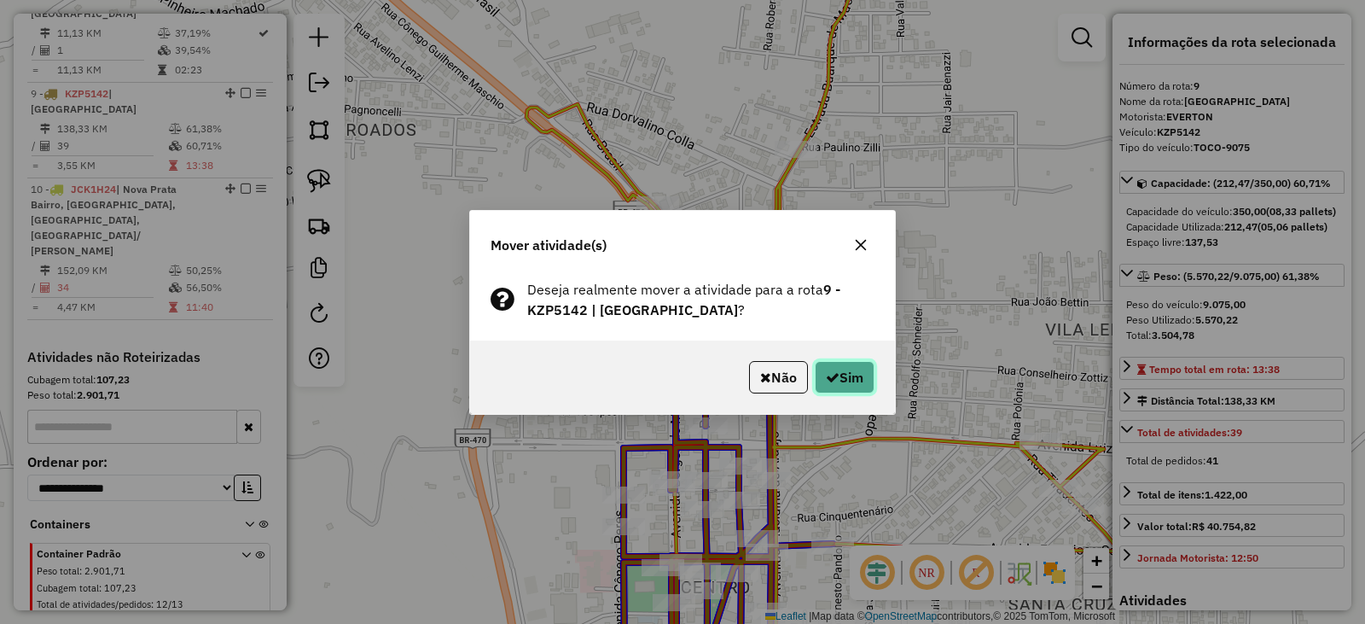
click at [847, 373] on button "Sim" at bounding box center [845, 377] width 60 height 32
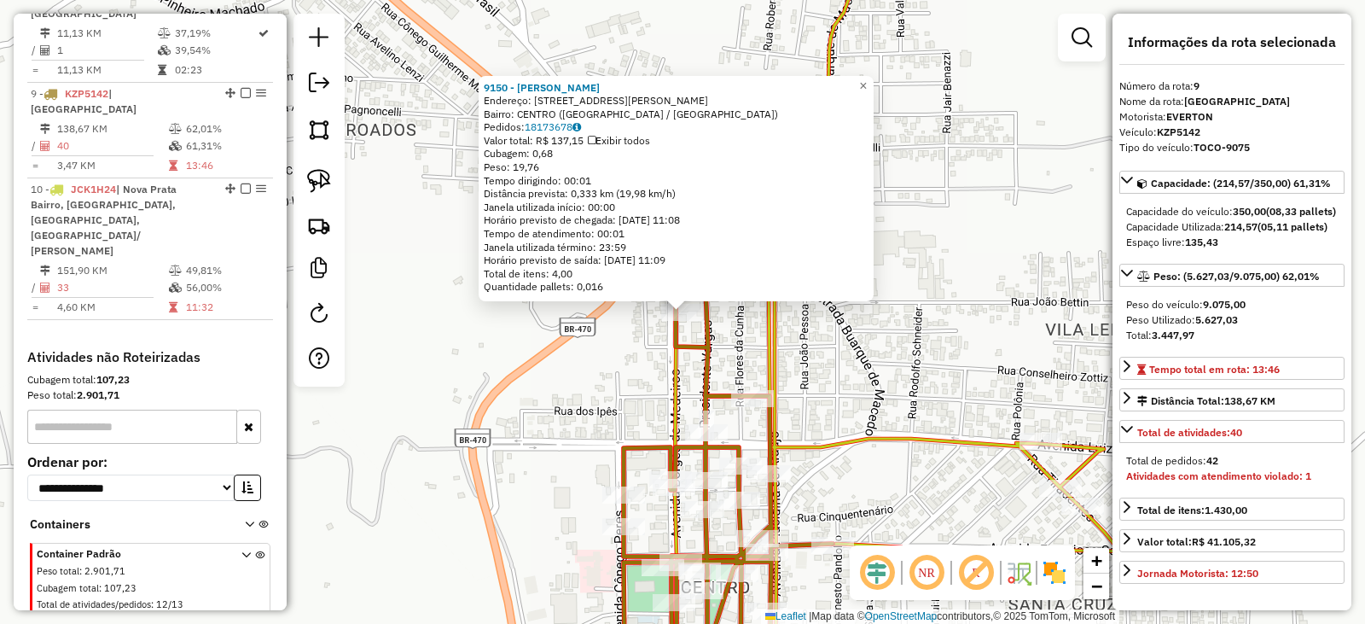
click at [944, 350] on div "9150 - [PERSON_NAME]: [STREET_ADDRESS]) Pedidos: 18173678 Valor total: R$ 137,1…" at bounding box center [682, 312] width 1365 height 624
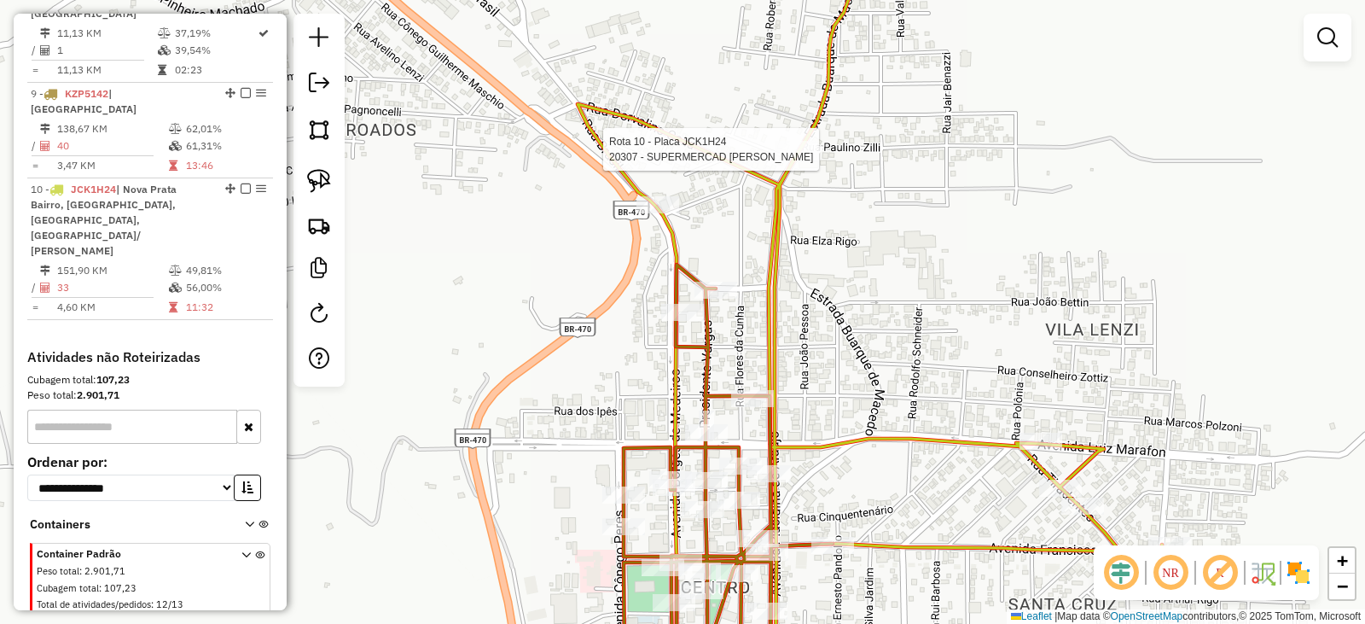
select select "*********"
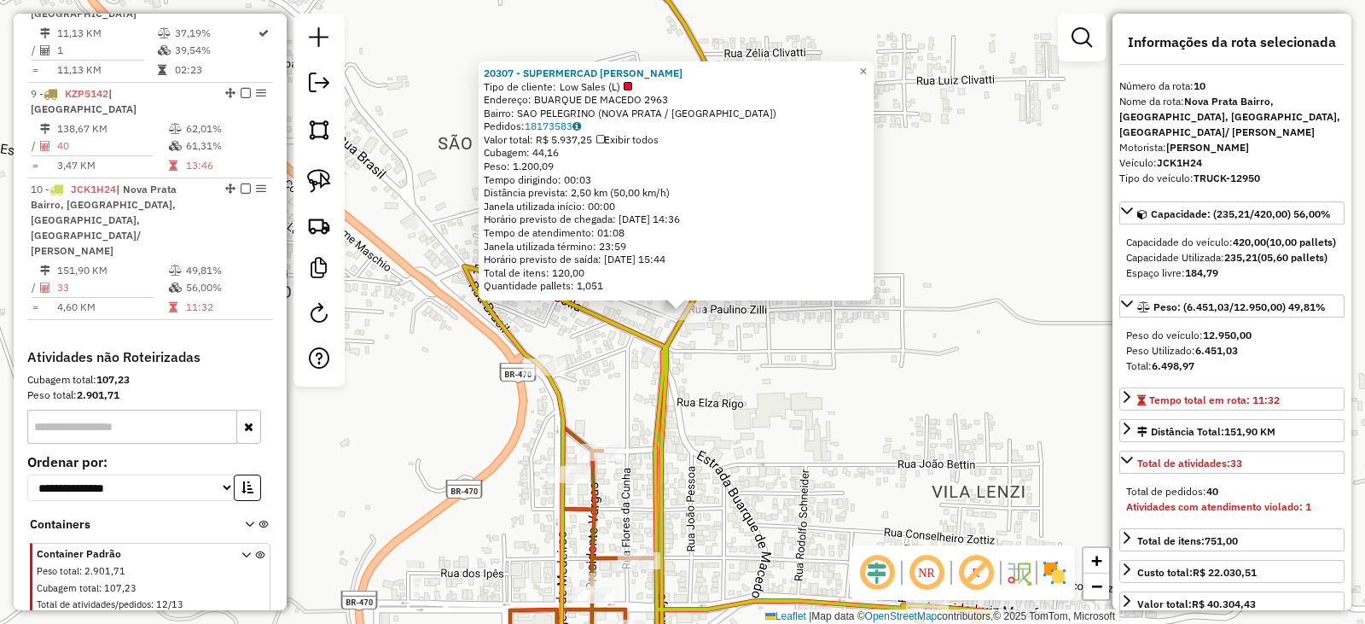
click at [879, 381] on div "20307 - SUPERMERCAD LORENCET Tipo de cliente: Low Sales (L) Endereço: BUARQUE D…" at bounding box center [682, 312] width 1365 height 624
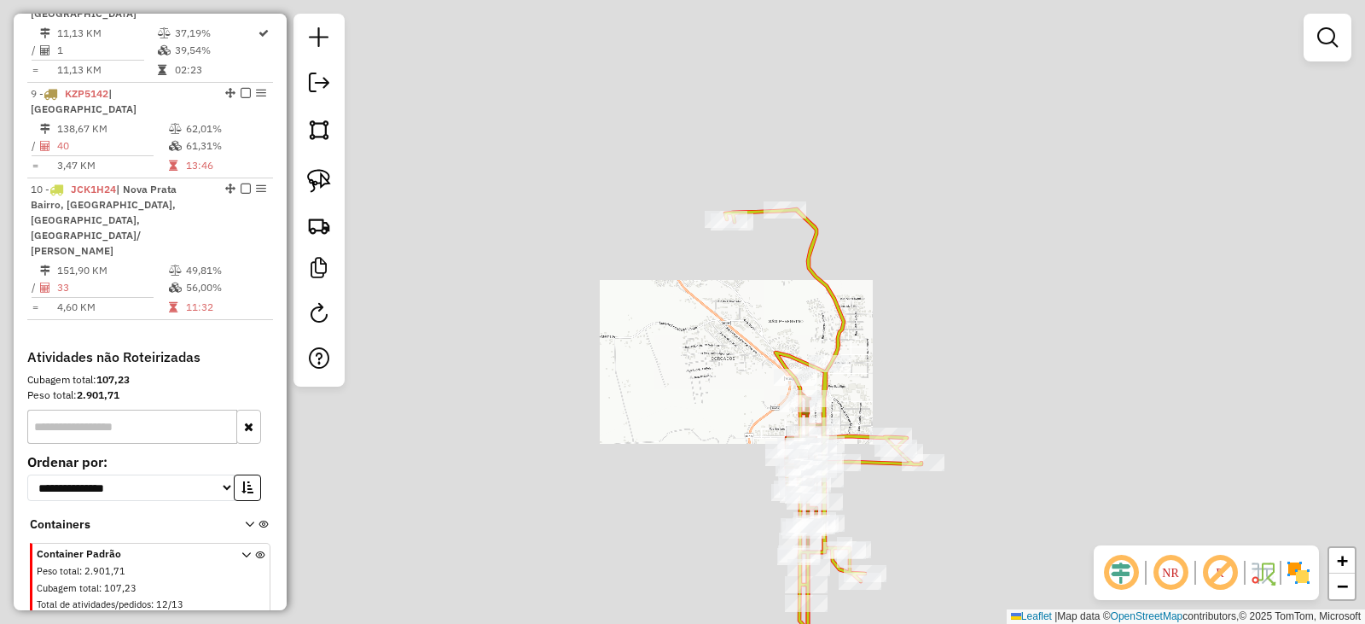
click at [900, 282] on div "Janela de atendimento Grade de atendimento Capacidade Transportadoras Veículos …" at bounding box center [682, 312] width 1365 height 624
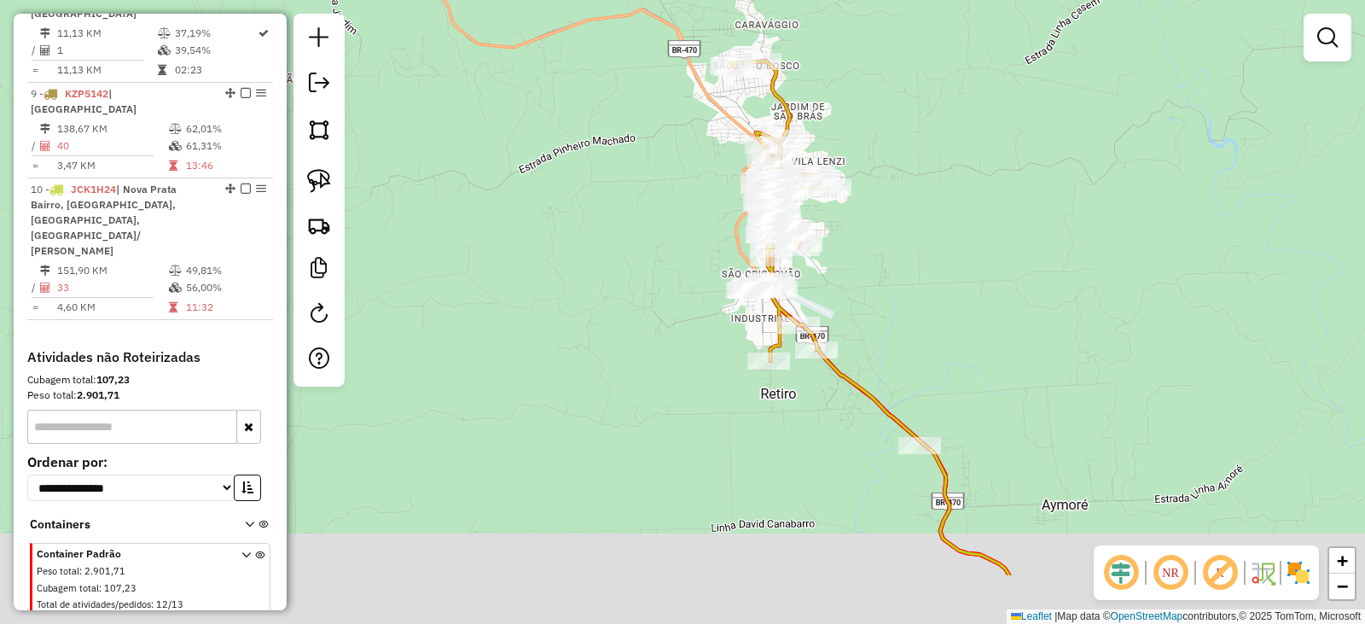
drag, startPoint x: 958, startPoint y: 348, endPoint x: 901, endPoint y: 218, distance: 141.8
click at [901, 218] on div "Janela de atendimento Grade de atendimento Capacidade Transportadoras Veículos …" at bounding box center [682, 312] width 1365 height 624
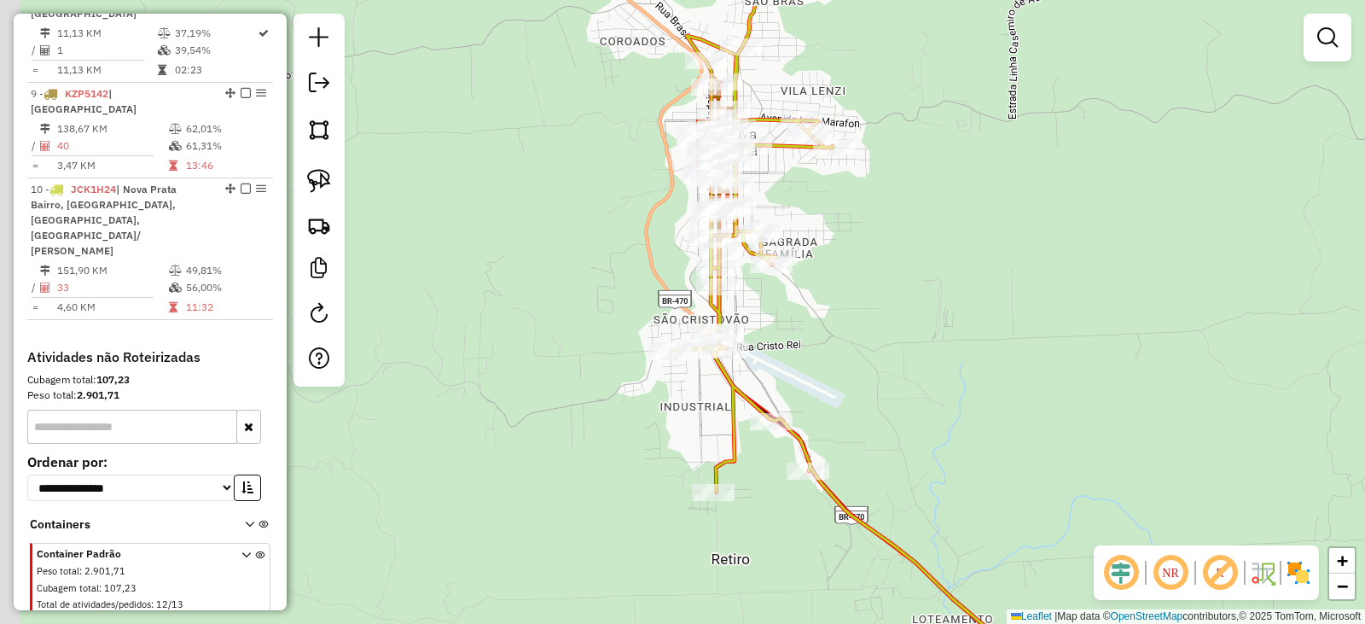
drag, startPoint x: 819, startPoint y: 239, endPoint x: 806, endPoint y: 250, distance: 17.6
click at [820, 250] on div "Janela de atendimento Grade de atendimento Capacidade Transportadoras Veículos …" at bounding box center [682, 312] width 1365 height 624
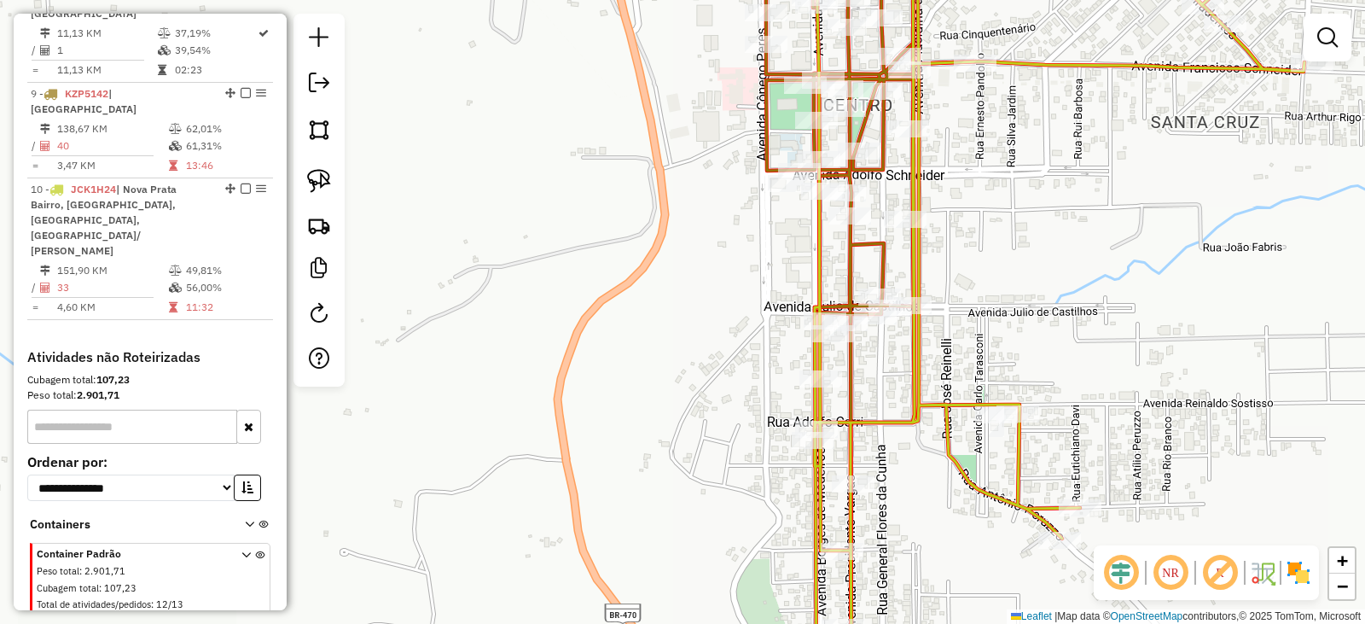
drag, startPoint x: 957, startPoint y: 250, endPoint x: 876, endPoint y: 318, distance: 106.0
click at [889, 310] on div "Janela de atendimento Grade de atendimento Capacidade Transportadoras Veículos …" at bounding box center [682, 312] width 1365 height 624
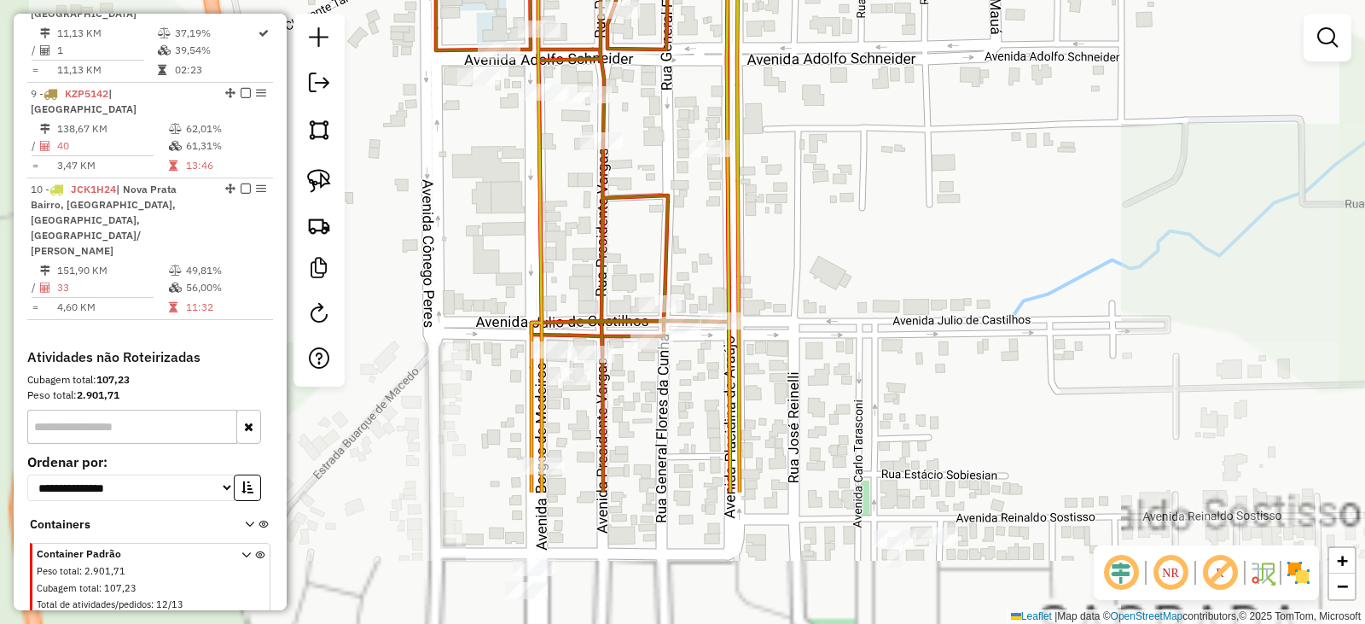
drag, startPoint x: 719, startPoint y: 406, endPoint x: 731, endPoint y: 300, distance: 107.3
click at [901, 213] on div "Janela de atendimento Grade de atendimento Capacidade Transportadoras Veículos …" at bounding box center [682, 312] width 1365 height 624
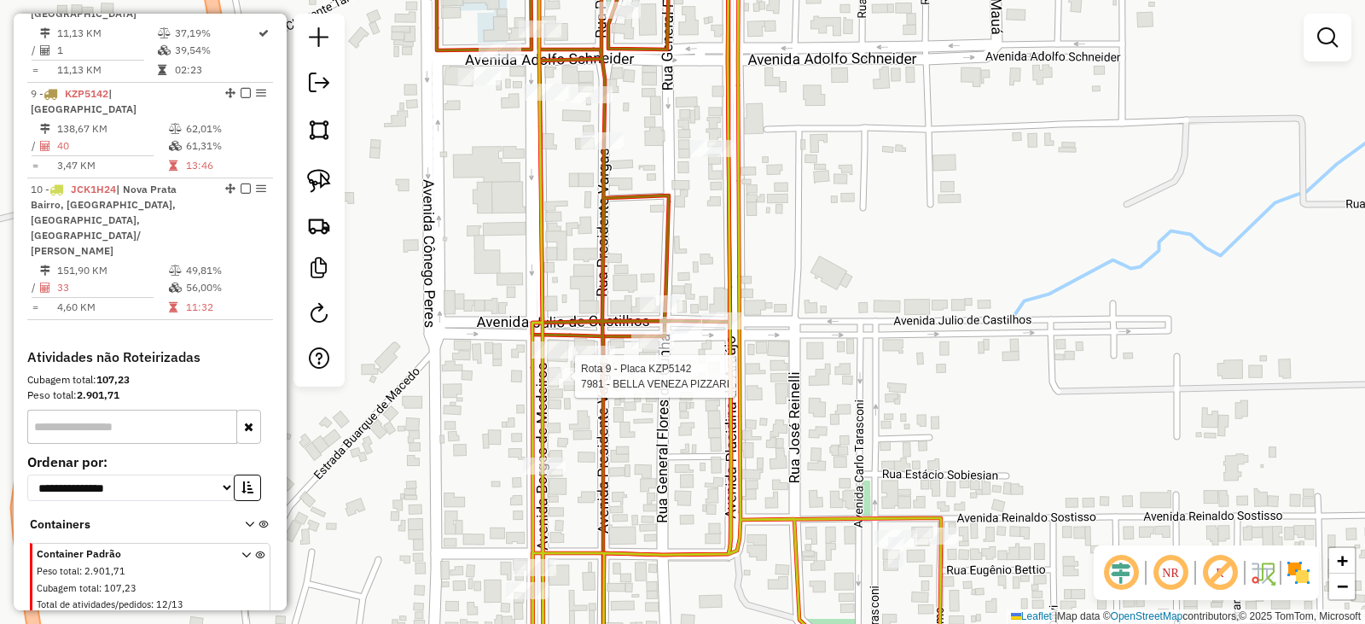
select select "*********"
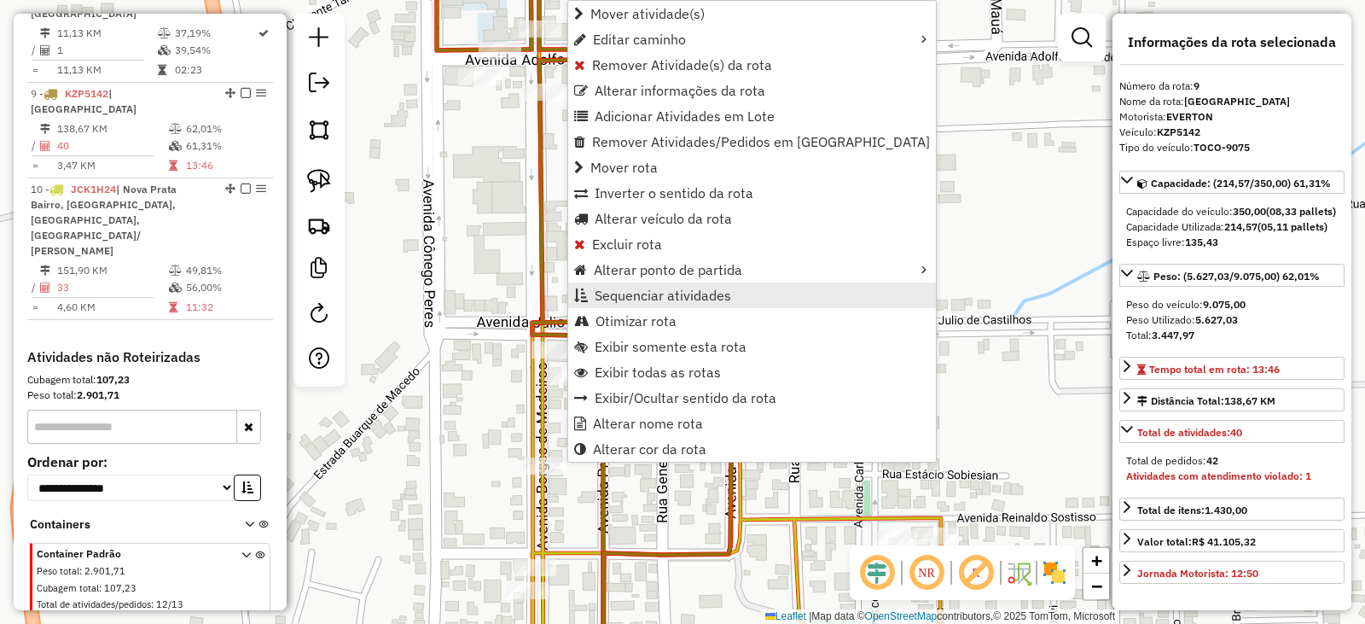
click at [632, 298] on span "Sequenciar atividades" at bounding box center [663, 295] width 137 height 14
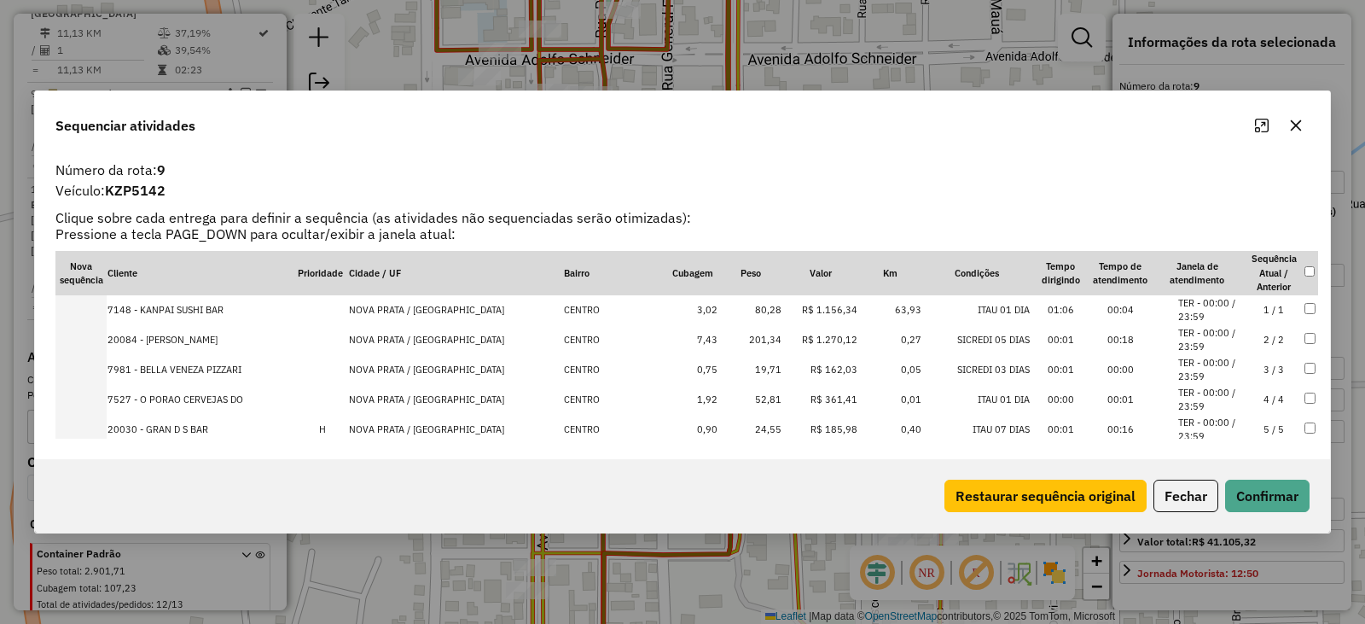
click at [178, 369] on td "7981 - BELLA VENEZA PIZZARI" at bounding box center [202, 370] width 190 height 30
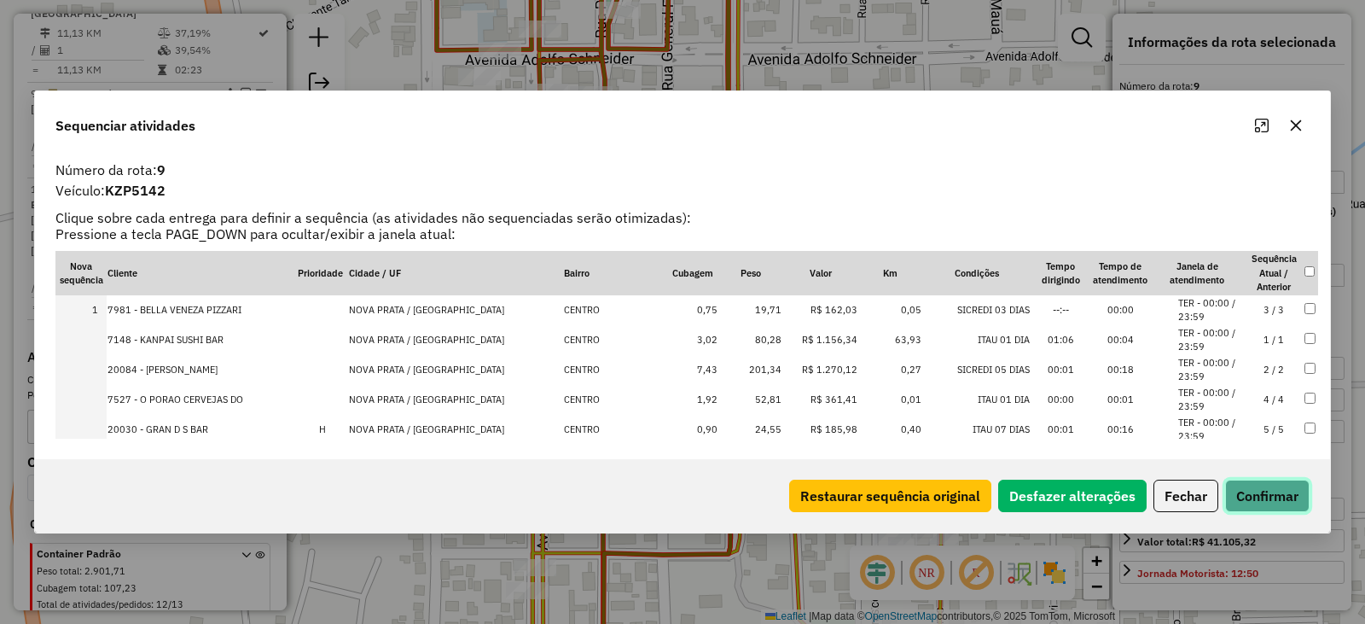
click at [1301, 492] on button "Confirmar" at bounding box center [1268, 496] width 84 height 32
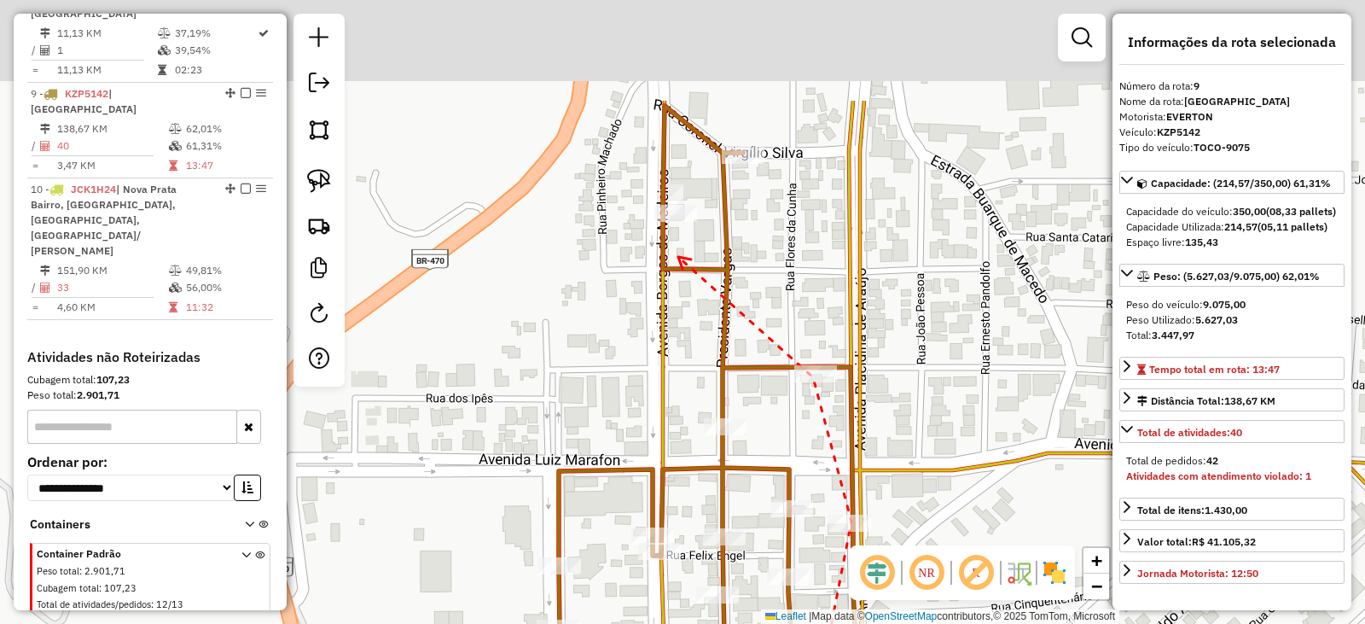
drag, startPoint x: 597, startPoint y: 93, endPoint x: 677, endPoint y: 255, distance: 180.5
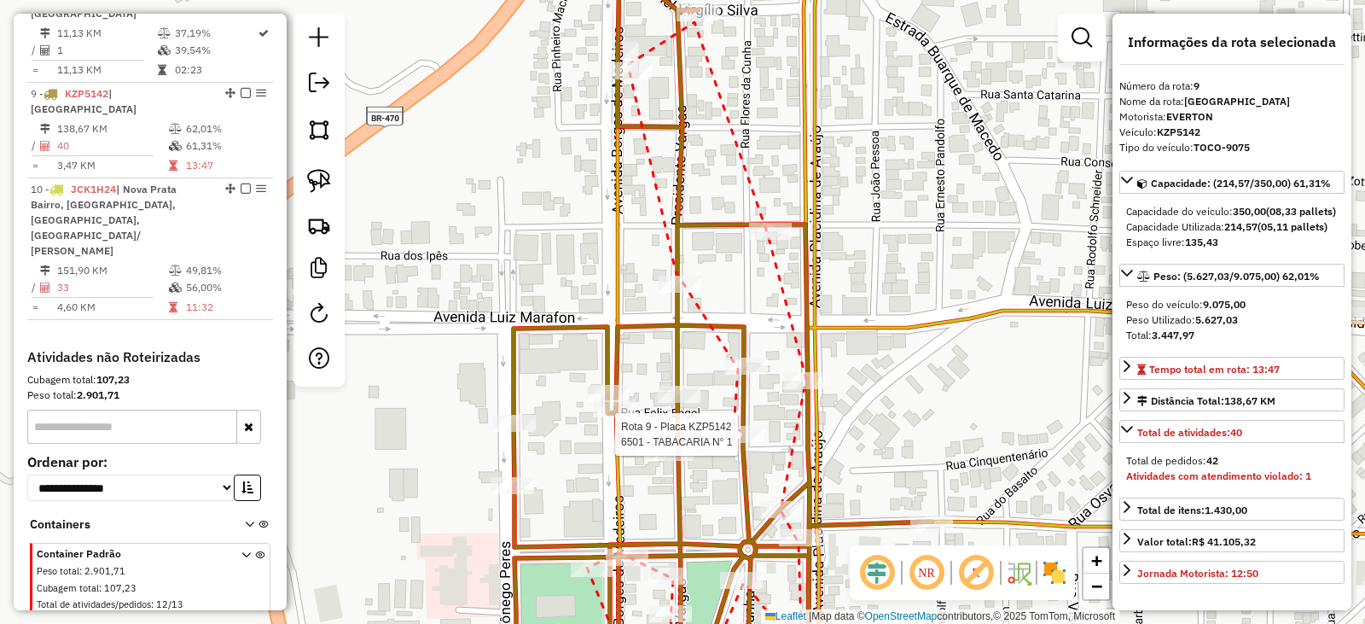
click at [735, 443] on div at bounding box center [743, 434] width 43 height 17
click at [607, 382] on icon at bounding box center [611, 388] width 11 height 13
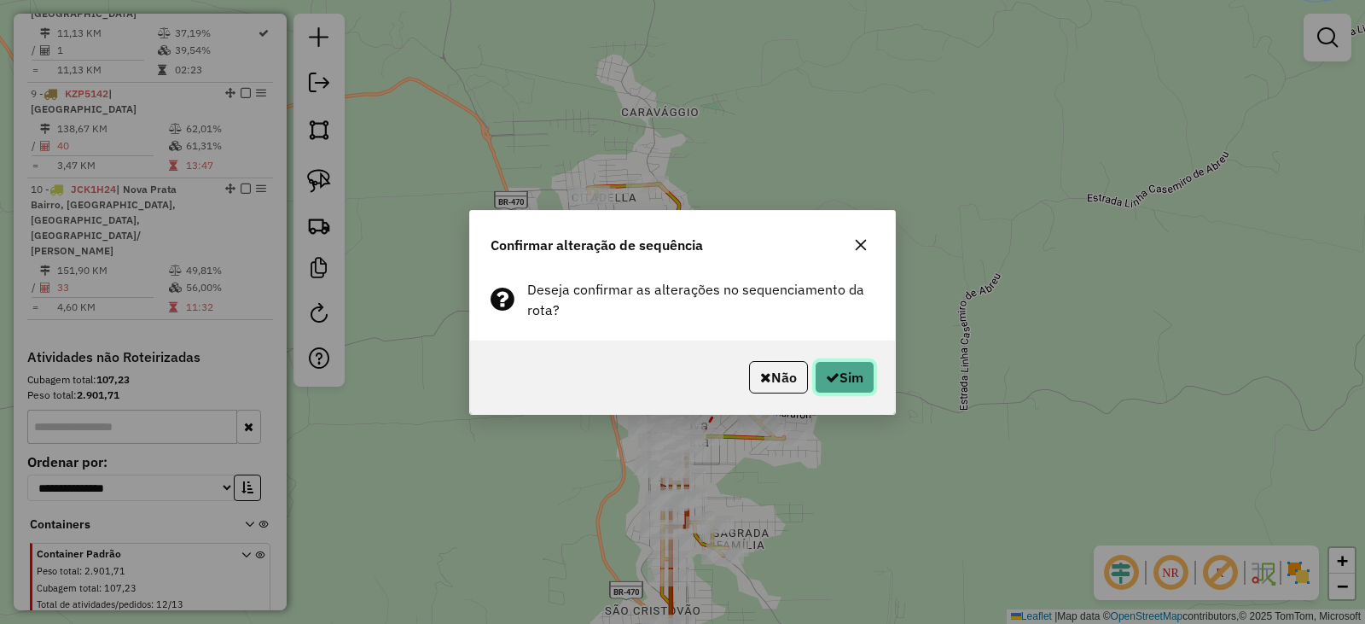
click at [818, 384] on button "Sim" at bounding box center [845, 377] width 60 height 32
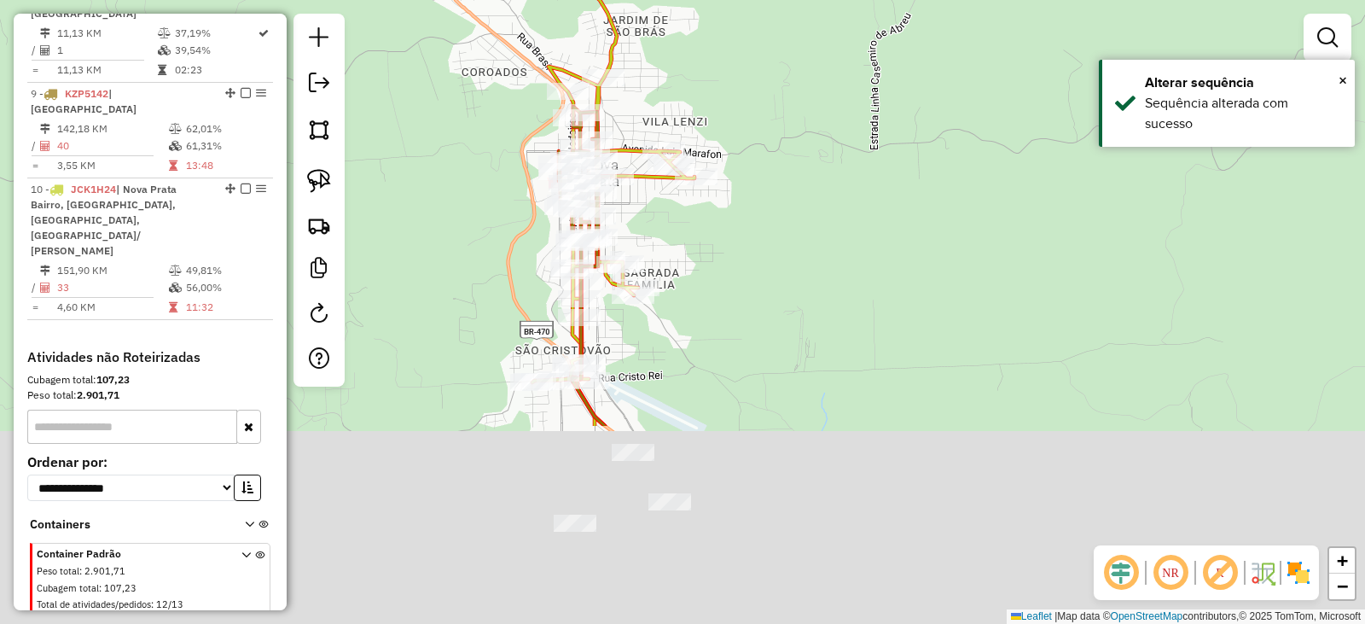
drag, startPoint x: 918, startPoint y: 538, endPoint x: 797, endPoint y: 257, distance: 305.8
click at [821, 232] on div "Janela de atendimento Grade de atendimento Capacidade Transportadoras Veículos …" at bounding box center [682, 312] width 1365 height 624
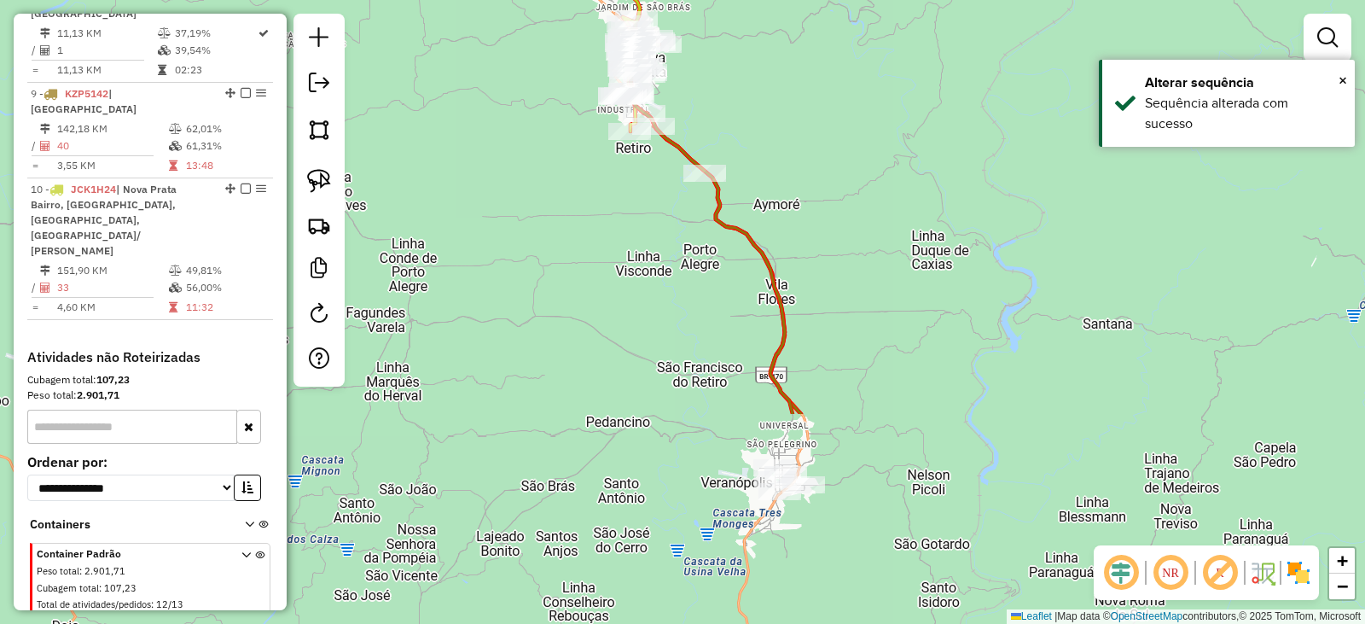
drag, startPoint x: 908, startPoint y: 420, endPoint x: 813, endPoint y: 148, distance: 288.3
click at [813, 148] on div "Janela de atendimento Grade de atendimento Capacidade Transportadoras Veículos …" at bounding box center [682, 312] width 1365 height 624
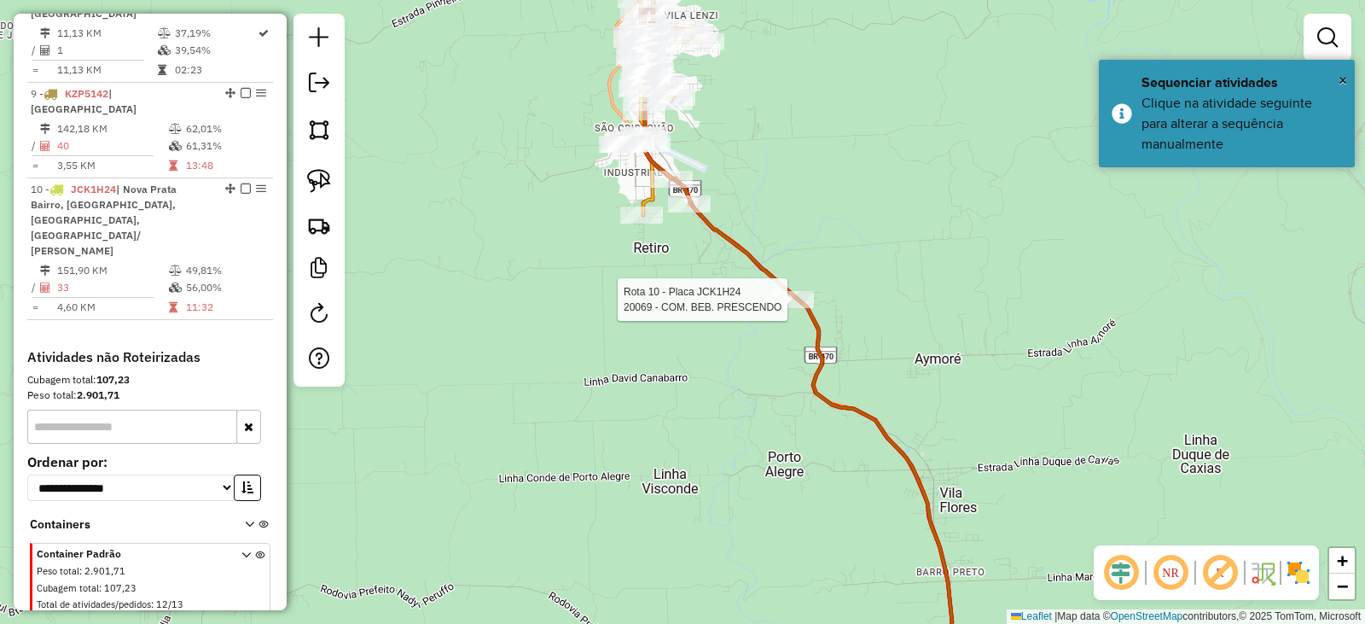
select select "*********"
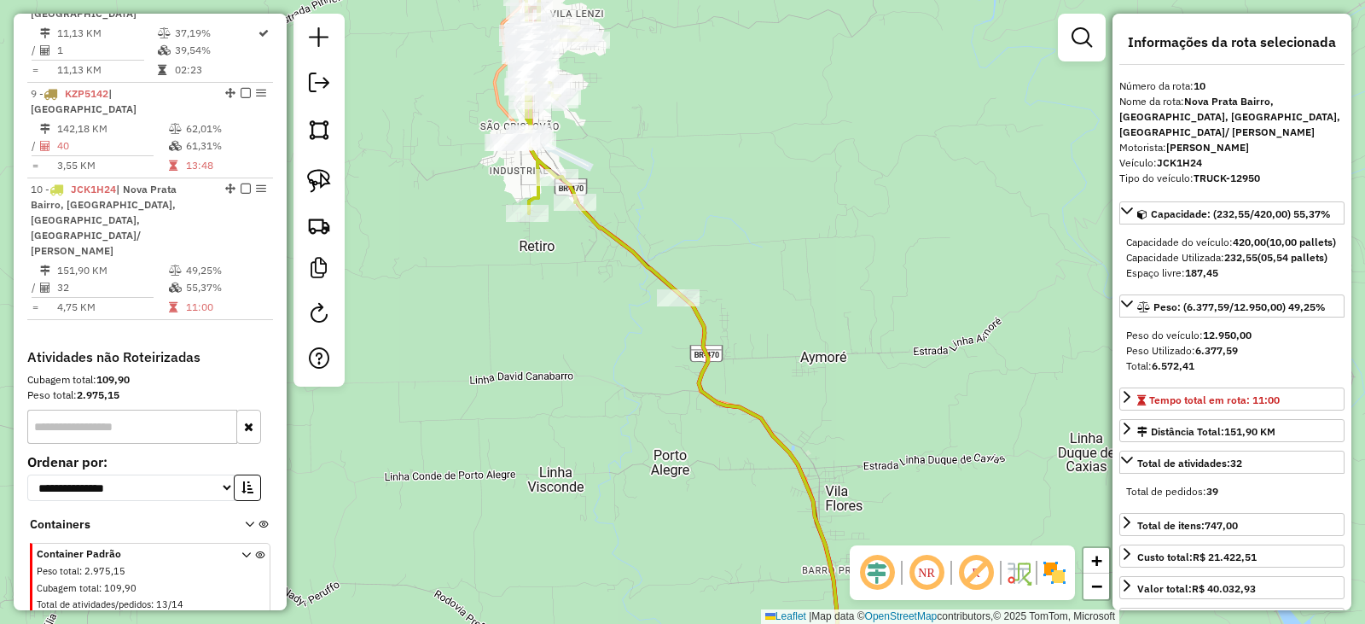
drag, startPoint x: 855, startPoint y: 482, endPoint x: 732, endPoint y: 190, distance: 316.7
click at [746, 164] on div "Janela de atendimento Grade de atendimento Capacidade Transportadoras Veículos …" at bounding box center [682, 312] width 1365 height 624
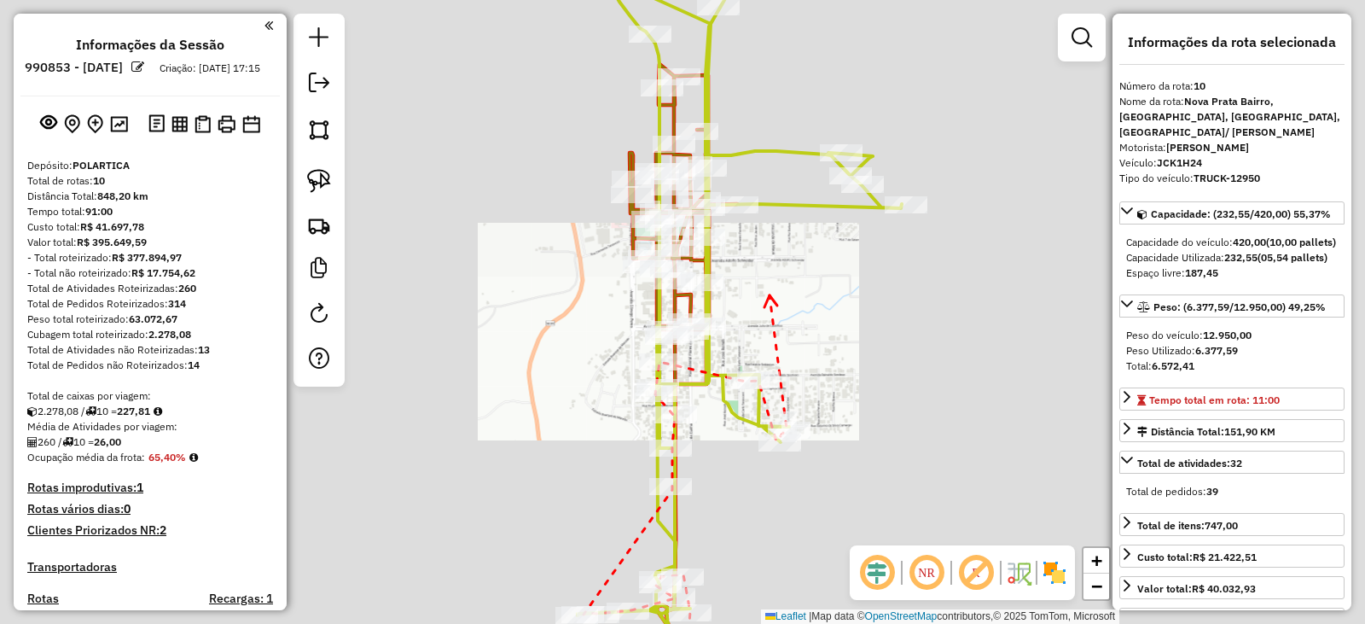
select select "*********"
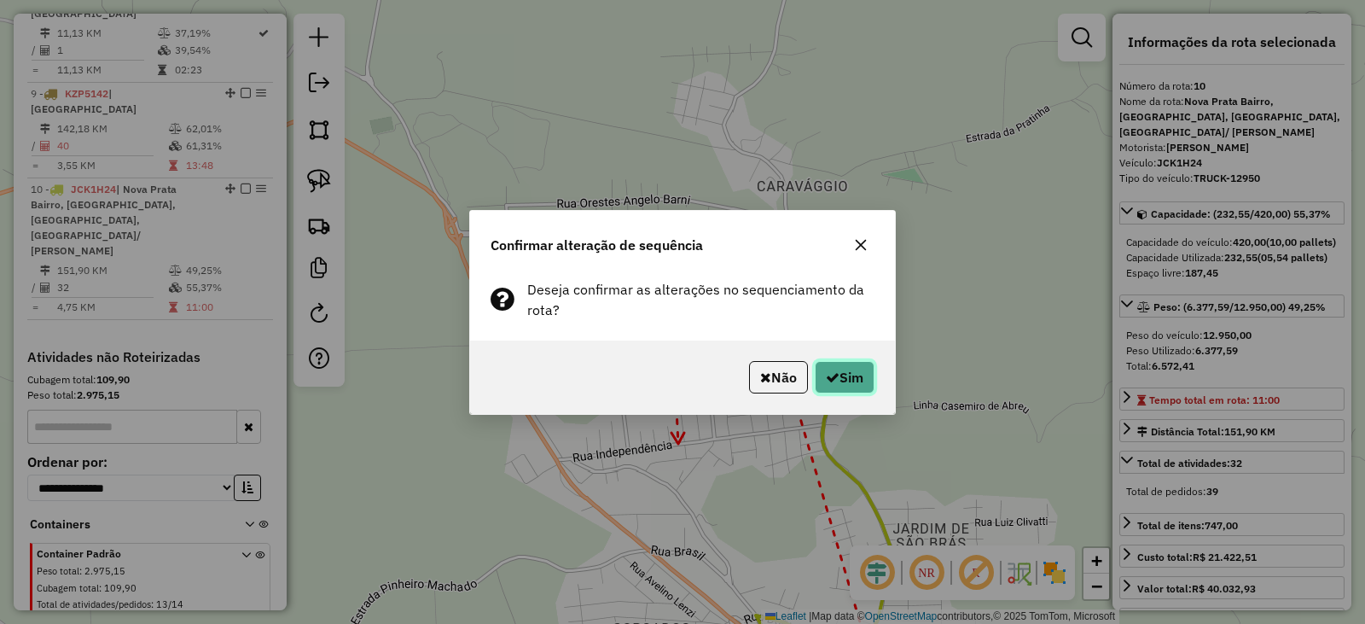
click at [826, 385] on button "Sim" at bounding box center [845, 377] width 60 height 32
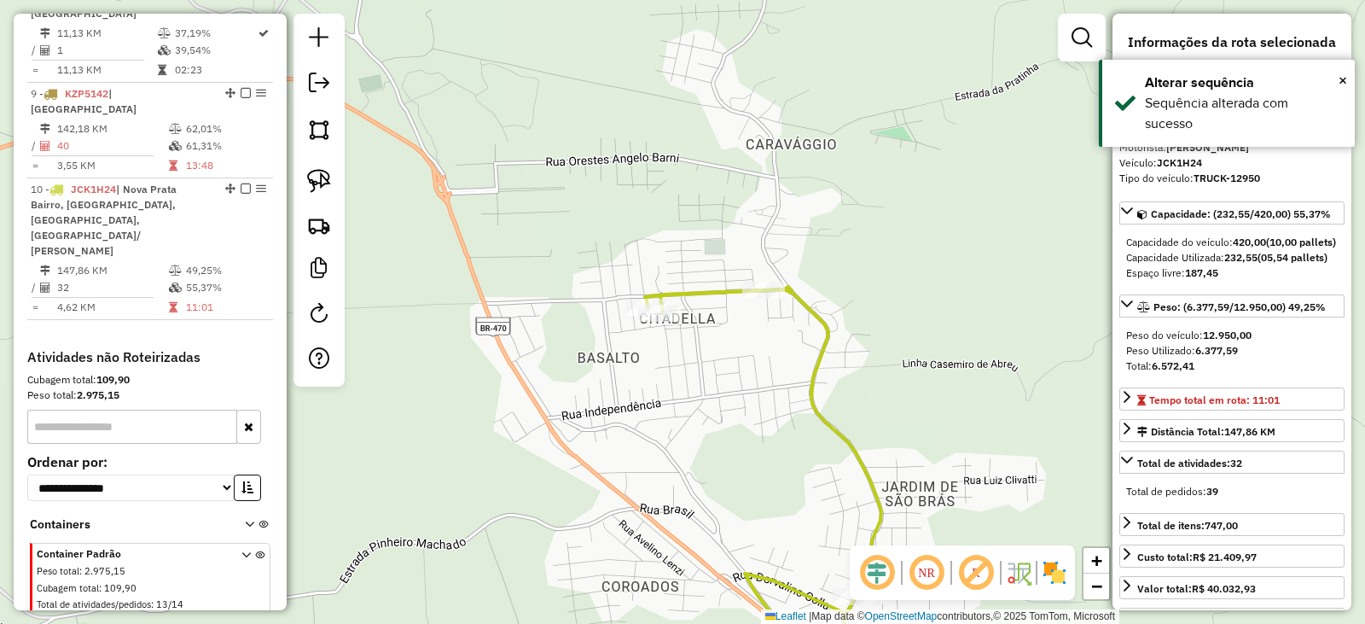
drag, startPoint x: 682, startPoint y: 413, endPoint x: 560, endPoint y: 243, distance: 209.1
click at [592, 224] on div "Janela de atendimento Grade de atendimento Capacidade Transportadoras Veículos …" at bounding box center [682, 312] width 1365 height 624
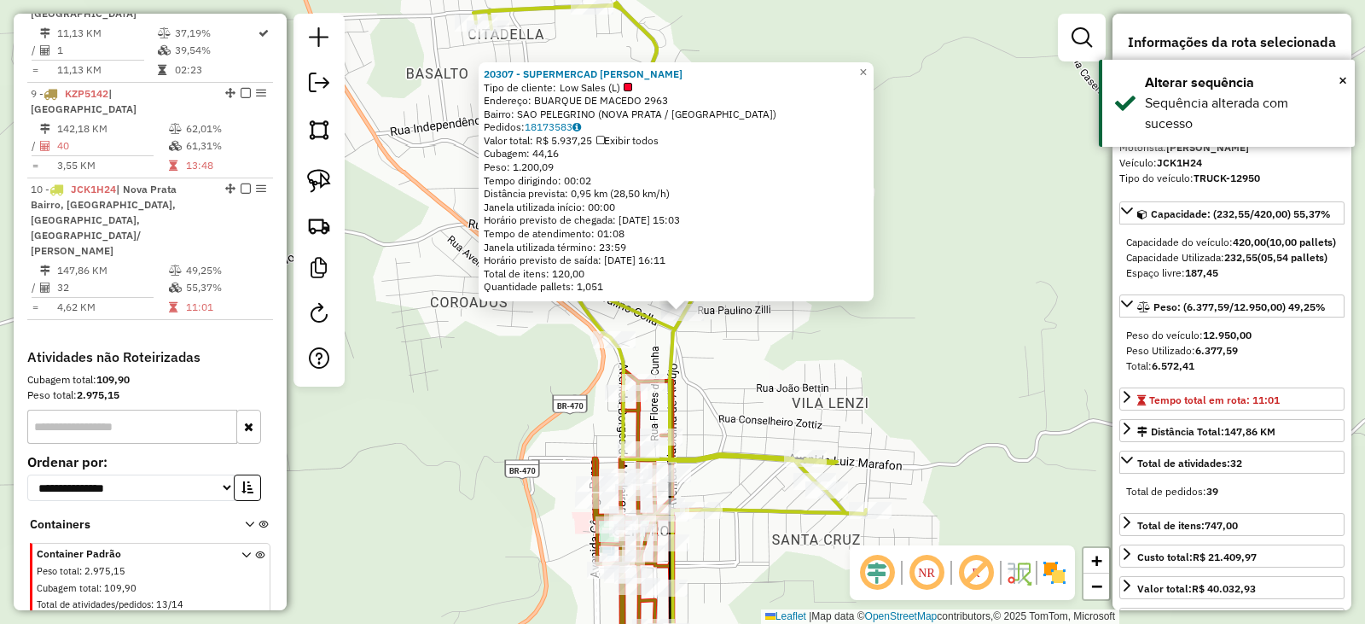
click at [764, 354] on div "20307 - SUPERMERCAD LORENCET Tipo de cliente: Low Sales (L) Endereço: BUARQUE D…" at bounding box center [682, 312] width 1365 height 624
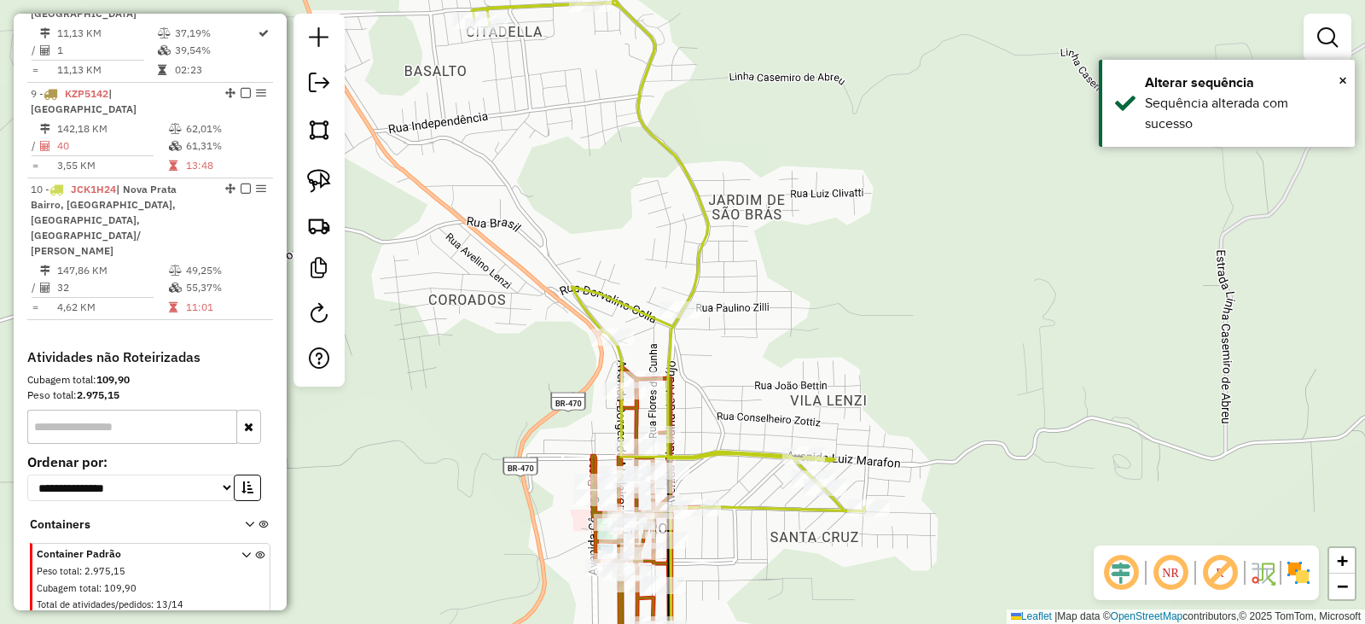
drag, startPoint x: 773, startPoint y: 345, endPoint x: 707, endPoint y: 335, distance: 67.2
click at [720, 311] on div "Janela de atendimento Grade de atendimento Capacidade Transportadoras Veículos …" at bounding box center [682, 312] width 1365 height 624
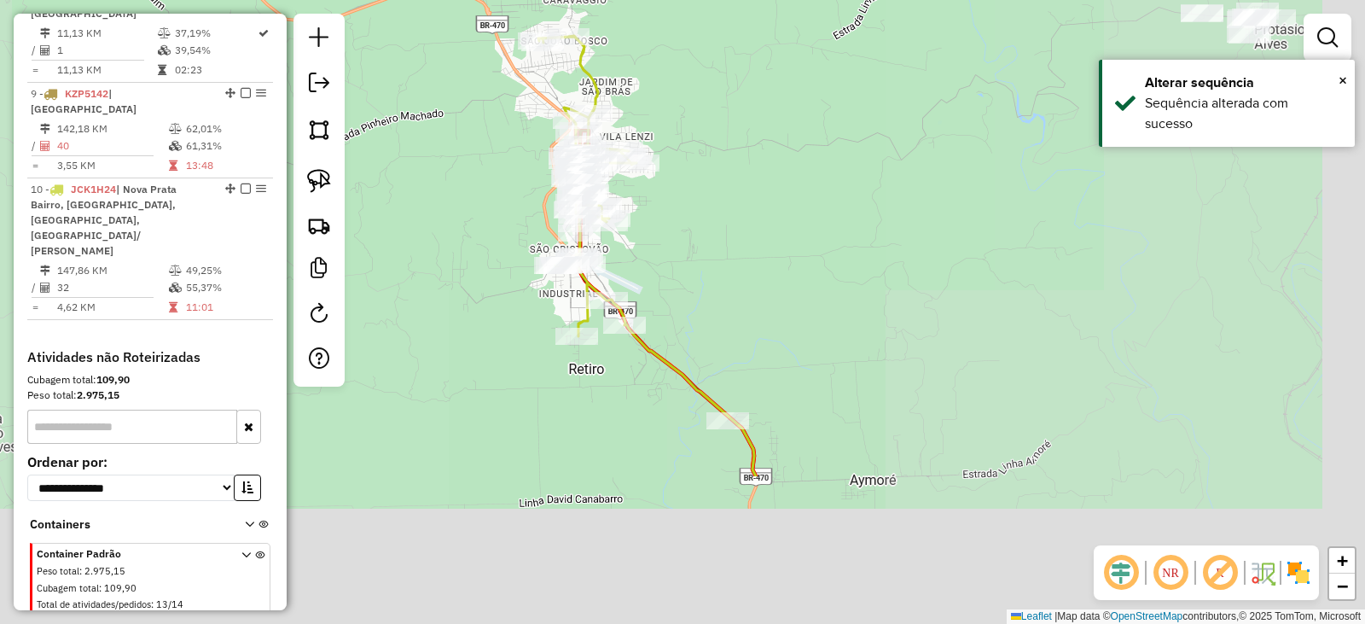
drag, startPoint x: 866, startPoint y: 239, endPoint x: 717, endPoint y: 197, distance: 155.1
click at [756, 173] on div "Janela de atendimento Grade de atendimento Capacidade Transportadoras Veículos …" at bounding box center [682, 312] width 1365 height 624
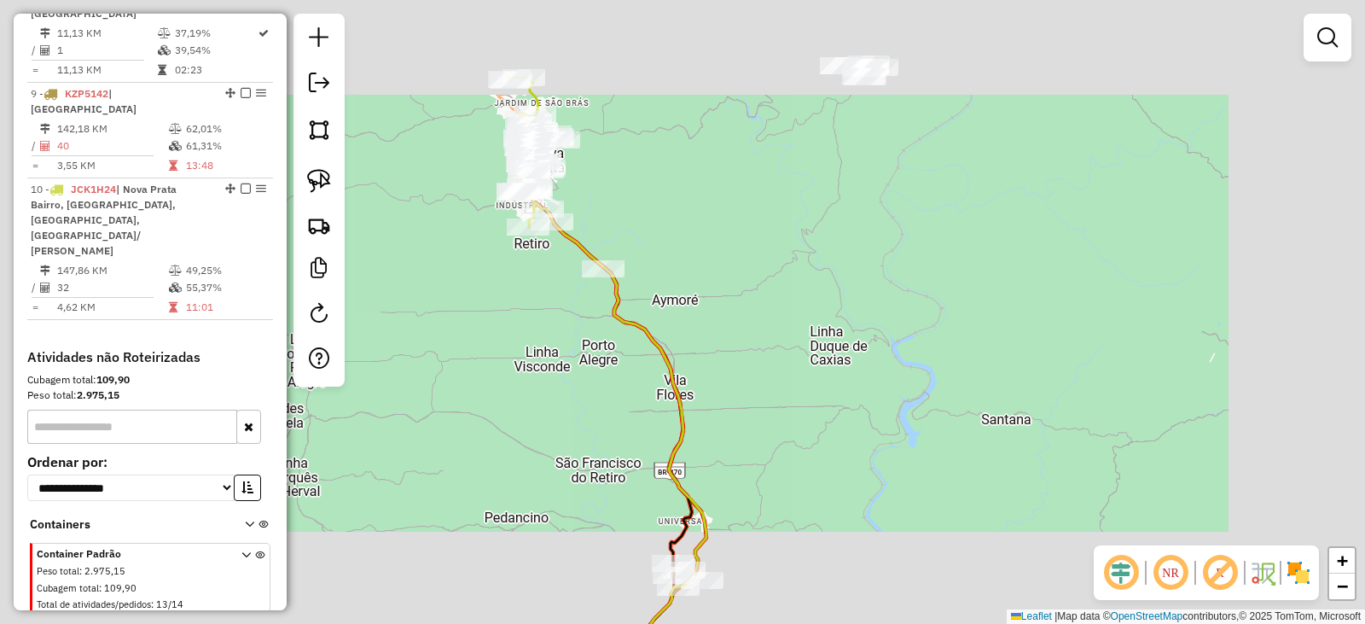
drag, startPoint x: 884, startPoint y: 378, endPoint x: 798, endPoint y: 131, distance: 261.3
click at [802, 137] on div "Janela de atendimento Grade de atendimento Capacidade Transportadoras Veículos …" at bounding box center [682, 312] width 1365 height 624
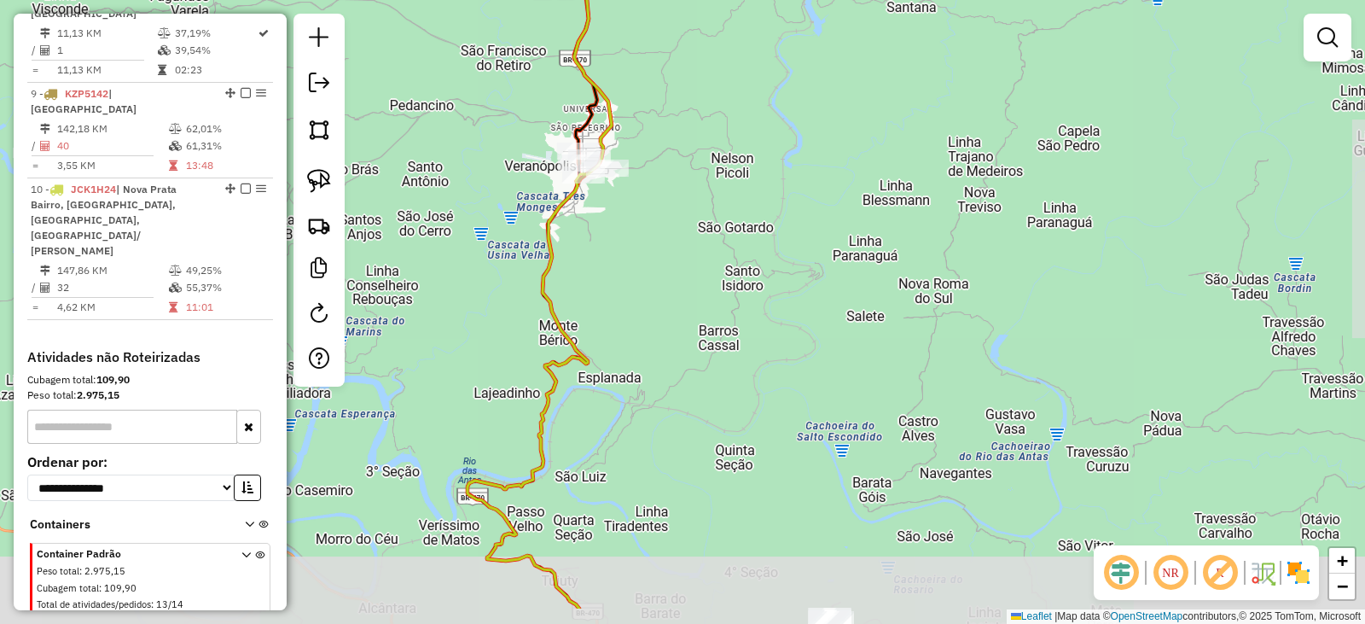
drag, startPoint x: 781, startPoint y: 329, endPoint x: 794, endPoint y: 236, distance: 93.9
click at [794, 236] on div "Janela de atendimento Grade de atendimento Capacidade Transportadoras Veículos …" at bounding box center [682, 312] width 1365 height 624
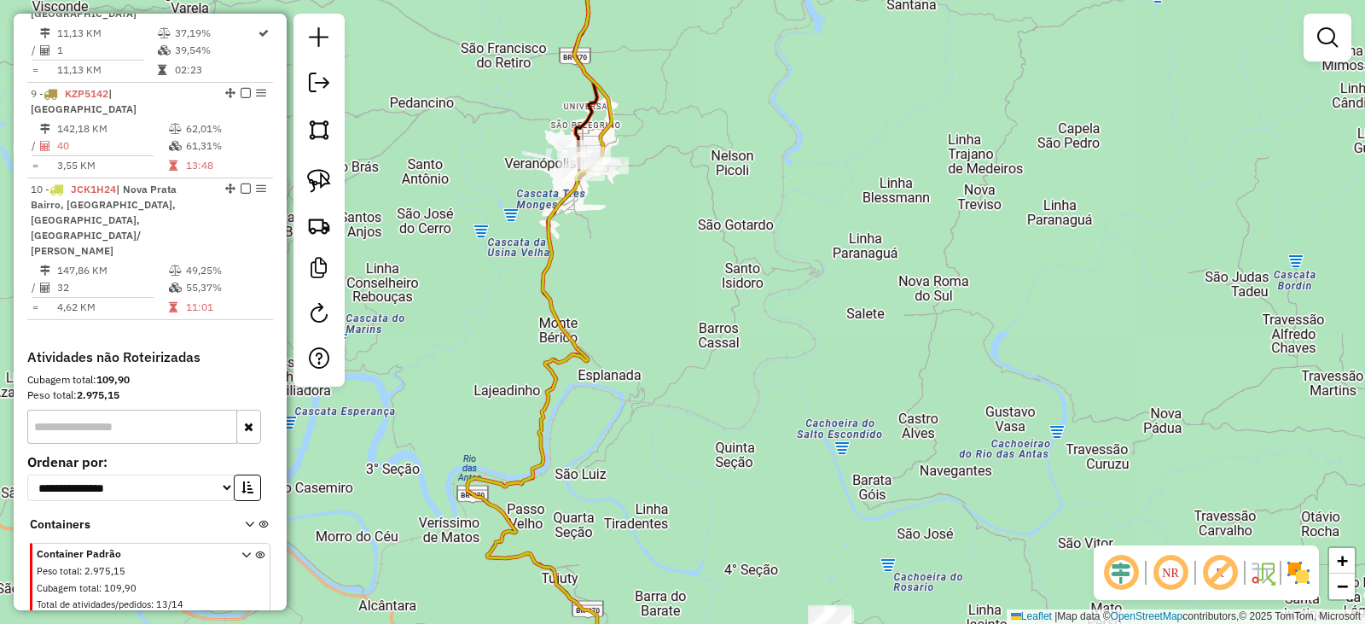
drag, startPoint x: 726, startPoint y: 394, endPoint x: 738, endPoint y: 184, distance: 210.3
click at [742, 189] on div "Janela de atendimento Grade de atendimento Capacidade Transportadoras Veículos …" at bounding box center [682, 312] width 1365 height 624
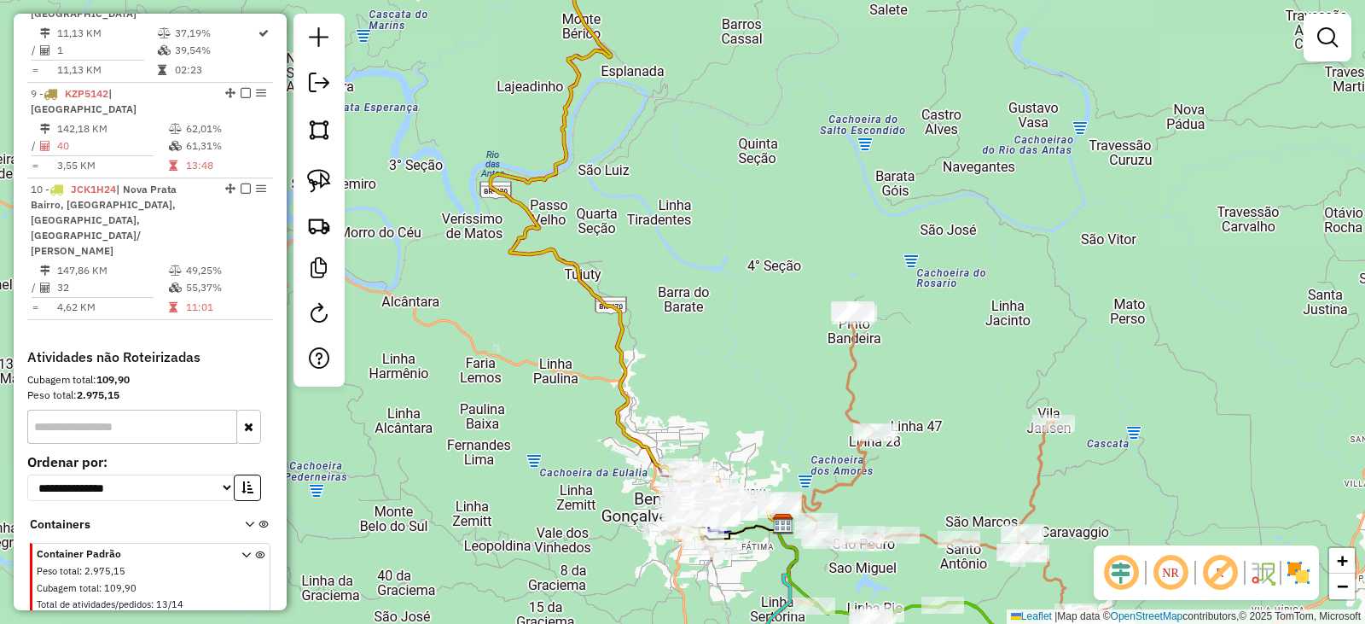
drag, startPoint x: 766, startPoint y: 369, endPoint x: 626, endPoint y: 255, distance: 180.2
click at [695, 183] on div "Janela de atendimento Grade de atendimento Capacidade Transportadoras Veículos …" at bounding box center [682, 312] width 1365 height 624
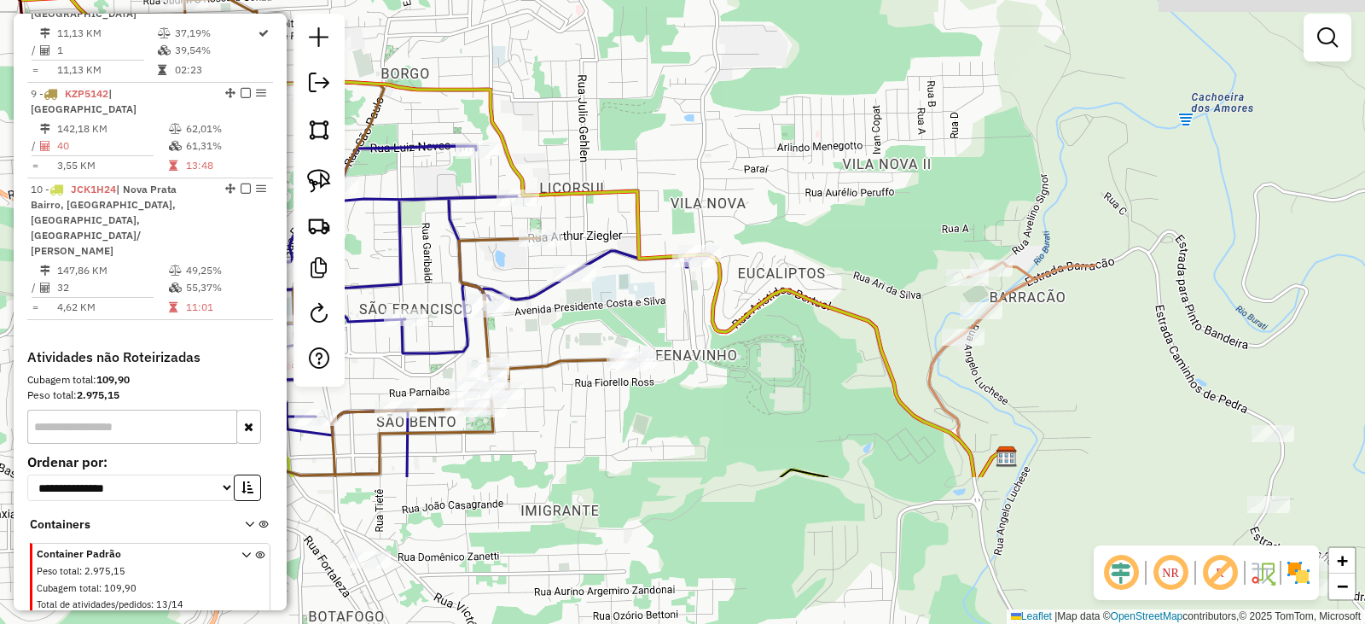
drag, startPoint x: 1065, startPoint y: 352, endPoint x: 742, endPoint y: 202, distance: 356.3
click at [742, 201] on div "Janela de atendimento Grade de atendimento Capacidade Transportadoras Veículos …" at bounding box center [682, 312] width 1365 height 624
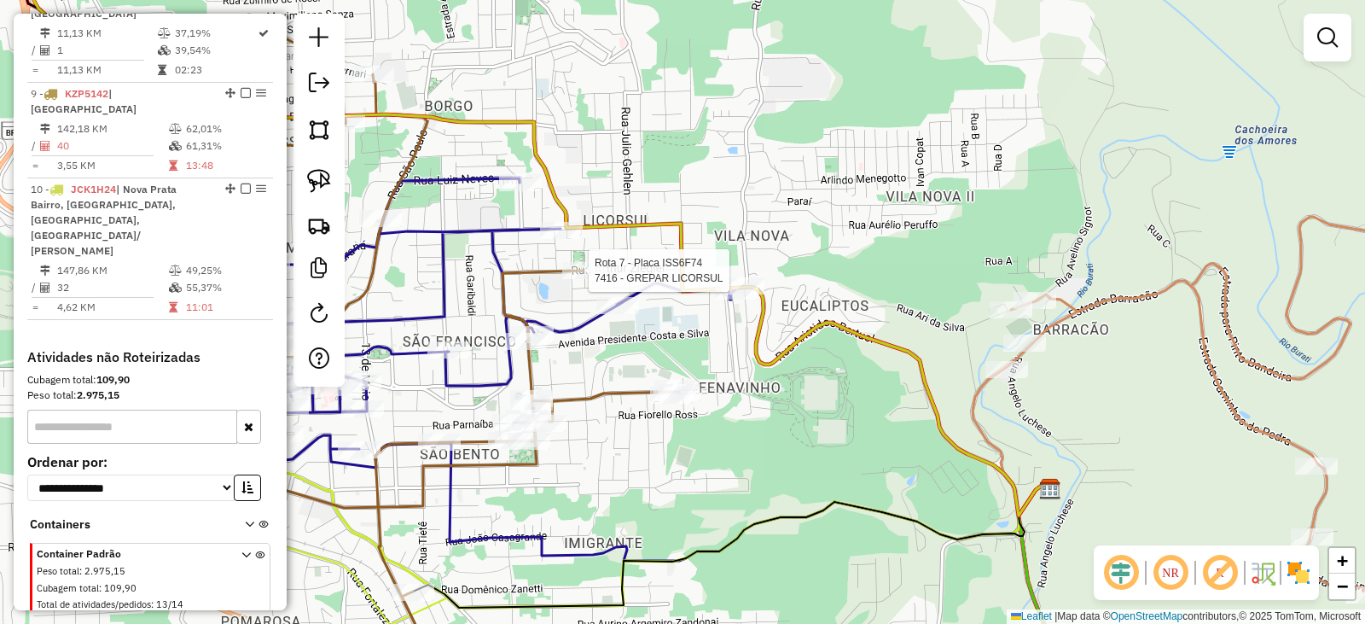
select select "*********"
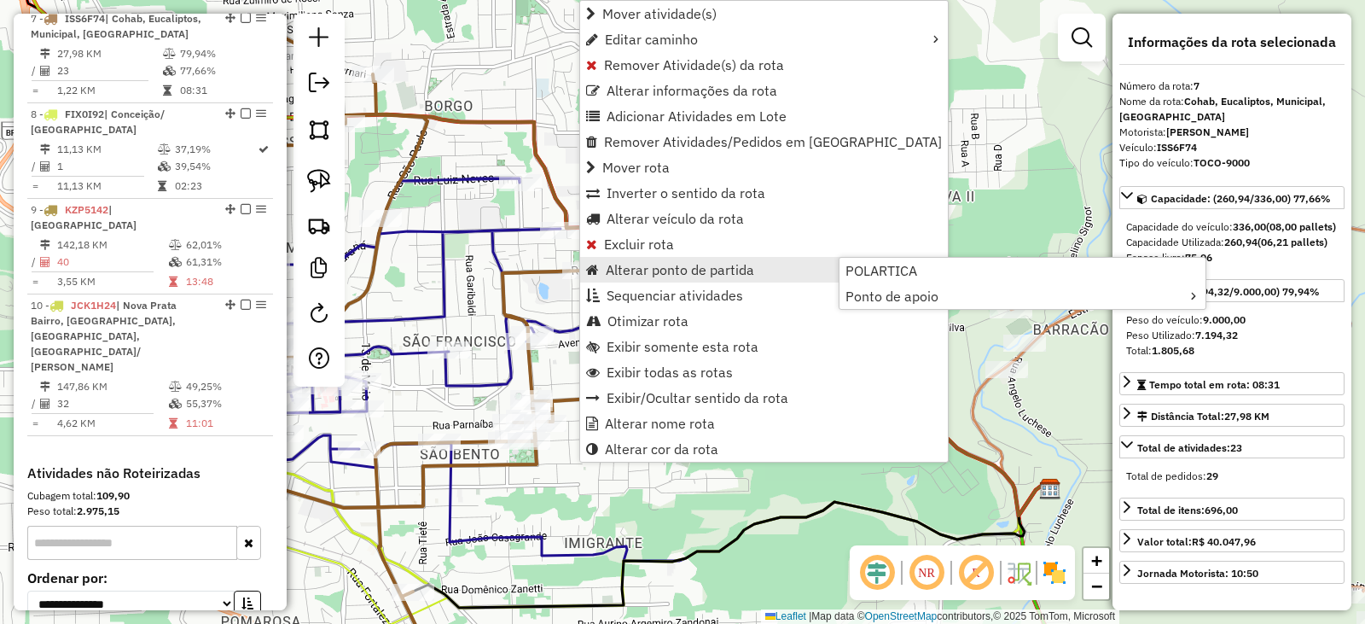
scroll to position [1271, 0]
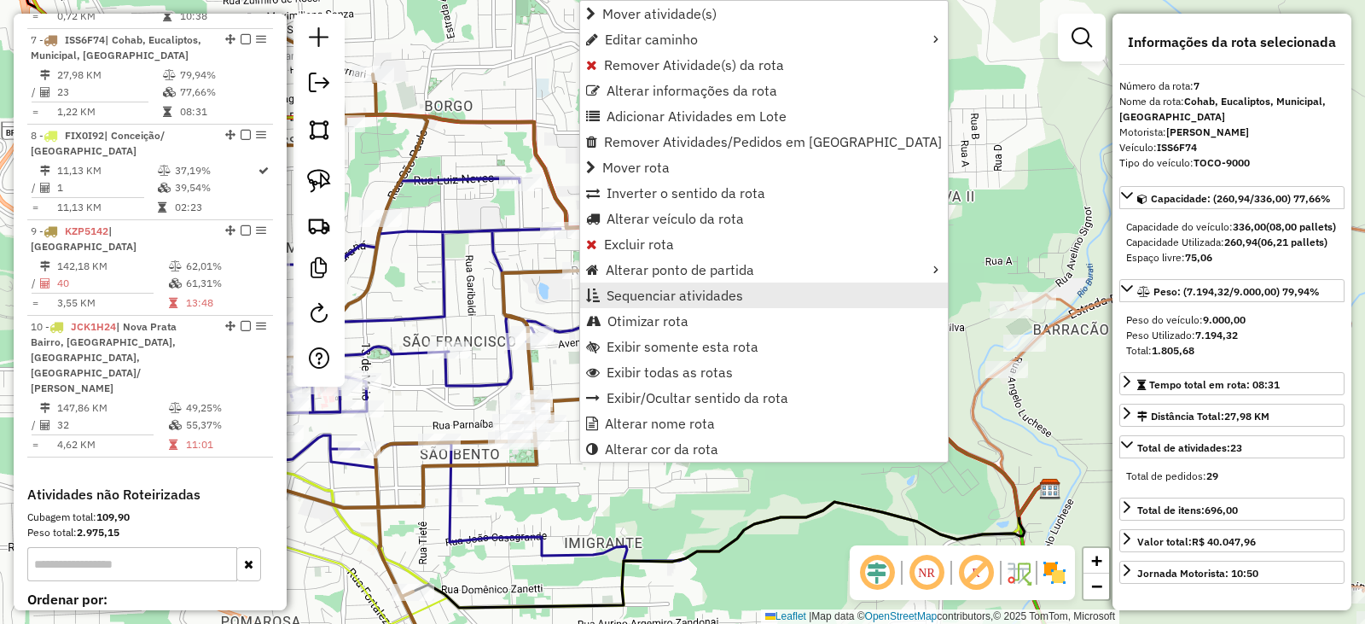
click at [659, 293] on span "Sequenciar atividades" at bounding box center [675, 295] width 137 height 14
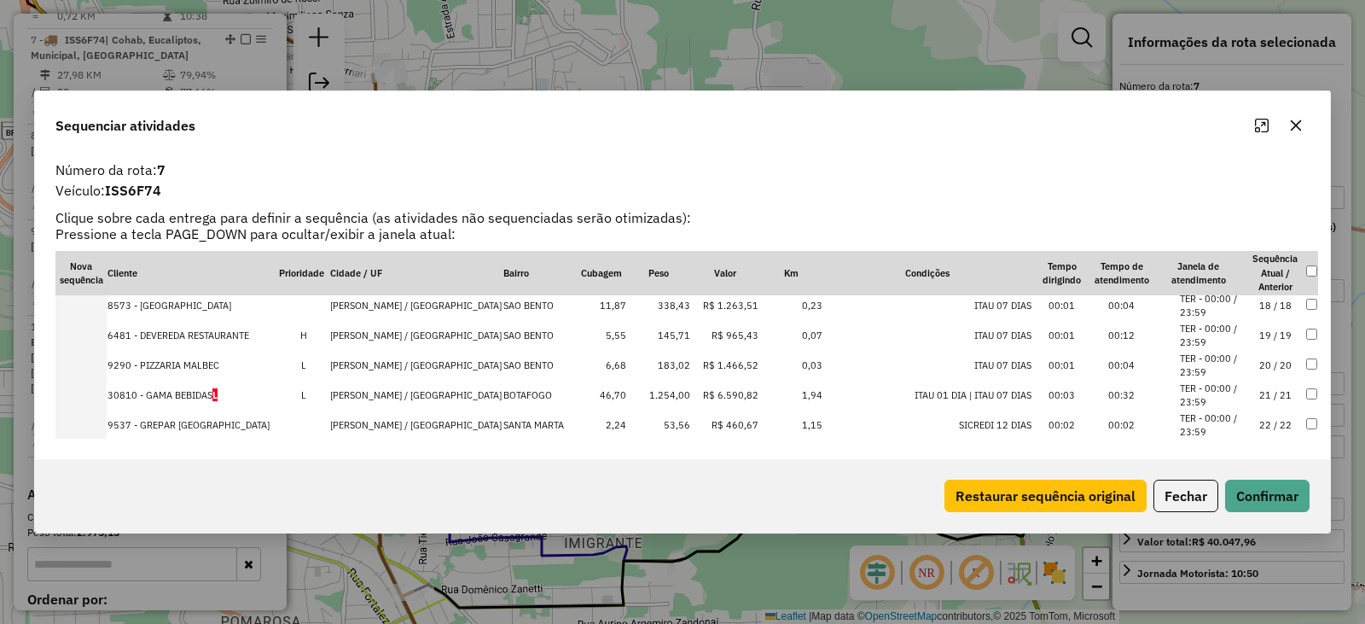
scroll to position [427, 0]
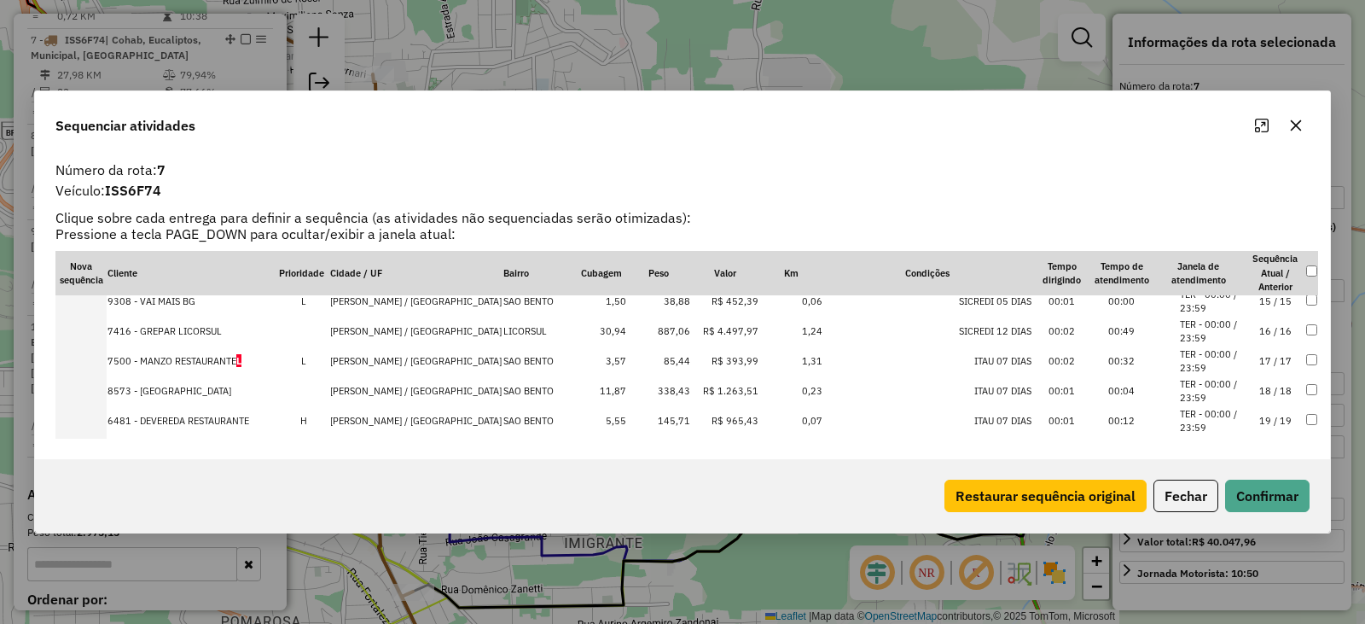
click at [193, 329] on td "7416 - GREPAR LICORSUL" at bounding box center [193, 332] width 172 height 30
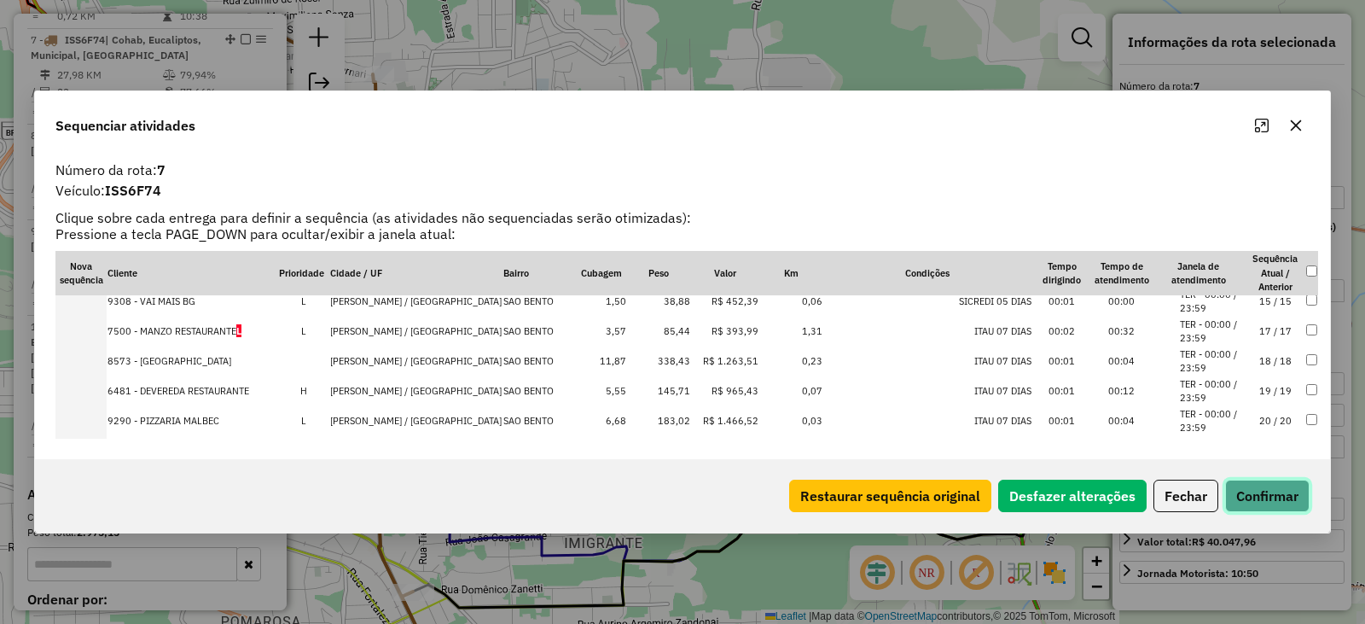
click at [1262, 498] on button "Confirmar" at bounding box center [1268, 496] width 84 height 32
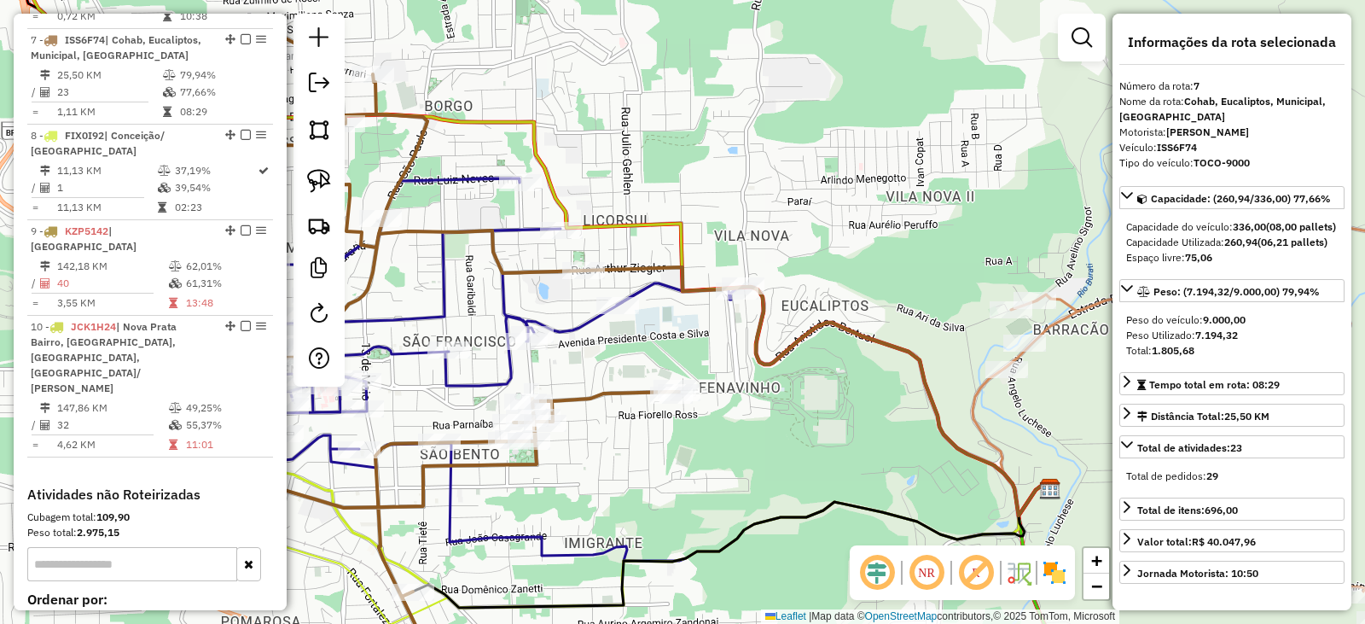
click at [577, 286] on div "Janela de atendimento Grade de atendimento Capacidade Transportadoras Veículos …" at bounding box center [682, 312] width 1365 height 624
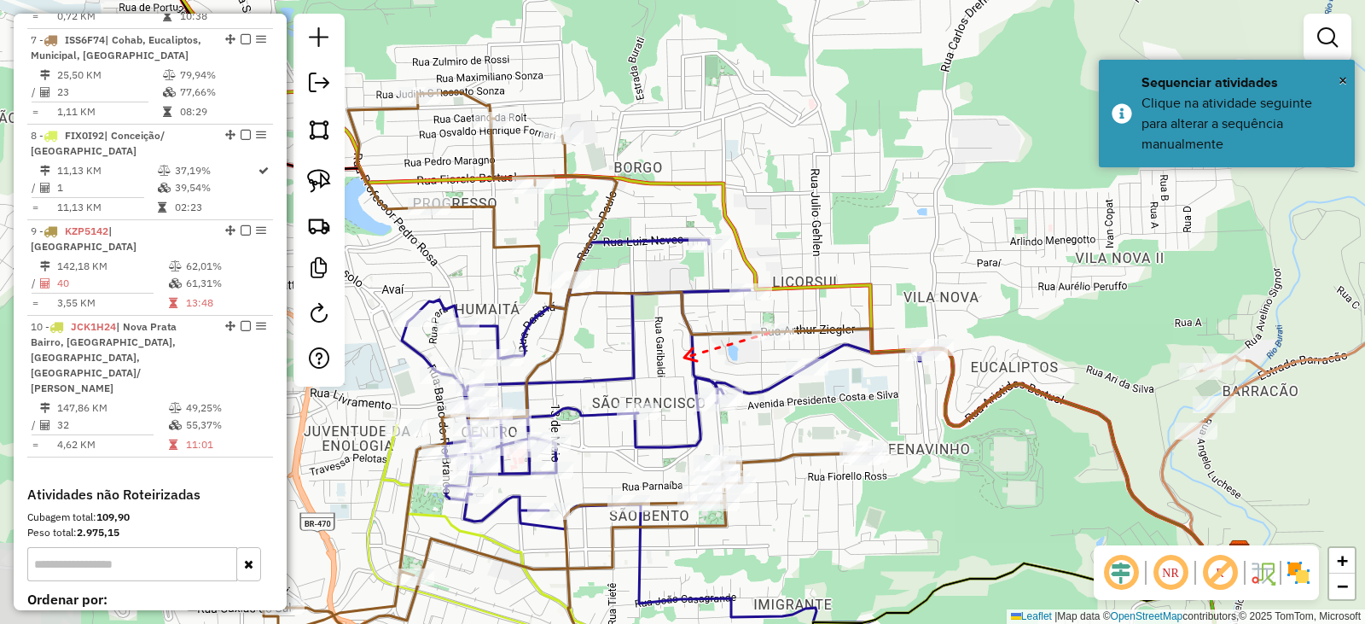
drag, startPoint x: 488, startPoint y: 288, endPoint x: 750, endPoint y: 414, distance: 290.9
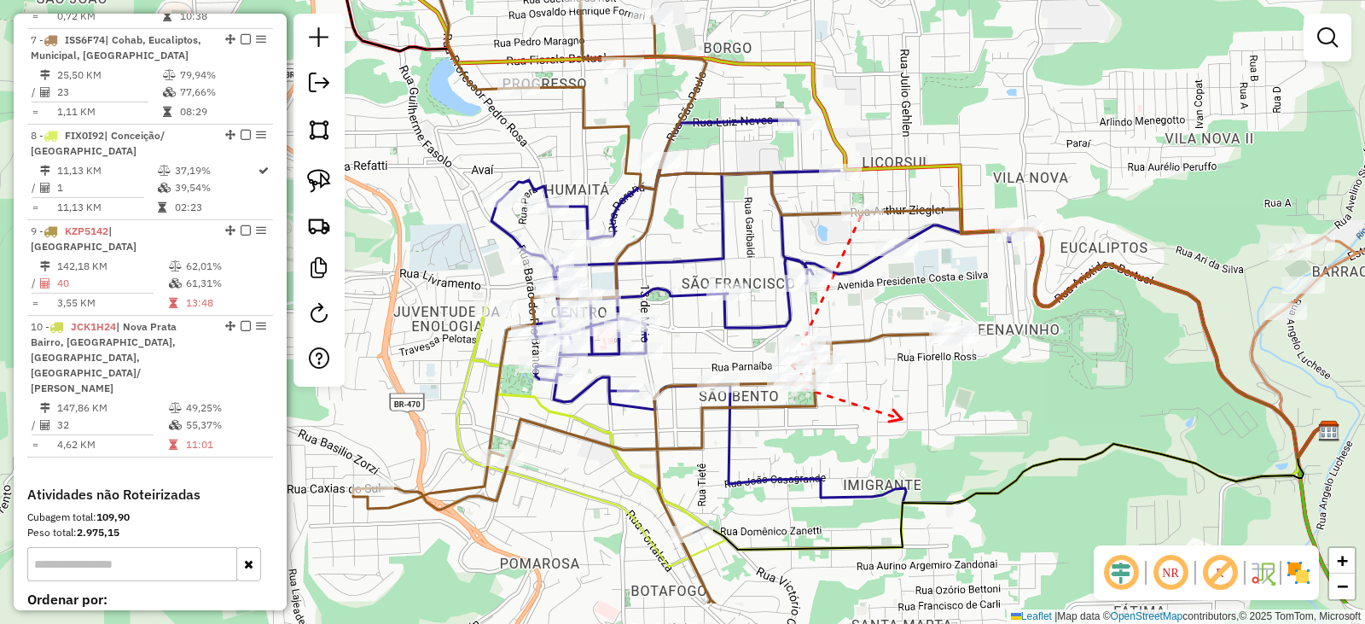
drag, startPoint x: 982, startPoint y: 502, endPoint x: 882, endPoint y: 425, distance: 126.0
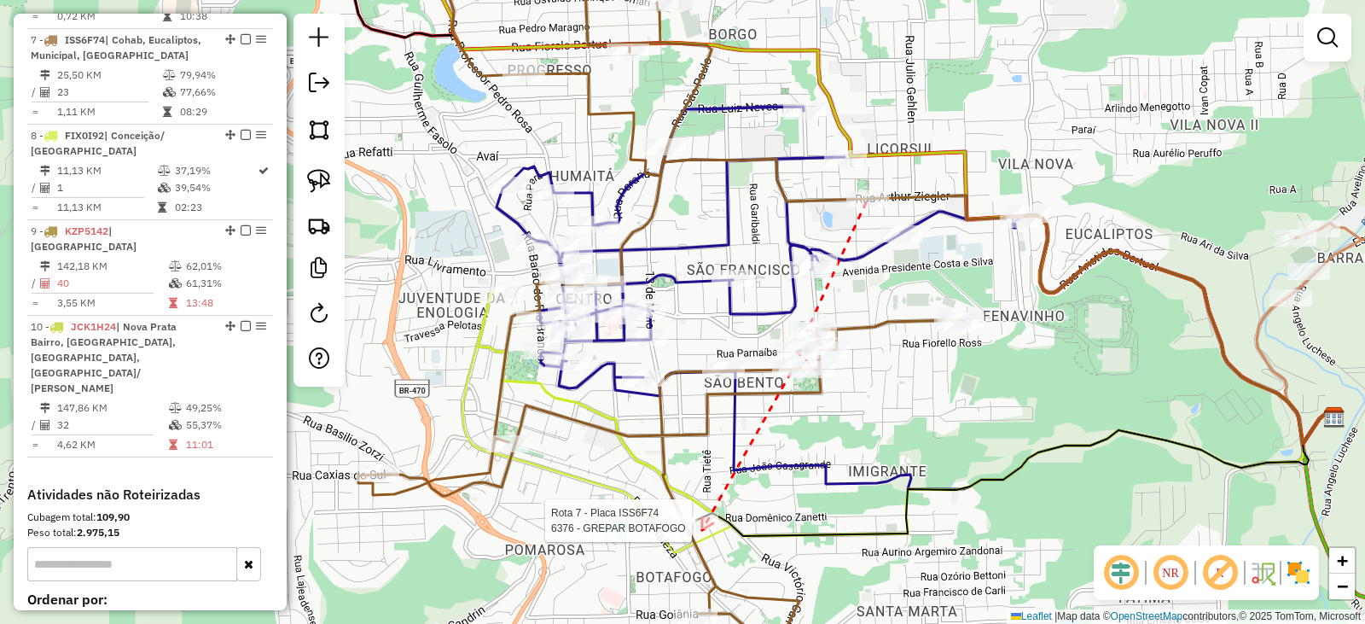
click at [702, 529] on div at bounding box center [697, 520] width 43 height 17
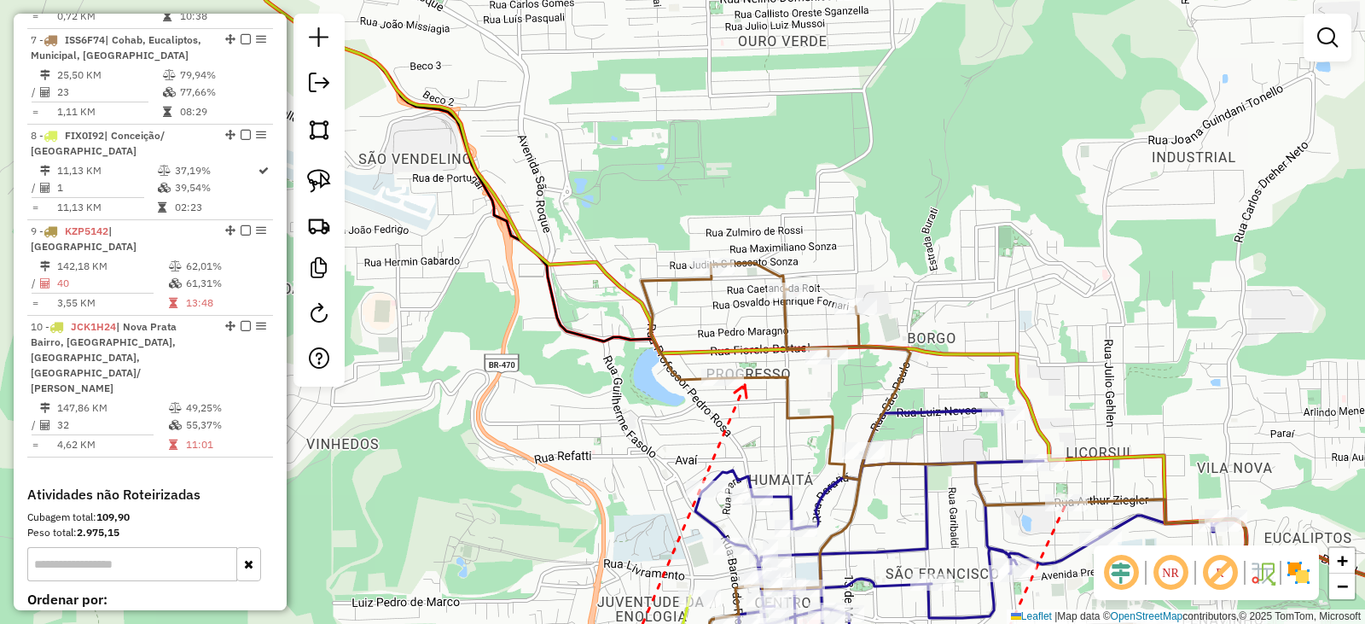
click at [745, 385] on icon at bounding box center [741, 391] width 12 height 13
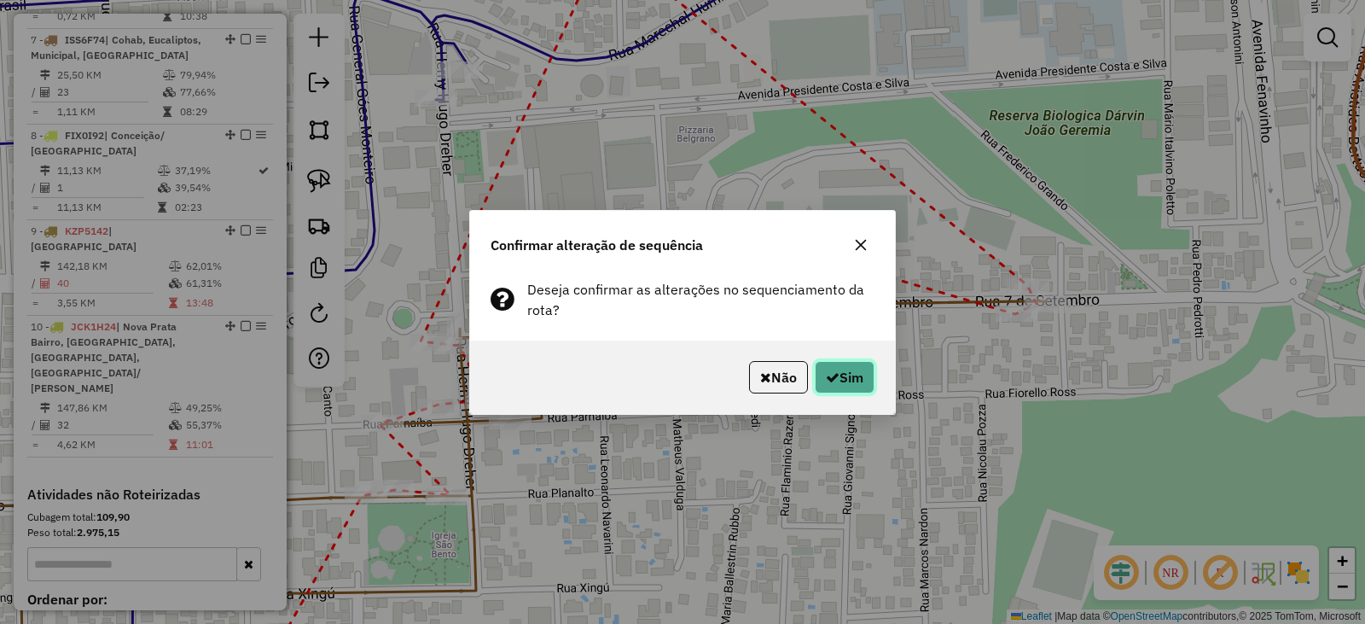
click at [855, 386] on button "Sim" at bounding box center [845, 377] width 60 height 32
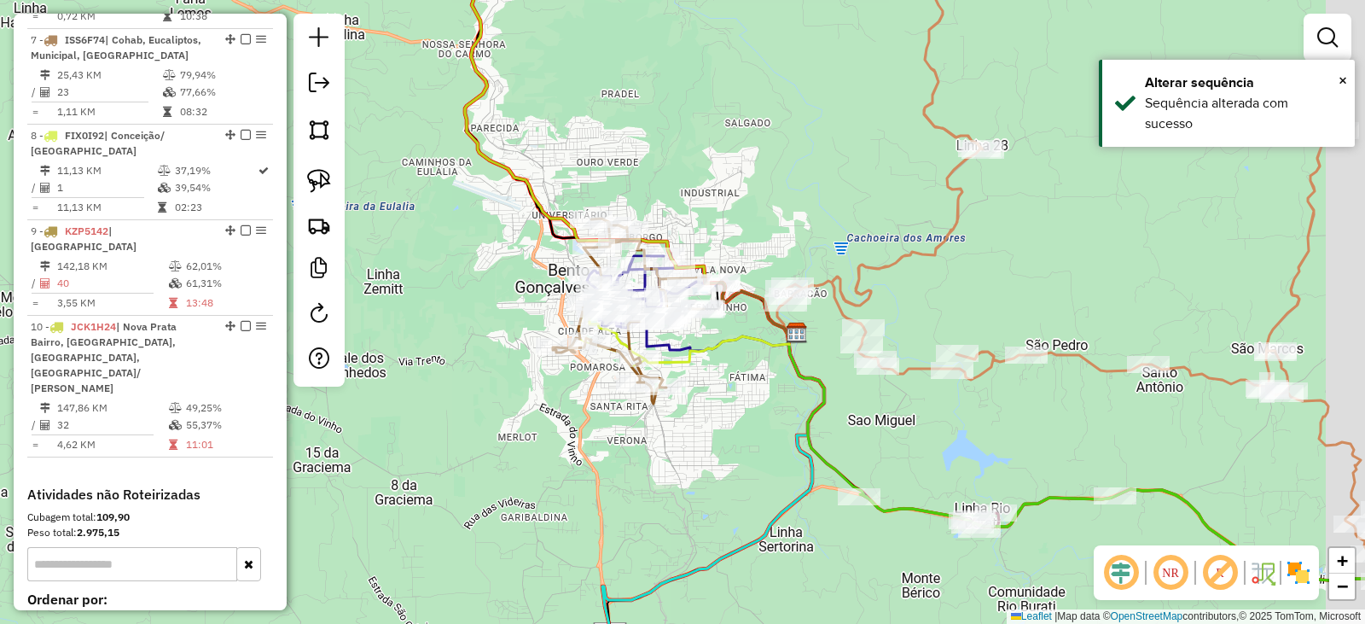
drag, startPoint x: 741, startPoint y: 348, endPoint x: 704, endPoint y: 352, distance: 36.9
click at [704, 351] on icon at bounding box center [688, 332] width 213 height 61
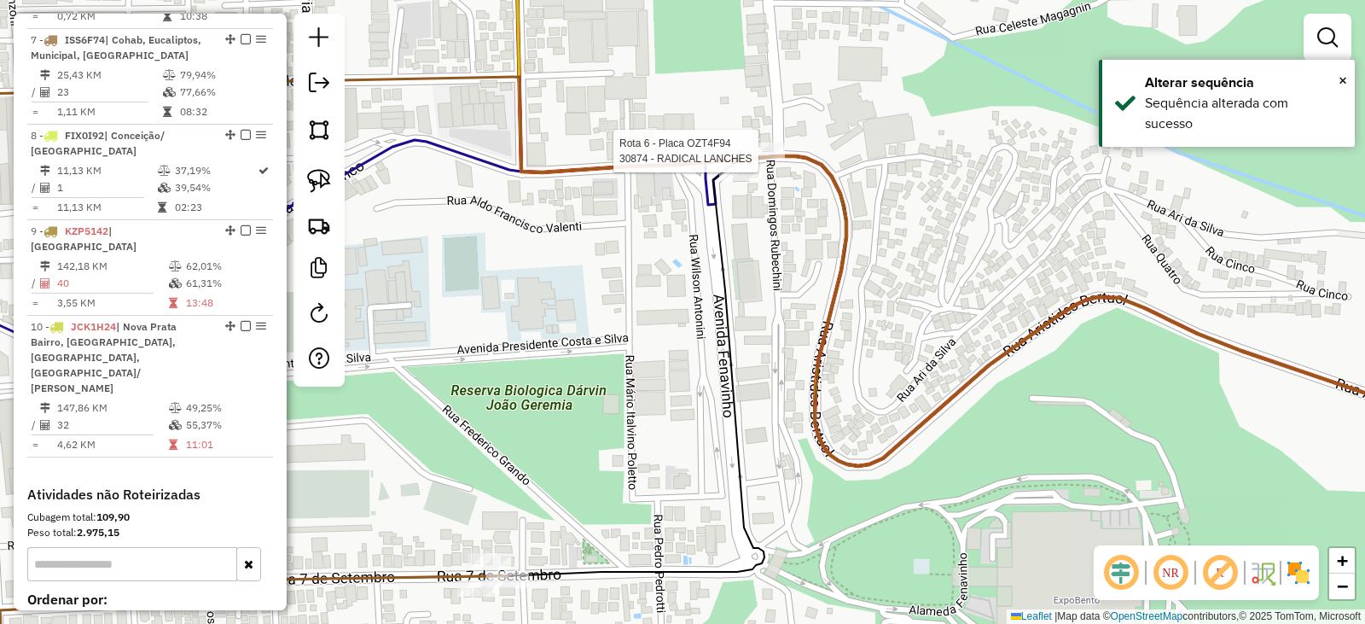
select select "*********"
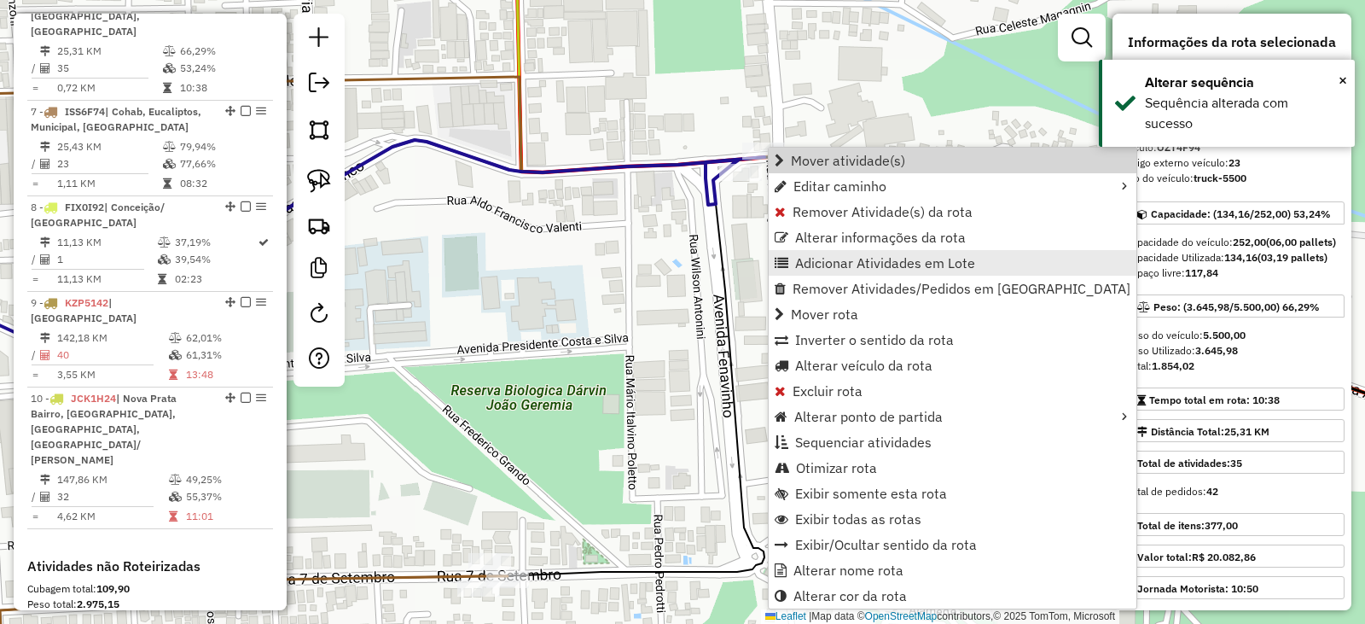
scroll to position [1175, 0]
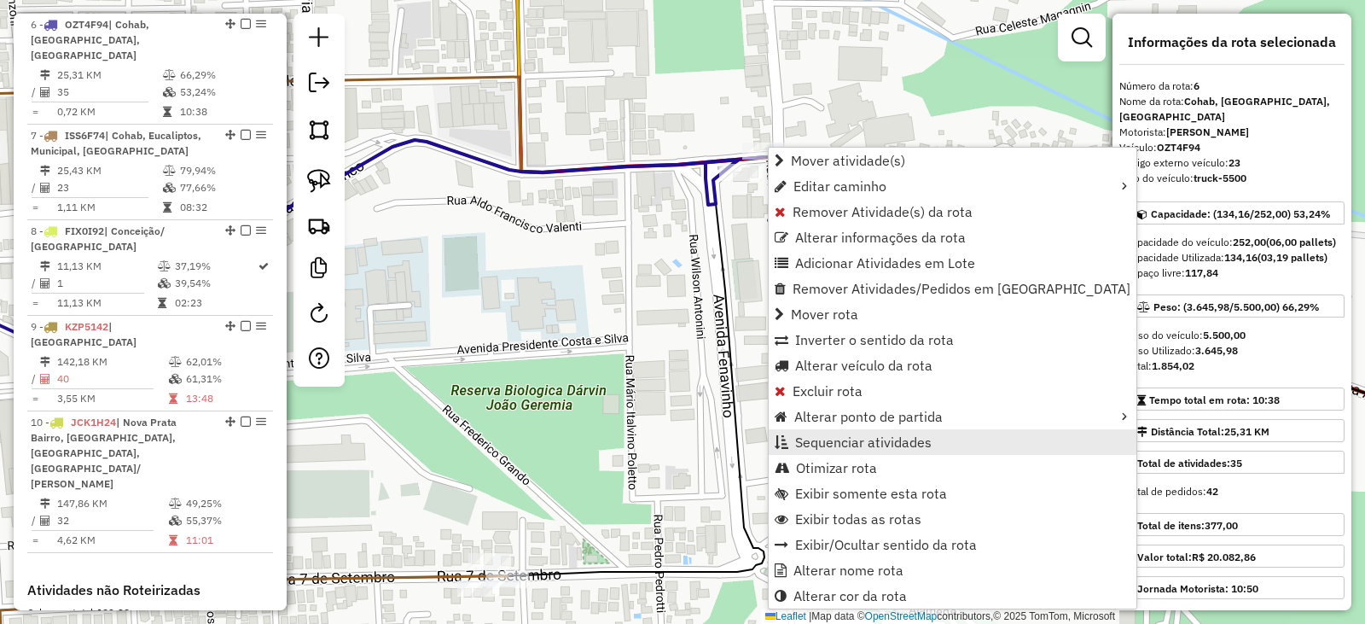
click at [841, 444] on span "Sequenciar atividades" at bounding box center [863, 442] width 137 height 14
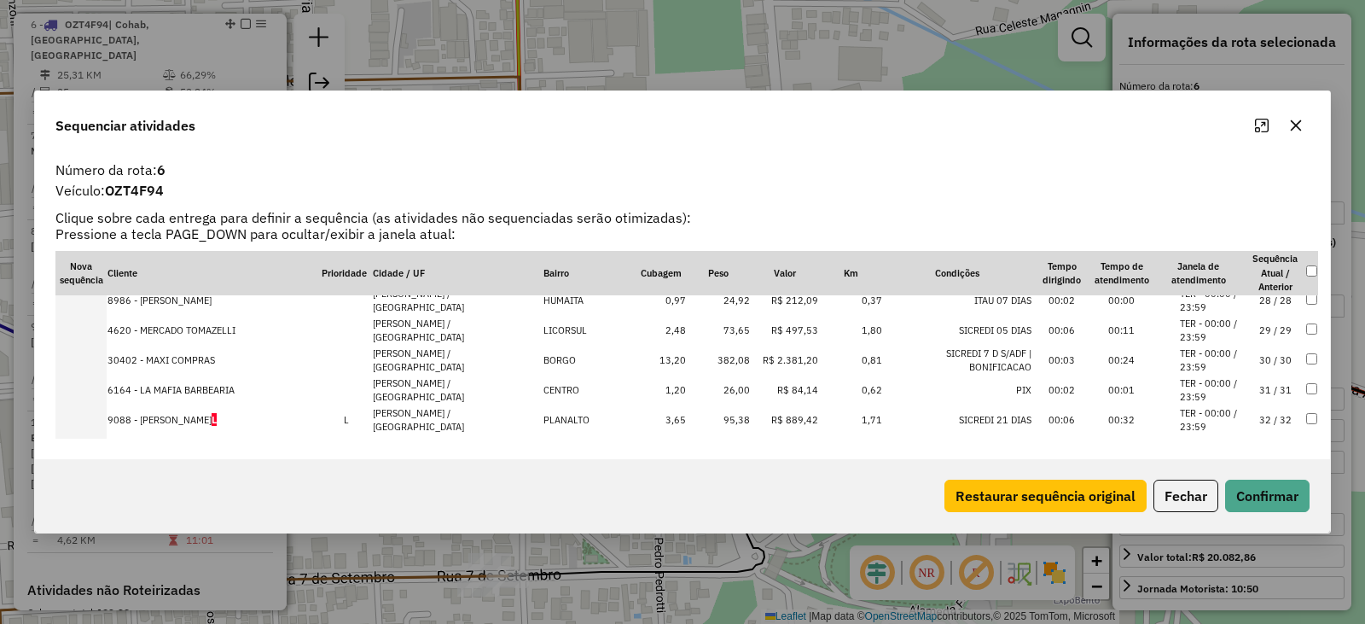
scroll to position [917, 0]
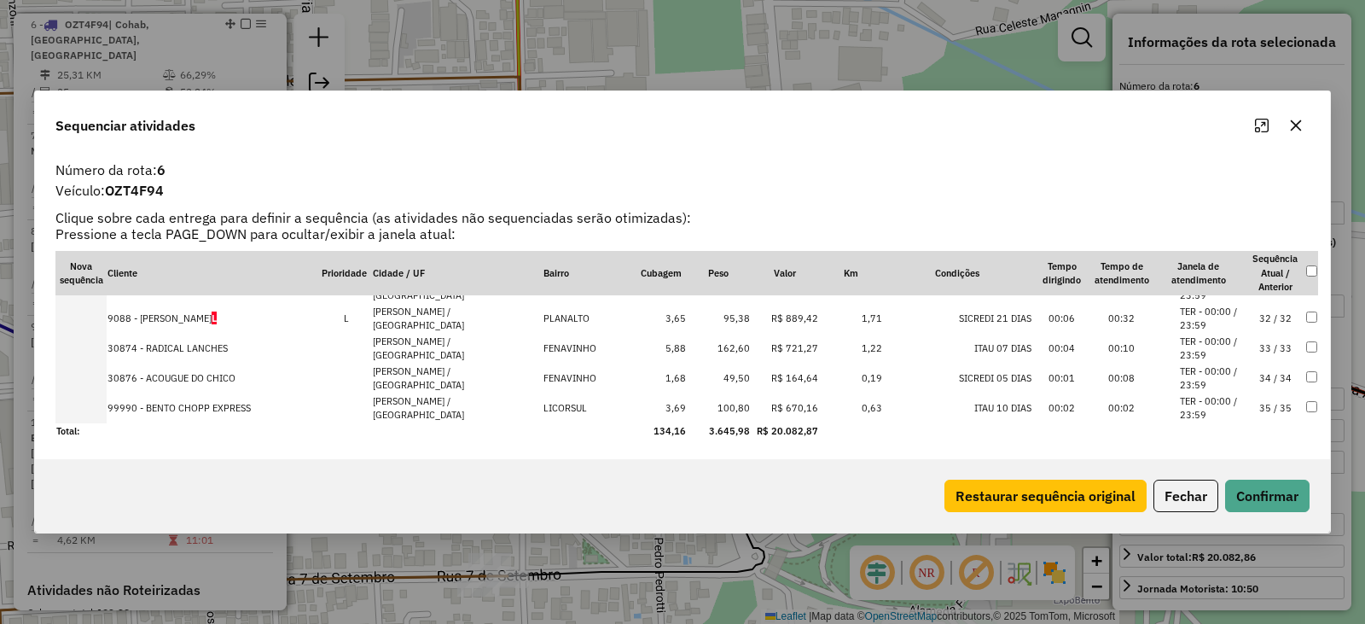
click at [178, 349] on td "30874 - RADICAL LANCHES" at bounding box center [214, 349] width 214 height 30
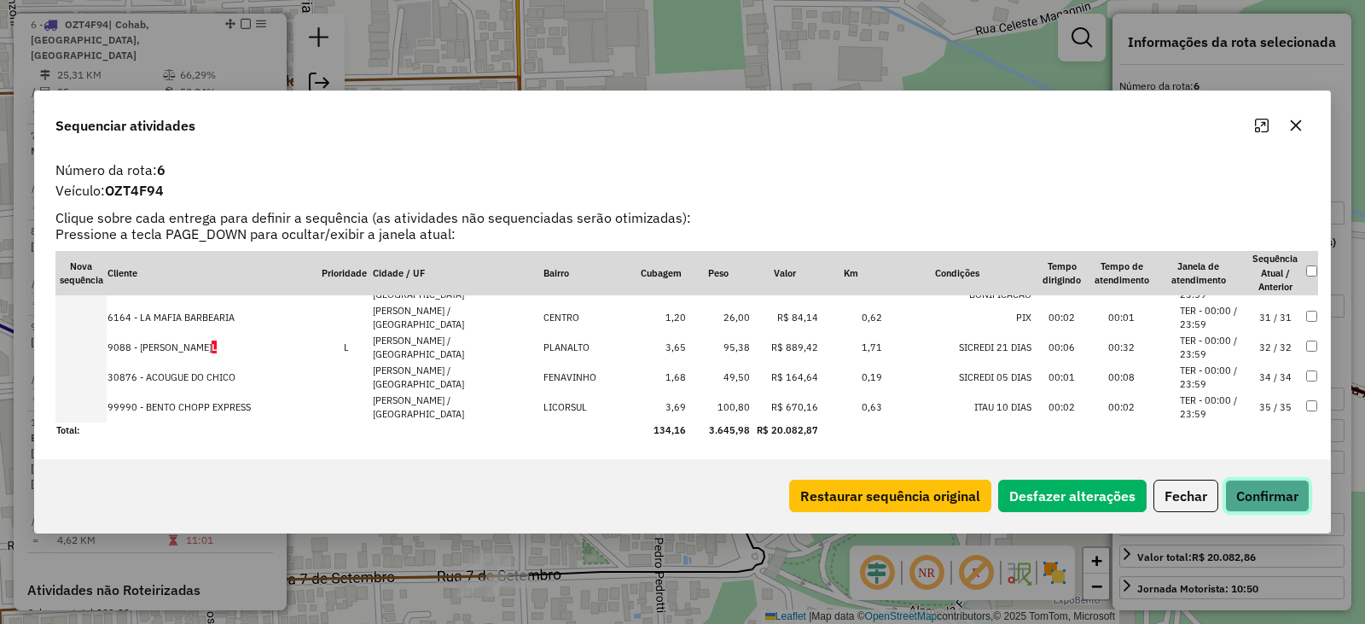
click at [1277, 488] on button "Confirmar" at bounding box center [1268, 496] width 84 height 32
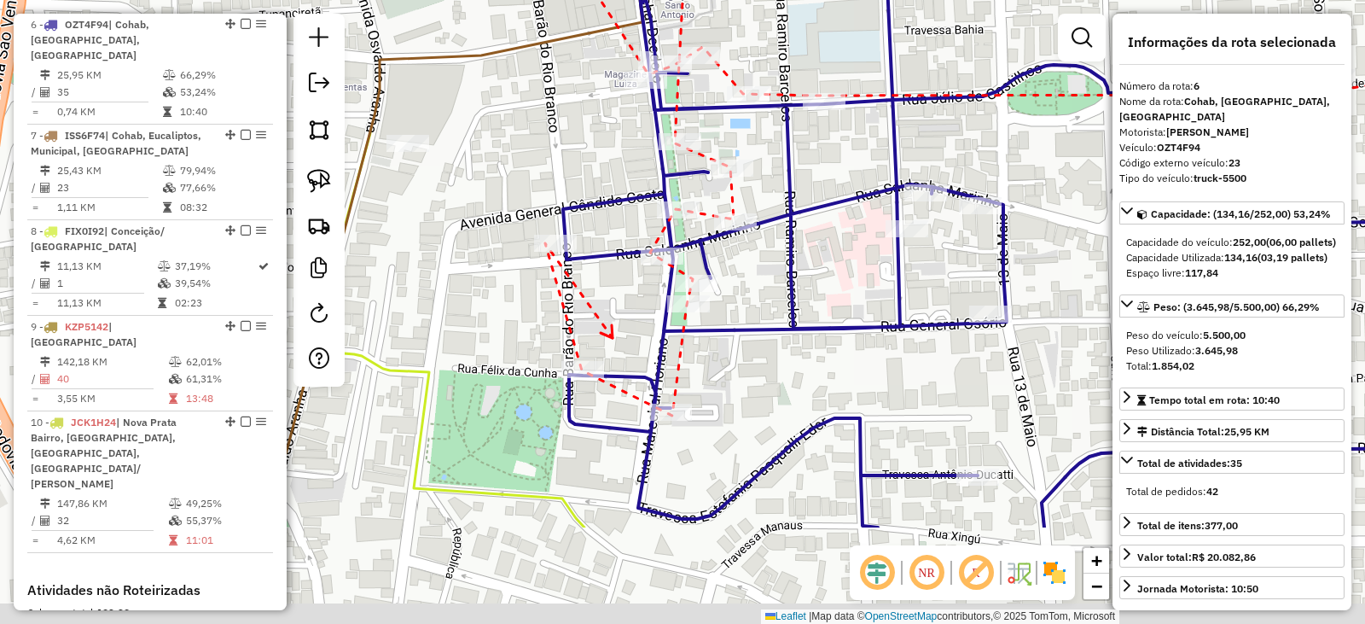
drag, startPoint x: 757, startPoint y: 265, endPoint x: 609, endPoint y: 313, distance: 155.4
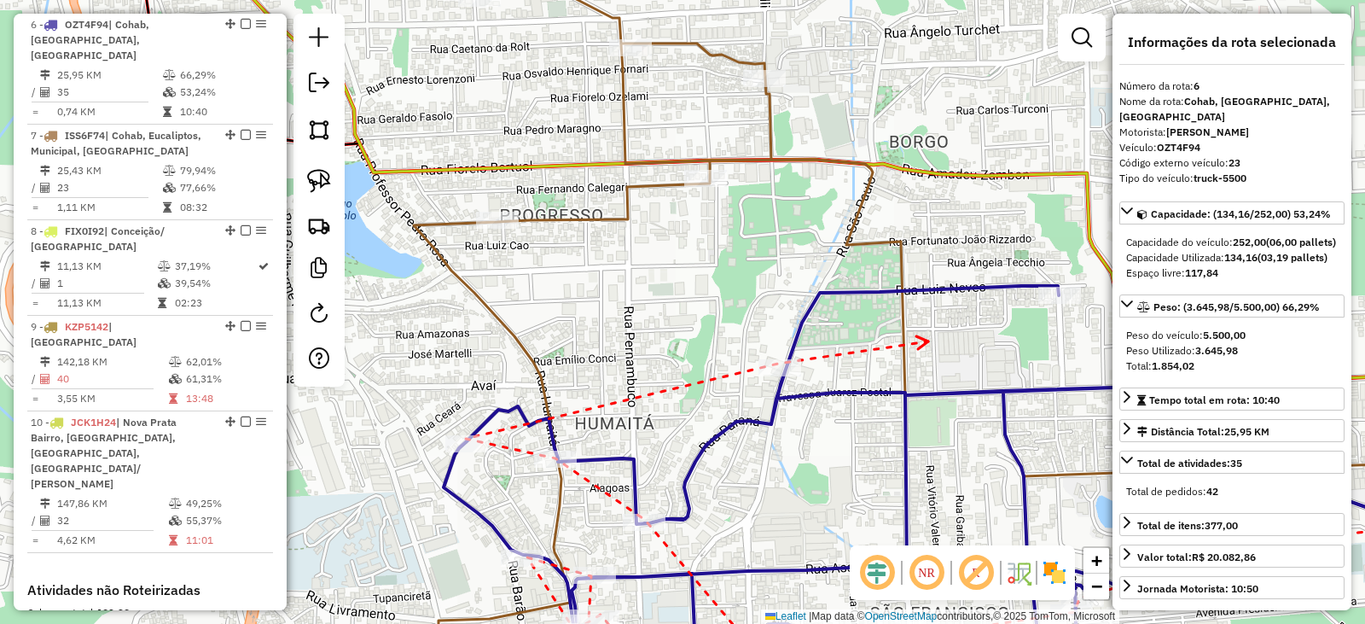
drag, startPoint x: 623, startPoint y: 247, endPoint x: 912, endPoint y: 297, distance: 293.7
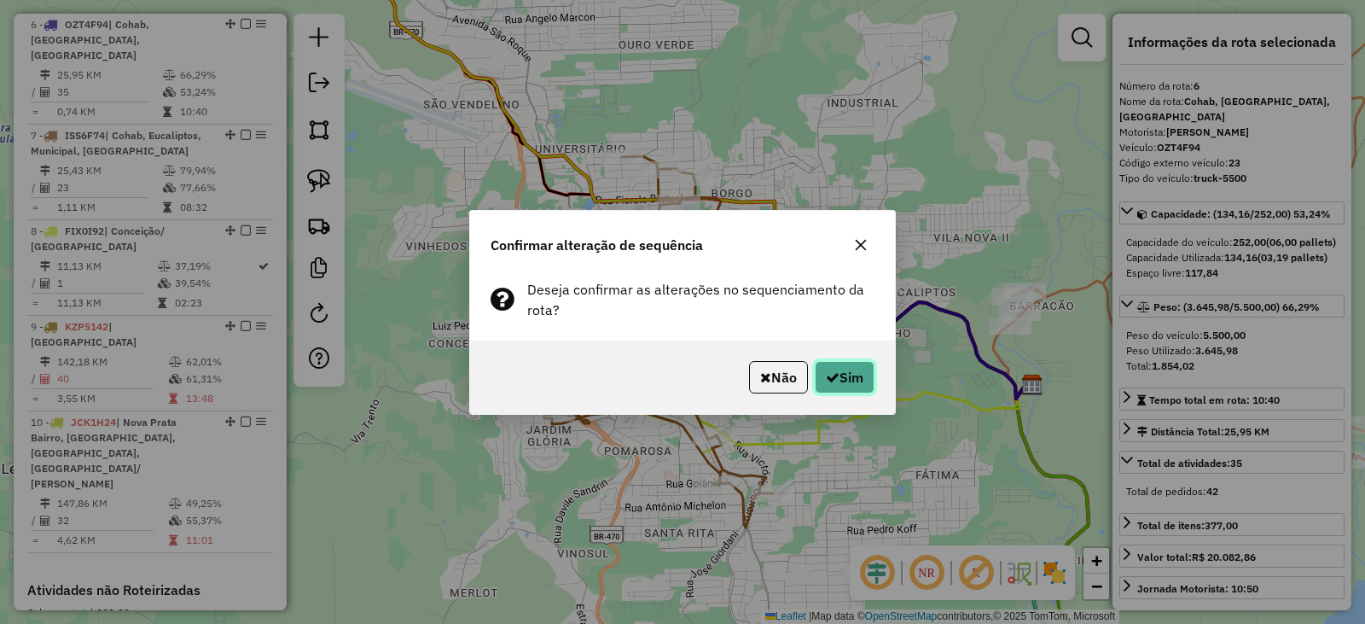
click at [841, 377] on button "Sim" at bounding box center [845, 377] width 60 height 32
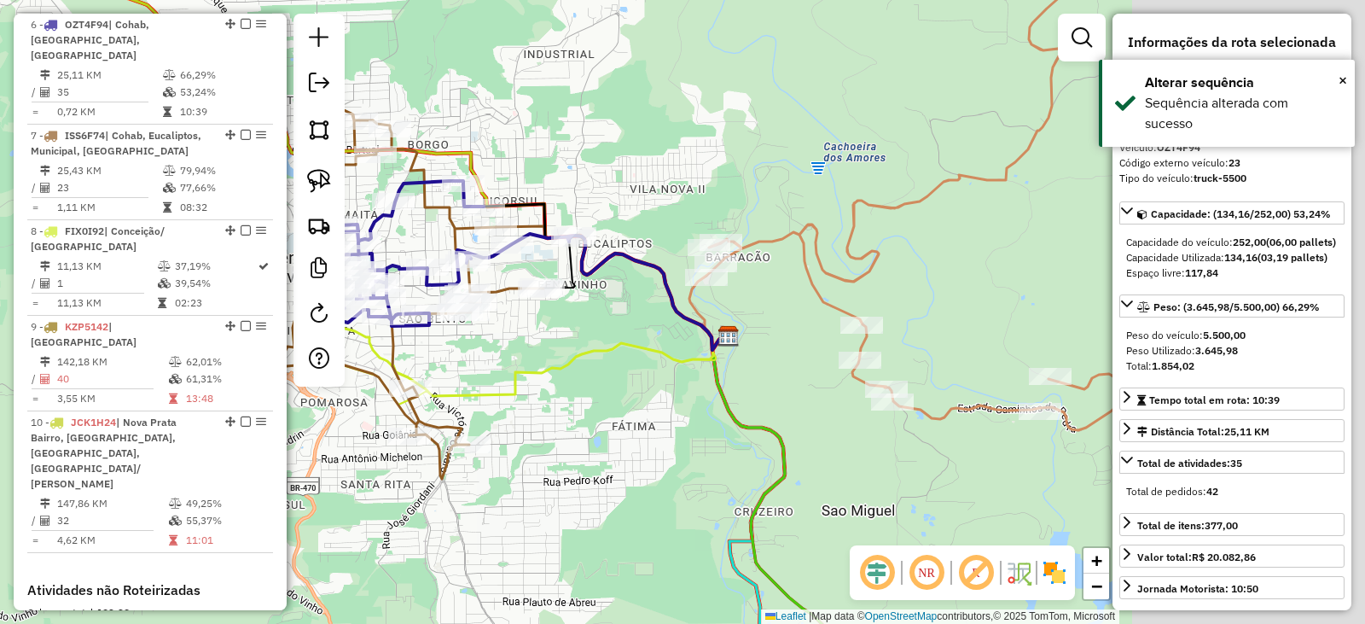
drag, startPoint x: 952, startPoint y: 375, endPoint x: 660, endPoint y: 341, distance: 293.8
click at [660, 339] on div "Janela de atendimento Grade de atendimento Capacidade Transportadoras Veículos …" at bounding box center [682, 312] width 1365 height 624
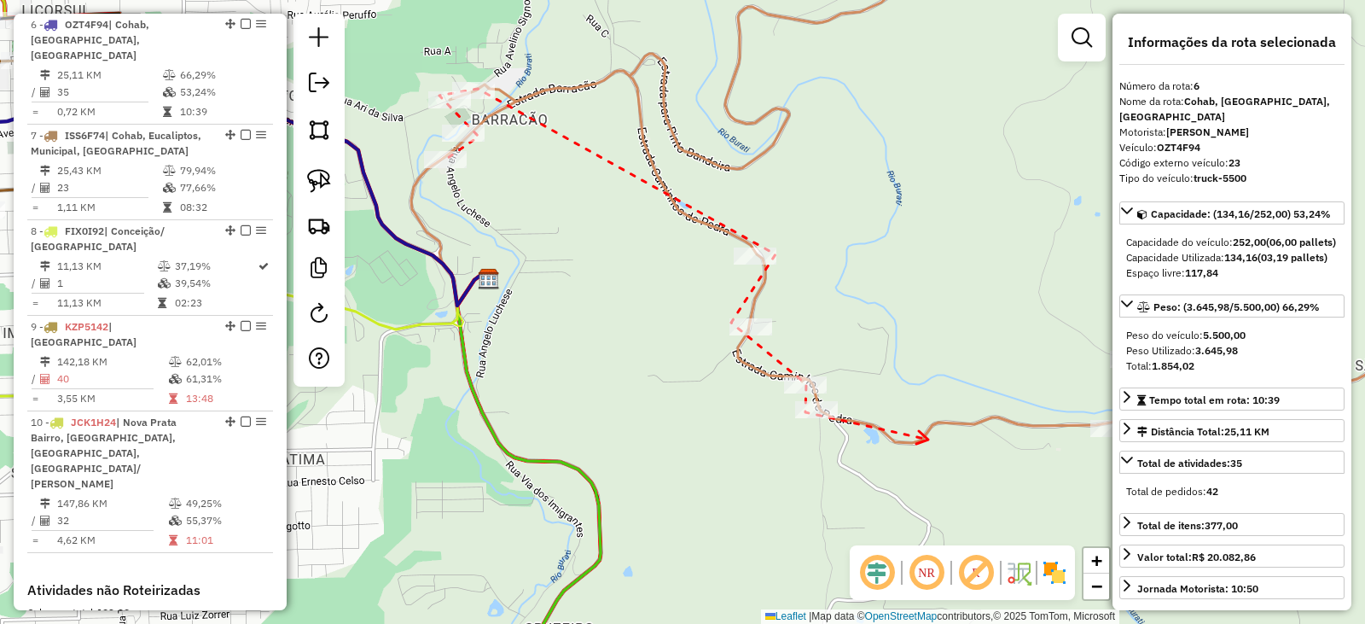
drag, startPoint x: 929, startPoint y: 440, endPoint x: 562, endPoint y: 376, distance: 372.5
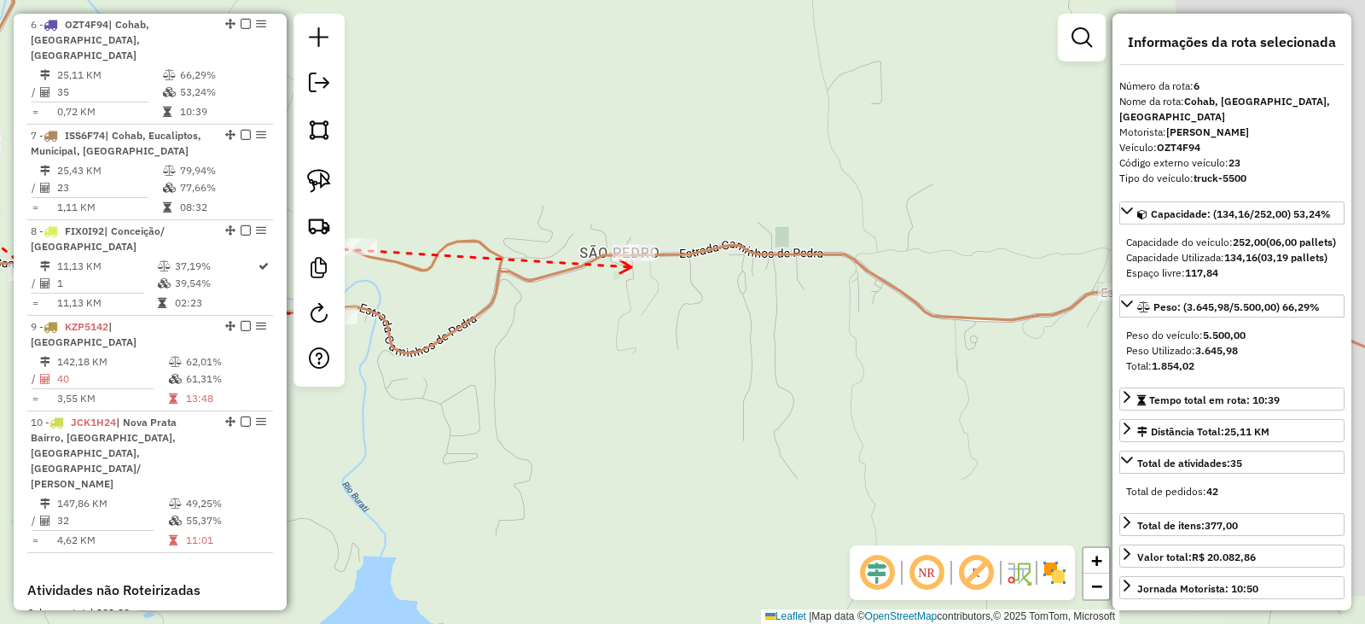
click at [629, 261] on div at bounding box center [634, 252] width 43 height 17
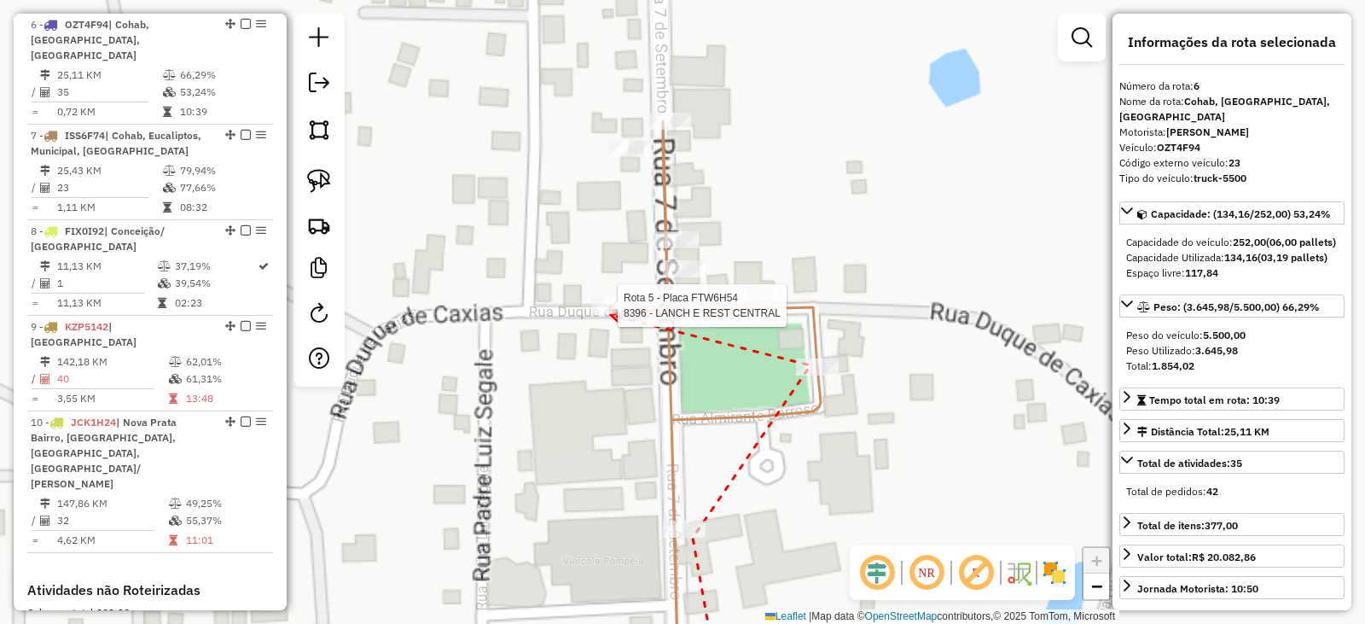
click at [611, 314] on div at bounding box center [612, 305] width 43 height 17
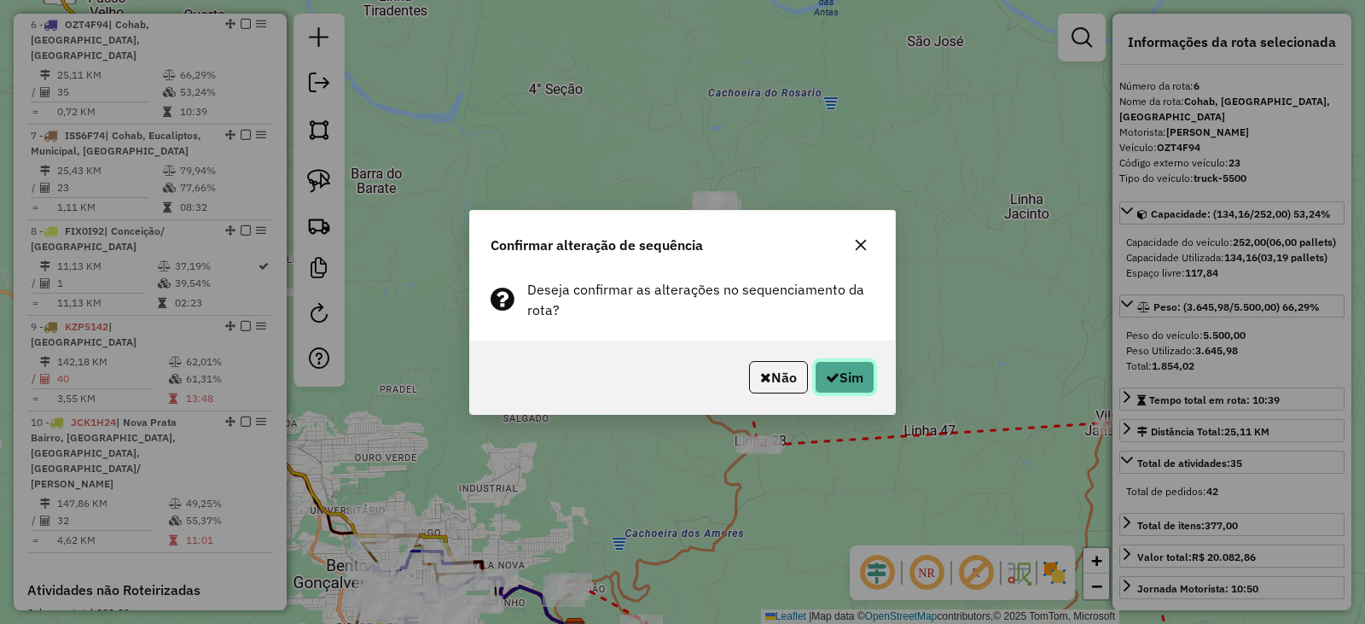
click at [866, 387] on button "Sim" at bounding box center [845, 377] width 60 height 32
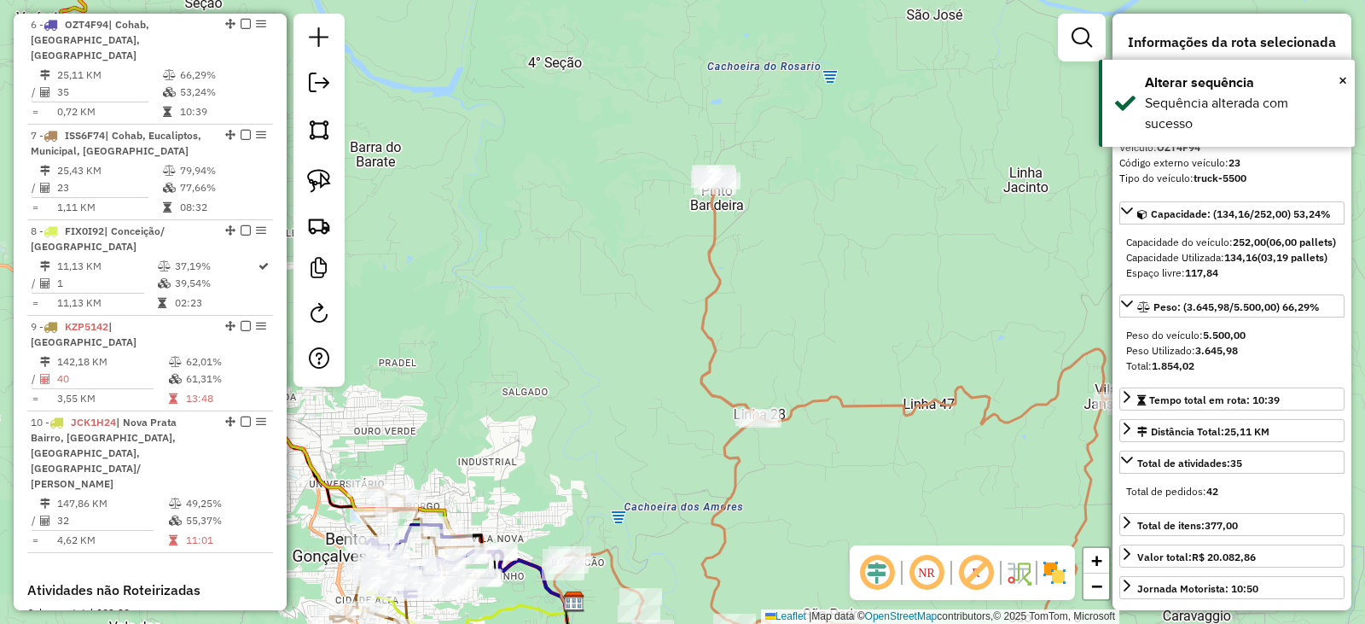
drag, startPoint x: 981, startPoint y: 485, endPoint x: 746, endPoint y: 220, distance: 353.7
click at [752, 219] on div "Janela de atendimento Grade de atendimento Capacidade Transportadoras Veículos …" at bounding box center [682, 312] width 1365 height 624
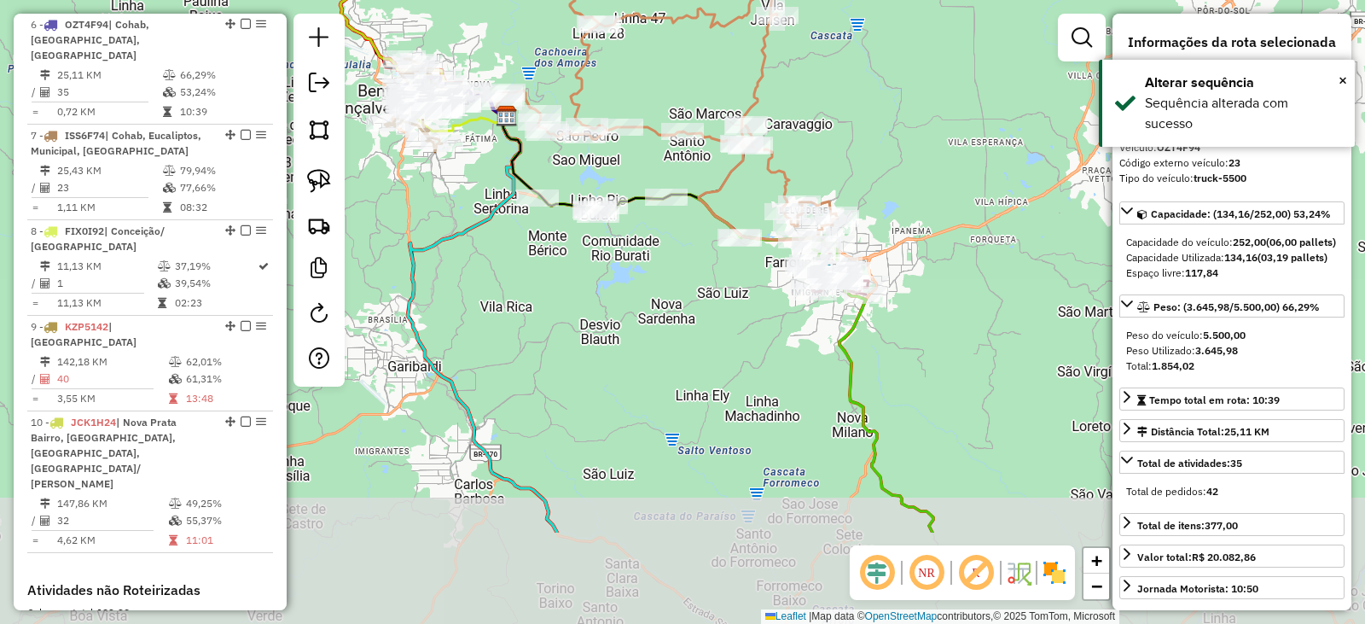
drag, startPoint x: 904, startPoint y: 307, endPoint x: 893, endPoint y: 180, distance: 127.6
click at [897, 148] on div "Janela de atendimento Grade de atendimento Capacidade Transportadoras Veículos …" at bounding box center [682, 312] width 1365 height 624
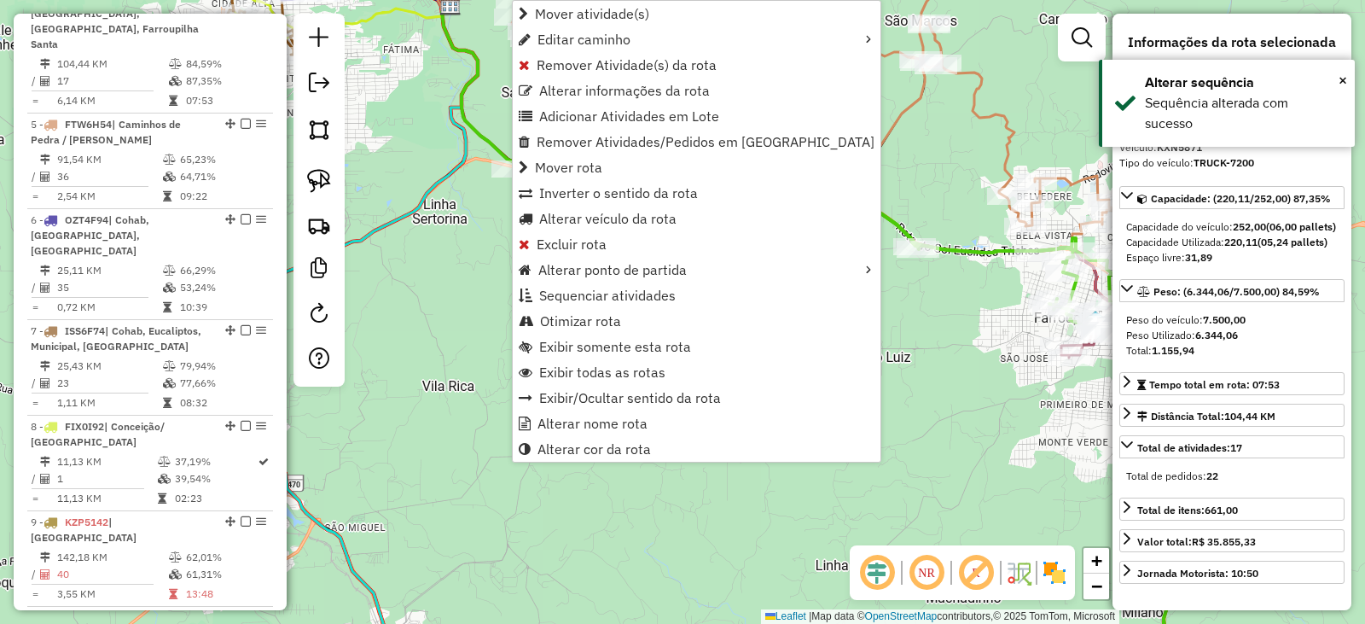
scroll to position [969, 0]
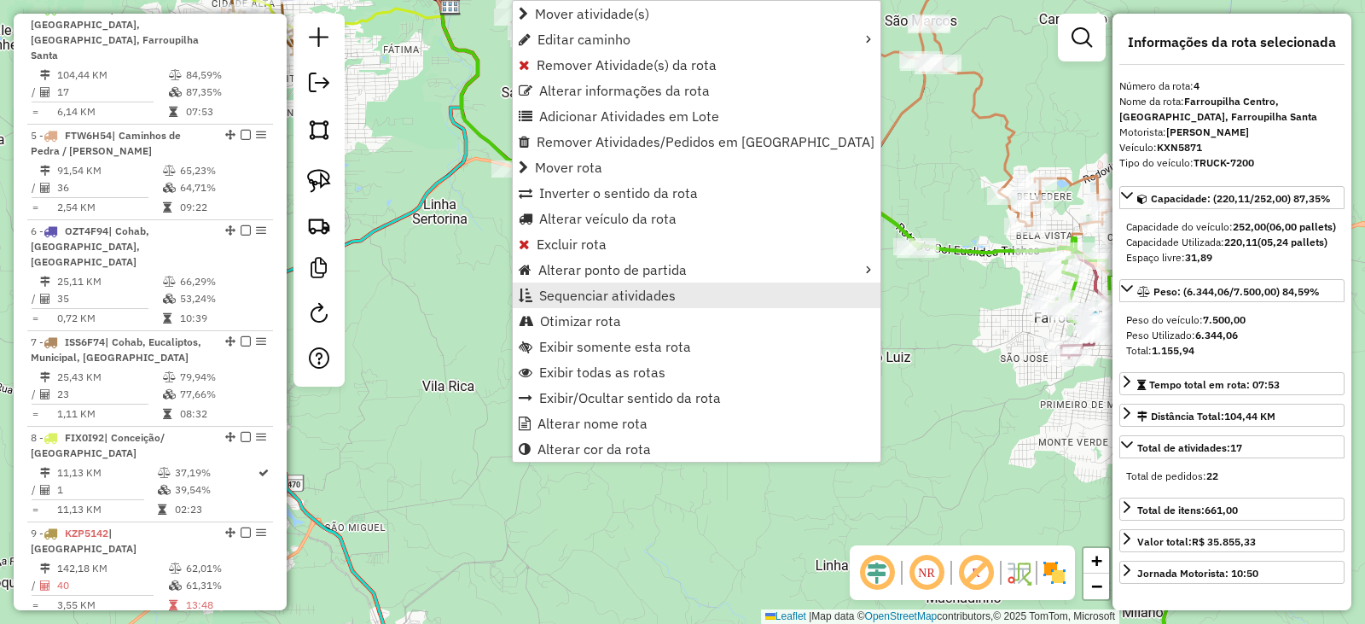
click at [574, 294] on span "Sequenciar atividades" at bounding box center [607, 295] width 137 height 14
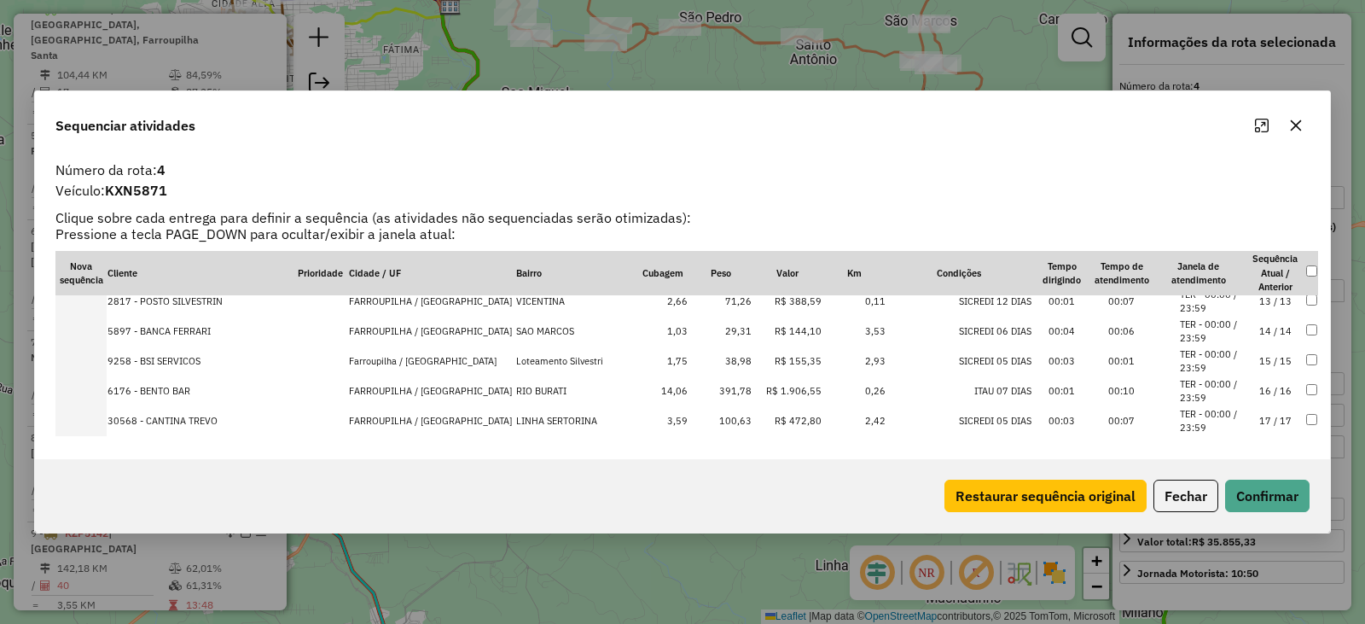
scroll to position [380, 0]
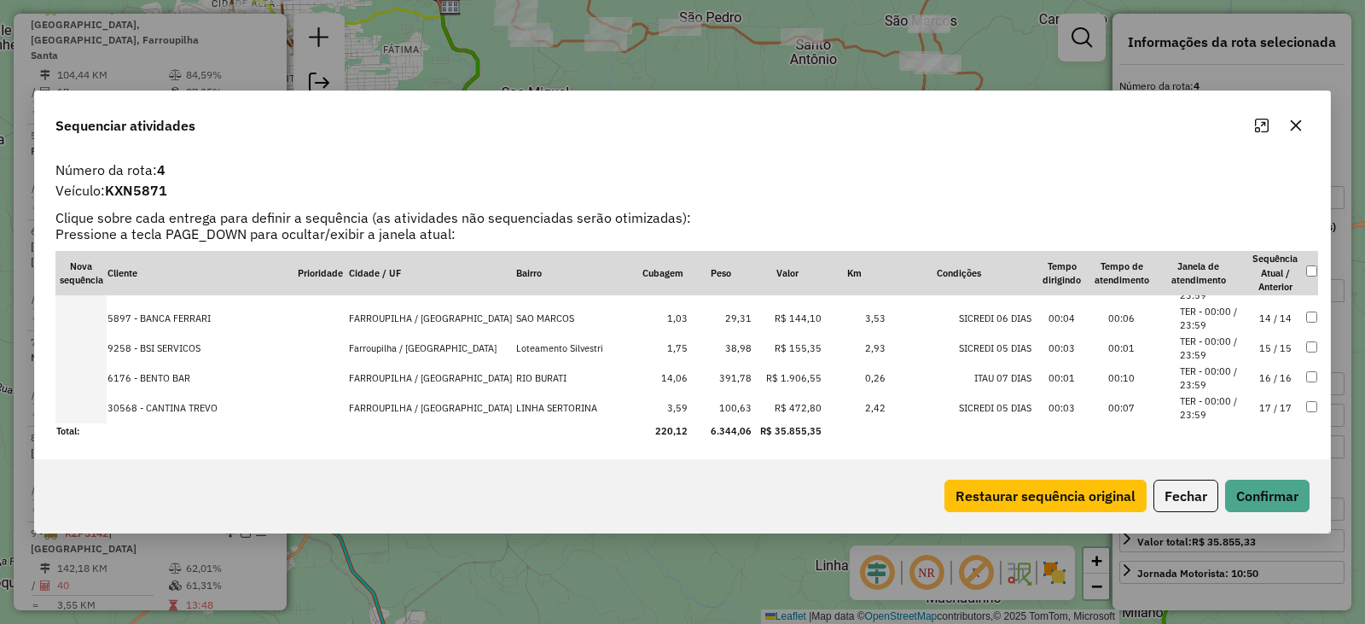
click at [387, 406] on td "FARROUPILHA / RS" at bounding box center [431, 408] width 167 height 30
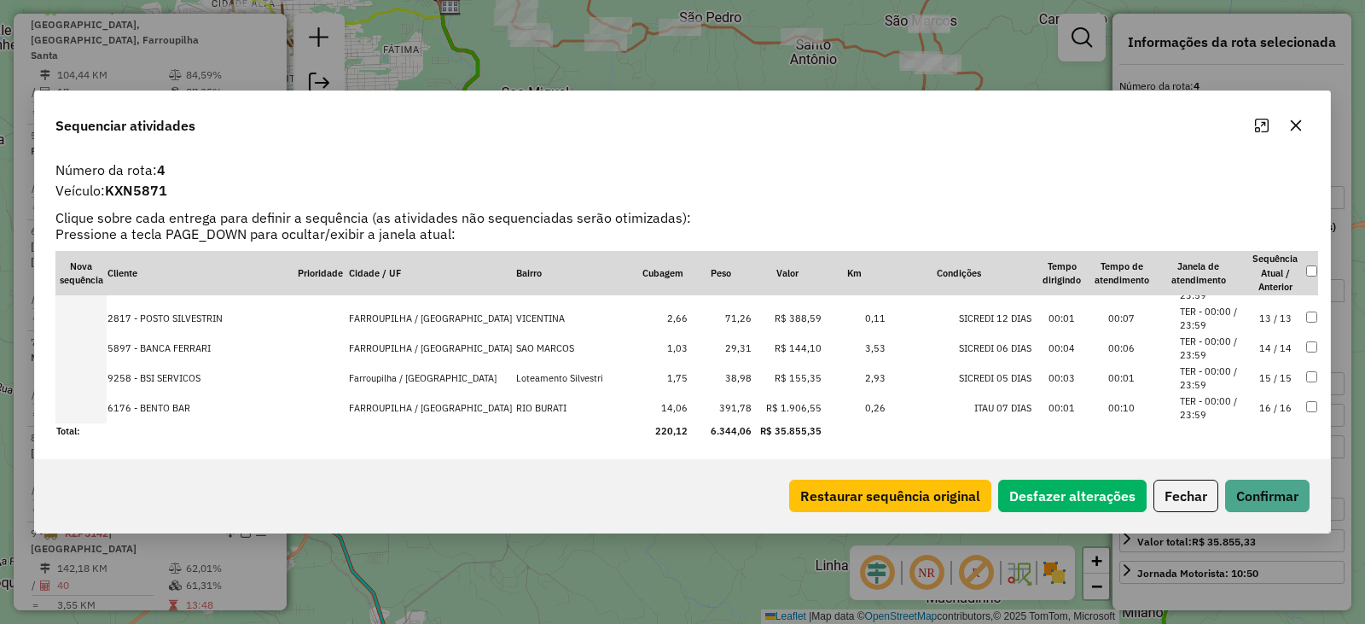
scroll to position [381, 0]
click at [1253, 492] on button "Confirmar" at bounding box center [1268, 496] width 84 height 32
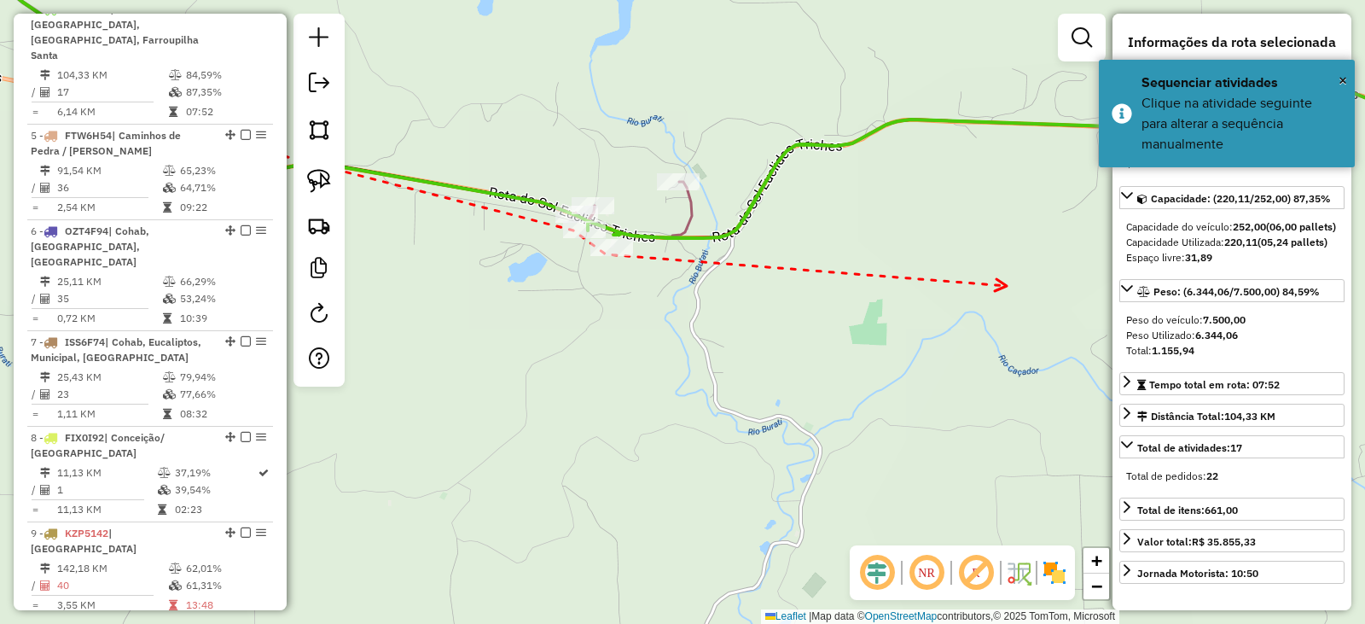
drag, startPoint x: 1007, startPoint y: 286, endPoint x: 611, endPoint y: 333, distance: 398.8
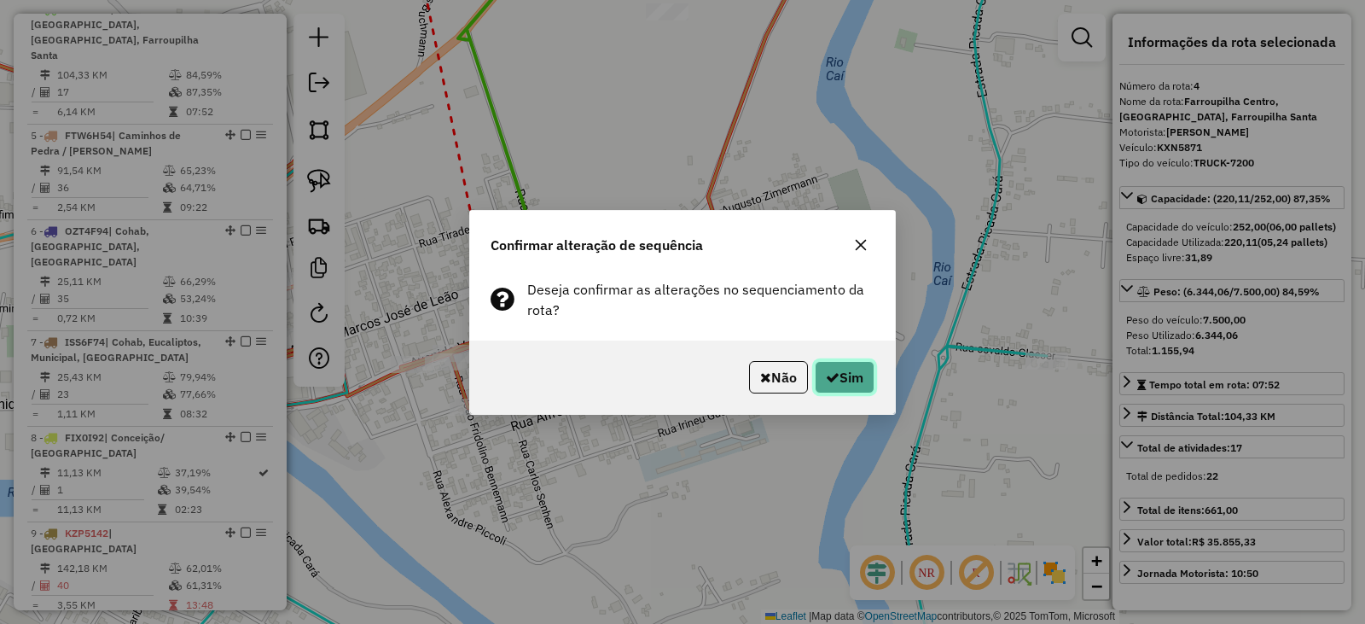
click at [841, 374] on button "Sim" at bounding box center [845, 377] width 60 height 32
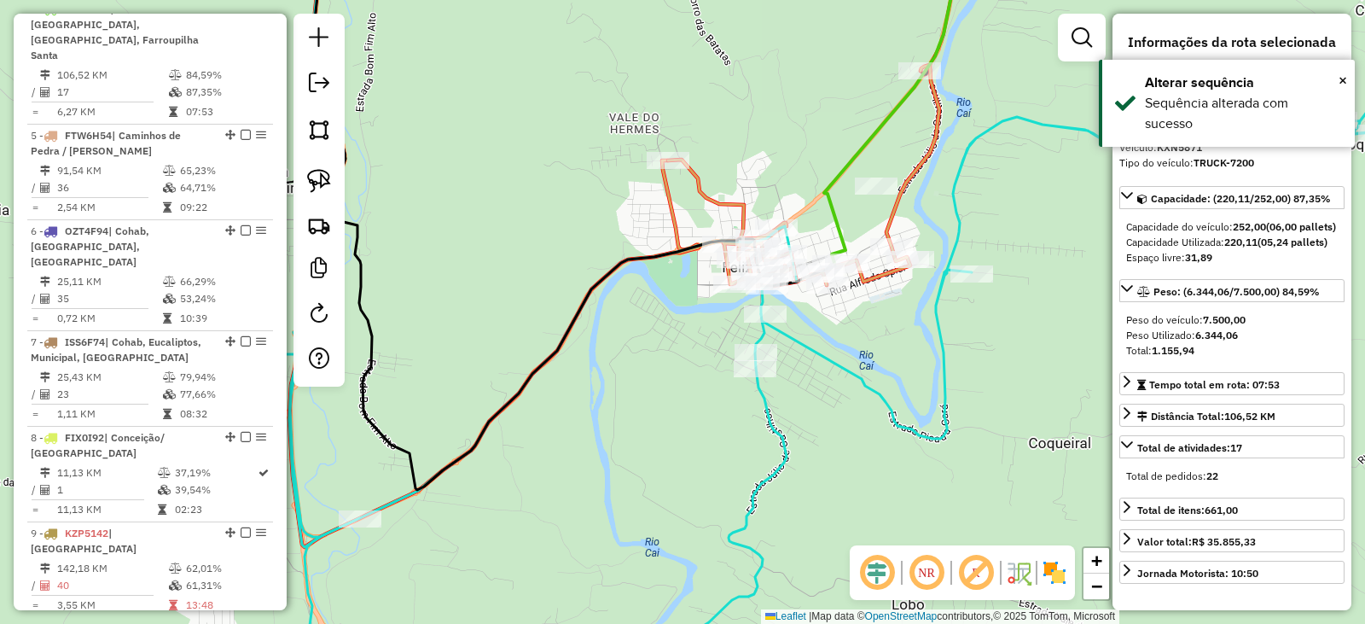
drag, startPoint x: 648, startPoint y: 252, endPoint x: 544, endPoint y: 306, distance: 116.8
click at [532, 323] on icon at bounding box center [573, 214] width 523 height 552
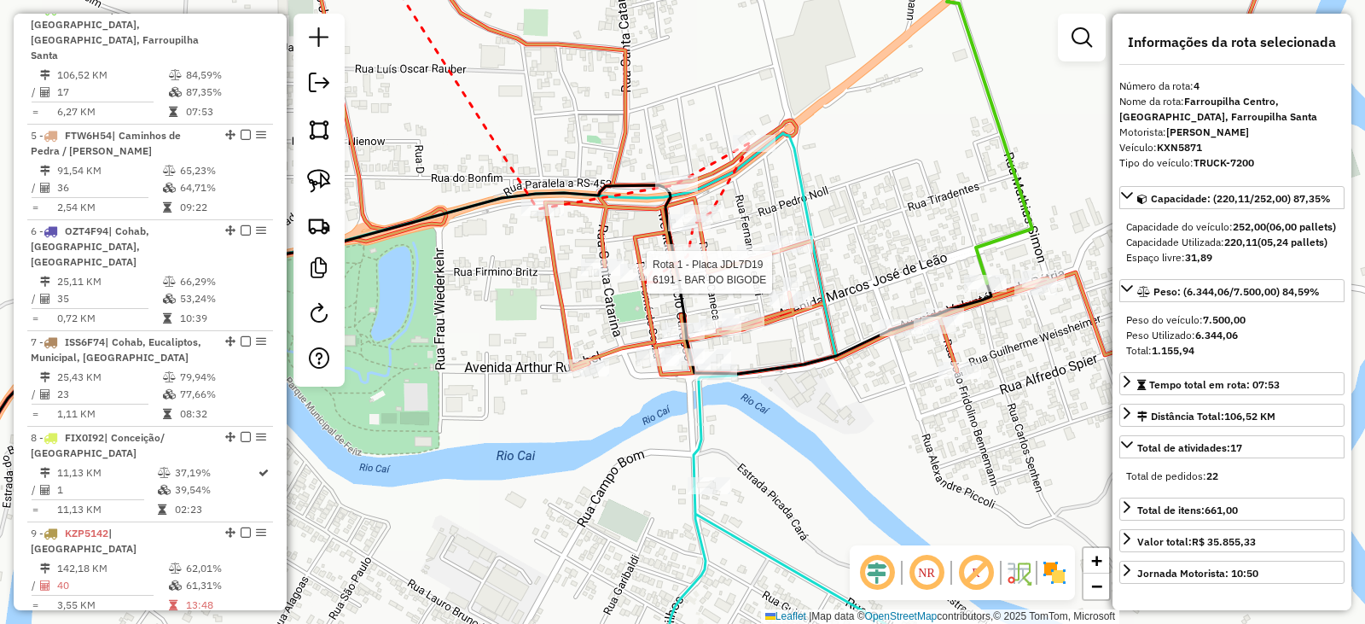
click at [642, 281] on div at bounding box center [641, 272] width 43 height 17
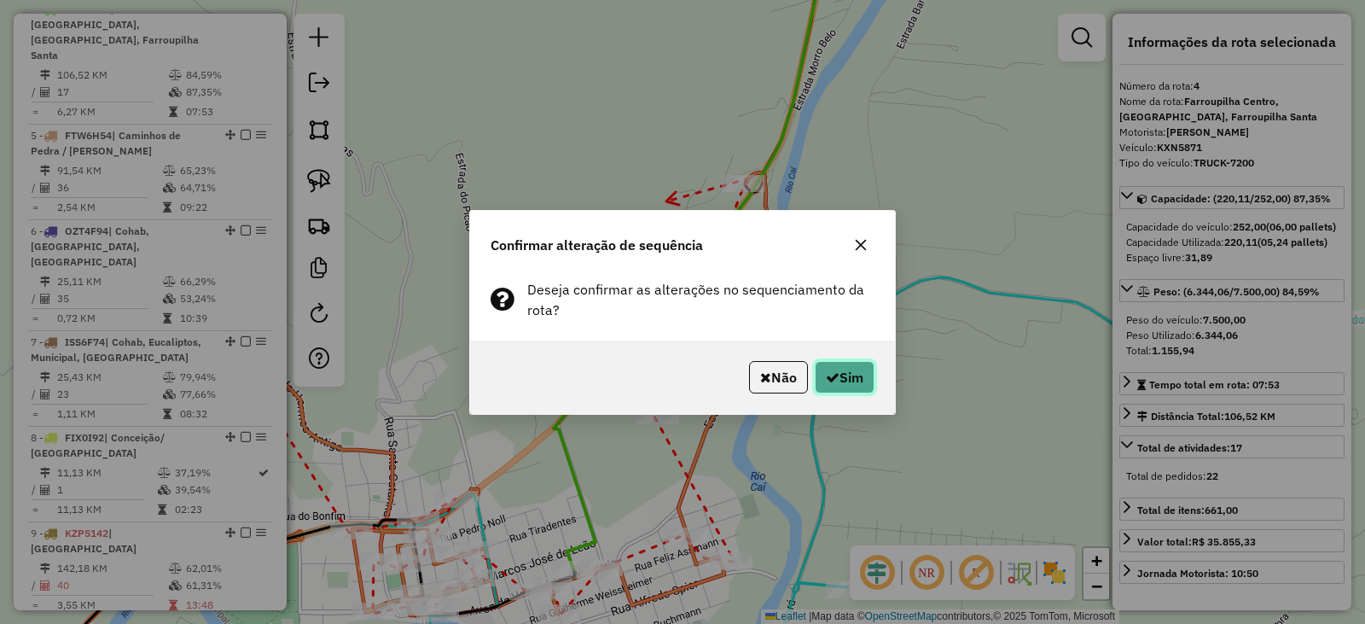
click at [838, 387] on button "Sim" at bounding box center [845, 377] width 60 height 32
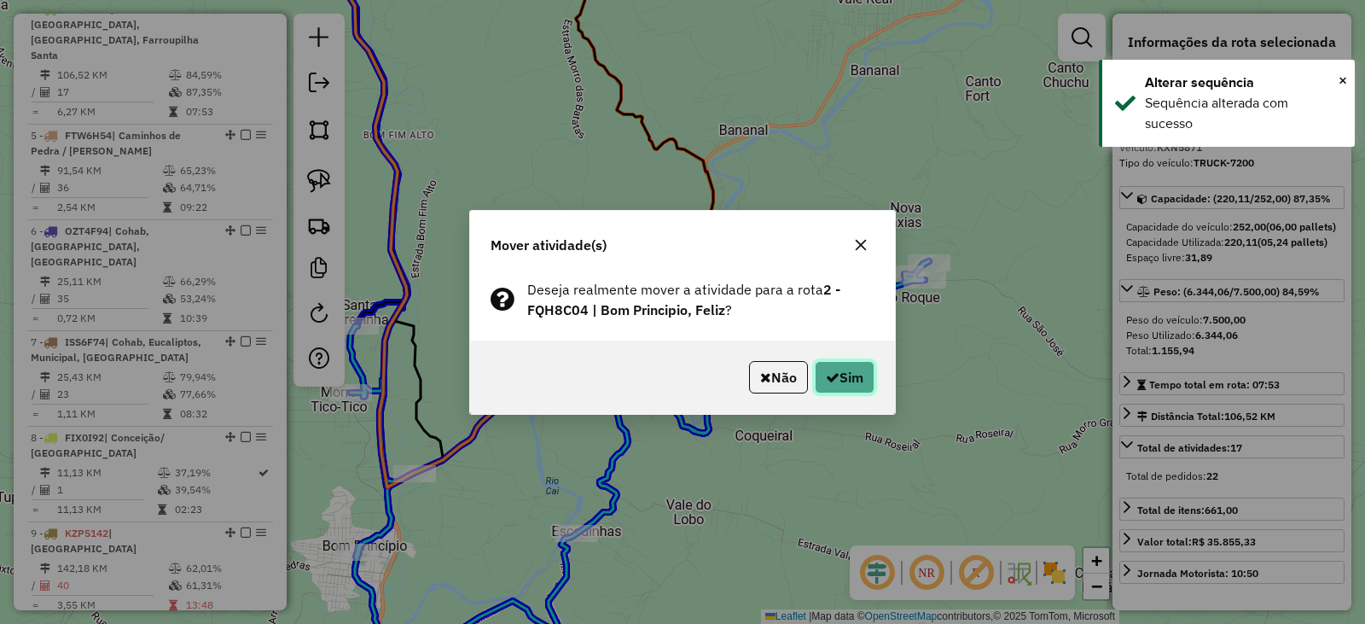
click at [844, 387] on button "Sim" at bounding box center [845, 377] width 60 height 32
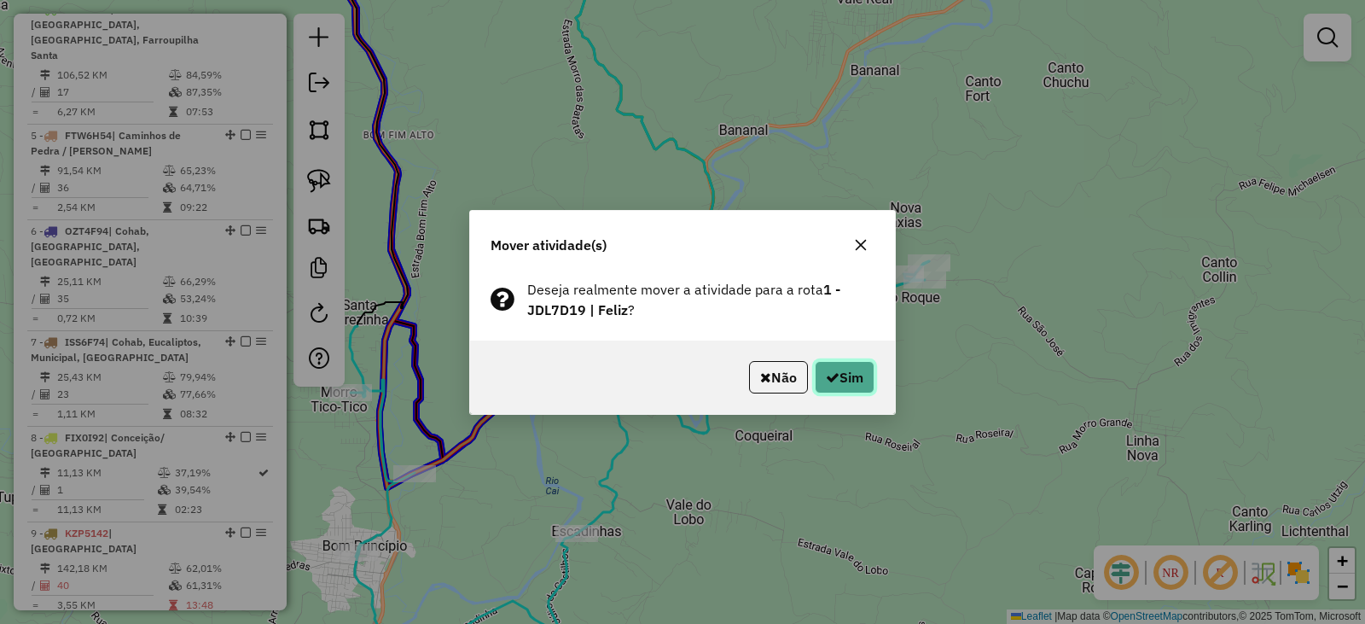
click at [851, 375] on button "Sim" at bounding box center [845, 377] width 60 height 32
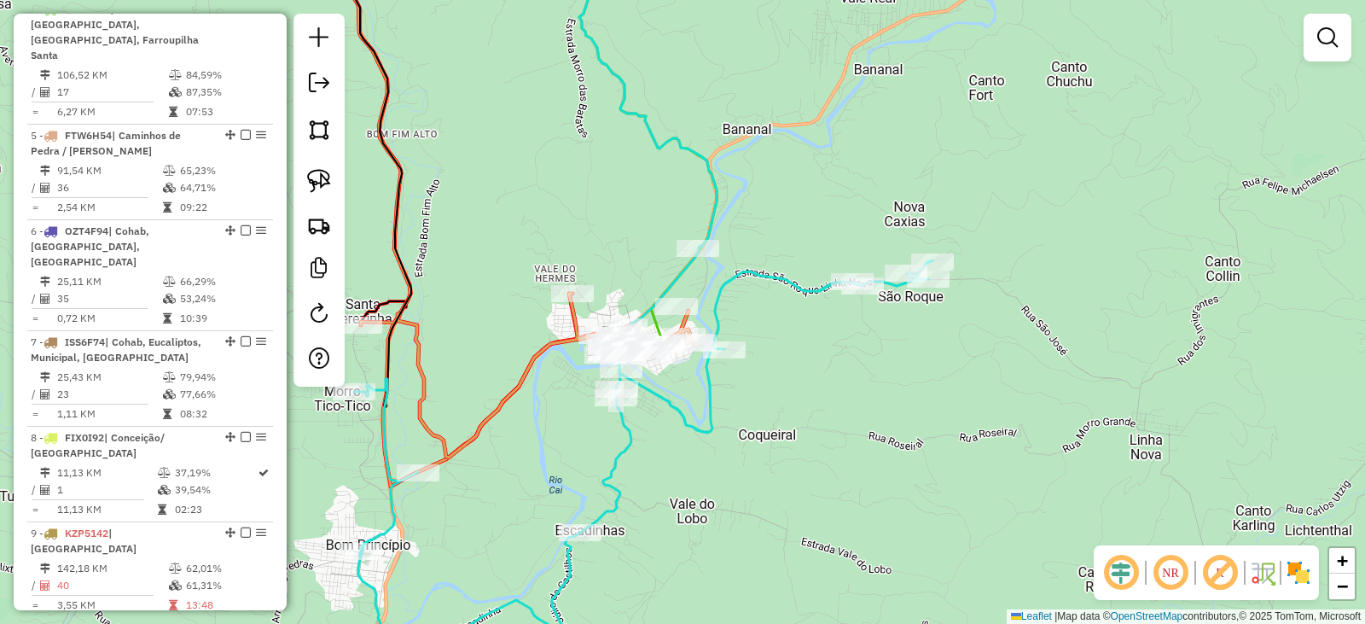
drag, startPoint x: 469, startPoint y: 303, endPoint x: 591, endPoint y: 283, distance: 123.6
click at [592, 283] on div "Janela de atendimento Grade de atendimento Capacidade Transportadoras Veículos …" at bounding box center [682, 312] width 1365 height 624
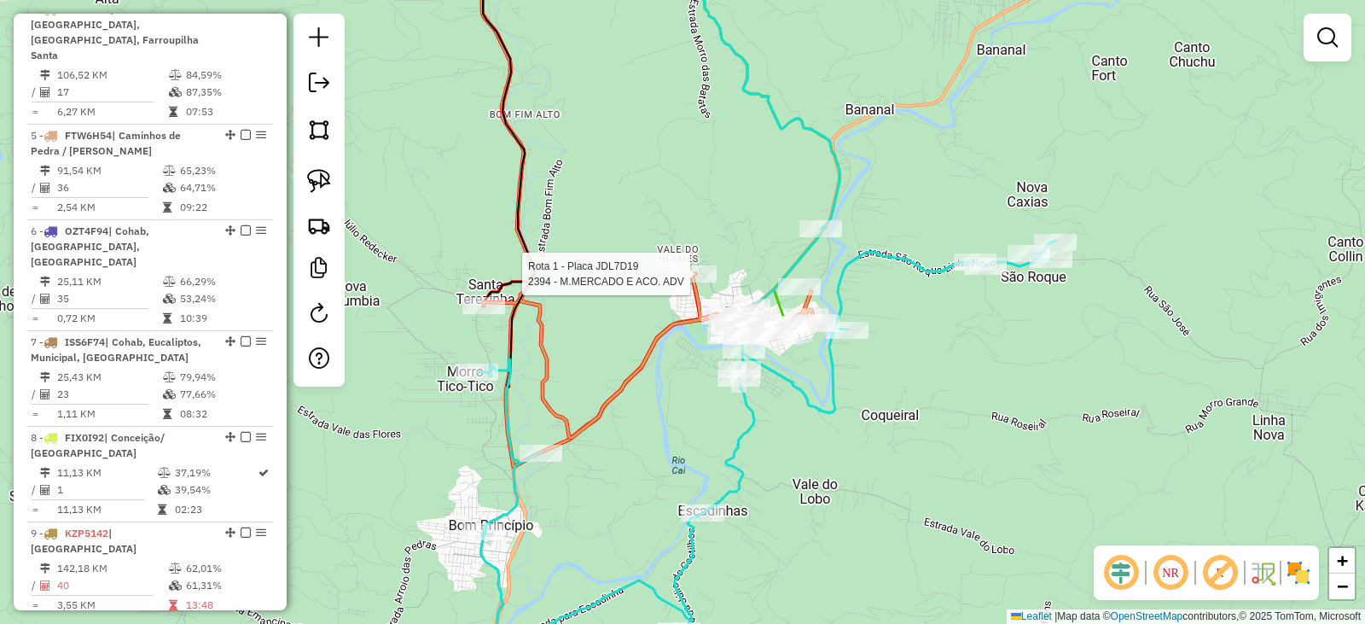
select select "*********"
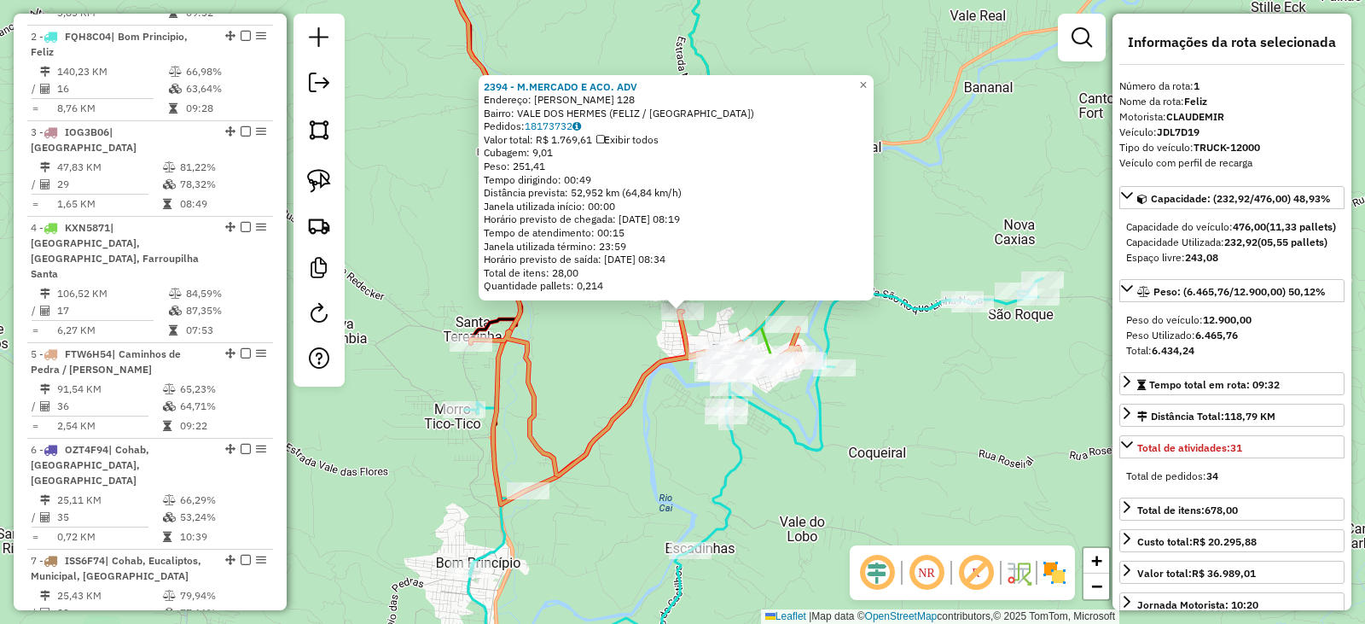
scroll to position [697, 0]
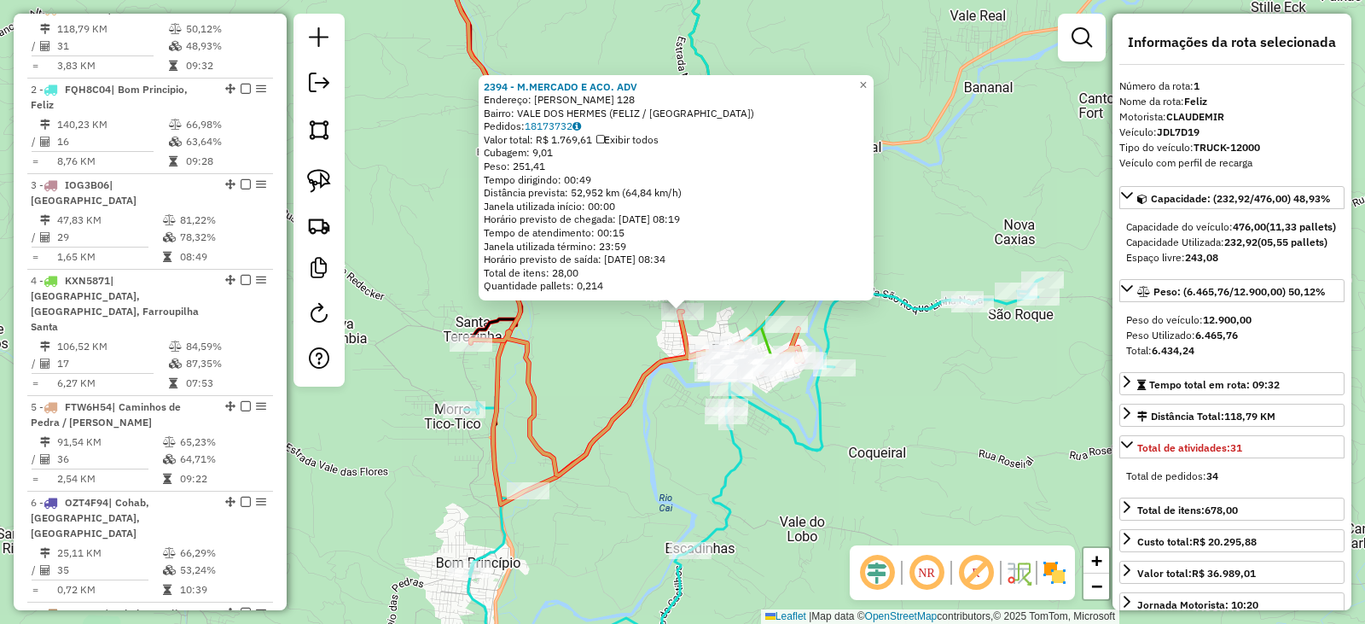
click at [857, 436] on div "2394 - M.MERCADO E ACO. ADV Endereço: ERMINDO MAYRER 128 Bairro: VALE DOS HERME…" at bounding box center [682, 312] width 1365 height 624
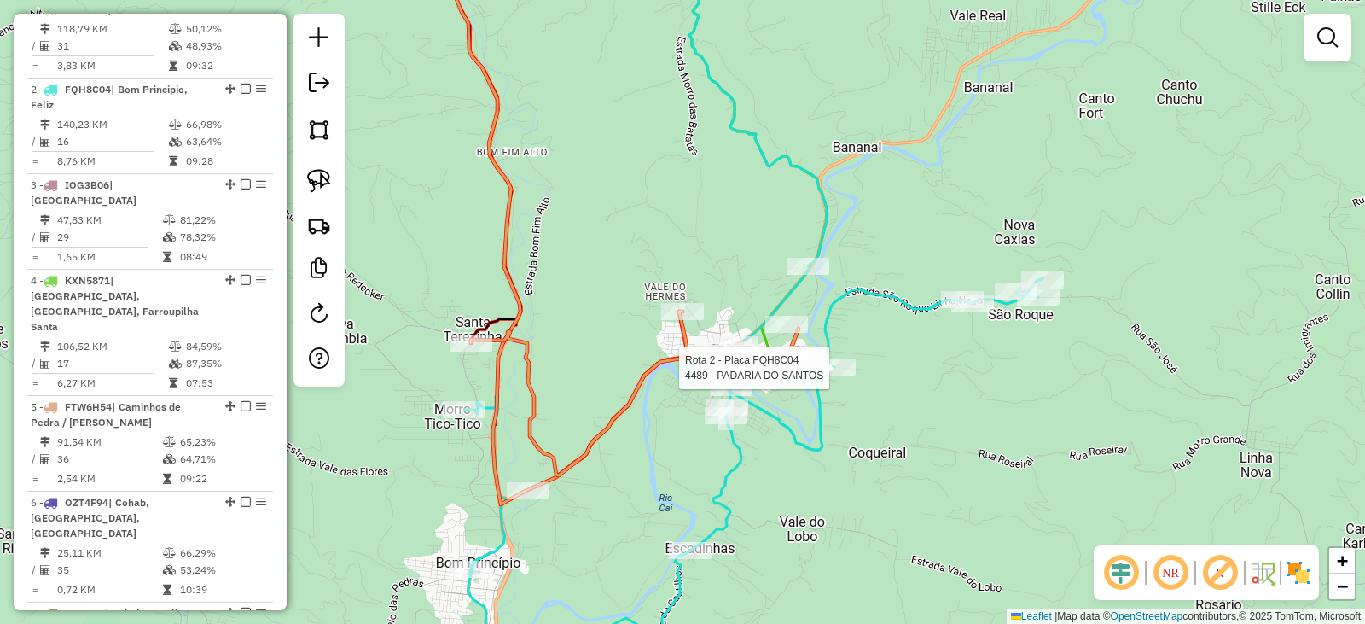
select select "*********"
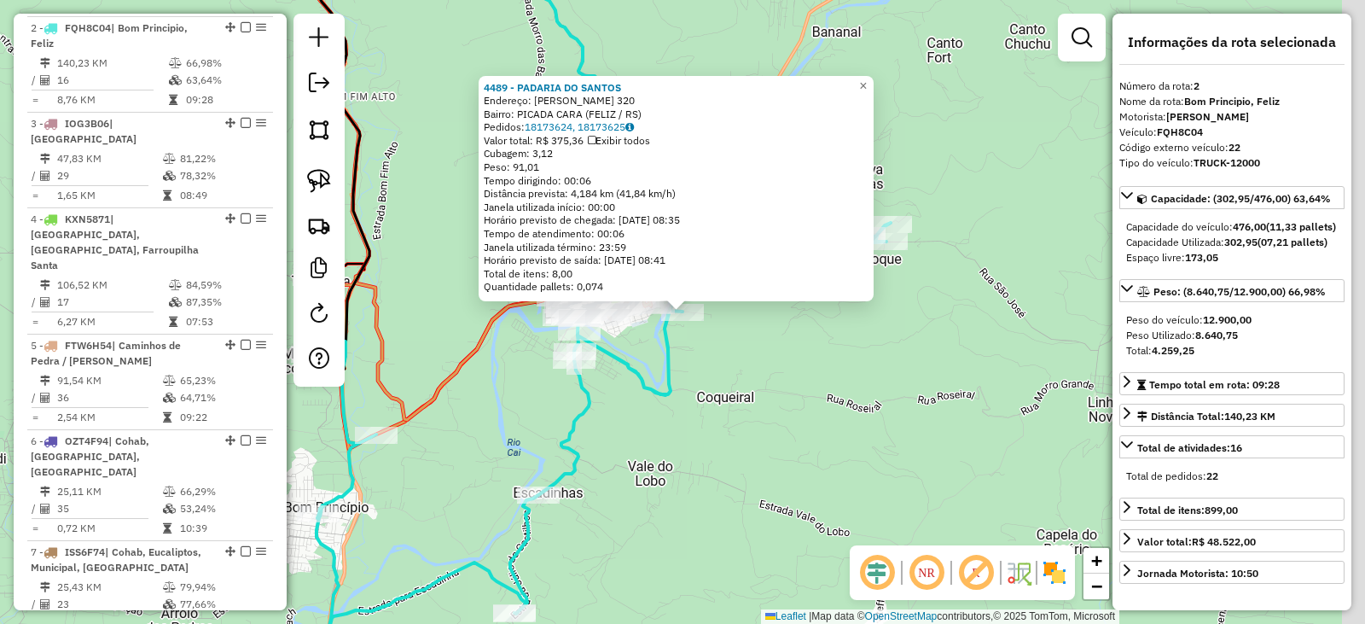
scroll to position [777, 0]
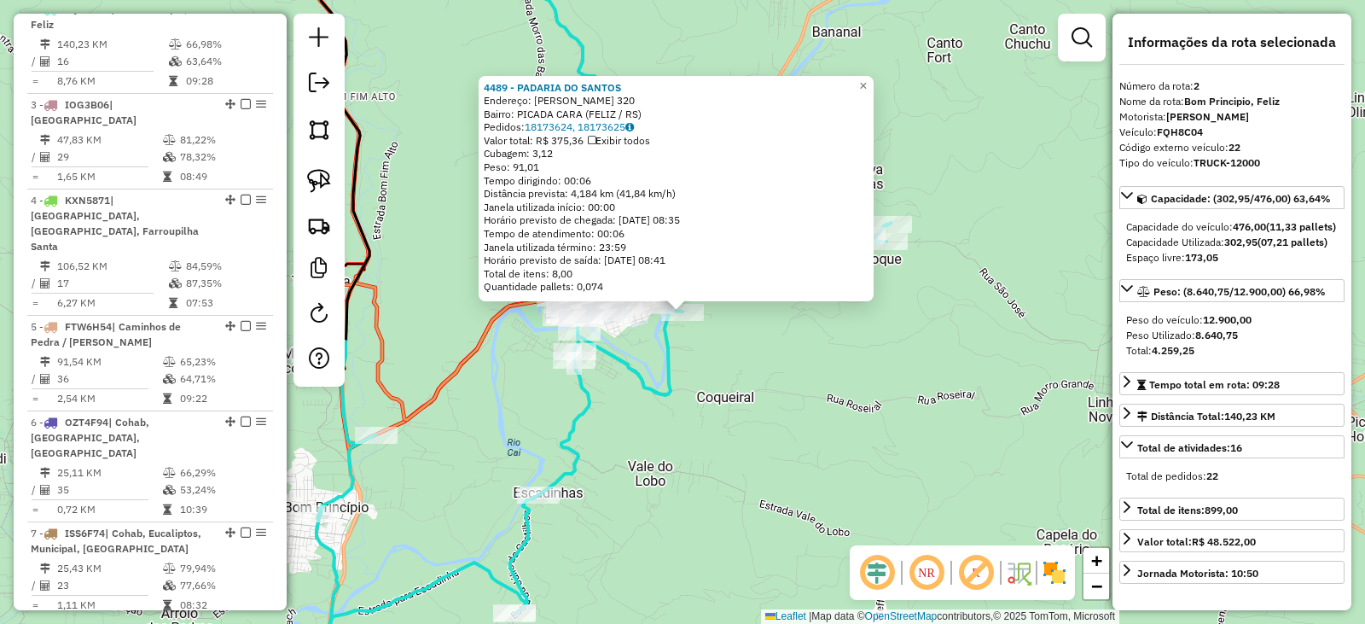
click at [847, 460] on div "4489 - PADARIA DO SANTOS Endereço: OSVALDO GLAESER 320 Bairro: PICADA CARA (FEL…" at bounding box center [682, 312] width 1365 height 624
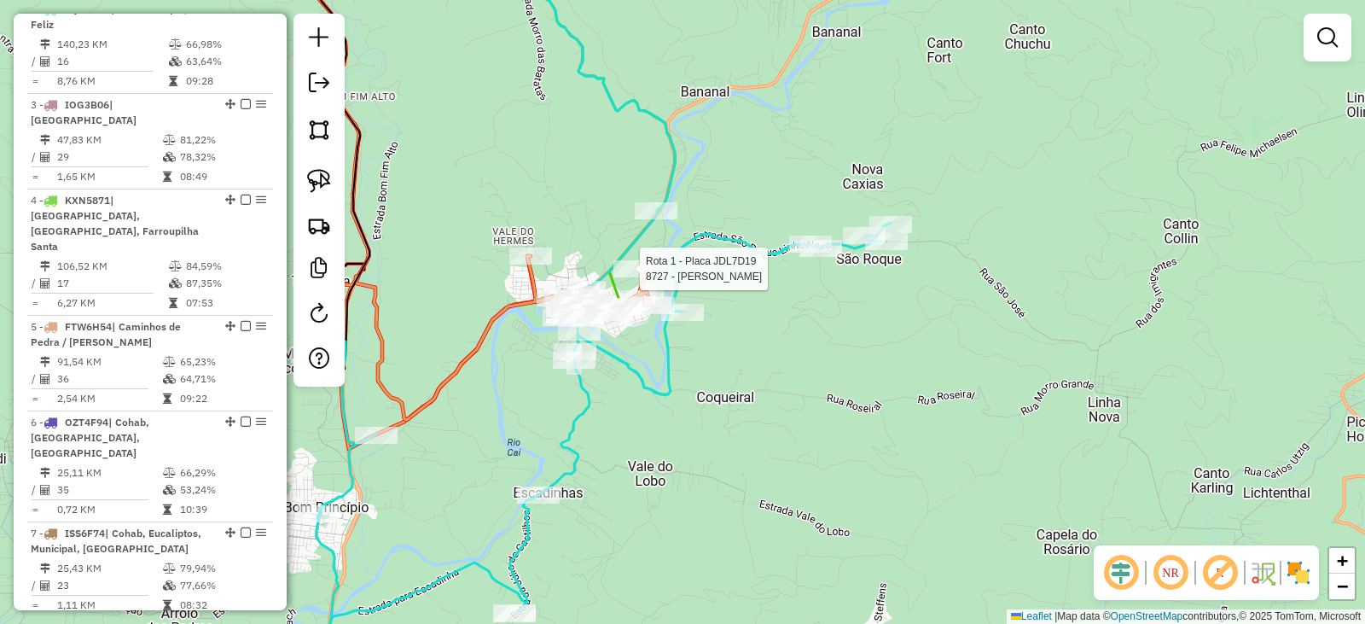
select select "*********"
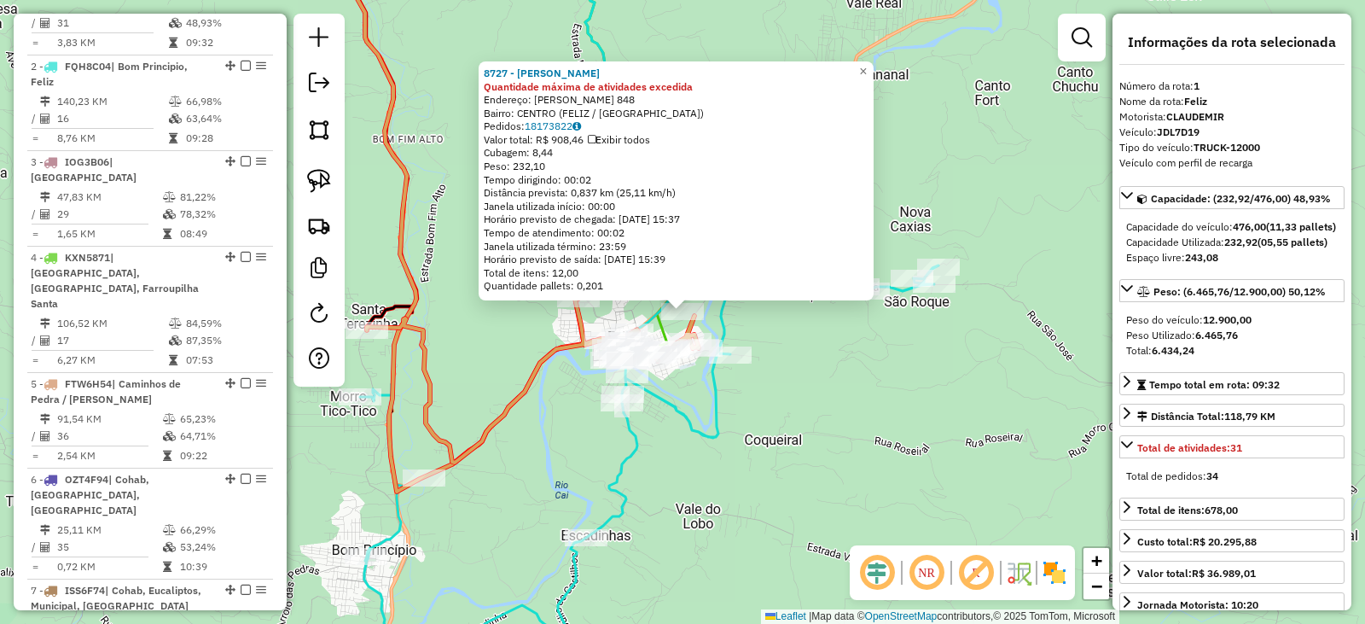
scroll to position [697, 0]
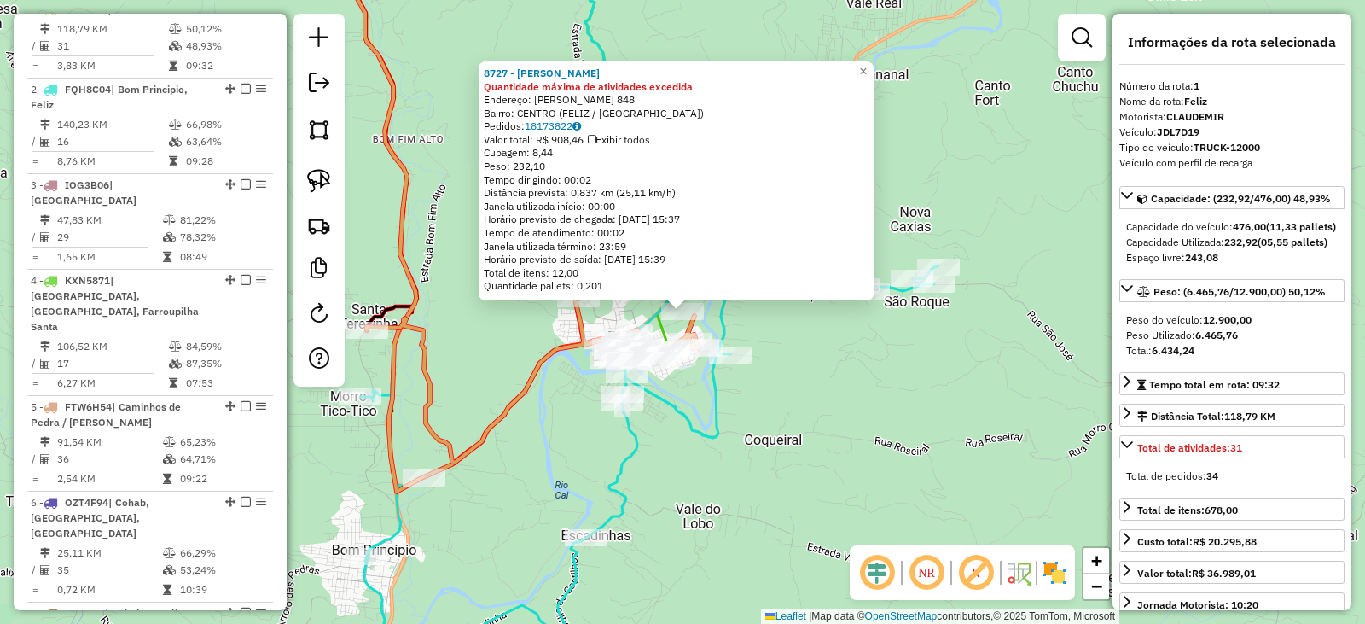
click at [851, 460] on div "8727 - JUSARA RAMBO Quantidade máxima de atividades excedida Endereço: JOSE AFO…" at bounding box center [682, 312] width 1365 height 624
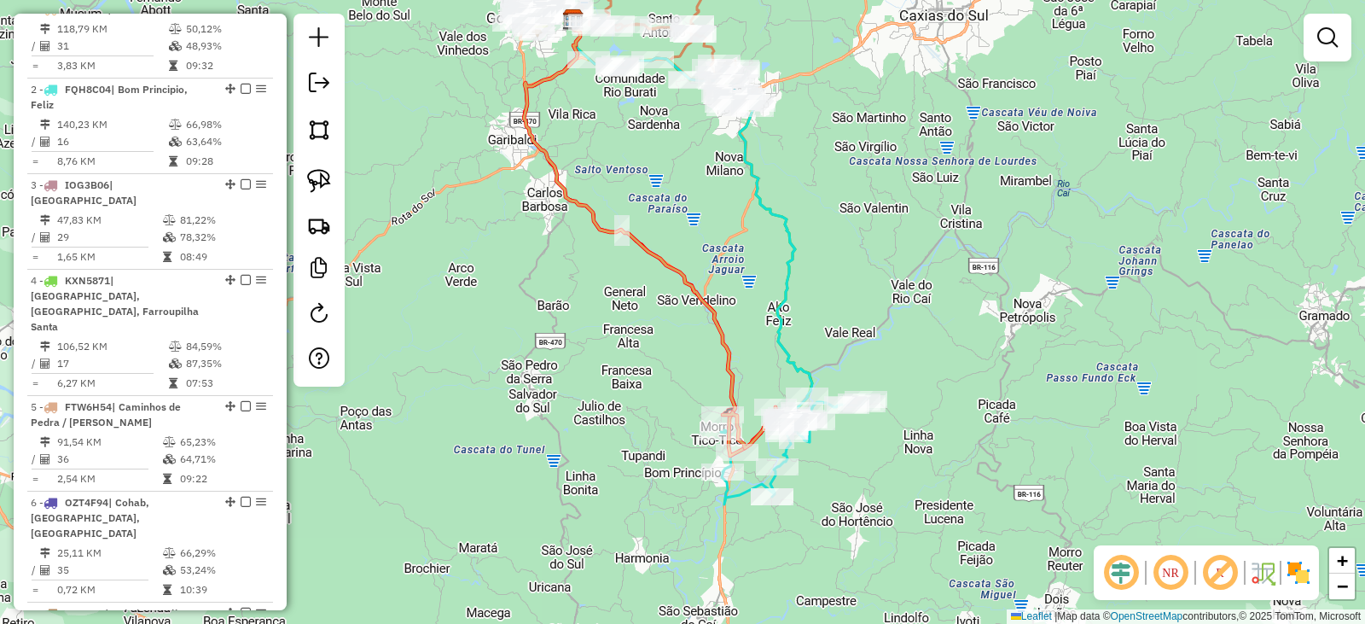
drag, startPoint x: 794, startPoint y: 230, endPoint x: 830, endPoint y: 306, distance: 84.8
click at [812, 314] on icon at bounding box center [692, 207] width 241 height 377
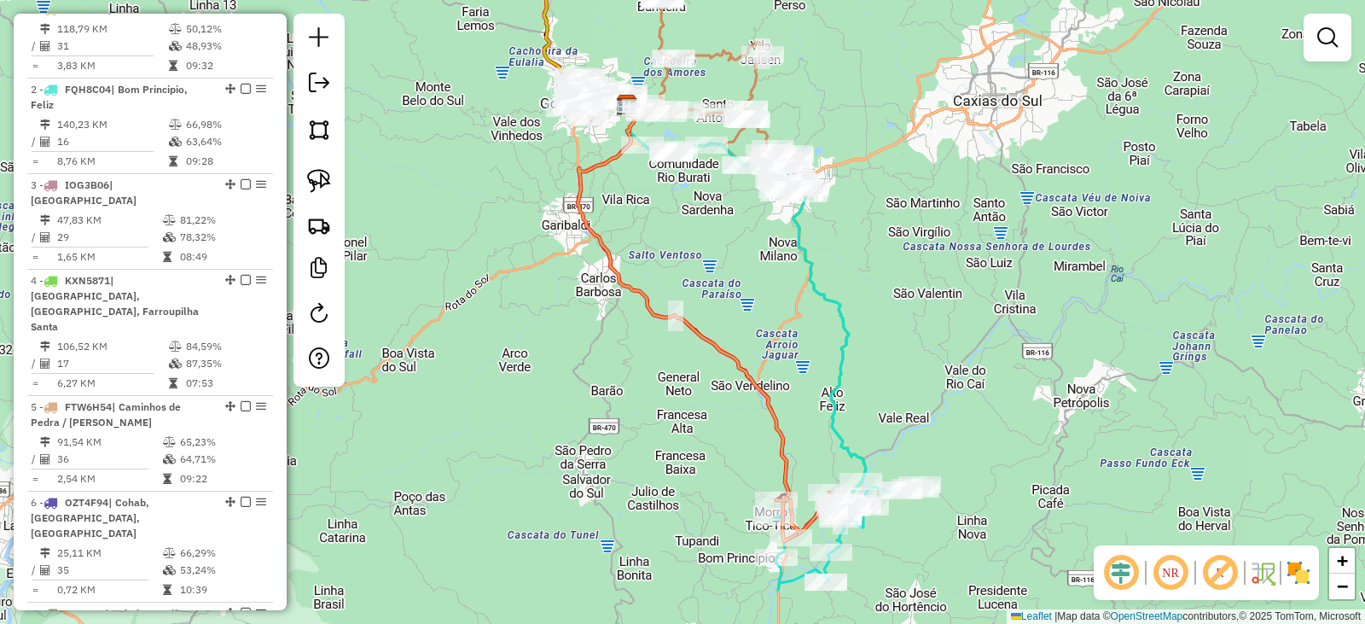
click at [909, 399] on div "Janela de atendimento Grade de atendimento Capacidade Transportadoras Veículos …" at bounding box center [682, 312] width 1365 height 624
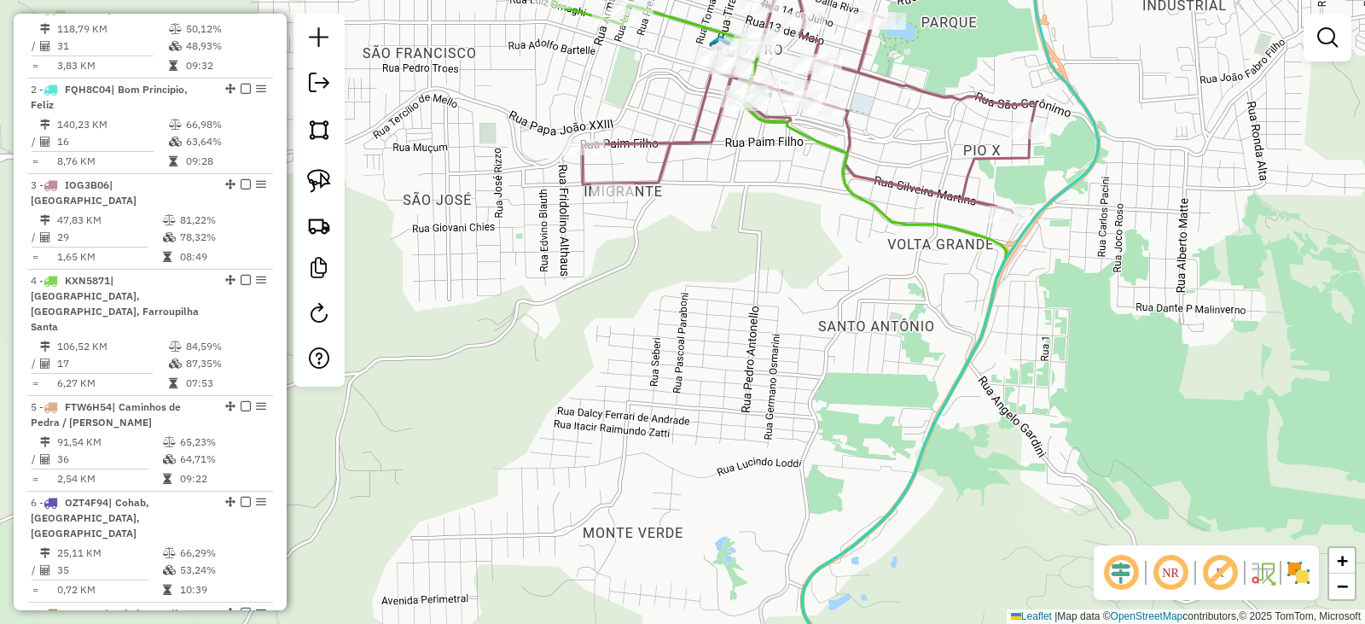
drag, startPoint x: 859, startPoint y: 271, endPoint x: 974, endPoint y: 428, distance: 194.8
click at [973, 417] on div "Janela de atendimento Grade de atendimento Capacidade Transportadoras Veículos …" at bounding box center [682, 312] width 1365 height 624
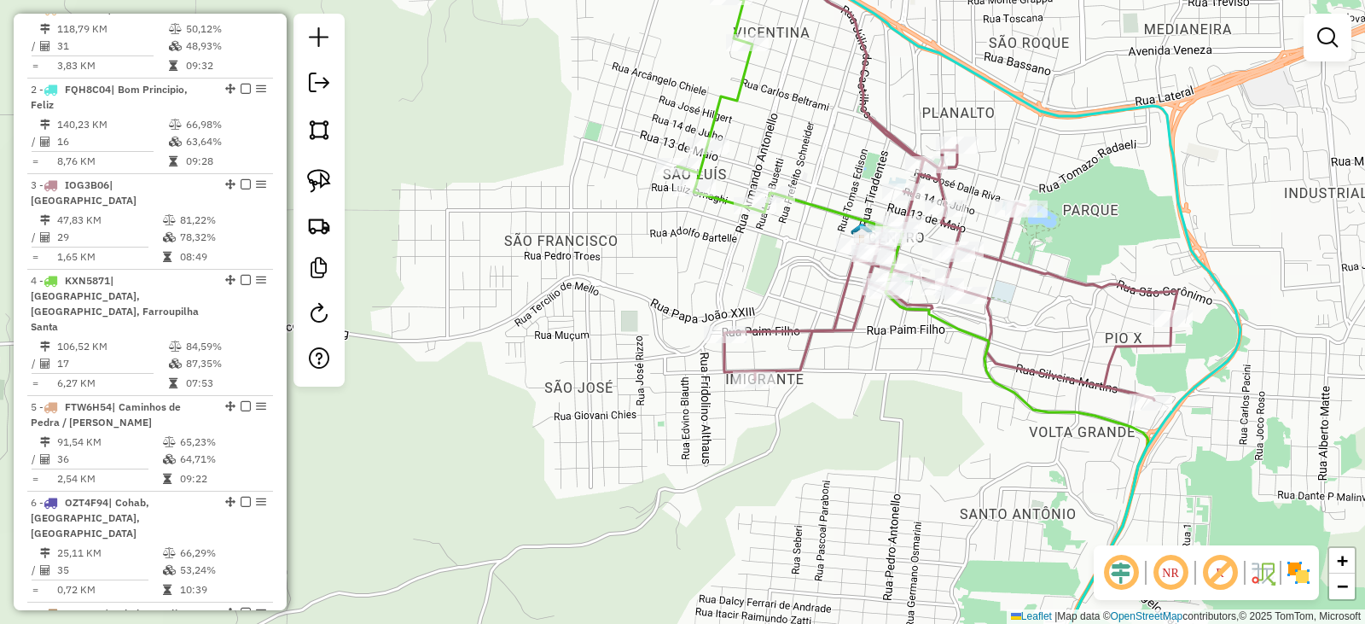
drag, startPoint x: 826, startPoint y: 141, endPoint x: 974, endPoint y: 366, distance: 269.4
click at [975, 363] on div "Janela de atendimento Grade de atendimento Capacidade Transportadoras Veículos …" at bounding box center [682, 312] width 1365 height 624
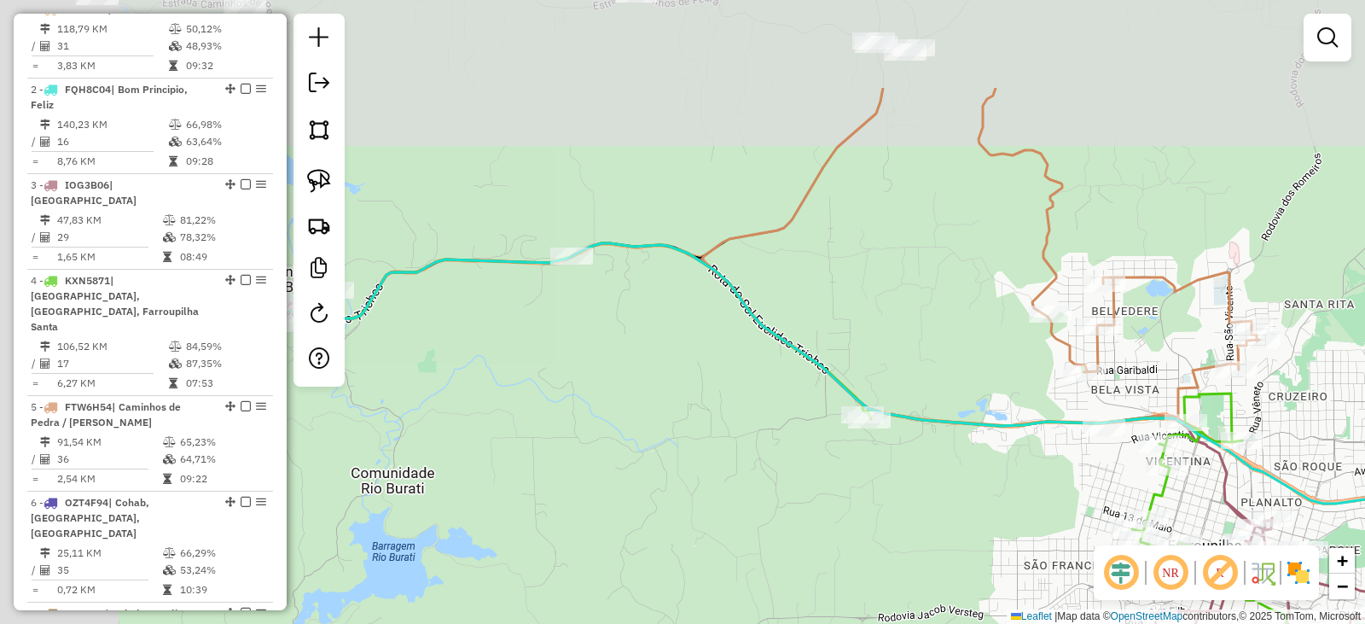
drag, startPoint x: 748, startPoint y: 347, endPoint x: 1072, endPoint y: 505, distance: 359.9
click at [1066, 509] on div "Janela de atendimento Grade de atendimento Capacidade Transportadoras Veículos …" at bounding box center [682, 312] width 1365 height 624
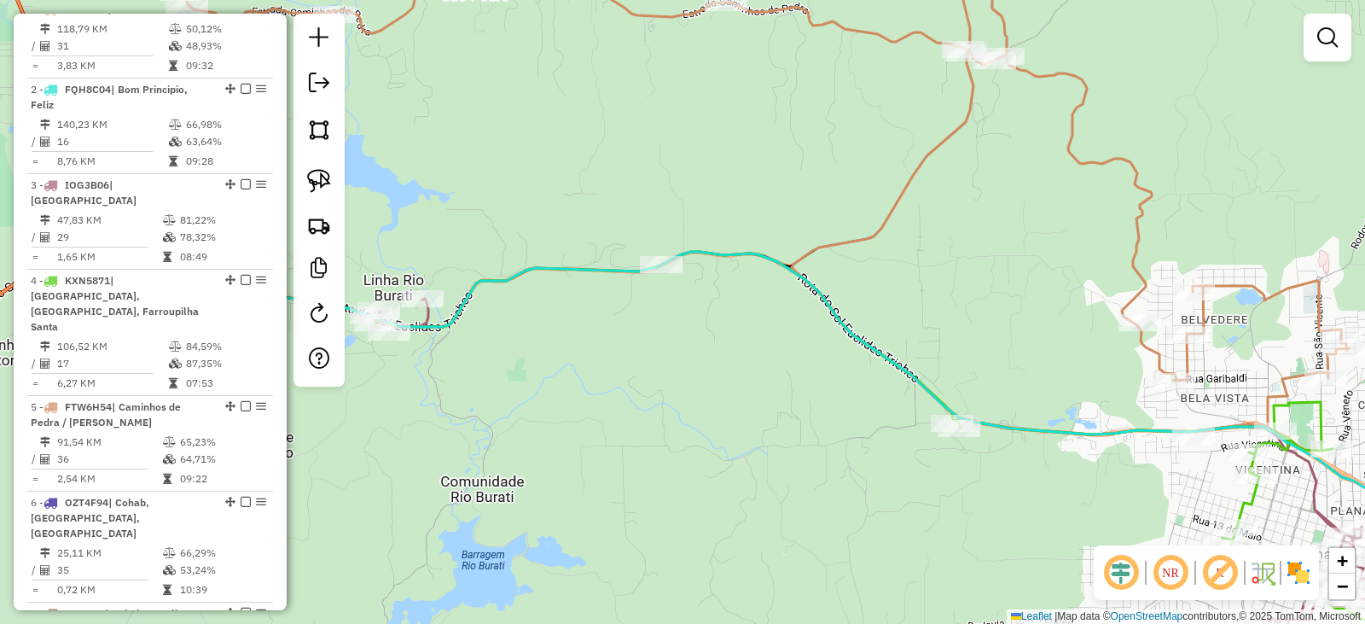
drag, startPoint x: 737, startPoint y: 435, endPoint x: 908, endPoint y: 394, distance: 175.5
click at [908, 394] on div "Janela de atendimento Grade de atendimento Capacidade Transportadoras Veículos …" at bounding box center [682, 312] width 1365 height 624
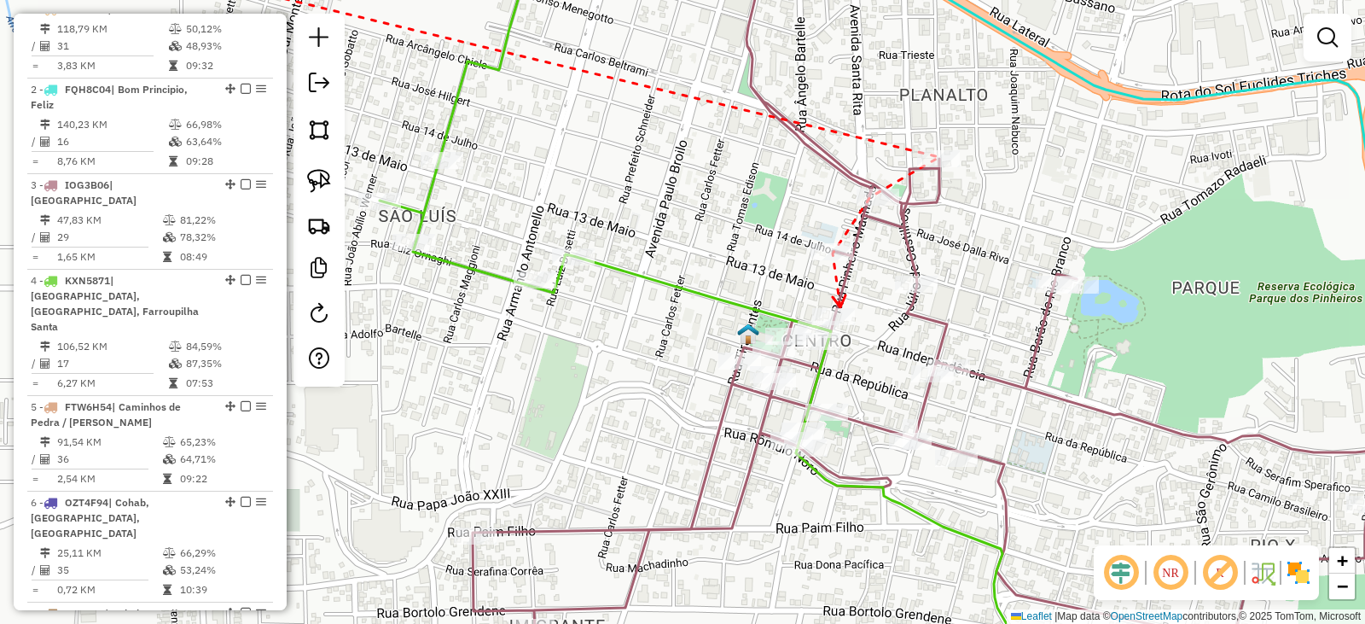
click at [841, 307] on icon at bounding box center [839, 301] width 13 height 12
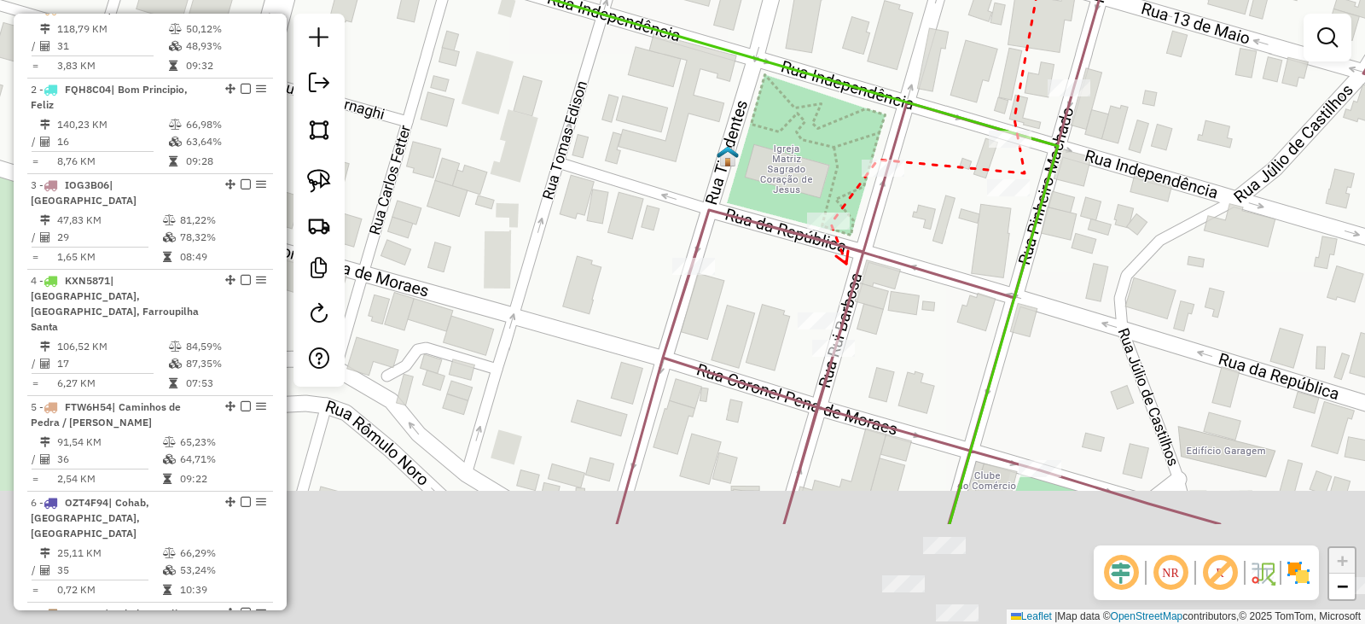
drag, startPoint x: 916, startPoint y: 428, endPoint x: 847, endPoint y: 265, distance: 176.3
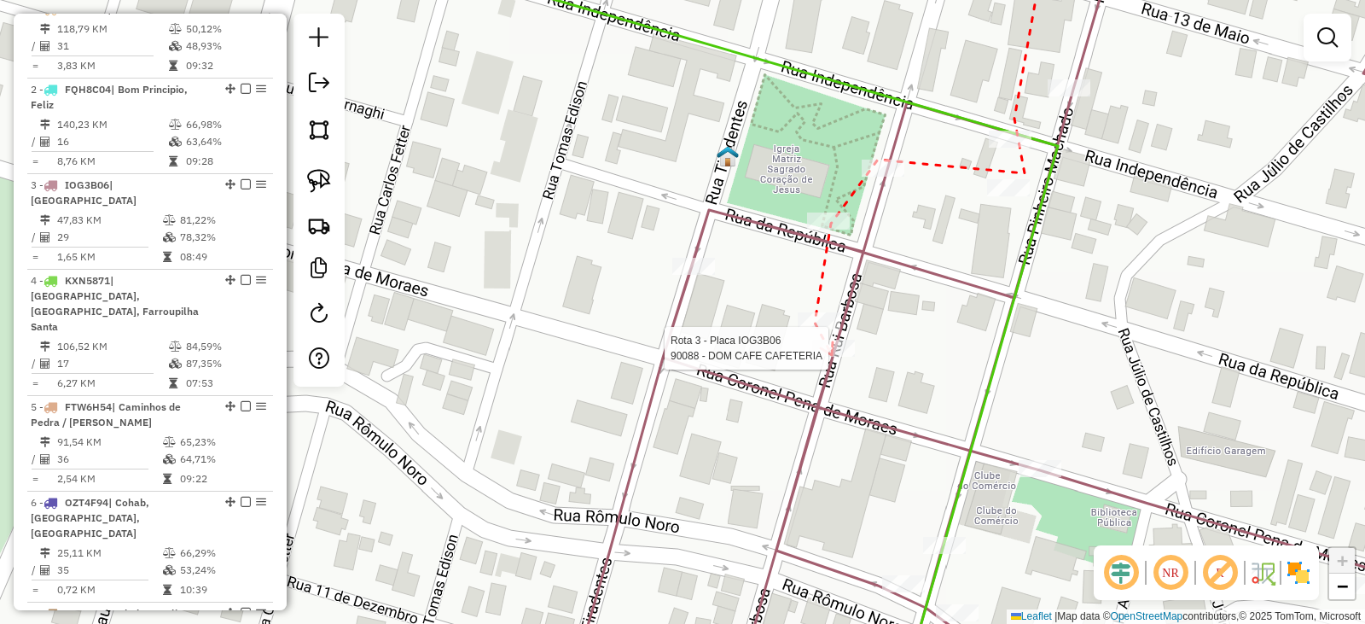
click at [833, 357] on div at bounding box center [833, 348] width 43 height 17
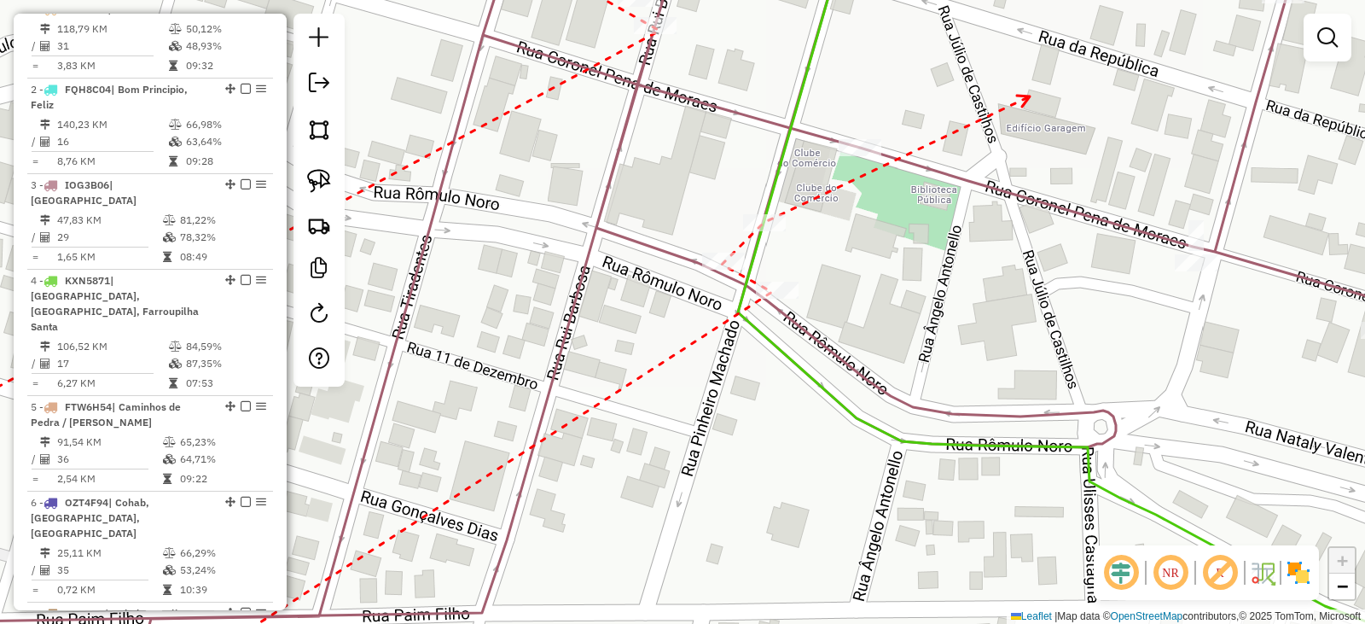
drag, startPoint x: 1030, startPoint y: 96, endPoint x: 744, endPoint y: 264, distance: 331.2
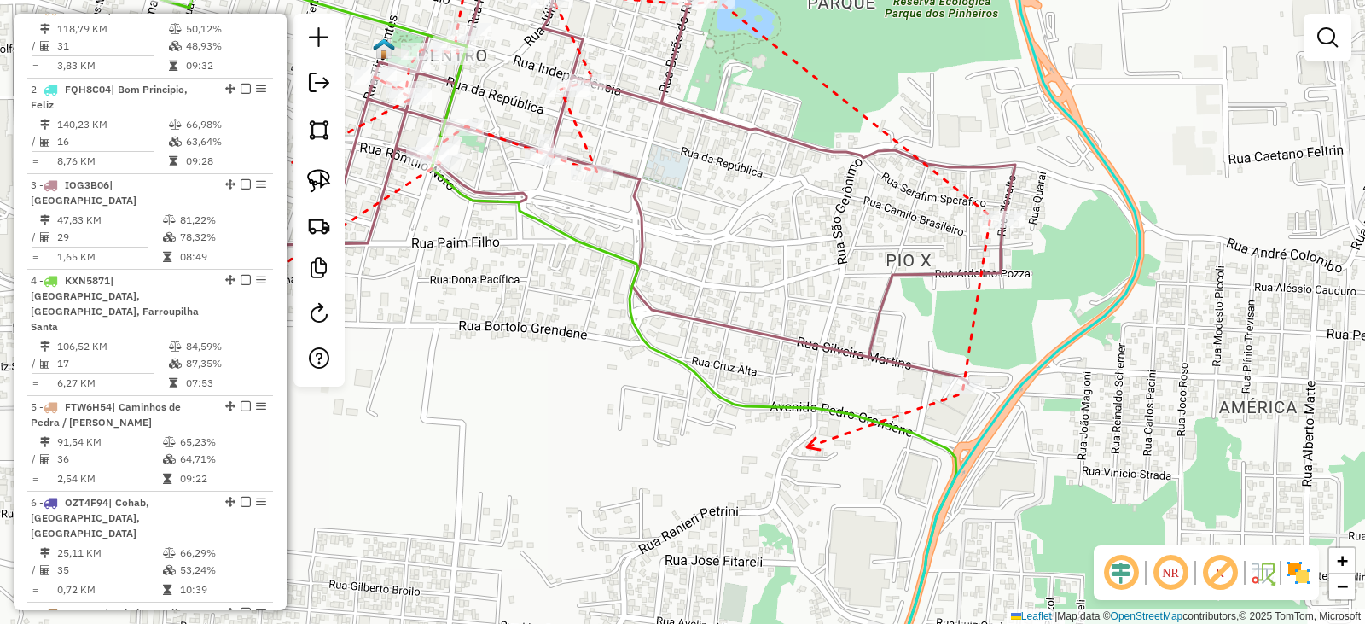
drag, startPoint x: 807, startPoint y: 447, endPoint x: 829, endPoint y: 343, distance: 106.3
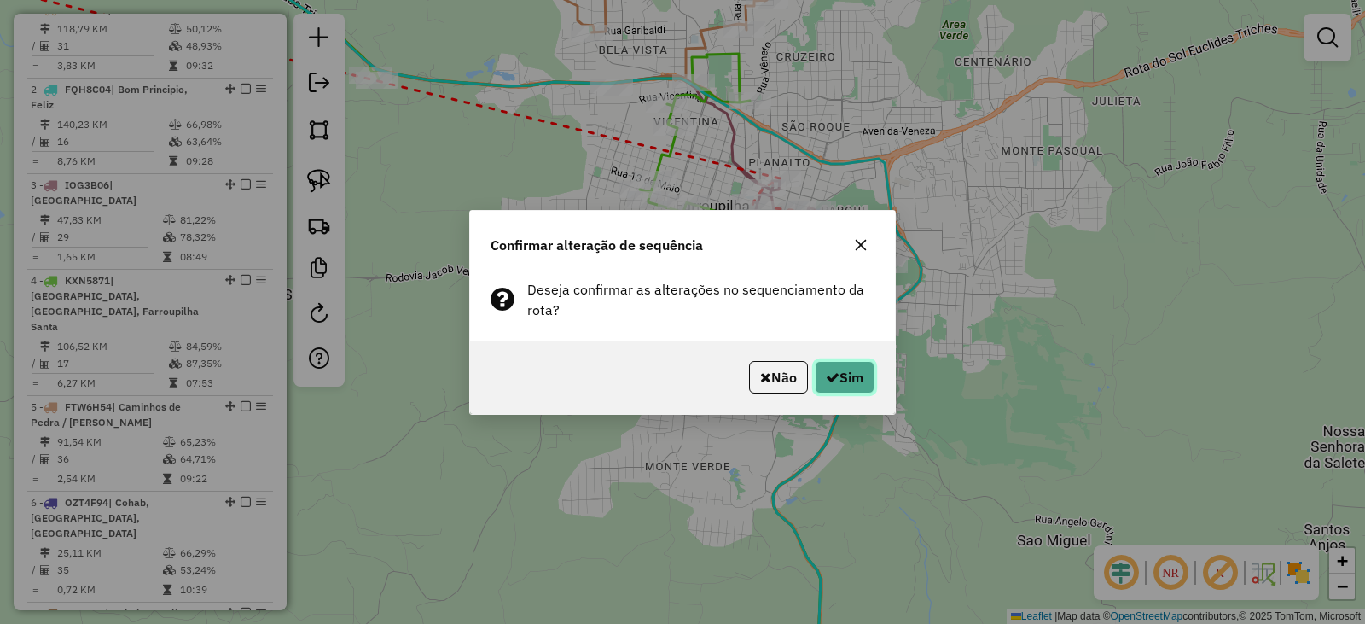
click at [849, 373] on button "Sim" at bounding box center [845, 377] width 60 height 32
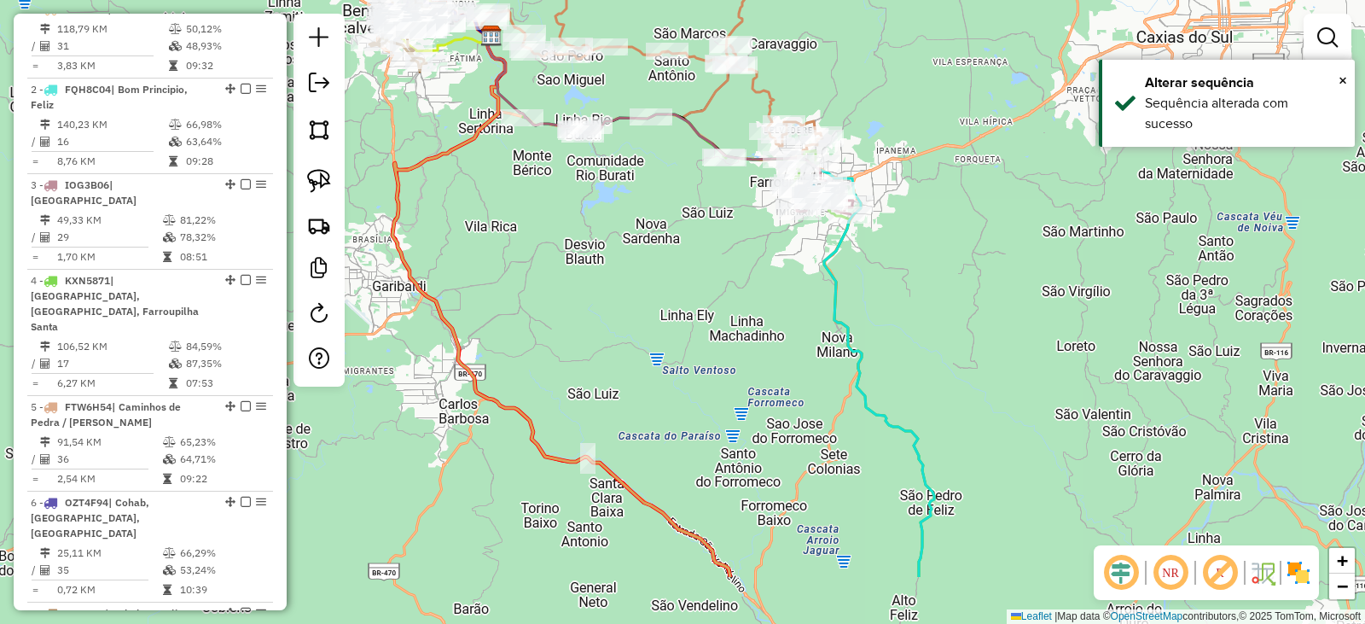
drag, startPoint x: 942, startPoint y: 390, endPoint x: 945, endPoint y: 296, distance: 93.9
click at [942, 293] on div "Janela de atendimento Grade de atendimento Capacidade Transportadoras Veículos …" at bounding box center [682, 312] width 1365 height 624
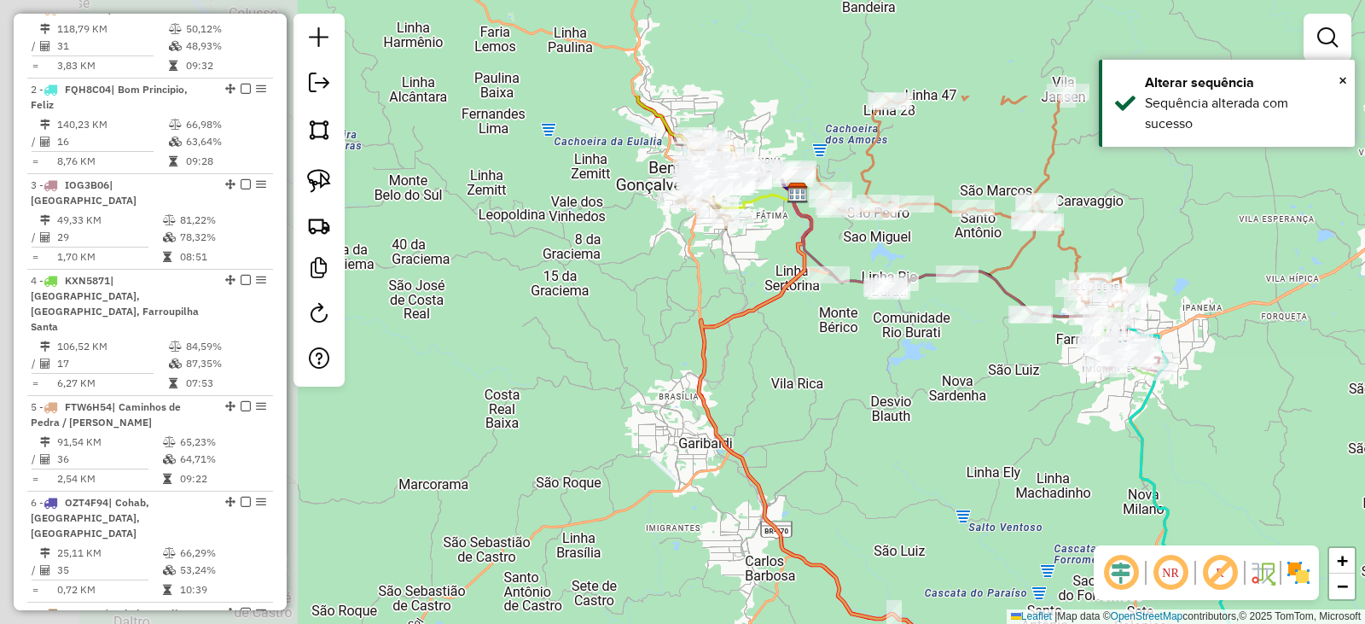
drag, startPoint x: 1002, startPoint y: 454, endPoint x: 845, endPoint y: 403, distance: 165.2
click at [998, 454] on div "Janela de atendimento Grade de atendimento Capacidade Transportadoras Veículos …" at bounding box center [682, 312] width 1365 height 624
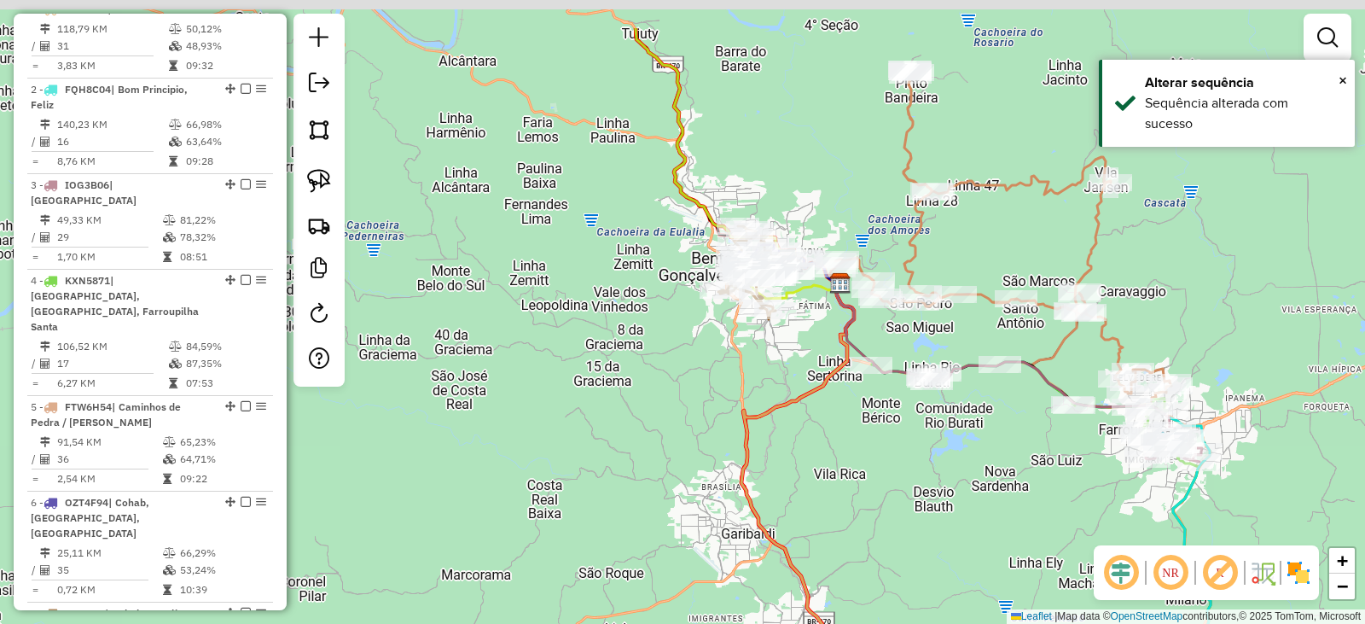
click at [847, 475] on div "Janela de atendimento Grade de atendimento Capacidade Transportadoras Veículos …" at bounding box center [682, 312] width 1365 height 624
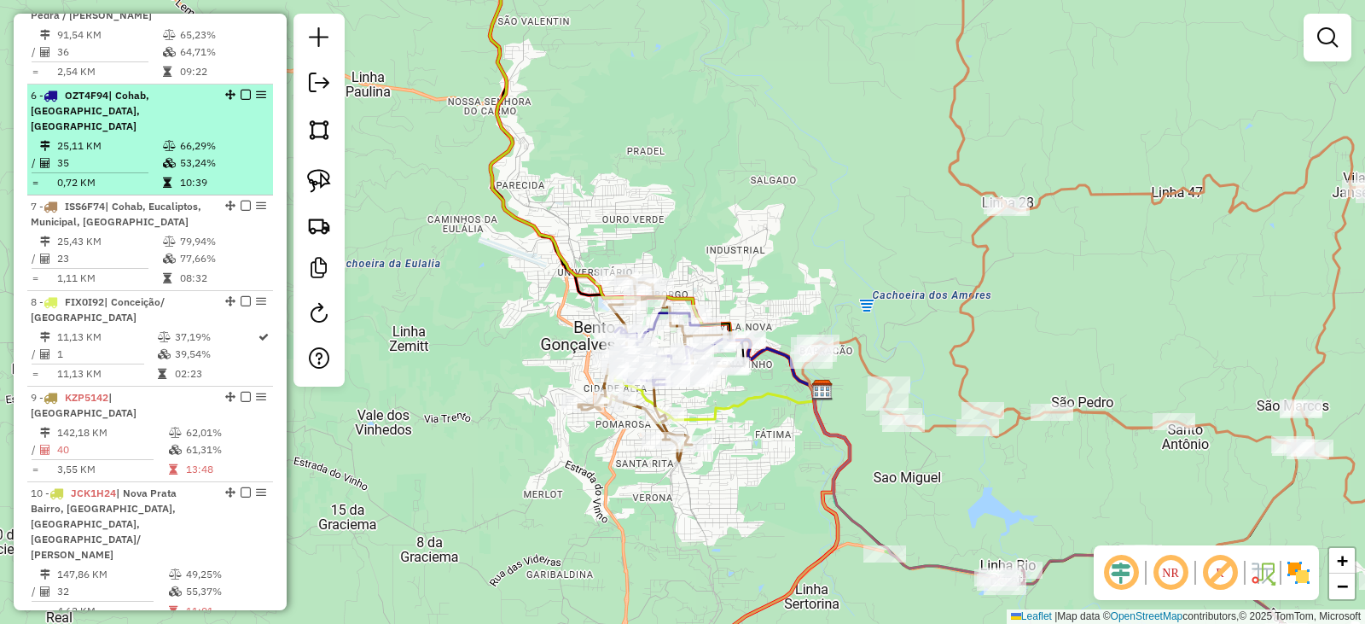
scroll to position [953, 0]
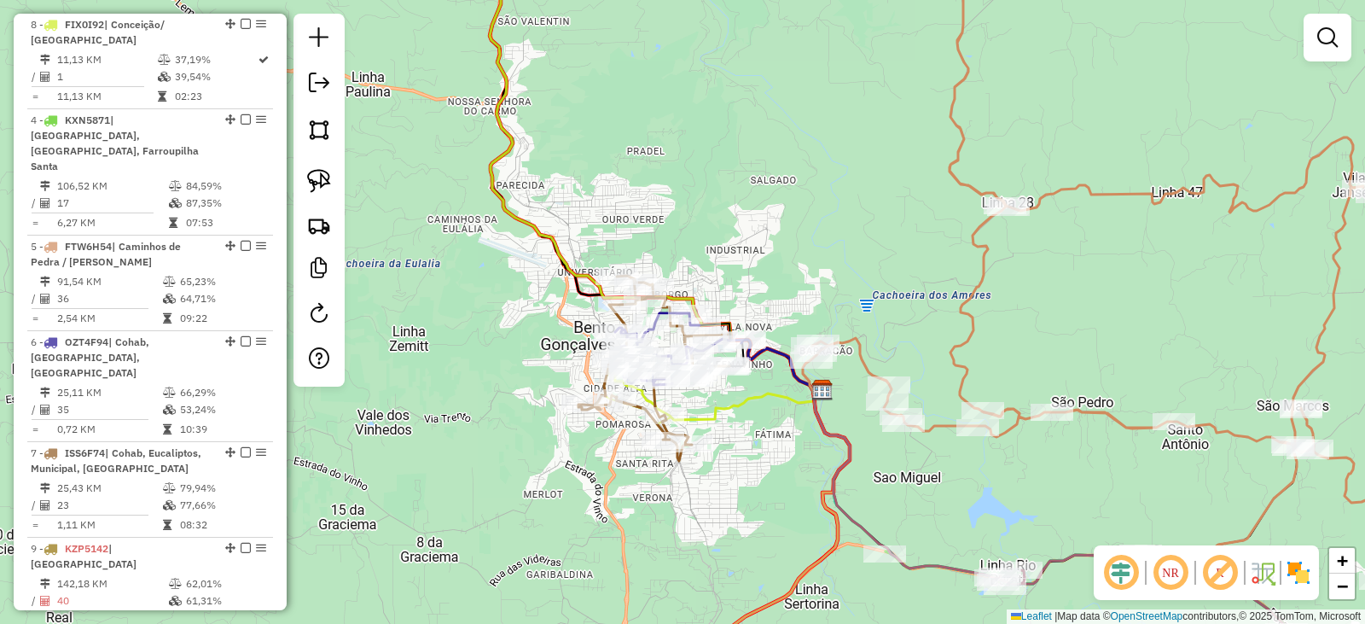
drag, startPoint x: 224, startPoint y: 437, endPoint x: 204, endPoint y: 13, distance: 424.6
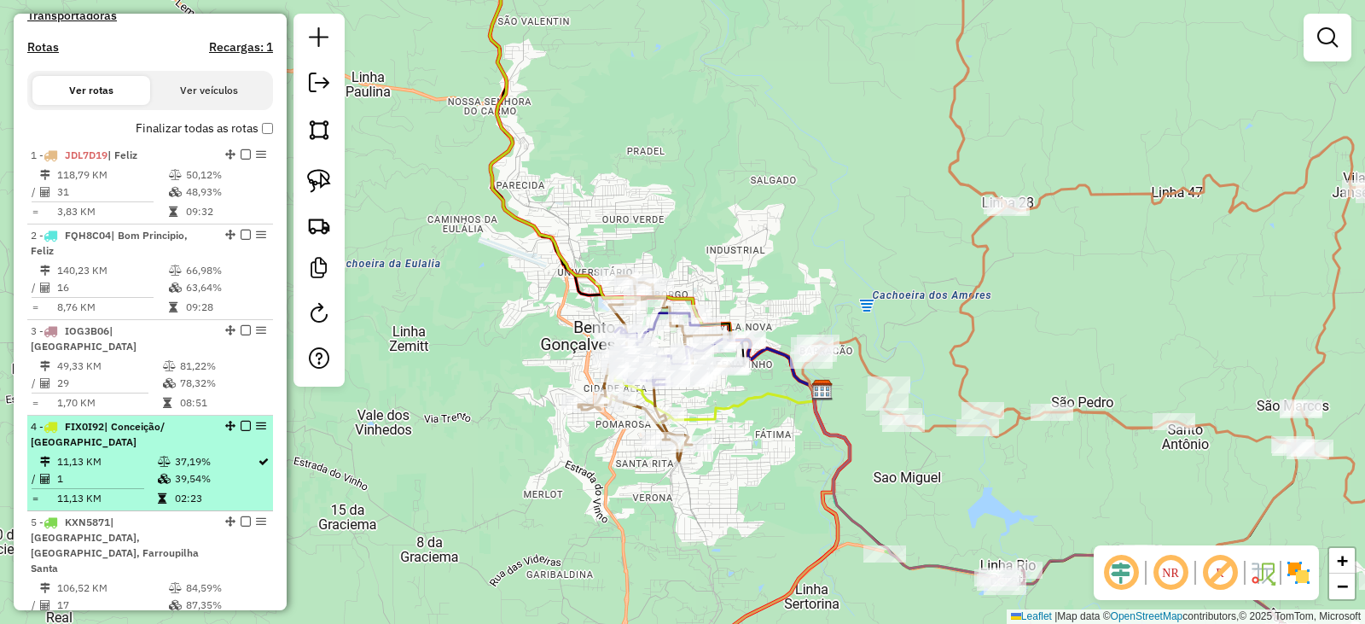
scroll to position [527, 0]
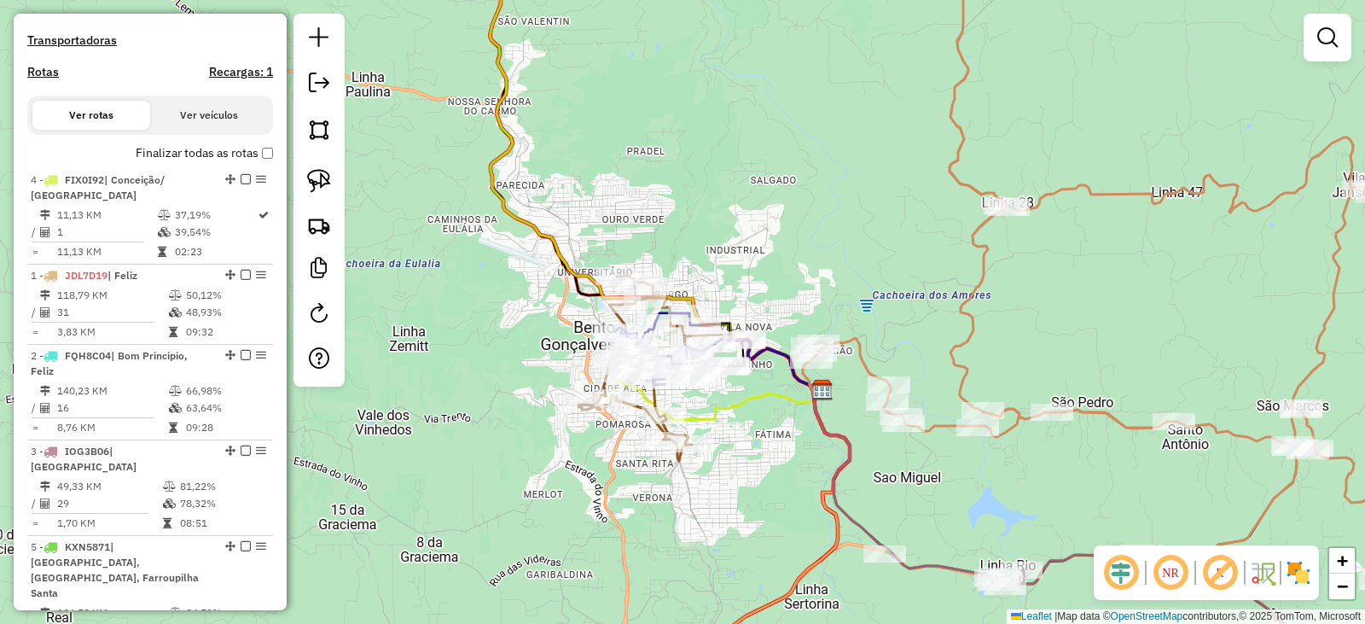
drag, startPoint x: 225, startPoint y: 463, endPoint x: 197, endPoint y: 160, distance: 304.3
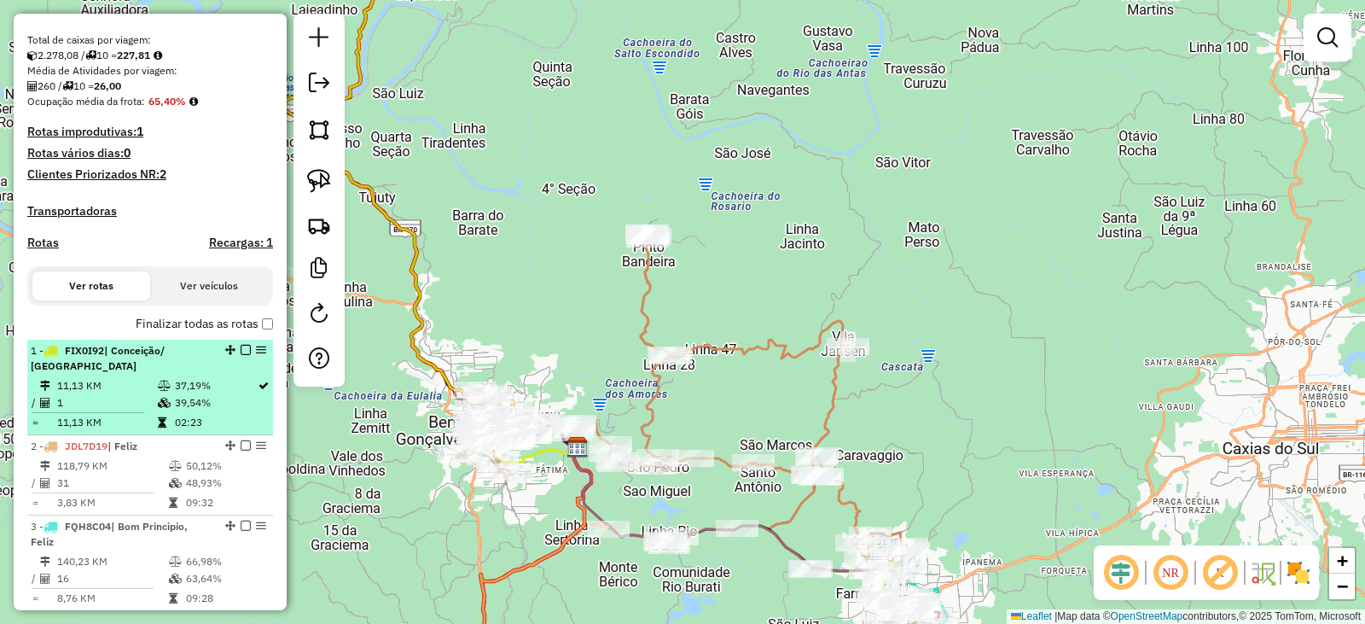
scroll to position [271, 0]
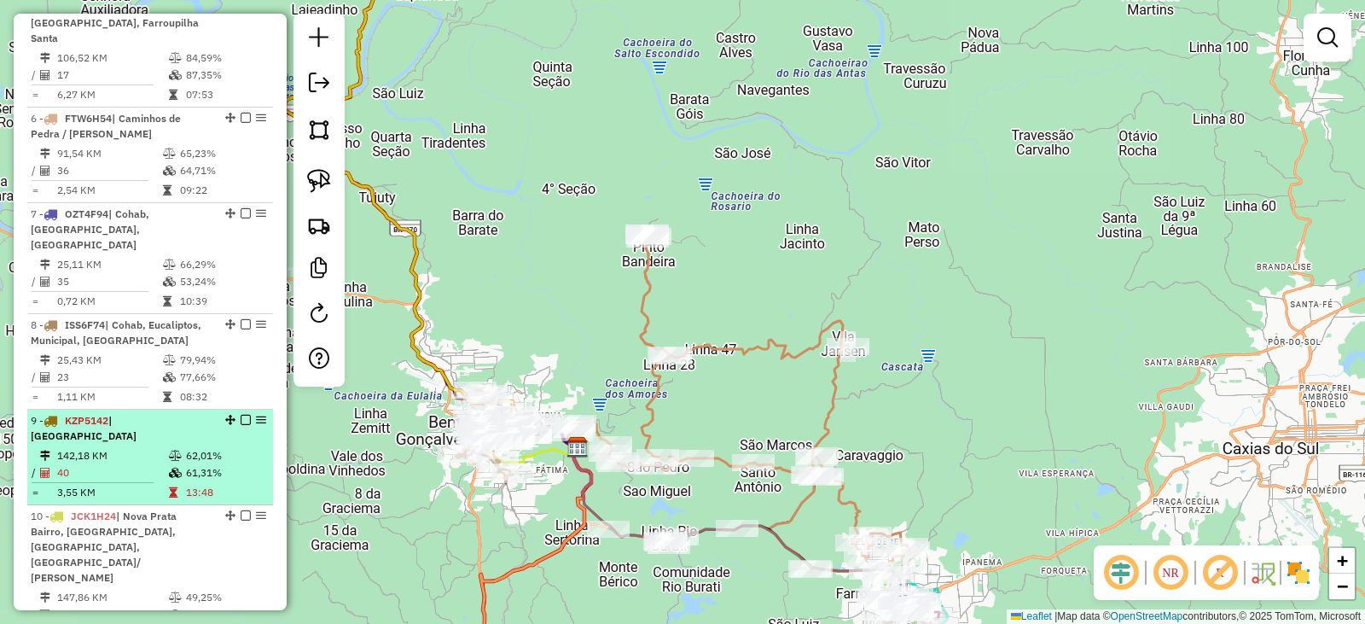
scroll to position [1124, 0]
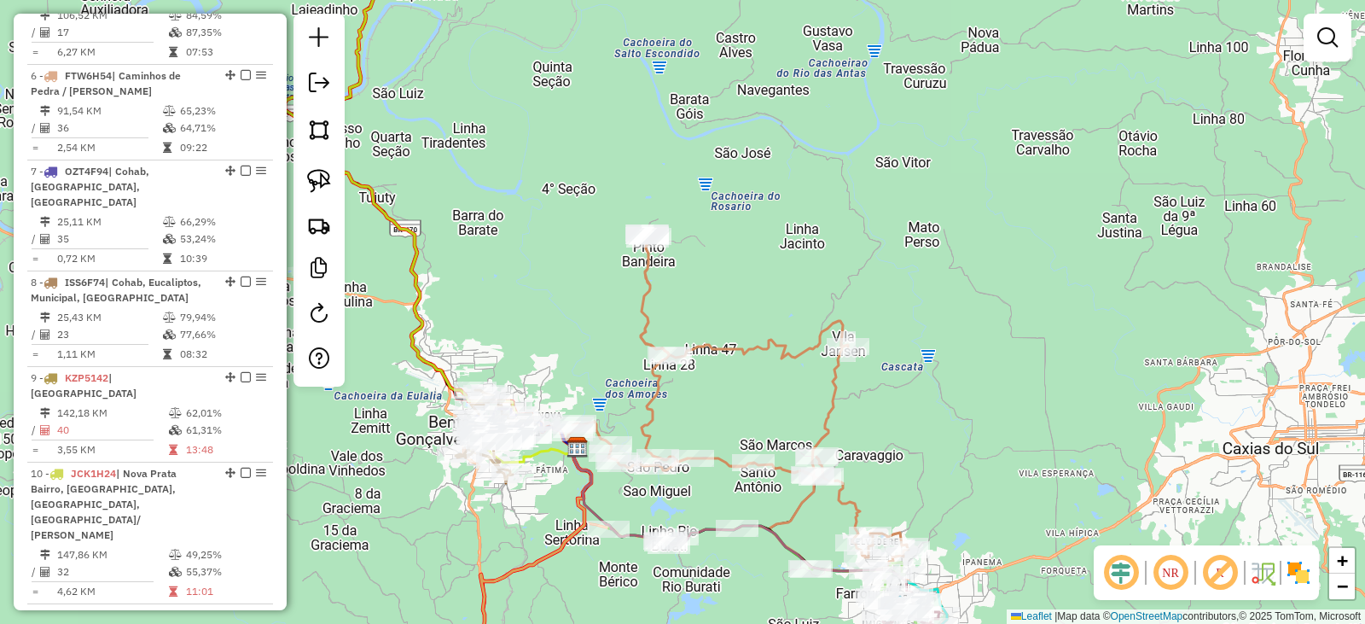
drag, startPoint x: 536, startPoint y: 267, endPoint x: 638, endPoint y: 322, distance: 116.1
click at [638, 322] on div "Janela de atendimento Grade de atendimento Capacidade Transportadoras Veículos …" at bounding box center [682, 312] width 1365 height 624
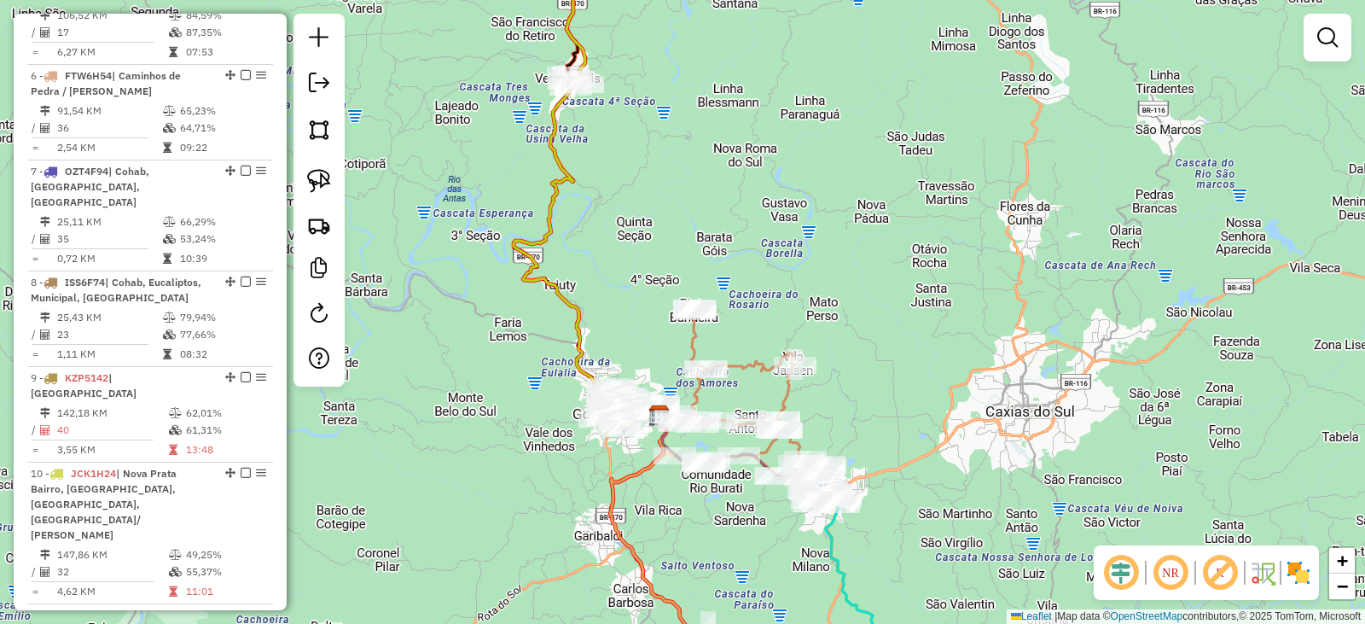
click at [724, 248] on div "Janela de atendimento Grade de atendimento Capacidade Transportadoras Veículos …" at bounding box center [682, 312] width 1365 height 624
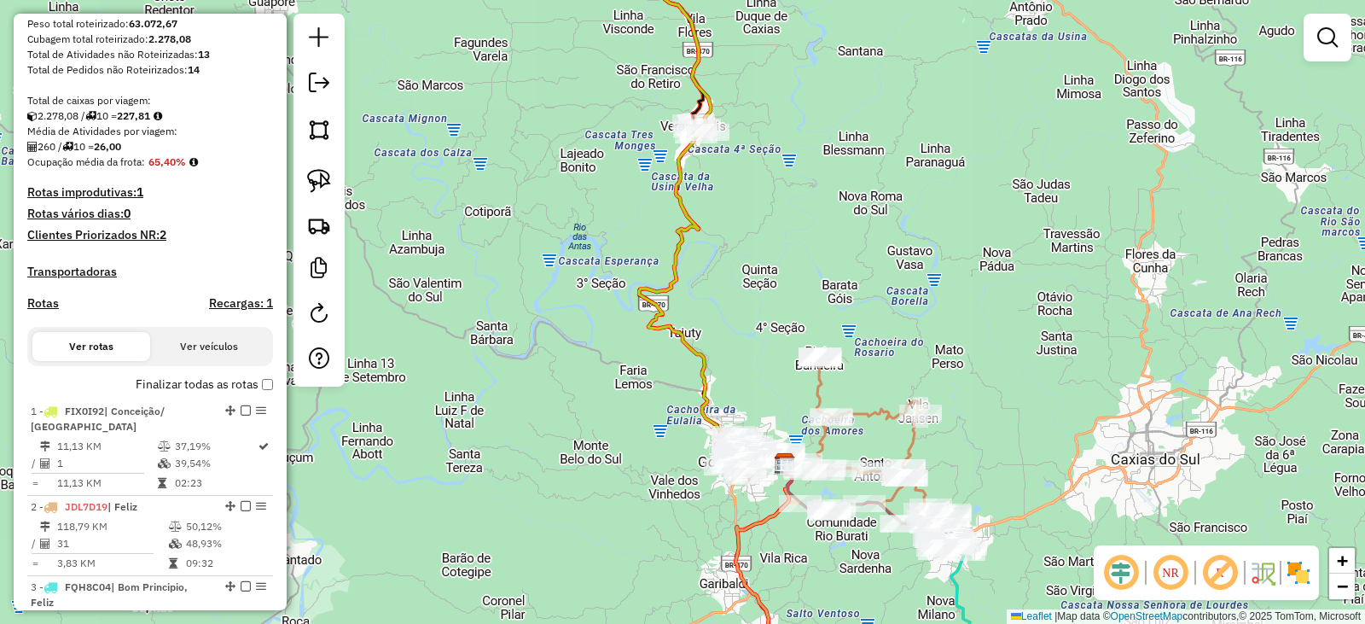
scroll to position [271, 0]
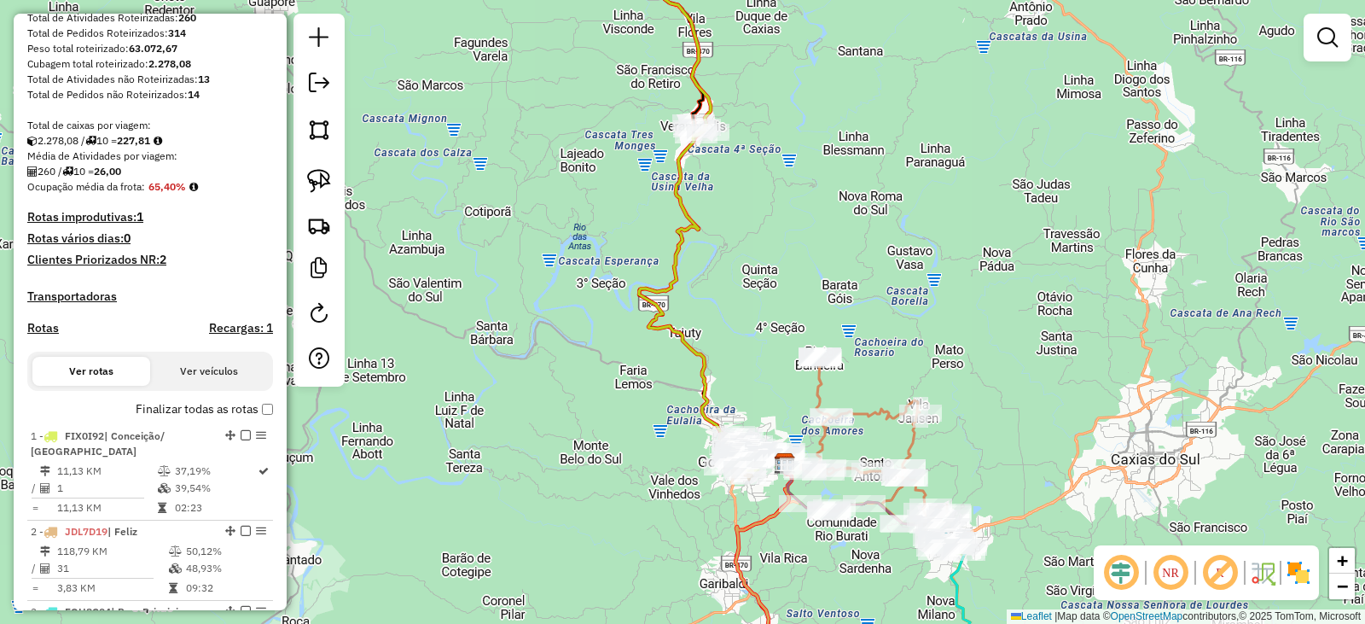
drag, startPoint x: 320, startPoint y: 86, endPoint x: 476, endPoint y: 137, distance: 164.1
click at [320, 86] on em at bounding box center [319, 83] width 20 height 20
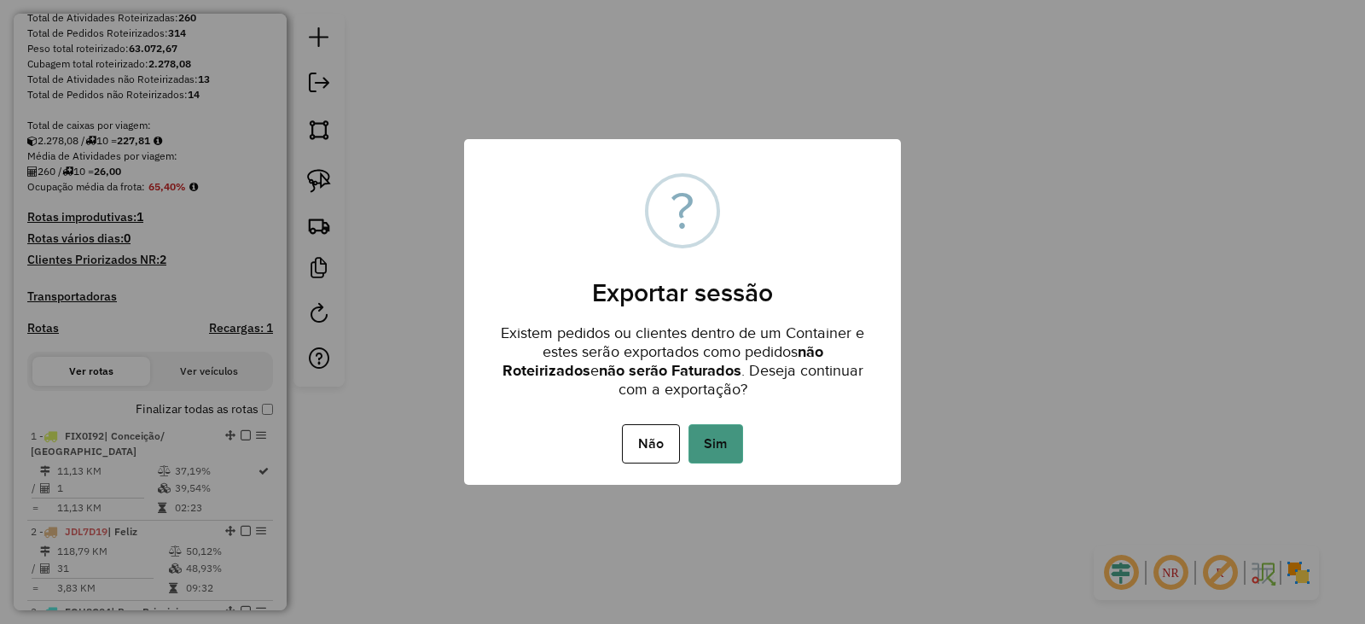
click at [712, 426] on button "Sim" at bounding box center [716, 443] width 55 height 39
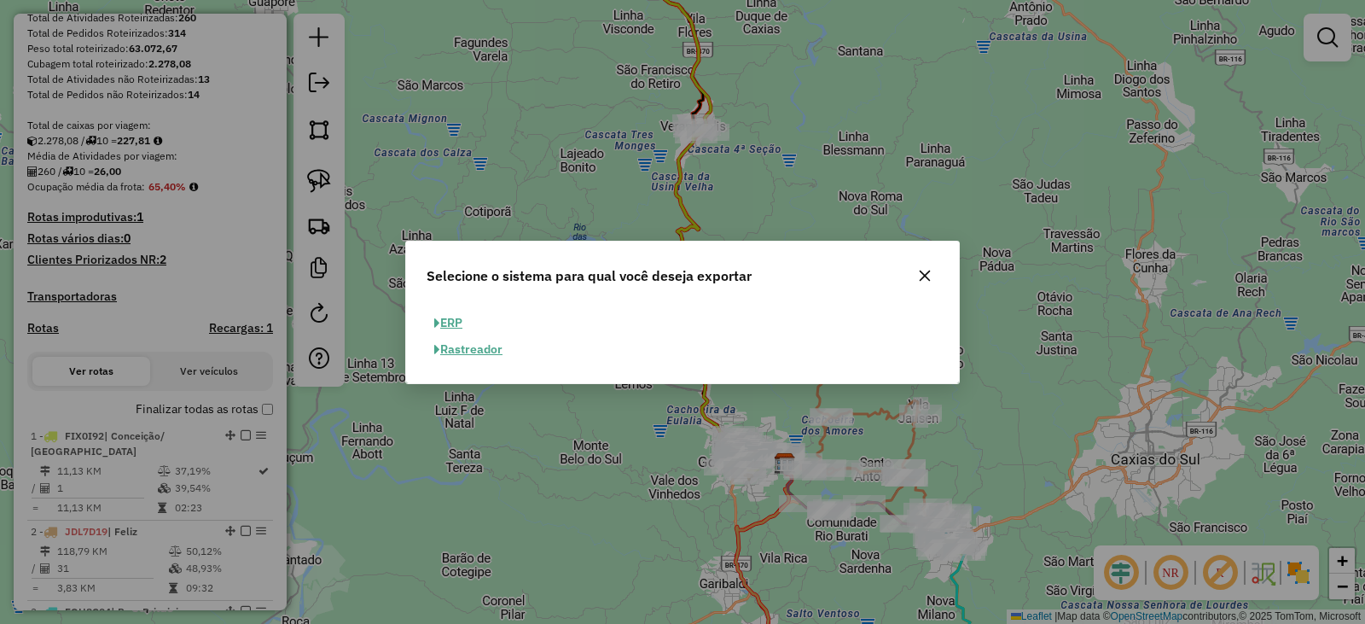
click at [447, 319] on button "ERP" at bounding box center [449, 323] width 44 height 26
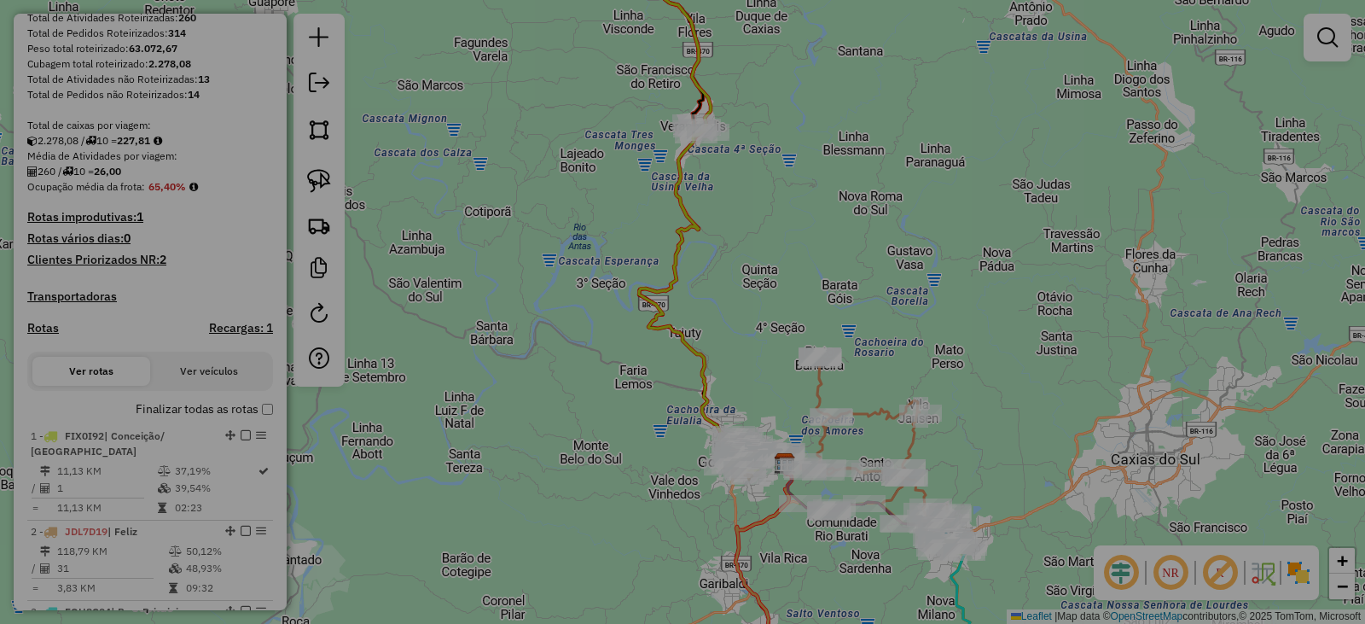
select select "**"
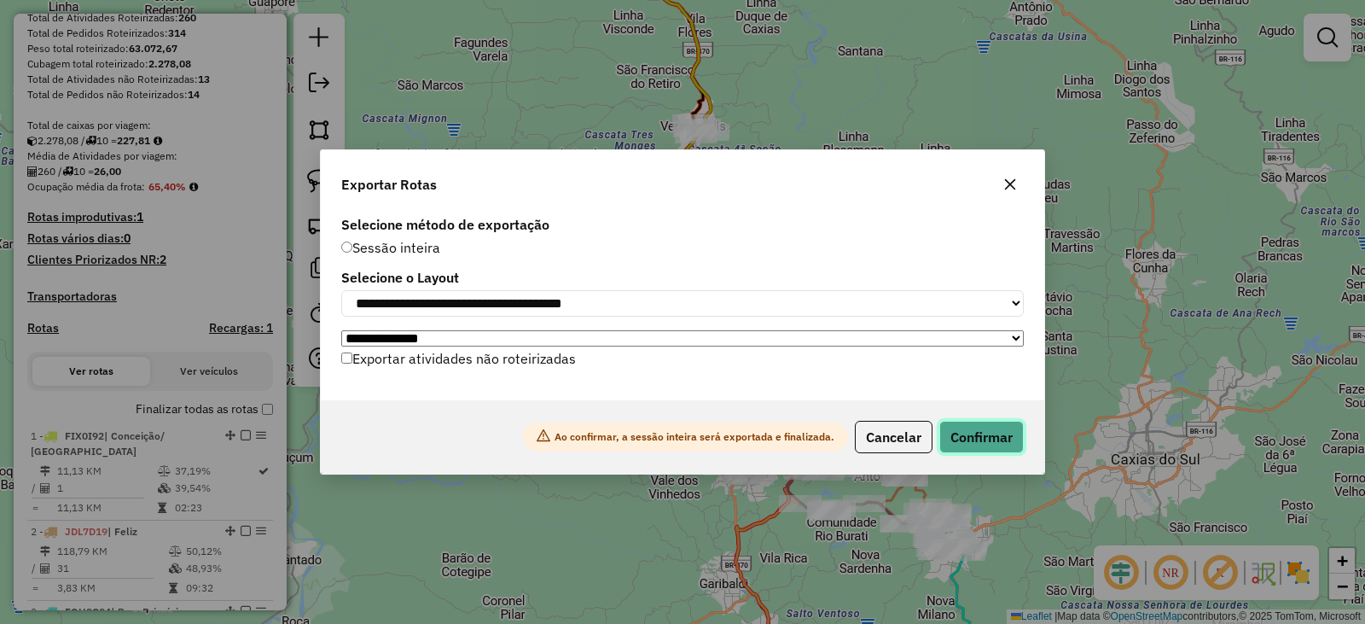
click at [961, 436] on button "Confirmar" at bounding box center [982, 437] width 84 height 32
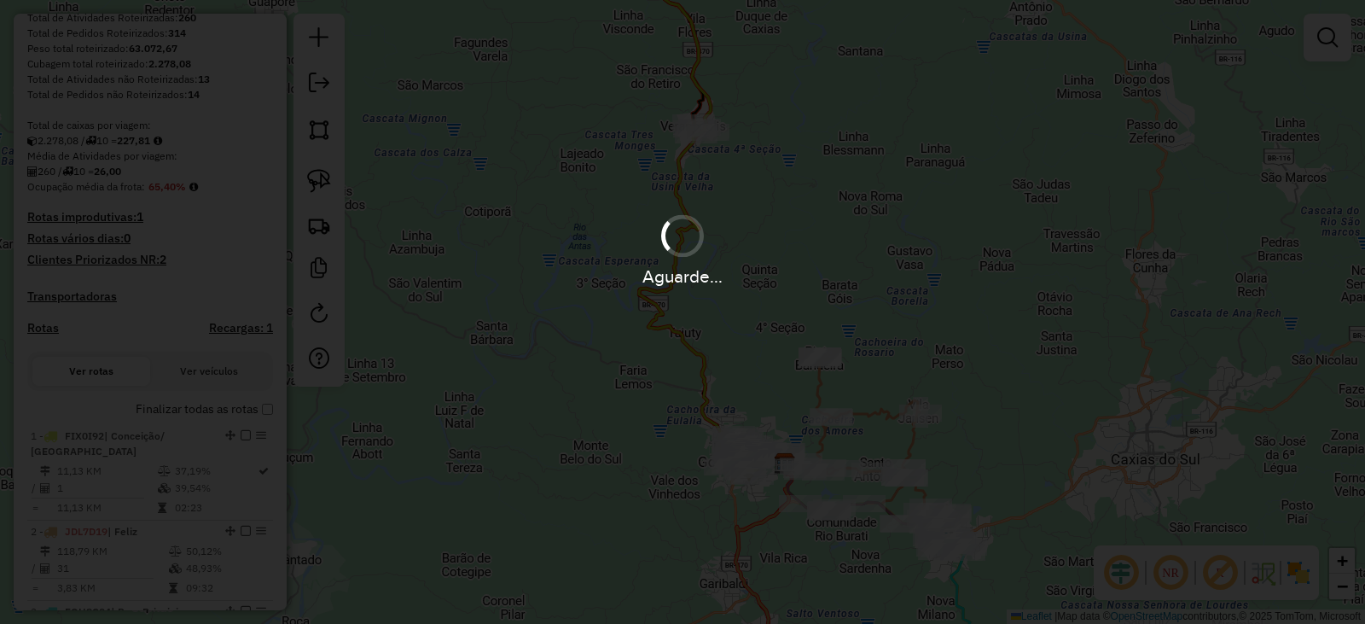
scroll to position [317, 0]
